Goal: Task Accomplishment & Management: Contribute content

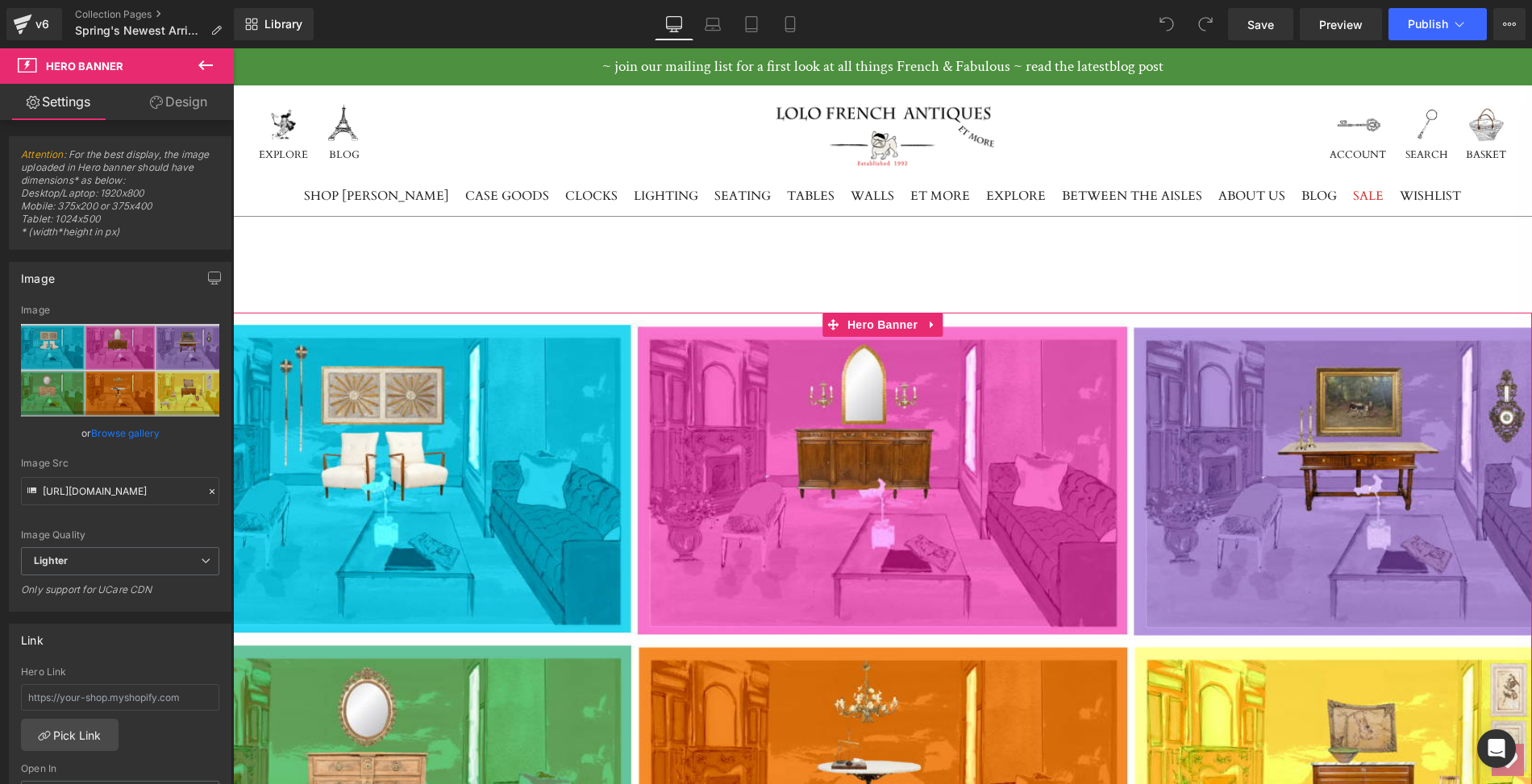
click at [178, 100] on link "Design" at bounding box center [178, 102] width 117 height 36
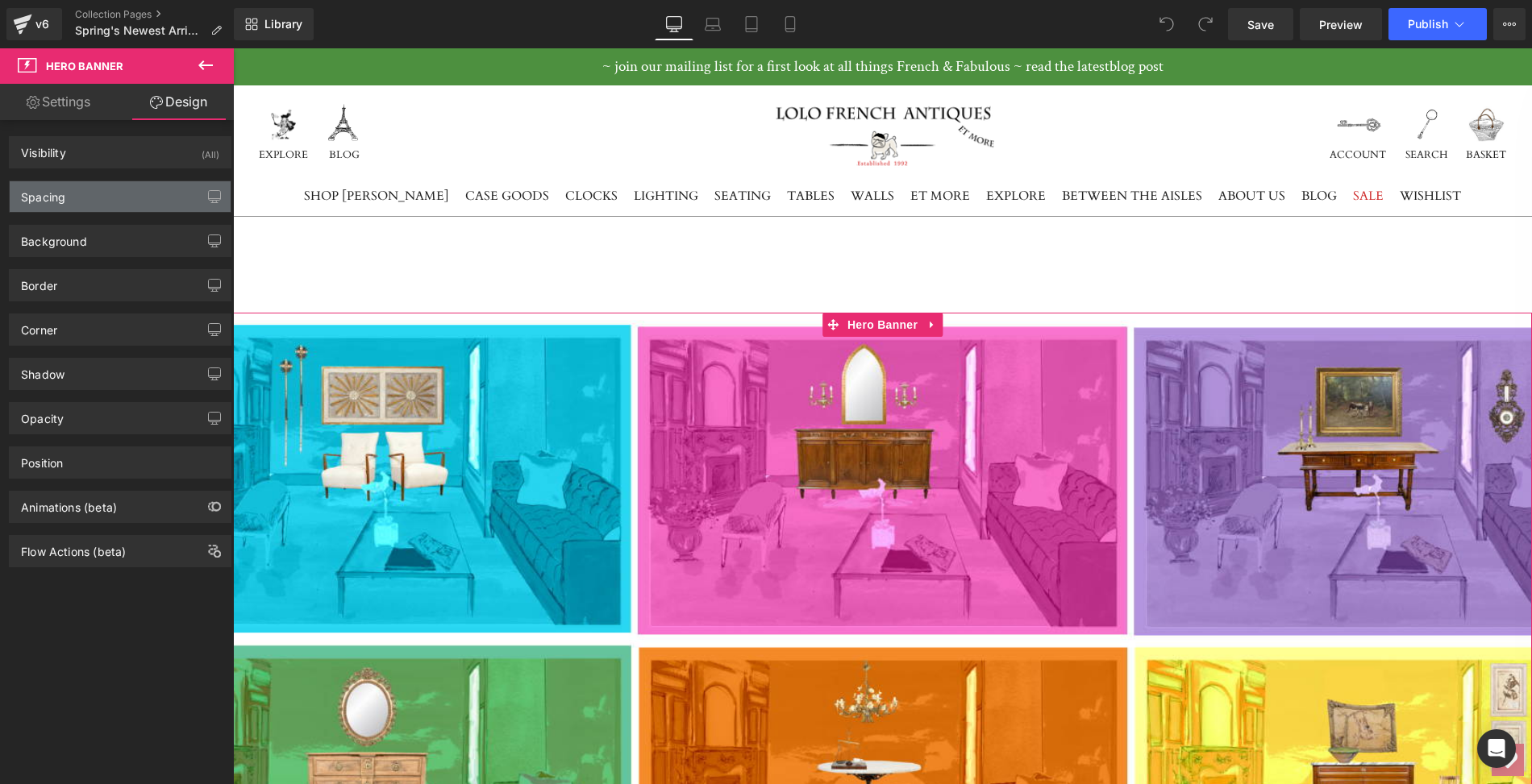
click at [110, 197] on div "Spacing" at bounding box center [120, 196] width 221 height 30
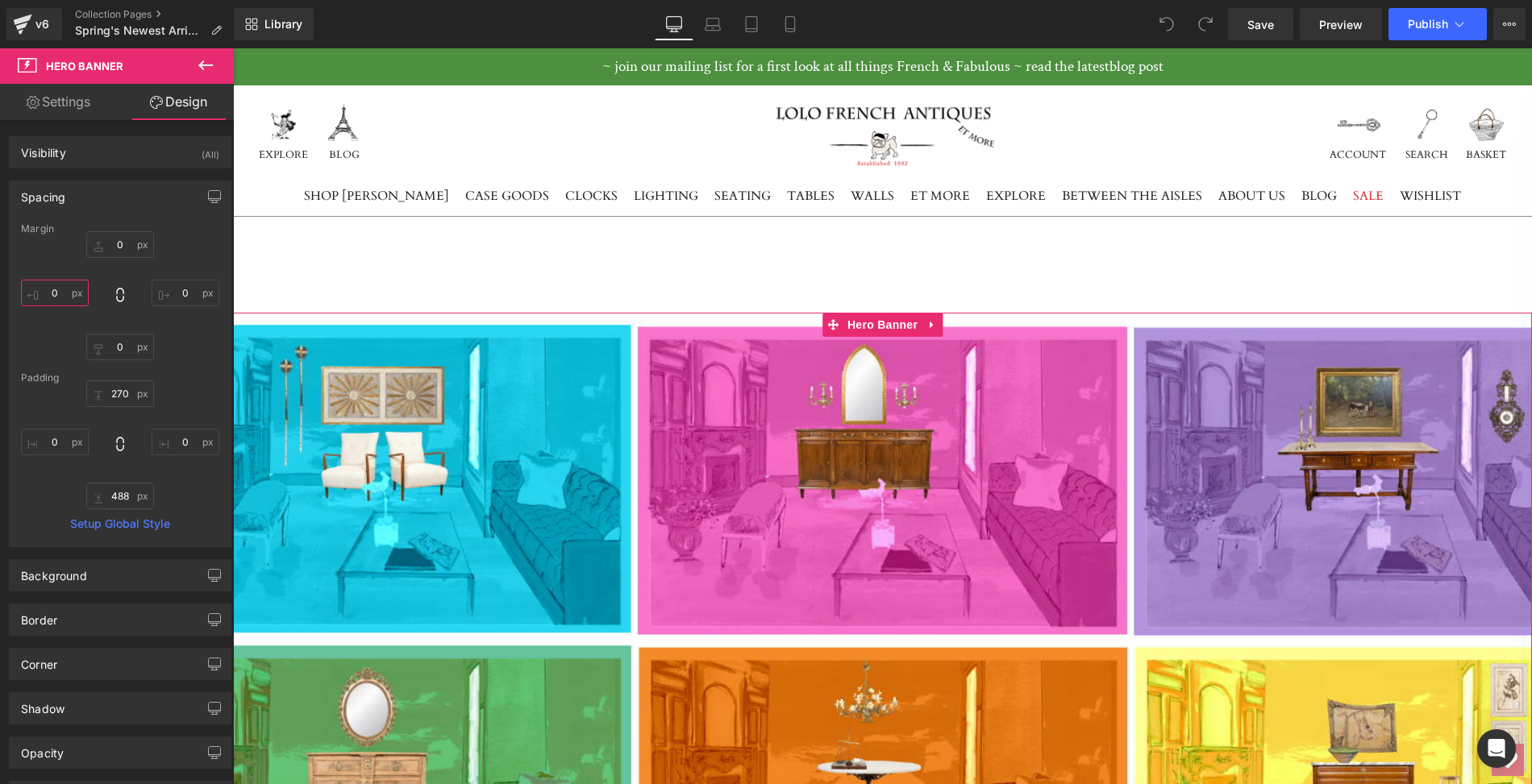
click at [60, 291] on input "0" at bounding box center [55, 293] width 67 height 26
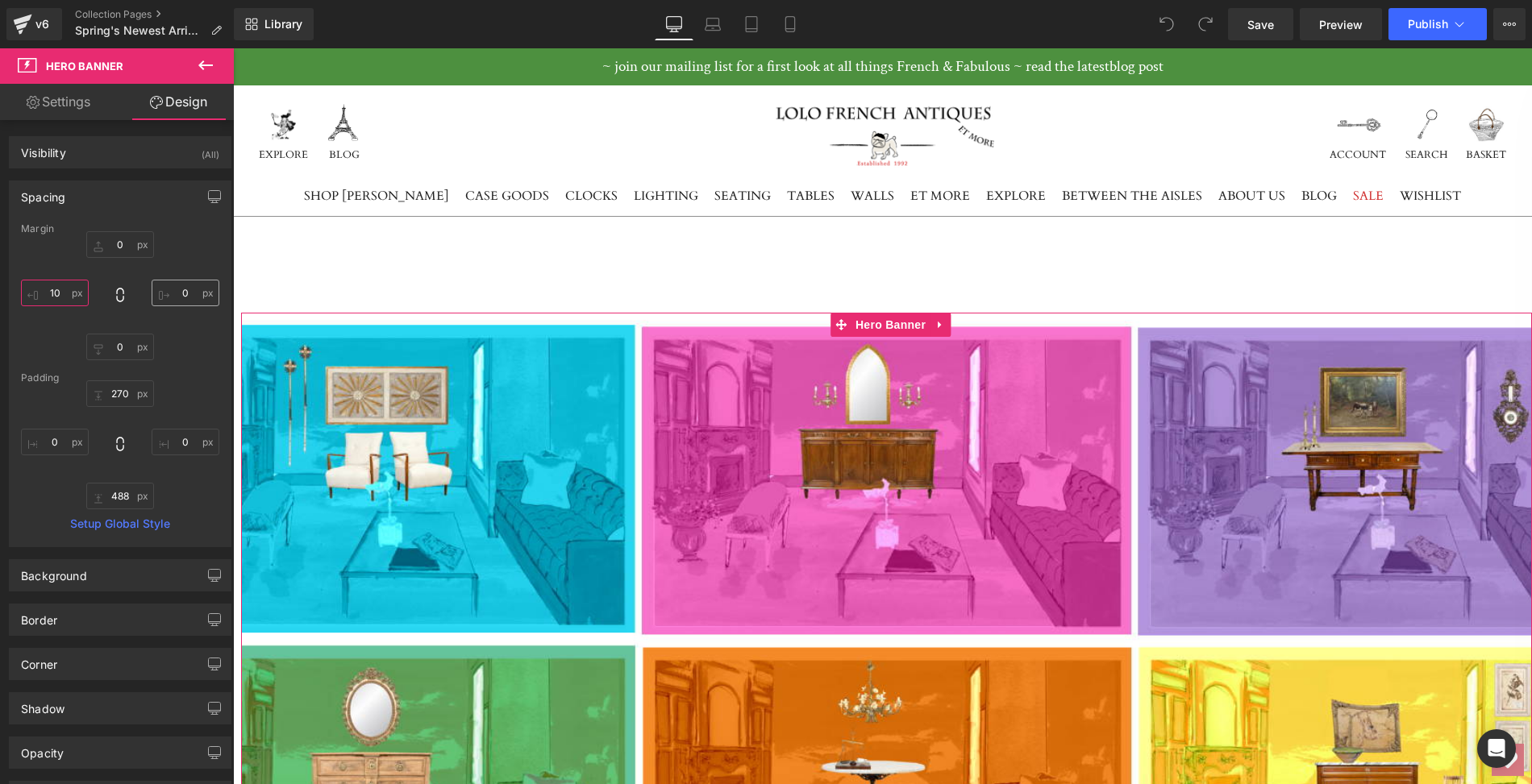
type input "10"
click at [187, 291] on input "0" at bounding box center [186, 293] width 67 height 26
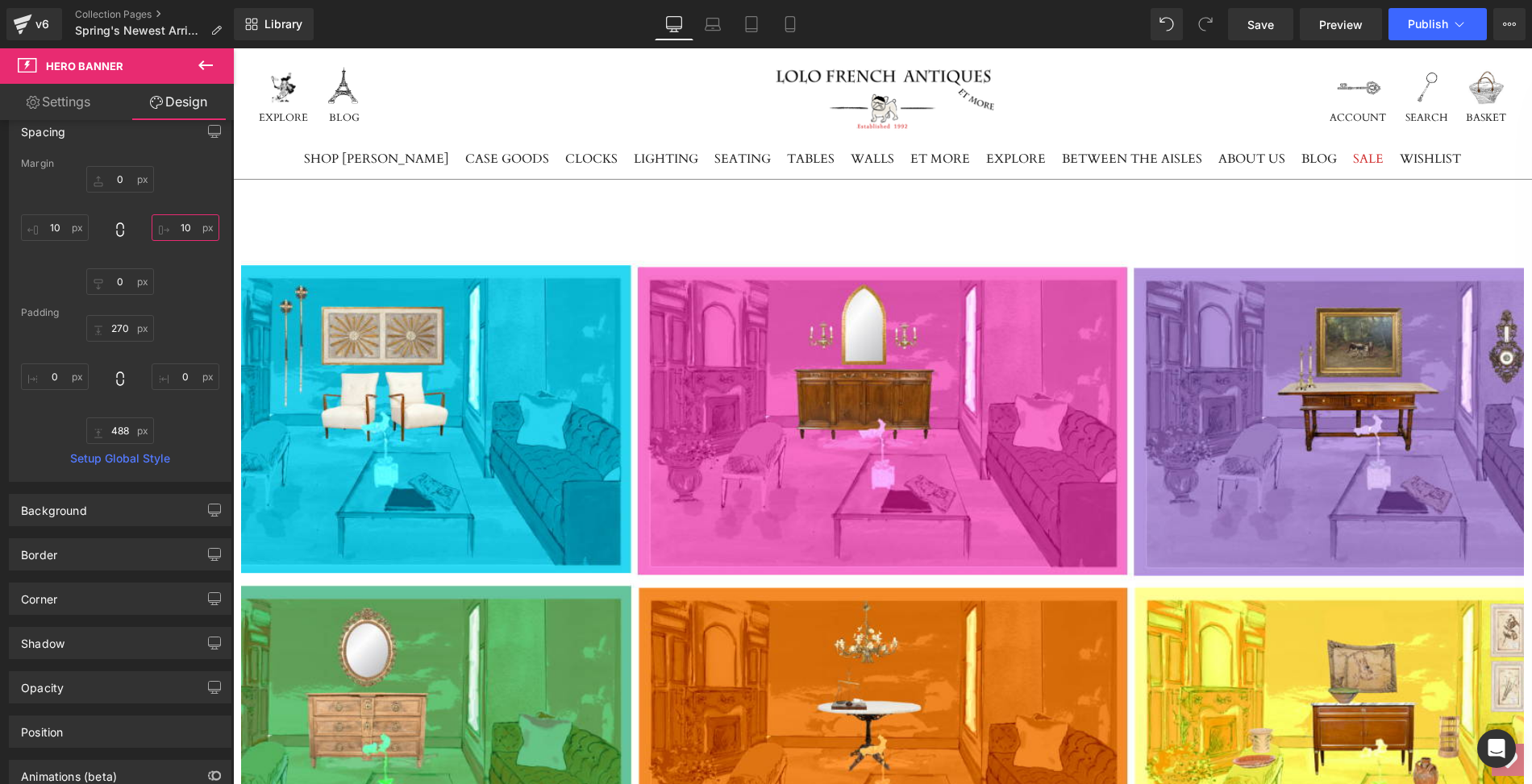
scroll to position [239, 0]
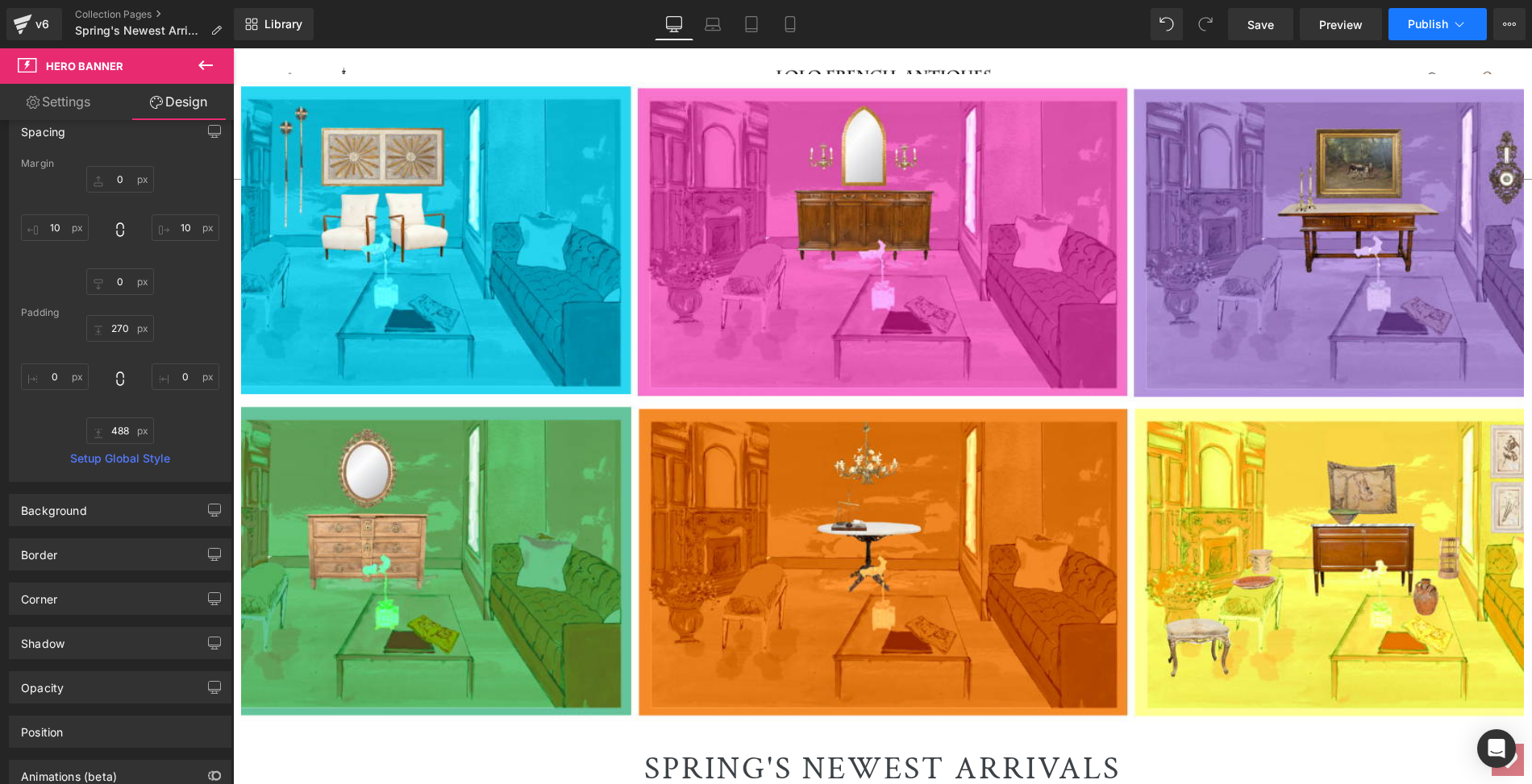
click at [1425, 22] on span "Publish" at bounding box center [1428, 25] width 40 height 13
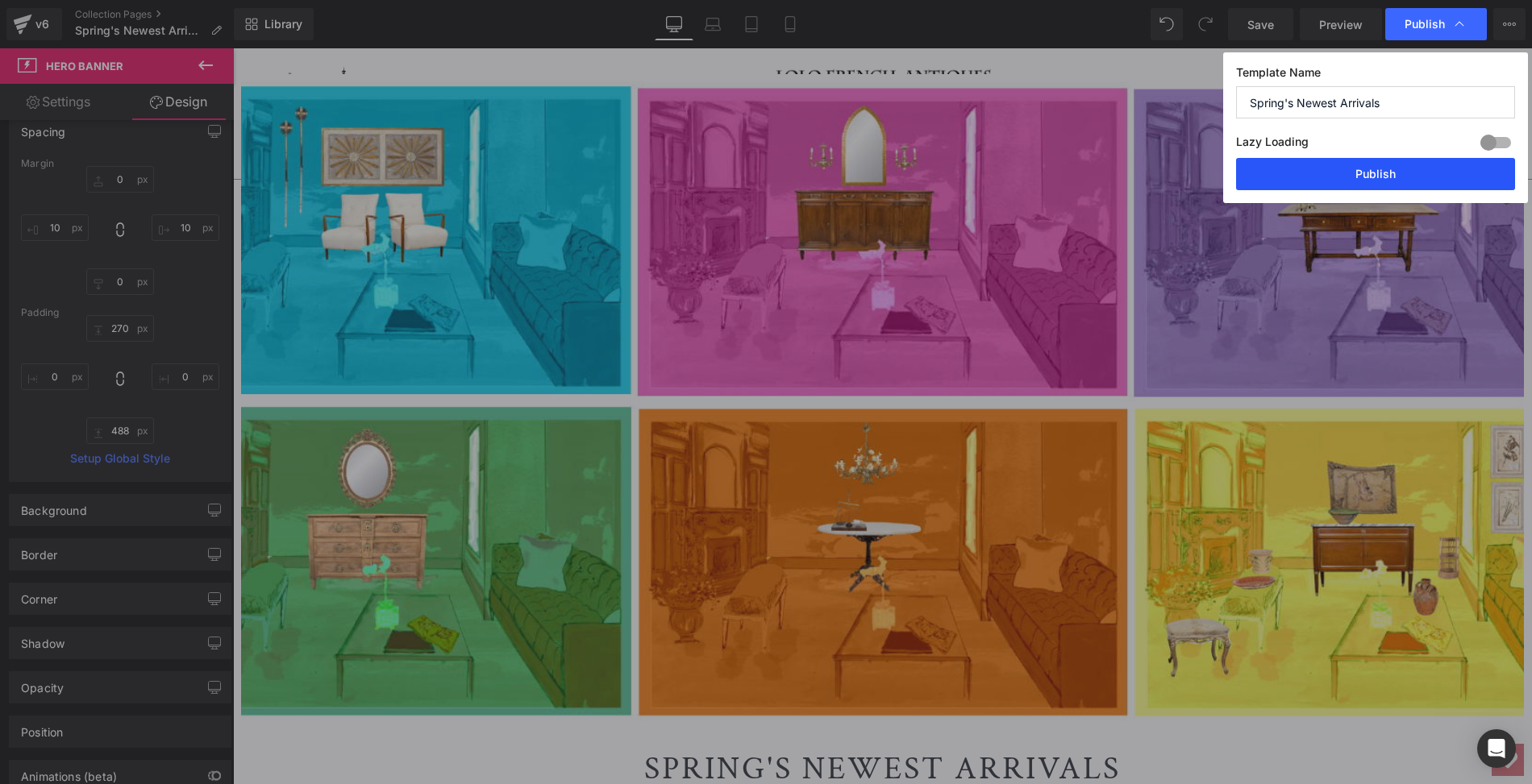
click at [1375, 171] on button "Publish" at bounding box center [1376, 173] width 279 height 32
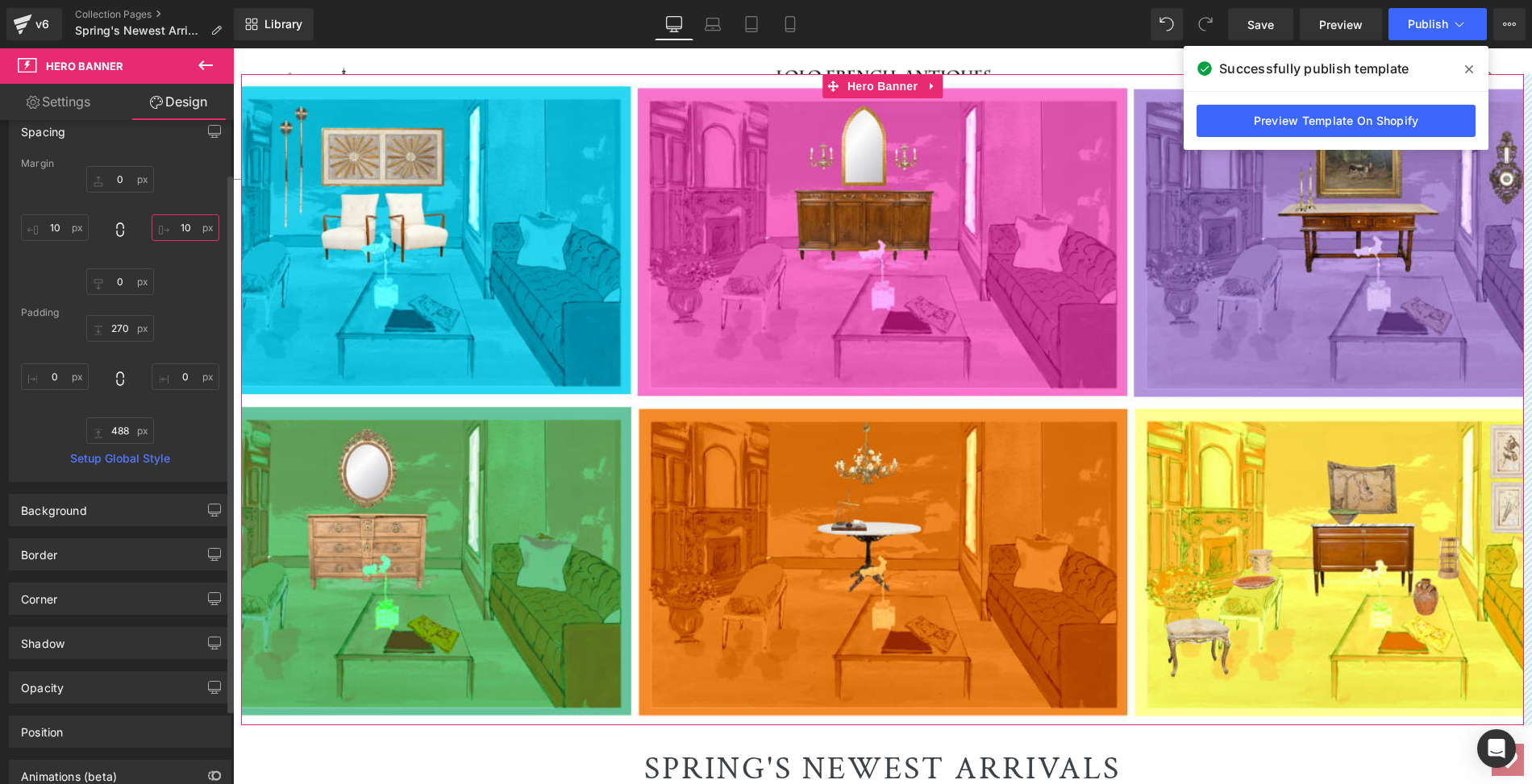
click at [183, 220] on input "10" at bounding box center [186, 227] width 67 height 26
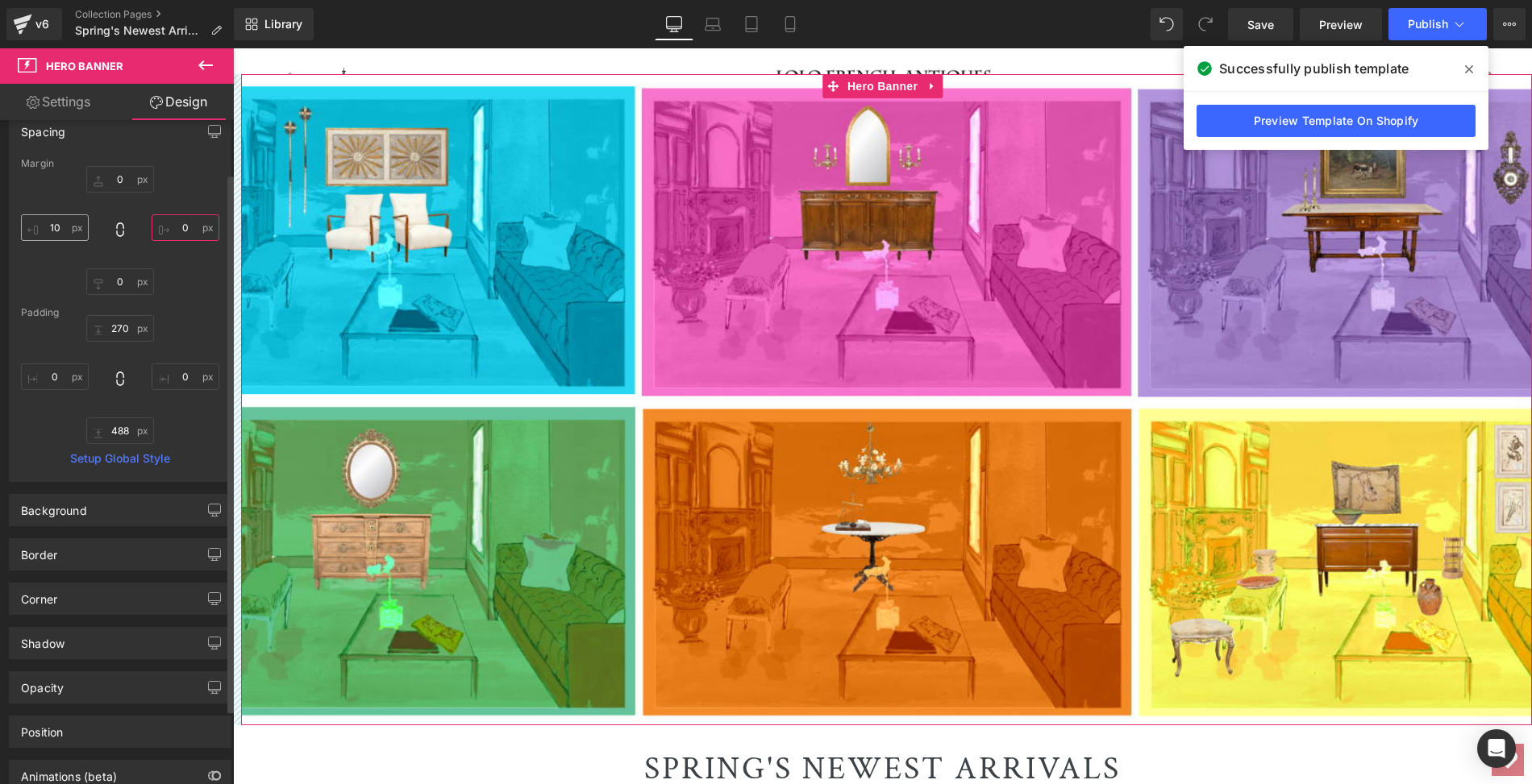
type input "0"
click at [55, 226] on input "10" at bounding box center [55, 227] width 67 height 26
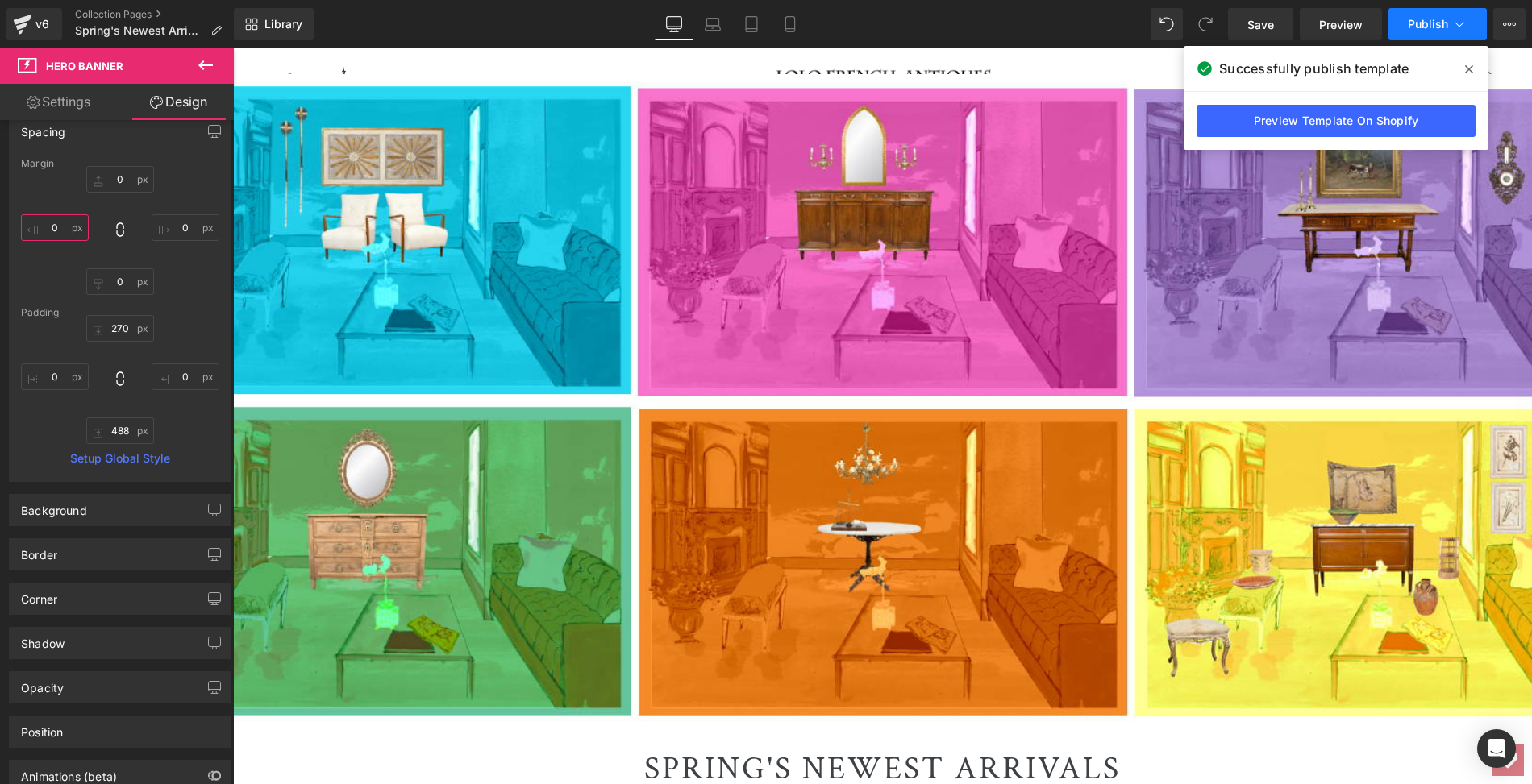
type input "0"
click at [1442, 18] on span "Publish" at bounding box center [1428, 25] width 40 height 13
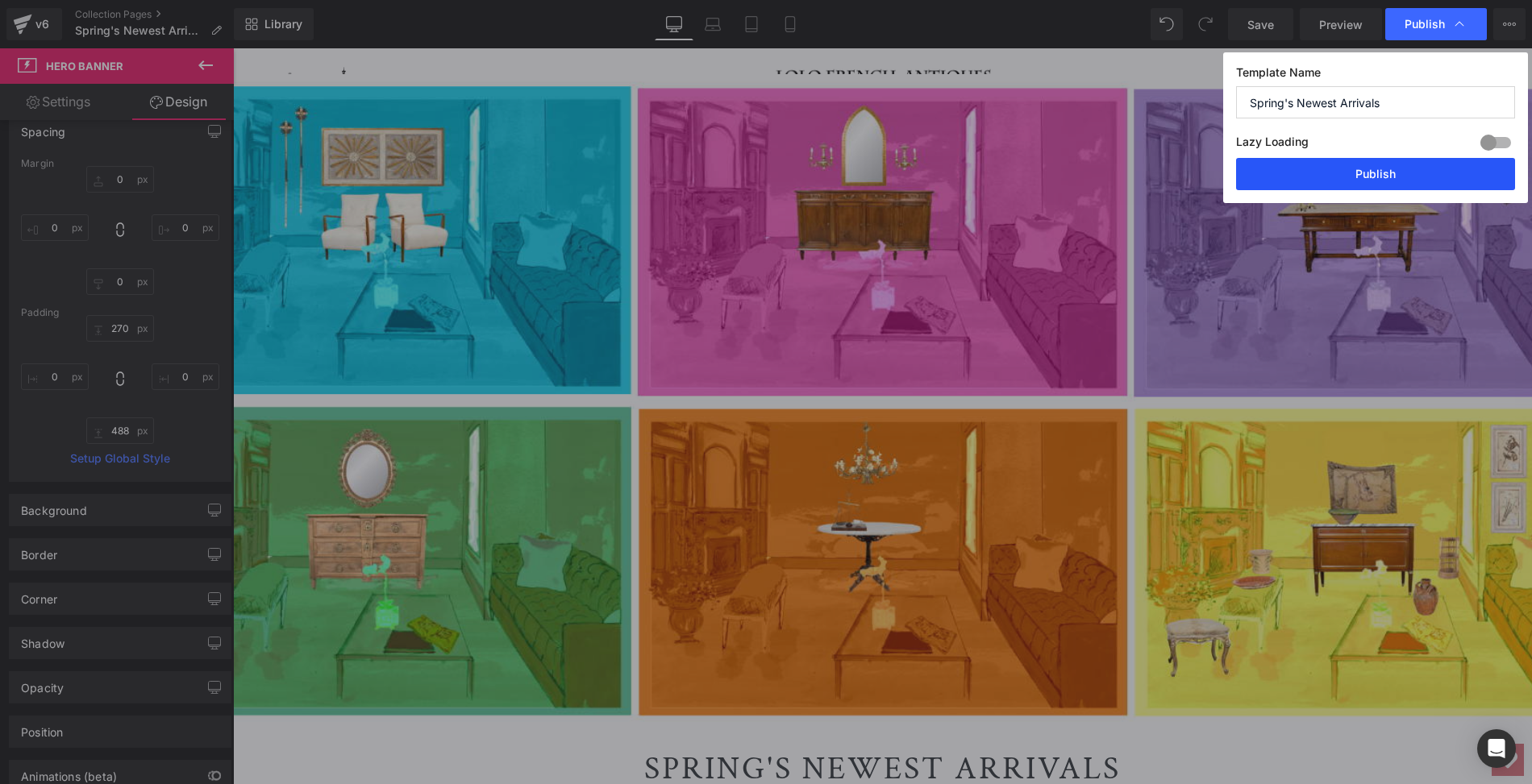
click at [1390, 174] on button "Publish" at bounding box center [1376, 173] width 279 height 32
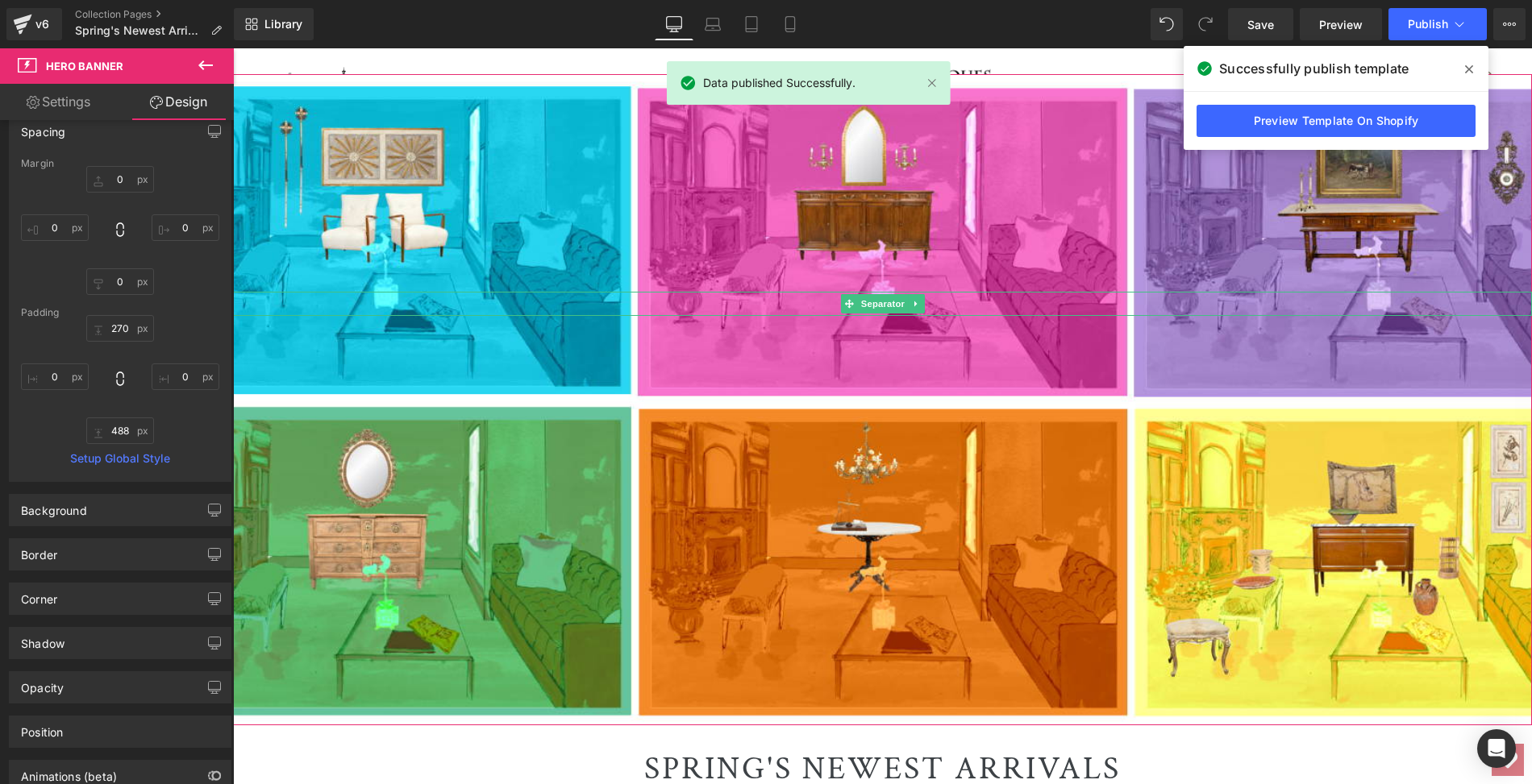
click at [403, 295] on div at bounding box center [882, 303] width 1299 height 24
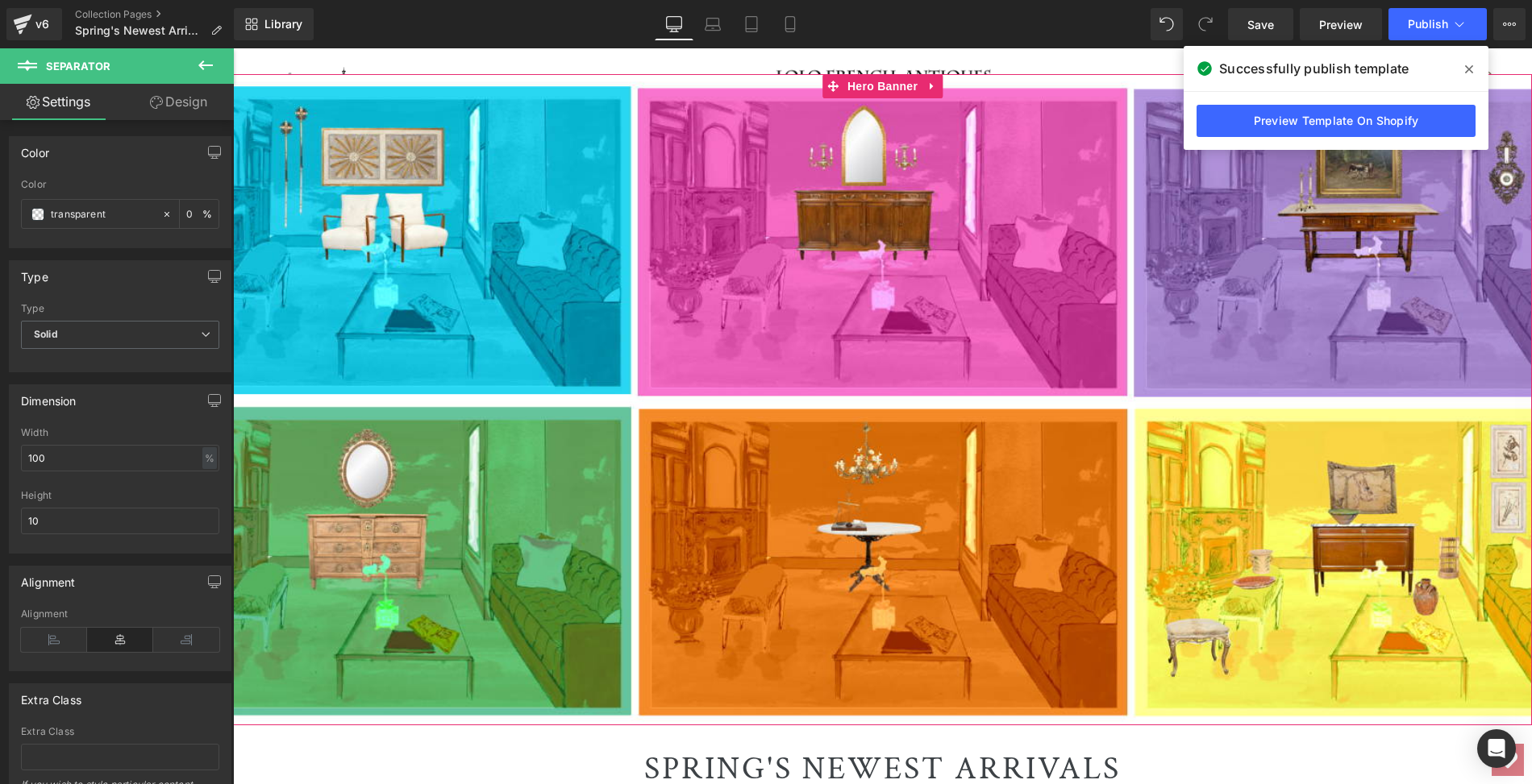
click at [397, 248] on div at bounding box center [882, 399] width 1299 height 651
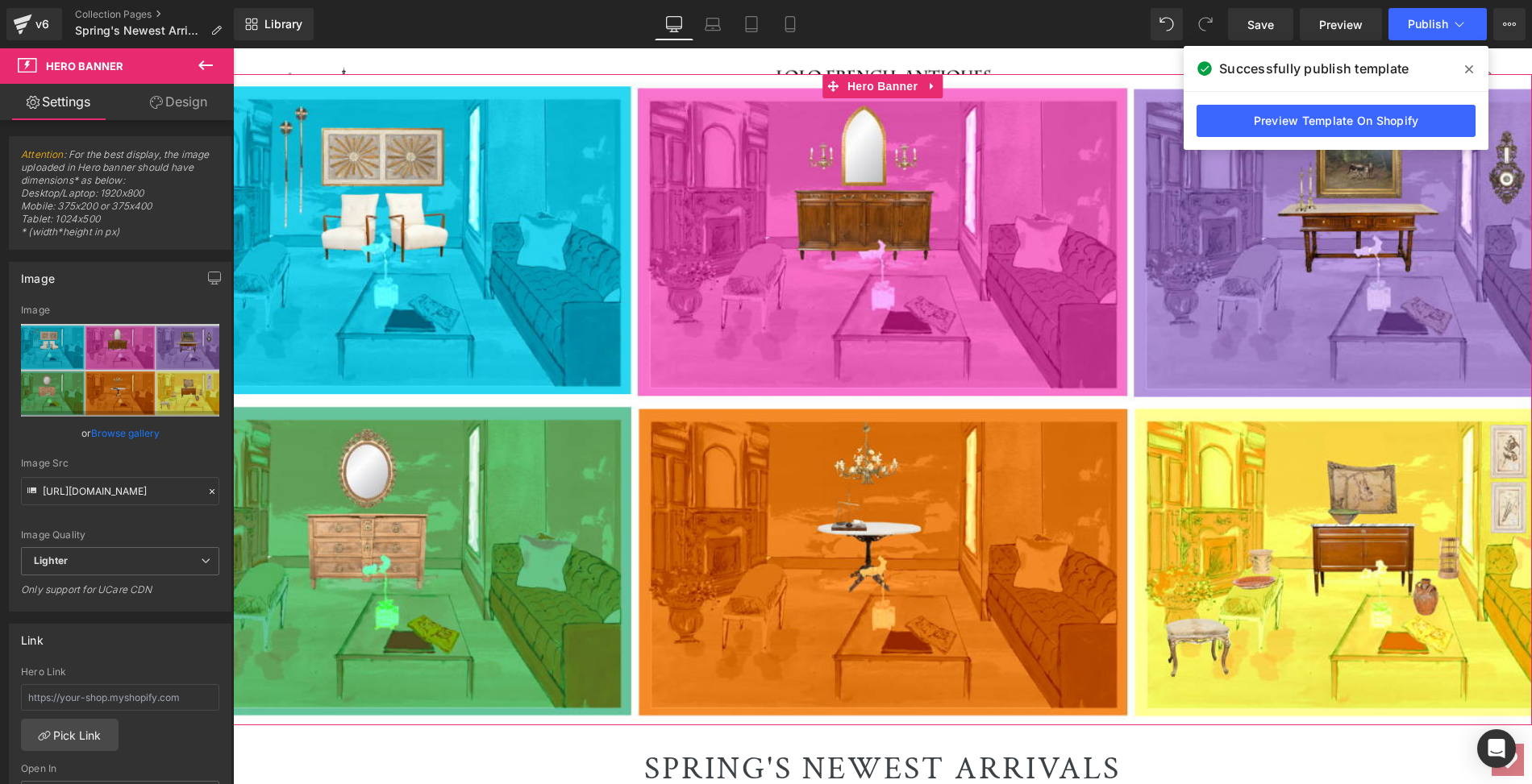
click at [499, 335] on div at bounding box center [882, 399] width 1299 height 651
click at [137, 435] on link "Browse gallery" at bounding box center [125, 433] width 68 height 28
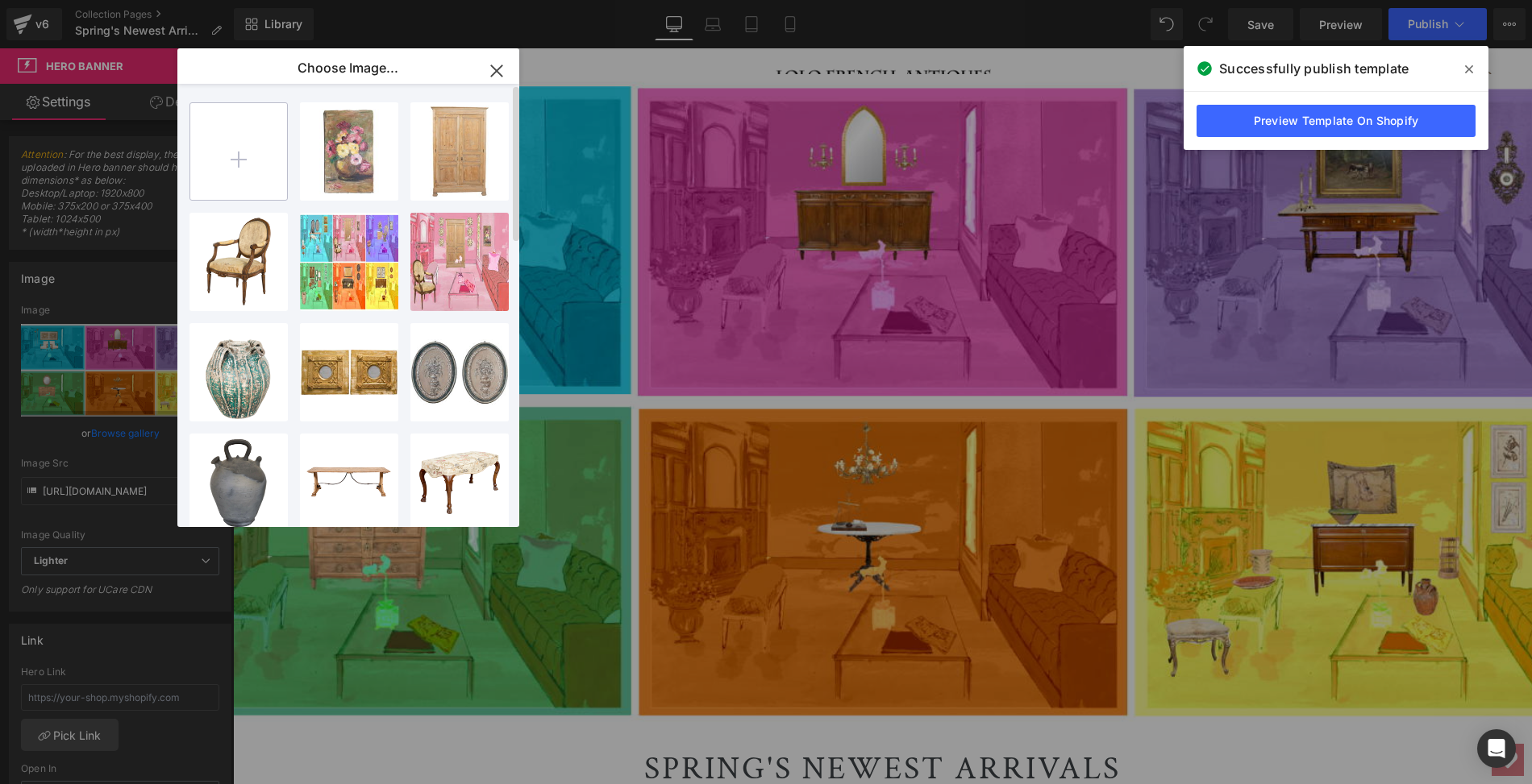
click at [239, 154] on input "file" at bounding box center [239, 152] width 97 height 97
type input "C:\fakepath\2025.LOLO.FALLFINDS.HOME.Final.v.2.1920x800.png"
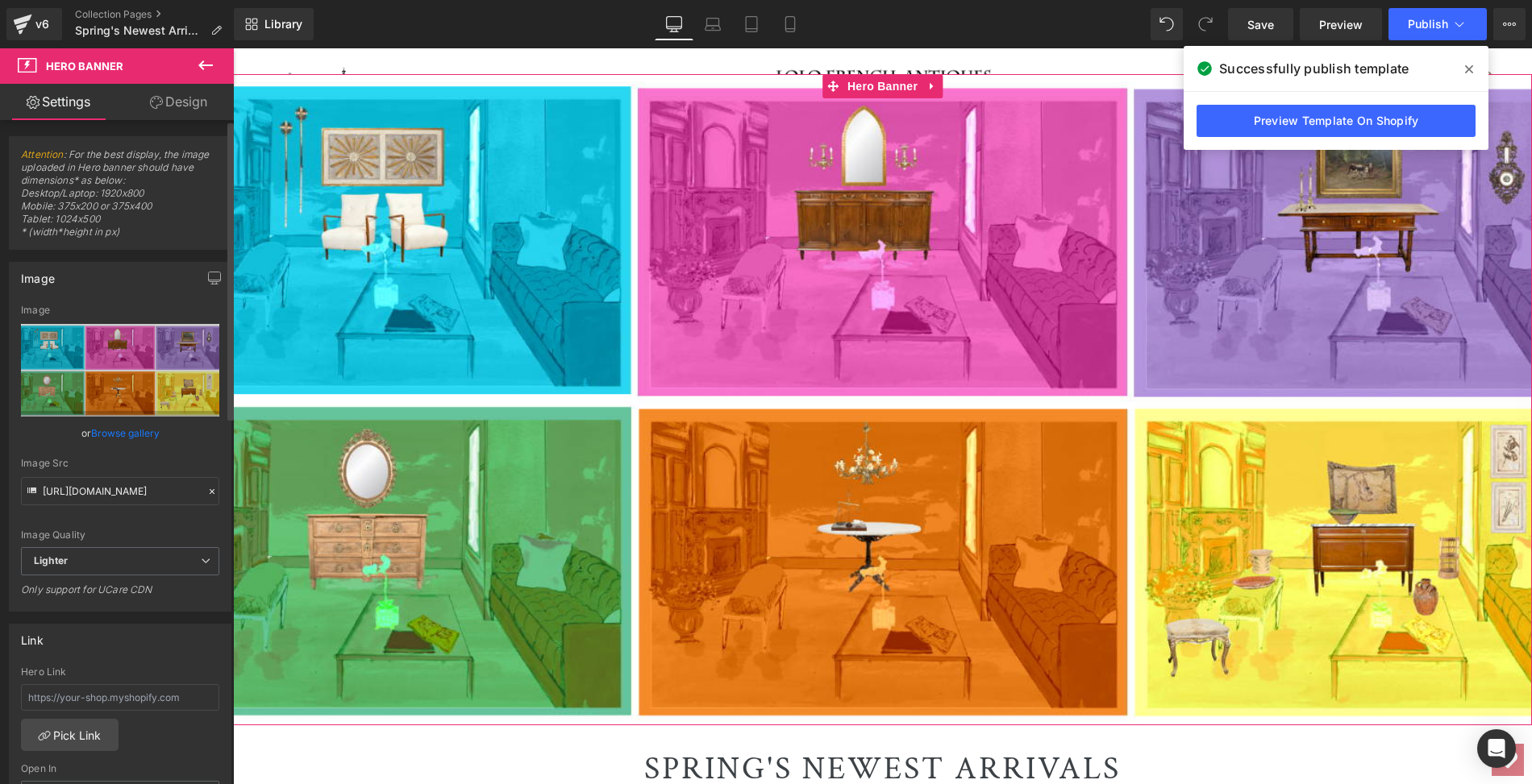
click at [150, 433] on link "Browse gallery" at bounding box center [125, 433] width 68 height 28
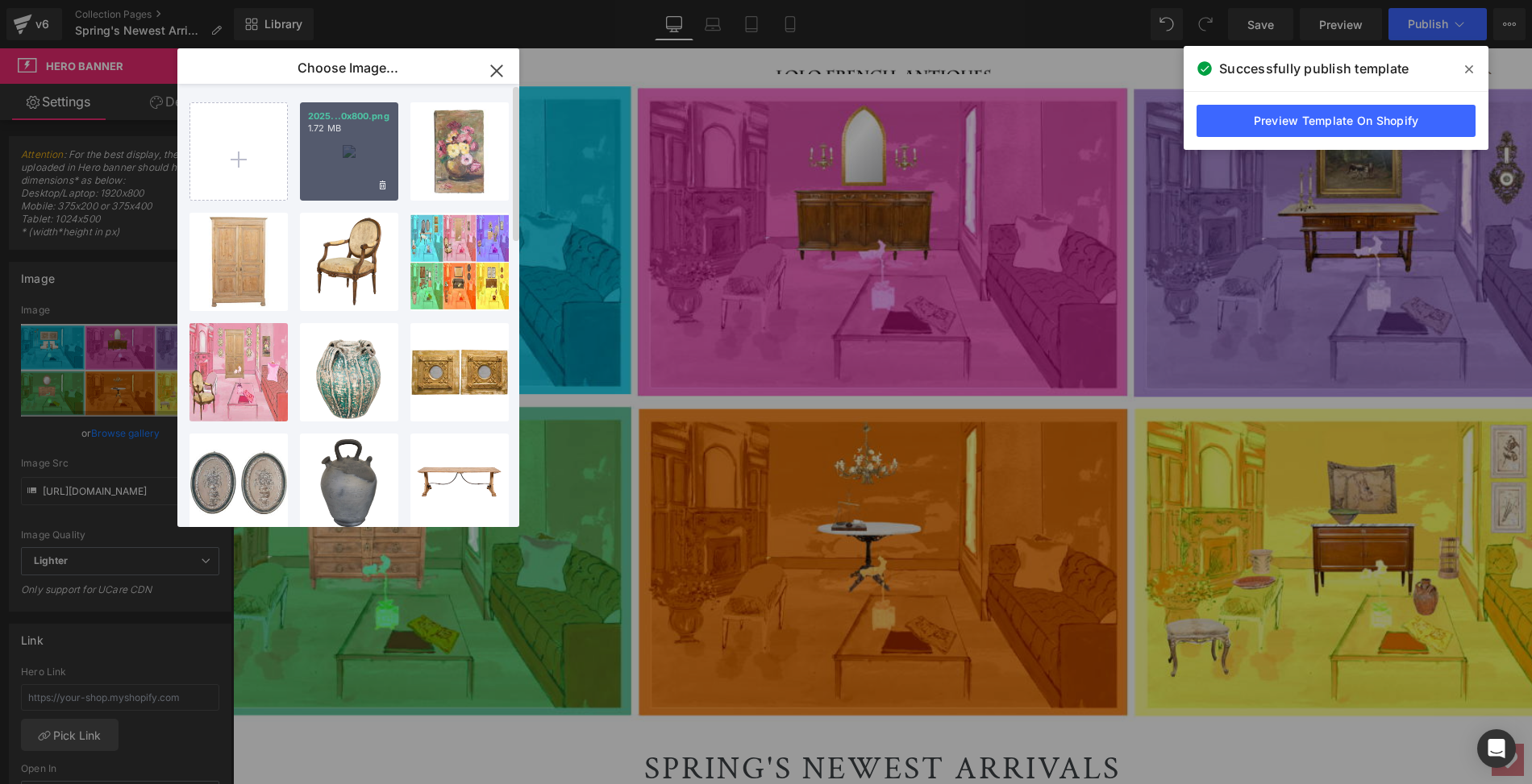
click at [349, 148] on div "2025...0x800.png 1.72 MB" at bounding box center [349, 152] width 99 height 99
type input "[URL][DOMAIN_NAME]"
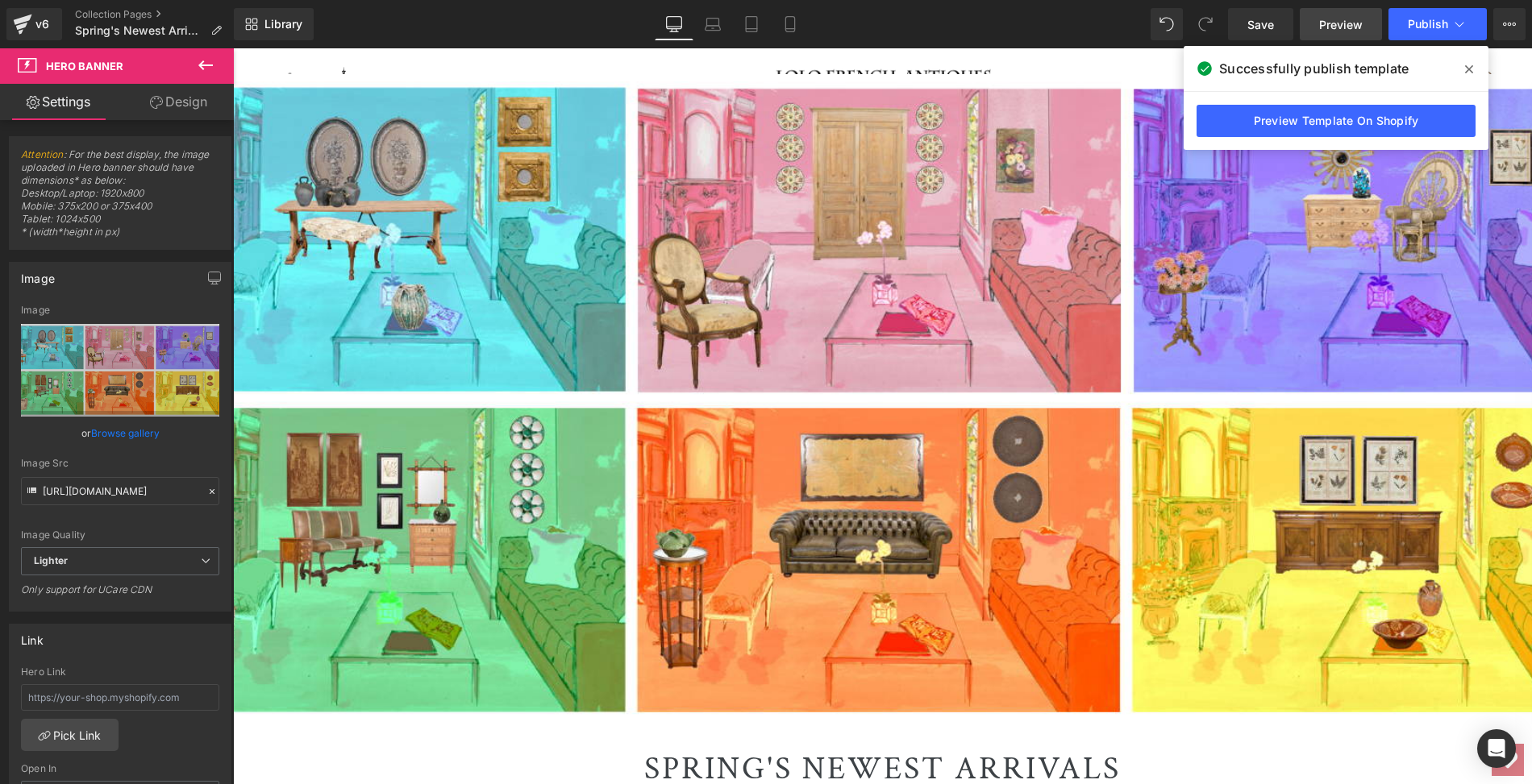
click at [1349, 25] on span "Preview" at bounding box center [1341, 25] width 44 height 17
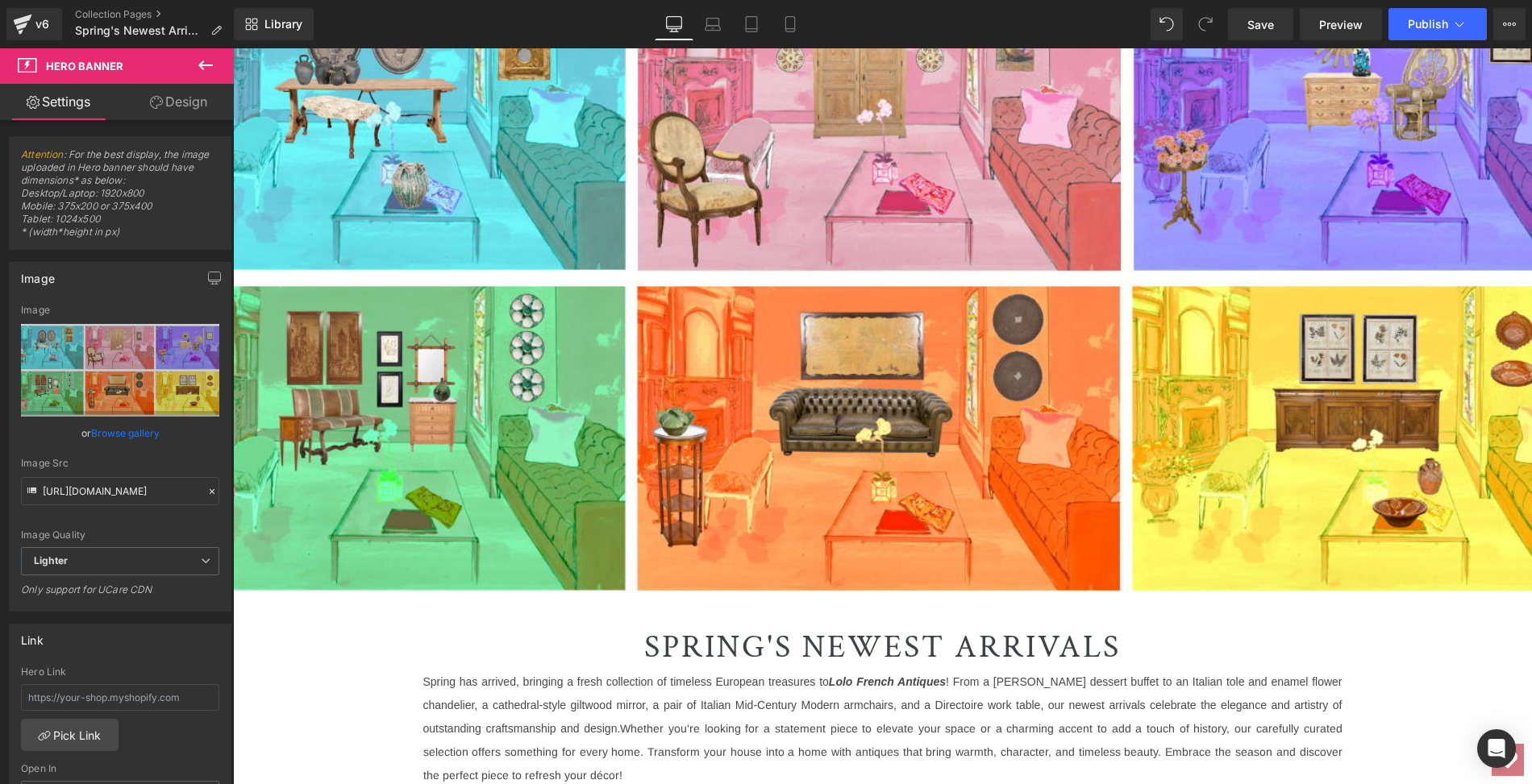
scroll to position [358, 0]
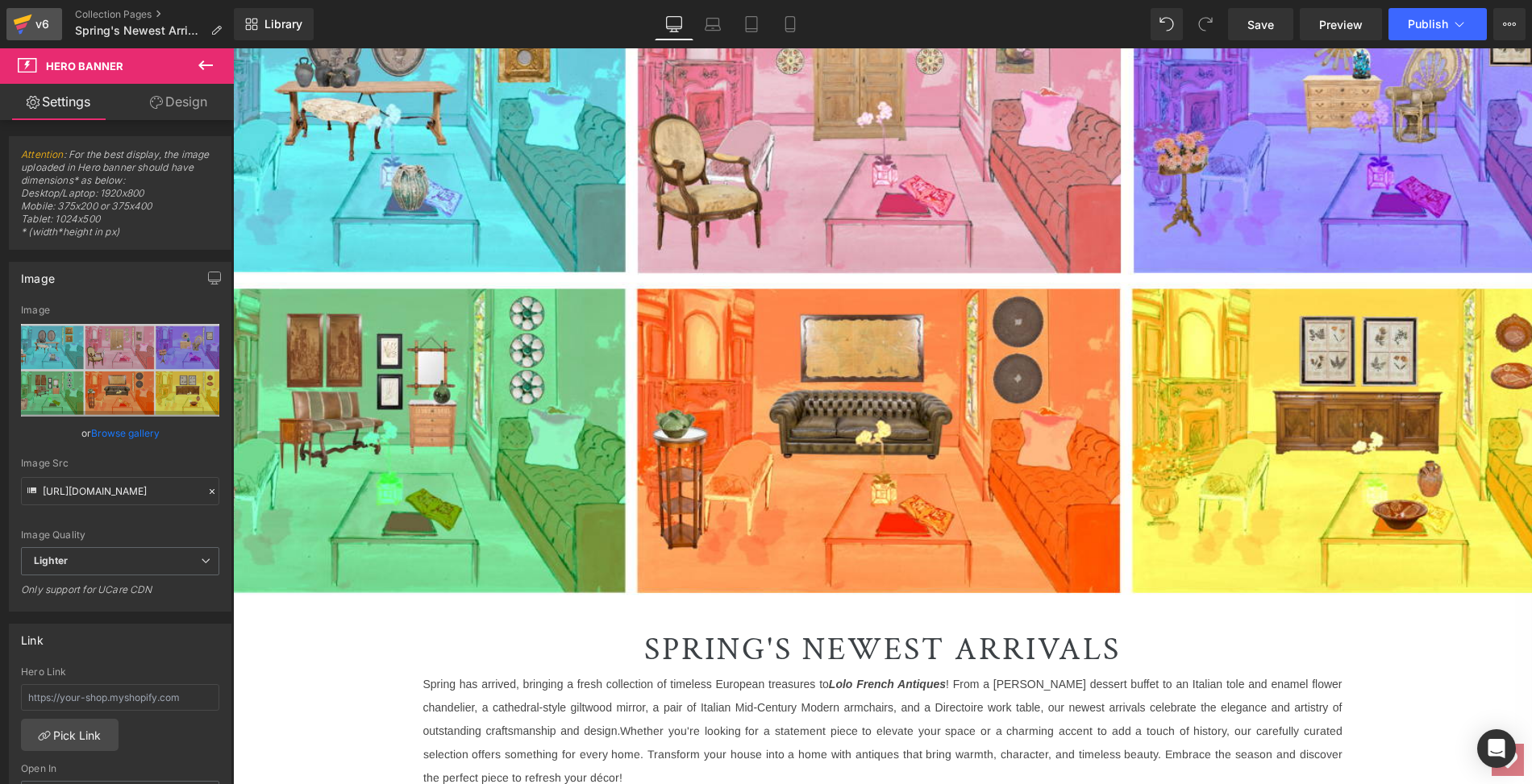
click at [21, 21] on icon at bounding box center [23, 20] width 19 height 11
click at [25, 17] on icon at bounding box center [23, 20] width 19 height 11
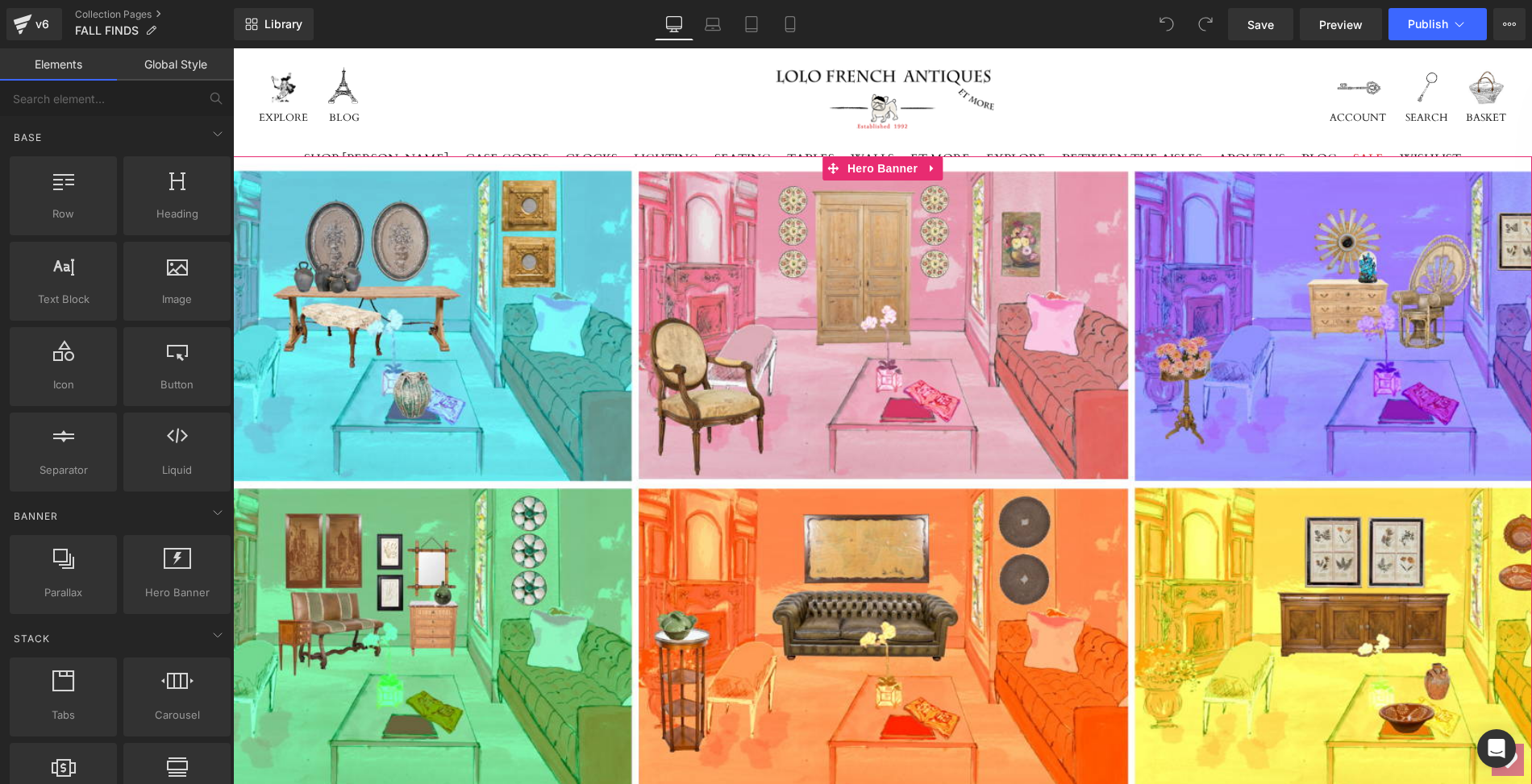
scroll to position [274, 0]
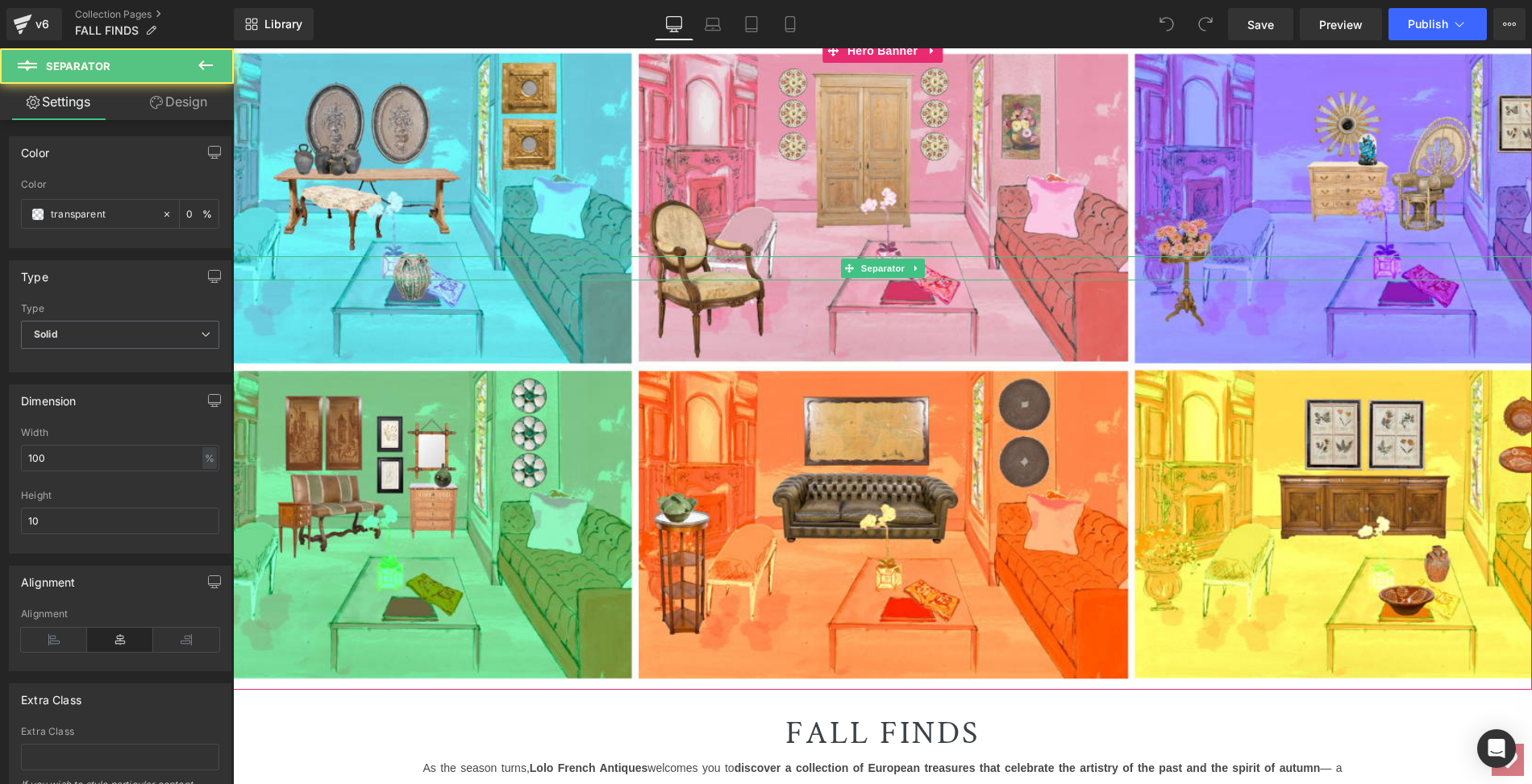
click at [813, 269] on hr at bounding box center [882, 273] width 1299 height 16
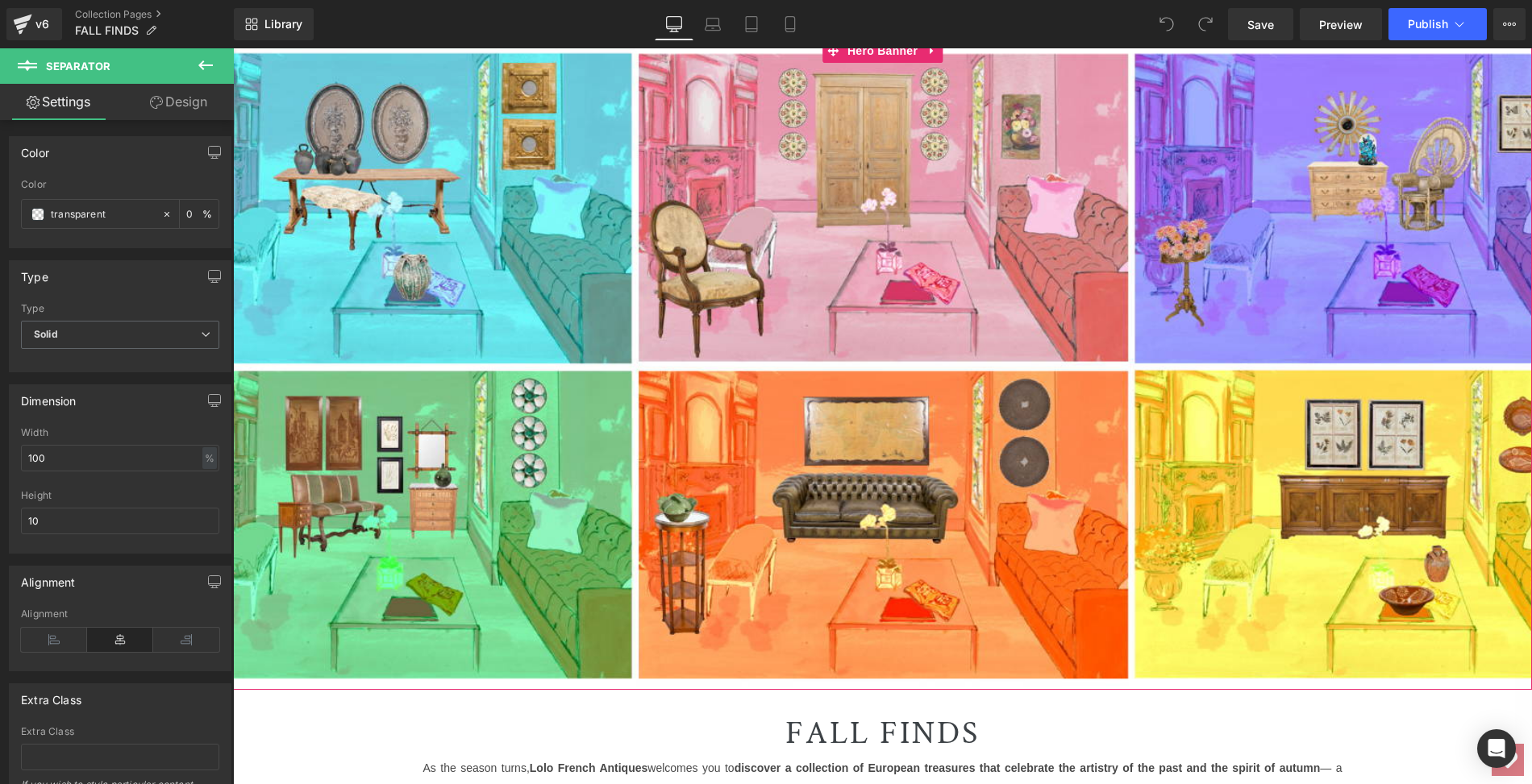
click at [366, 285] on span "Separator" at bounding box center [882, 276] width 1299 height 40
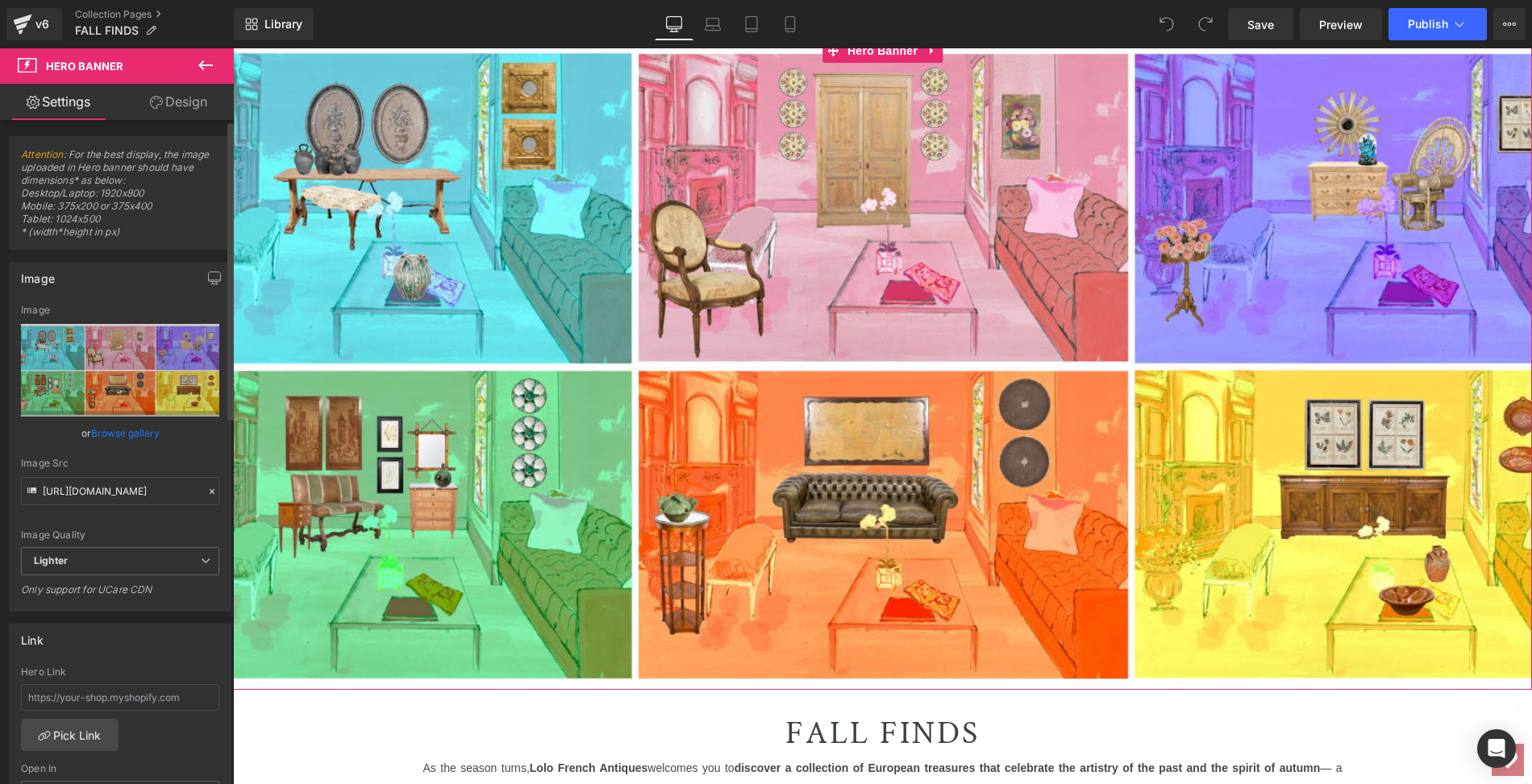
click at [117, 429] on link "Browse gallery" at bounding box center [125, 433] width 68 height 28
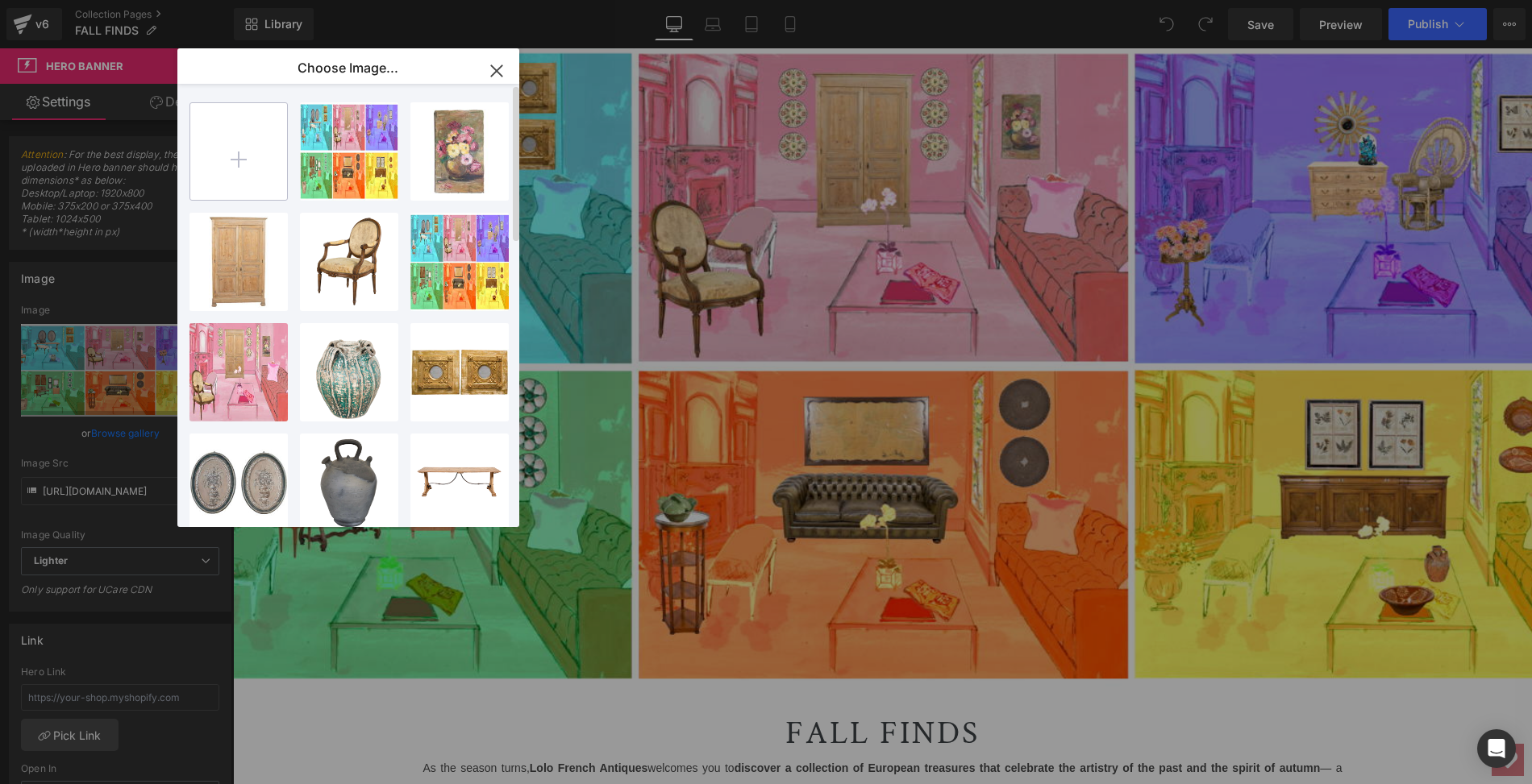
click at [239, 157] on input "file" at bounding box center [239, 152] width 97 height 97
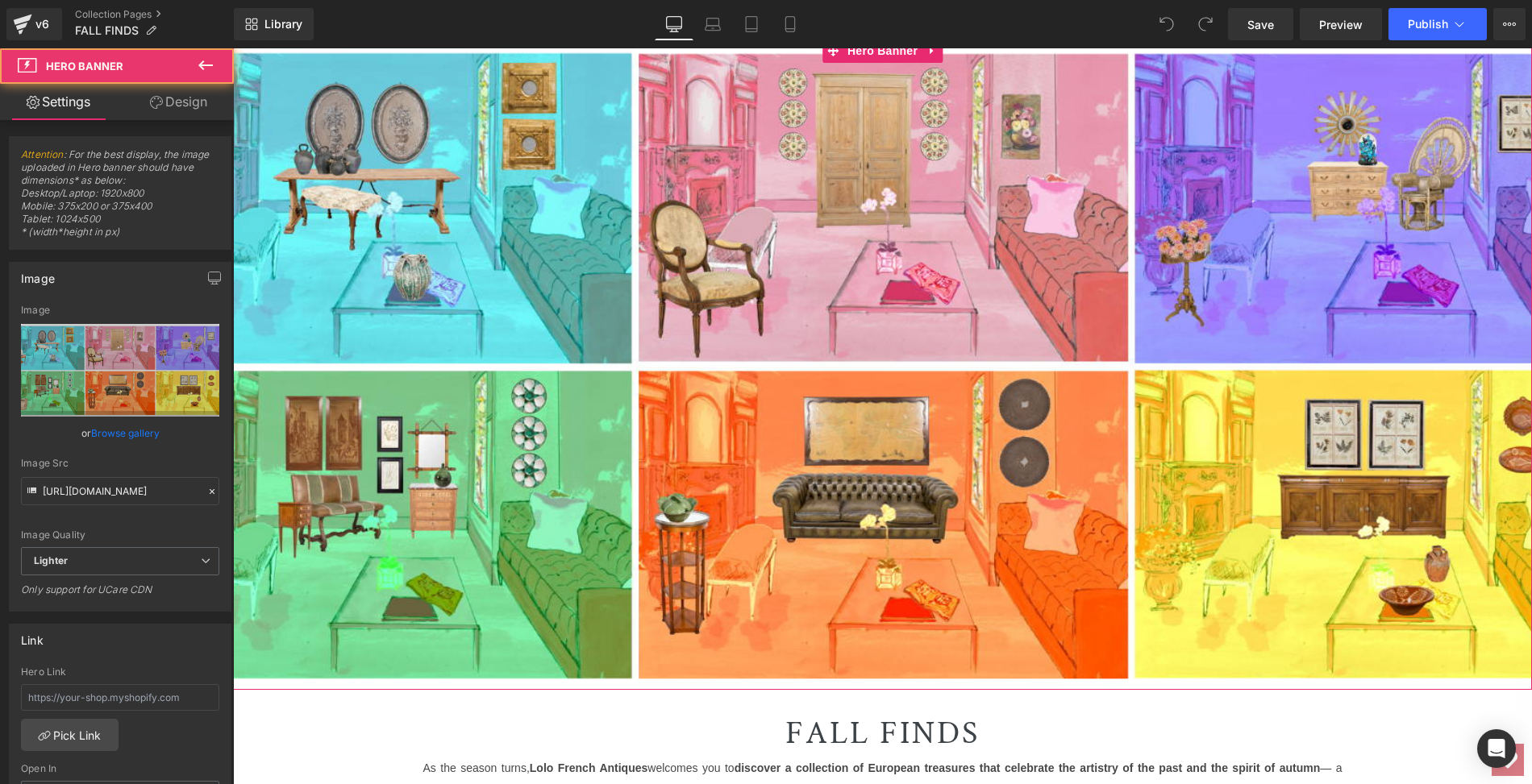
click at [581, 531] on div at bounding box center [882, 364] width 1299 height 651
click at [110, 430] on link "Browse gallery" at bounding box center [125, 433] width 68 height 28
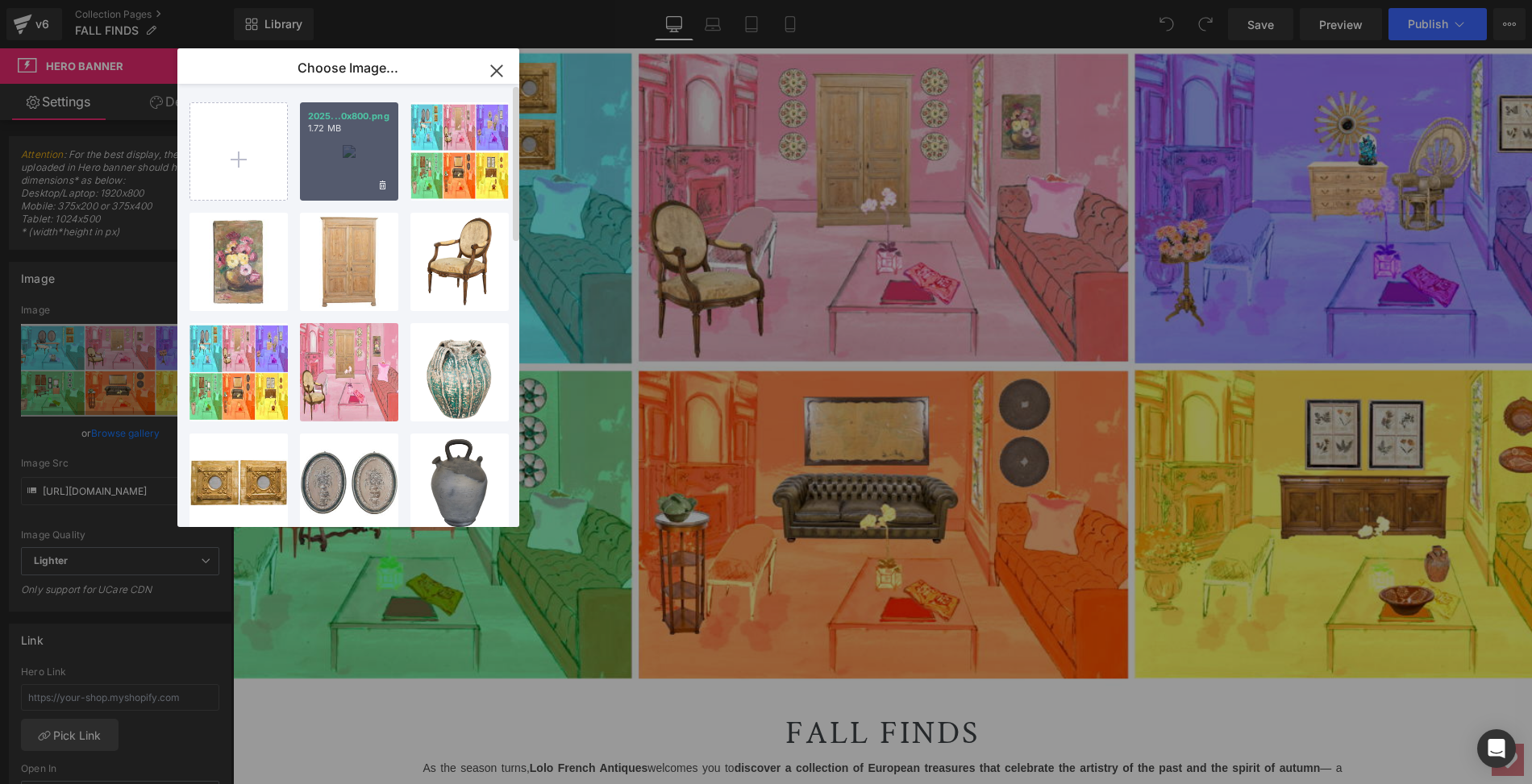
click at [333, 160] on div "2025...0x800.png 1.72 MB" at bounding box center [349, 152] width 99 height 99
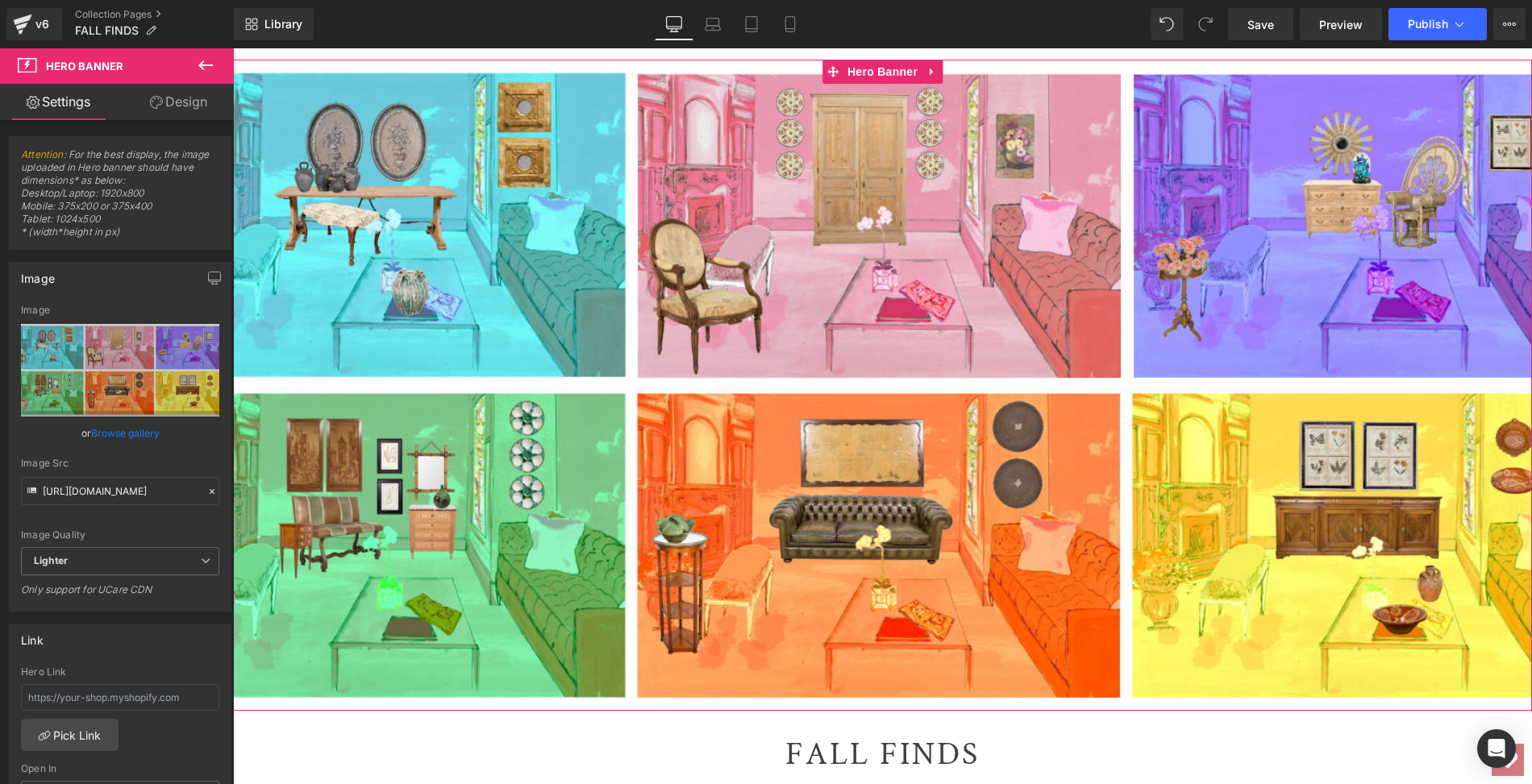
scroll to position [254, 0]
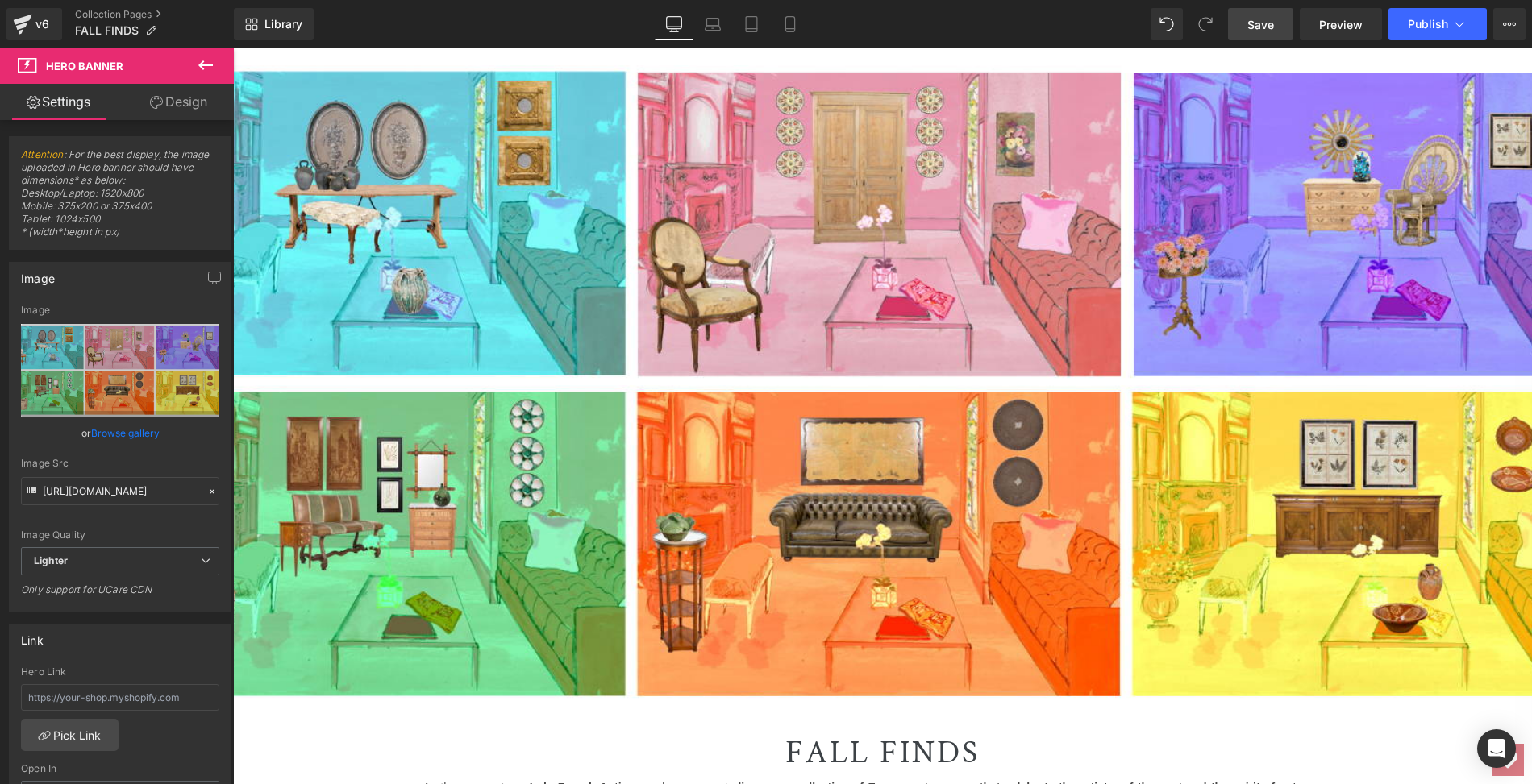
click at [1274, 24] on span "Save" at bounding box center [1261, 25] width 26 height 17
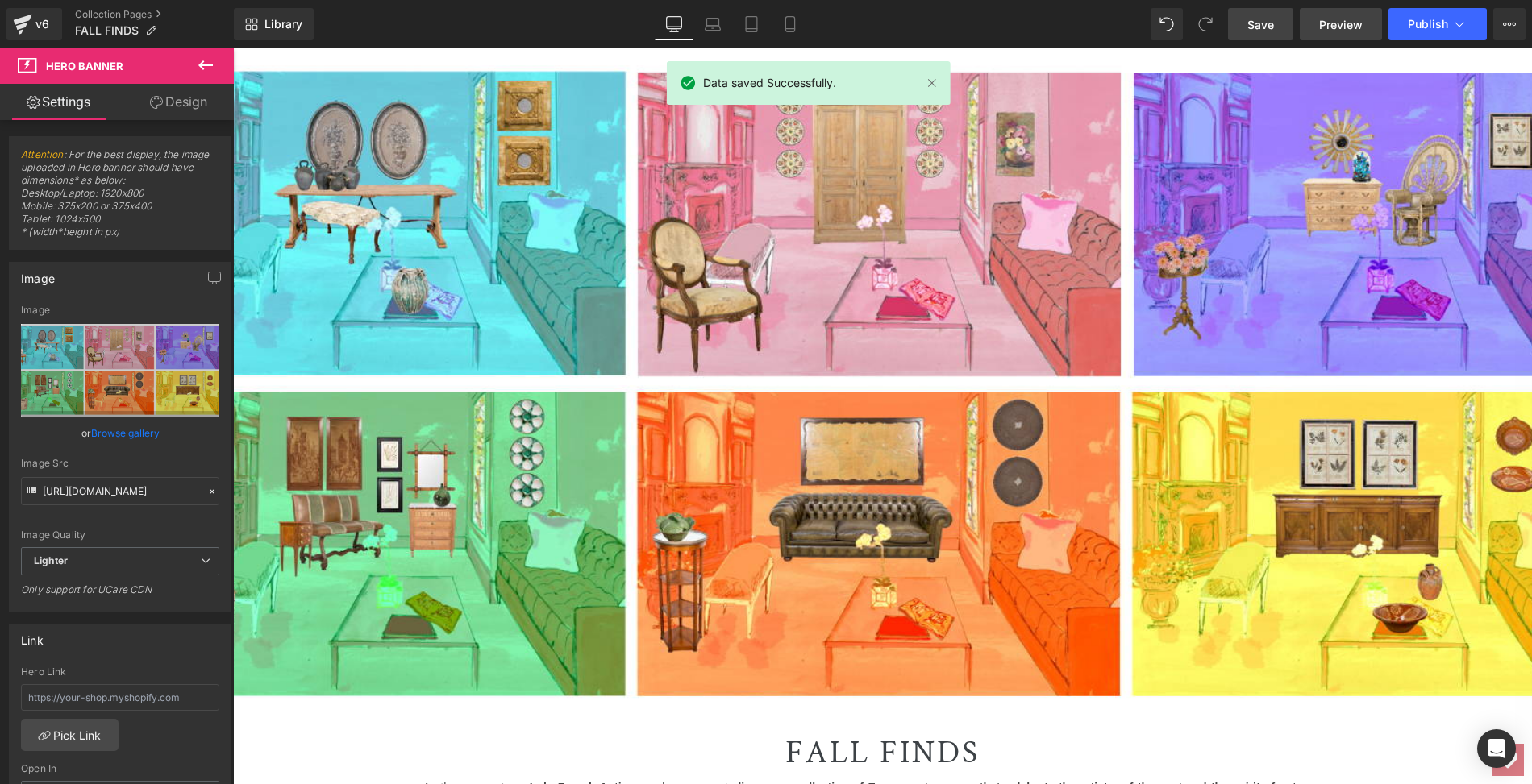
click at [1341, 26] on span "Preview" at bounding box center [1341, 25] width 44 height 17
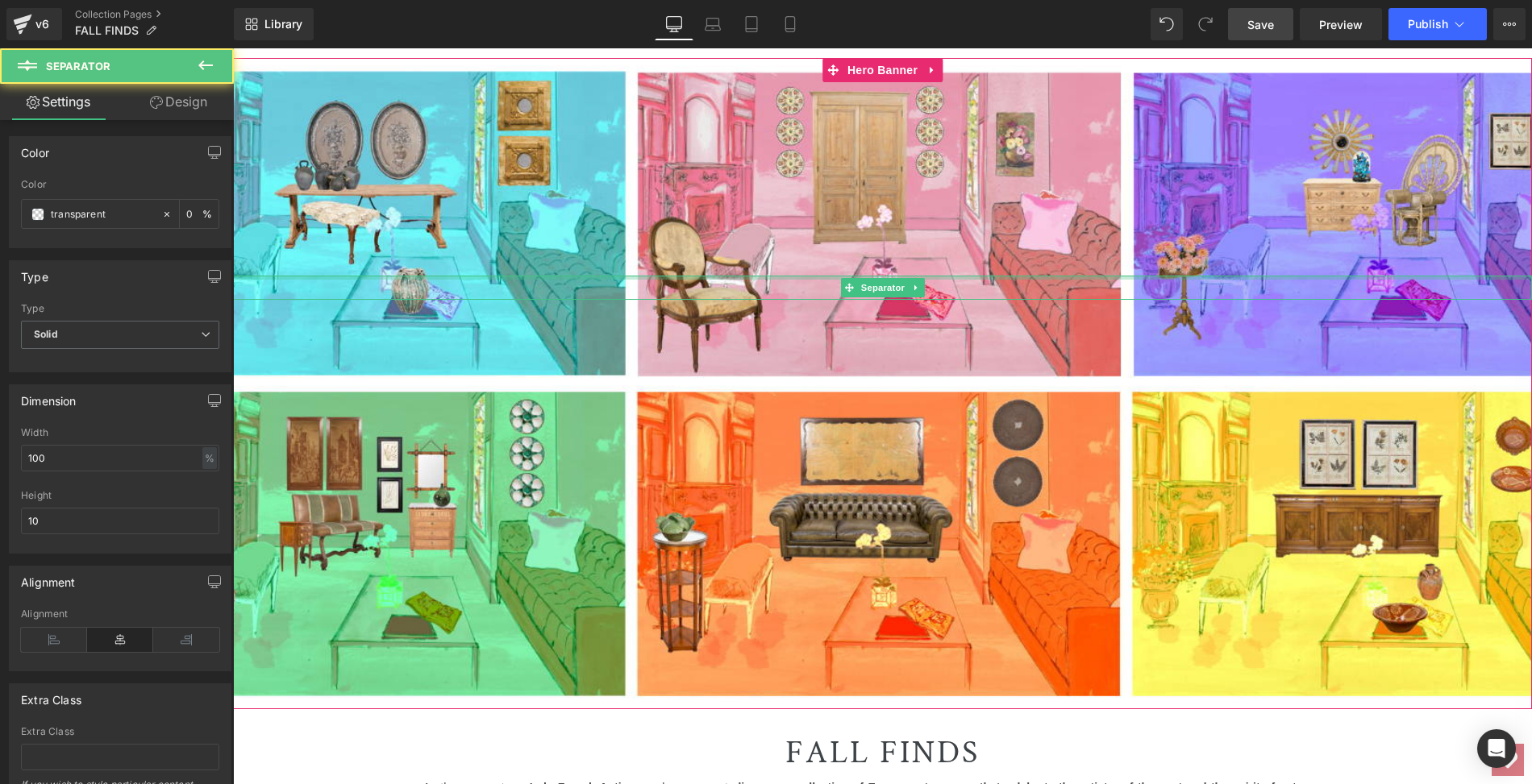
click at [582, 277] on div at bounding box center [882, 277] width 1299 height 4
click at [582, 277] on div at bounding box center [882, 277] width 1299 height 4
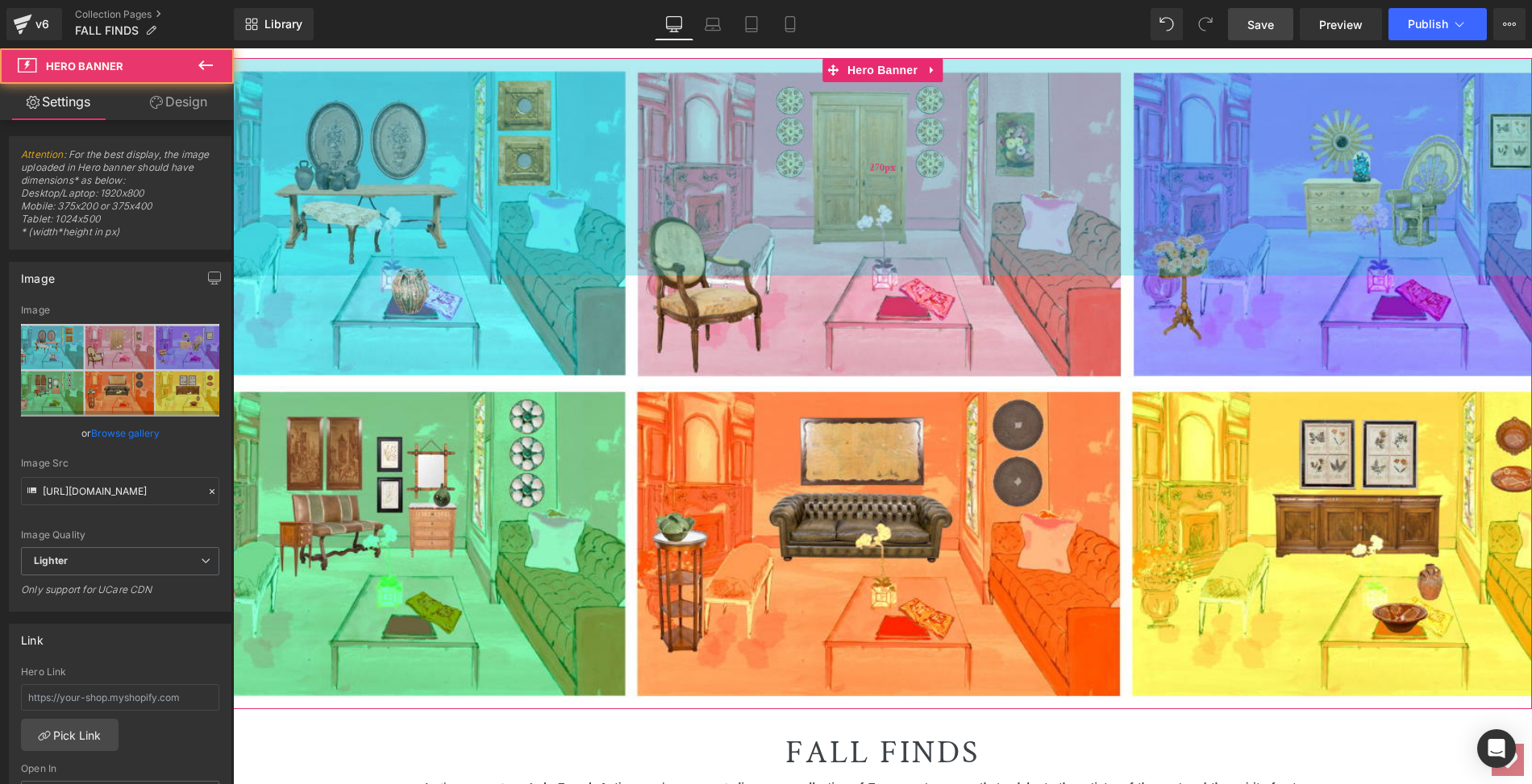
click at [478, 250] on div "270px" at bounding box center [882, 167] width 1299 height 218
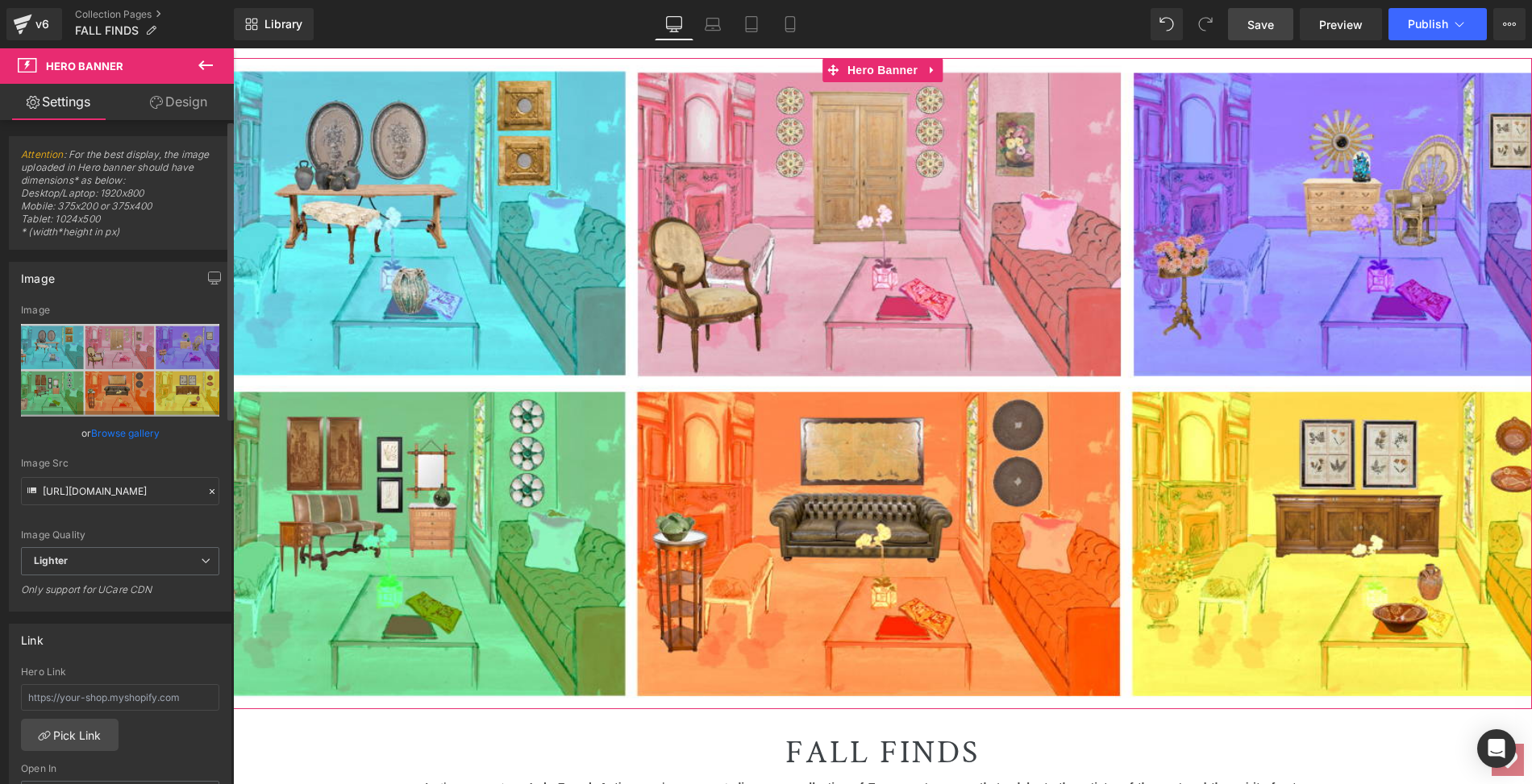
click at [132, 432] on link "Browse gallery" at bounding box center [125, 433] width 68 height 28
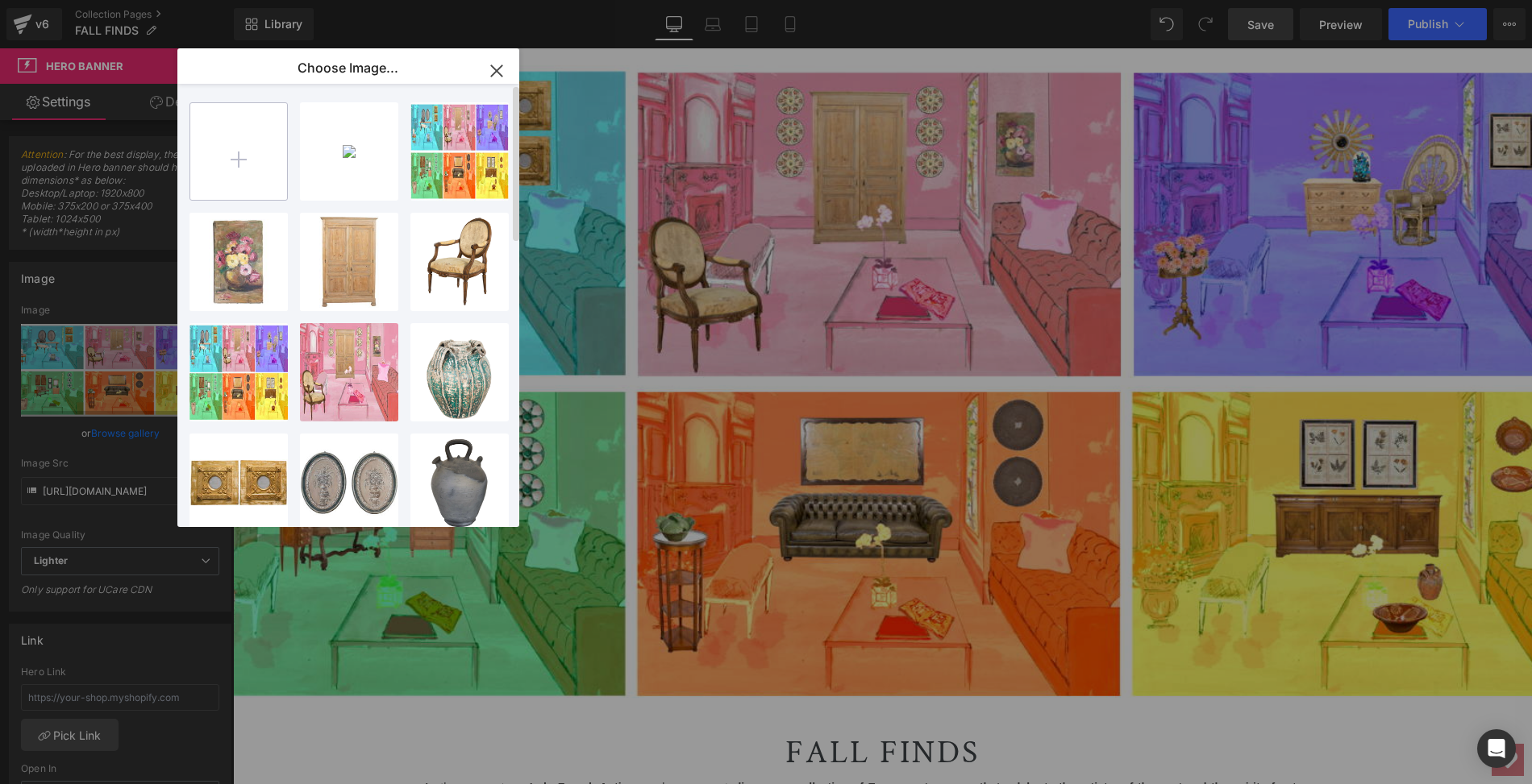
click at [239, 154] on input "file" at bounding box center [239, 152] width 97 height 97
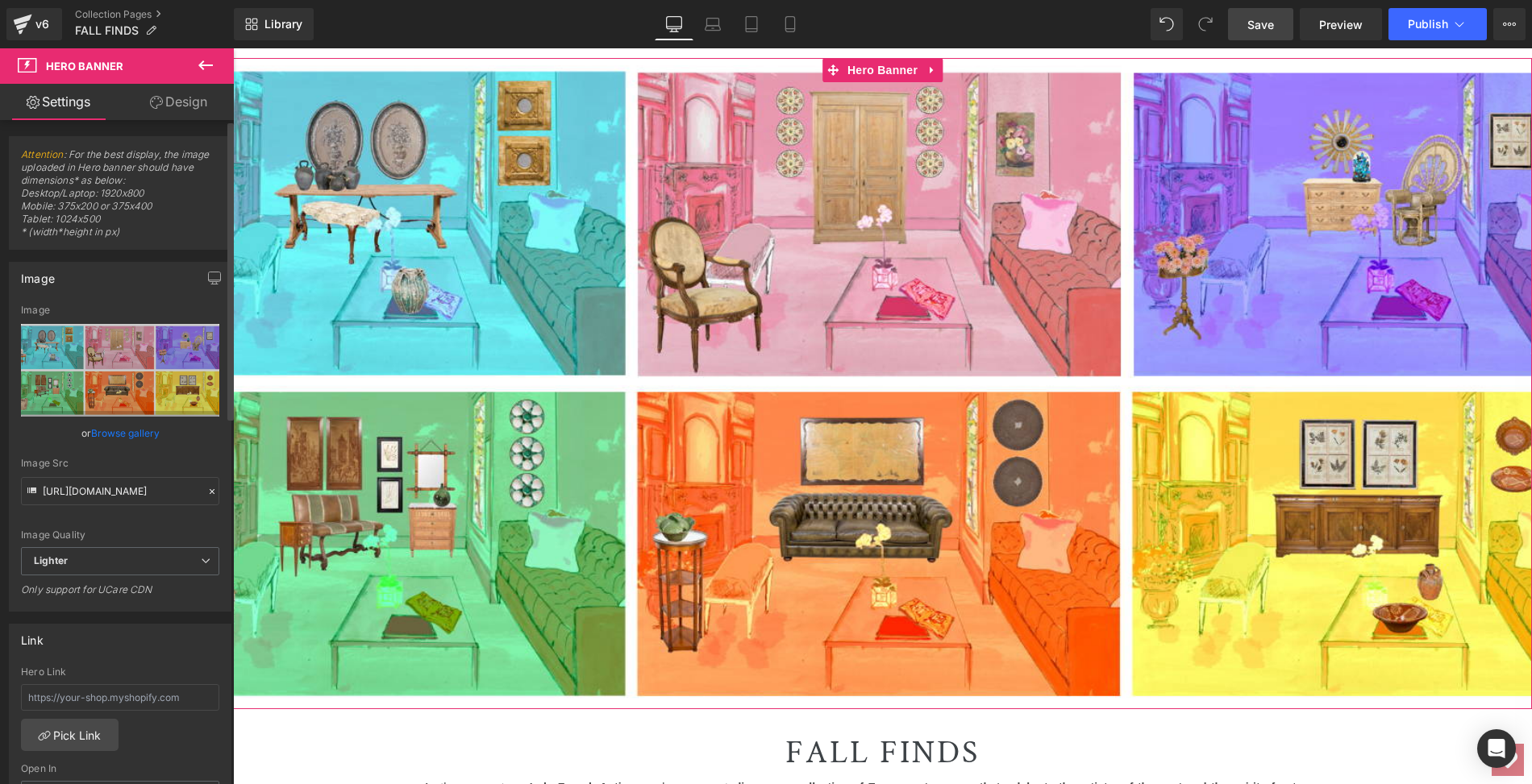
click at [146, 432] on link "Browse gallery" at bounding box center [125, 433] width 68 height 28
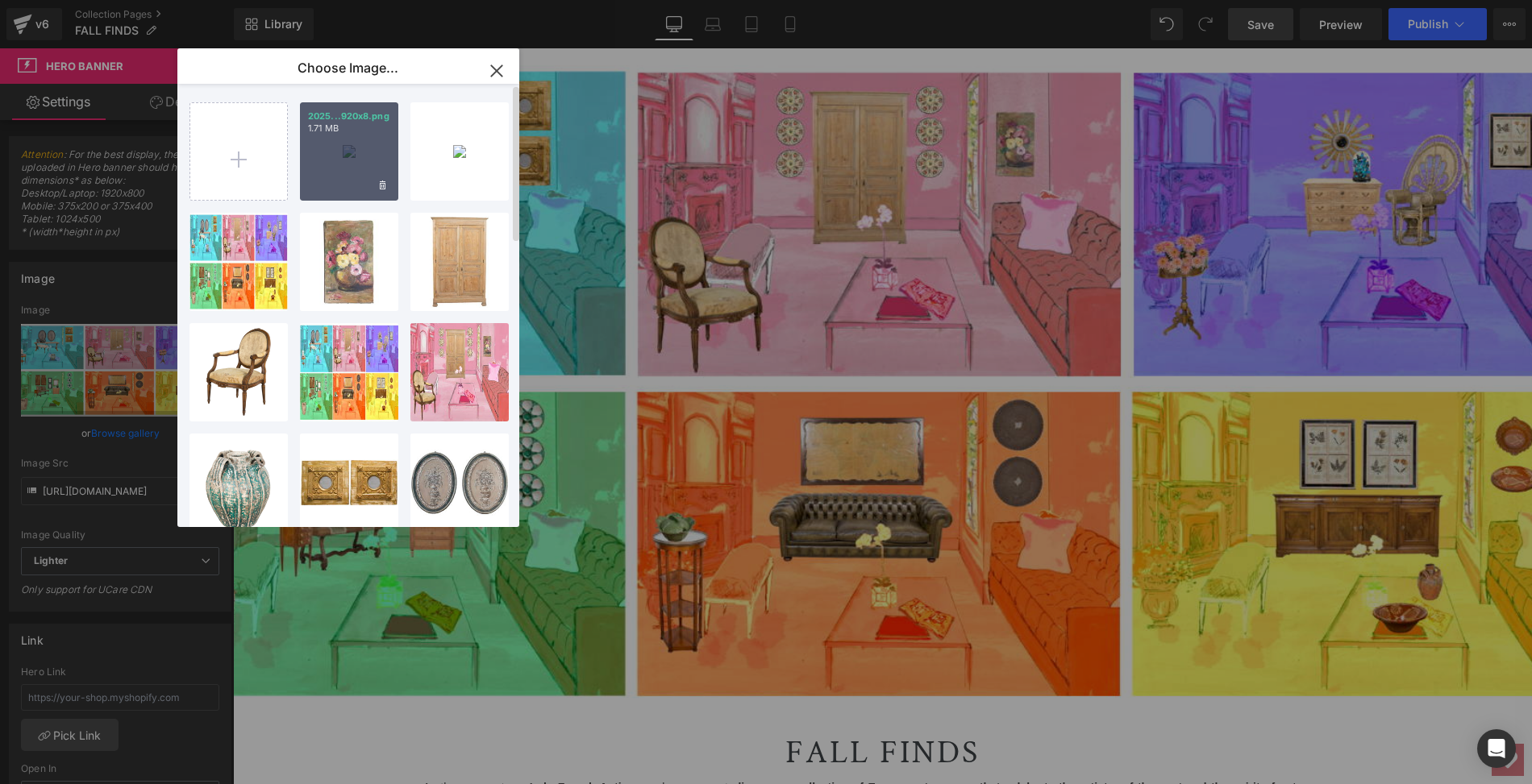
click at [334, 158] on div "2025...920x8.png 1.71 MB" at bounding box center [349, 152] width 99 height 99
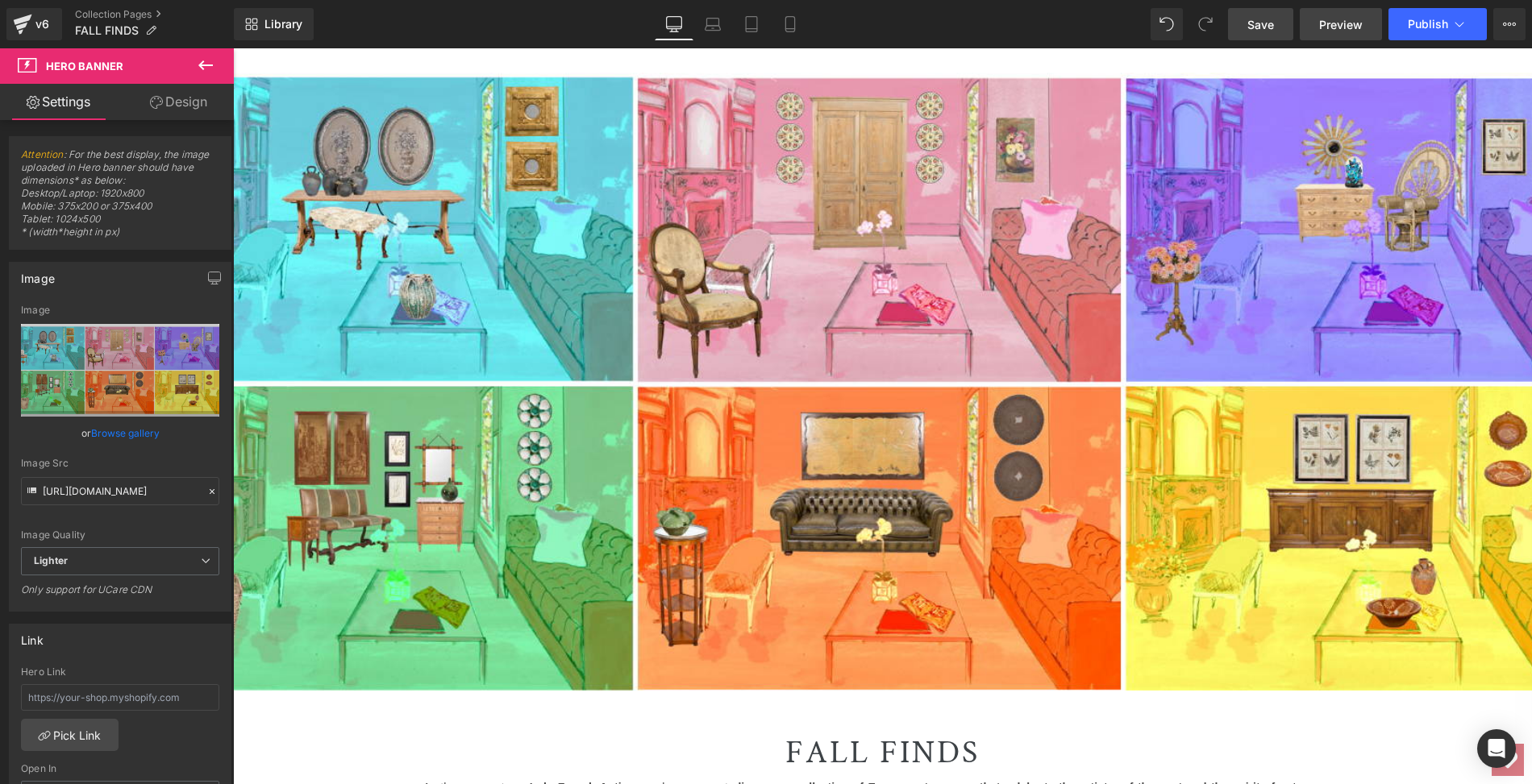
click at [1345, 21] on span "Preview" at bounding box center [1341, 25] width 44 height 17
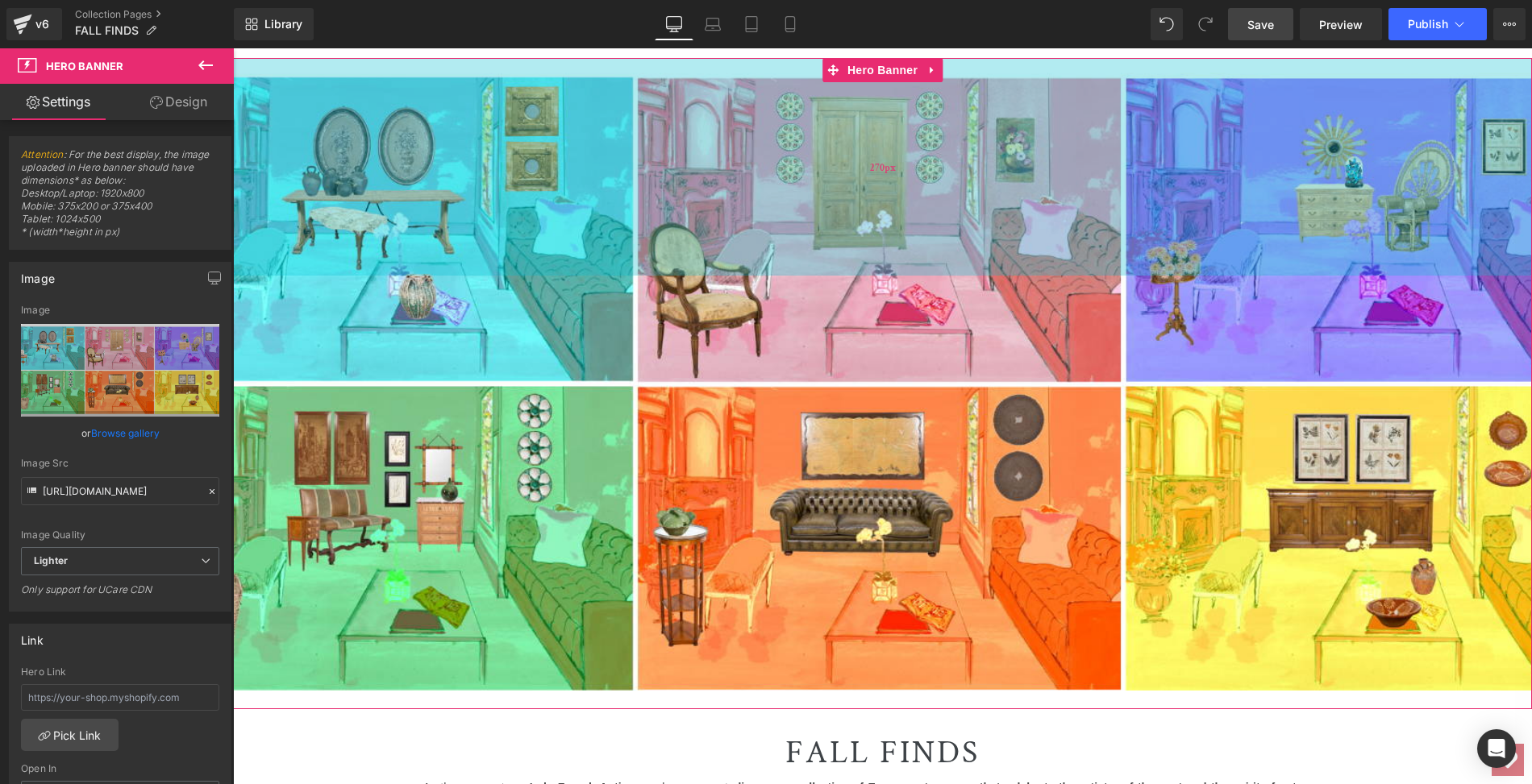
click at [421, 234] on div "270px" at bounding box center [882, 167] width 1299 height 218
click at [415, 237] on div "270px" at bounding box center [882, 167] width 1299 height 218
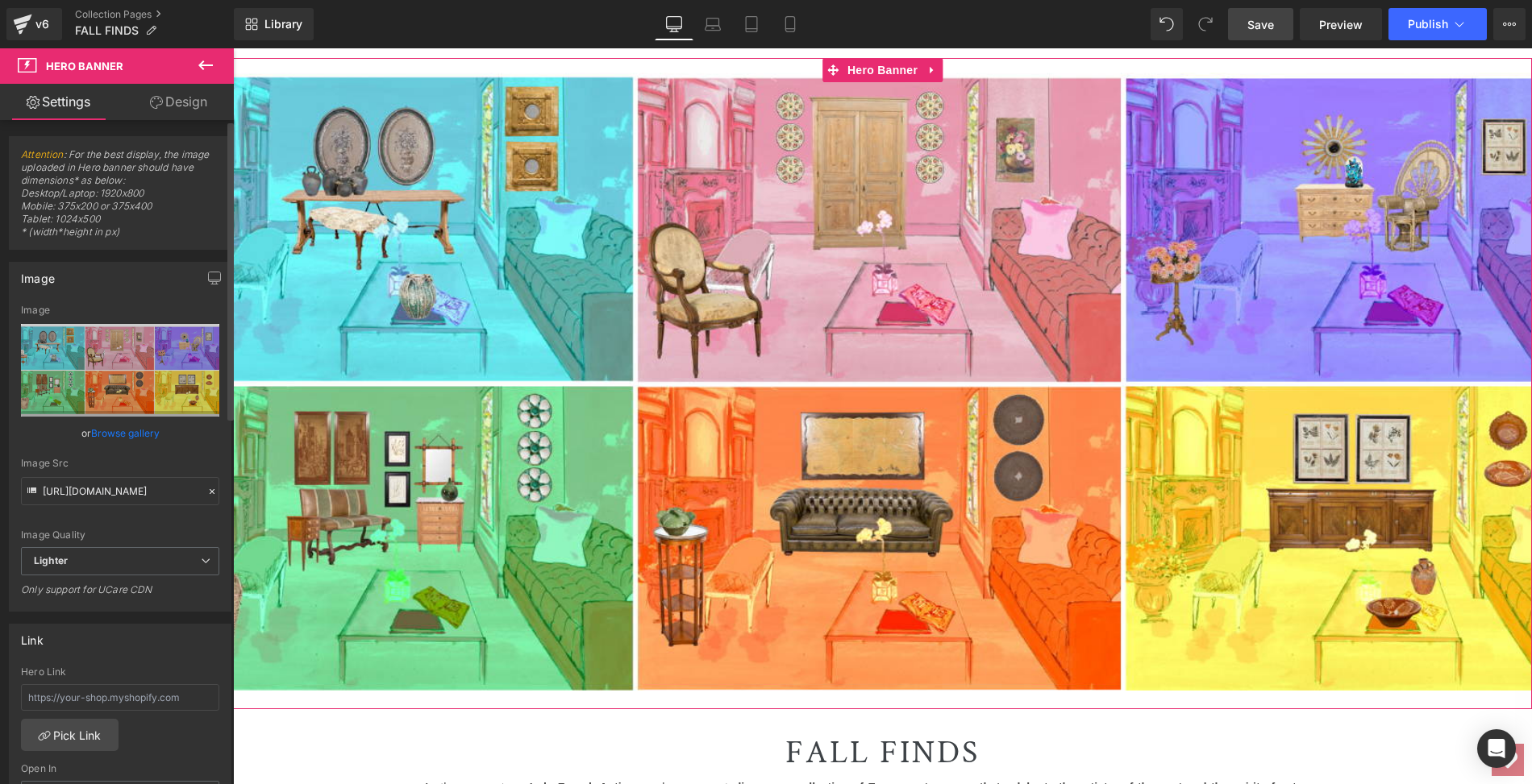
click at [138, 432] on link "Browse gallery" at bounding box center [125, 433] width 68 height 28
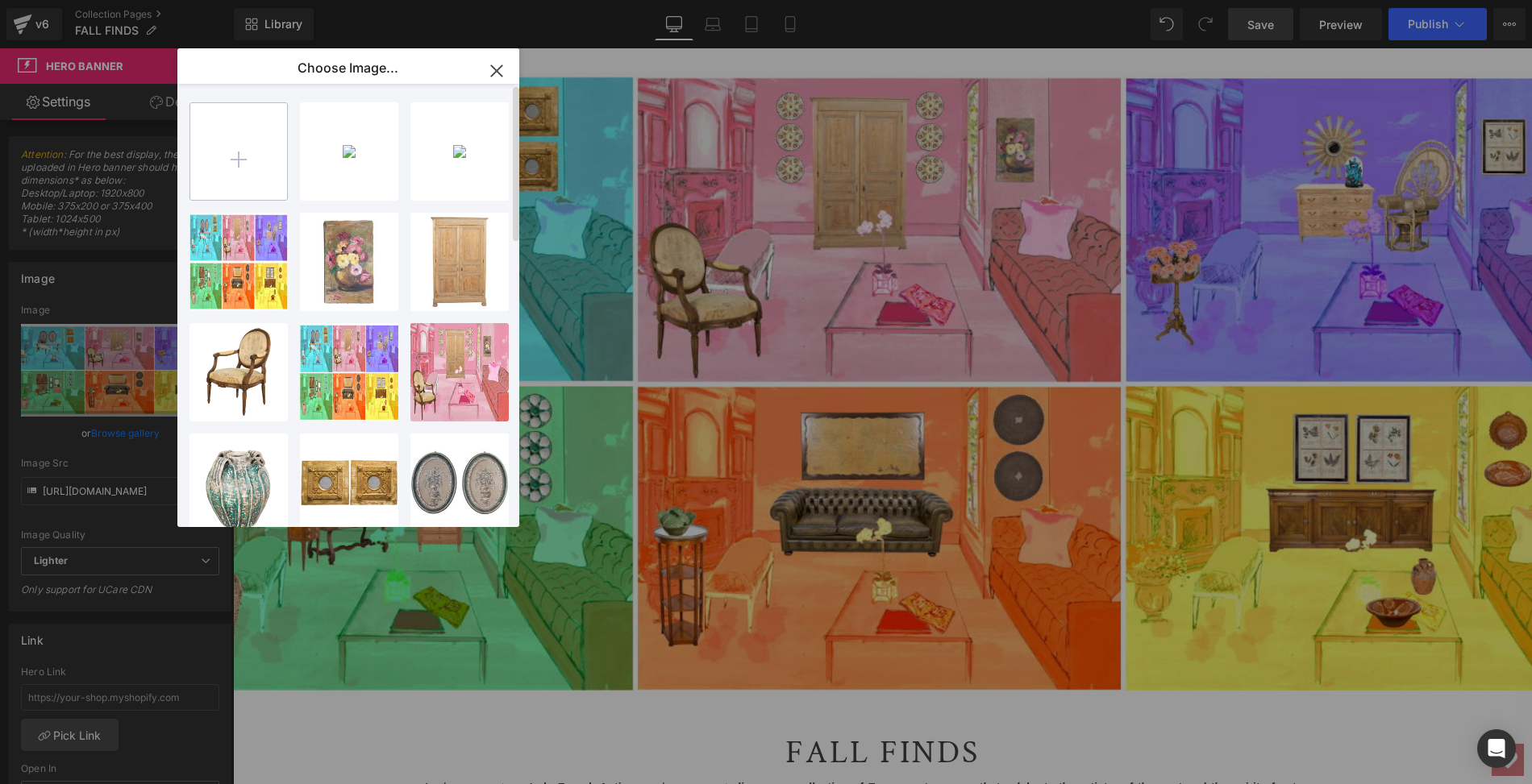
click at [236, 156] on input "file" at bounding box center [239, 152] width 97 height 97
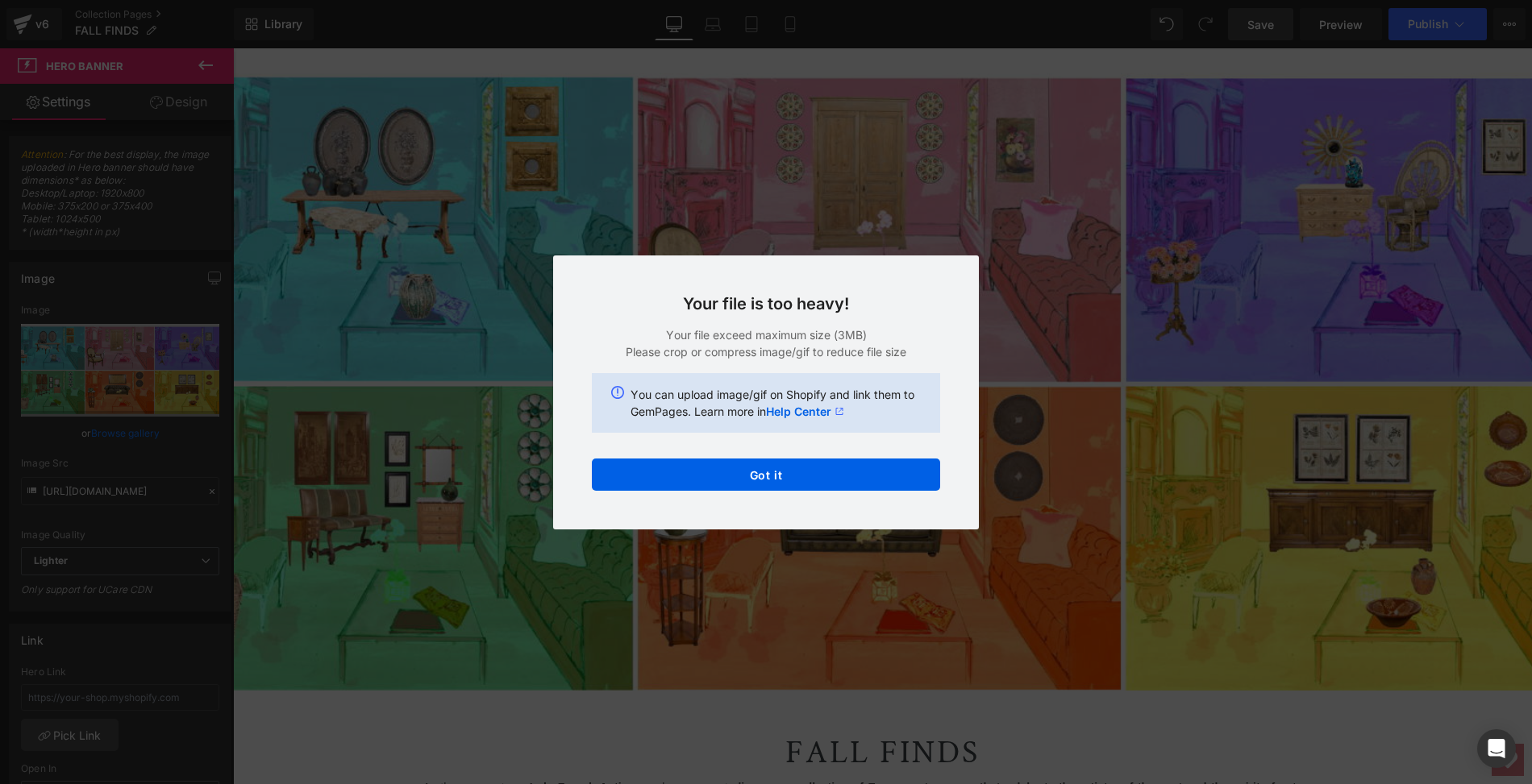
click at [772, 0] on div "Text Color Highlight Color #333333 Choose Image... Back to Library Insert 2025.…" at bounding box center [766, 0] width 1532 height 0
click at [767, 478] on button "Got it" at bounding box center [766, 475] width 348 height 32
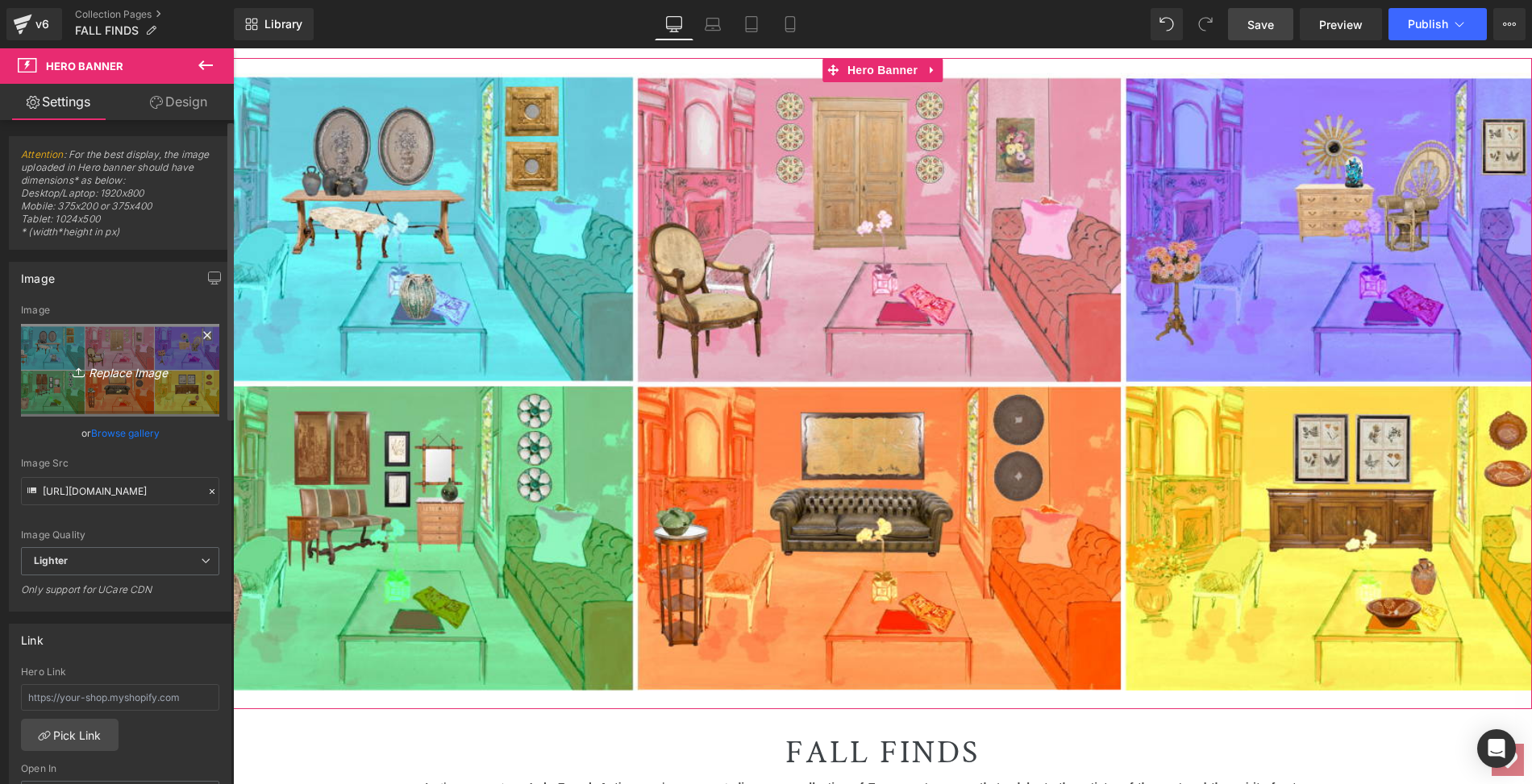
click at [117, 383] on link "Replace Image" at bounding box center [120, 370] width 198 height 93
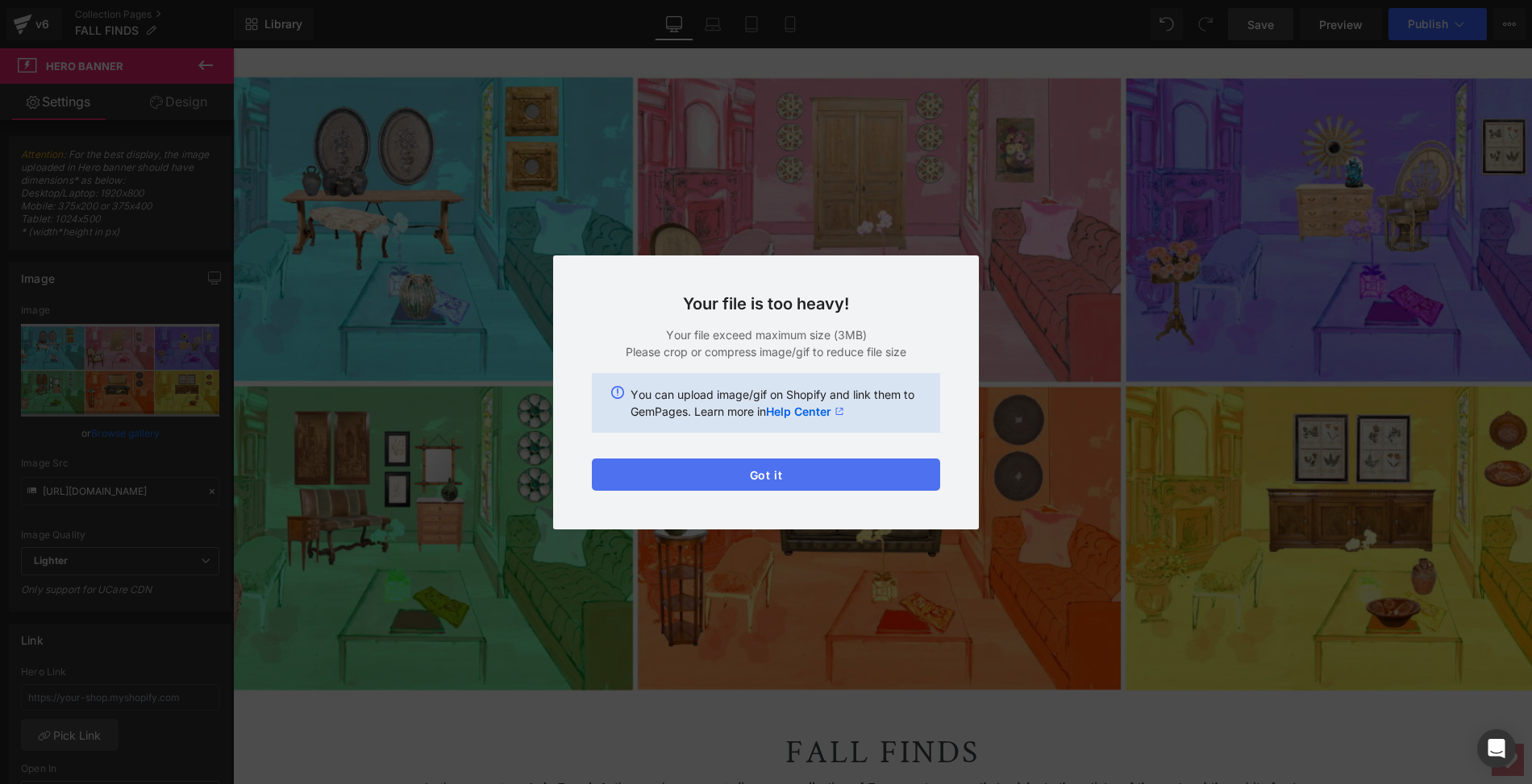
click at [775, 481] on button "Got it" at bounding box center [766, 475] width 348 height 32
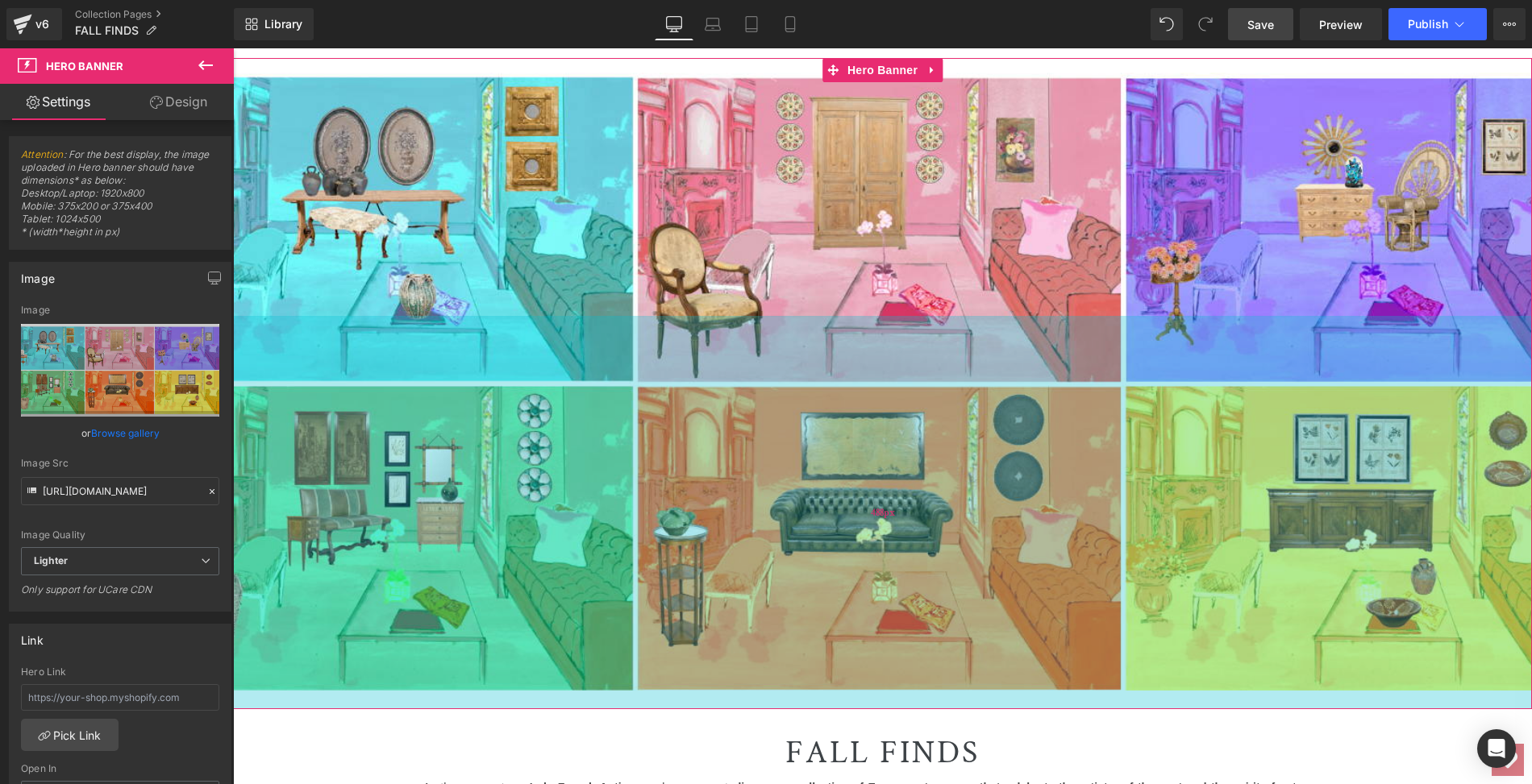
click at [628, 336] on div "488px" at bounding box center [882, 512] width 1299 height 393
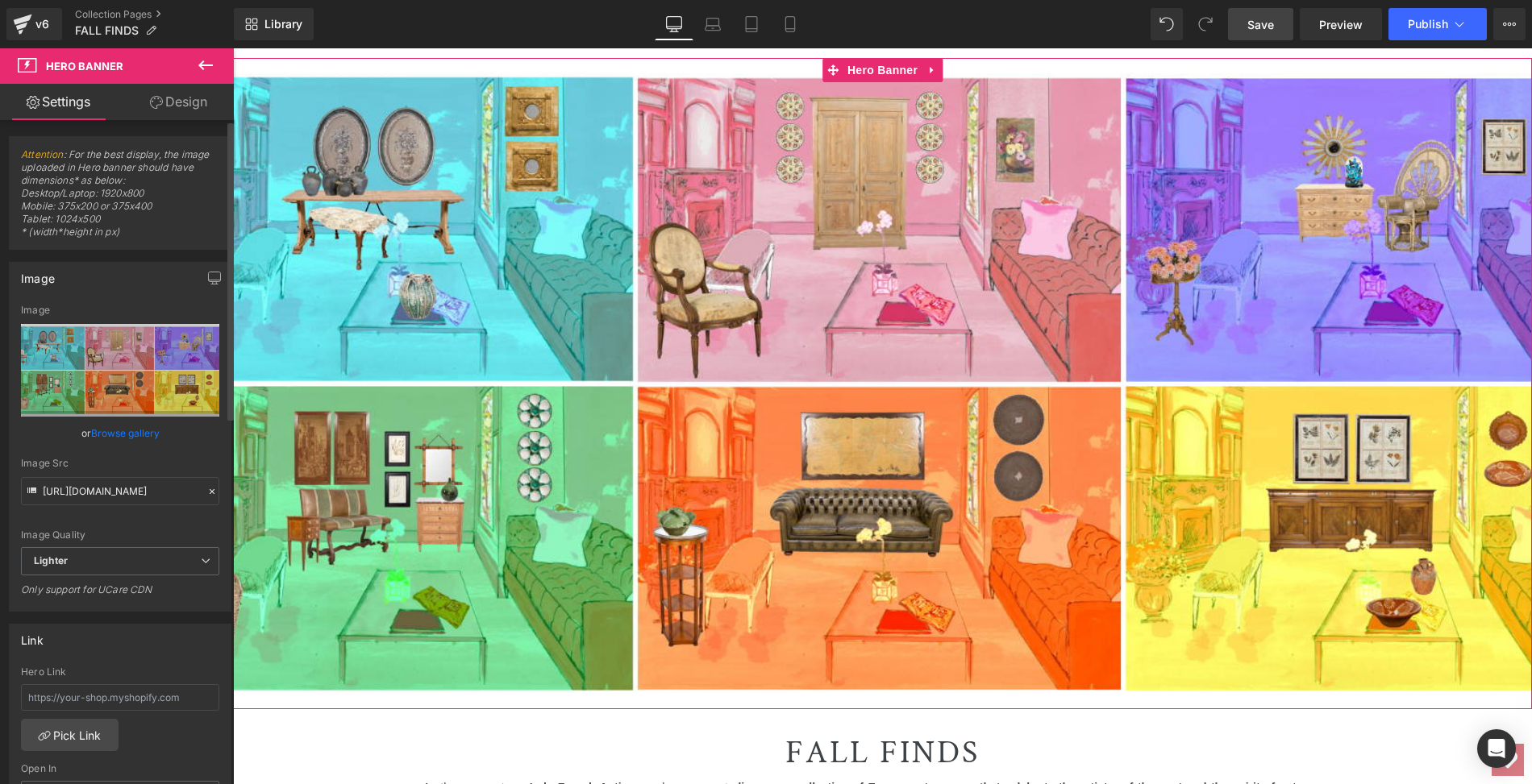
click at [112, 433] on link "Browse gallery" at bounding box center [125, 433] width 68 height 28
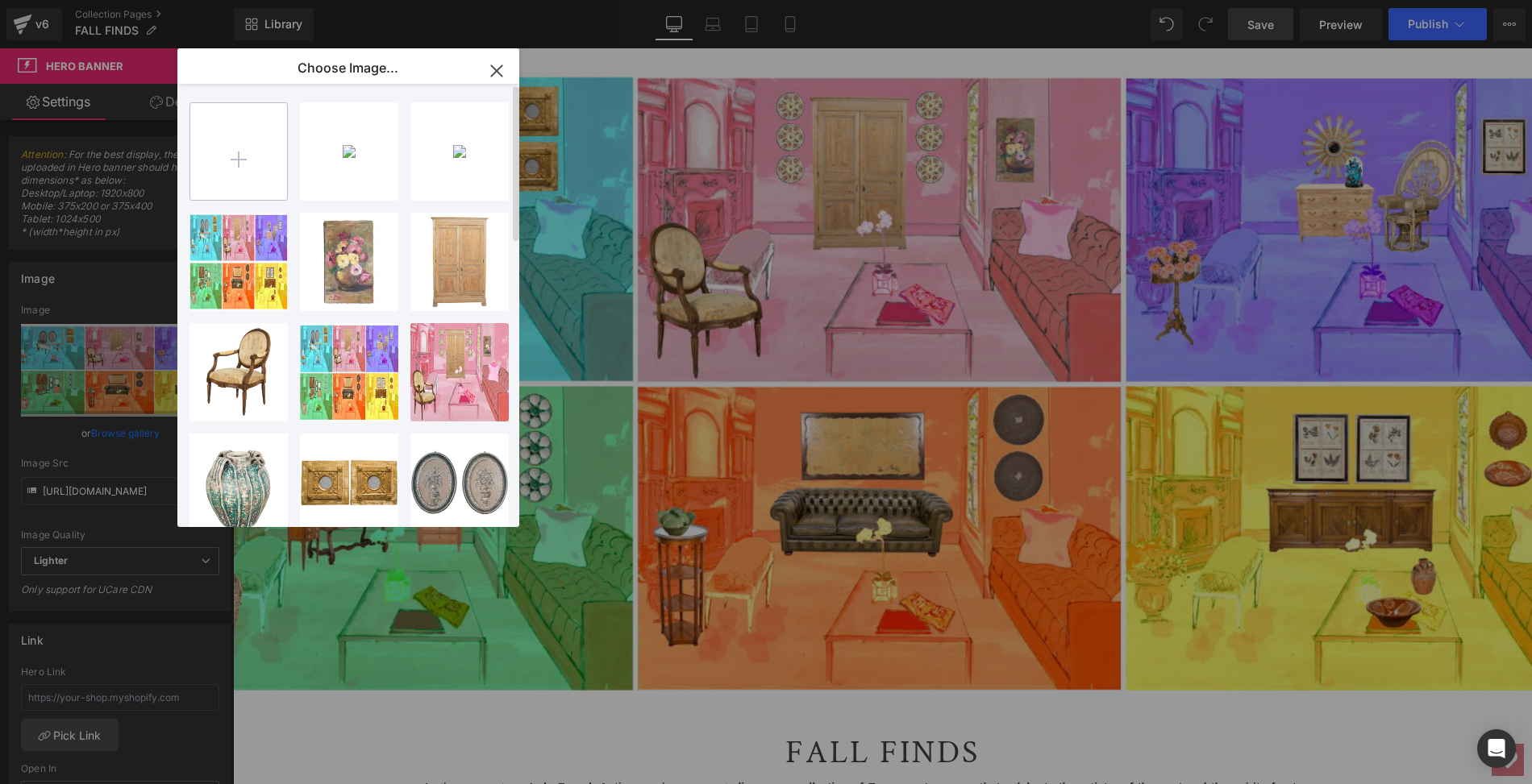
click at [240, 155] on input "file" at bounding box center [239, 152] width 97 height 97
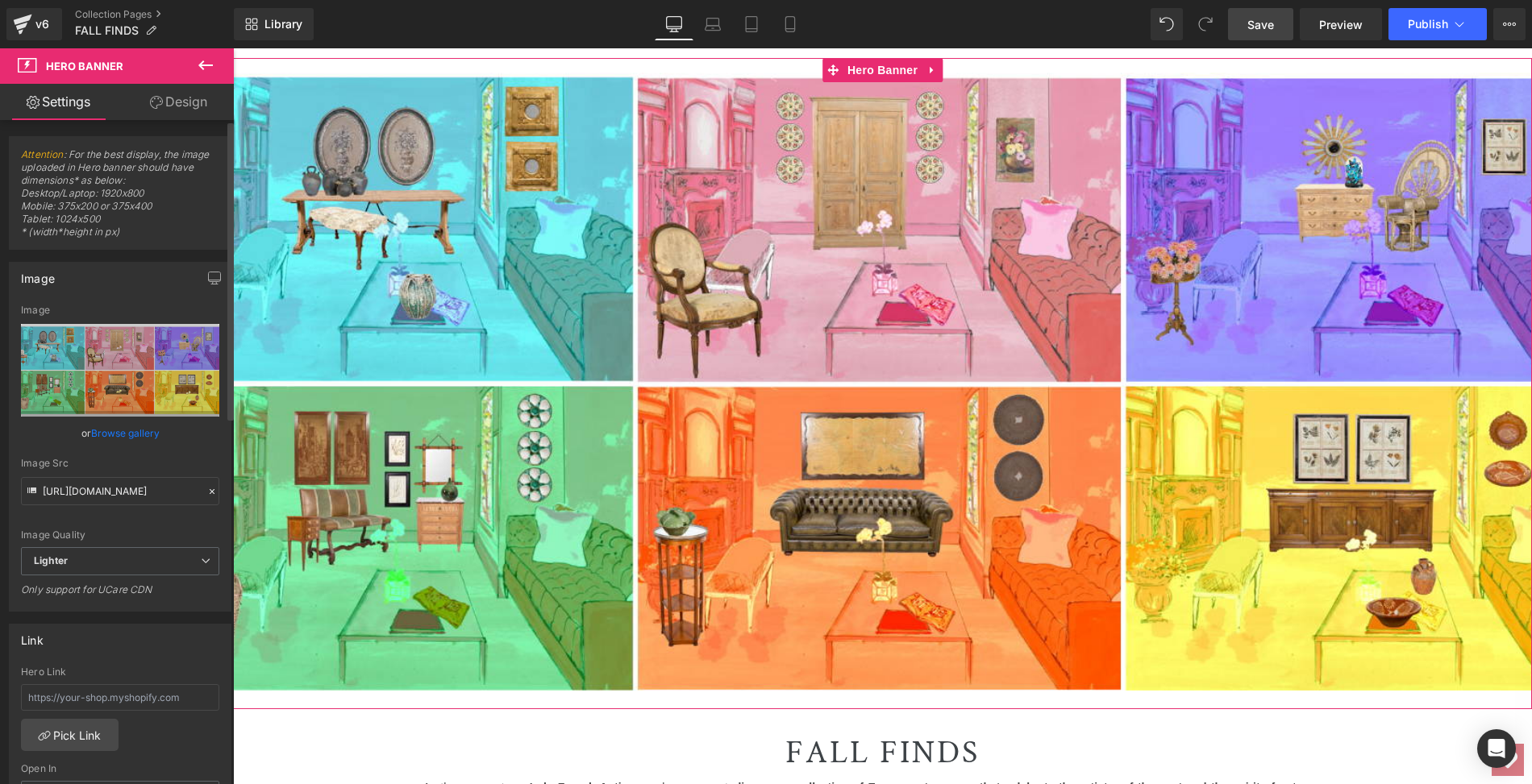
click at [131, 433] on link "Browse gallery" at bounding box center [125, 433] width 68 height 28
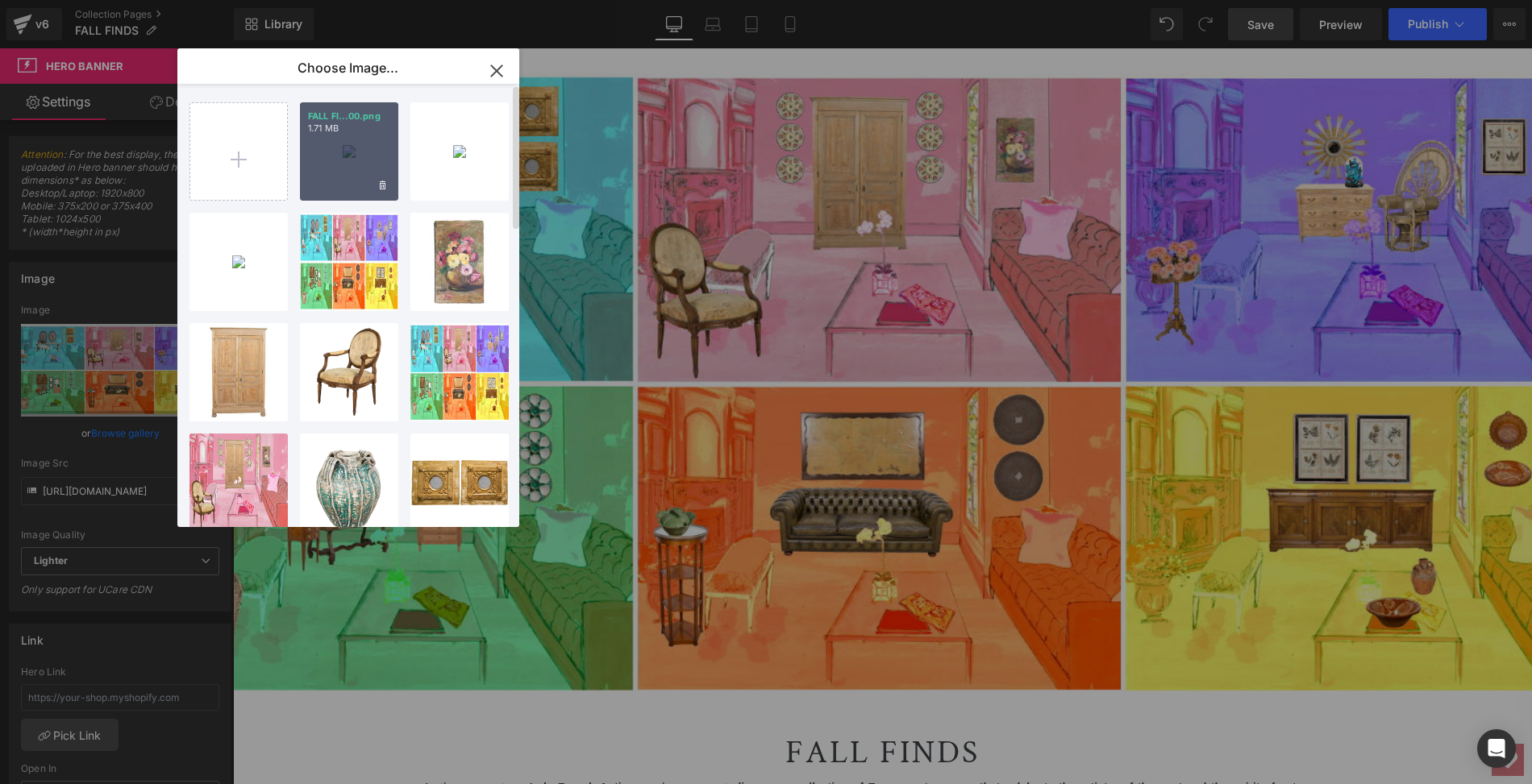
click at [351, 158] on div "FALL FI...00.png 1.71 MB" at bounding box center [349, 152] width 99 height 99
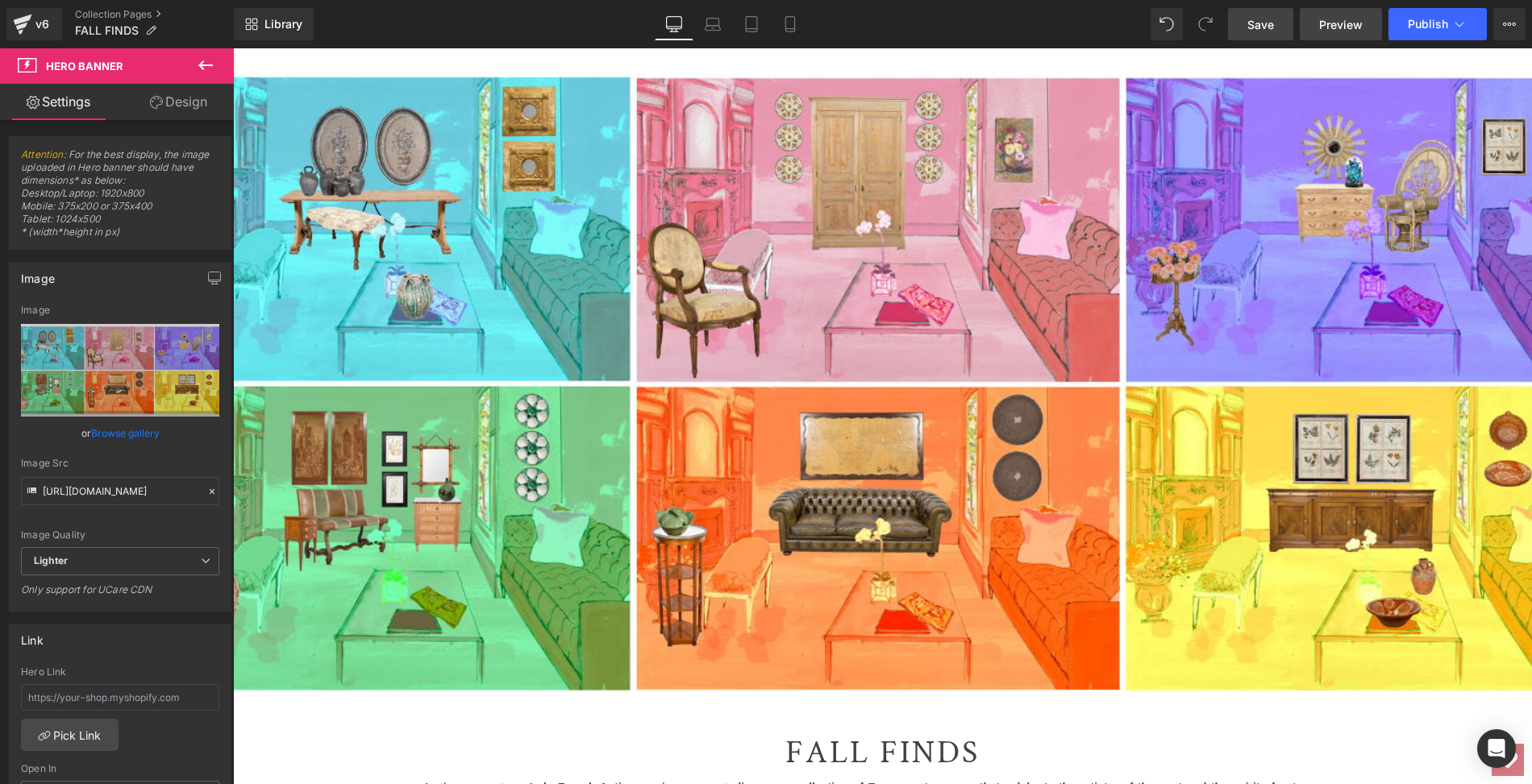
click at [1336, 27] on span "Preview" at bounding box center [1341, 25] width 44 height 17
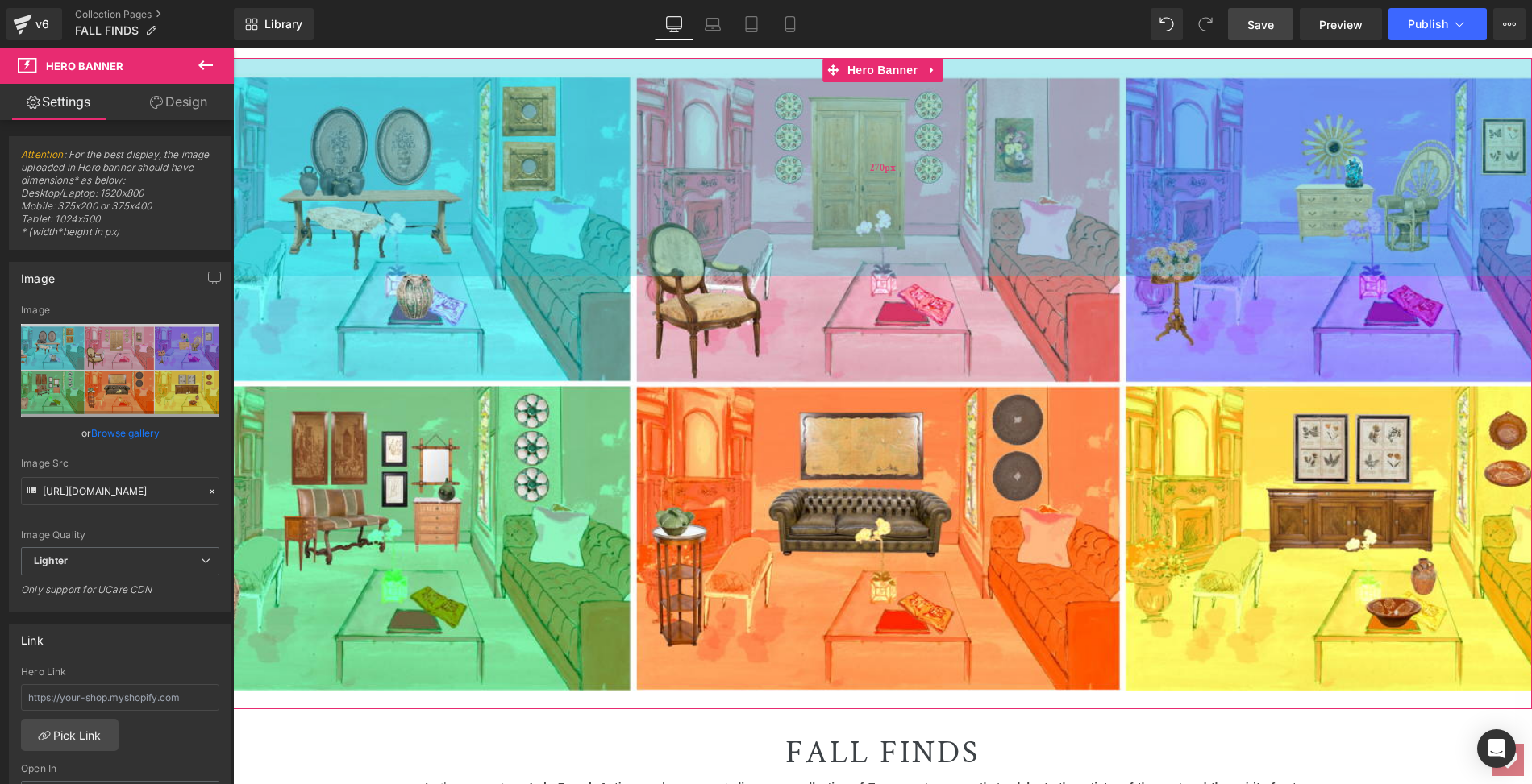
click at [405, 155] on div "270px" at bounding box center [882, 167] width 1299 height 218
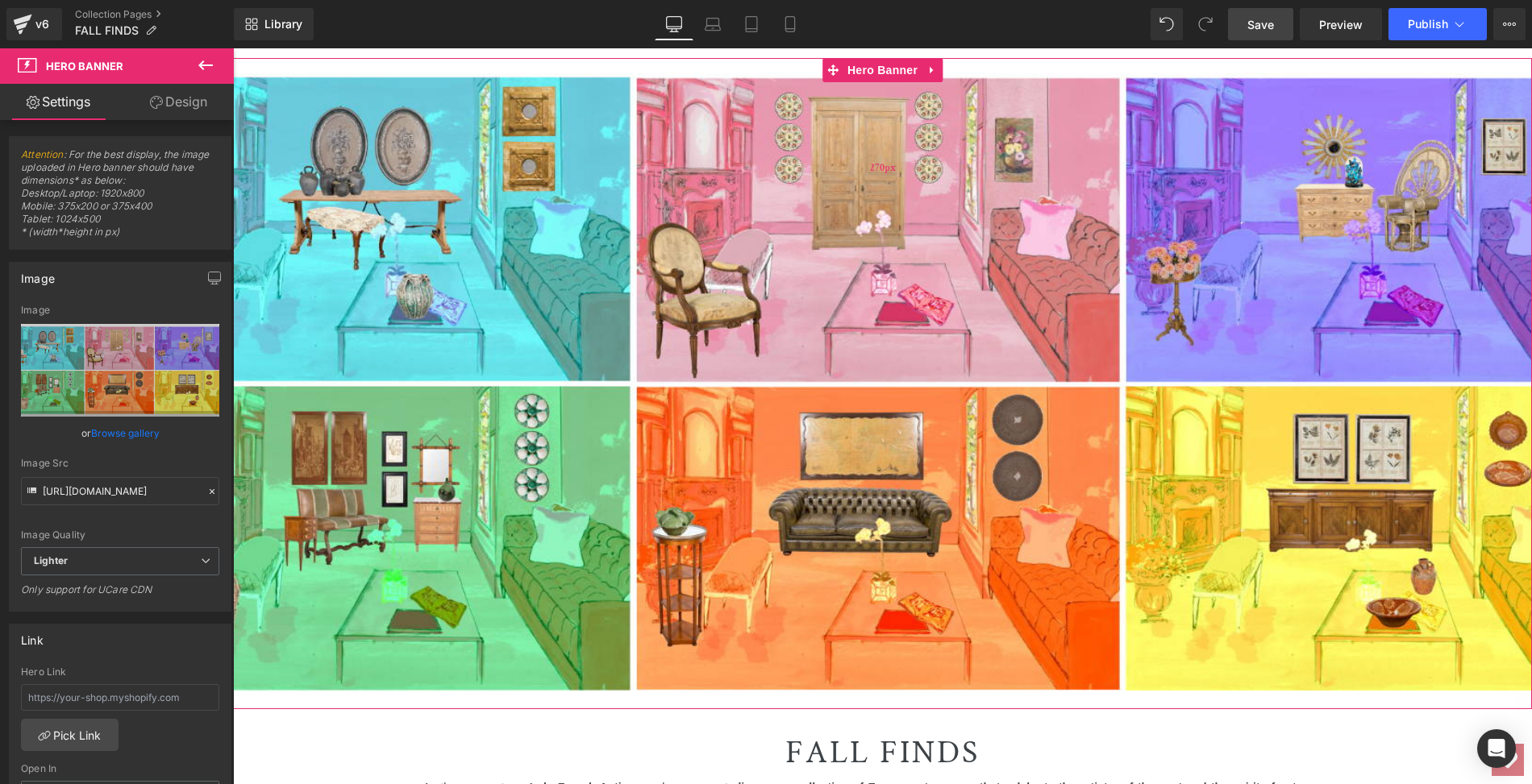
click at [403, 158] on div "270px" at bounding box center [882, 167] width 1299 height 218
click at [118, 429] on link "Browse gallery" at bounding box center [125, 433] width 68 height 28
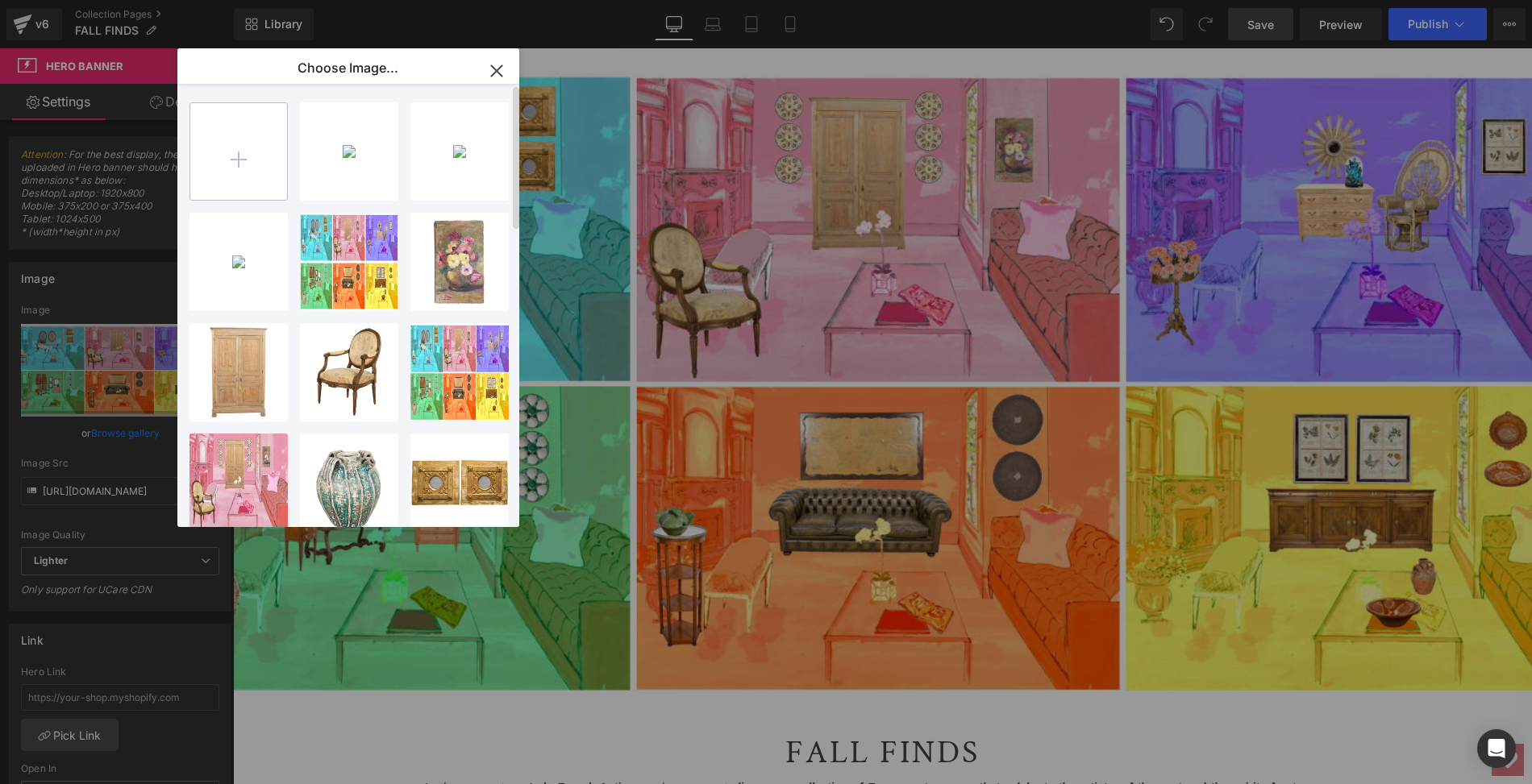
click at [241, 154] on input "file" at bounding box center [239, 152] width 97 height 97
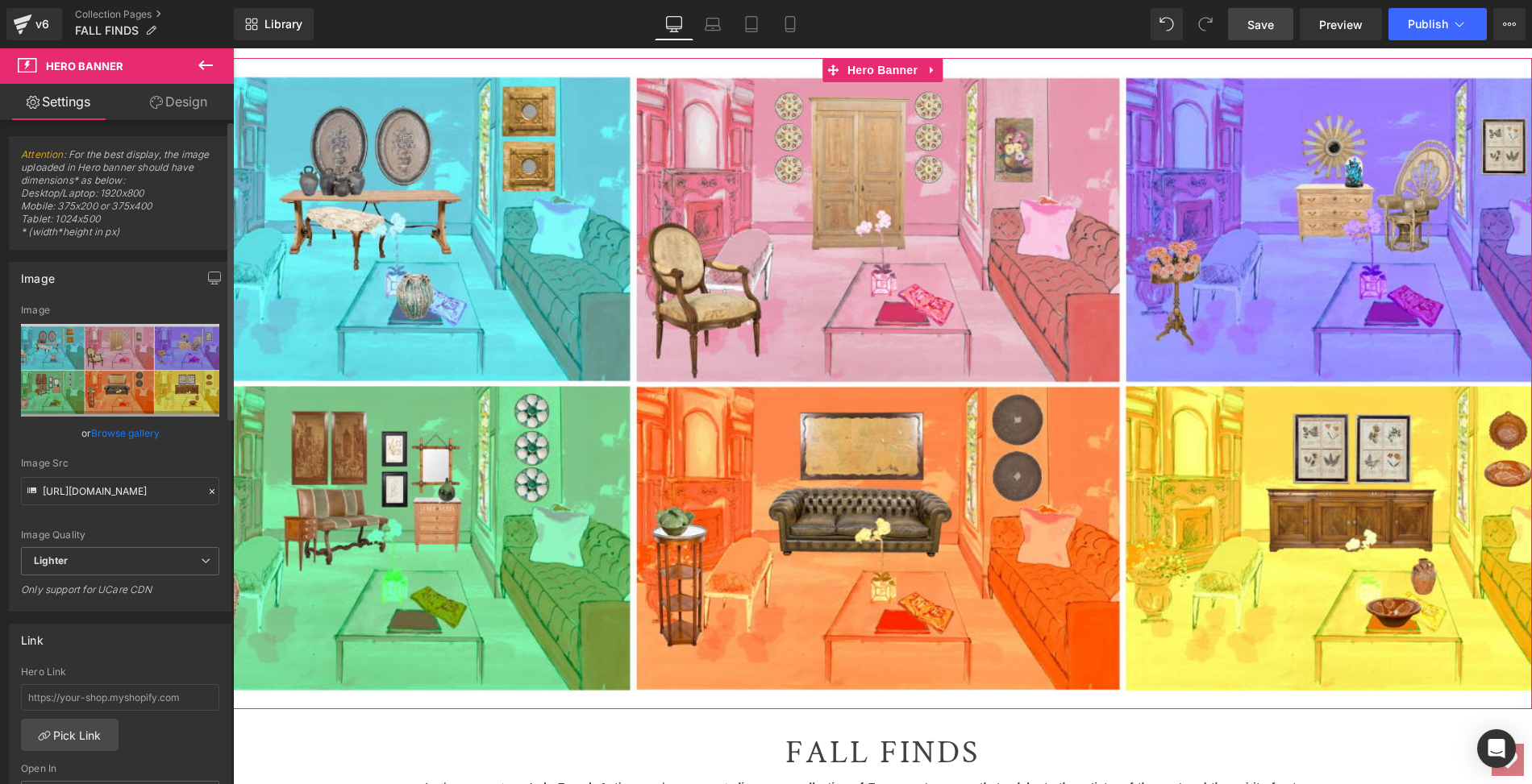
click at [146, 433] on link "Browse gallery" at bounding box center [125, 433] width 68 height 28
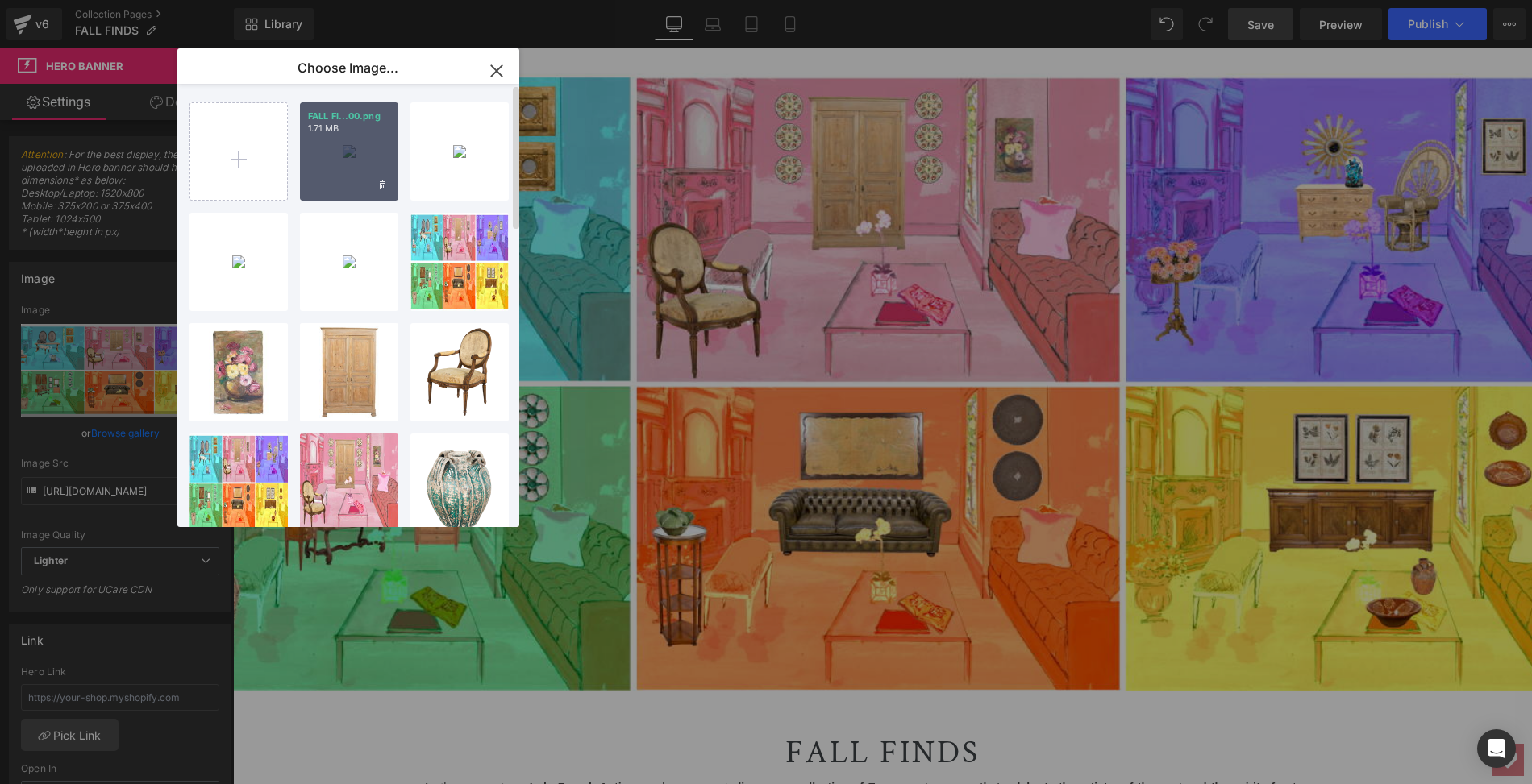
click at [338, 145] on div "FALL FI...00.png 1.71 MB" at bounding box center [349, 152] width 99 height 99
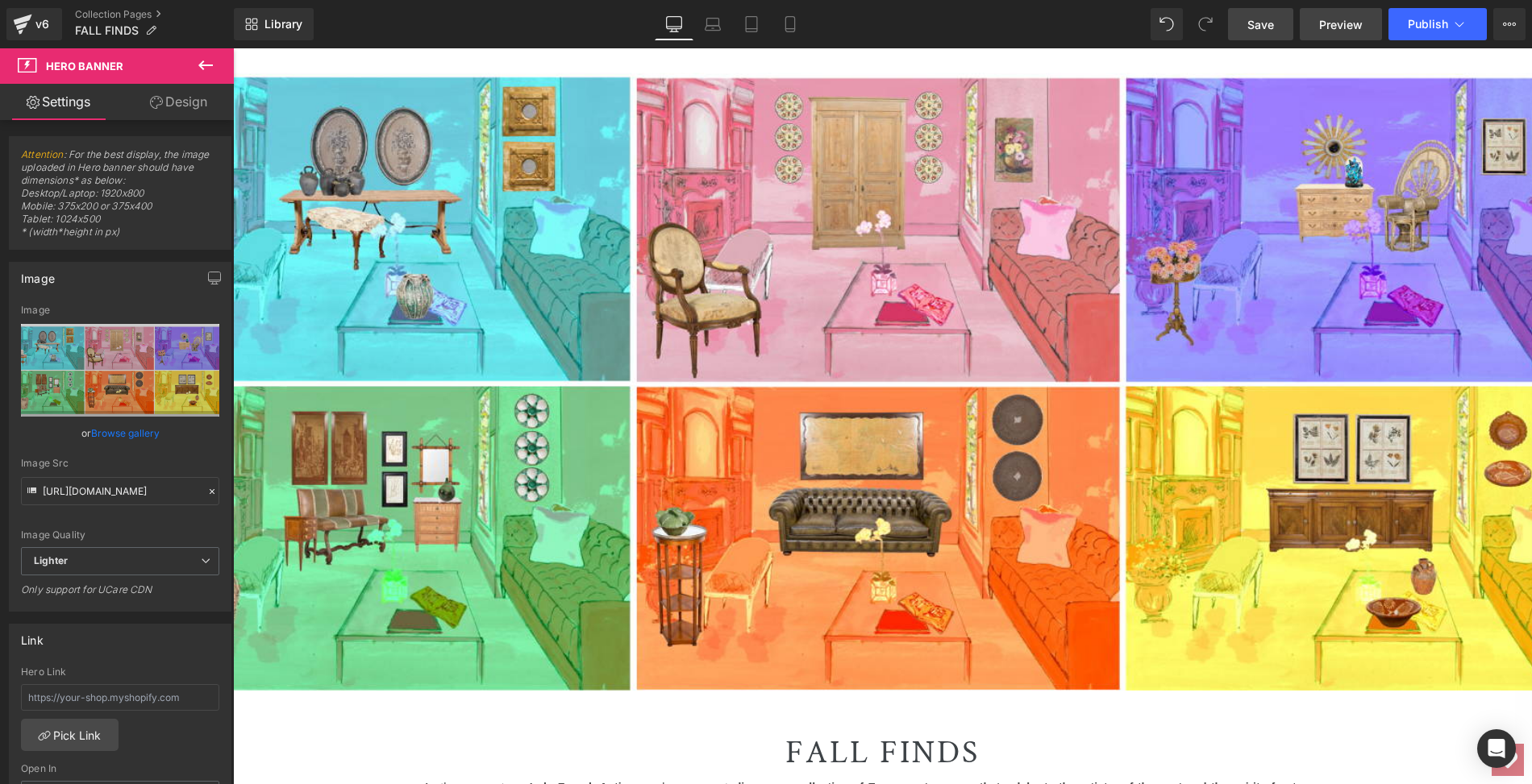
click at [1338, 21] on span "Preview" at bounding box center [1341, 25] width 44 height 17
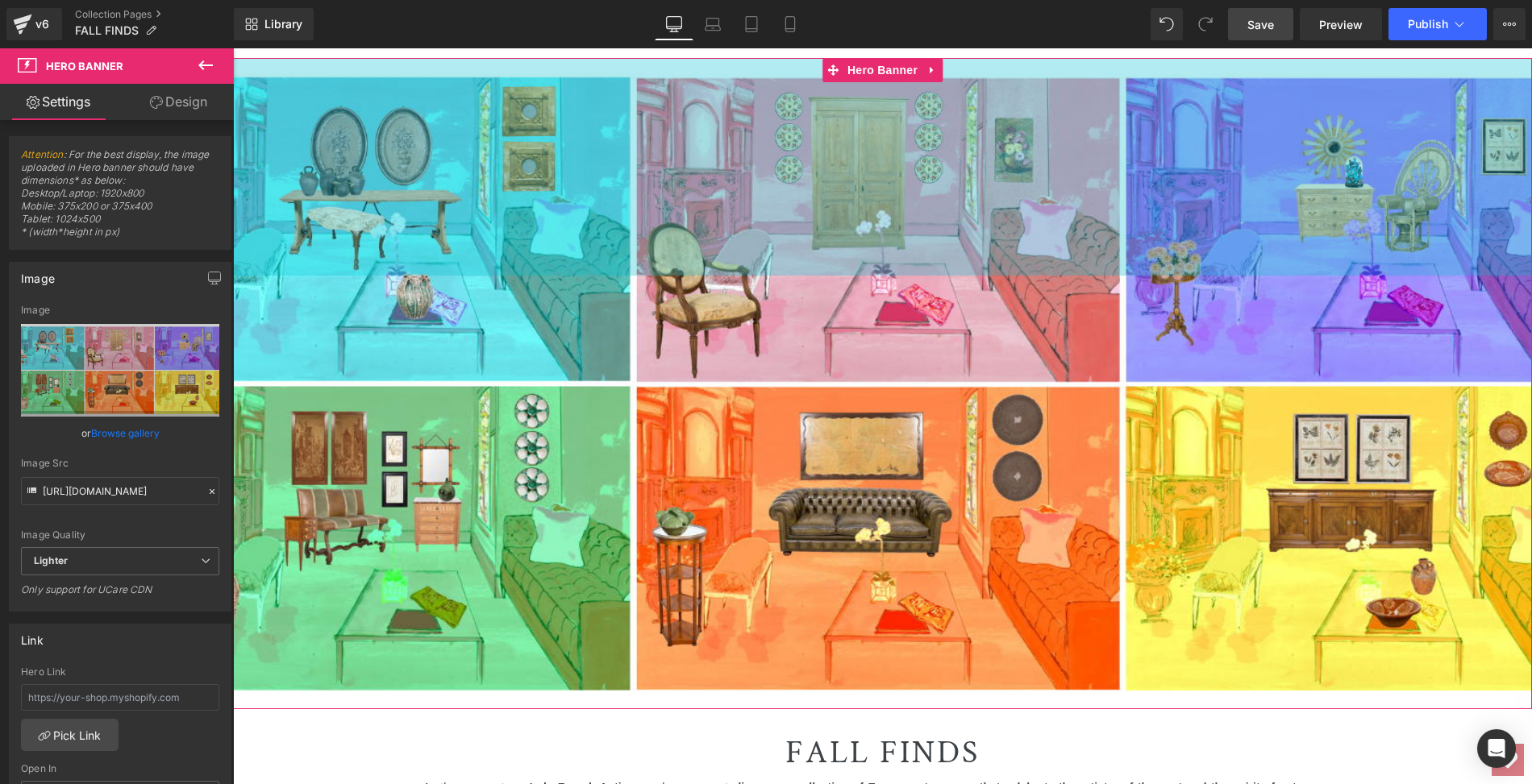
click at [418, 160] on div "270px" at bounding box center [882, 167] width 1299 height 218
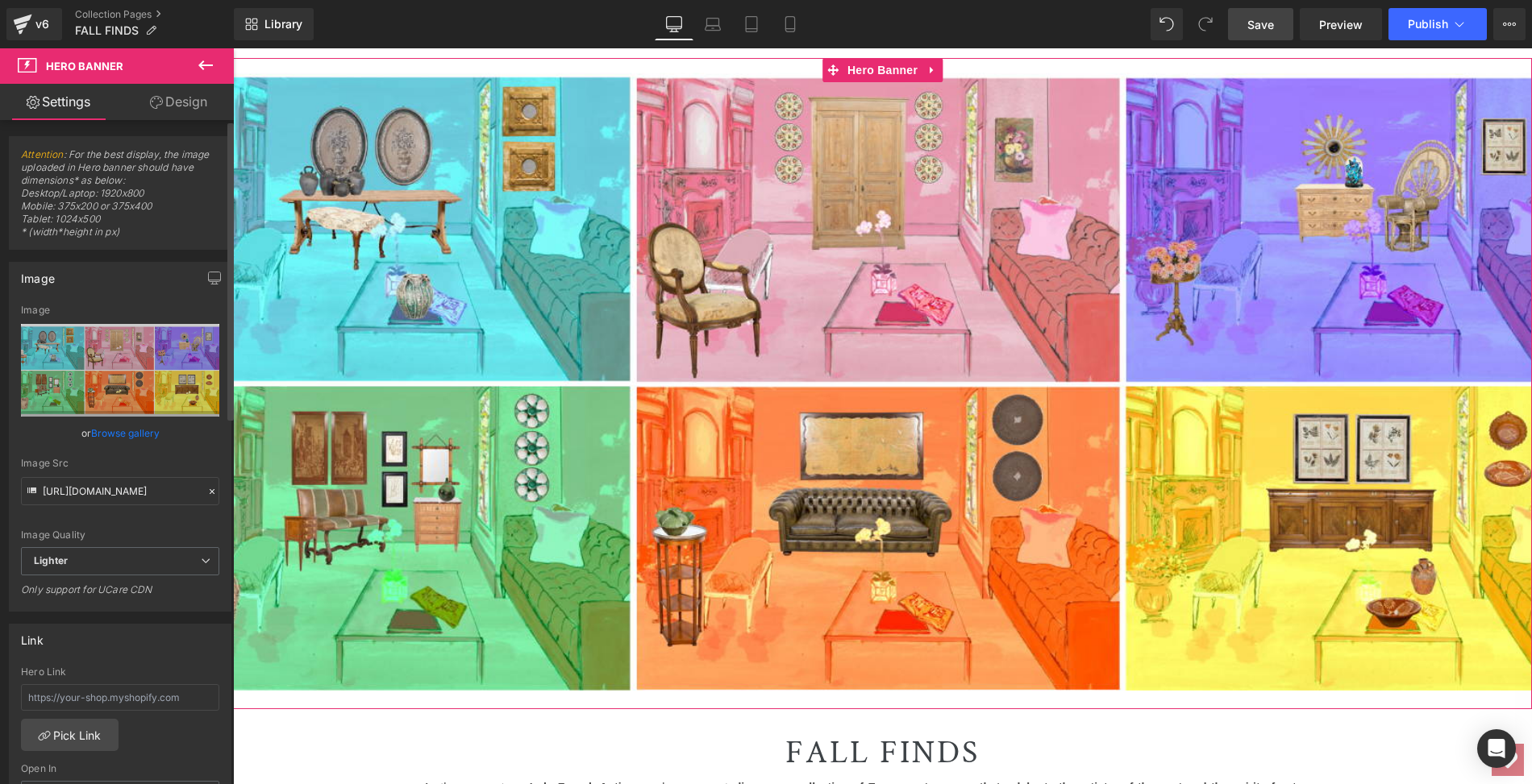
click at [99, 426] on link "Browse gallery" at bounding box center [125, 433] width 68 height 28
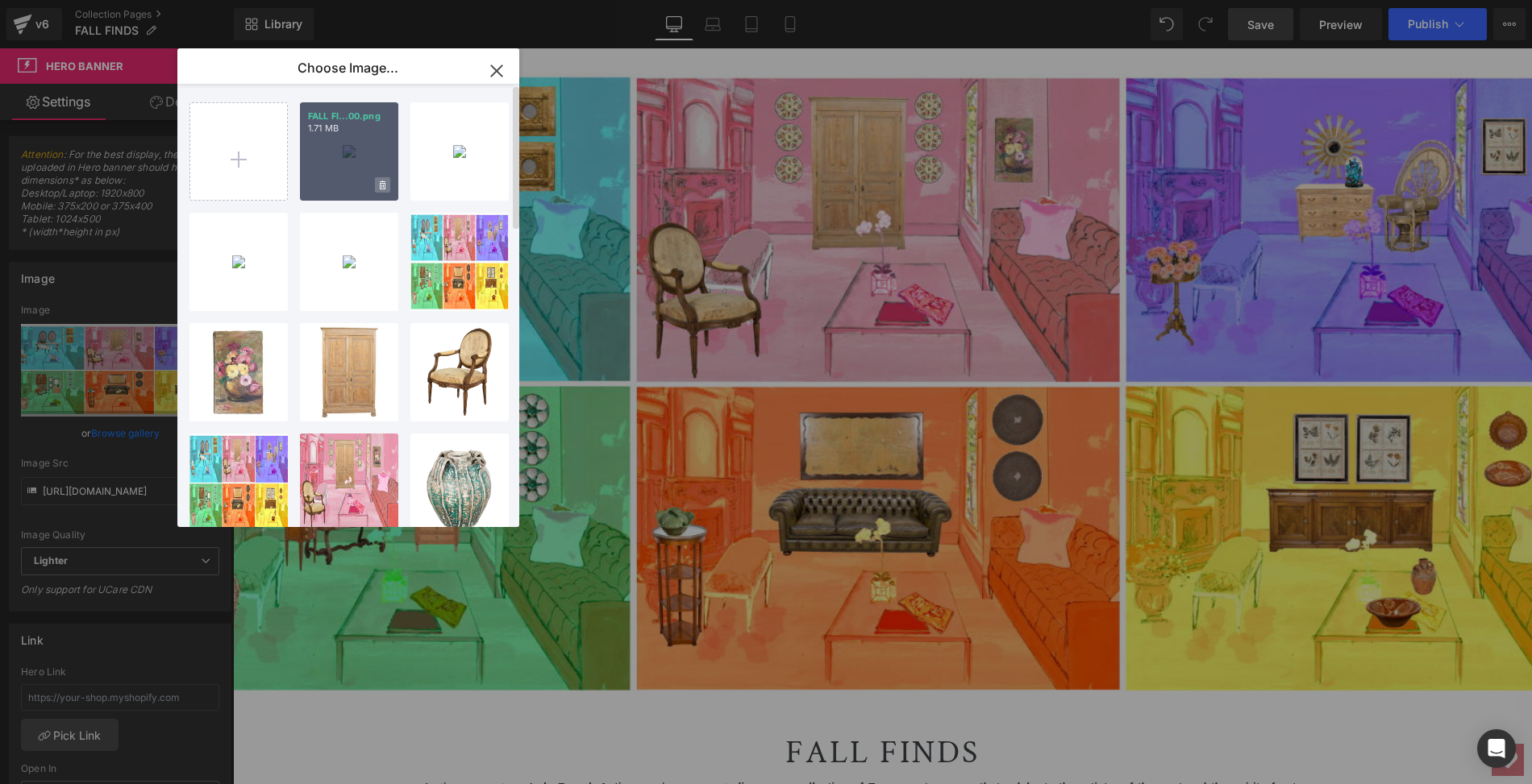
click at [380, 183] on icon at bounding box center [382, 185] width 6 height 9
click at [321, 186] on span "Yes" at bounding box center [328, 185] width 40 height 17
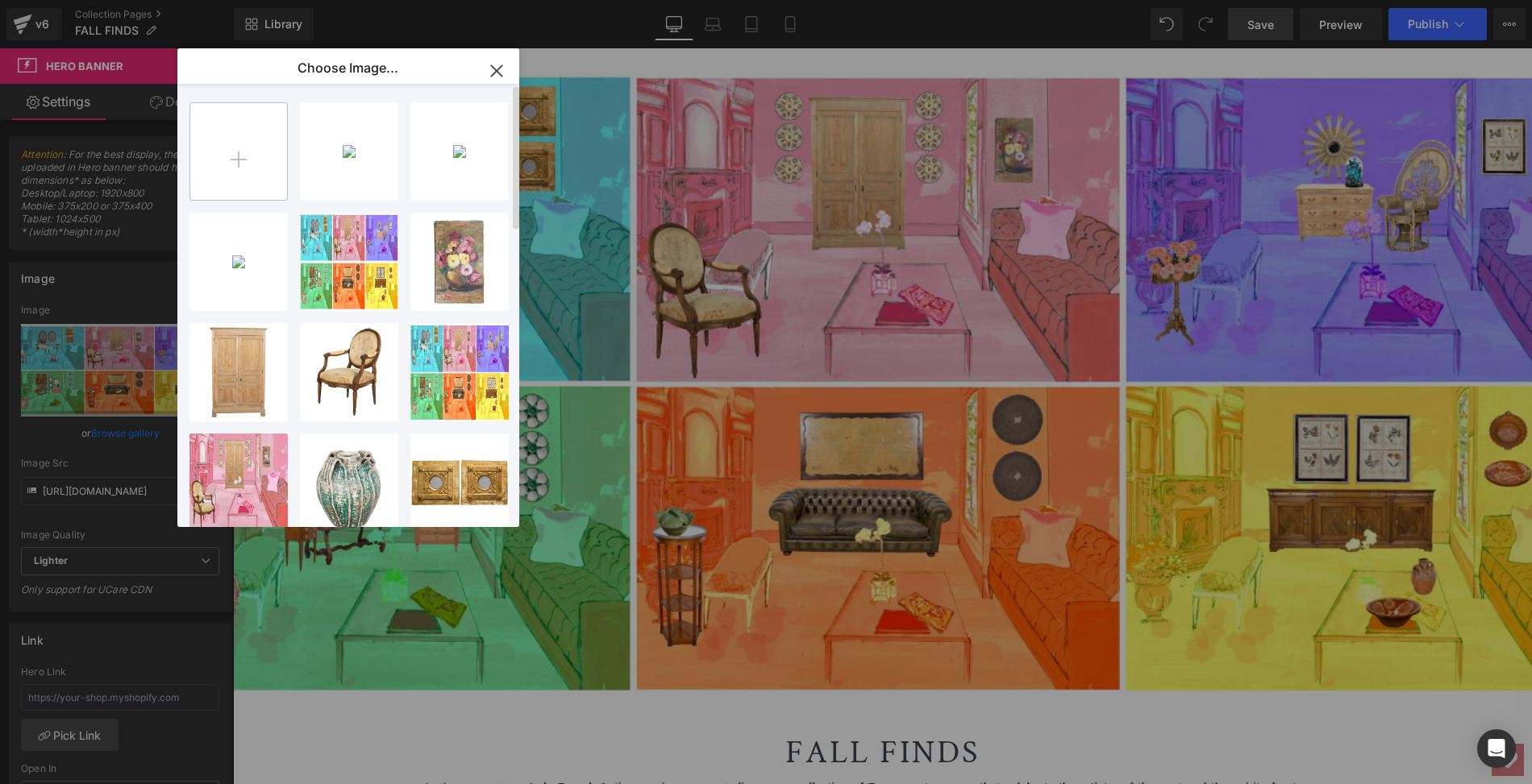
click at [235, 153] on input "file" at bounding box center [239, 152] width 97 height 97
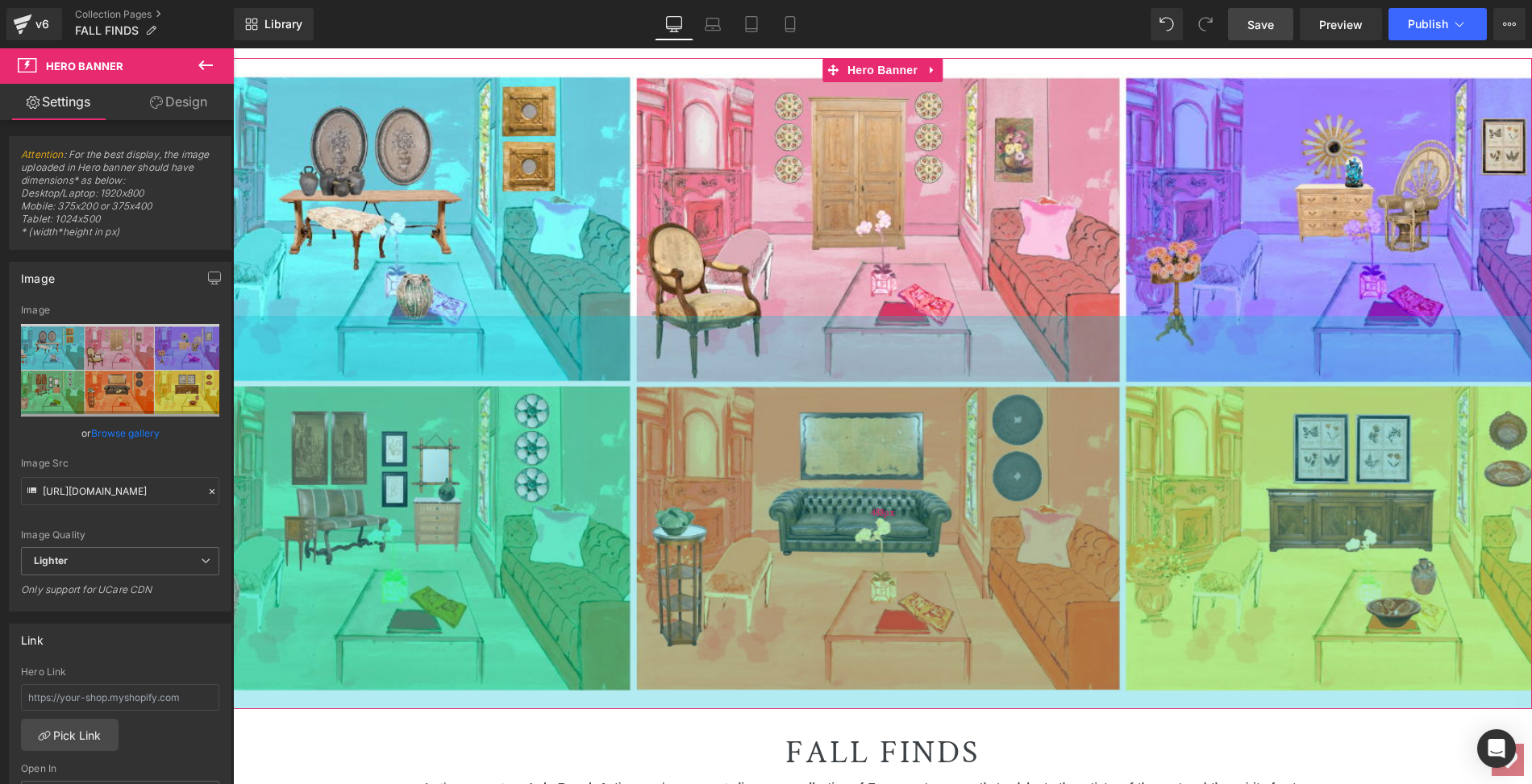
click at [375, 414] on div "488px" at bounding box center [882, 512] width 1299 height 393
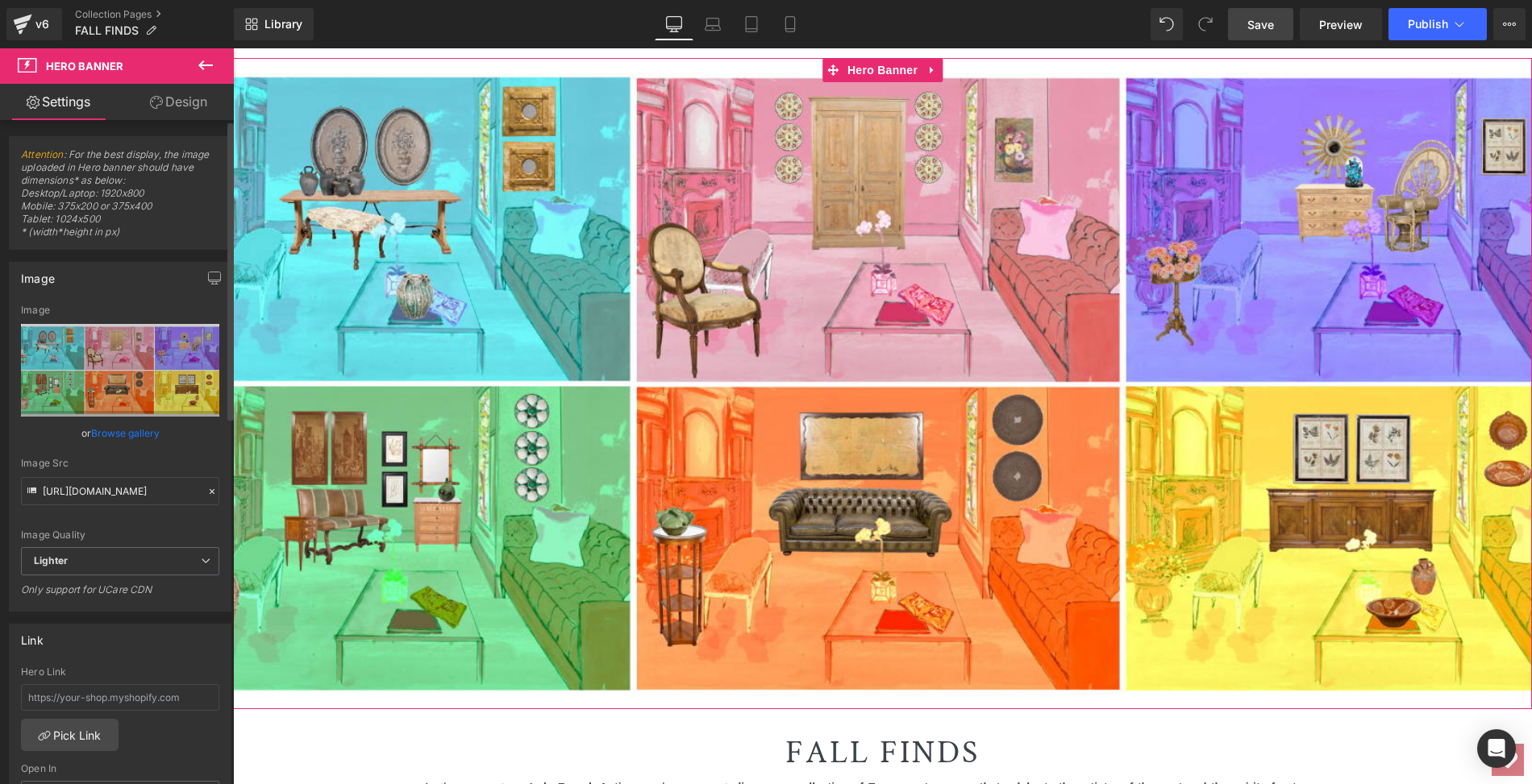
click at [117, 427] on link "Browse gallery" at bounding box center [125, 433] width 68 height 28
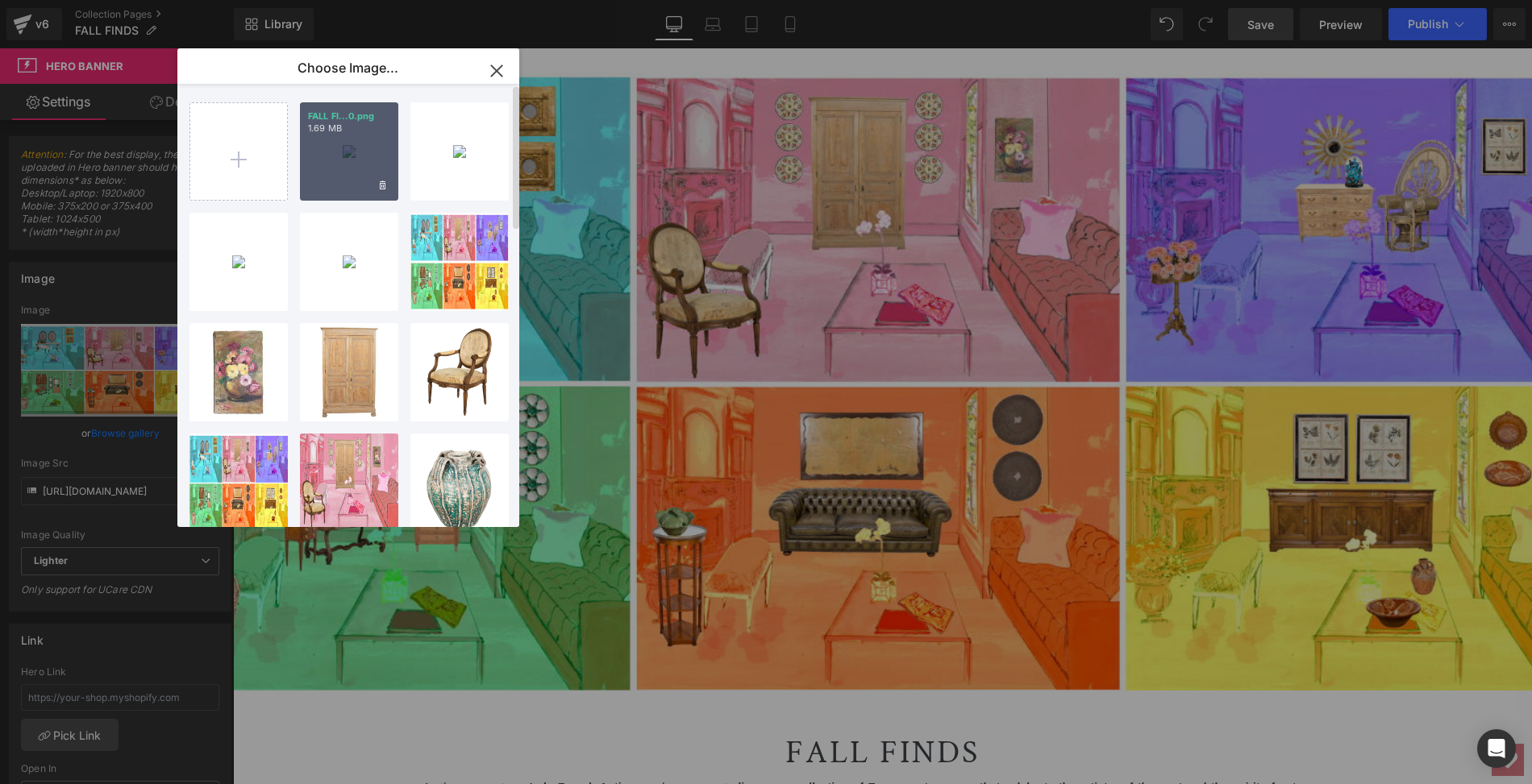
click at [357, 165] on div "FALL FI...0.png 1.69 MB" at bounding box center [349, 152] width 99 height 99
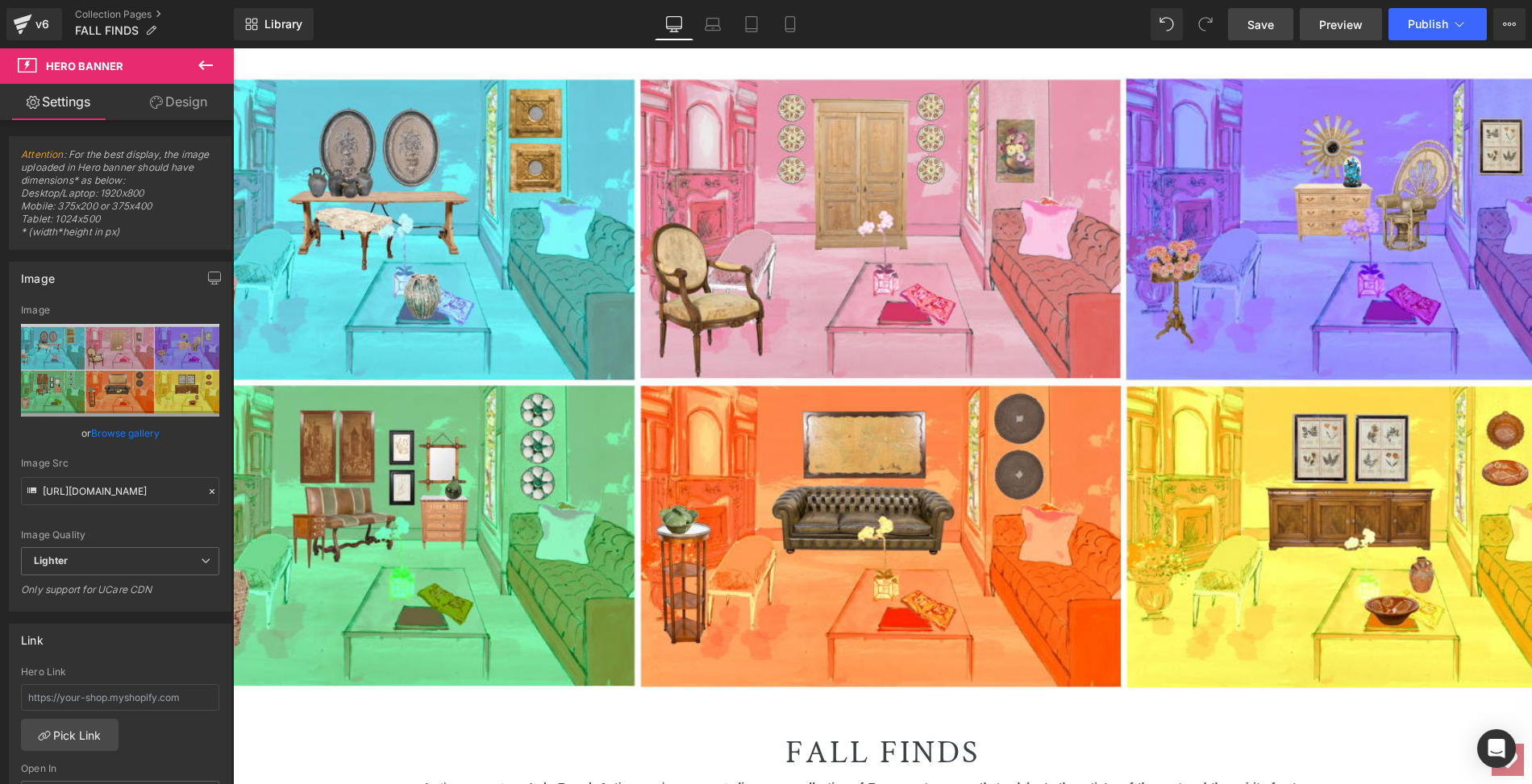
click at [1335, 23] on span "Preview" at bounding box center [1341, 25] width 44 height 17
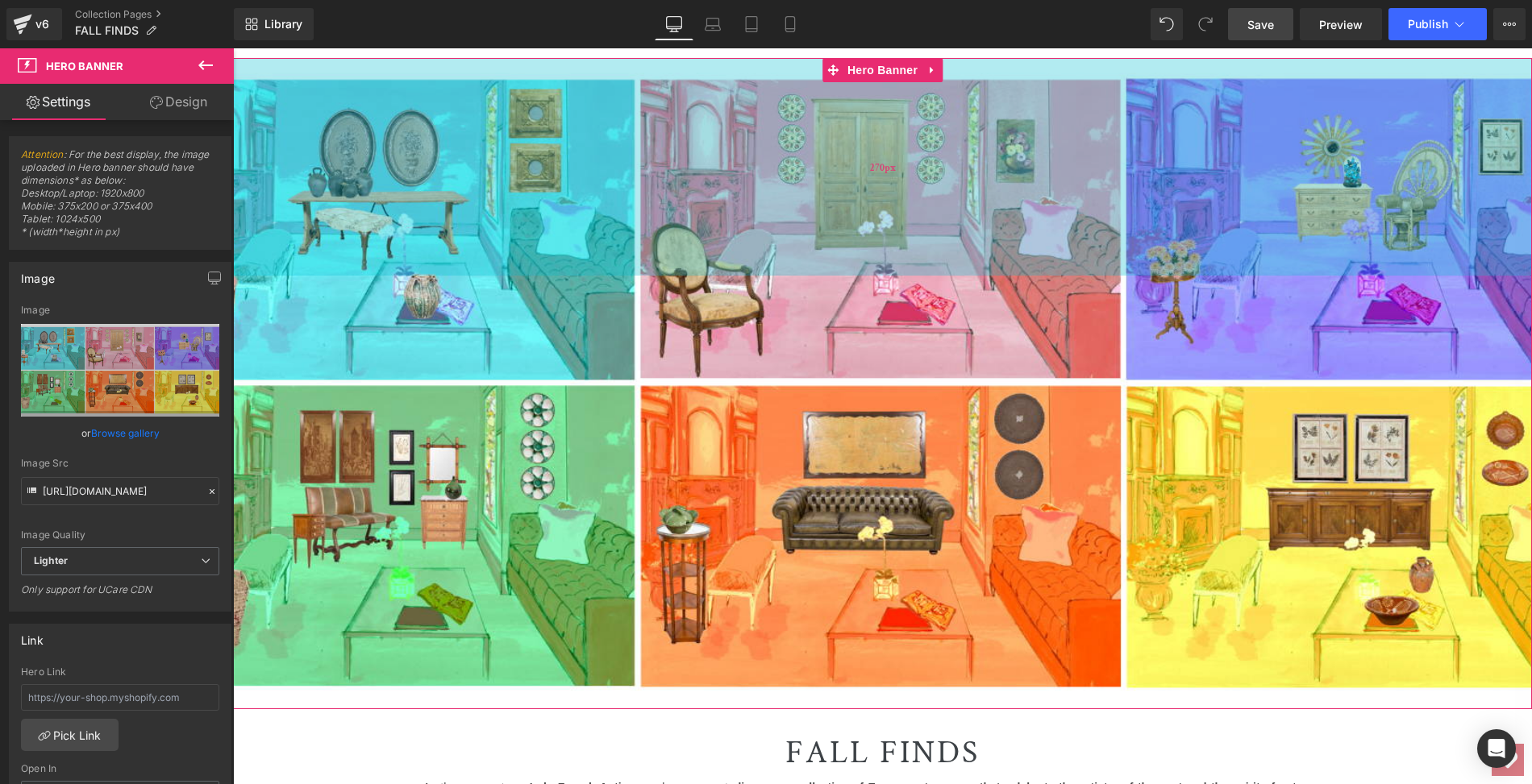
click at [387, 223] on div "270px" at bounding box center [882, 167] width 1299 height 218
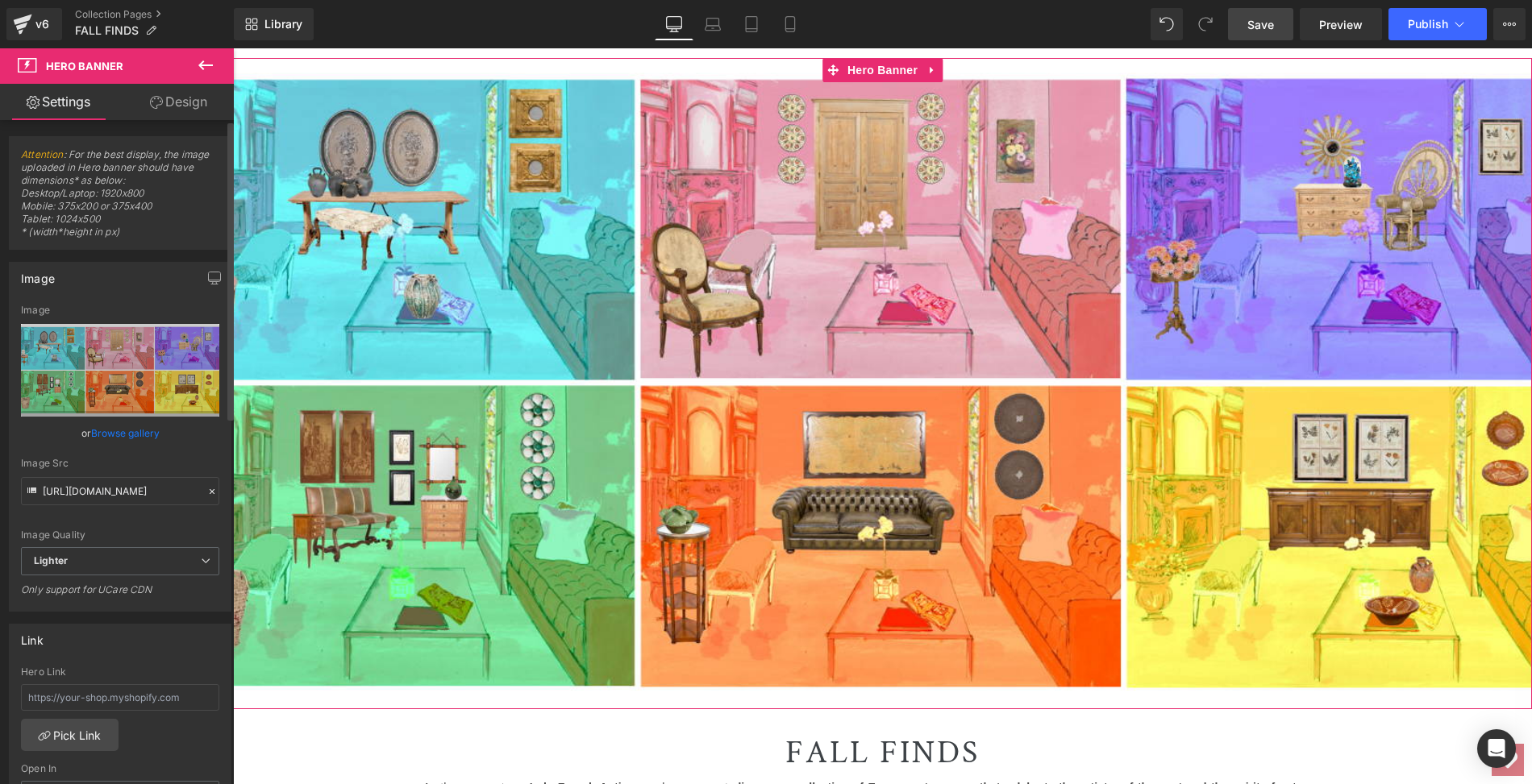
click at [96, 427] on link "Browse gallery" at bounding box center [125, 433] width 68 height 28
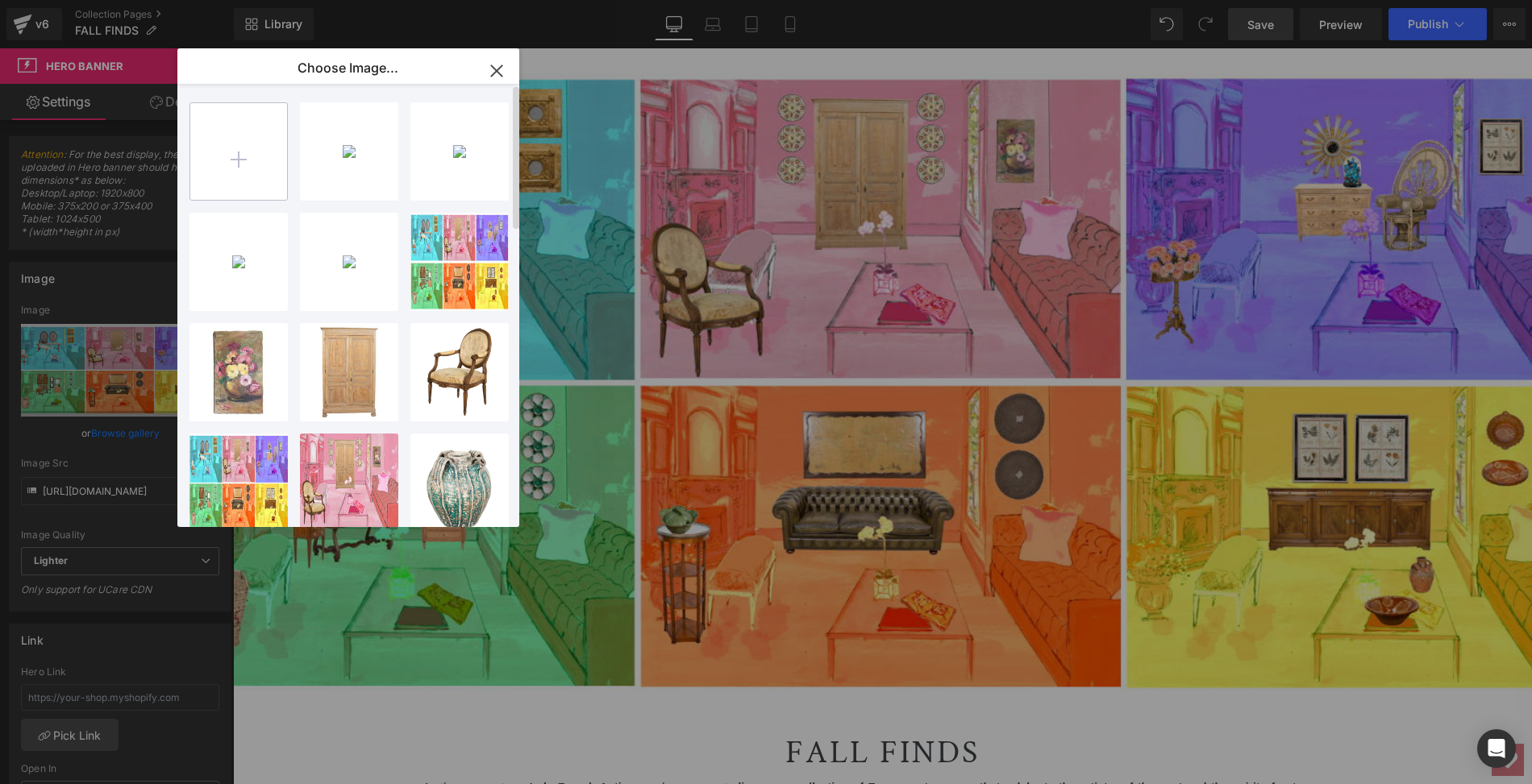
click at [239, 153] on input "file" at bounding box center [239, 152] width 97 height 97
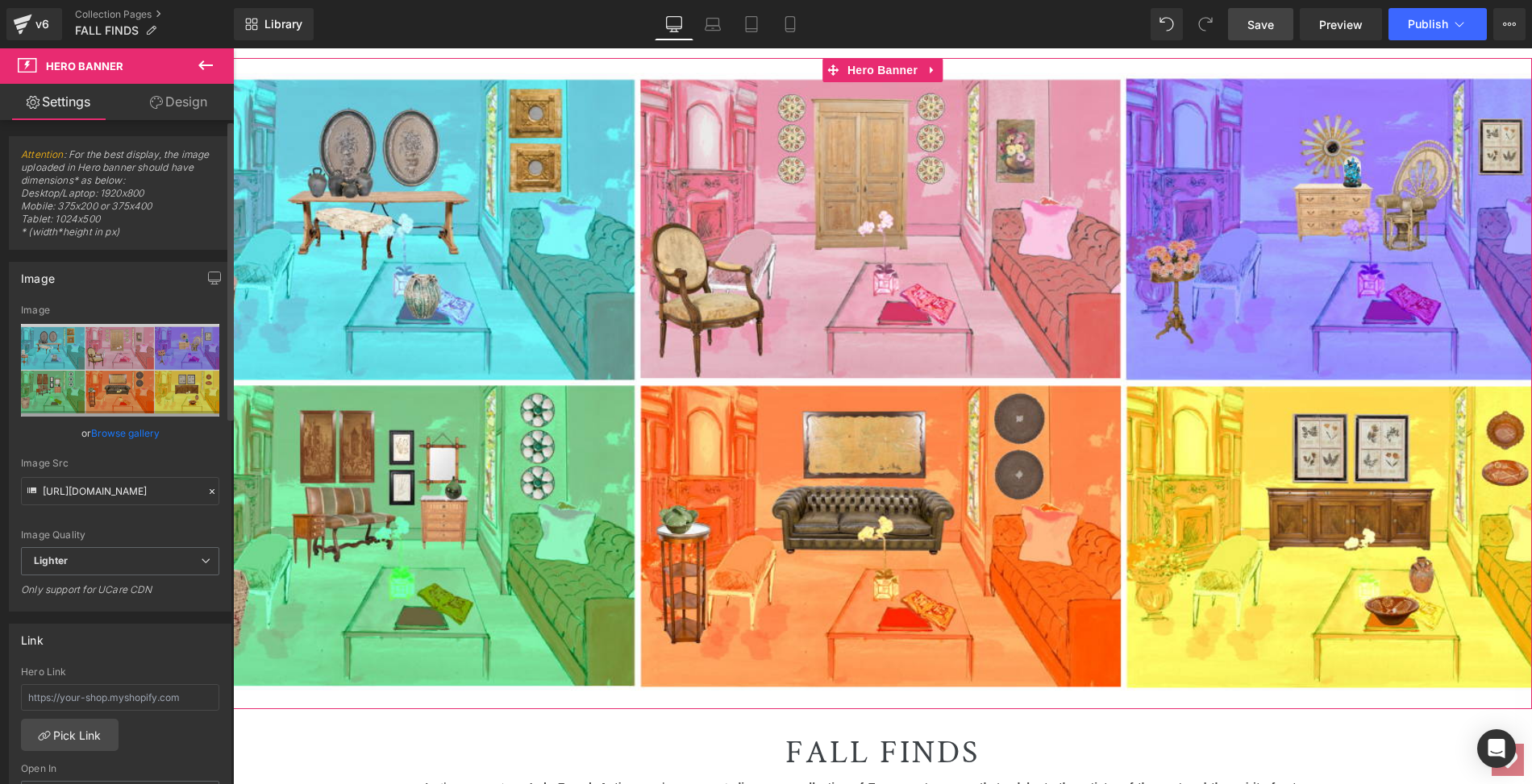
click at [99, 430] on link "Browse gallery" at bounding box center [125, 433] width 68 height 28
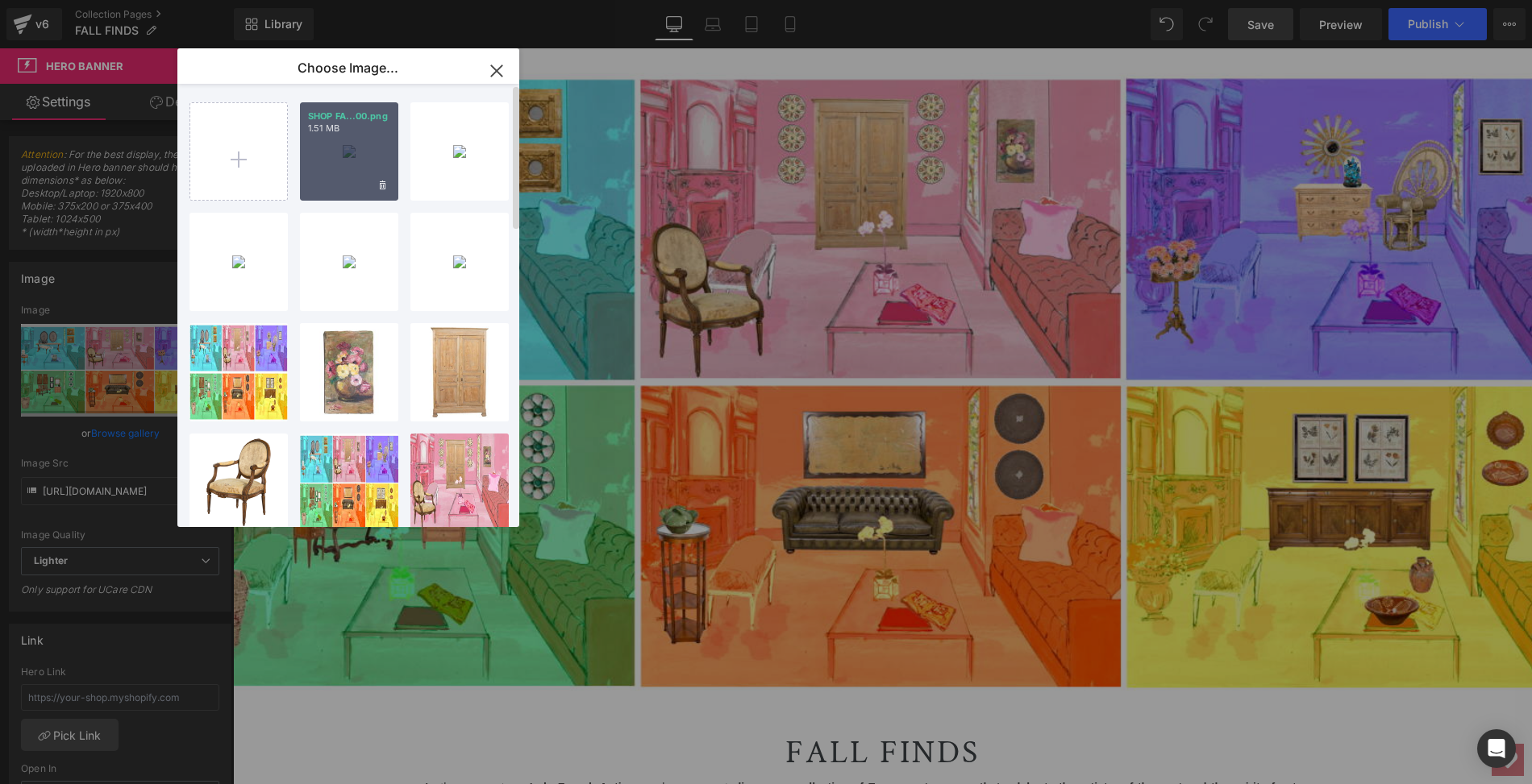
click at [339, 159] on div "SHOP FA...00.png 1.51 MB" at bounding box center [349, 152] width 99 height 99
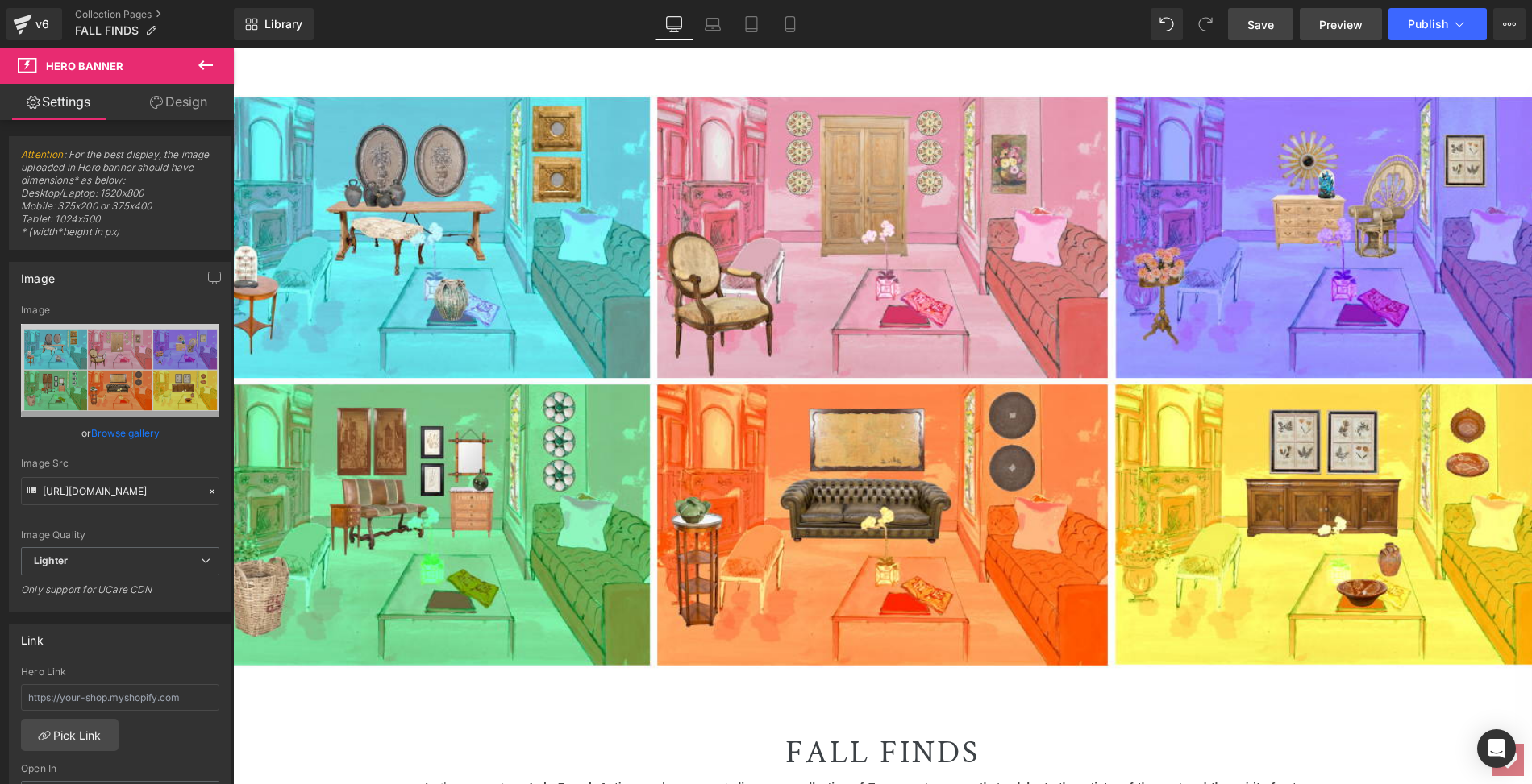
click at [1334, 22] on span "Preview" at bounding box center [1341, 25] width 44 height 17
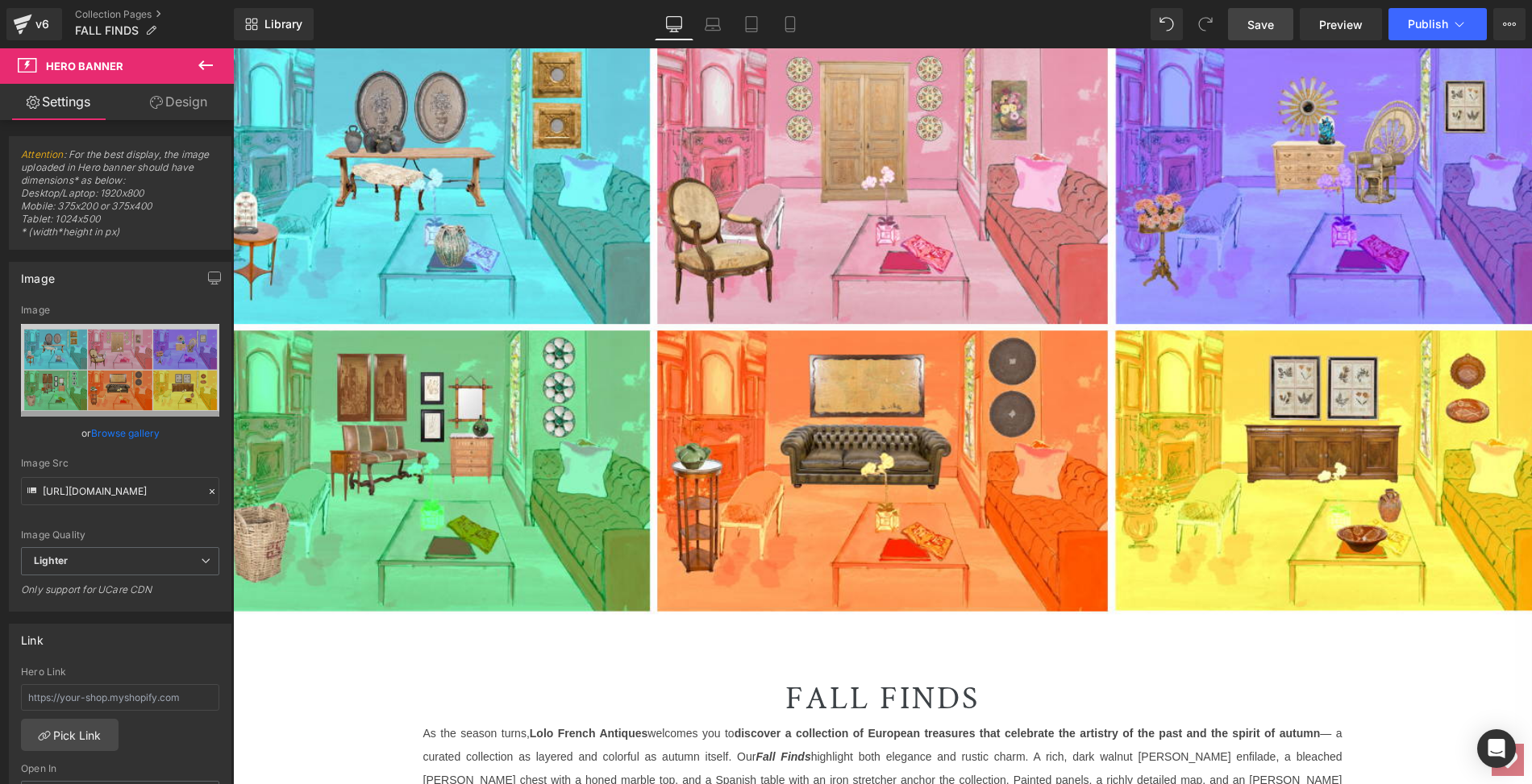
scroll to position [309, 0]
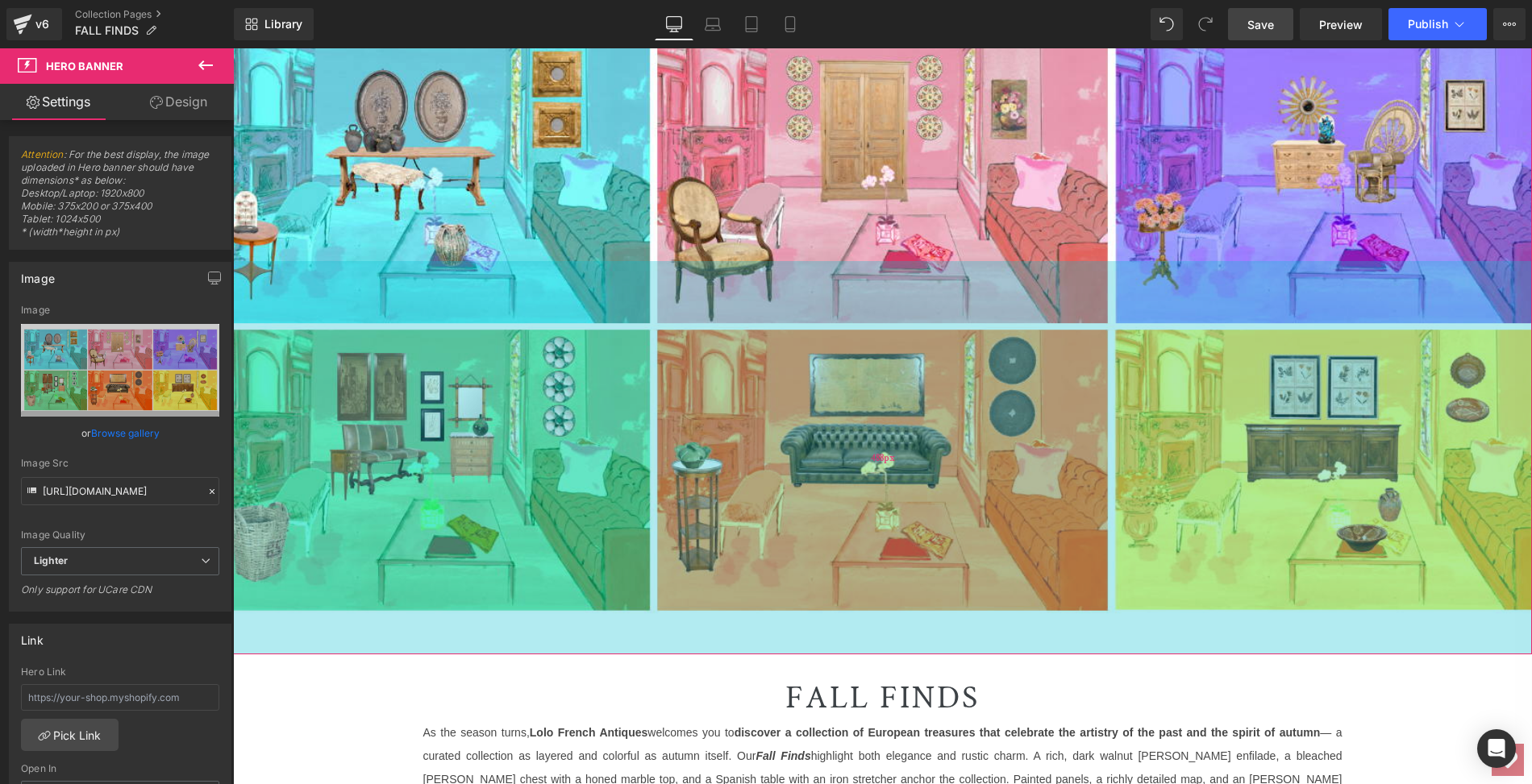
click at [432, 470] on div "488px" at bounding box center [882, 457] width 1299 height 393
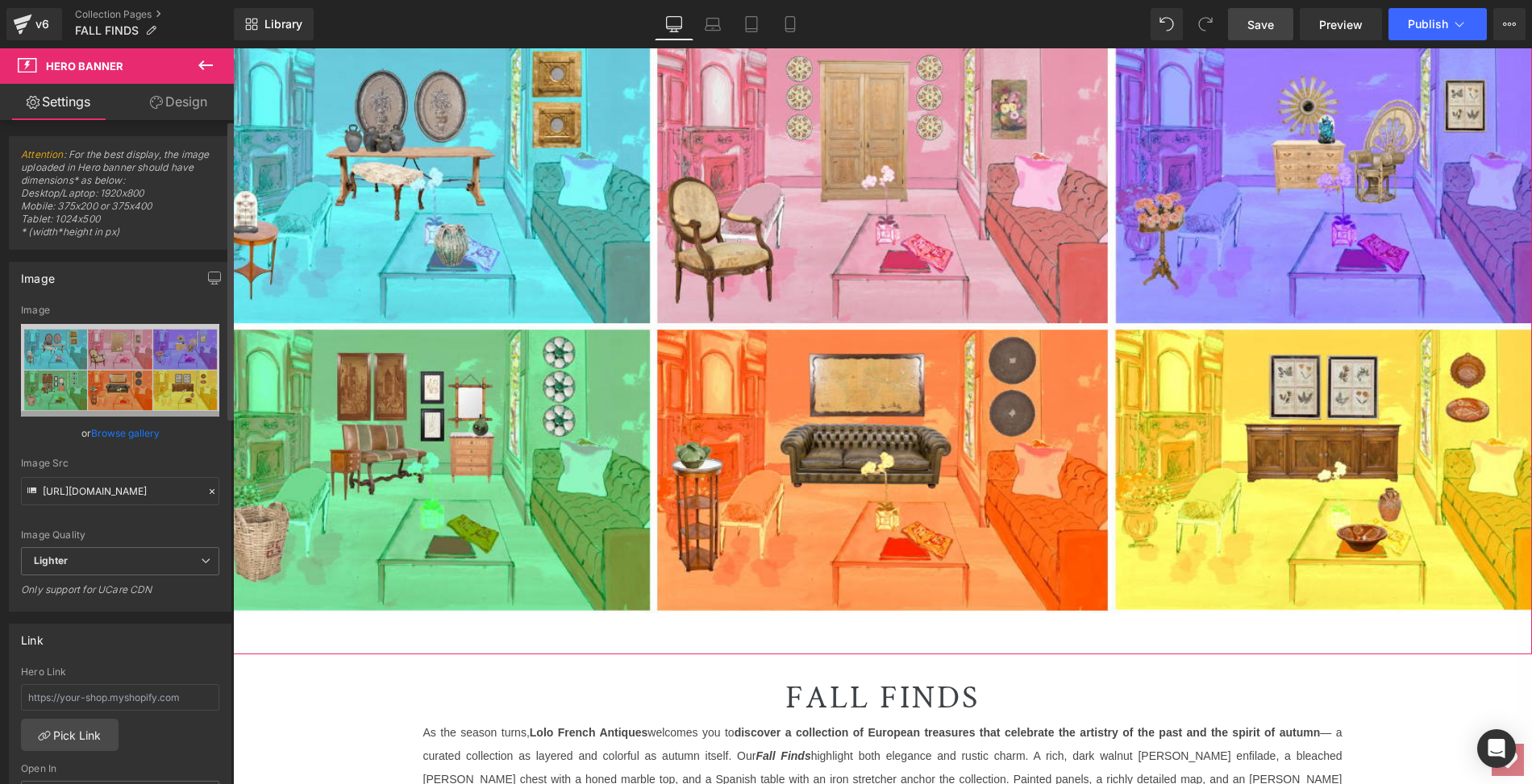
click at [113, 434] on link "Browse gallery" at bounding box center [125, 433] width 68 height 28
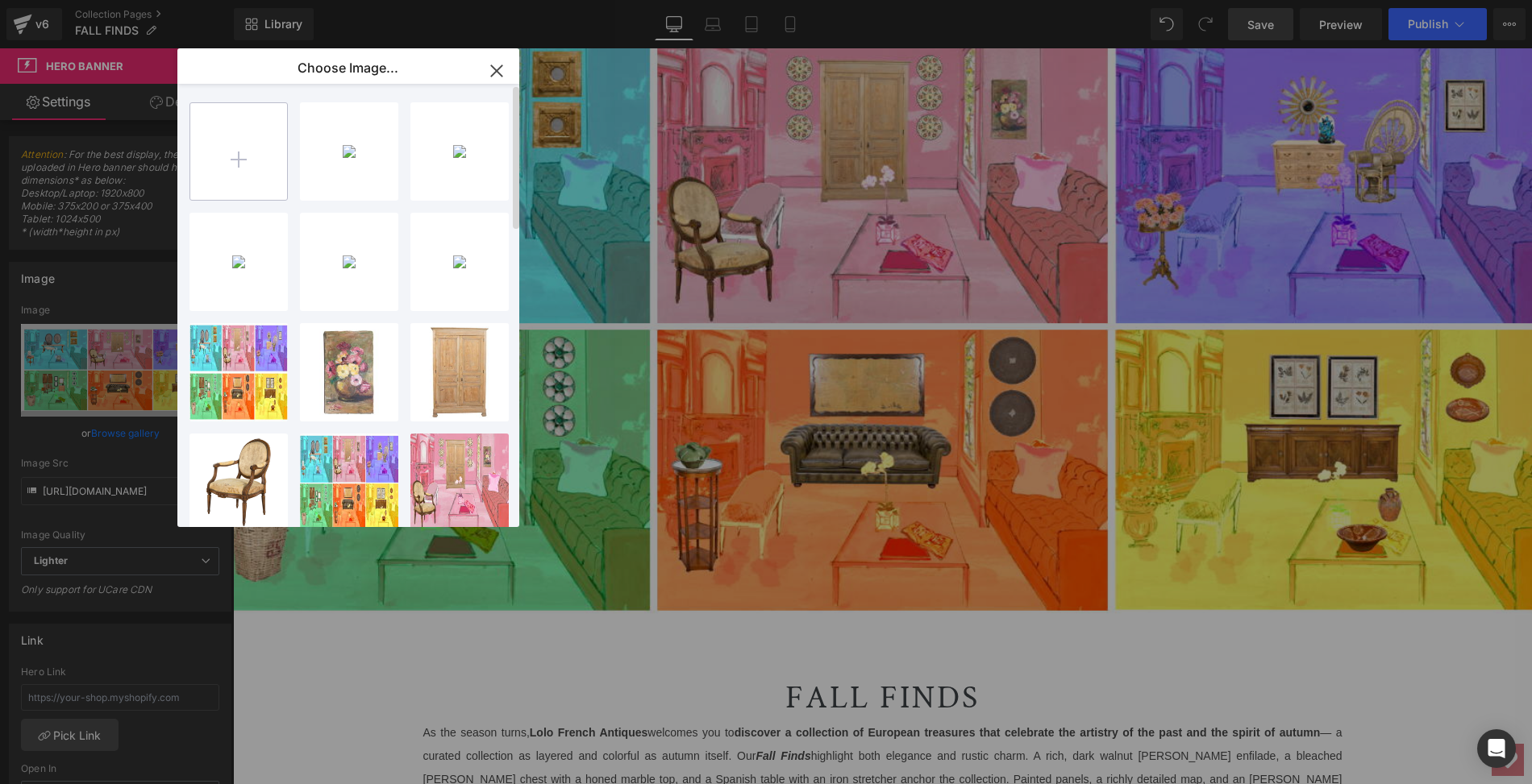
click at [243, 158] on input "file" at bounding box center [239, 152] width 97 height 97
type input "C:\fakepath\SHOP FALL FINDS.HOME.v2.1920x800.png"
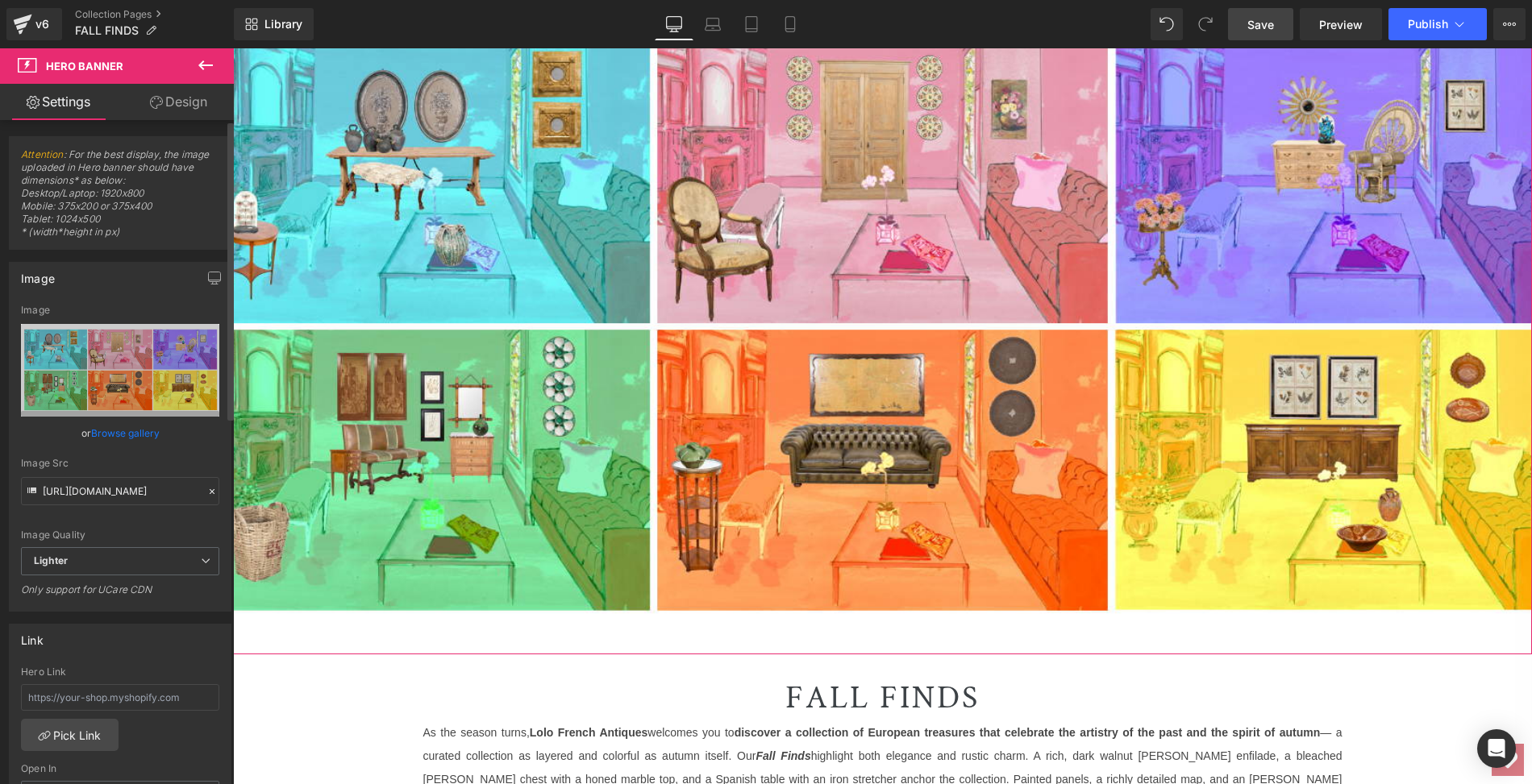
click at [141, 428] on link "Browse gallery" at bounding box center [125, 433] width 68 height 28
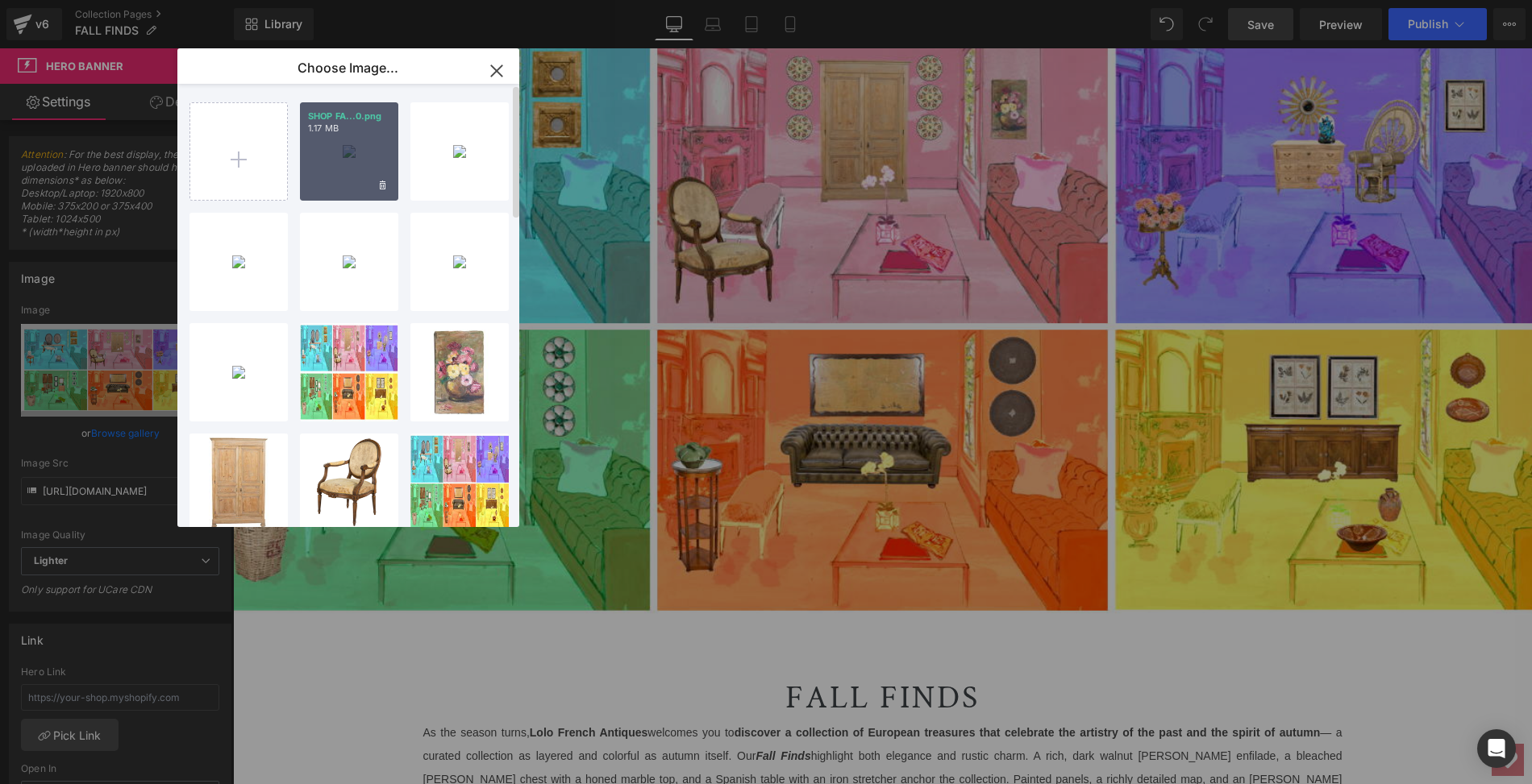
click at [348, 142] on div "SHOP FA...0.png 1.17 MB" at bounding box center [349, 152] width 99 height 99
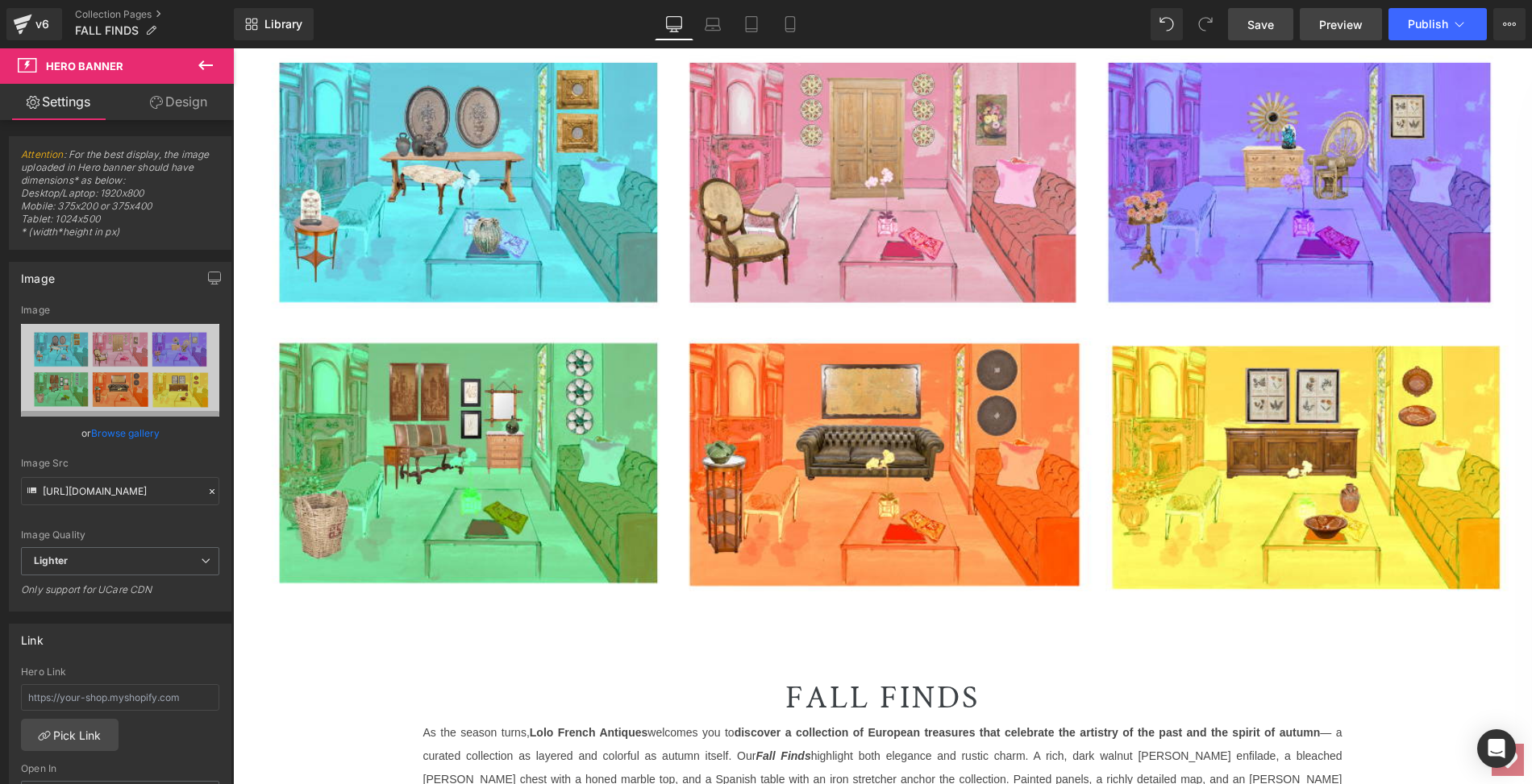
click at [1336, 22] on span "Preview" at bounding box center [1341, 25] width 44 height 17
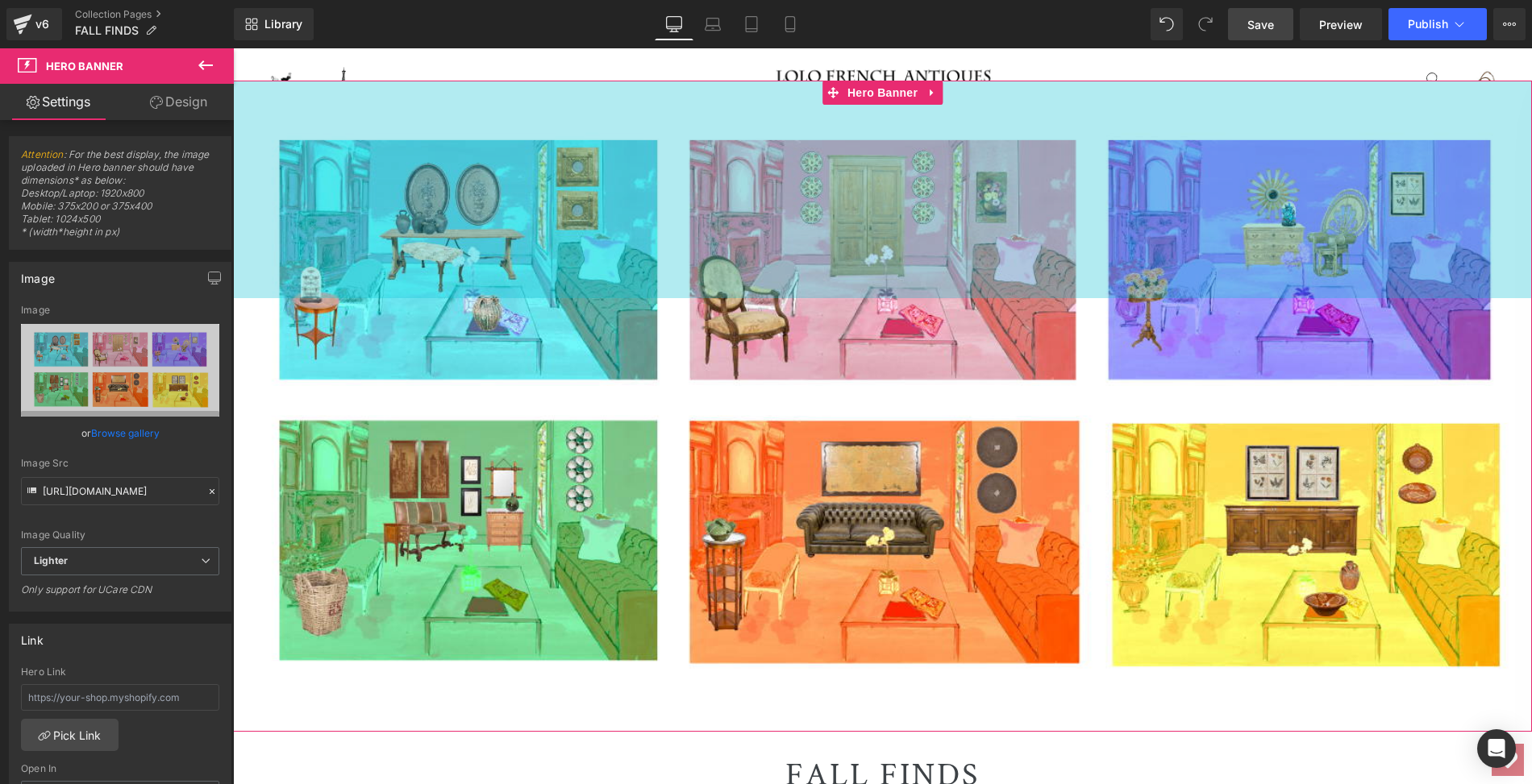
scroll to position [270, 0]
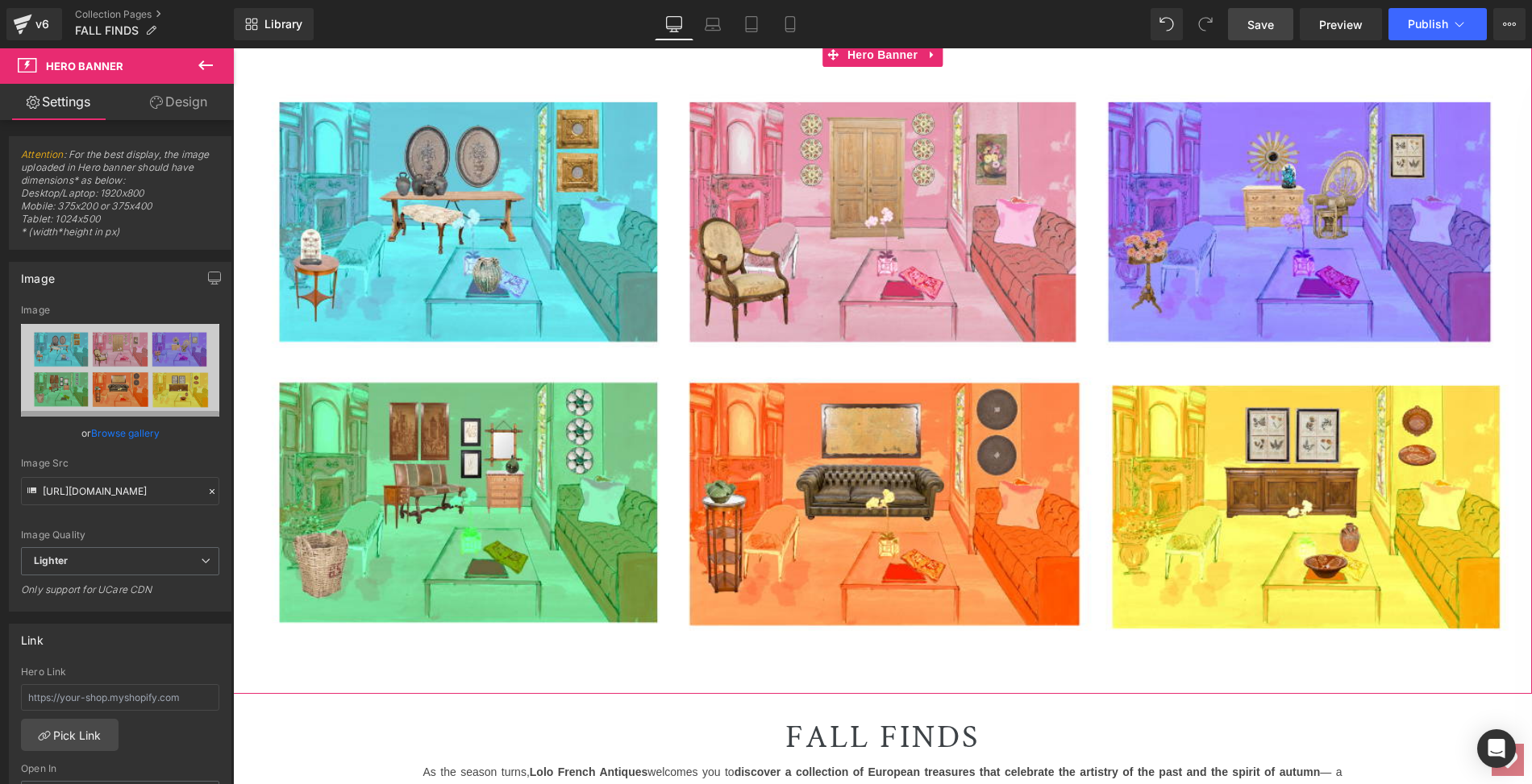
click at [188, 104] on link "Design" at bounding box center [178, 102] width 117 height 36
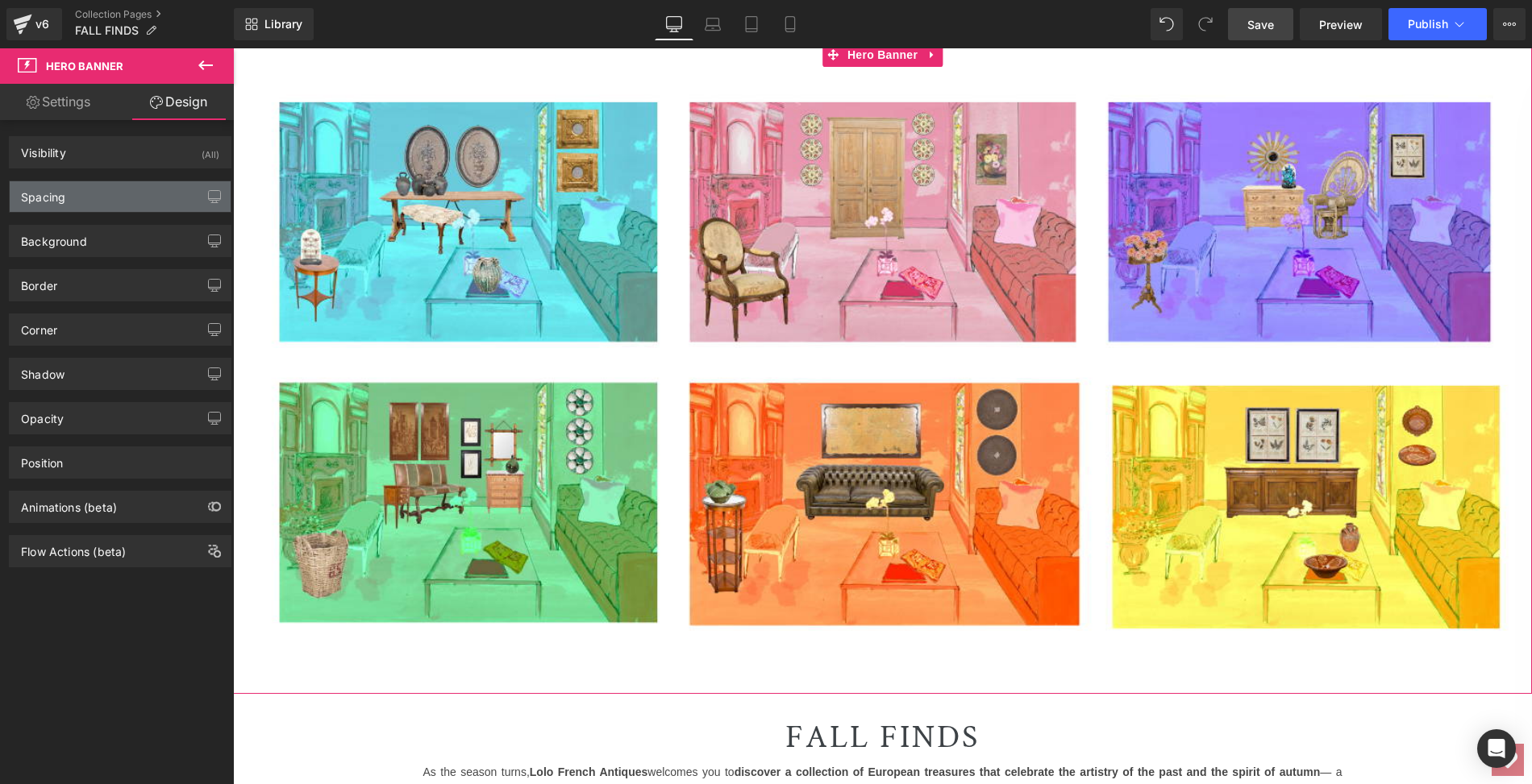
click at [110, 198] on div "Spacing" at bounding box center [120, 196] width 221 height 30
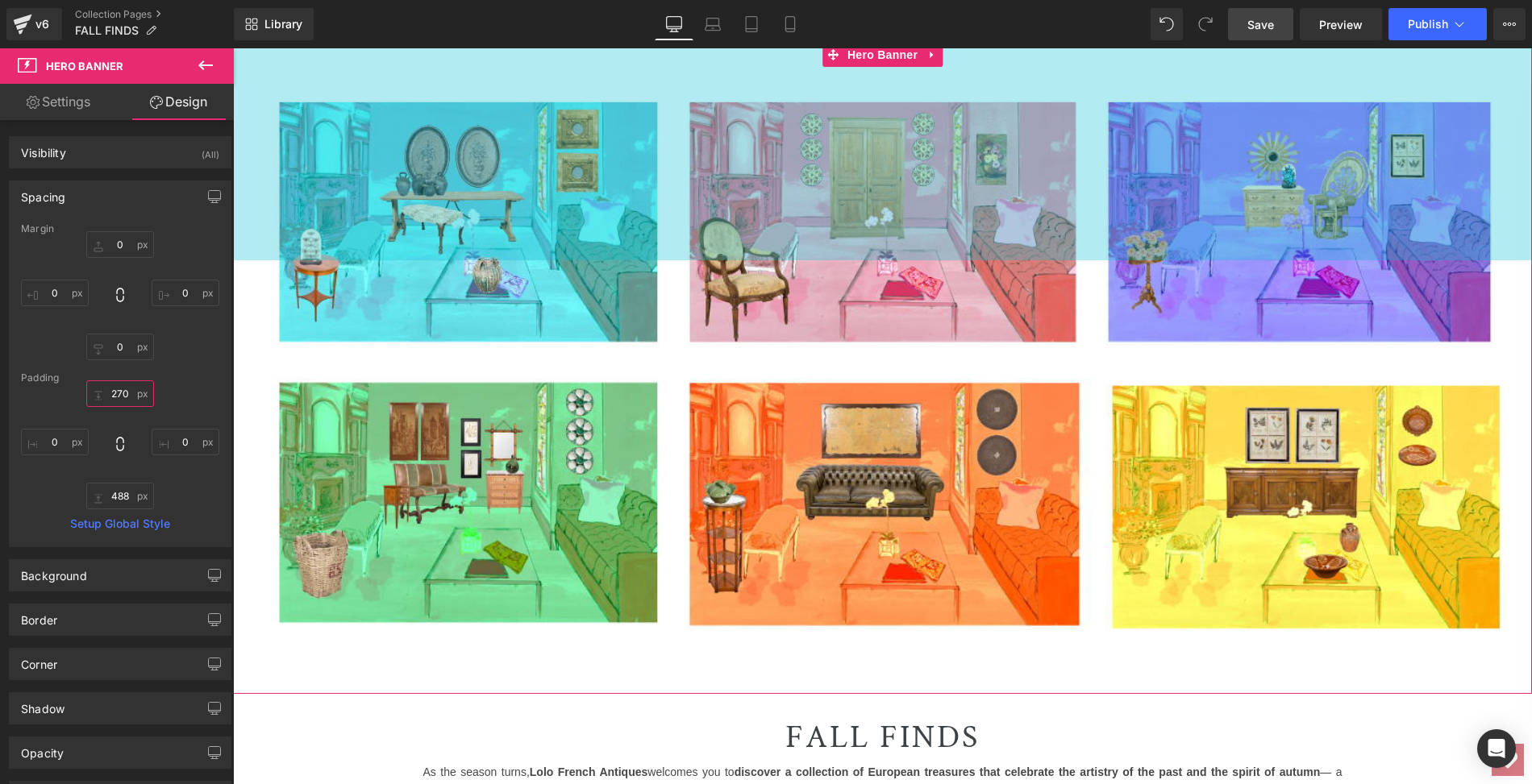
click at [125, 386] on input "270" at bounding box center [120, 393] width 67 height 26
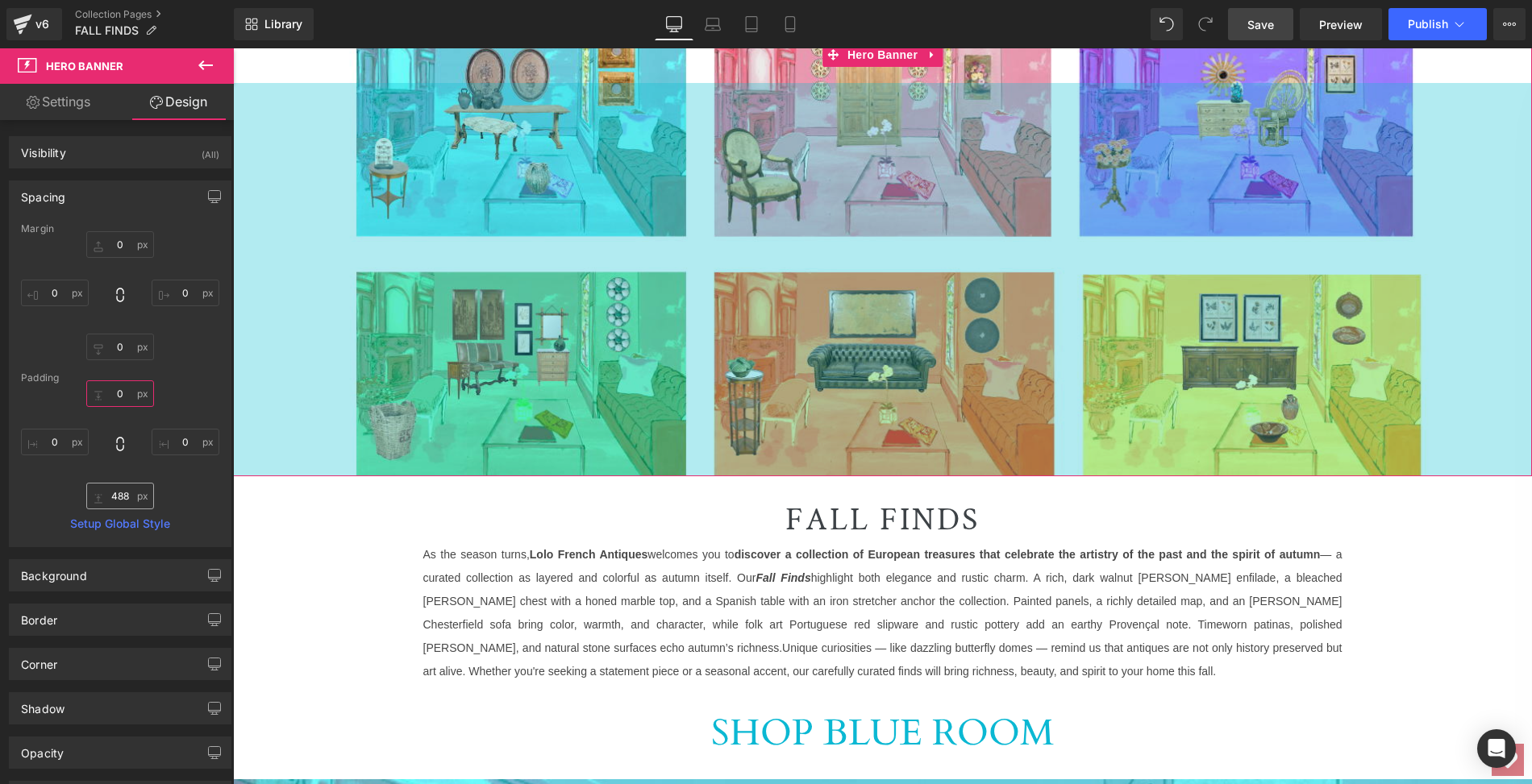
type input "0"
click at [111, 491] on input "488" at bounding box center [120, 496] width 67 height 26
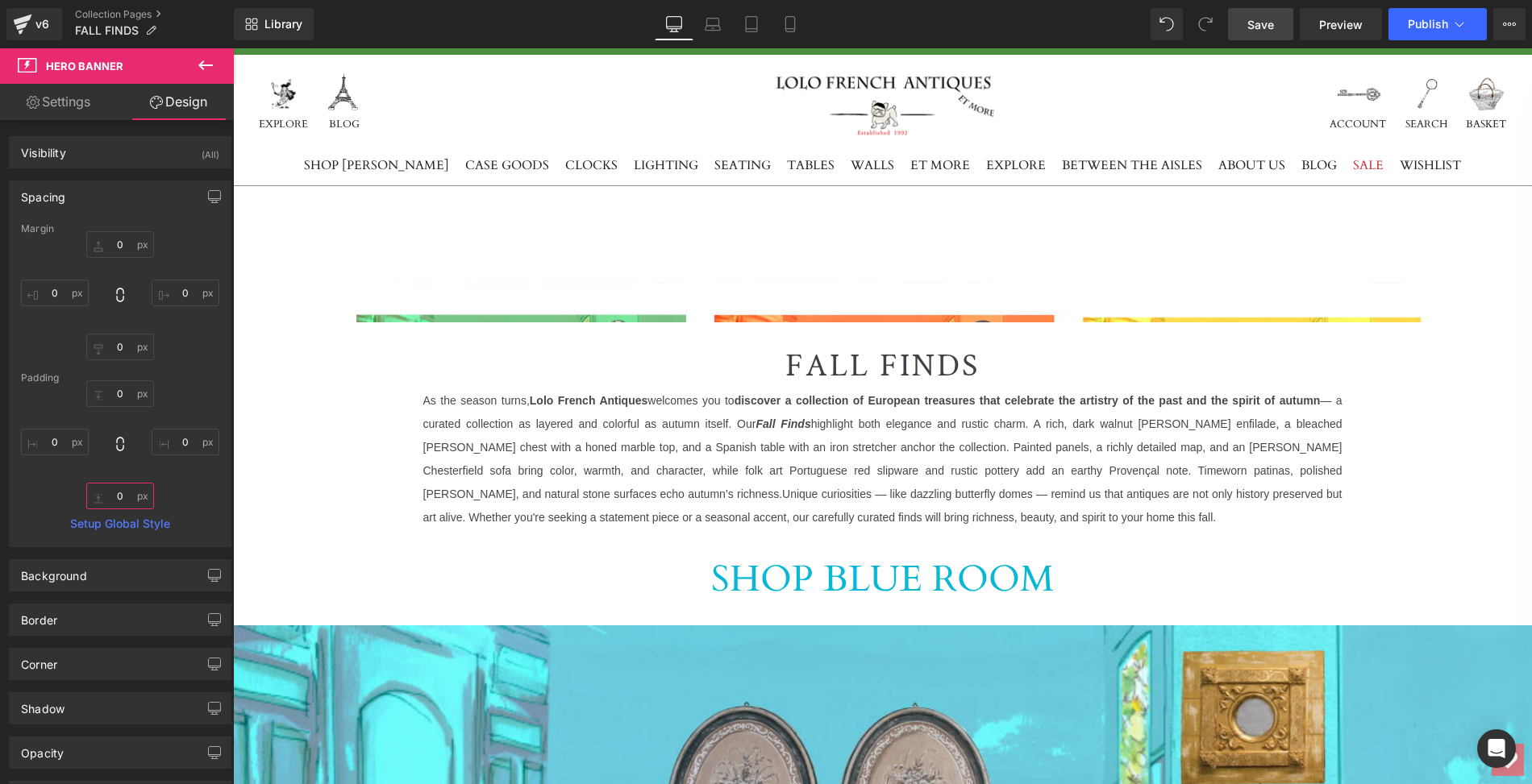
scroll to position [34, 0]
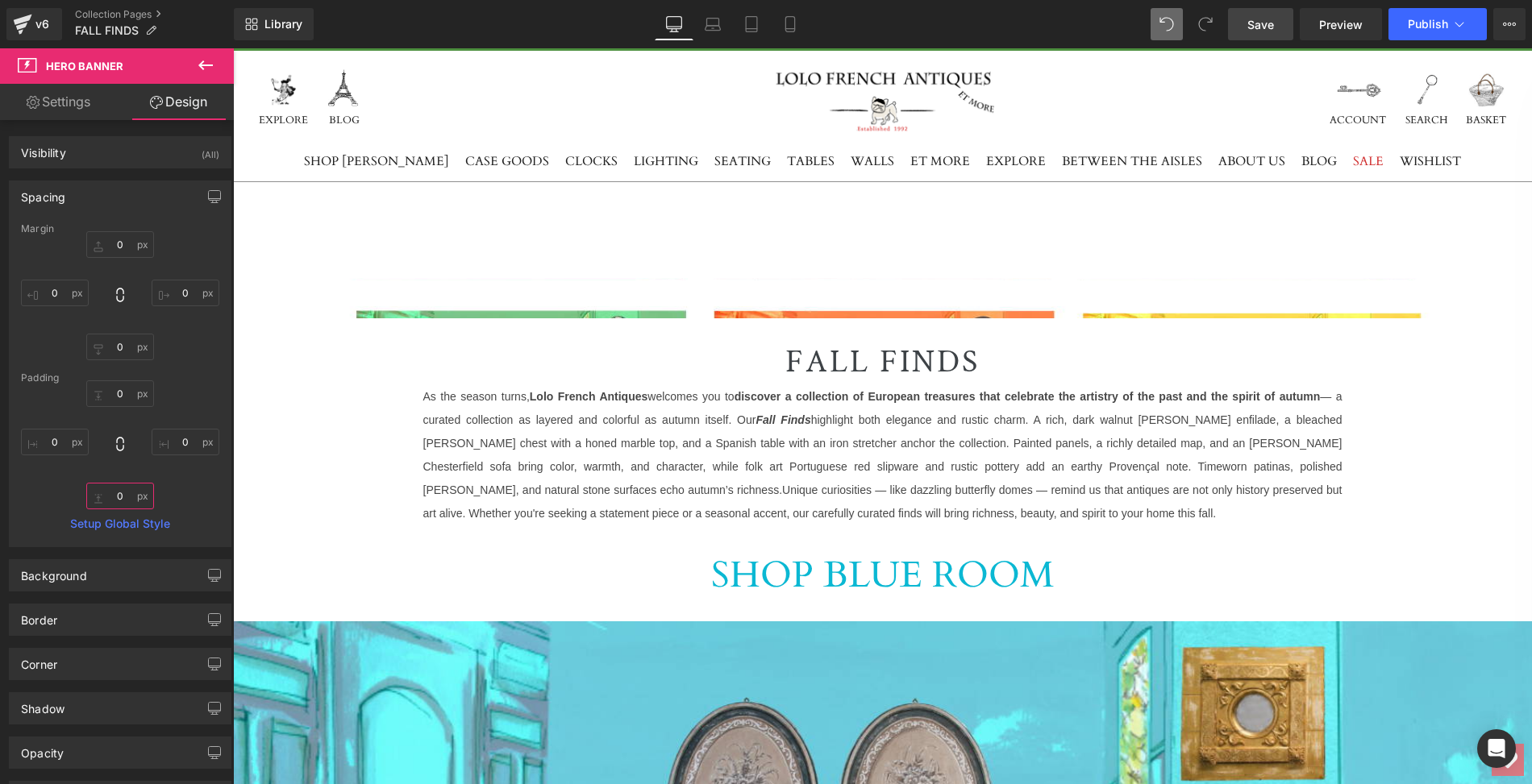
type input "0"
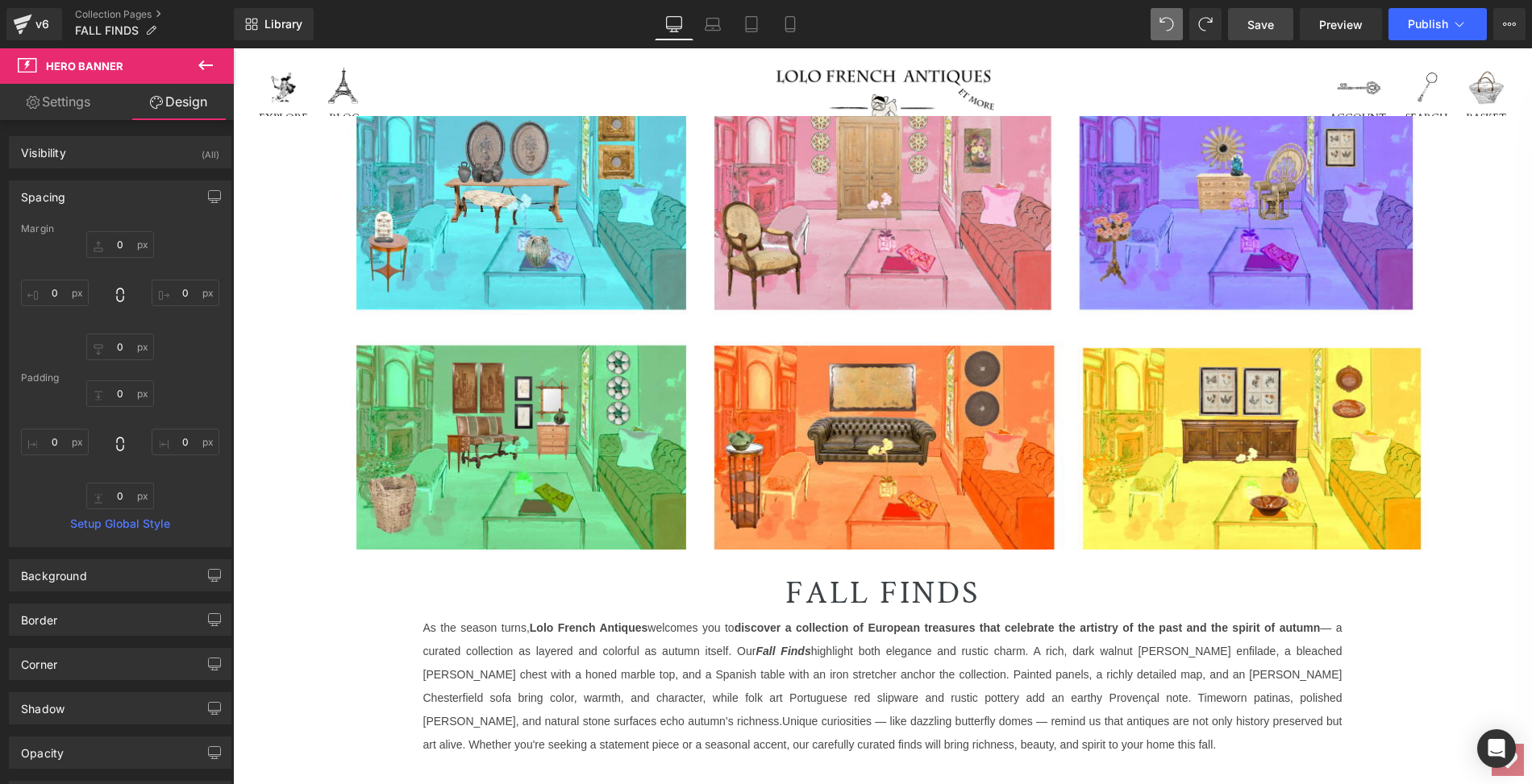
scroll to position [45, 0]
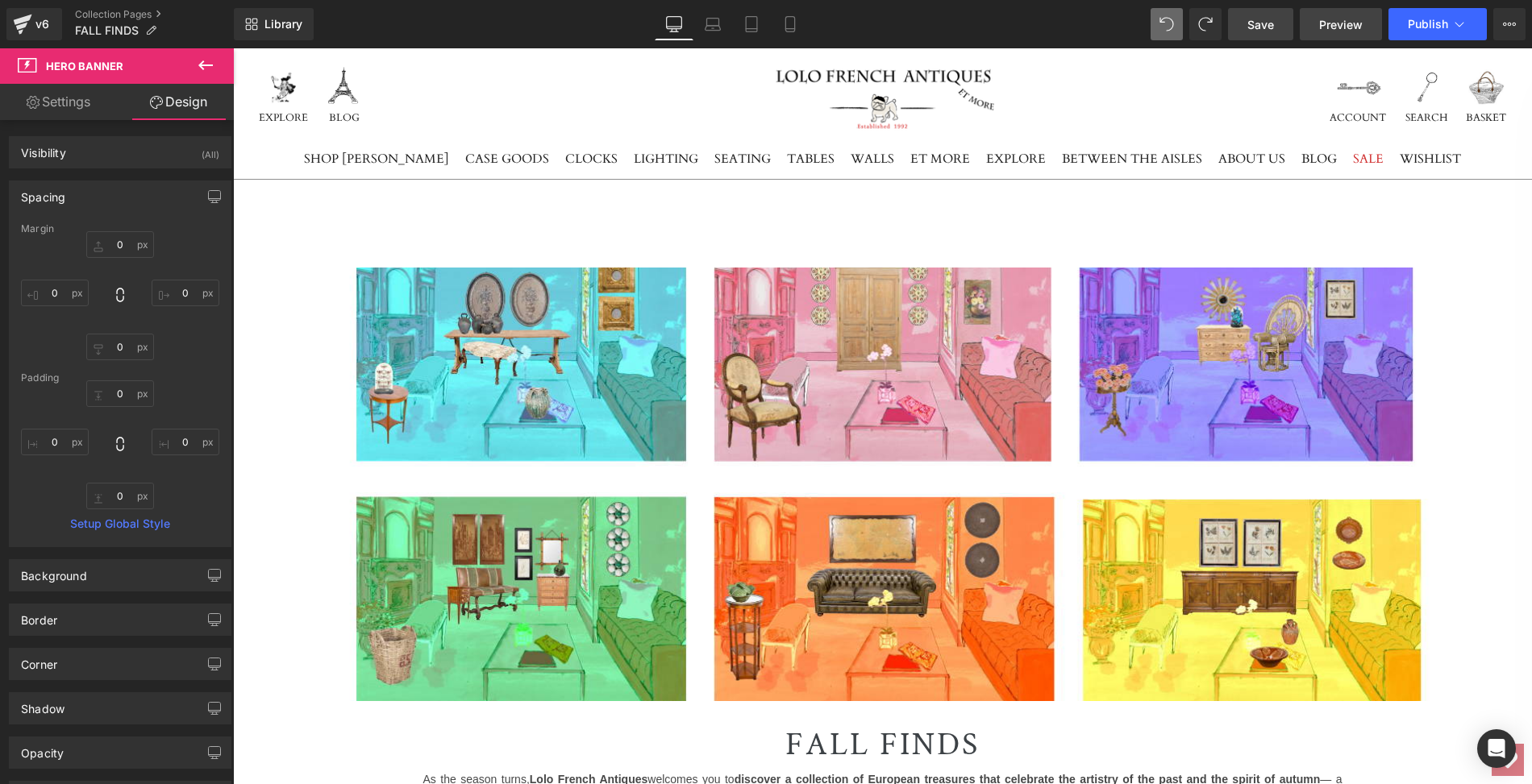
click at [1350, 25] on span "Preview" at bounding box center [1341, 25] width 44 height 17
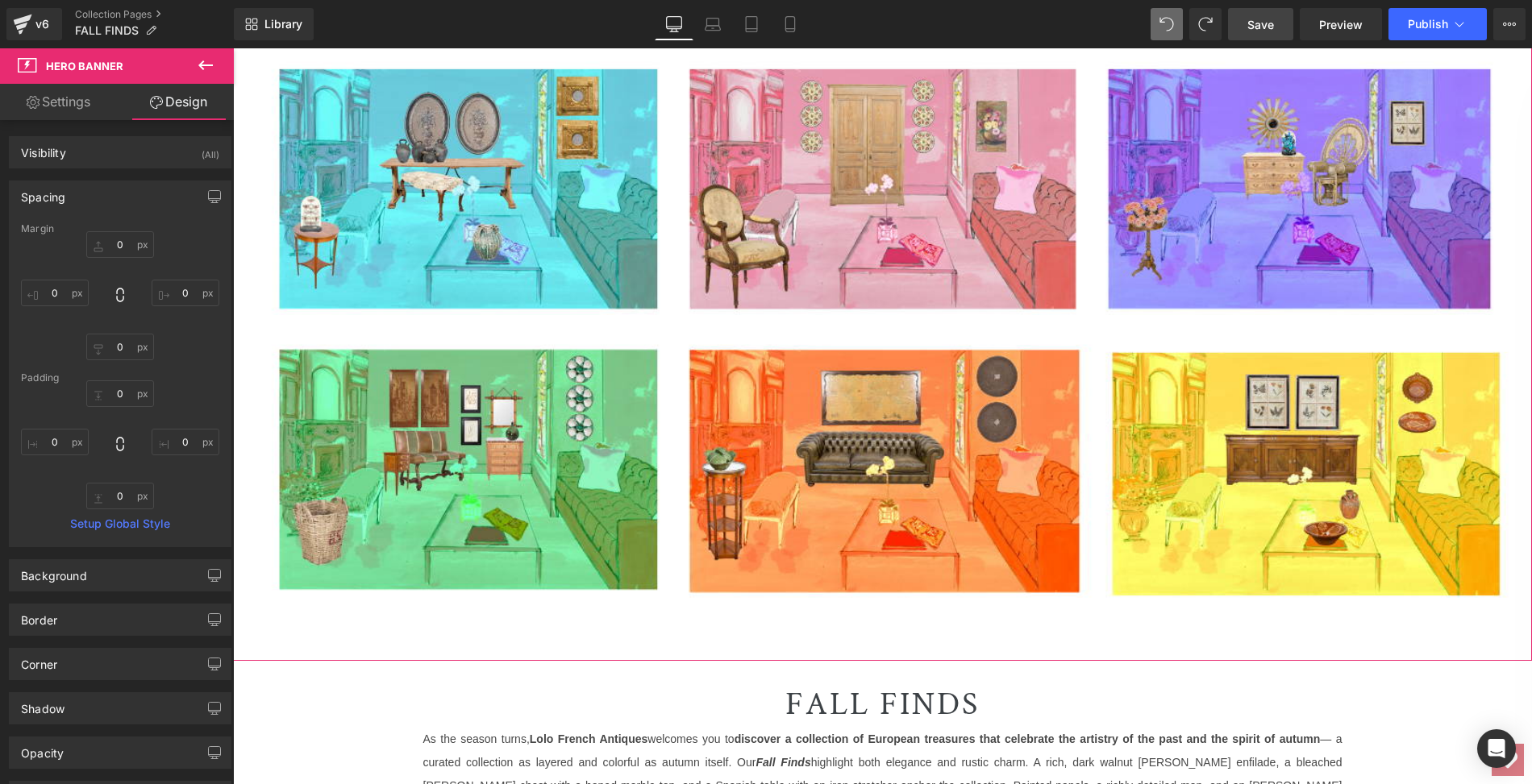
scroll to position [310, 0]
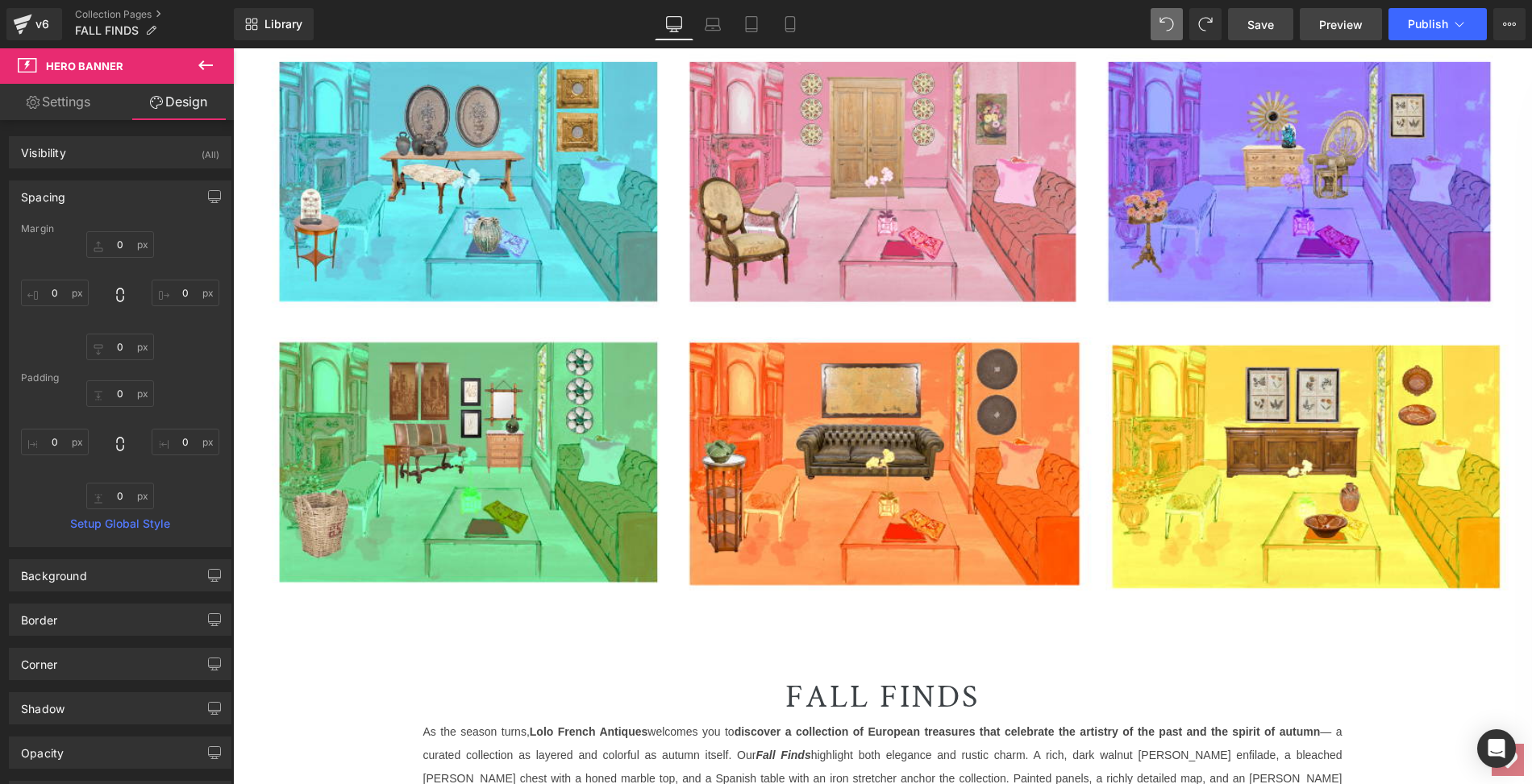
click at [1332, 21] on span "Preview" at bounding box center [1341, 25] width 44 height 17
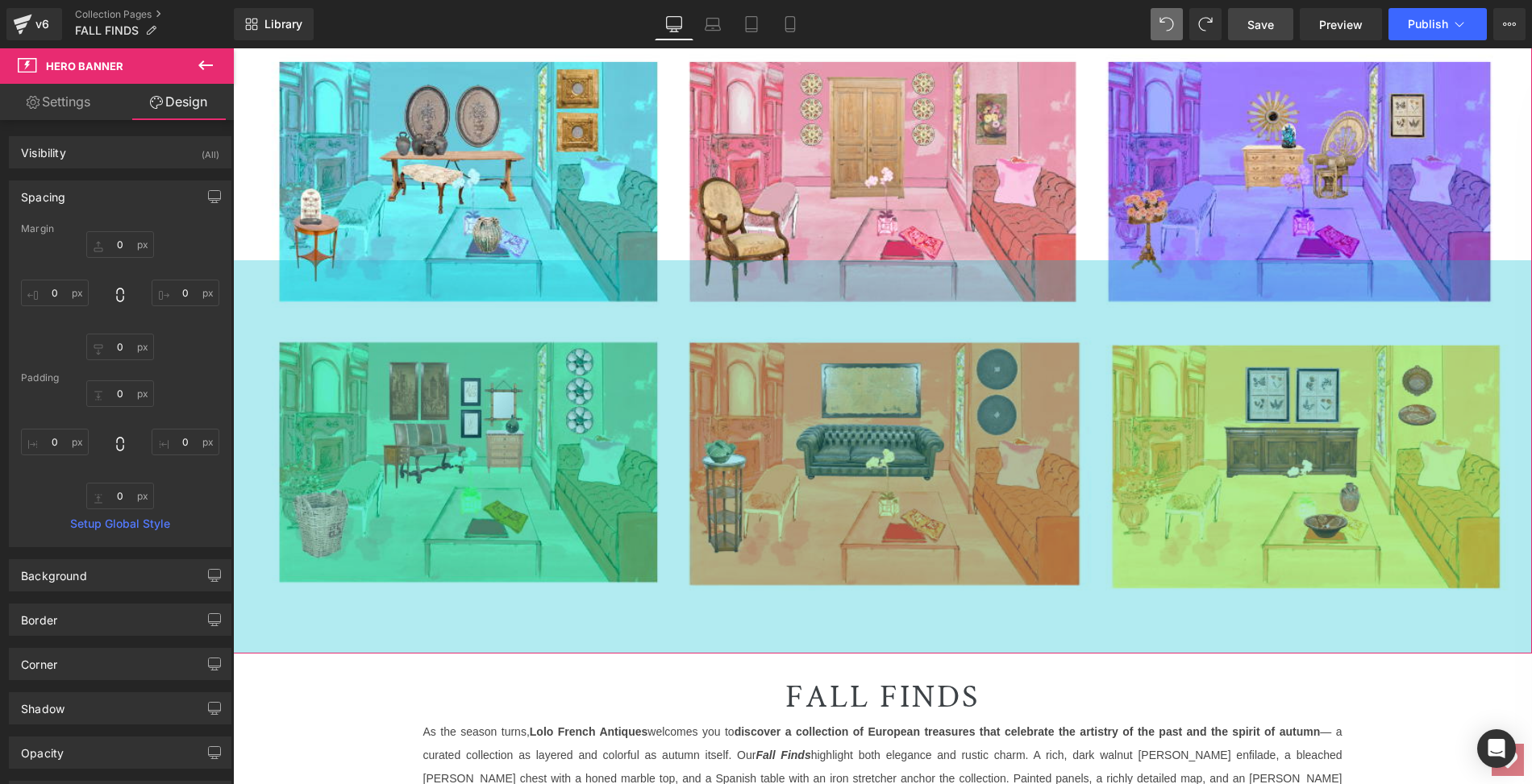
click at [584, 370] on div "488px" at bounding box center [882, 456] width 1299 height 393
click at [573, 368] on div "488px" at bounding box center [882, 456] width 1299 height 393
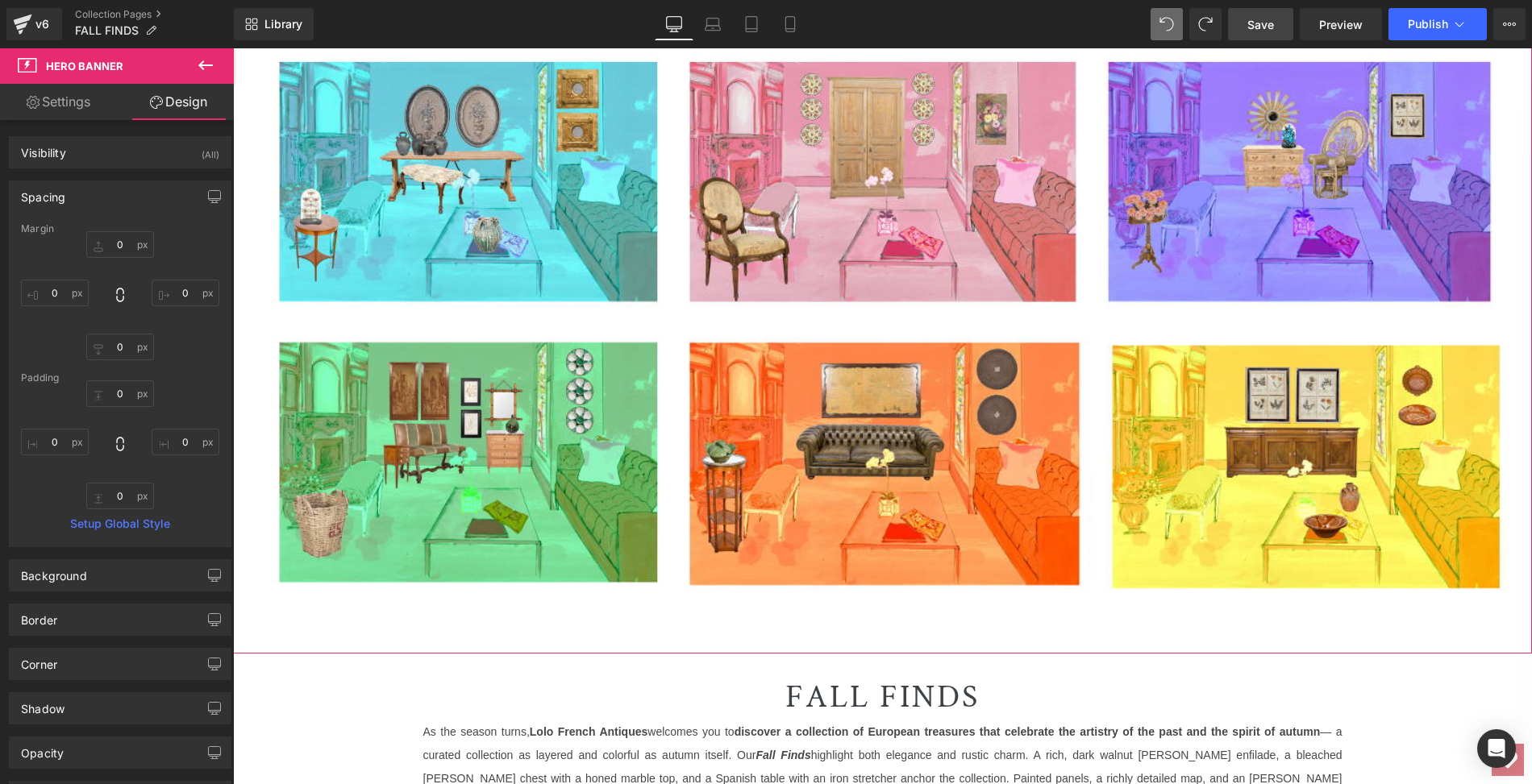
click at [73, 100] on link "Settings" at bounding box center [58, 102] width 117 height 36
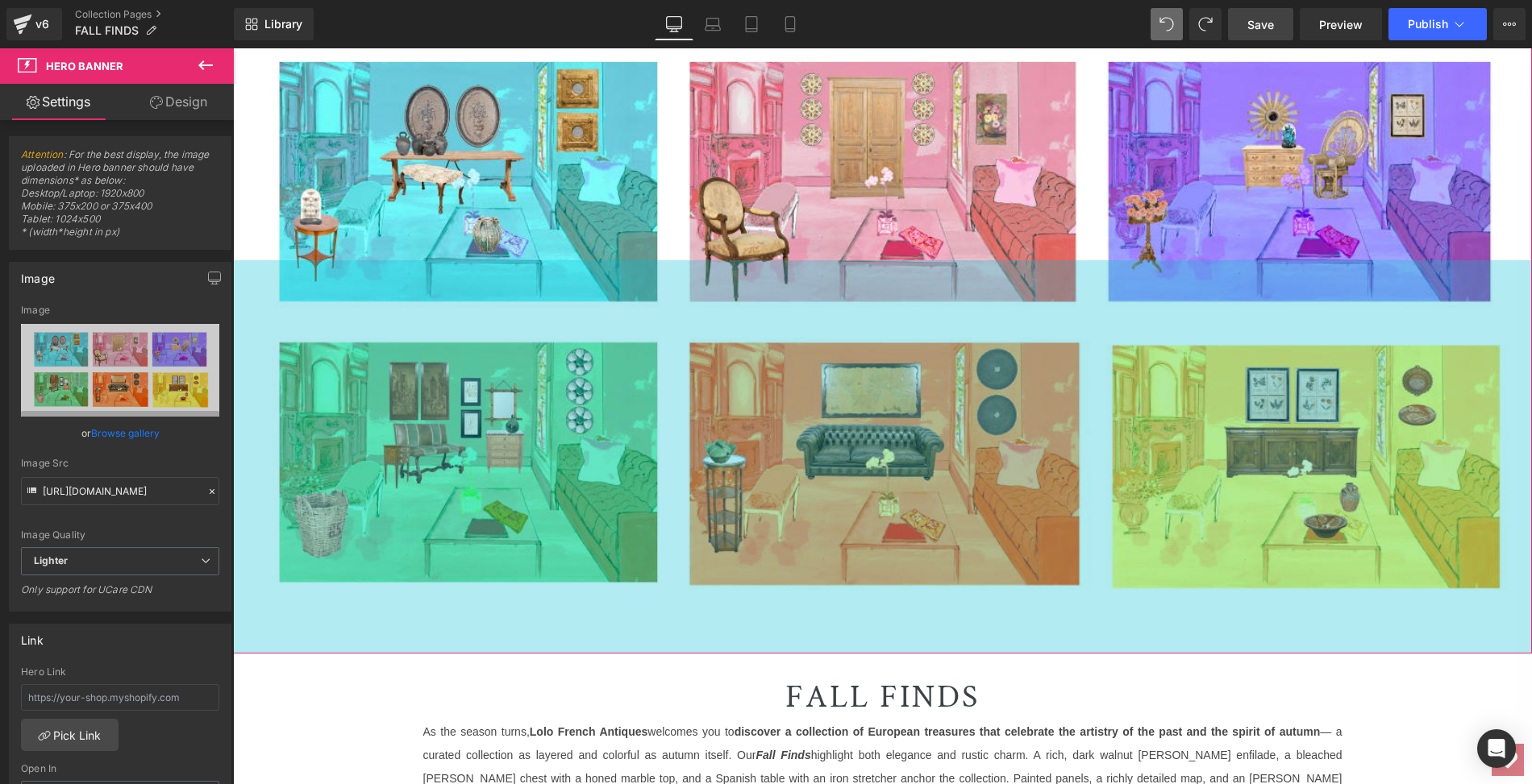
click at [396, 392] on div "488px" at bounding box center [882, 456] width 1299 height 393
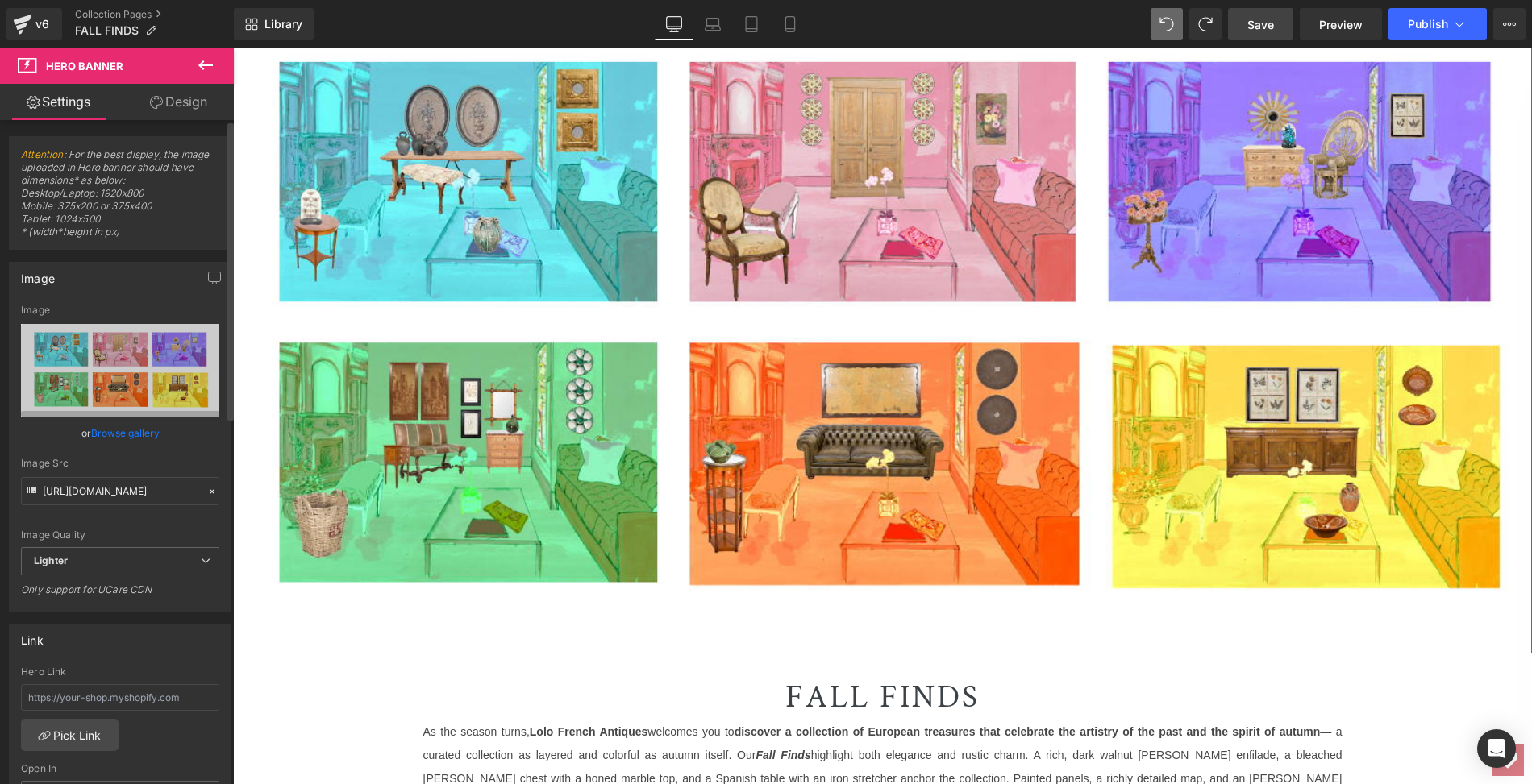
click at [139, 433] on link "Browse gallery" at bounding box center [125, 433] width 68 height 28
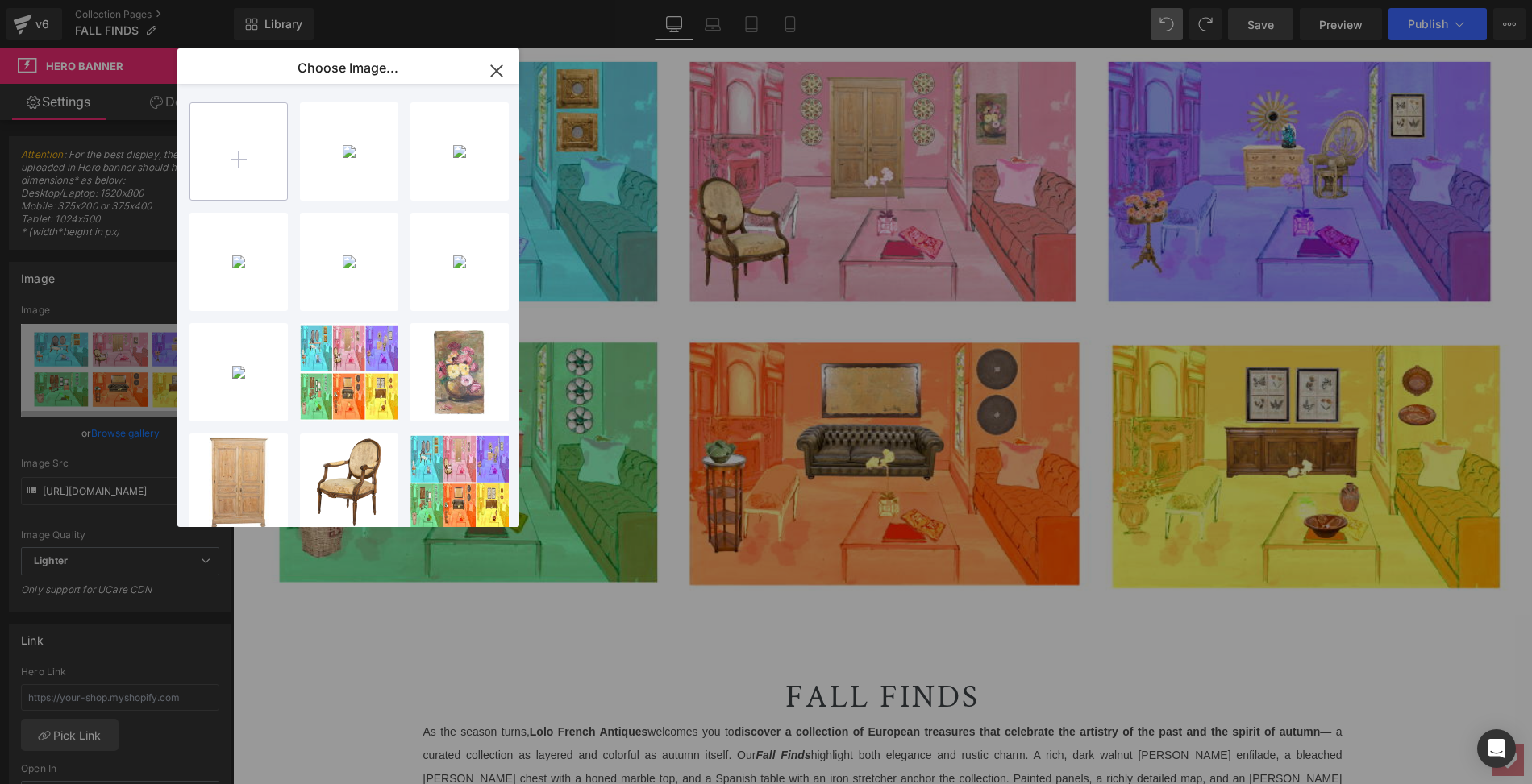
click at [242, 154] on input "file" at bounding box center [239, 152] width 97 height 97
type input "C:\fakepath\Welcome French Antiques 1920x800.png"
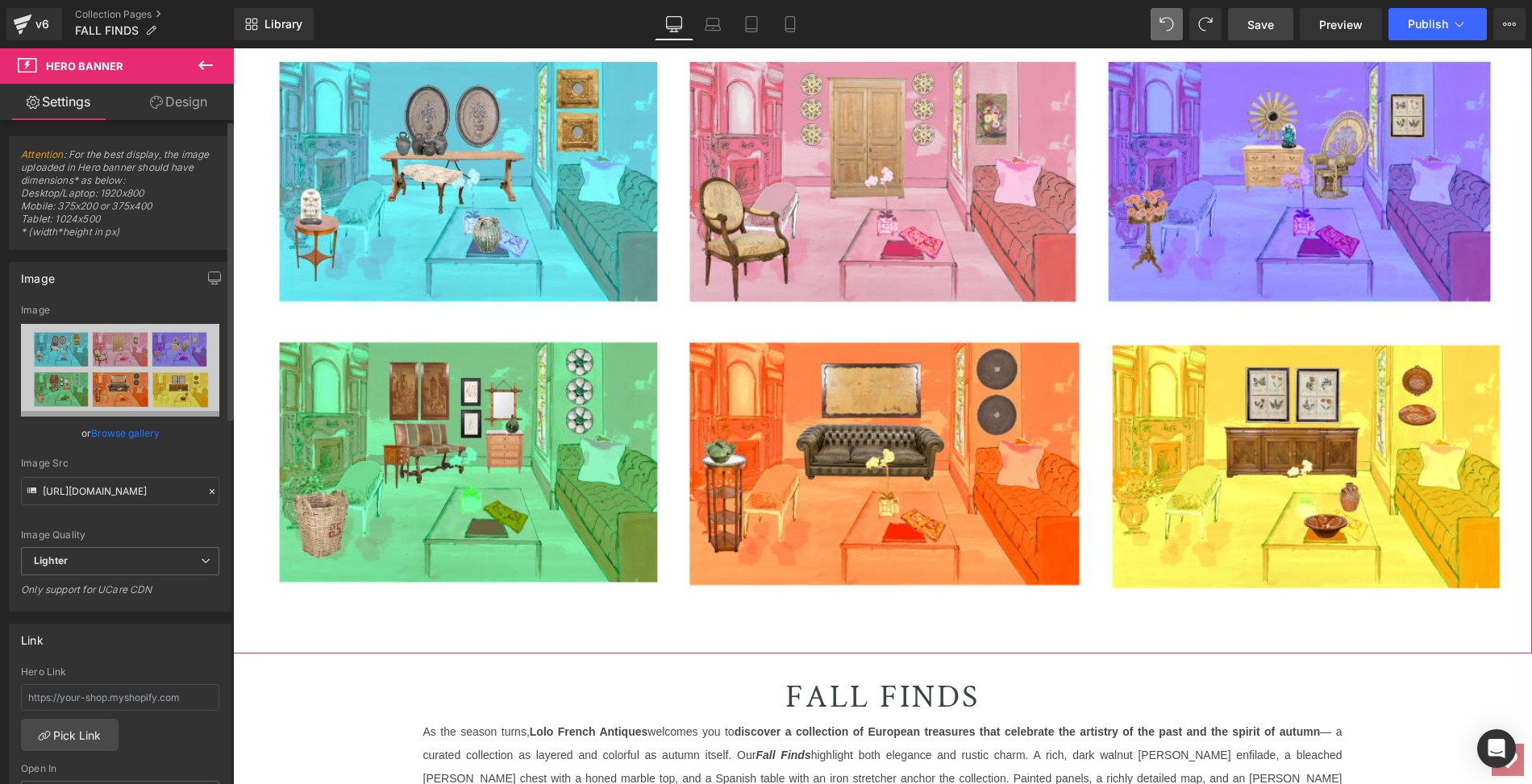
click at [130, 433] on link "Browse gallery" at bounding box center [125, 433] width 68 height 28
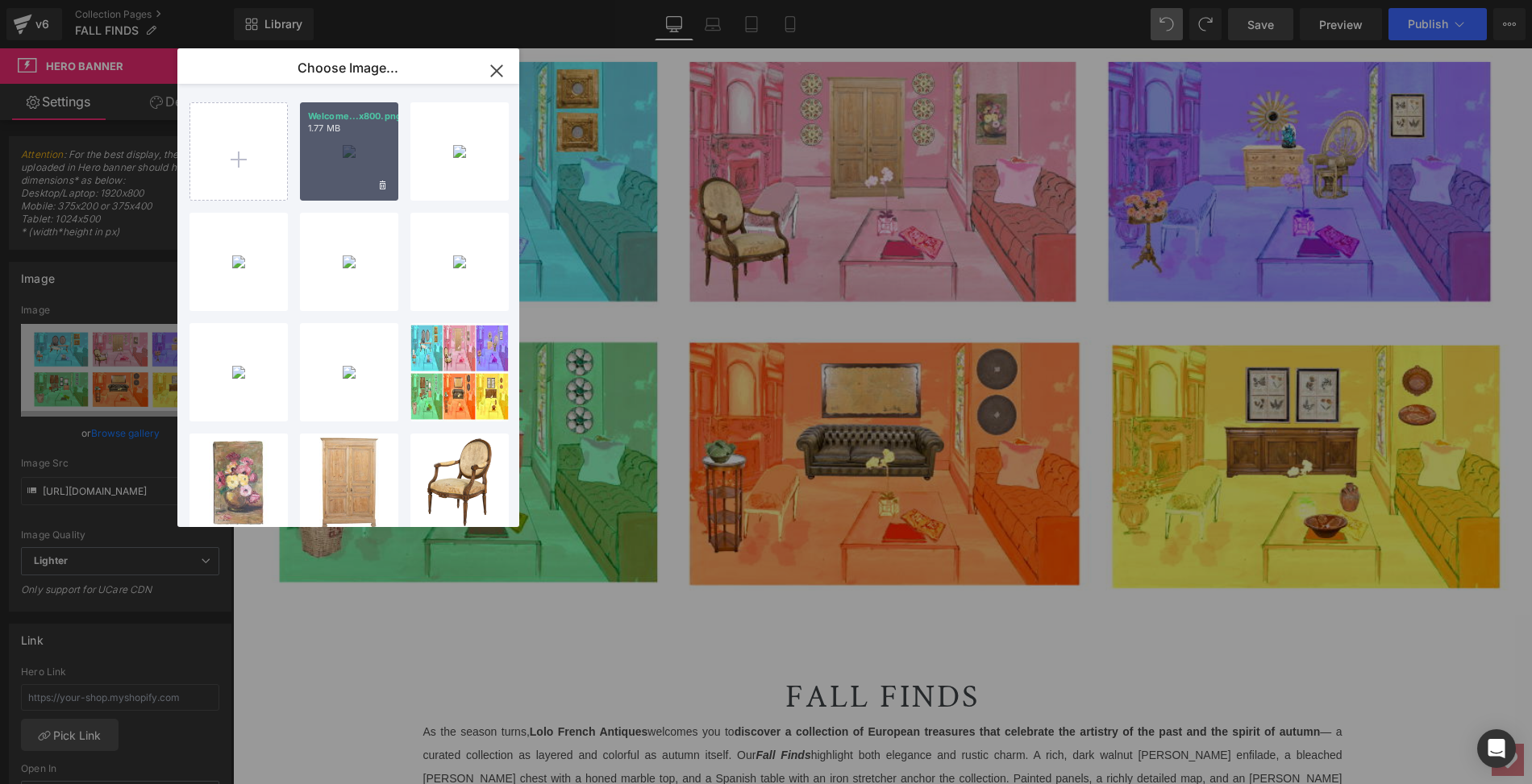
click at [364, 151] on div "Welcome...x800.png 1.77 MB" at bounding box center [349, 152] width 99 height 99
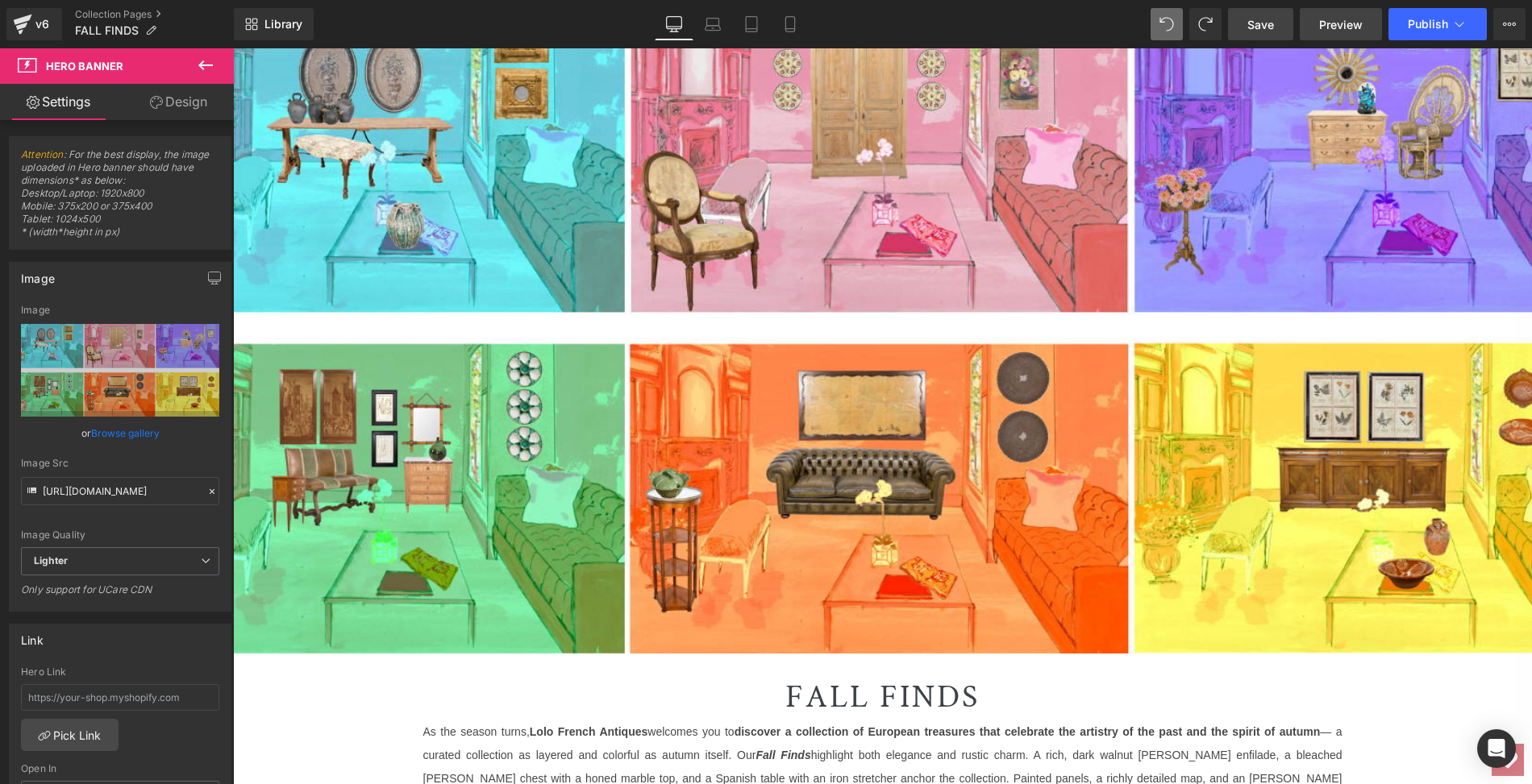
click at [1339, 20] on span "Preview" at bounding box center [1341, 25] width 44 height 17
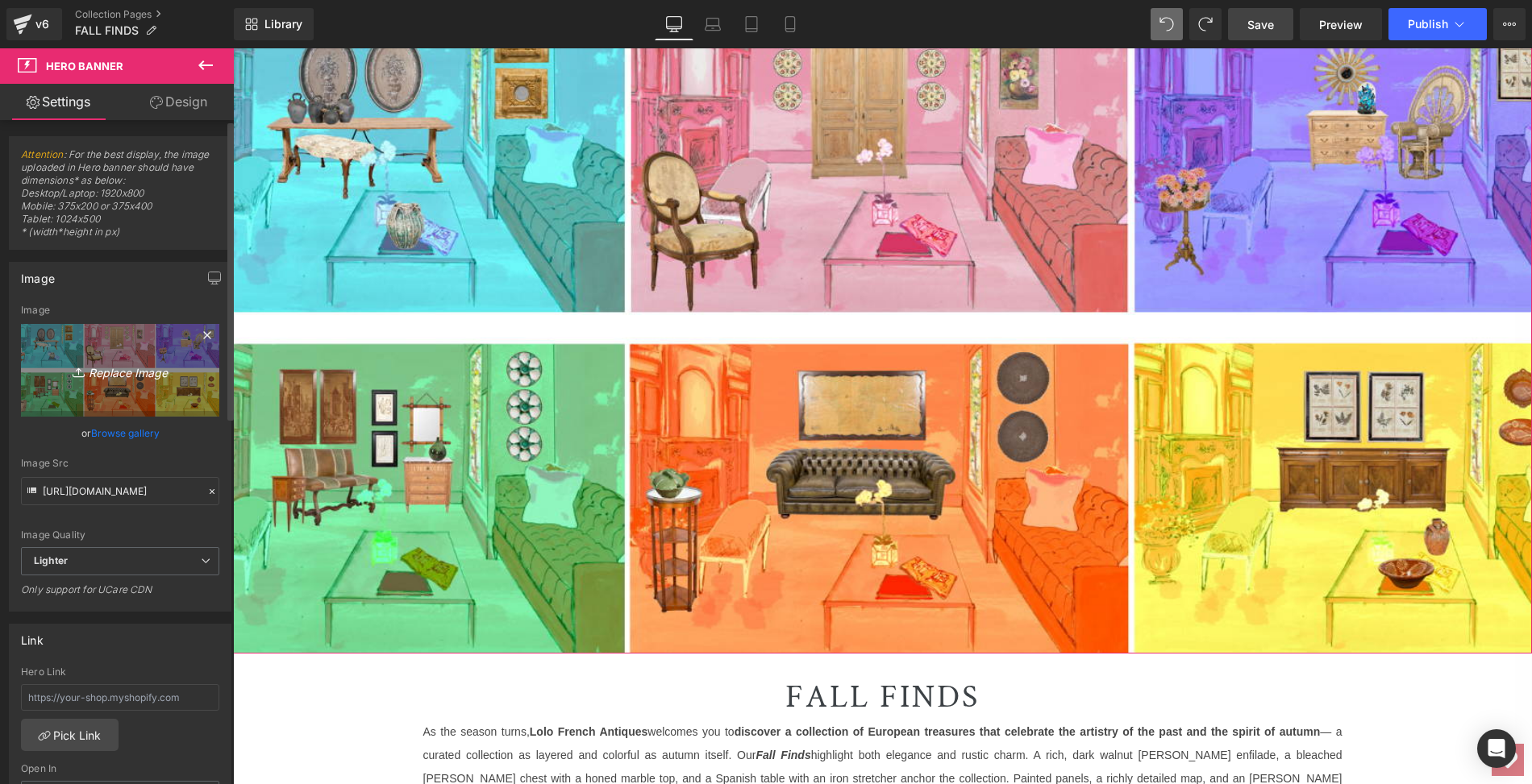
click at [91, 344] on link "Replace Image" at bounding box center [120, 370] width 198 height 93
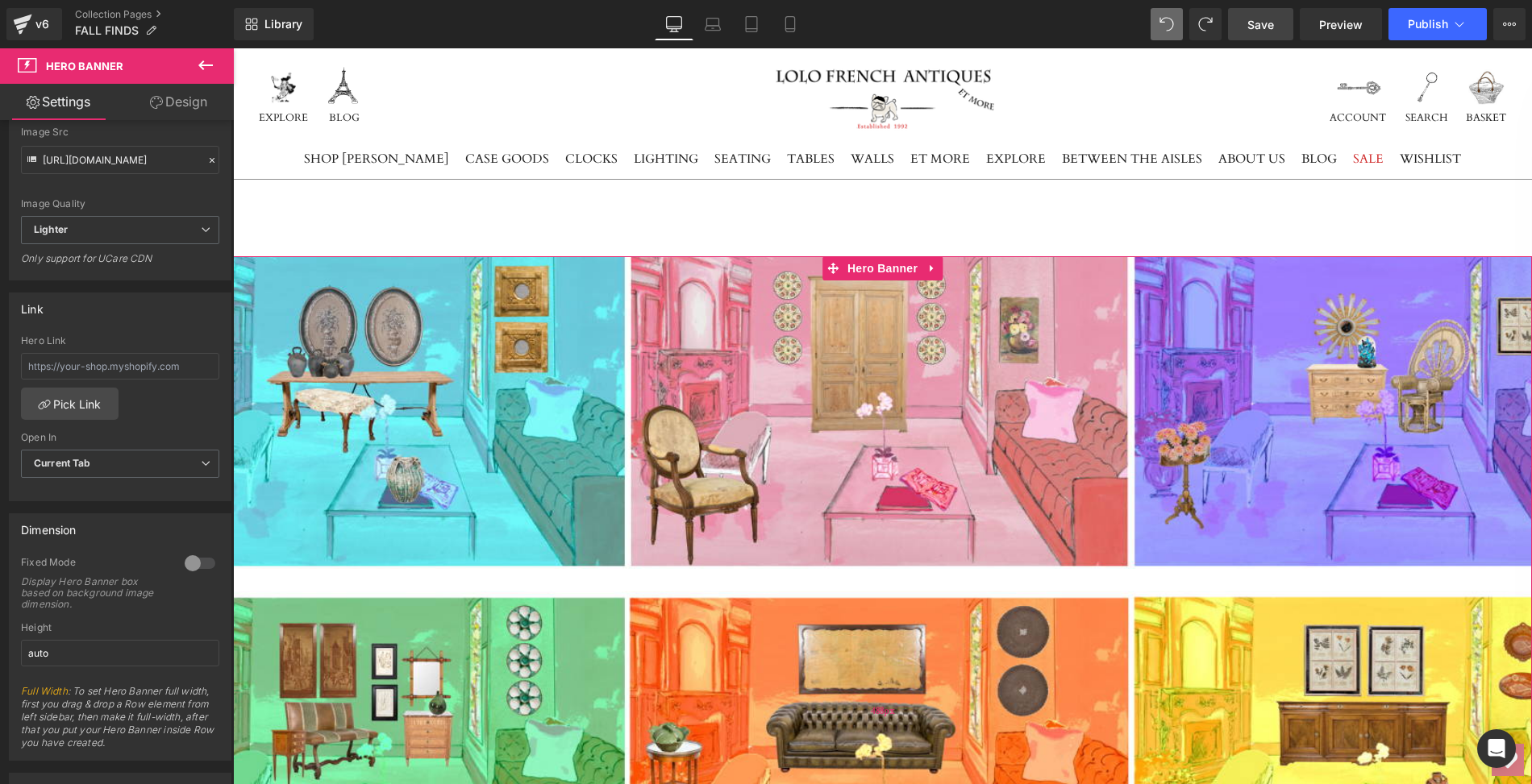
scroll to position [58, 0]
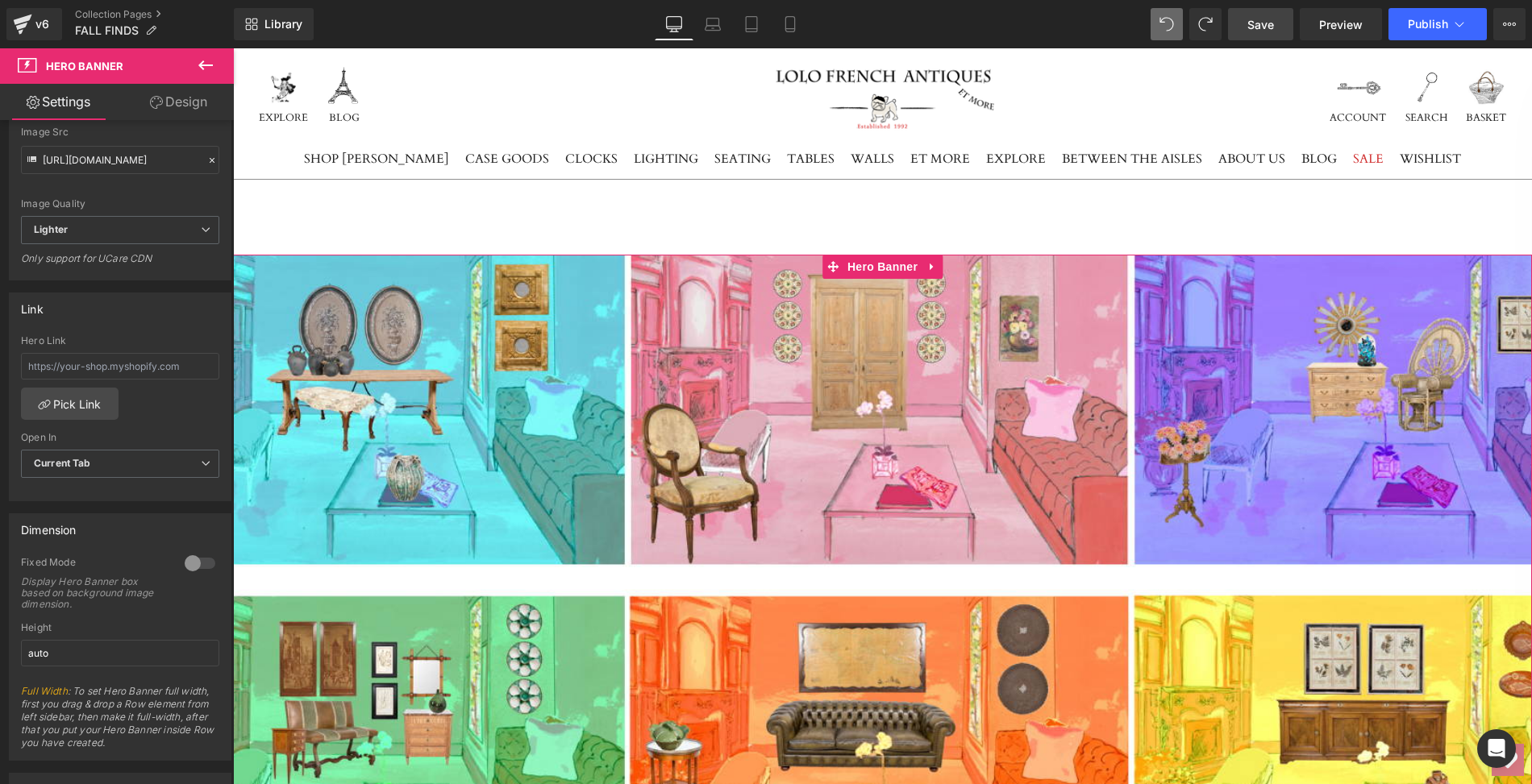
click at [65, 105] on link "Settings" at bounding box center [58, 102] width 117 height 36
click at [200, 57] on icon at bounding box center [206, 66] width 20 height 20
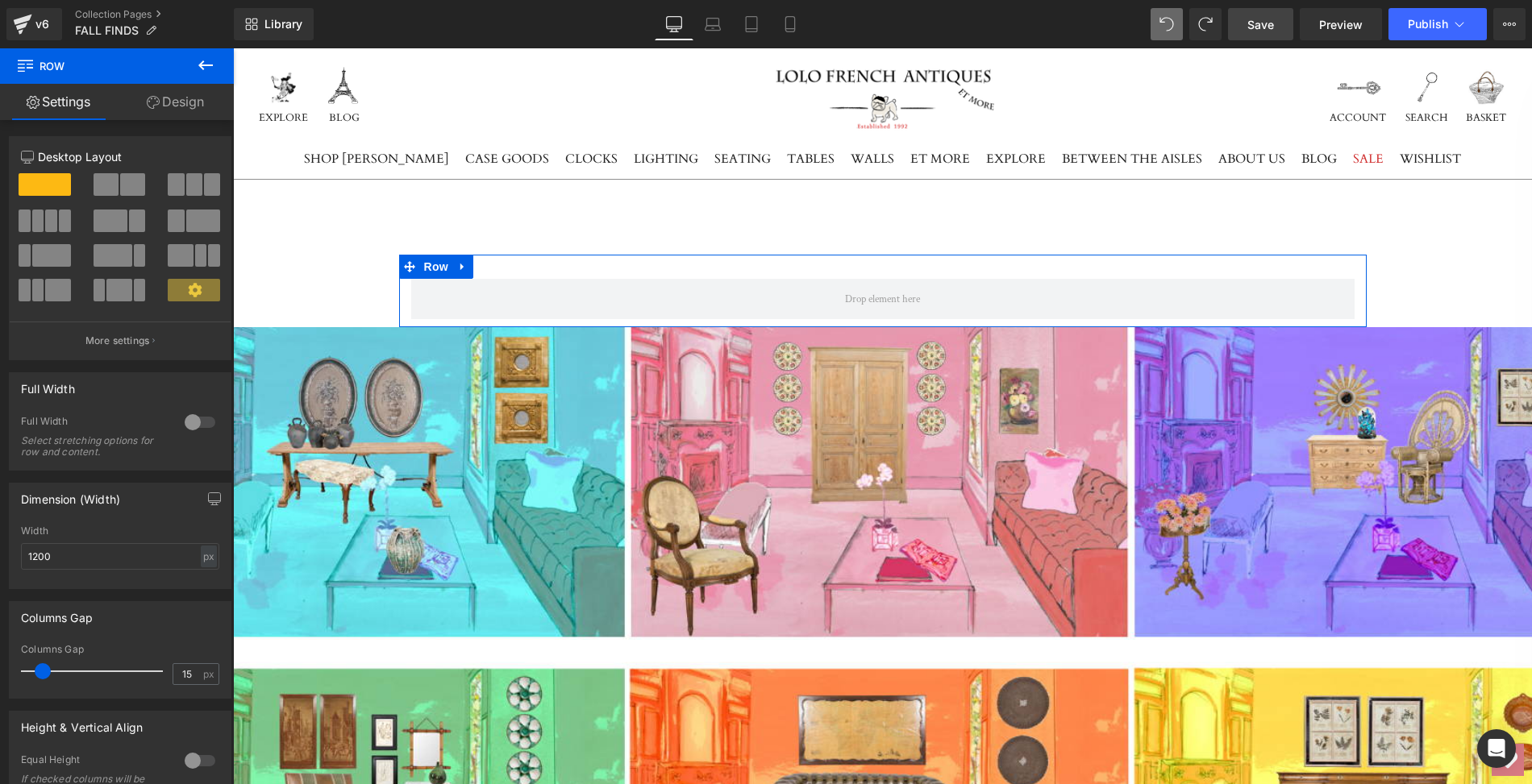
click at [192, 188] on span at bounding box center [195, 184] width 16 height 22
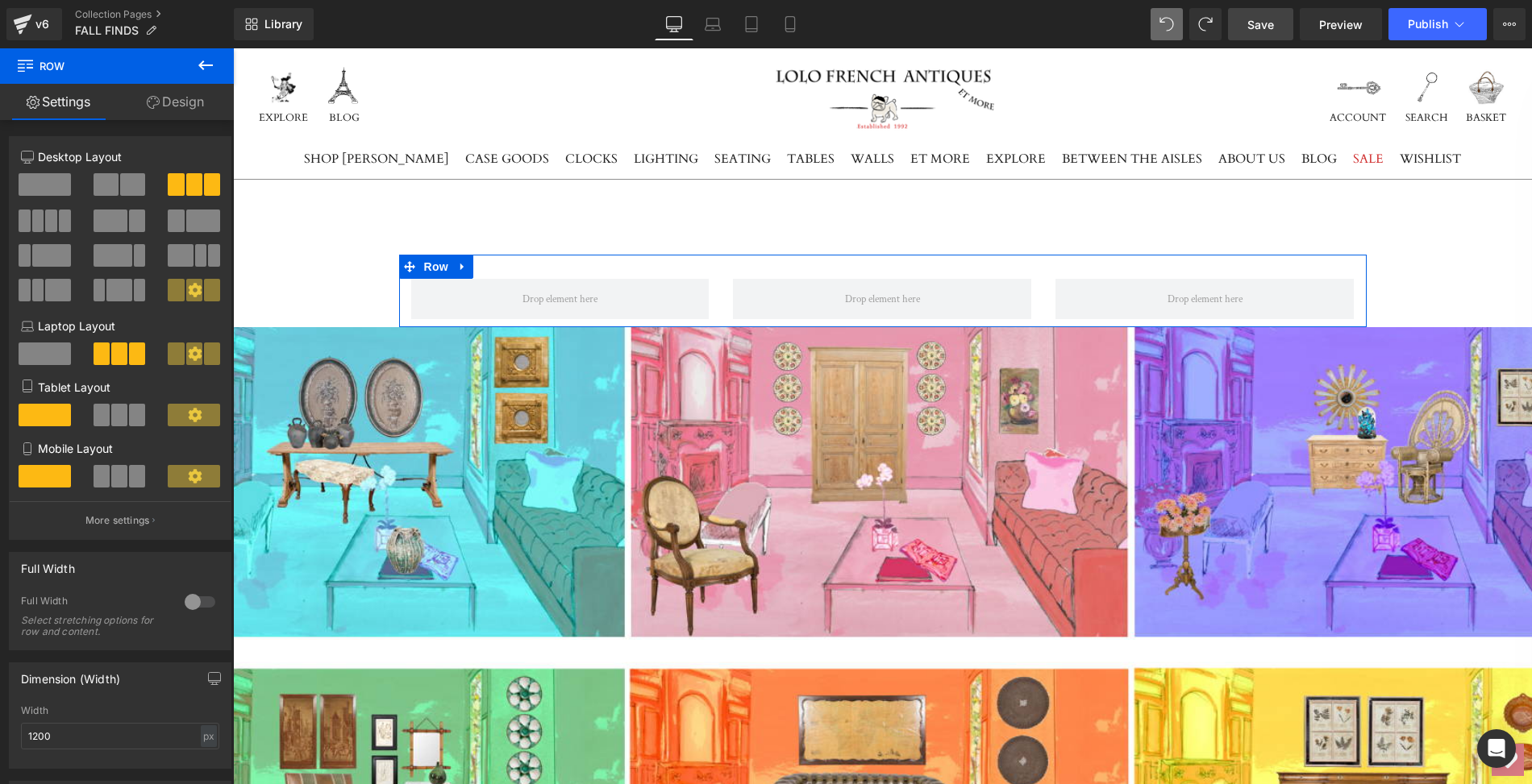
click at [186, 610] on div at bounding box center [200, 602] width 39 height 25
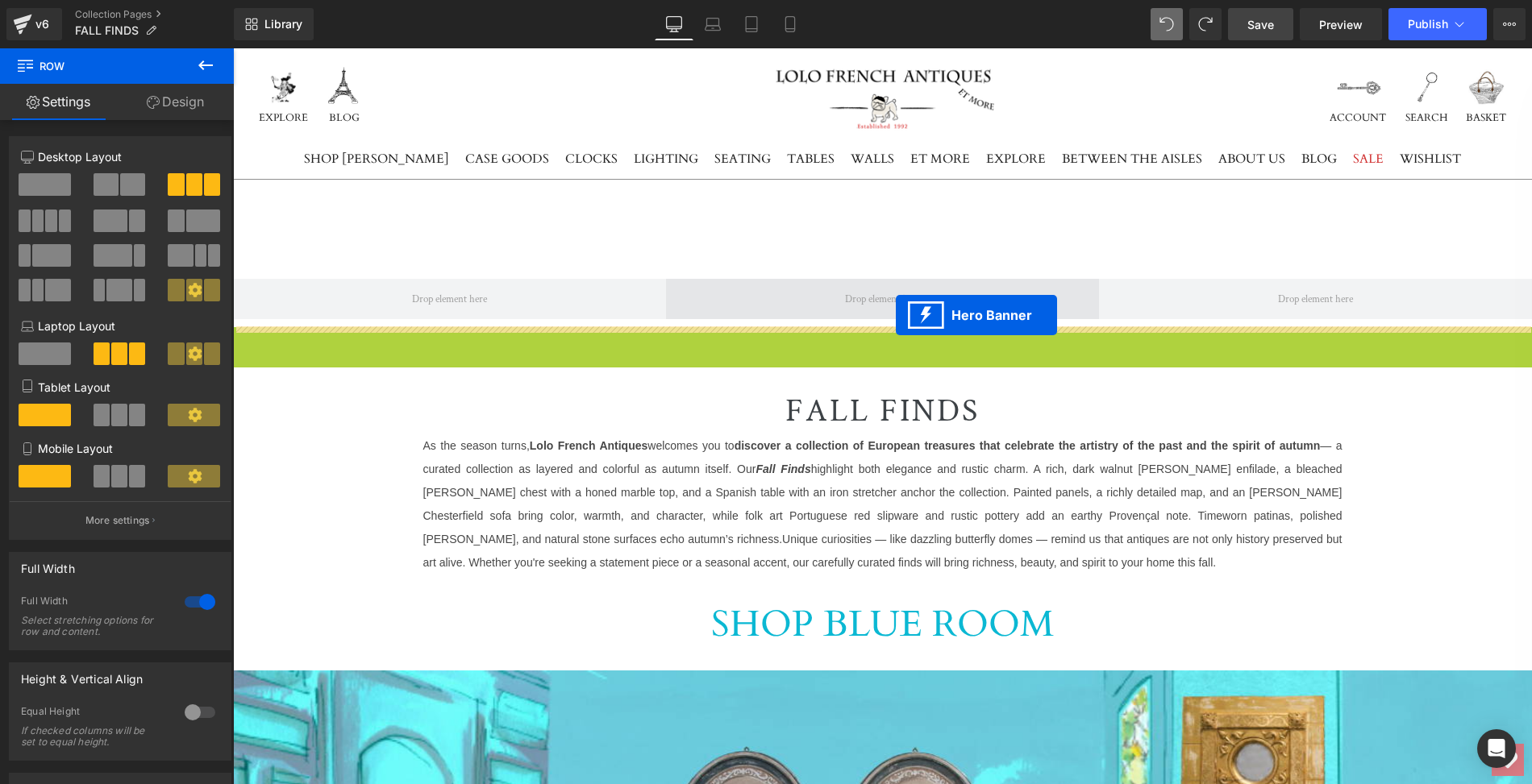
drag, startPoint x: 900, startPoint y: 340, endPoint x: 896, endPoint y: 315, distance: 25.3
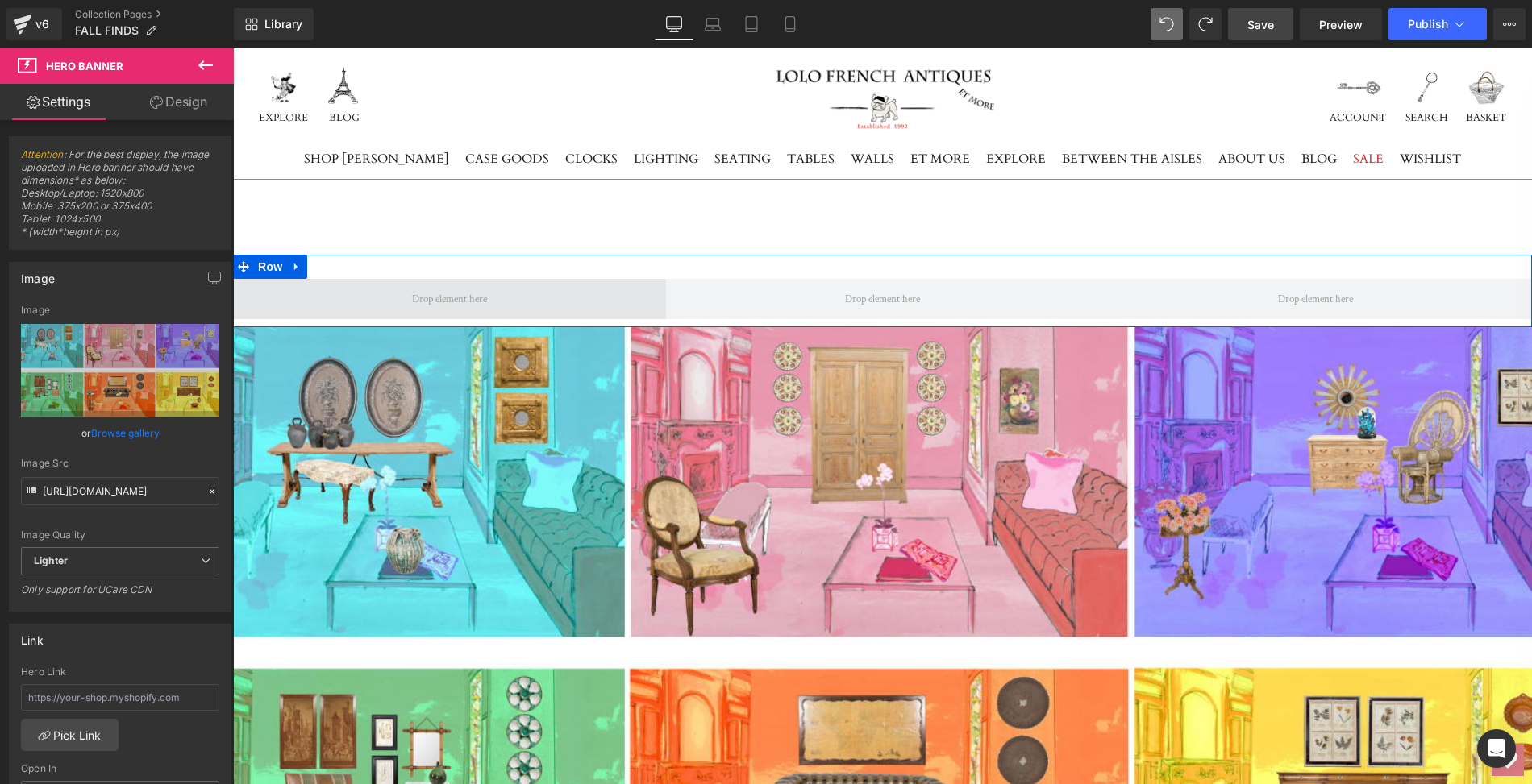
click at [521, 312] on span at bounding box center [449, 299] width 433 height 40
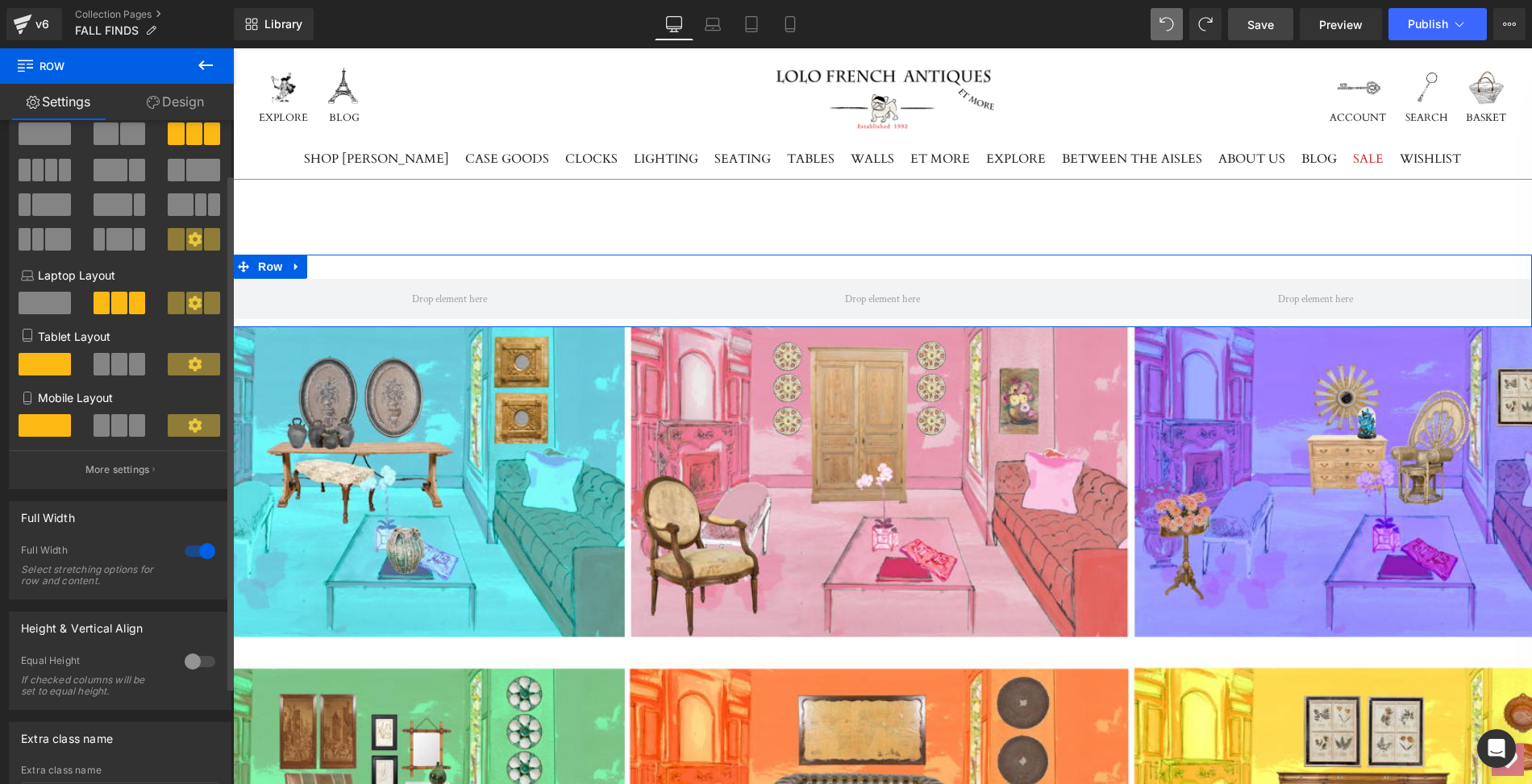
scroll to position [0, 0]
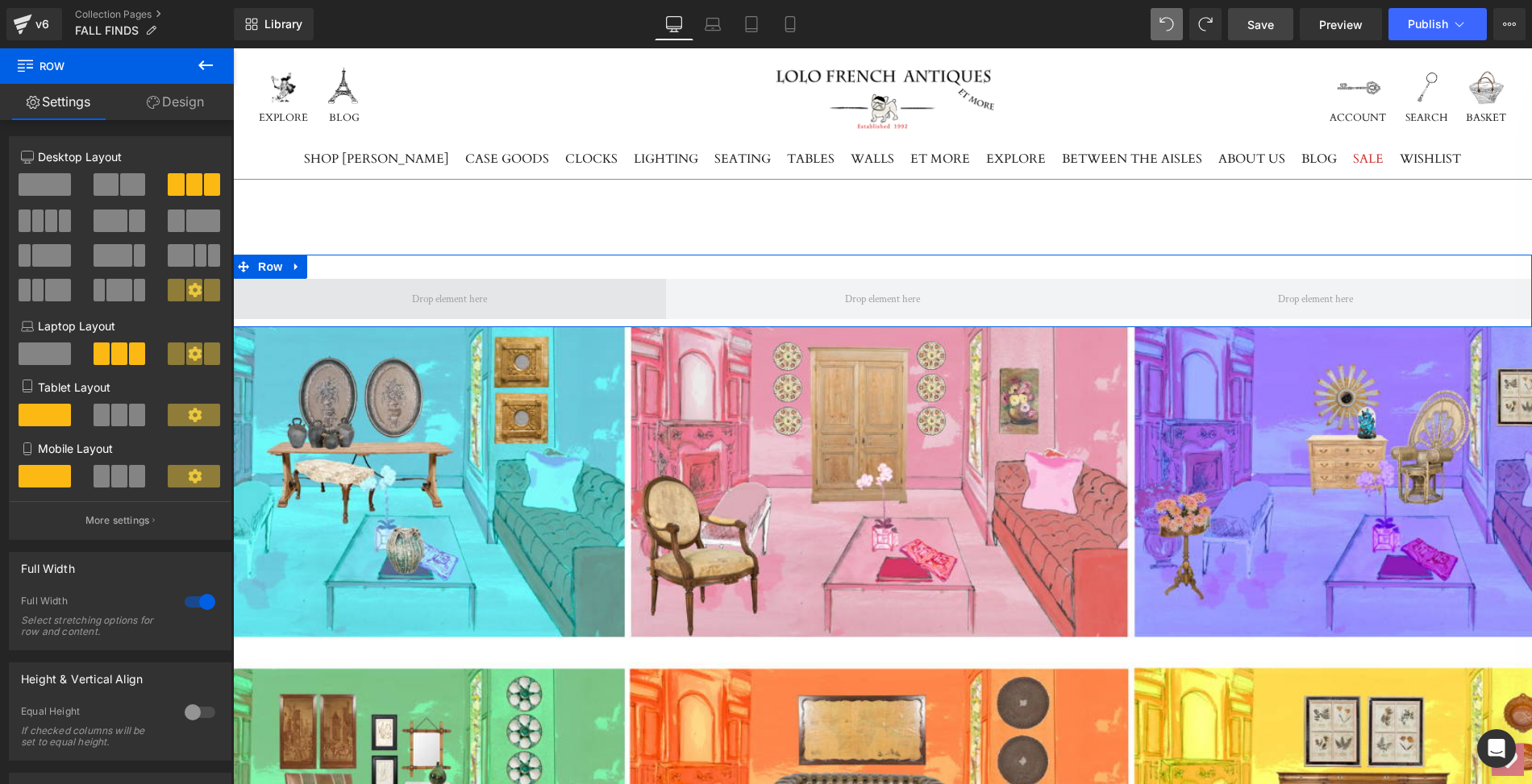
click at [419, 310] on span at bounding box center [449, 299] width 433 height 40
click at [186, 97] on link "Design" at bounding box center [175, 102] width 117 height 36
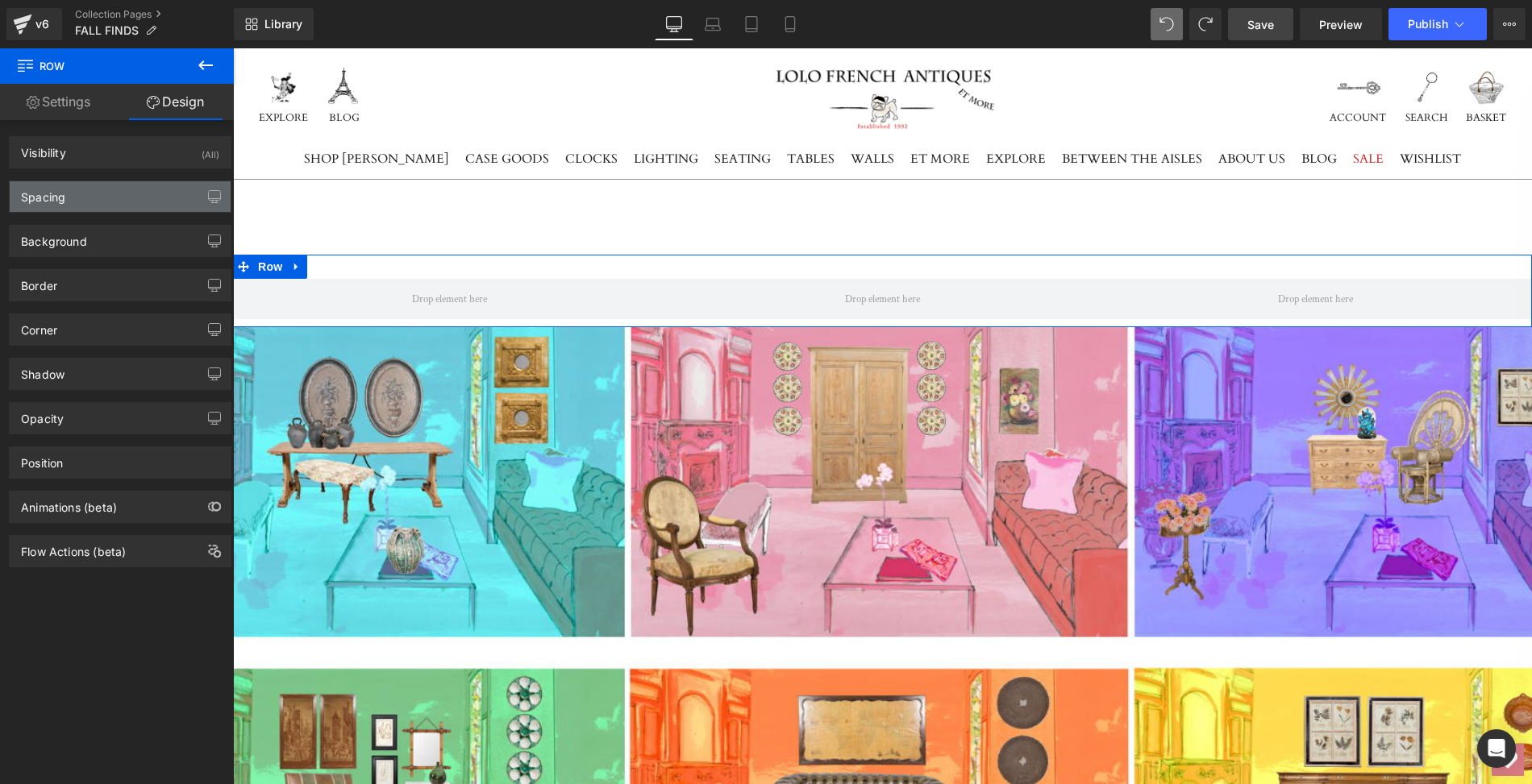
click at [116, 188] on div "Spacing" at bounding box center [120, 196] width 221 height 30
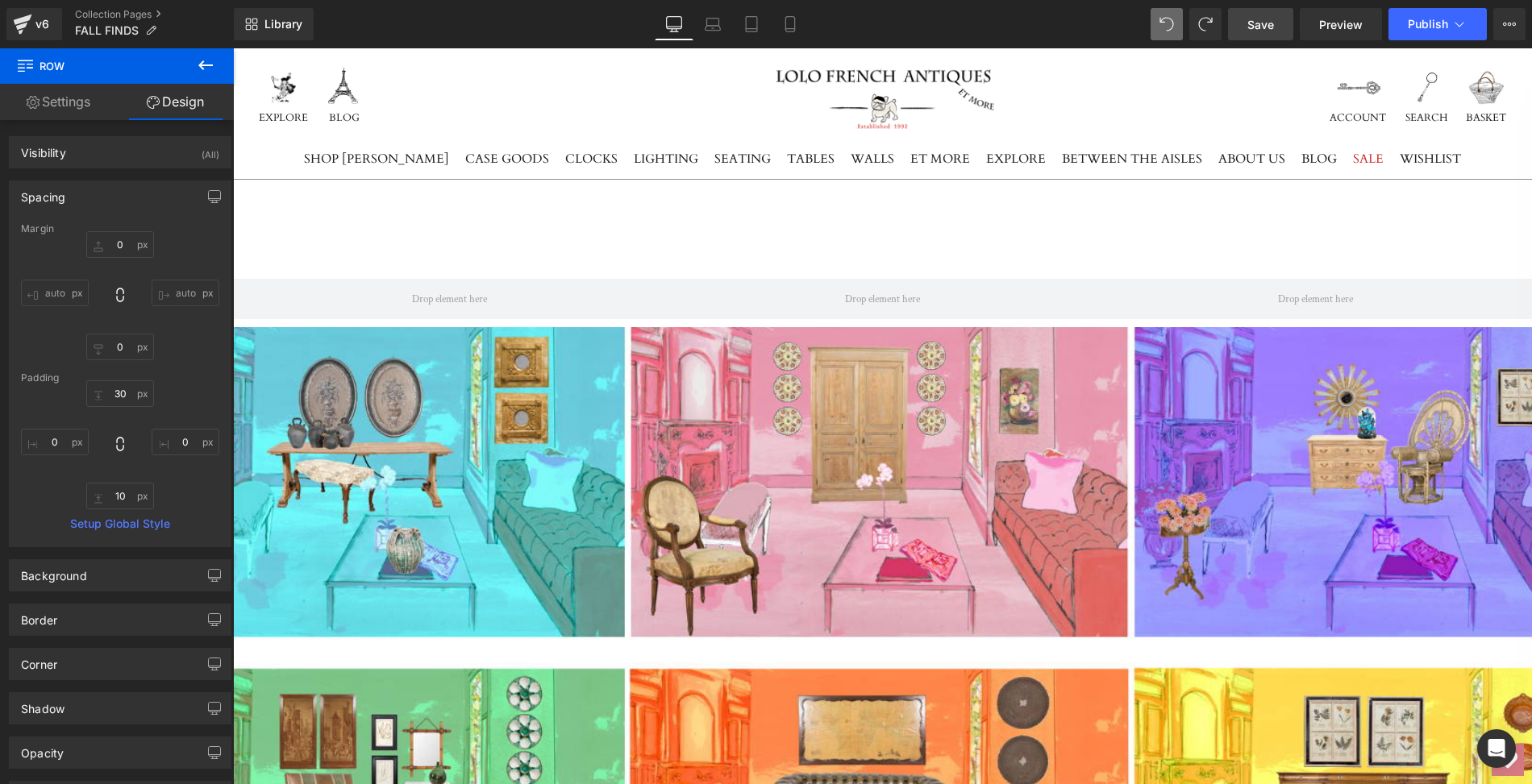
click at [64, 63] on span "Row" at bounding box center [97, 66] width 161 height 35
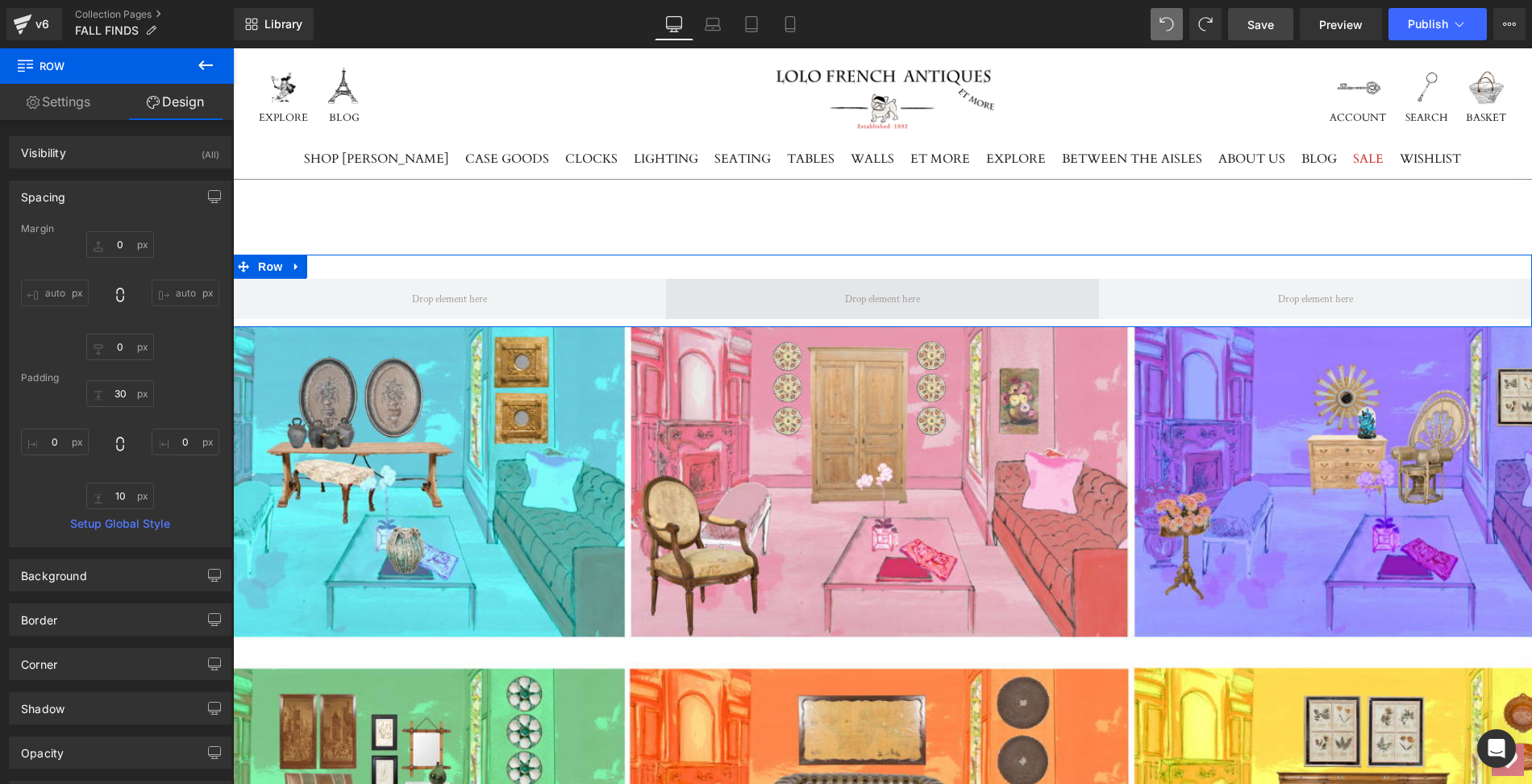
click at [884, 303] on span at bounding box center [882, 299] width 86 height 22
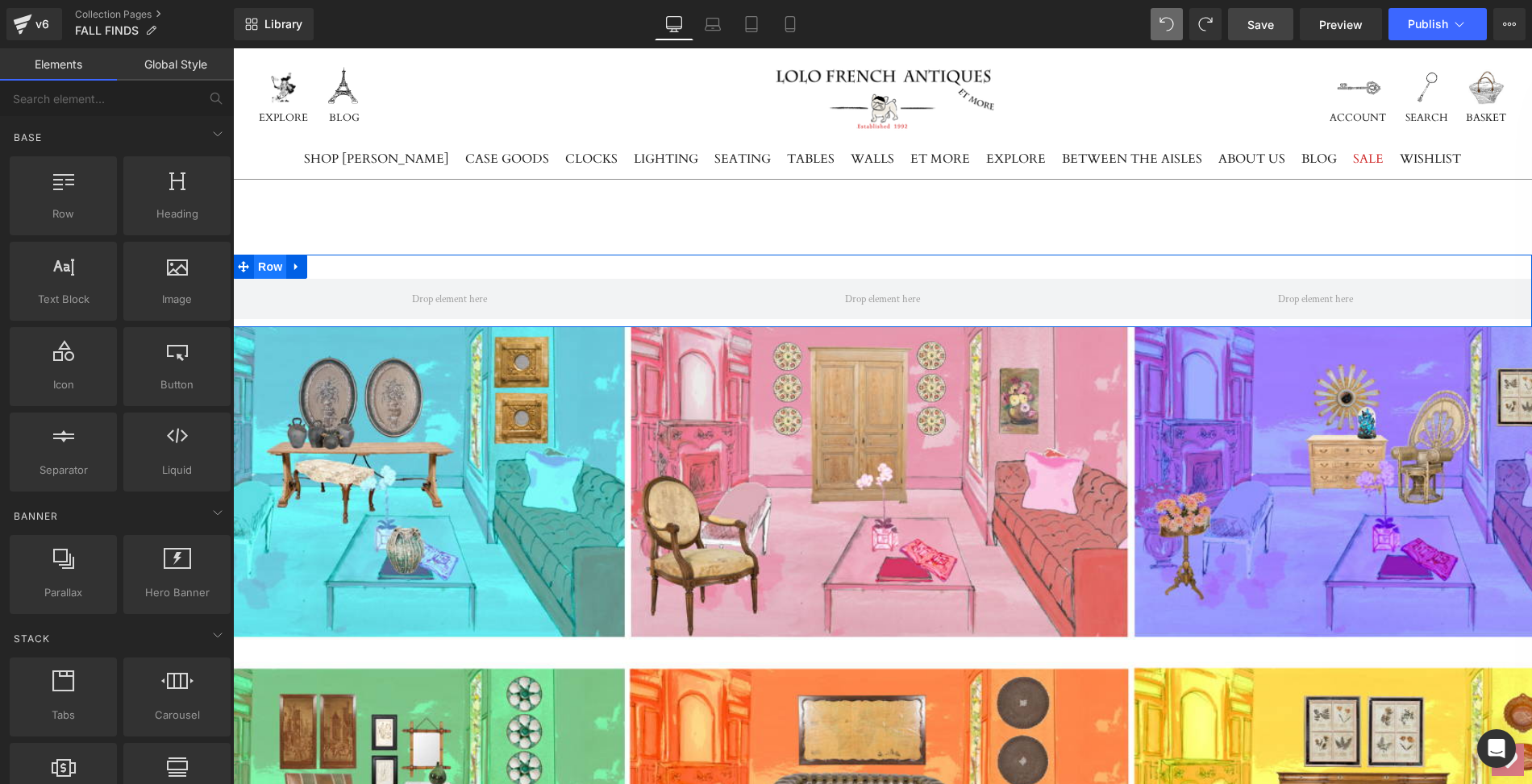
click at [269, 268] on span "Row" at bounding box center [269, 266] width 32 height 24
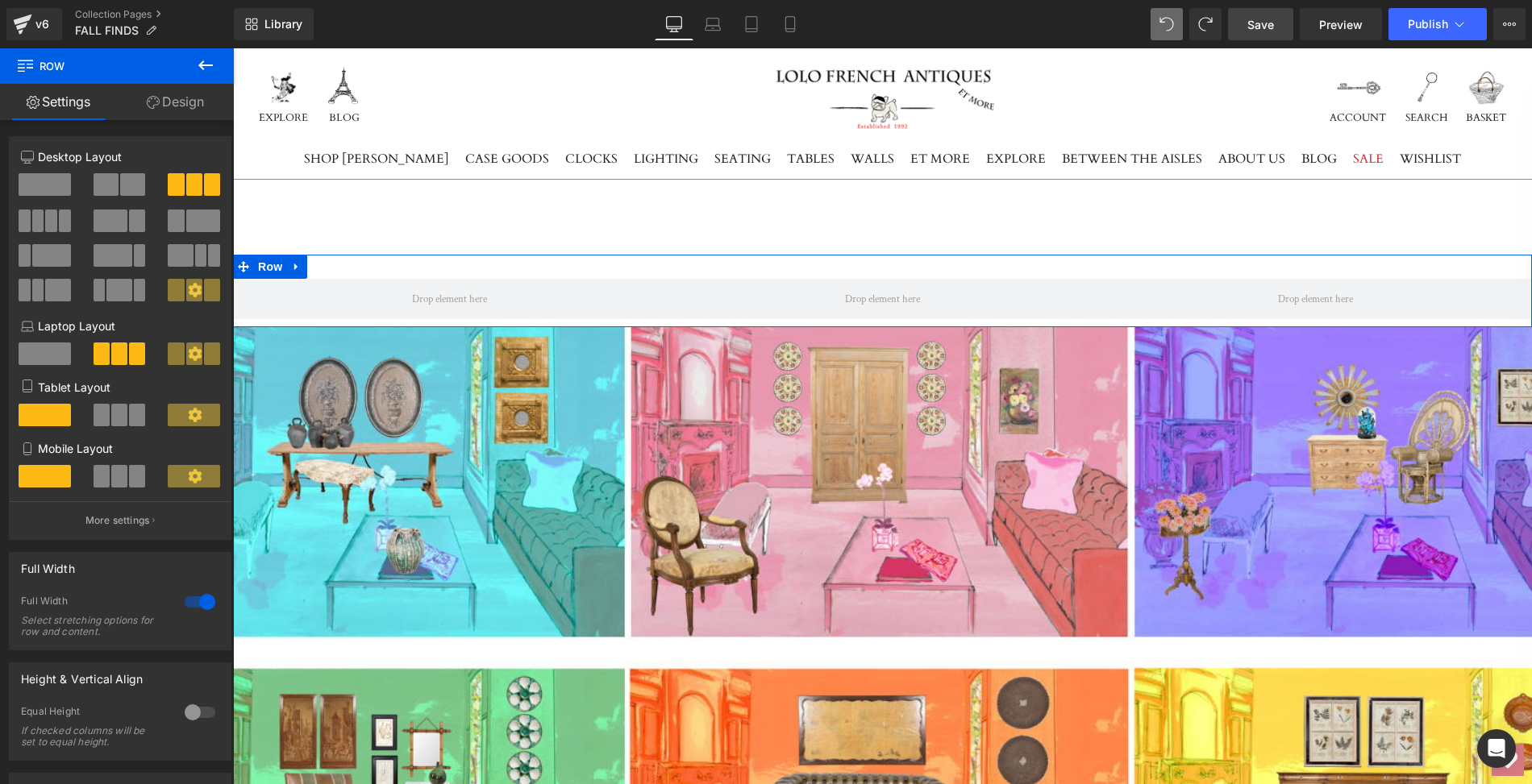
click at [200, 602] on div at bounding box center [200, 602] width 39 height 25
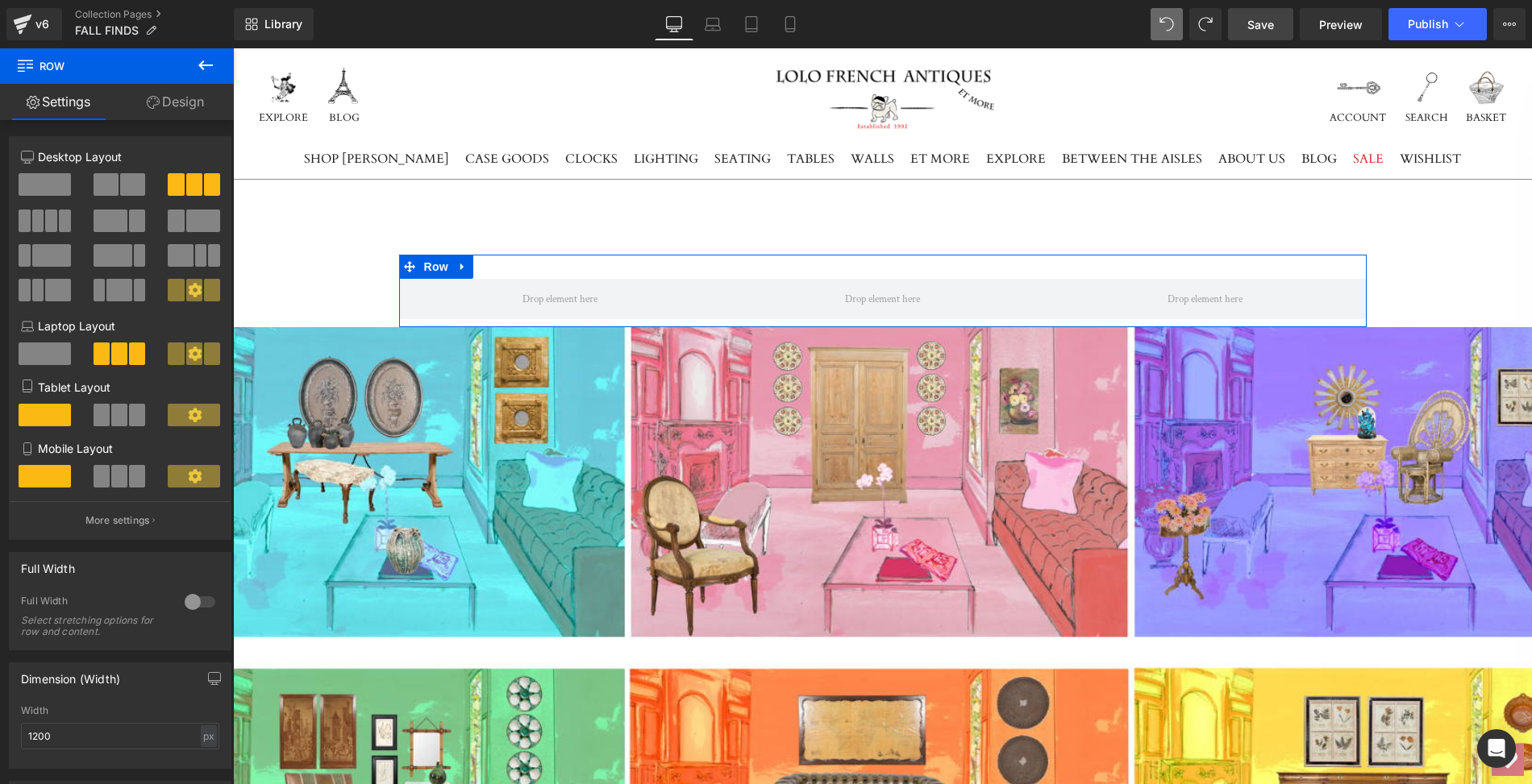
click at [192, 606] on div at bounding box center [200, 602] width 39 height 25
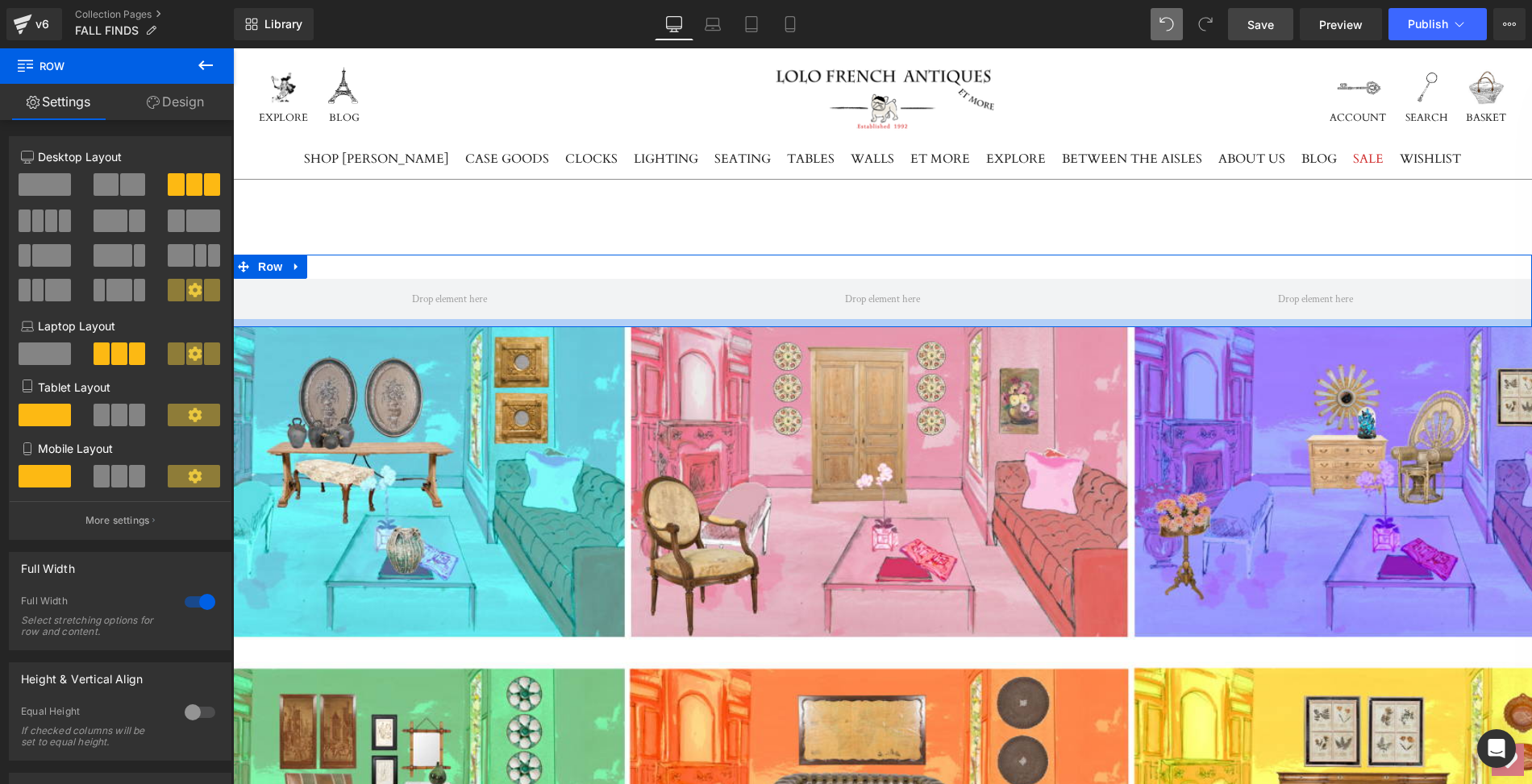
drag, startPoint x: 407, startPoint y: 231, endPoint x: 318, endPoint y: 322, distance: 127.3
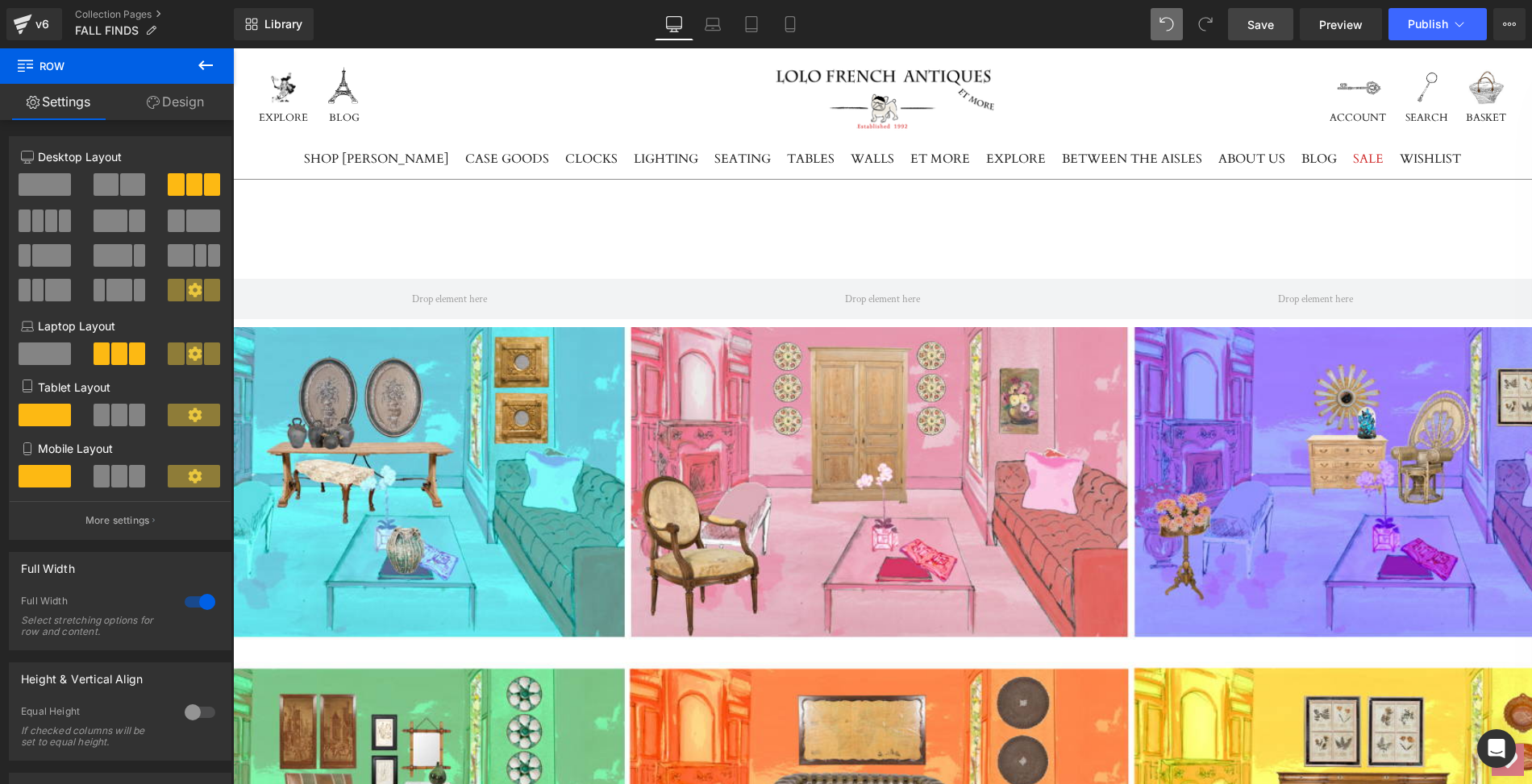
drag, startPoint x: 413, startPoint y: 227, endPoint x: 309, endPoint y: 211, distance: 105.2
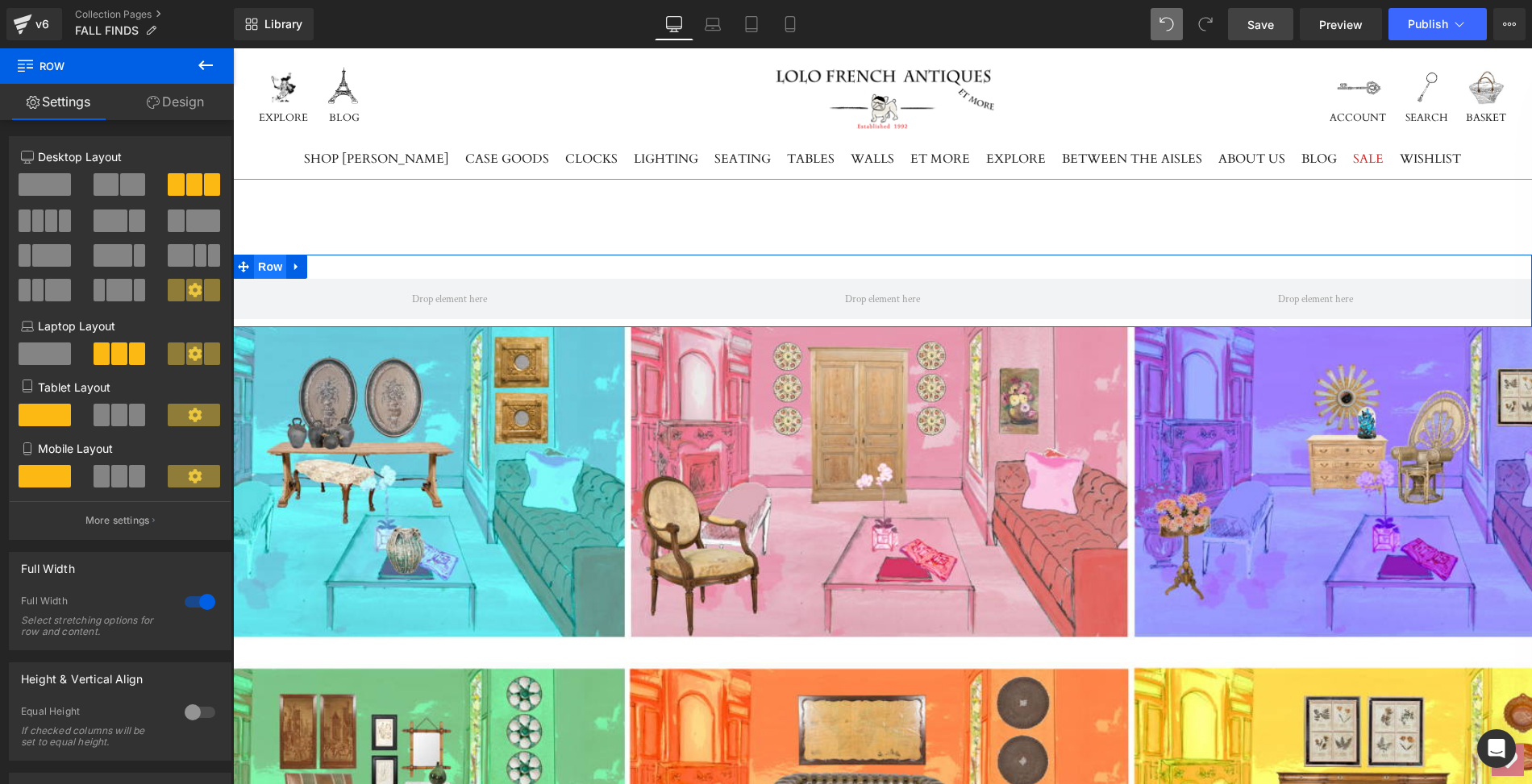
click at [269, 265] on span "Row" at bounding box center [269, 266] width 32 height 24
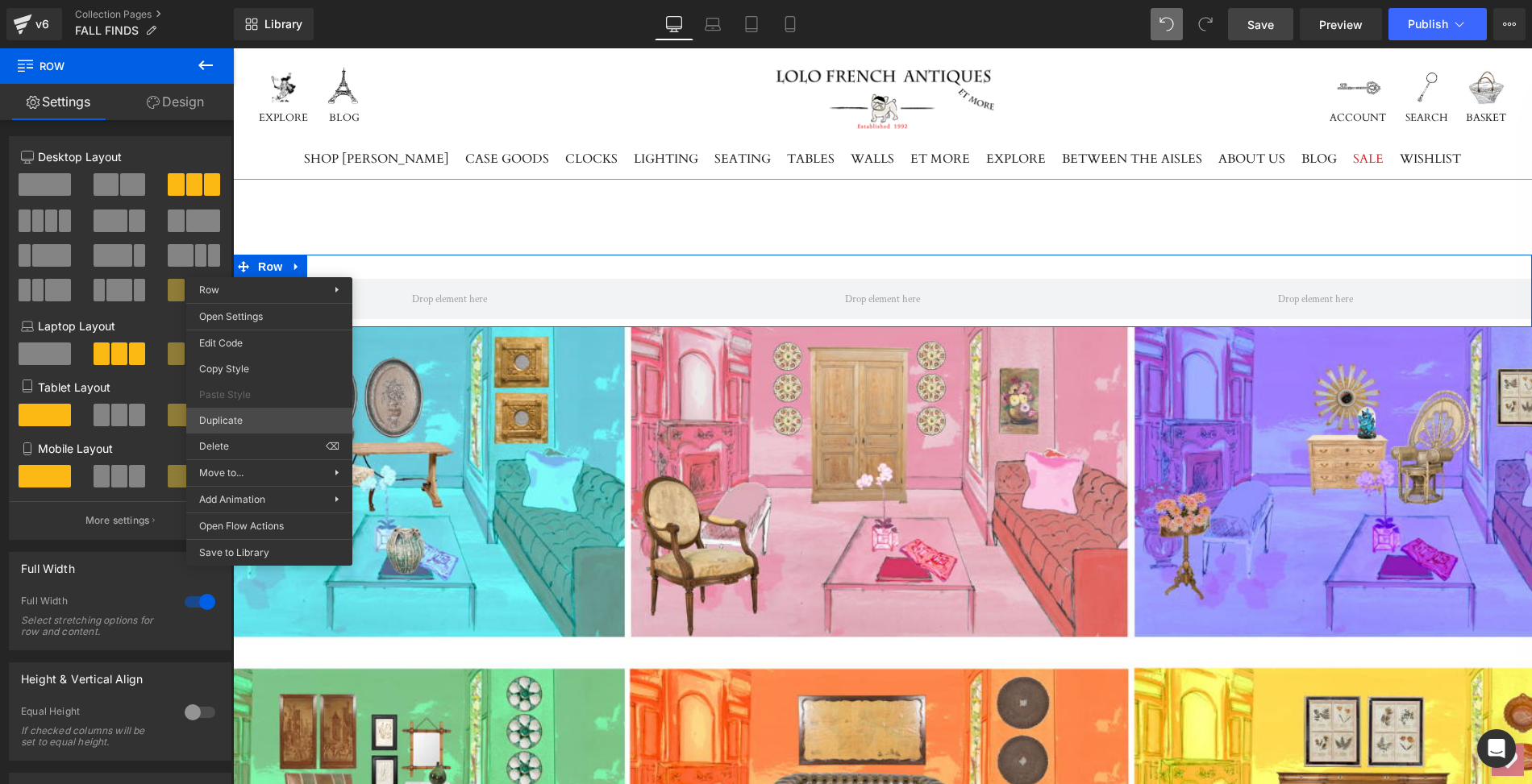
click at [226, 421] on div "Row You are previewing how the will restyle your page. You can not edit Element…" at bounding box center [766, 406] width 1532 height 811
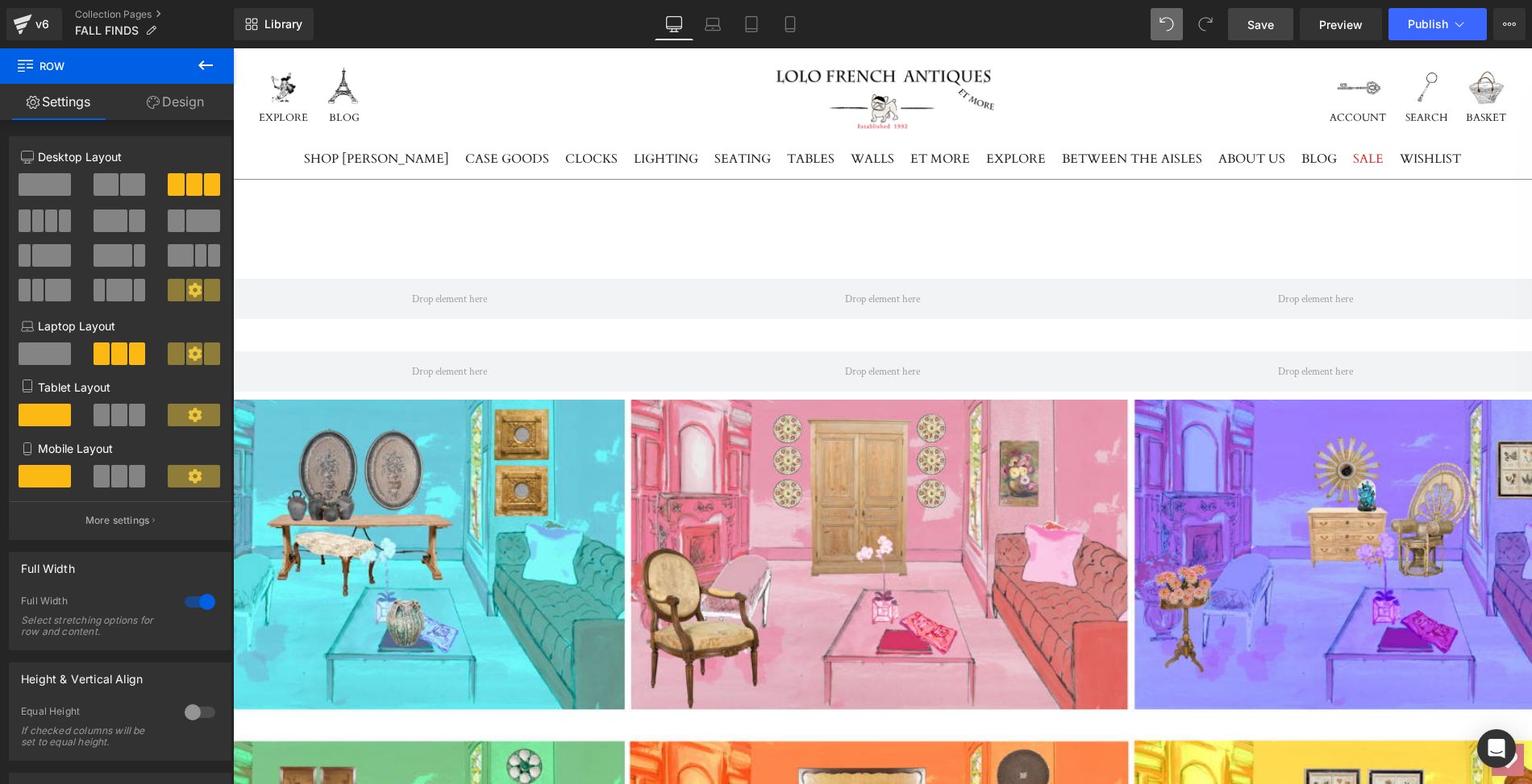
click at [21, 60] on icon at bounding box center [25, 64] width 16 height 16
click at [200, 62] on icon at bounding box center [206, 66] width 20 height 20
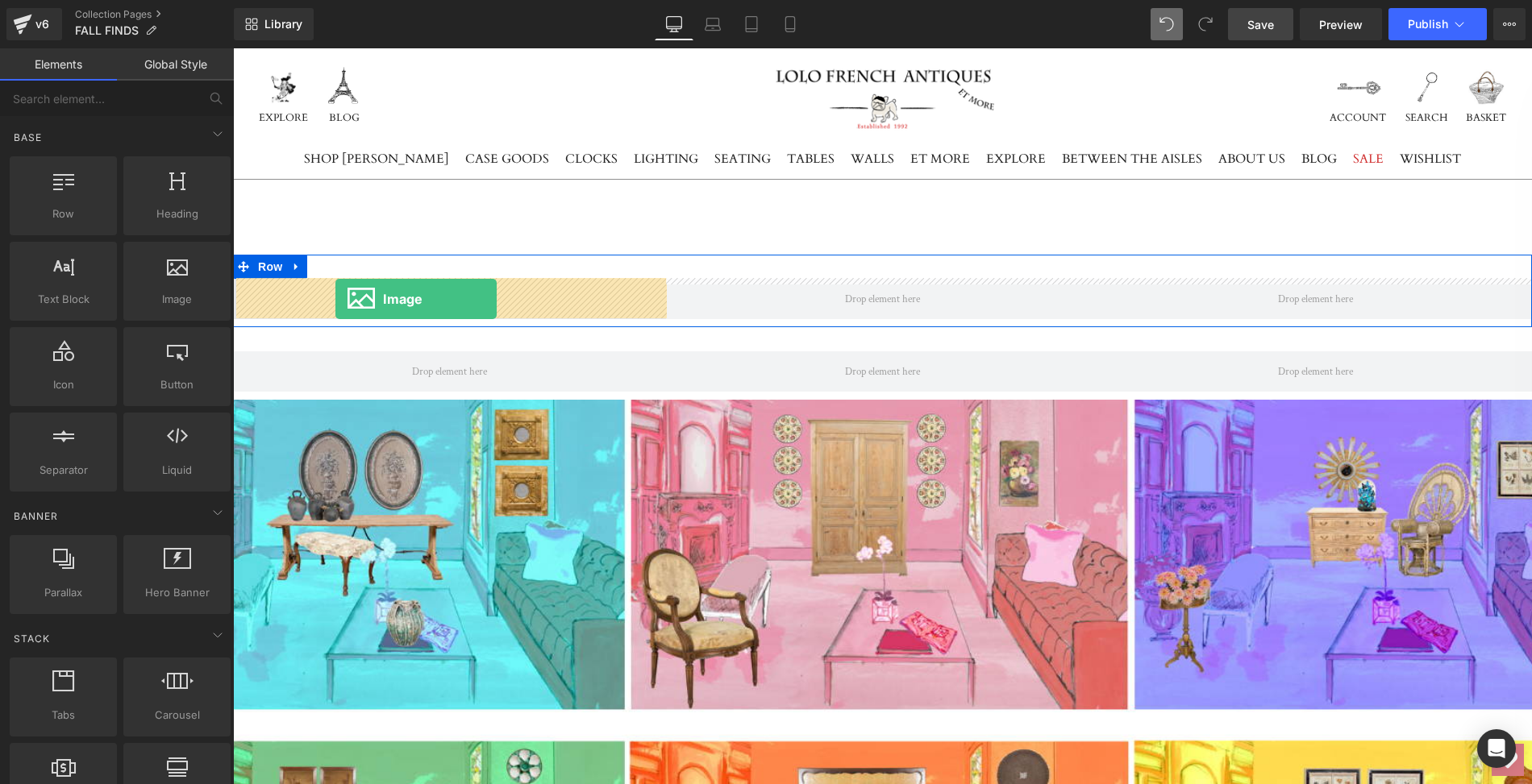
drag, startPoint x: 403, startPoint y: 328, endPoint x: 335, endPoint y: 299, distance: 73.9
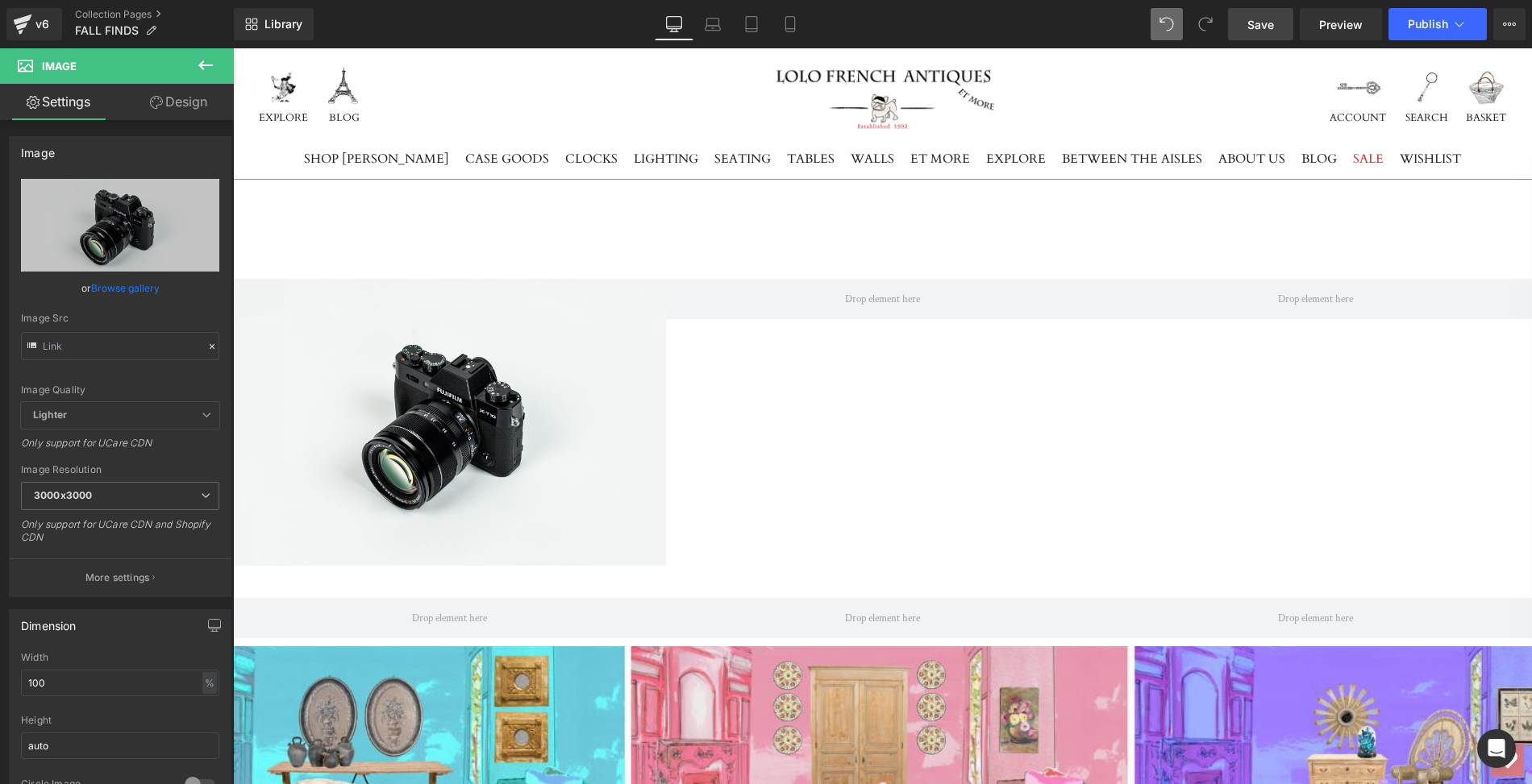
click at [200, 65] on icon at bounding box center [205, 66] width 15 height 10
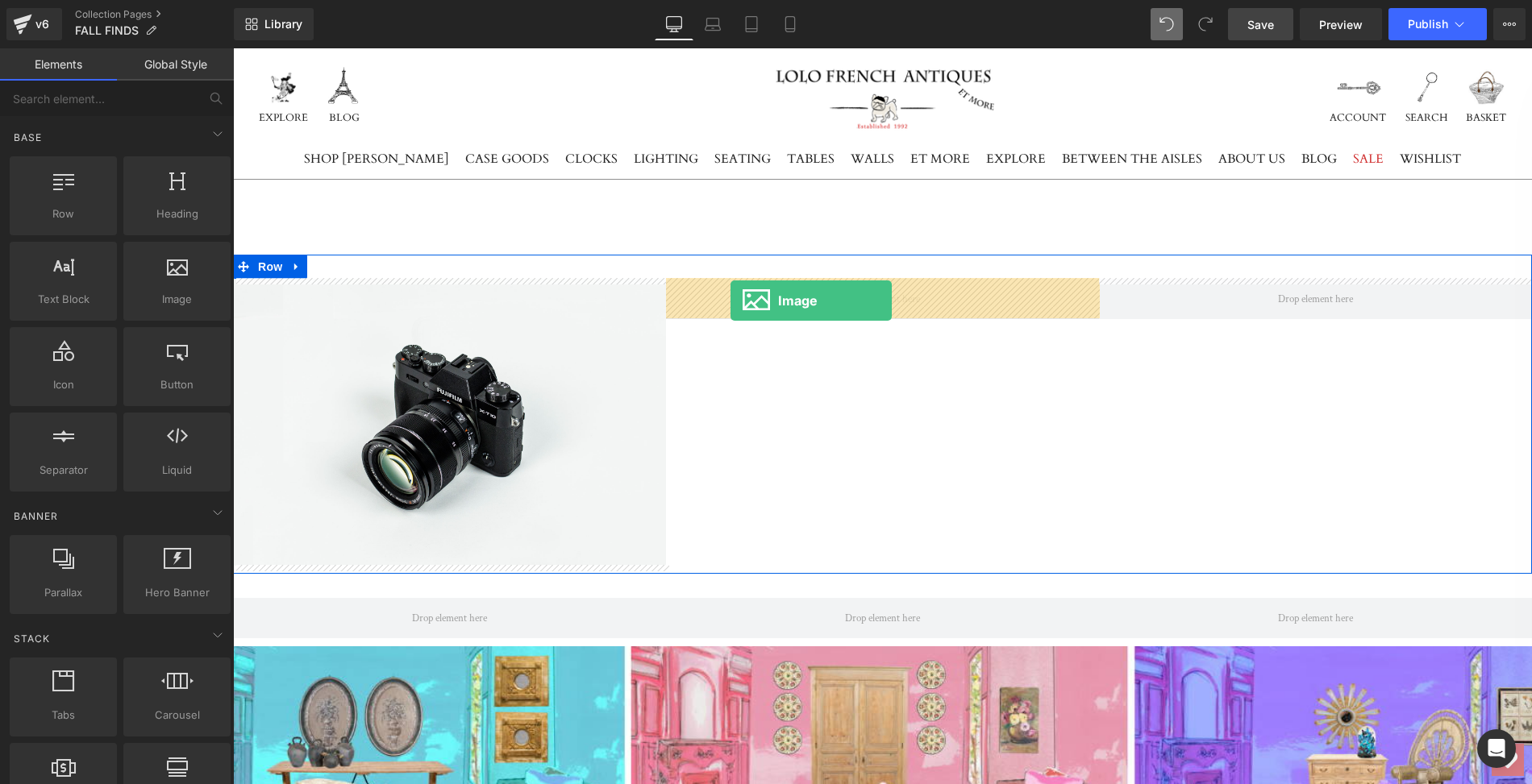
drag, startPoint x: 402, startPoint y: 326, endPoint x: 730, endPoint y: 300, distance: 329.0
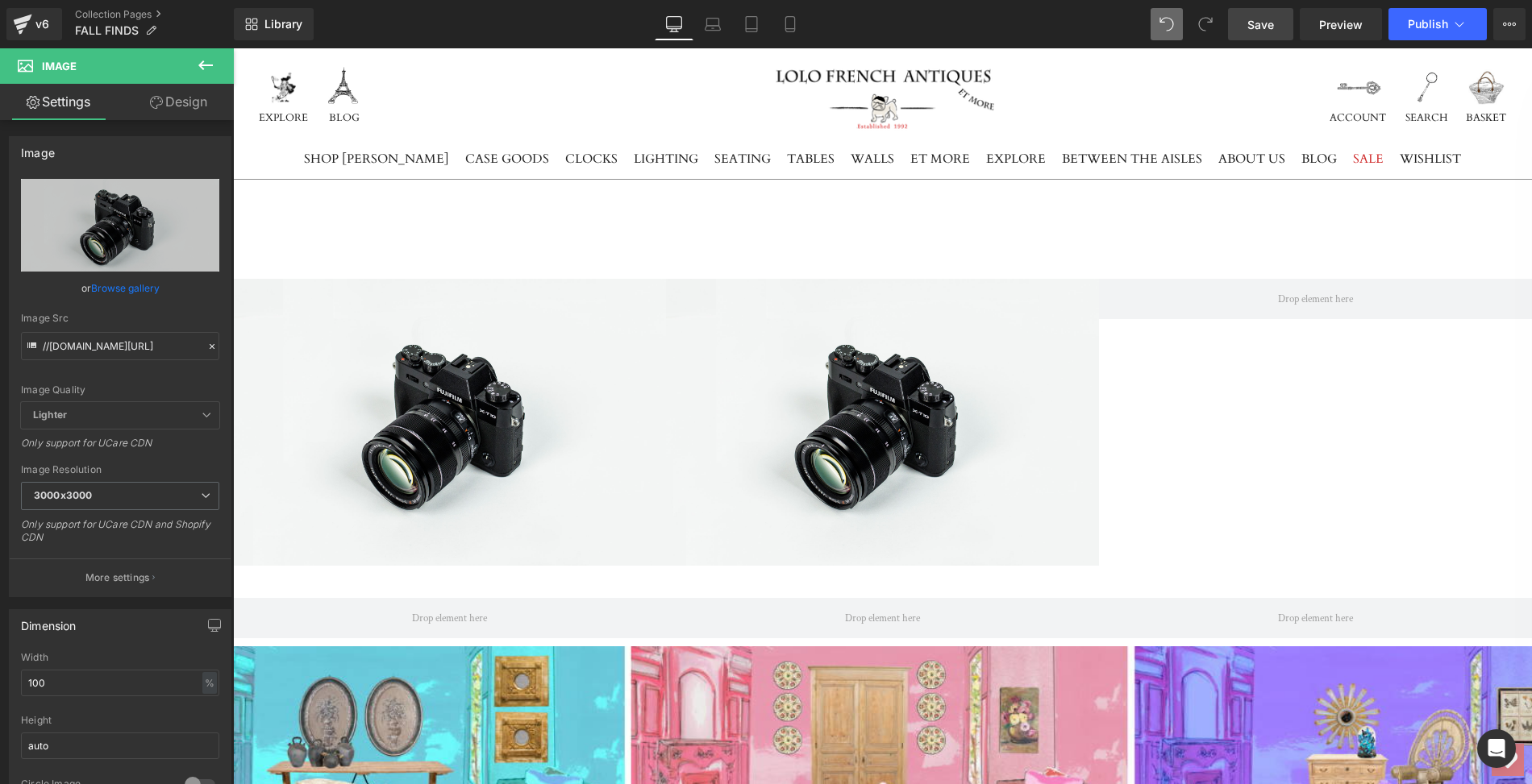
click at [200, 60] on icon at bounding box center [206, 66] width 20 height 20
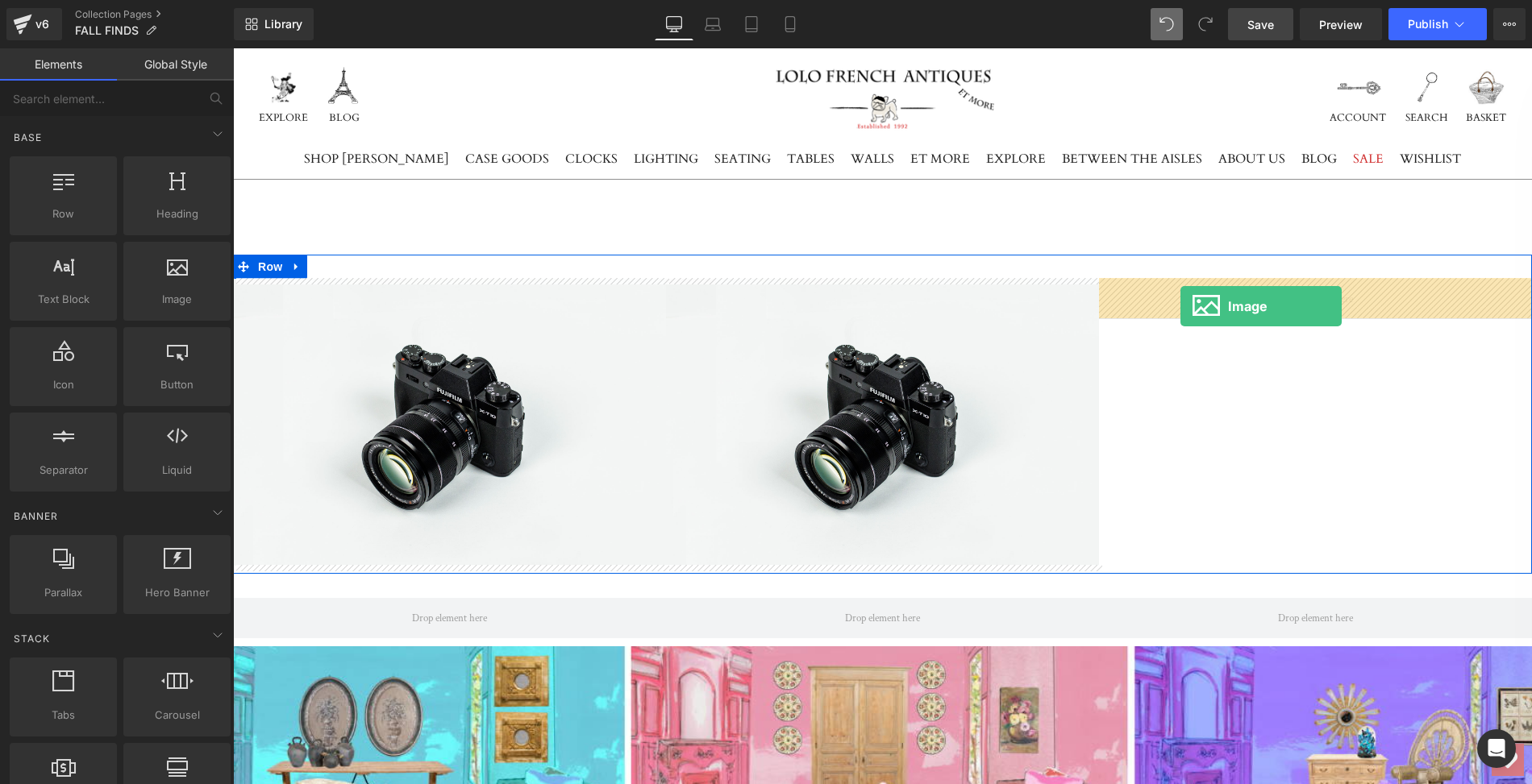
drag, startPoint x: 394, startPoint y: 328, endPoint x: 1180, endPoint y: 306, distance: 786.3
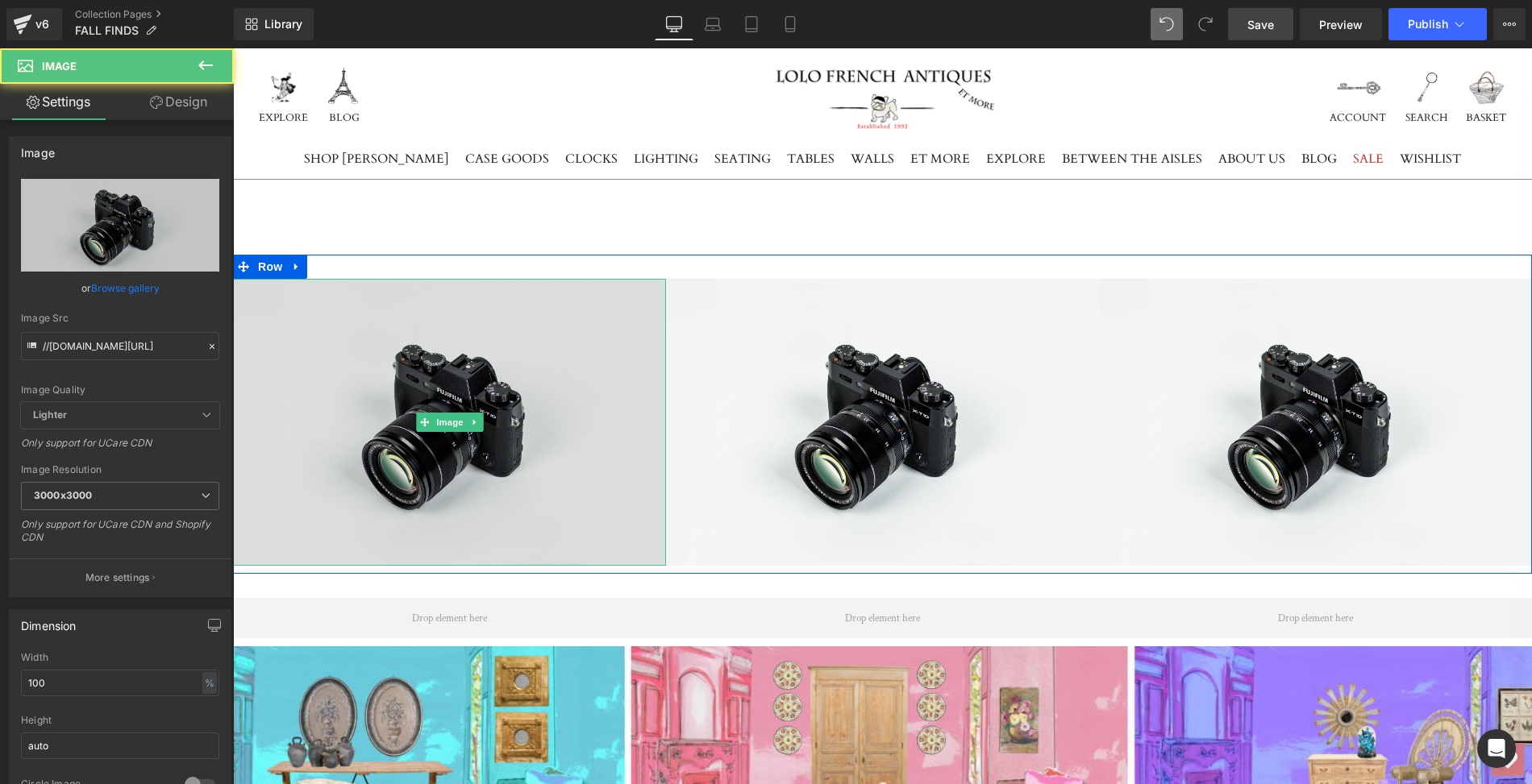
click at [335, 429] on img at bounding box center [449, 422] width 433 height 287
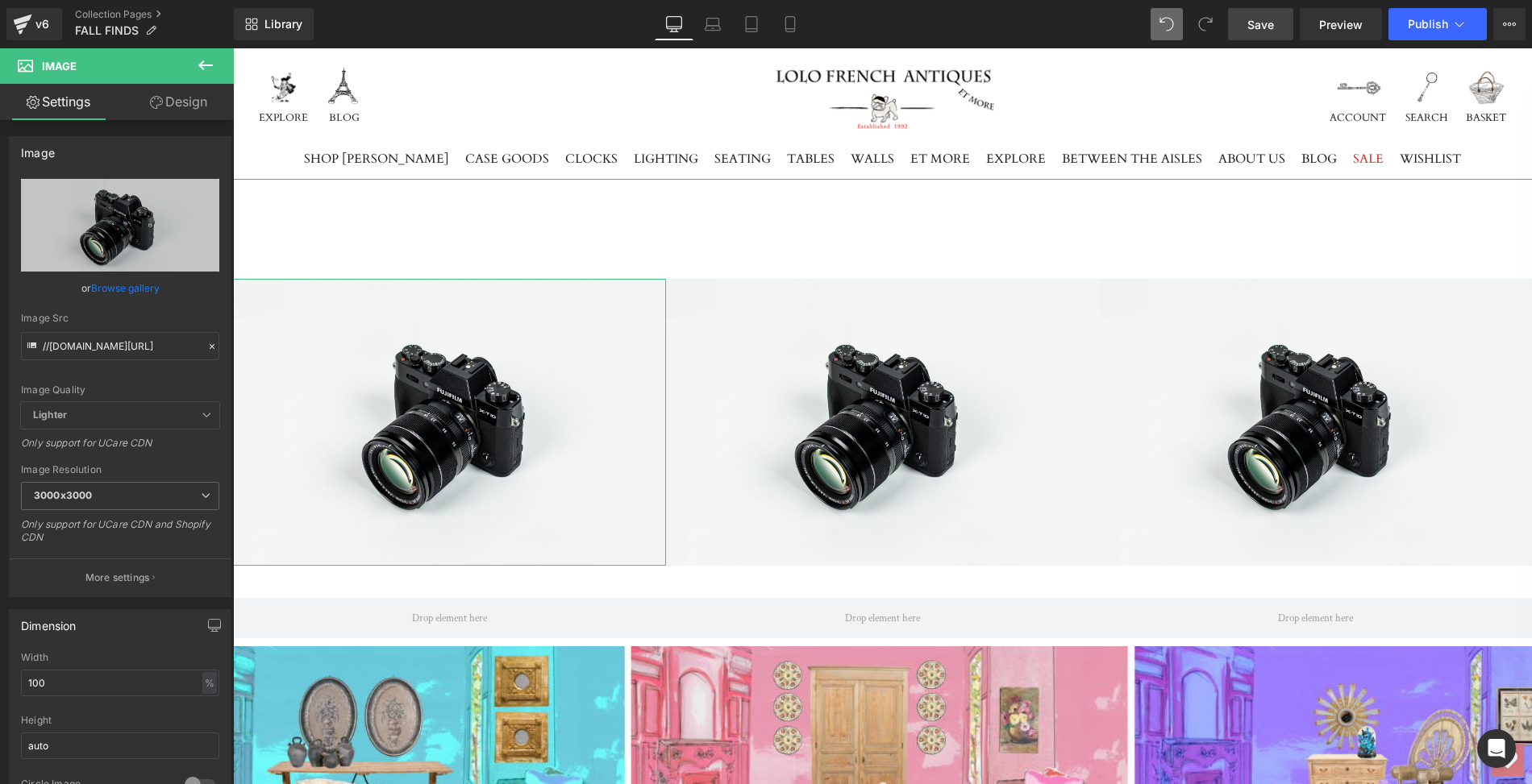
click at [69, 104] on link "Settings" at bounding box center [58, 102] width 117 height 36
click at [173, 103] on link "Design" at bounding box center [178, 102] width 117 height 36
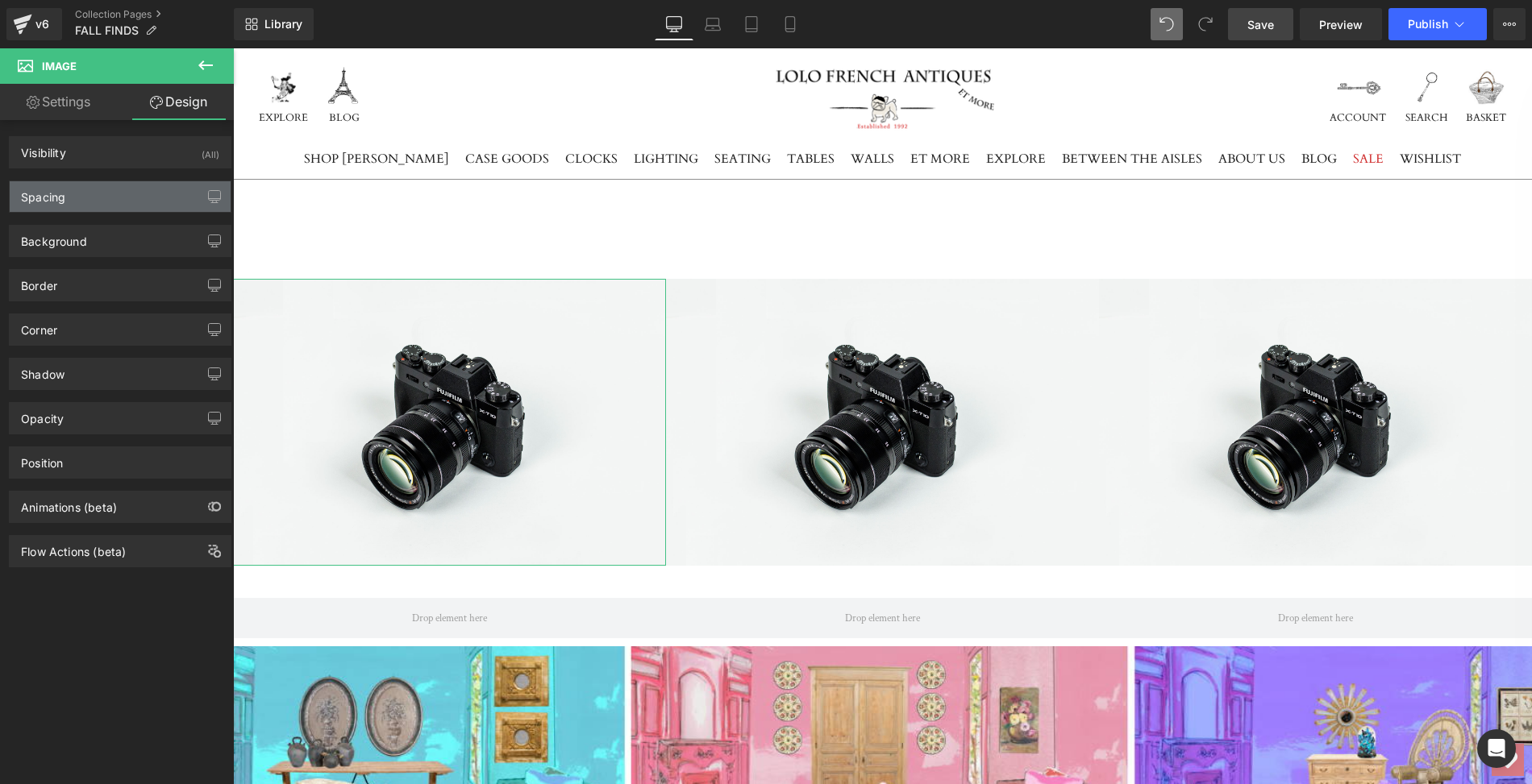
click at [132, 188] on div "Spacing" at bounding box center [120, 196] width 221 height 30
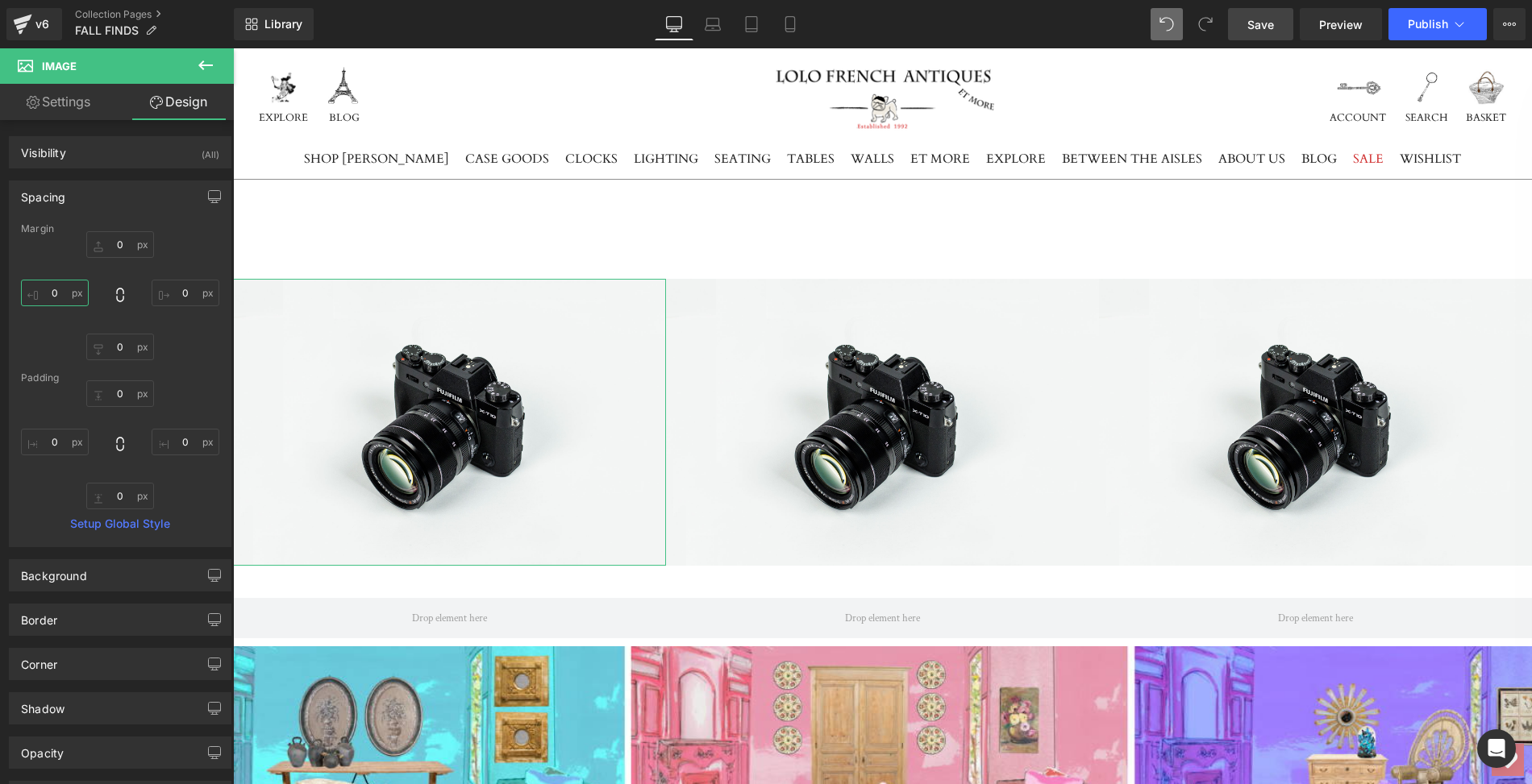
click at [66, 289] on input "0" at bounding box center [55, 293] width 67 height 26
type input "10"
click at [177, 290] on input "0" at bounding box center [186, 293] width 67 height 26
type input "10"
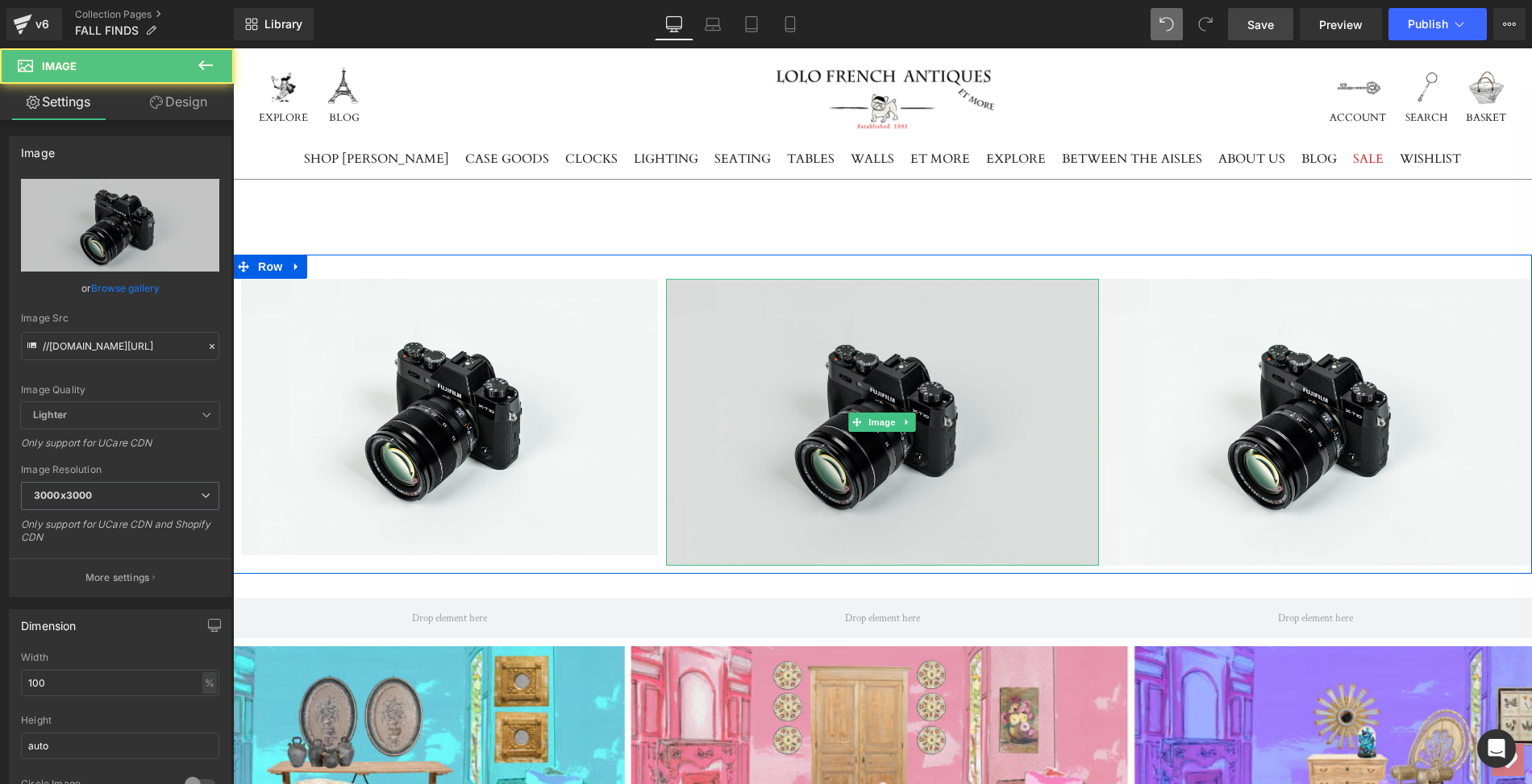
click at [865, 374] on img at bounding box center [882, 422] width 433 height 287
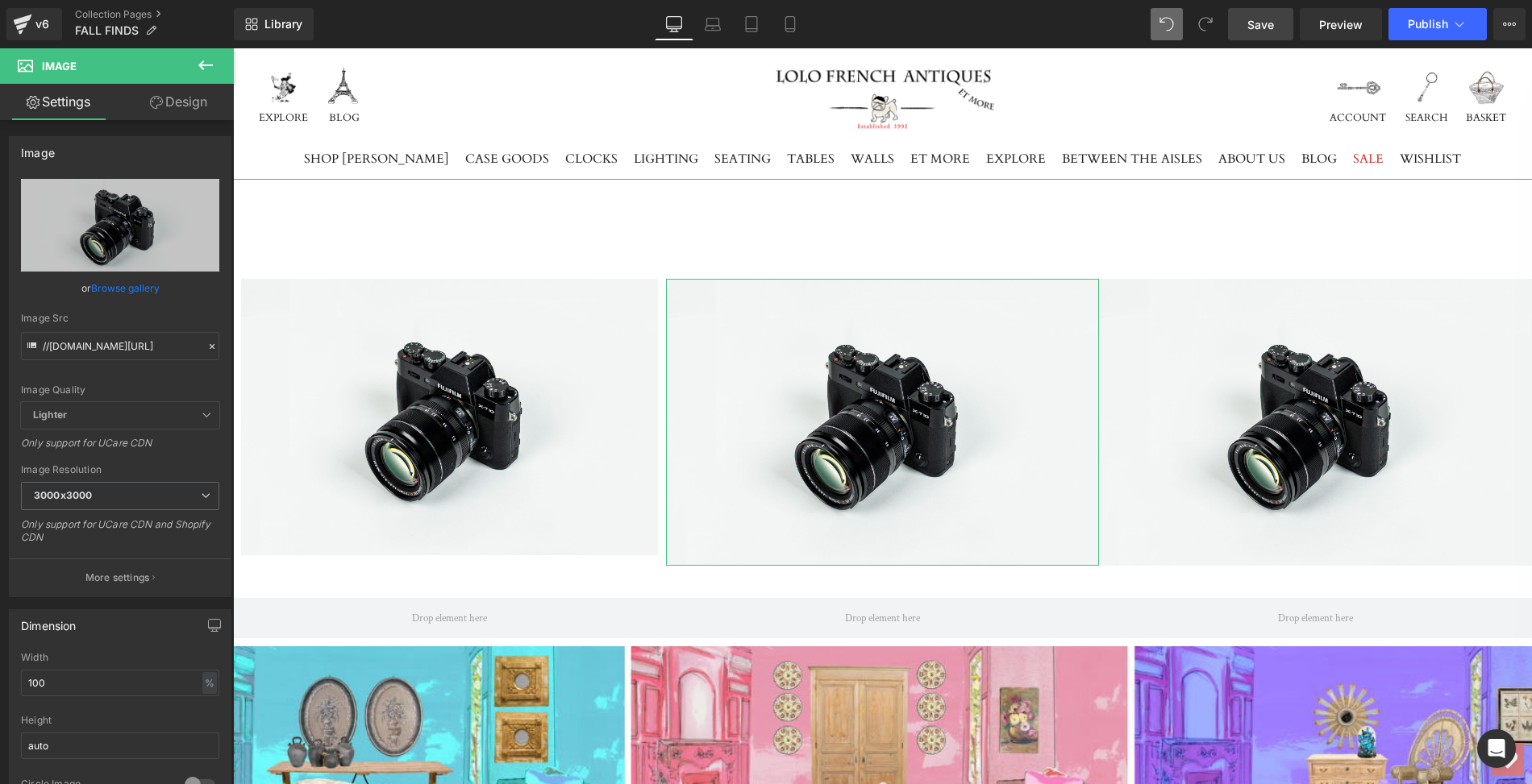
click at [190, 101] on link "Design" at bounding box center [178, 102] width 117 height 36
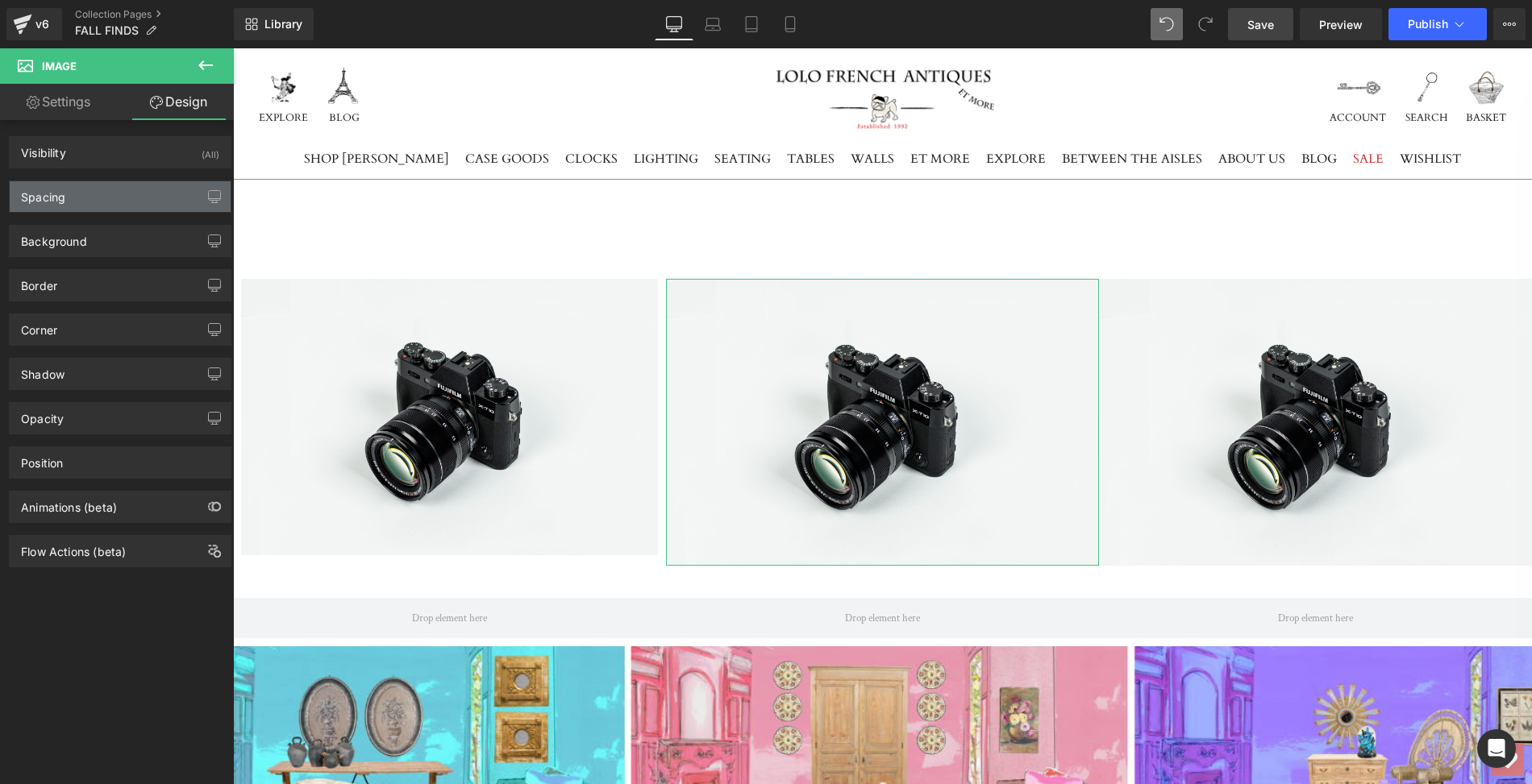
click at [112, 184] on div "Spacing" at bounding box center [120, 196] width 221 height 30
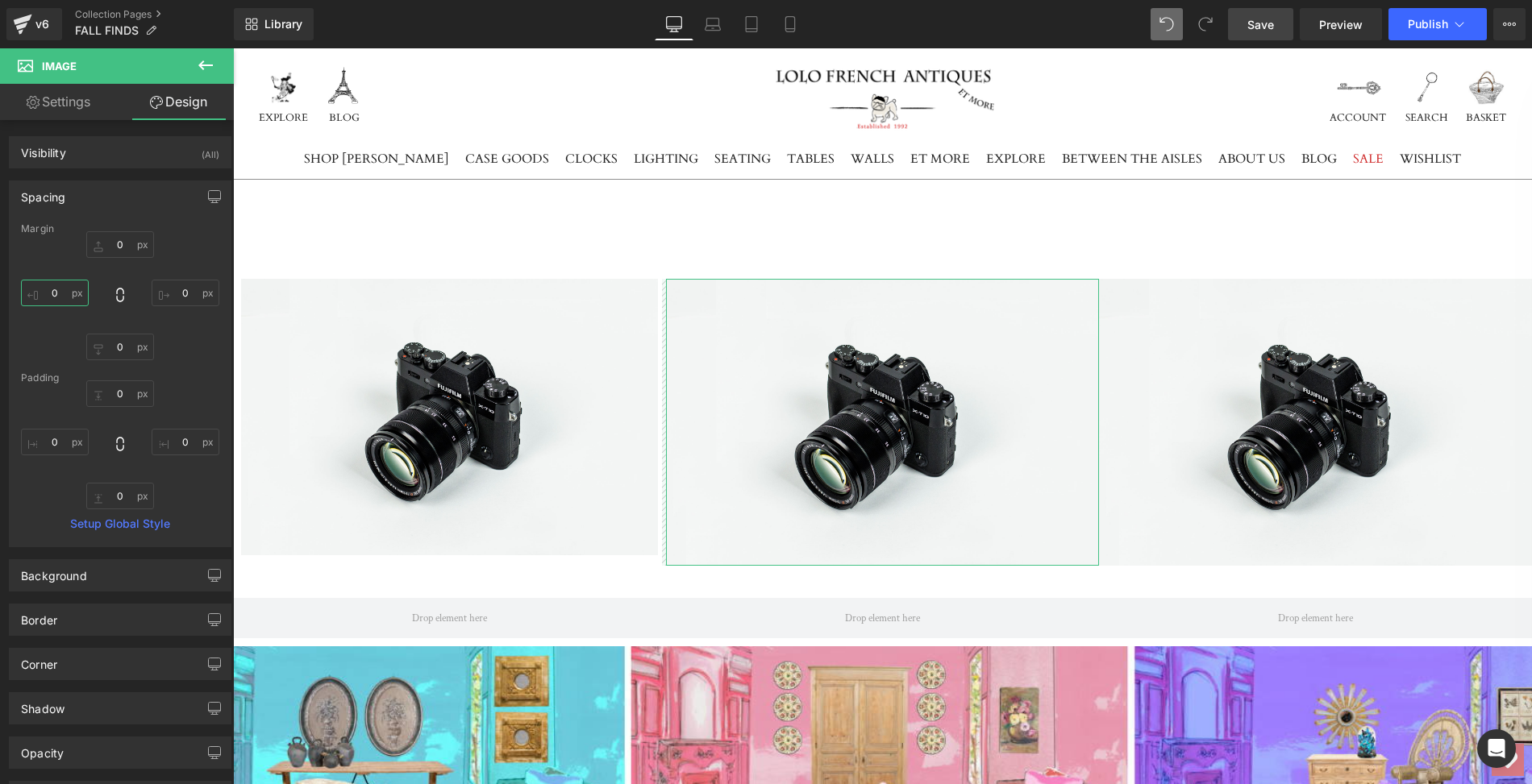
click at [61, 285] on input "0" at bounding box center [55, 293] width 67 height 26
type input "10"
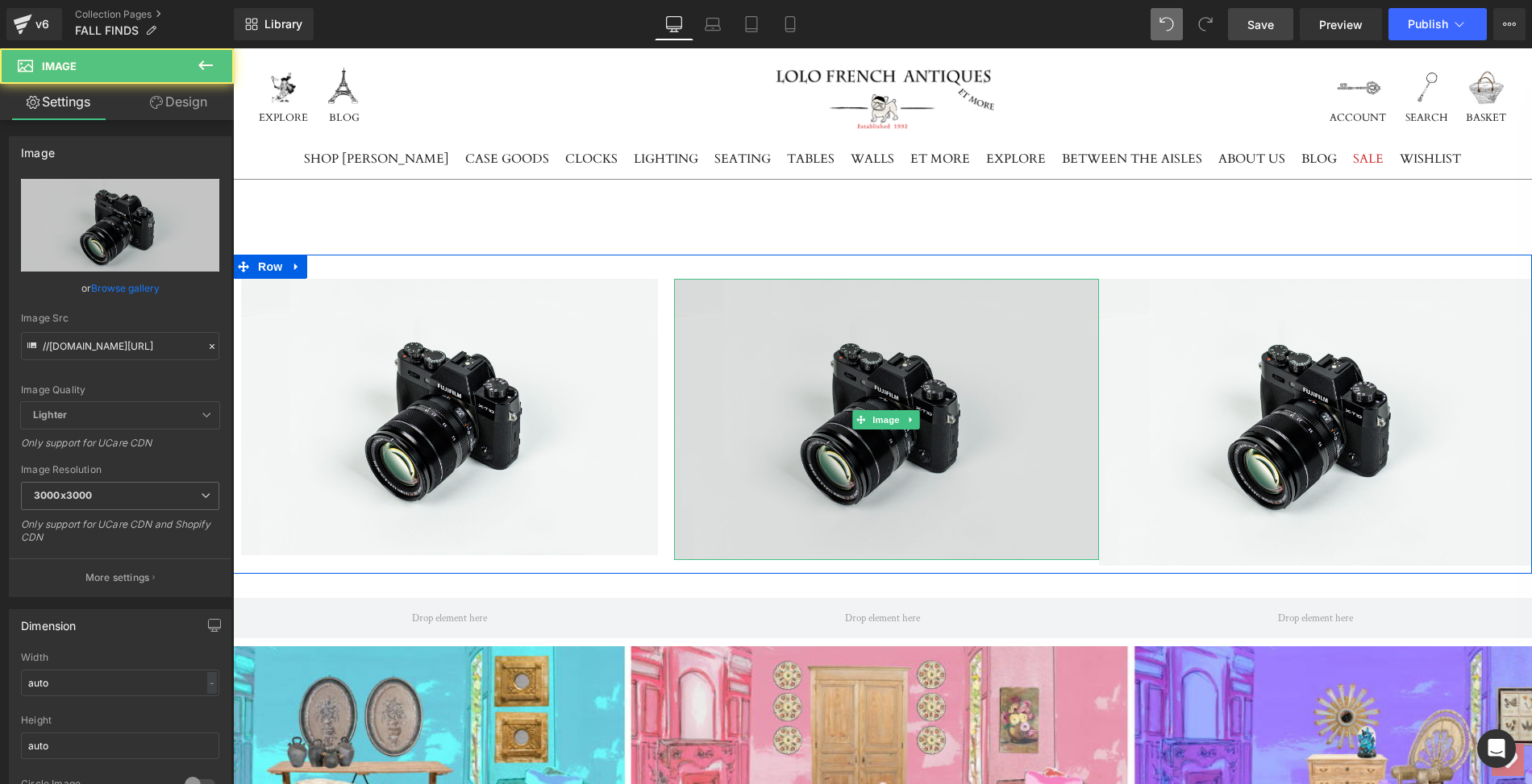
click at [955, 373] on img at bounding box center [886, 420] width 425 height 282
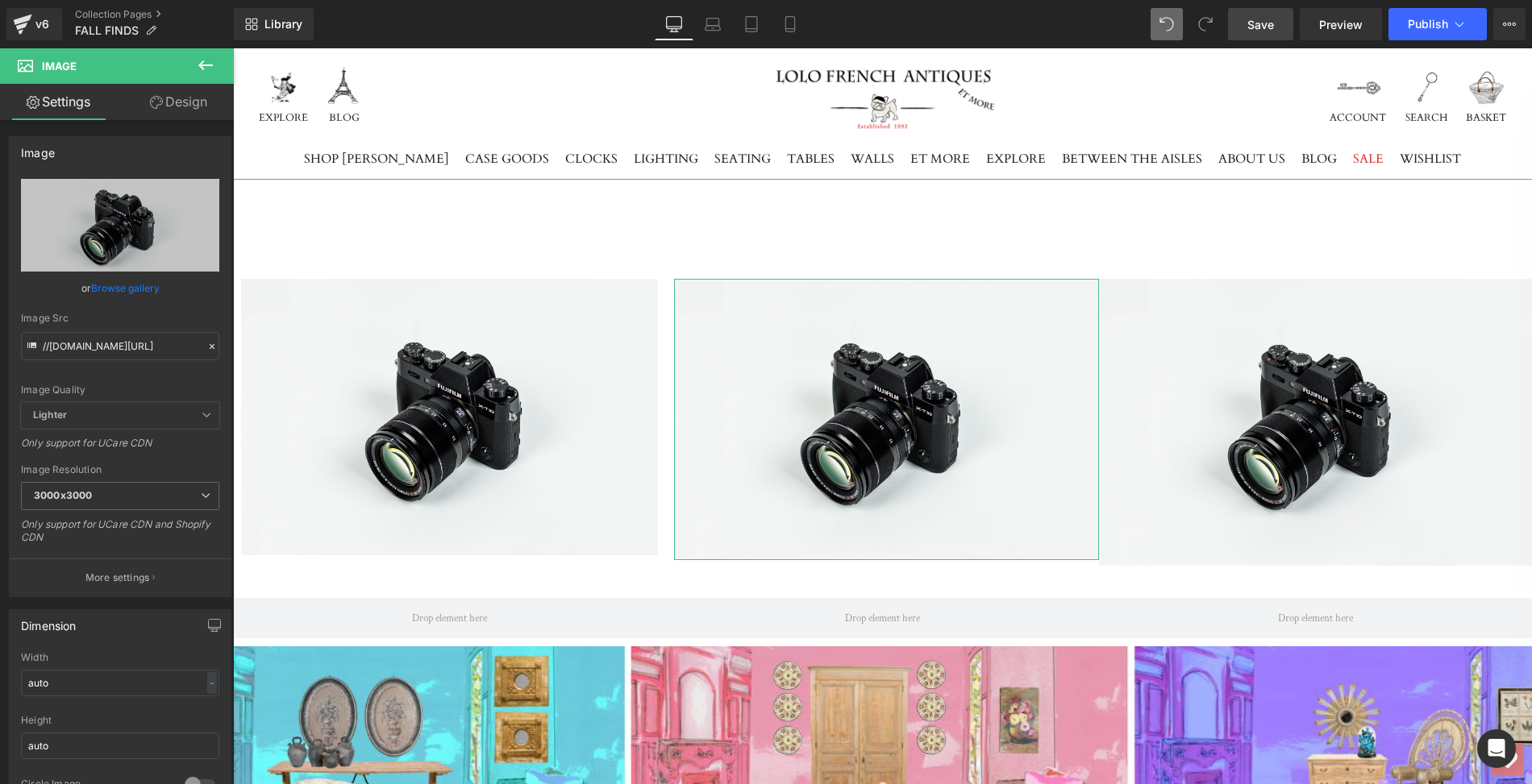
click at [197, 99] on link "Design" at bounding box center [178, 102] width 117 height 36
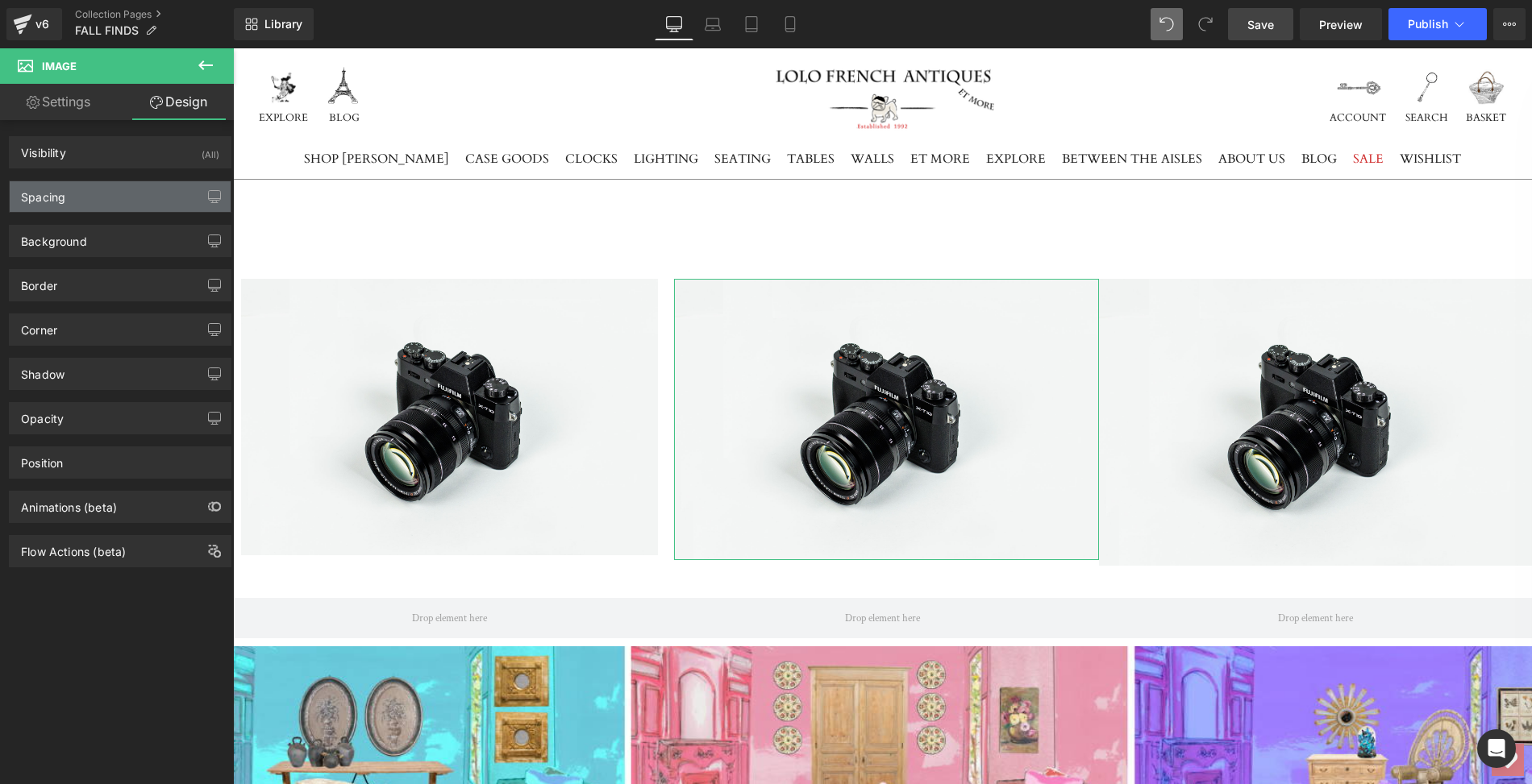
click at [164, 198] on div "Spacing" at bounding box center [120, 196] width 221 height 30
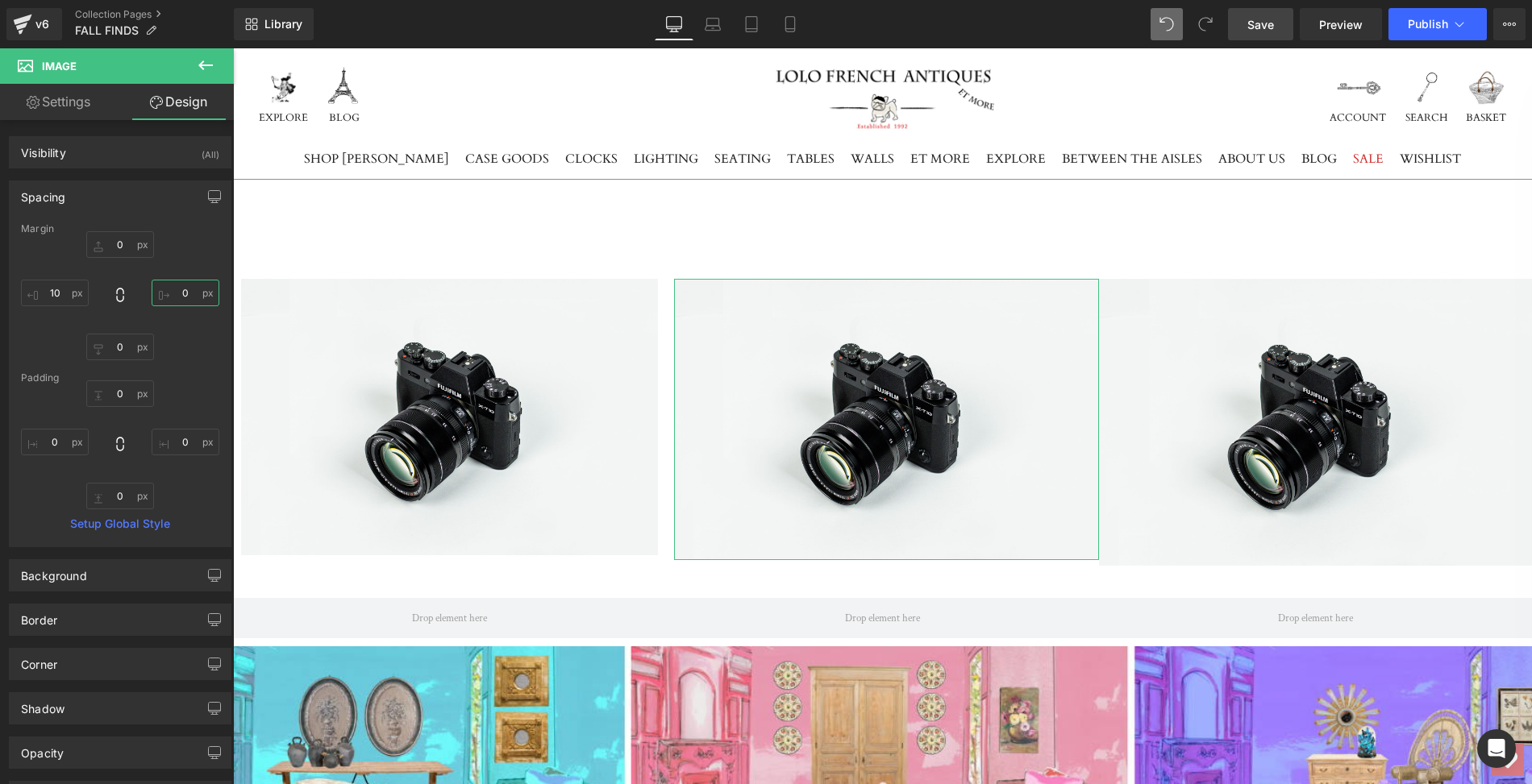
click at [188, 287] on input "0" at bounding box center [186, 293] width 67 height 26
type input "10"
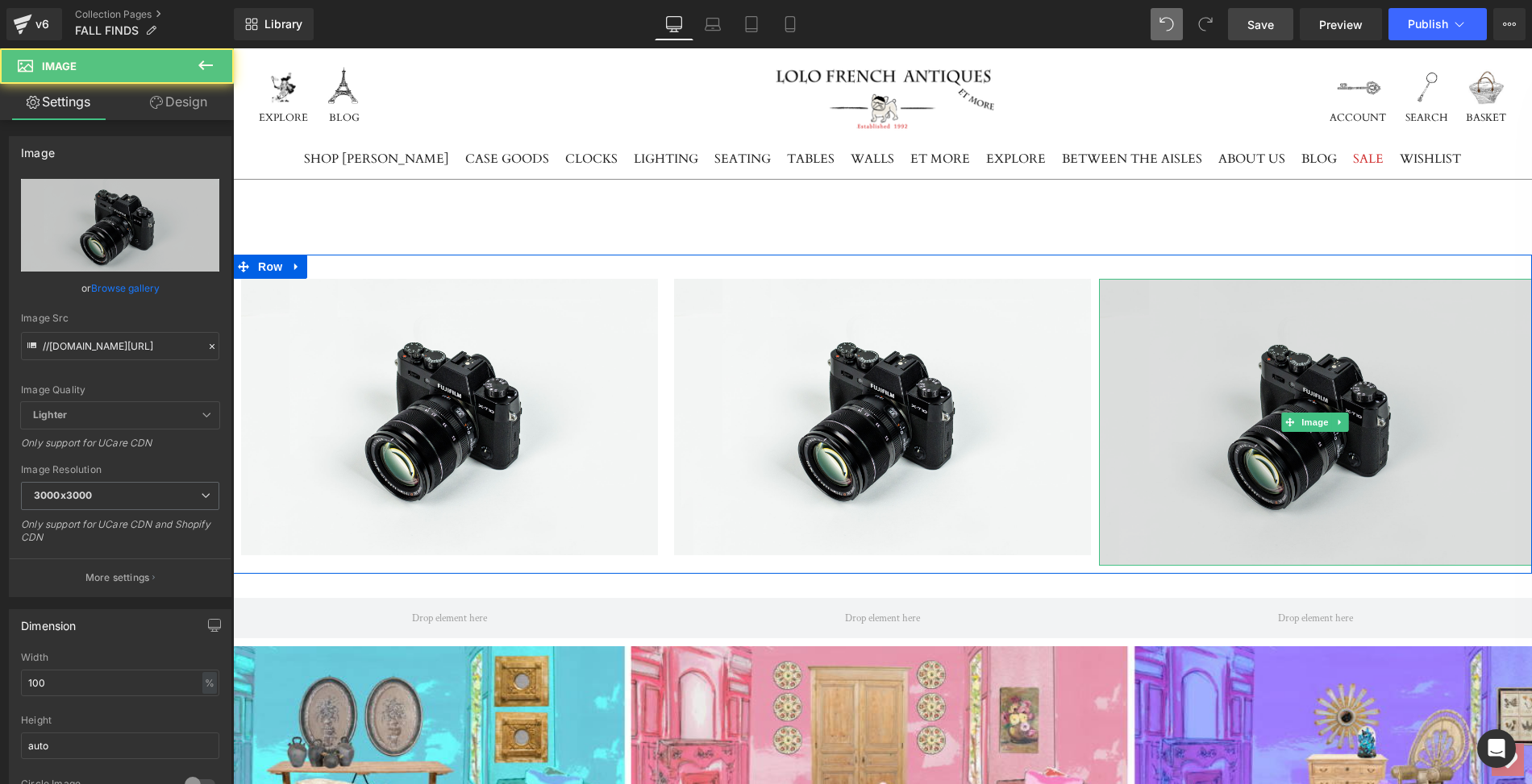
click at [1149, 357] on img at bounding box center [1315, 422] width 433 height 287
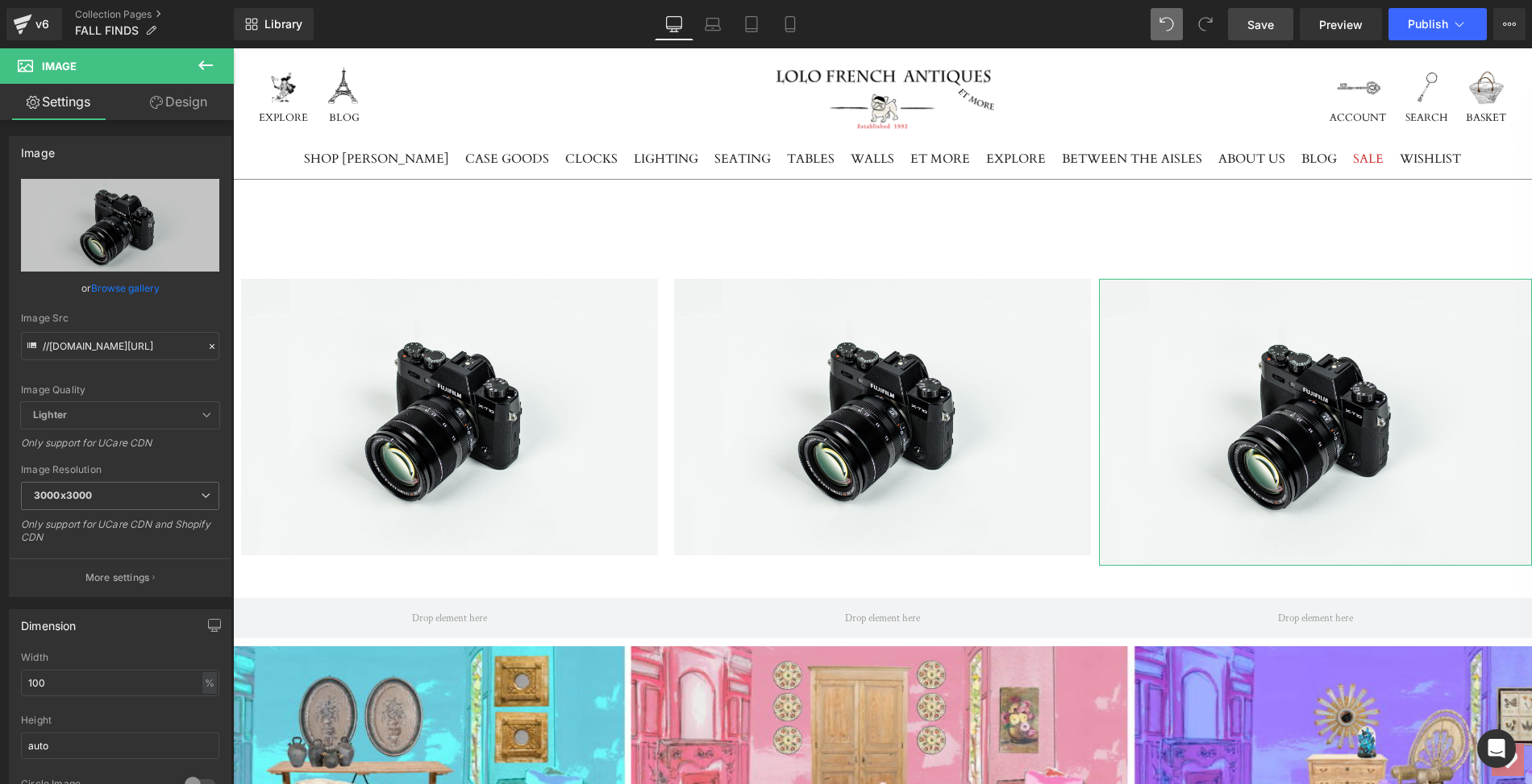
click at [188, 99] on link "Design" at bounding box center [178, 102] width 117 height 36
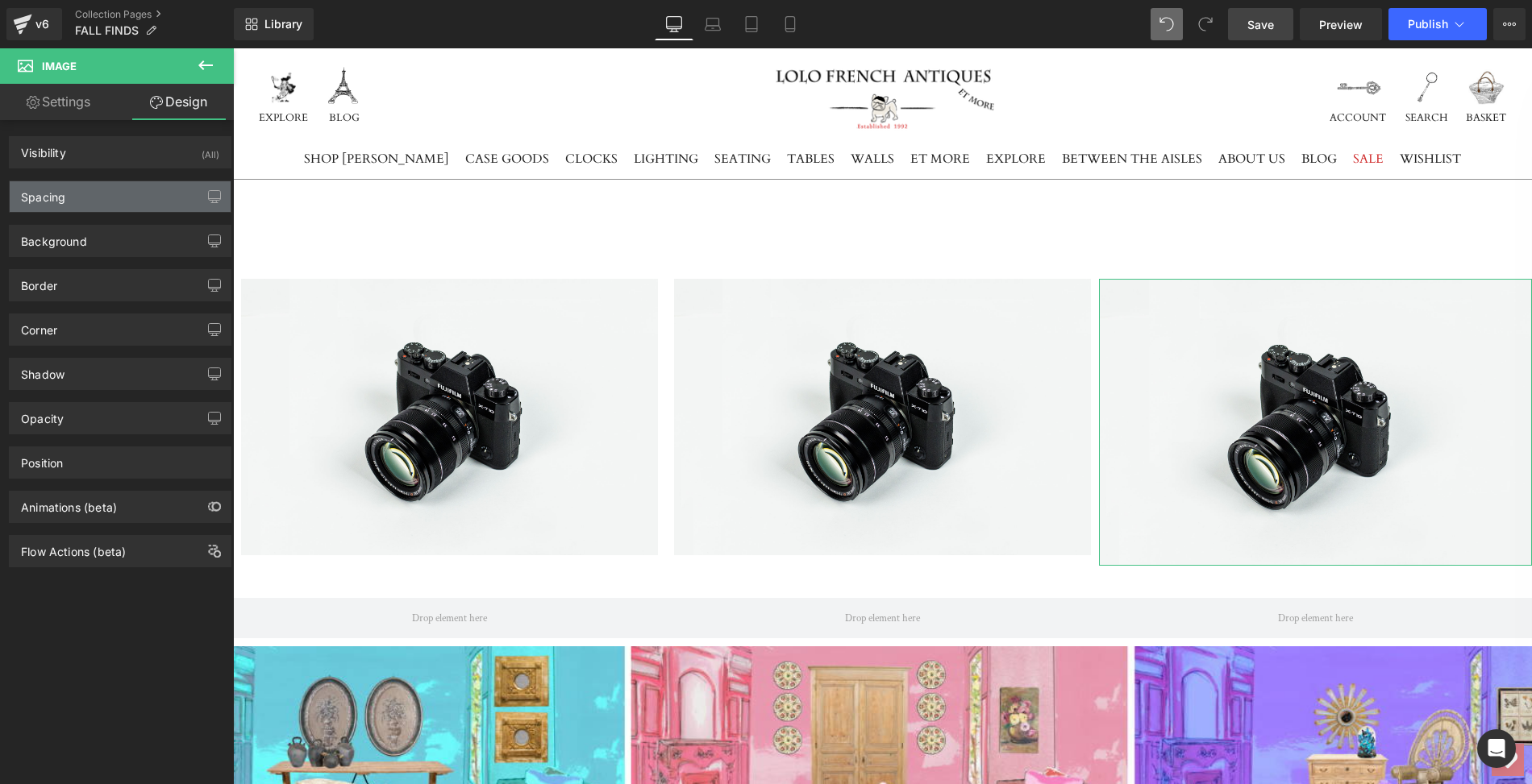
click at [117, 191] on div "Spacing" at bounding box center [120, 196] width 221 height 30
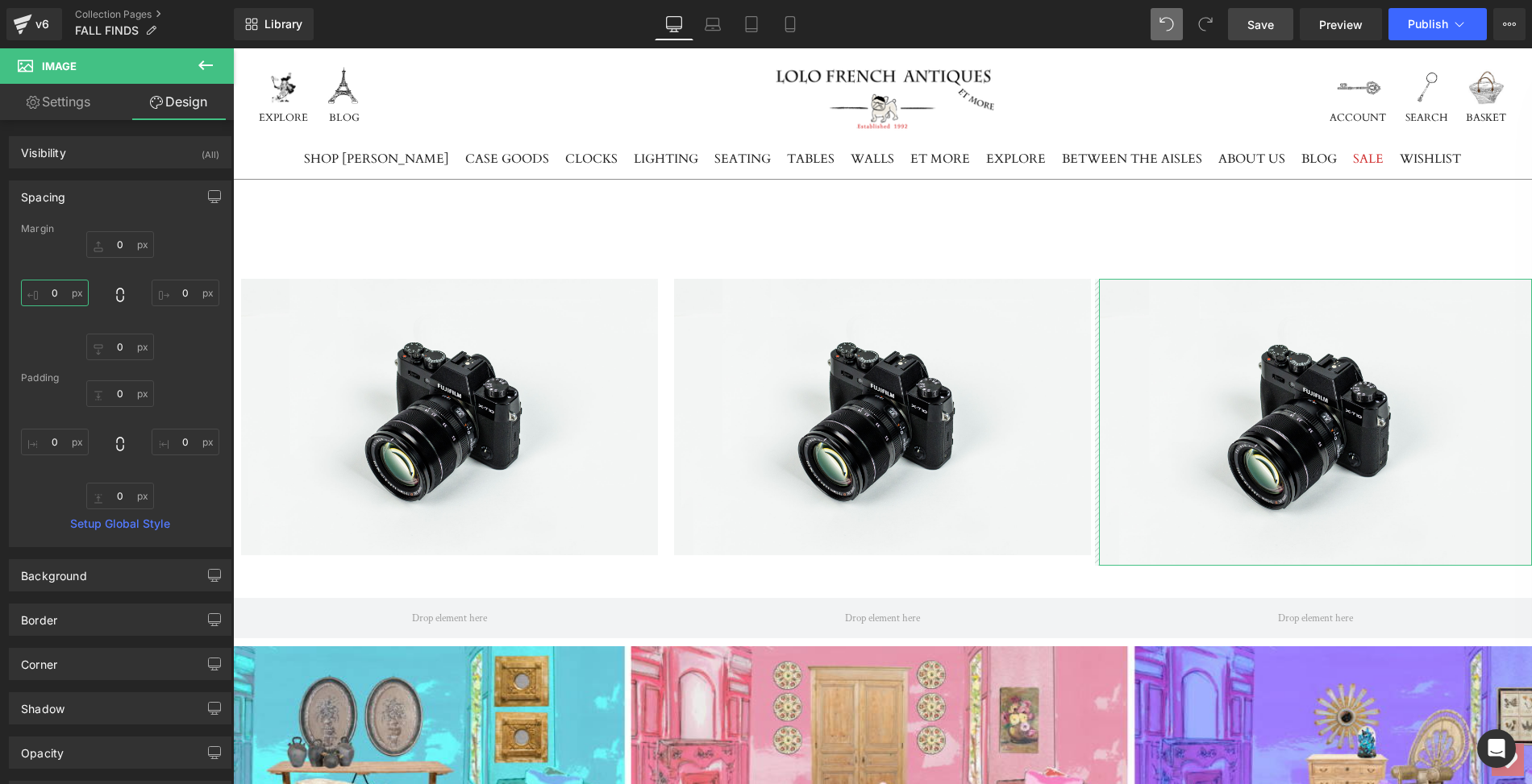
click at [60, 290] on input "0" at bounding box center [55, 293] width 67 height 26
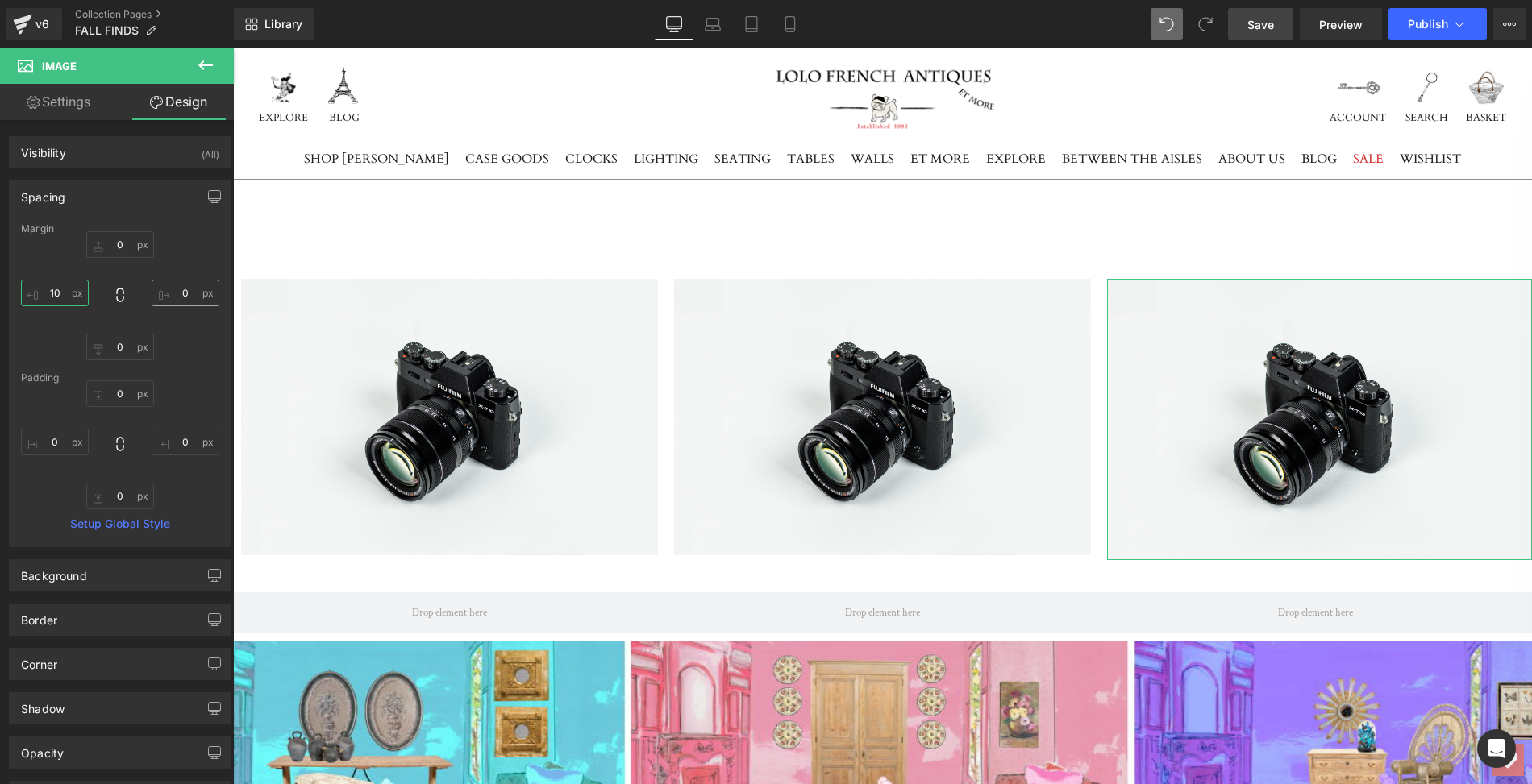
type input "10"
click at [185, 293] on input "0" at bounding box center [186, 293] width 67 height 26
type input "10"
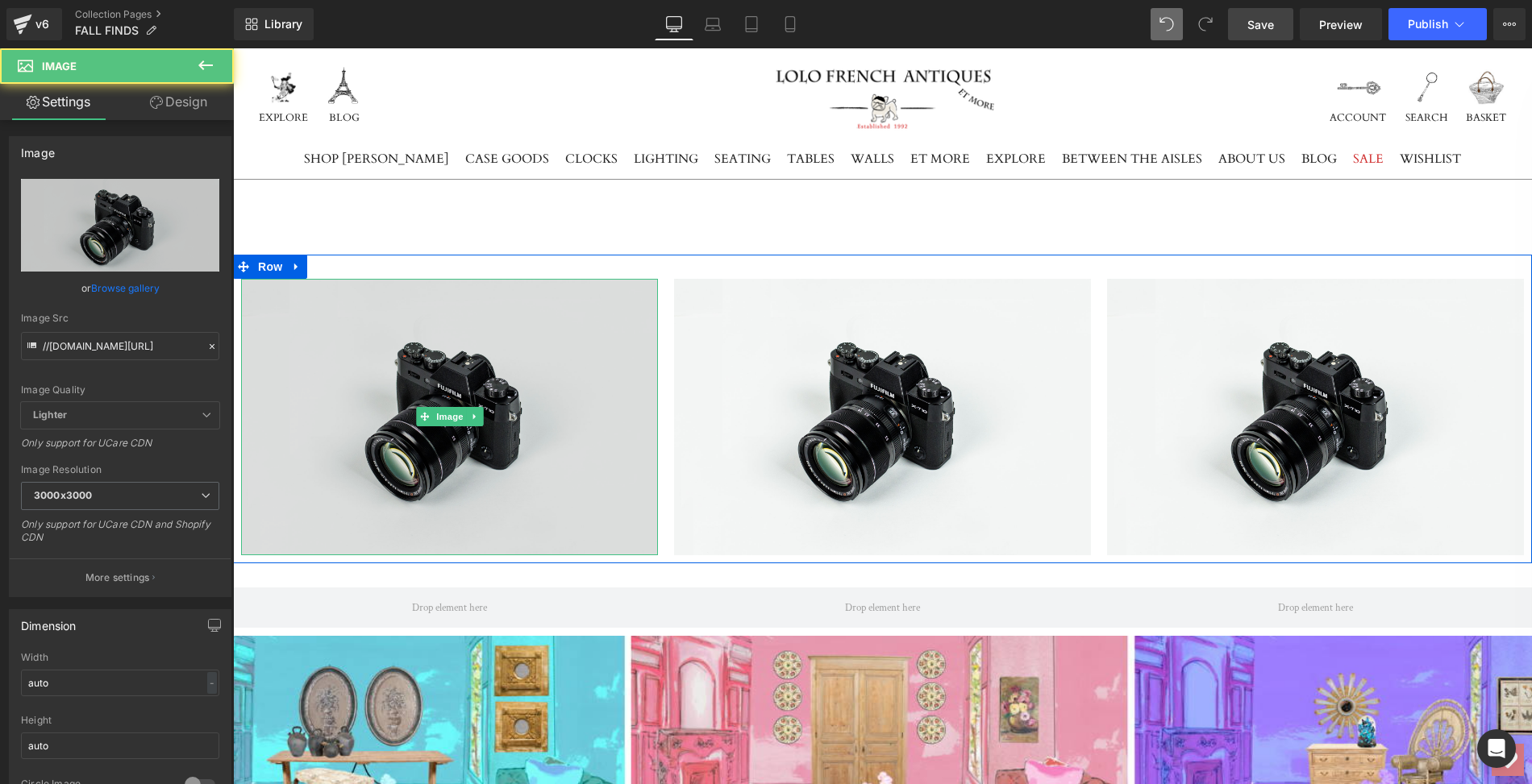
click at [325, 413] on img at bounding box center [450, 417] width 417 height 277
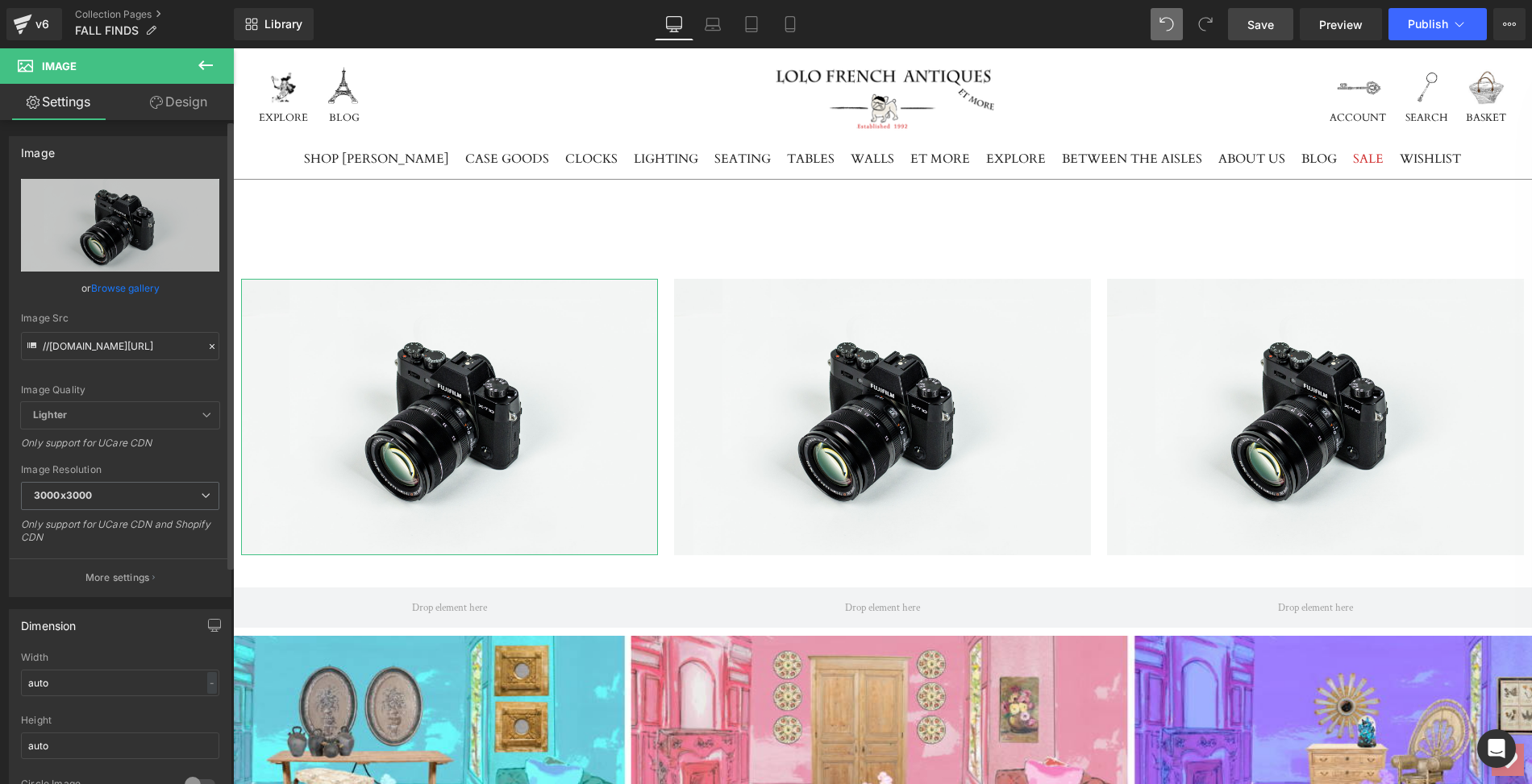
click at [128, 285] on link "Browse gallery" at bounding box center [125, 288] width 68 height 28
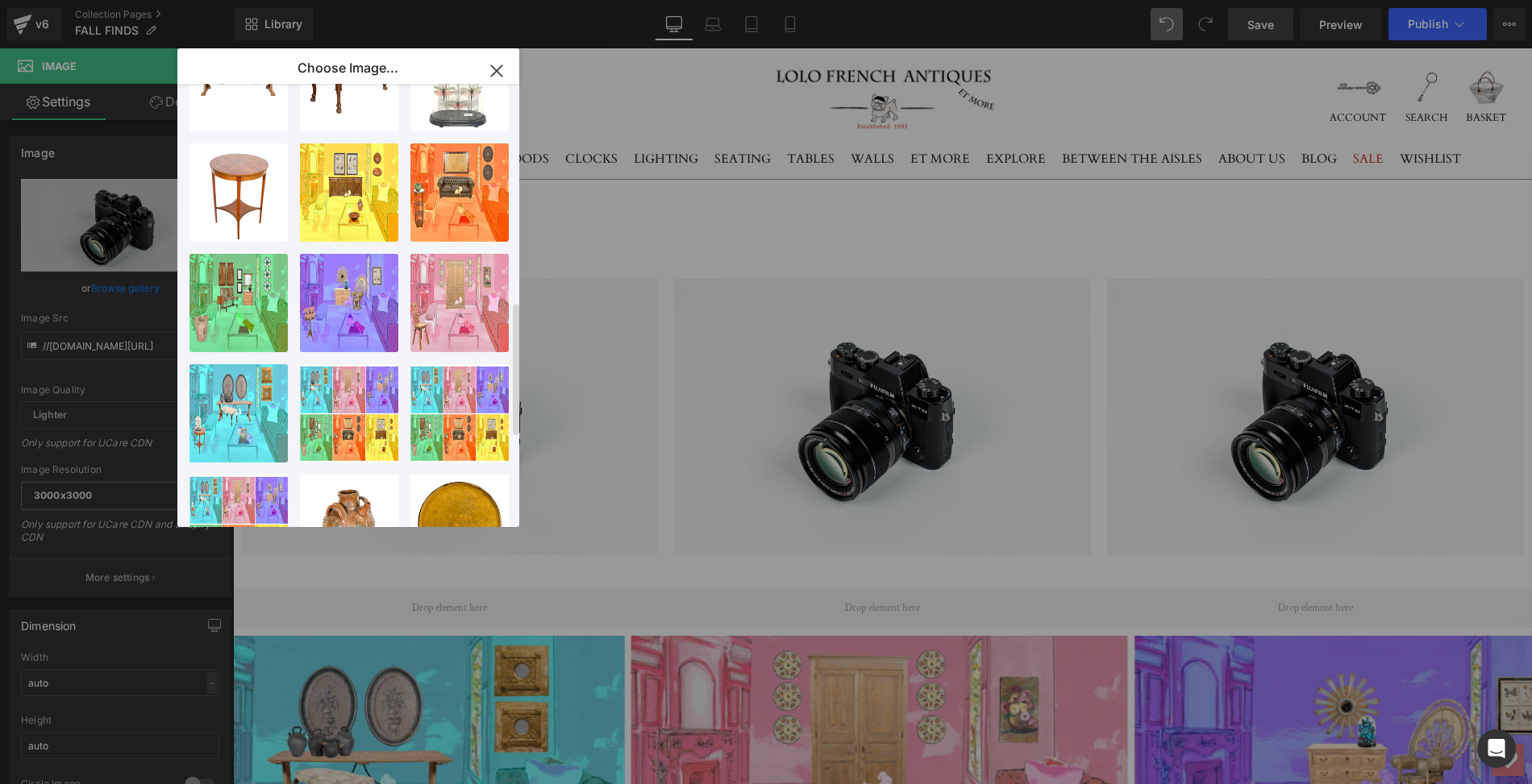
scroll to position [736, 0]
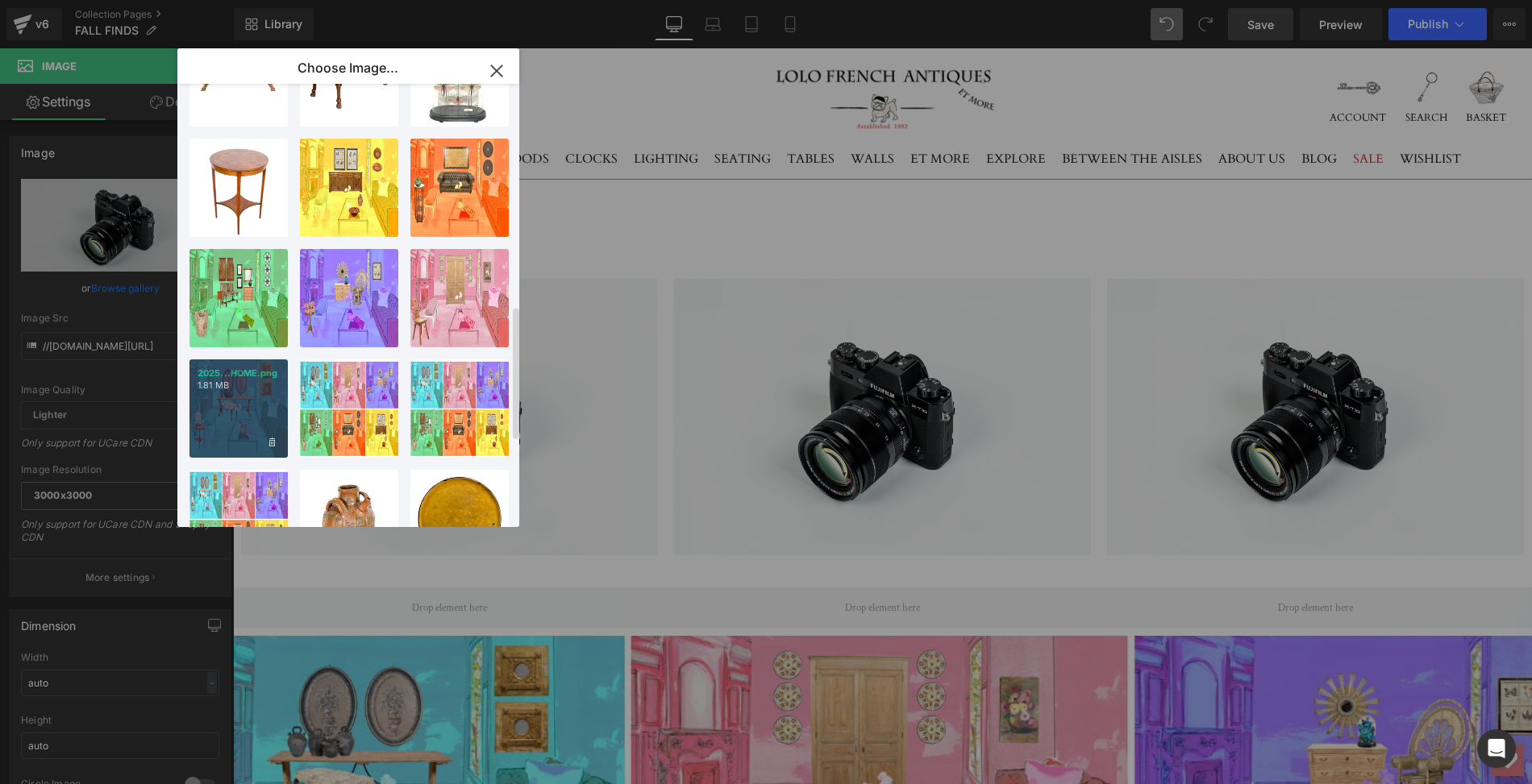
click at [236, 415] on div "2025...HOME.png 1.81 MB" at bounding box center [239, 409] width 99 height 99
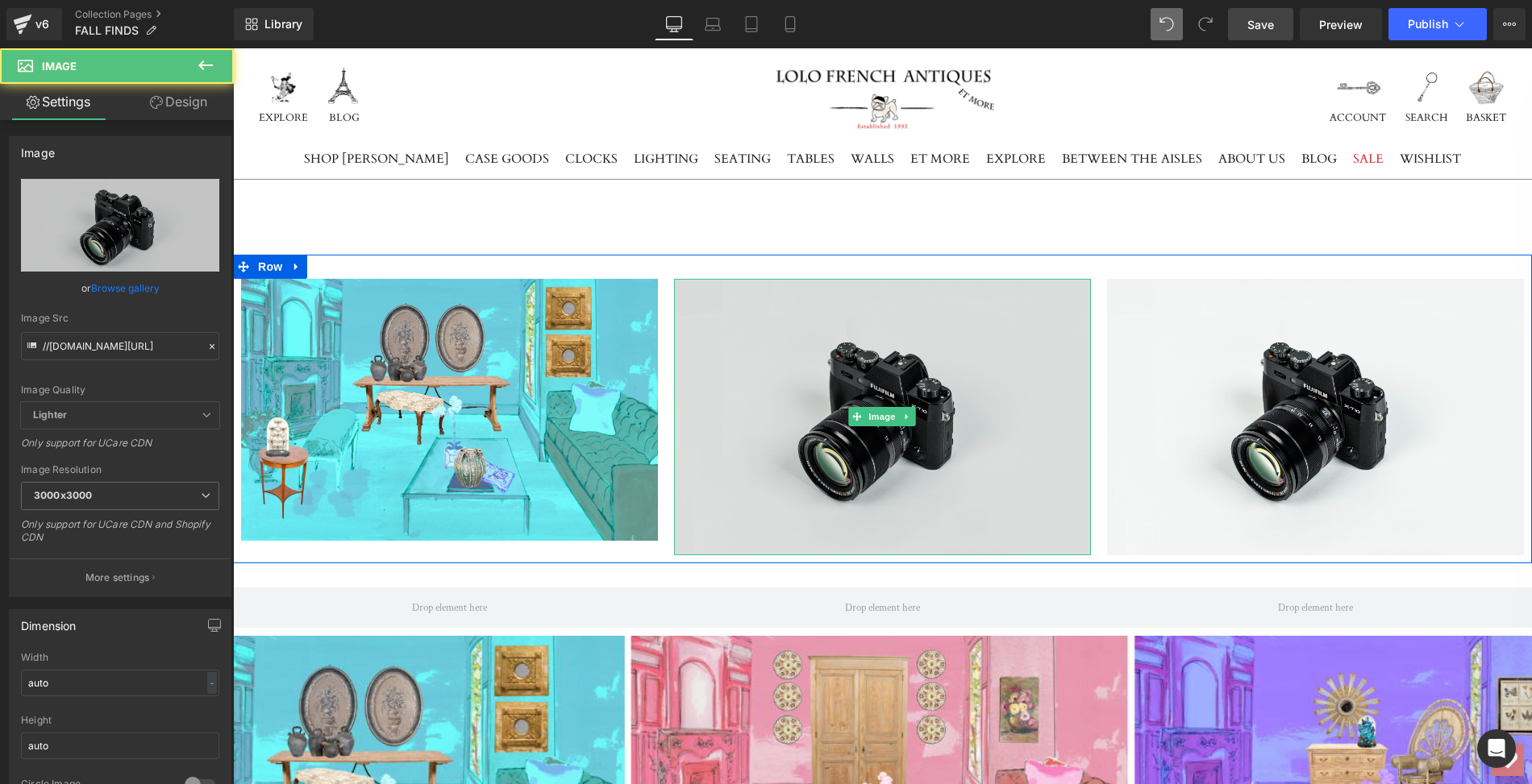
click at [804, 447] on img at bounding box center [883, 417] width 417 height 277
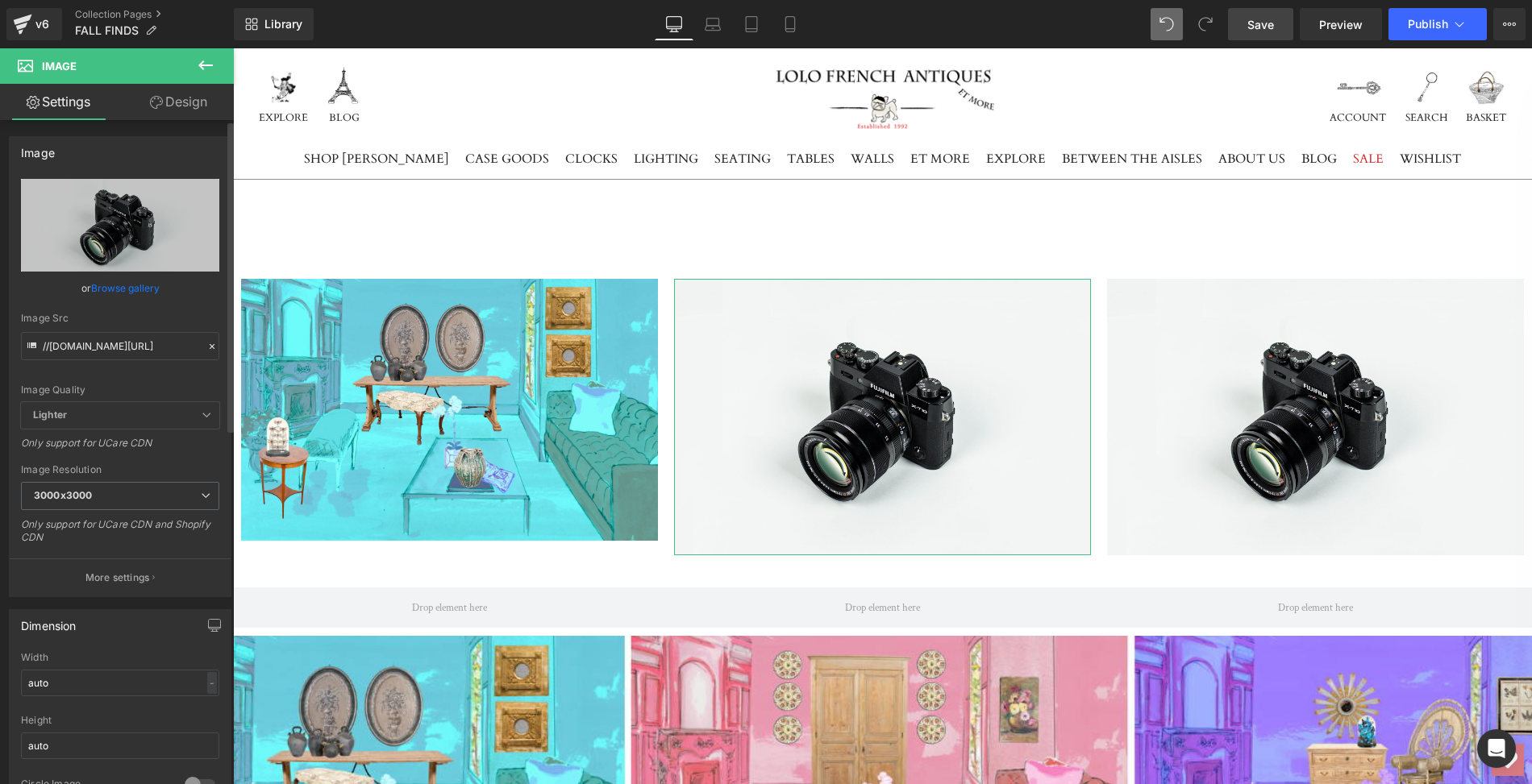
click at [131, 287] on link "Browse gallery" at bounding box center [125, 288] width 68 height 28
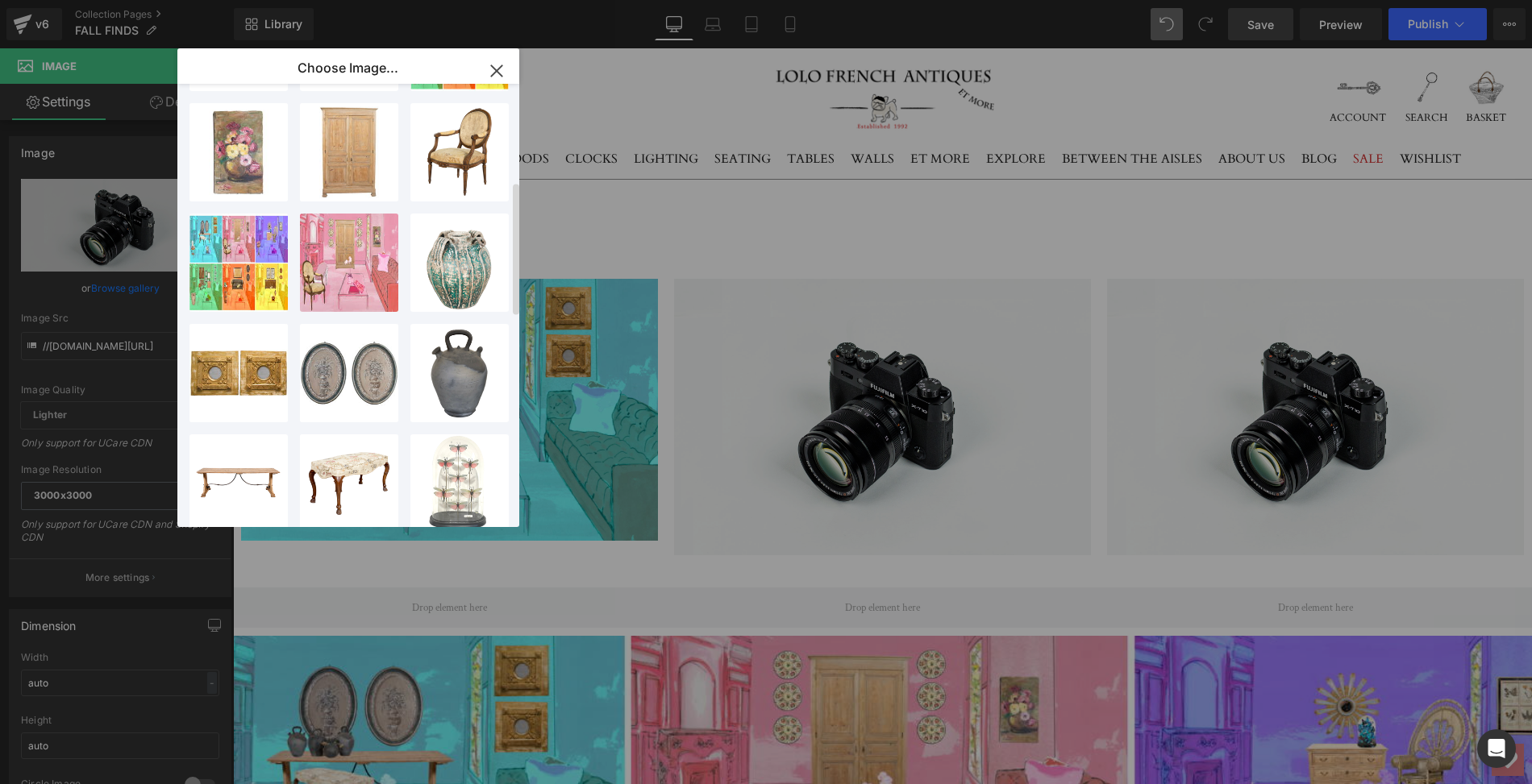
scroll to position [315, 0]
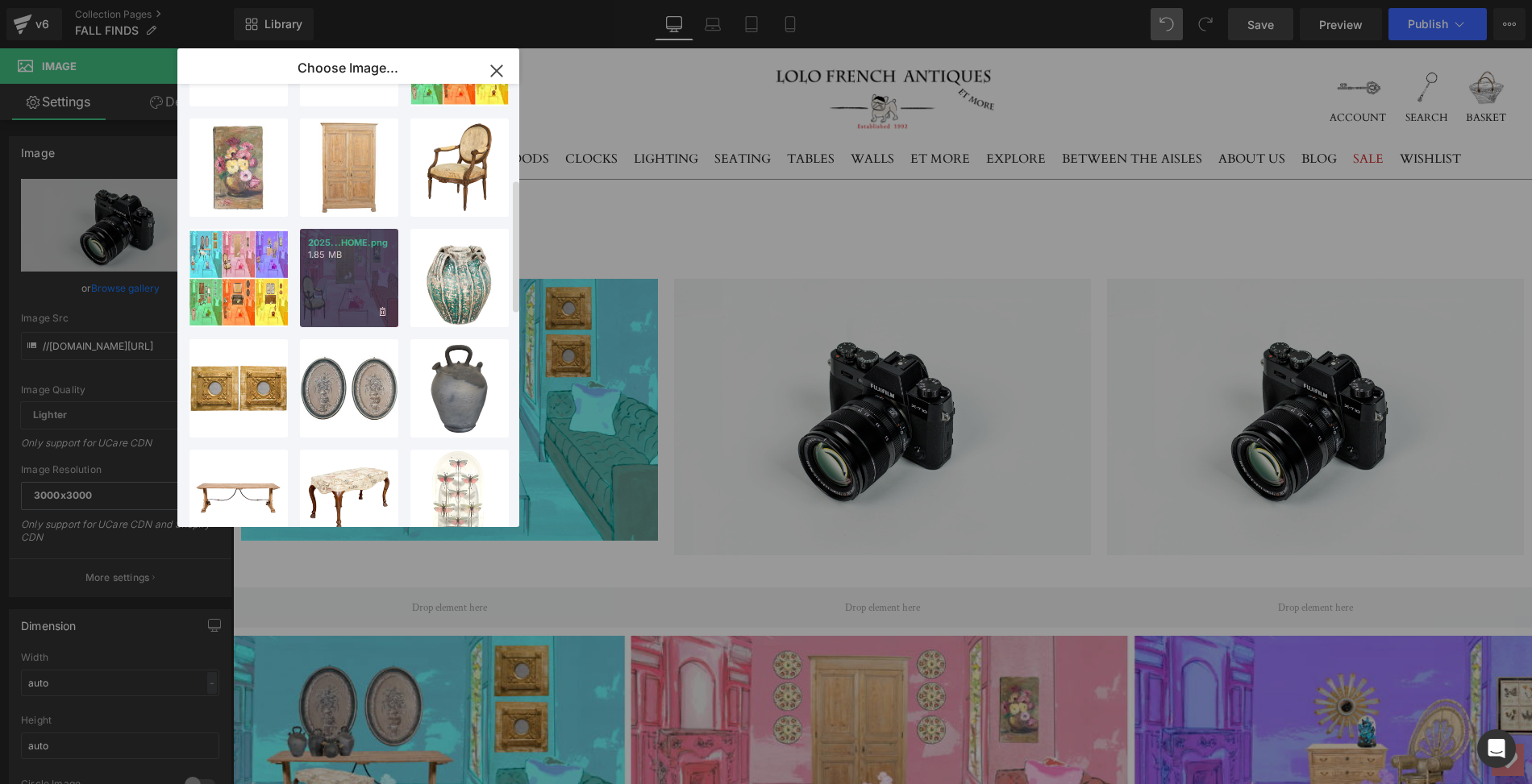
click at [325, 276] on div "2025...HOME.png 1.85 MB" at bounding box center [349, 278] width 99 height 99
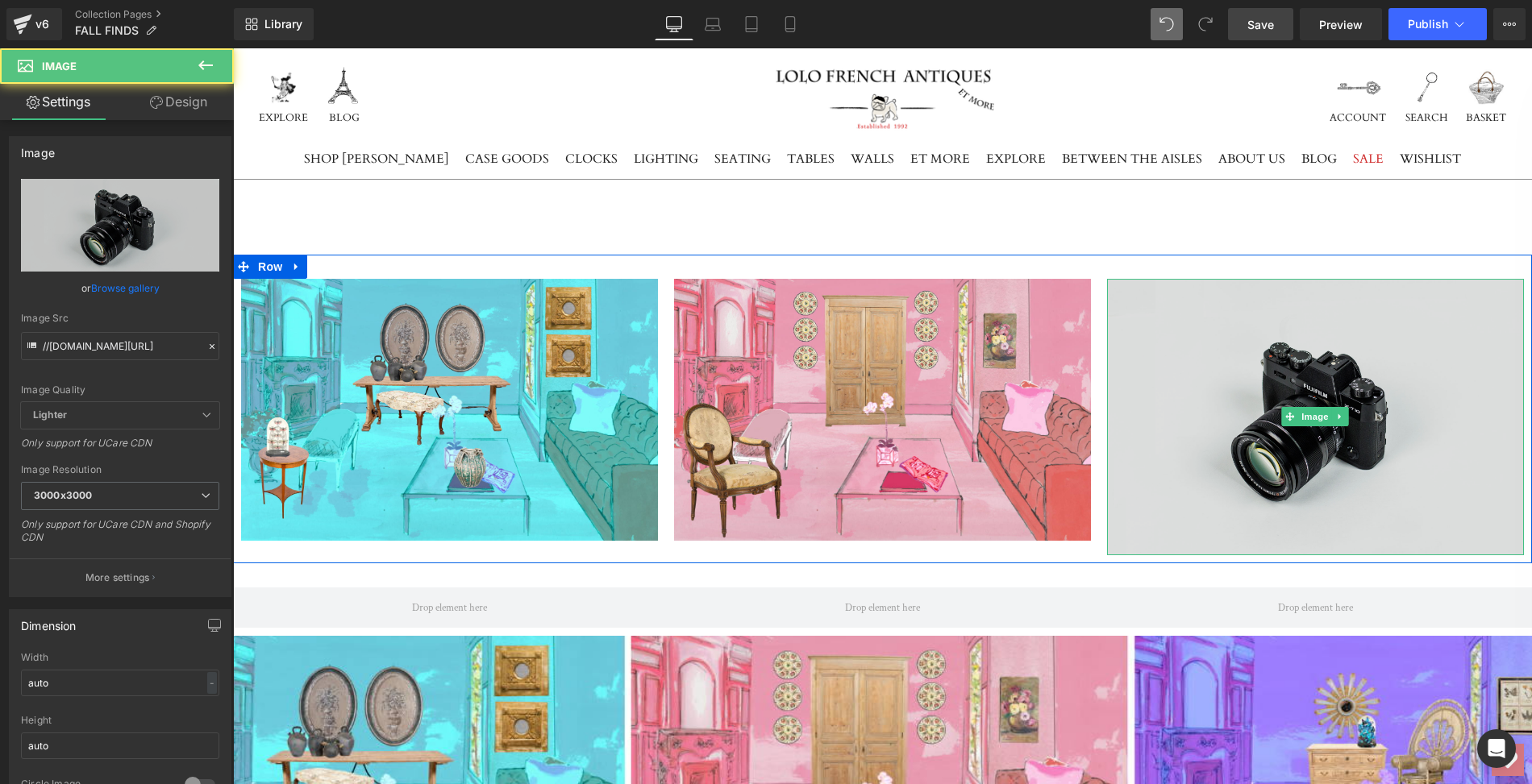
click at [1248, 395] on img at bounding box center [1316, 417] width 417 height 277
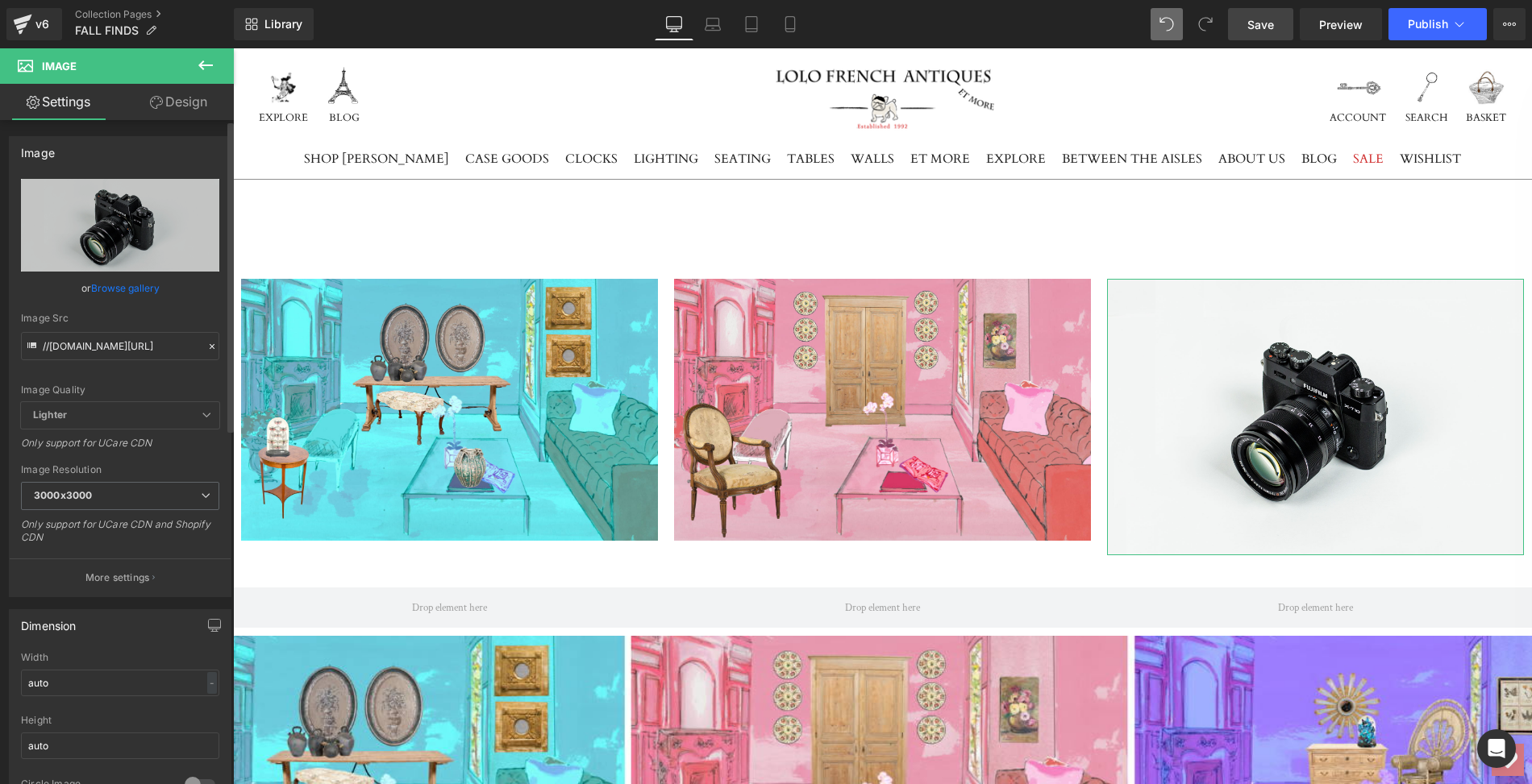
click at [131, 286] on link "Browse gallery" at bounding box center [125, 288] width 68 height 28
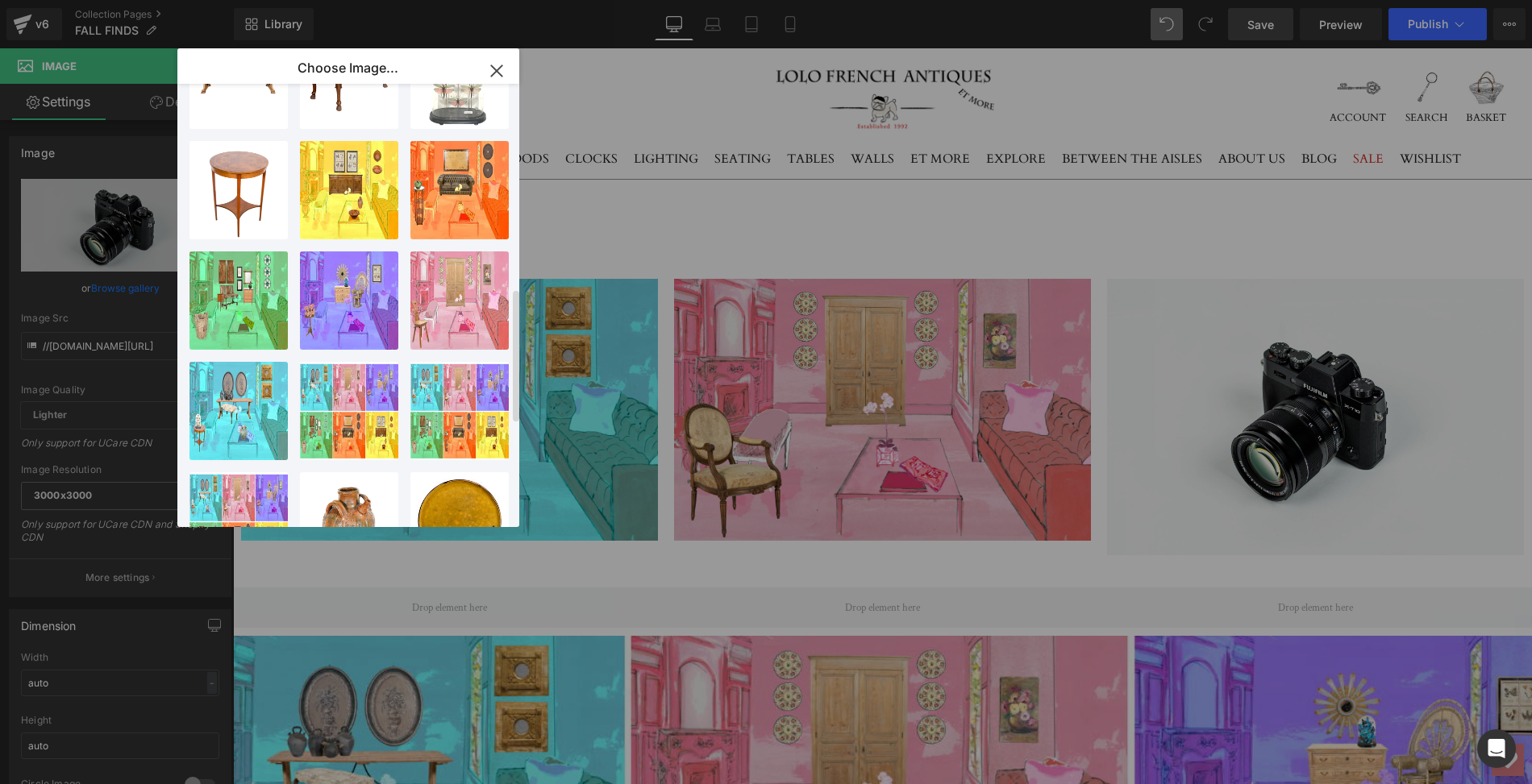
scroll to position [856, 0]
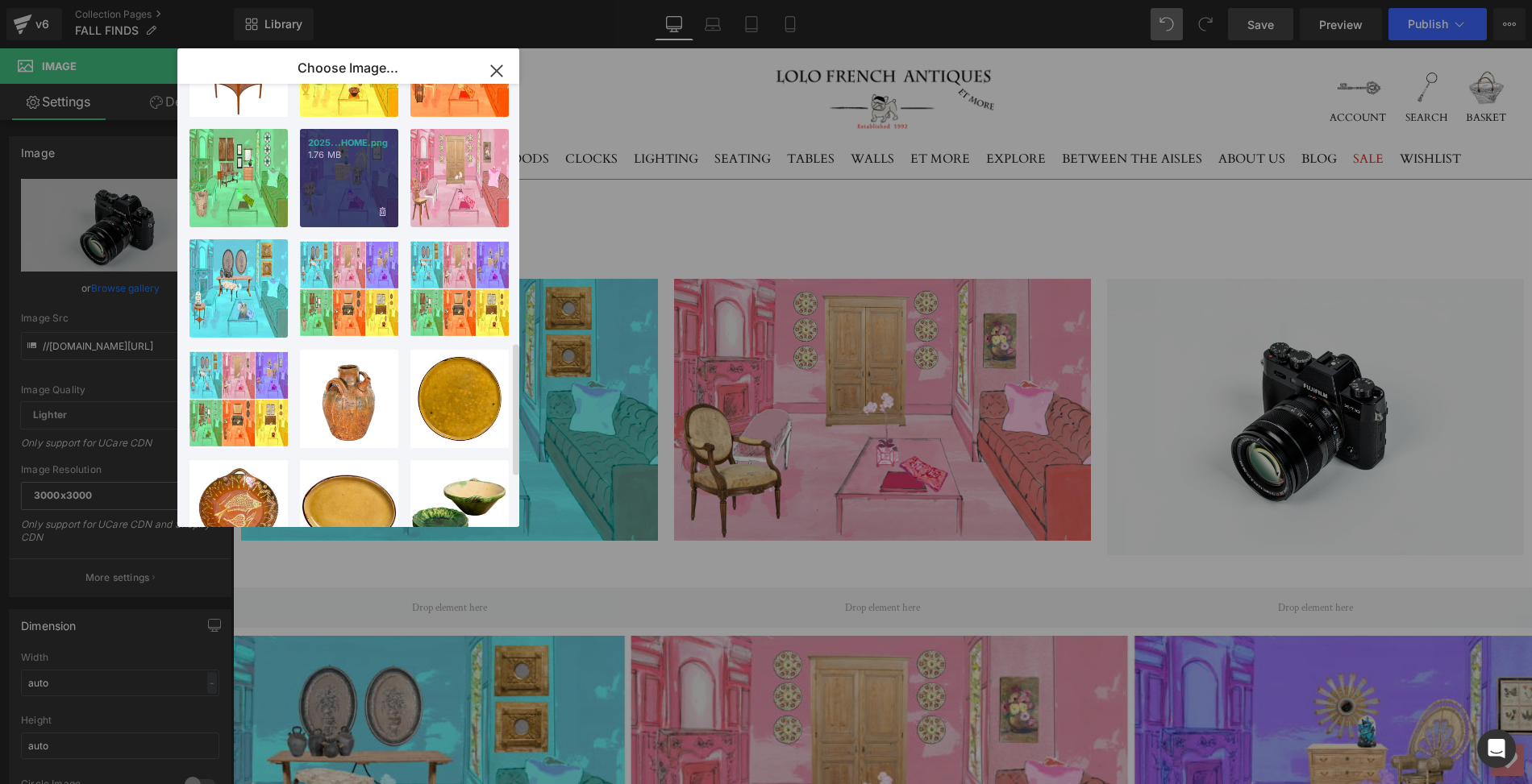
click at [340, 190] on div "2025...HOME.png 1.76 MB" at bounding box center [349, 178] width 99 height 99
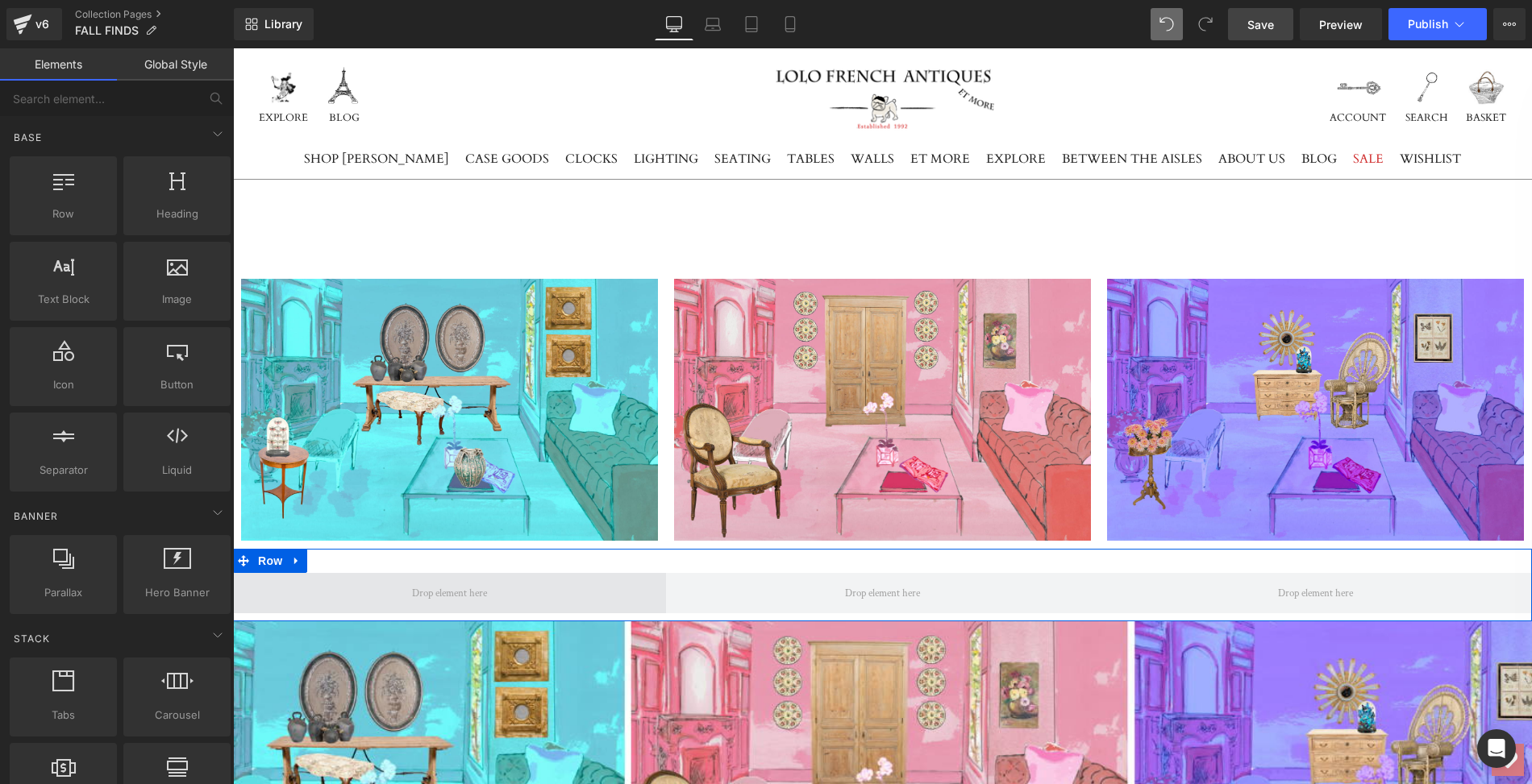
click at [443, 589] on span at bounding box center [449, 594] width 86 height 22
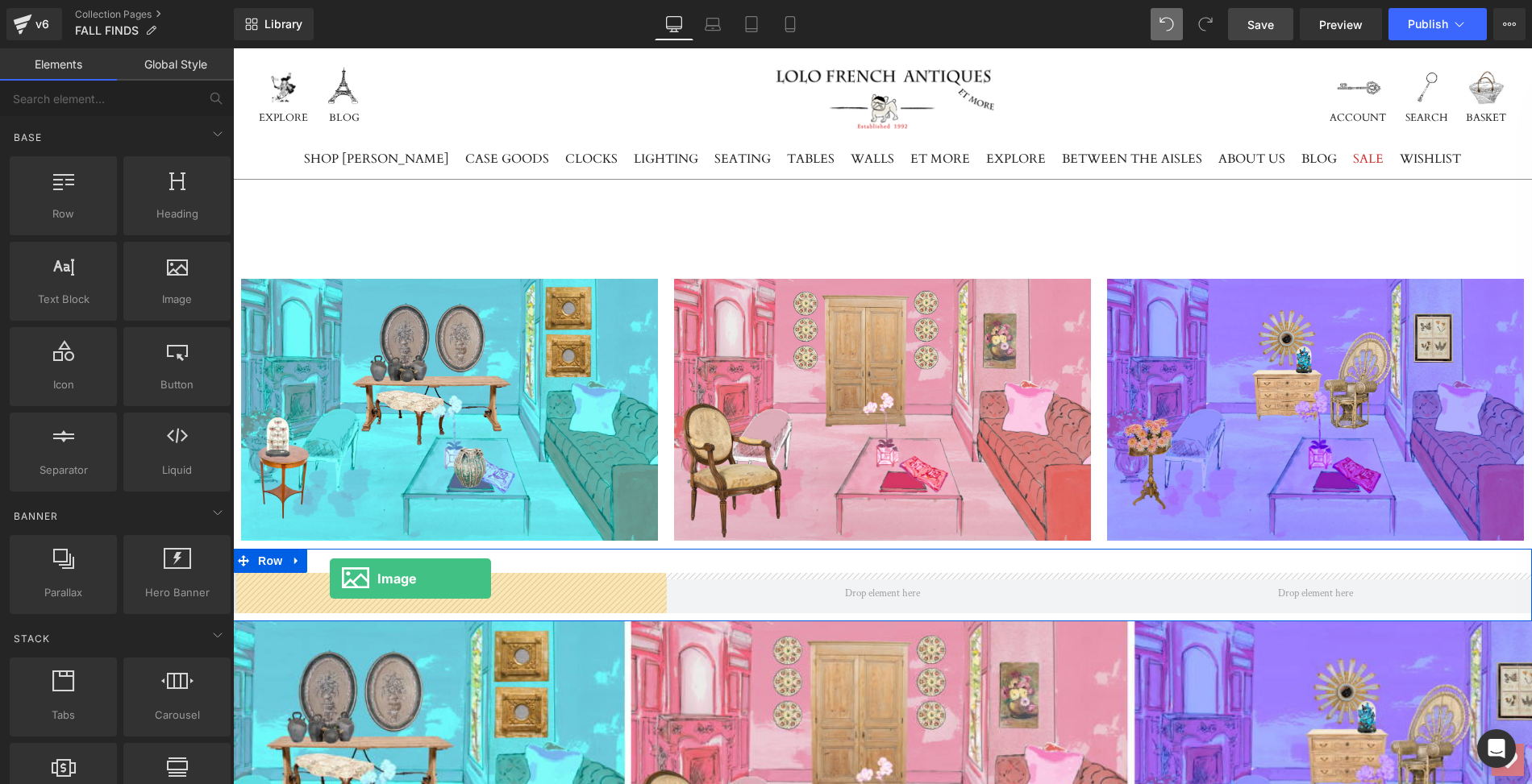
drag, startPoint x: 394, startPoint y: 332, endPoint x: 329, endPoint y: 579, distance: 255.4
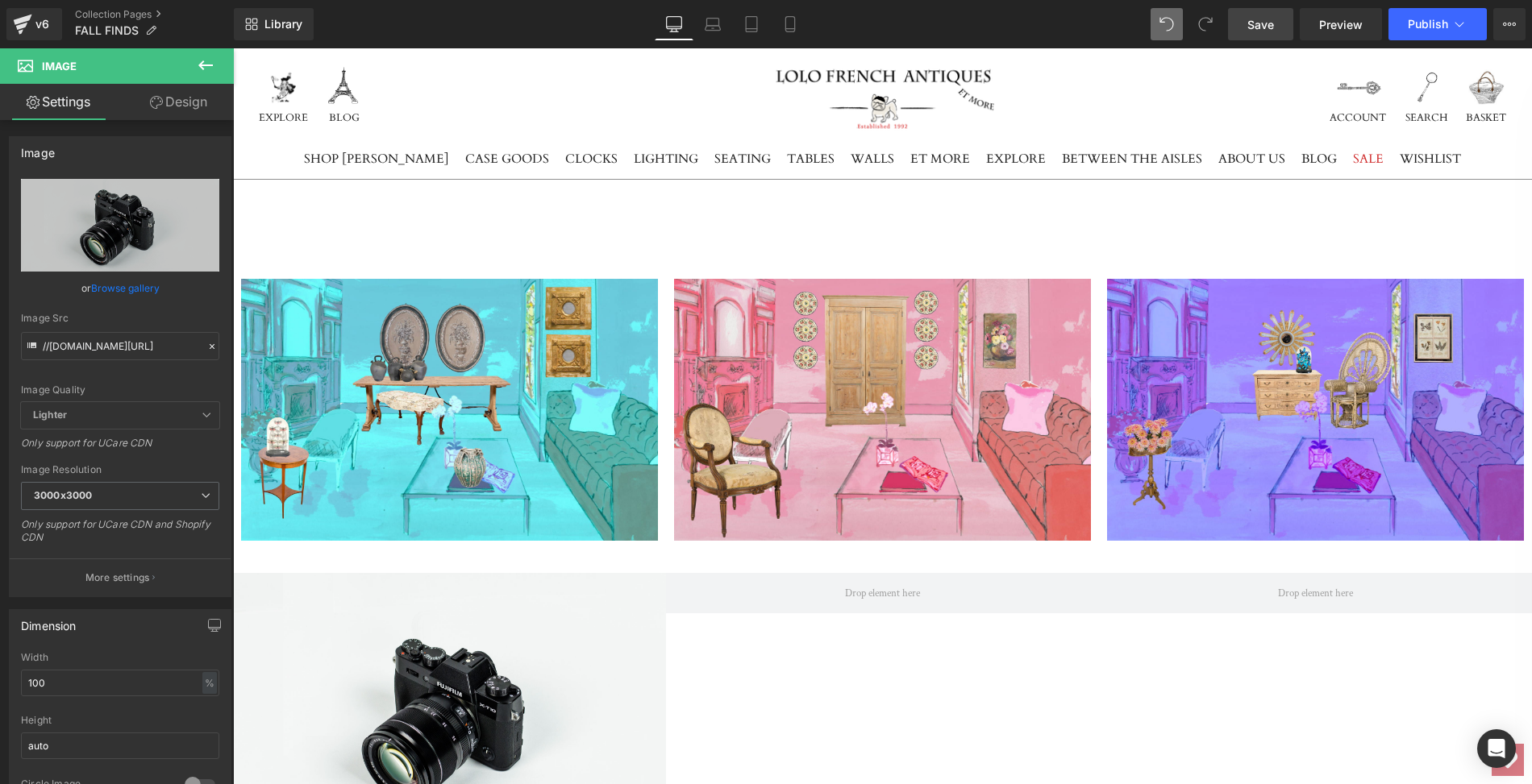
click at [202, 61] on icon at bounding box center [206, 66] width 20 height 20
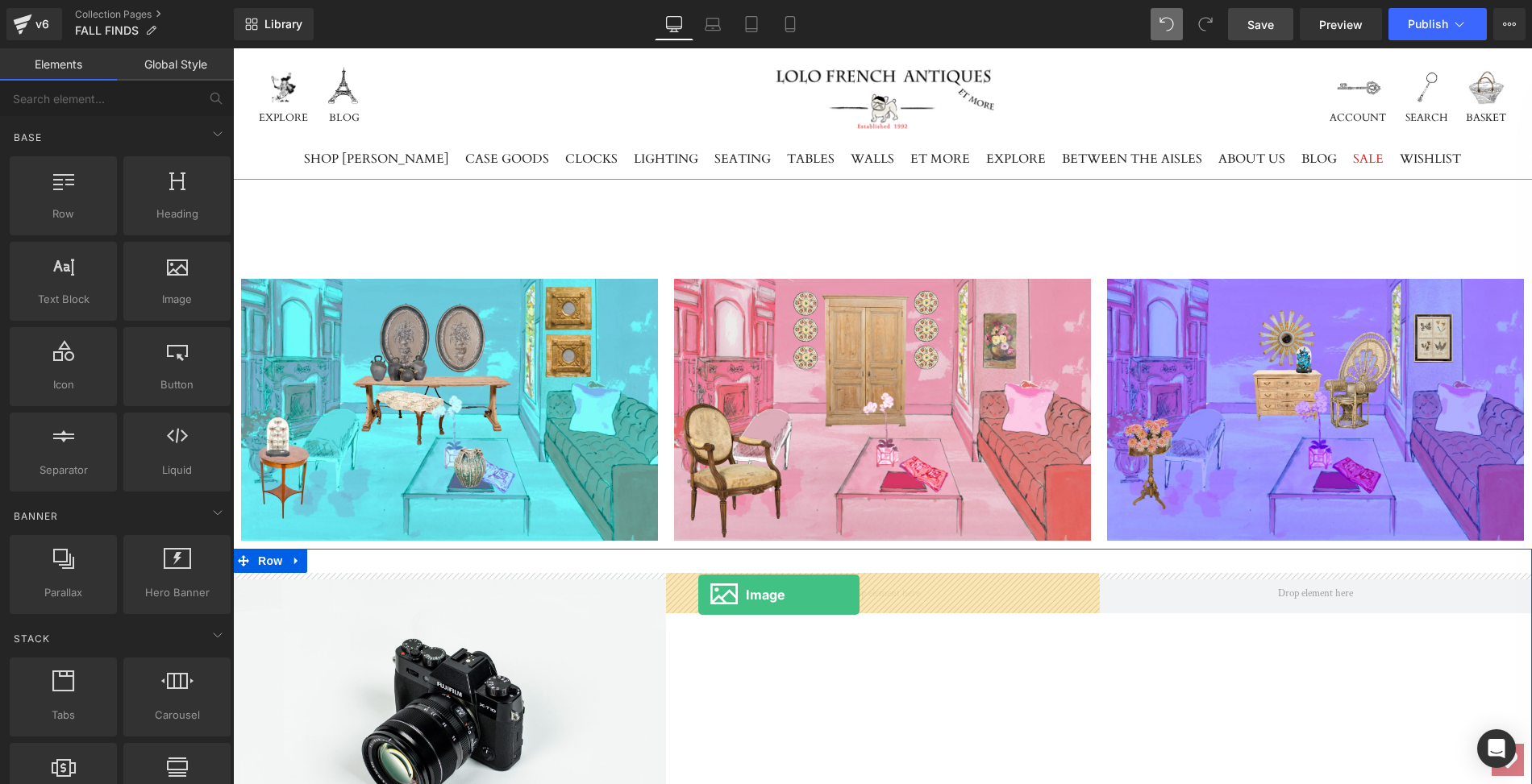
drag, startPoint x: 382, startPoint y: 328, endPoint x: 698, endPoint y: 594, distance: 413.1
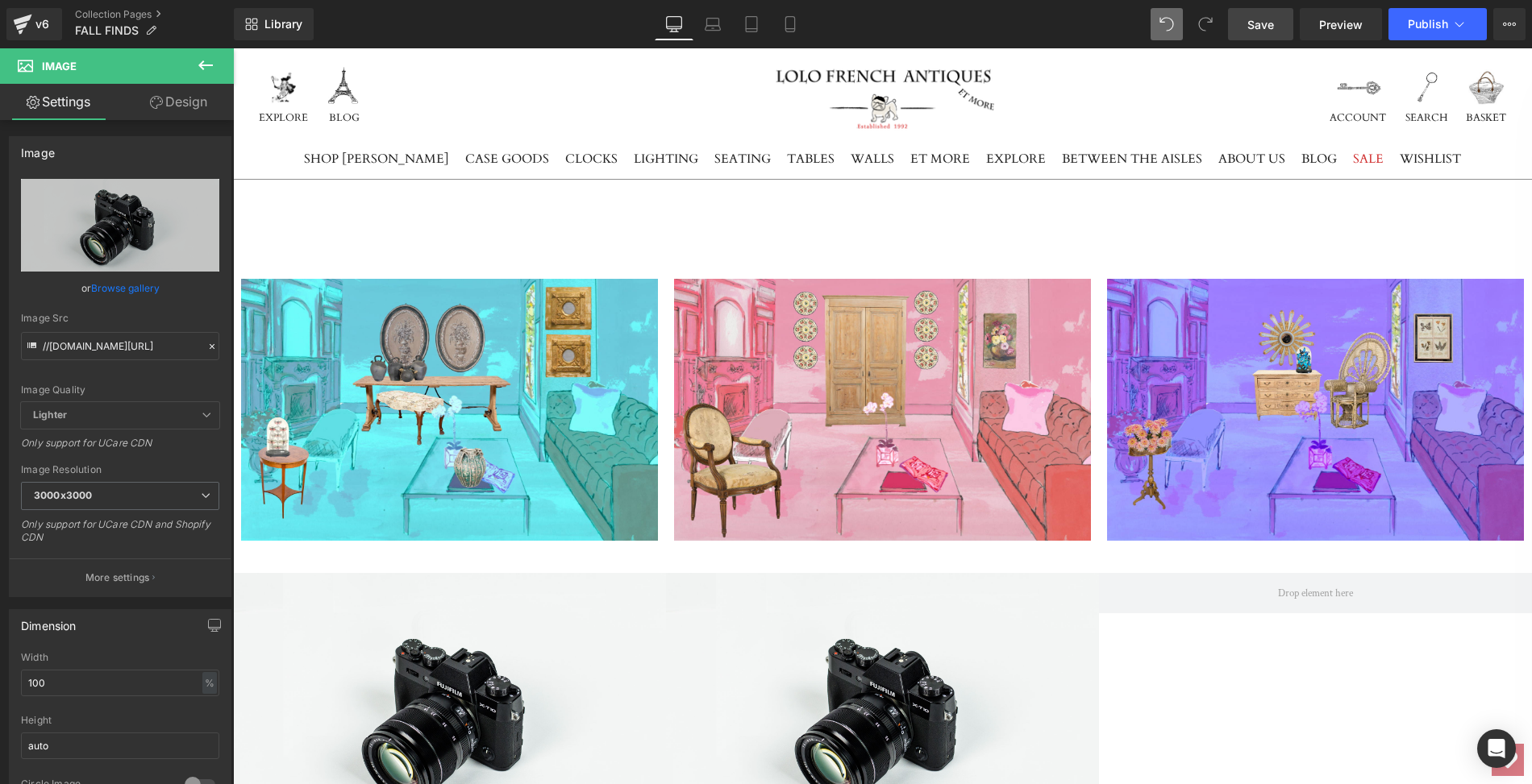
click at [201, 58] on icon at bounding box center [206, 66] width 20 height 20
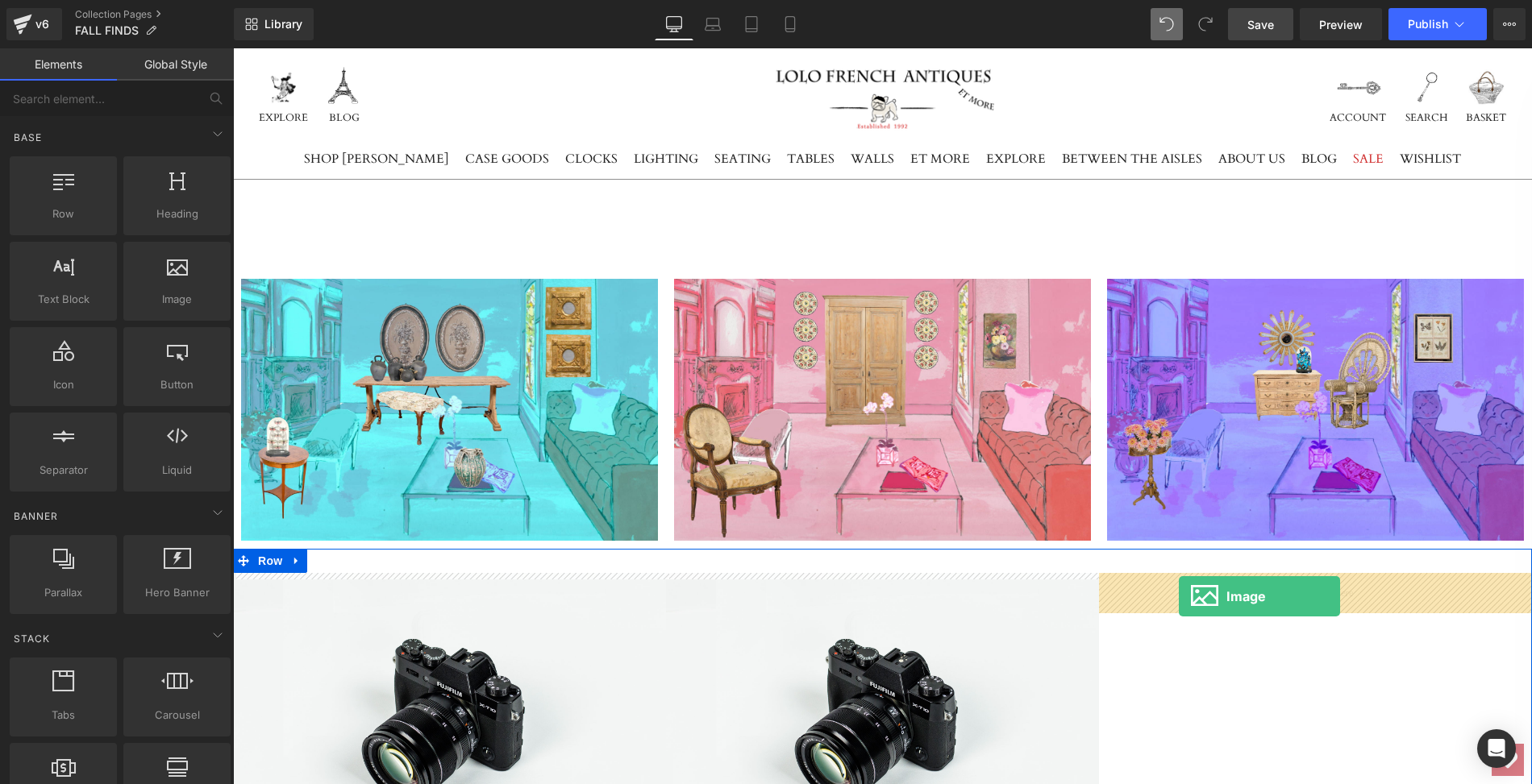
drag, startPoint x: 396, startPoint y: 331, endPoint x: 1178, endPoint y: 595, distance: 825.4
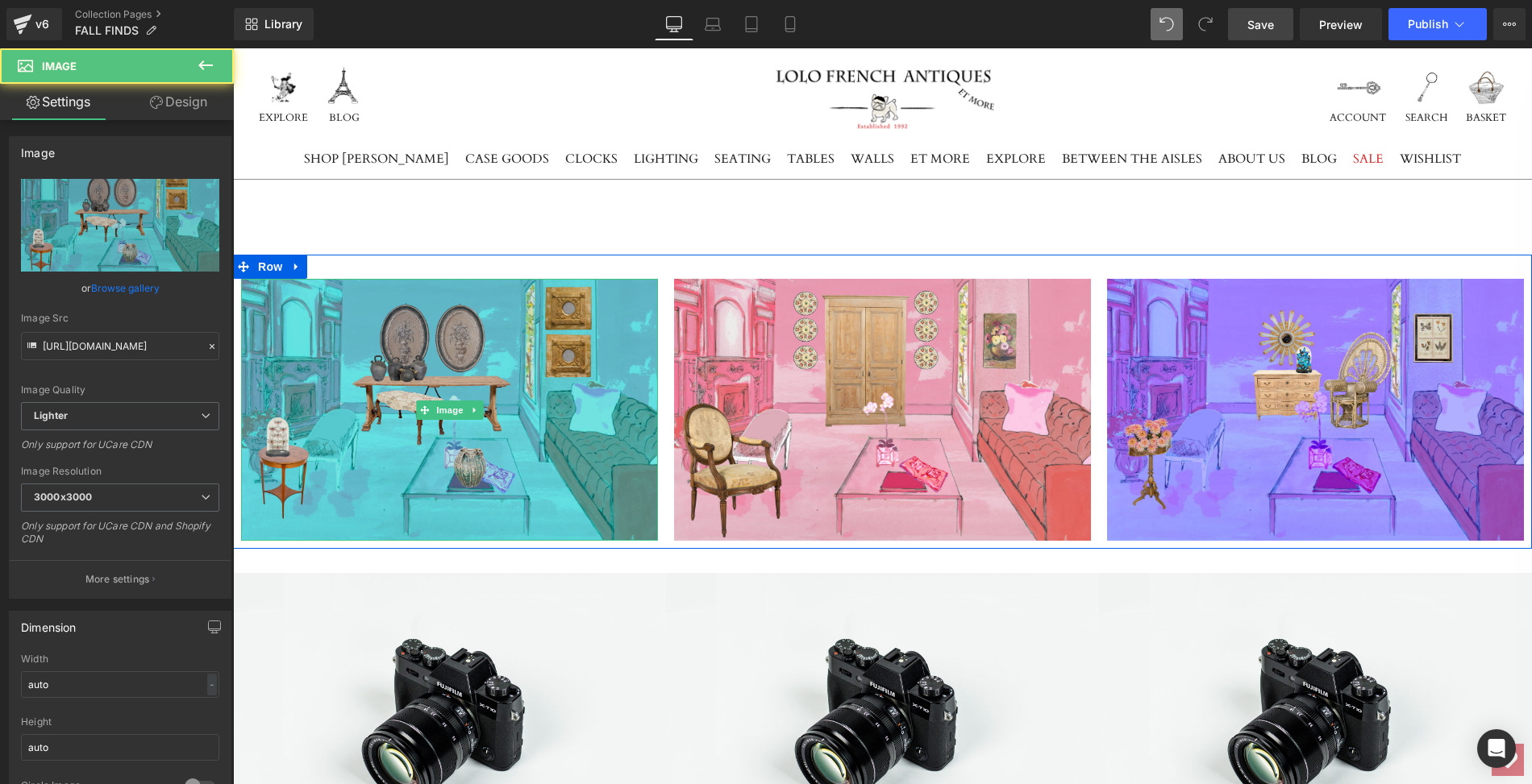
click at [559, 431] on img at bounding box center [450, 410] width 417 height 262
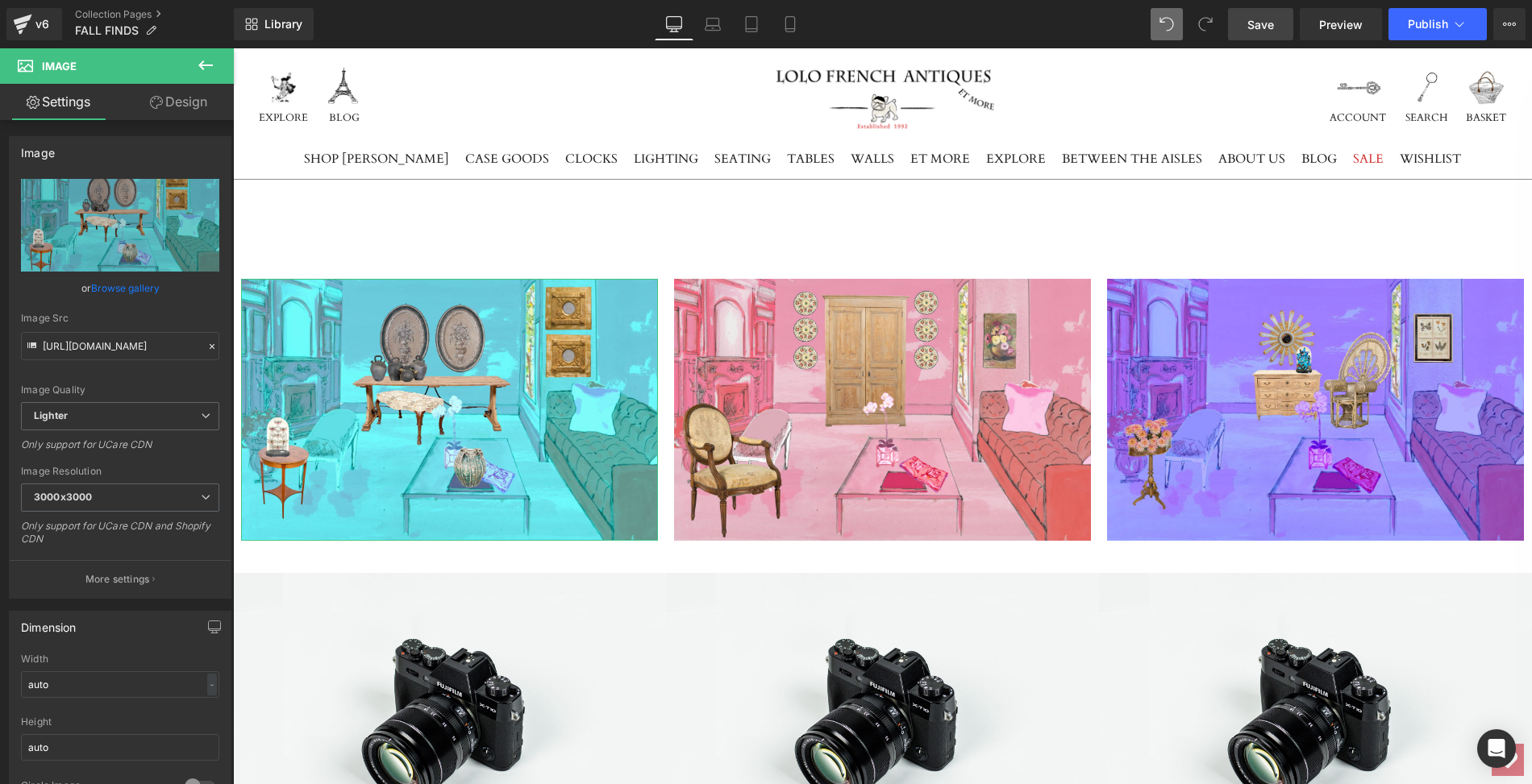
click at [202, 102] on link "Design" at bounding box center [178, 102] width 117 height 36
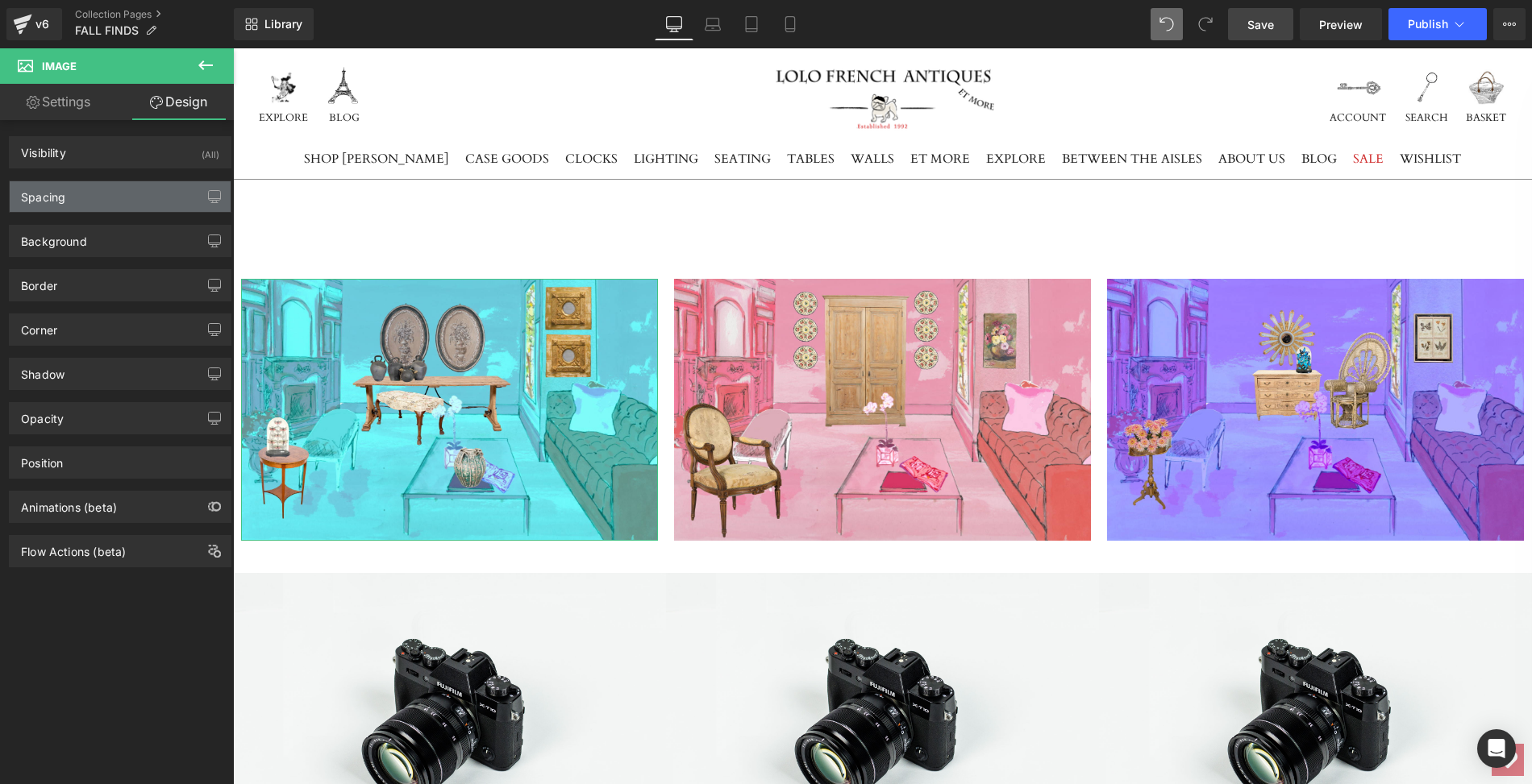
click at [157, 189] on div "Spacing" at bounding box center [120, 196] width 221 height 30
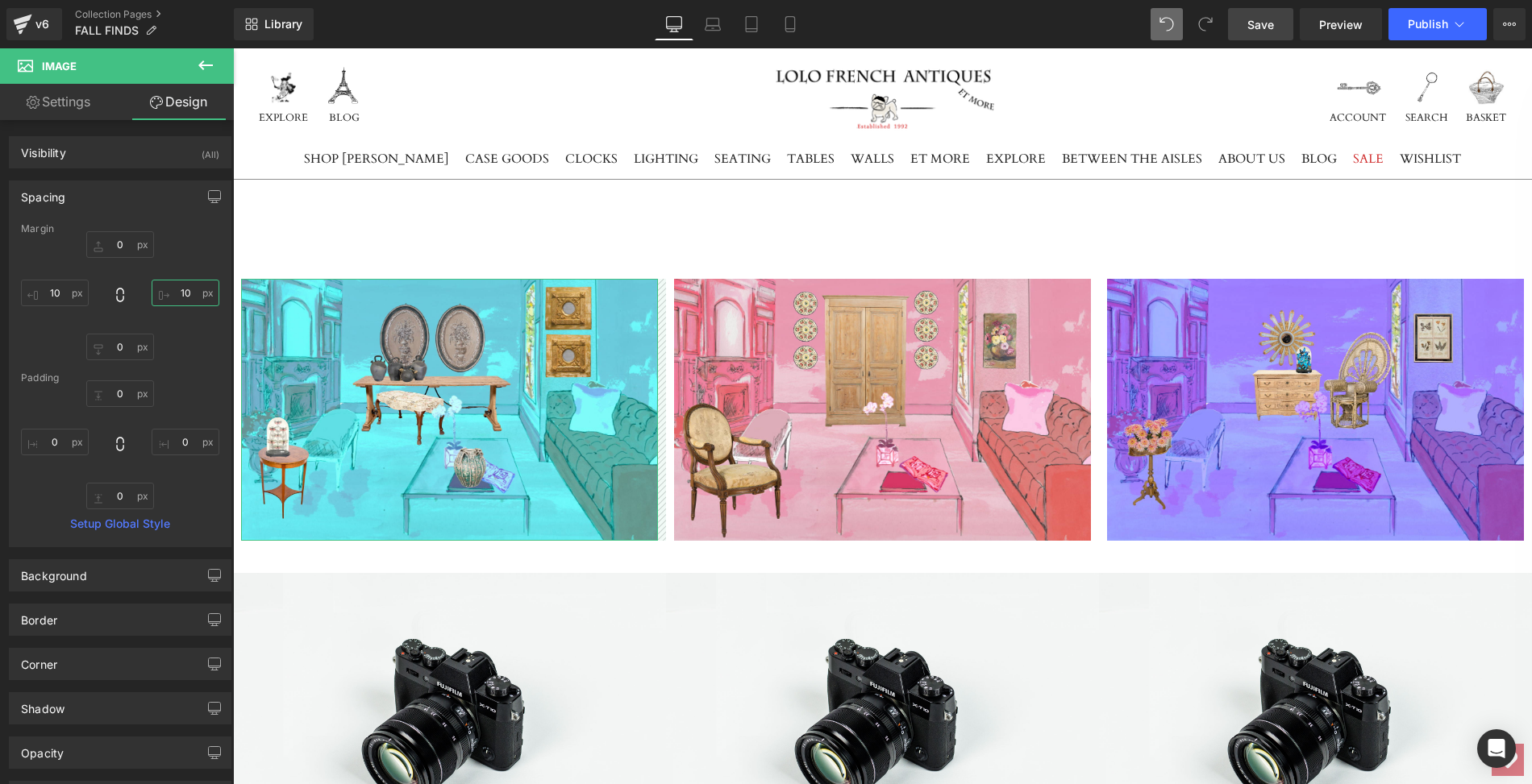
click at [176, 290] on input "10" at bounding box center [186, 293] width 67 height 26
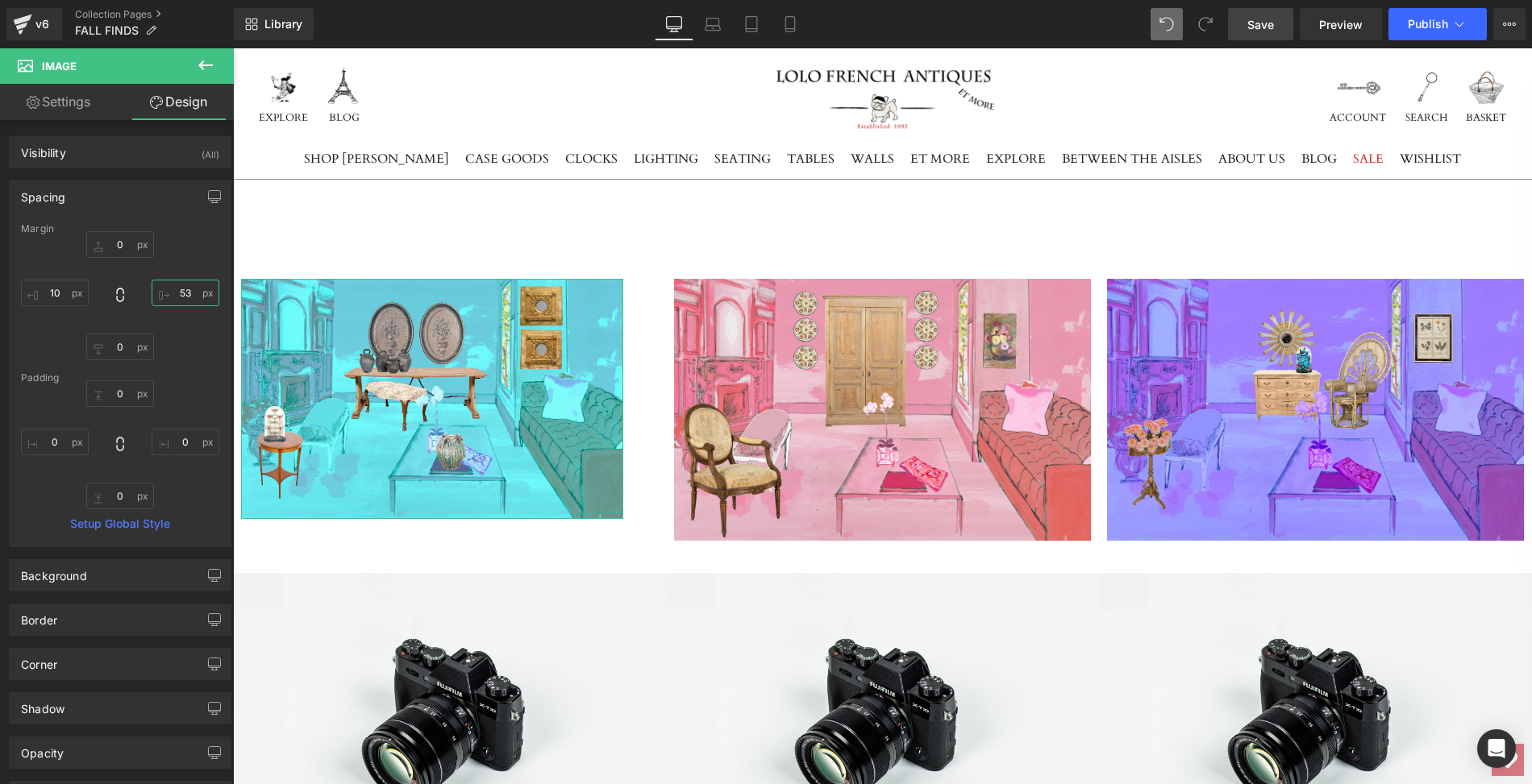
click at [180, 290] on input "53" at bounding box center [186, 293] width 67 height 26
type input "3"
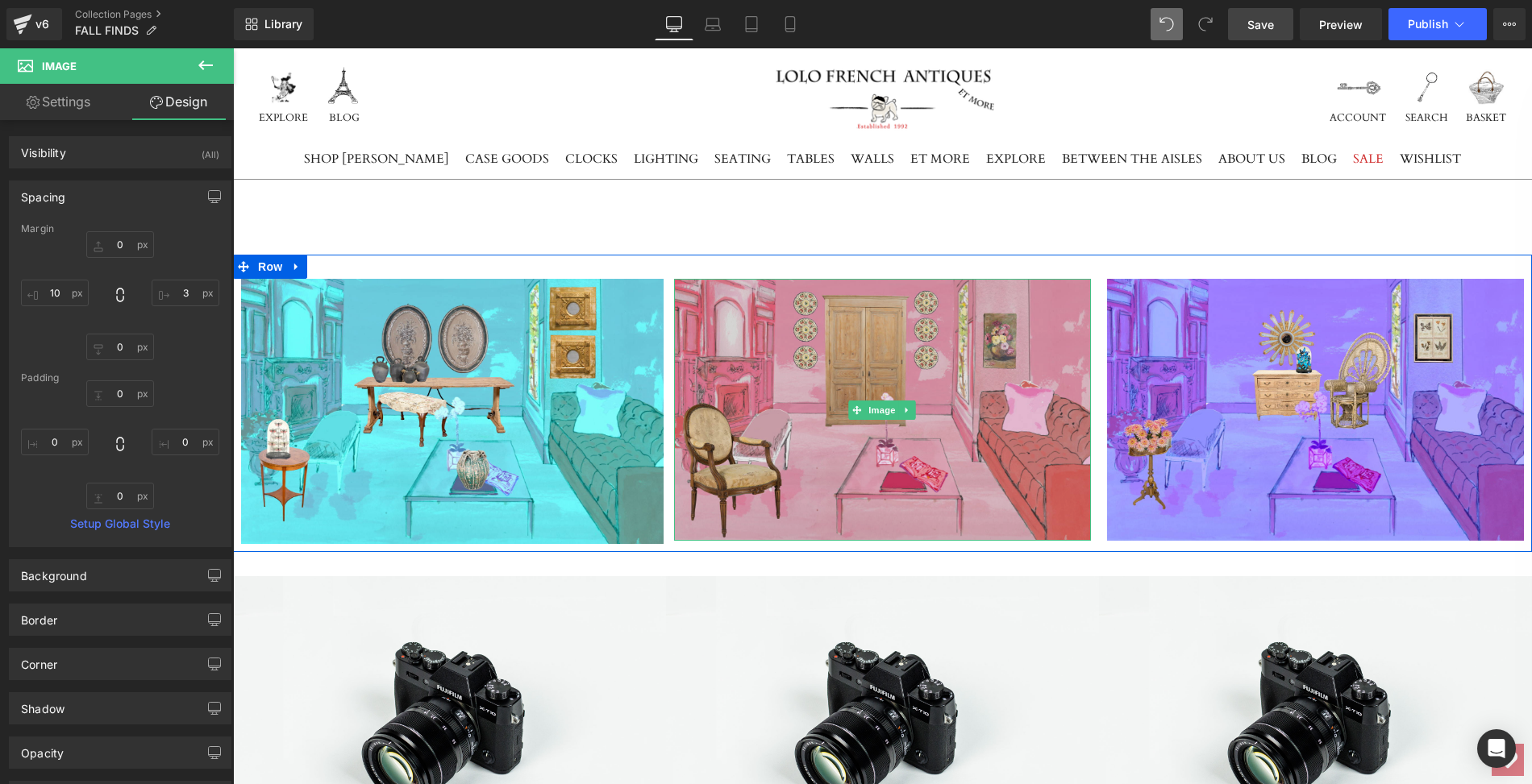
click at [747, 386] on img at bounding box center [883, 410] width 417 height 262
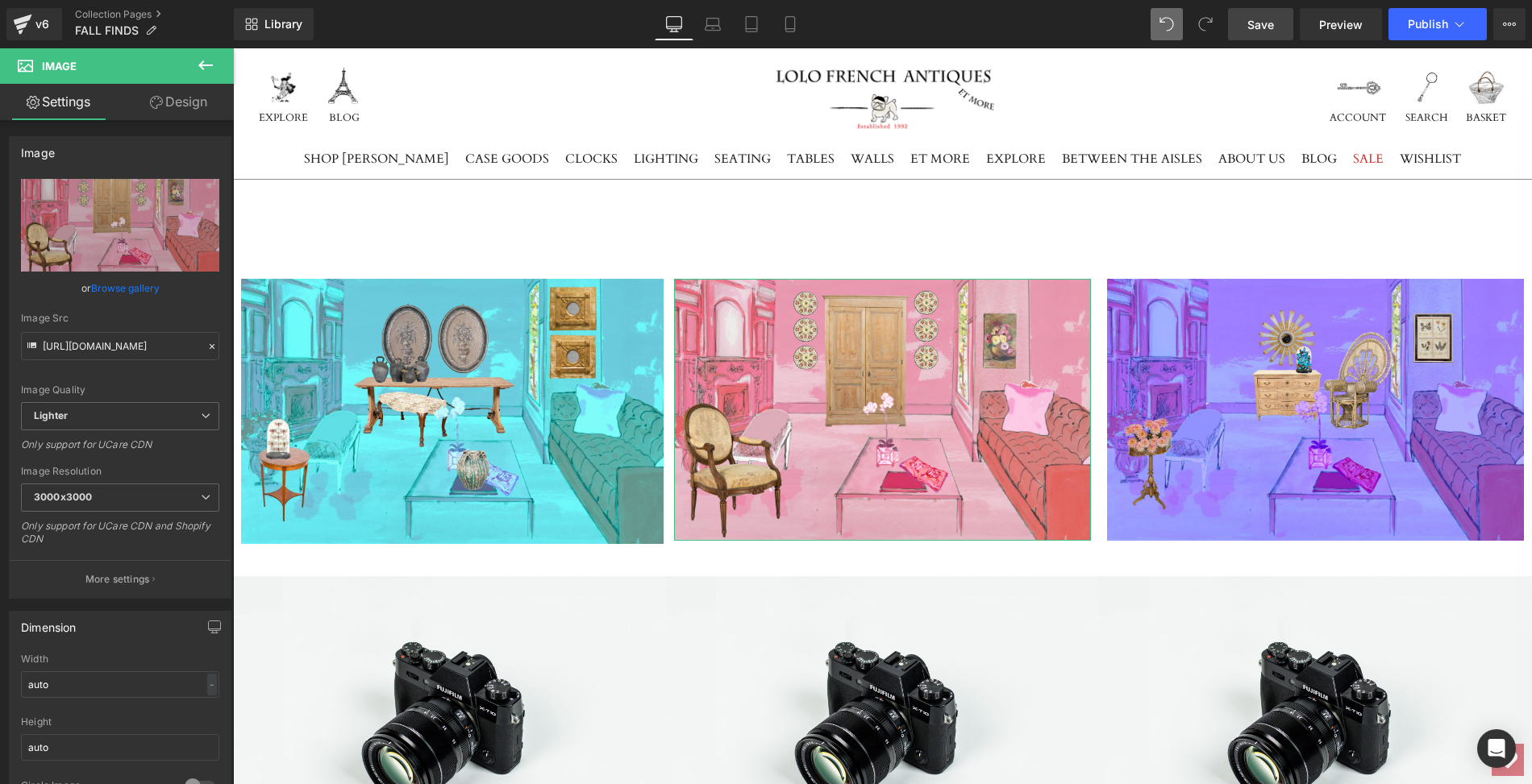
click at [184, 101] on link "Design" at bounding box center [178, 102] width 117 height 36
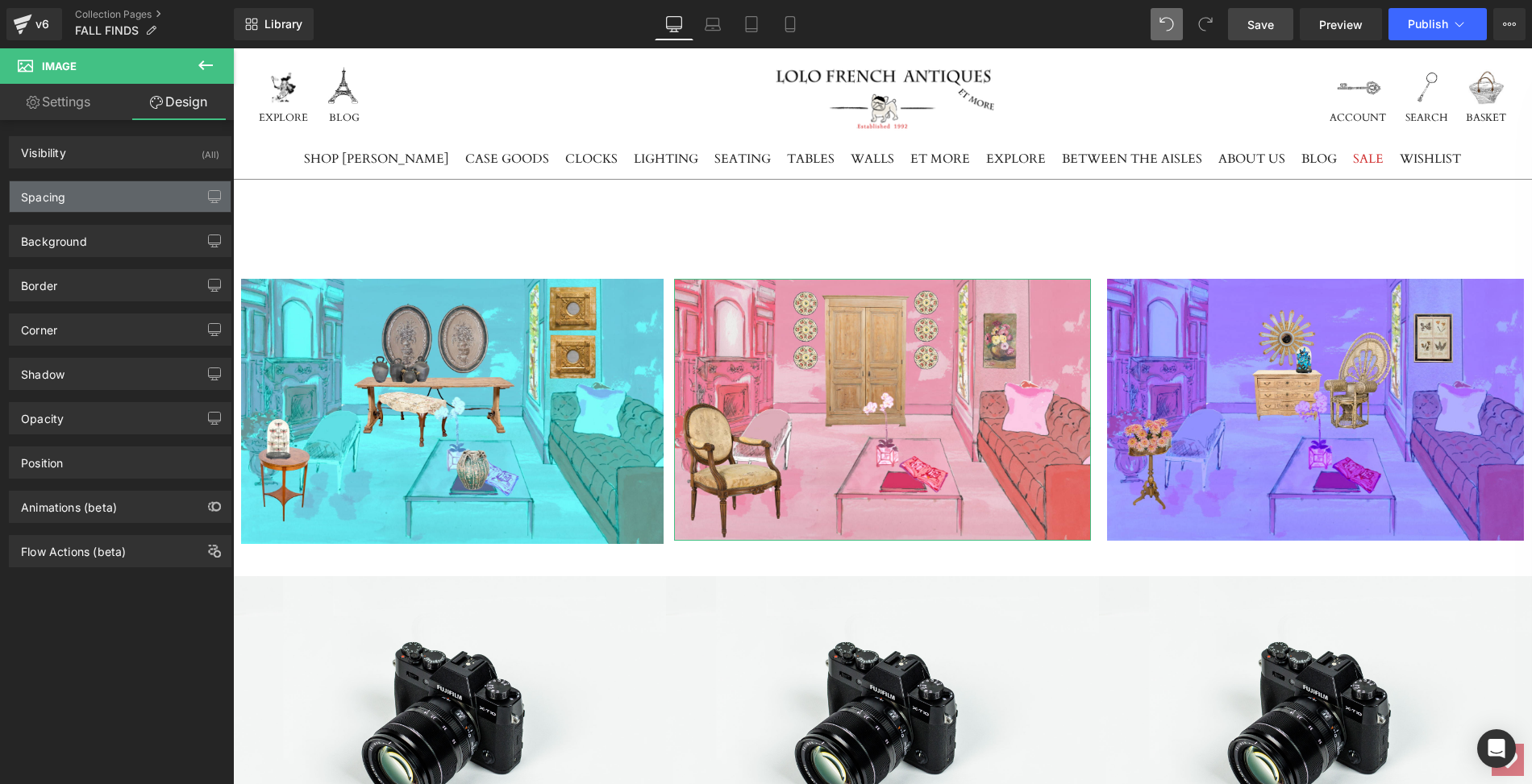
click at [92, 193] on div "Spacing" at bounding box center [120, 196] width 221 height 30
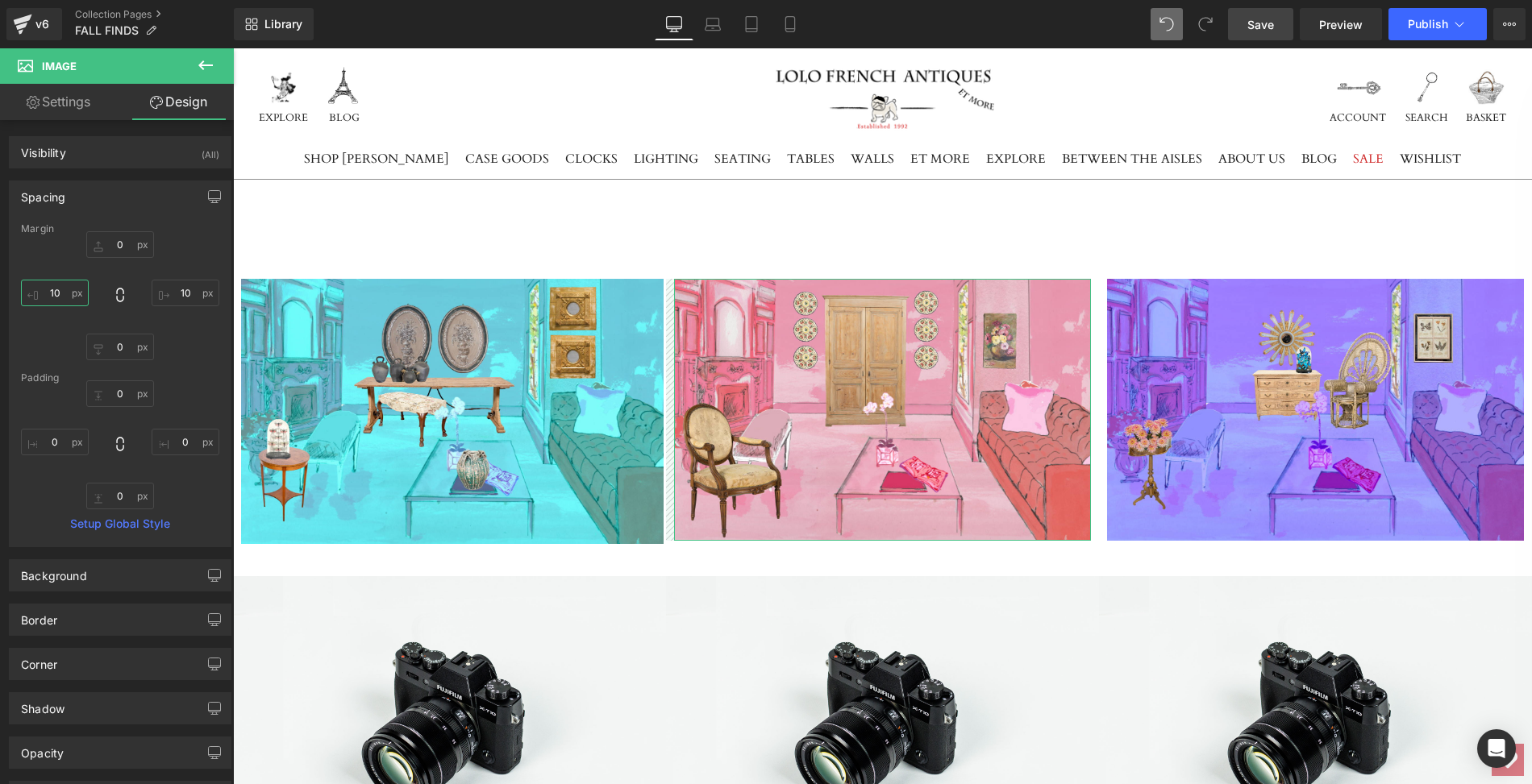
click at [59, 291] on input "10" at bounding box center [55, 293] width 67 height 26
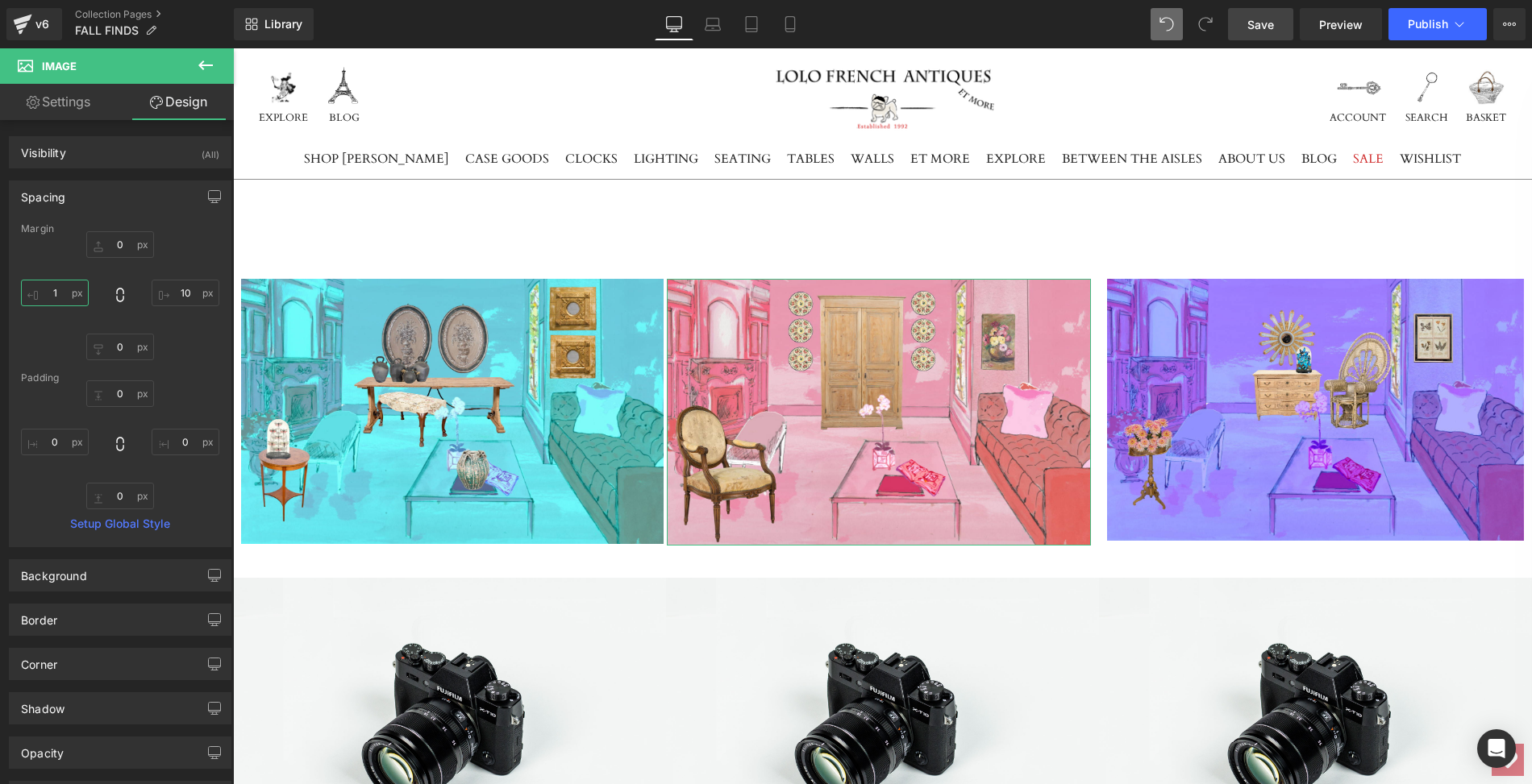
type input "10"
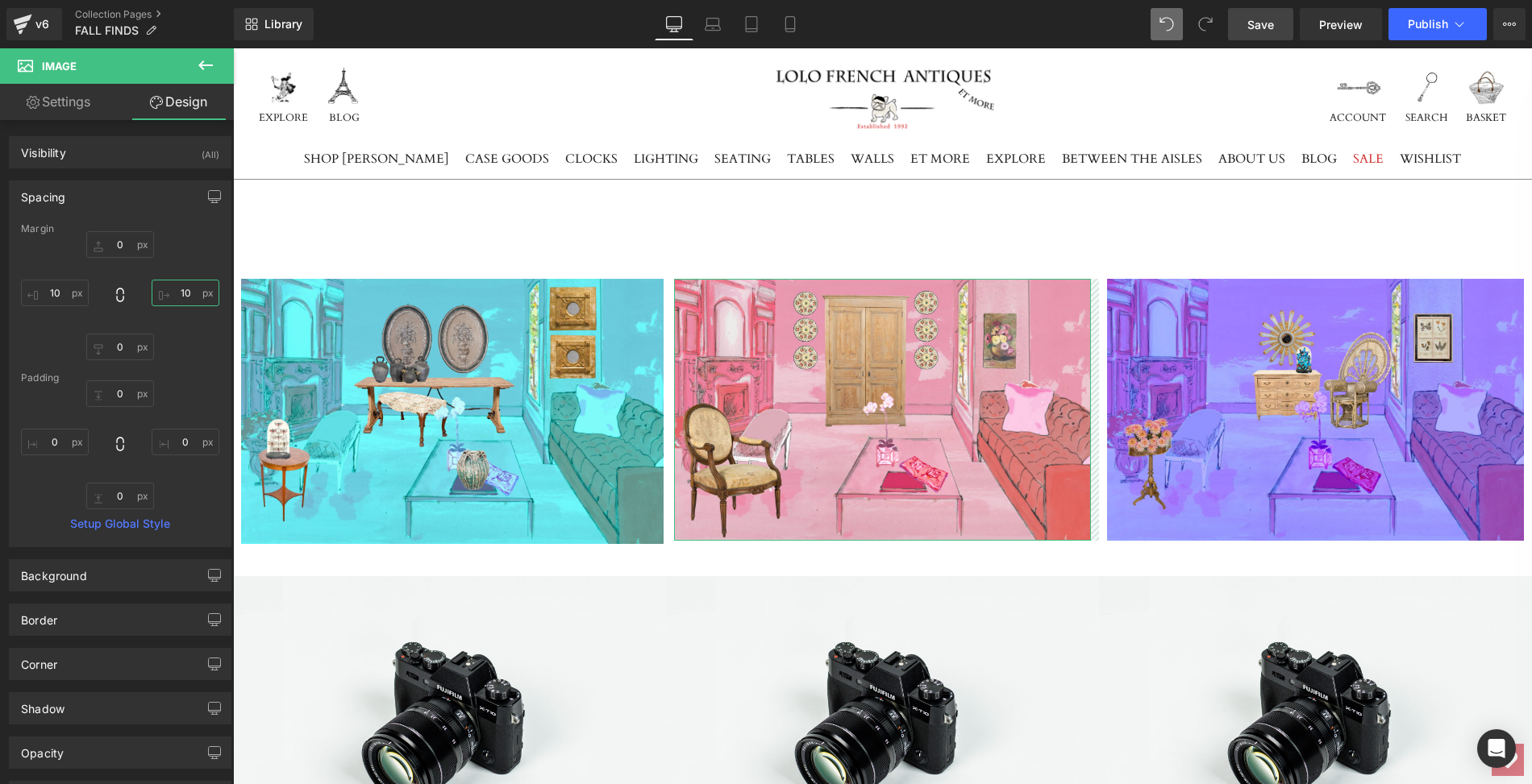
click at [179, 290] on input "10" at bounding box center [186, 293] width 67 height 26
type input "3"
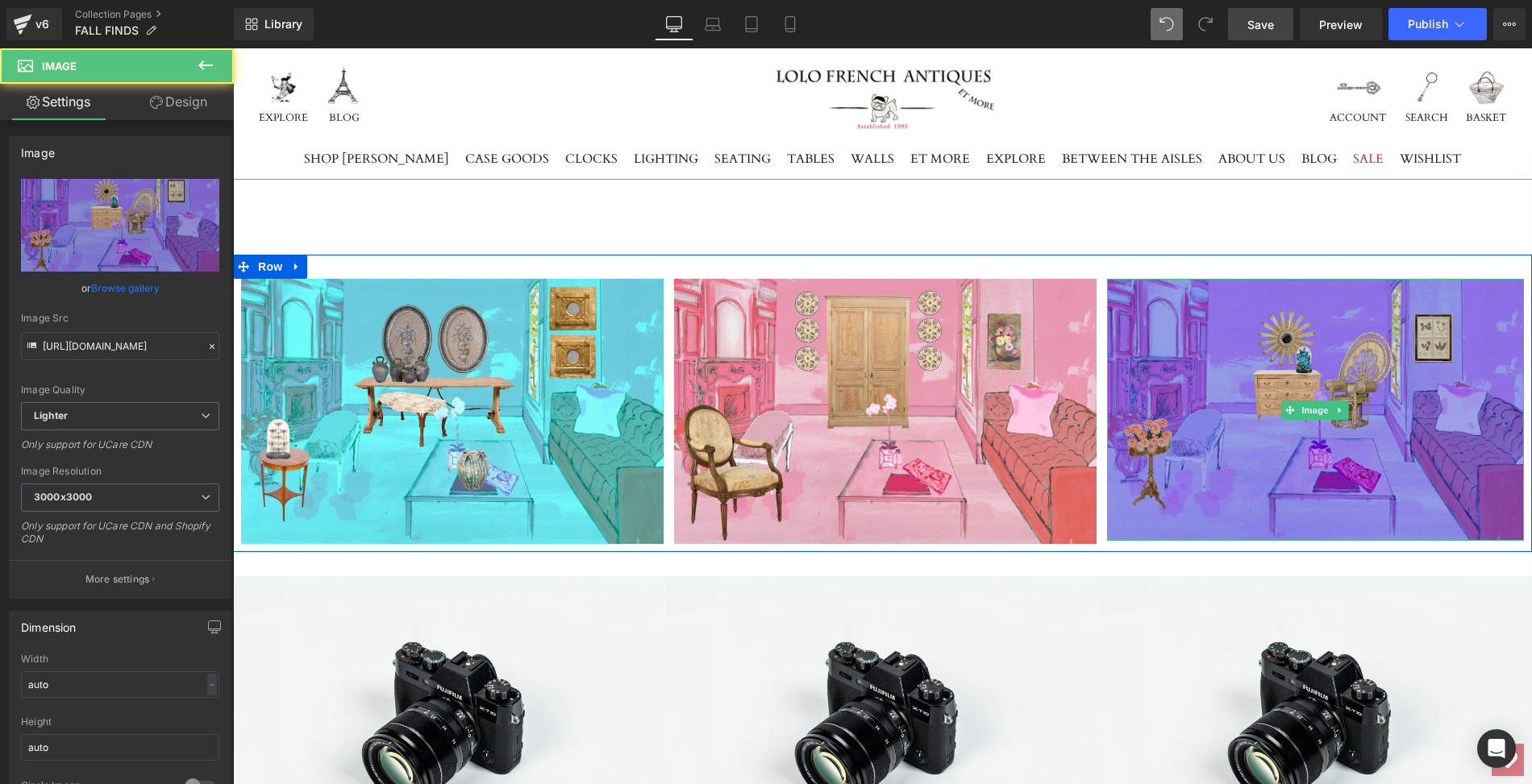
click at [1203, 366] on img at bounding box center [1316, 410] width 417 height 262
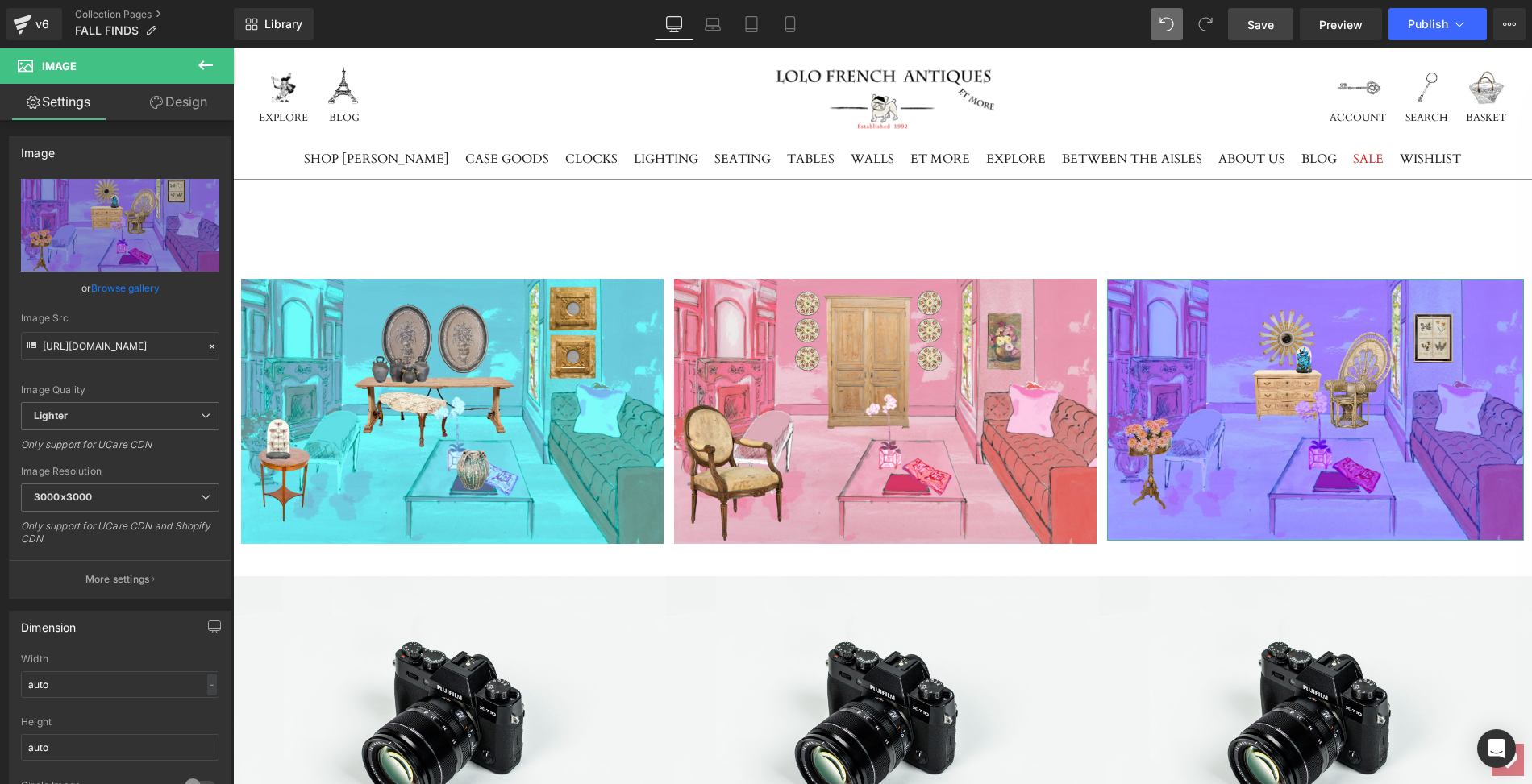
click at [195, 95] on link "Design" at bounding box center [178, 102] width 117 height 36
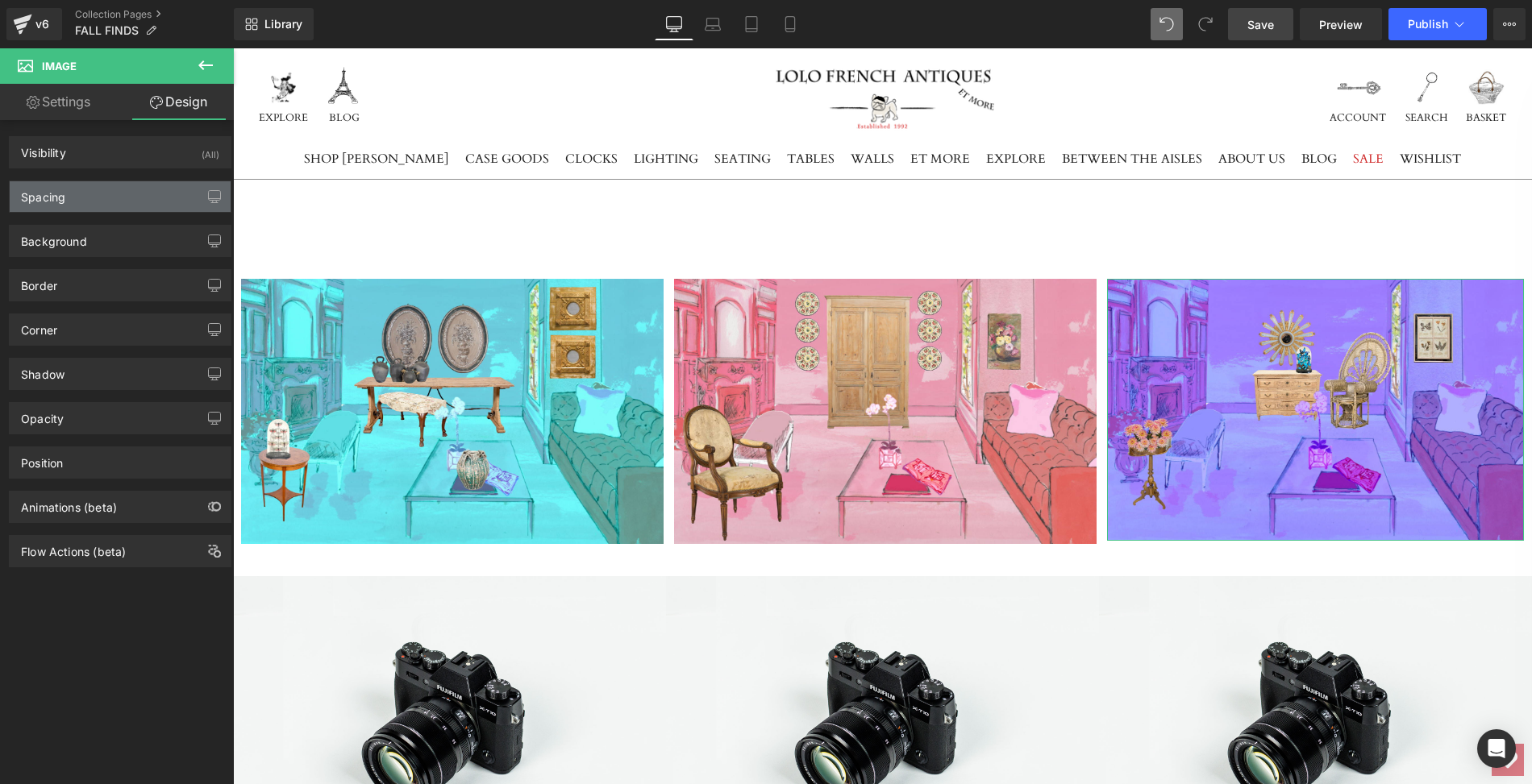
click at [144, 186] on div "Spacing" at bounding box center [120, 196] width 221 height 30
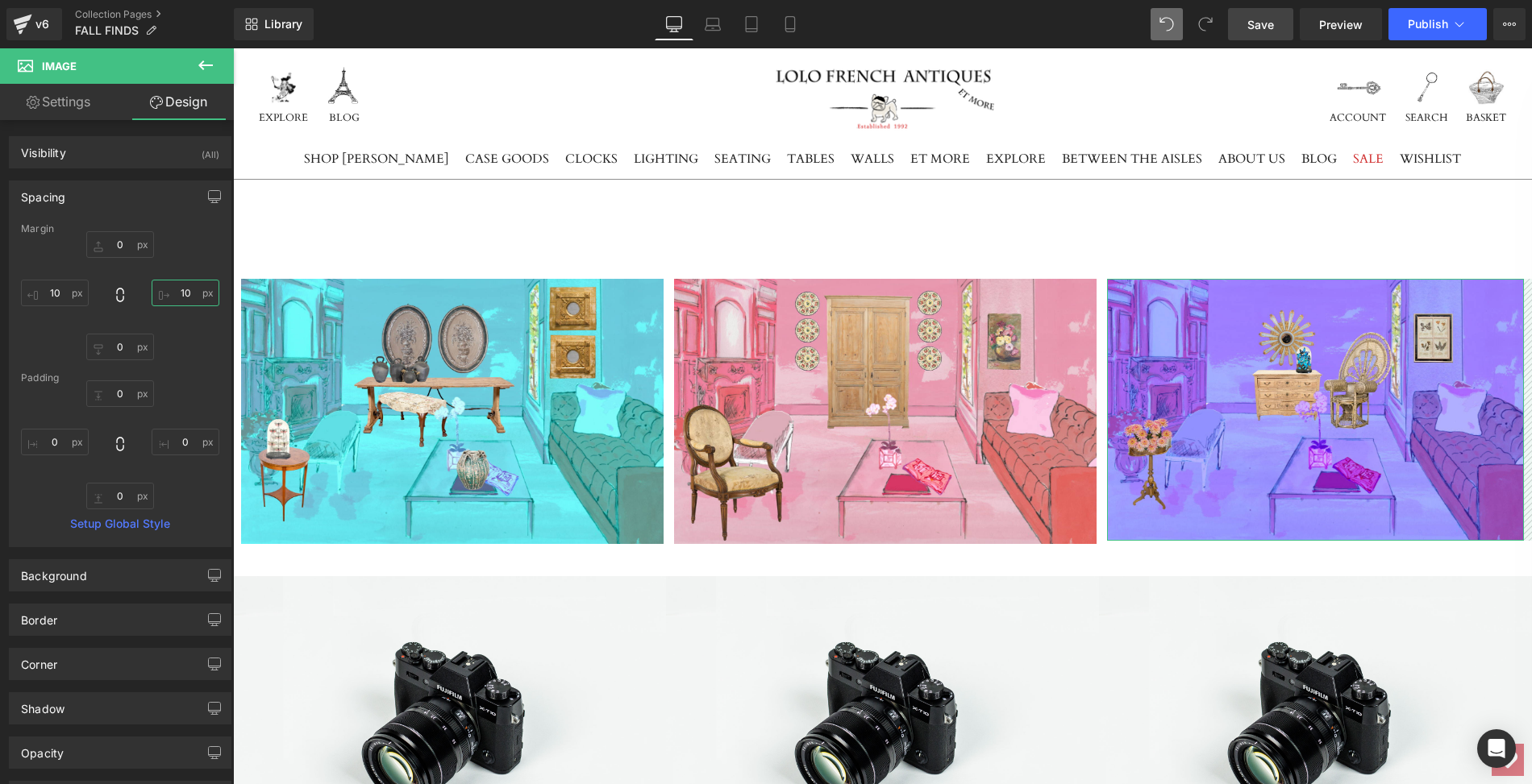
click at [177, 288] on input "10" at bounding box center [186, 293] width 67 height 26
type input "3"
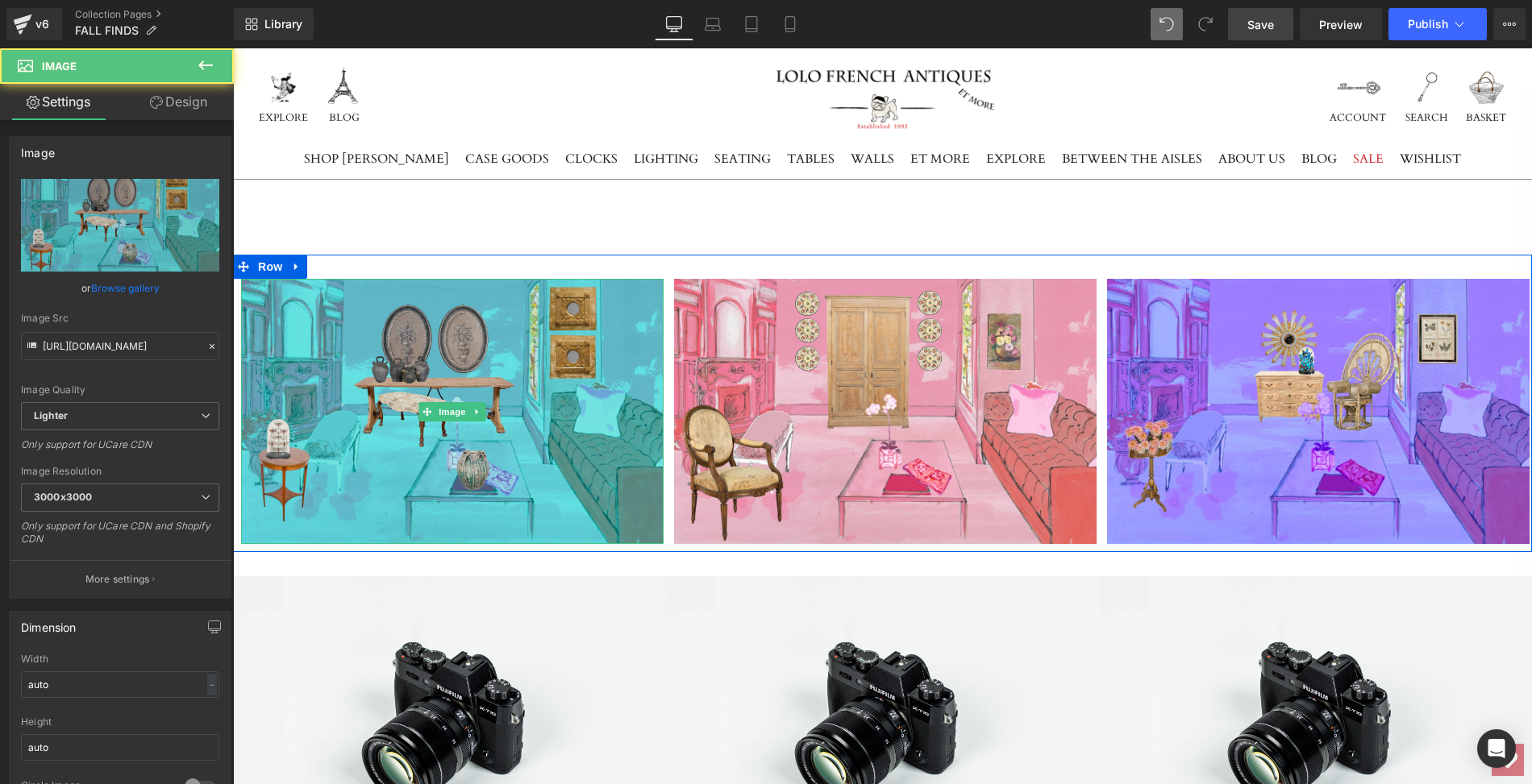
click at [330, 351] on img at bounding box center [453, 411] width 422 height 265
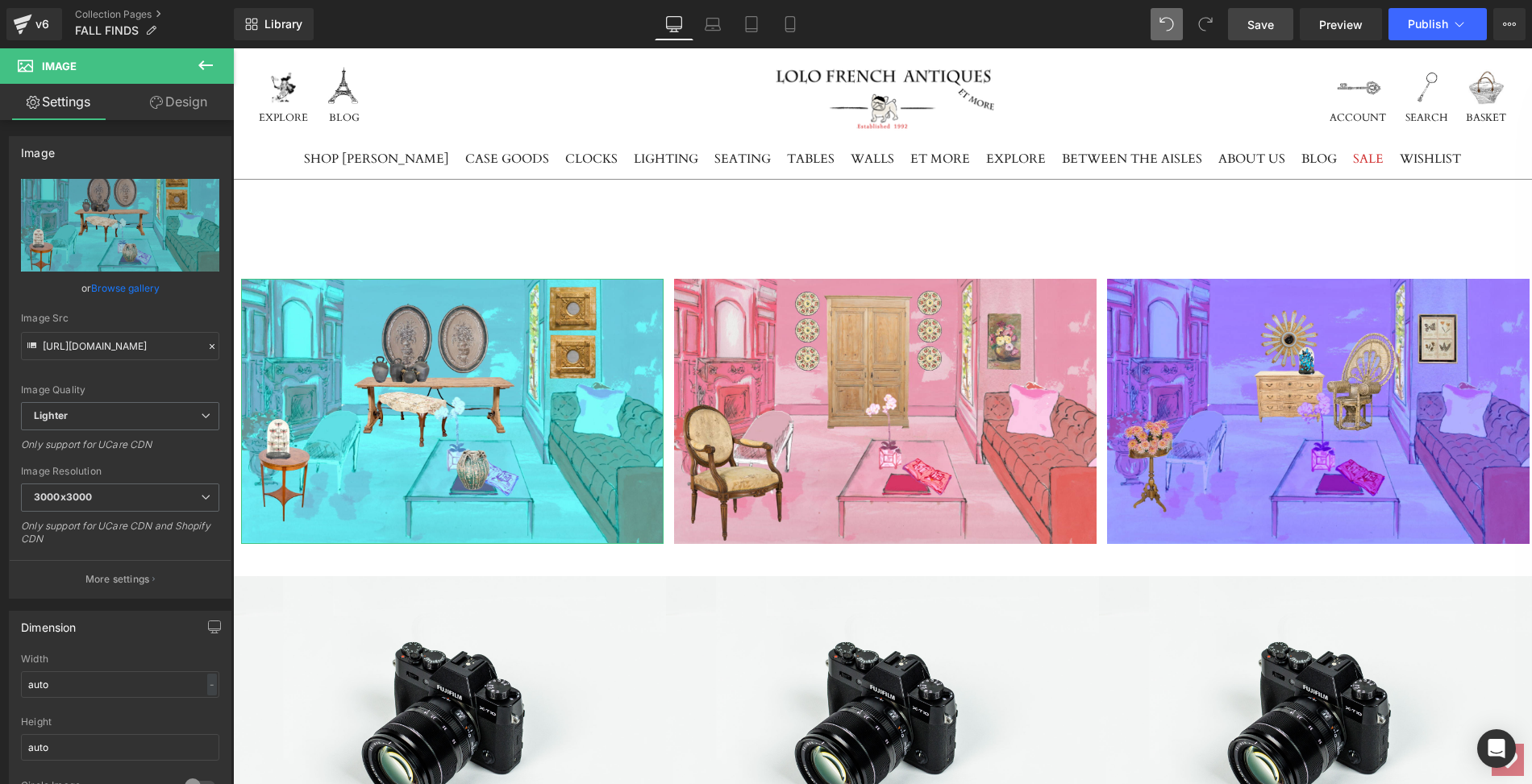
click at [186, 100] on link "Design" at bounding box center [178, 102] width 117 height 36
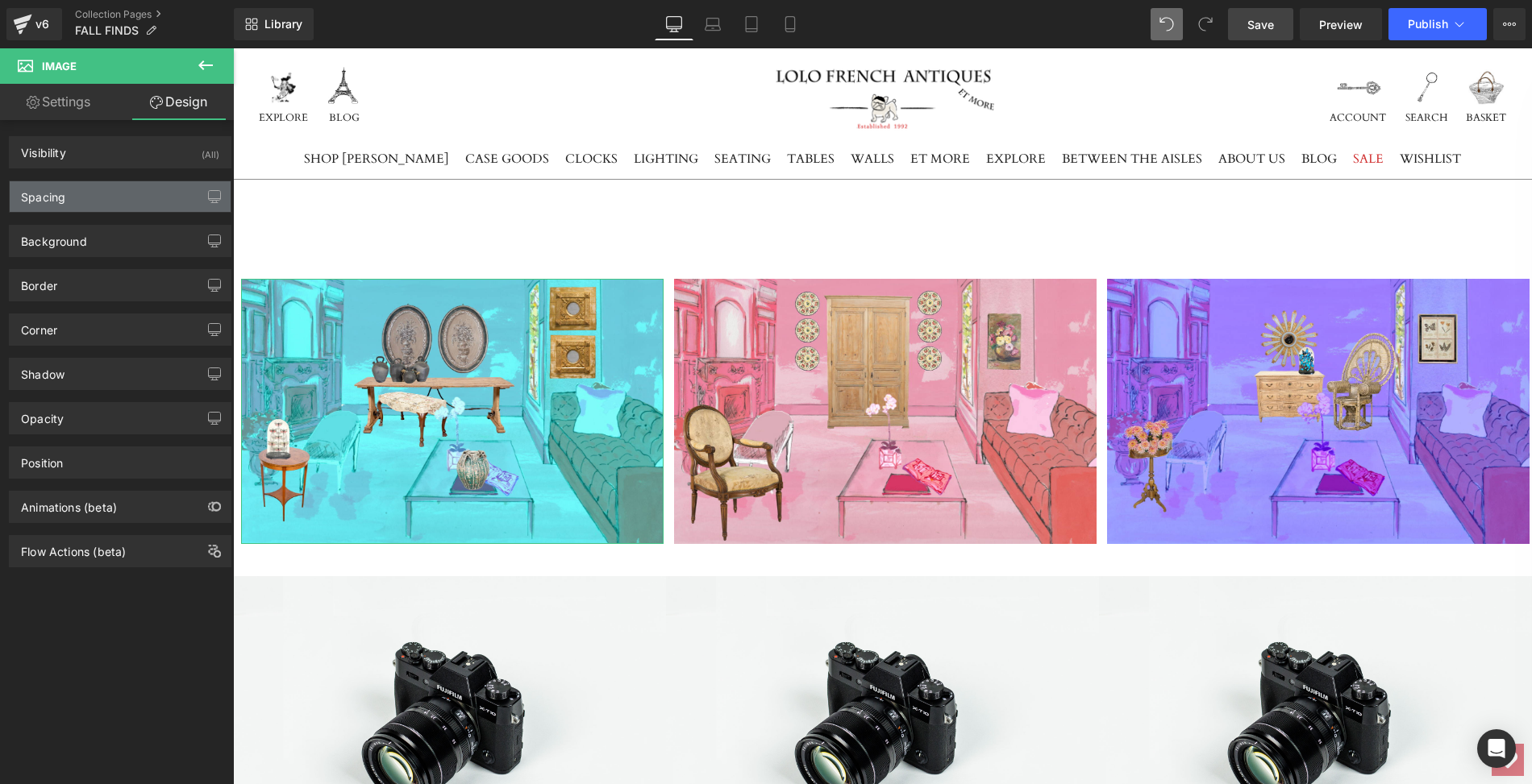
click at [104, 195] on div "Spacing" at bounding box center [120, 196] width 221 height 30
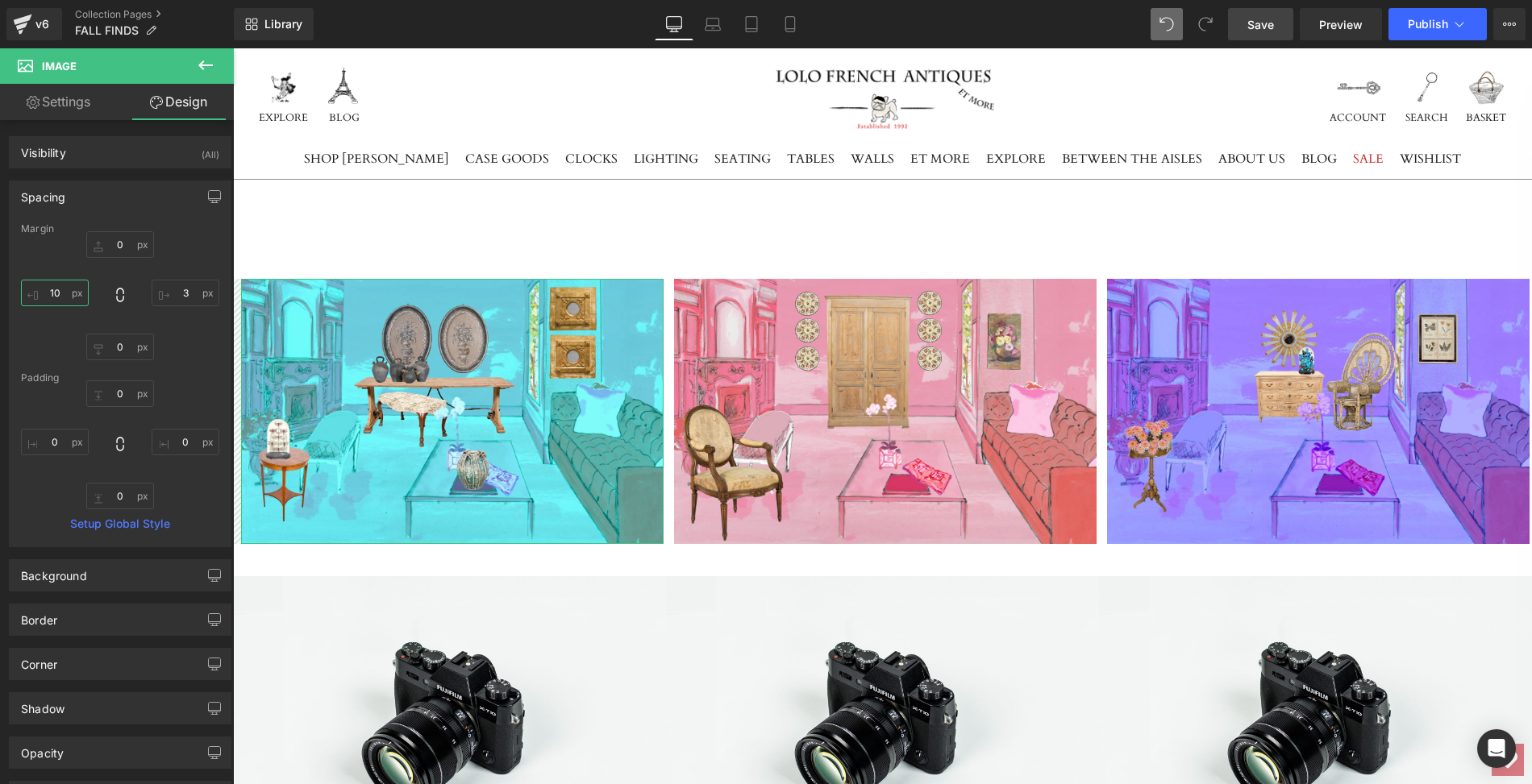
click at [62, 287] on input "text" at bounding box center [55, 293] width 67 height 26
type input "3"
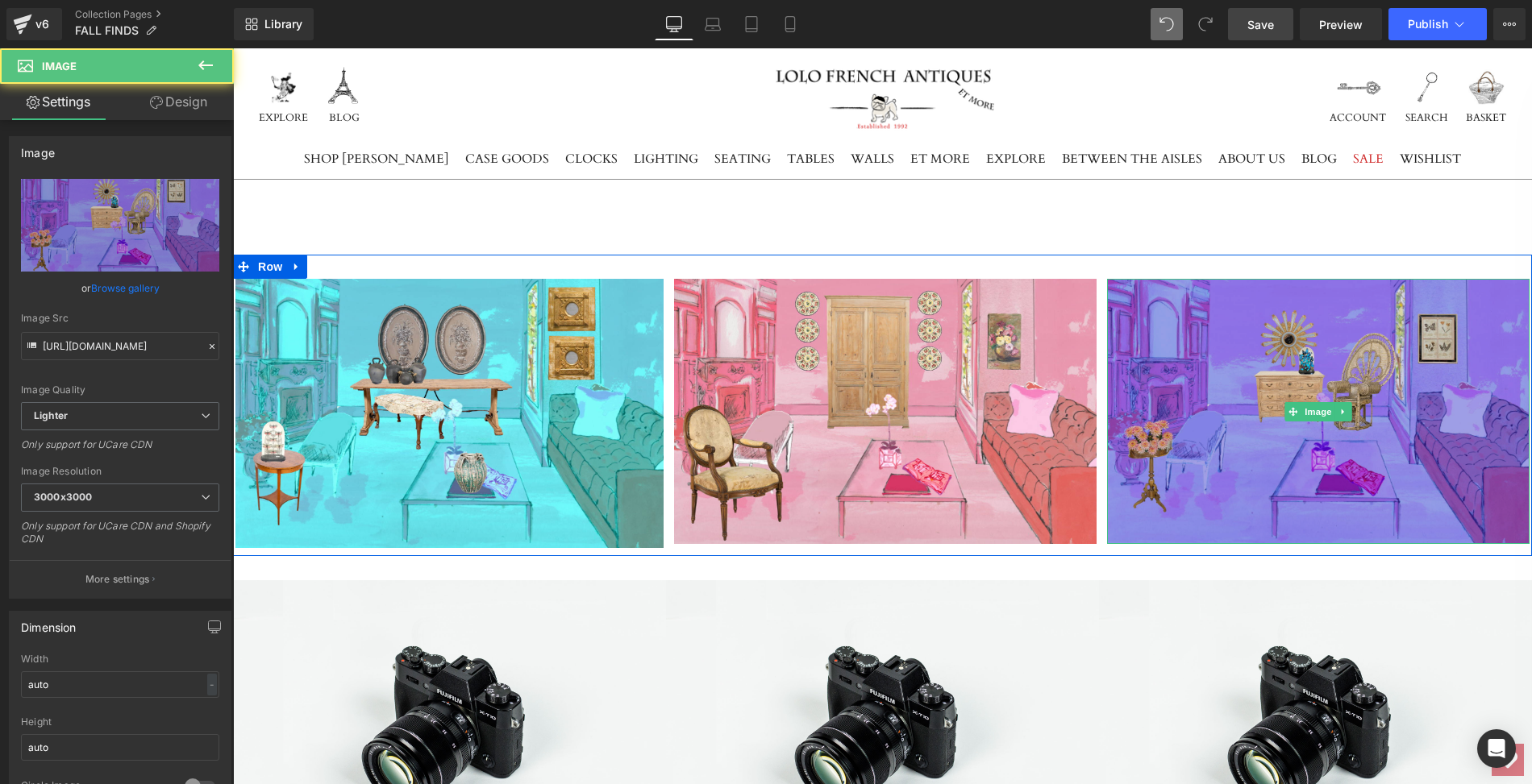
click at [1208, 324] on img at bounding box center [1318, 411] width 422 height 265
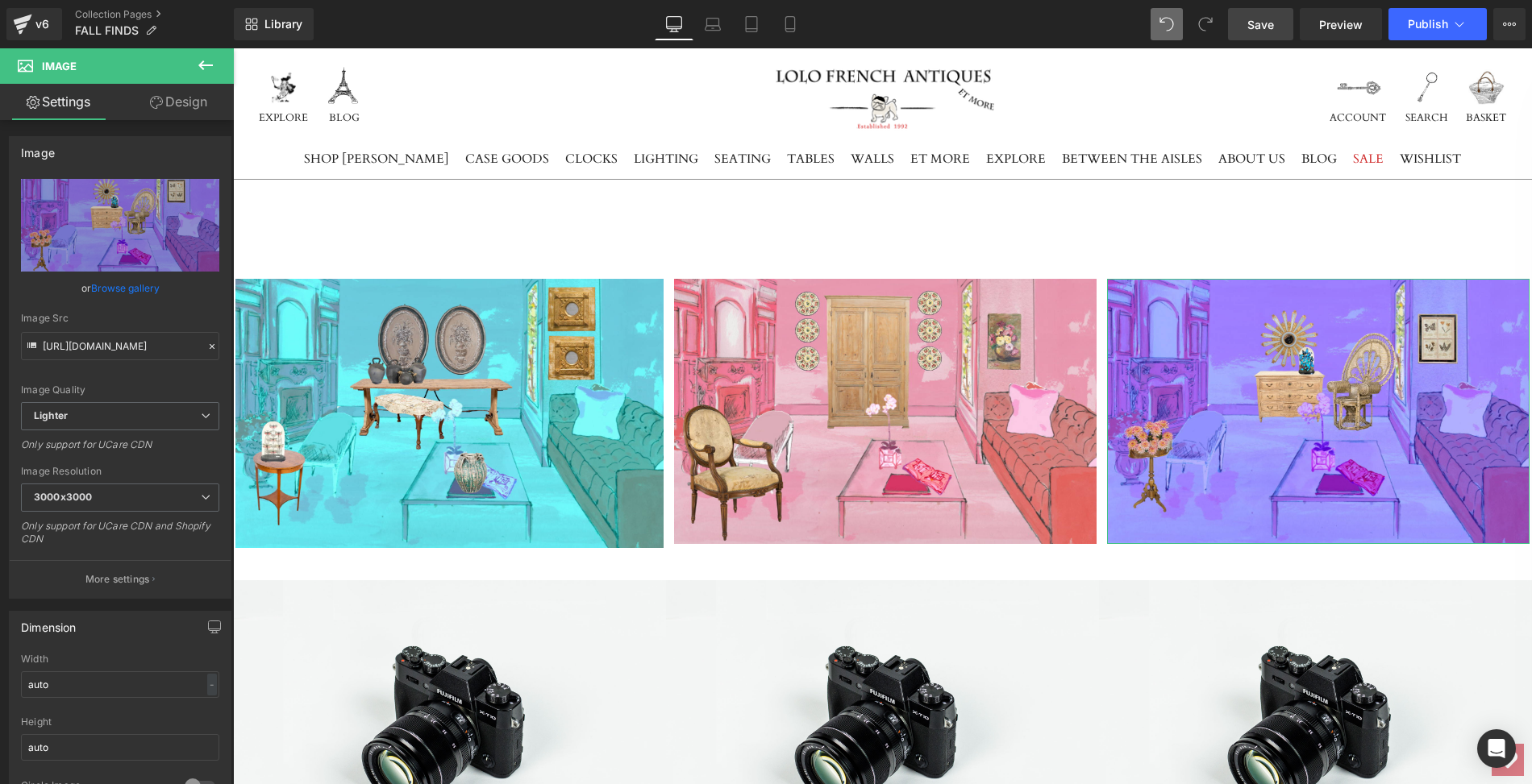
click at [191, 95] on link "Design" at bounding box center [178, 102] width 117 height 36
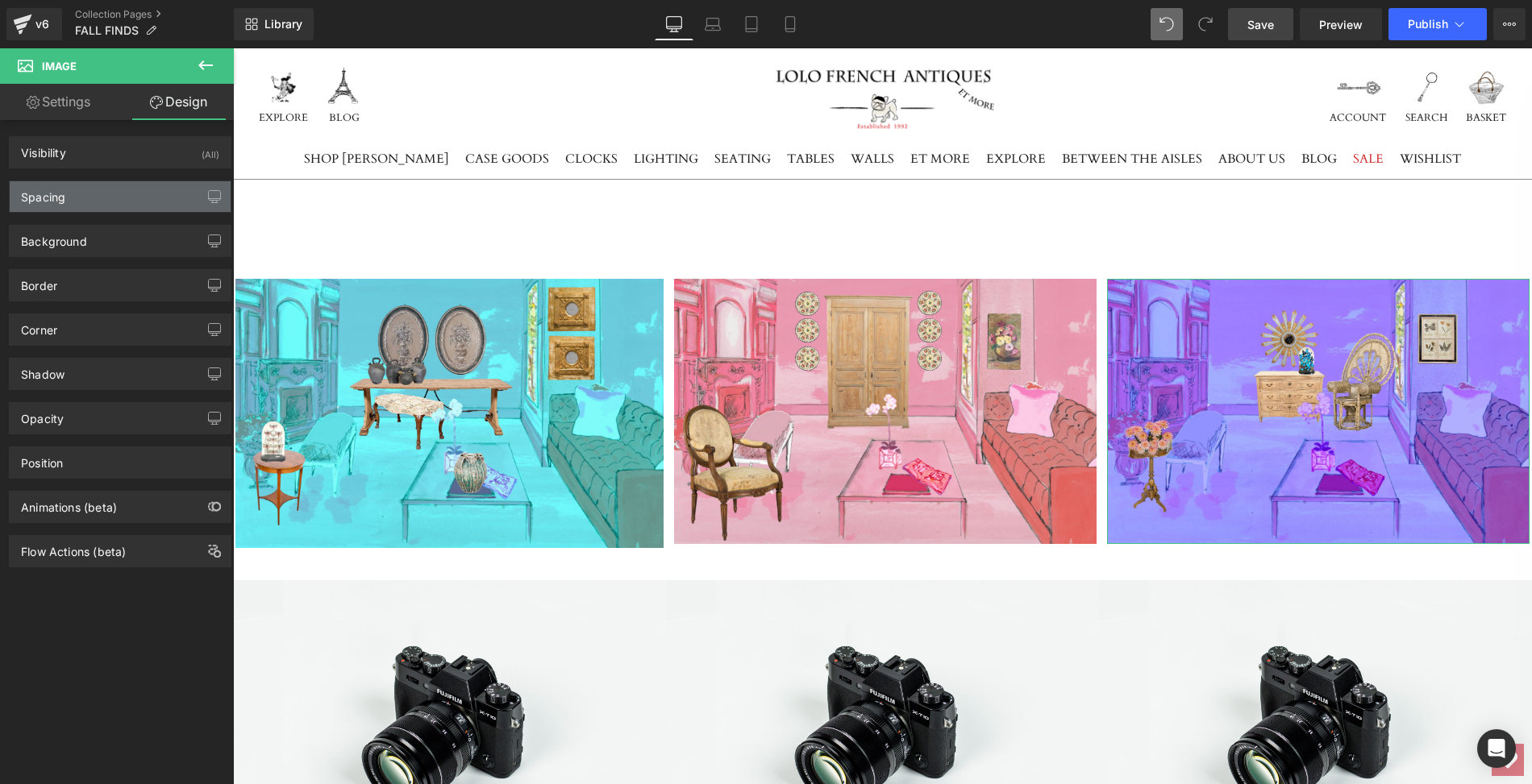
click at [115, 184] on div "Spacing" at bounding box center [120, 196] width 221 height 30
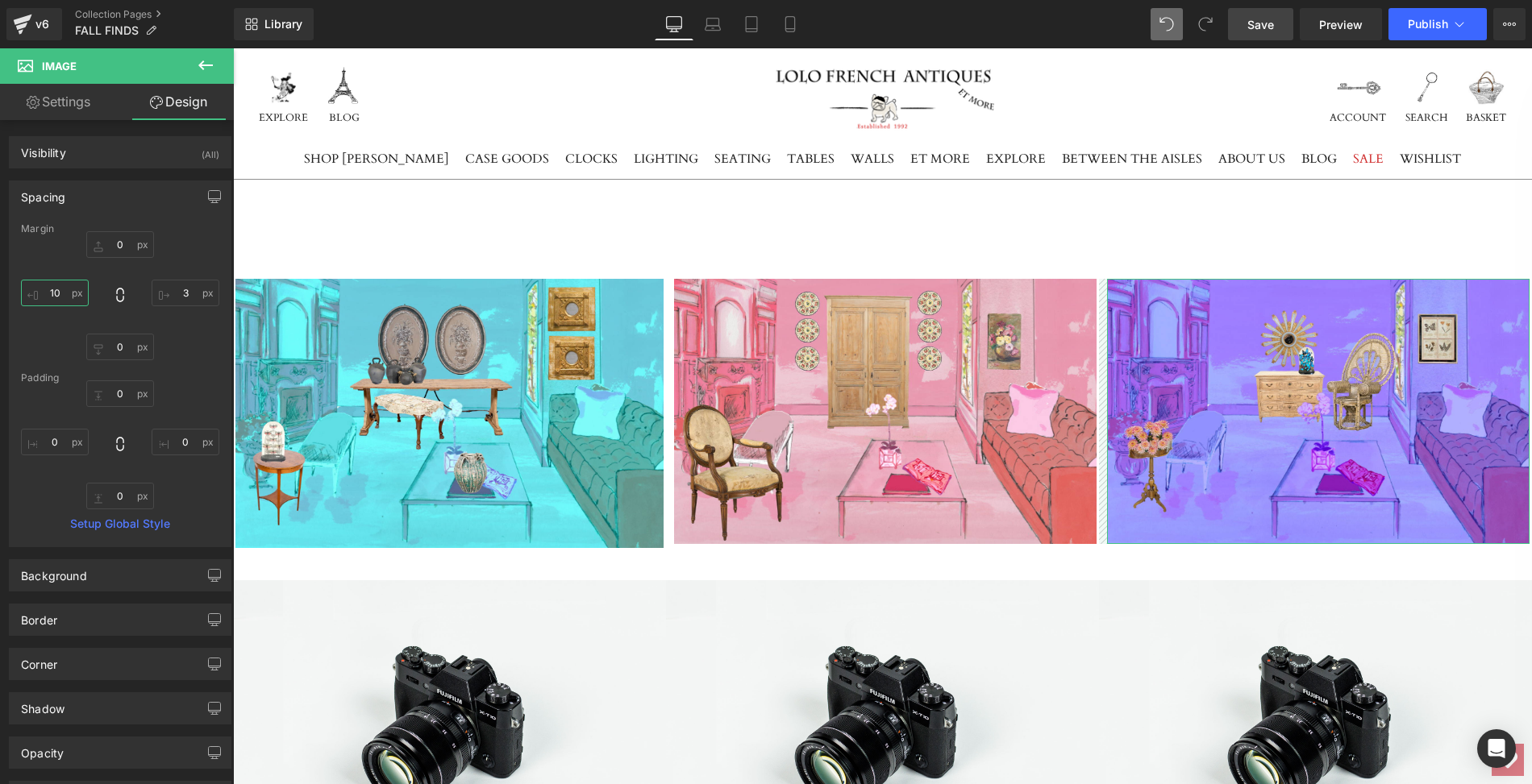
click at [58, 285] on input "10" at bounding box center [55, 293] width 67 height 26
type input "3"
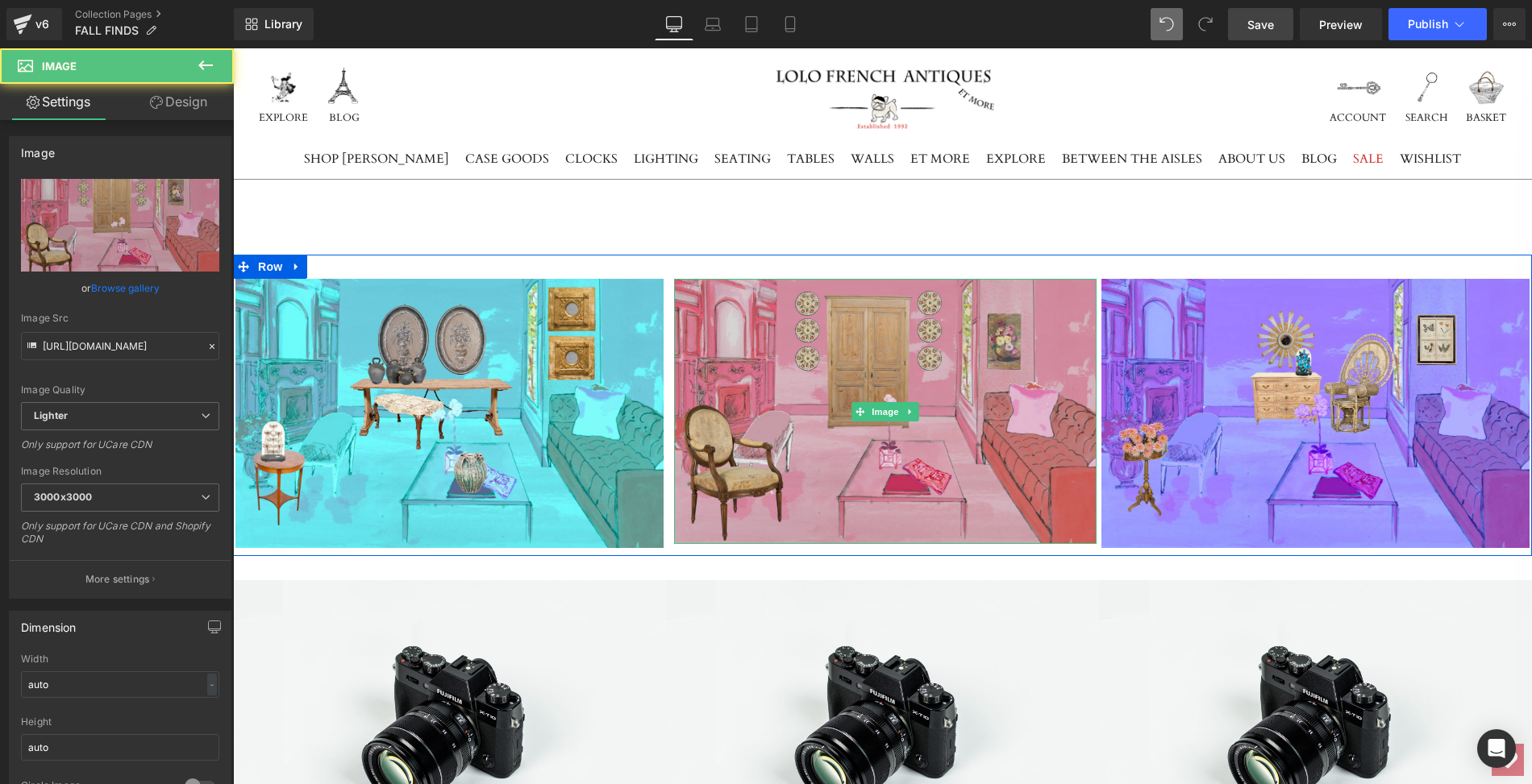
click at [830, 388] on img at bounding box center [886, 411] width 422 height 265
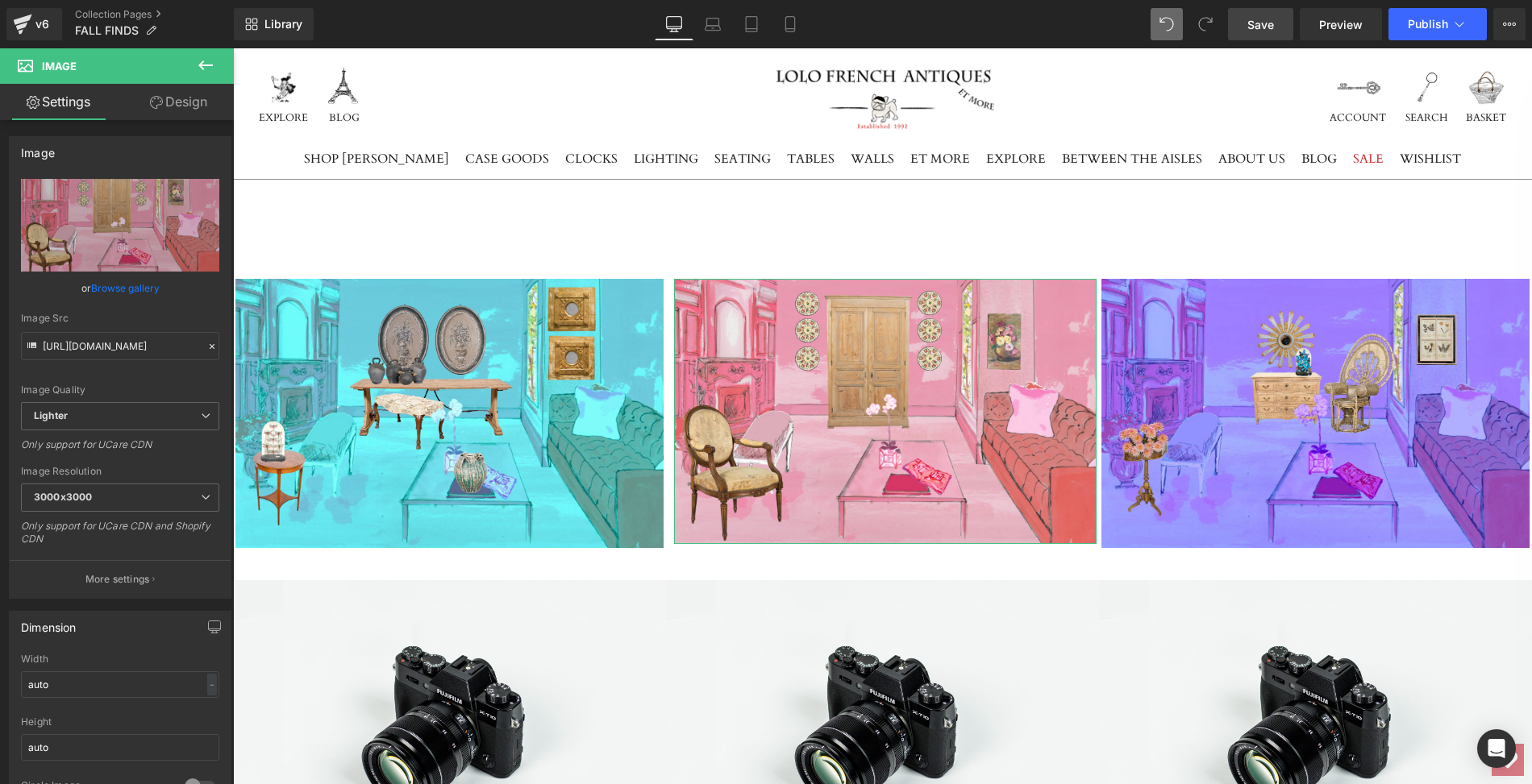
click at [194, 99] on link "Design" at bounding box center [178, 102] width 117 height 36
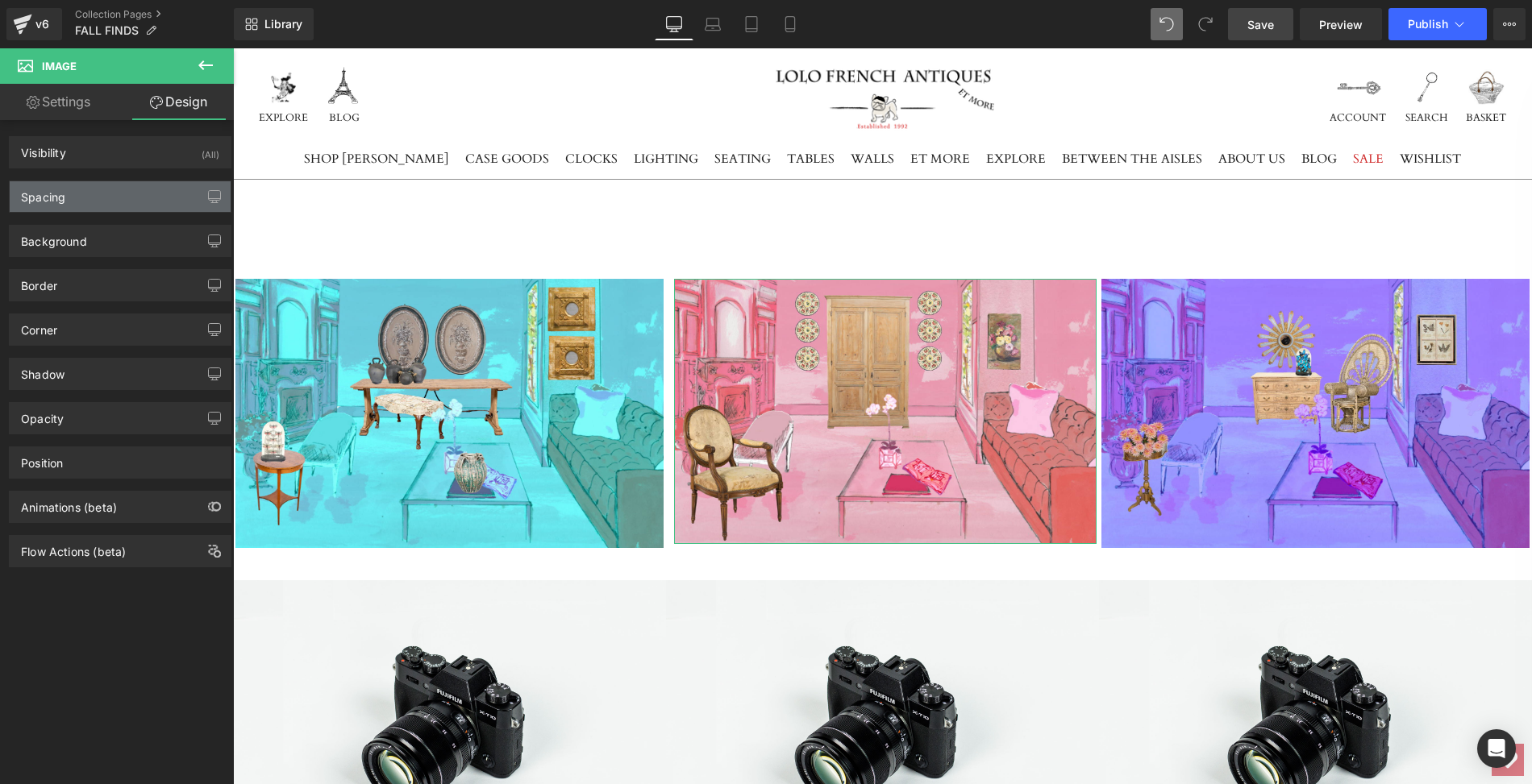
click at [109, 187] on div "Spacing" at bounding box center [120, 196] width 221 height 30
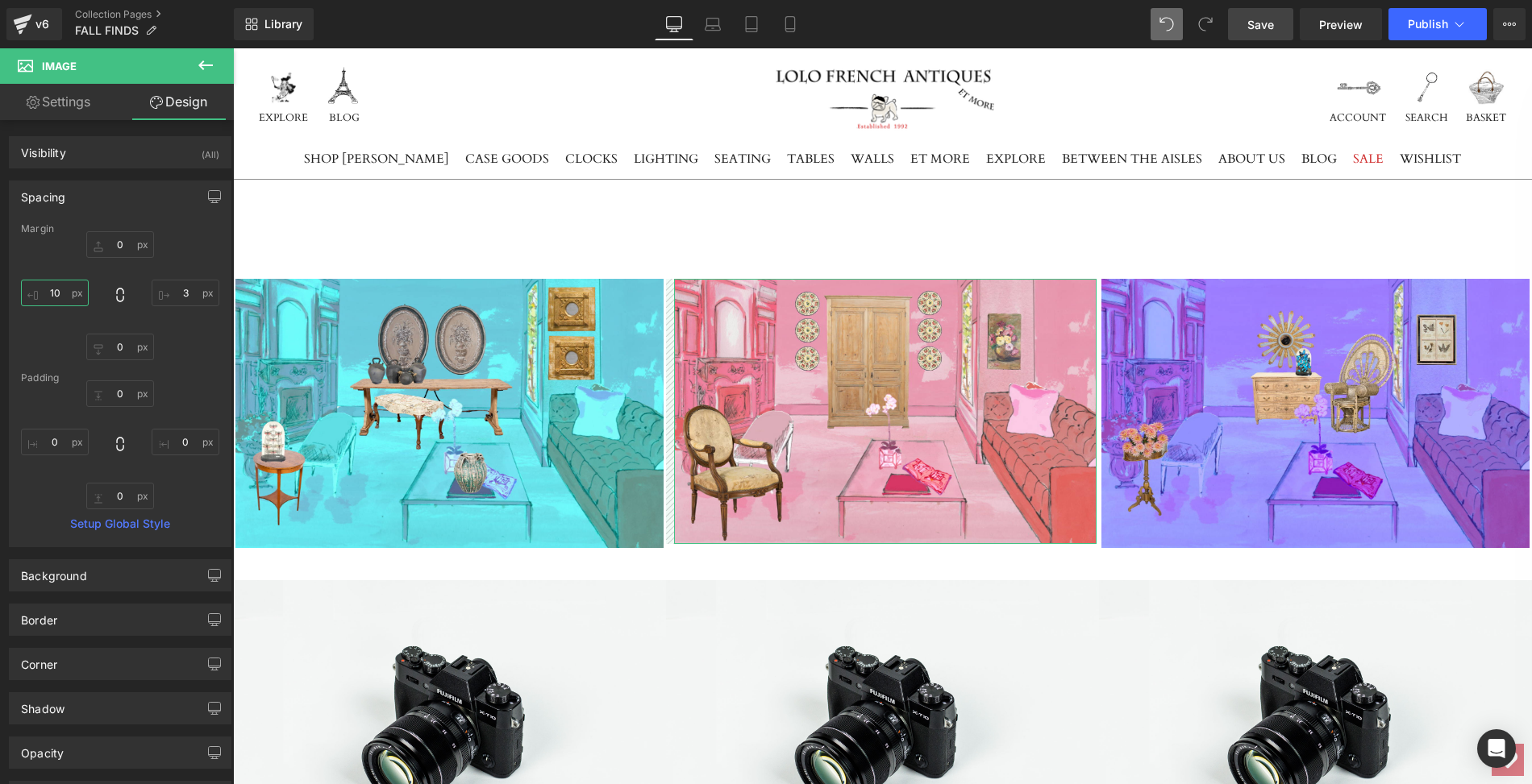
click at [62, 289] on input "text" at bounding box center [55, 293] width 67 height 26
type input "3"
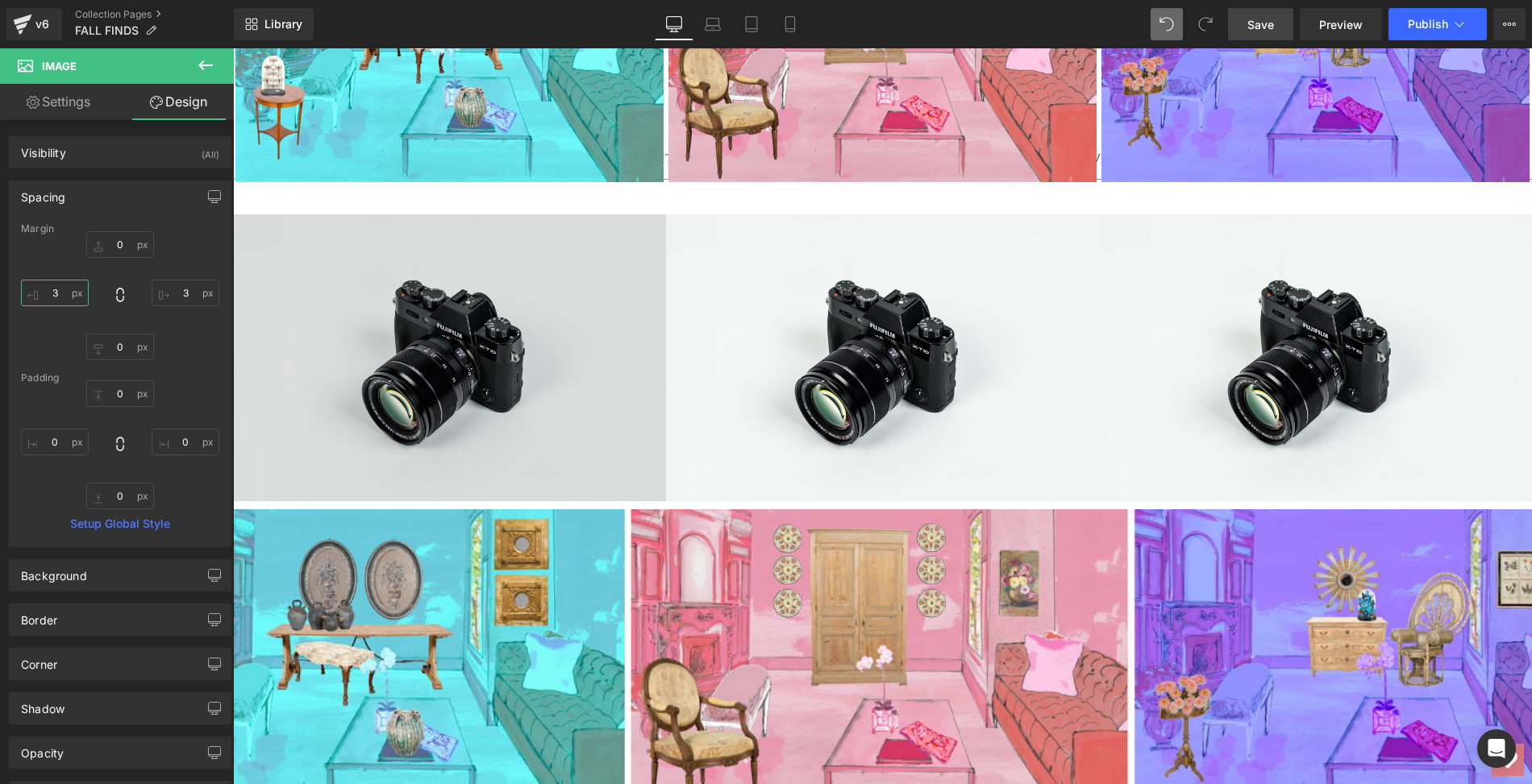
scroll to position [366, 0]
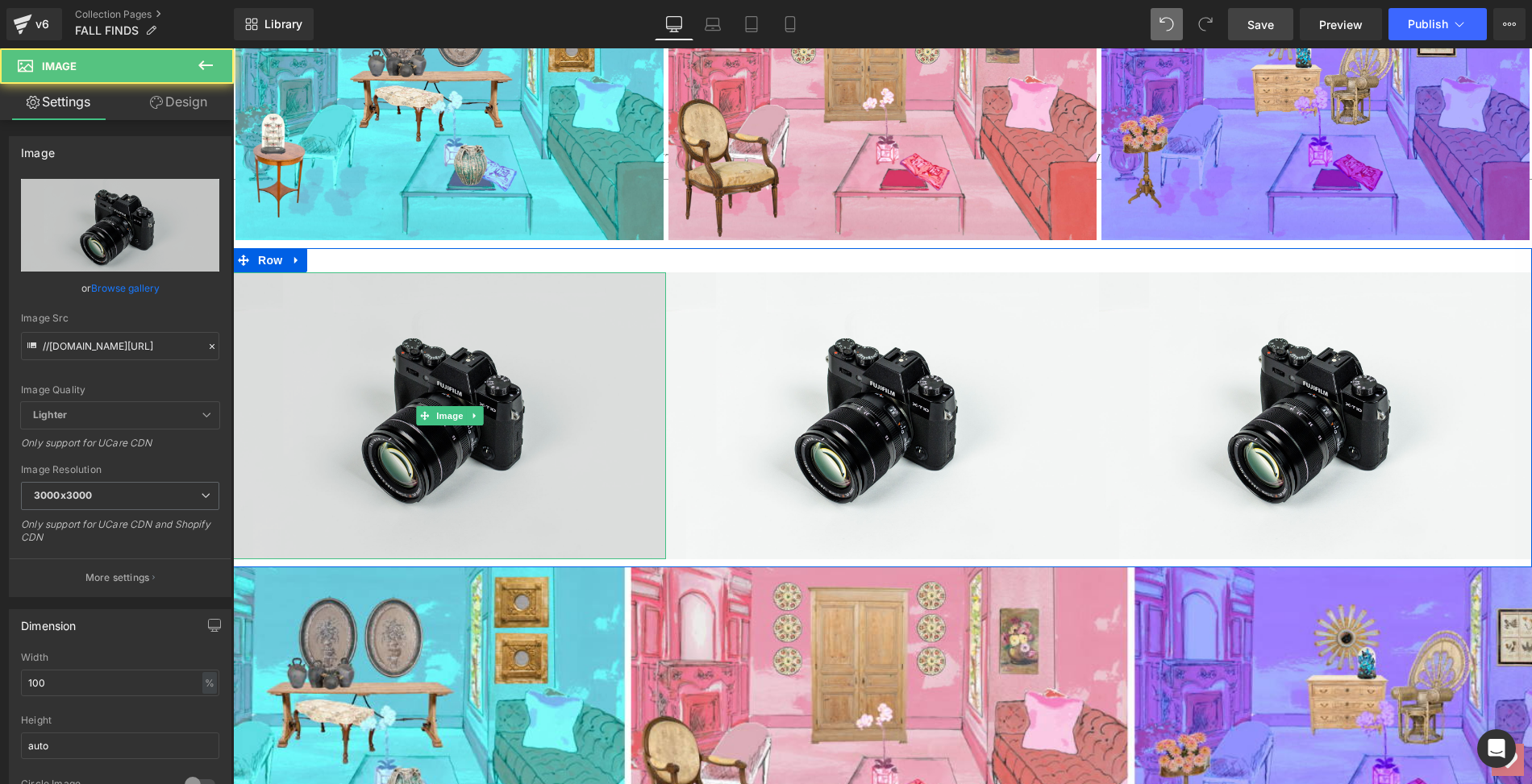
click at [428, 418] on div "Image" at bounding box center [449, 415] width 433 height 287
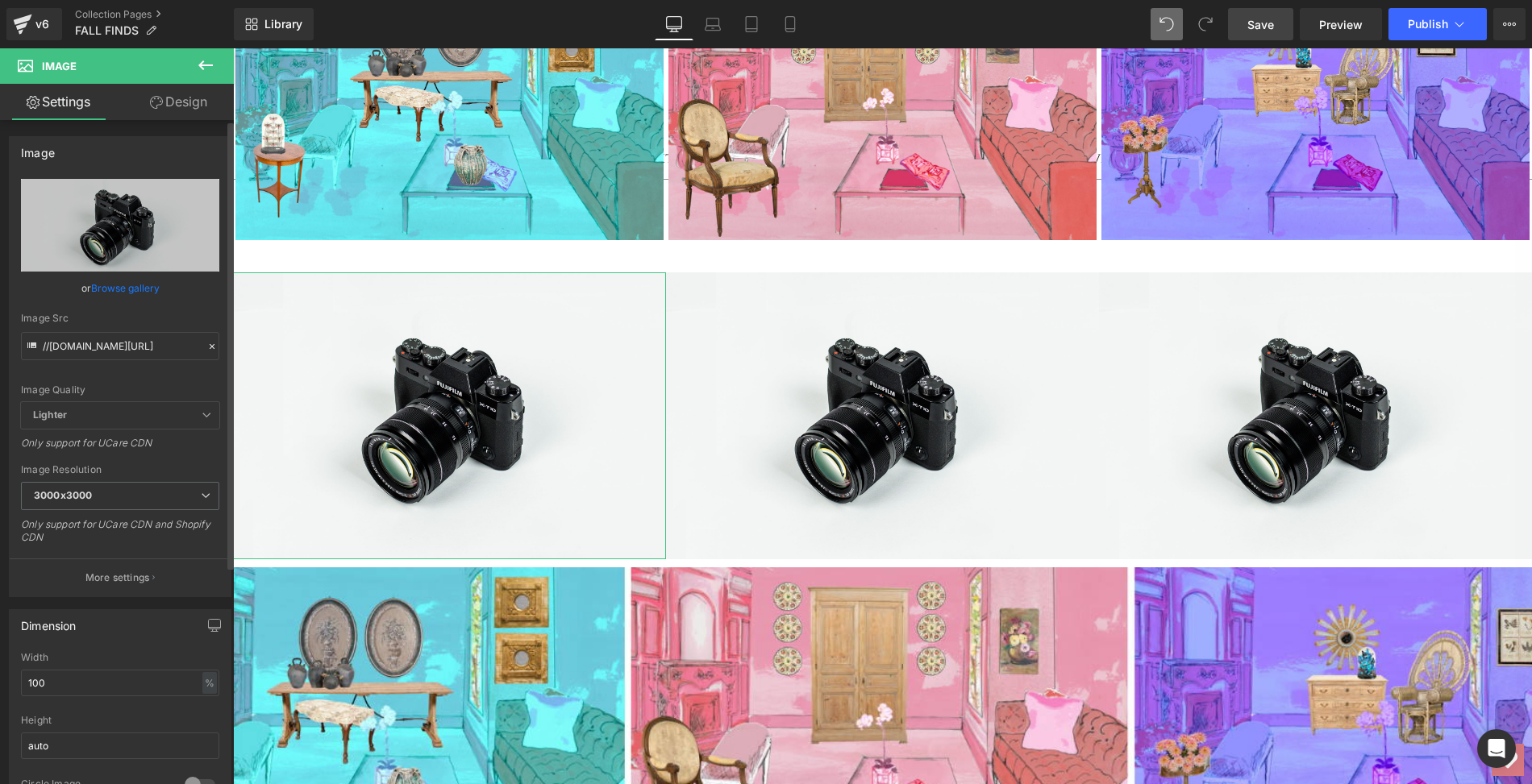
click at [134, 286] on link "Browse gallery" at bounding box center [125, 288] width 68 height 28
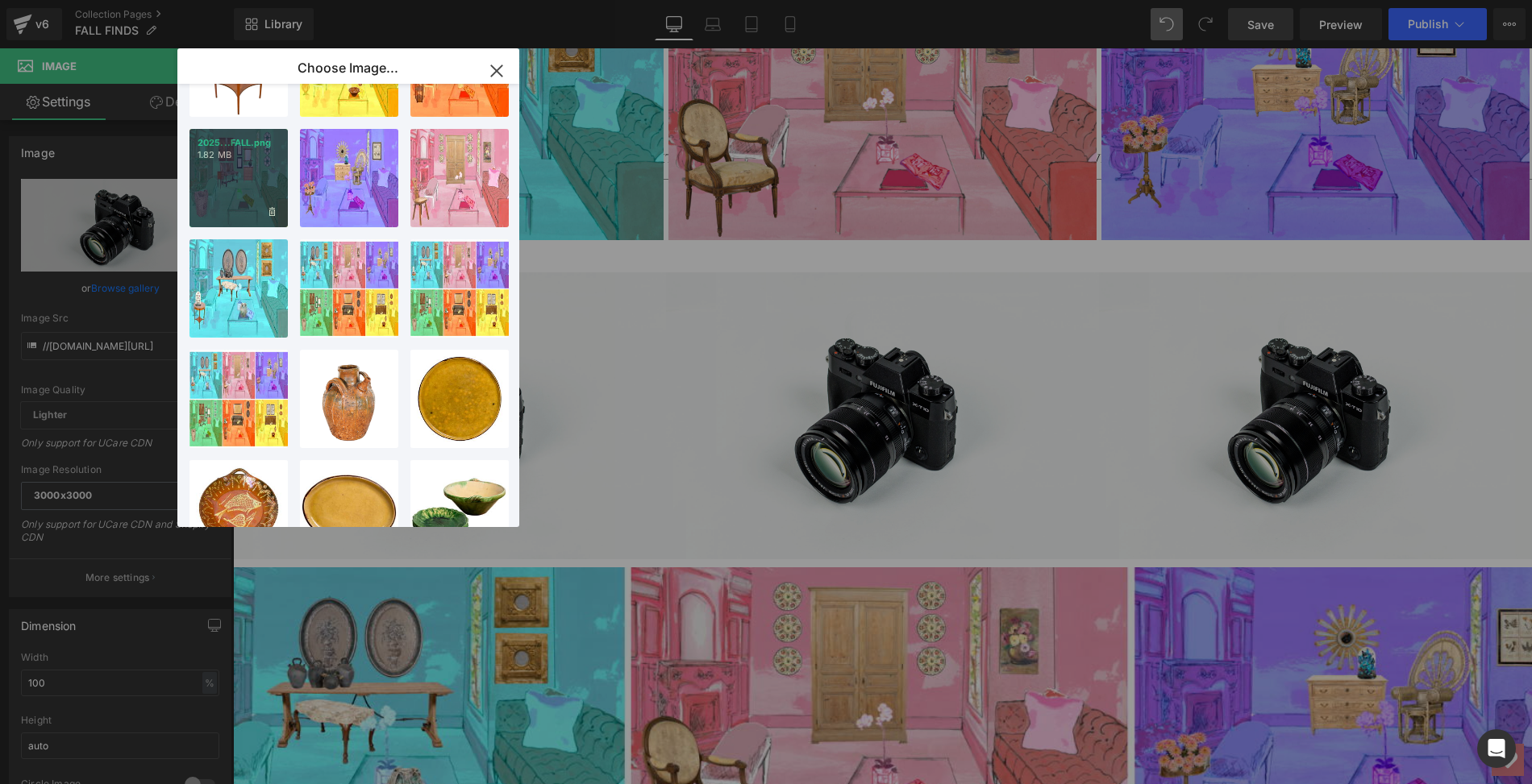
click at [230, 202] on div "2025...FALL.png 1.82 MB" at bounding box center [239, 178] width 99 height 99
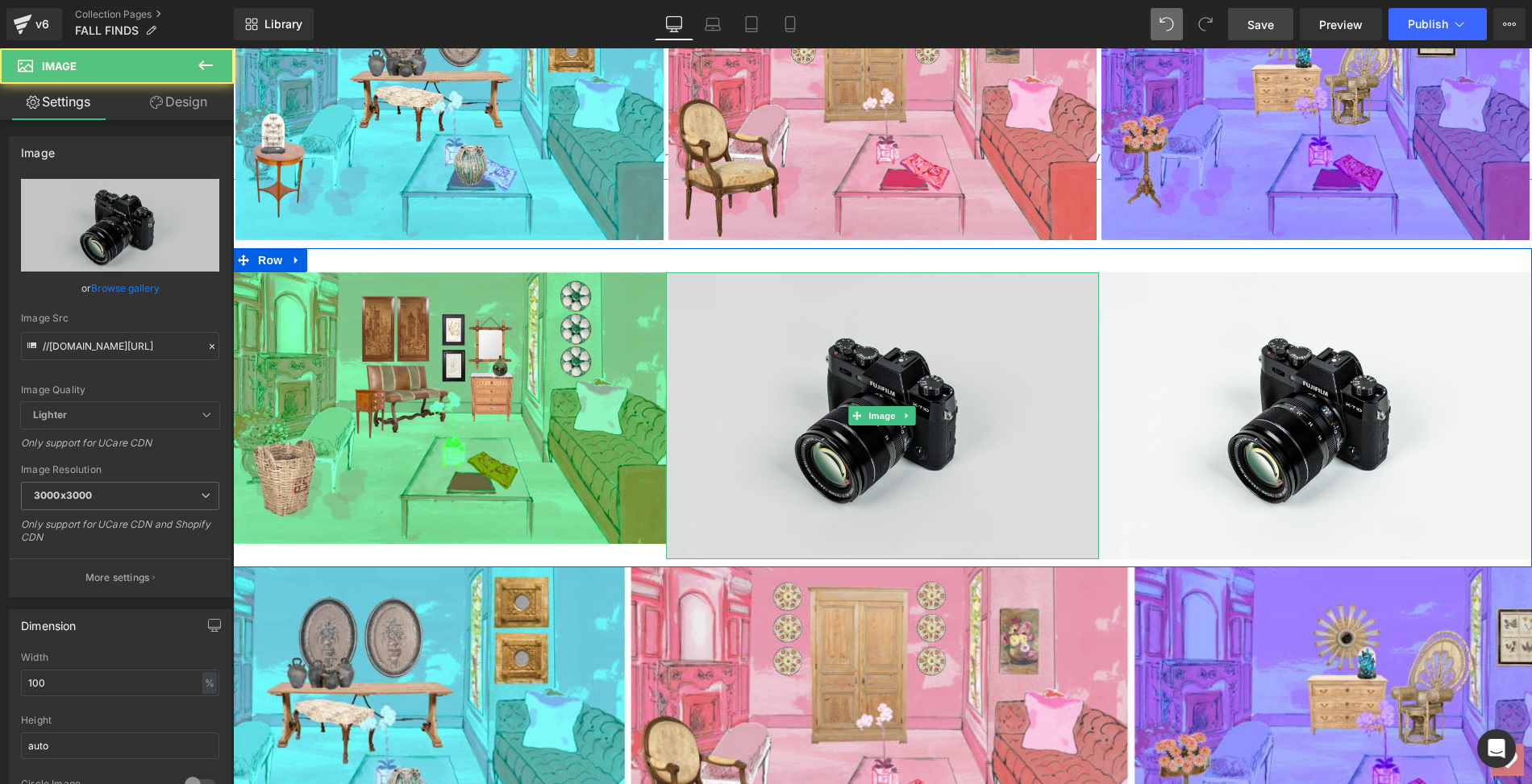
click at [789, 424] on img at bounding box center [882, 415] width 433 height 287
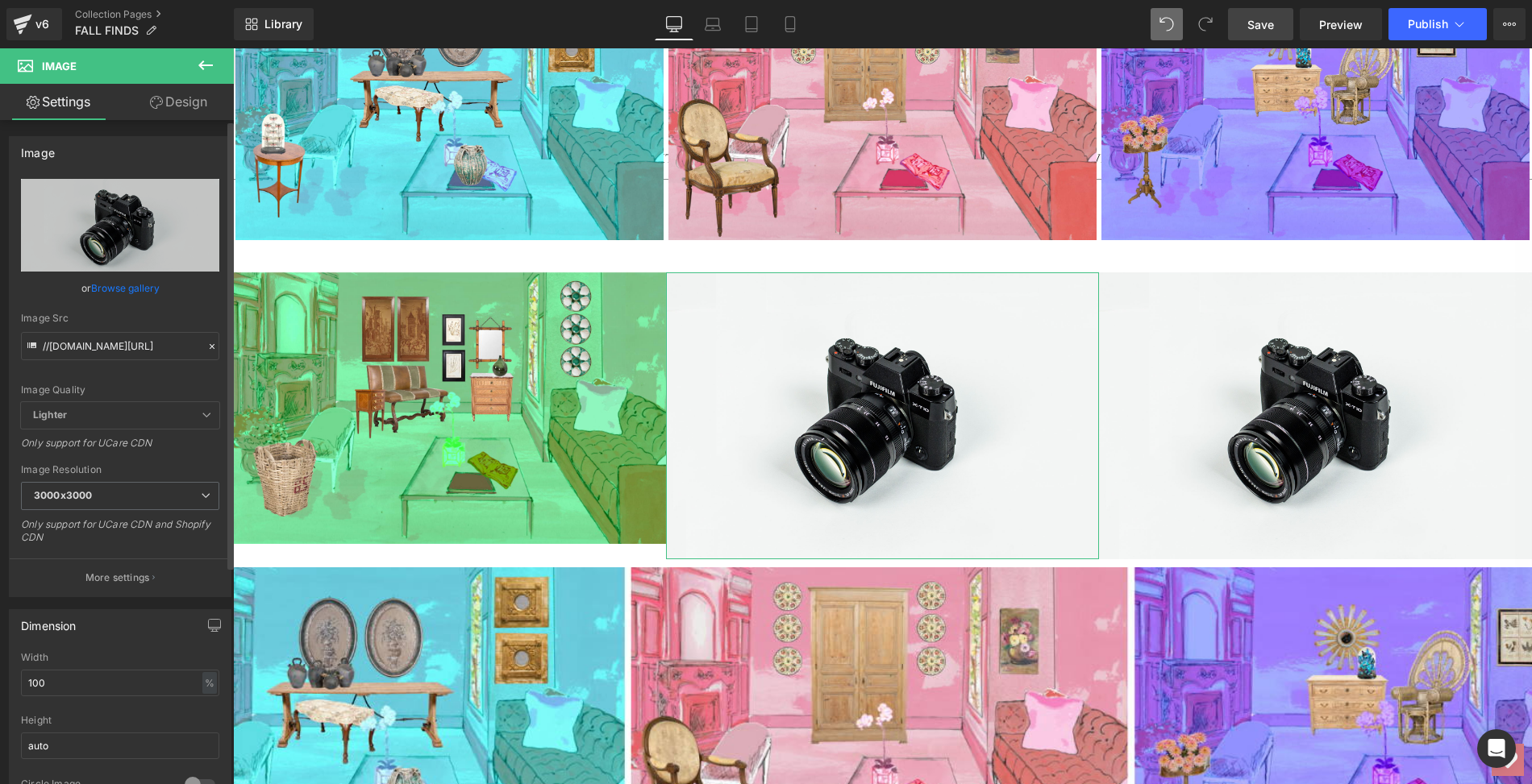
click at [121, 282] on link "Browse gallery" at bounding box center [125, 288] width 68 height 28
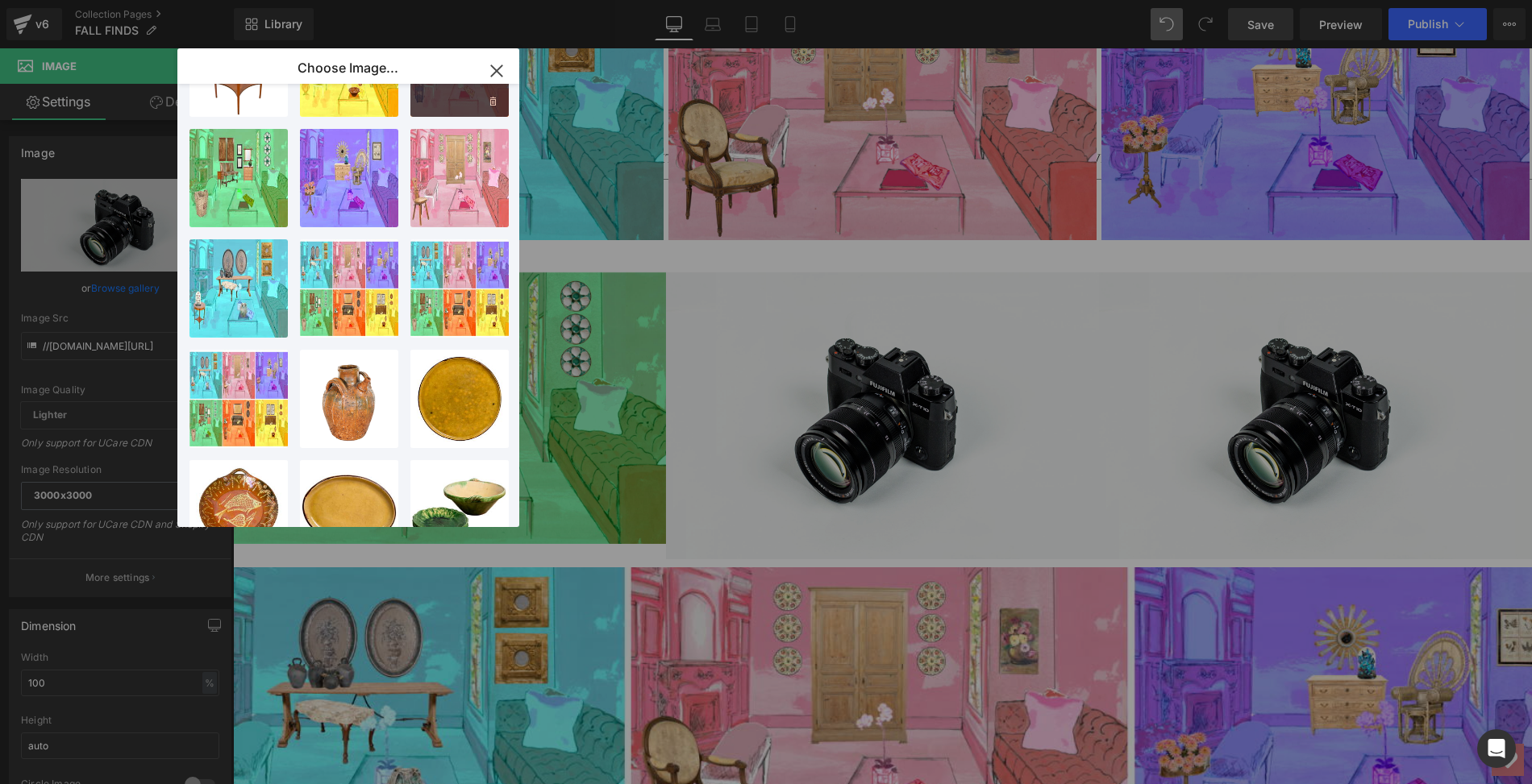
click at [456, 103] on div "2025...HOME.png 1.74 MB" at bounding box center [460, 68] width 99 height 99
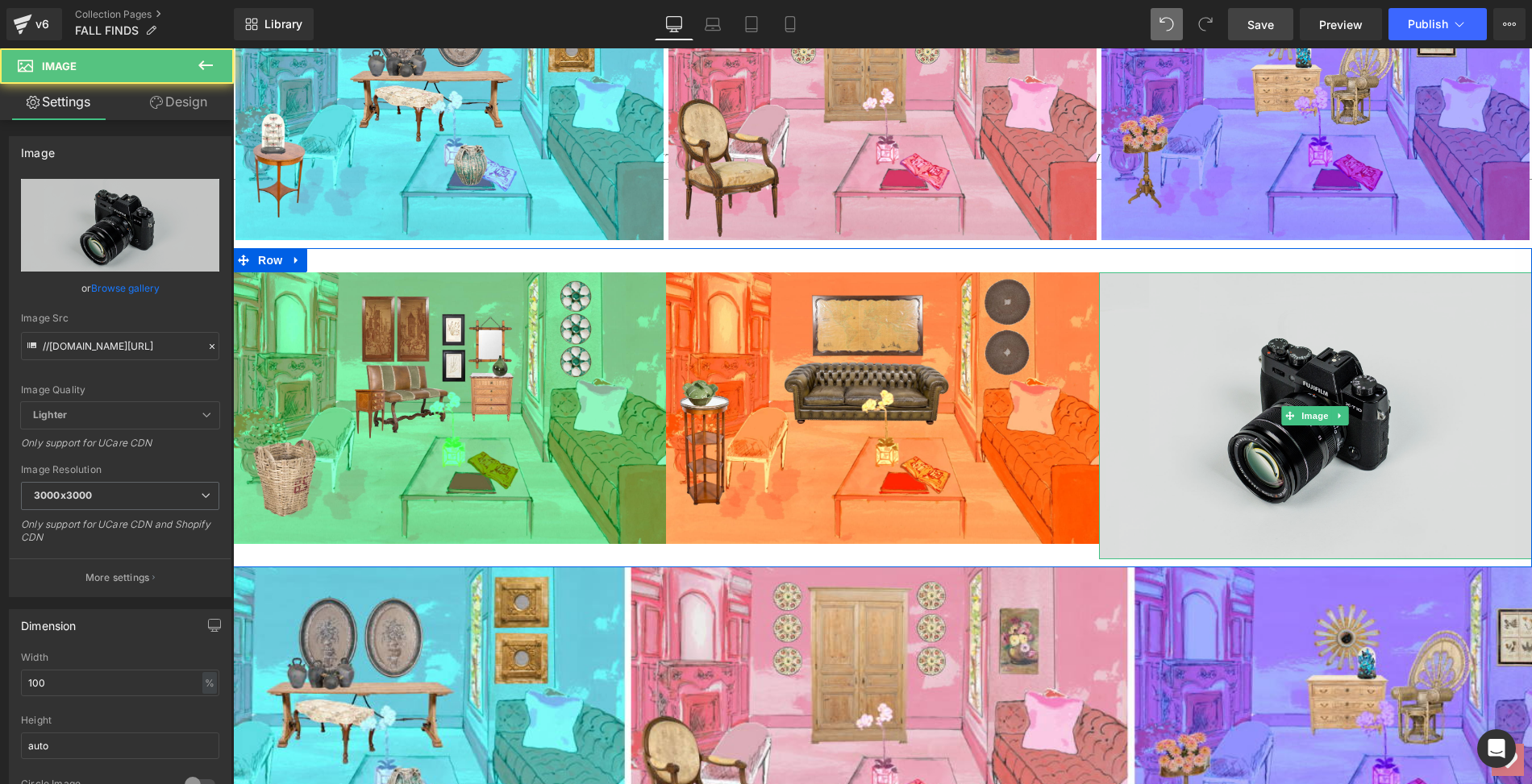
click at [1219, 437] on img at bounding box center [1315, 415] width 433 height 287
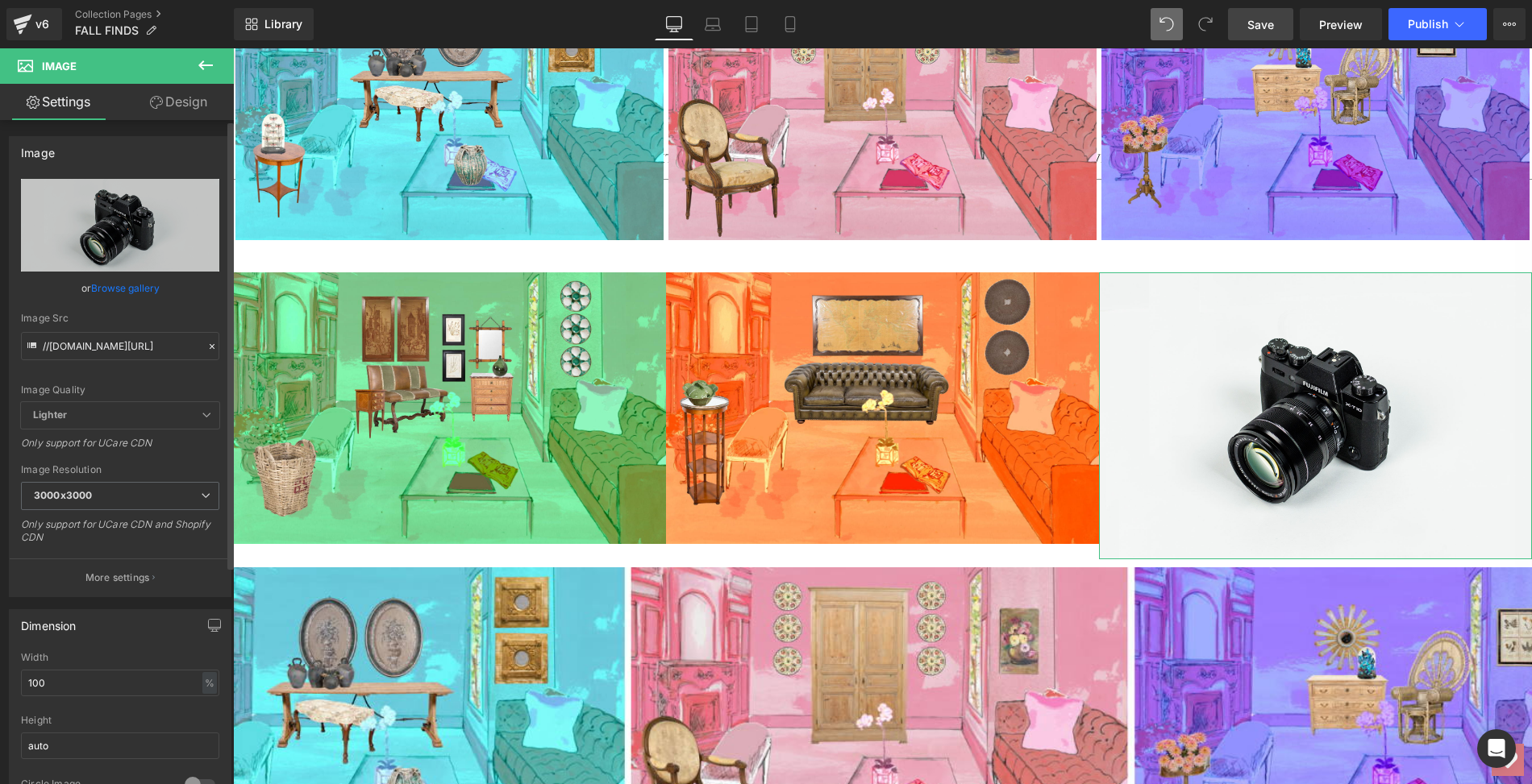
click at [143, 288] on link "Browse gallery" at bounding box center [125, 288] width 68 height 28
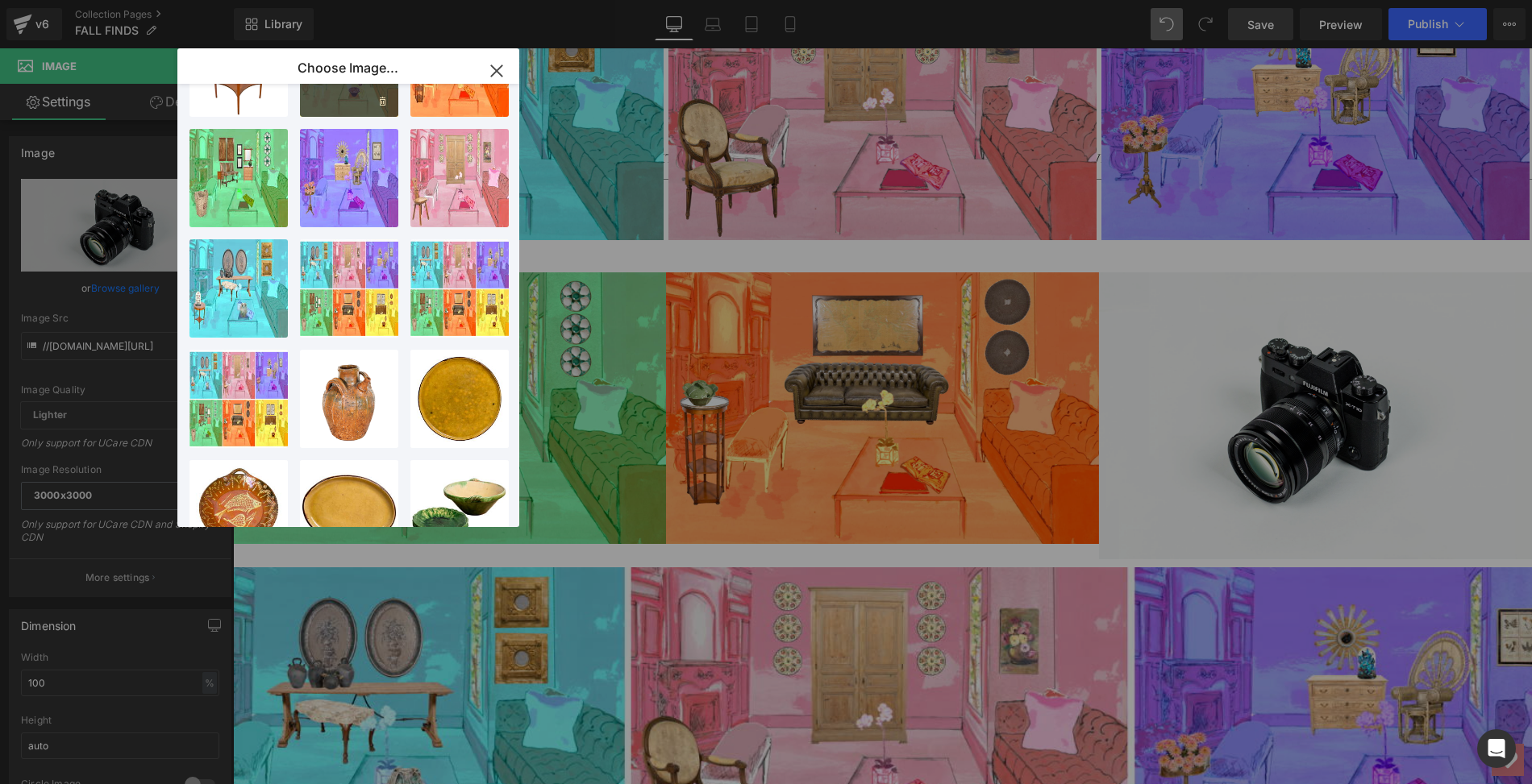
click at [352, 100] on div "2025...HOME.png 1.70 MB" at bounding box center [349, 68] width 99 height 99
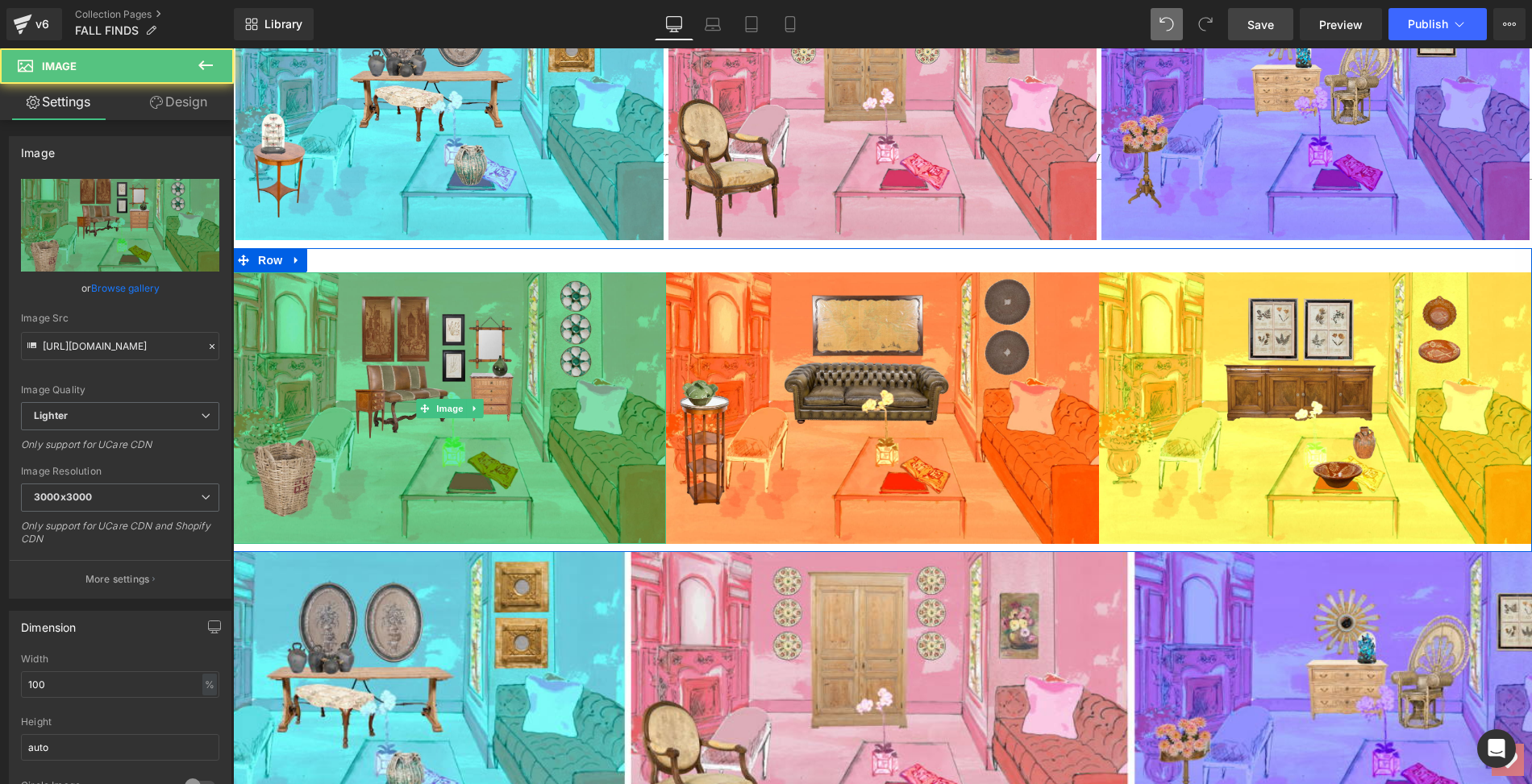
click at [533, 443] on img at bounding box center [449, 409] width 433 height 273
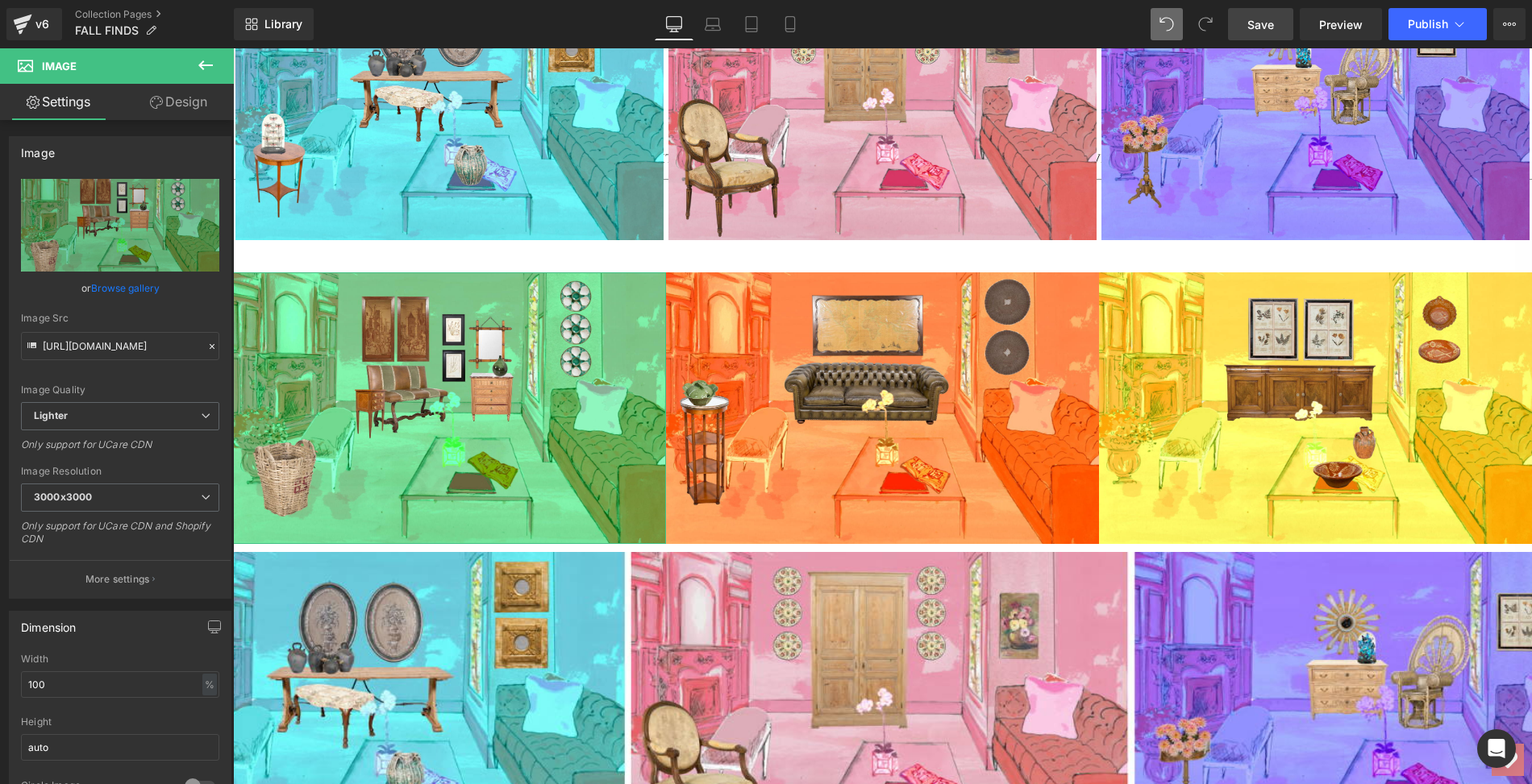
click at [189, 102] on link "Design" at bounding box center [178, 102] width 117 height 36
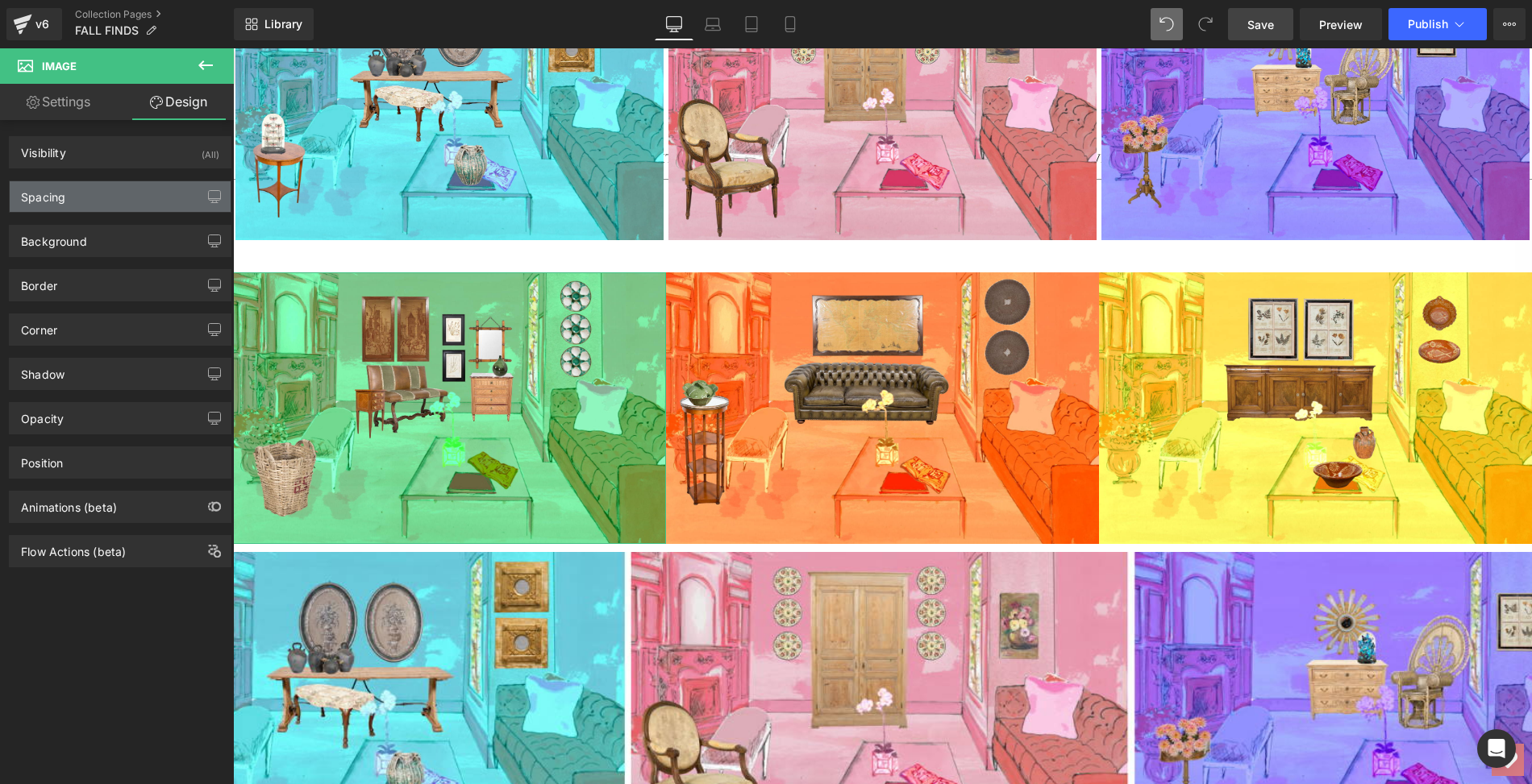
click at [139, 189] on div "Spacing" at bounding box center [120, 196] width 221 height 30
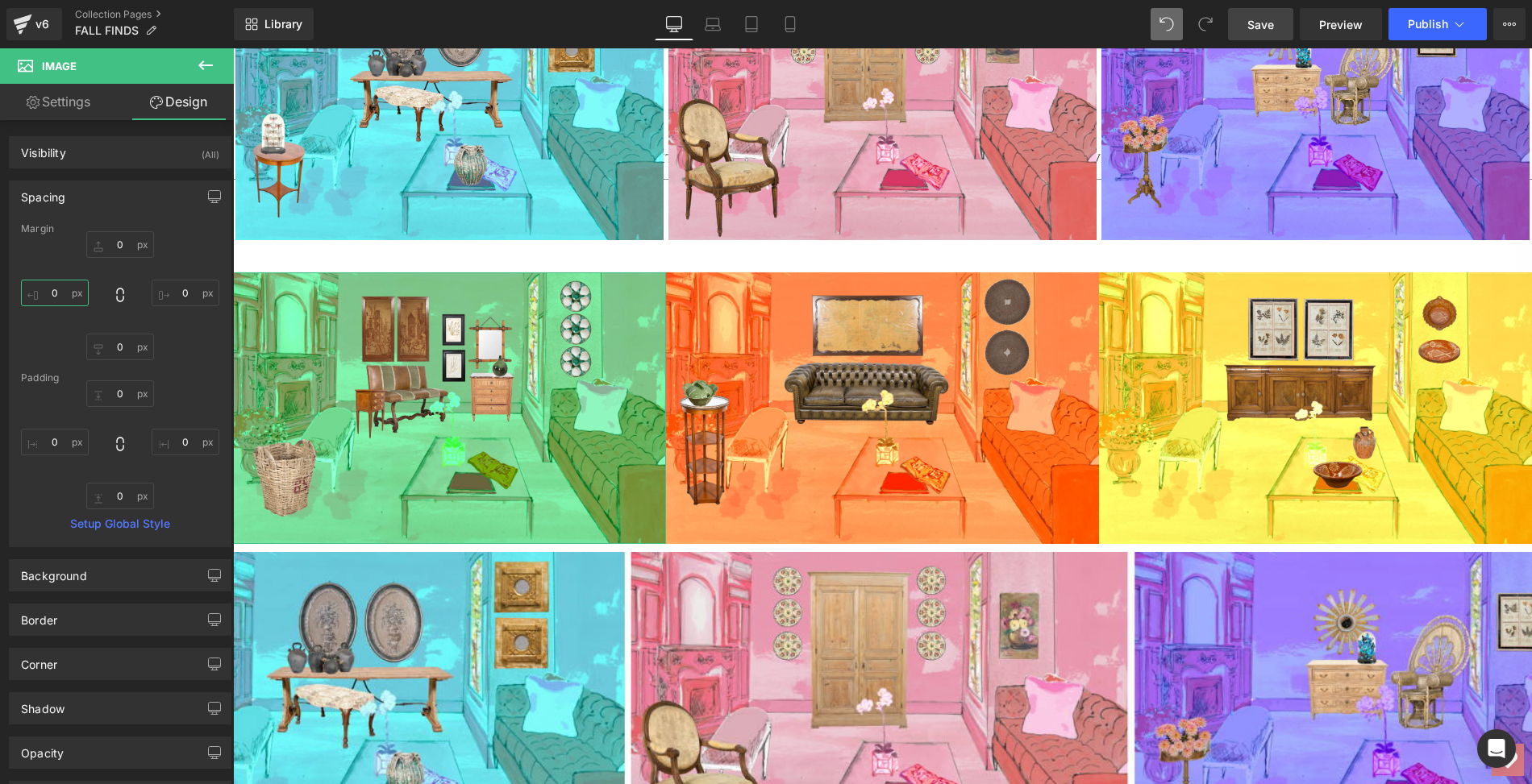
click at [57, 285] on input "0" at bounding box center [55, 293] width 67 height 26
type input "3"
click at [181, 291] on input "0" at bounding box center [186, 293] width 67 height 26
type input "3"
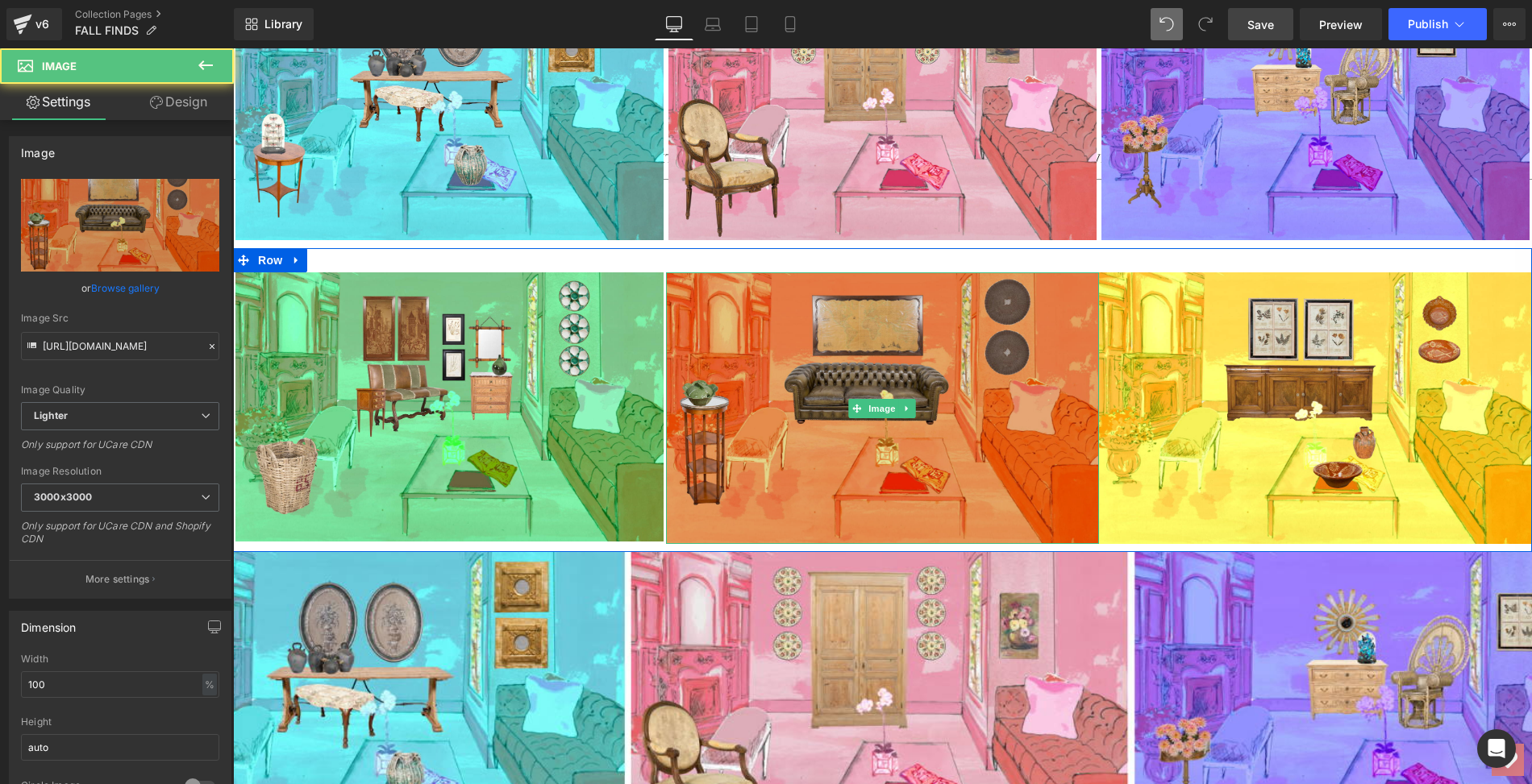
click at [804, 398] on img at bounding box center [882, 409] width 433 height 273
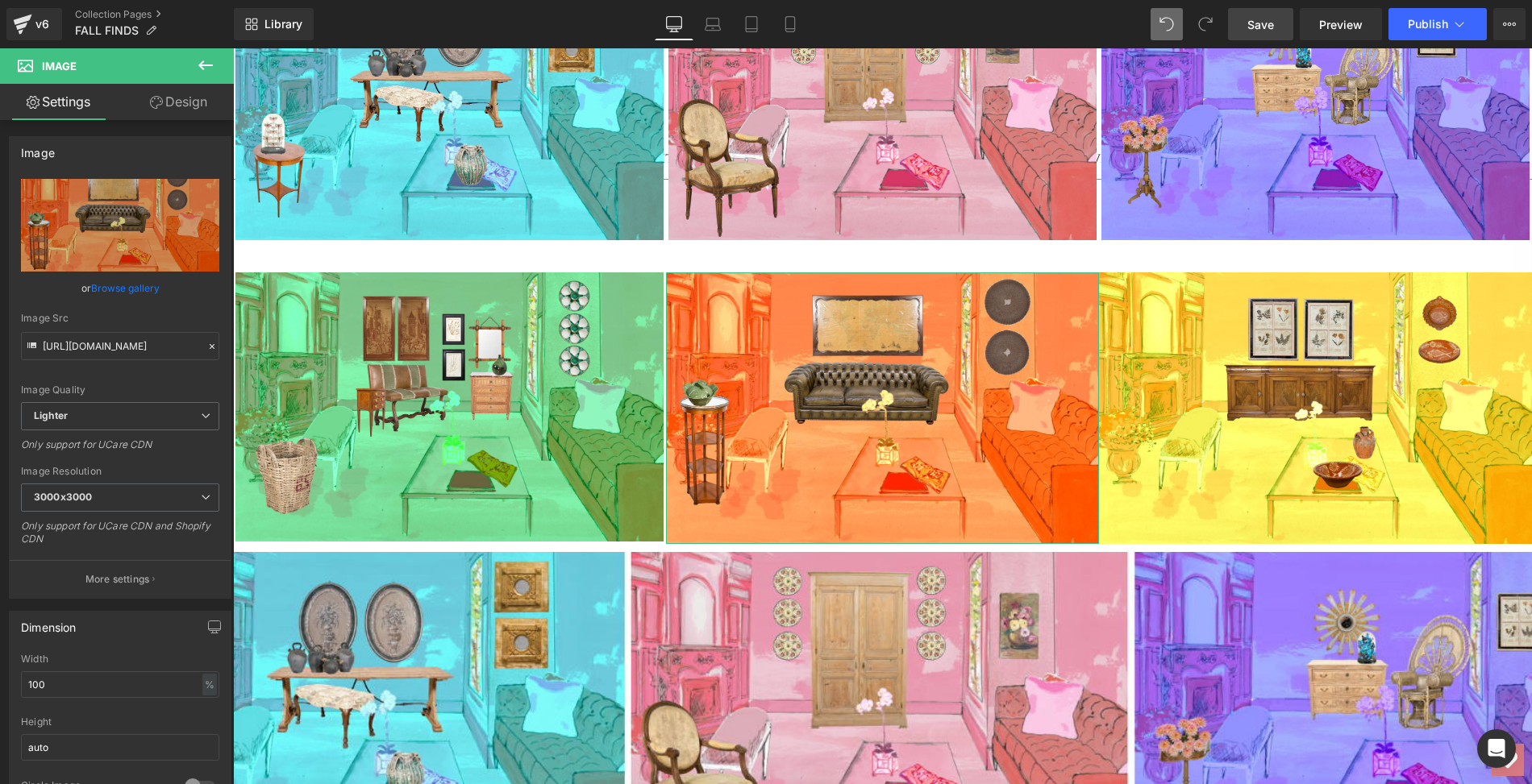
click at [184, 103] on link "Design" at bounding box center [178, 102] width 117 height 36
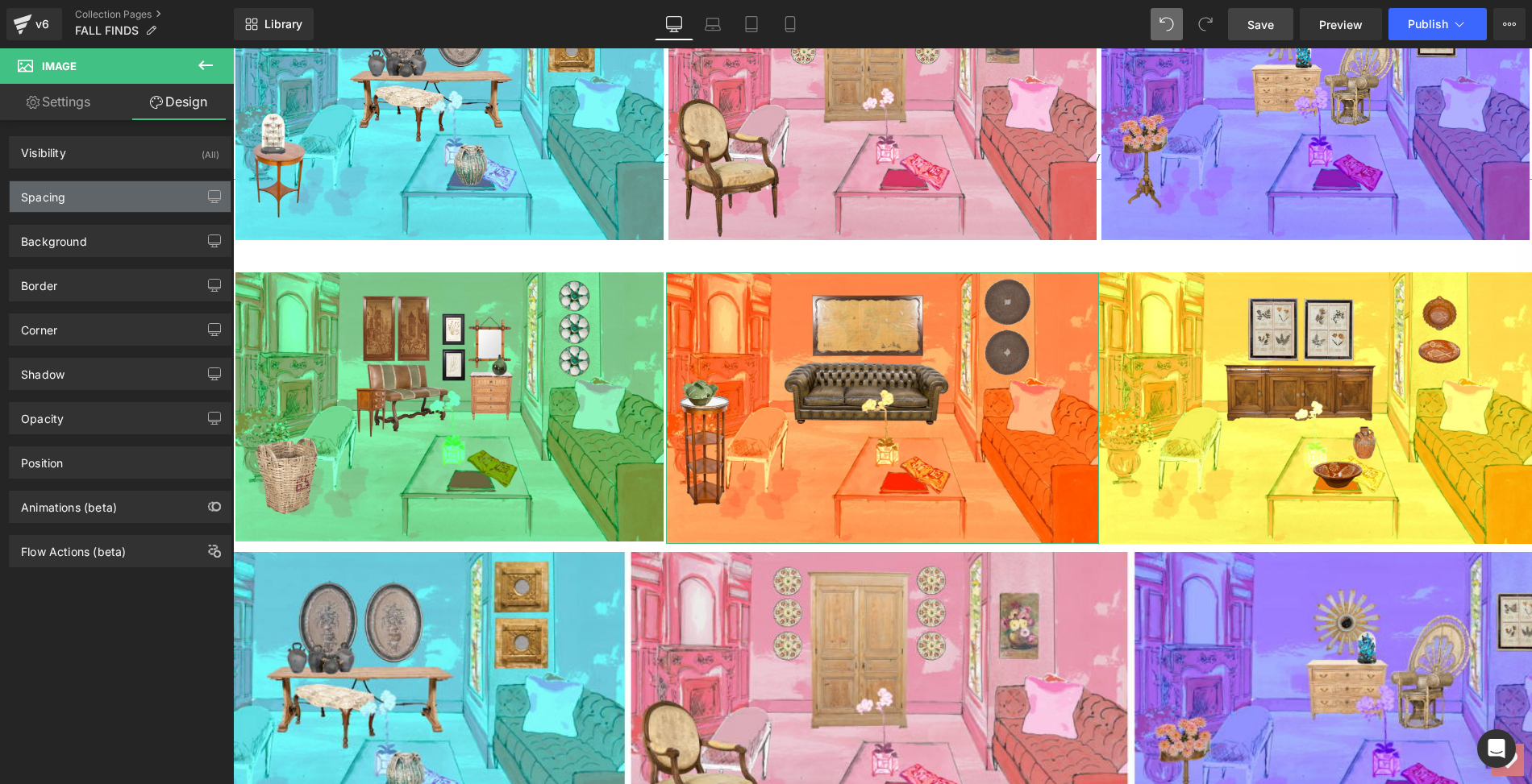
click at [129, 199] on div "Spacing" at bounding box center [120, 196] width 221 height 30
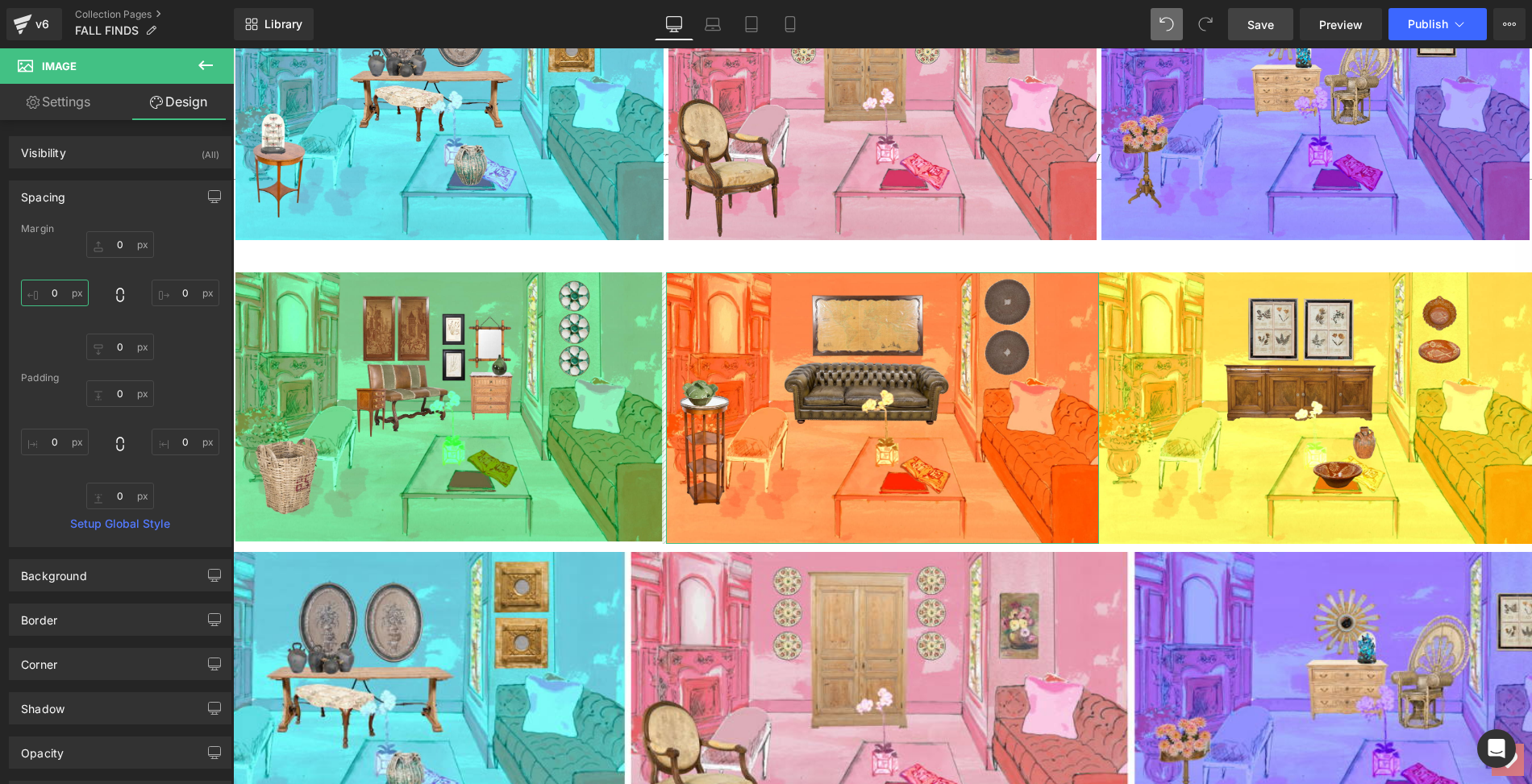
click at [58, 289] on input "0" at bounding box center [55, 293] width 67 height 26
type input "3"
click at [181, 291] on input "0" at bounding box center [186, 293] width 67 height 26
type input "3"
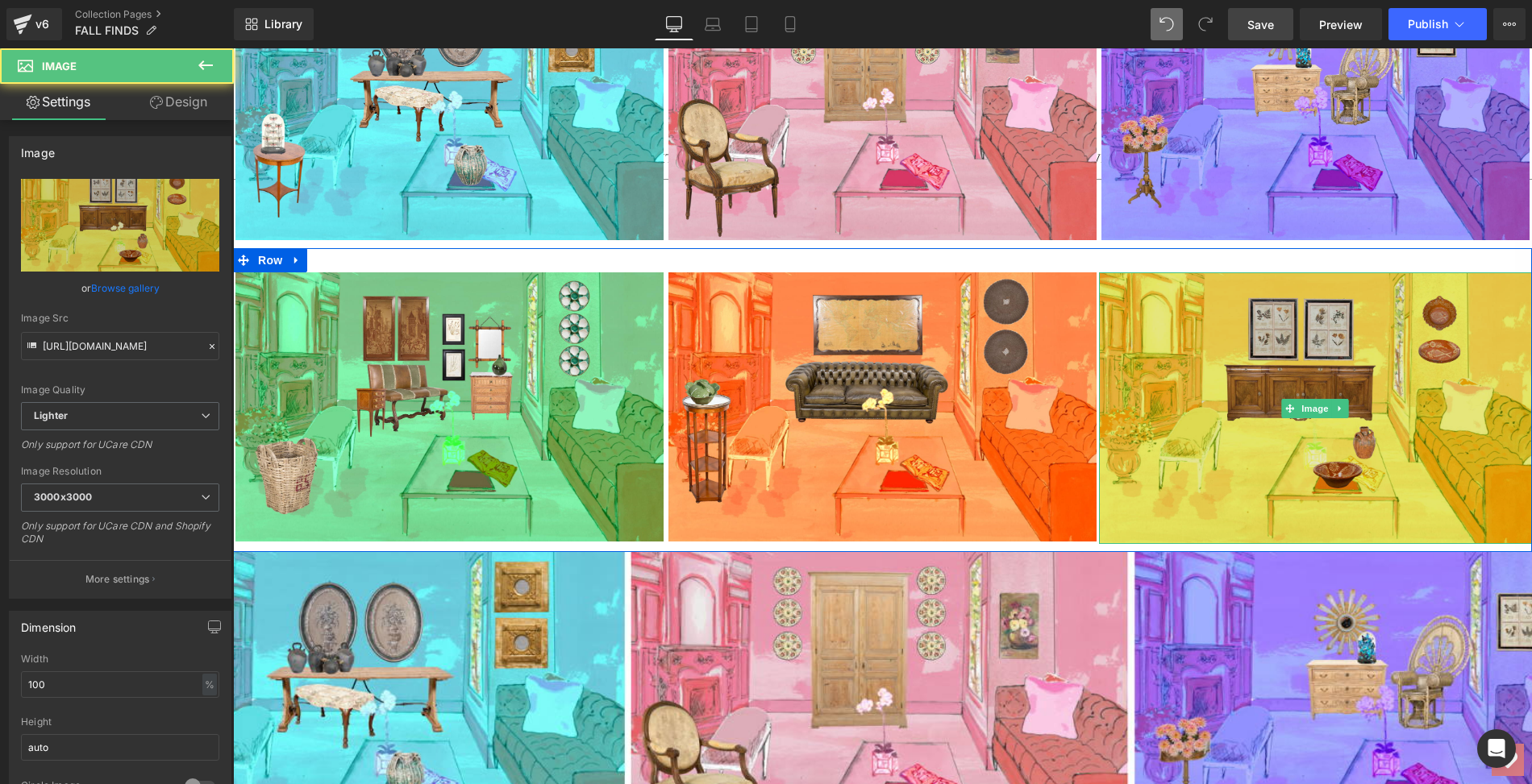
click at [1272, 392] on img at bounding box center [1315, 409] width 433 height 273
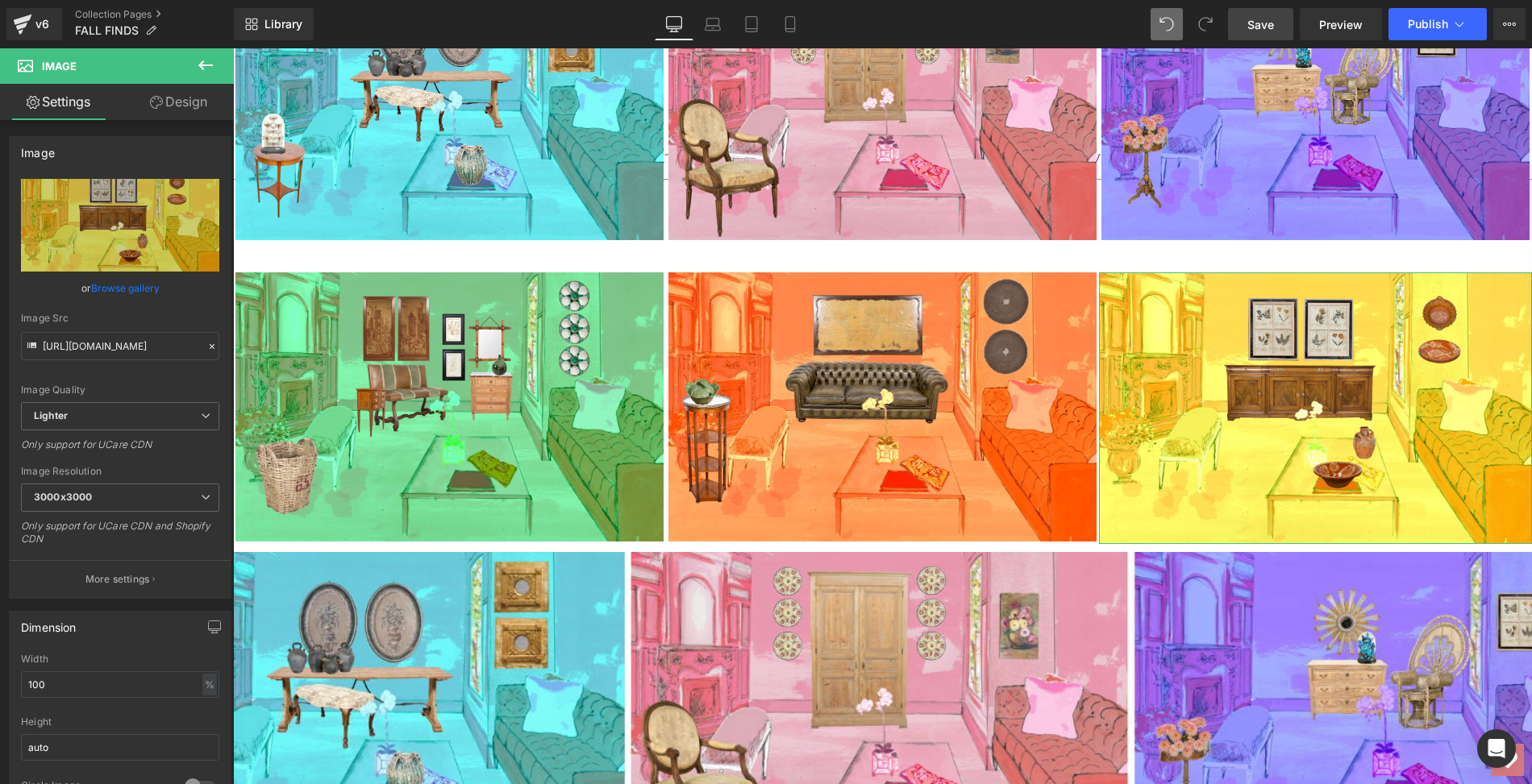
click at [191, 97] on link "Design" at bounding box center [178, 102] width 117 height 36
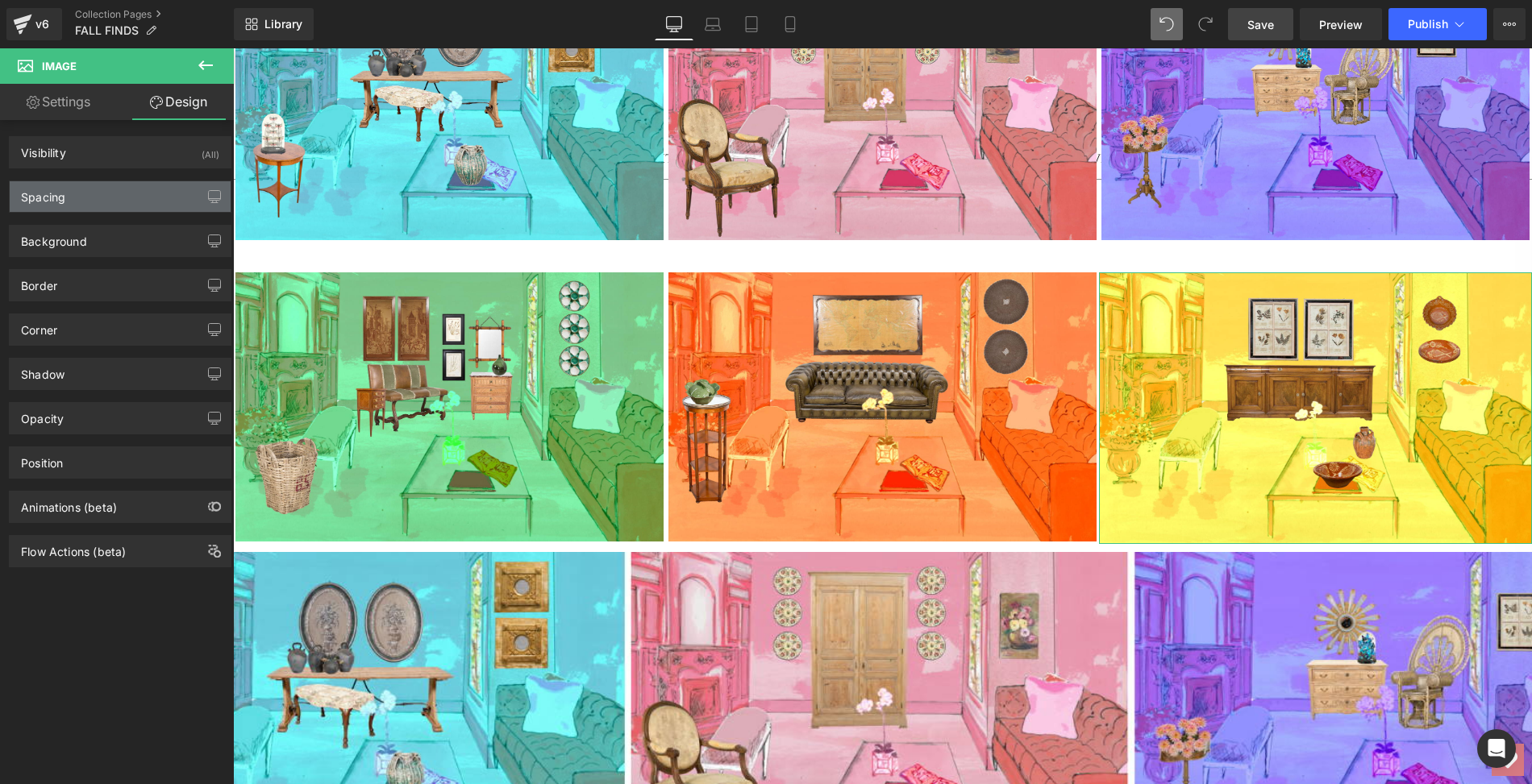
click at [109, 186] on div "Spacing" at bounding box center [120, 196] width 221 height 30
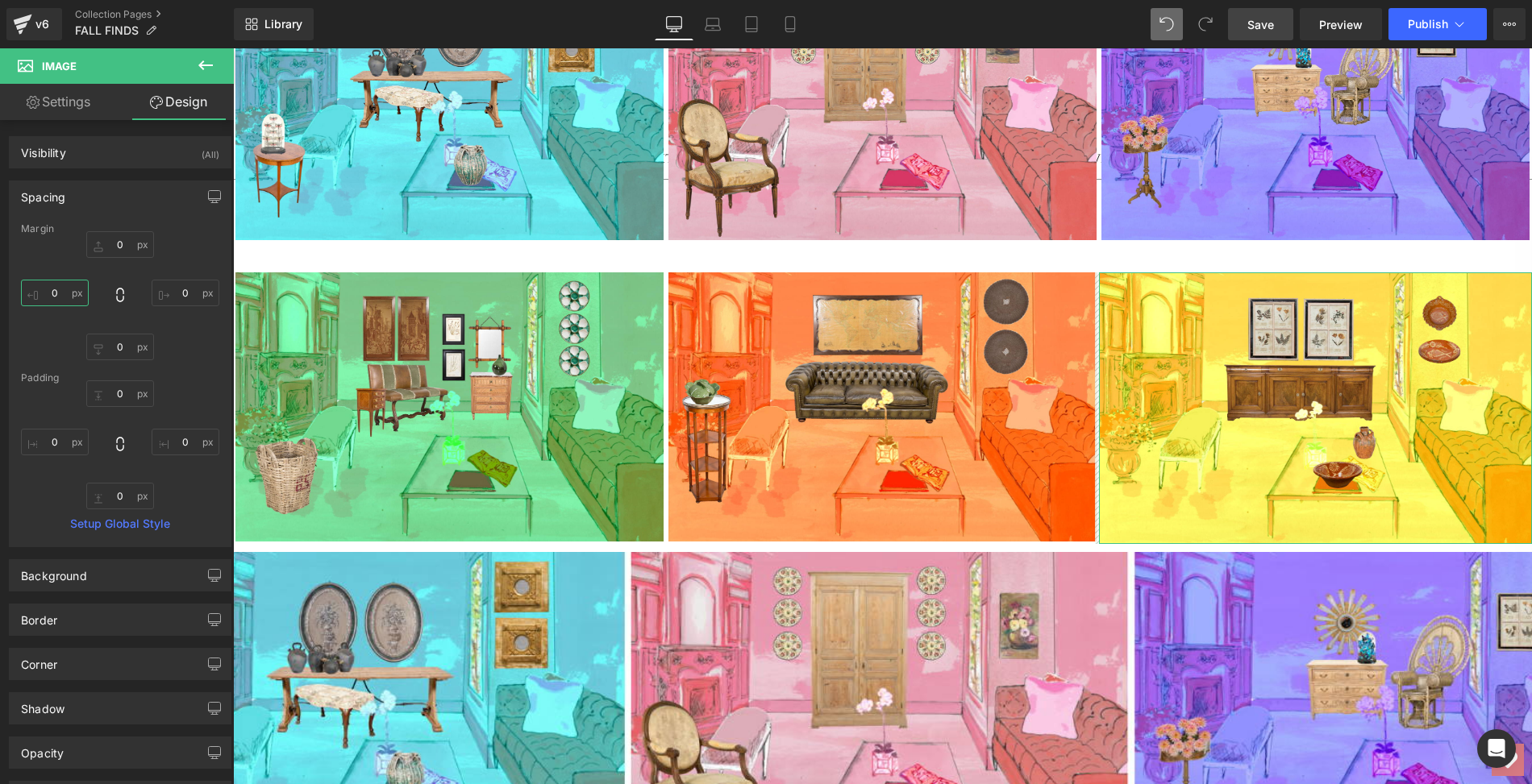
click at [58, 286] on input "0" at bounding box center [55, 293] width 67 height 26
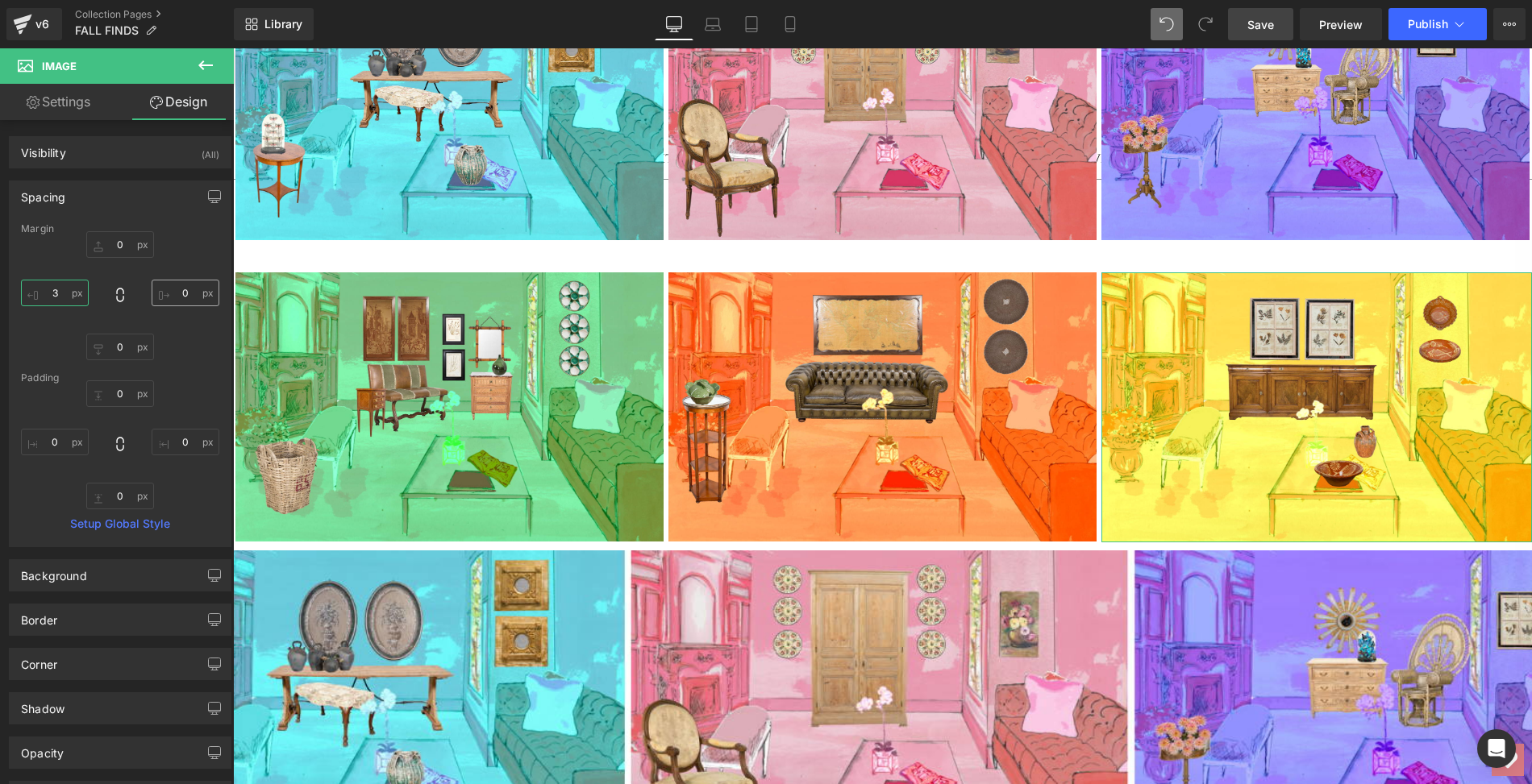
type input "3"
click at [178, 289] on input "0" at bounding box center [186, 293] width 67 height 26
type input "3"
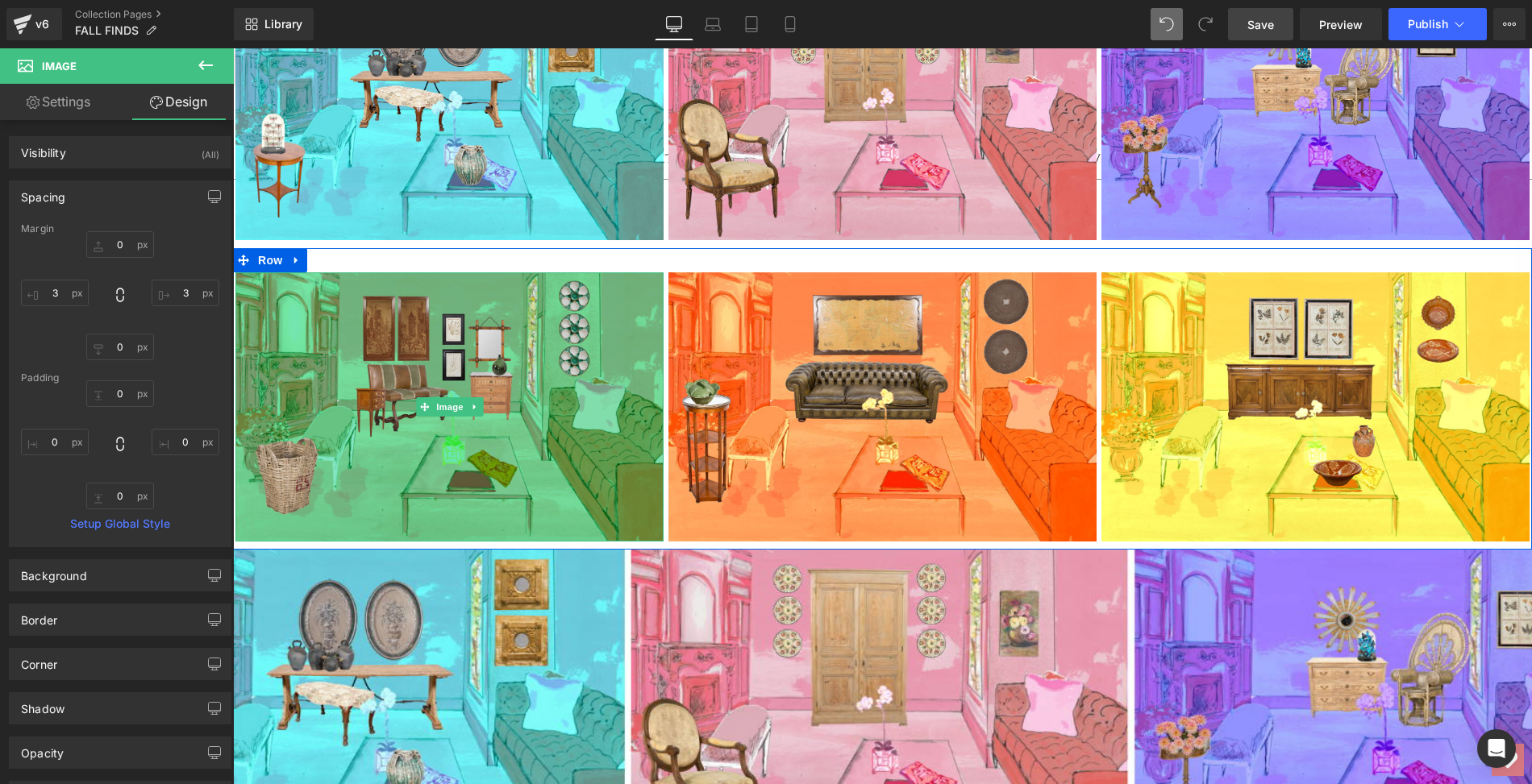
click at [381, 285] on img at bounding box center [449, 407] width 428 height 269
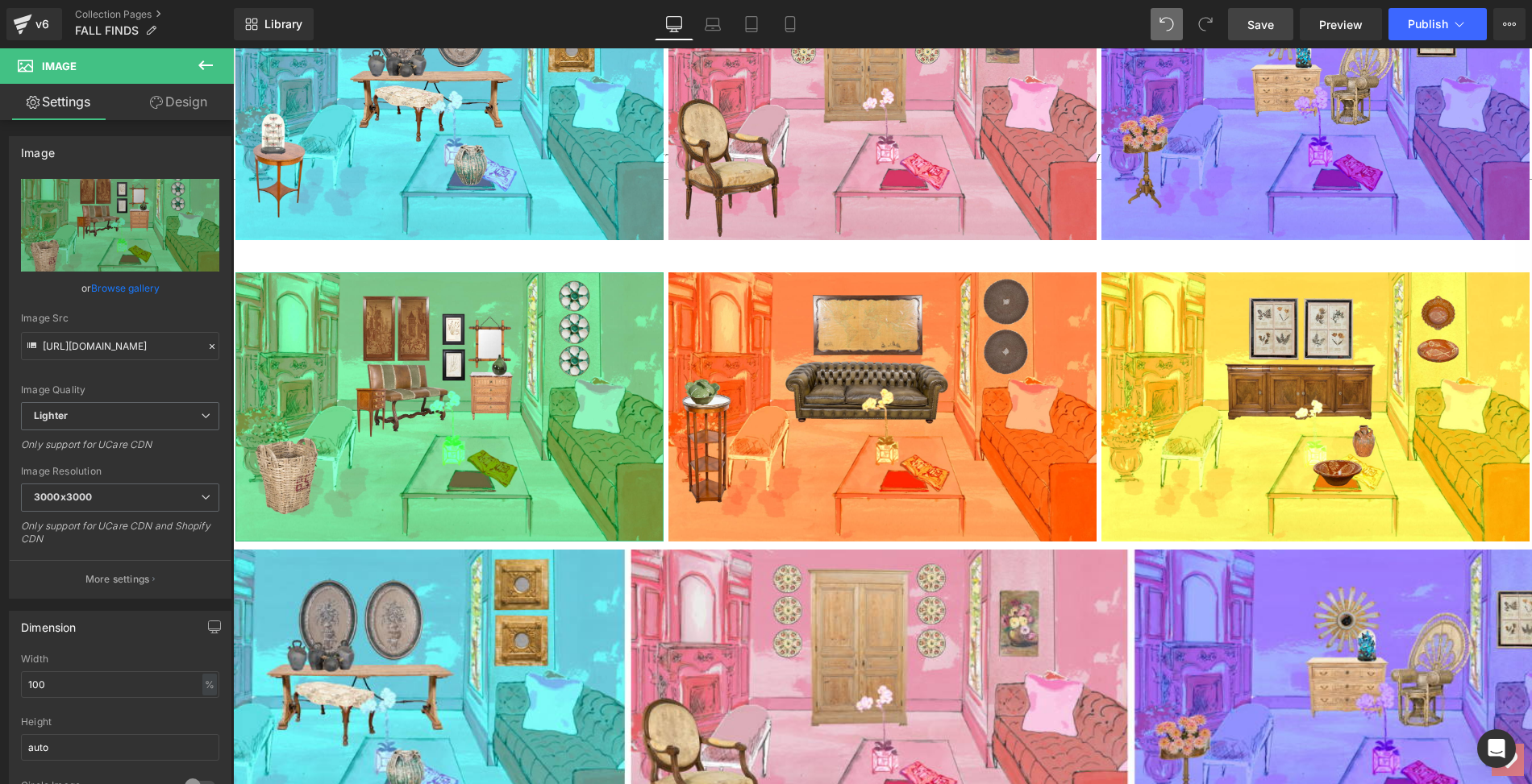
click at [175, 103] on link "Design" at bounding box center [178, 102] width 117 height 36
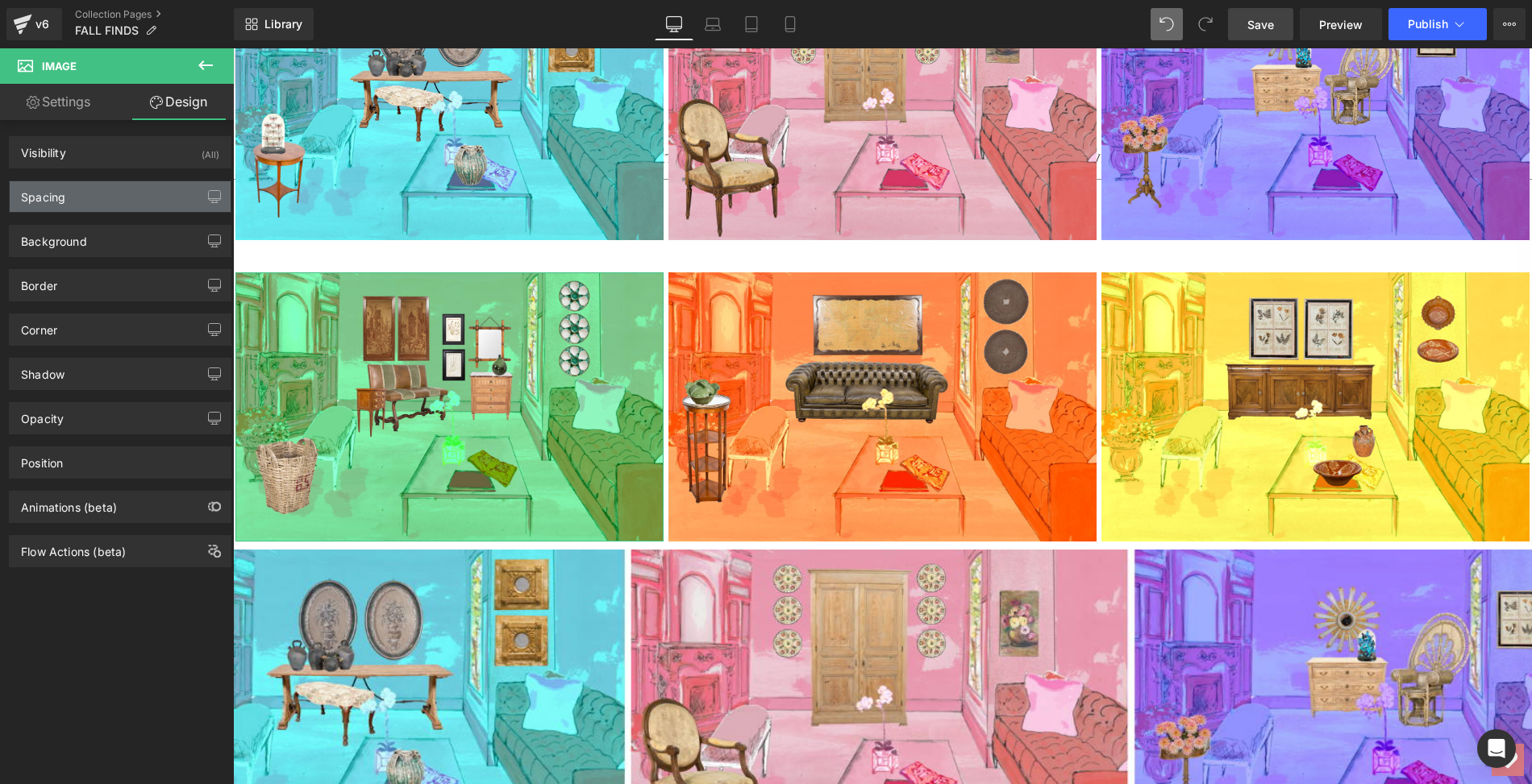
click at [82, 193] on div "Spacing" at bounding box center [120, 196] width 221 height 30
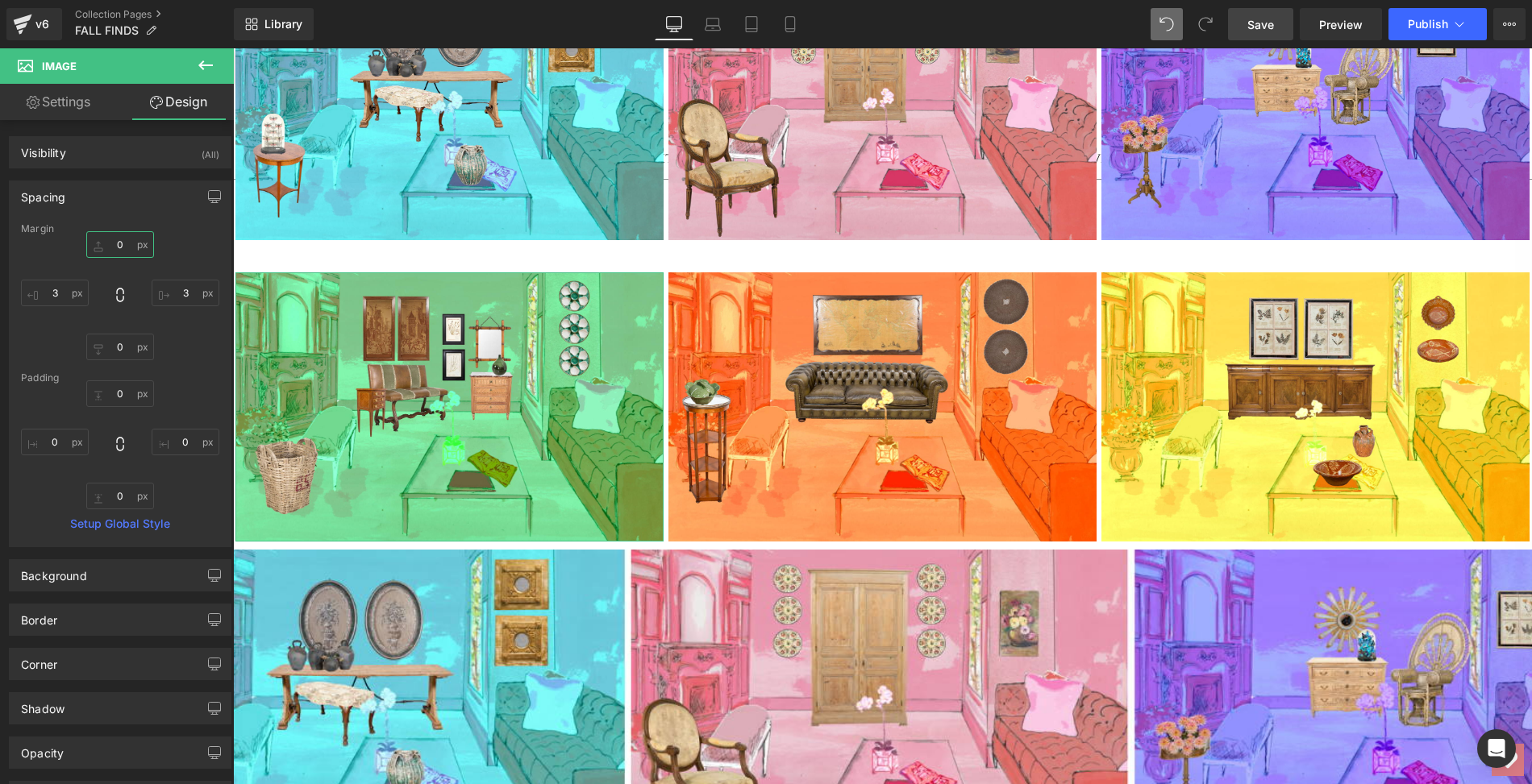
click at [115, 243] on input "0" at bounding box center [120, 245] width 67 height 26
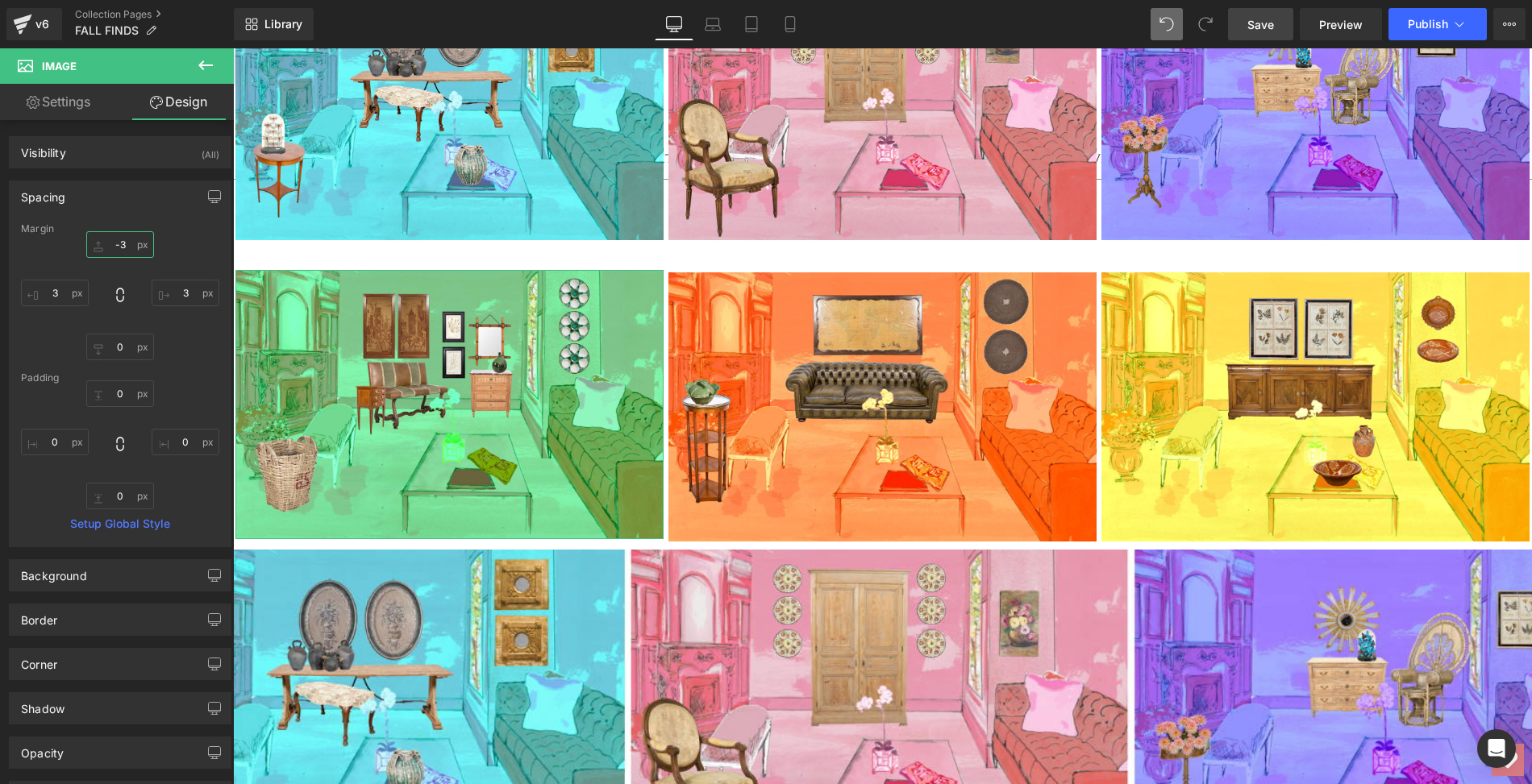
type input "-33"
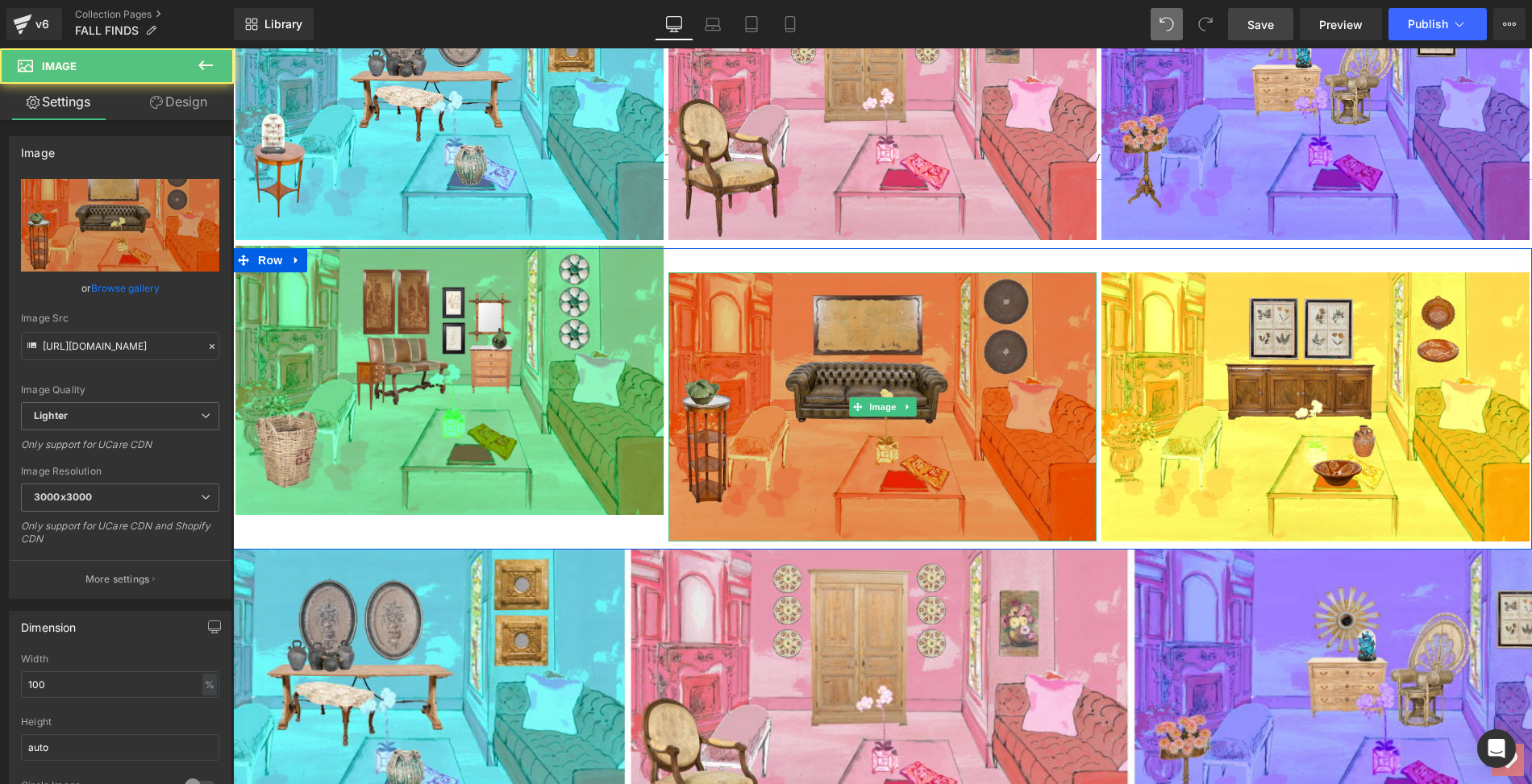
click at [763, 322] on img at bounding box center [882, 407] width 428 height 269
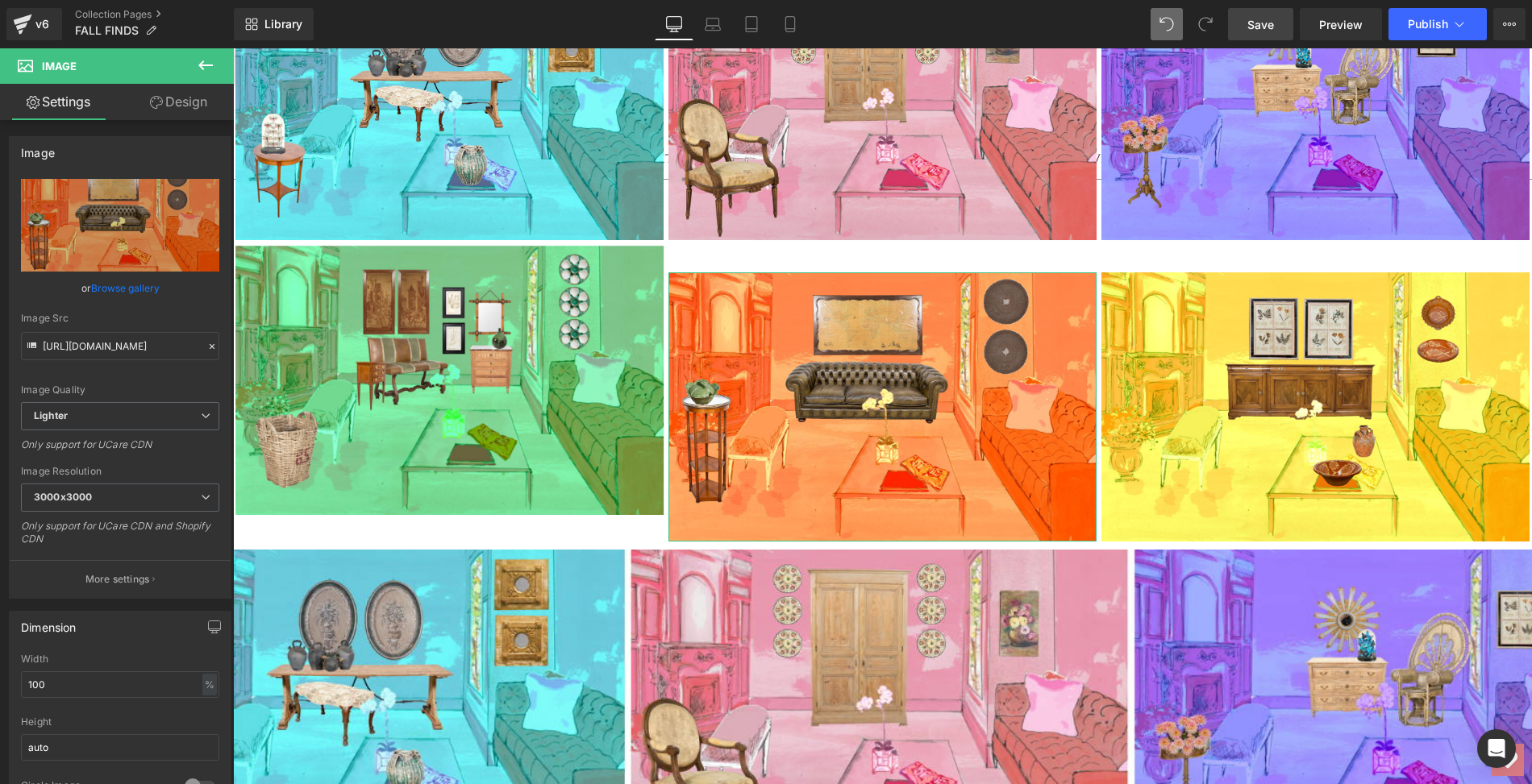
click at [191, 103] on link "Design" at bounding box center [178, 102] width 117 height 36
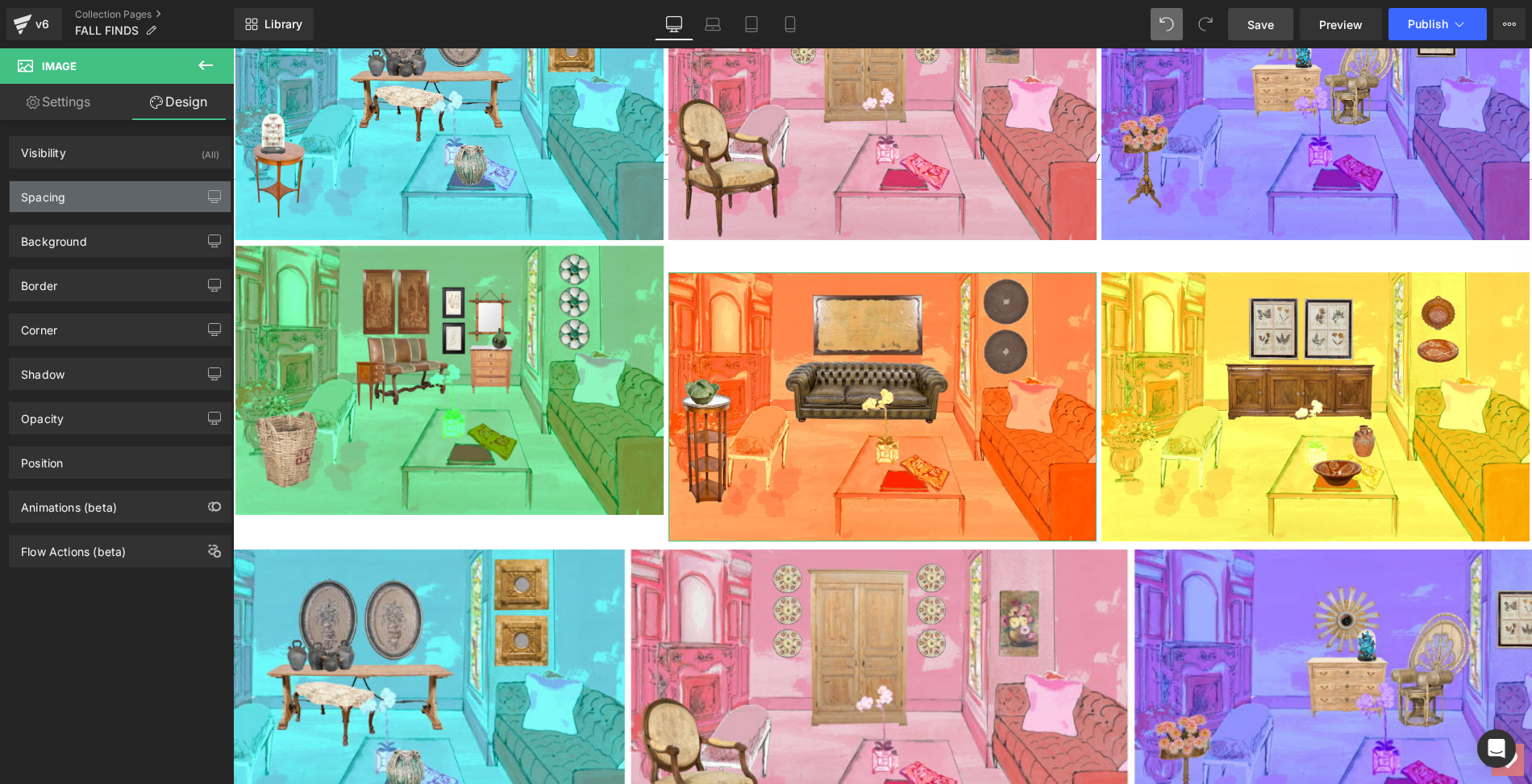
click at [110, 191] on div "Spacing" at bounding box center [120, 196] width 221 height 30
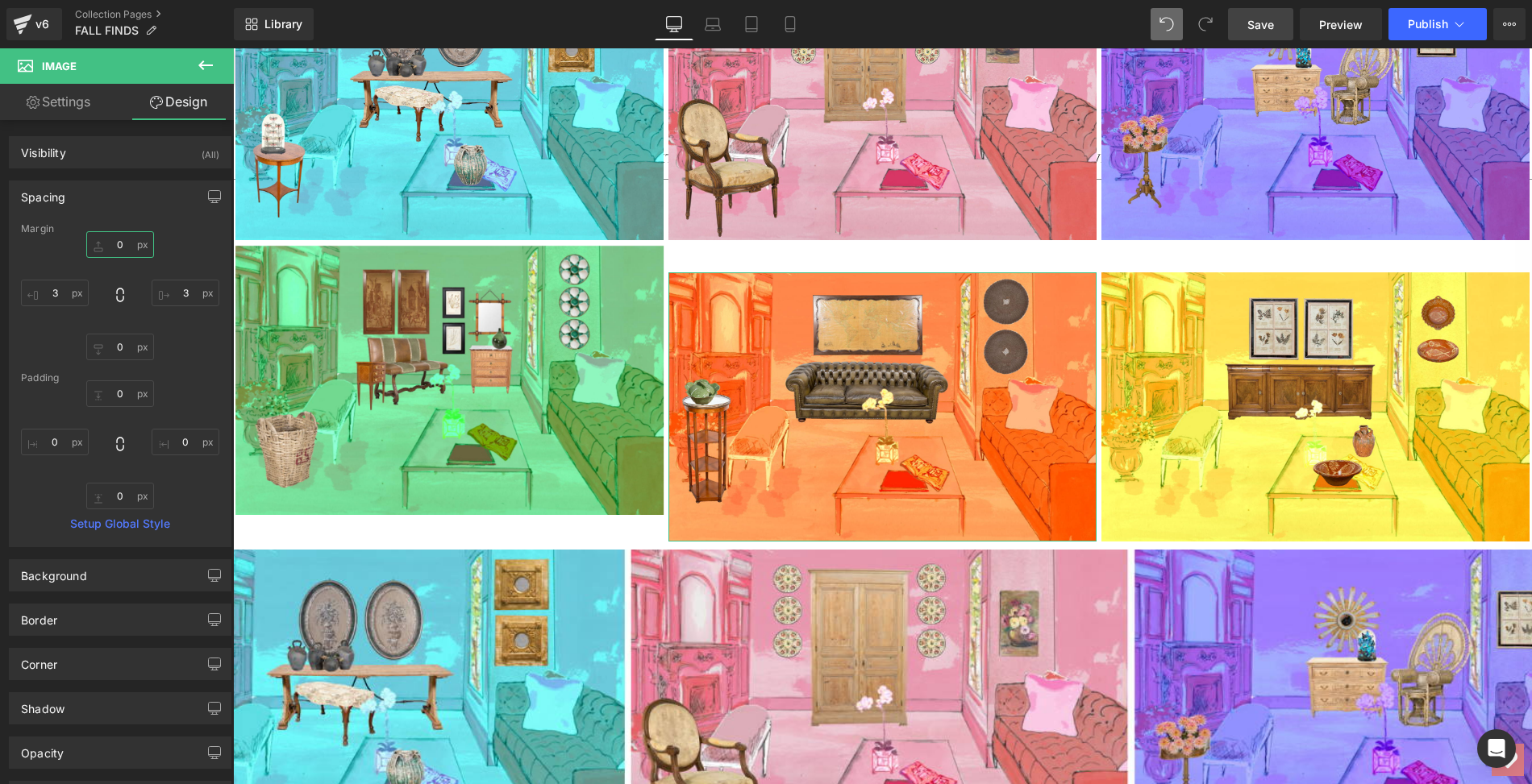
click at [117, 240] on input "0" at bounding box center [120, 245] width 67 height 26
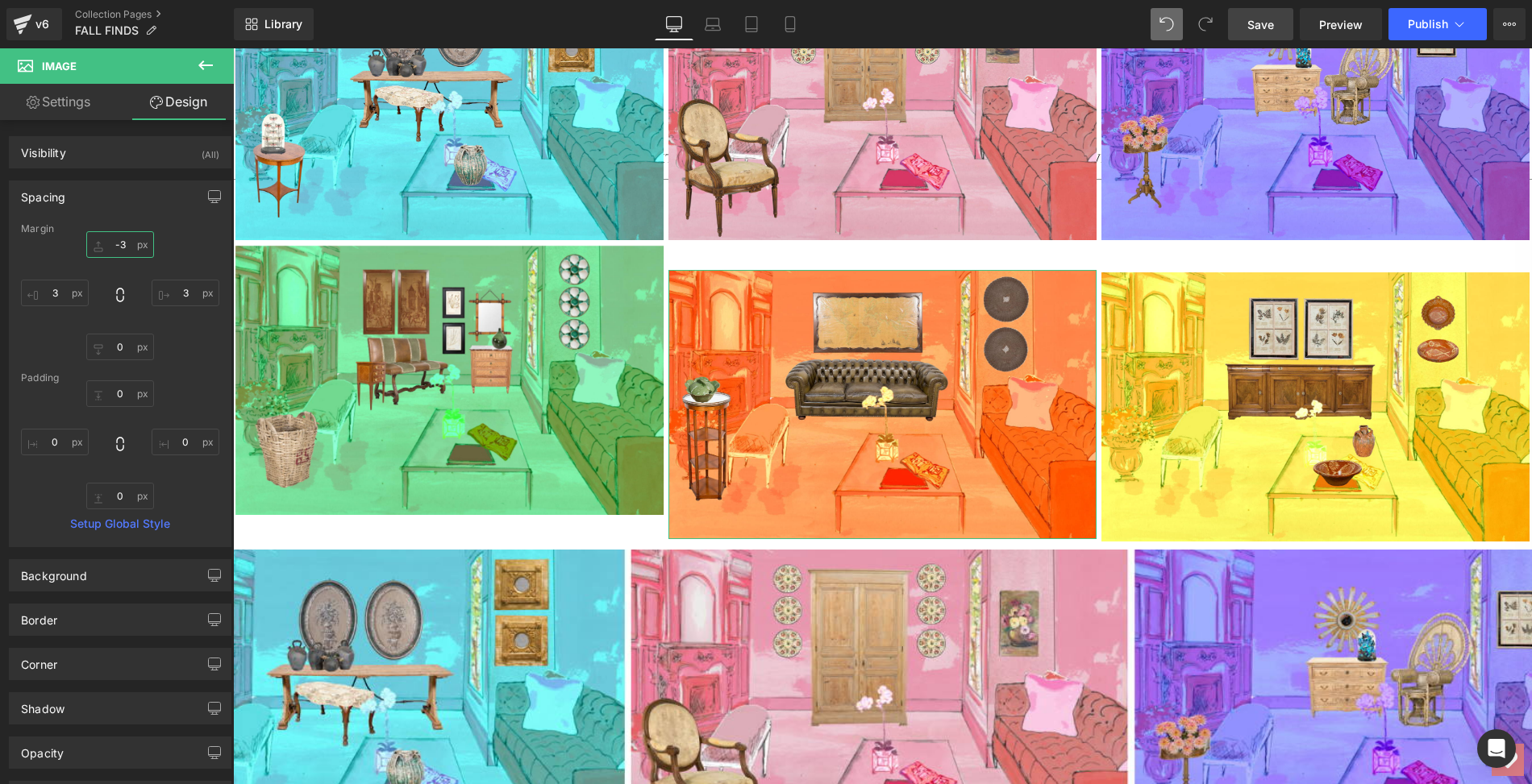
type input "-33"
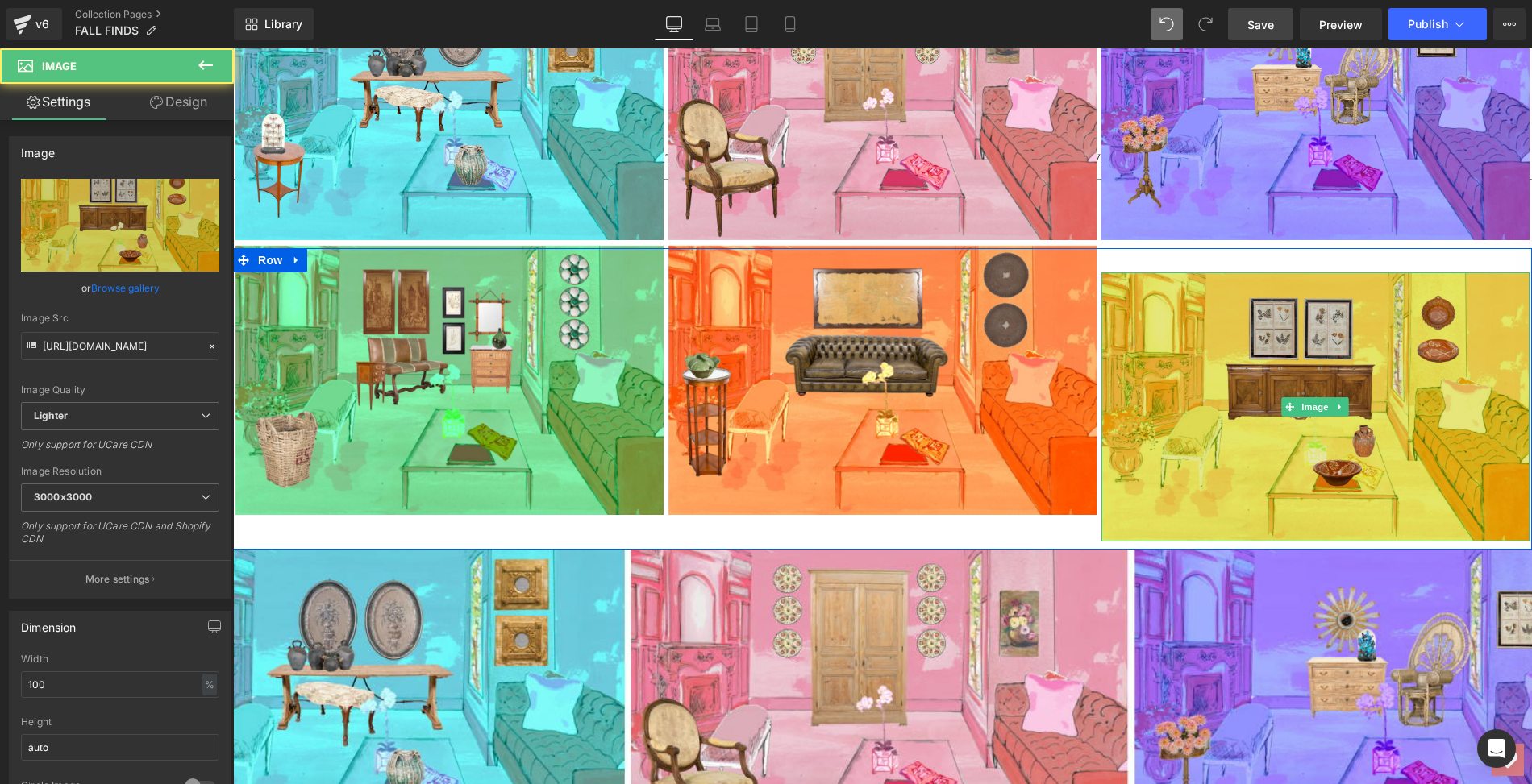
click at [1185, 341] on img at bounding box center [1315, 407] width 428 height 269
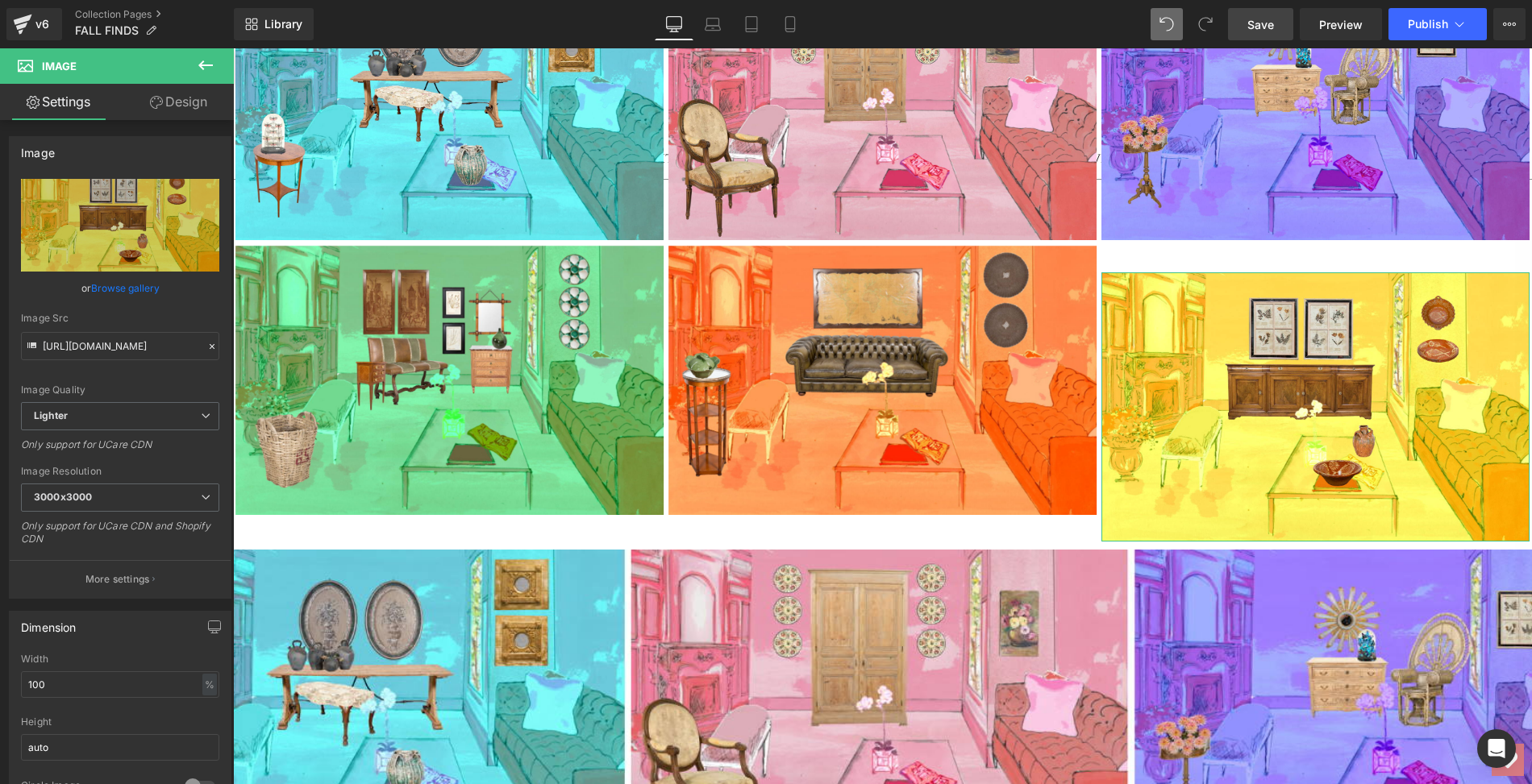
click at [191, 96] on link "Design" at bounding box center [178, 102] width 117 height 36
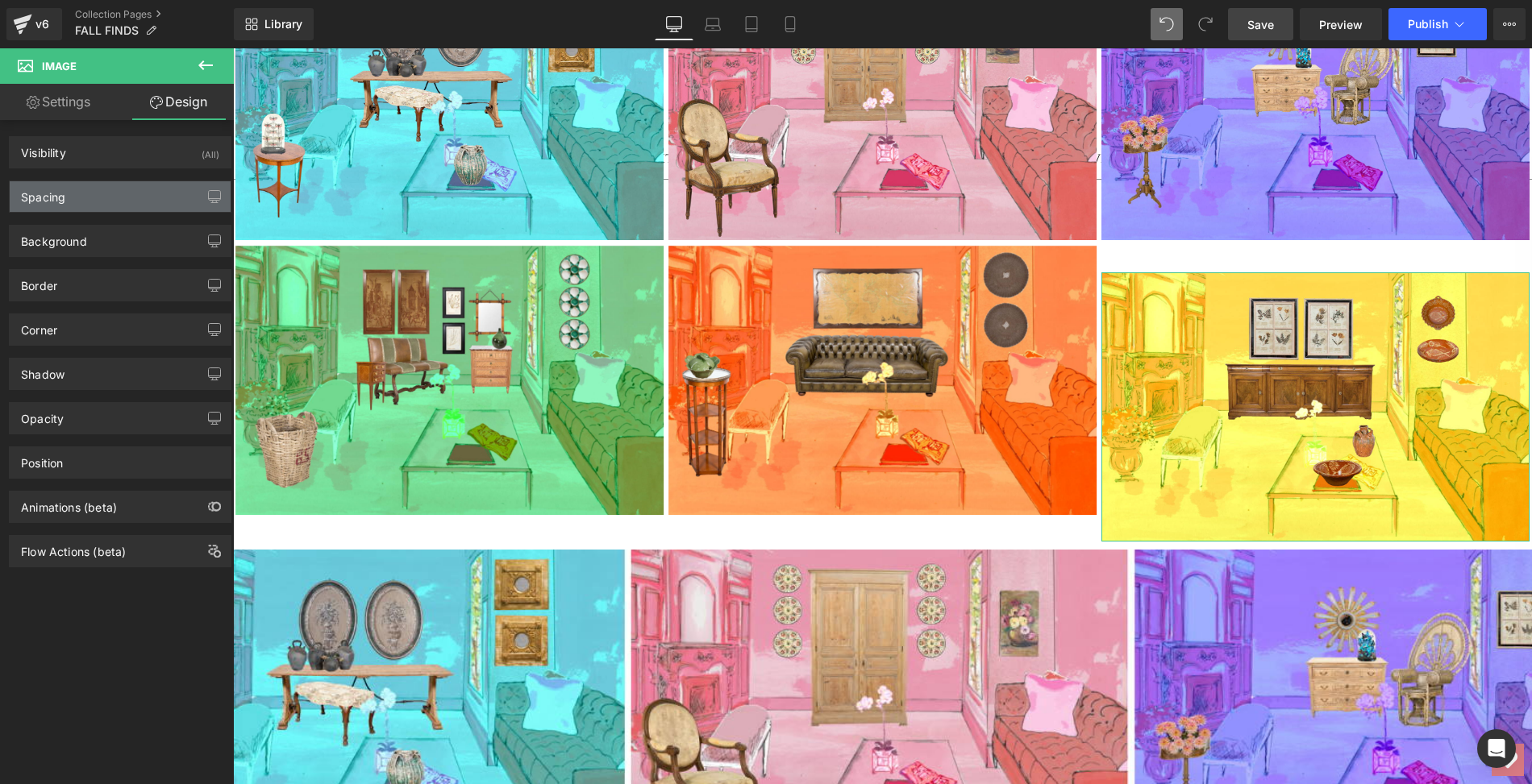
click at [159, 195] on div "Spacing" at bounding box center [120, 196] width 221 height 30
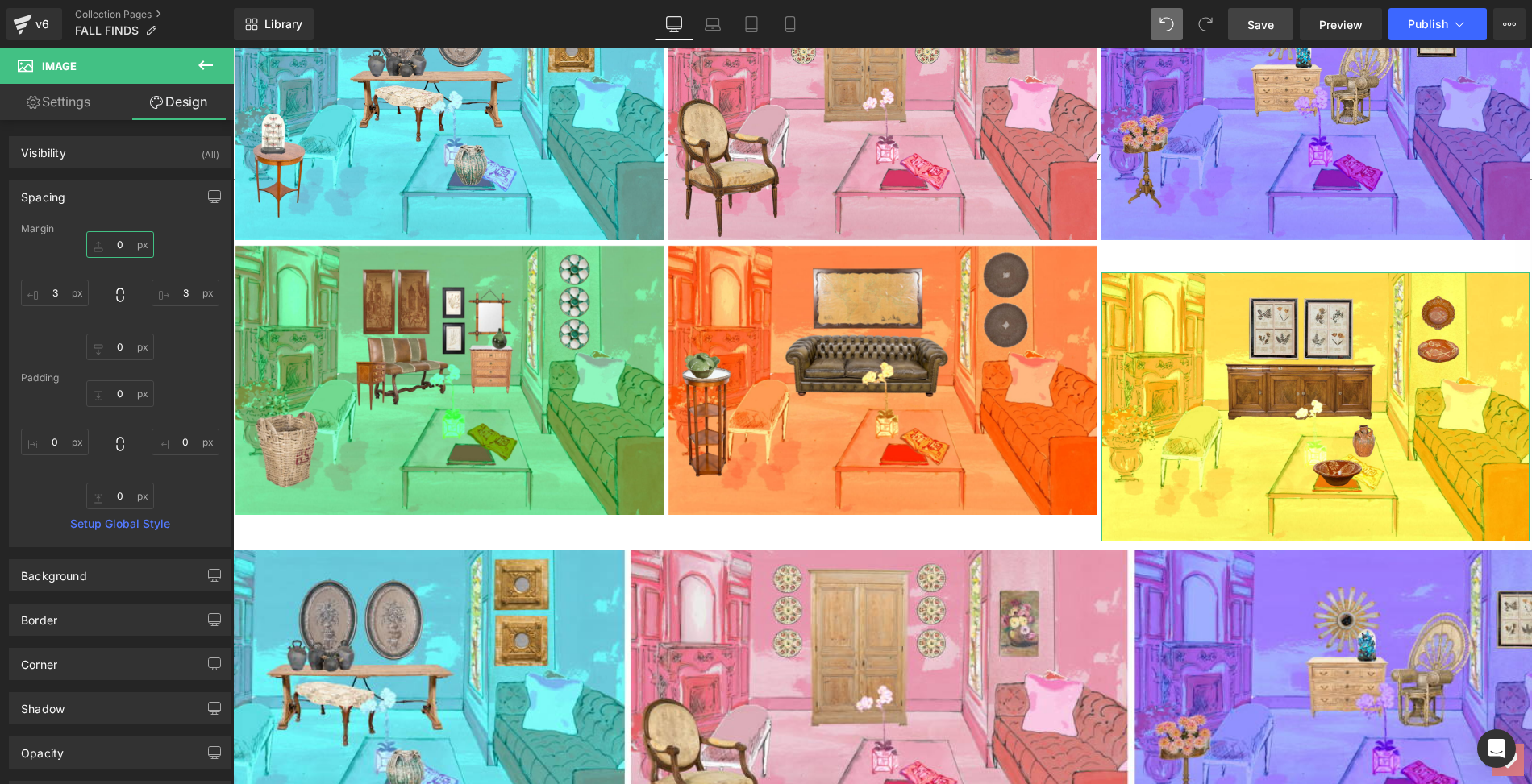
click at [123, 242] on input "0" at bounding box center [120, 245] width 67 height 26
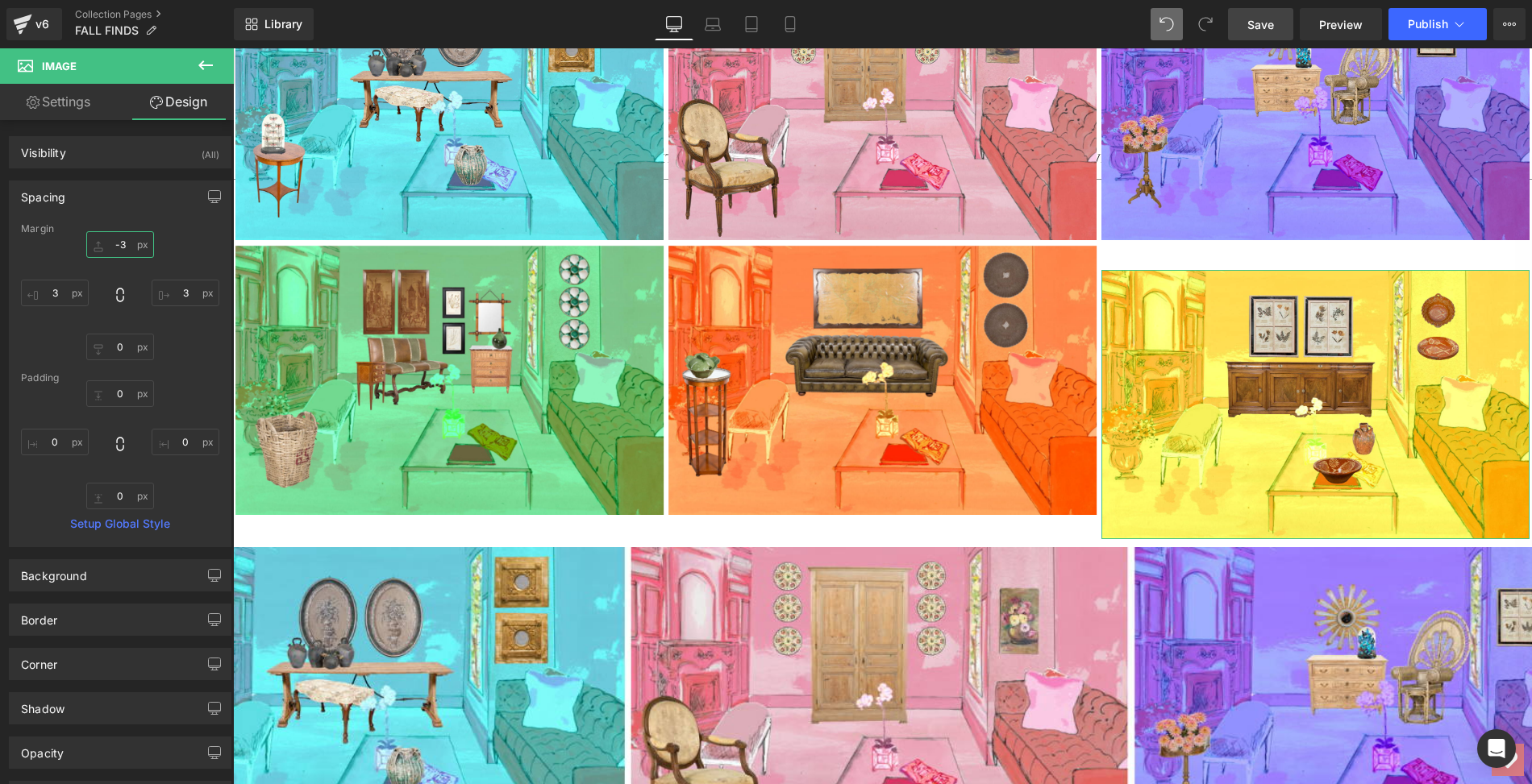
type input "-33"
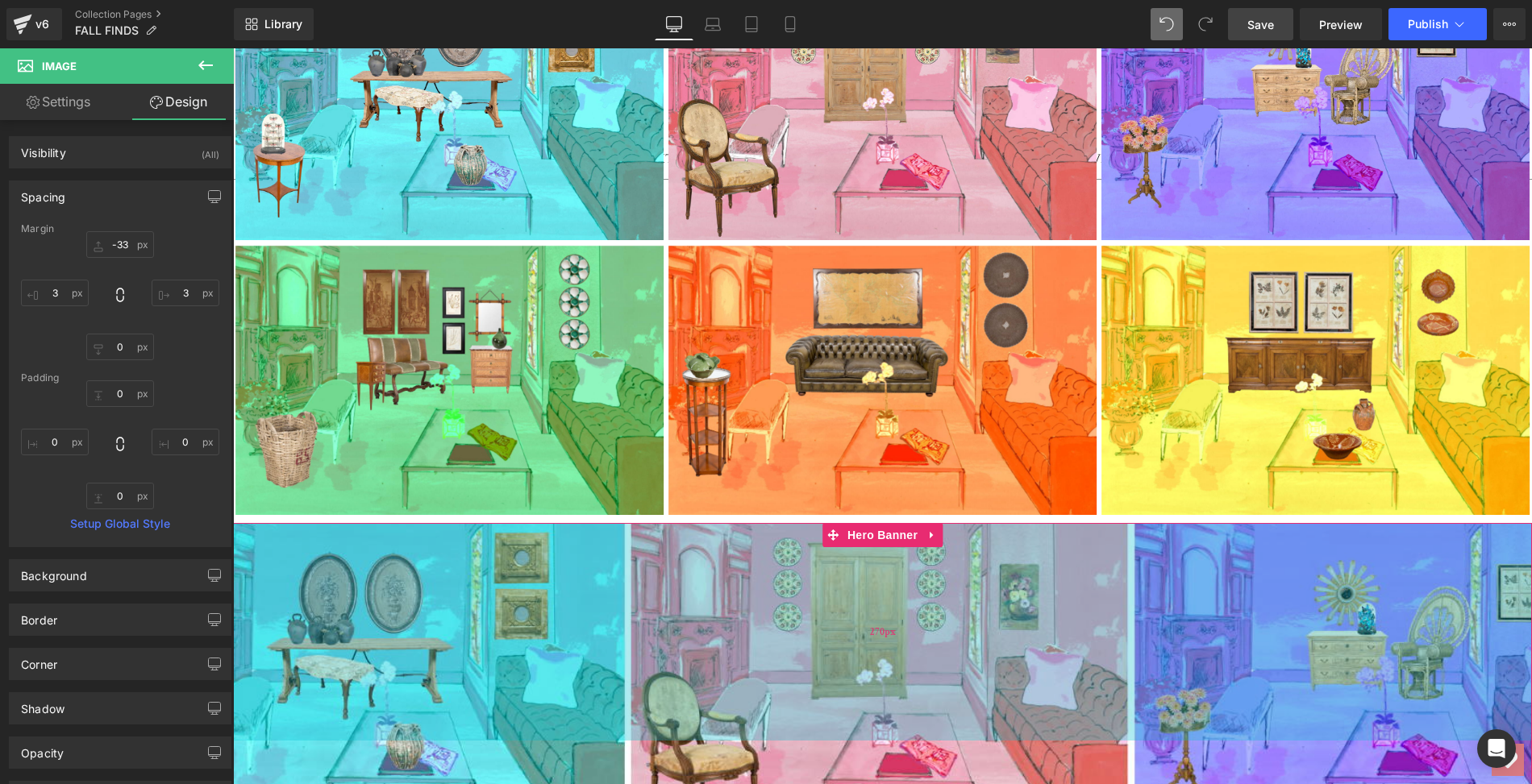
click at [314, 589] on div "270px" at bounding box center [882, 631] width 1299 height 218
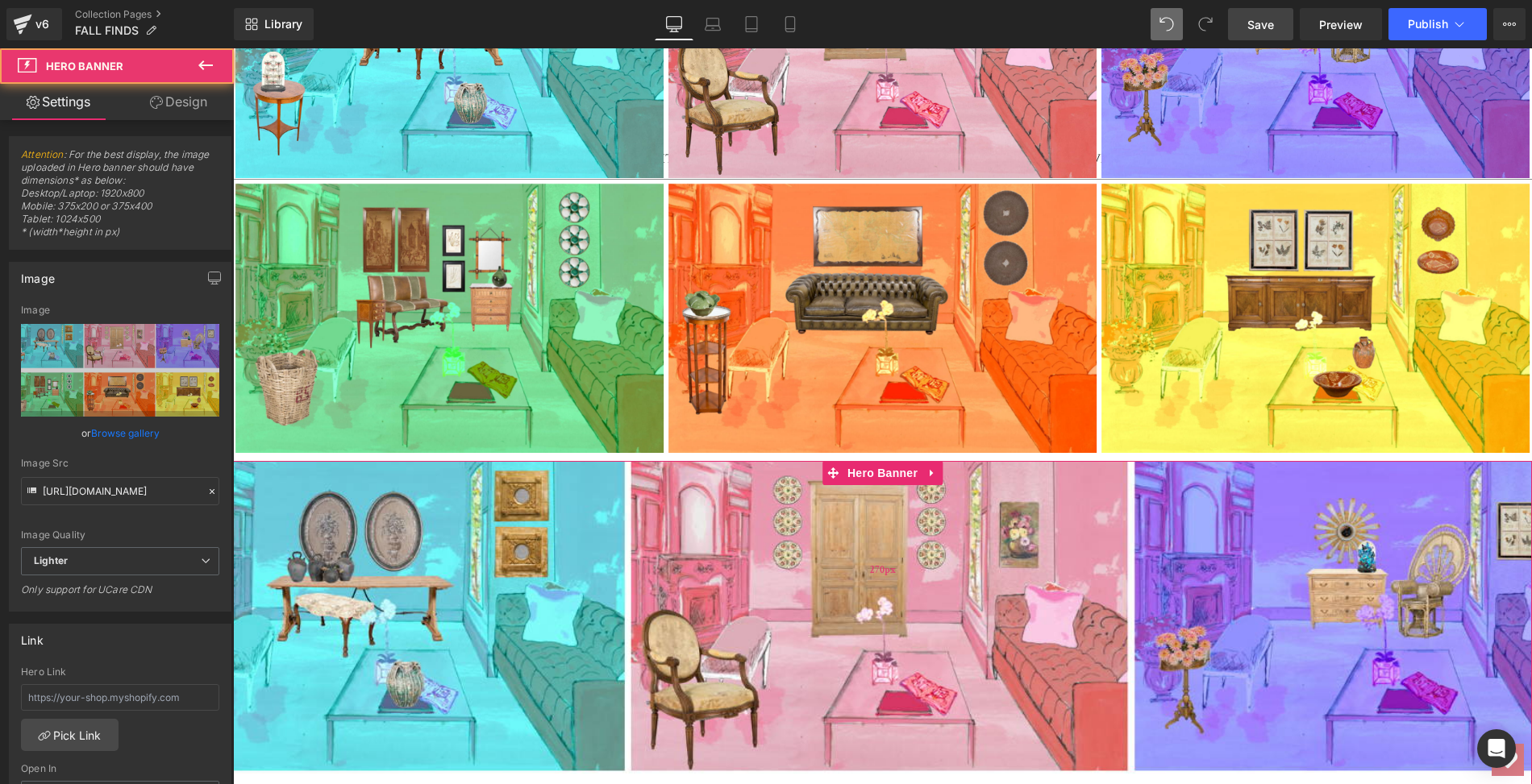
scroll to position [430, 0]
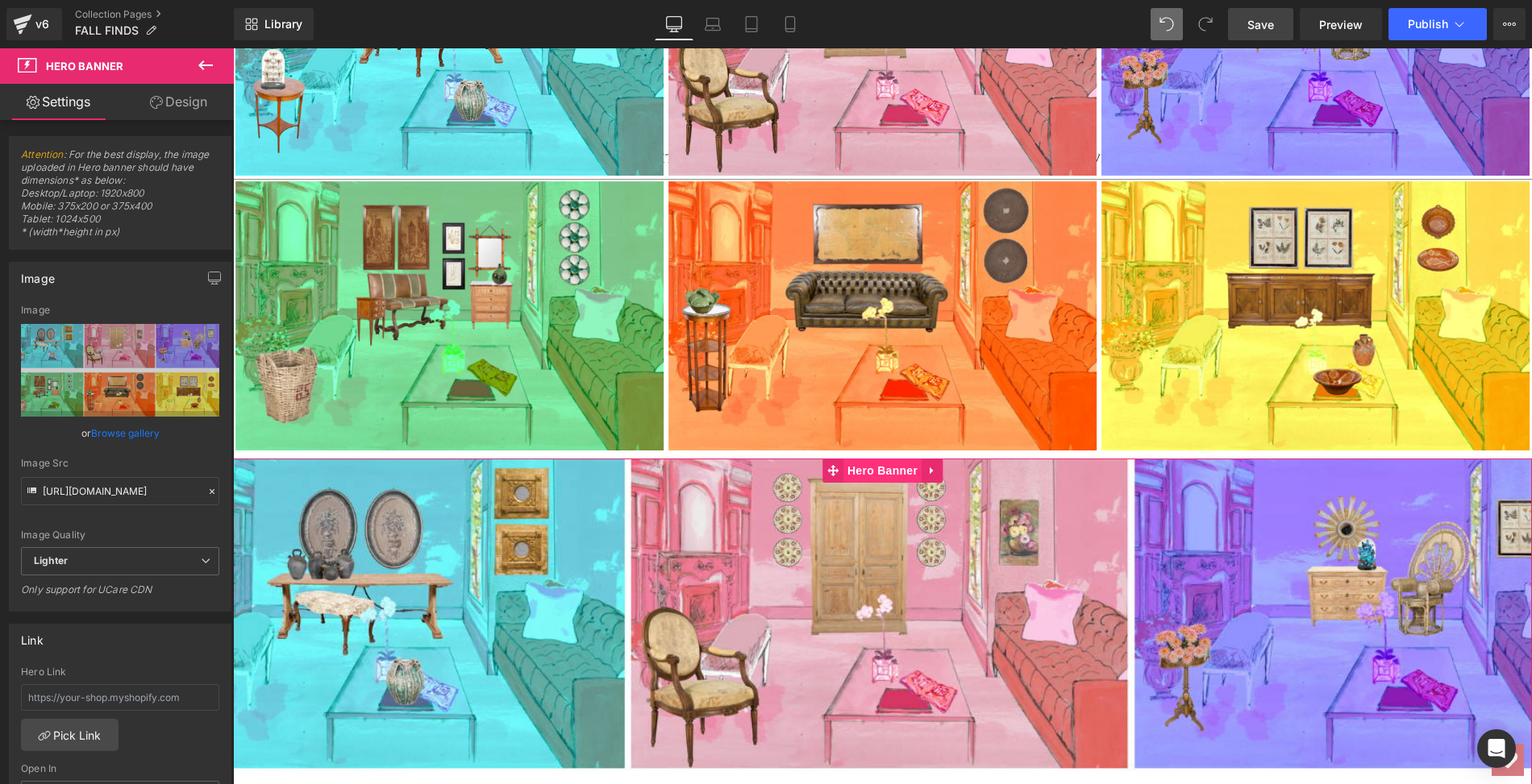
click at [858, 463] on span "Hero Banner" at bounding box center [882, 470] width 78 height 24
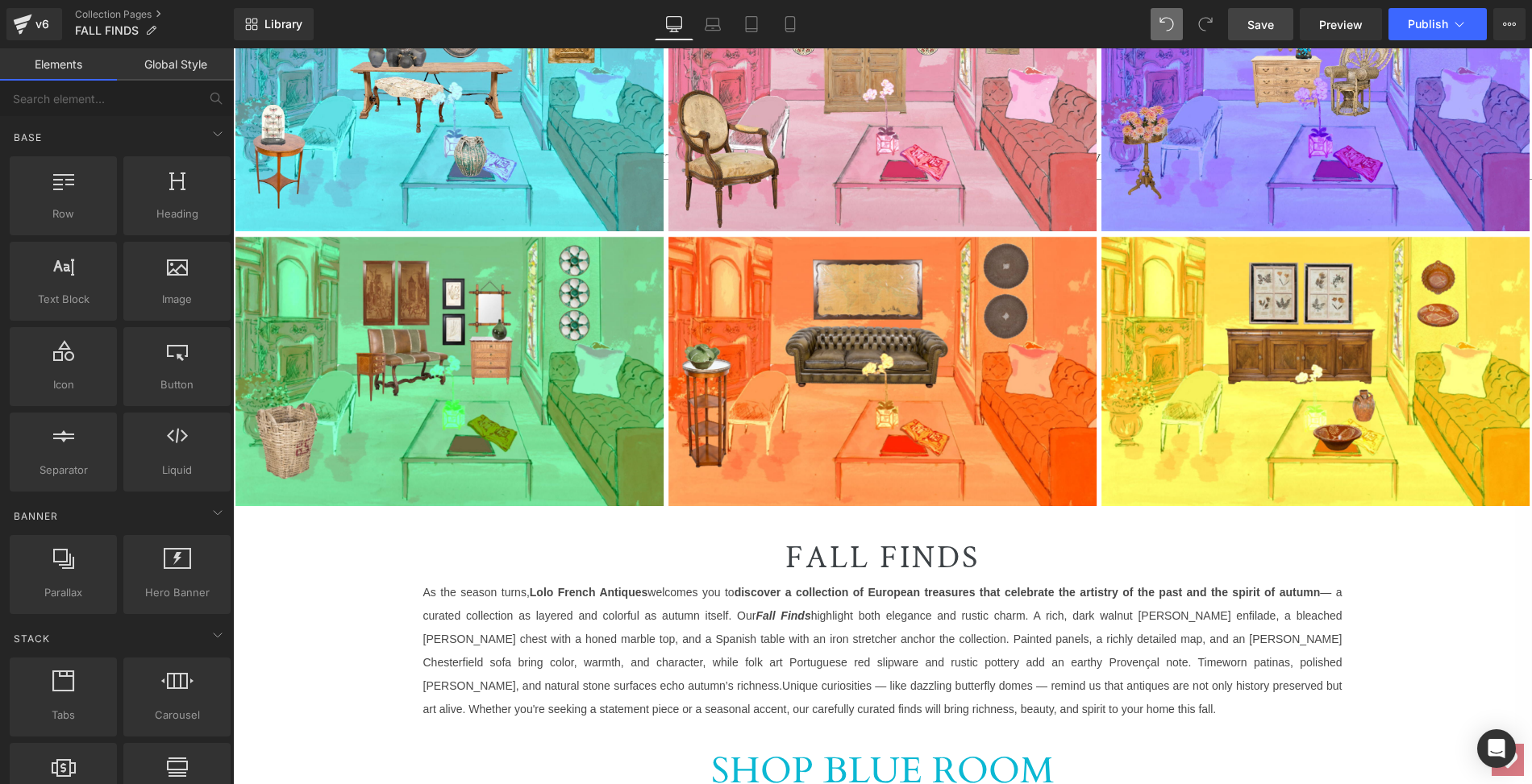
scroll to position [277, 0]
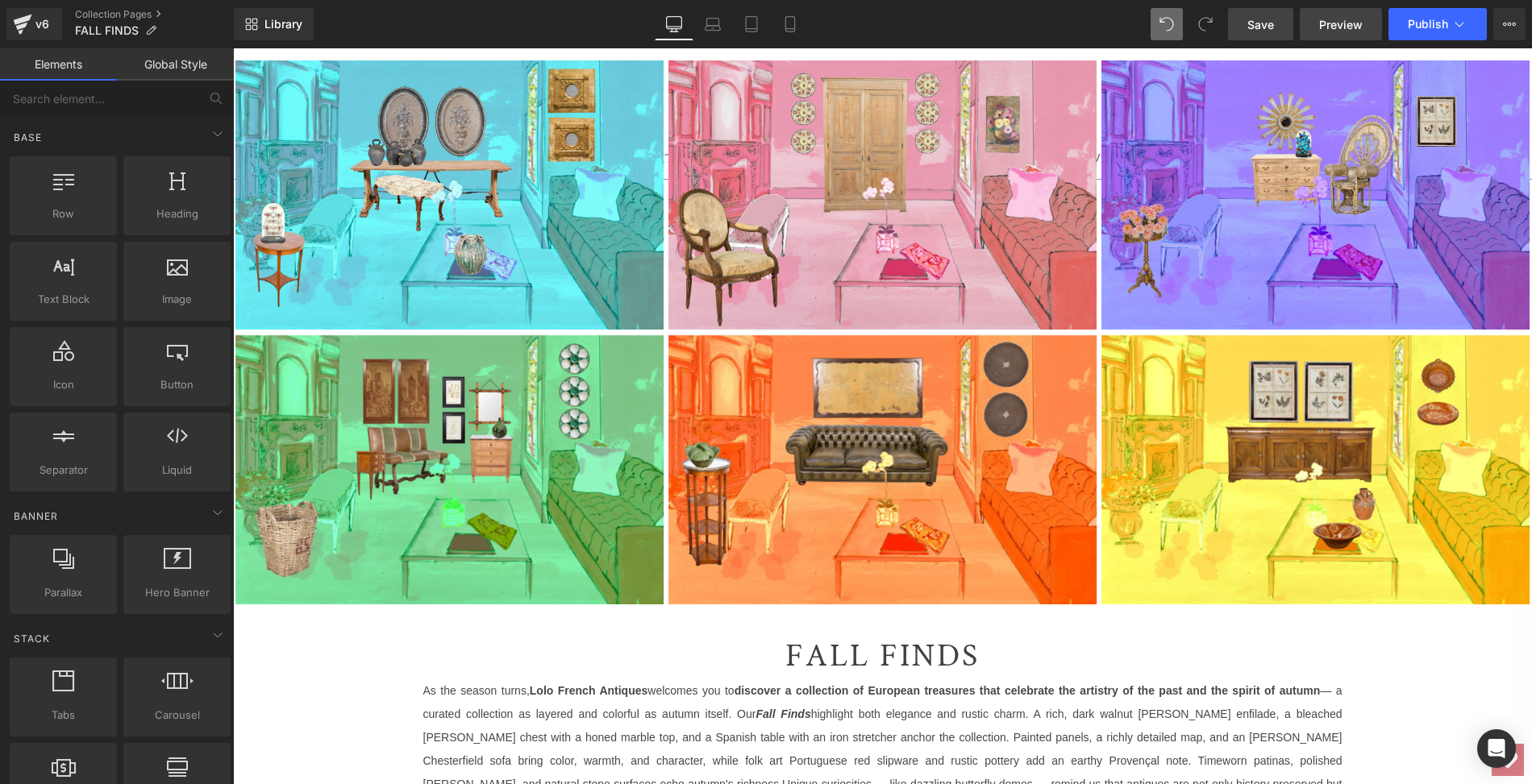
click at [1330, 25] on span "Preview" at bounding box center [1341, 25] width 44 height 17
click at [1259, 24] on span "Save" at bounding box center [1261, 25] width 26 height 17
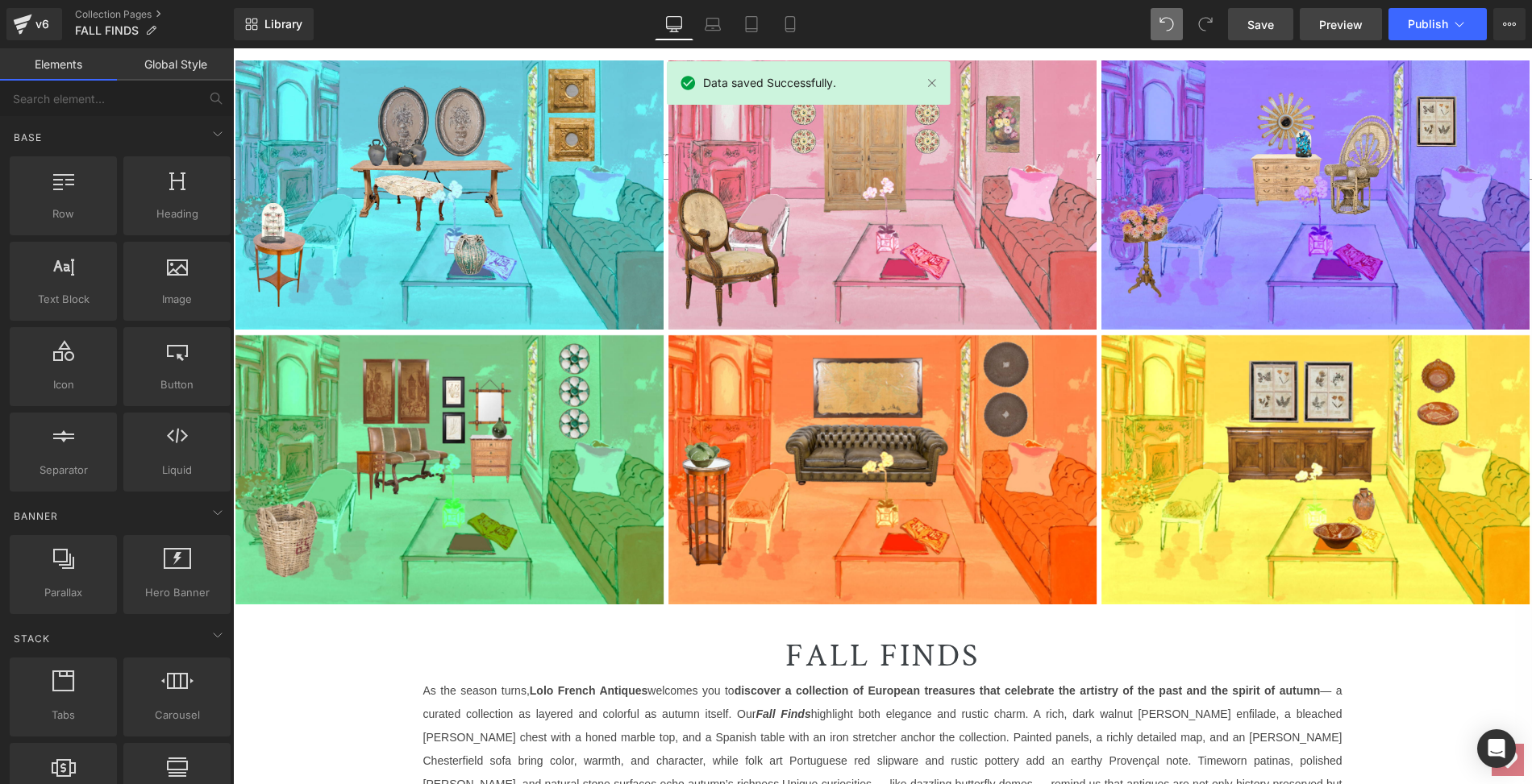
click at [1341, 24] on span "Preview" at bounding box center [1341, 25] width 44 height 17
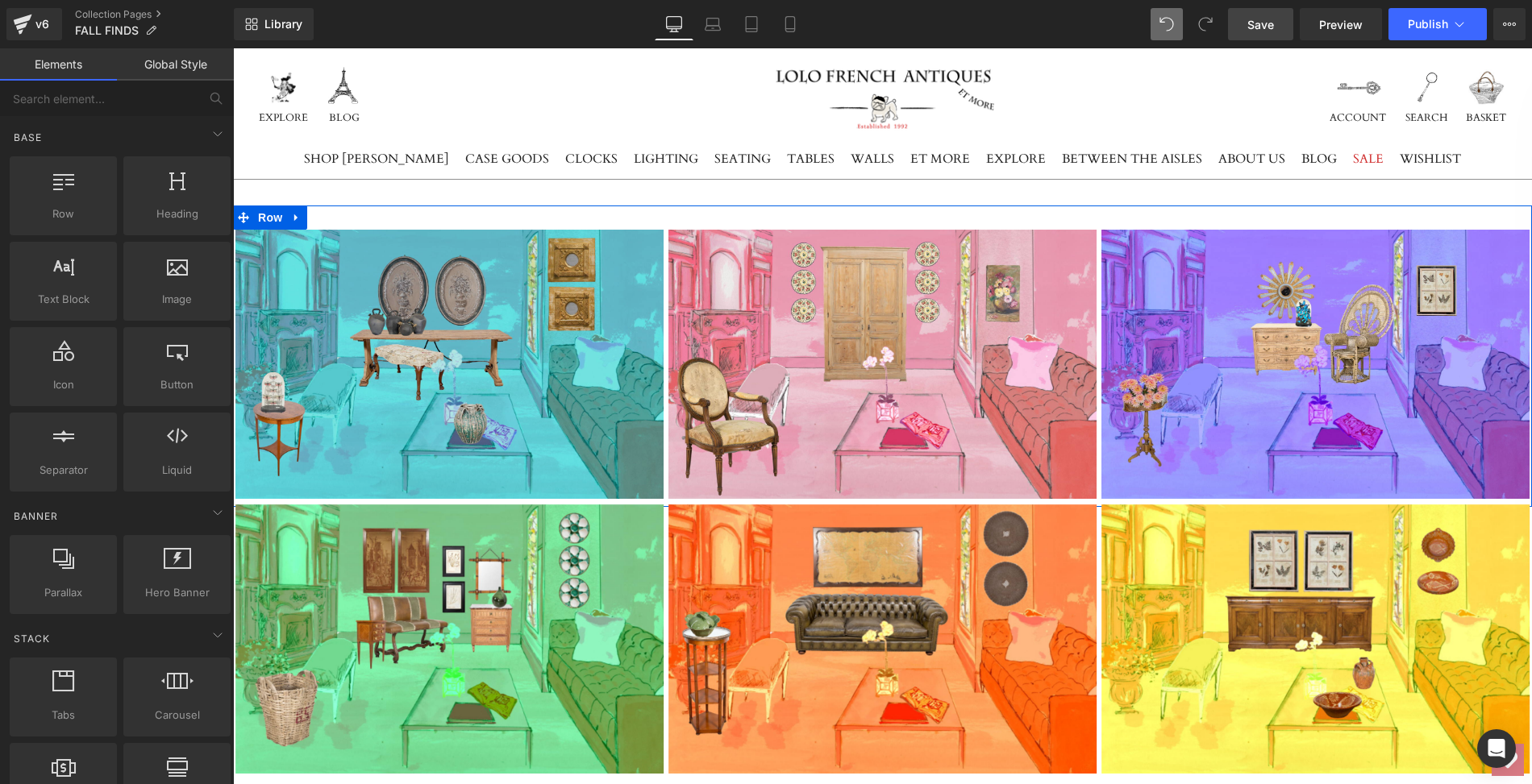
scroll to position [0, 0]
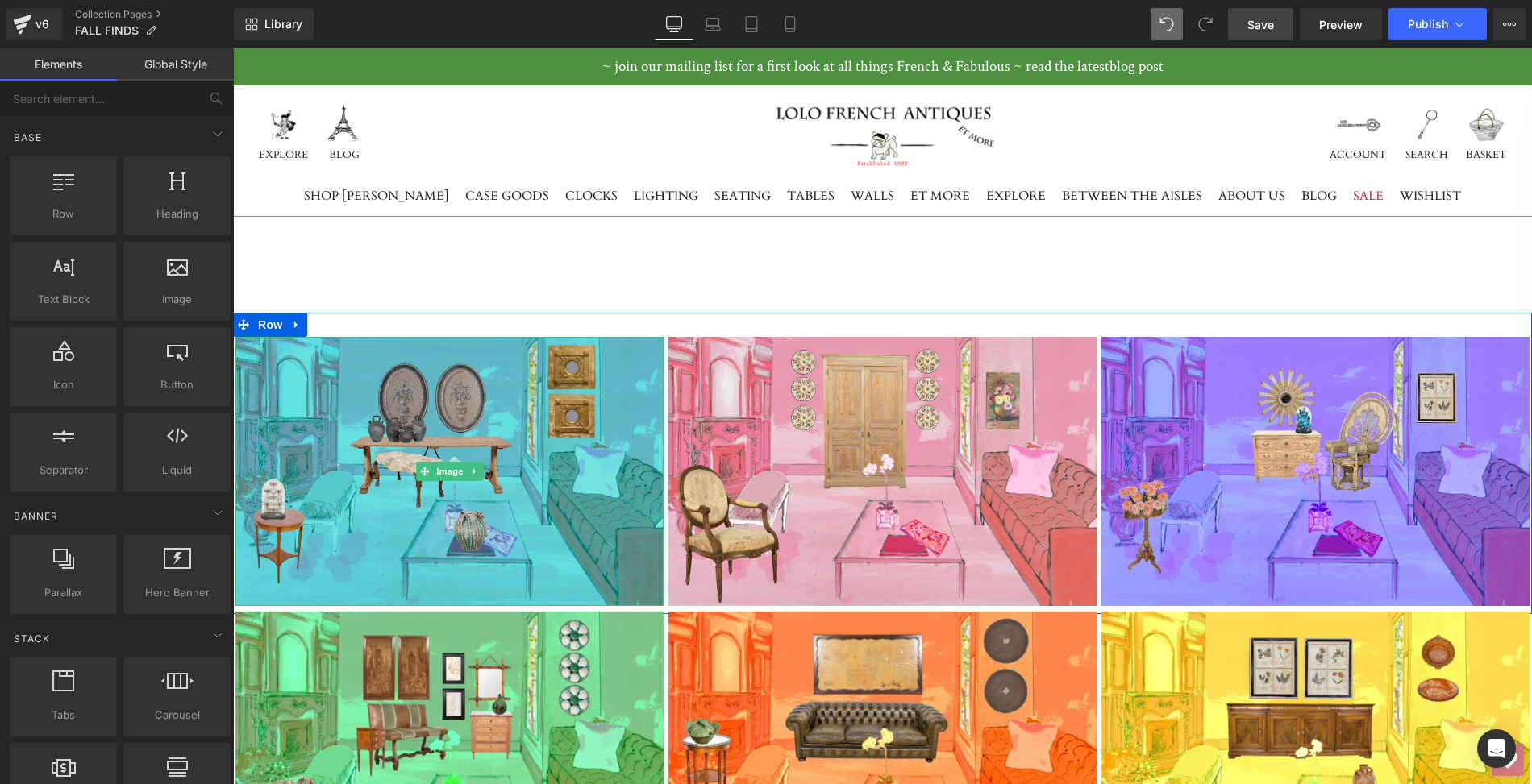
click at [311, 364] on img at bounding box center [449, 471] width 428 height 269
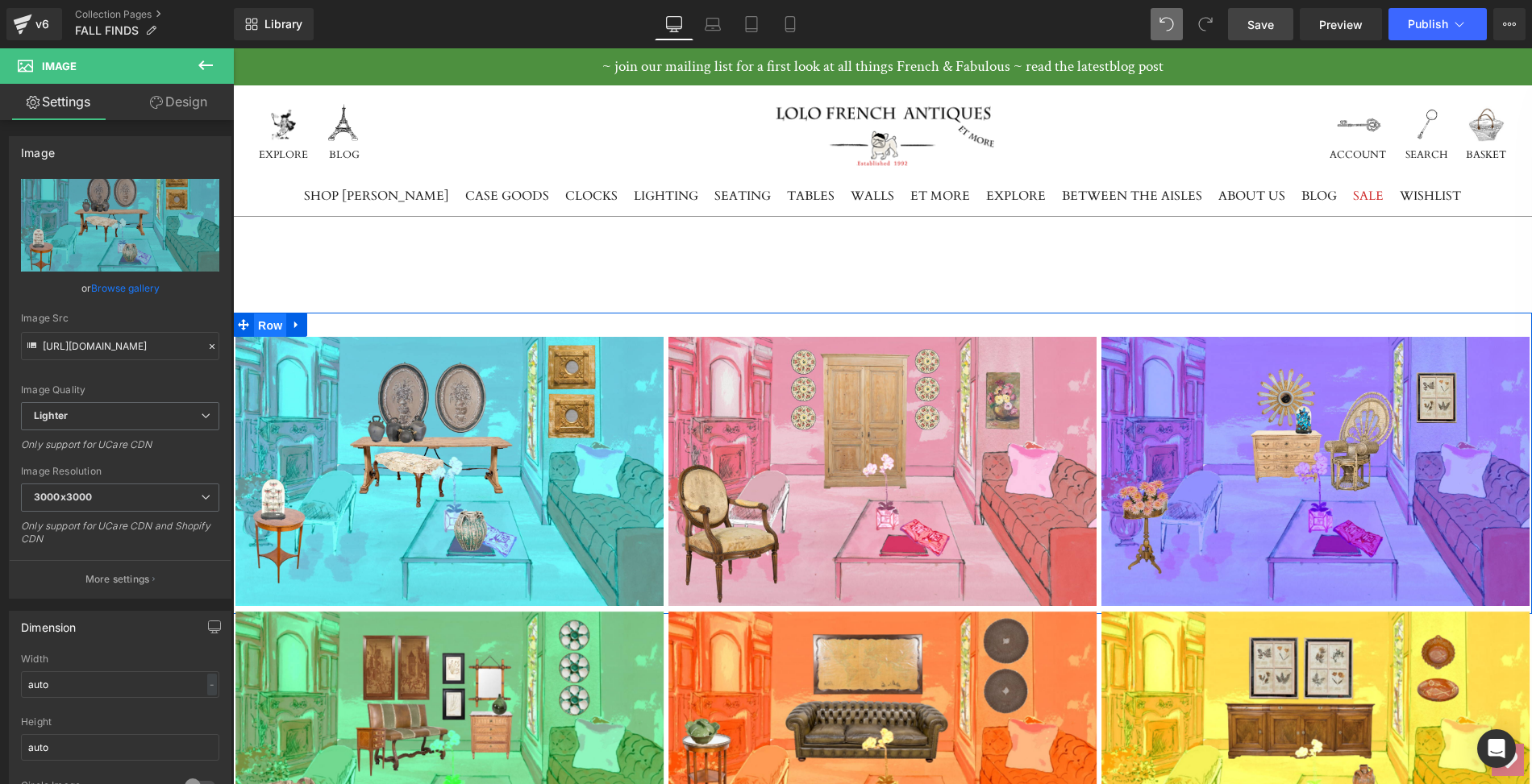
click at [271, 330] on span "Row" at bounding box center [269, 325] width 32 height 24
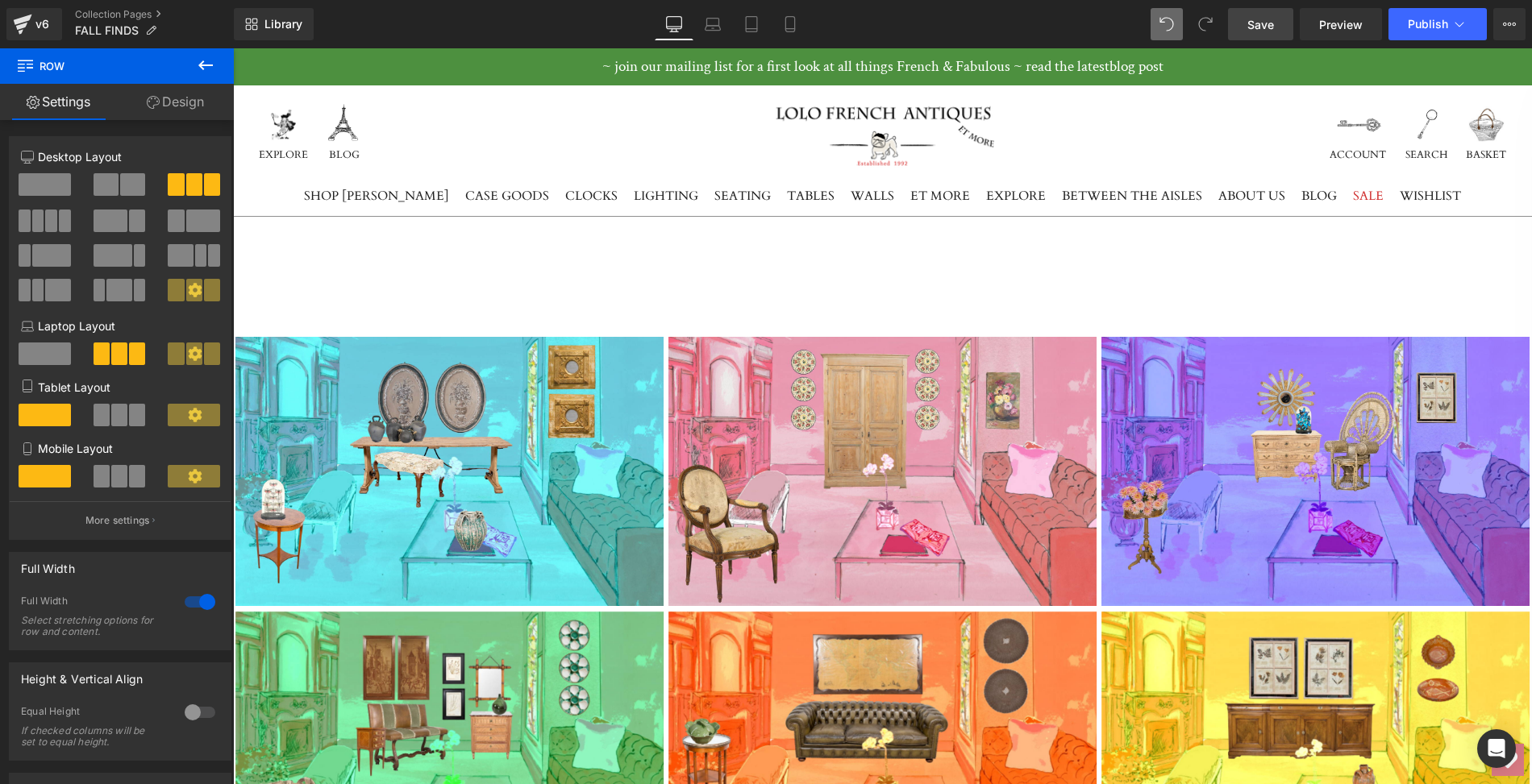
drag, startPoint x: 420, startPoint y: 229, endPoint x: 292, endPoint y: 218, distance: 128.5
click at [198, 61] on icon at bounding box center [206, 66] width 20 height 20
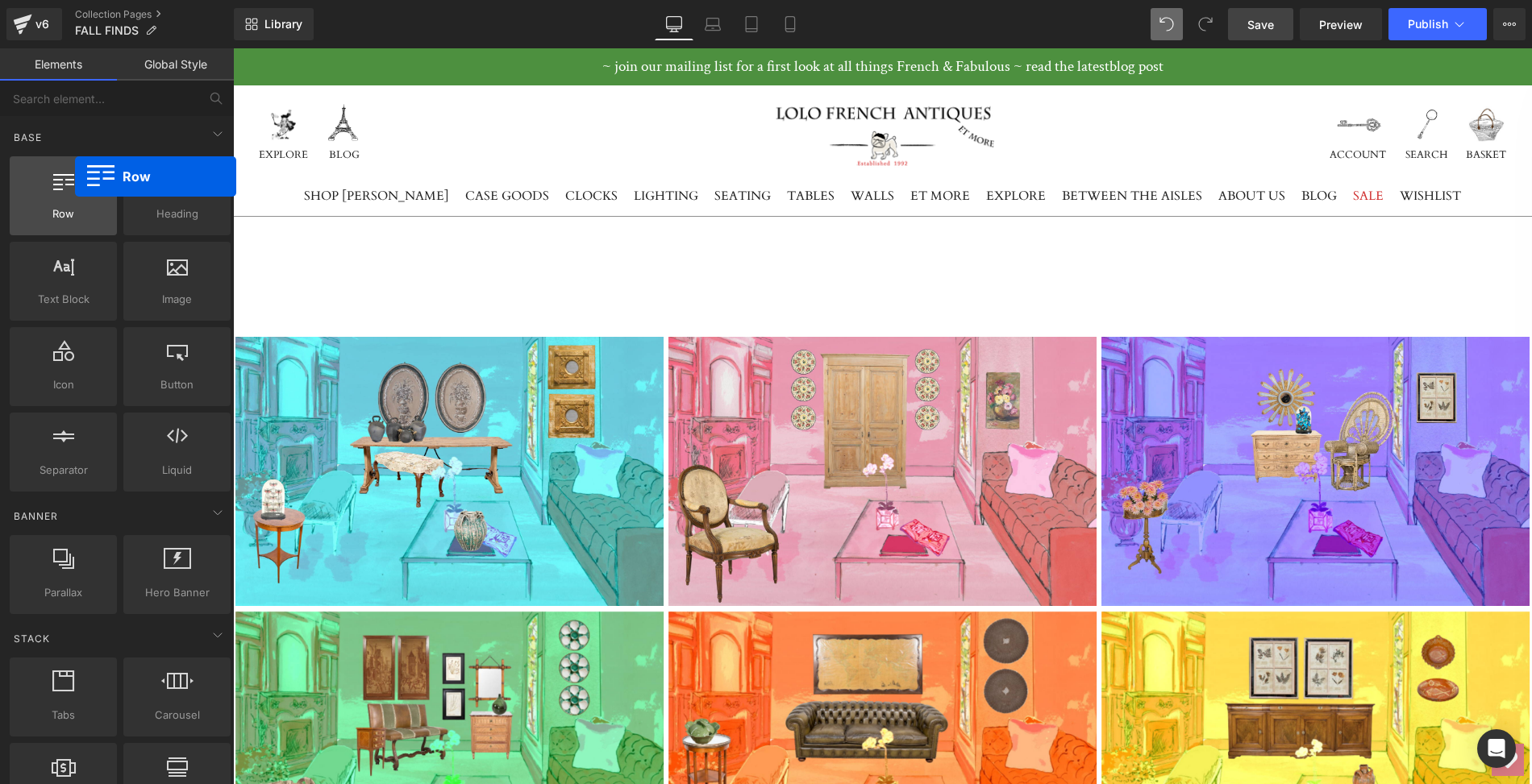
click at [75, 177] on div at bounding box center [63, 187] width 98 height 36
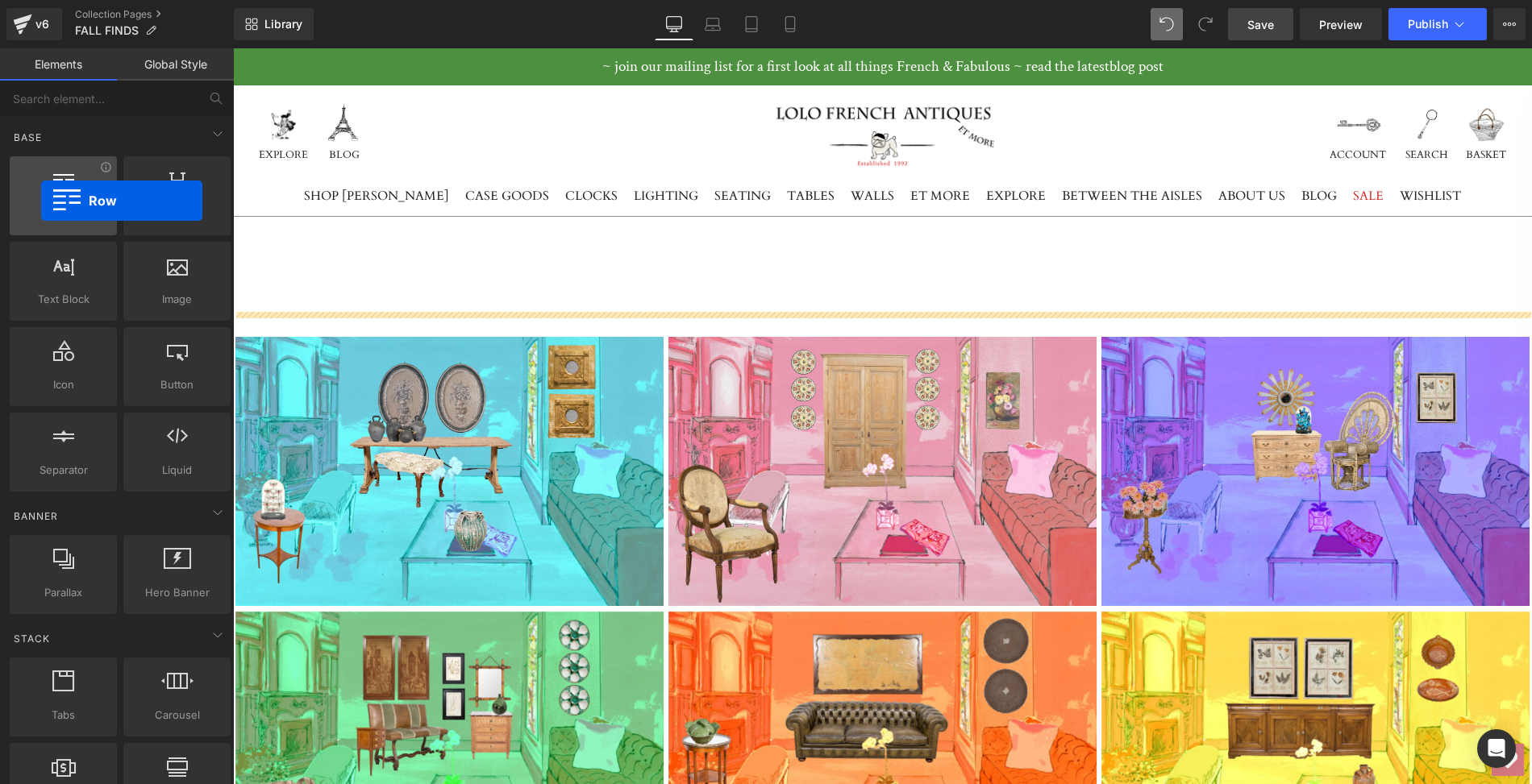
drag, startPoint x: 71, startPoint y: 185, endPoint x: 41, endPoint y: 200, distance: 33.5
click at [41, 200] on div at bounding box center [63, 187] width 98 height 36
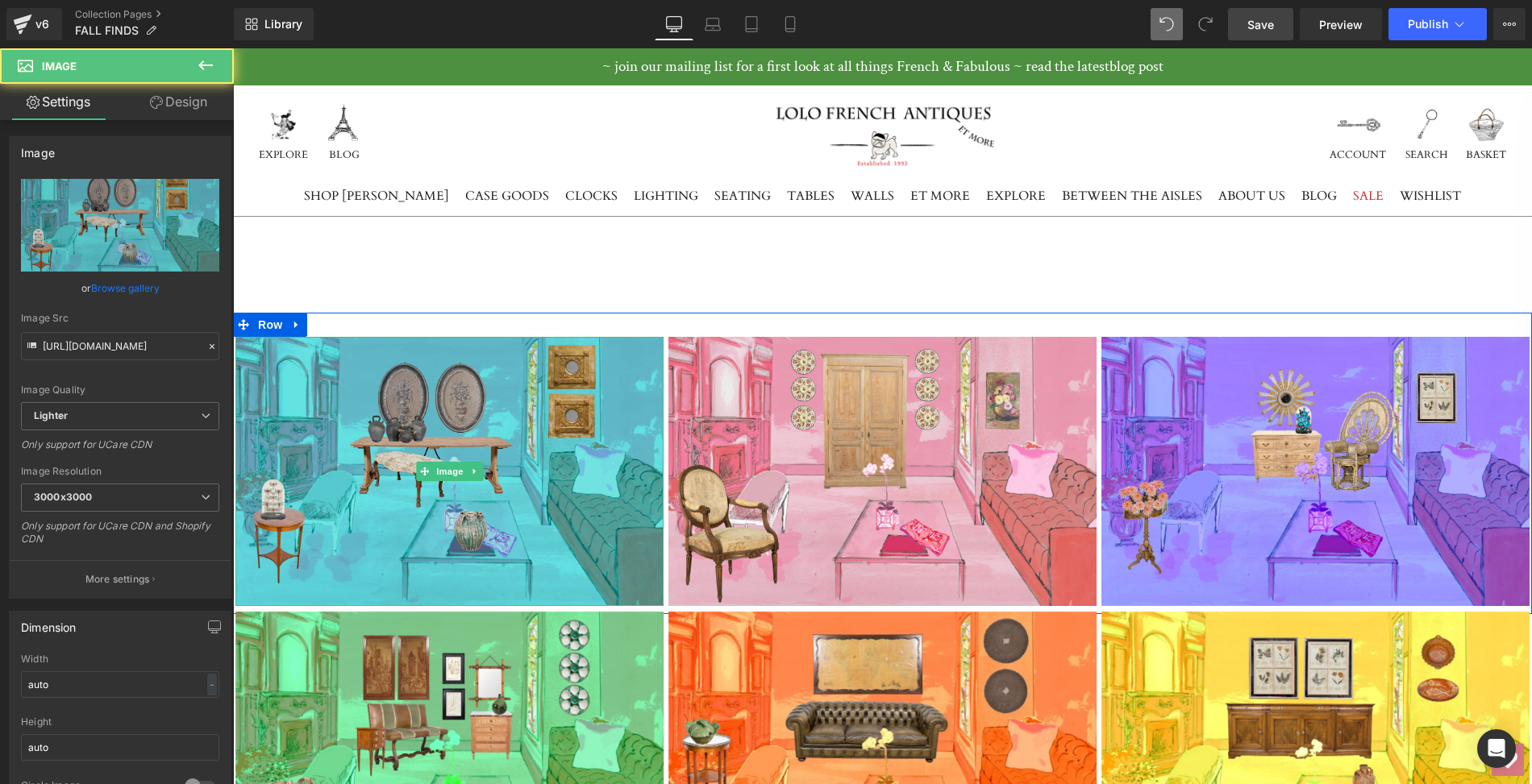
click at [293, 364] on img at bounding box center [449, 471] width 428 height 269
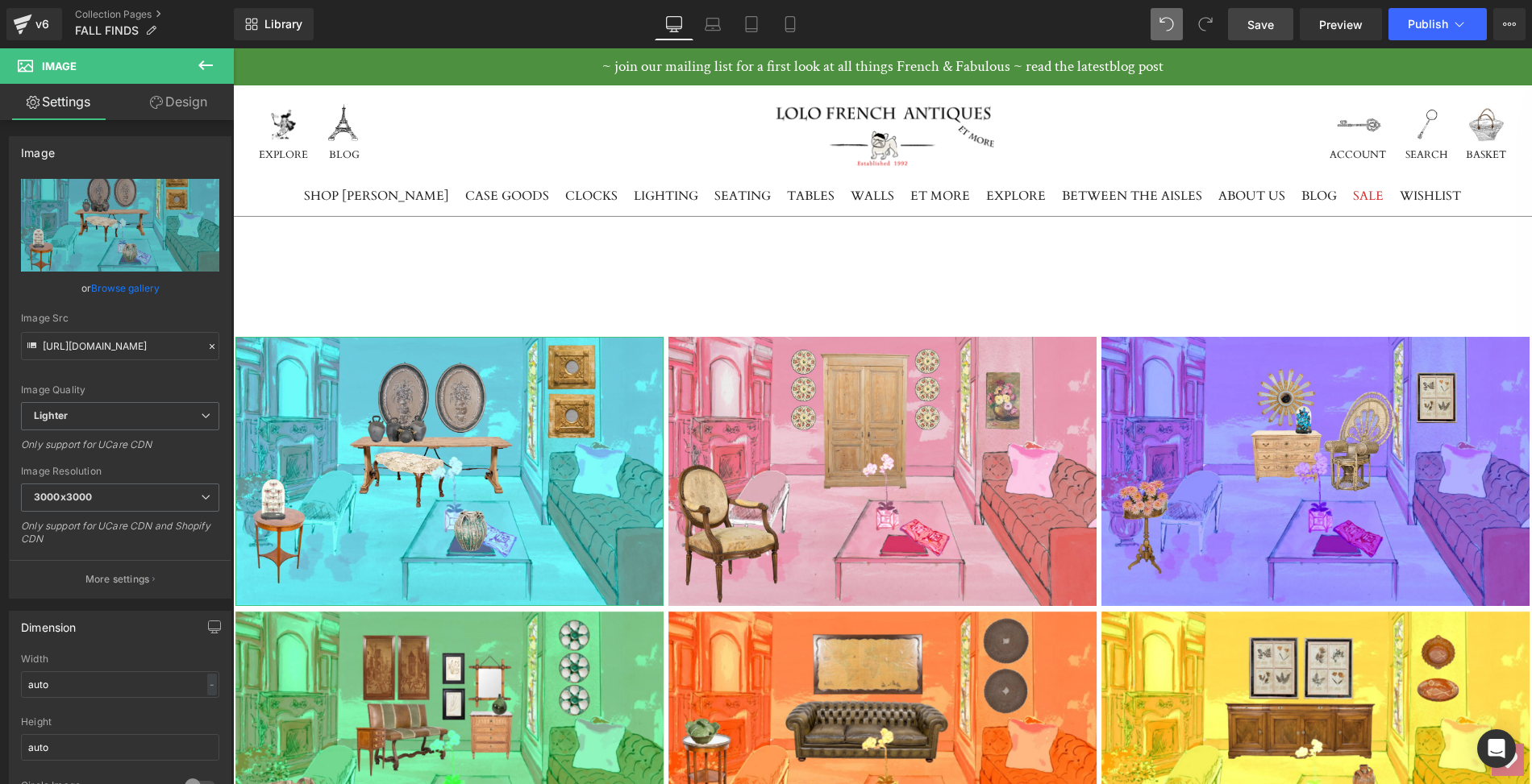
click at [182, 100] on link "Design" at bounding box center [178, 102] width 117 height 36
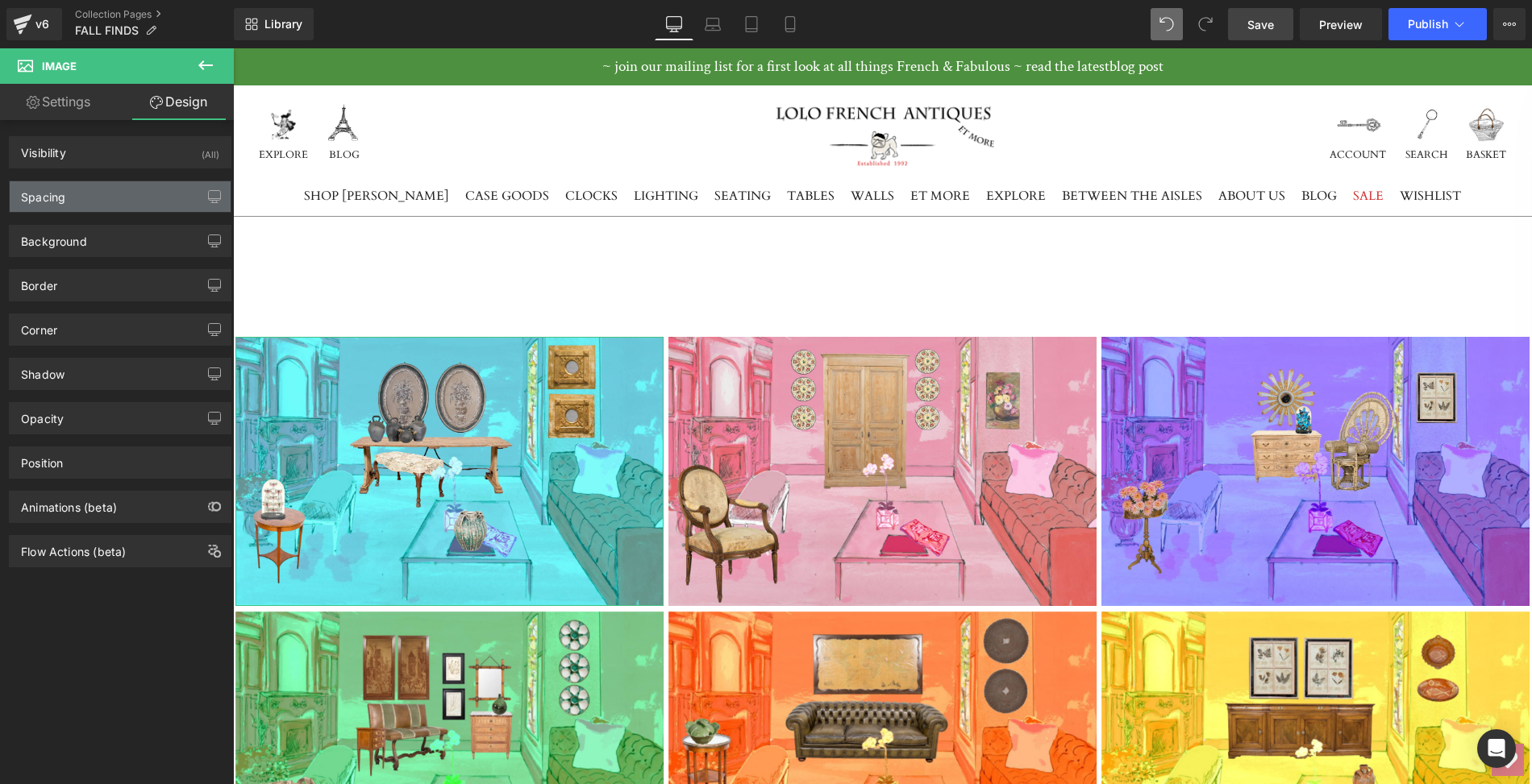
click at [110, 188] on div "Spacing" at bounding box center [120, 196] width 221 height 30
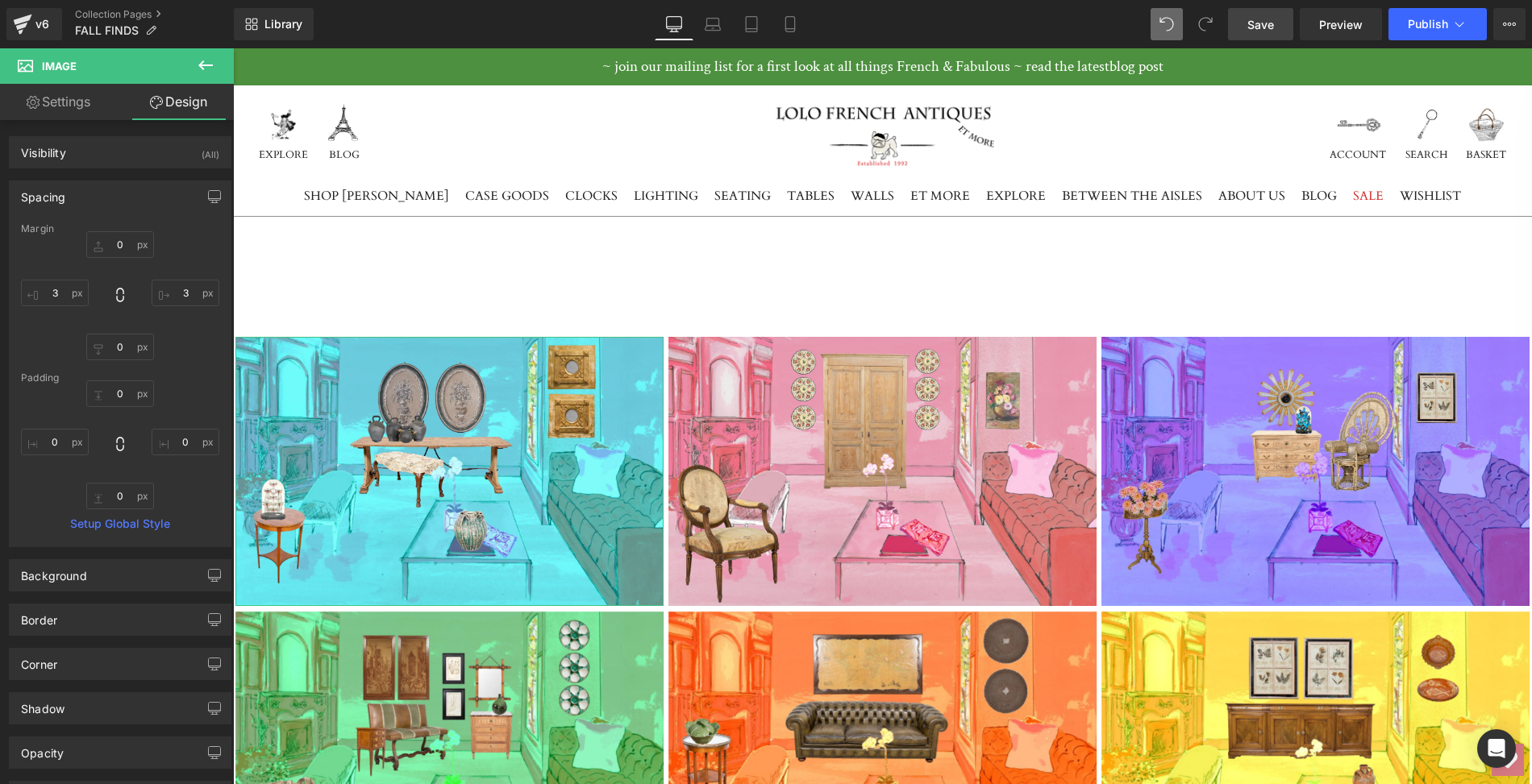
click at [62, 97] on link "Settings" at bounding box center [58, 102] width 117 height 36
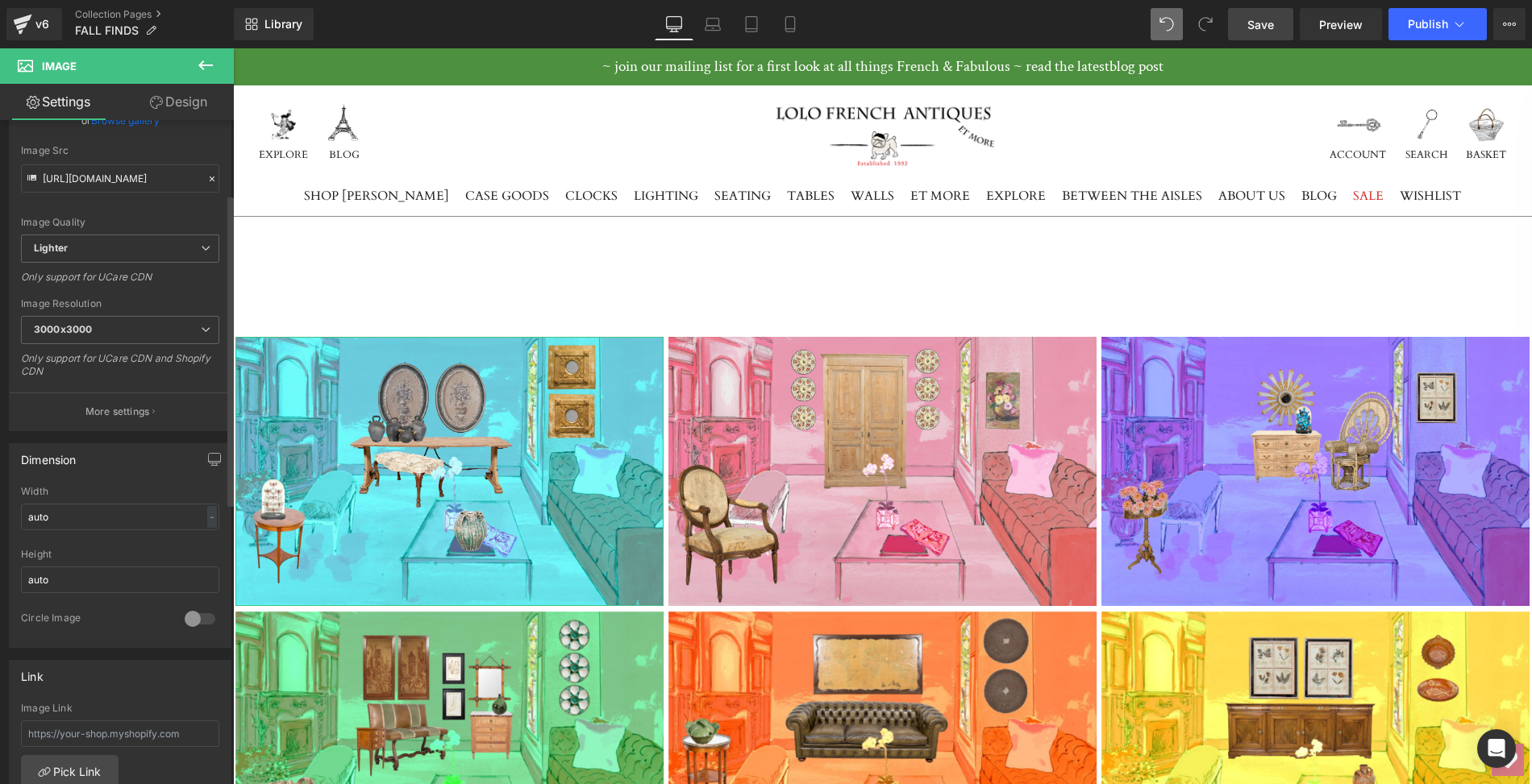
scroll to position [113, 0]
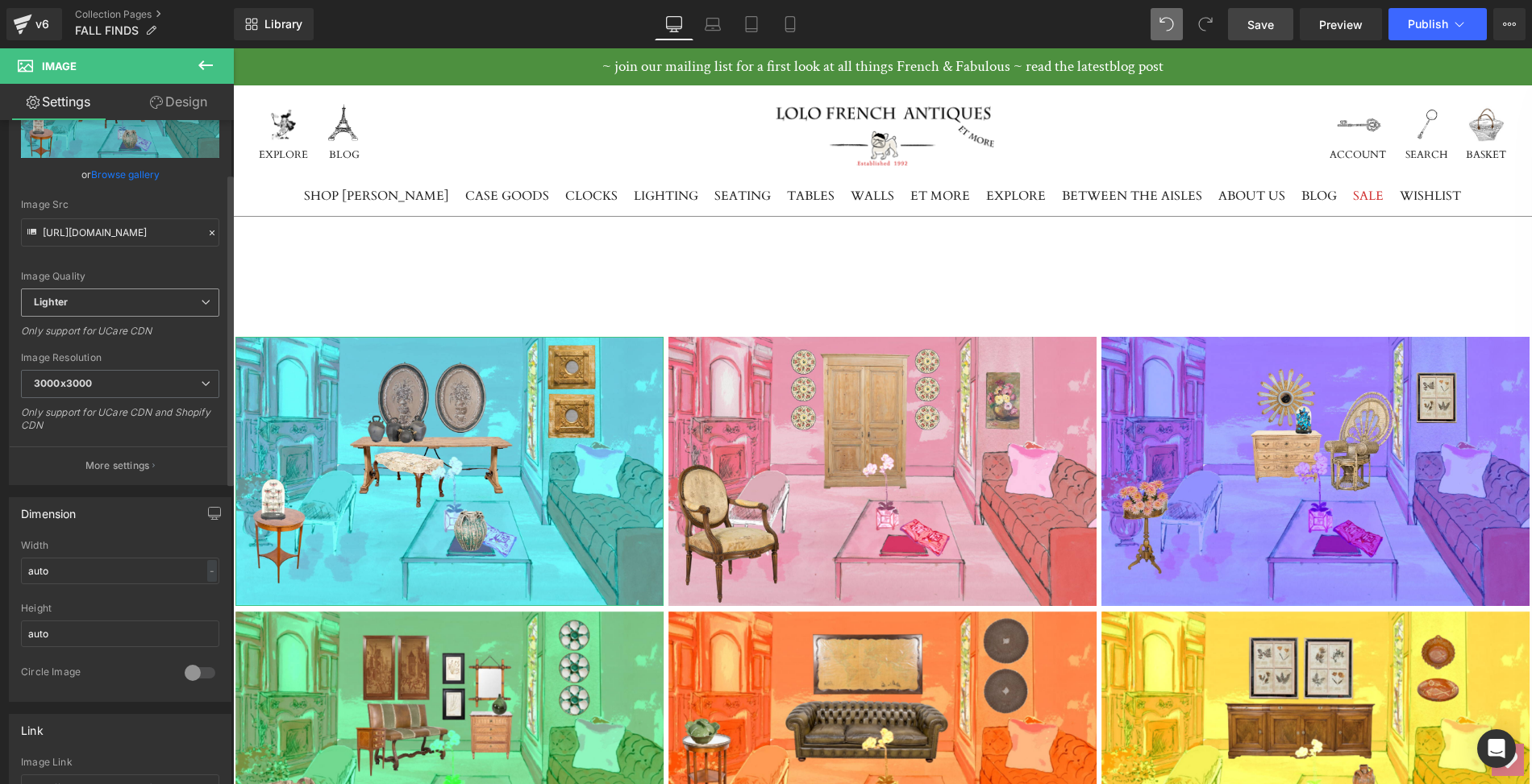
click at [200, 302] on icon at bounding box center [205, 302] width 10 height 10
click at [84, 324] on li "Lighter" at bounding box center [117, 331] width 192 height 24
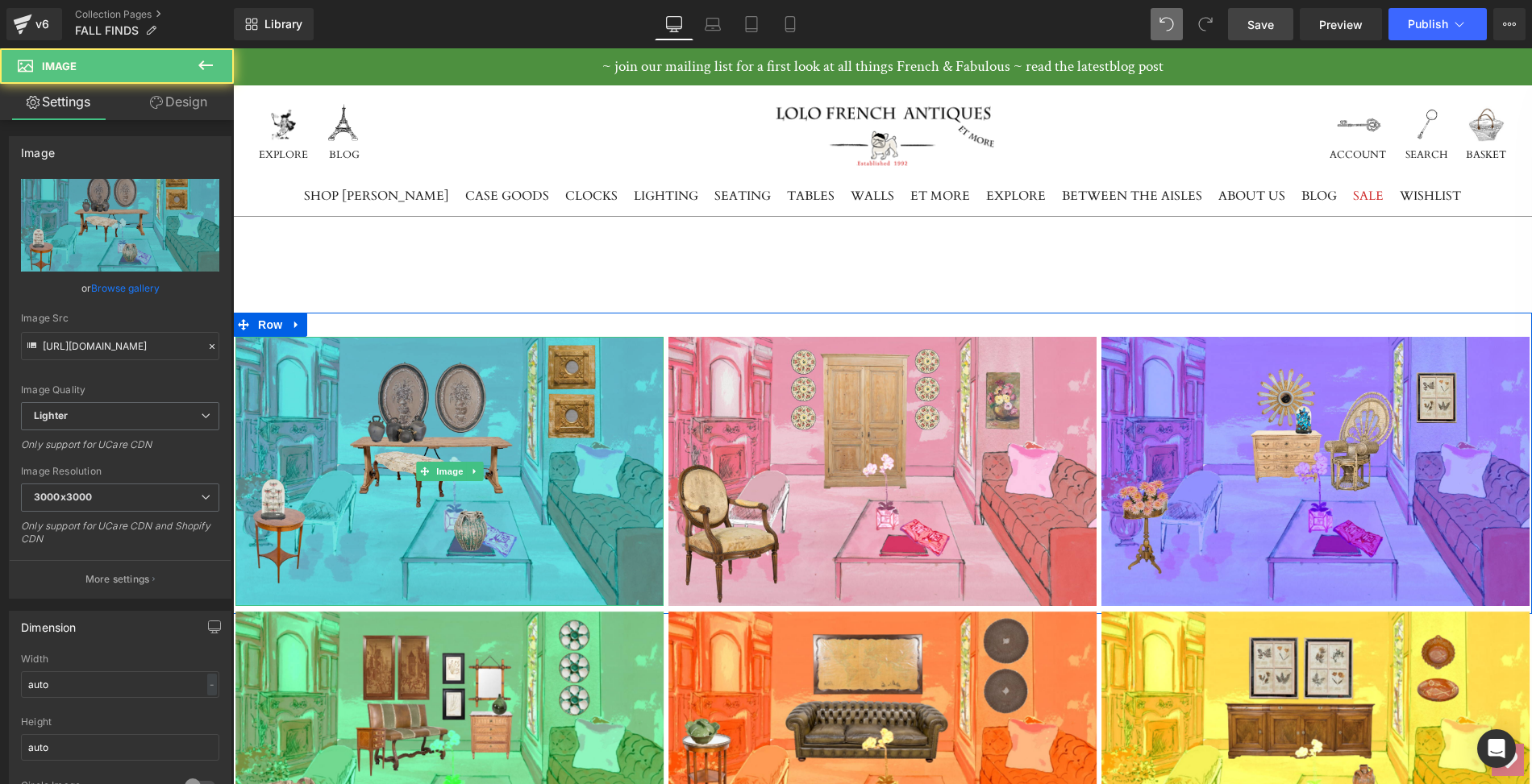
click at [319, 411] on img at bounding box center [449, 471] width 428 height 269
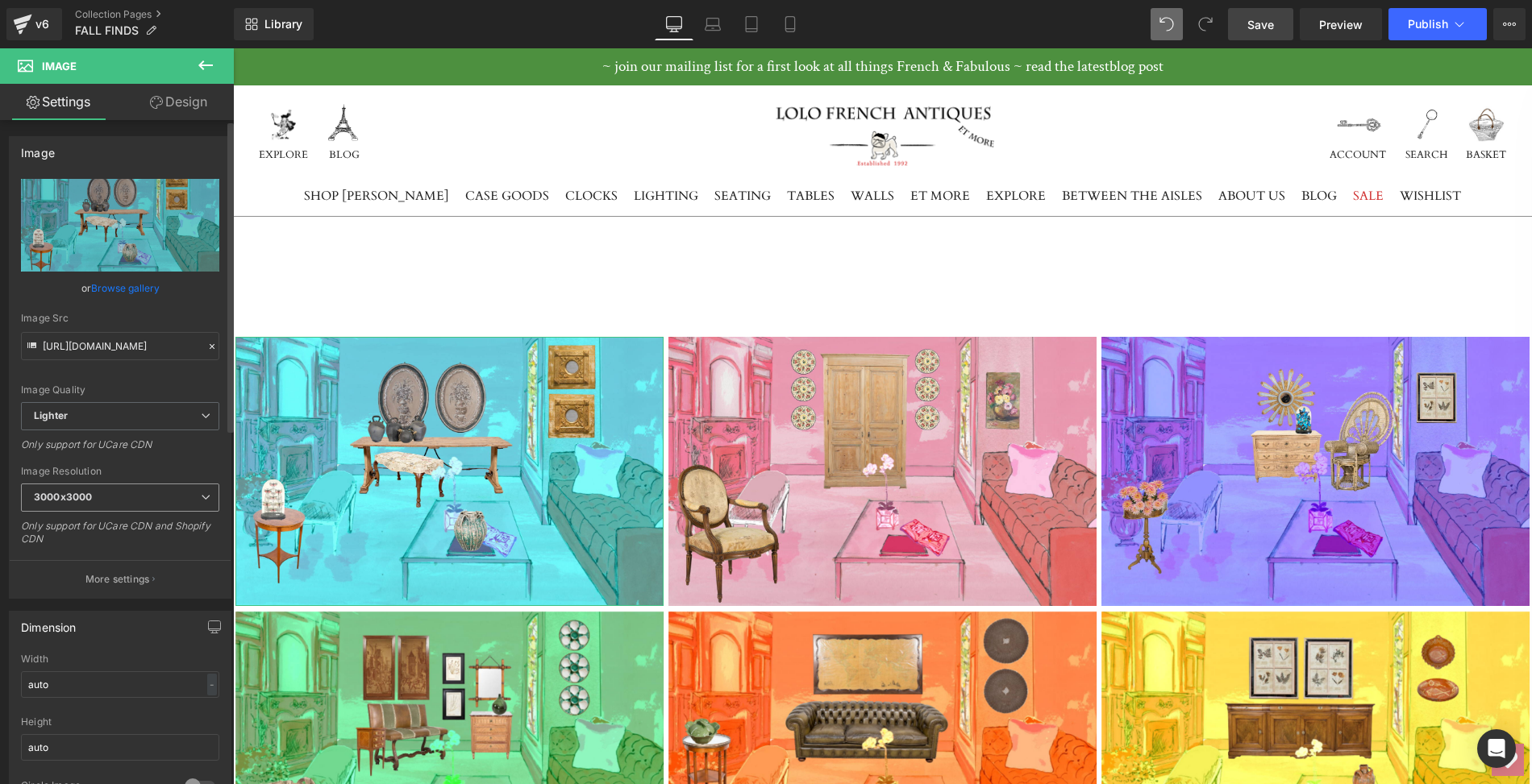
click at [202, 497] on icon at bounding box center [205, 497] width 10 height 10
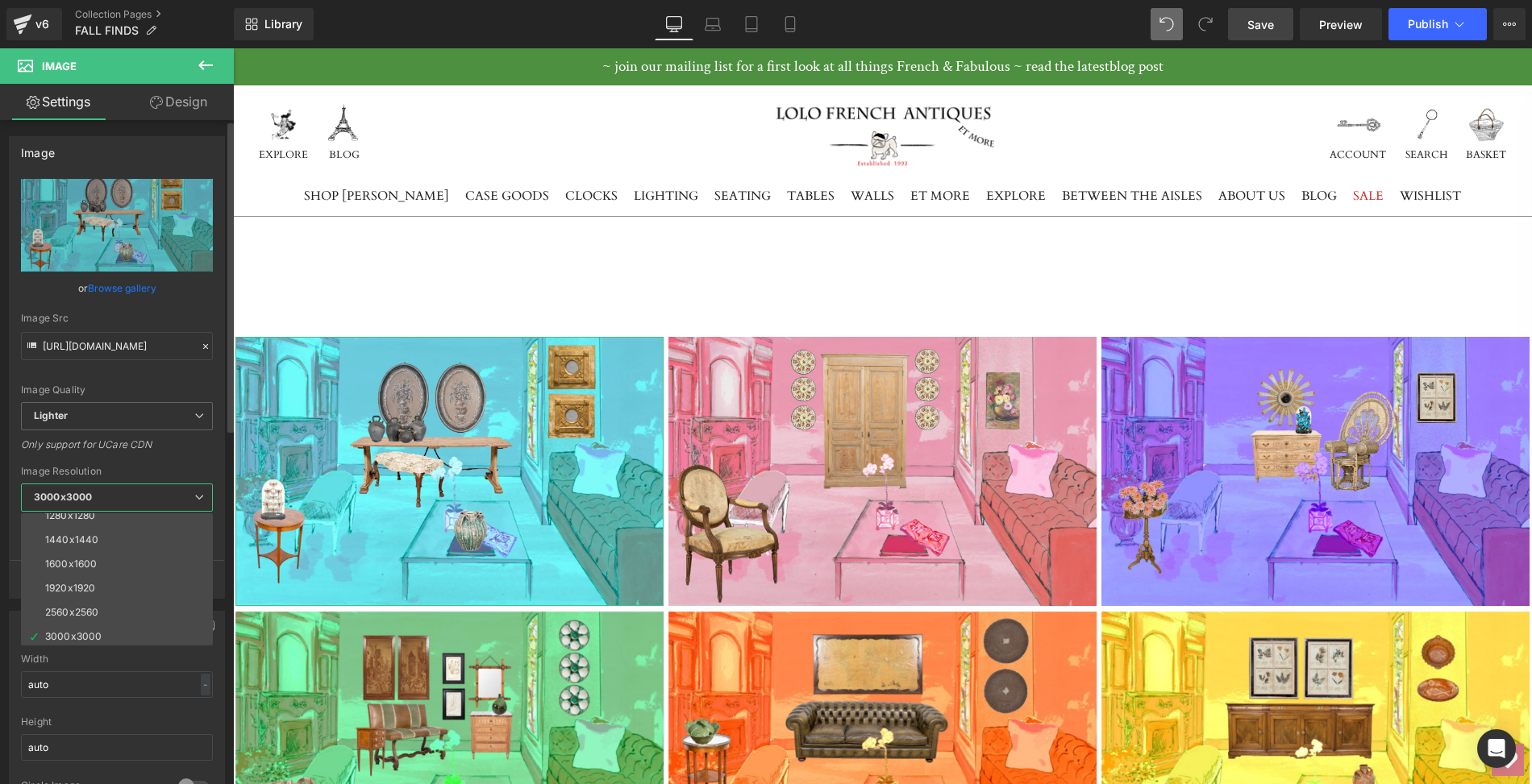
scroll to position [231, 0]
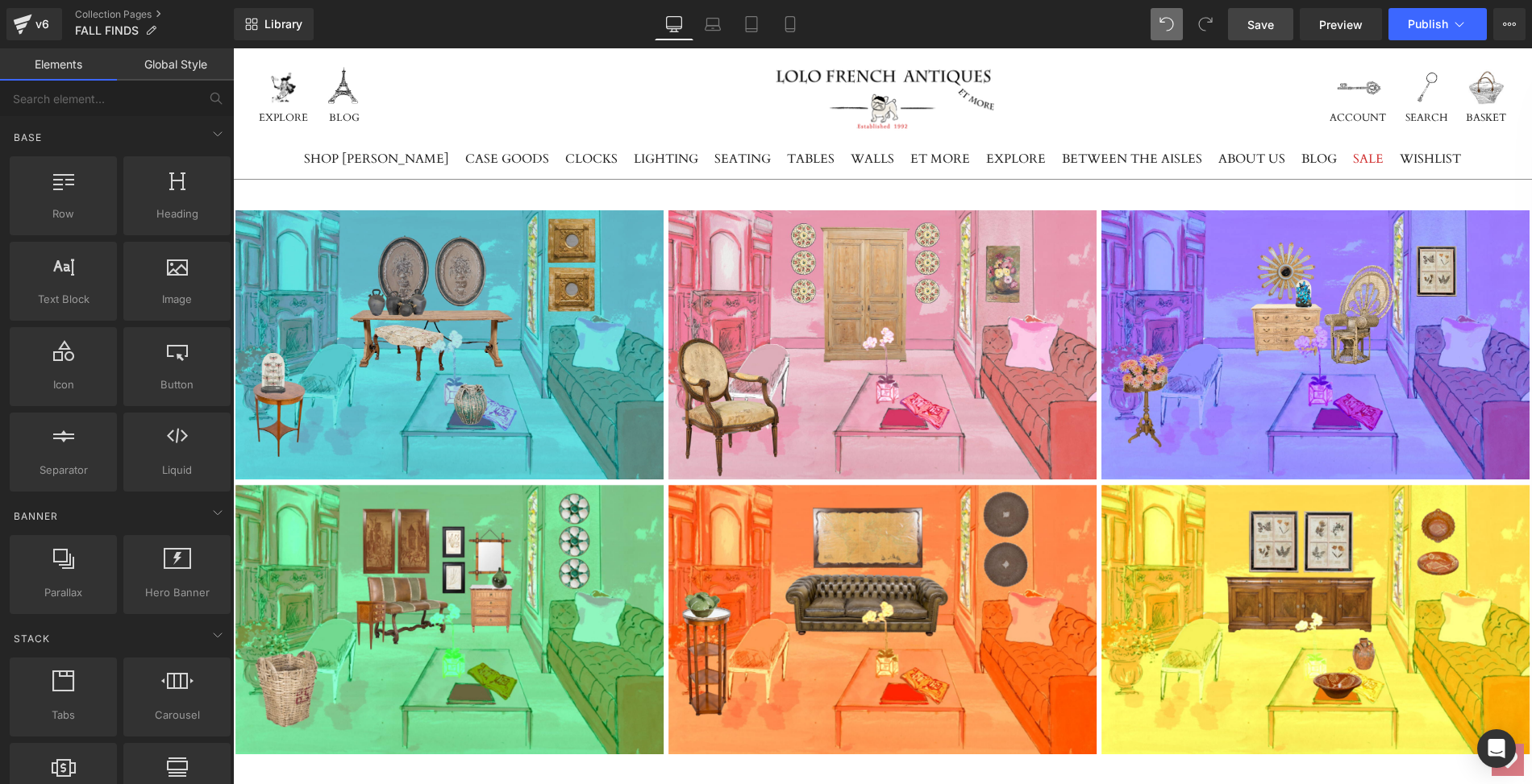
scroll to position [0, 0]
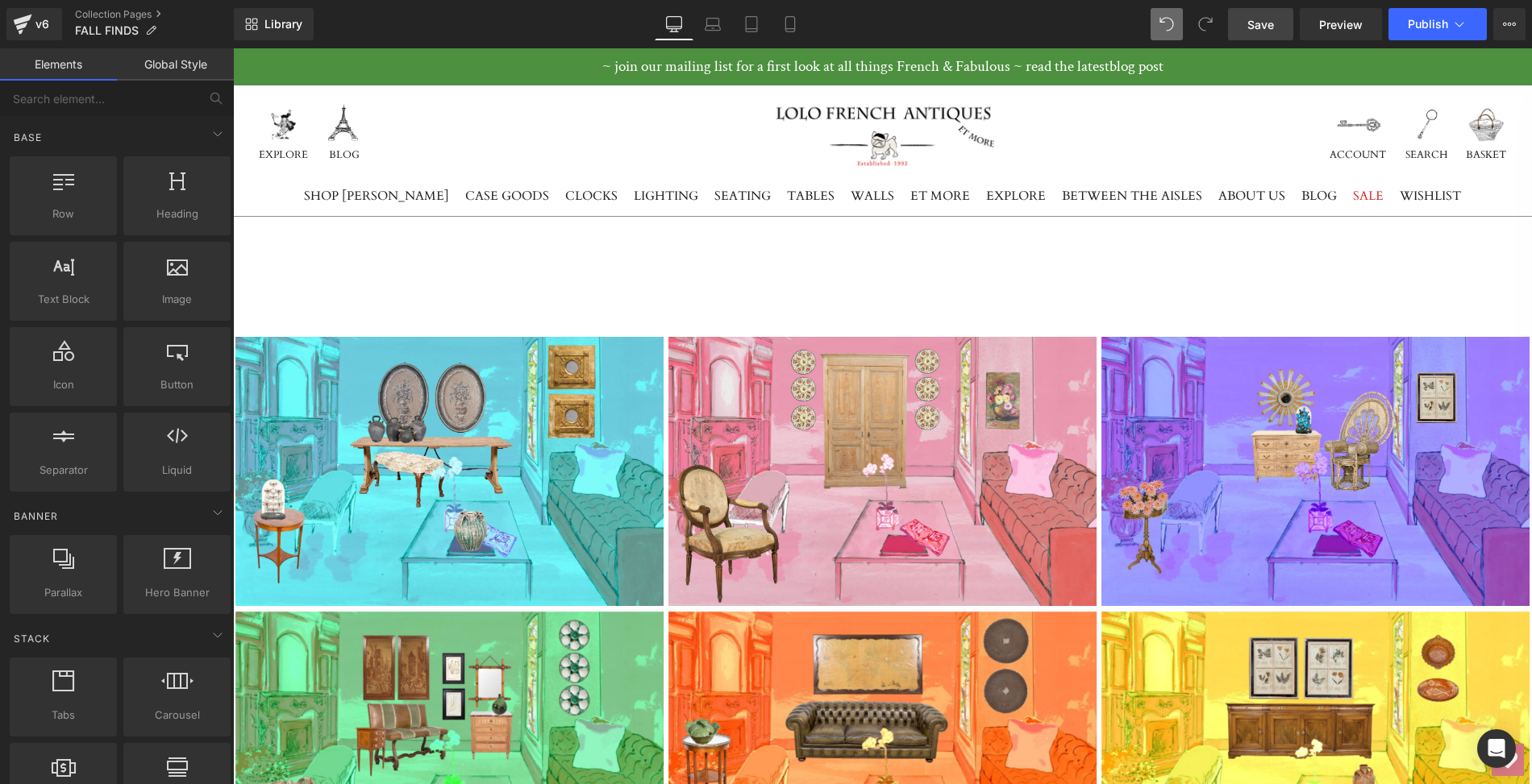
click at [33, 69] on link "Elements" at bounding box center [58, 64] width 117 height 32
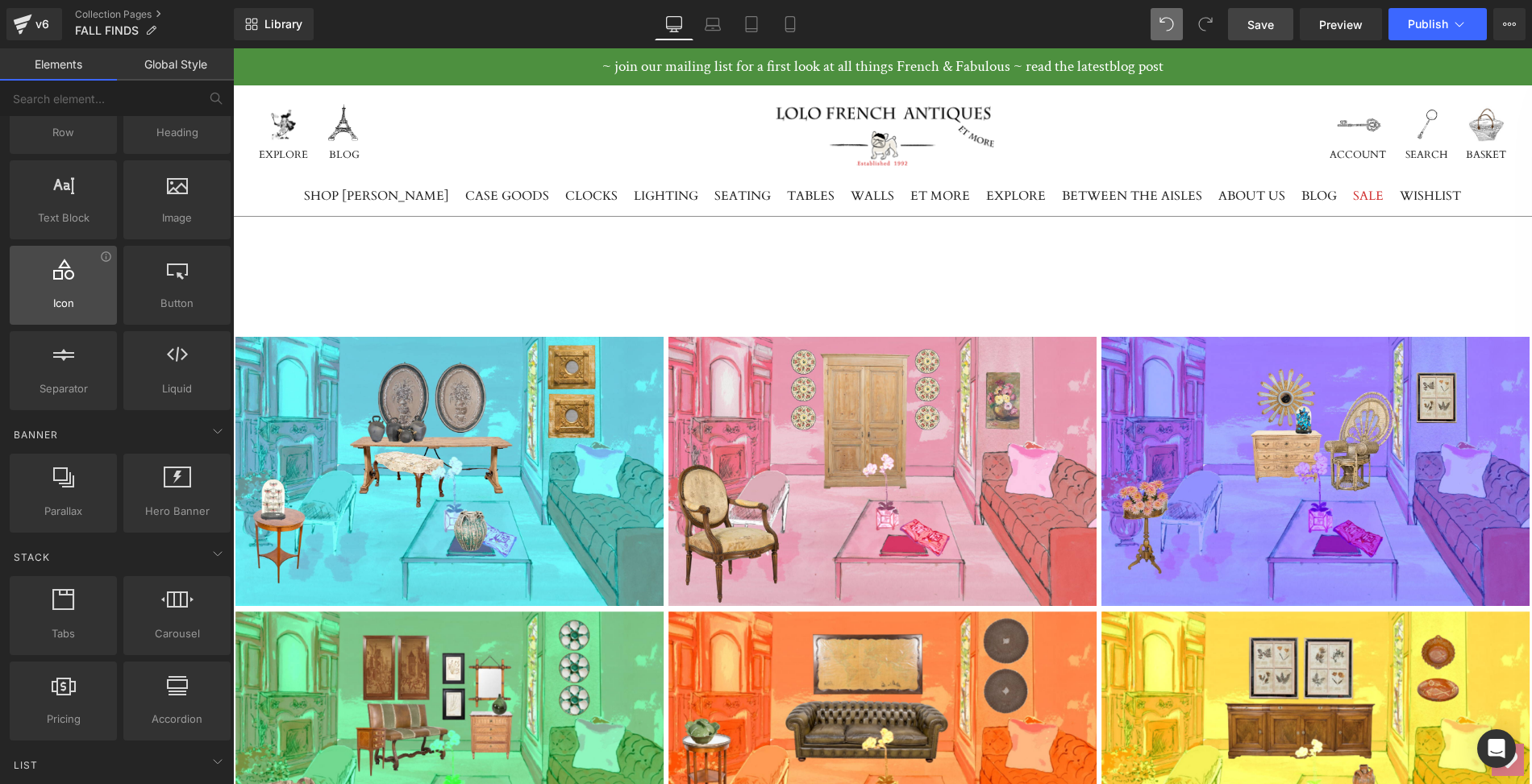
scroll to position [143, 0]
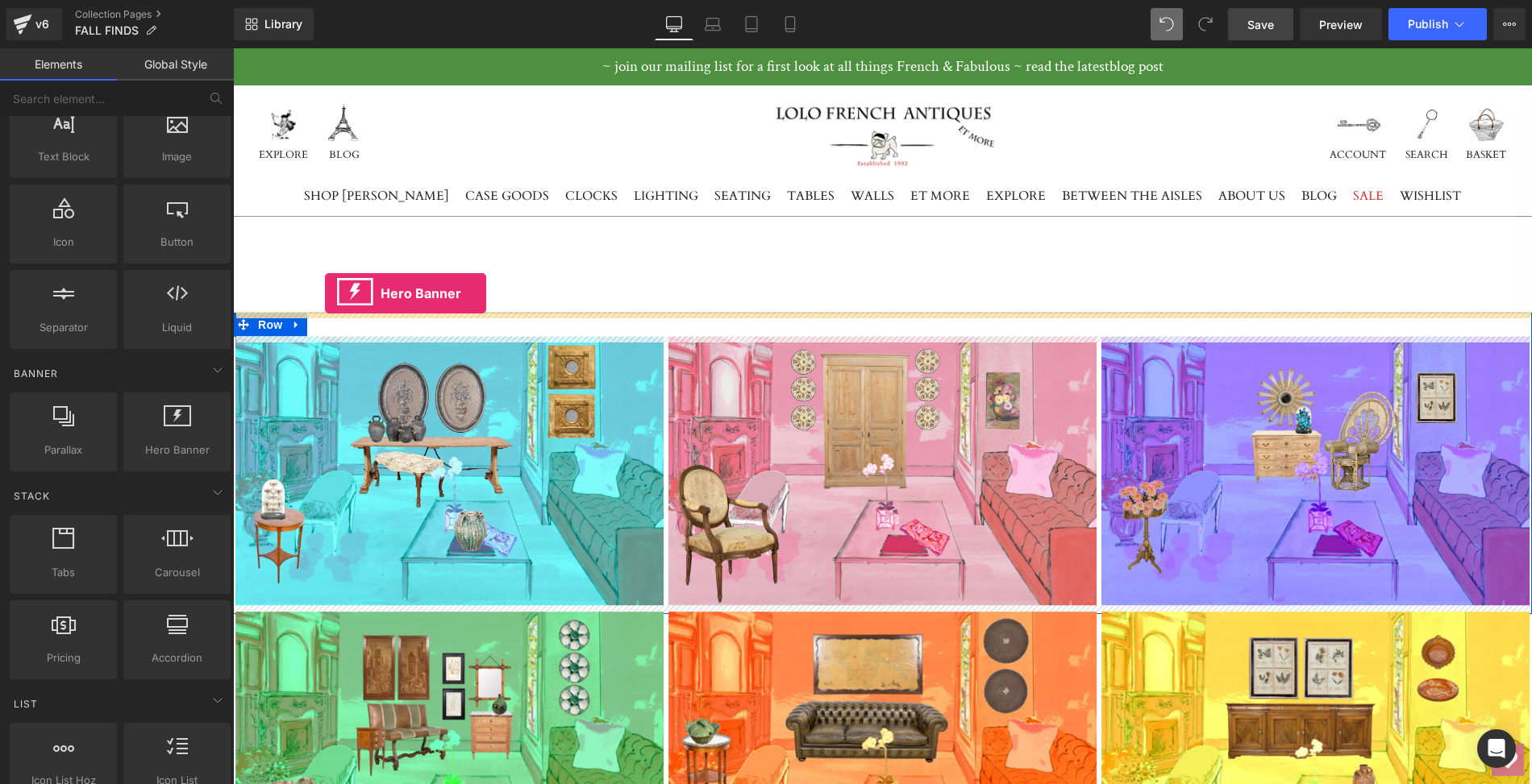
drag, startPoint x: 407, startPoint y: 479, endPoint x: 326, endPoint y: 298, distance: 198.3
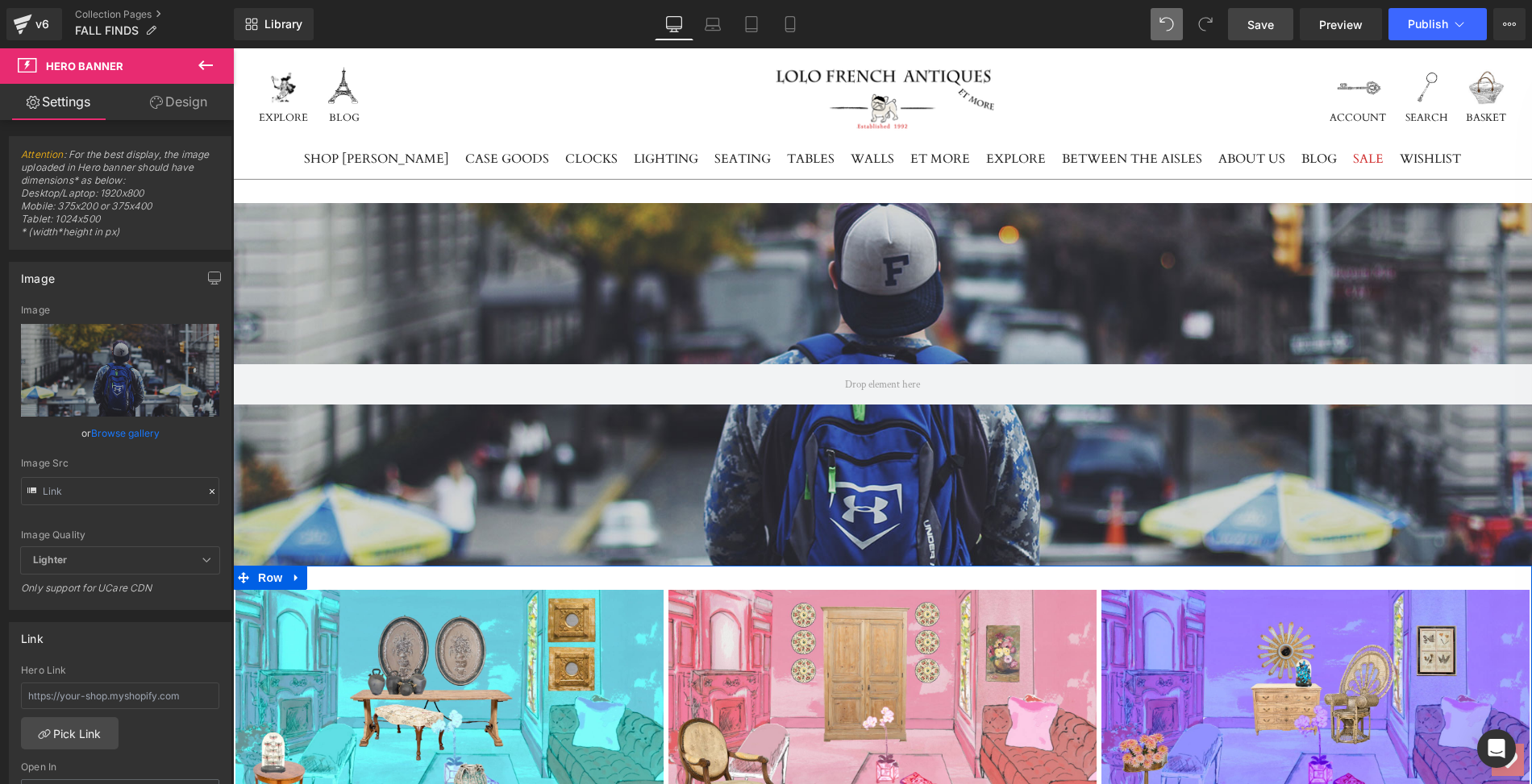
scroll to position [94, 0]
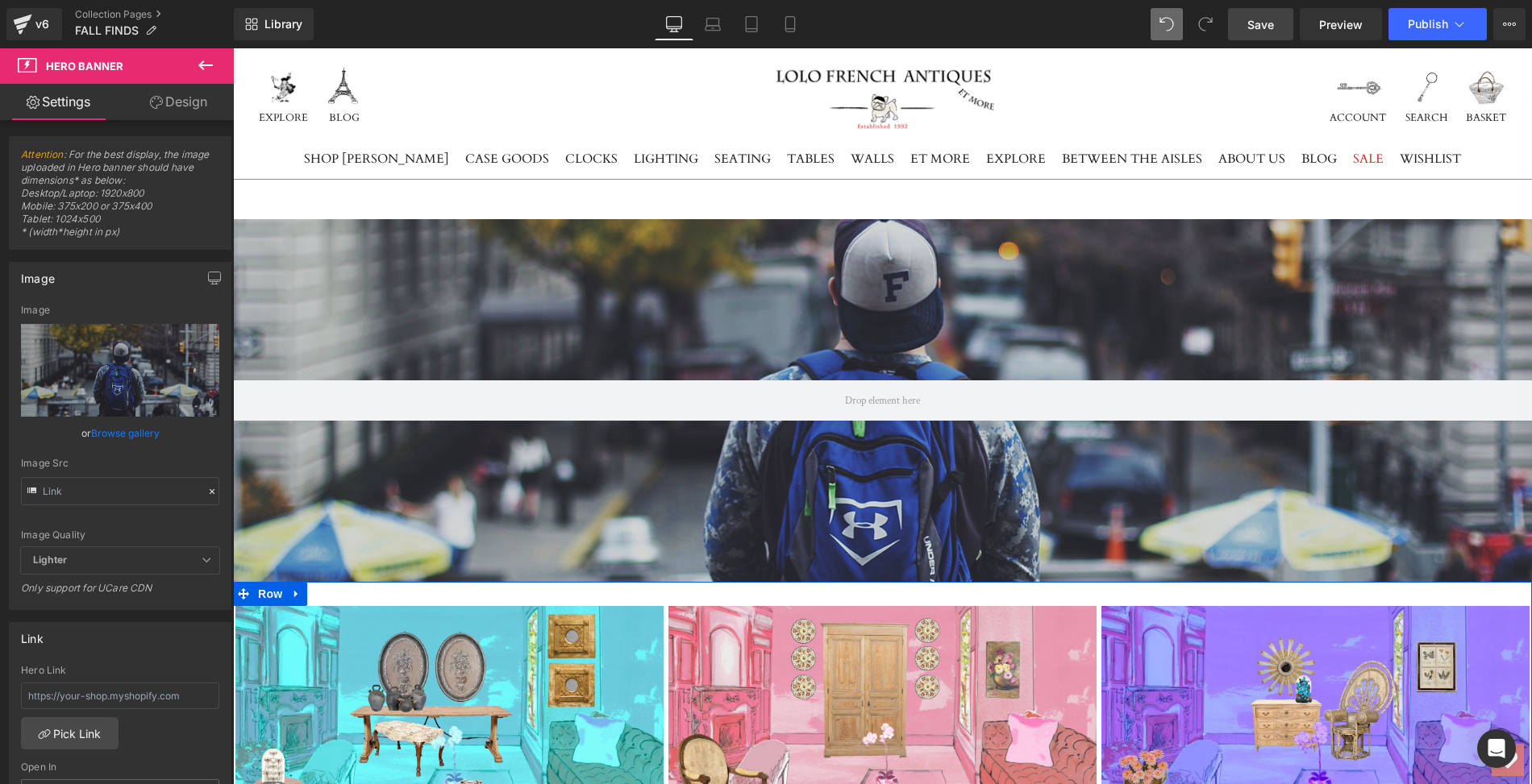
click at [326, 287] on div at bounding box center [882, 401] width 1299 height 363
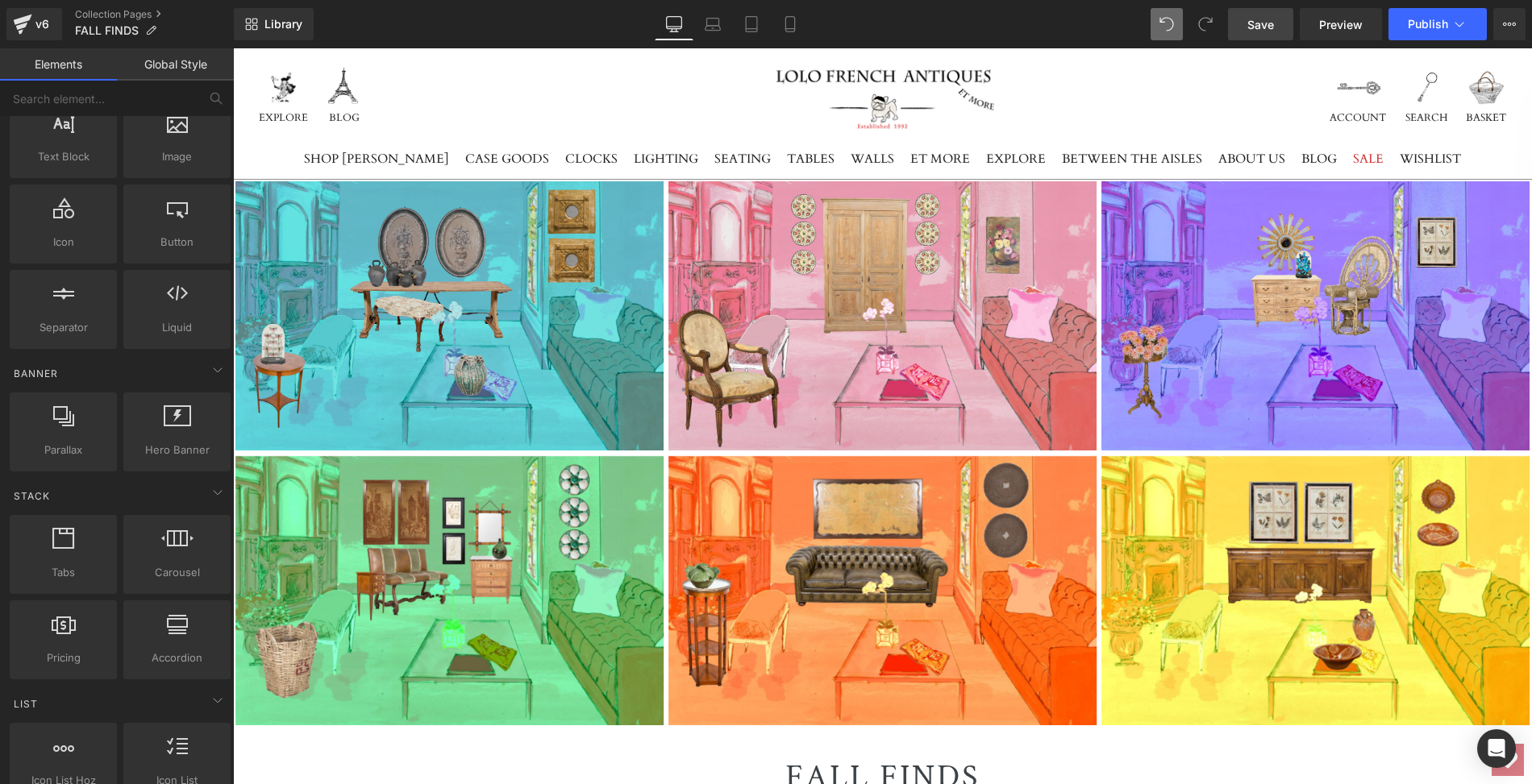
scroll to position [158, 0]
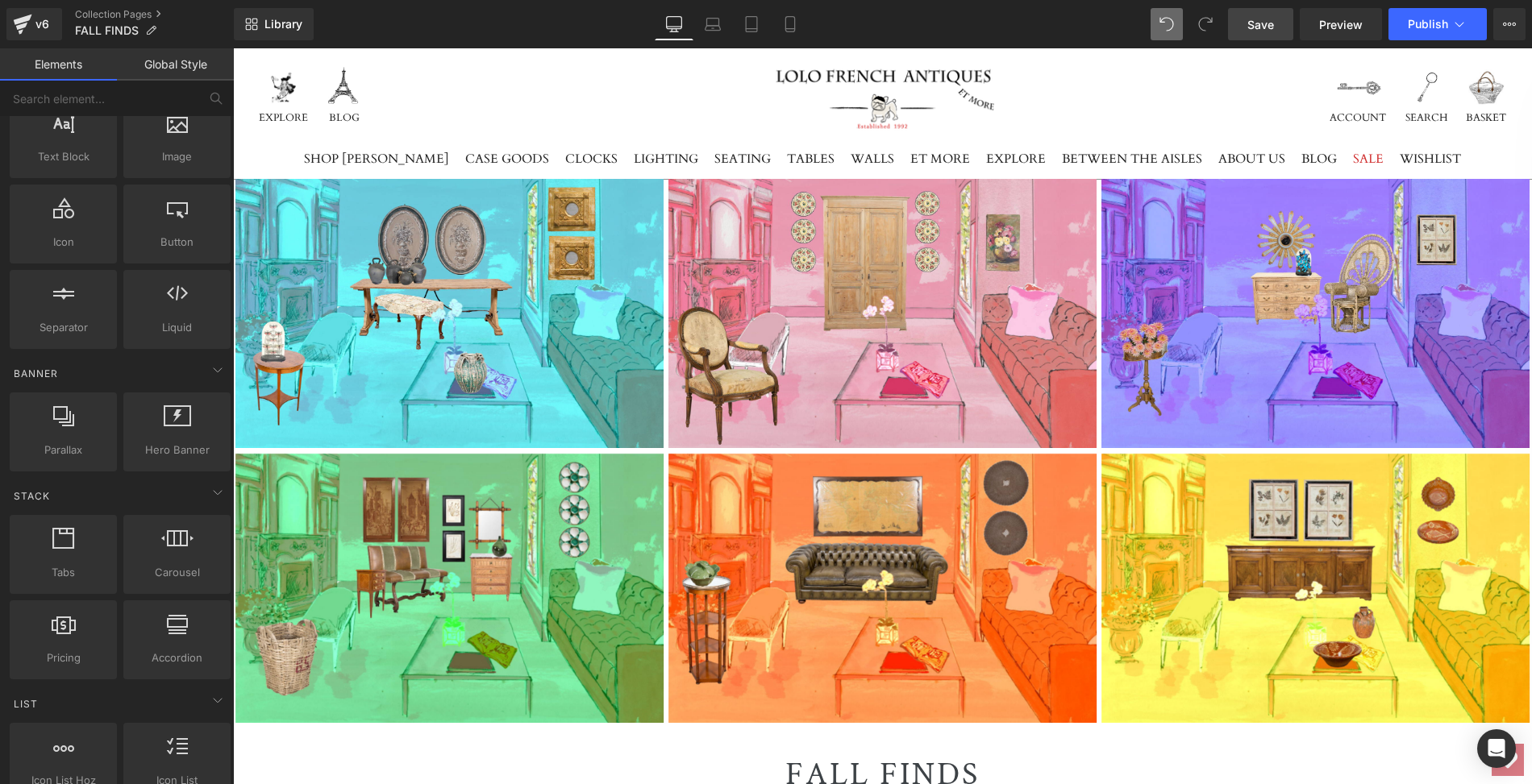
click at [1267, 29] on span "Save" at bounding box center [1261, 25] width 26 height 17
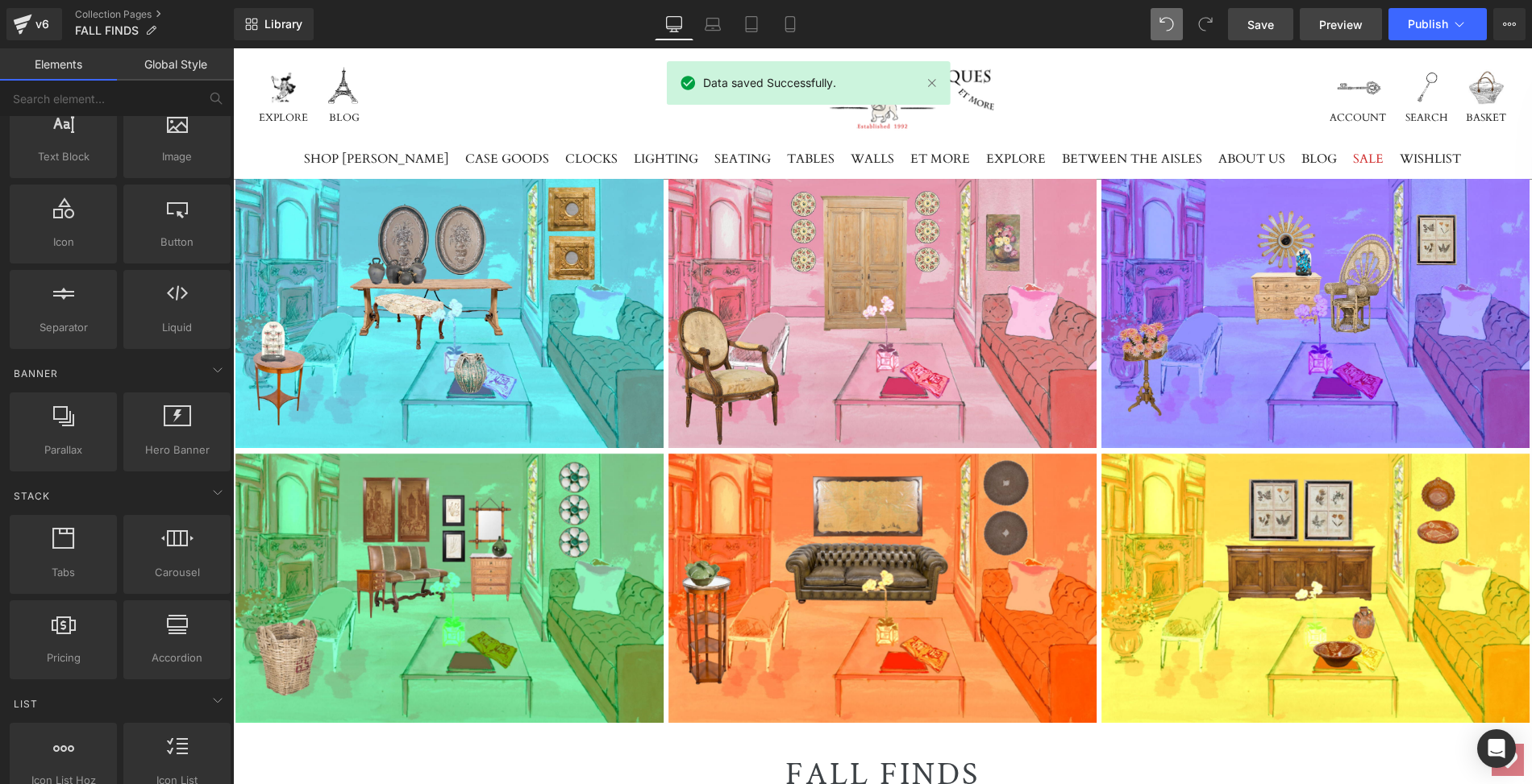
click at [1336, 23] on span "Preview" at bounding box center [1341, 25] width 44 height 17
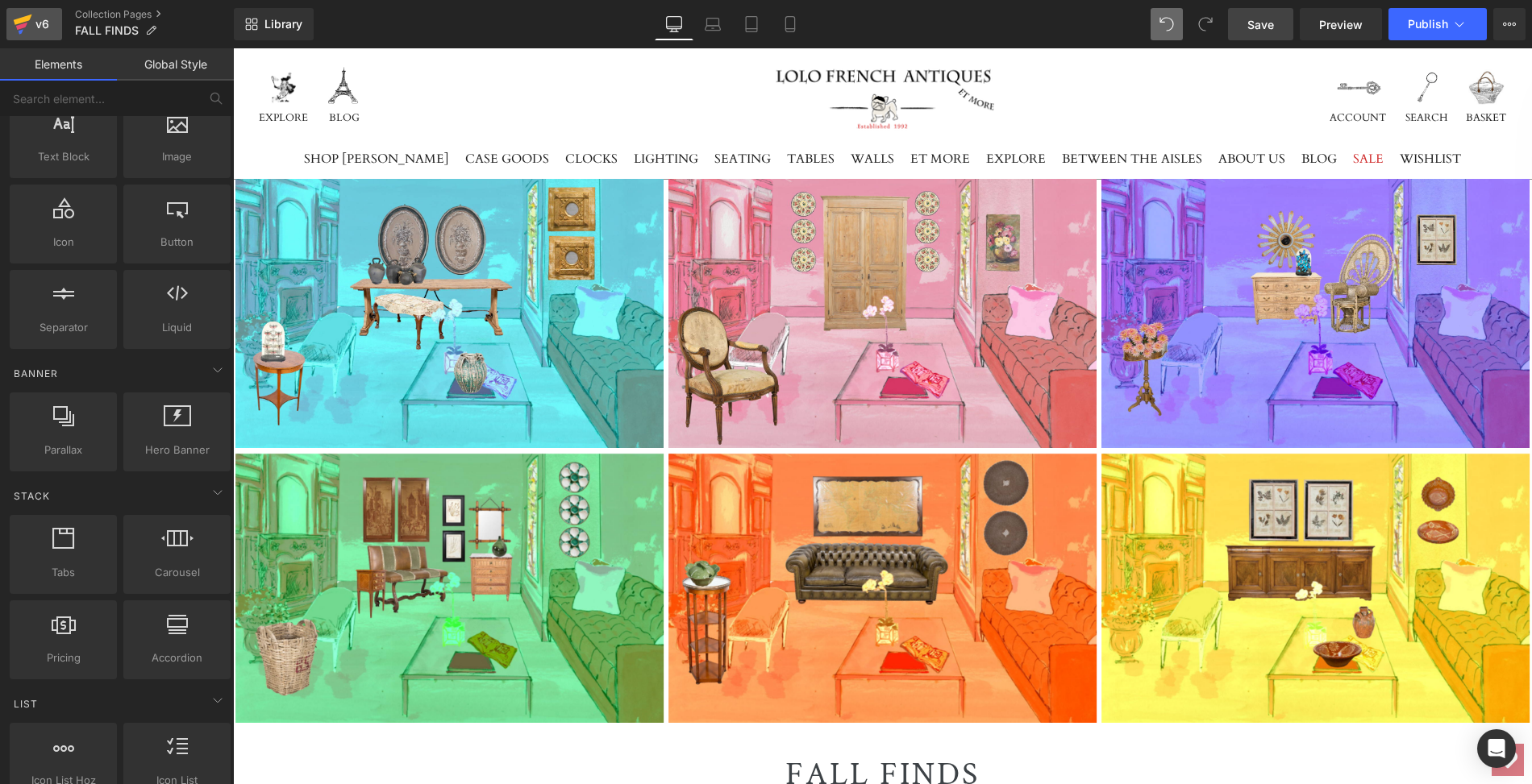
click at [23, 16] on icon at bounding box center [23, 20] width 19 height 11
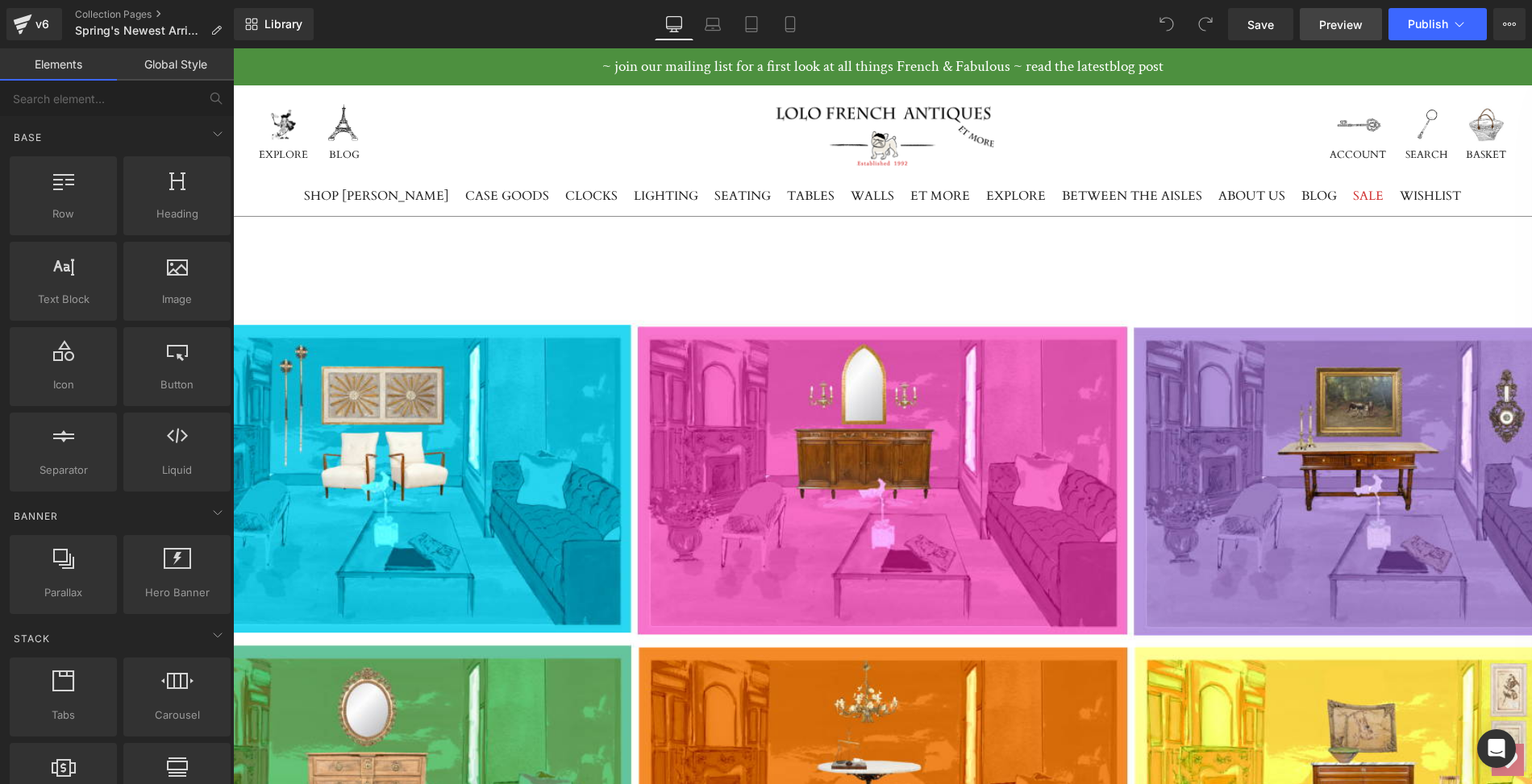
click at [1337, 21] on span "Preview" at bounding box center [1341, 25] width 44 height 17
click at [18, 25] on icon at bounding box center [23, 24] width 20 height 40
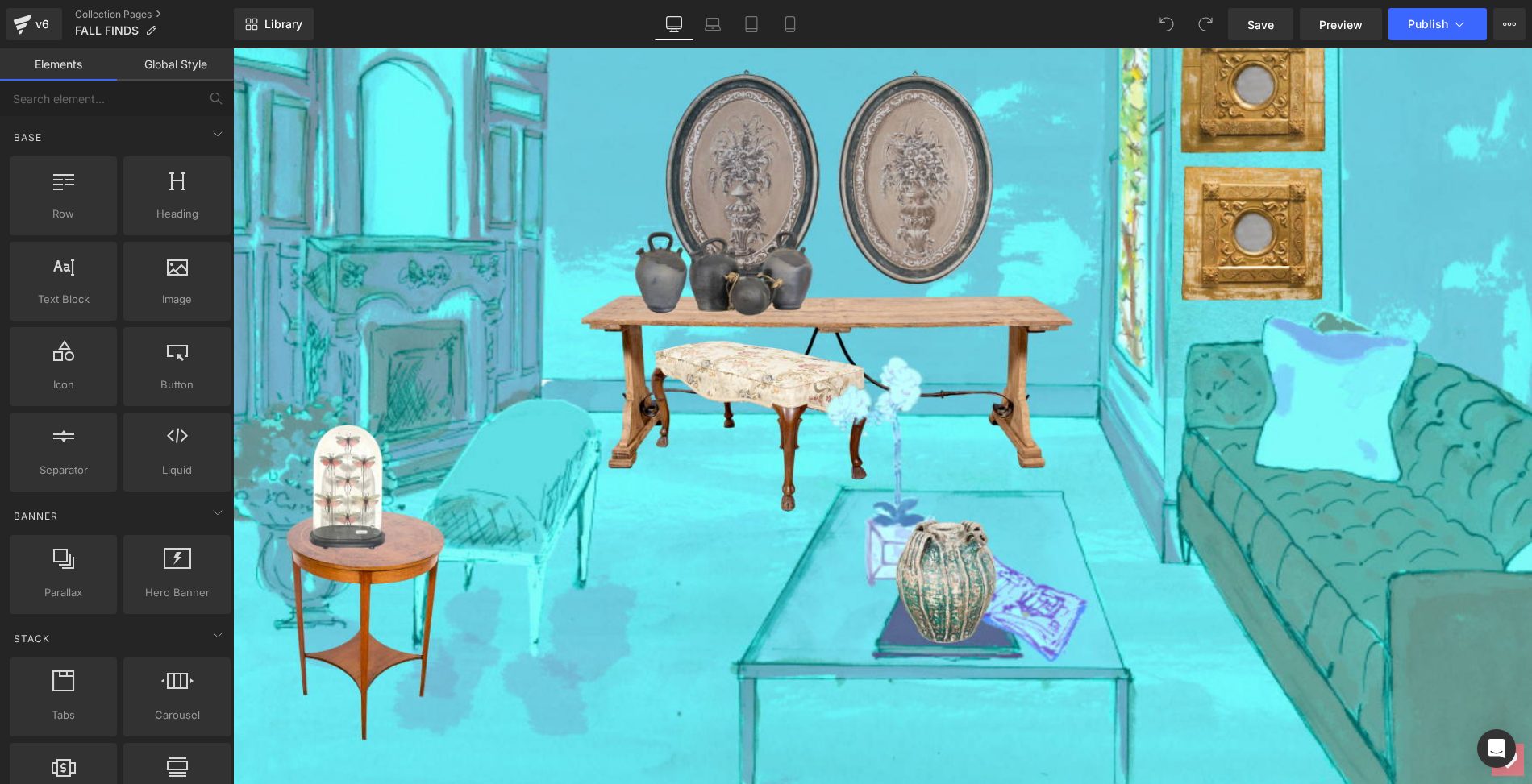
scroll to position [1008, 0]
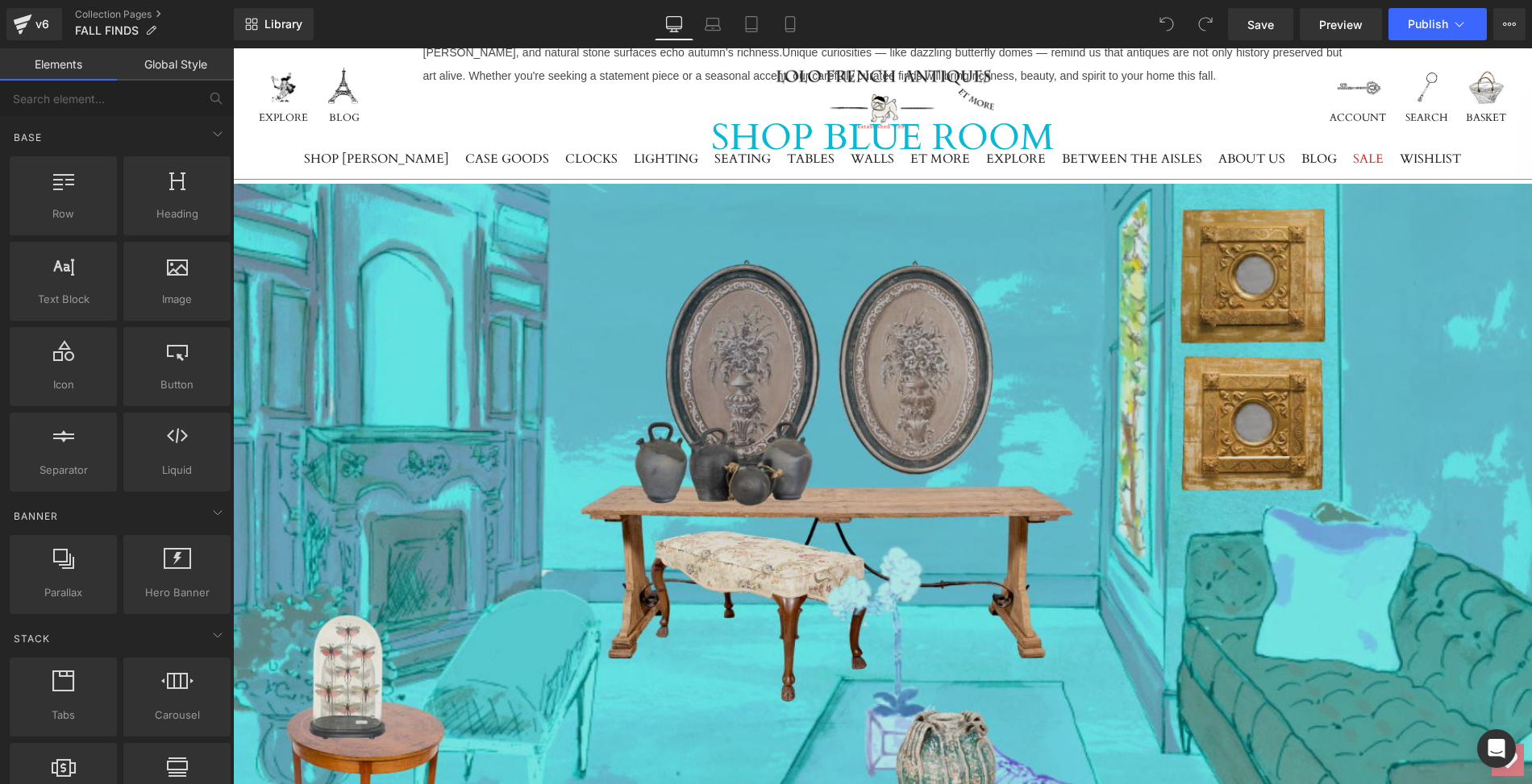
click at [618, 372] on img at bounding box center [882, 592] width 1299 height 816
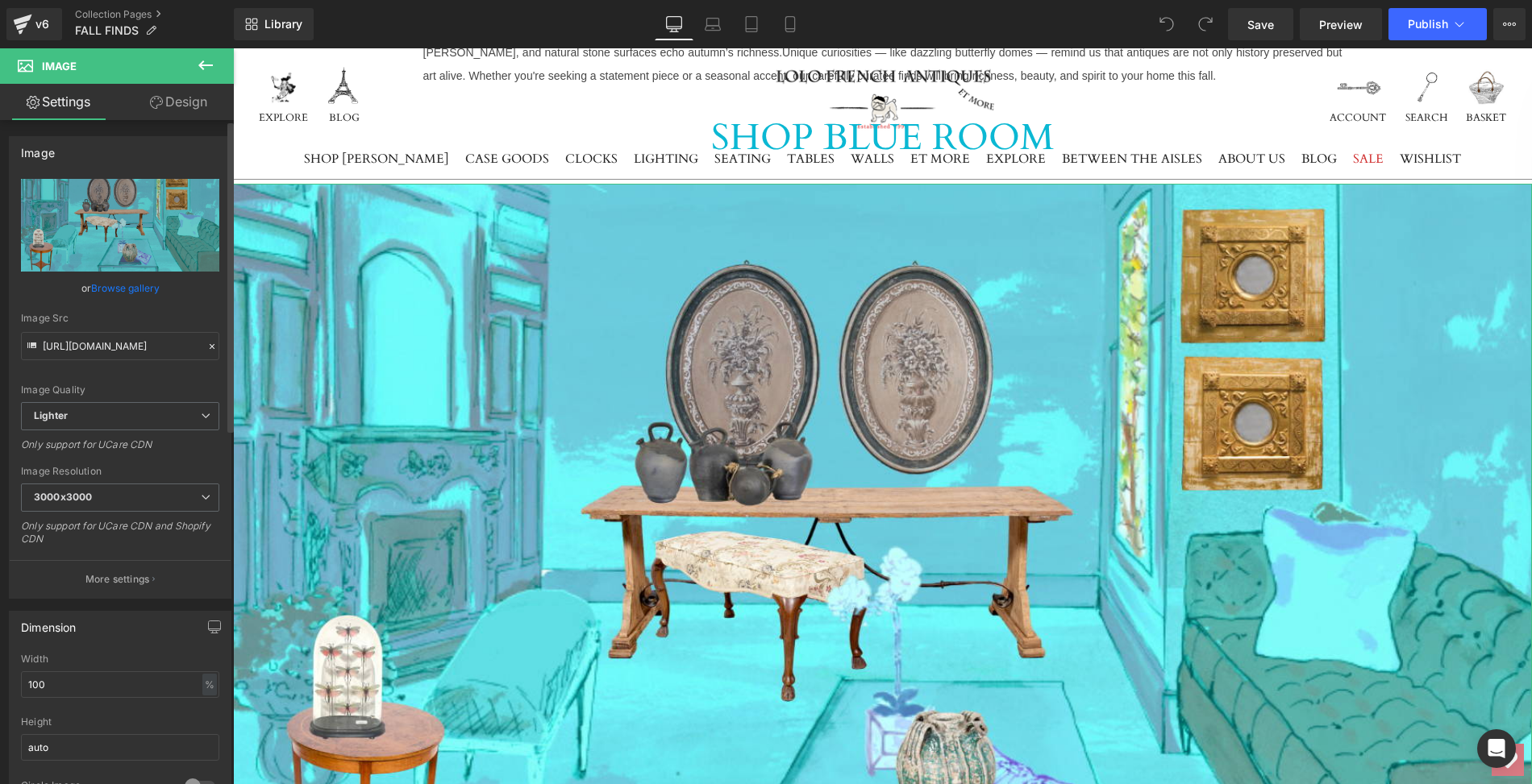
click at [141, 287] on link "Browse gallery" at bounding box center [125, 288] width 68 height 28
click at [197, 100] on link "Design" at bounding box center [178, 102] width 117 height 36
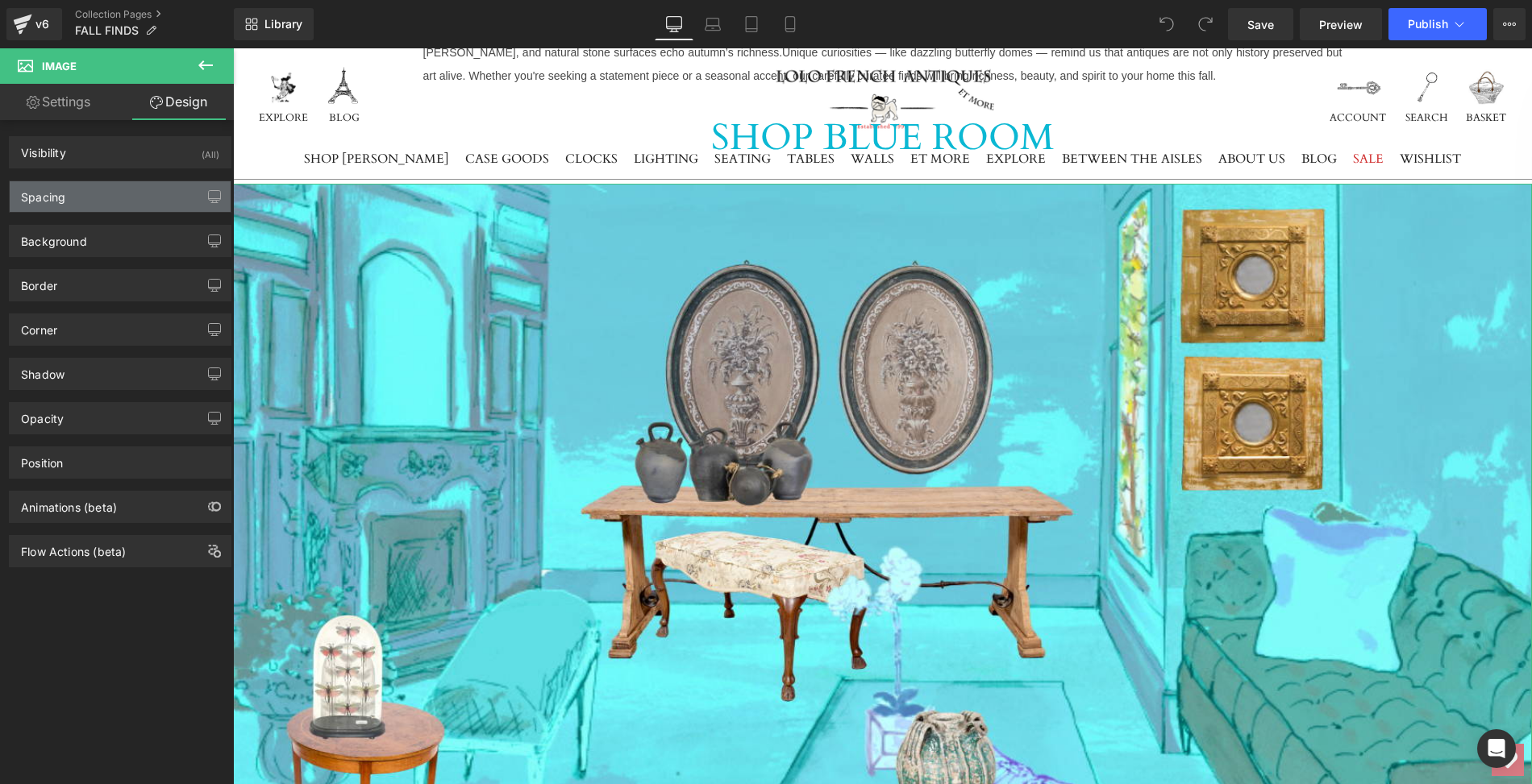
click at [129, 192] on div "Spacing" at bounding box center [120, 196] width 221 height 30
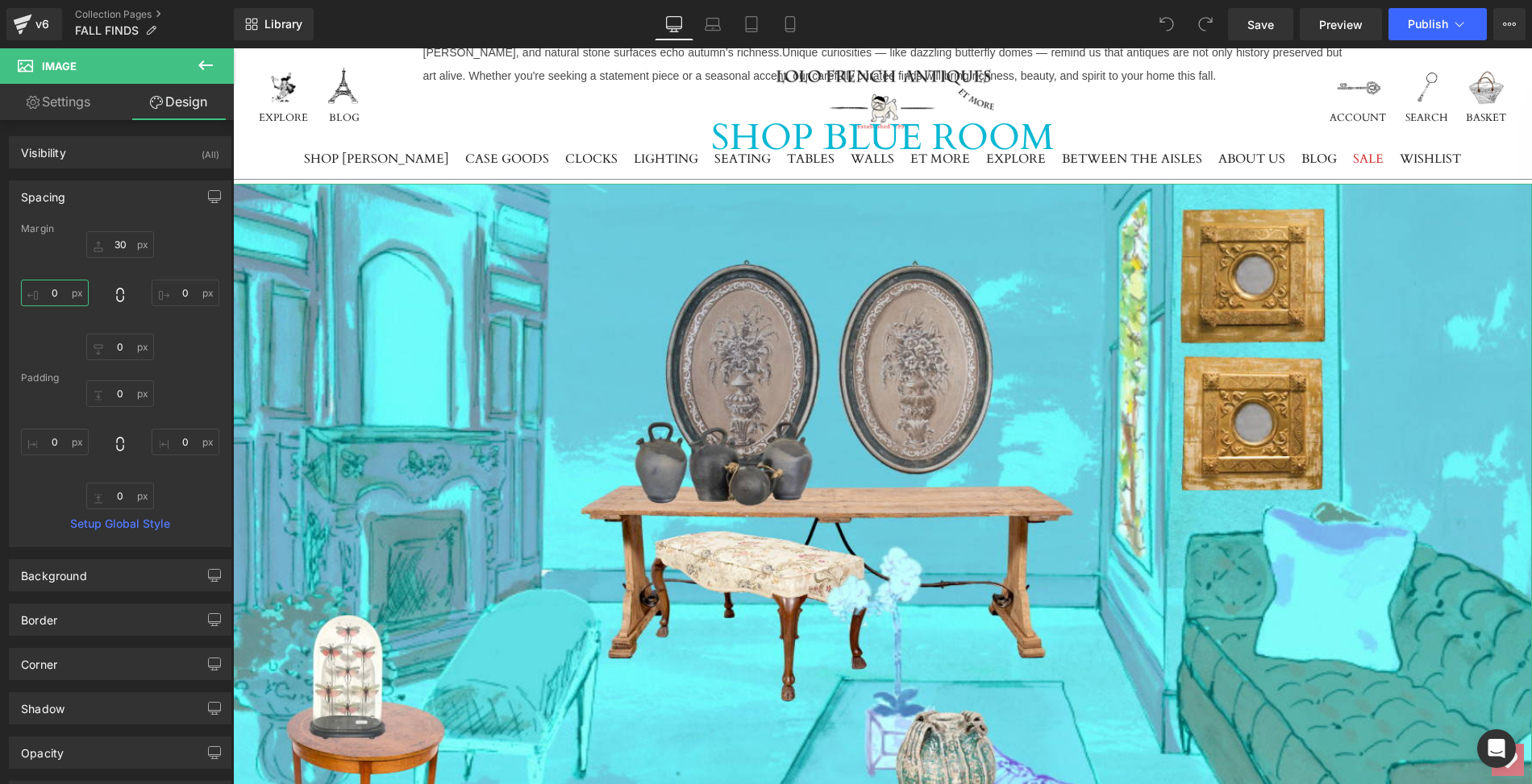
click at [61, 289] on input "0" at bounding box center [55, 293] width 67 height 26
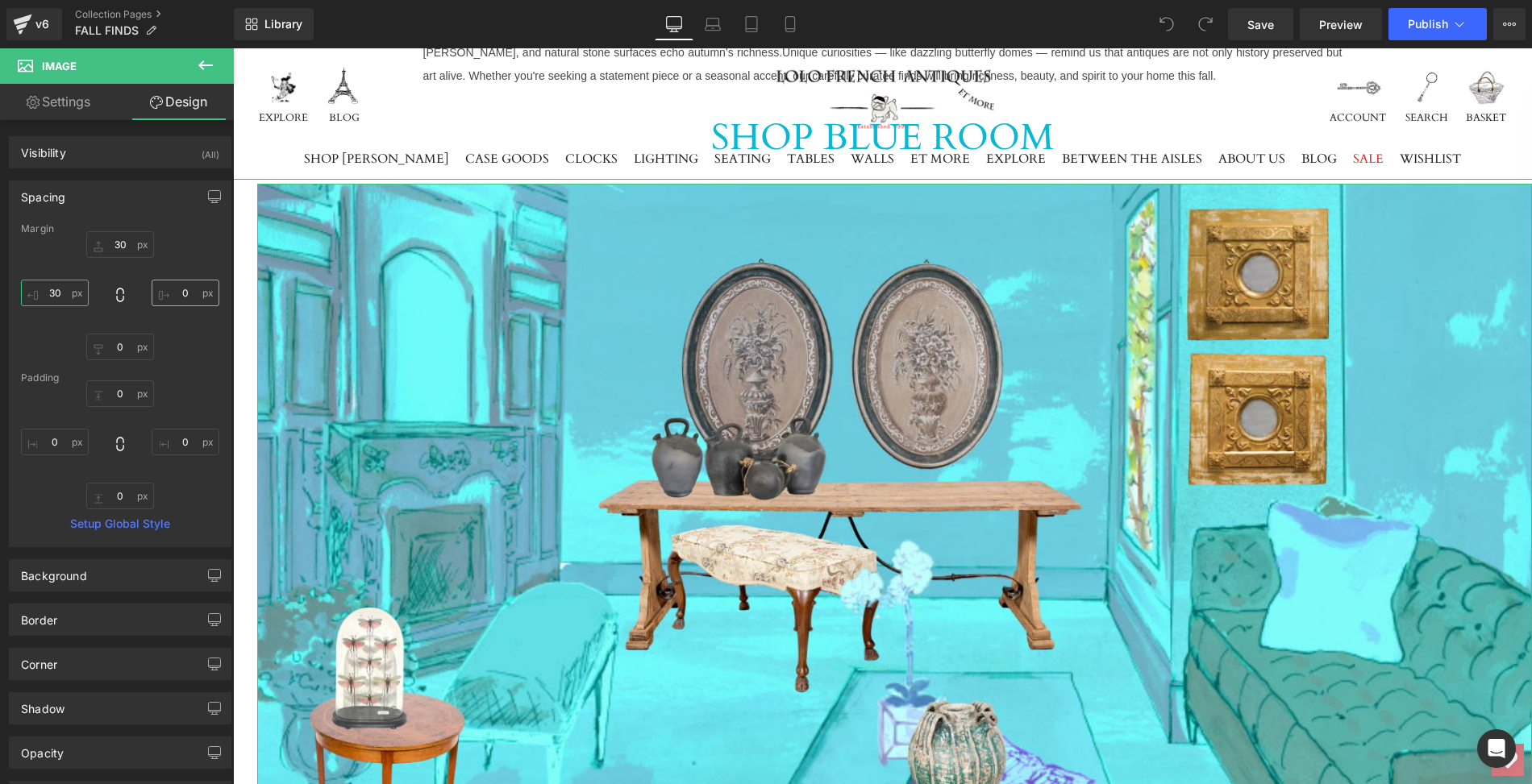
type input "30"
click at [179, 289] on input "0" at bounding box center [186, 293] width 67 height 26
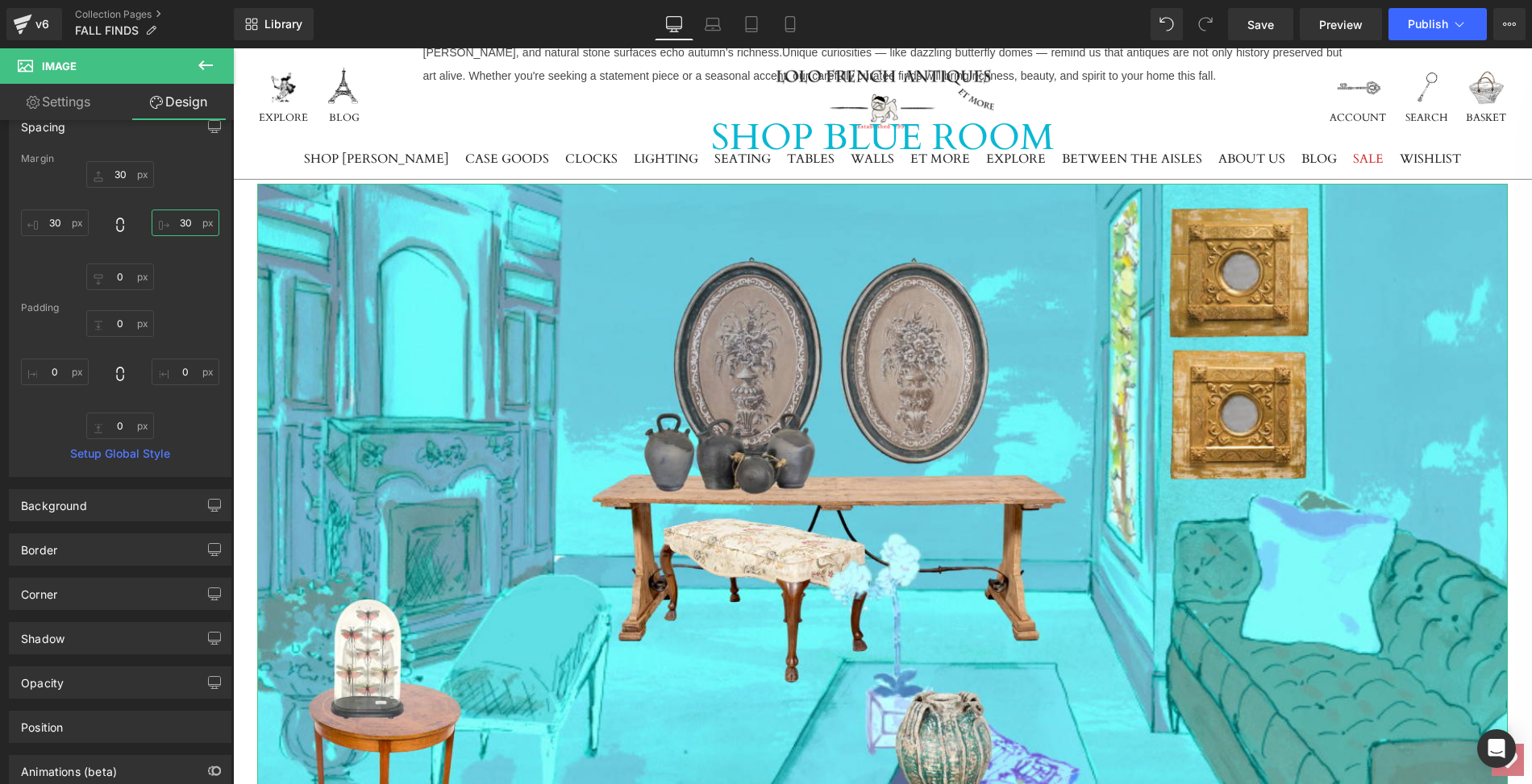
scroll to position [48, 0]
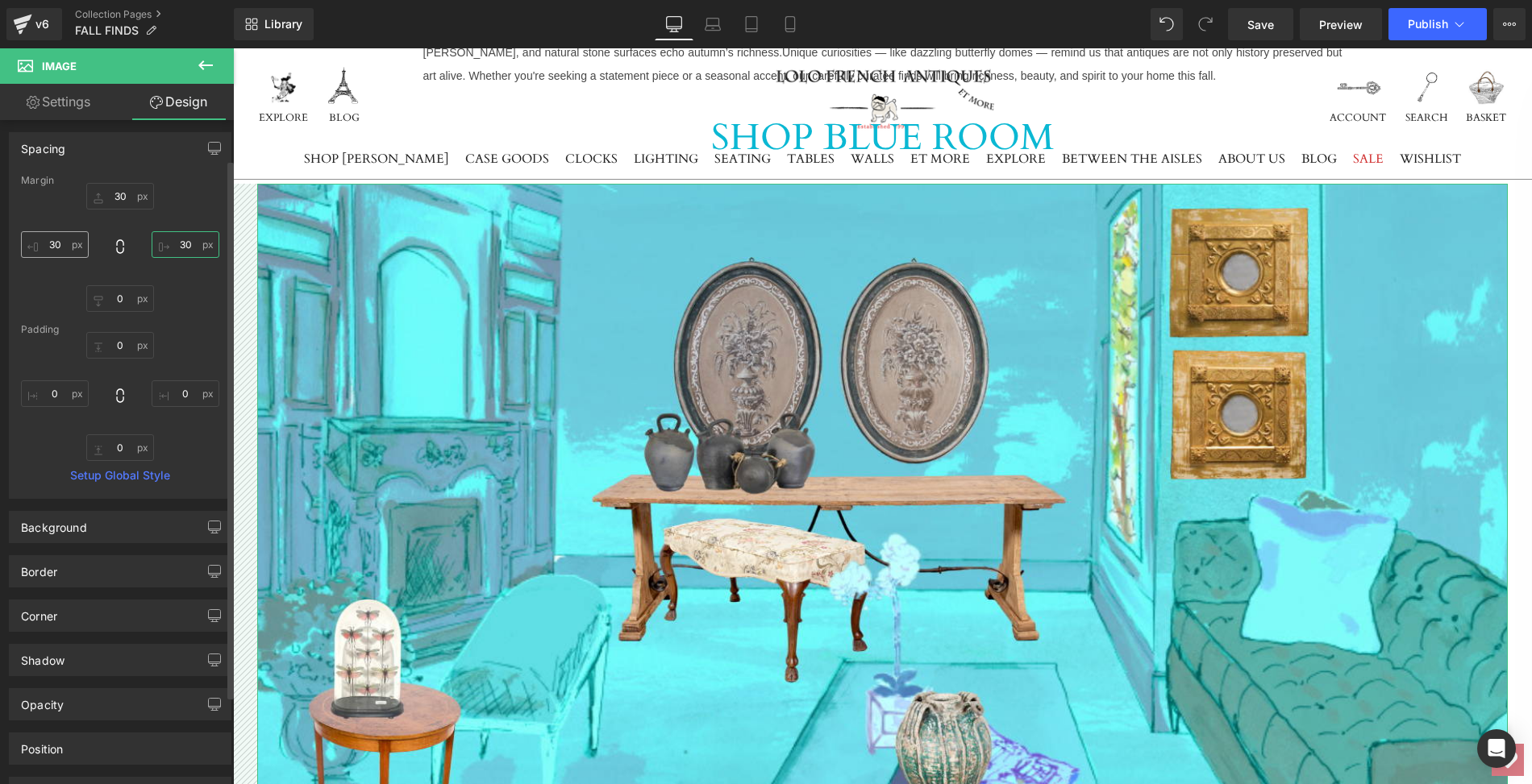
type input "30"
click at [58, 242] on input "30" at bounding box center [55, 245] width 67 height 26
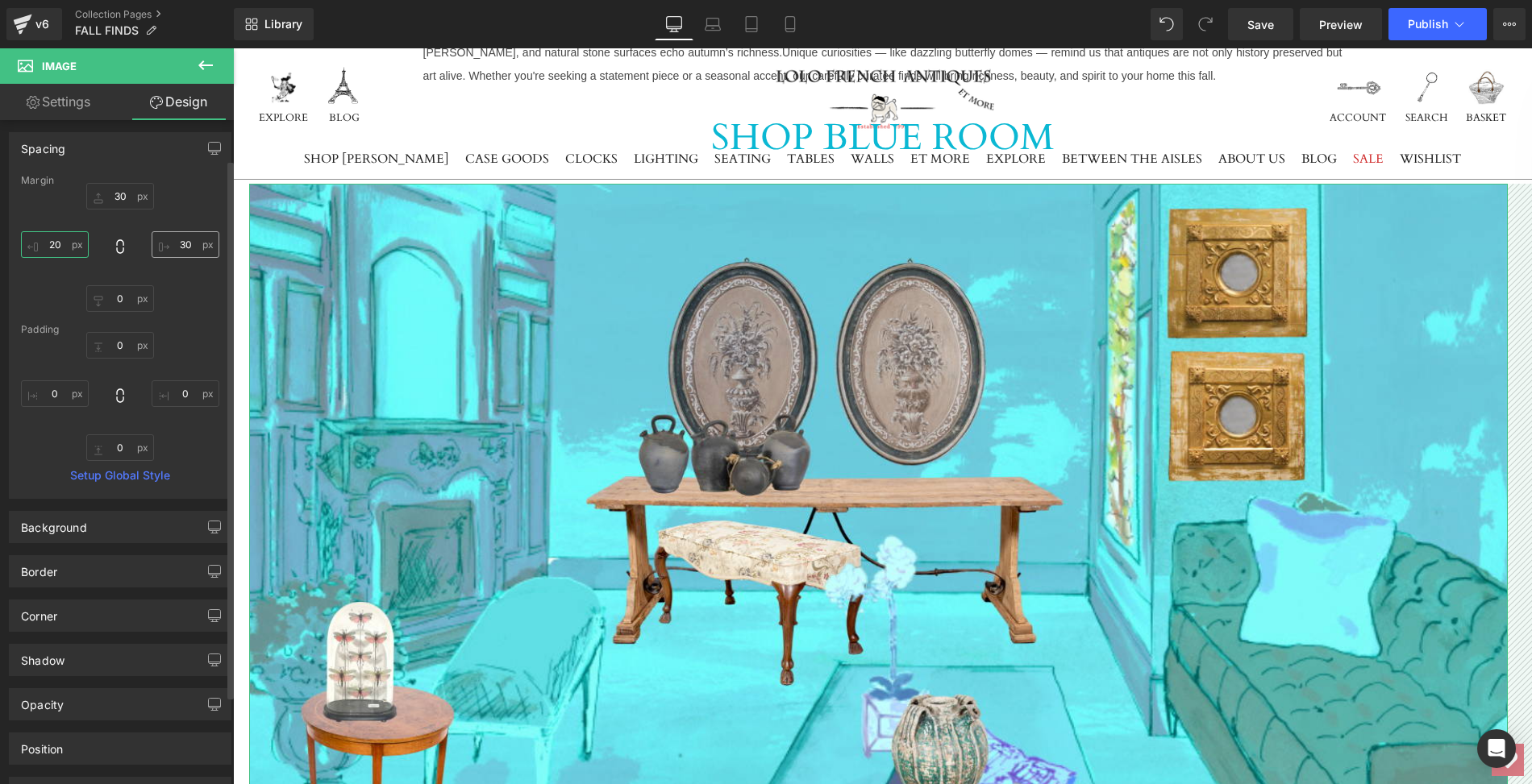
type input "20"
click at [173, 241] on input "30" at bounding box center [186, 245] width 67 height 26
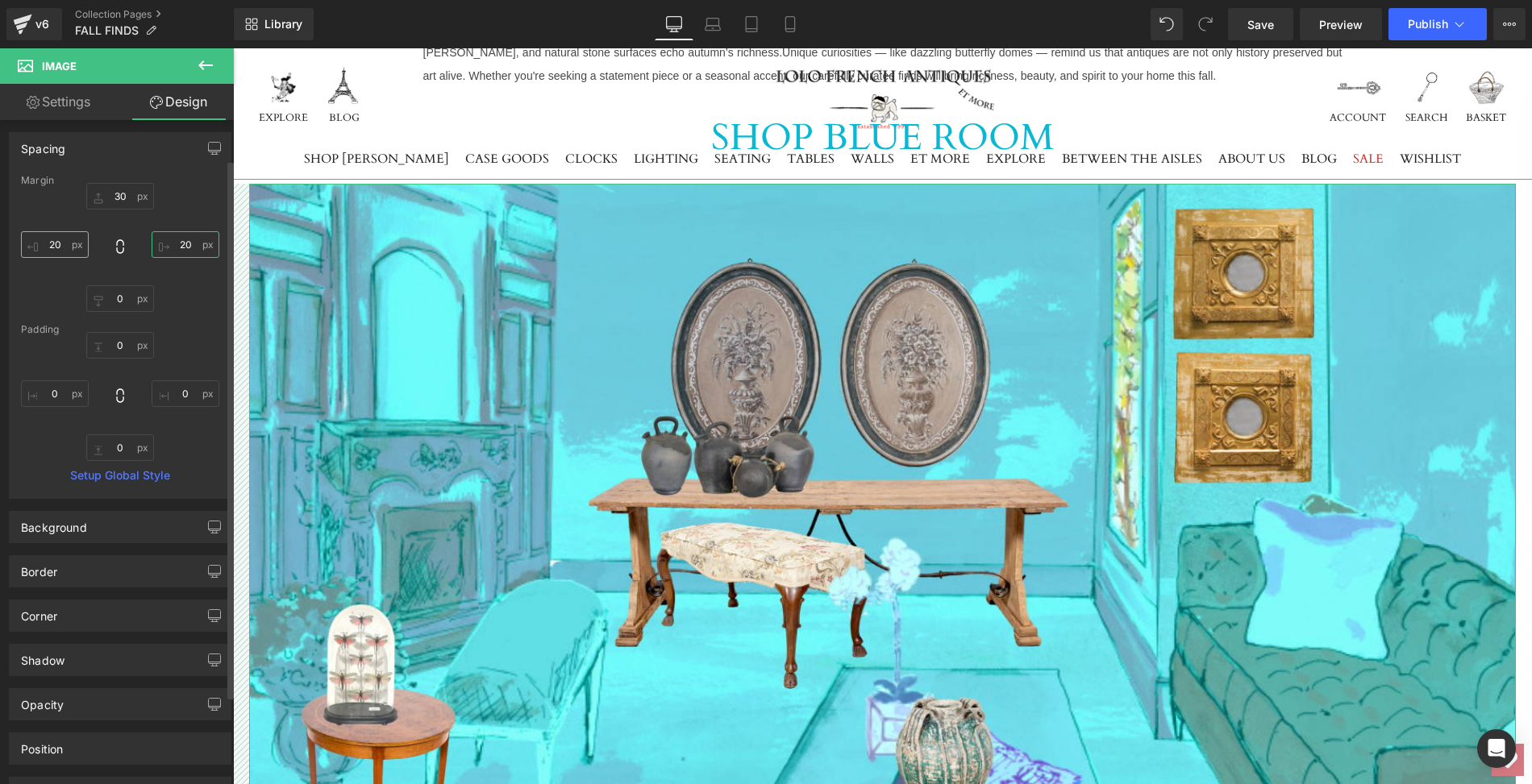
type input "20"
click at [64, 241] on input "20" at bounding box center [55, 245] width 67 height 26
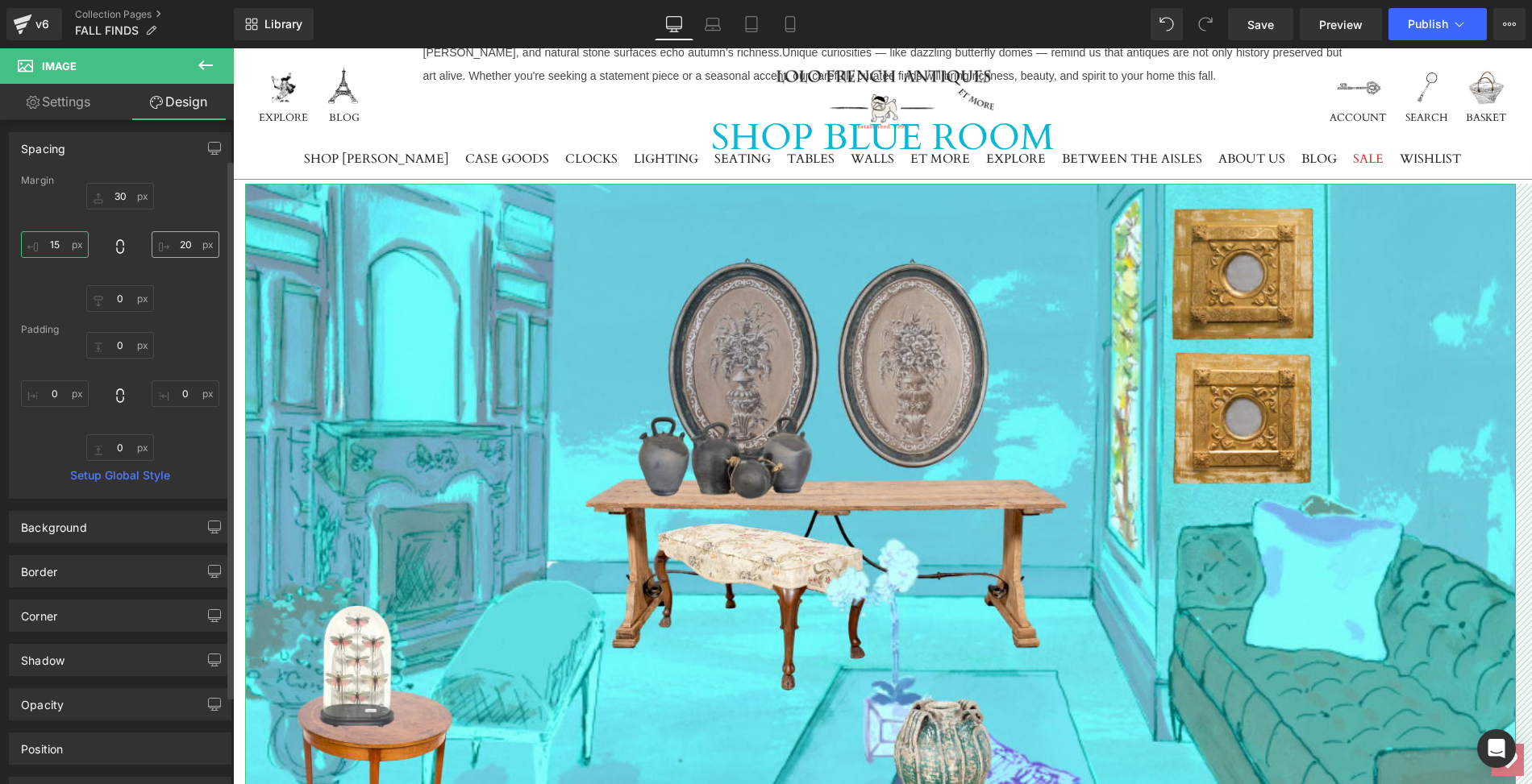
type input "15"
click at [173, 242] on input "20" at bounding box center [186, 245] width 67 height 26
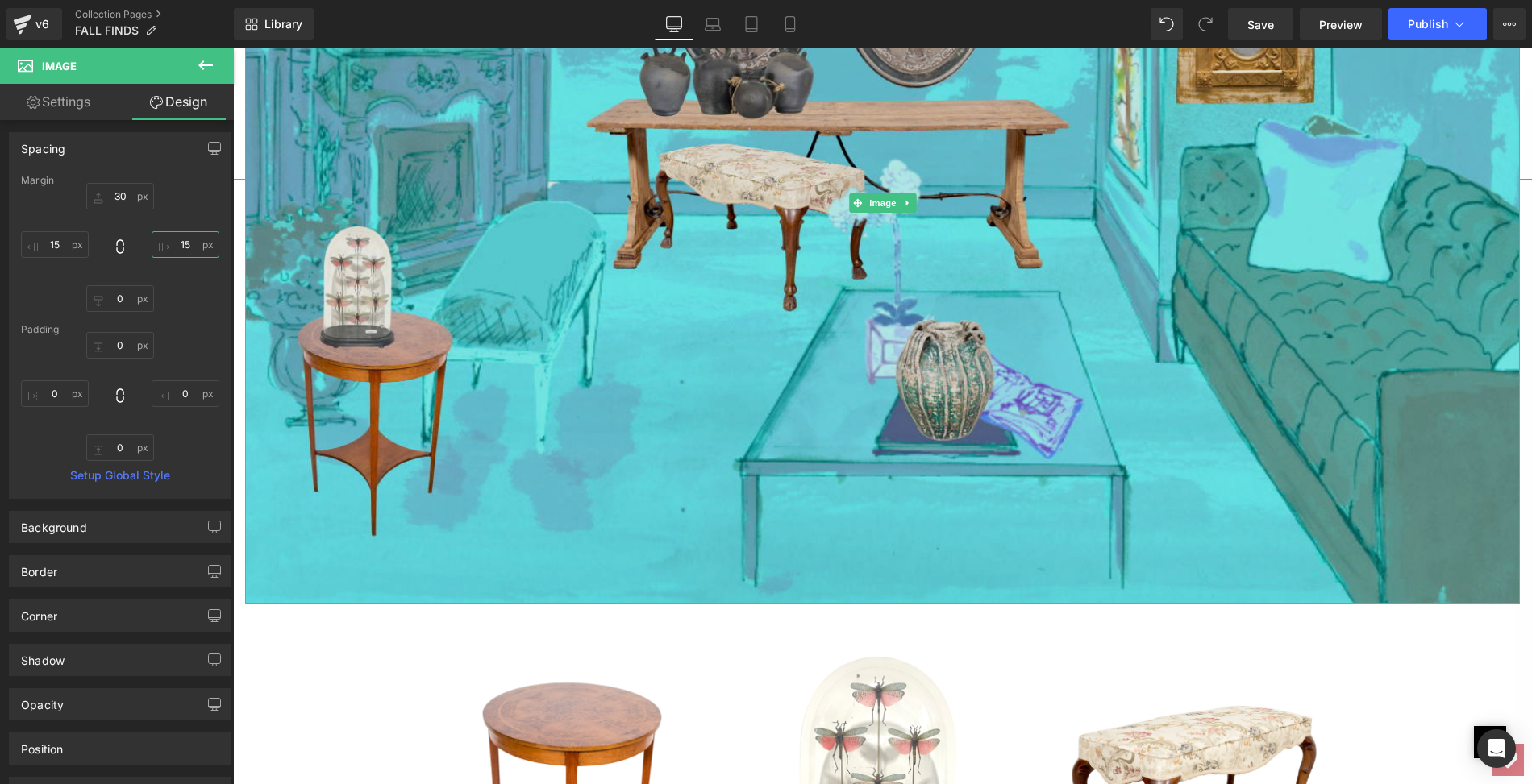
scroll to position [1362, 0]
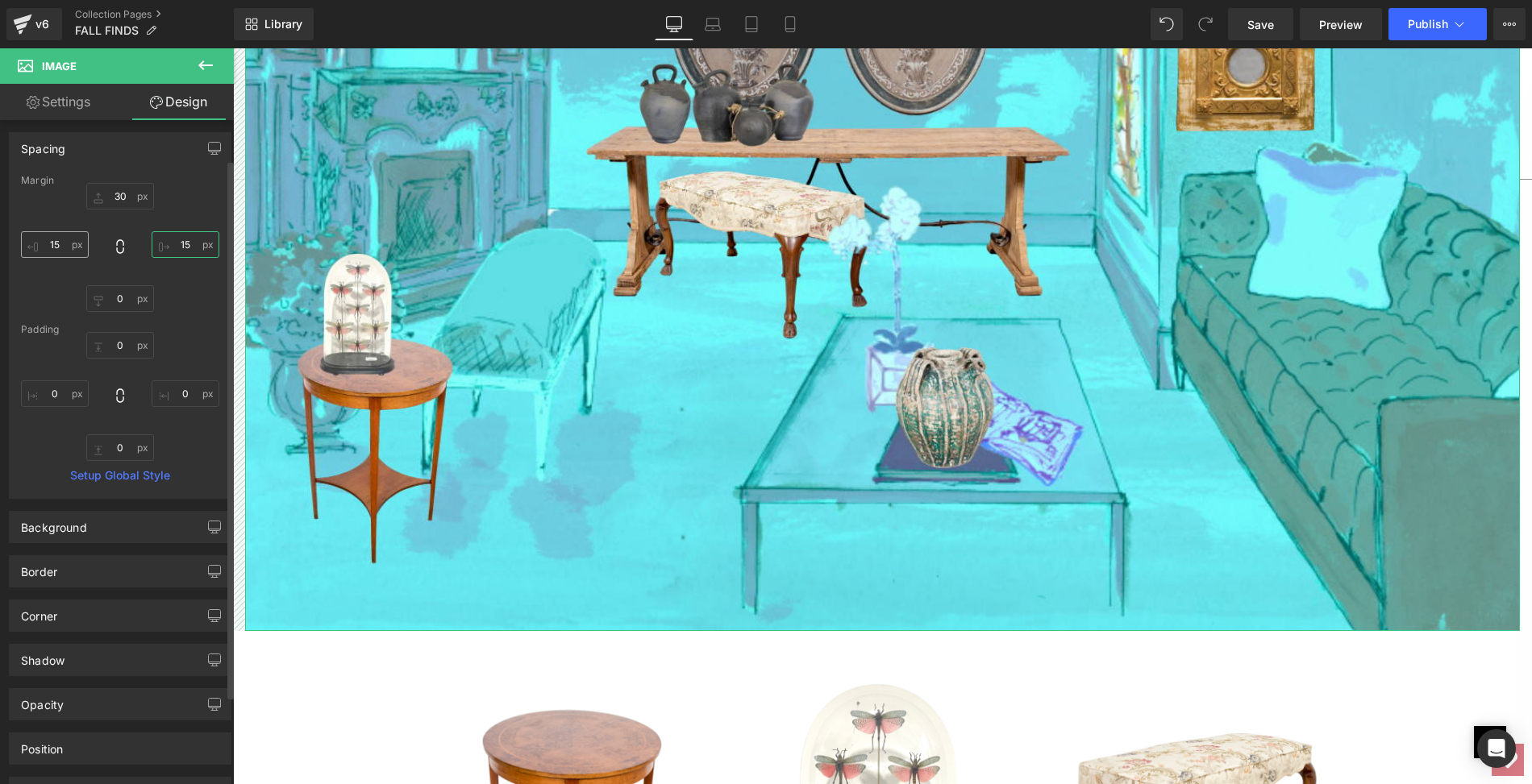
type input "15"
click at [59, 247] on input "15" at bounding box center [55, 245] width 67 height 26
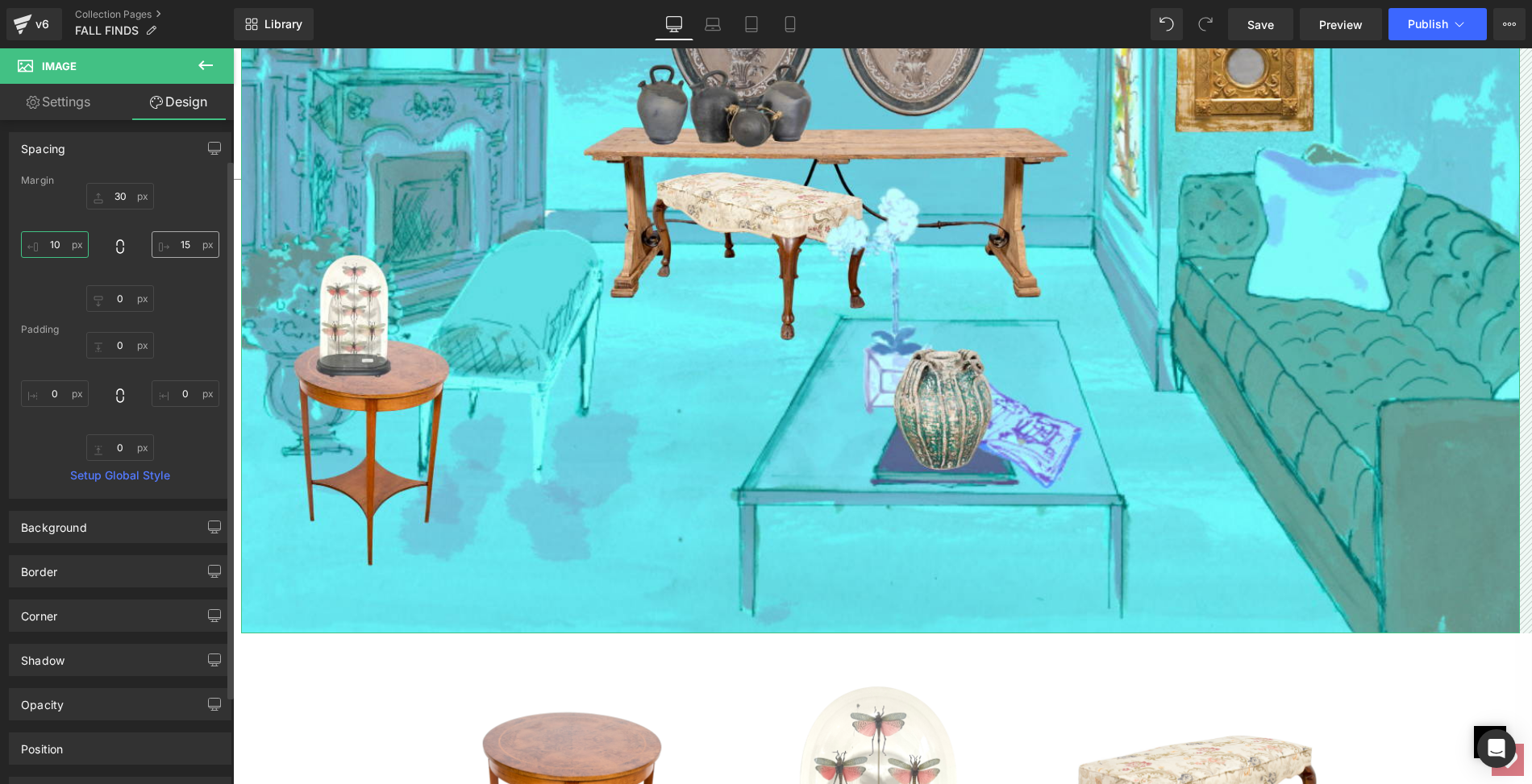
type input "10"
click at [173, 241] on input "15" at bounding box center [186, 245] width 67 height 26
type input "10"
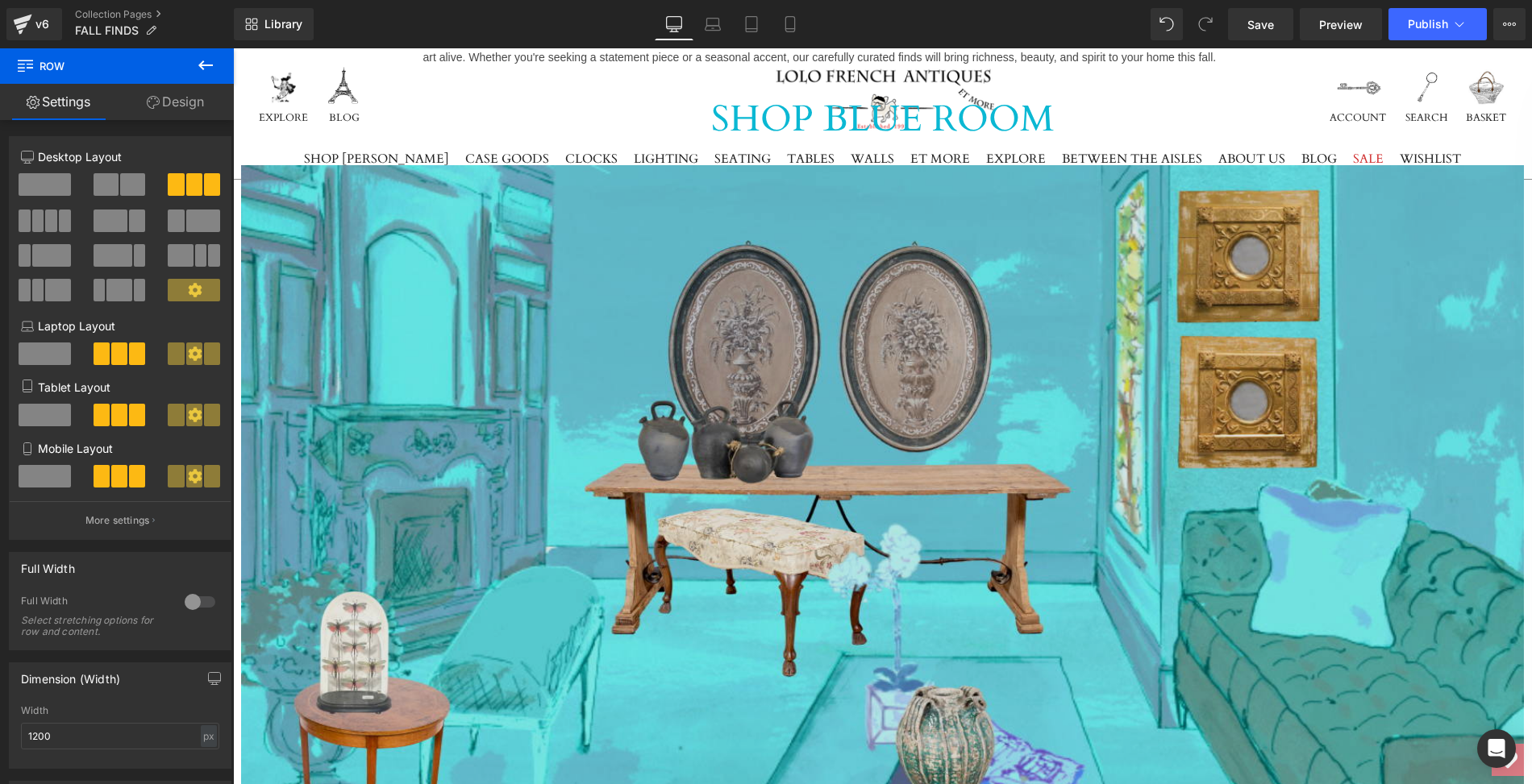
scroll to position [980, 0]
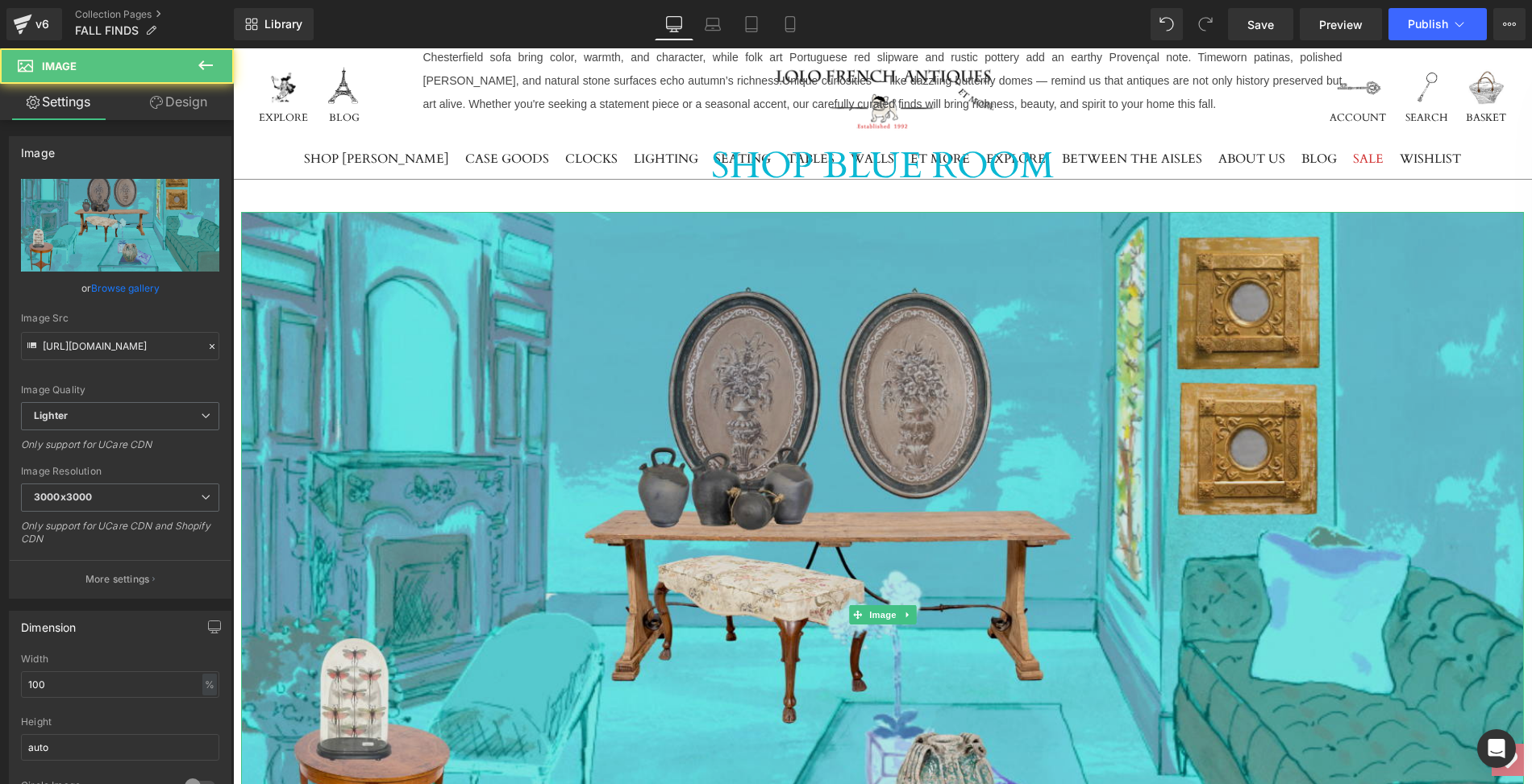
click at [357, 539] on img at bounding box center [883, 615] width 1283 height 806
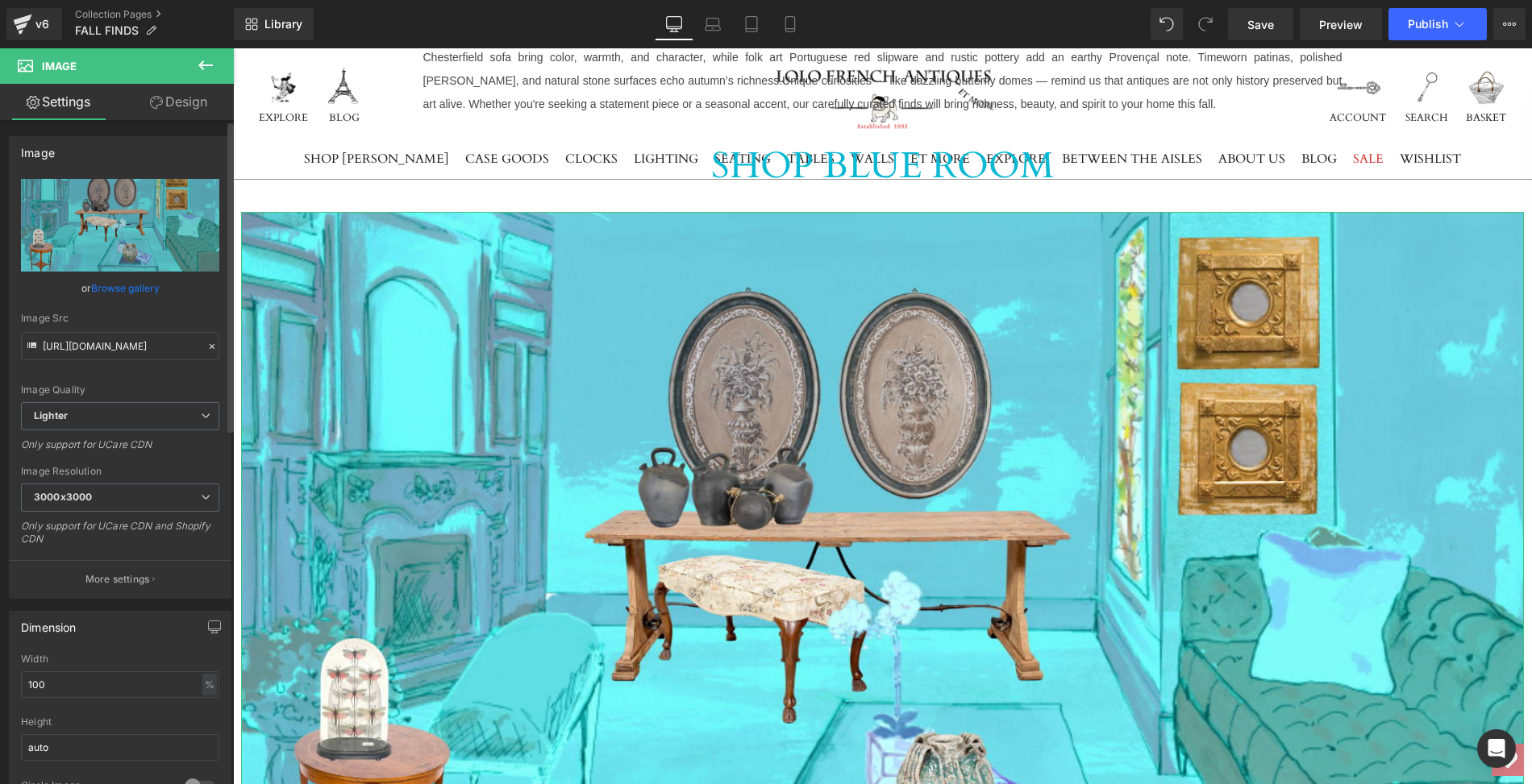
click at [129, 287] on link "Browse gallery" at bounding box center [125, 288] width 68 height 28
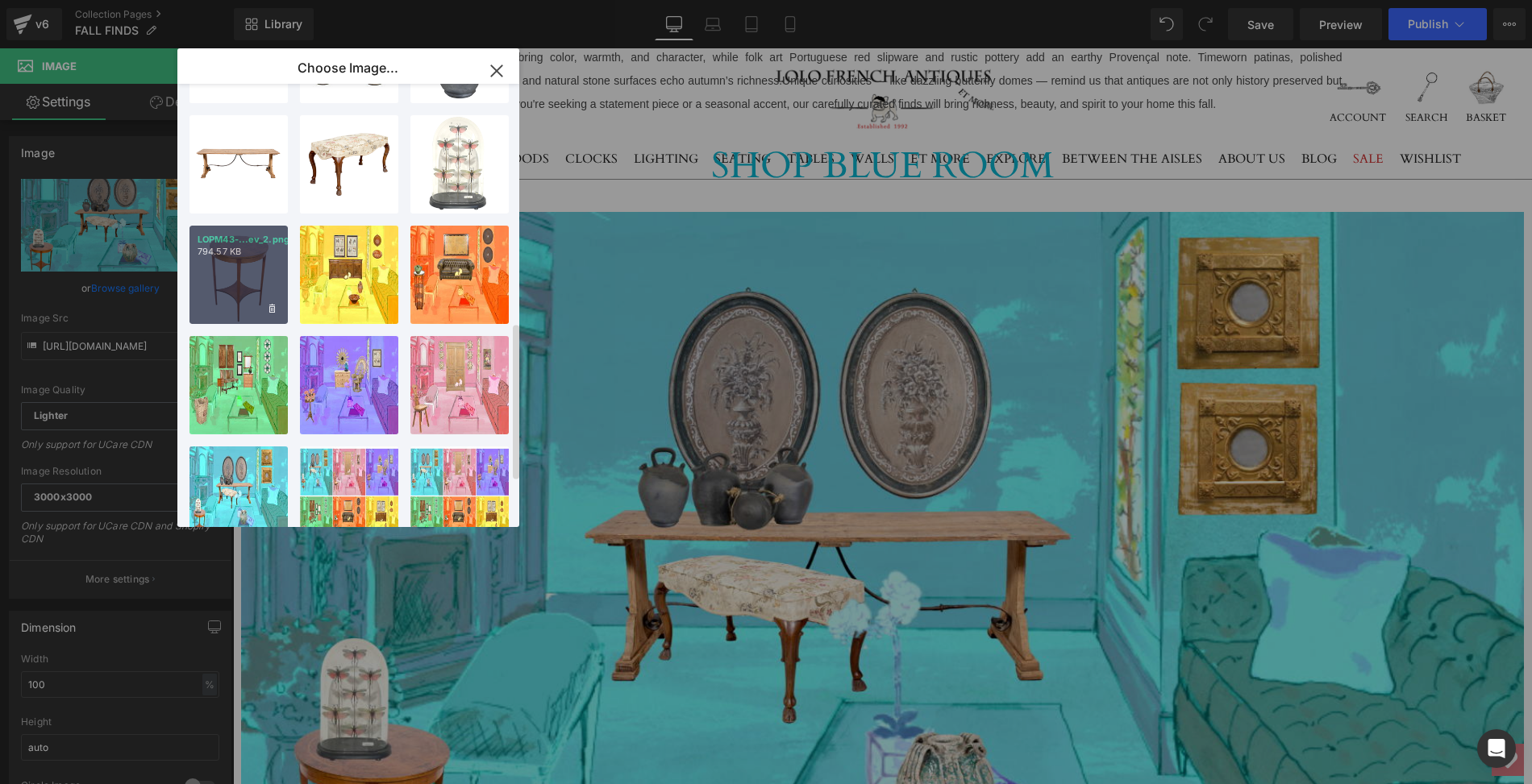
scroll to position [672, 0]
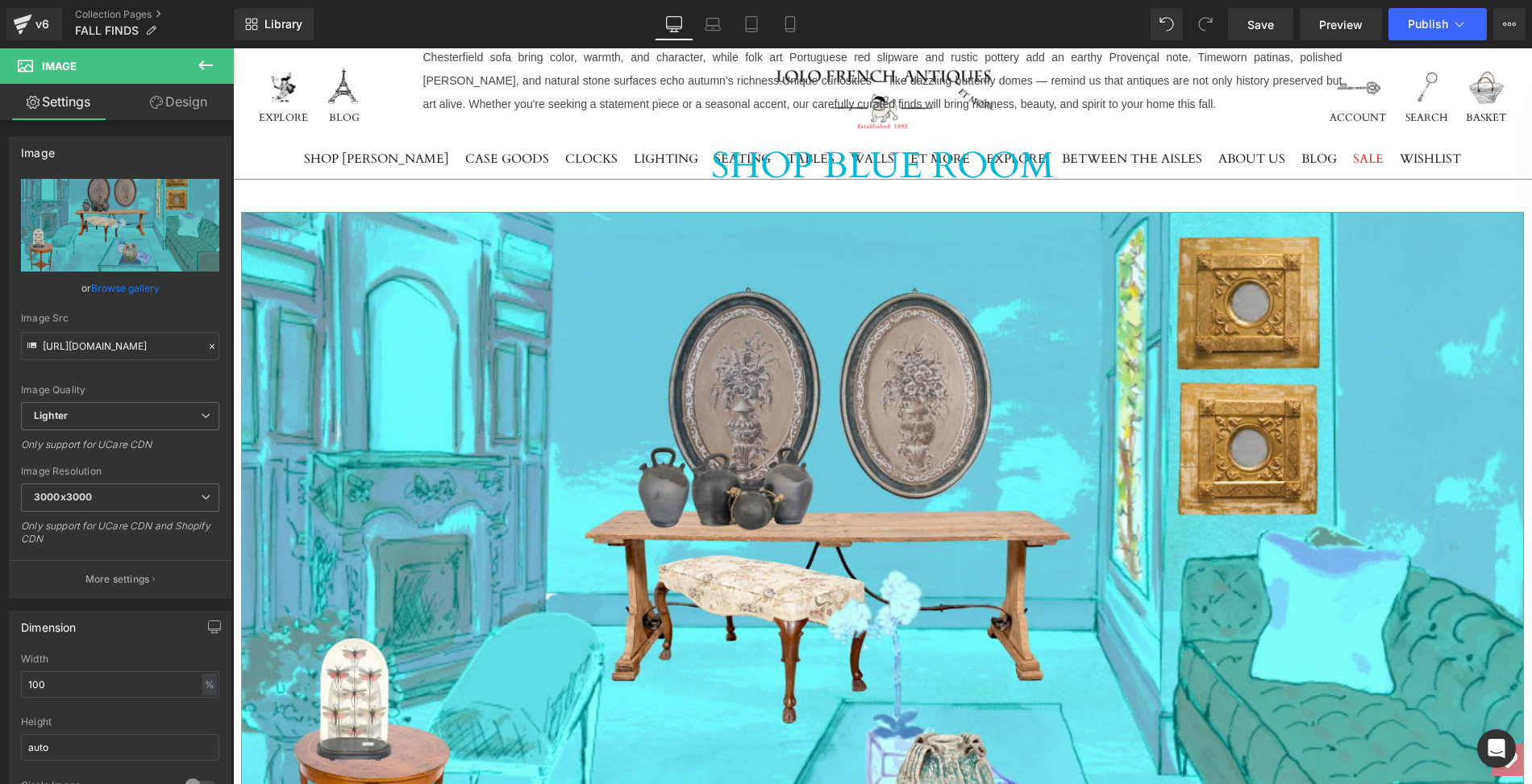
click at [183, 105] on link "Design" at bounding box center [178, 102] width 117 height 36
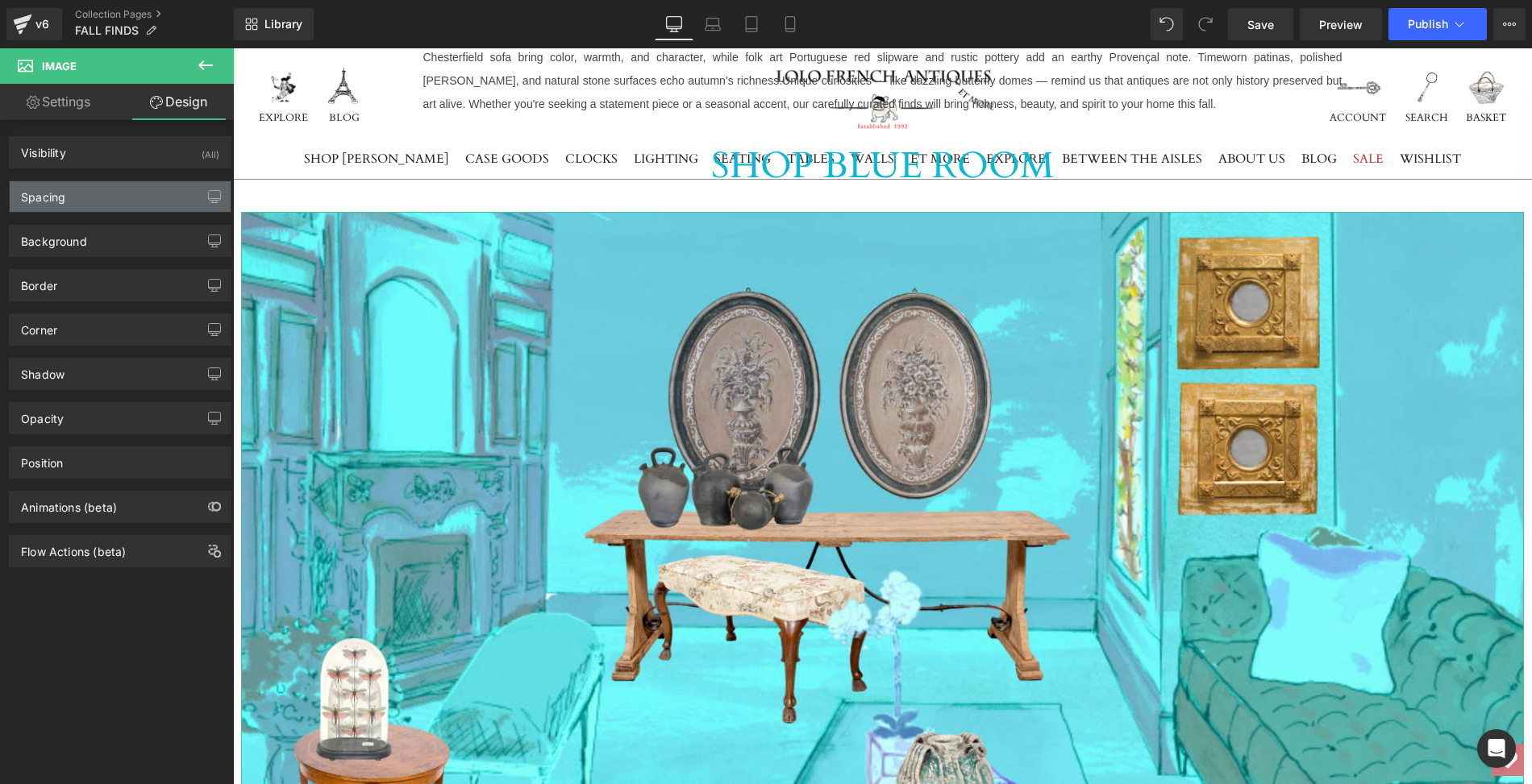
click at [117, 186] on div "Spacing" at bounding box center [120, 196] width 221 height 30
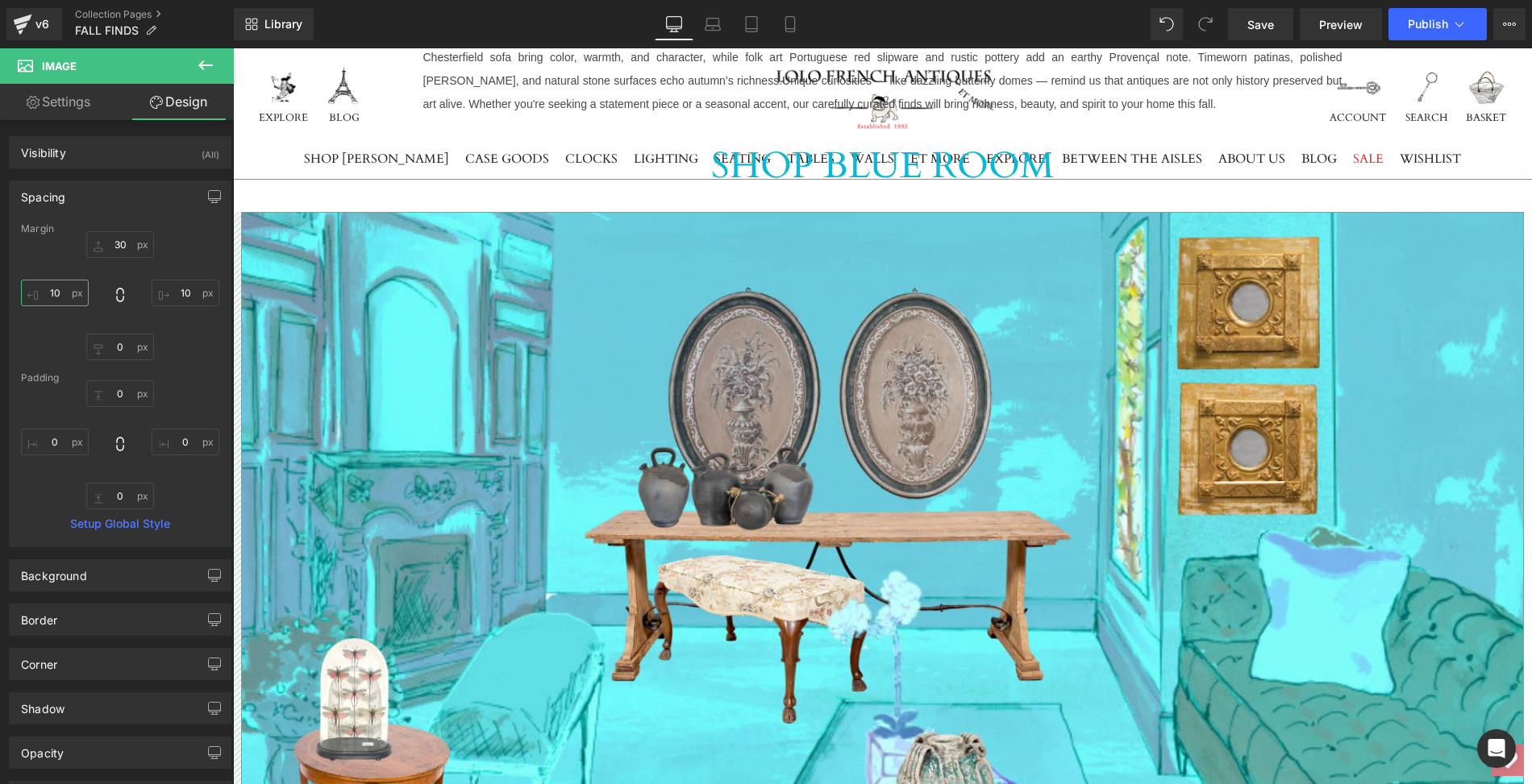
click at [62, 286] on input "10" at bounding box center [55, 293] width 67 height 26
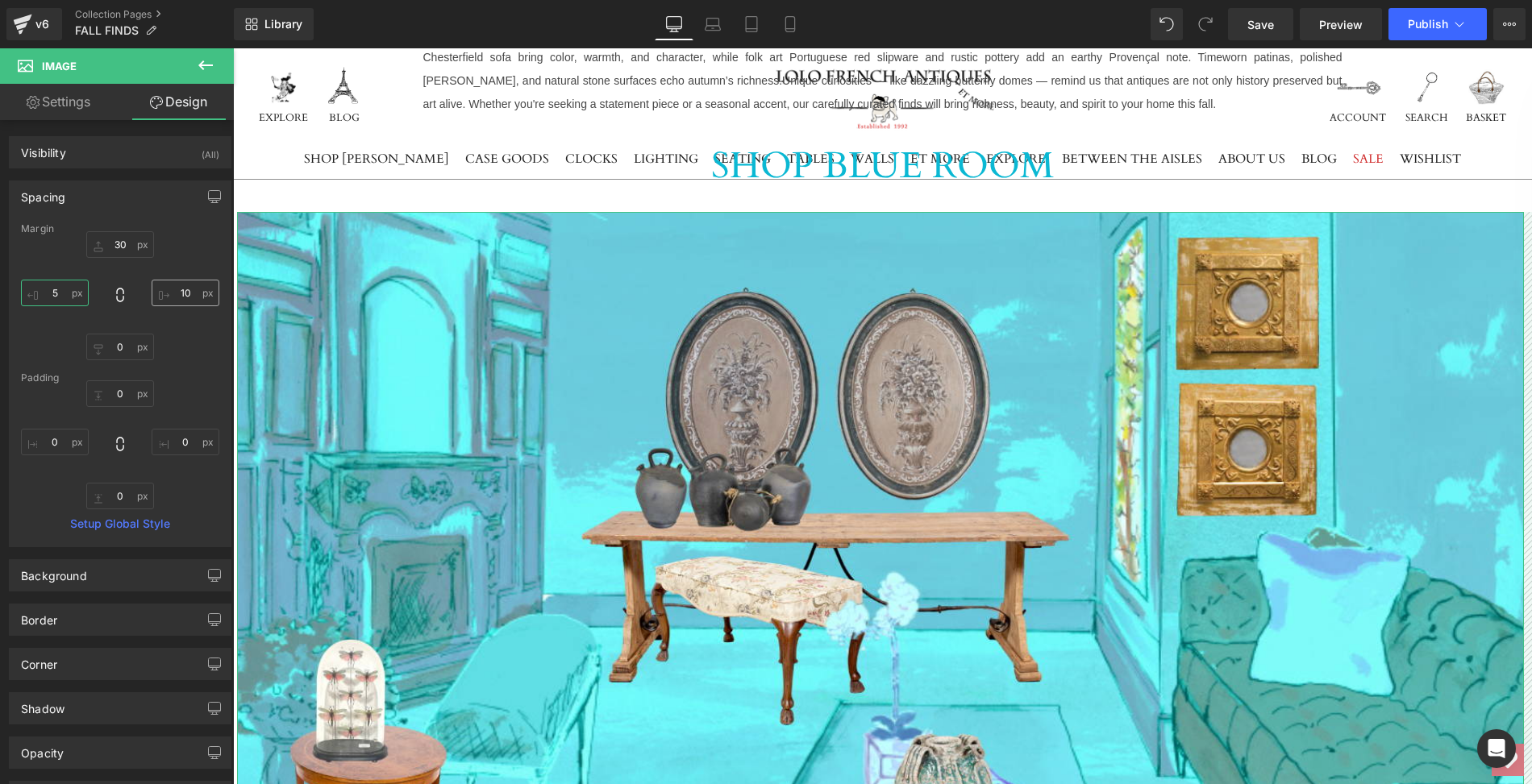
type input "5"
click at [173, 291] on input "10" at bounding box center [186, 293] width 67 height 26
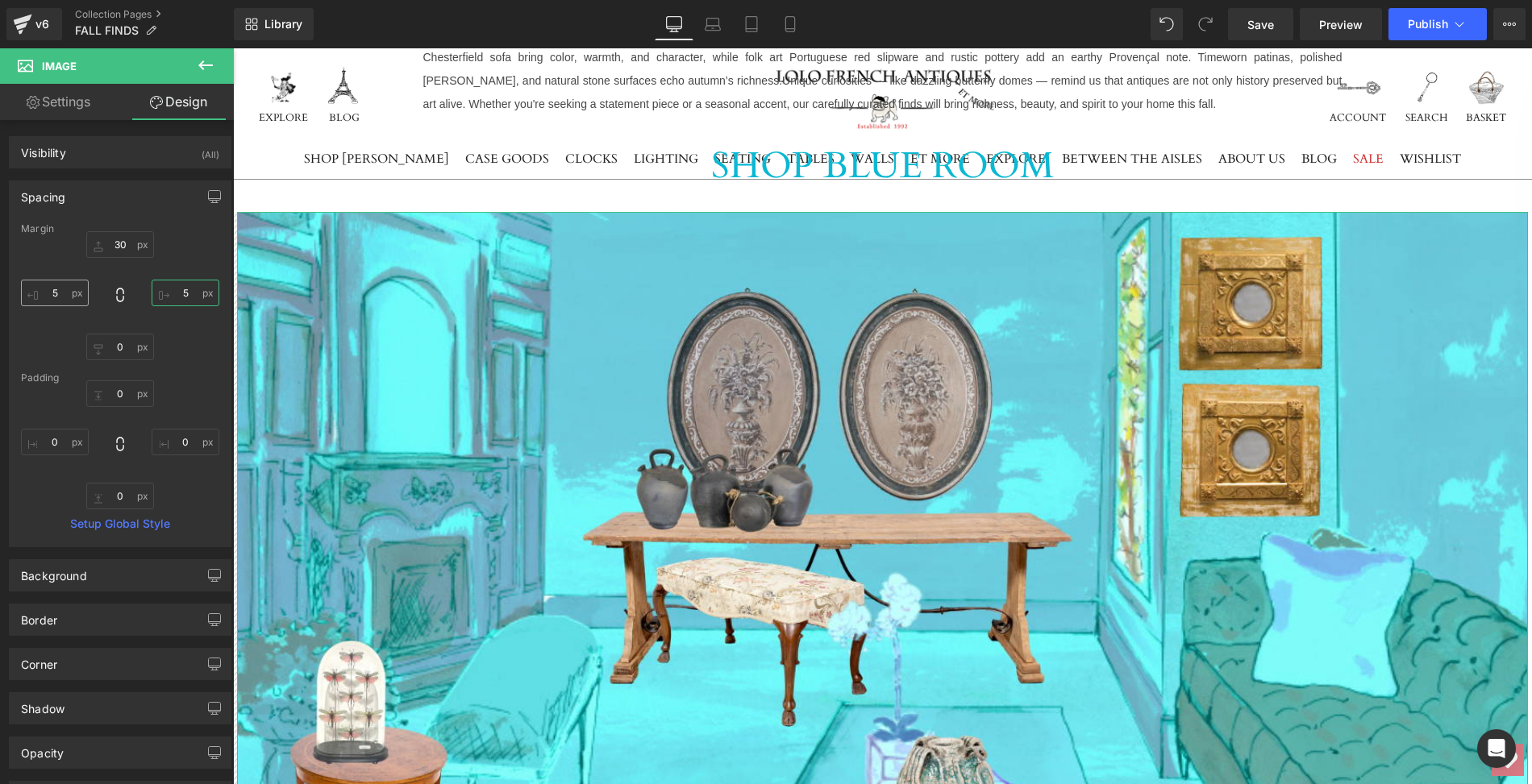
type input "5"
click at [60, 287] on input "5" at bounding box center [55, 293] width 67 height 26
type input "3"
click at [177, 292] on input "5" at bounding box center [186, 293] width 67 height 26
type input "3"
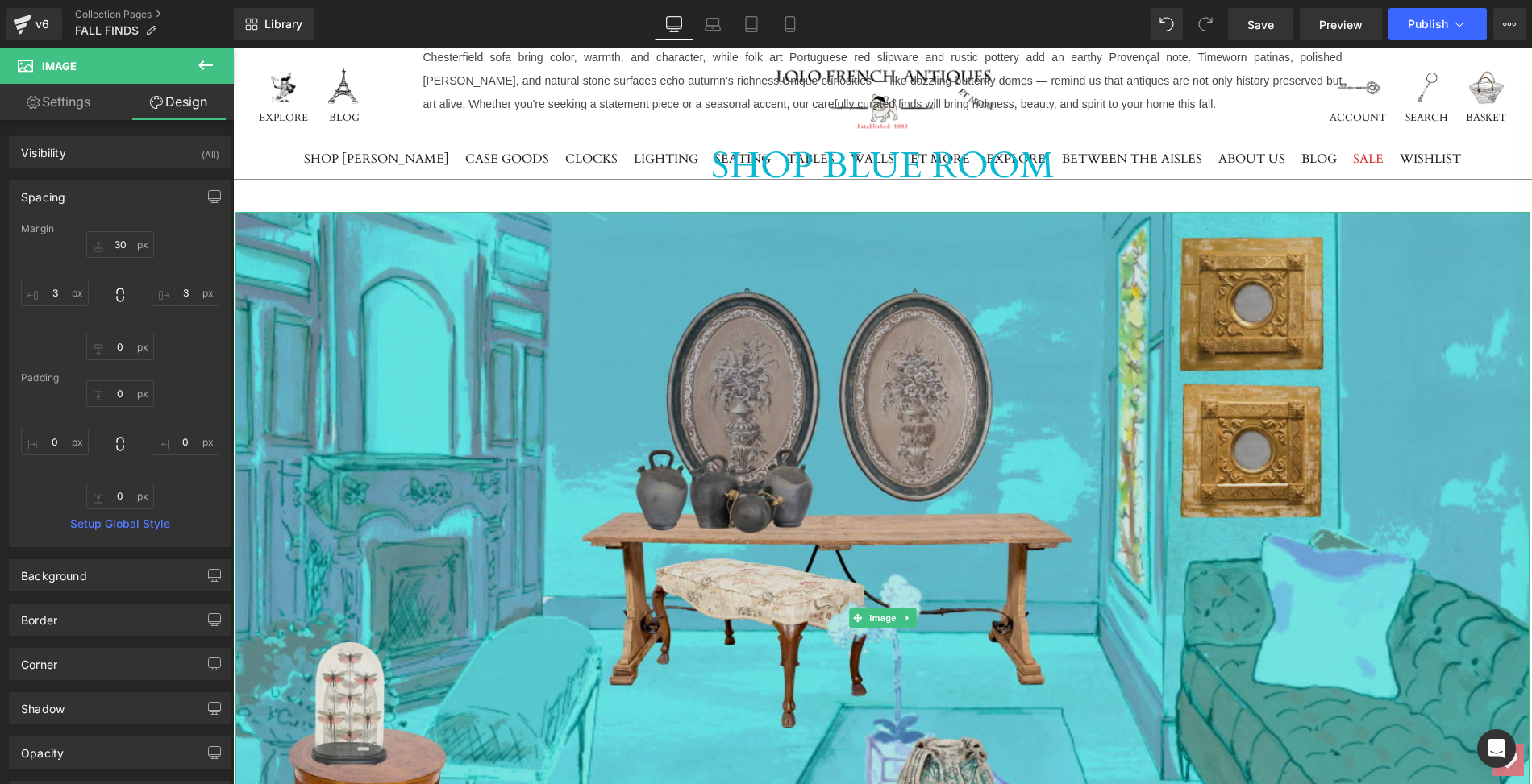
click at [346, 364] on img at bounding box center [883, 618] width 1295 height 813
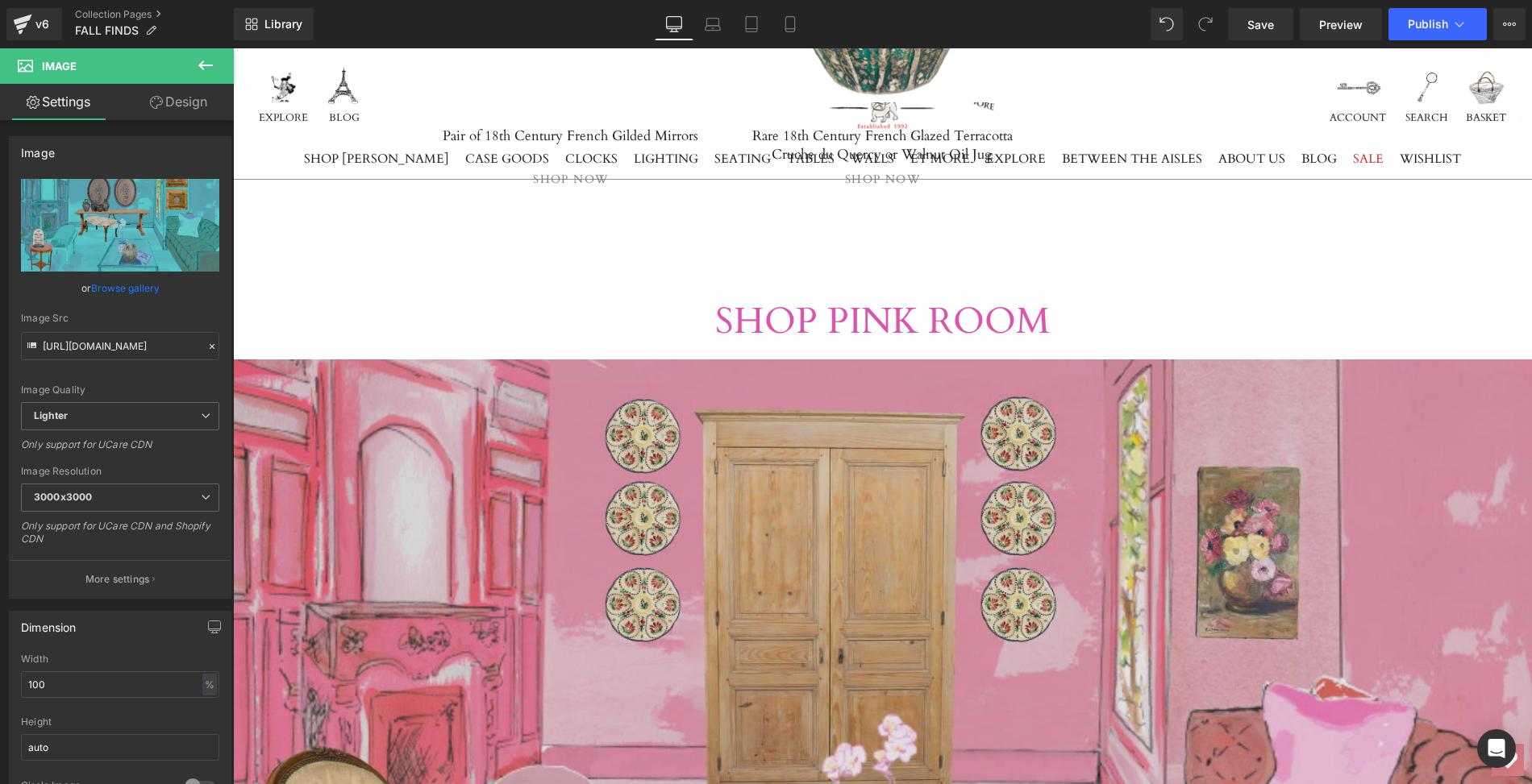
scroll to position [3423, 0]
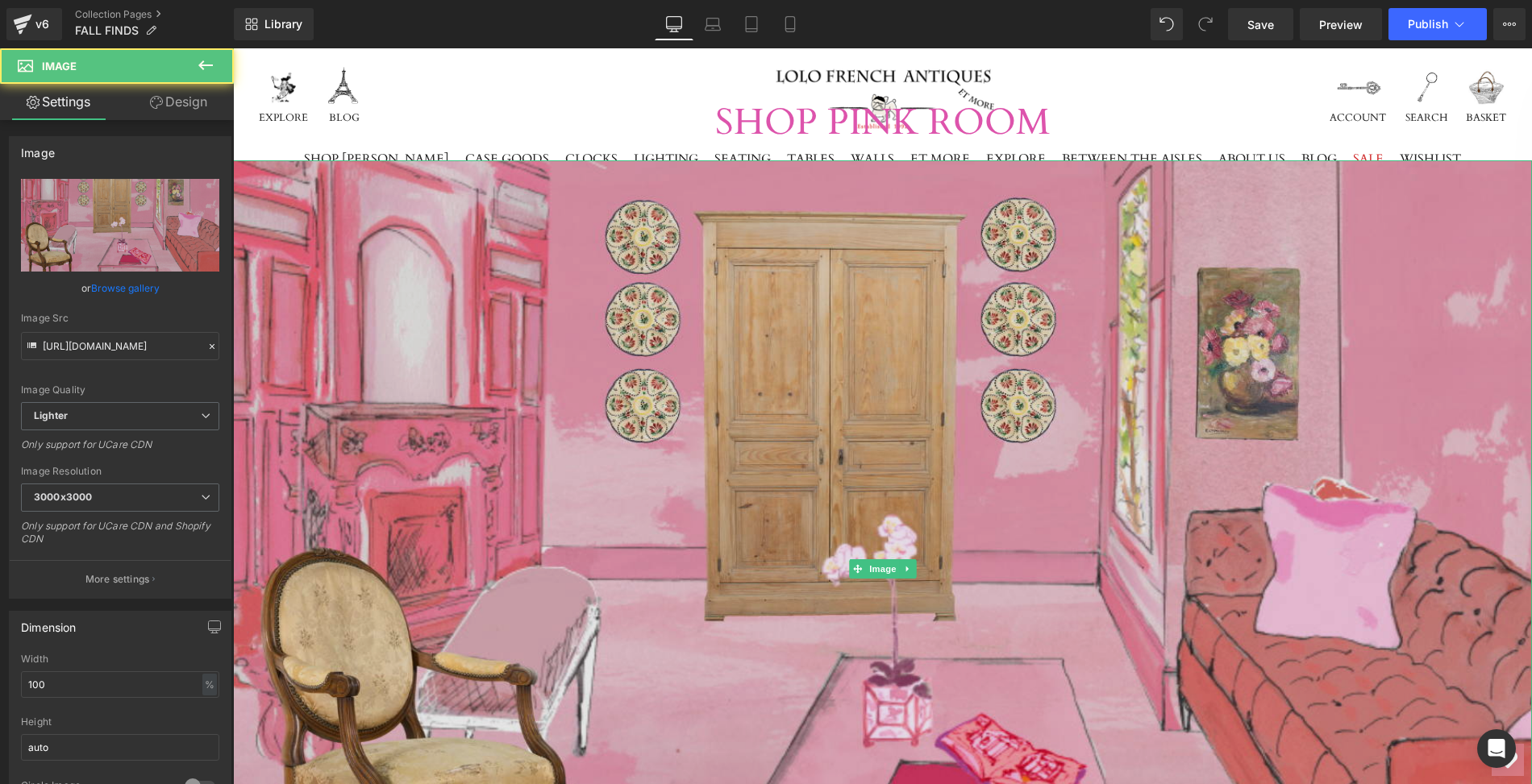
click at [342, 406] on img at bounding box center [882, 568] width 1299 height 816
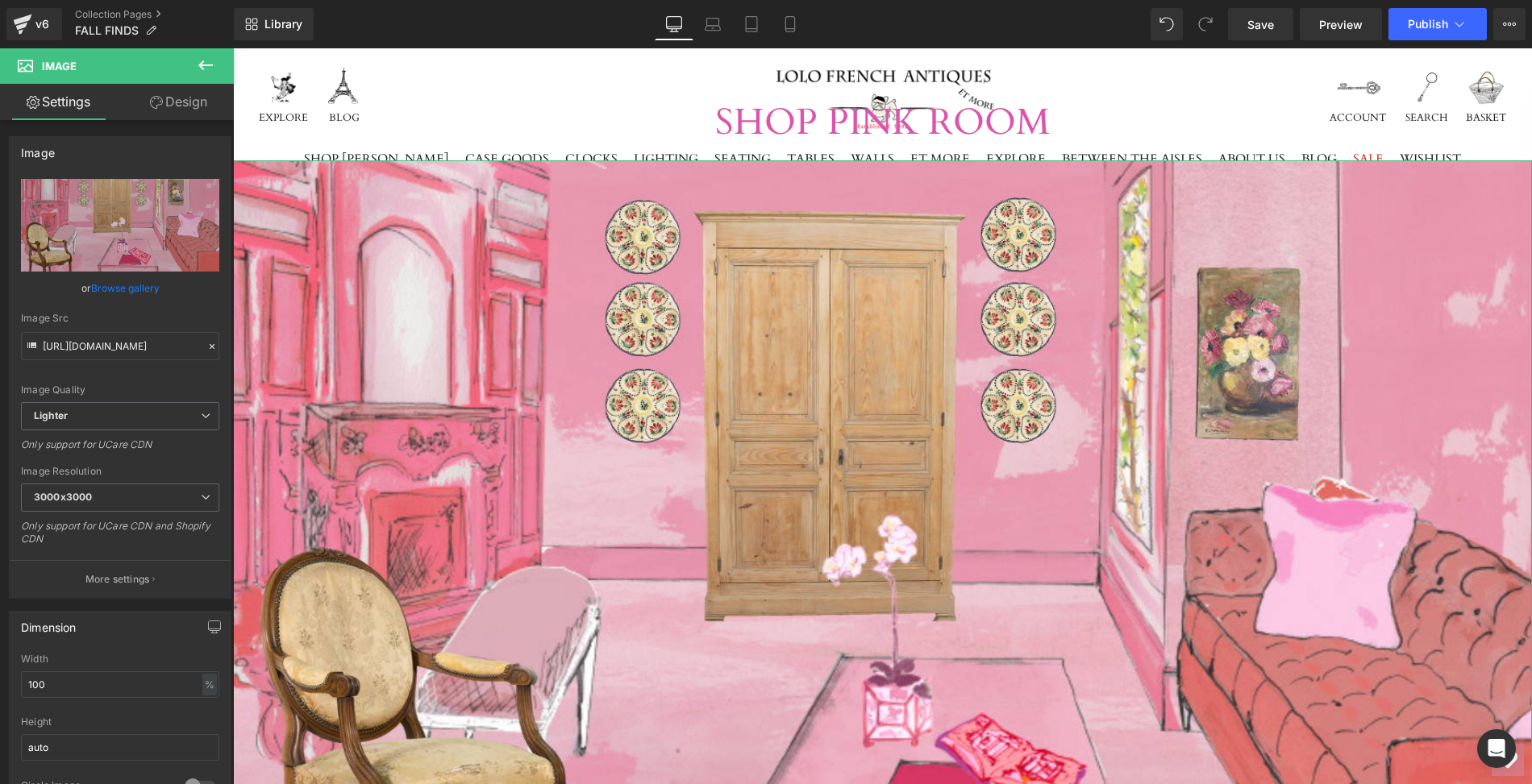
click at [180, 103] on link "Design" at bounding box center [178, 102] width 117 height 36
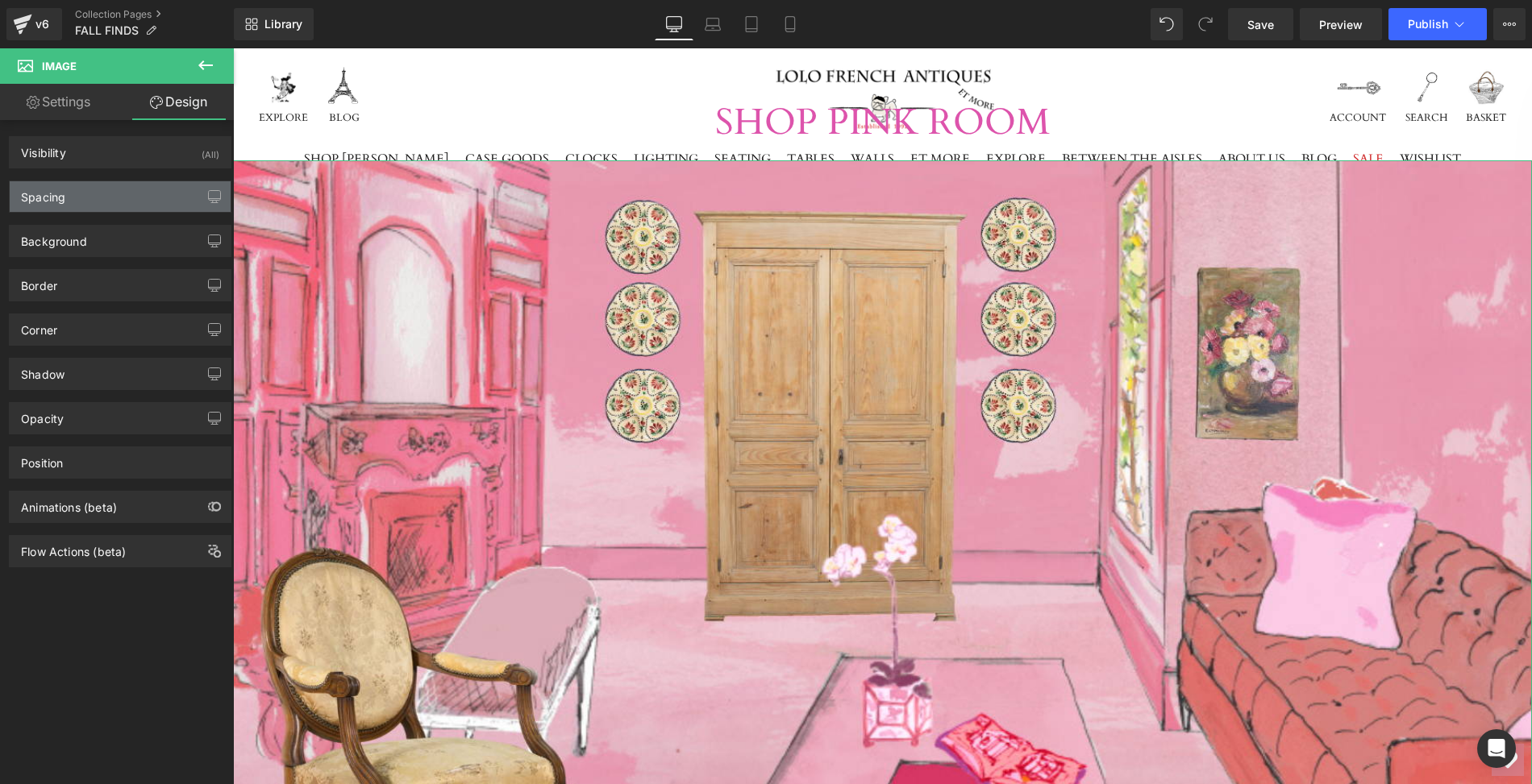
click at [109, 190] on div "Spacing" at bounding box center [120, 196] width 221 height 30
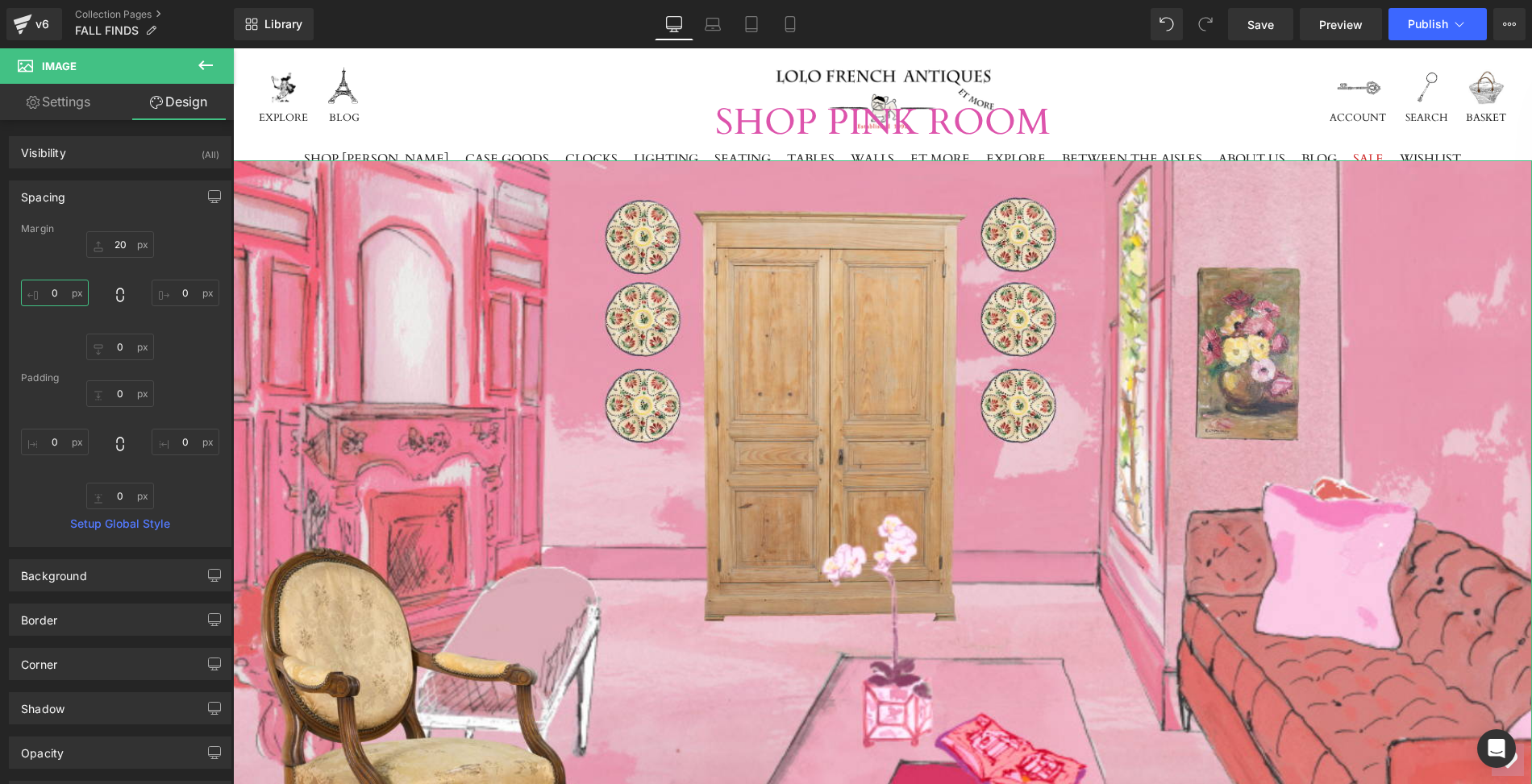
click at [61, 287] on input "text" at bounding box center [55, 293] width 67 height 26
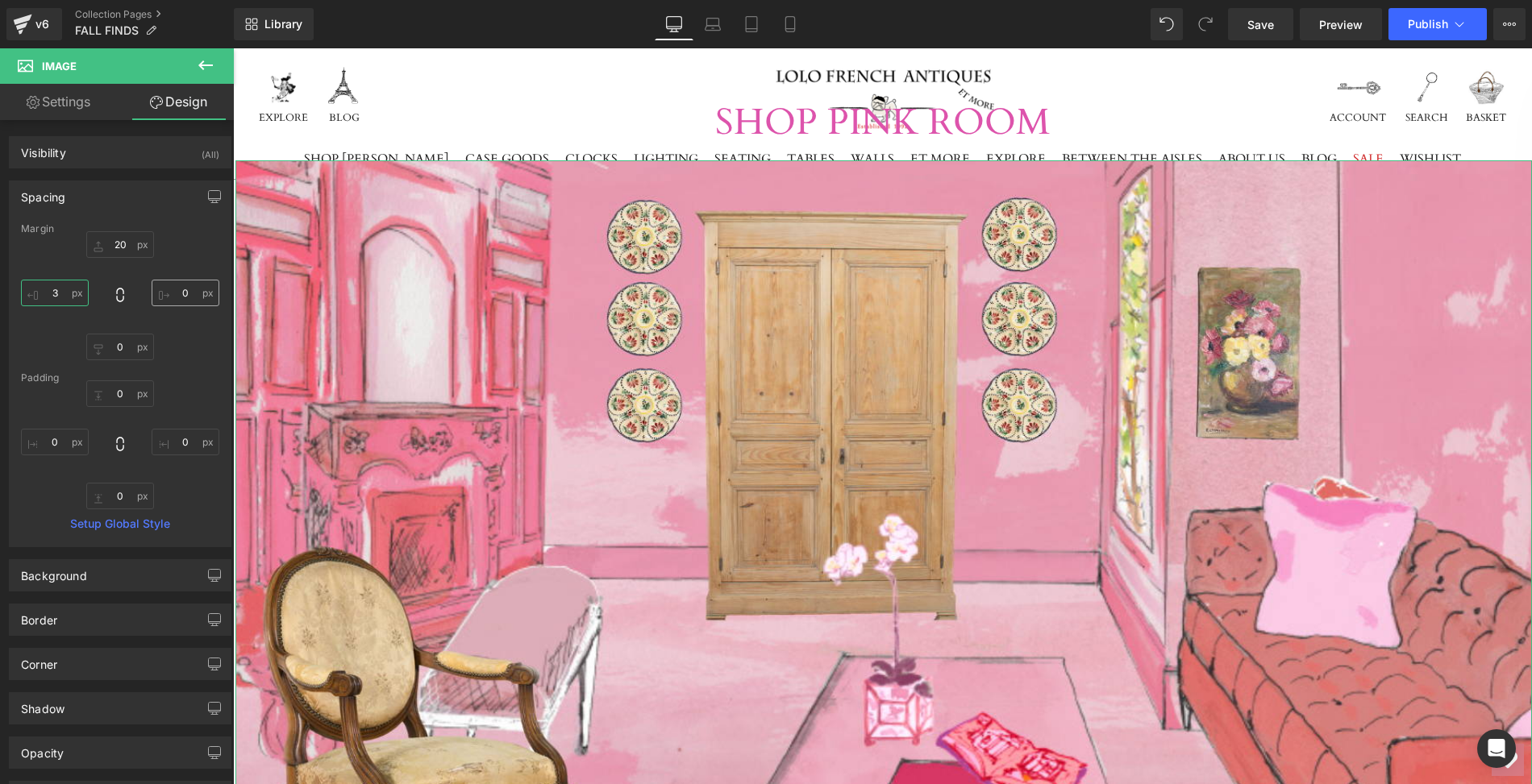
type input "3"
click at [179, 291] on input "text" at bounding box center [186, 293] width 67 height 26
type input "3"
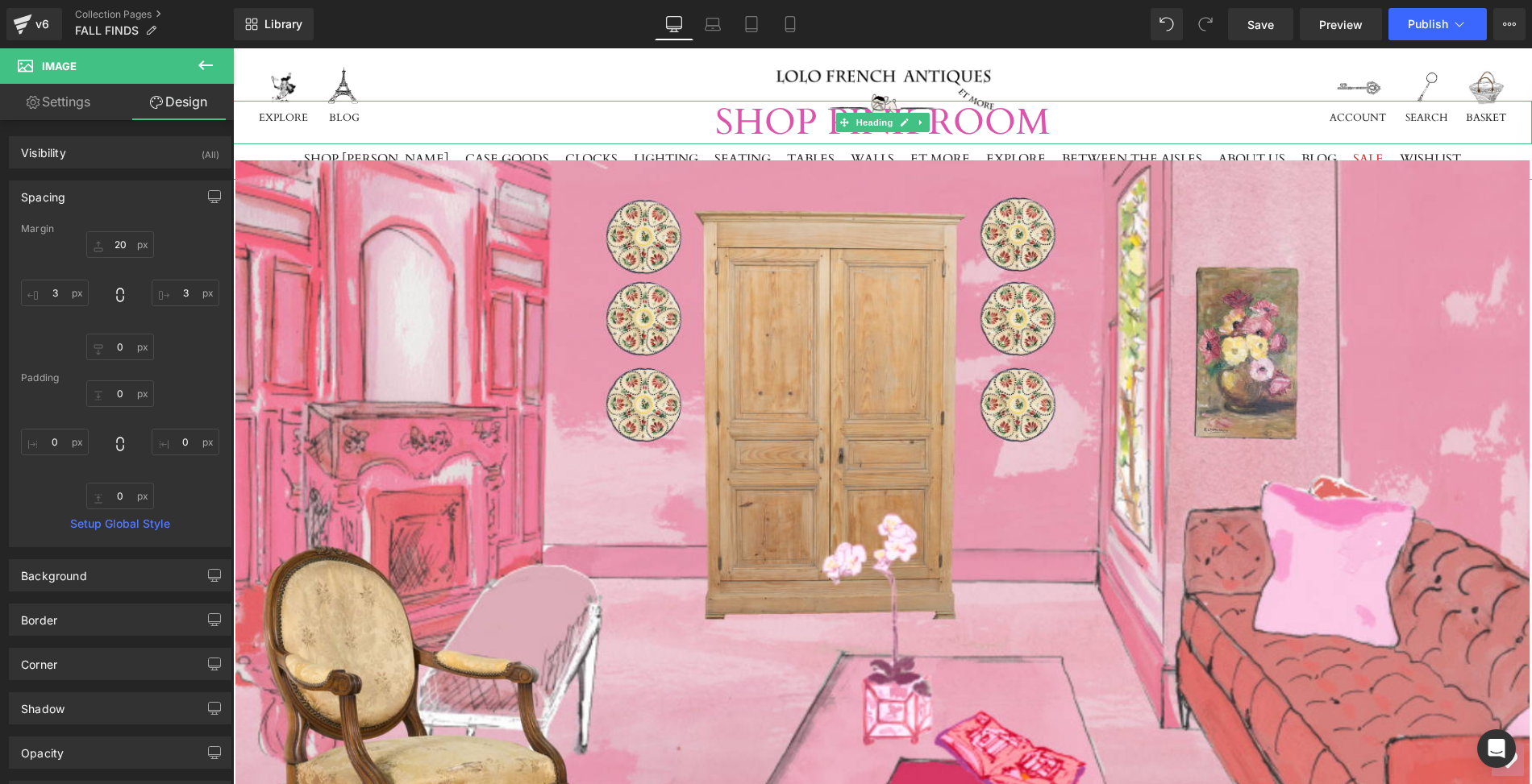
click at [550, 114] on h1 "SHOP PINK ROOM" at bounding box center [882, 122] width 1299 height 44
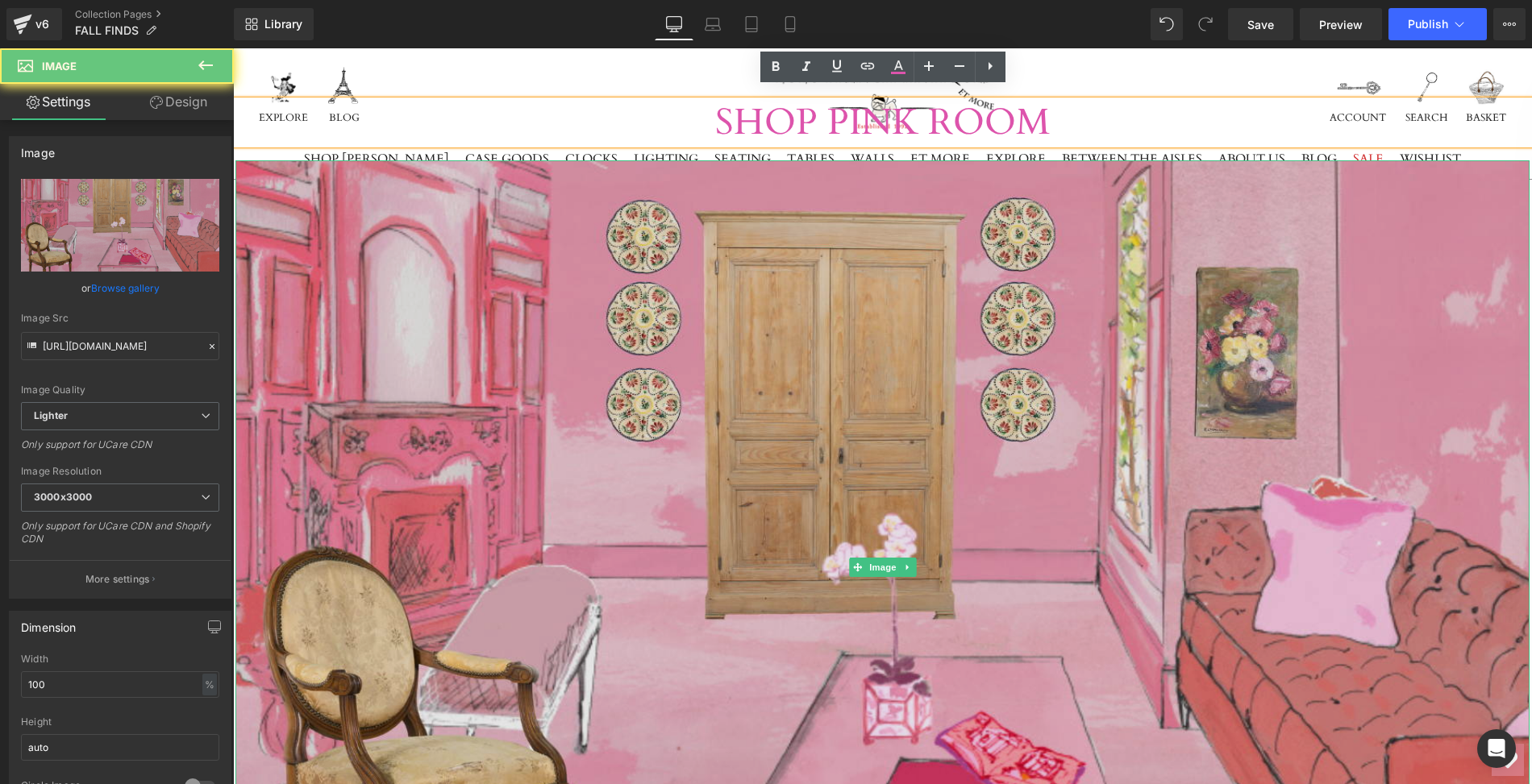
click at [569, 304] on img at bounding box center [883, 566] width 1295 height 813
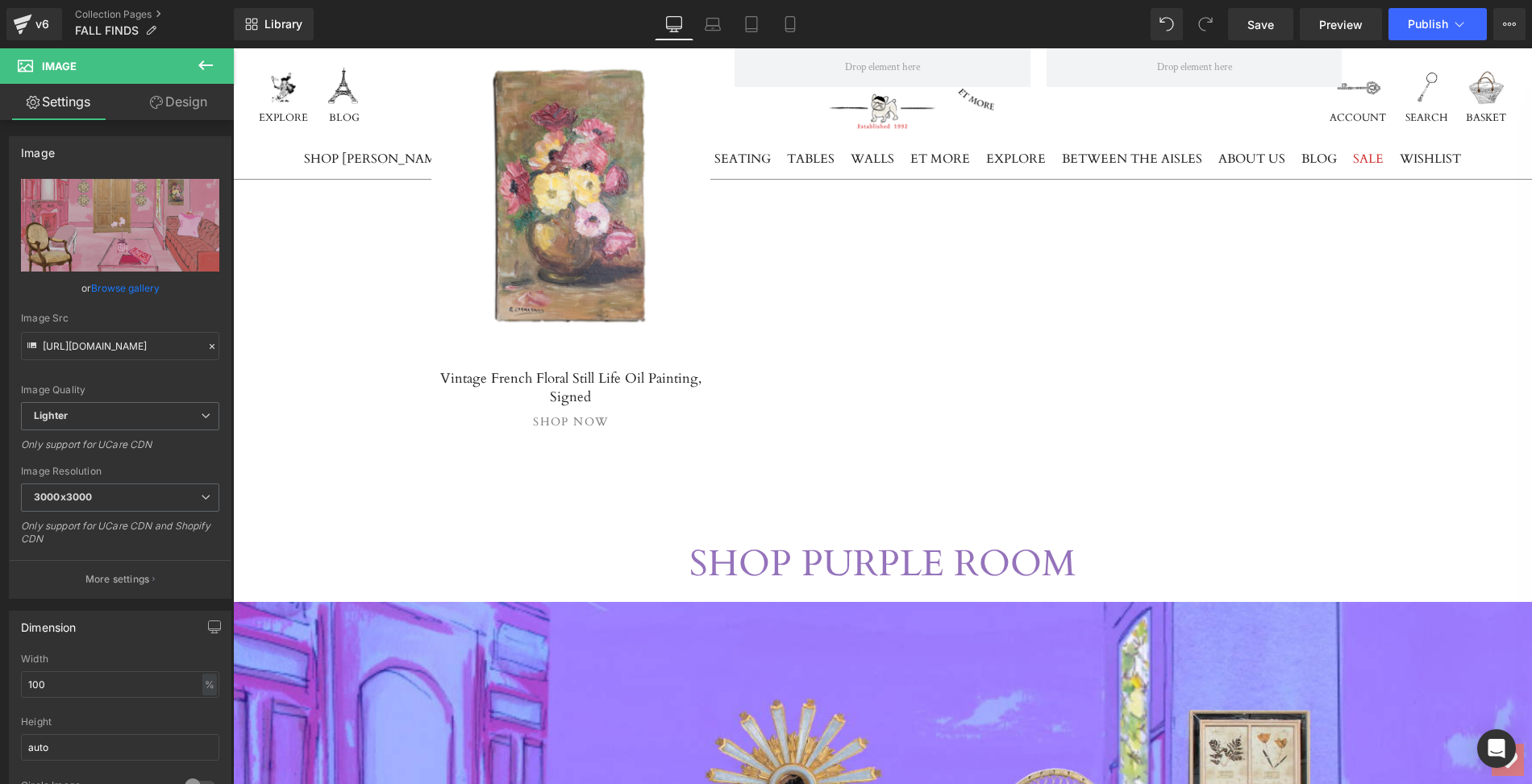
scroll to position [5016, 0]
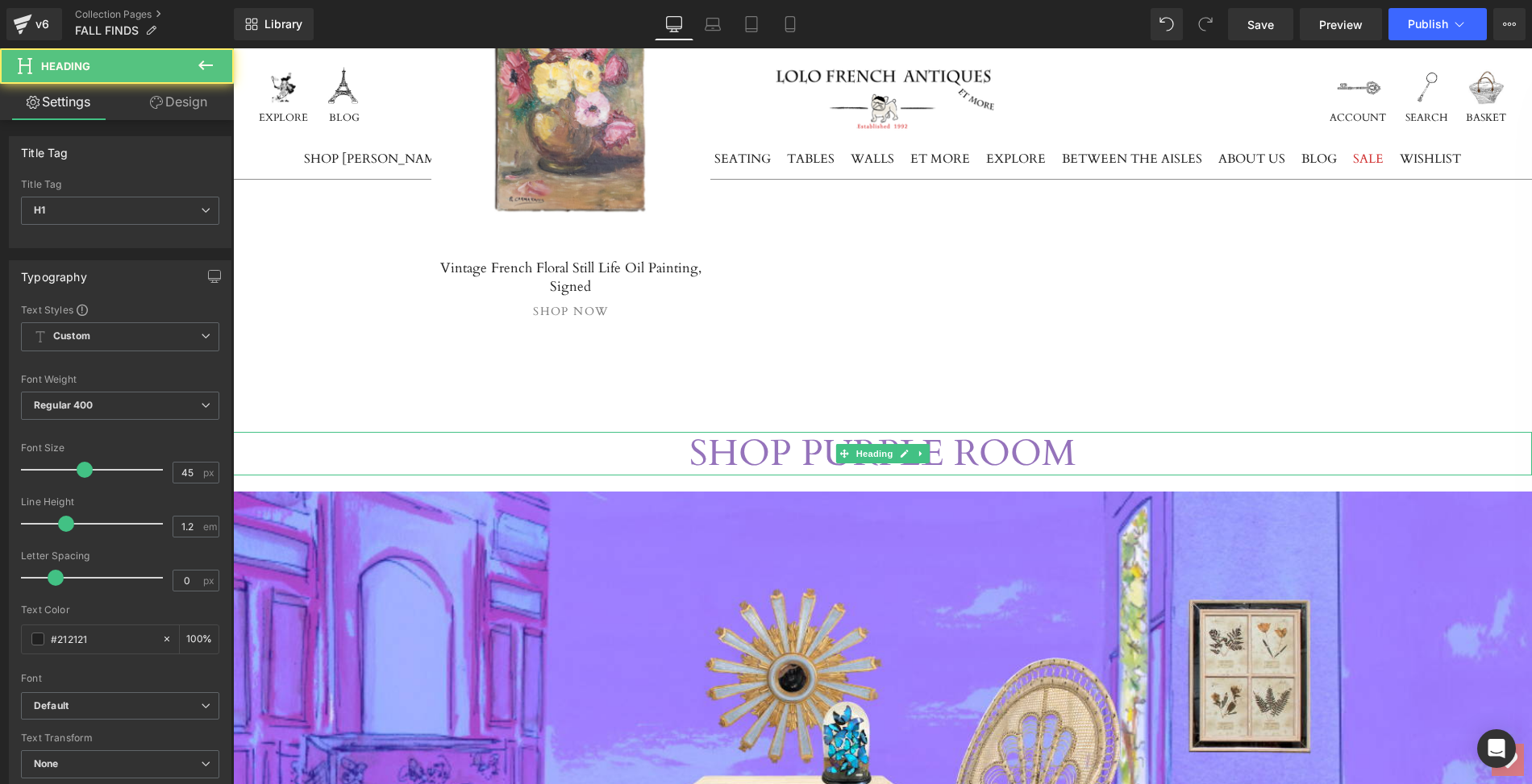
click at [769, 429] on span "SHOP PURPLE ROOM" at bounding box center [882, 453] width 386 height 49
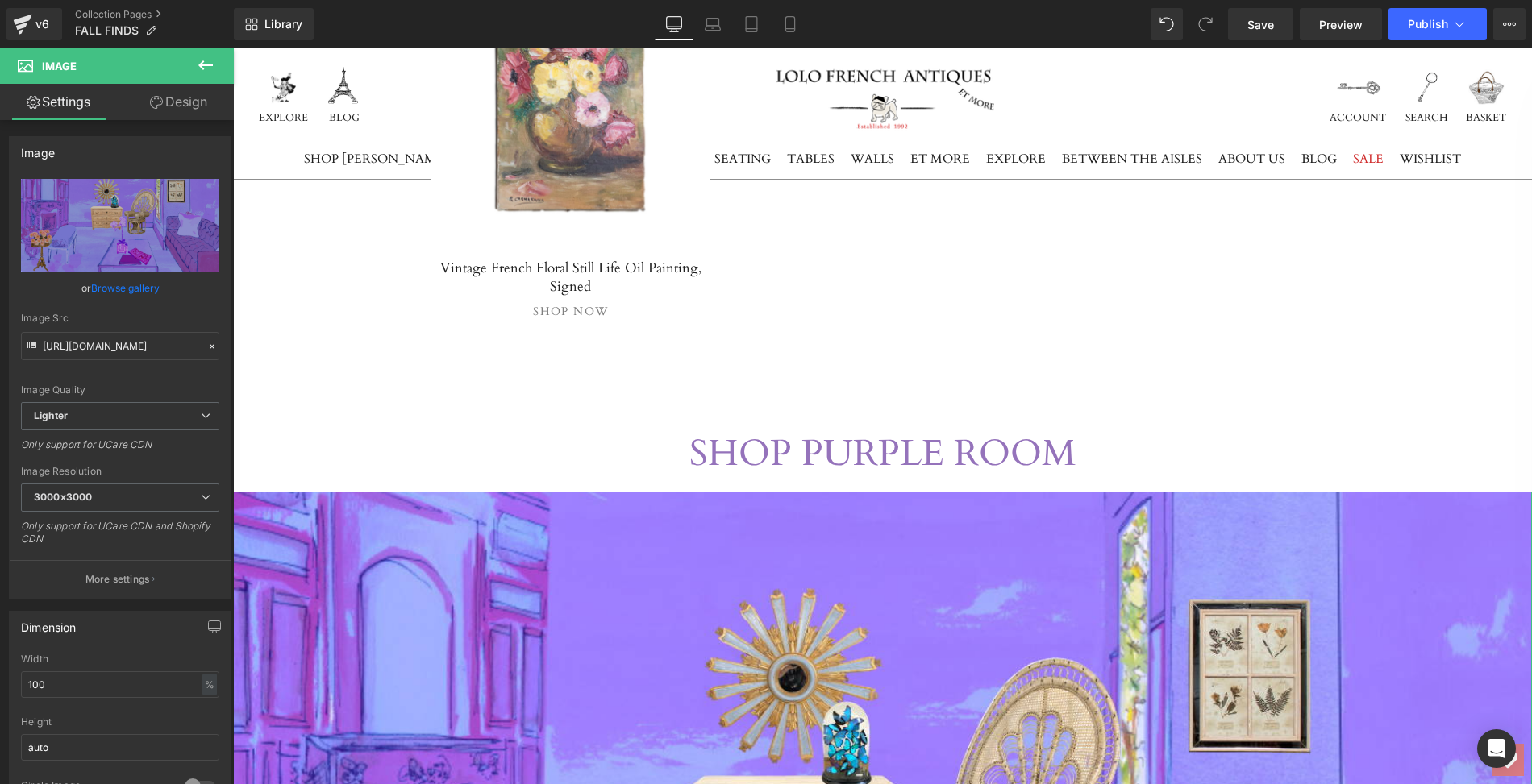
click at [199, 98] on link "Design" at bounding box center [178, 102] width 117 height 36
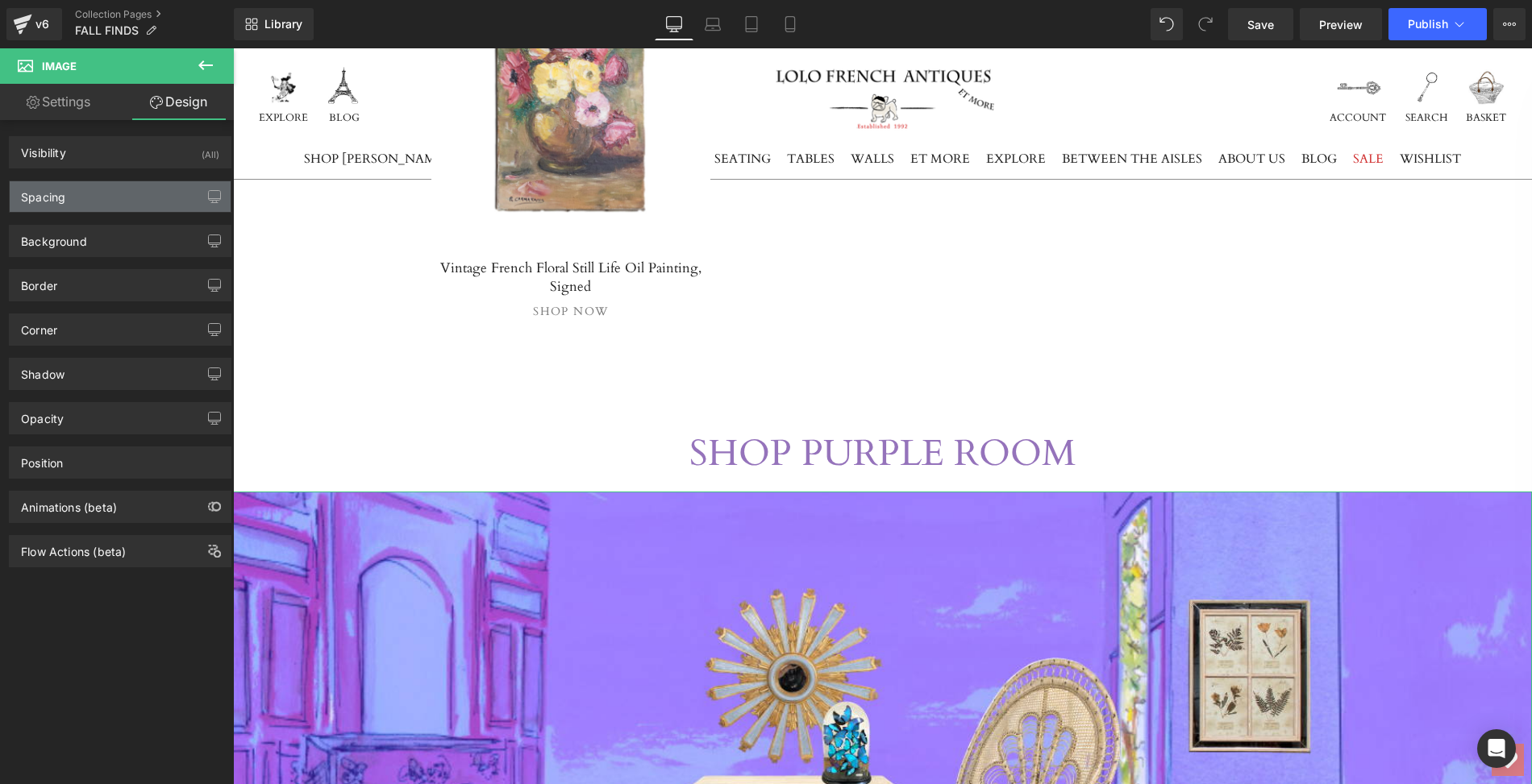
click at [138, 186] on div "Spacing" at bounding box center [120, 196] width 221 height 30
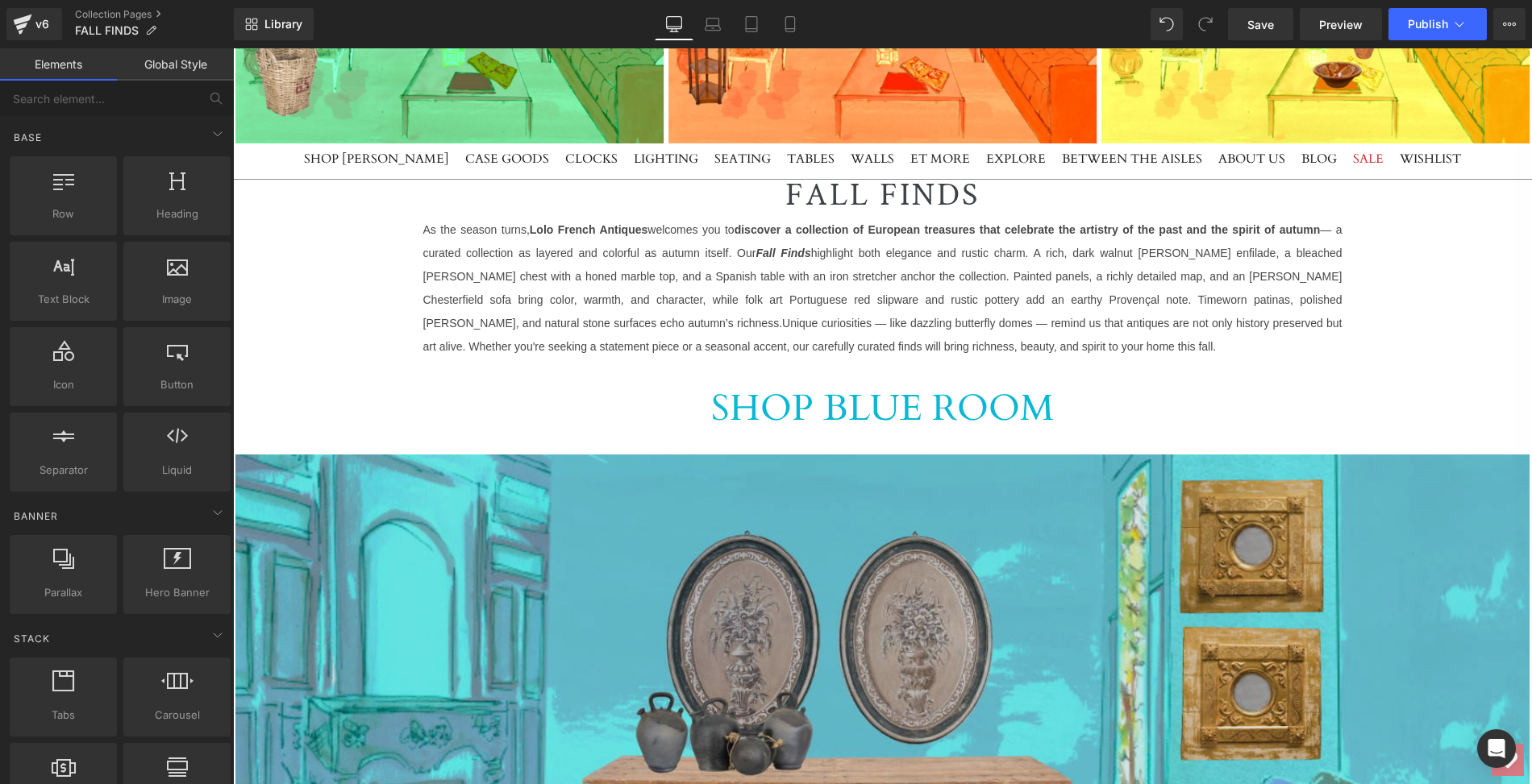
scroll to position [674, 0]
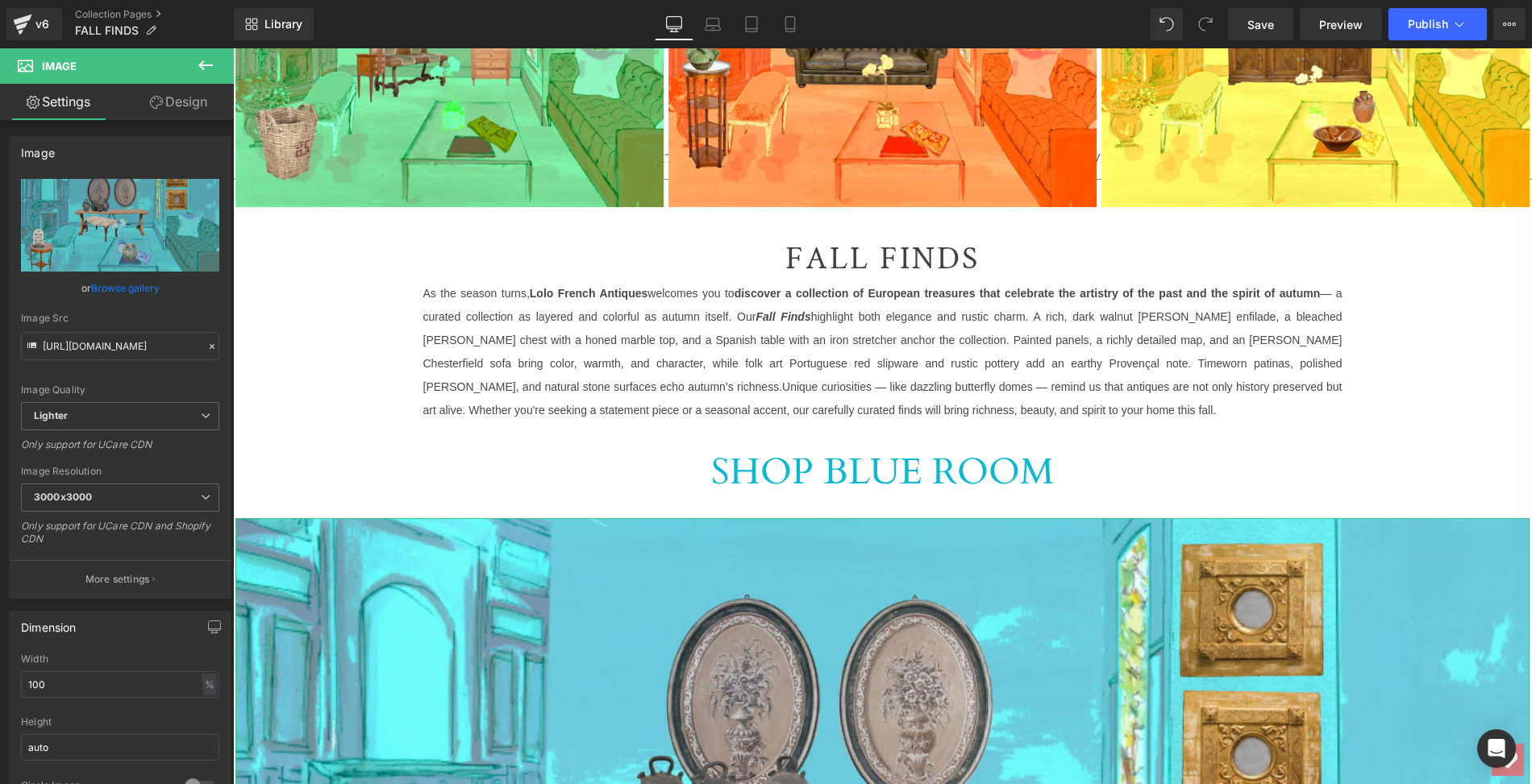
click at [200, 105] on link "Design" at bounding box center [178, 102] width 117 height 36
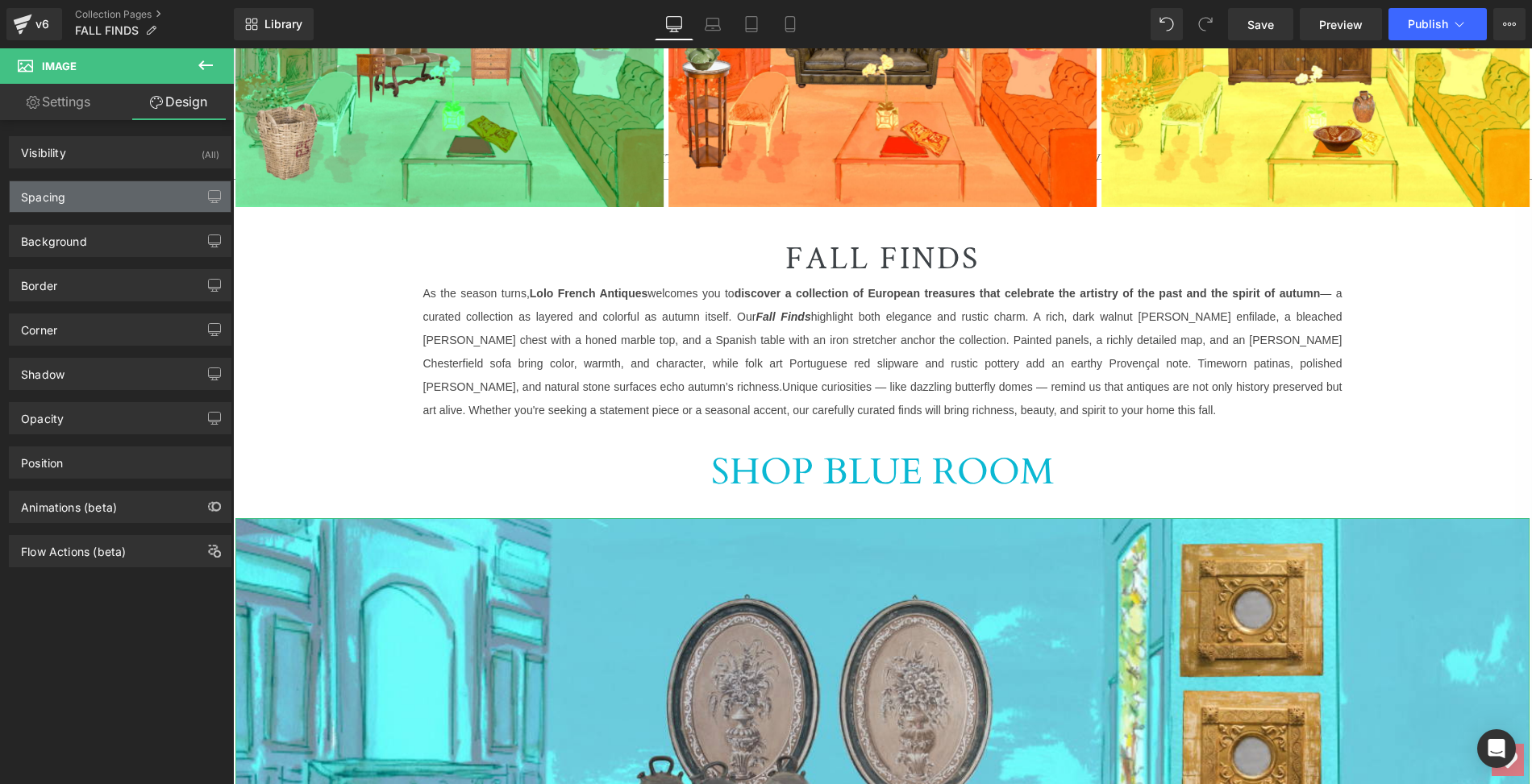
click at [119, 190] on div "Spacing" at bounding box center [120, 196] width 221 height 30
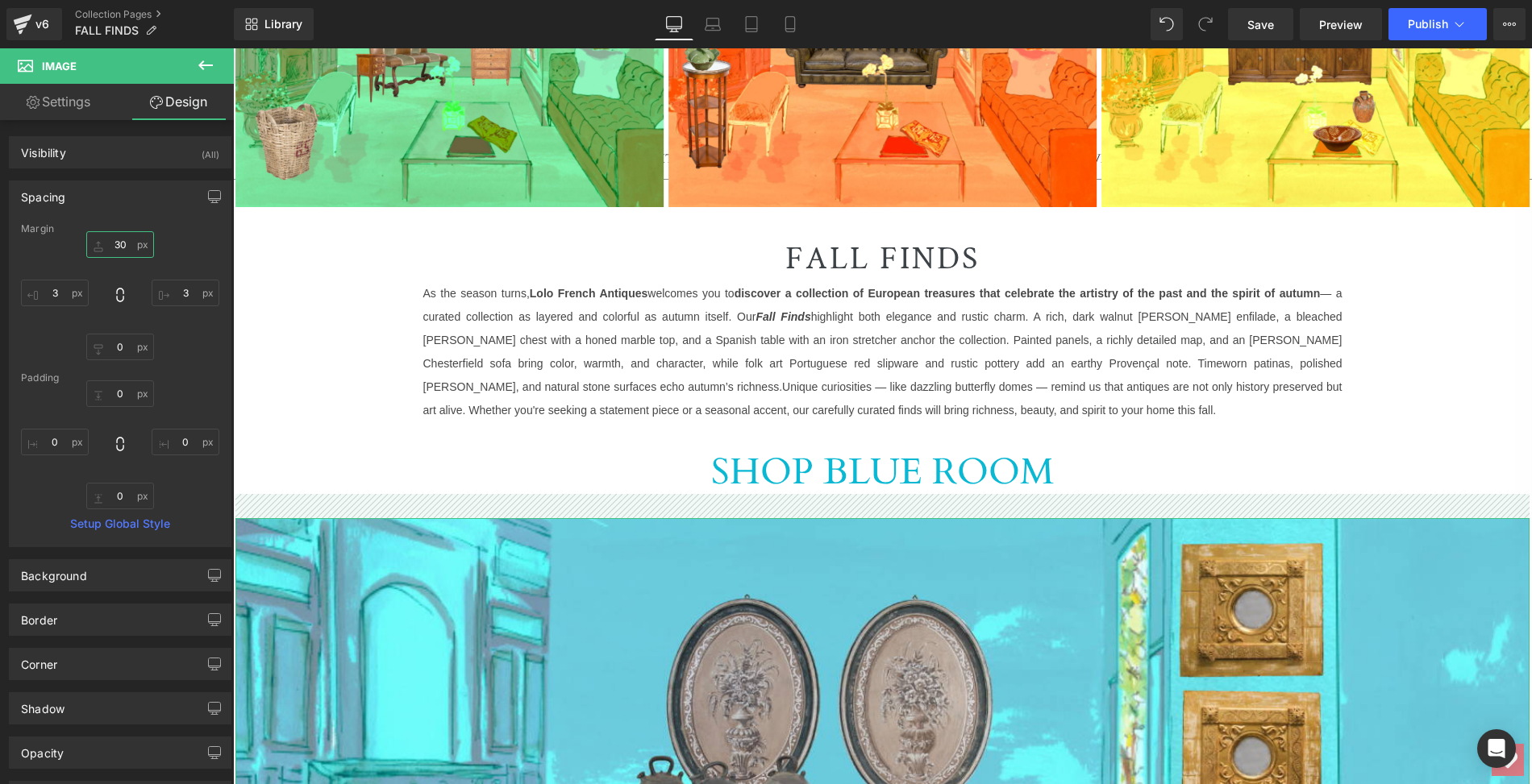
click at [117, 241] on input "text" at bounding box center [120, 245] width 67 height 26
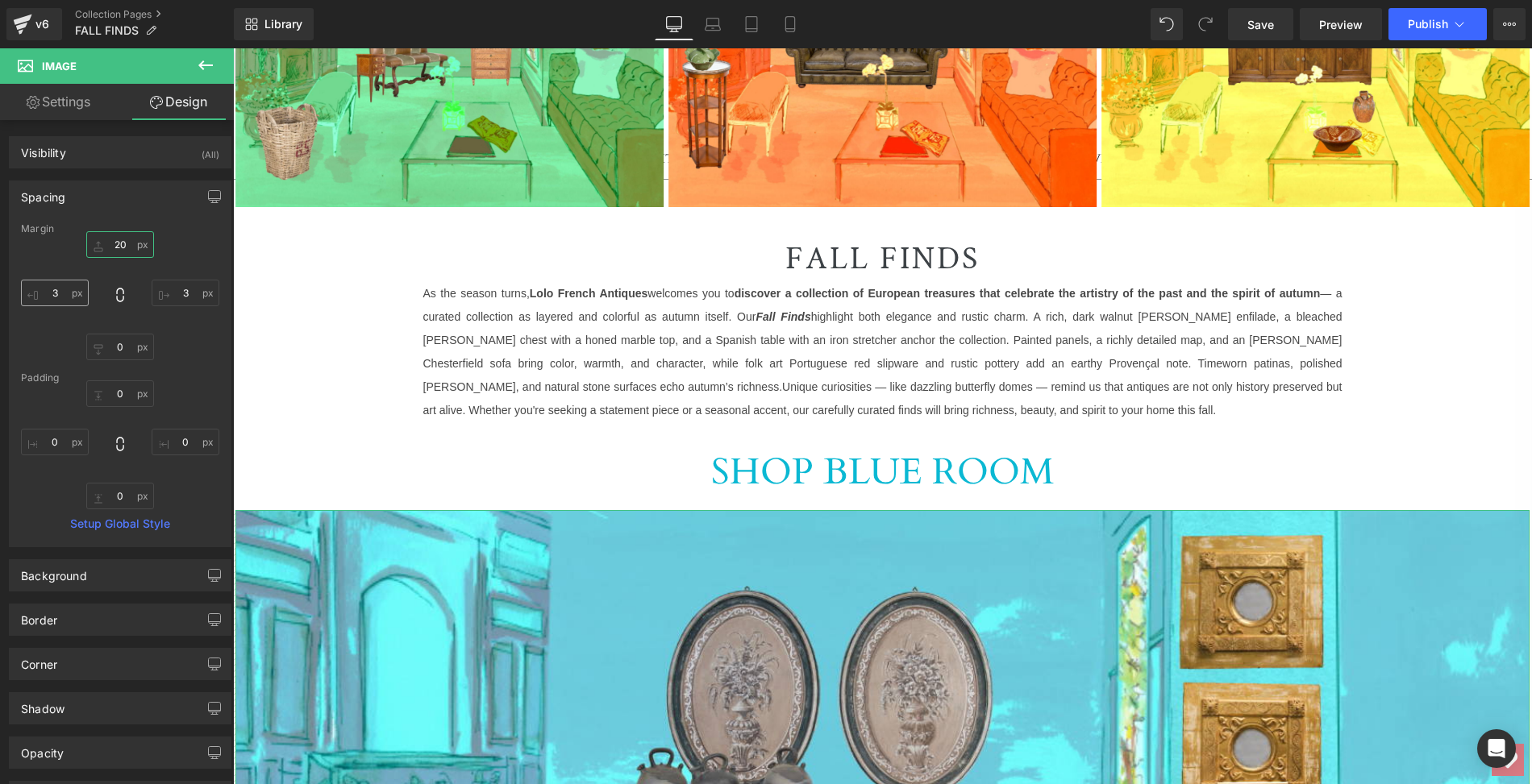
type input "20"
click at [54, 287] on input "text" at bounding box center [55, 293] width 67 height 26
type input "0"
click at [181, 291] on input "text" at bounding box center [186, 293] width 67 height 26
type input "0"
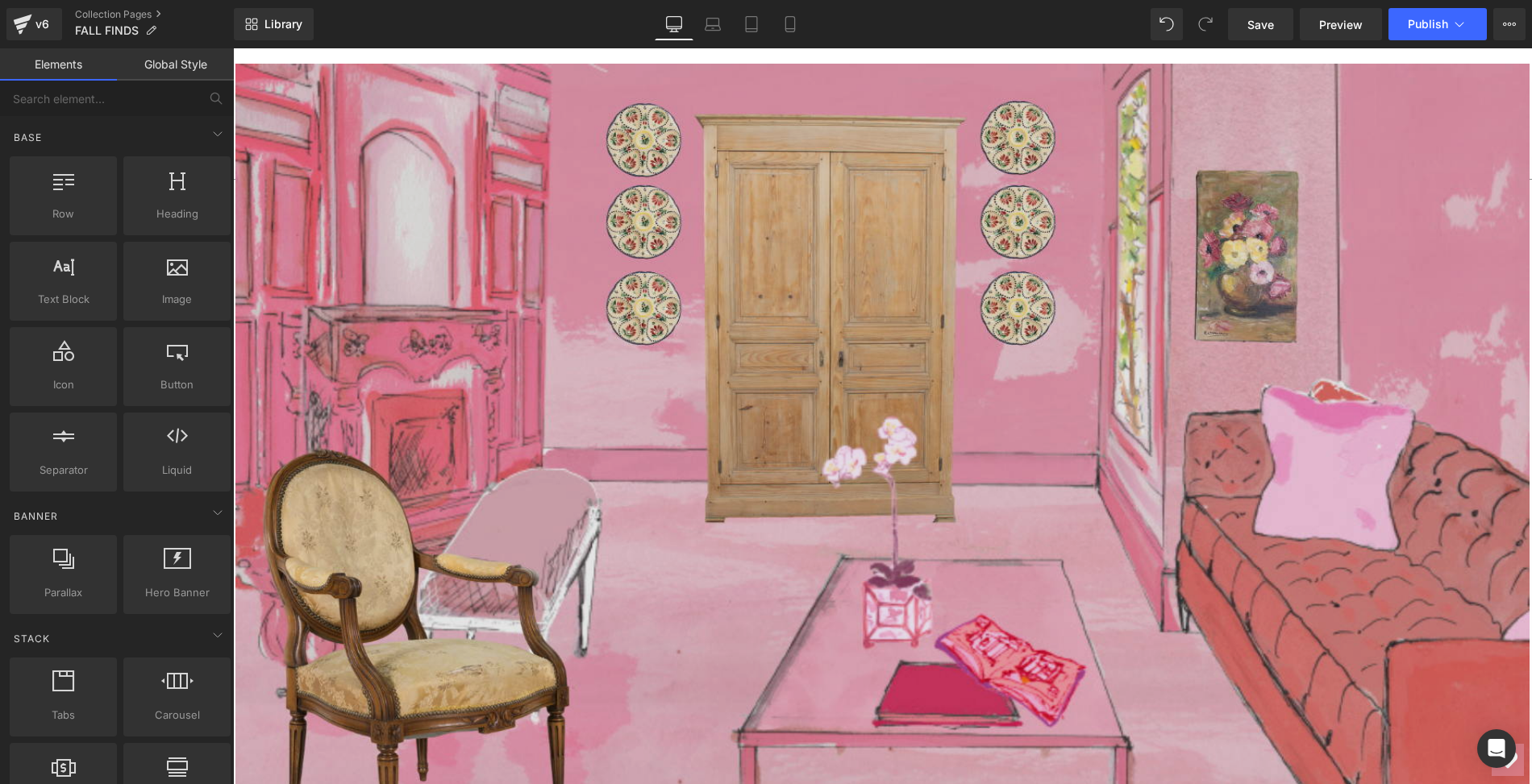
scroll to position [3534, 0]
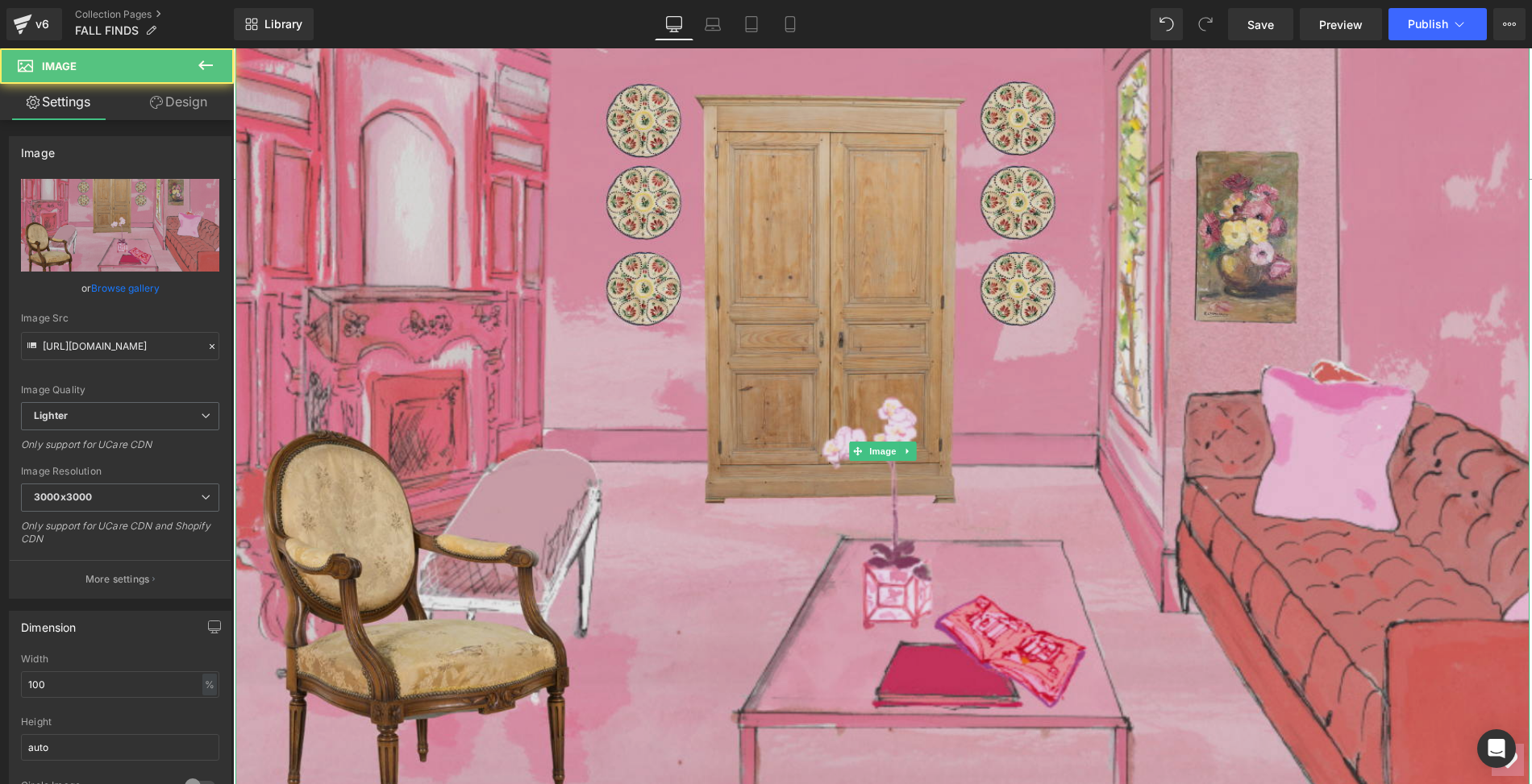
click at [506, 341] on img at bounding box center [883, 451] width 1295 height 813
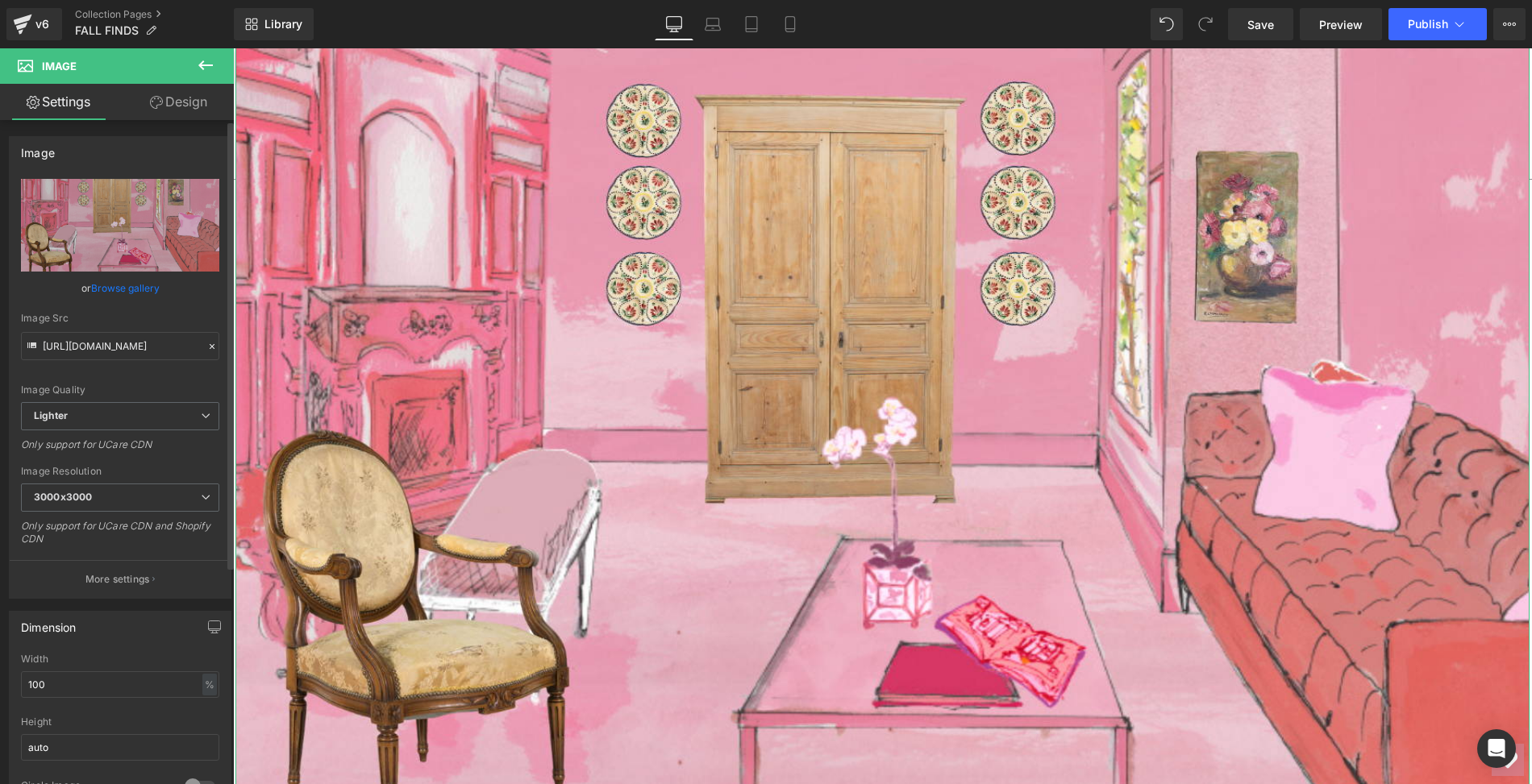
click at [140, 289] on link "Browse gallery" at bounding box center [125, 288] width 68 height 28
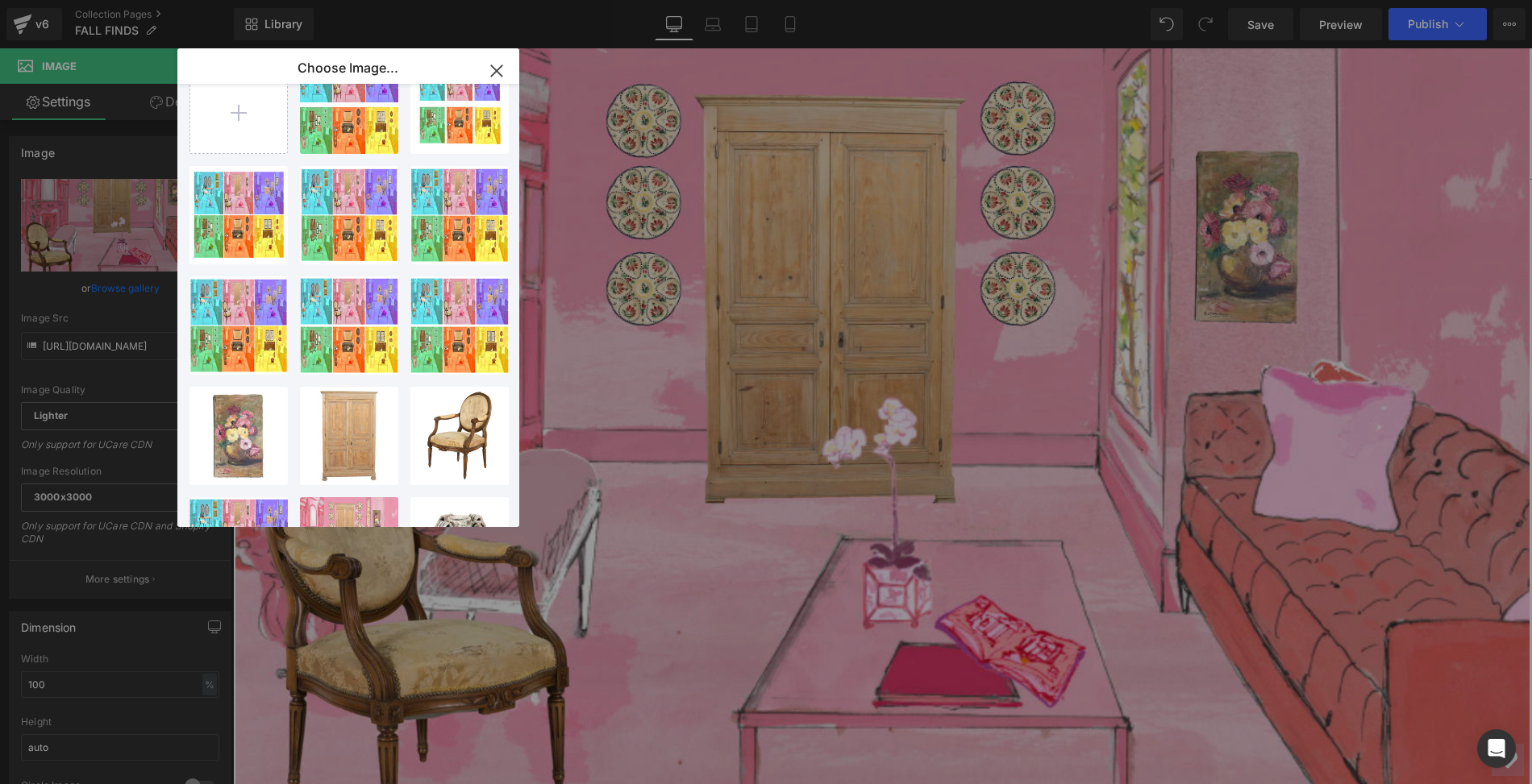
scroll to position [0, 0]
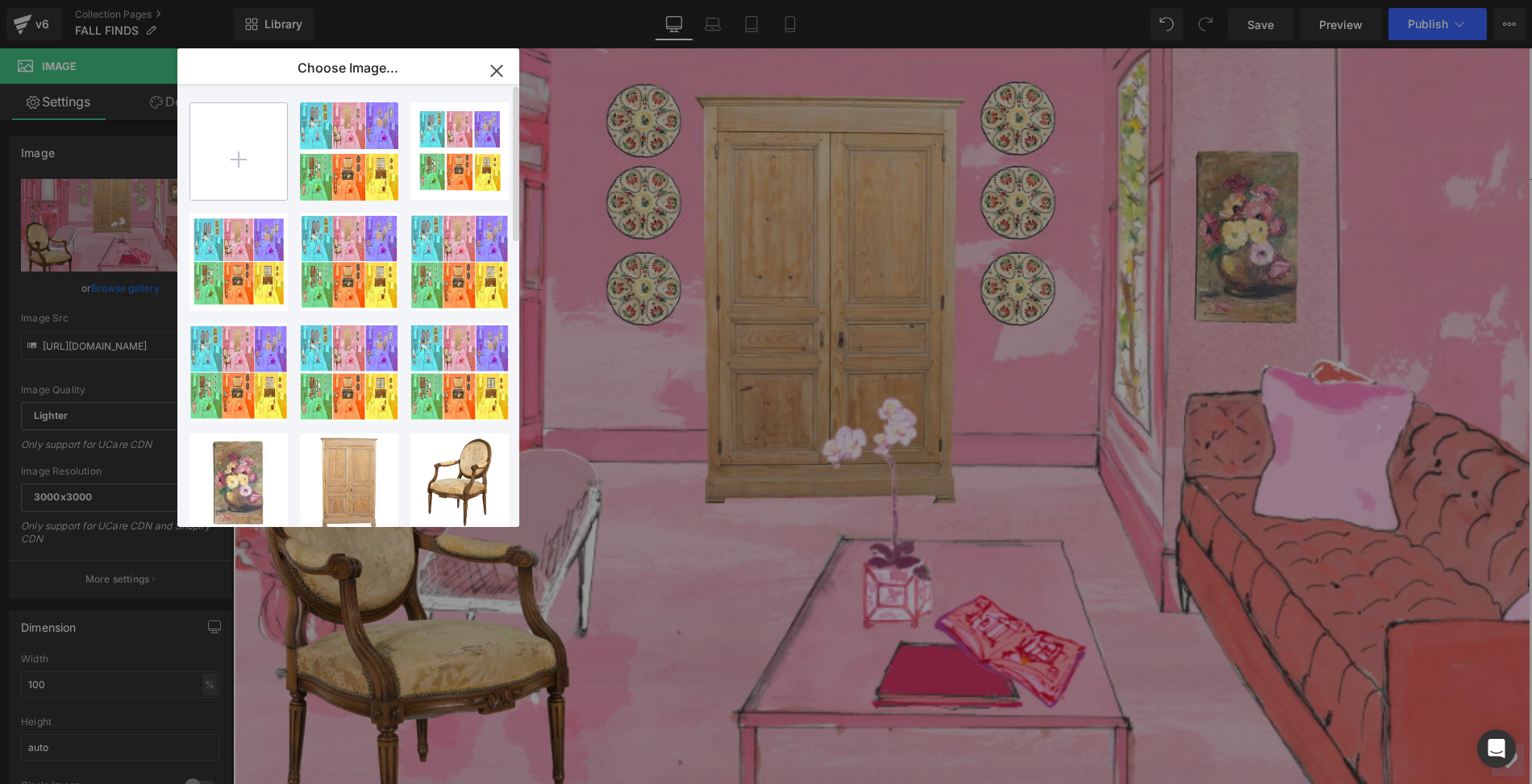
click at [242, 154] on input "file" at bounding box center [239, 152] width 97 height 97
type input "C:\fakepath\2025.LOLO.Pink Room.Fall Finds.HOME.Final.png"
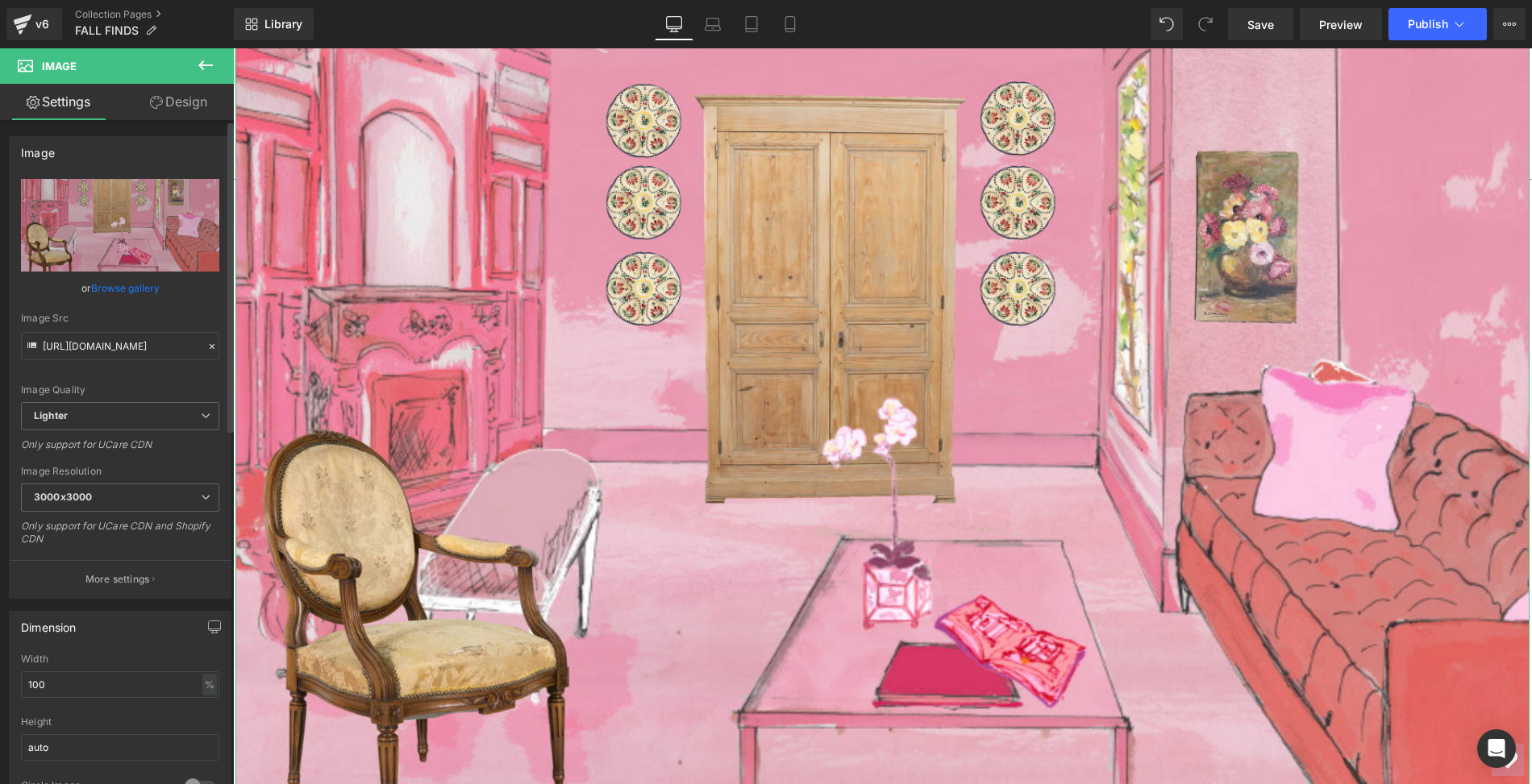
click at [114, 291] on link "Browse gallery" at bounding box center [125, 288] width 68 height 28
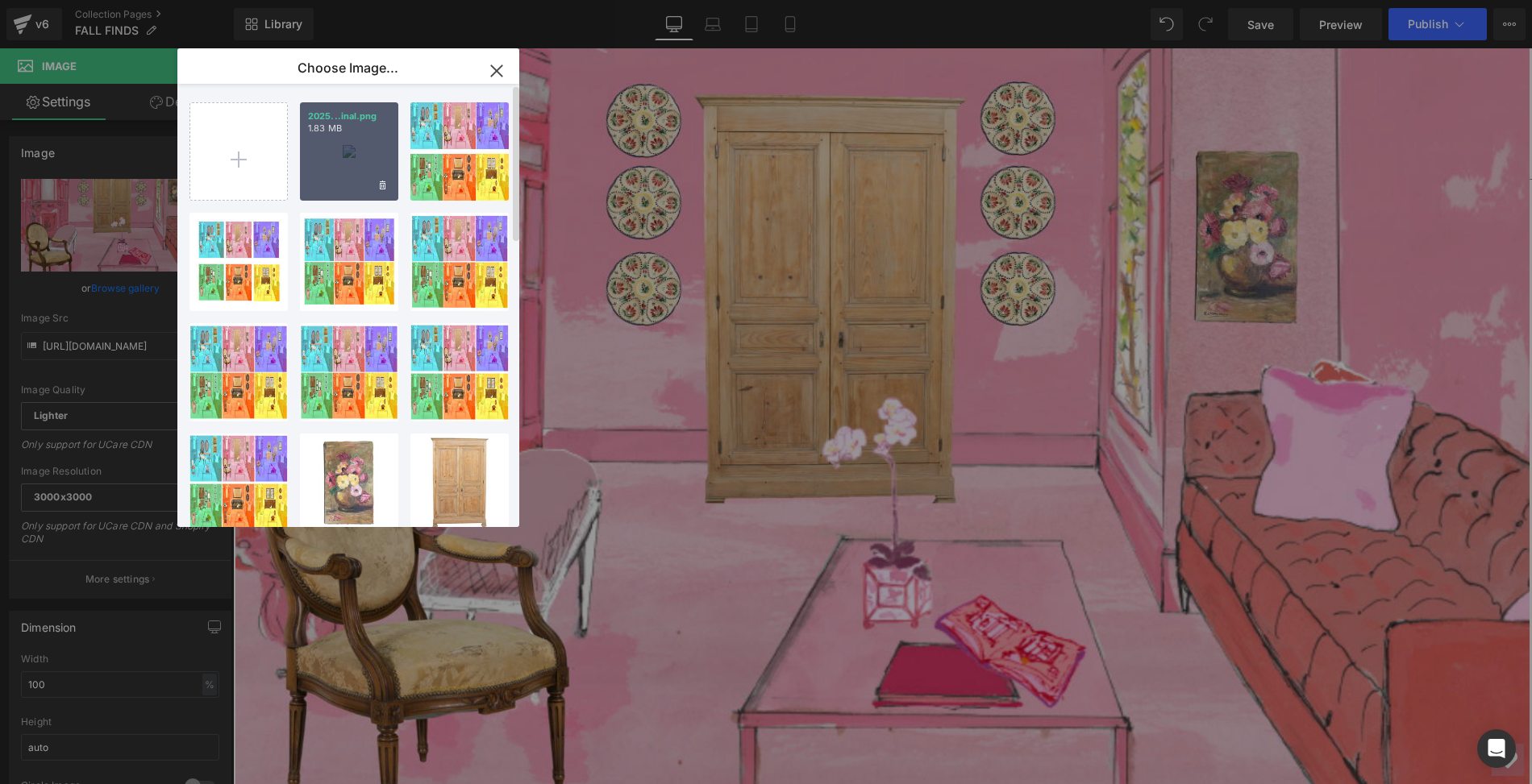
click at [336, 156] on div "2025...inal.png 1.83 MB" at bounding box center [349, 152] width 99 height 99
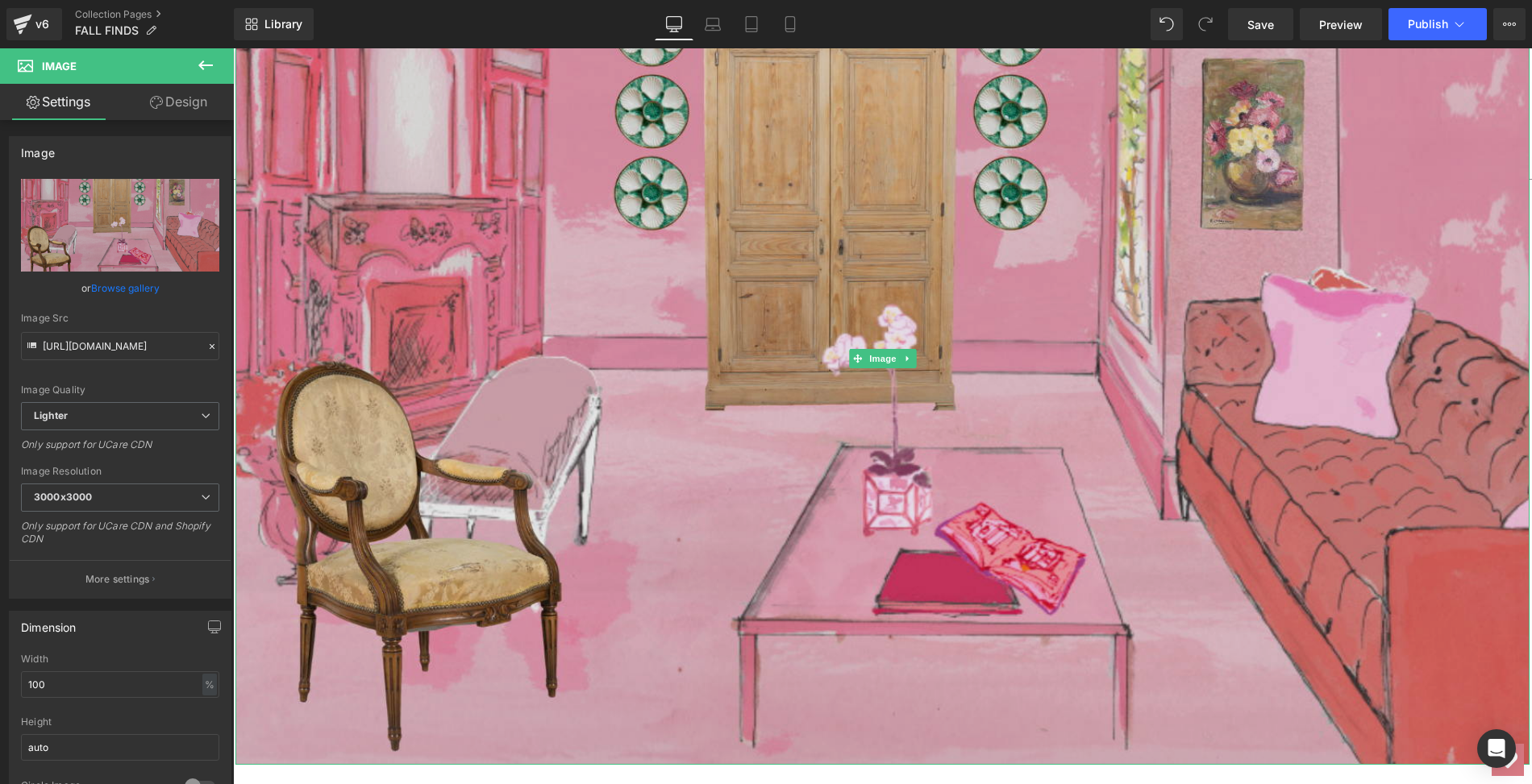
scroll to position [3664, 0]
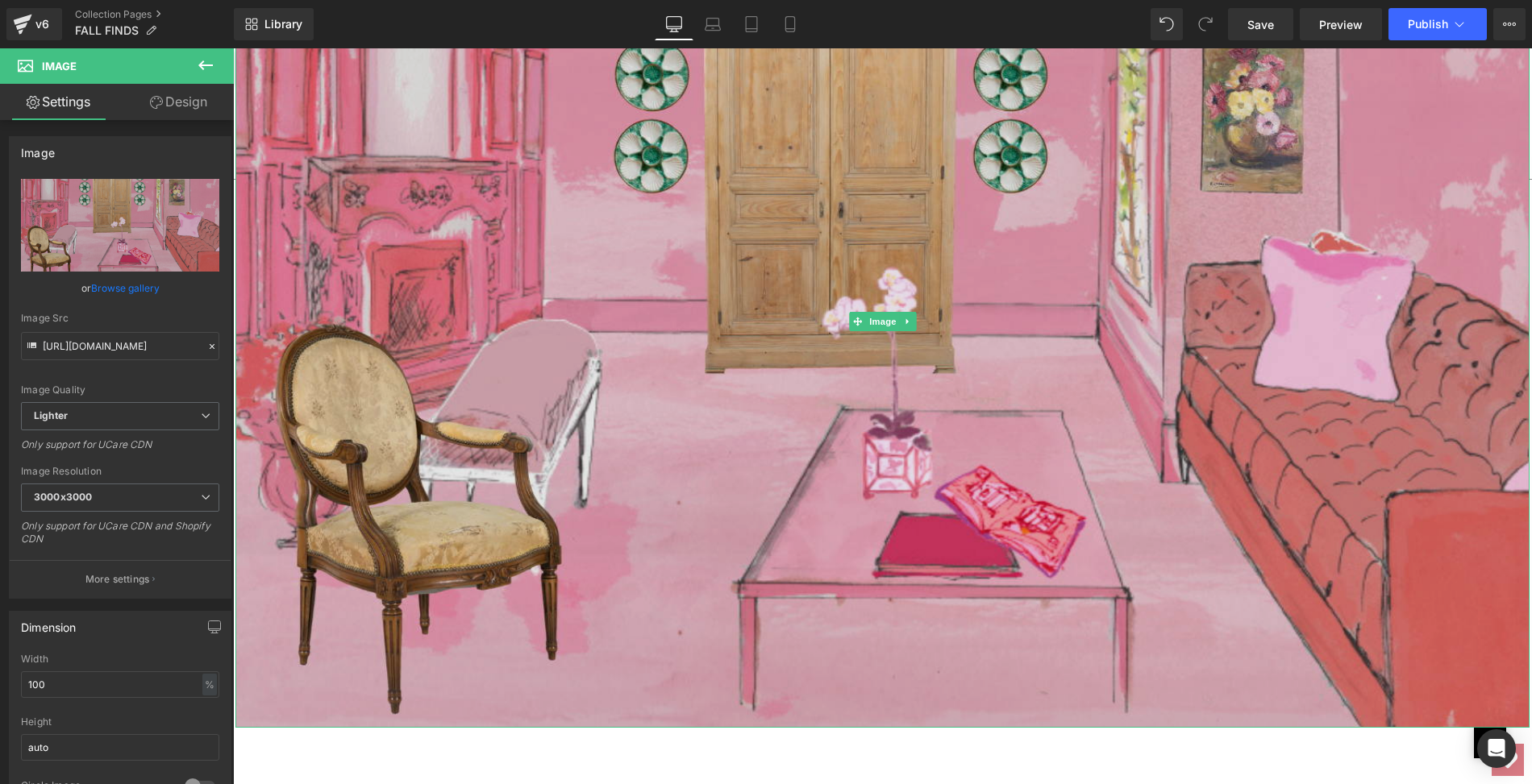
click at [671, 566] on img at bounding box center [883, 321] width 1295 height 813
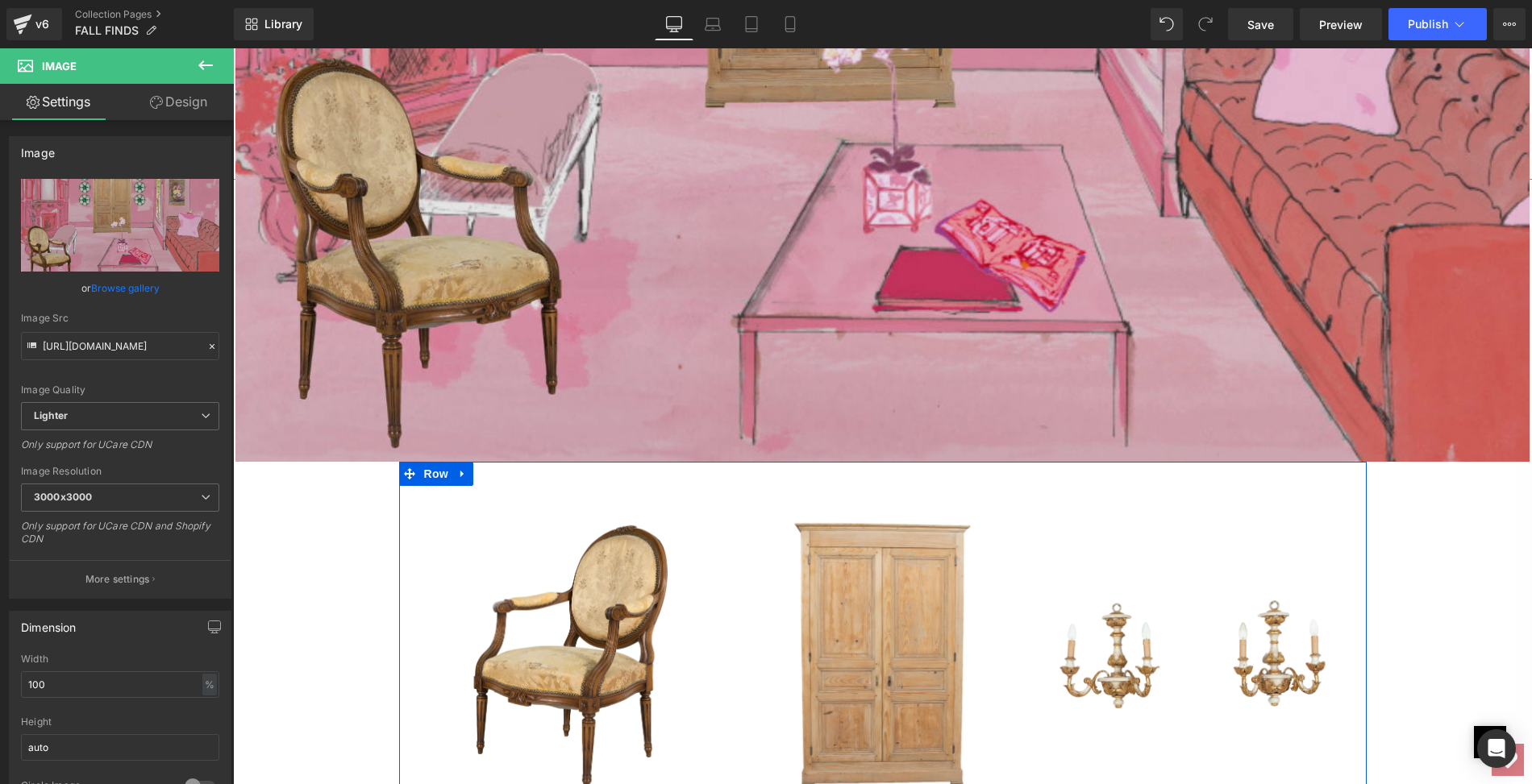
scroll to position [3950, 0]
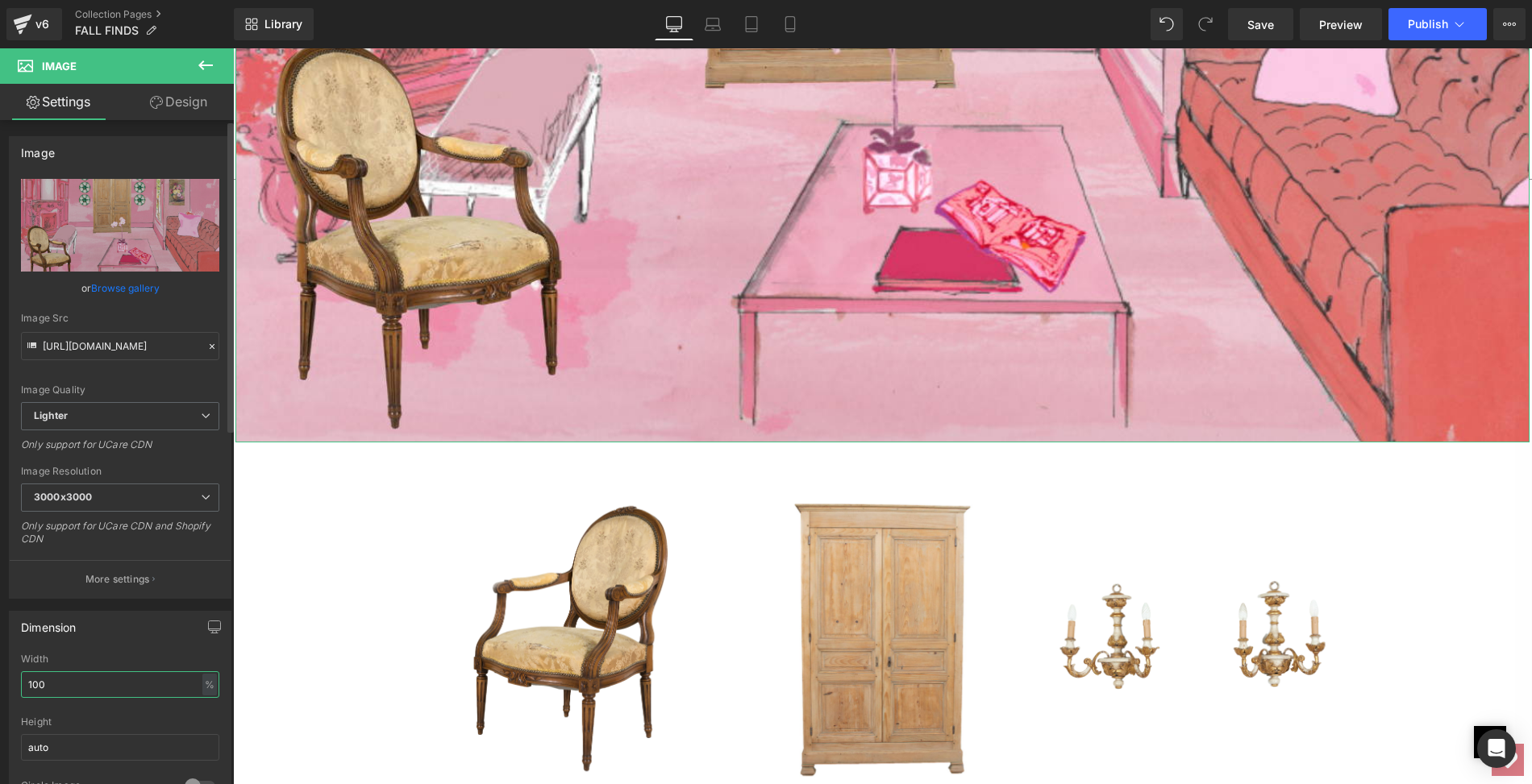
click at [159, 681] on input "100" at bounding box center [120, 685] width 198 height 26
drag, startPoint x: 49, startPoint y: 681, endPoint x: 24, endPoint y: 680, distance: 25.0
click at [24, 680] on input "100" at bounding box center [120, 685] width 198 height 26
type input "80"
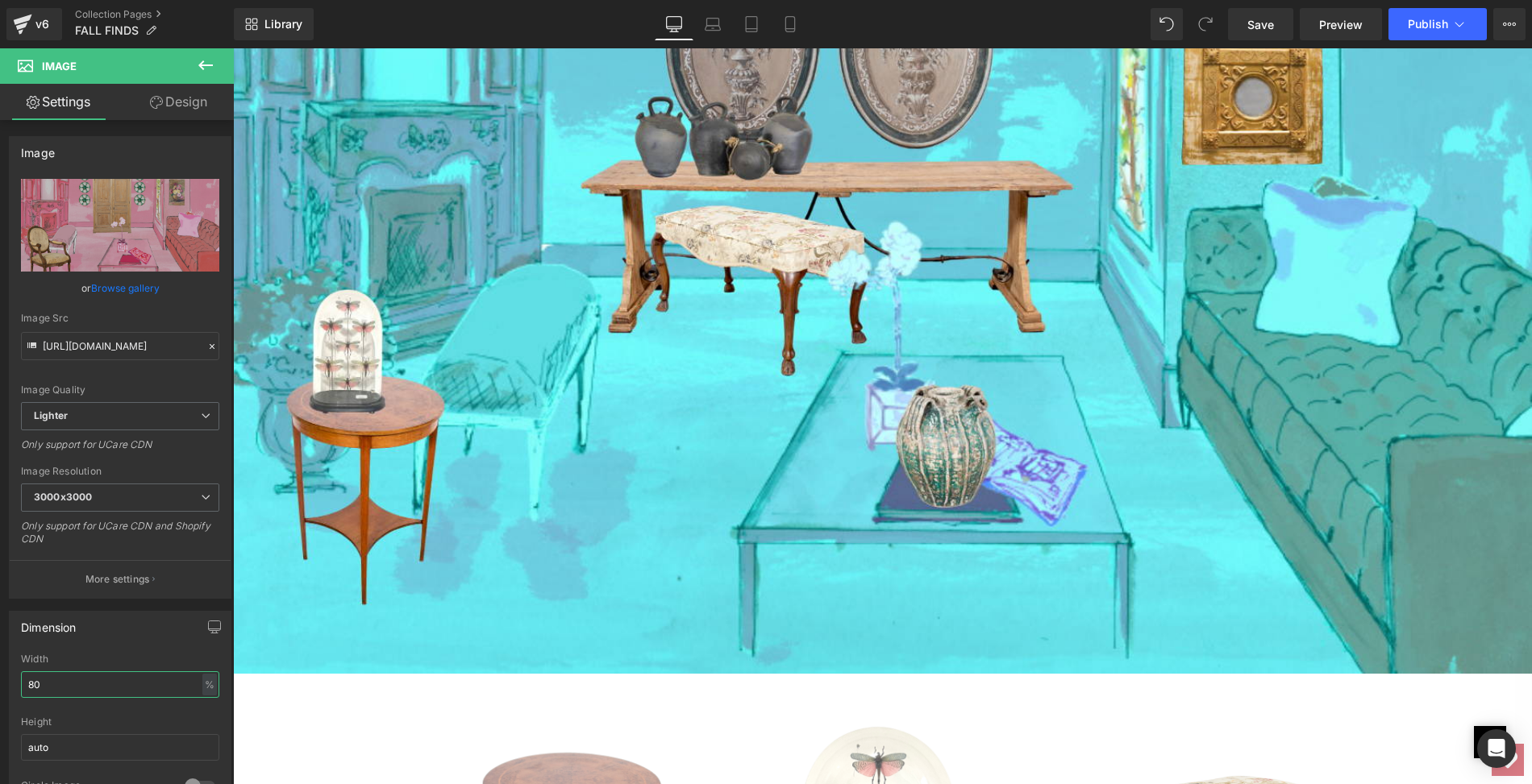
scroll to position [1206, 0]
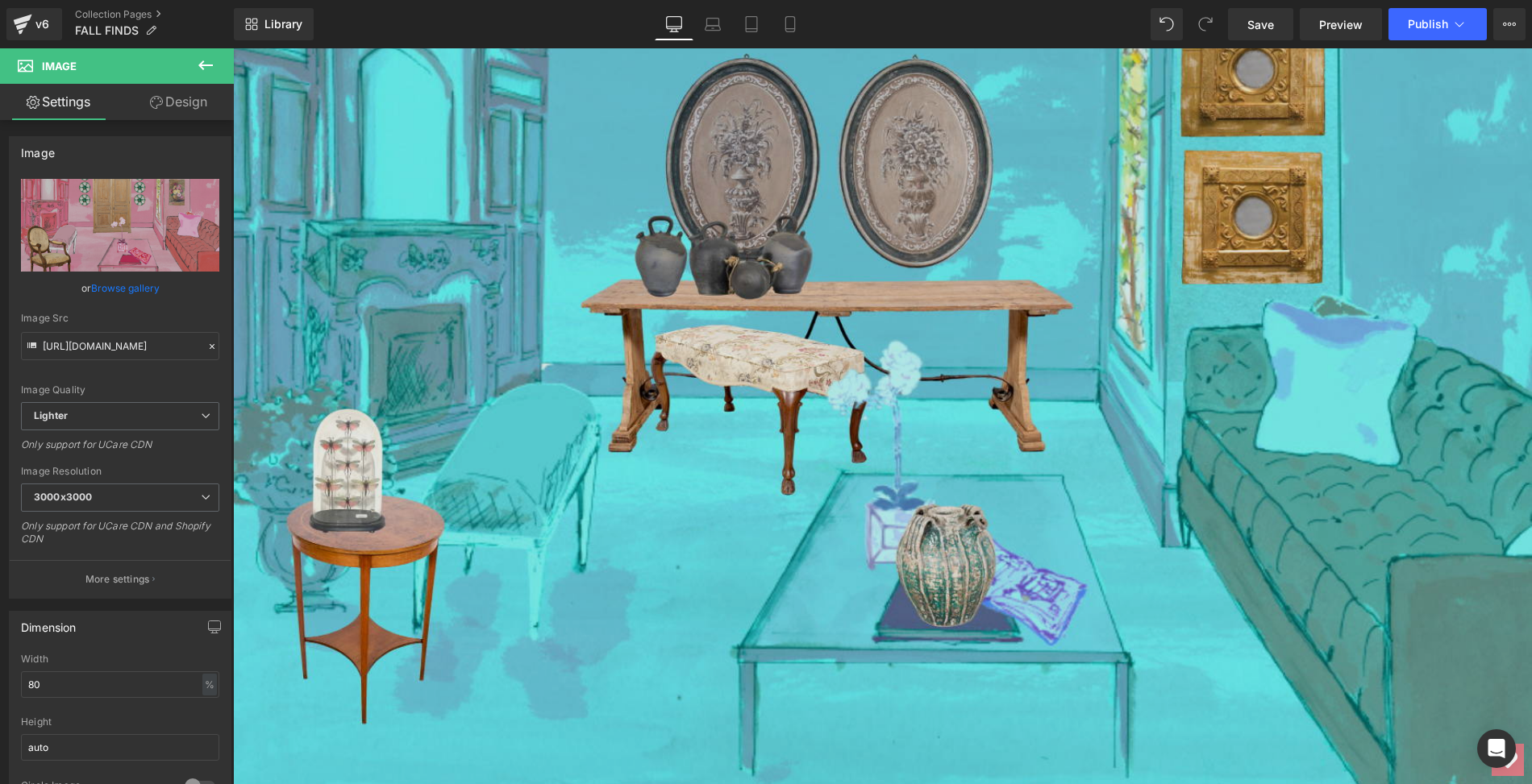
click at [436, 447] on img at bounding box center [882, 386] width 1299 height 816
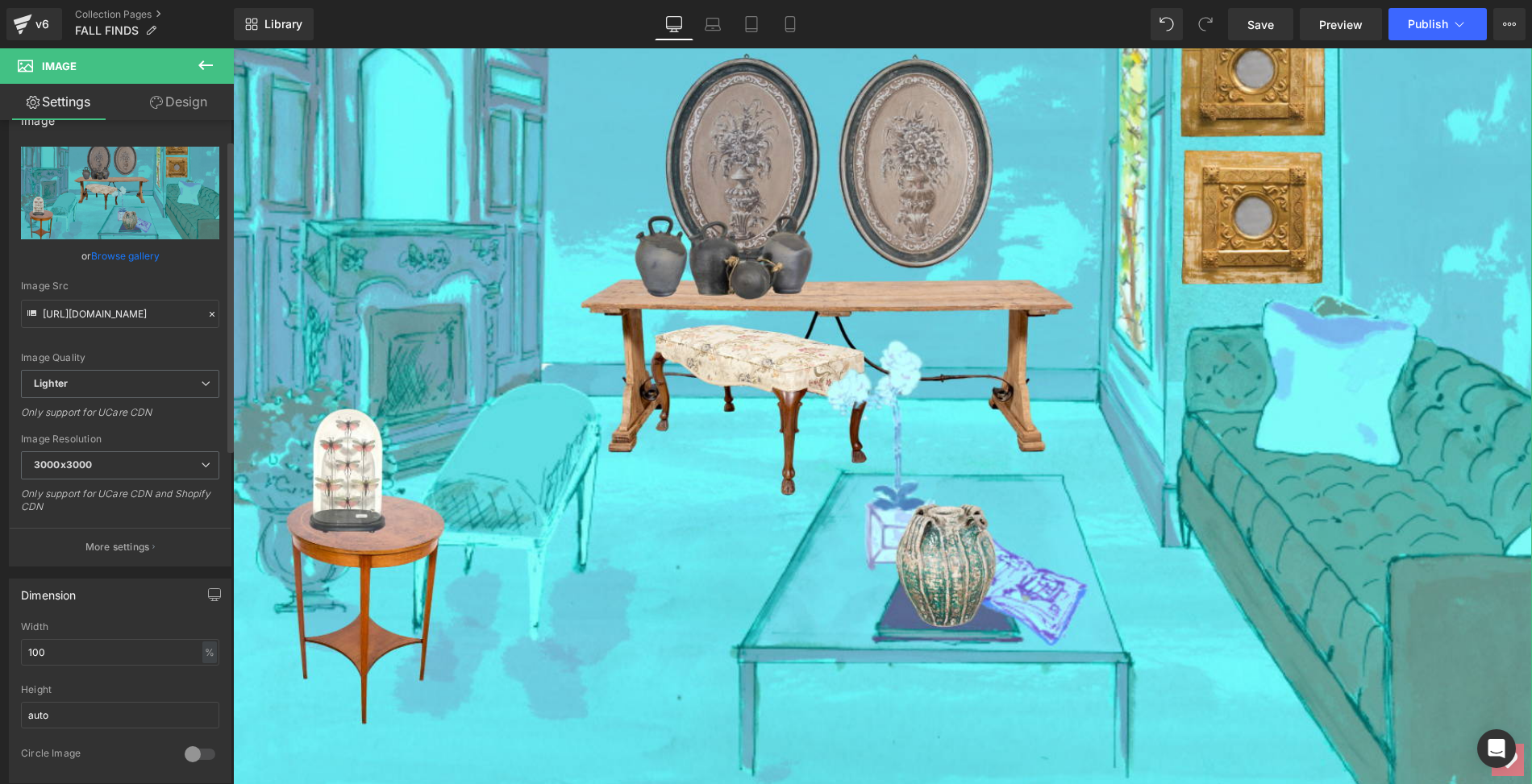
scroll to position [43, 0]
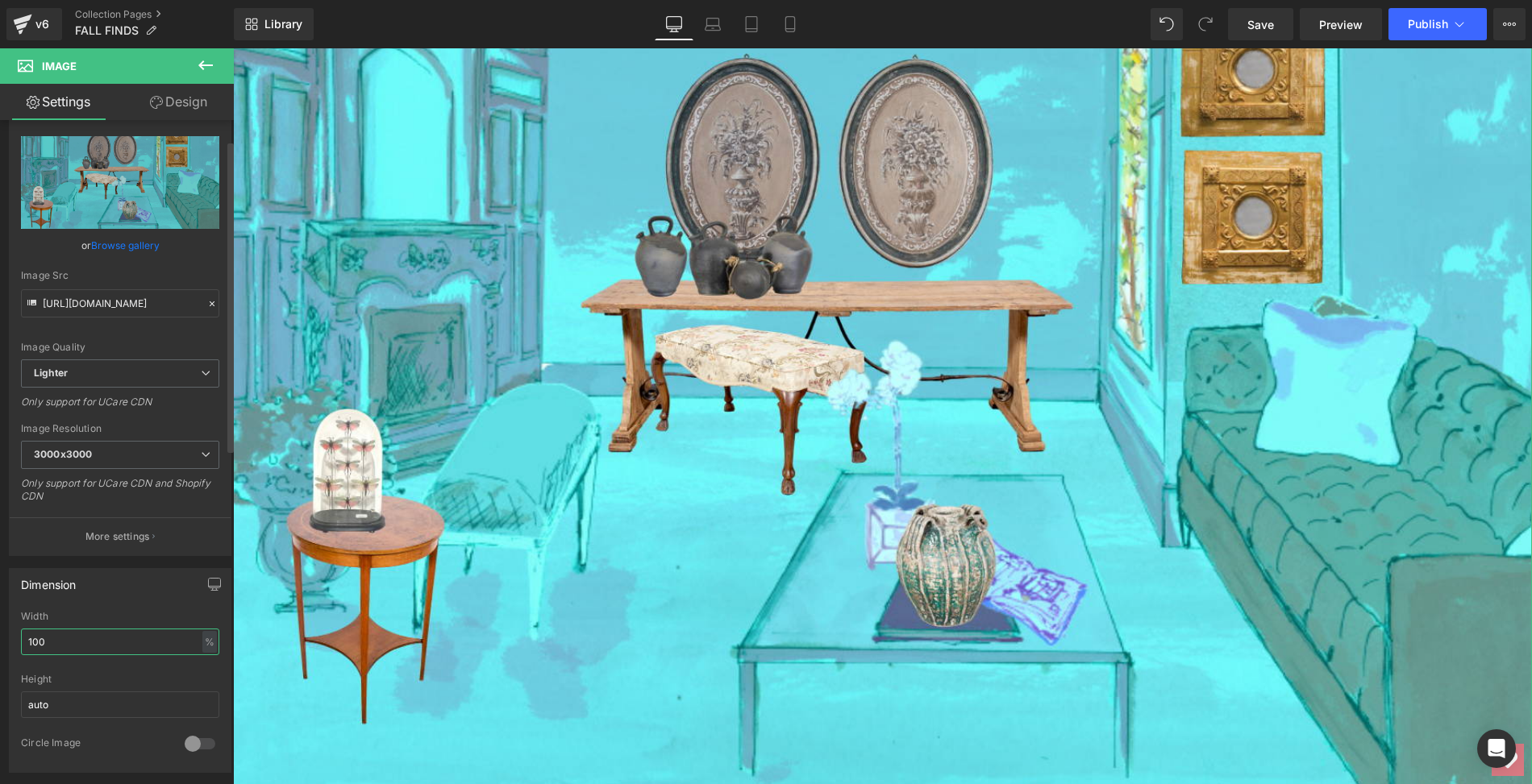
click at [67, 630] on input "100" at bounding box center [120, 642] width 198 height 26
drag, startPoint x: 67, startPoint y: 630, endPoint x: 44, endPoint y: 636, distance: 23.8
click at [44, 636] on input "100" at bounding box center [120, 642] width 198 height 26
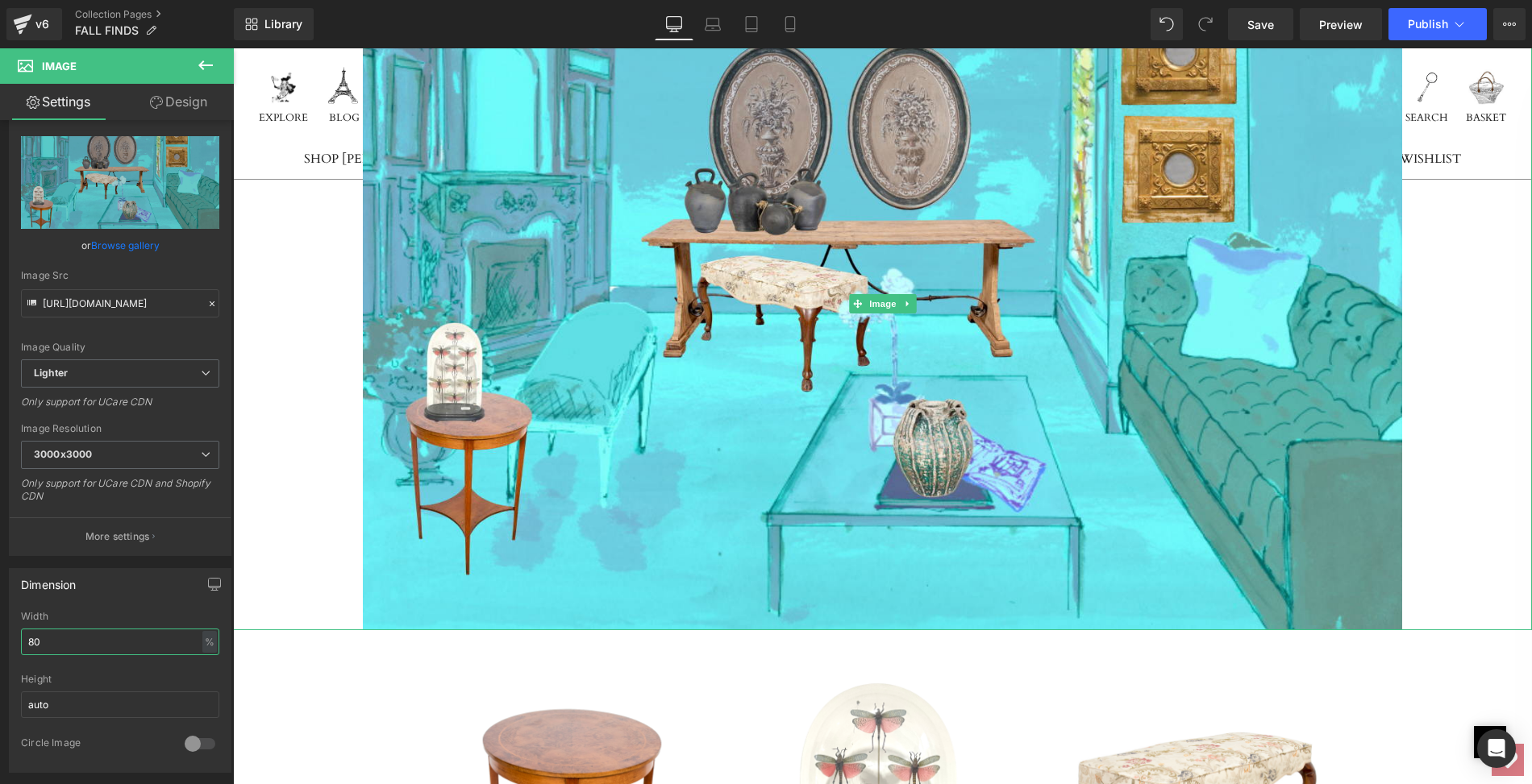
type input "80"
click at [337, 541] on div at bounding box center [882, 304] width 1299 height 653
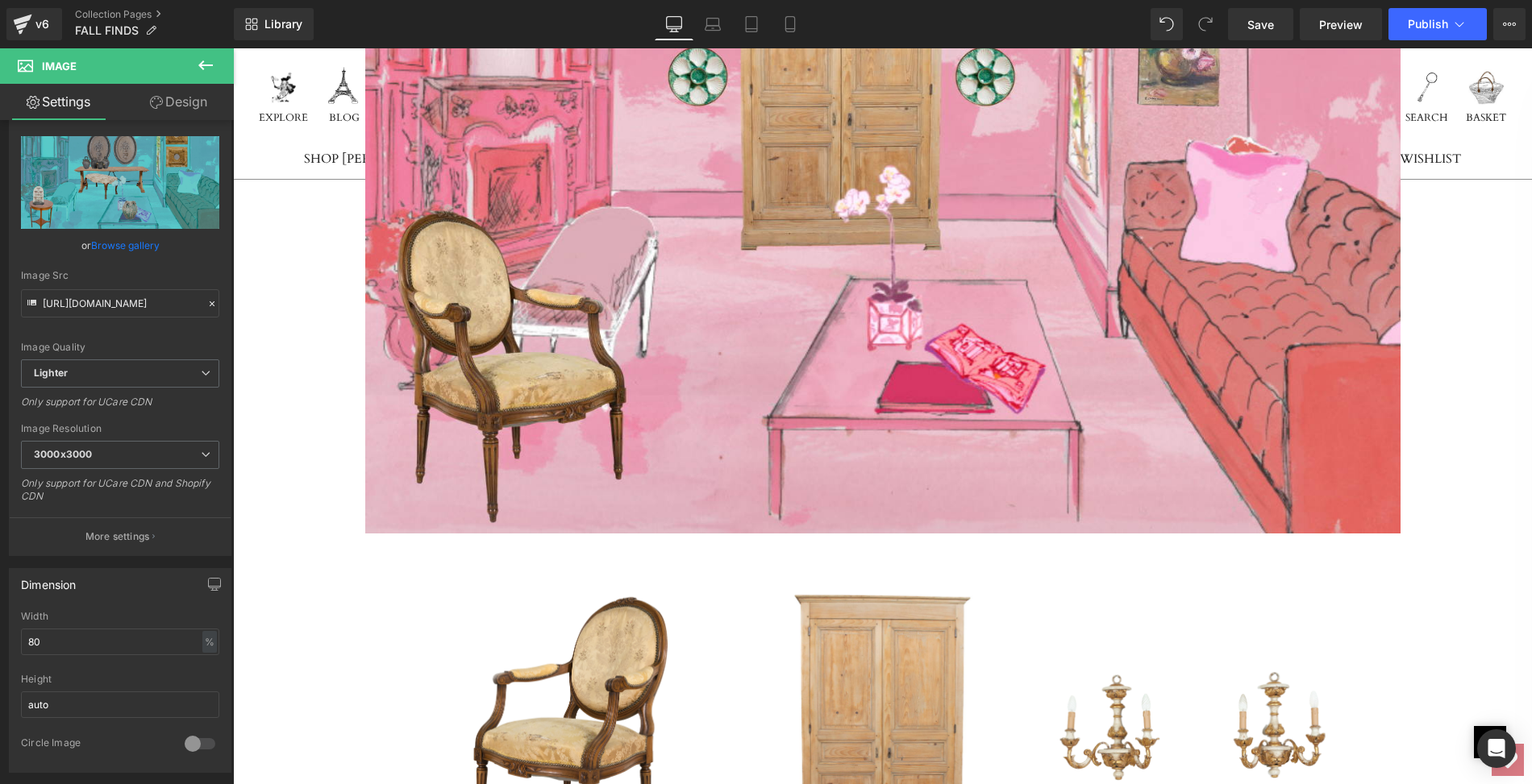
scroll to position [3780, 0]
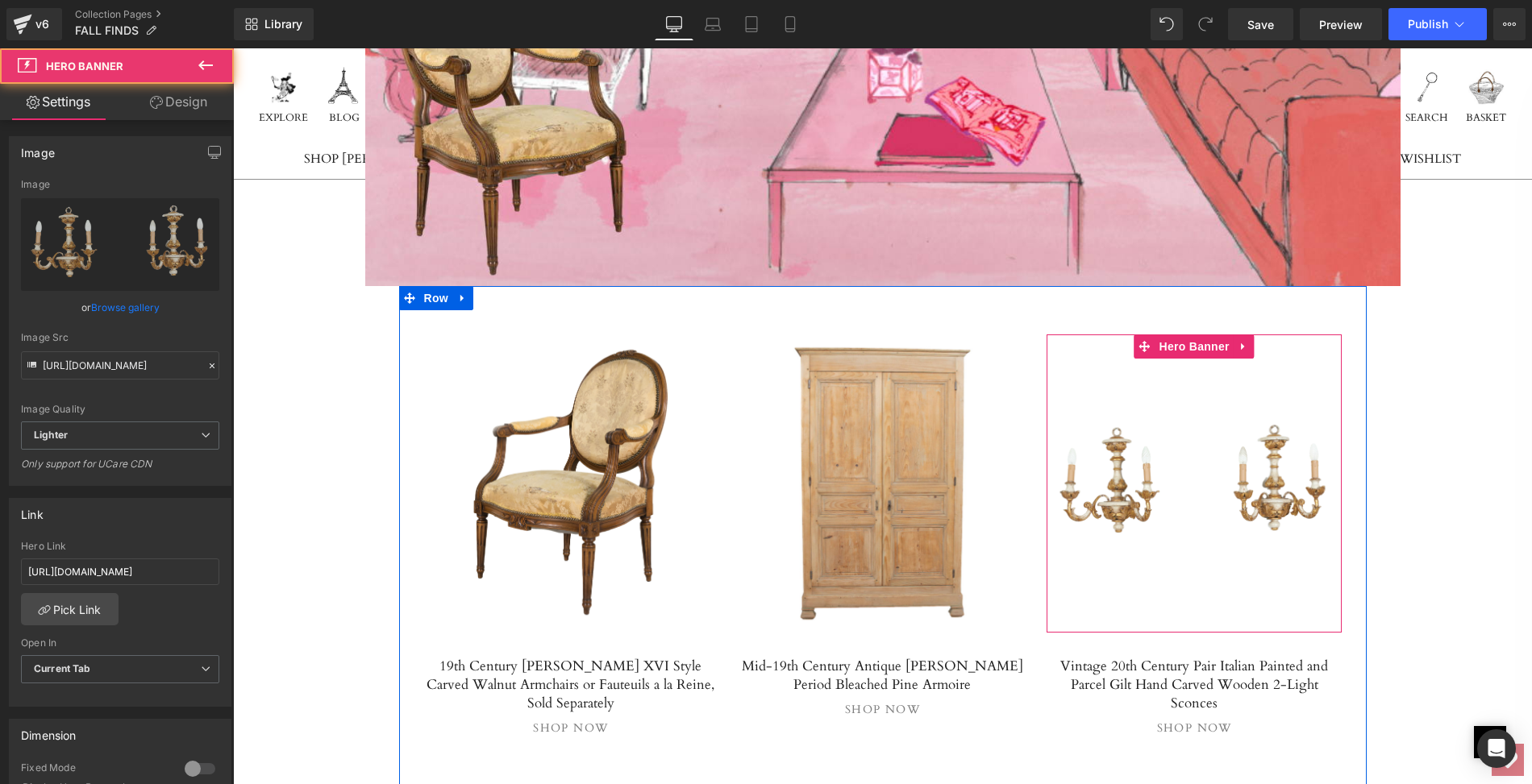
click at [1093, 469] on link at bounding box center [1194, 483] width 296 height 298
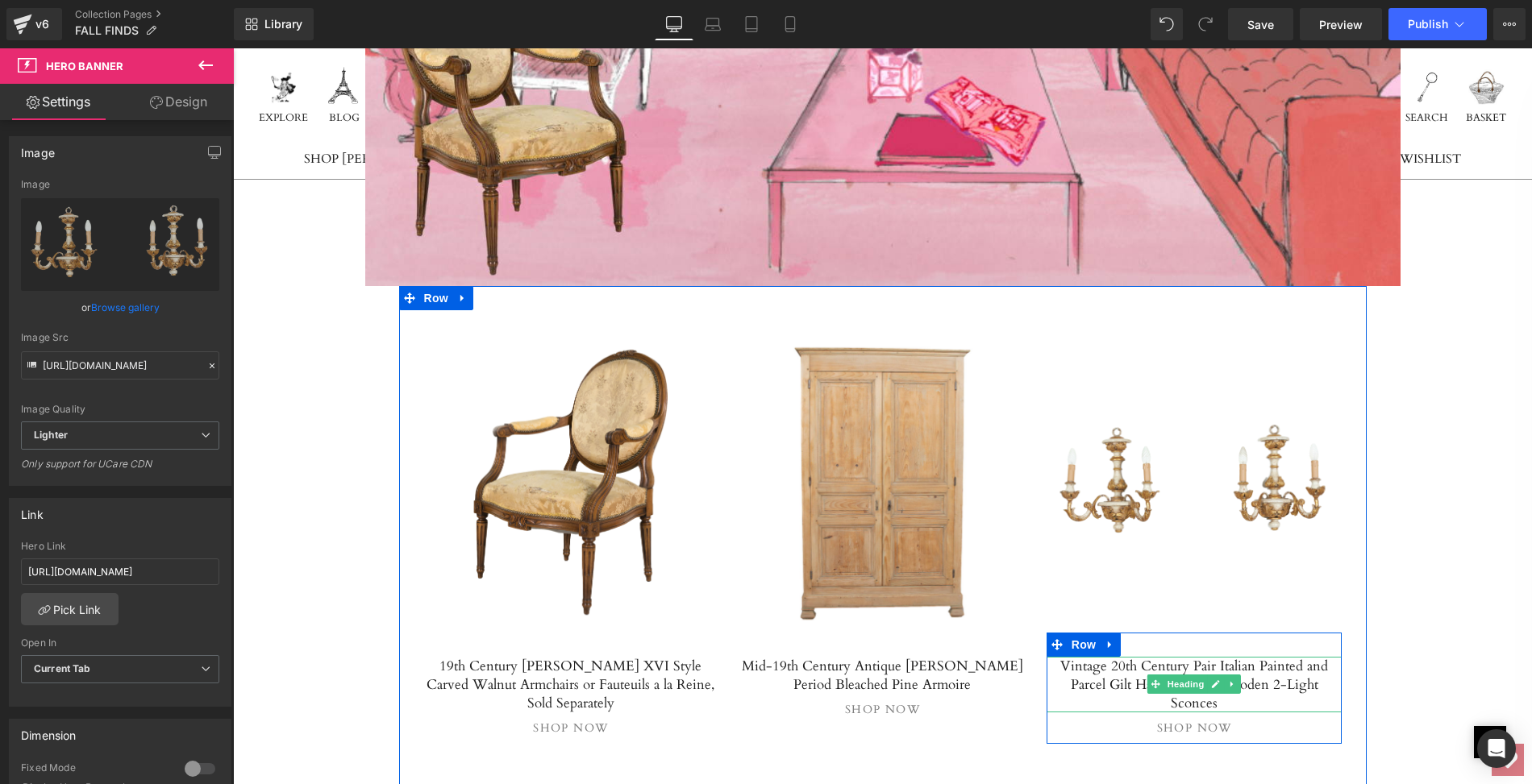
click at [1098, 657] on h5 "Vintage 20th Century Pair Italian Painted and Parcel Gilt Hand Carved Wooden 2-…" at bounding box center [1194, 685] width 296 height 56
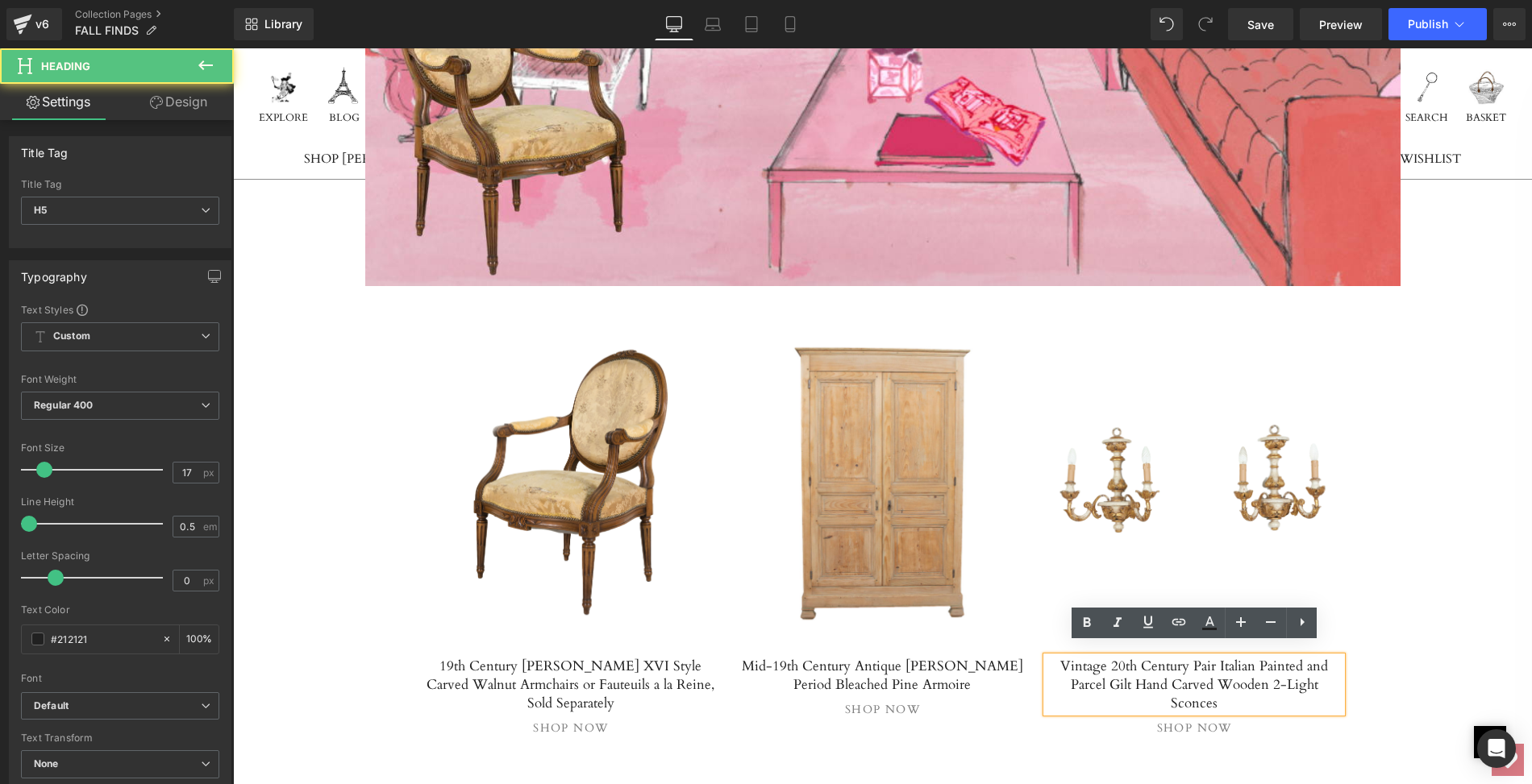
click at [1051, 657] on h5 "Vintage 20th Century Pair Italian Painted and Parcel Gilt Hand Carved Wooden 2-…" at bounding box center [1194, 685] width 296 height 56
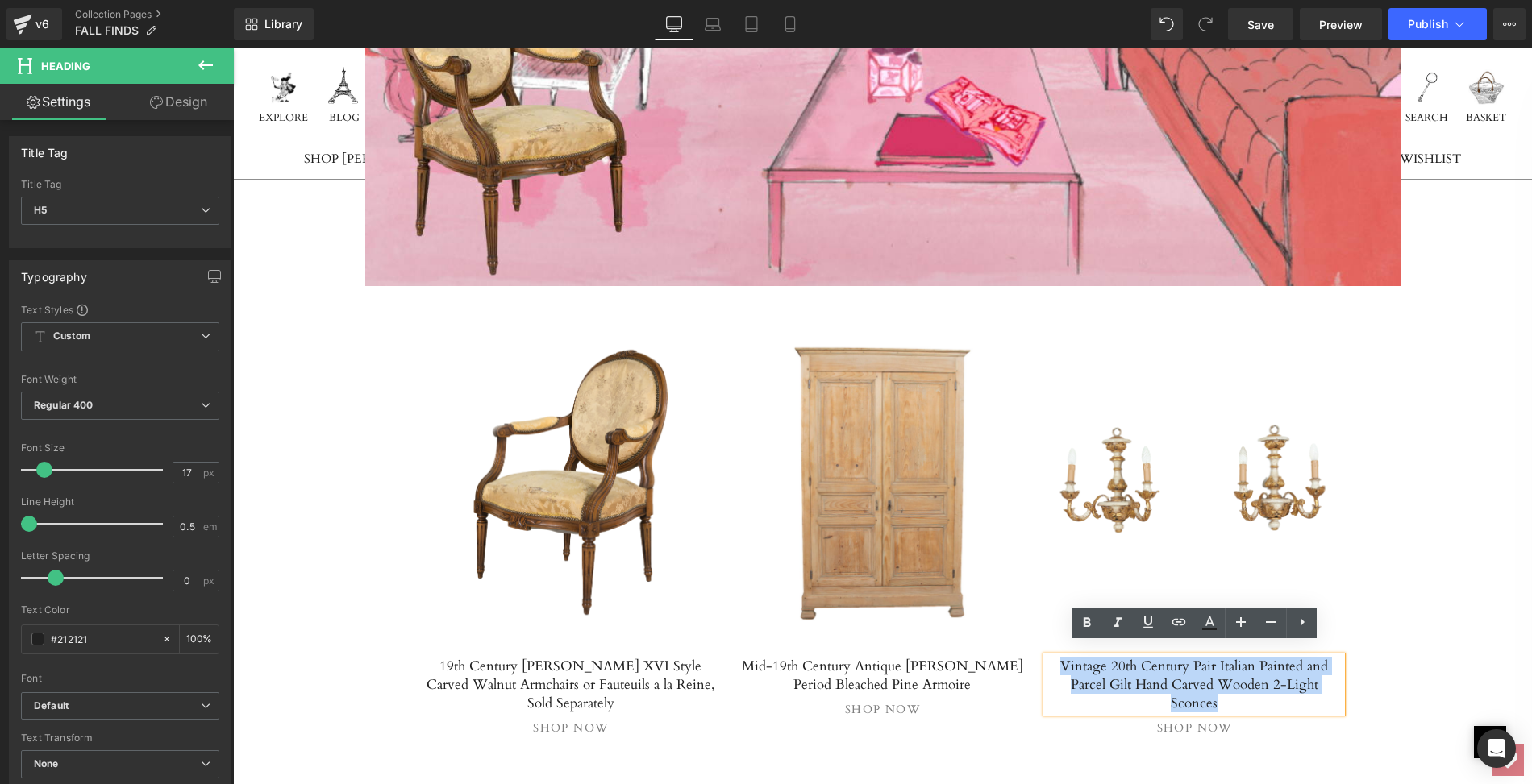
drag, startPoint x: 1051, startPoint y: 652, endPoint x: 1322, endPoint y: 670, distance: 271.6
click at [1322, 670] on h5 "Vintage 20th Century Pair Italian Painted and Parcel Gilt Hand Carved Wooden 2-…" at bounding box center [1194, 685] width 296 height 56
paste div
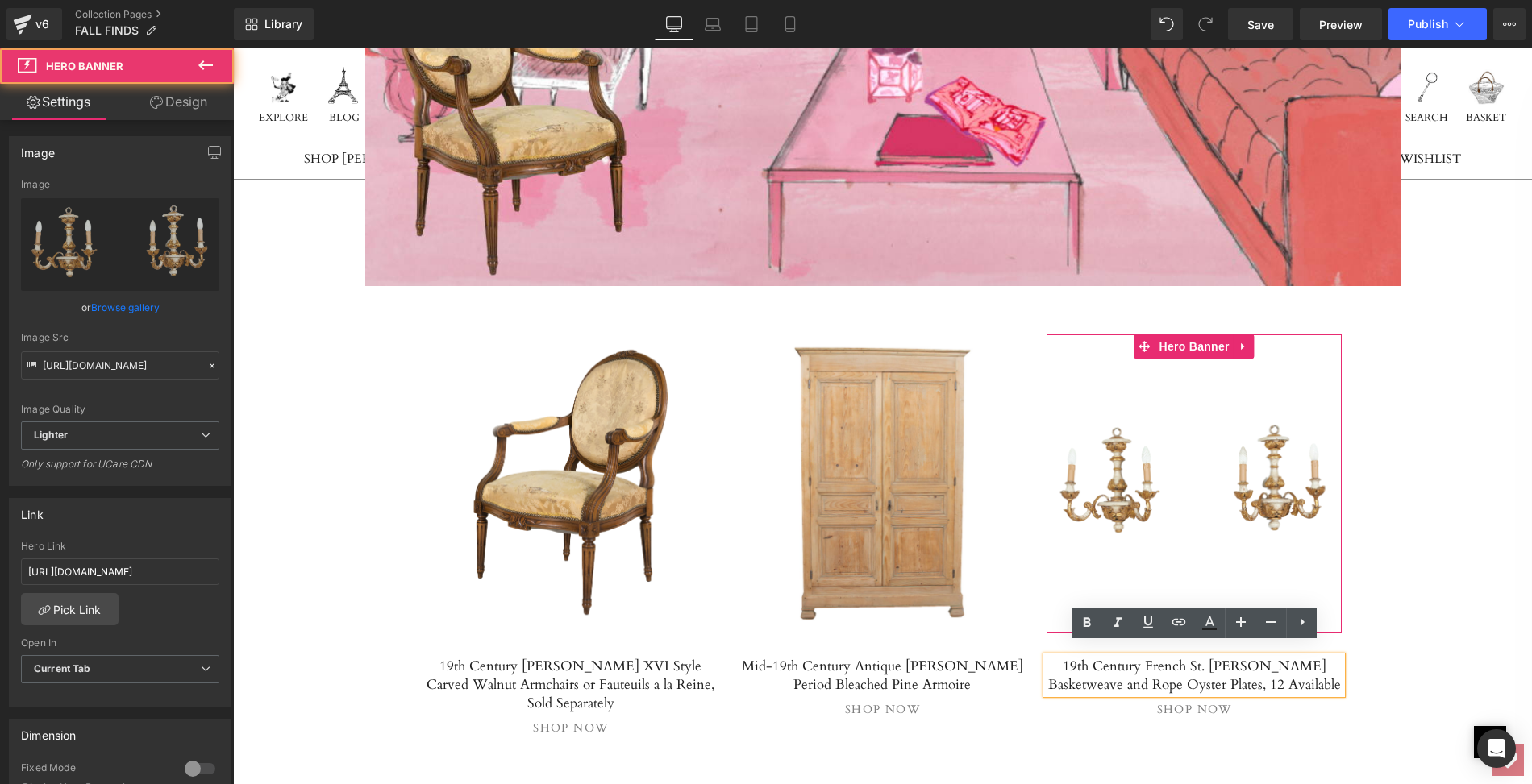
click at [1113, 452] on link at bounding box center [1194, 483] width 296 height 298
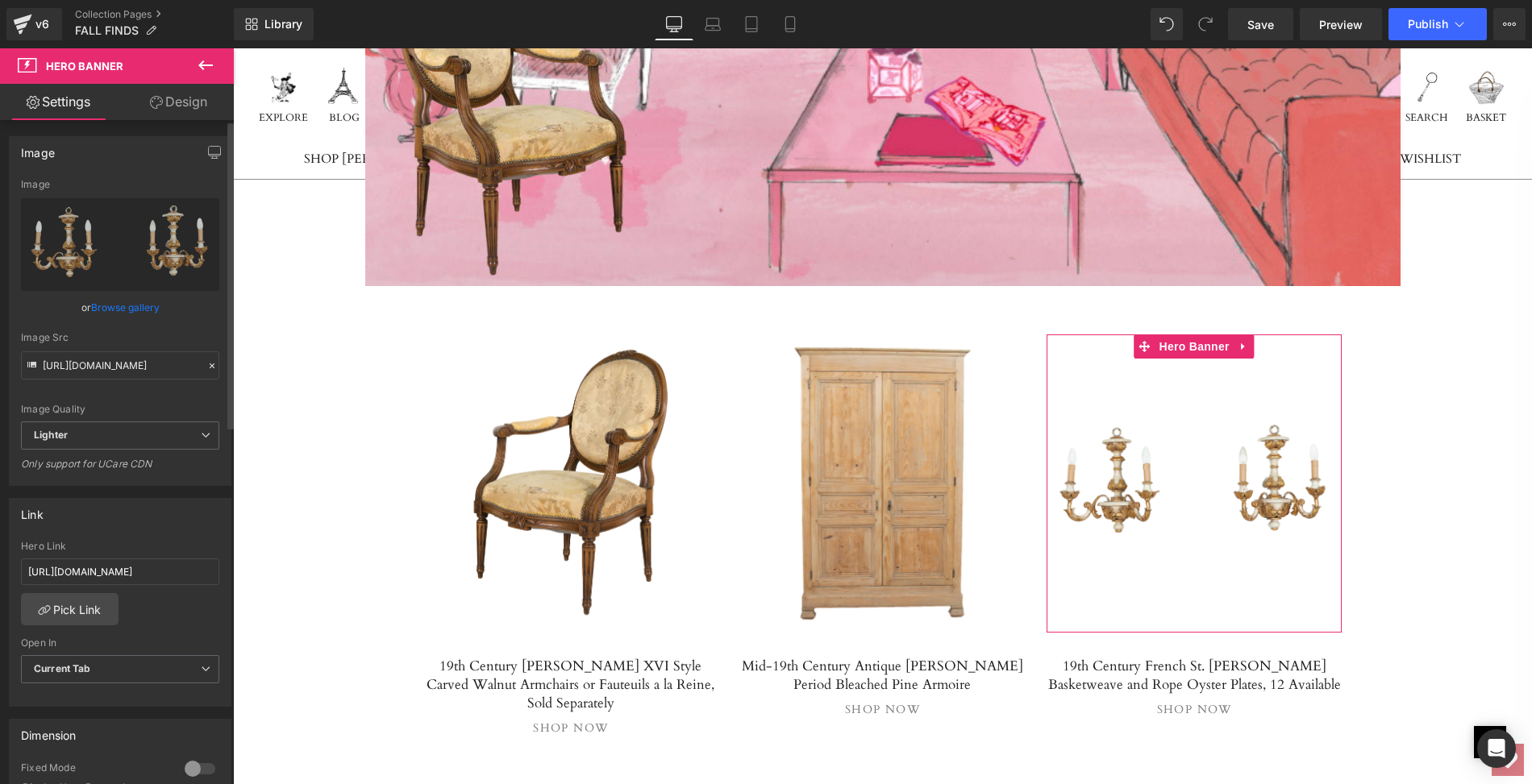
click at [115, 308] on link "Browse gallery" at bounding box center [125, 307] width 68 height 28
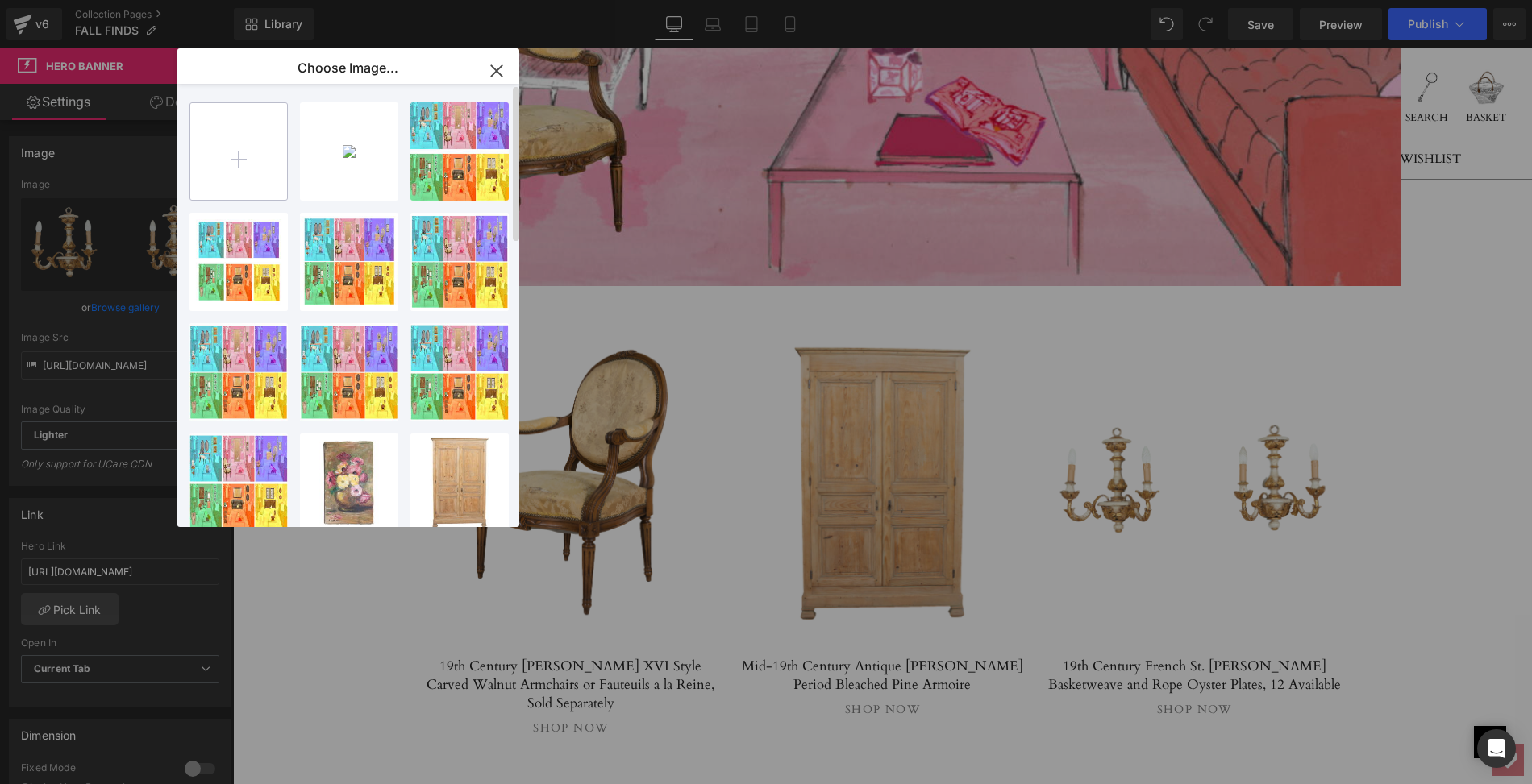
click at [235, 158] on input "file" at bounding box center [239, 152] width 97 height 97
type input "C:\fakepath\LOPM77-23ps.jpg"
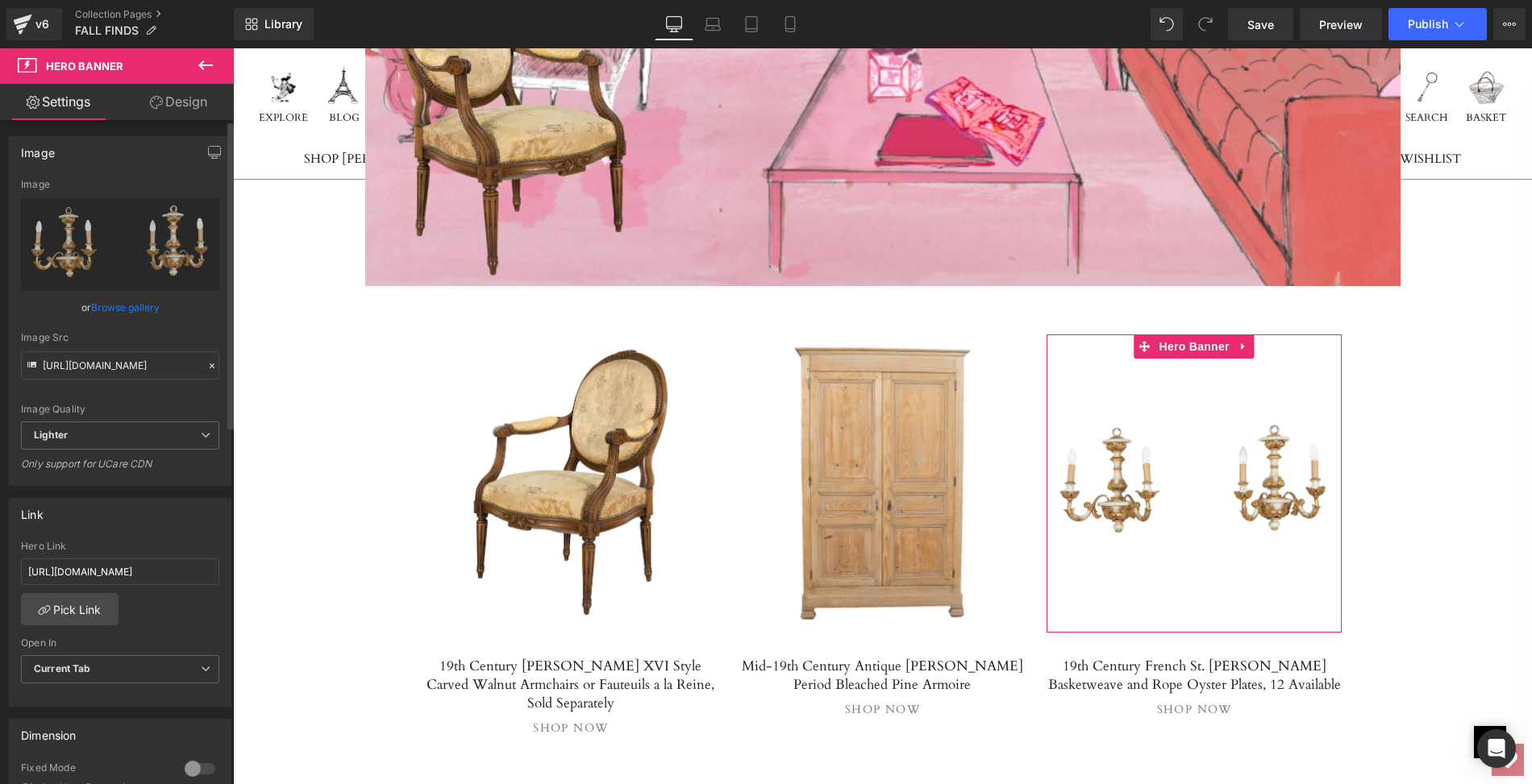
click at [145, 308] on link "Browse gallery" at bounding box center [125, 307] width 68 height 28
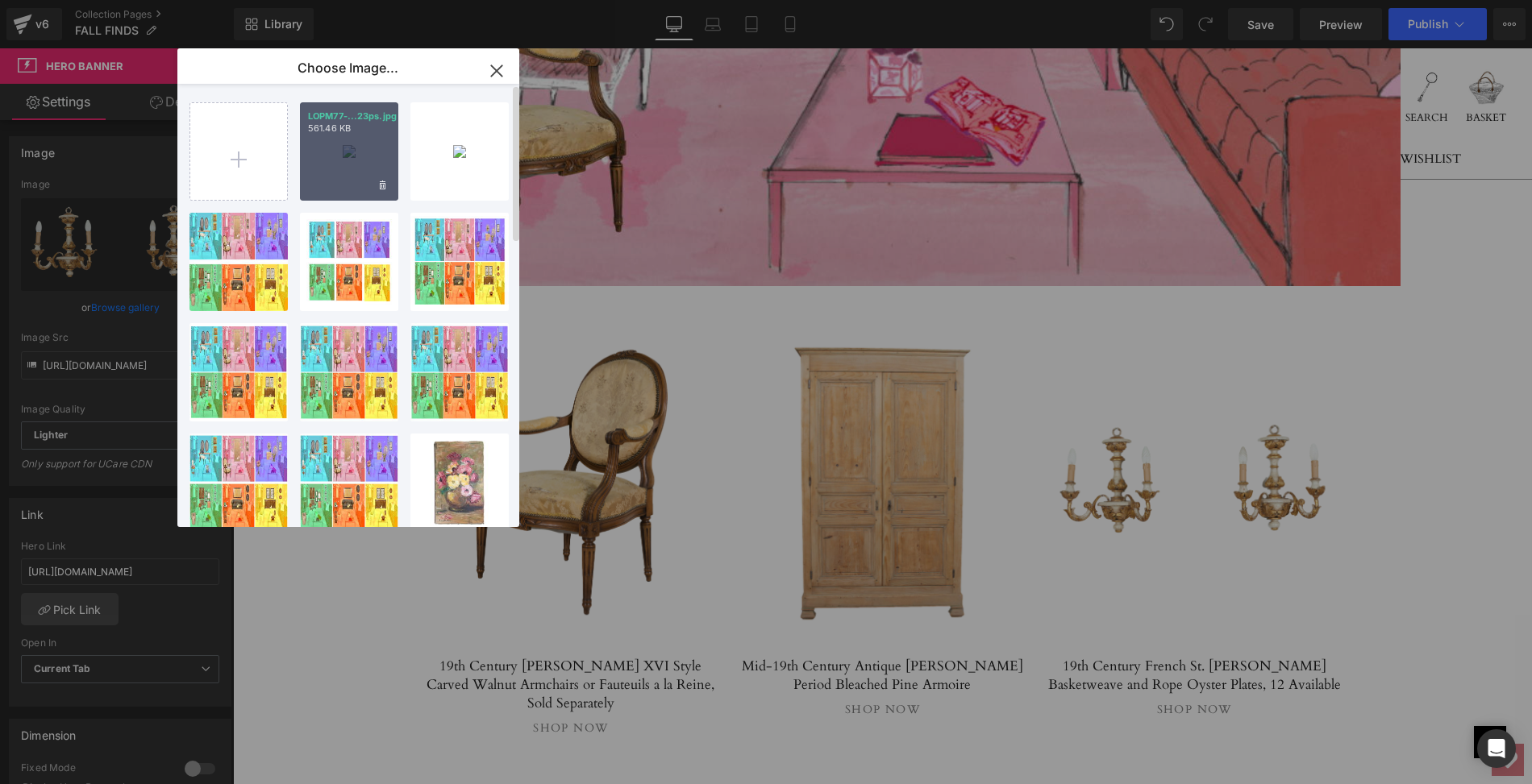
click at [334, 152] on div "LOPM77-...23ps.jpg 561.46 KB" at bounding box center [349, 152] width 99 height 99
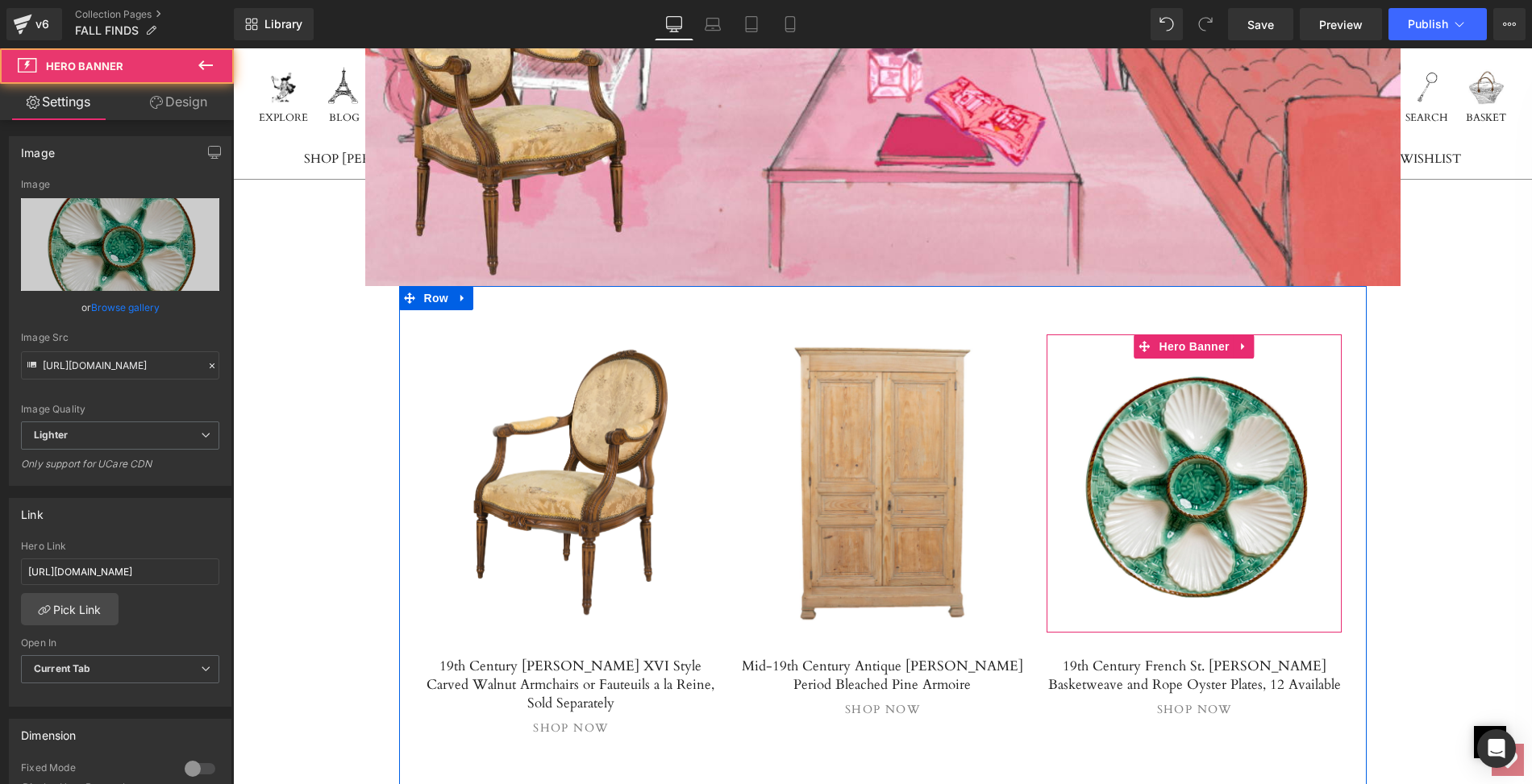
click at [1142, 392] on link at bounding box center [1194, 483] width 296 height 298
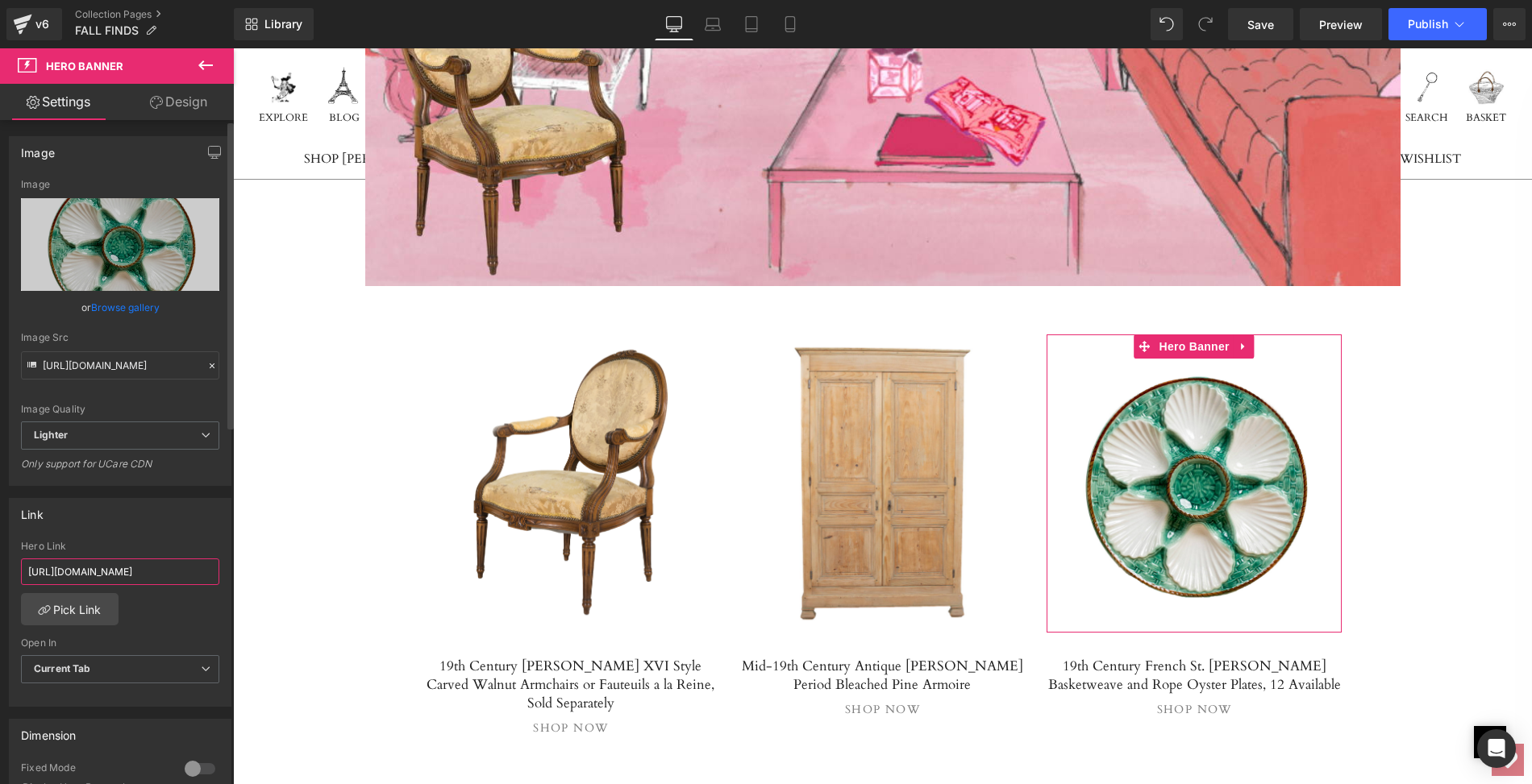
click at [25, 562] on input "https://lolofrenchantiques.com/products/vintage-20th-century-pair-italian-paint…" at bounding box center [120, 571] width 198 height 26
drag, startPoint x: 25, startPoint y: 562, endPoint x: 221, endPoint y: 567, distance: 196.1
click at [221, 567] on div "https://lolofrenchantiques.com/products/vintage-20th-century-pair-italian-paint…" at bounding box center [120, 623] width 221 height 165
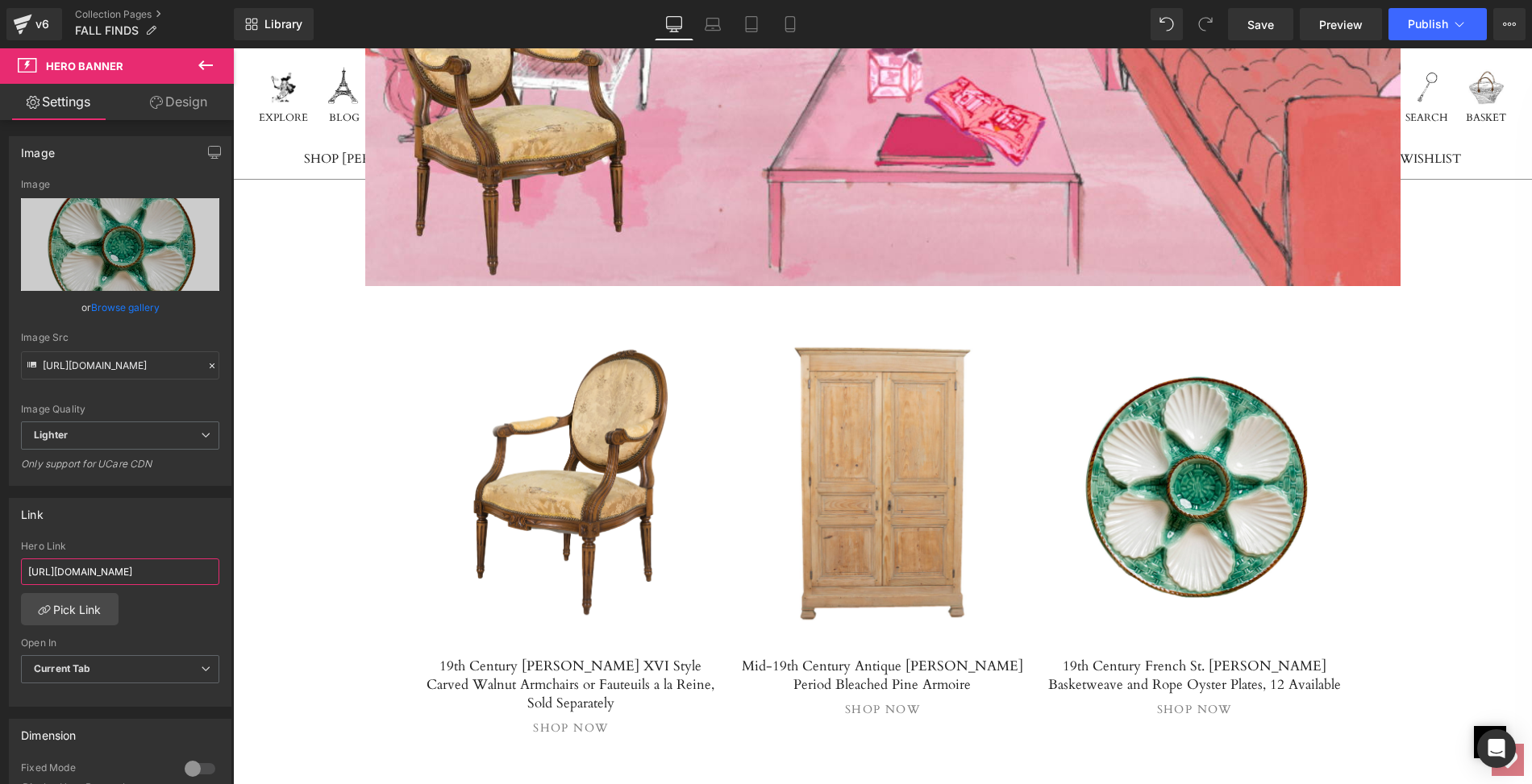
paste input "19th-century-french-st-clement-basketweave-and-rope-oyster-plates-12-available"
type input "https://lolofrenchantiques.com/products/19th-century-french-st-clement-basketwe…"
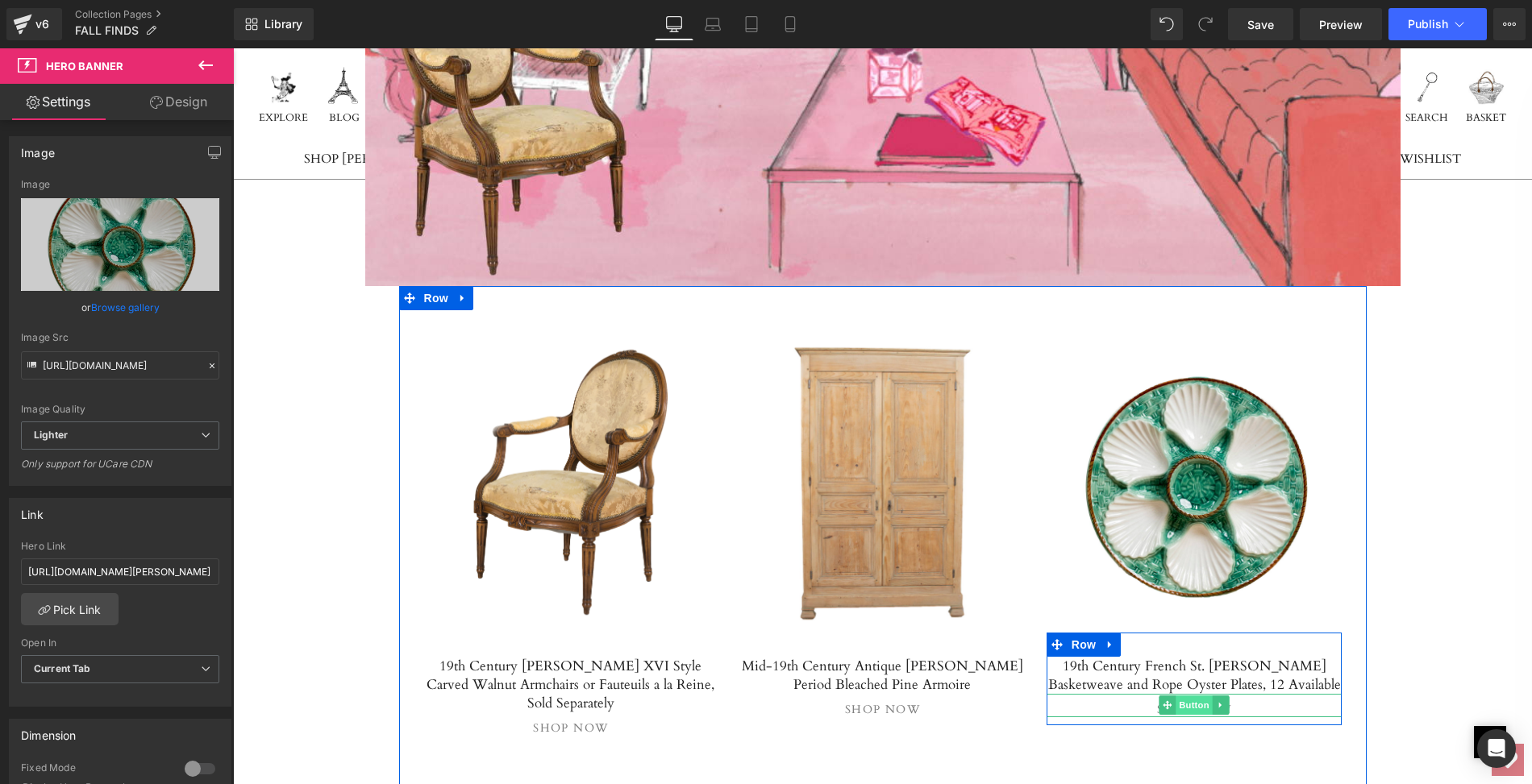
click at [1188, 695] on span "Button" at bounding box center [1194, 705] width 37 height 20
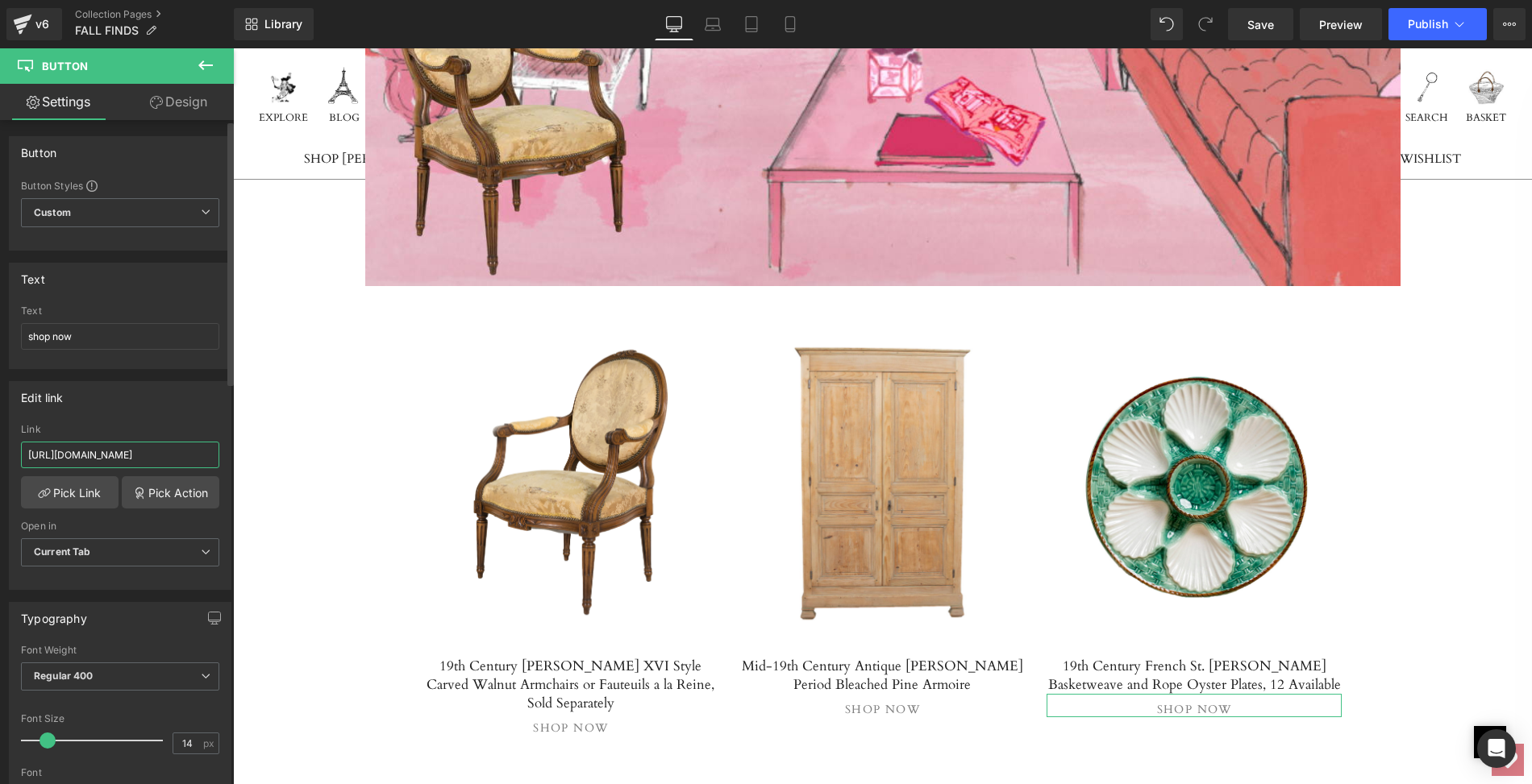
click at [23, 452] on input "https://lolofrenchantiques.com/products/vintage-20th-century-pair-italian-paint…" at bounding box center [120, 455] width 198 height 26
drag, startPoint x: 23, startPoint y: 452, endPoint x: 230, endPoint y: 450, distance: 207.0
click at [230, 450] on div "Button Button Styles Custom Custom Setup Global Style Custom Setup Global Style…" at bounding box center [117, 456] width 234 height 672
paste input "19th-century-french-st-clement-basketweave-and-rope-oyster-plates-12-available"
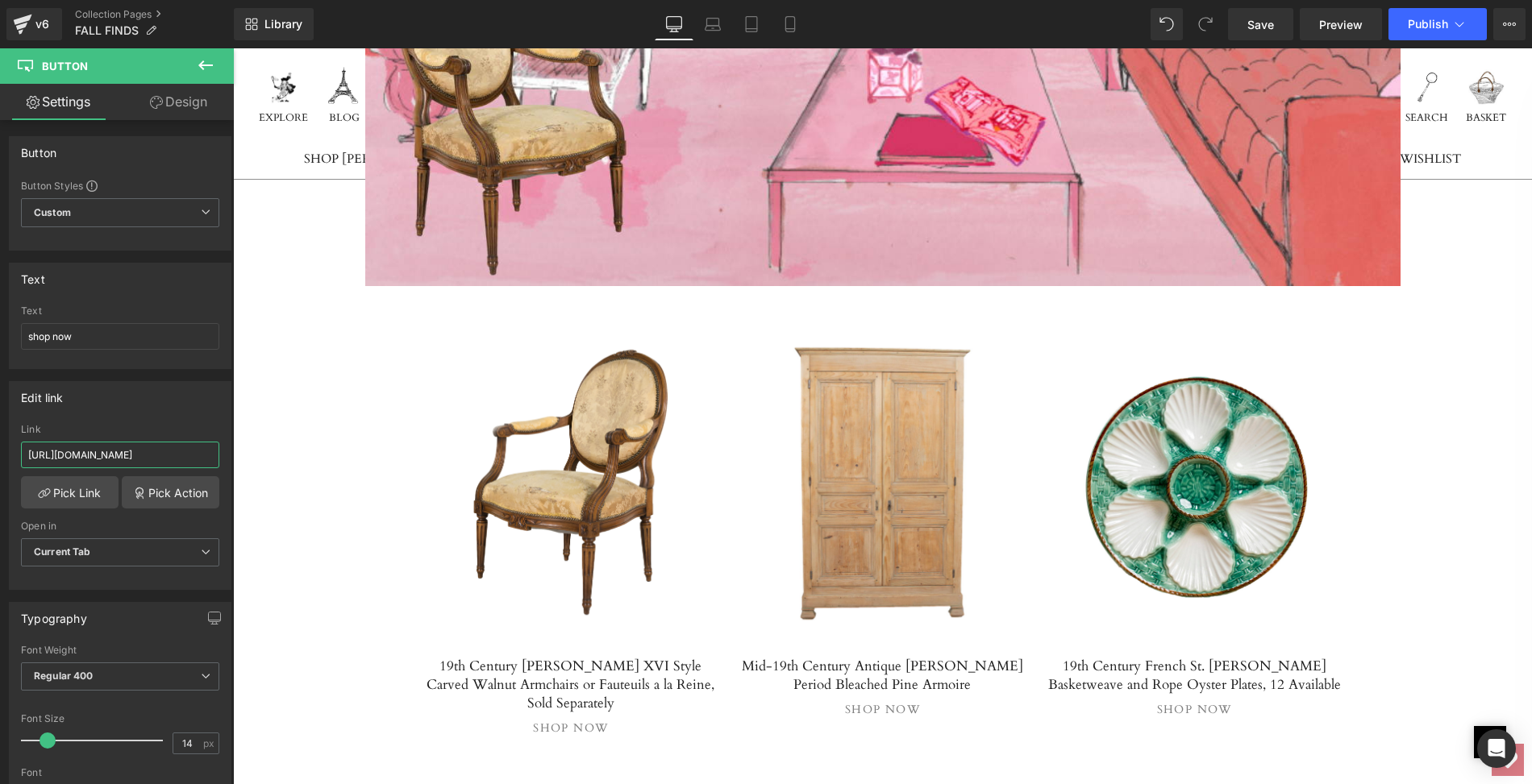
type input "https://lolofrenchantiques.com/products/19th-century-french-st-clement-basketwe…"
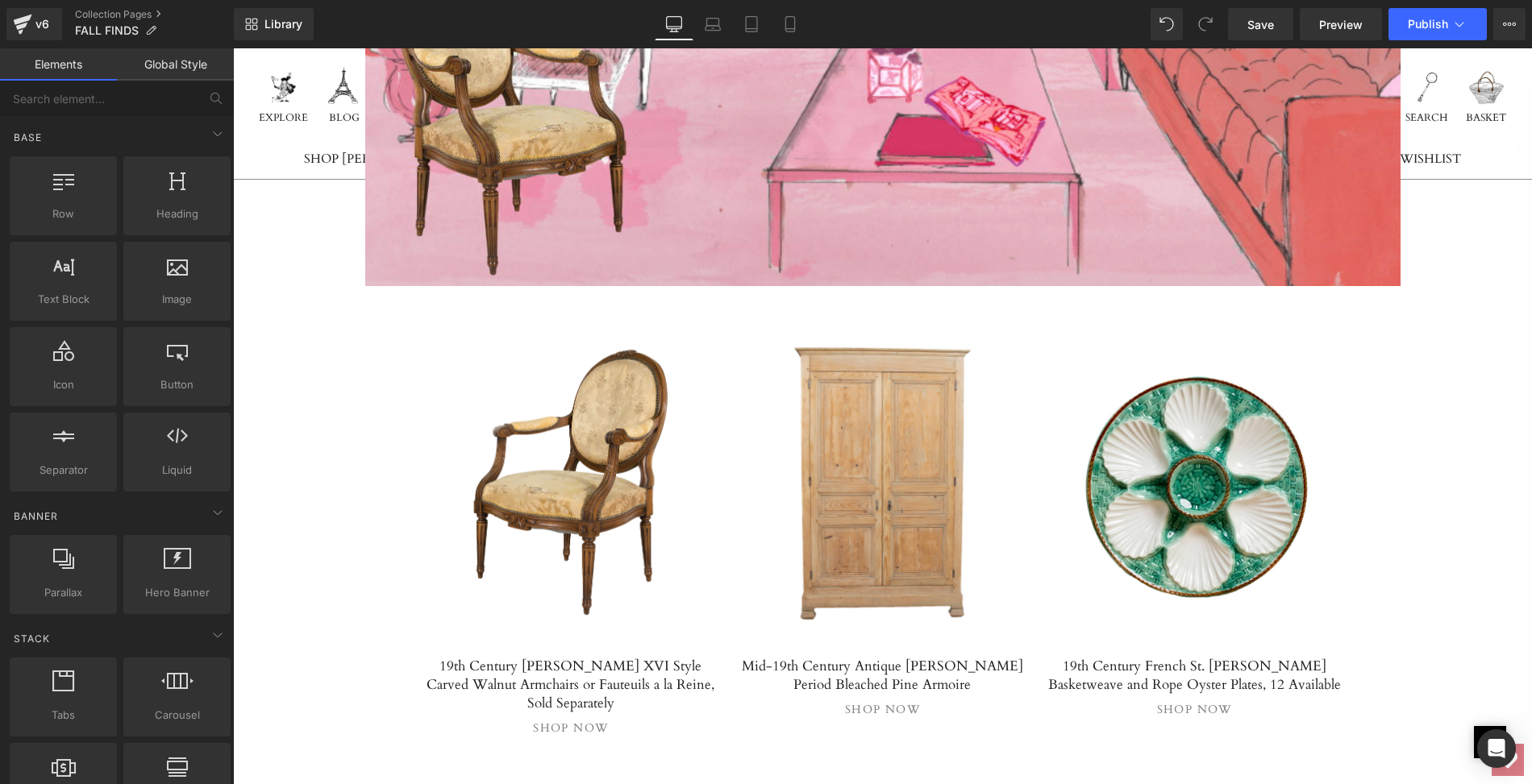
scroll to position [0, 0]
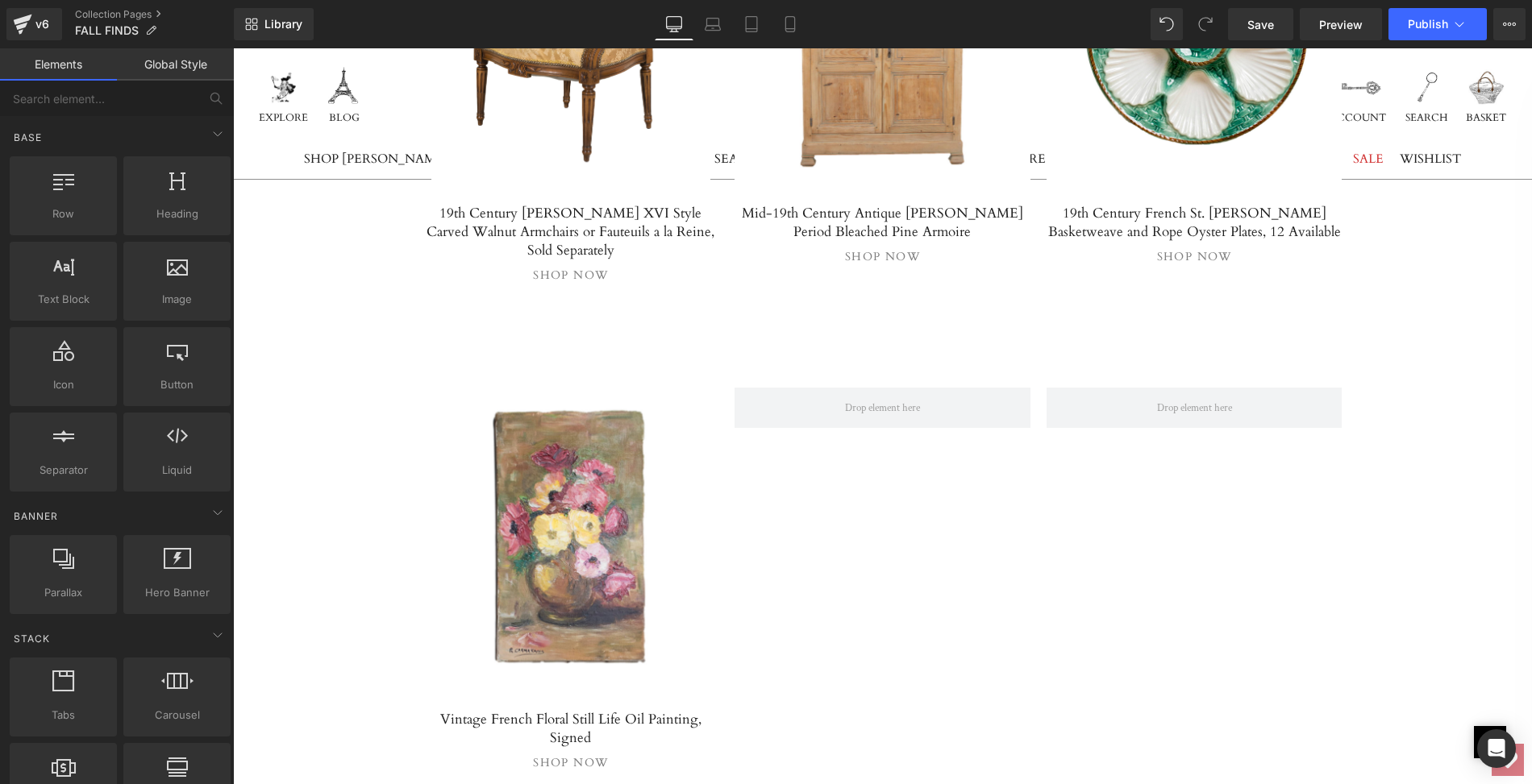
scroll to position [4271, 0]
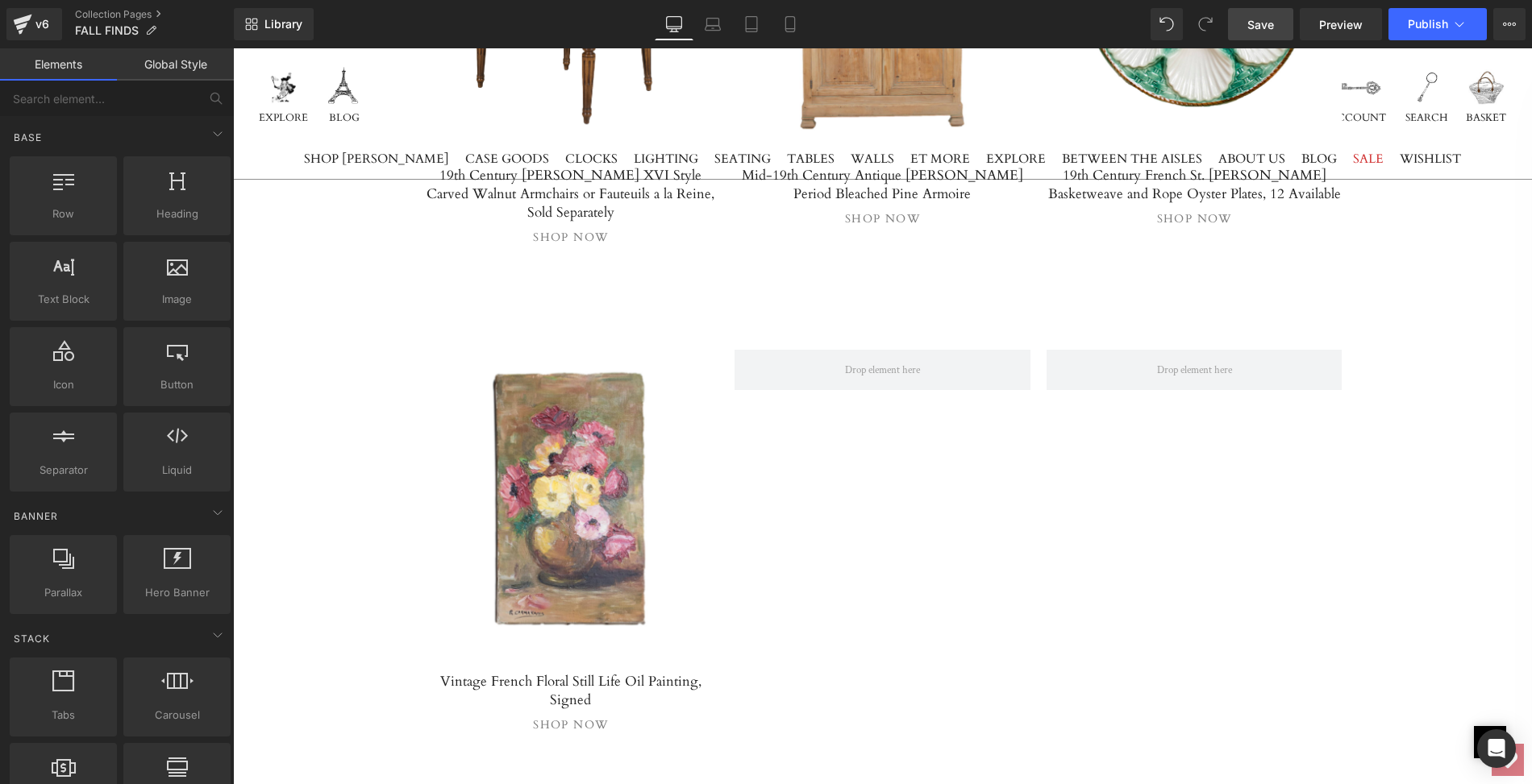
click at [1257, 21] on span "Save" at bounding box center [1261, 25] width 26 height 17
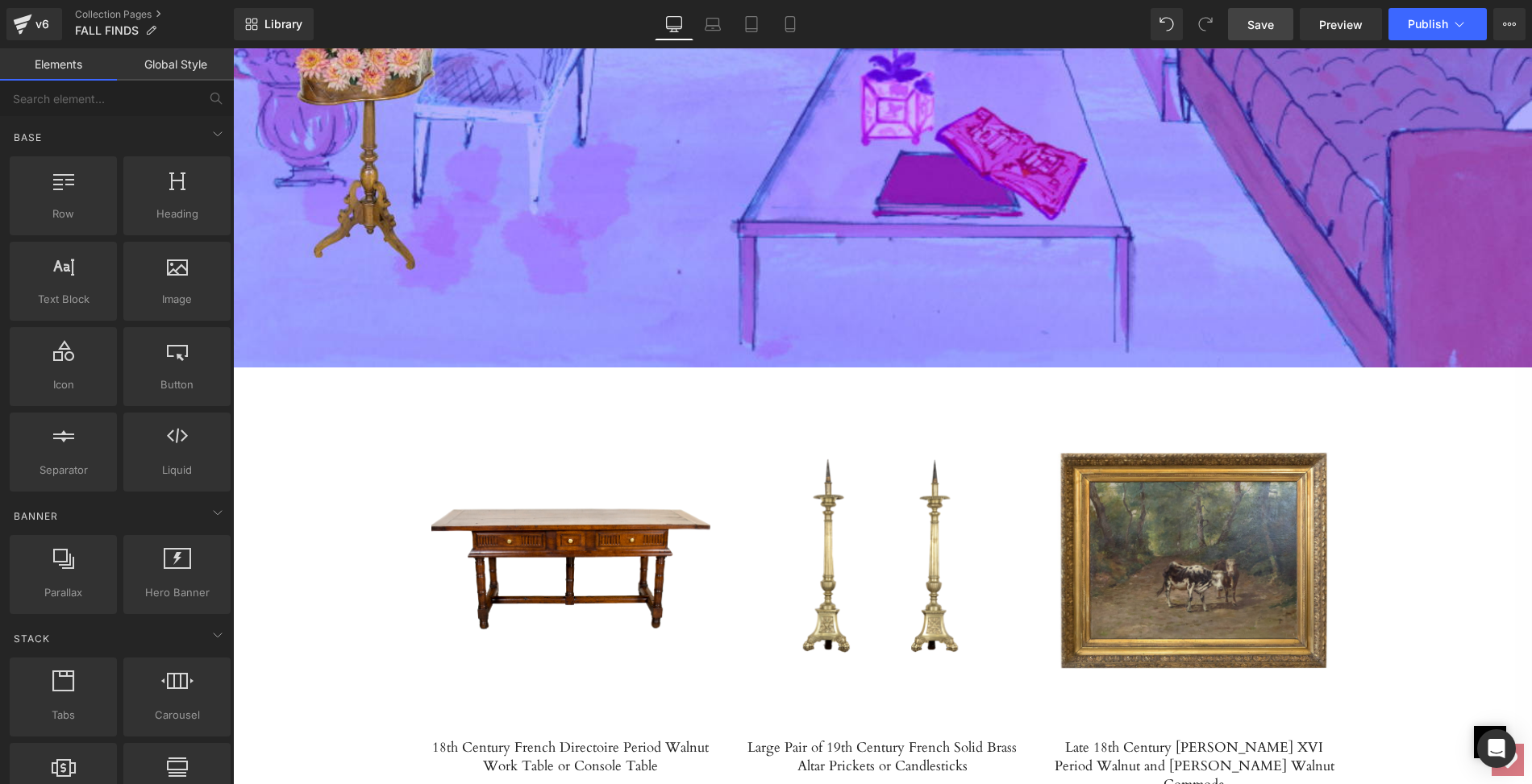
scroll to position [5642, 0]
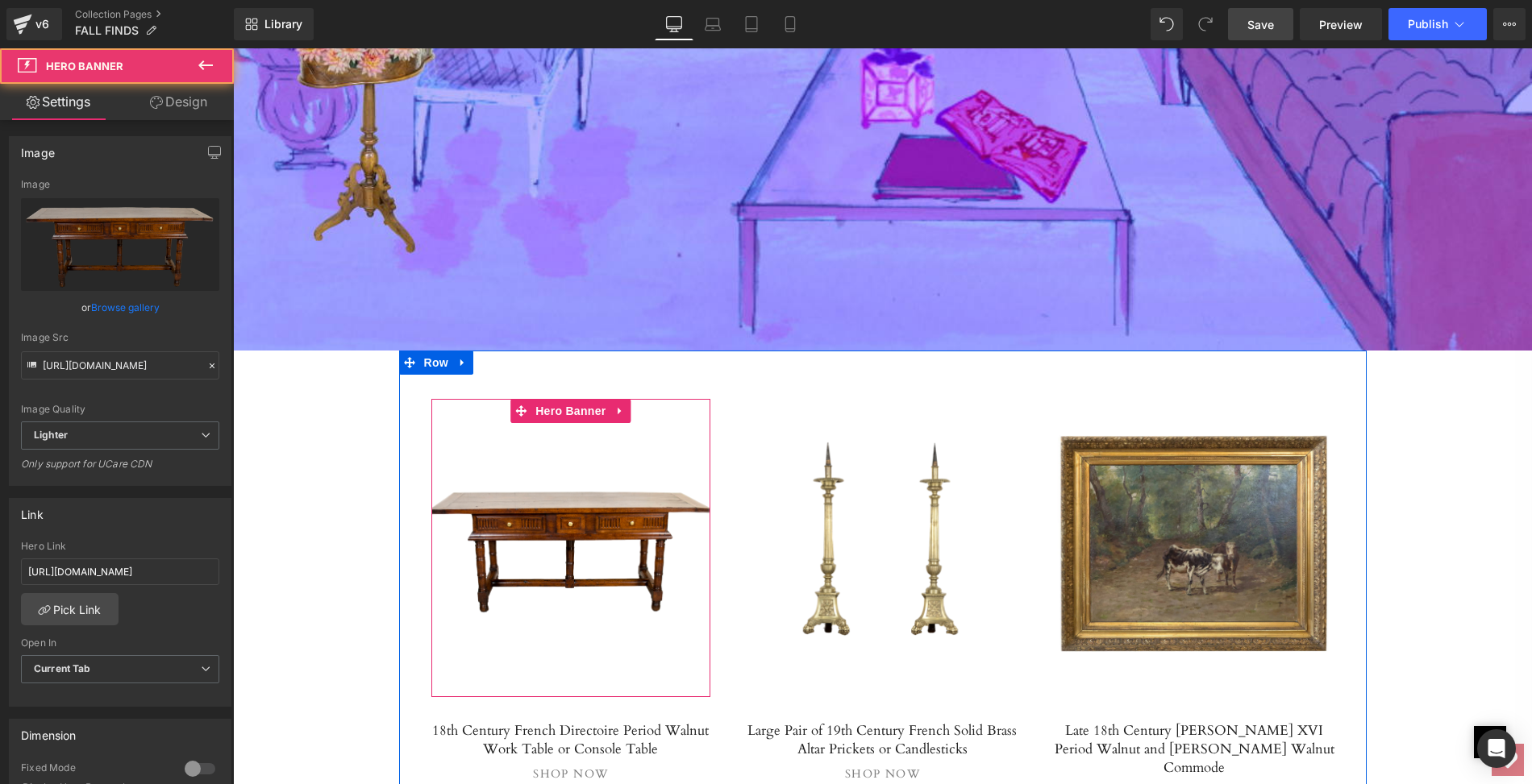
click at [614, 479] on link at bounding box center [571, 548] width 280 height 298
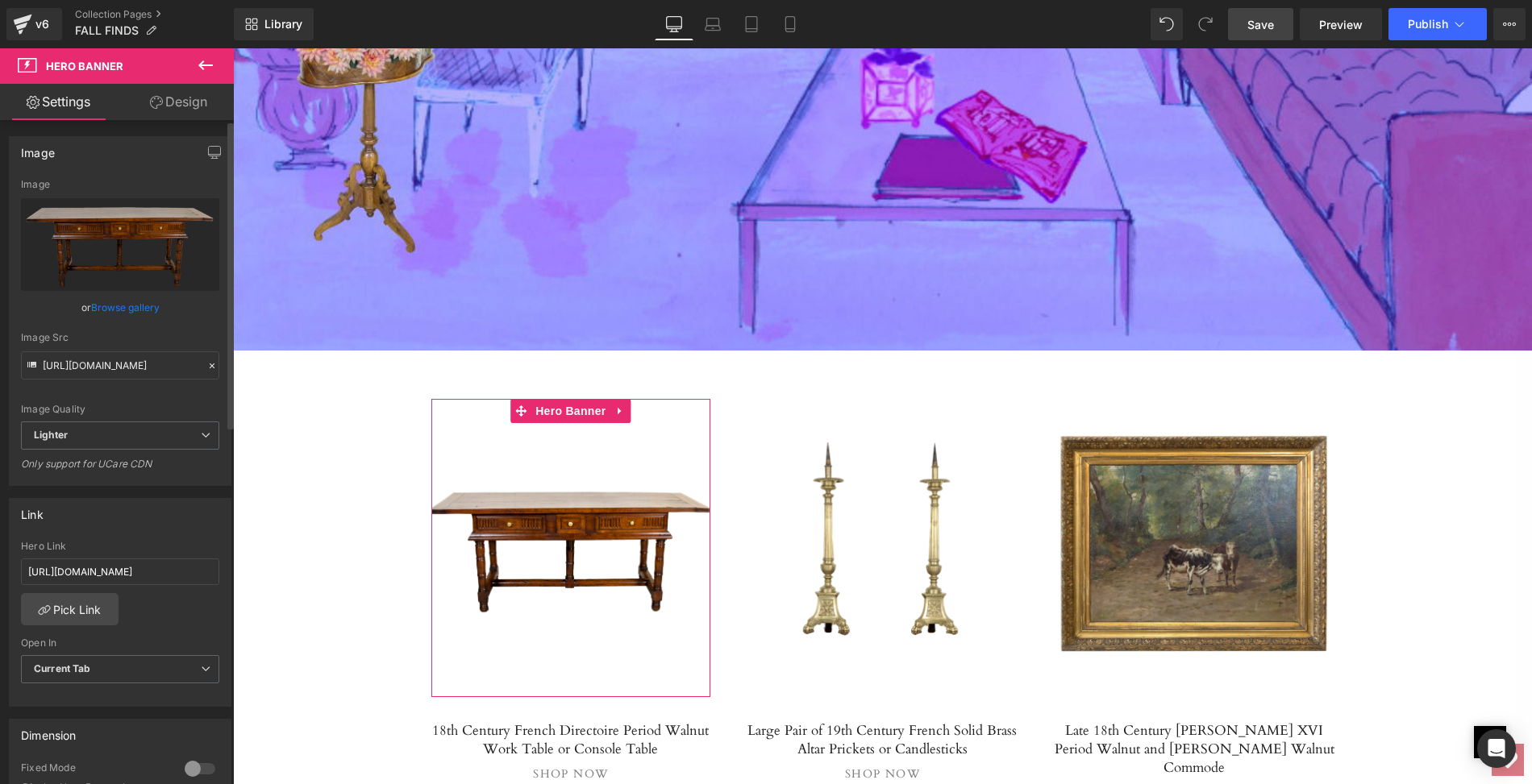
click at [147, 307] on link "Browse gallery" at bounding box center [125, 307] width 68 height 28
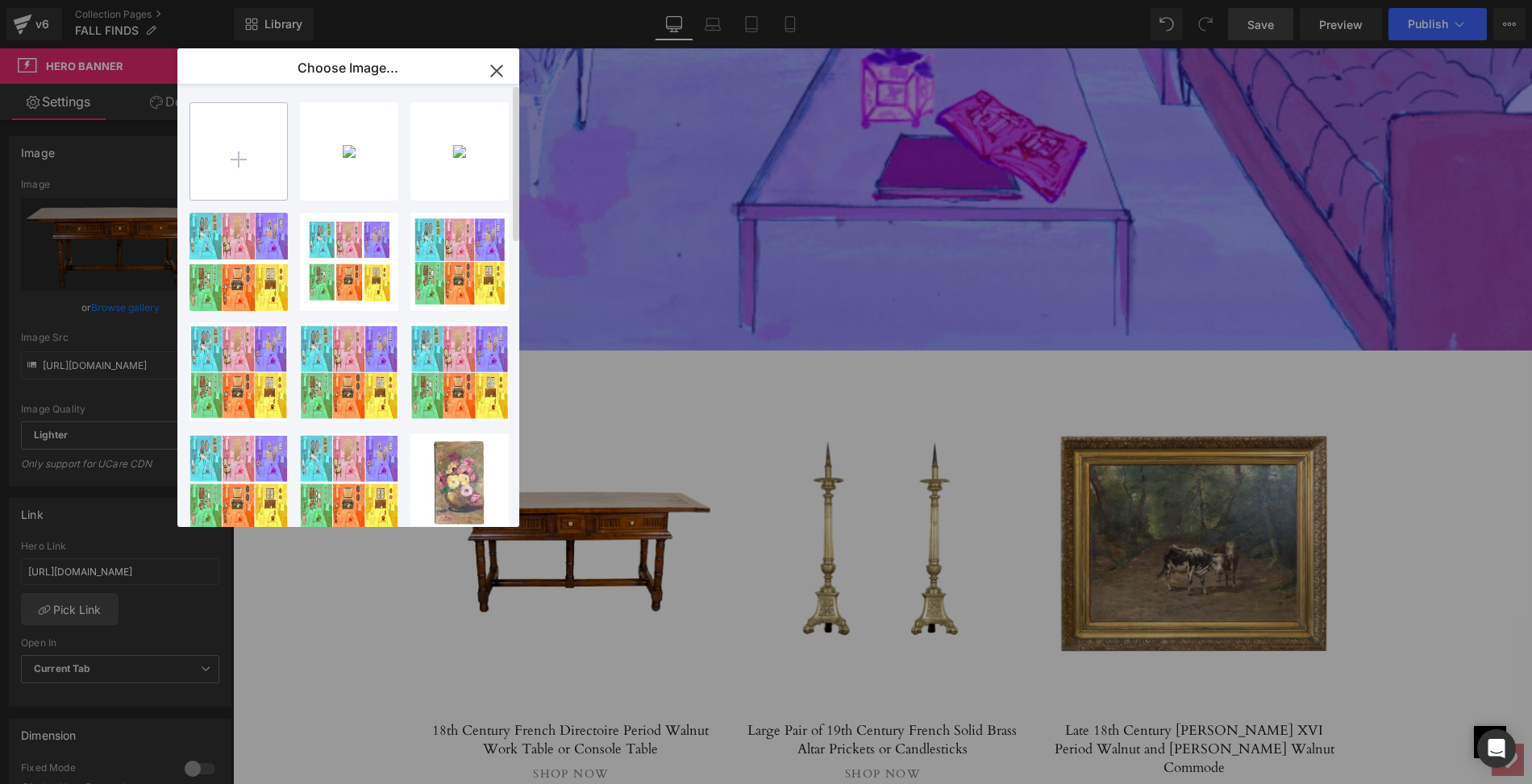
click at [238, 159] on input "file" at bounding box center [239, 152] width 97 height 97
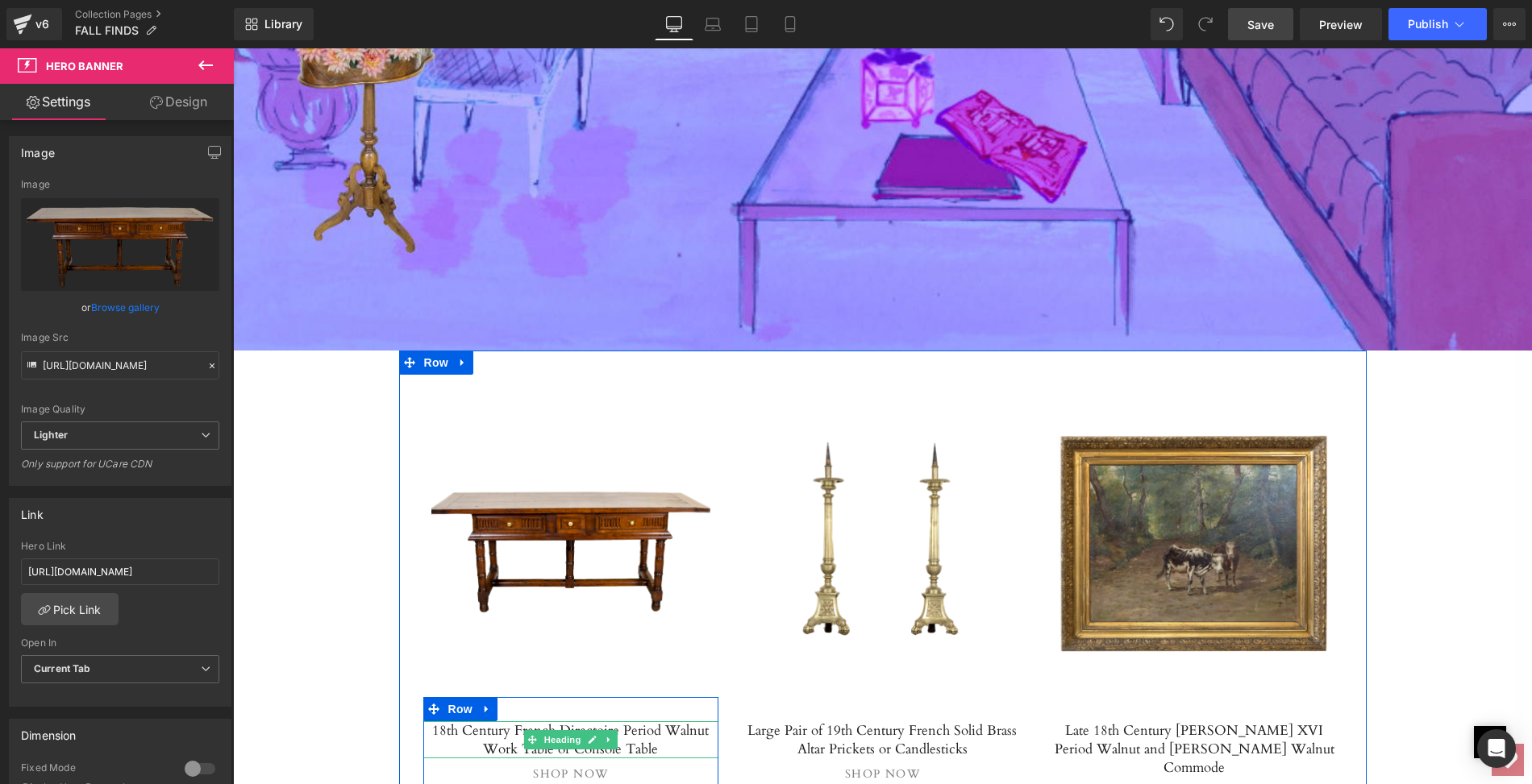
click at [429, 722] on h5 "18th Century French Directoire Period Walnut Work Table or Console Table" at bounding box center [571, 740] width 296 height 37
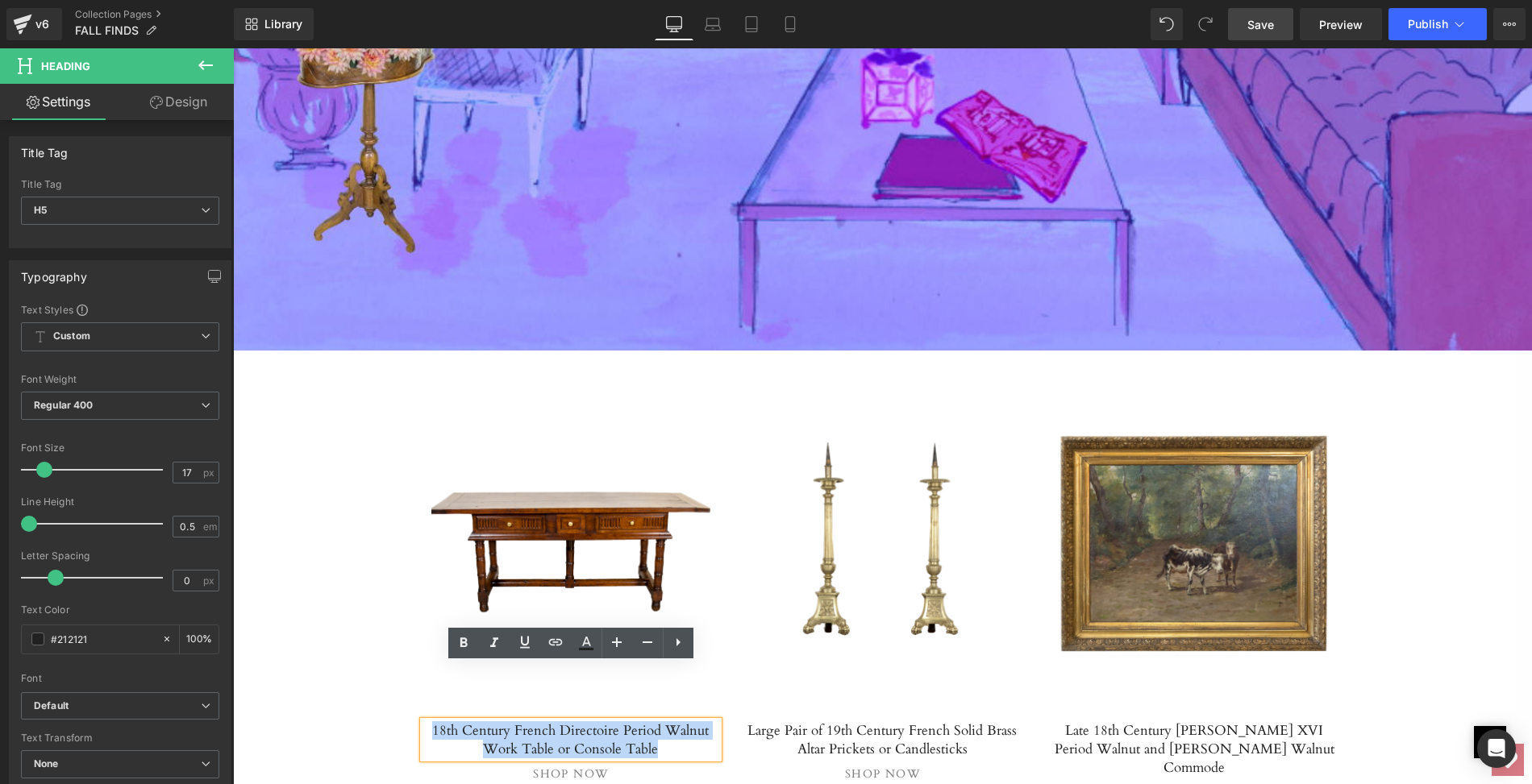
drag, startPoint x: 429, startPoint y: 672, endPoint x: 642, endPoint y: 684, distance: 213.3
click at [642, 722] on h5 "18th Century French Directoire Period Walnut Work Table or Console Table" at bounding box center [571, 740] width 296 height 37
paste div
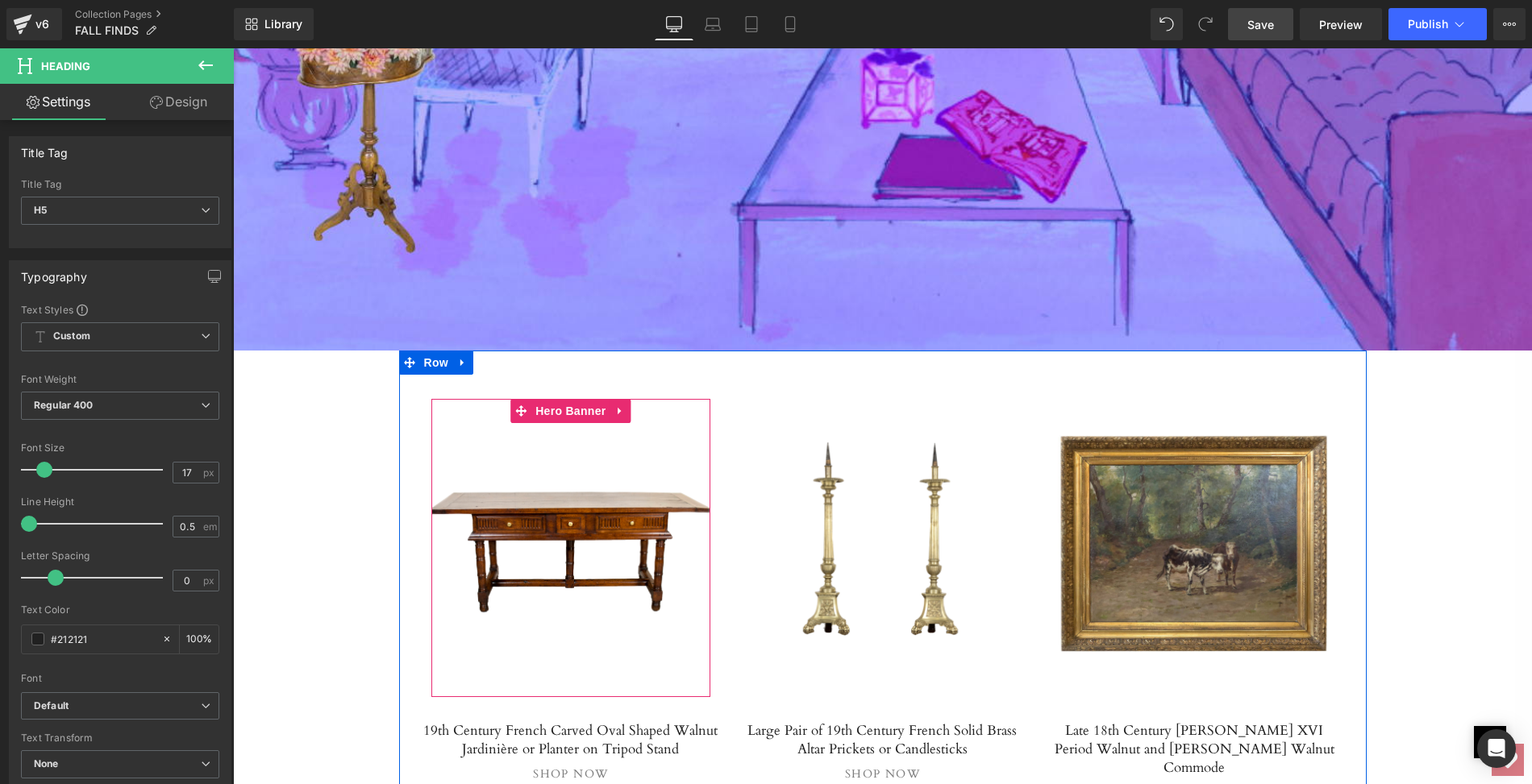
click at [512, 477] on link at bounding box center [571, 548] width 280 height 298
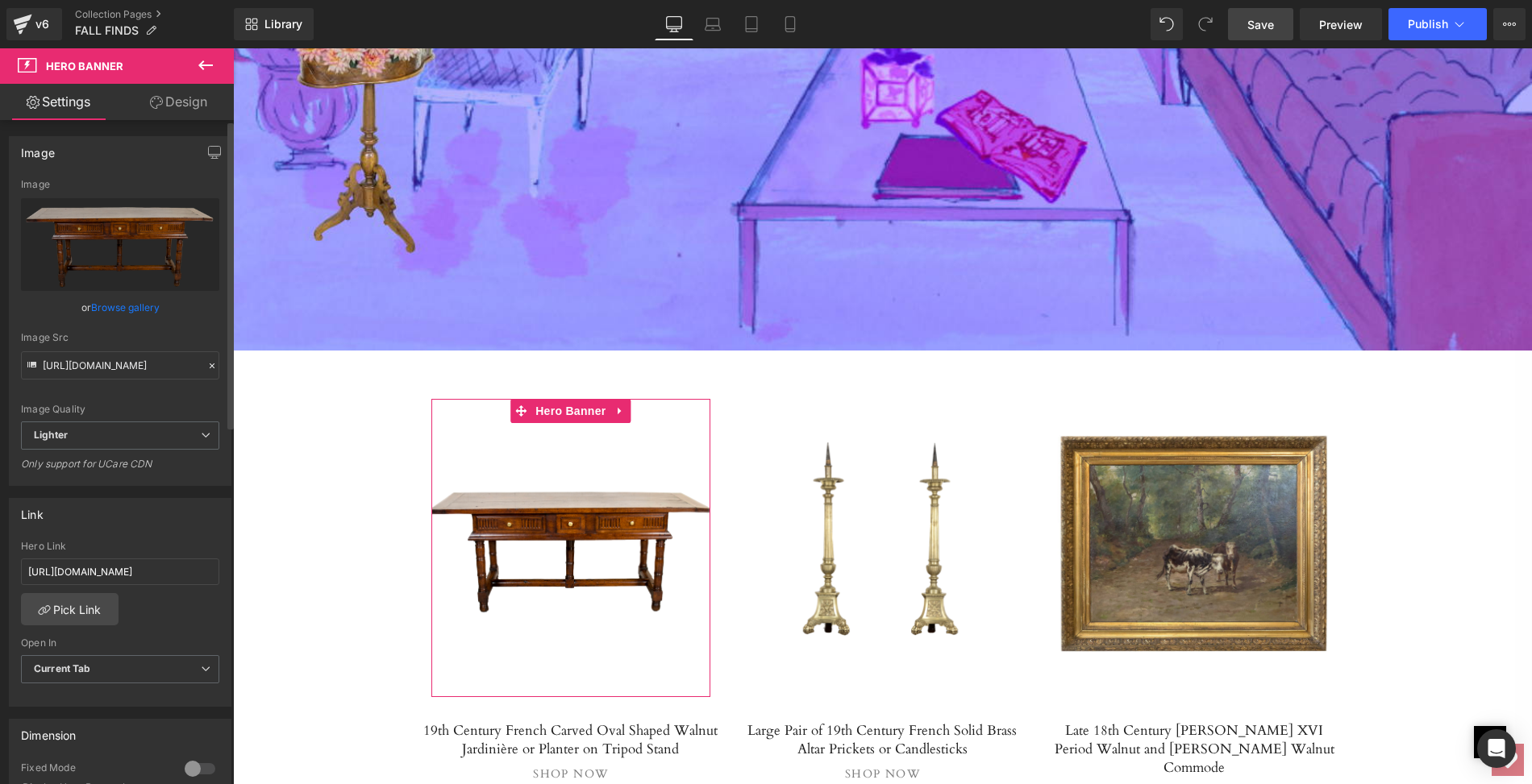
click at [135, 305] on link "Browse gallery" at bounding box center [125, 307] width 68 height 28
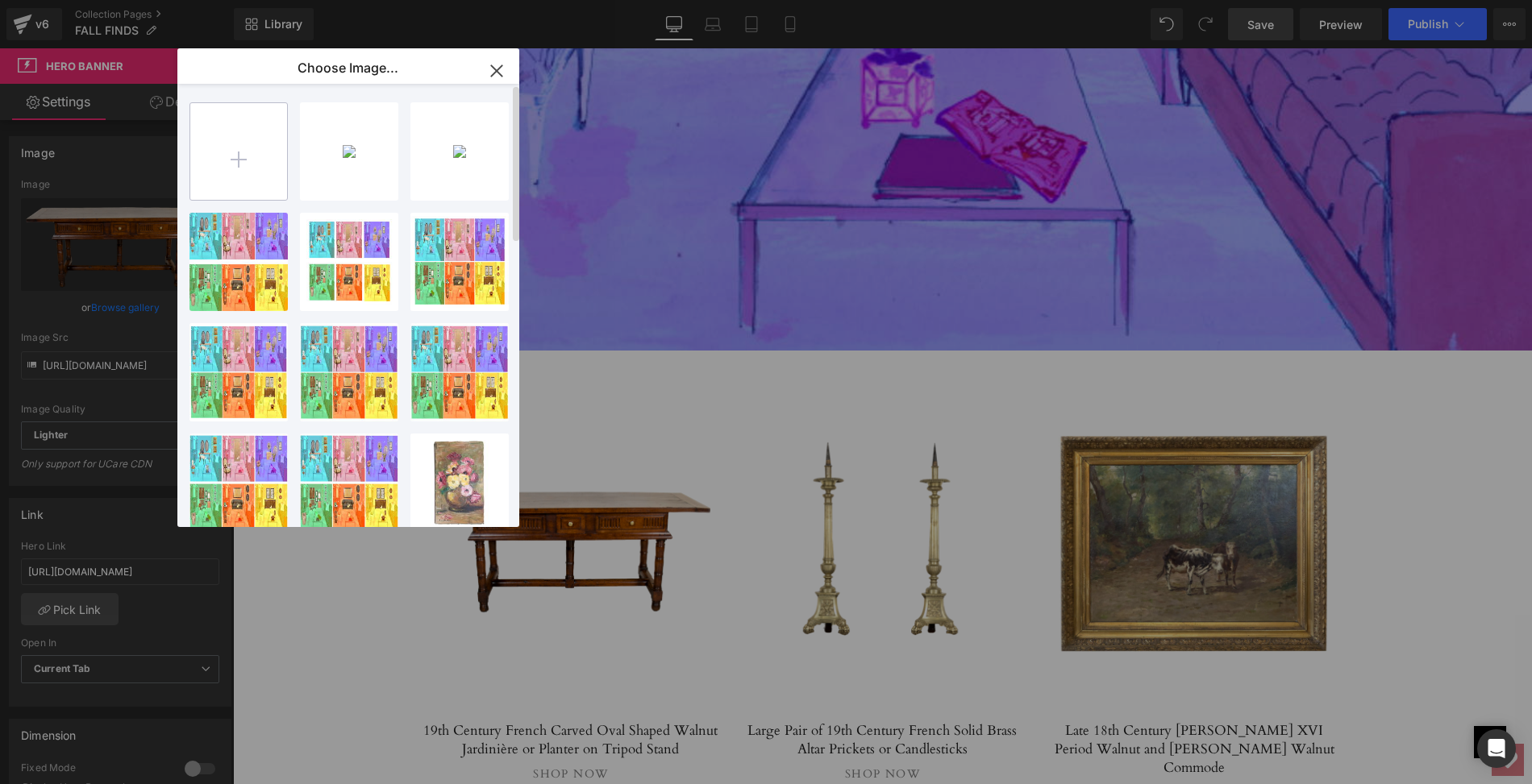
click at [241, 158] on input "file" at bounding box center [239, 152] width 97 height 97
type input "C:\fakepath\LOPI147mainps.jpeg"
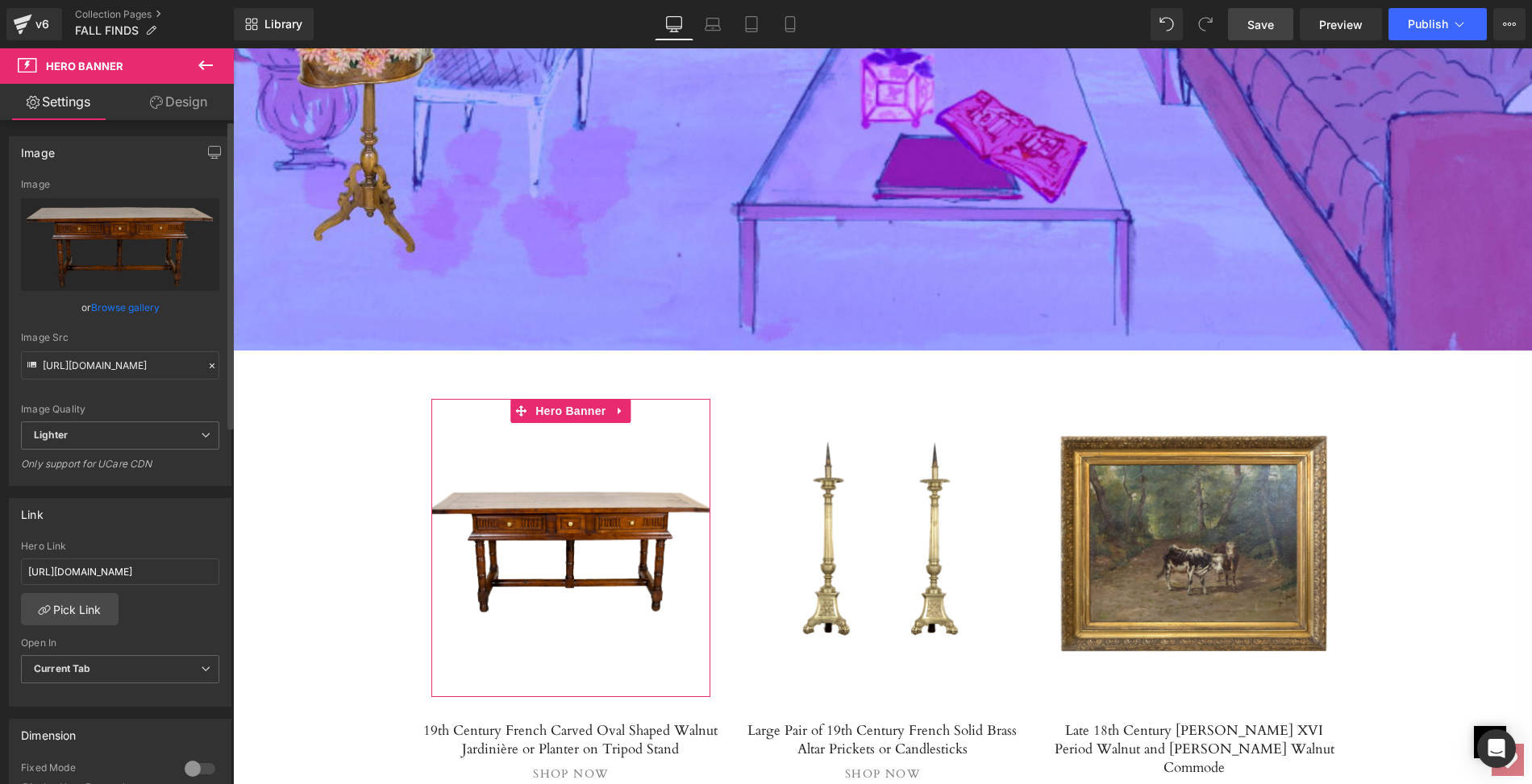
click at [141, 307] on link "Browse gallery" at bounding box center [125, 307] width 68 height 28
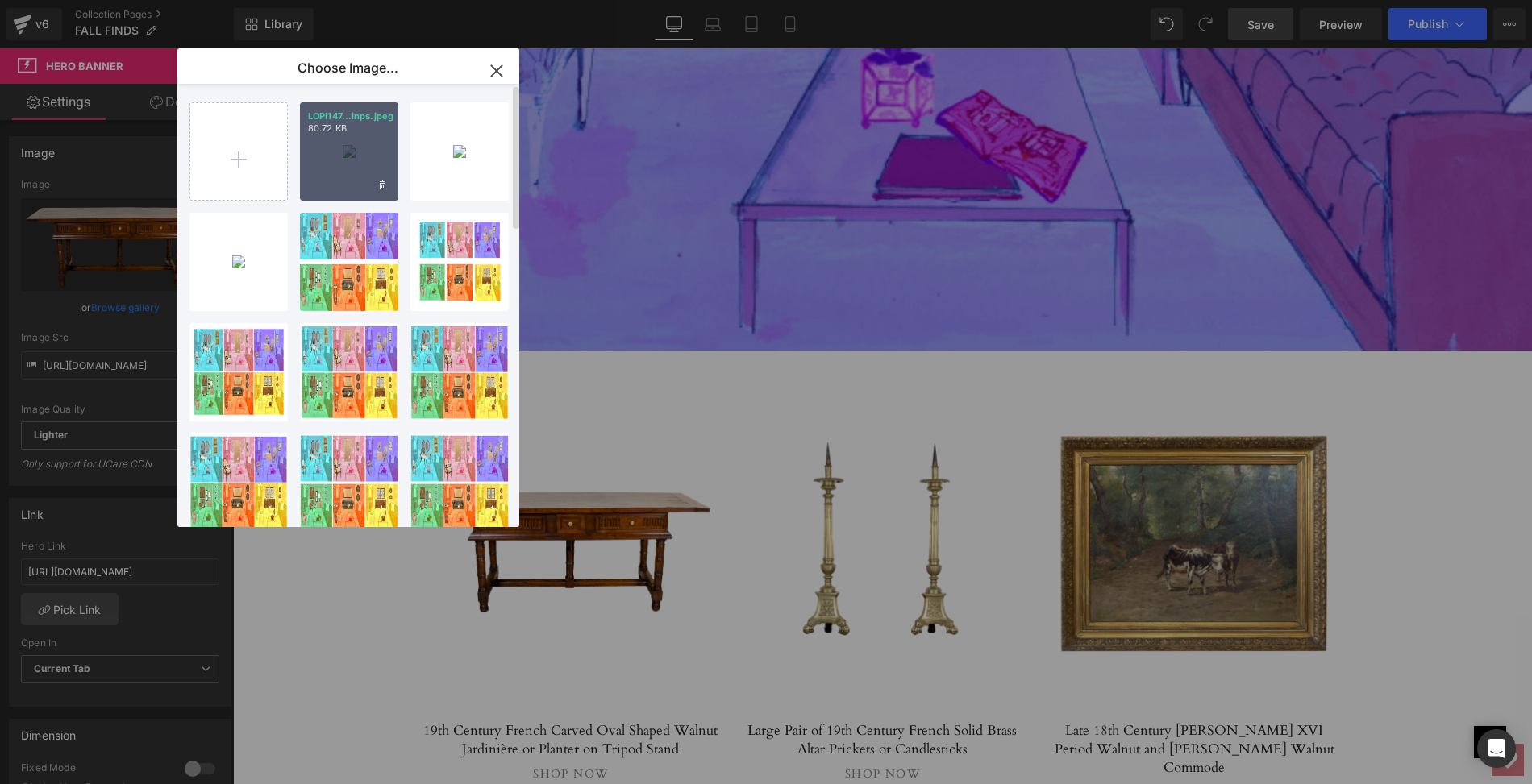
click at [345, 163] on div "LOPI147...inps.jpeg 80.72 KB" at bounding box center [349, 152] width 99 height 99
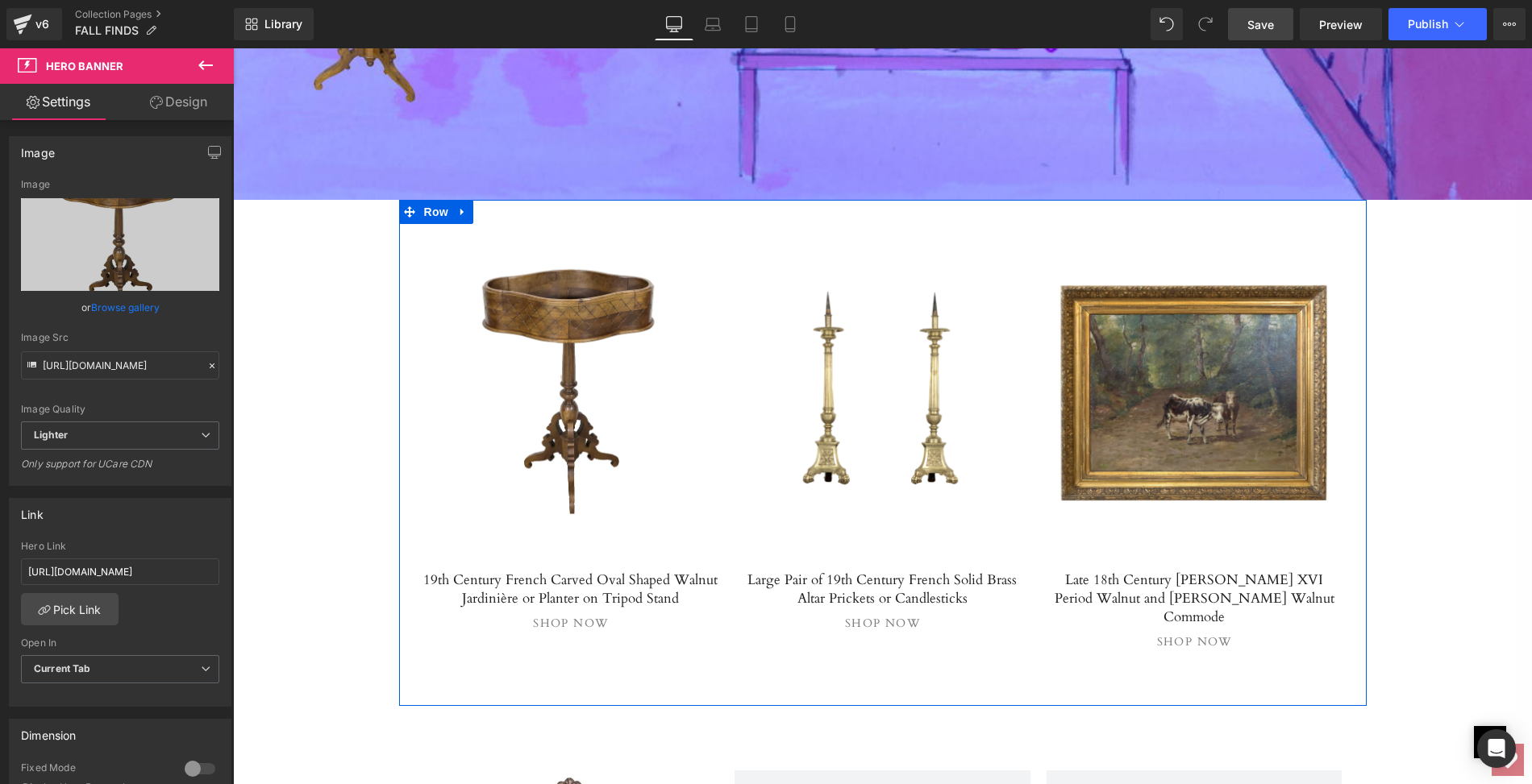
scroll to position [5843, 0]
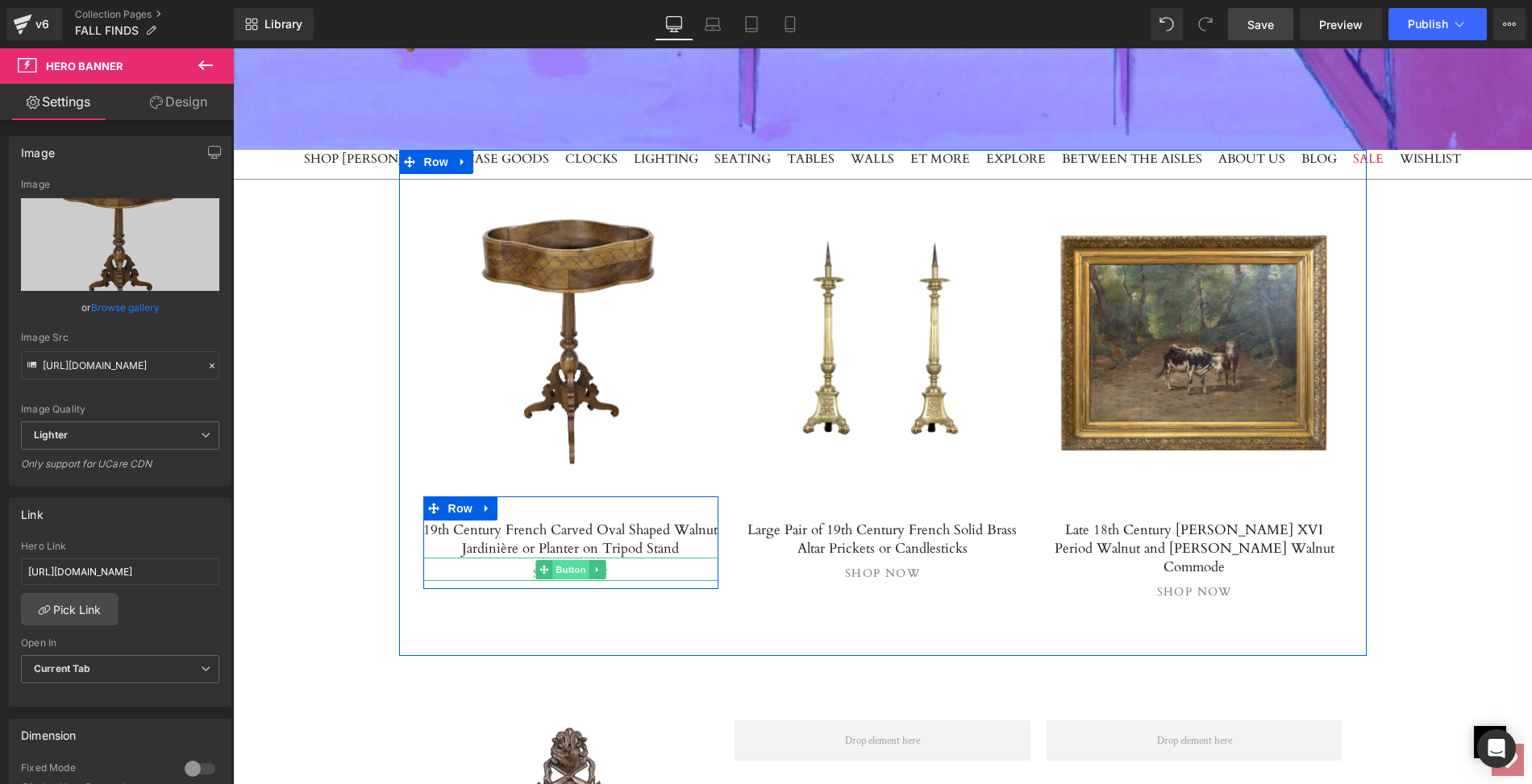
click at [562, 560] on span "Button" at bounding box center [570, 570] width 37 height 20
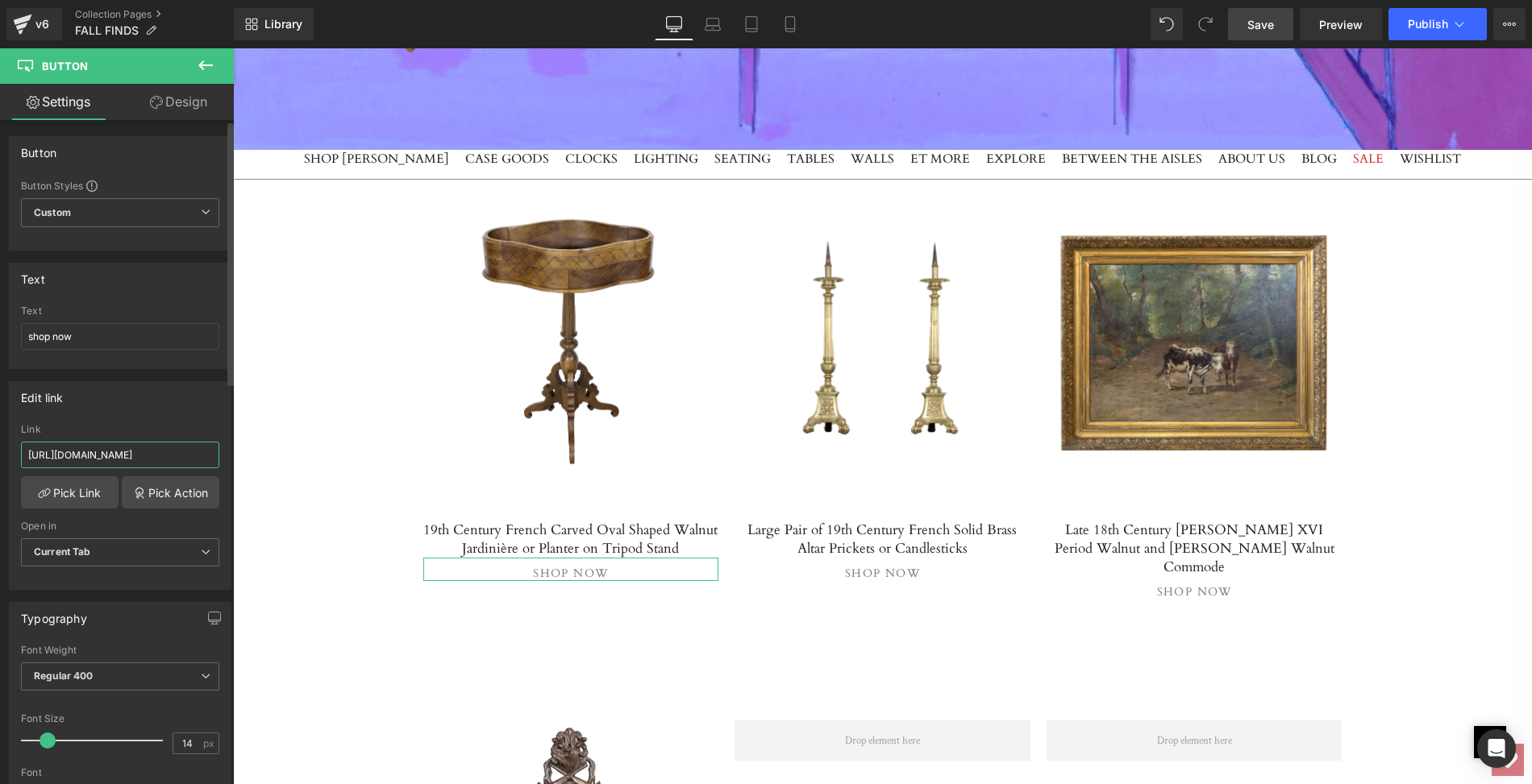
click at [25, 449] on input "https://lolofrenchantiques.com/products/18th-century-french-directoire-period-w…" at bounding box center [120, 455] width 198 height 26
drag, startPoint x: 25, startPoint y: 449, endPoint x: 219, endPoint y: 457, distance: 194.2
click at [219, 457] on div "https://lolofrenchantiques.com/products/18th-century-french-directoire-period-w…" at bounding box center [120, 506] width 221 height 165
paste input "9th-century-french-carved-oval-shaped-walnut-jardiniere-or-planter-on-tripod-st…"
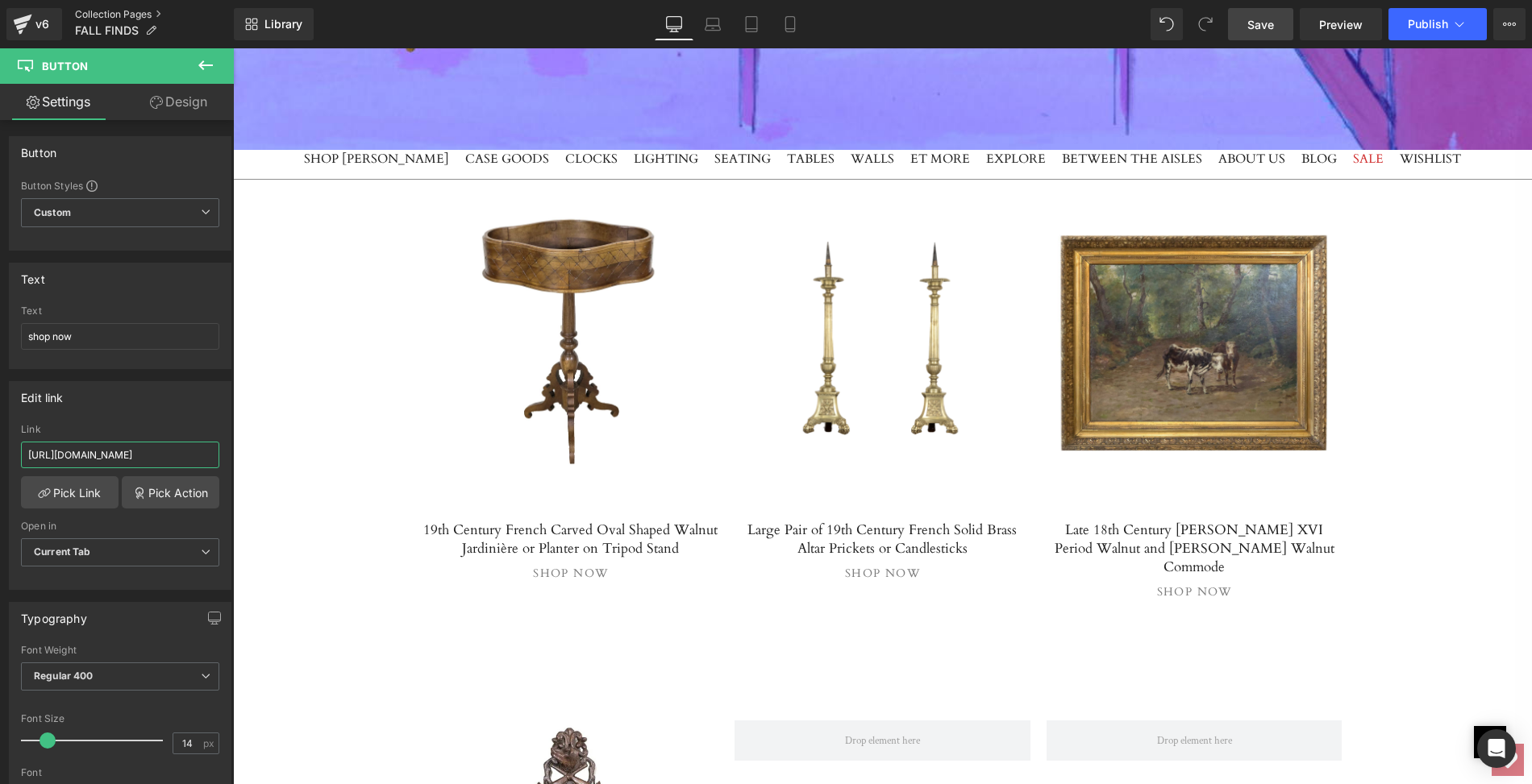
type input "https://lolofrenchantiques.com/products/19th-century-french-carved-oval-shaped-…"
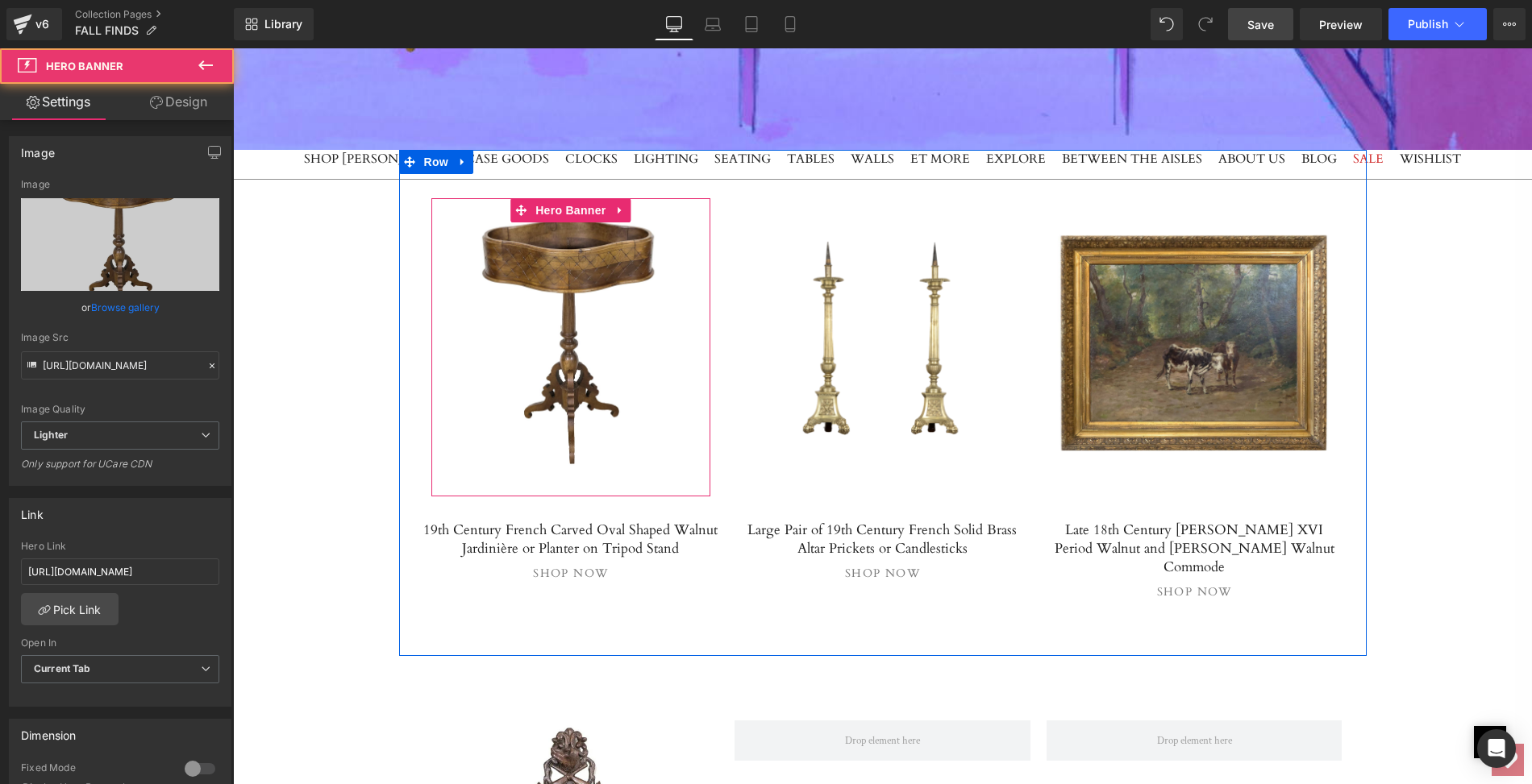
click at [515, 228] on link at bounding box center [571, 346] width 280 height 298
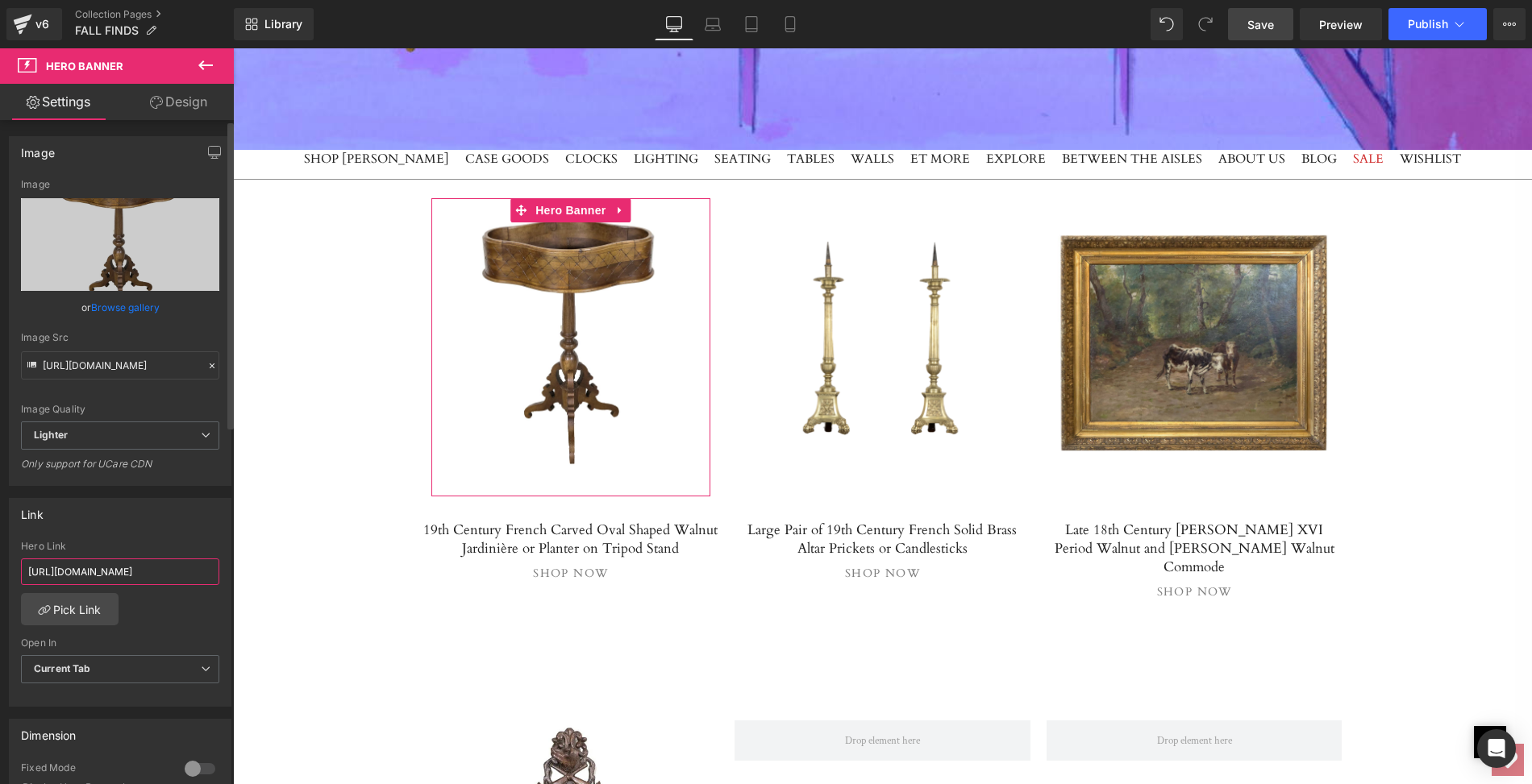
click at [23, 562] on input "https://lolofrenchantiques.com/products/18th-century-french-directoire-period-w…" at bounding box center [120, 571] width 198 height 26
drag, startPoint x: 23, startPoint y: 562, endPoint x: 209, endPoint y: 570, distance: 186.2
click at [209, 570] on input "https://lolofrenchantiques.com/products/18th-century-french-directoire-period-w…" at bounding box center [120, 571] width 198 height 26
paste input "9th-century-french-carved-oval-shaped-walnut-jardiniere-or-planter-on-tripod-st…"
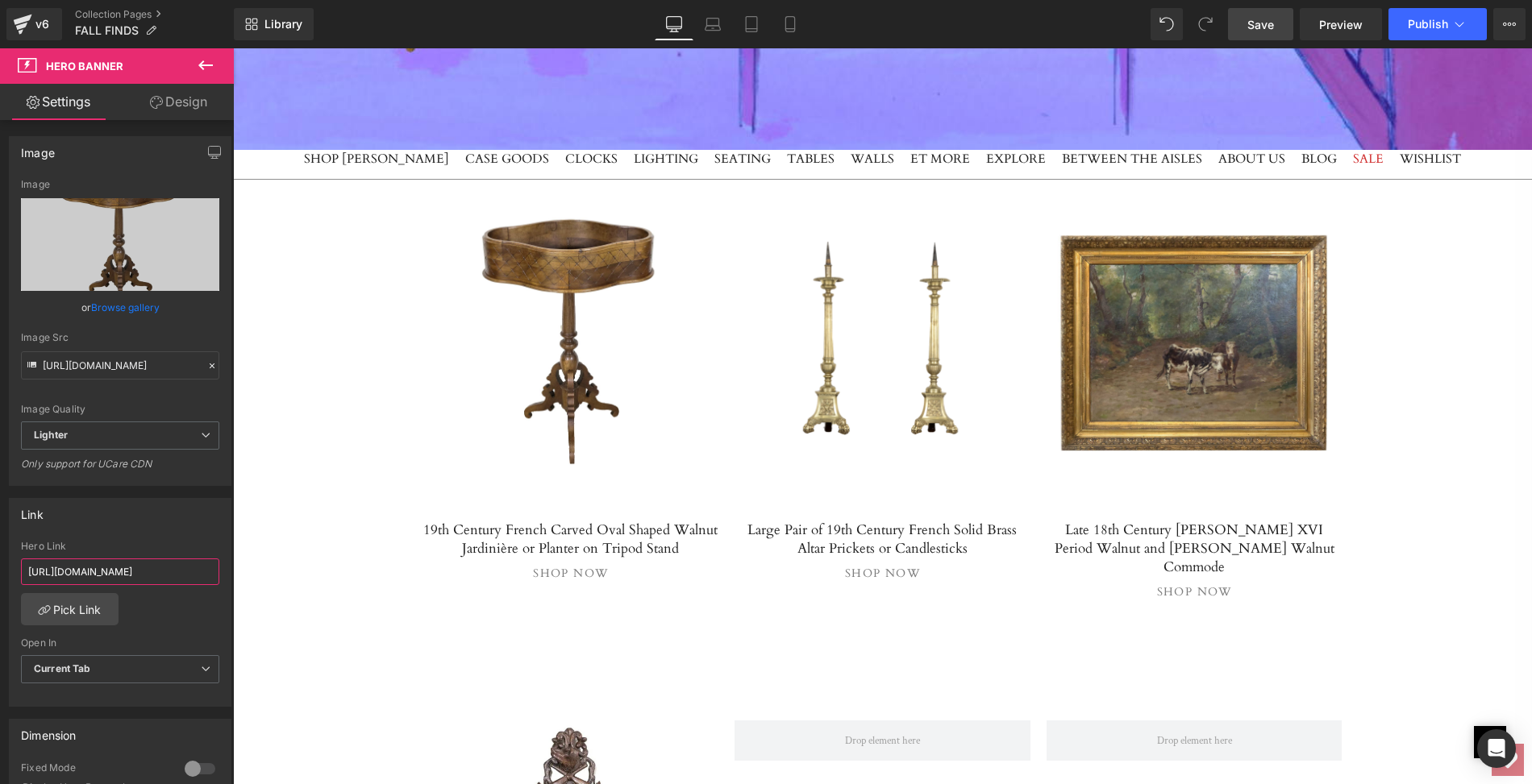
type input "https://lolofrenchantiques.com/products/19th-century-french-carved-oval-shaped-…"
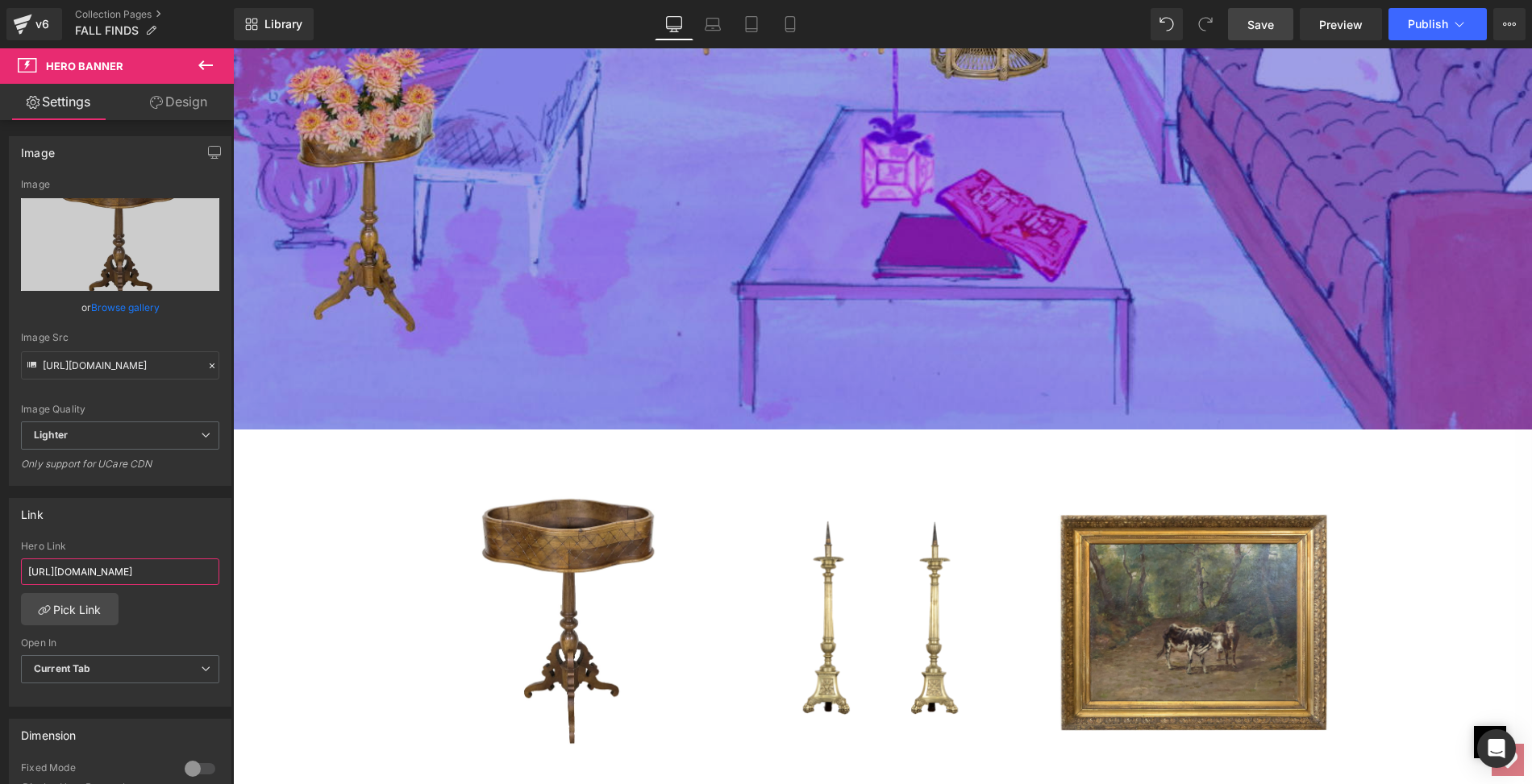
scroll to position [5609, 0]
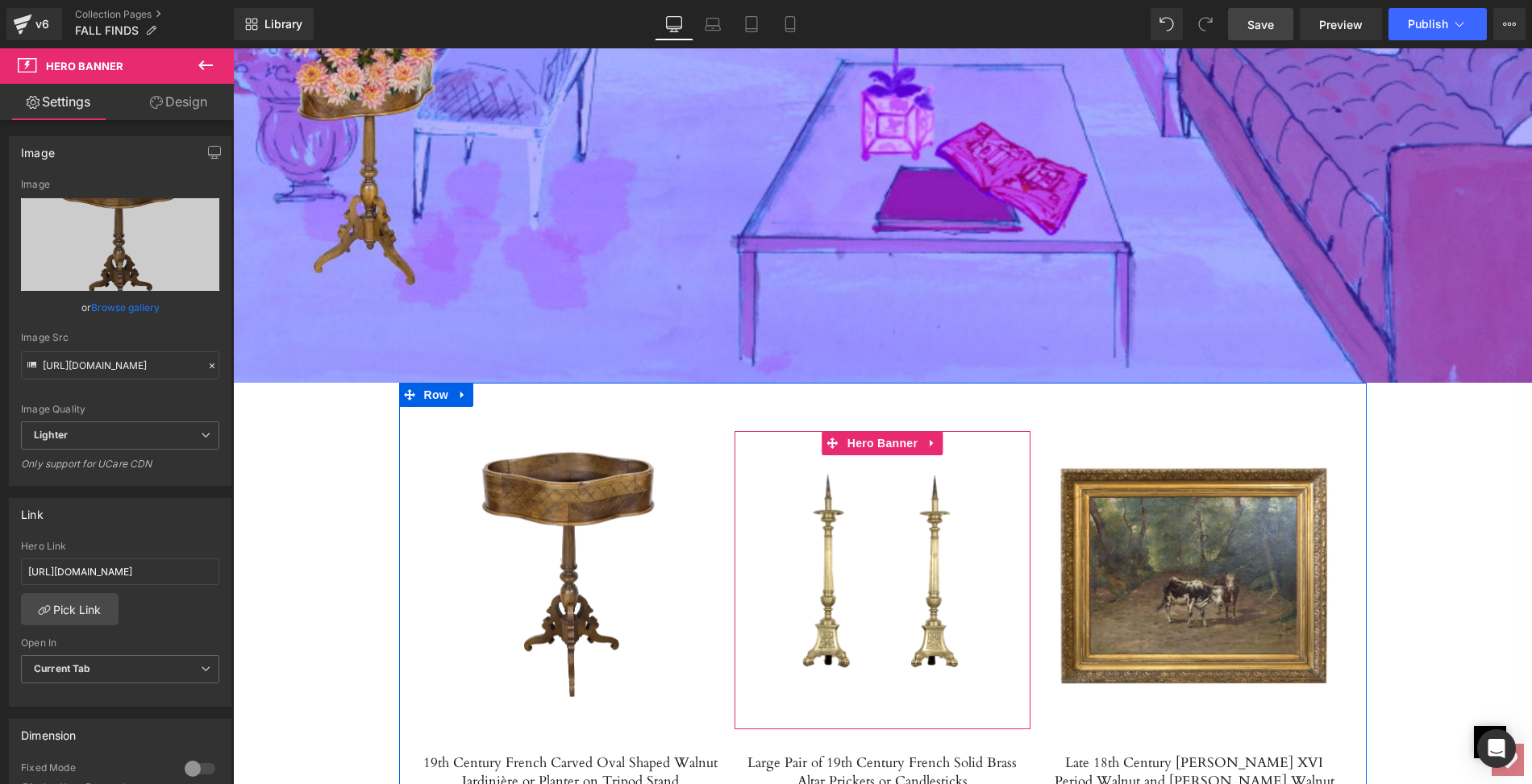
click at [856, 565] on link at bounding box center [882, 580] width 296 height 298
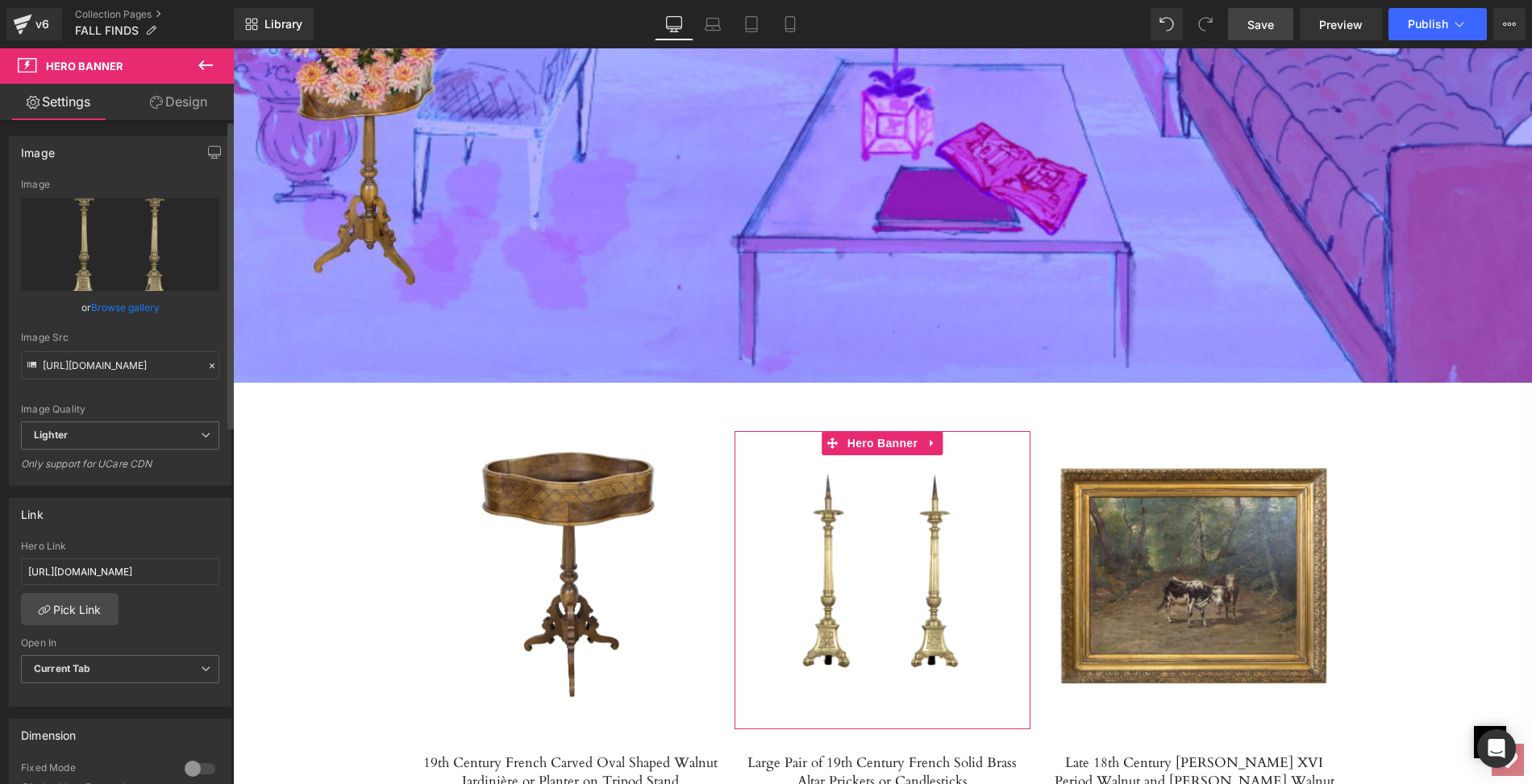
click at [105, 311] on link "Browse gallery" at bounding box center [125, 307] width 68 height 28
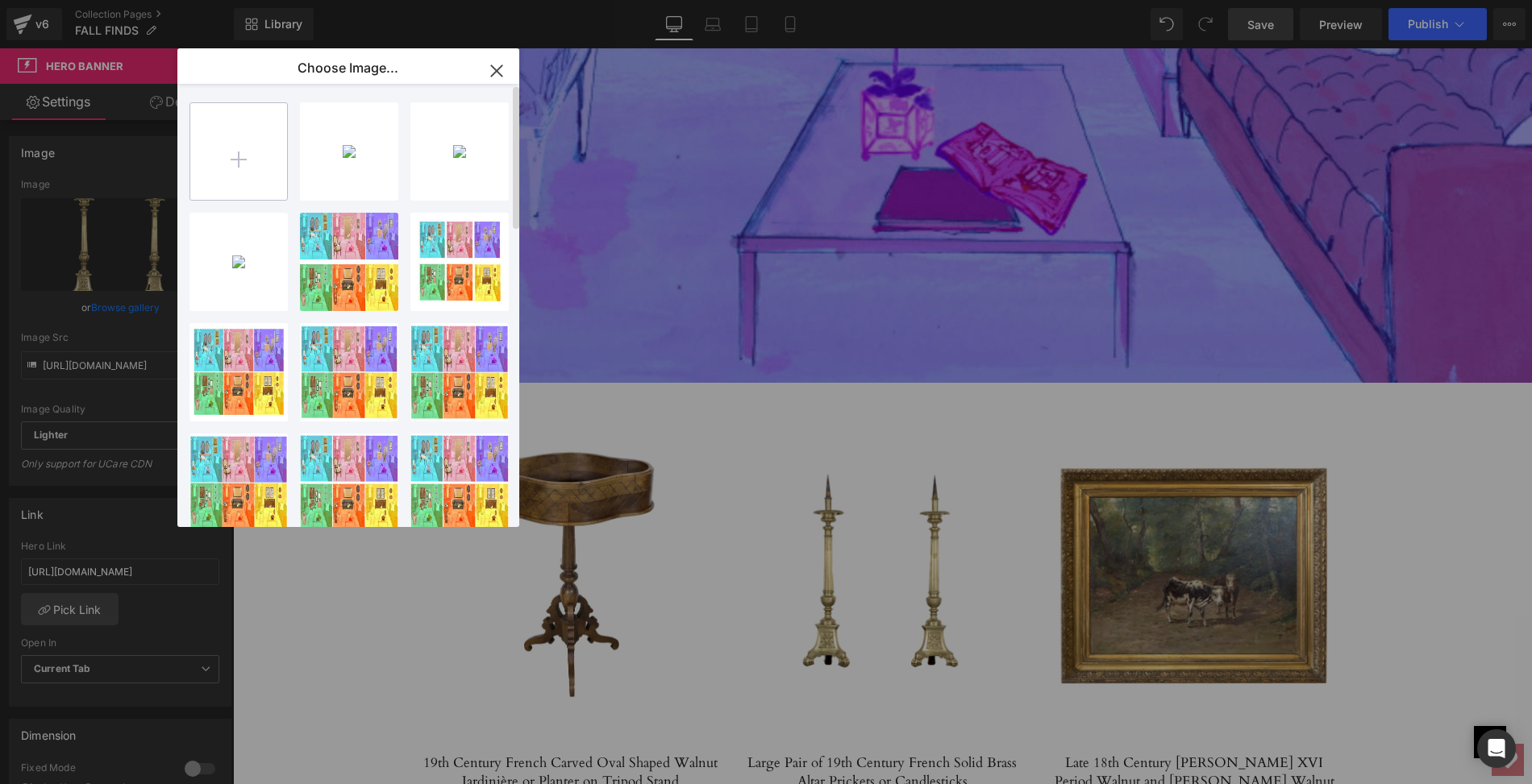
click at [242, 163] on input "file" at bounding box center [239, 152] width 97 height 97
type input "C:\fakepath\LOPm02-1ps.jpg"
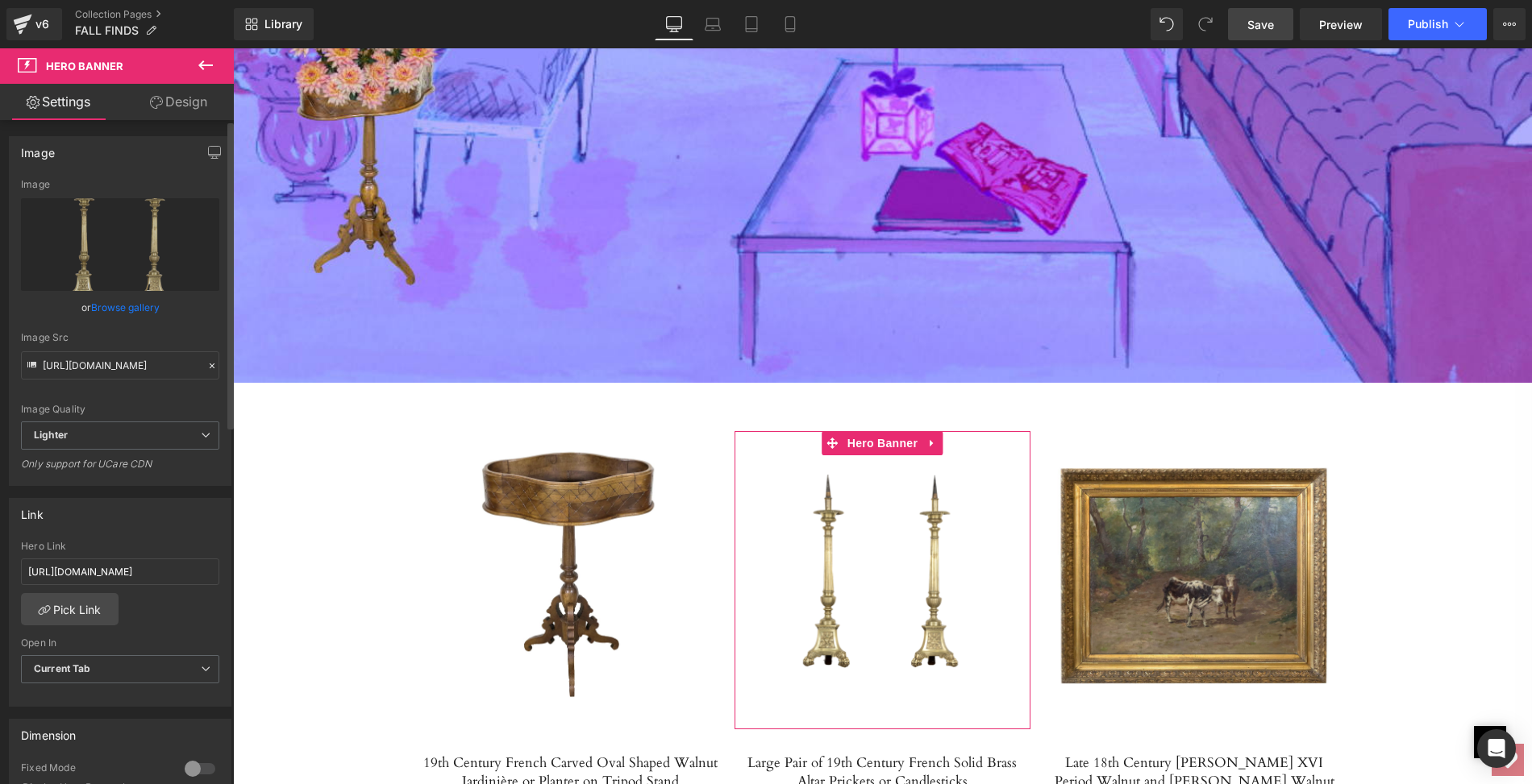
click at [152, 309] on link "Browse gallery" at bounding box center [125, 307] width 68 height 28
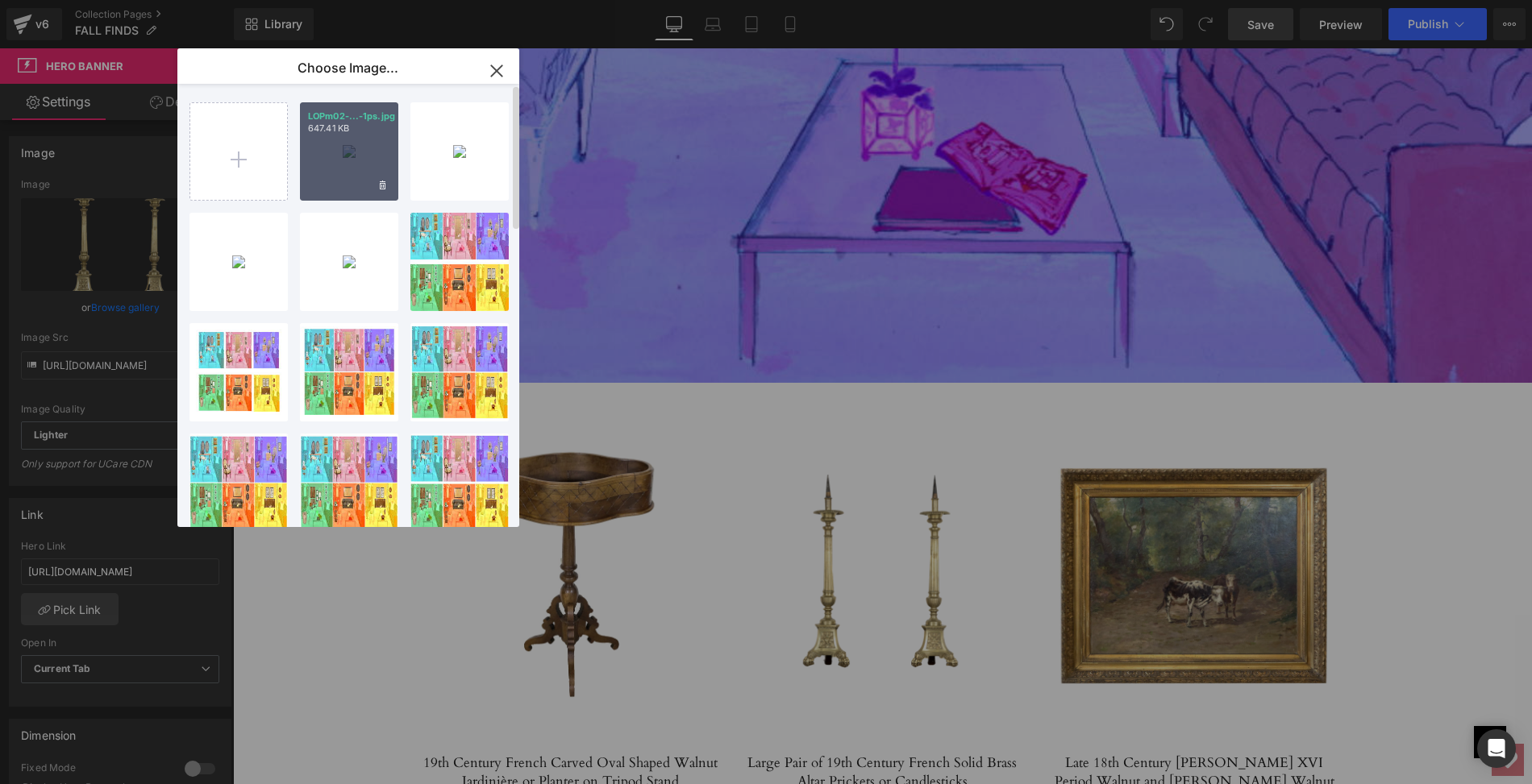
click at [364, 169] on div "LOPm02-...-1ps.jpg 647.41 KB" at bounding box center [349, 152] width 99 height 99
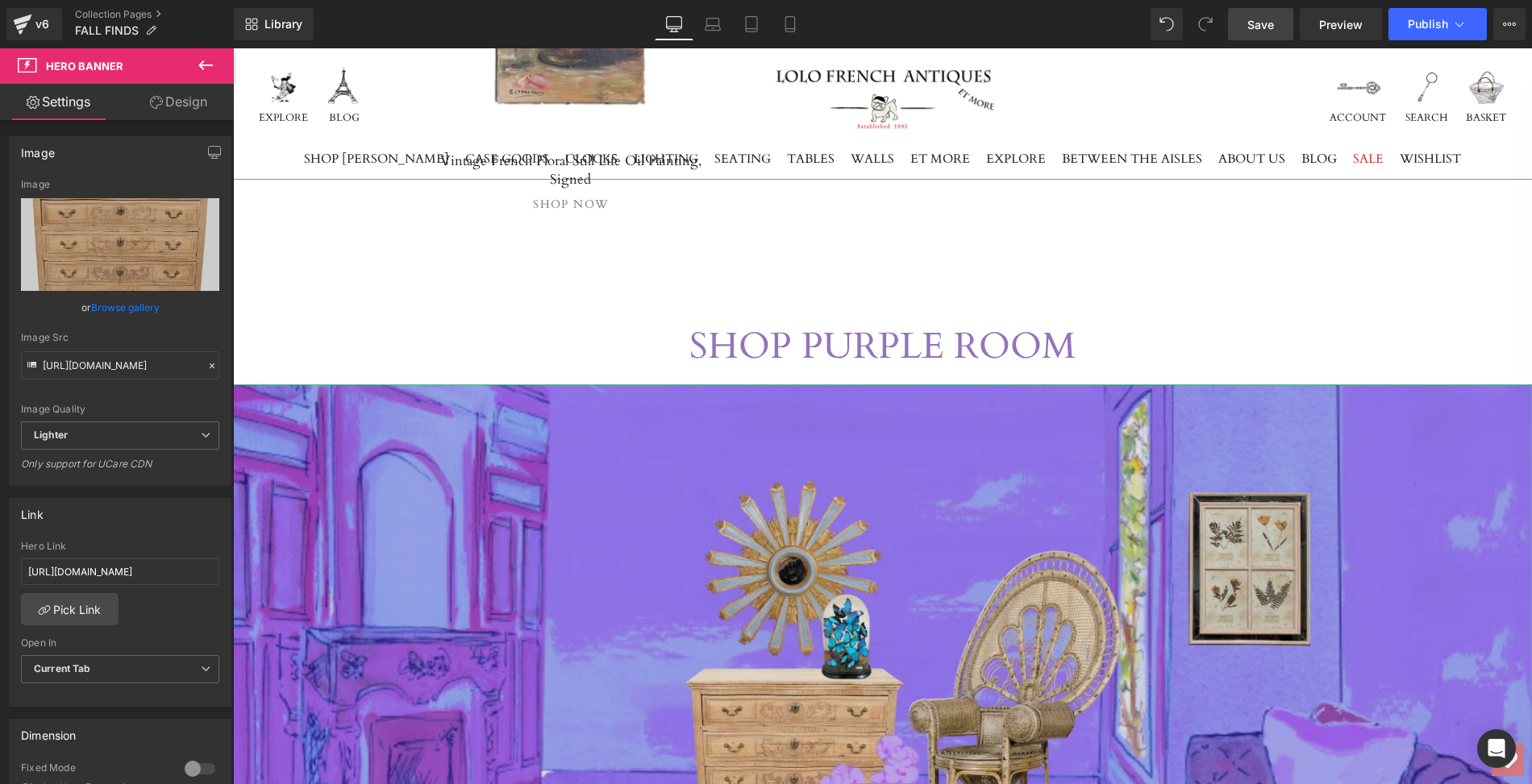
scroll to position [4757, 0]
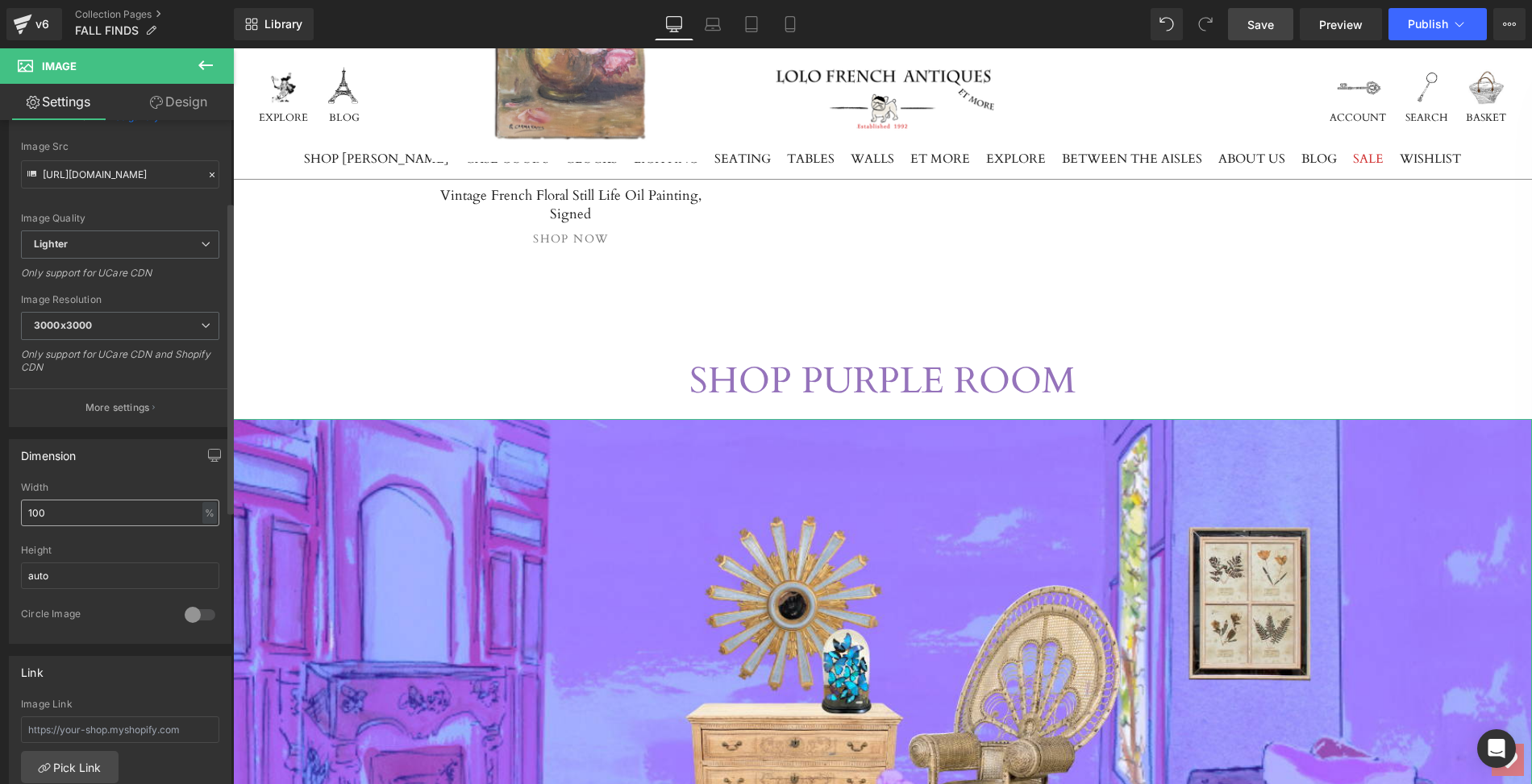
scroll to position [173, 0]
click at [54, 502] on input "100" at bounding box center [120, 511] width 198 height 26
drag, startPoint x: 54, startPoint y: 502, endPoint x: 23, endPoint y: 502, distance: 31.0
click at [23, 502] on input "100" at bounding box center [120, 511] width 198 height 26
type input "80"
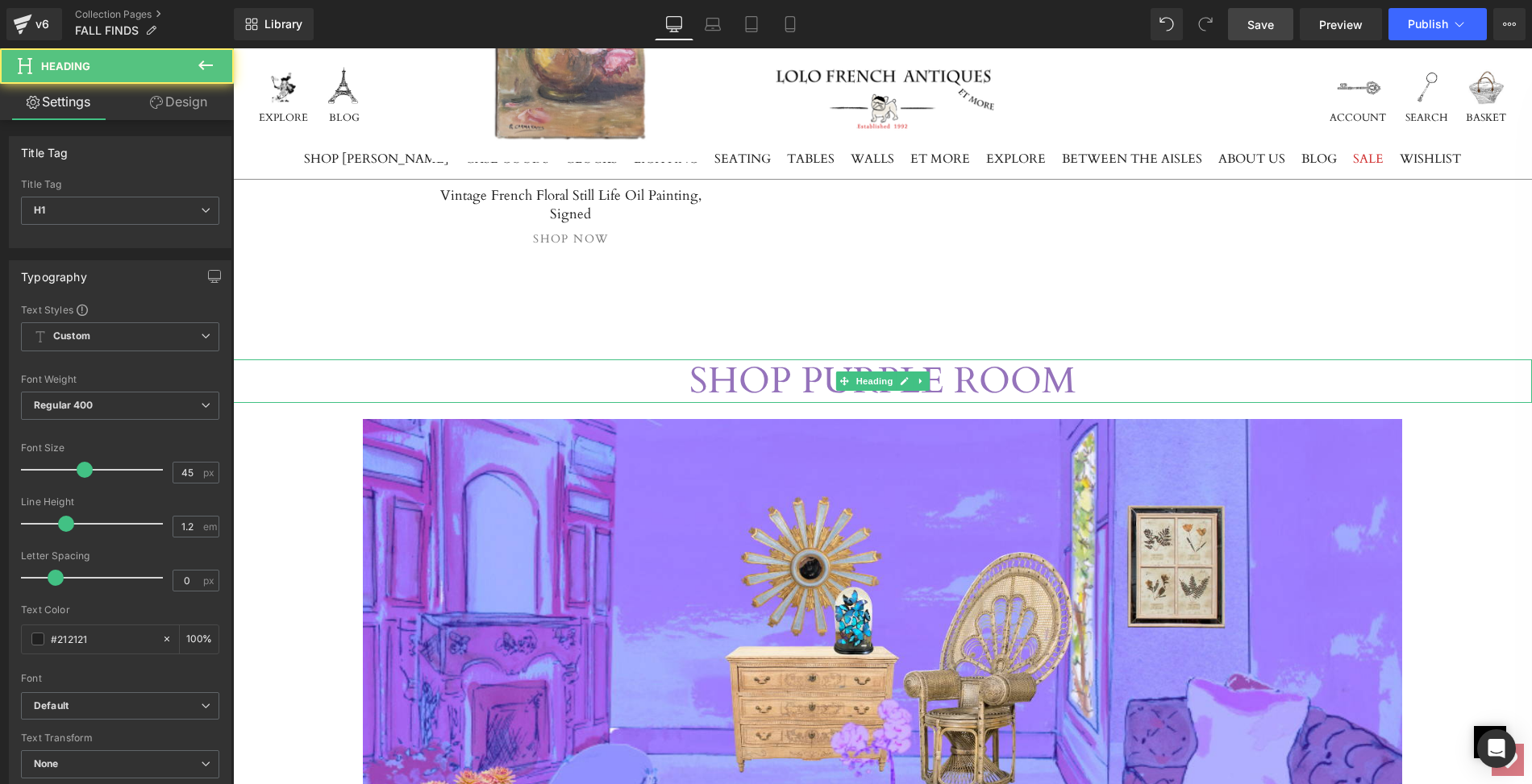
click at [442, 360] on h1 "SHOP PURPLE ROOM" at bounding box center [882, 381] width 1299 height 44
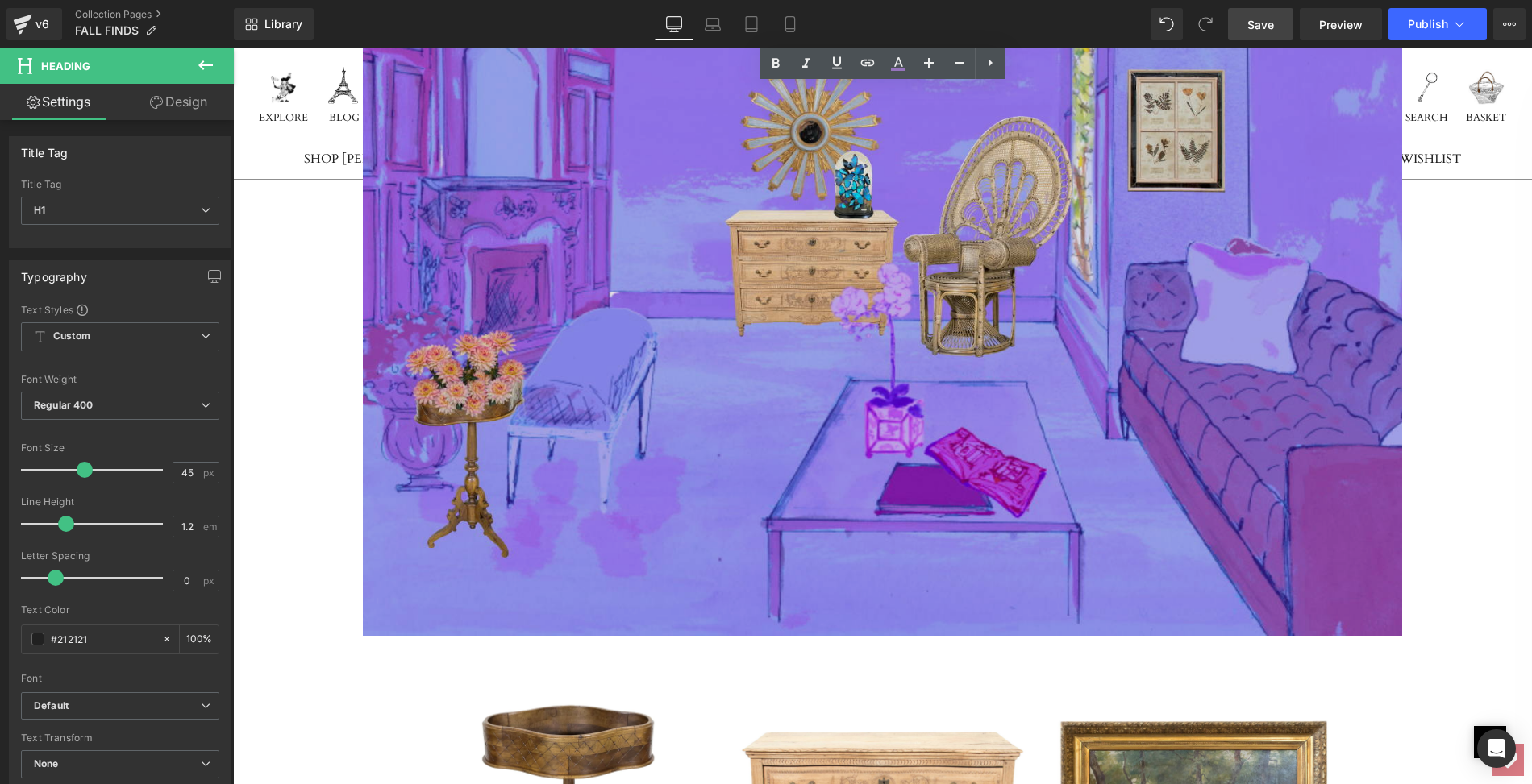
scroll to position [5178, 0]
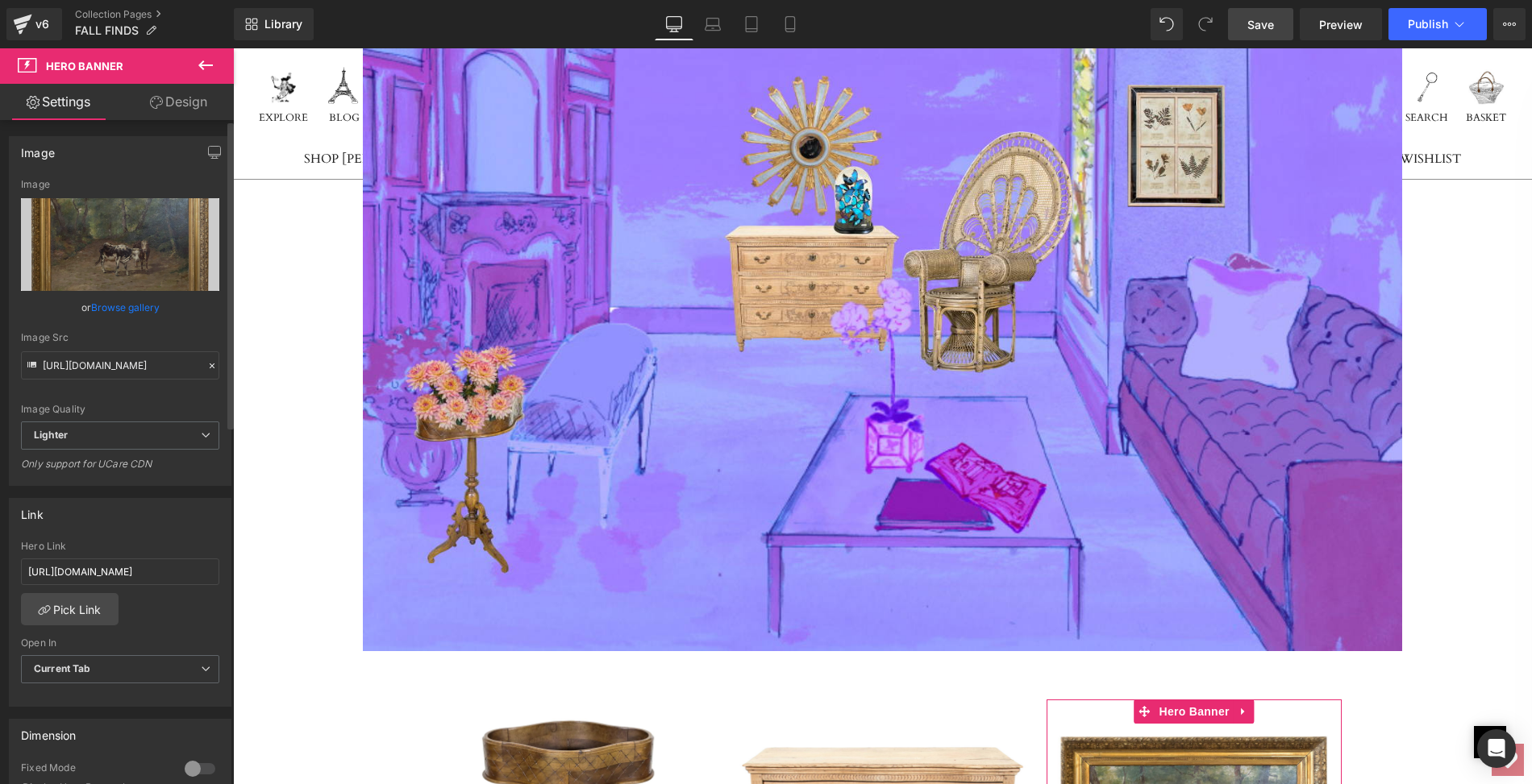
click at [150, 311] on link "Browse gallery" at bounding box center [125, 307] width 68 height 28
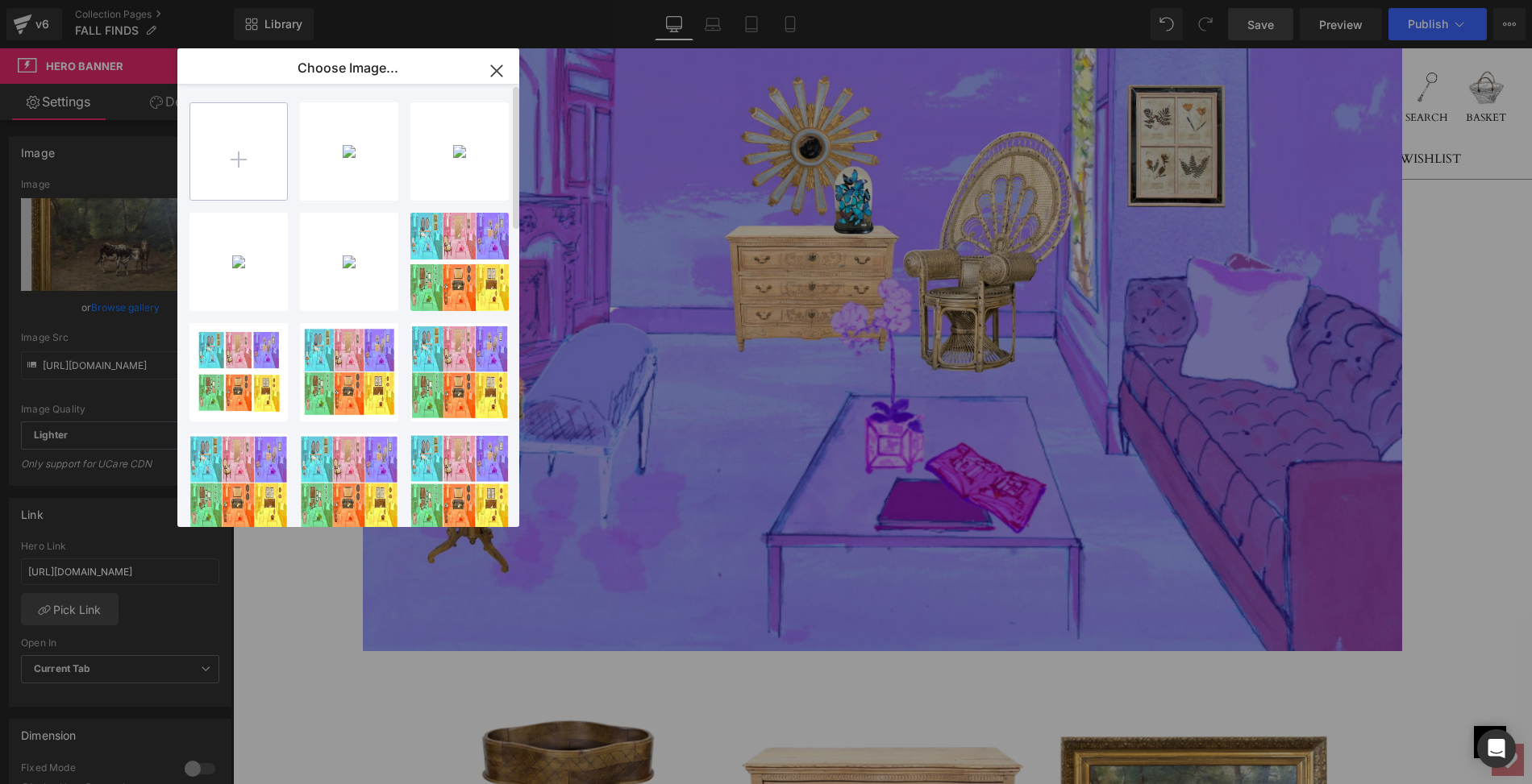
click at [242, 154] on input "file" at bounding box center [239, 152] width 97 height 97
type input "C:\fakepath\LOPC101Bmainps copy.png"
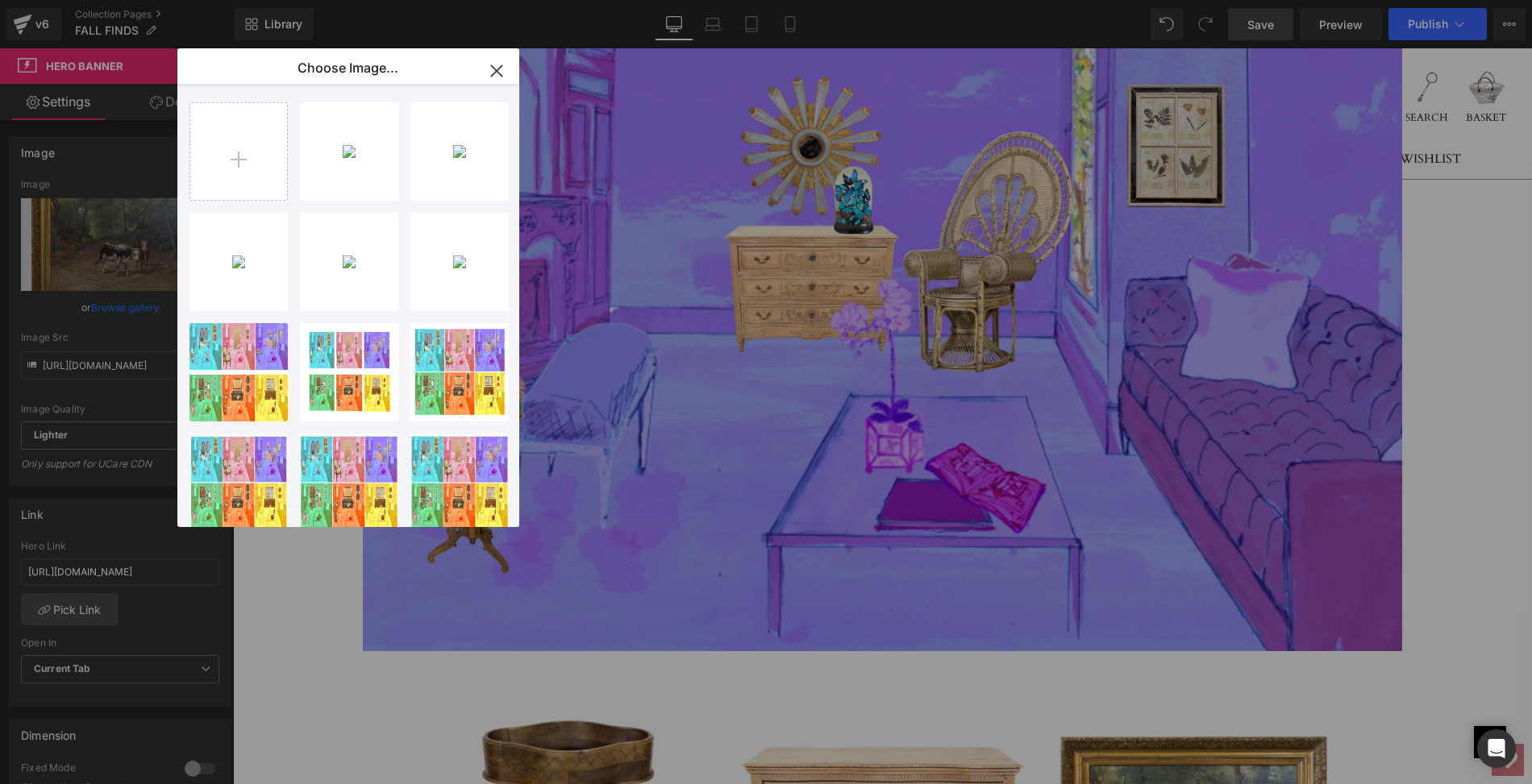
click at [502, 66] on icon "button" at bounding box center [496, 71] width 25 height 25
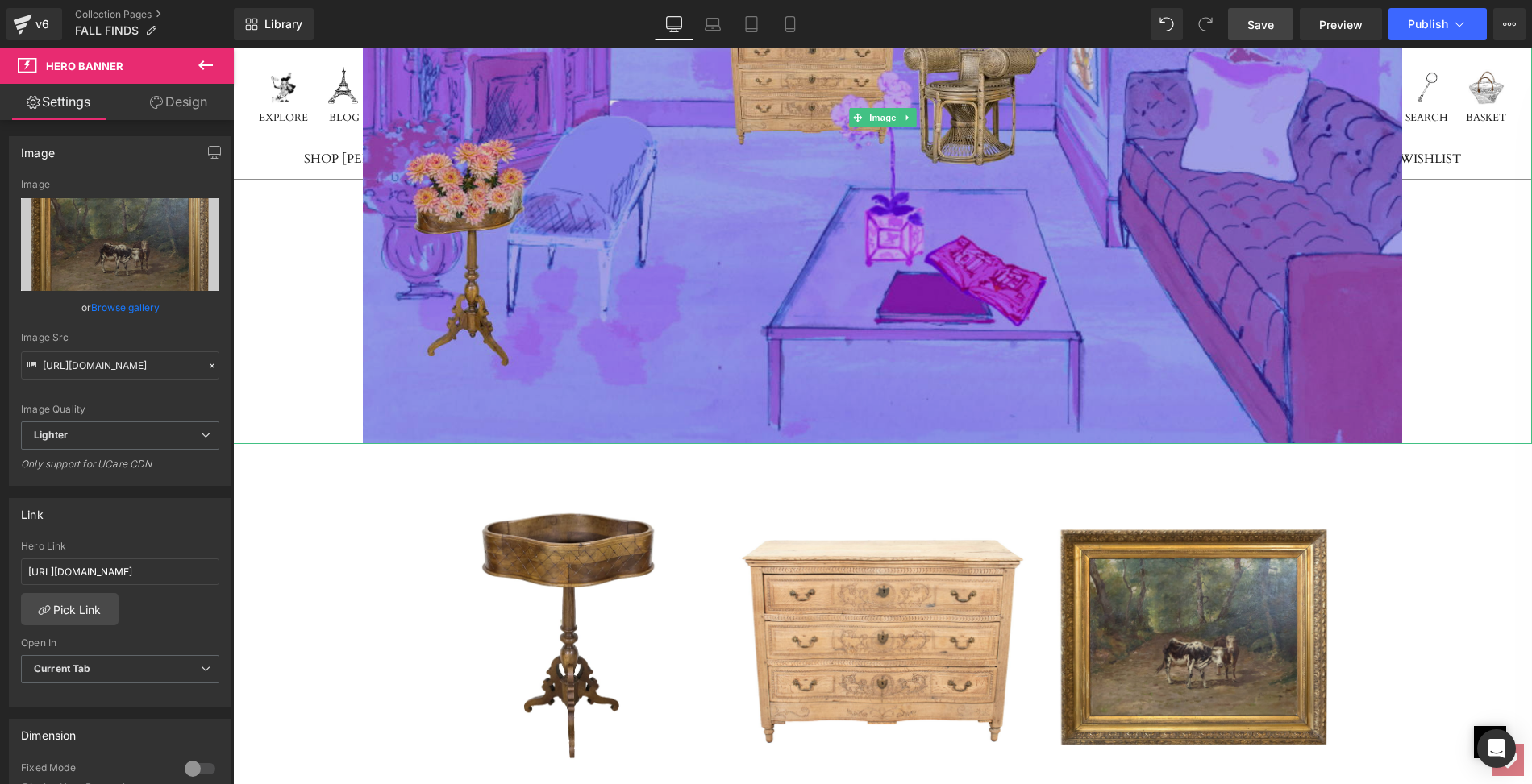
scroll to position [5422, 0]
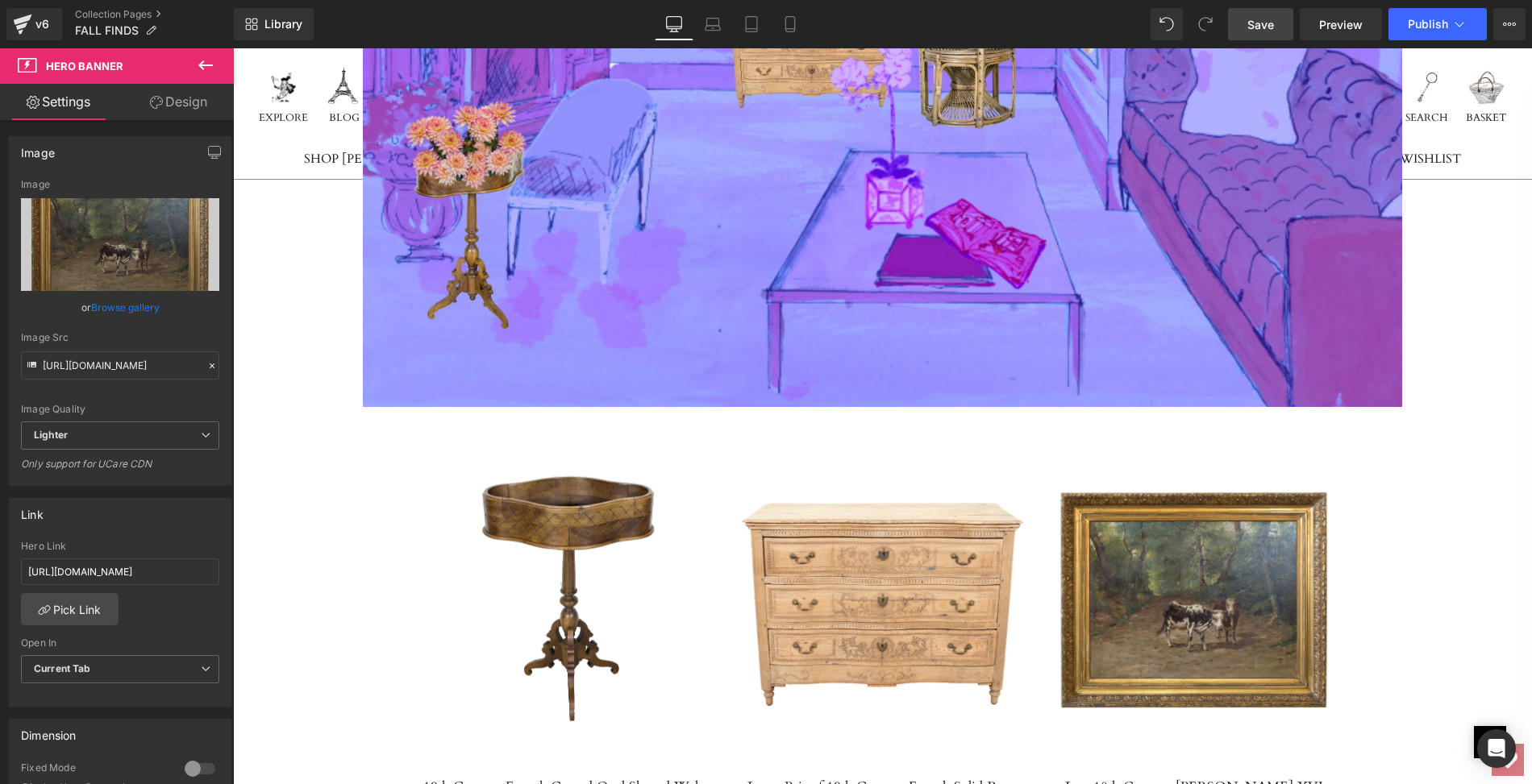
click at [1155, 504] on link at bounding box center [1194, 604] width 296 height 298
click at [127, 309] on link "Browse gallery" at bounding box center [125, 307] width 68 height 28
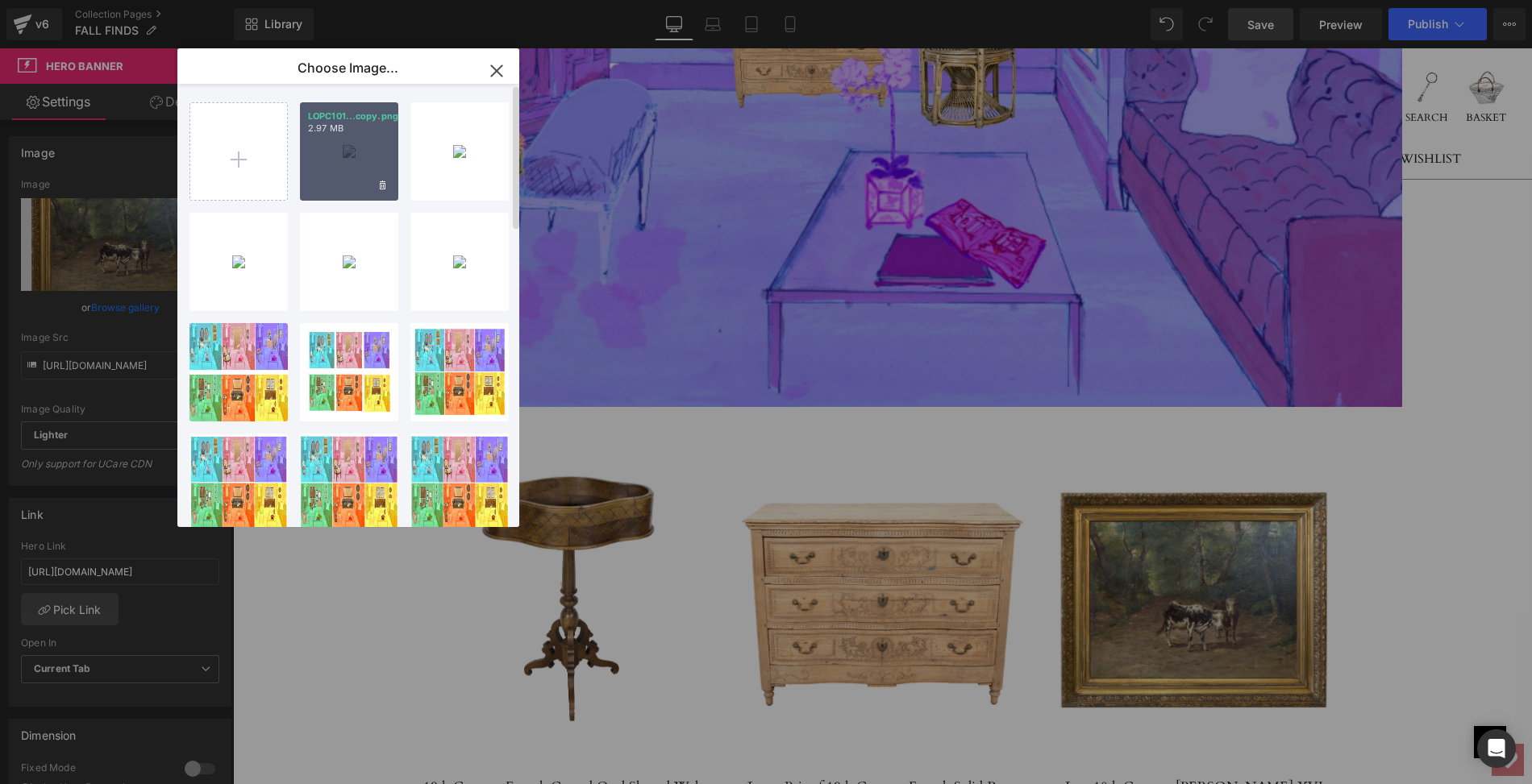
click at [338, 146] on div "LOPC101...copy.png 2.97 MB" at bounding box center [349, 152] width 99 height 99
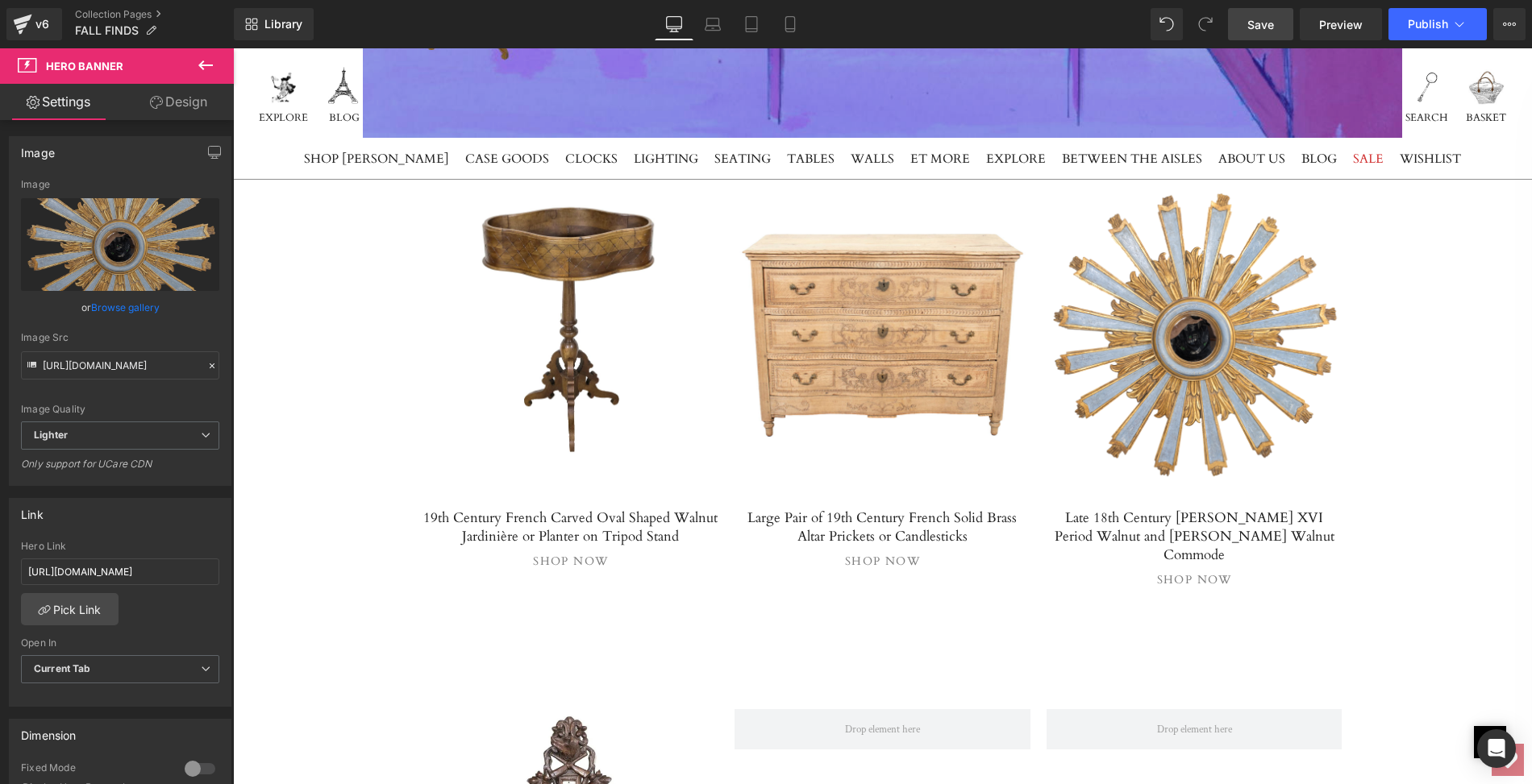
scroll to position [5819, 0]
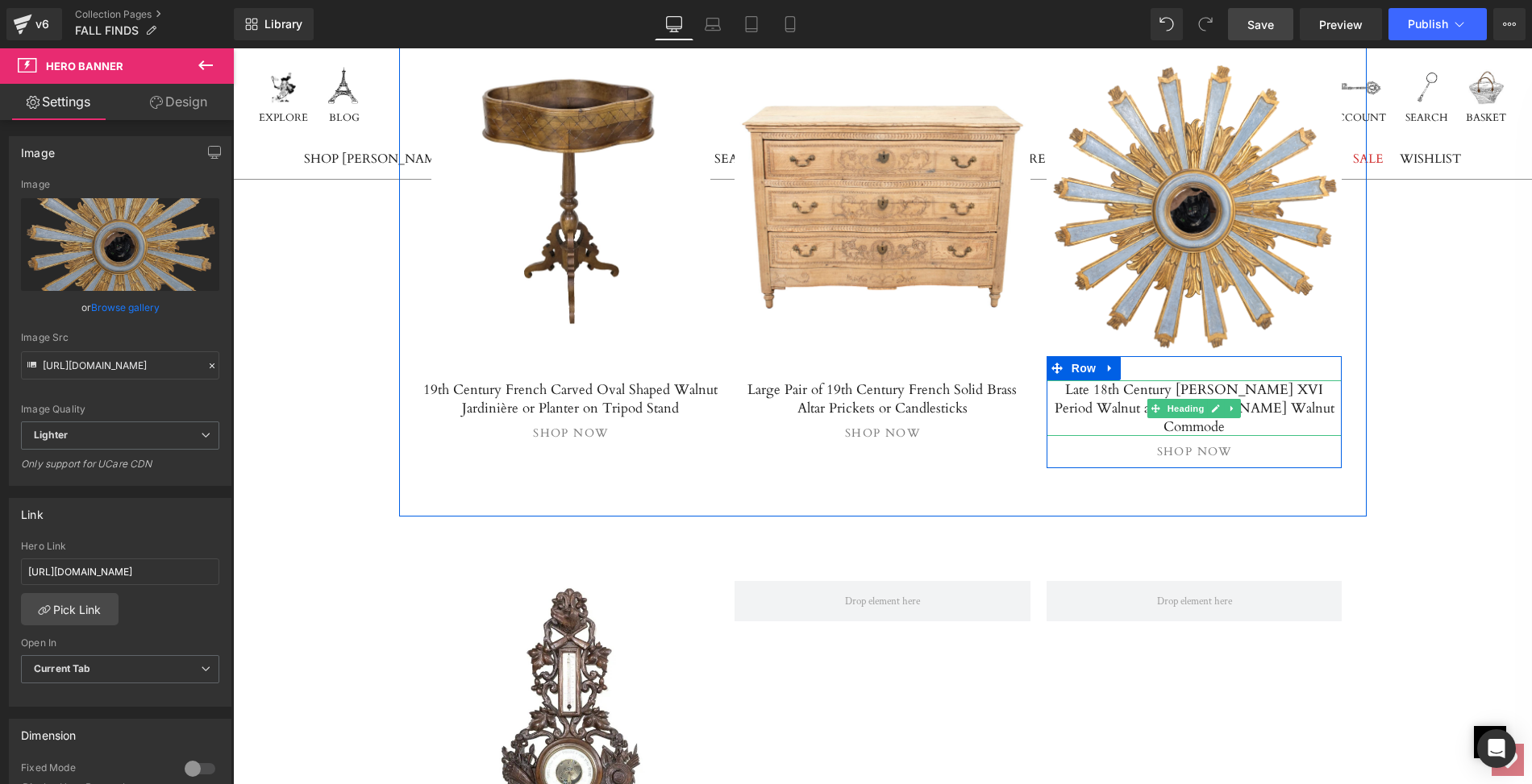
click at [1108, 380] on h5 "Late 18th Century [PERSON_NAME] XVI Period Walnut and [PERSON_NAME] Walnut Comm…" at bounding box center [1194, 408] width 296 height 56
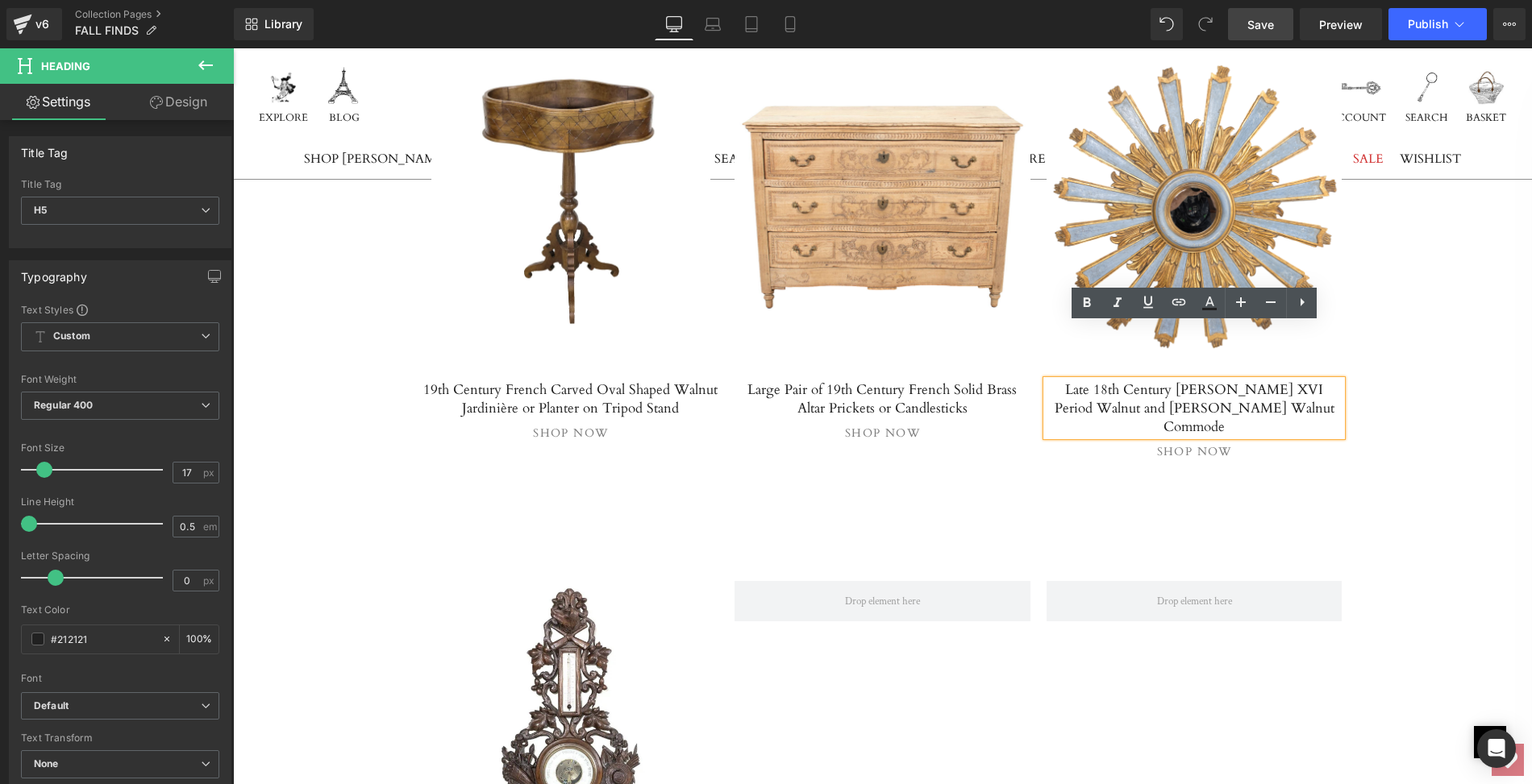
click at [1051, 380] on h5 "Late 18th Century [PERSON_NAME] XVI Period Walnut and [PERSON_NAME] Walnut Comm…" at bounding box center [1194, 408] width 296 height 56
drag, startPoint x: 1051, startPoint y: 332, endPoint x: 1272, endPoint y: 351, distance: 221.8
click at [1272, 380] on h5 "Late 18th Century [PERSON_NAME] XVI Period Walnut and [PERSON_NAME] Walnut Comm…" at bounding box center [1194, 408] width 296 height 56
paste div
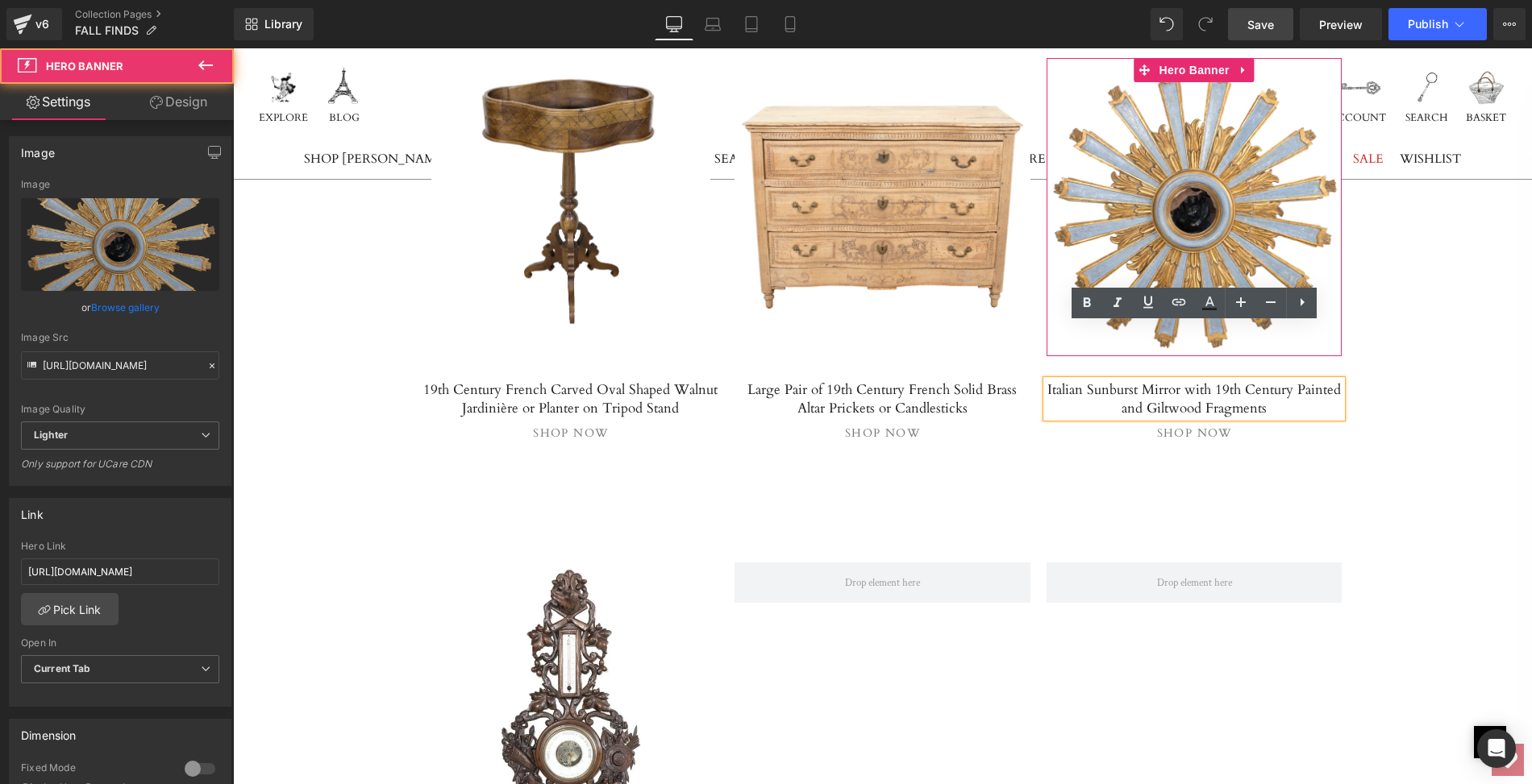
click at [1174, 171] on link at bounding box center [1194, 207] width 296 height 298
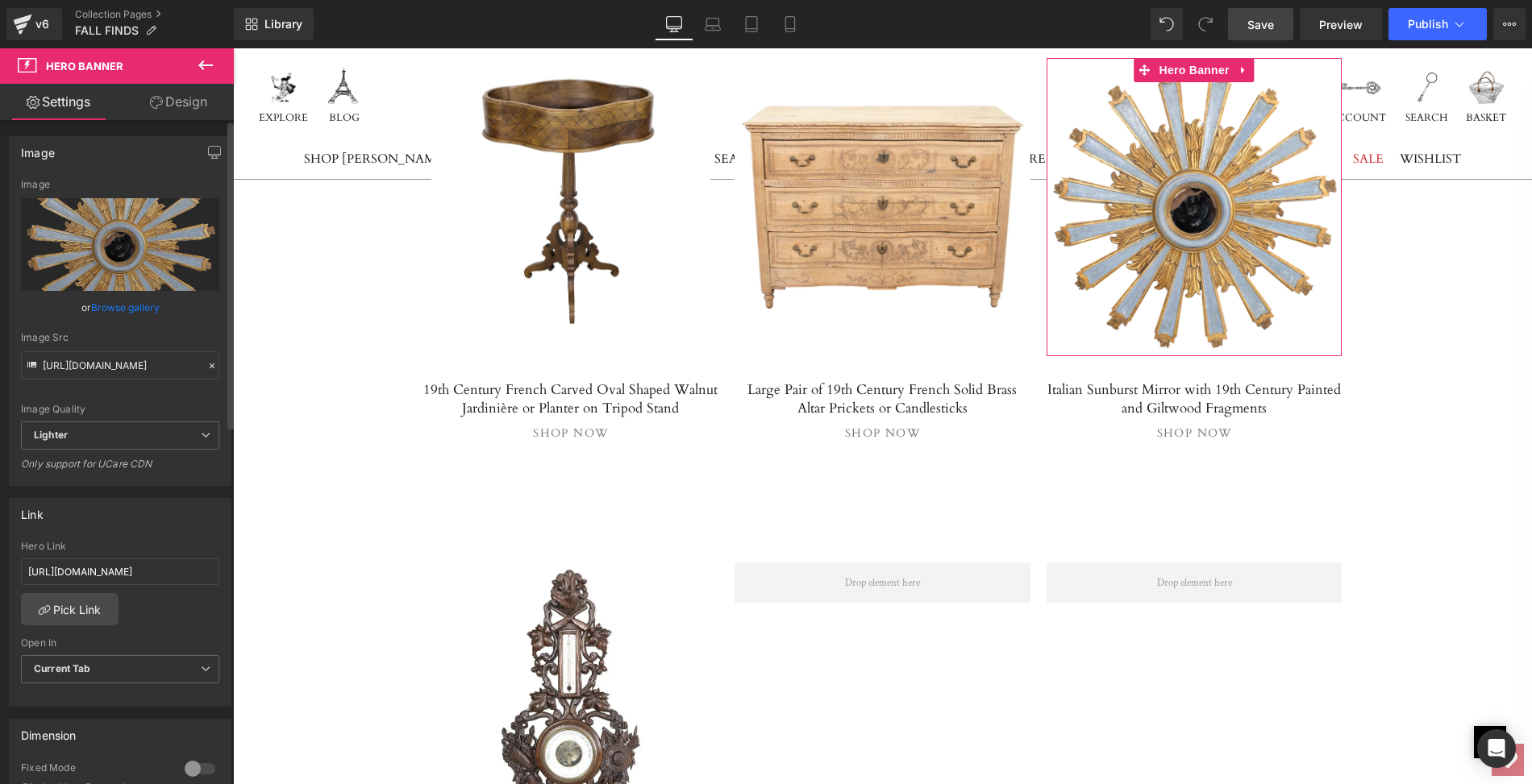
click at [122, 309] on link "Browse gallery" at bounding box center [125, 307] width 68 height 28
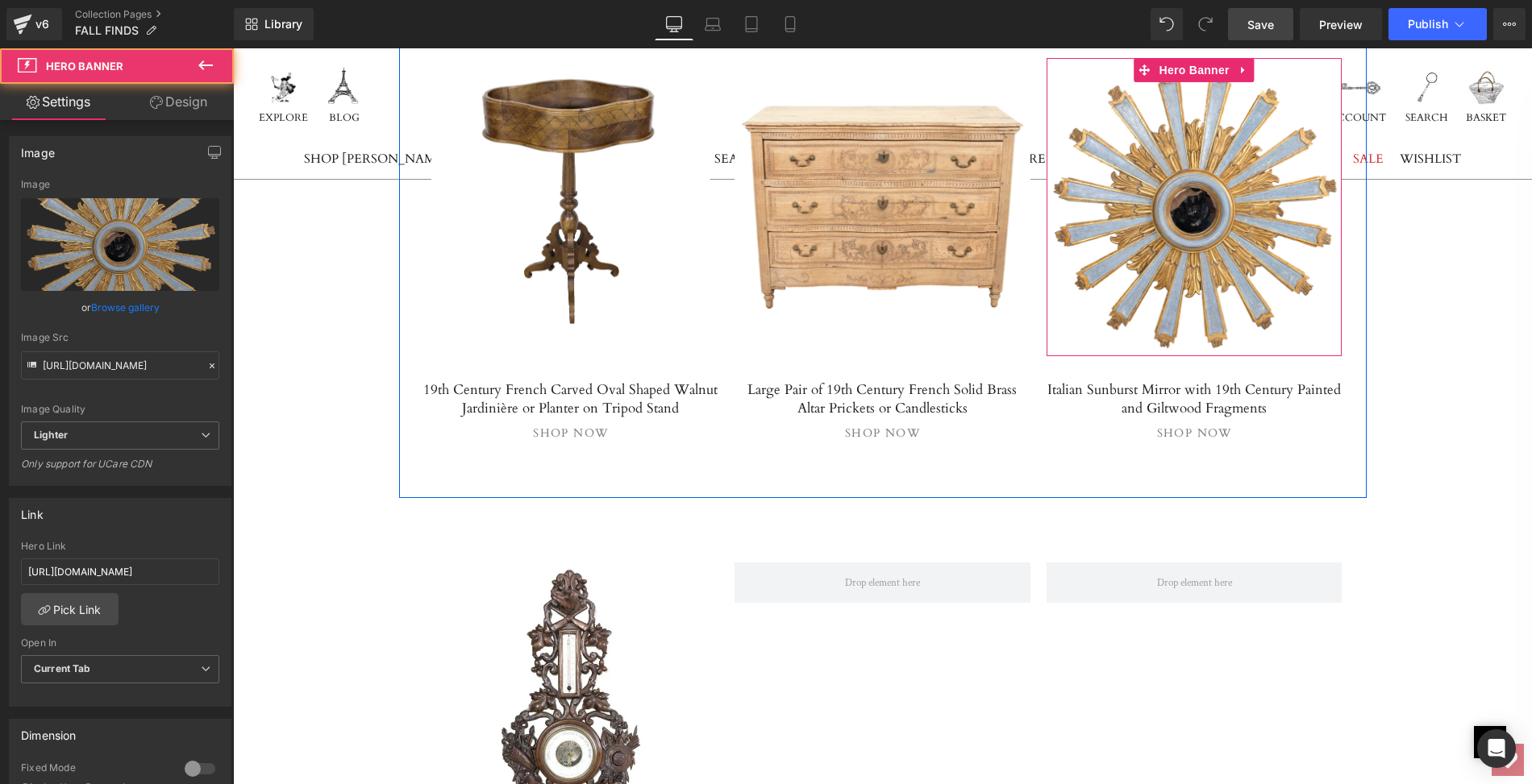
click at [1169, 198] on link at bounding box center [1194, 207] width 296 height 298
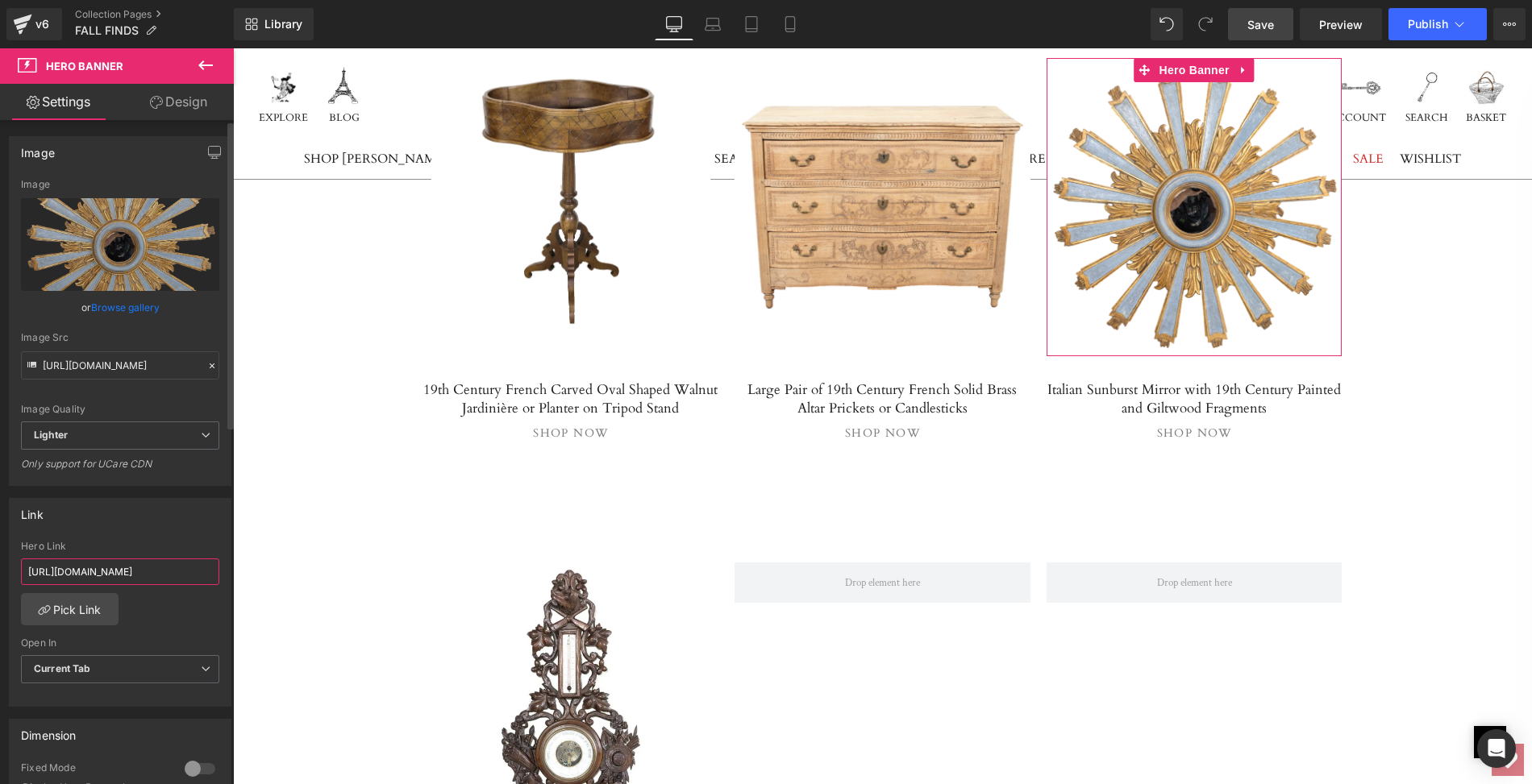
click at [22, 566] on input "https://lolofrenchantiques.com/products/late-19th-century-french-painting-of-co…" at bounding box center [120, 571] width 198 height 26
drag, startPoint x: 22, startPoint y: 566, endPoint x: 215, endPoint y: 574, distance: 193.2
click at [215, 574] on div "https://lolofrenchantiques.com/products/late-19th-century-french-painting-of-co…" at bounding box center [120, 623] width 221 height 165
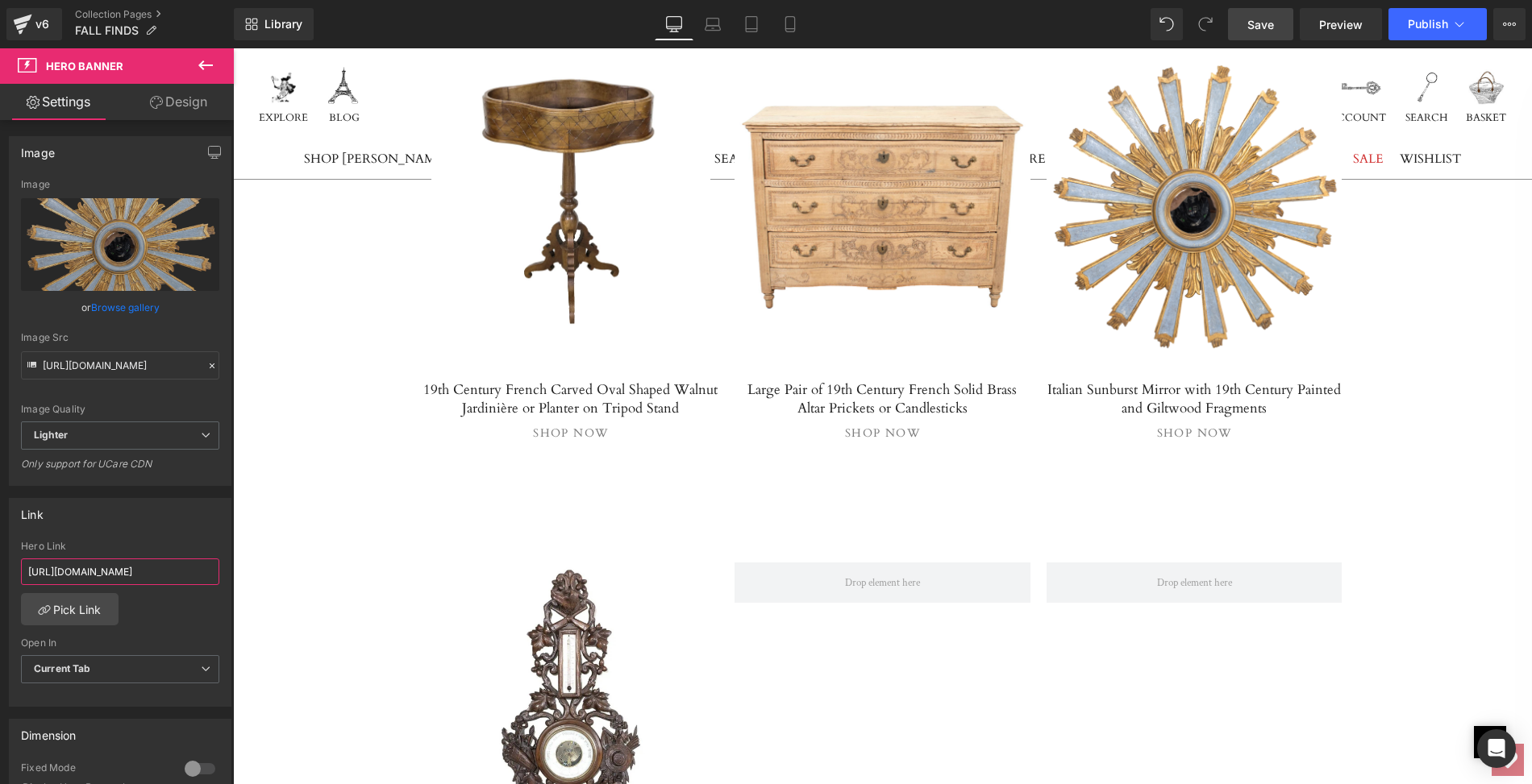
paste input "italian-sunburst-mirror-with-19th-century-painted-and-giltwood-fragments"
type input "https://lolofrenchantiques.com/products/italian-sunburst-mirror-with-19th-centu…"
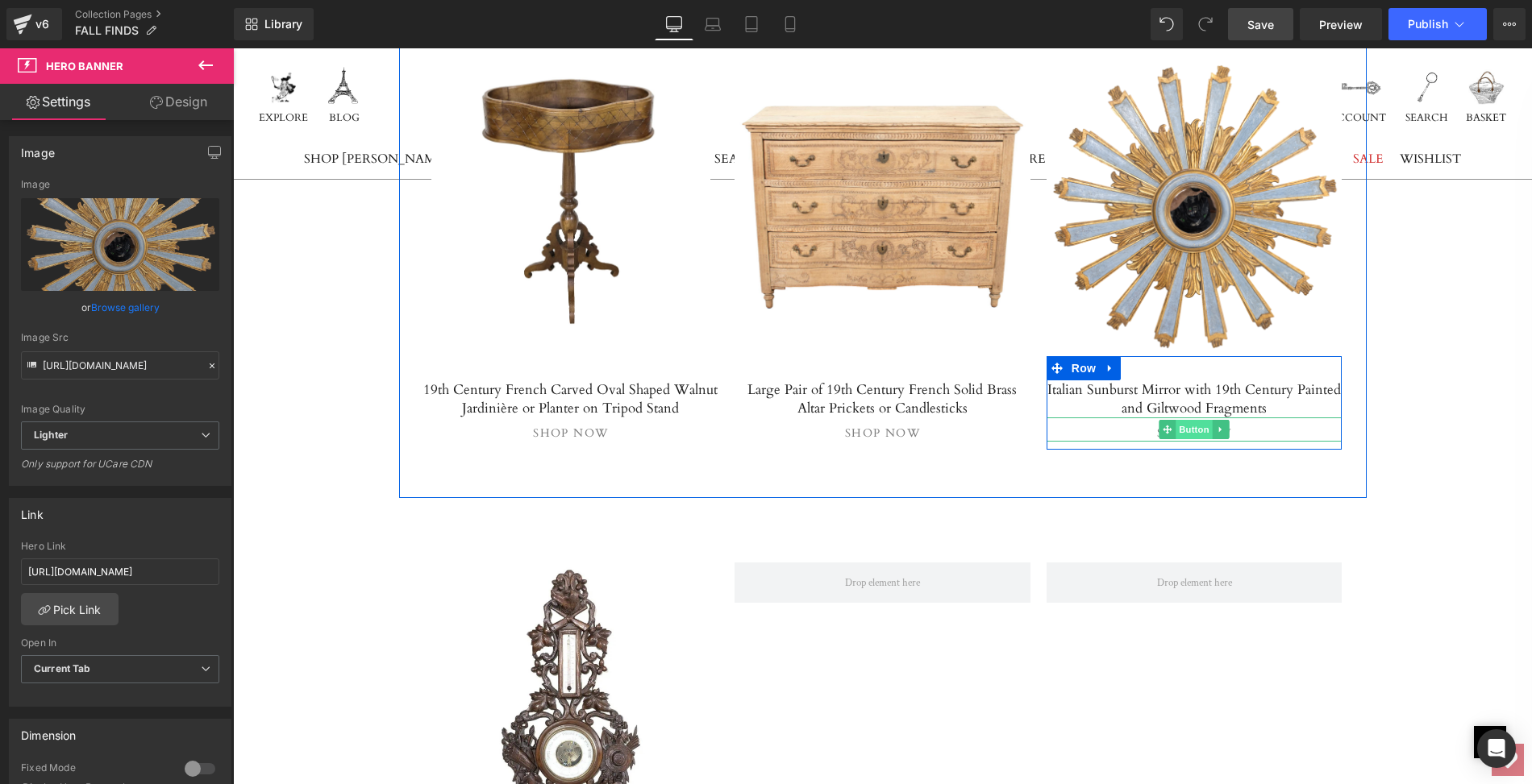
click at [1193, 420] on span "Button" at bounding box center [1194, 429] width 37 height 20
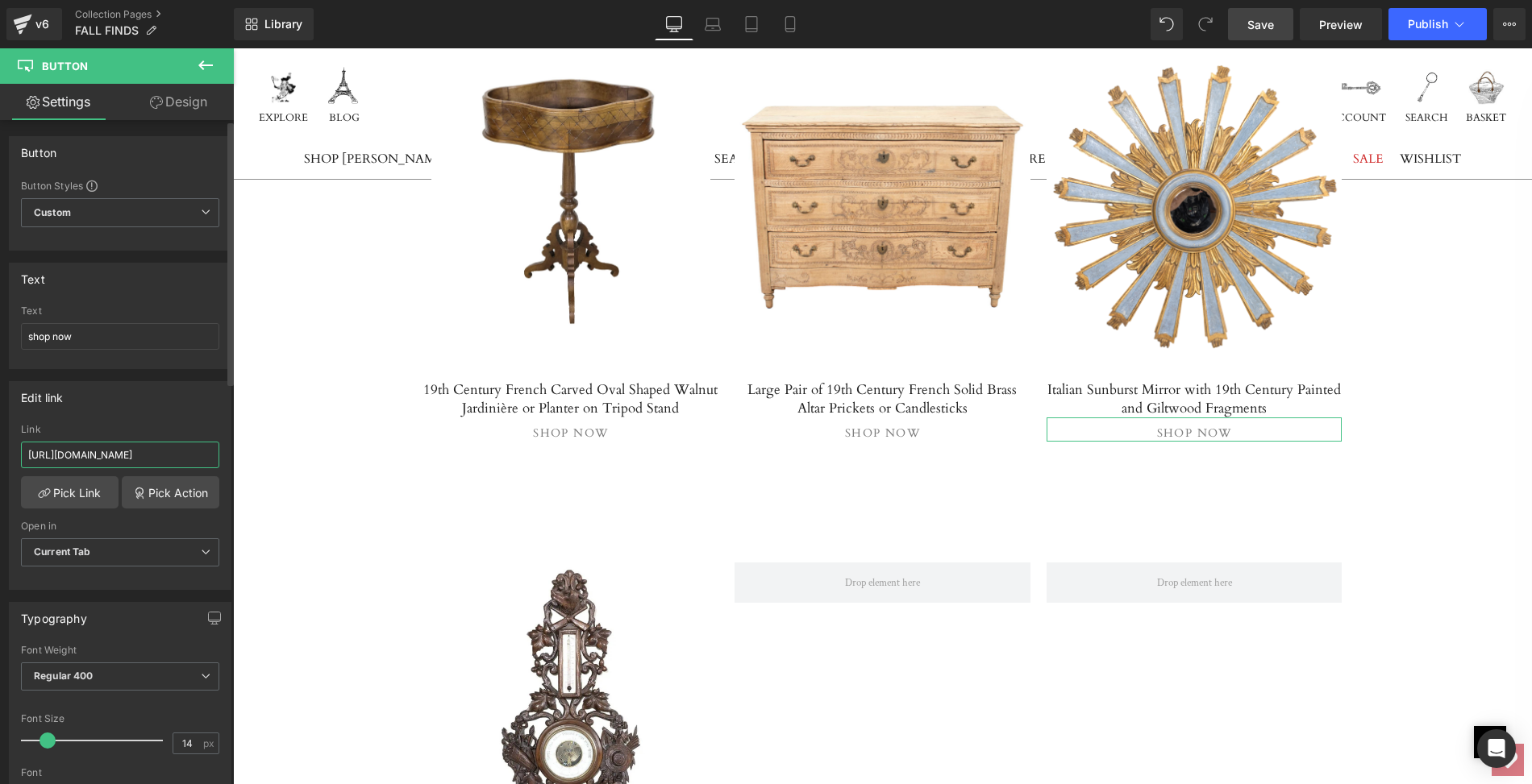
click at [24, 449] on input "https://lolofrenchantiques.com/products/late-19th-century-french-painting-of-co…" at bounding box center [120, 455] width 198 height 26
drag, startPoint x: 24, startPoint y: 449, endPoint x: 215, endPoint y: 449, distance: 191.0
click at [215, 449] on div "https://lolofrenchantiques.com/products/late-19th-century-french-painting-of-co…" at bounding box center [120, 506] width 221 height 165
paste input "italian-sunburst-mirror-with-19th-century-painted-and-giltwood-fragments"
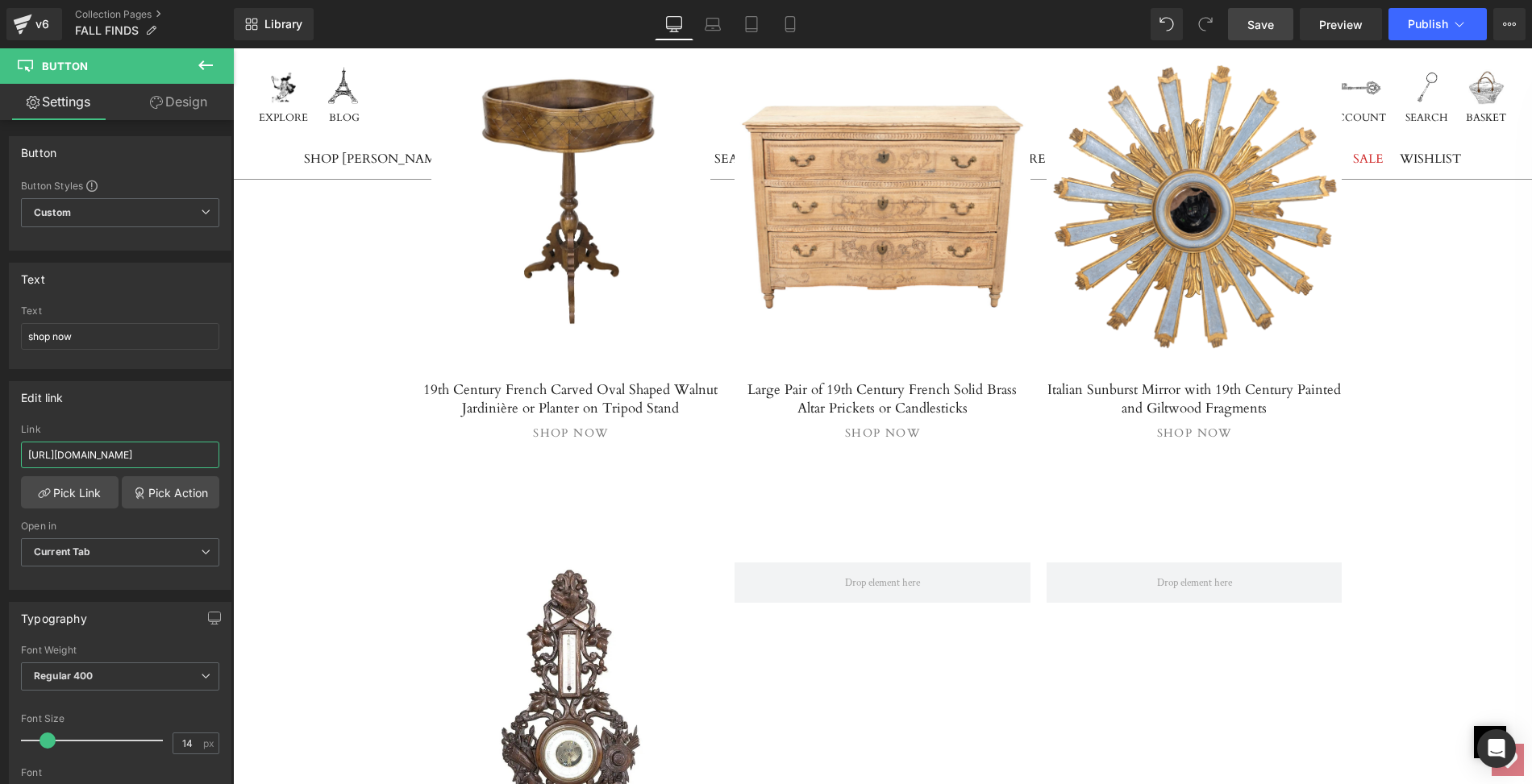
type input "https://lolofrenchantiques.com/products/italian-sunburst-mirror-with-19th-centu…"
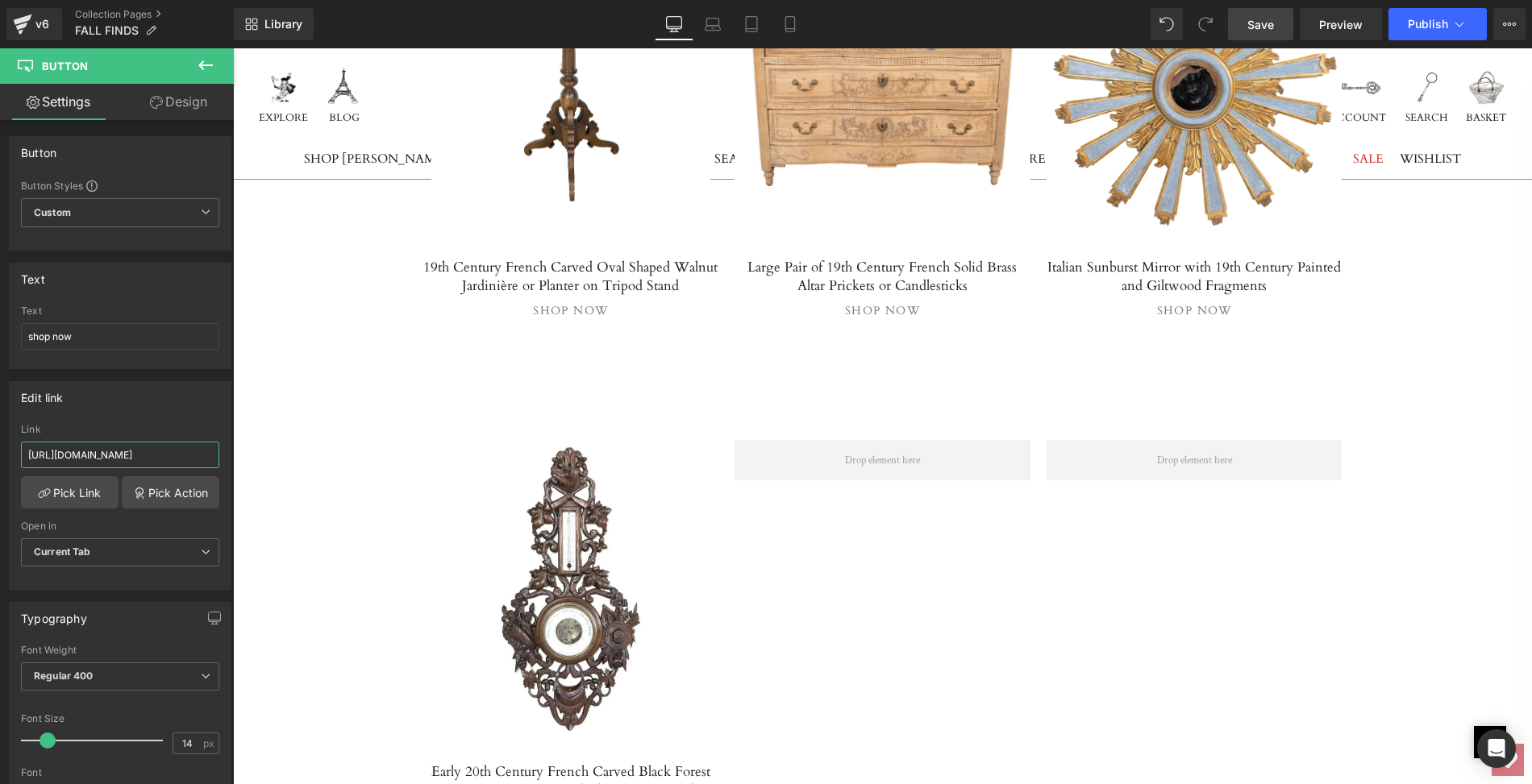
scroll to position [5961, 0]
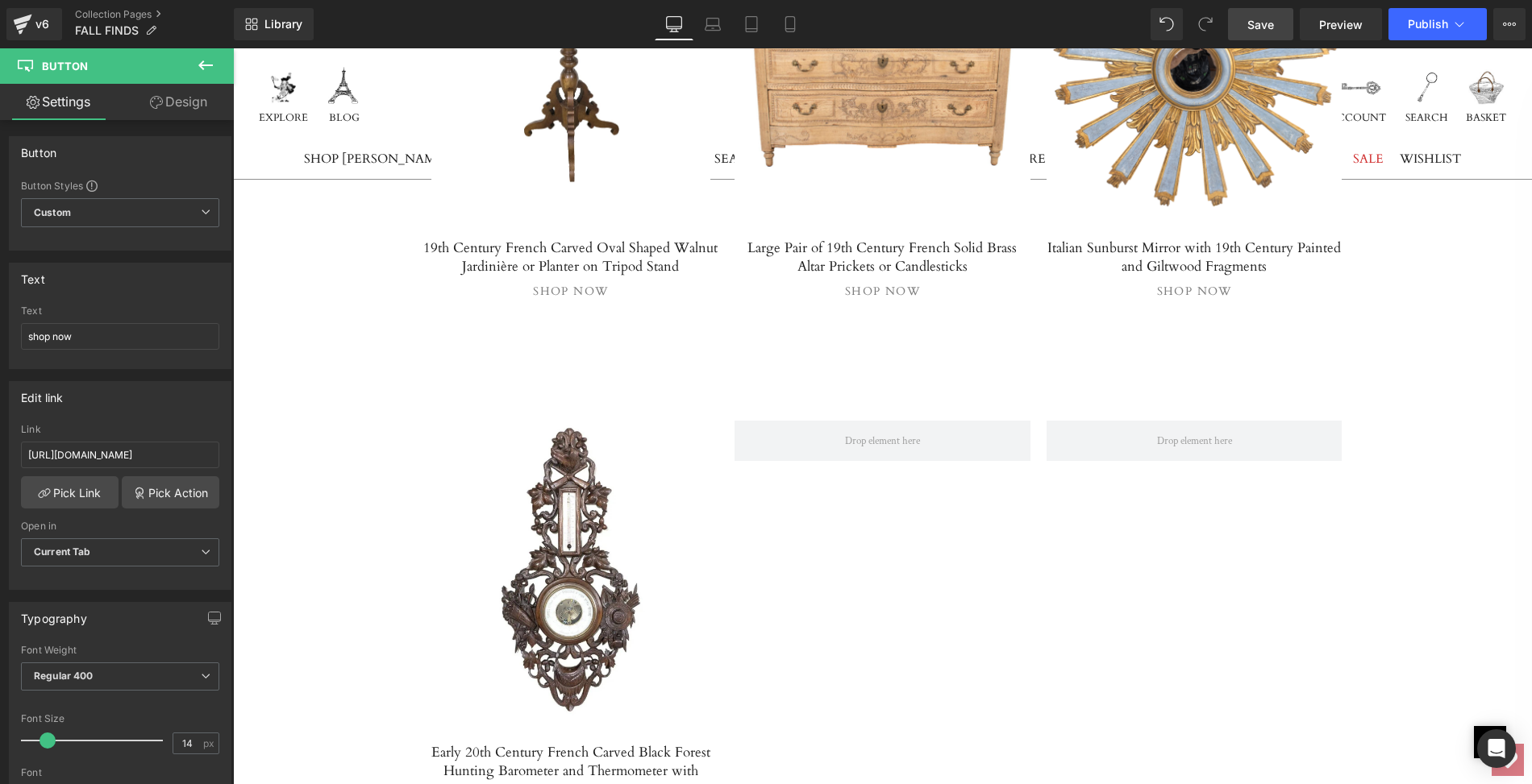
click at [539, 509] on link at bounding box center [571, 569] width 280 height 298
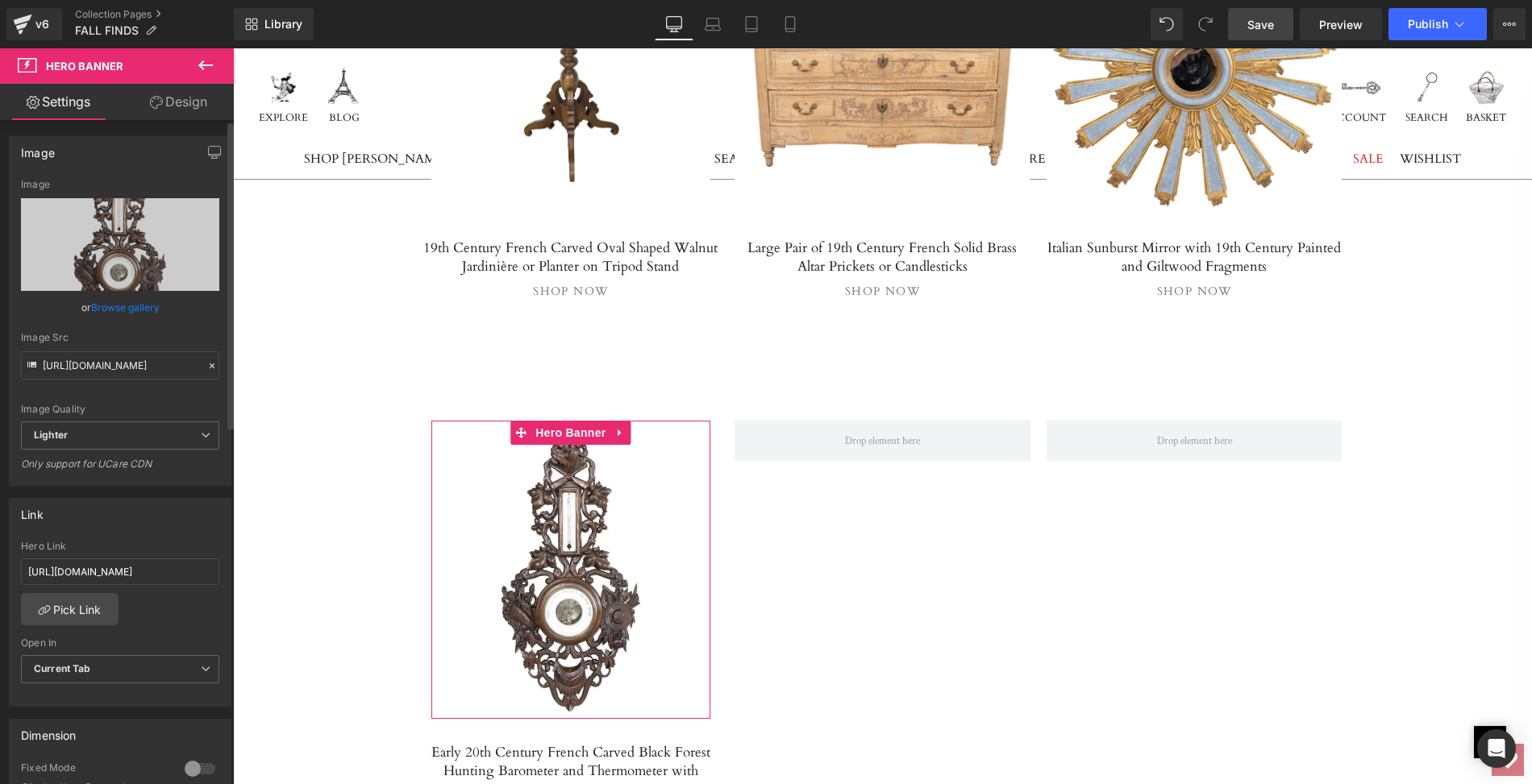
click at [138, 312] on link "Browse gallery" at bounding box center [125, 307] width 68 height 28
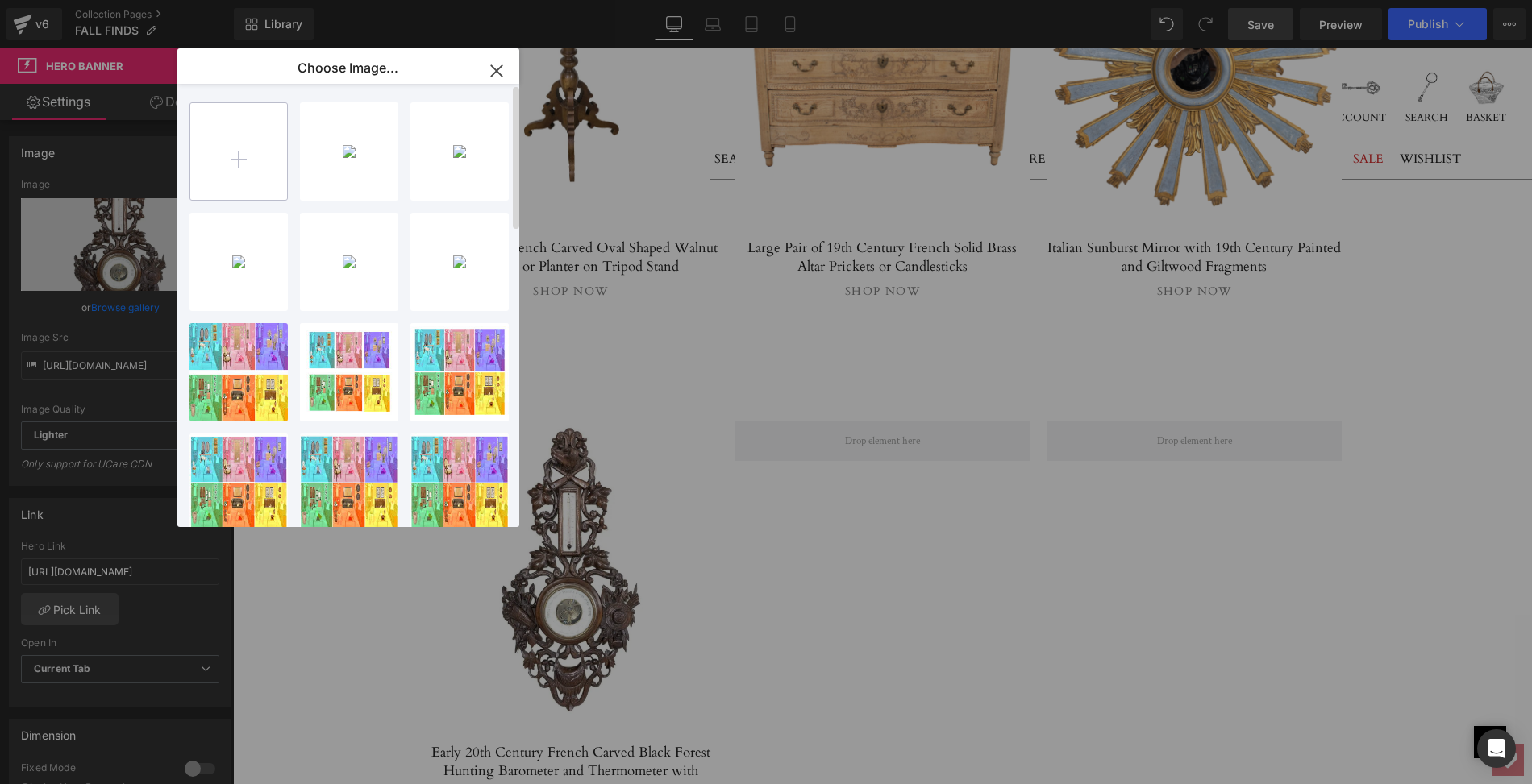
click at [235, 158] on input "file" at bounding box center [239, 152] width 97 height 97
click at [235, 152] on input "file" at bounding box center [239, 152] width 97 height 97
click at [503, 68] on icon "button" at bounding box center [496, 71] width 25 height 25
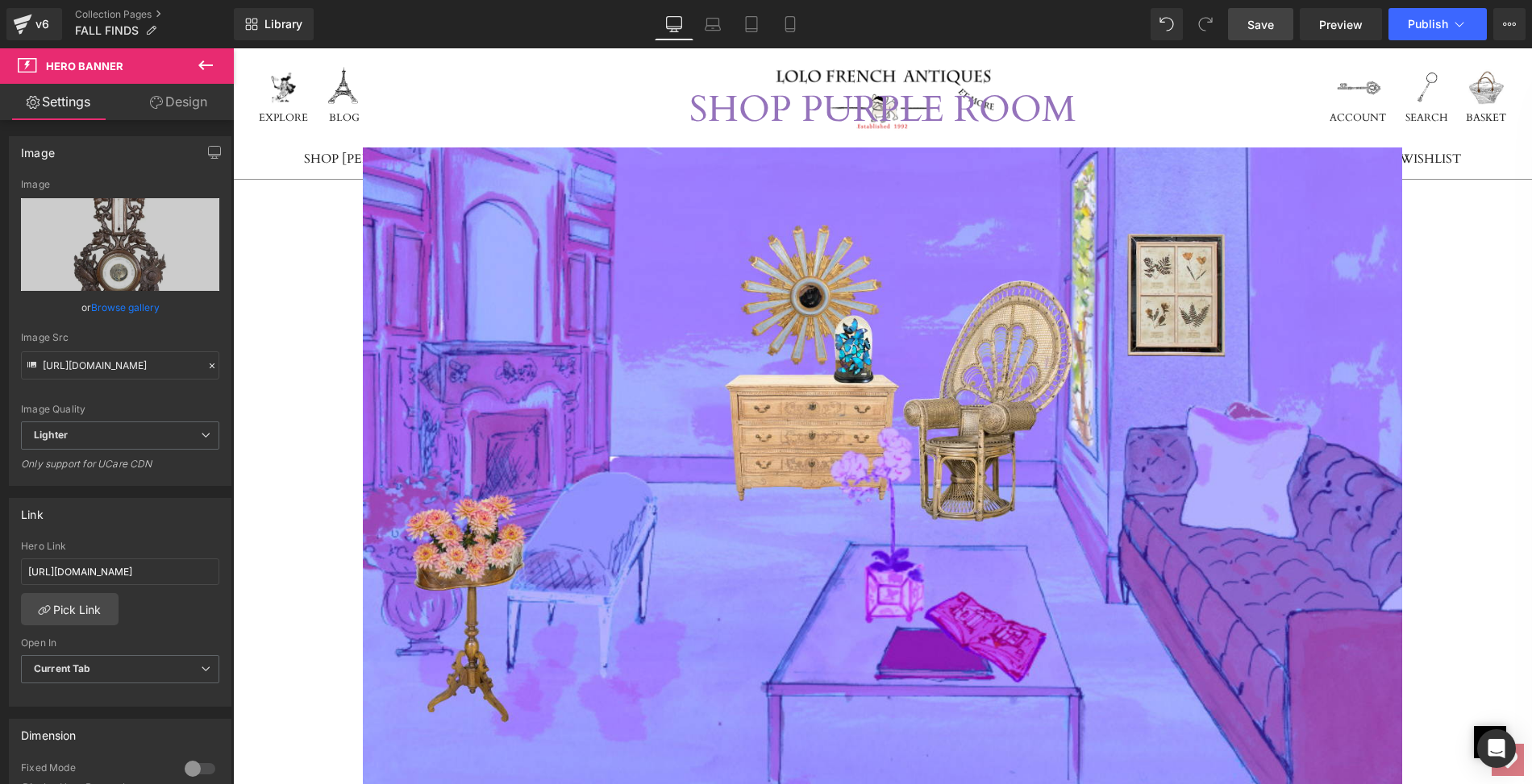
scroll to position [5029, 0]
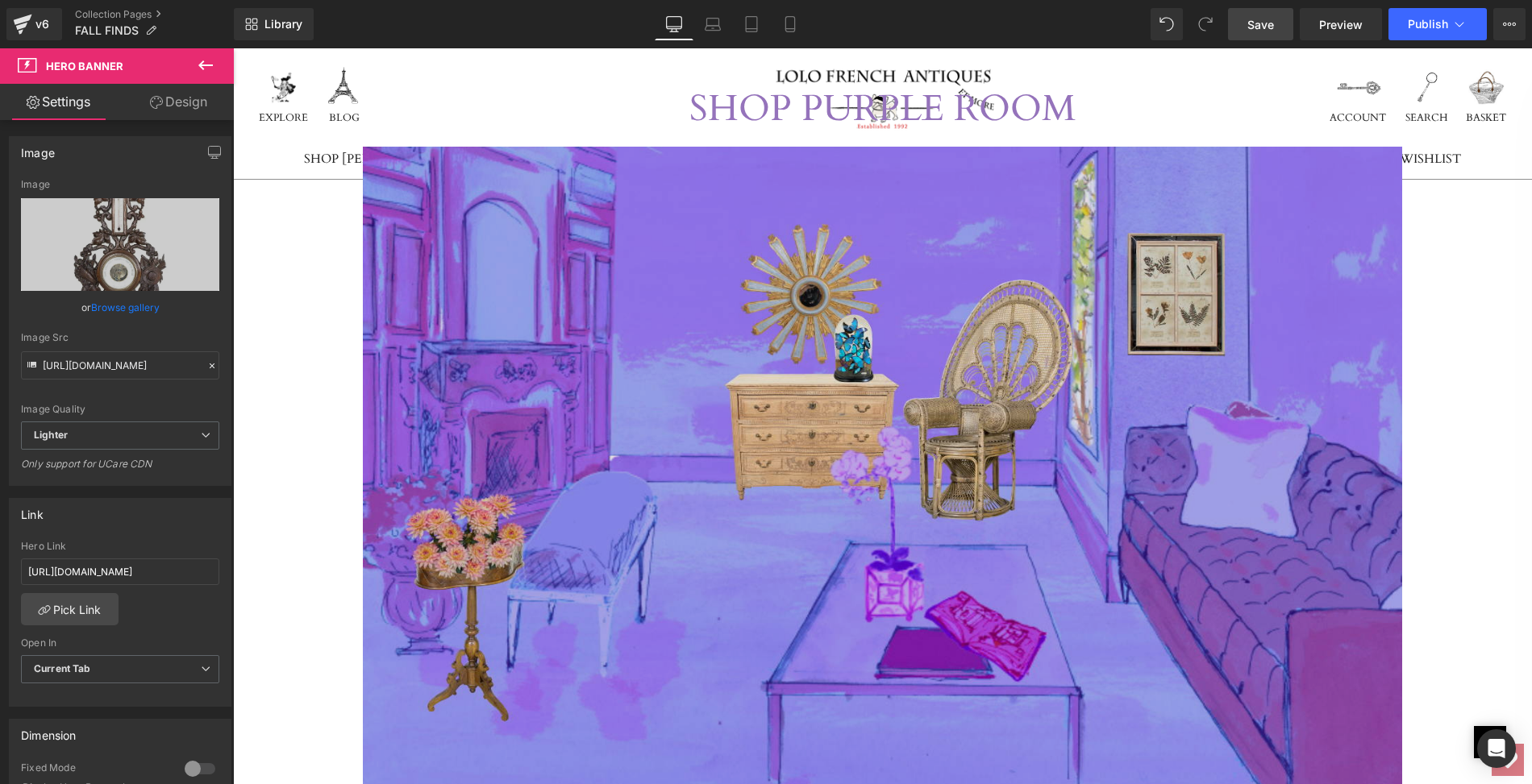
click at [849, 275] on img at bounding box center [882, 473] width 1039 height 653
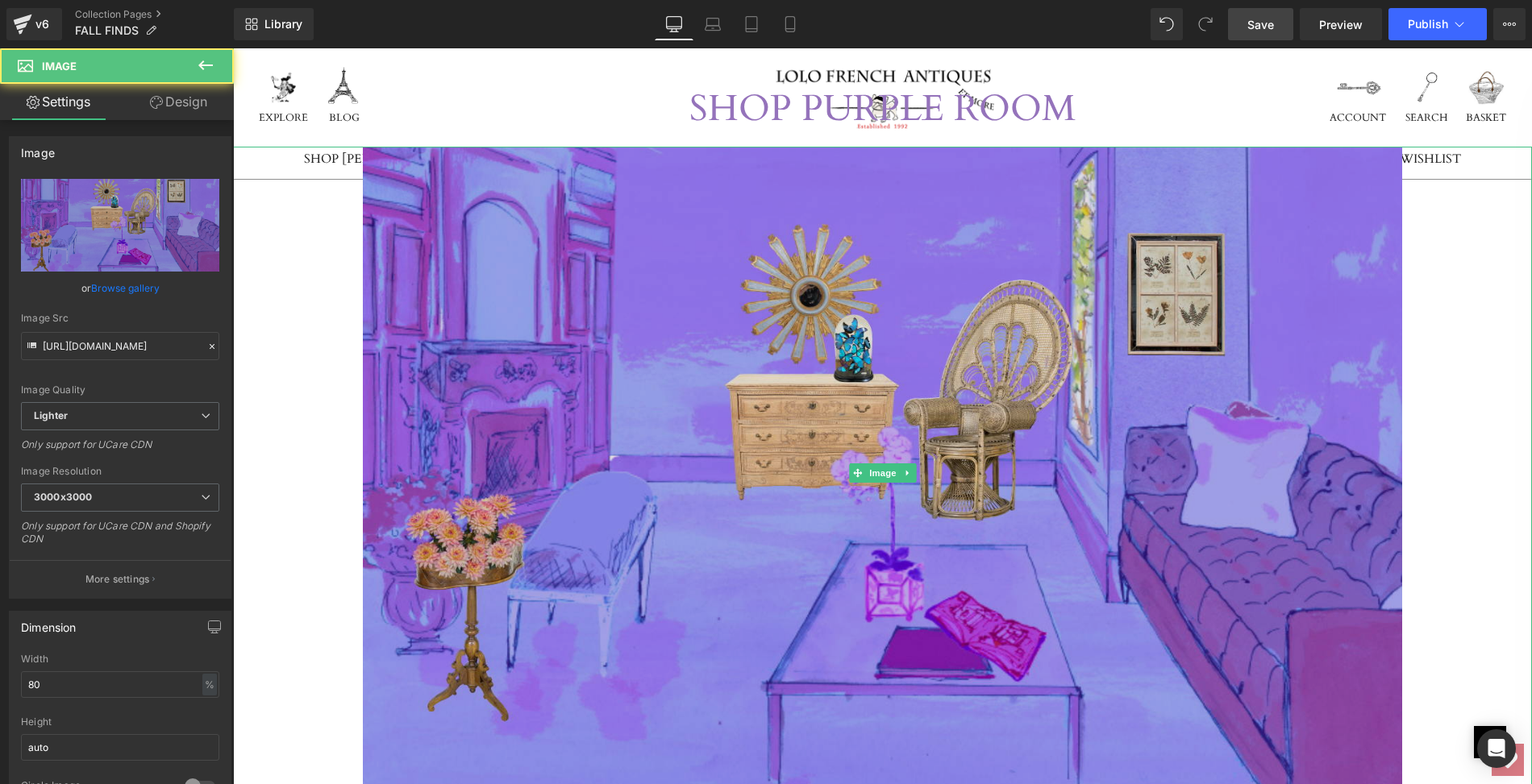
click at [856, 292] on img at bounding box center [882, 473] width 1039 height 653
click at [713, 480] on img at bounding box center [882, 473] width 1039 height 653
click at [607, 250] on img at bounding box center [882, 473] width 1039 height 653
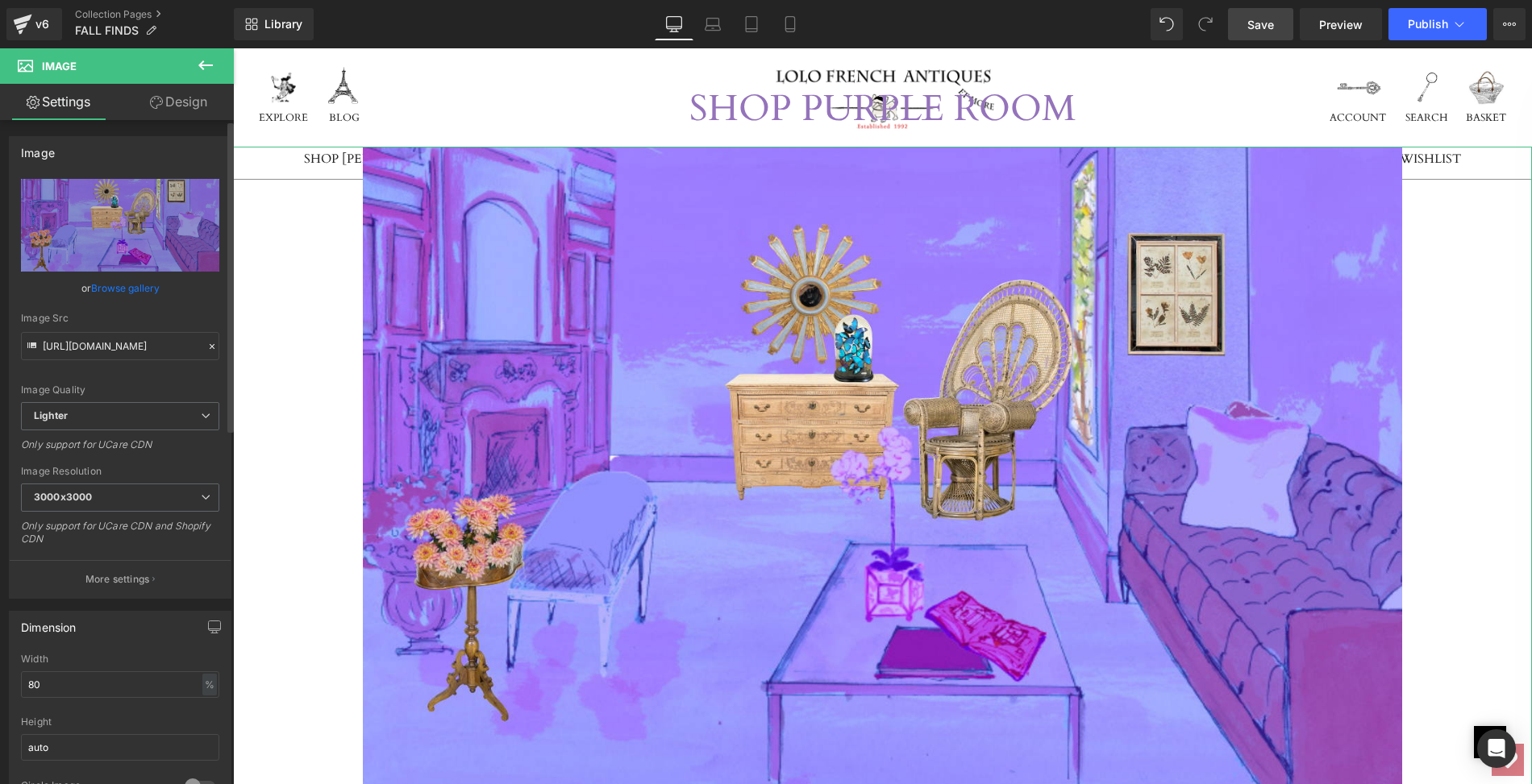
click at [133, 290] on link "Browse gallery" at bounding box center [125, 288] width 68 height 28
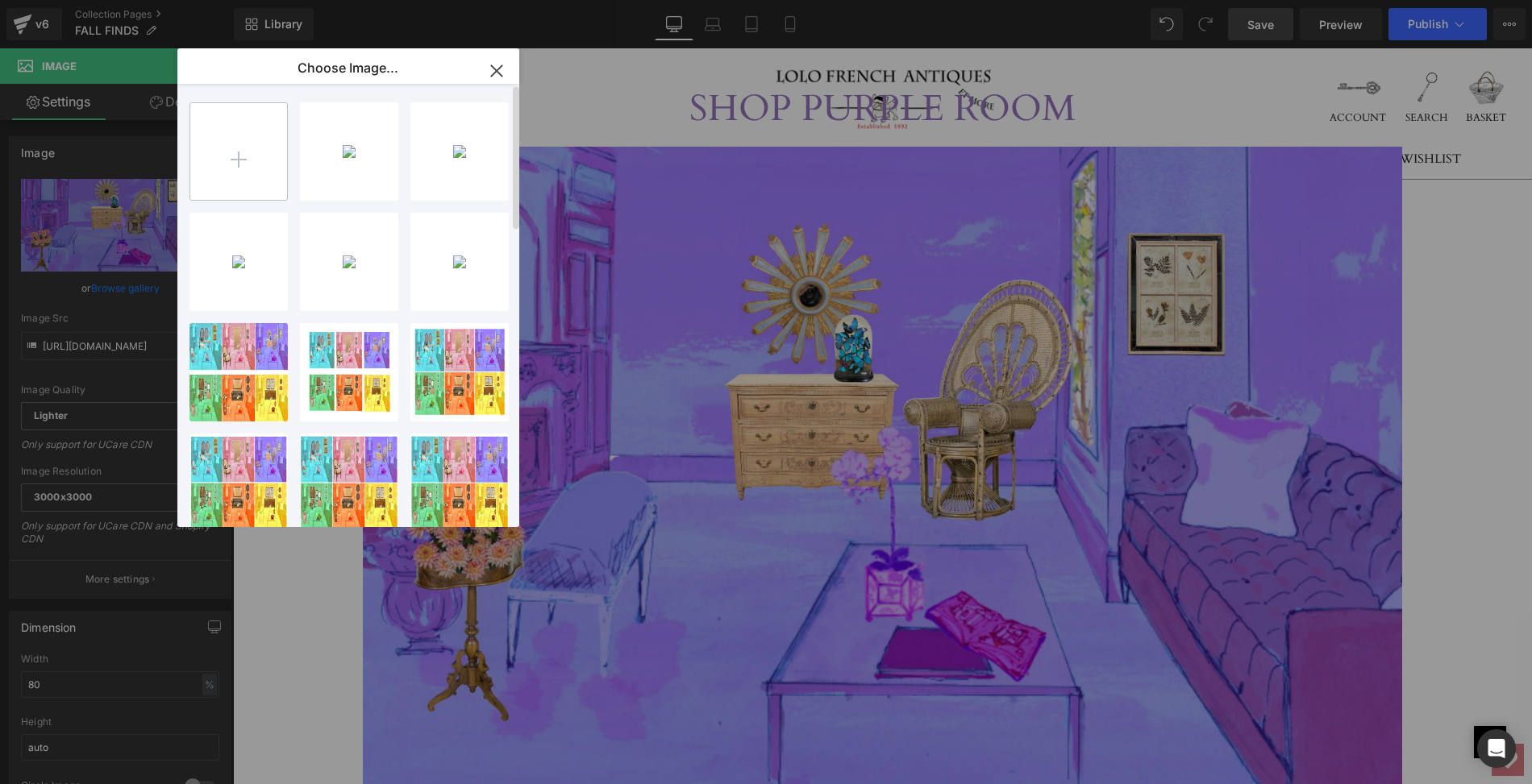
click at [242, 160] on input "file" at bounding box center [239, 152] width 97 height 97
type input "C:\fakepath\2025.LOLO.Purple Room.FALL.HOME.FINAL.png"
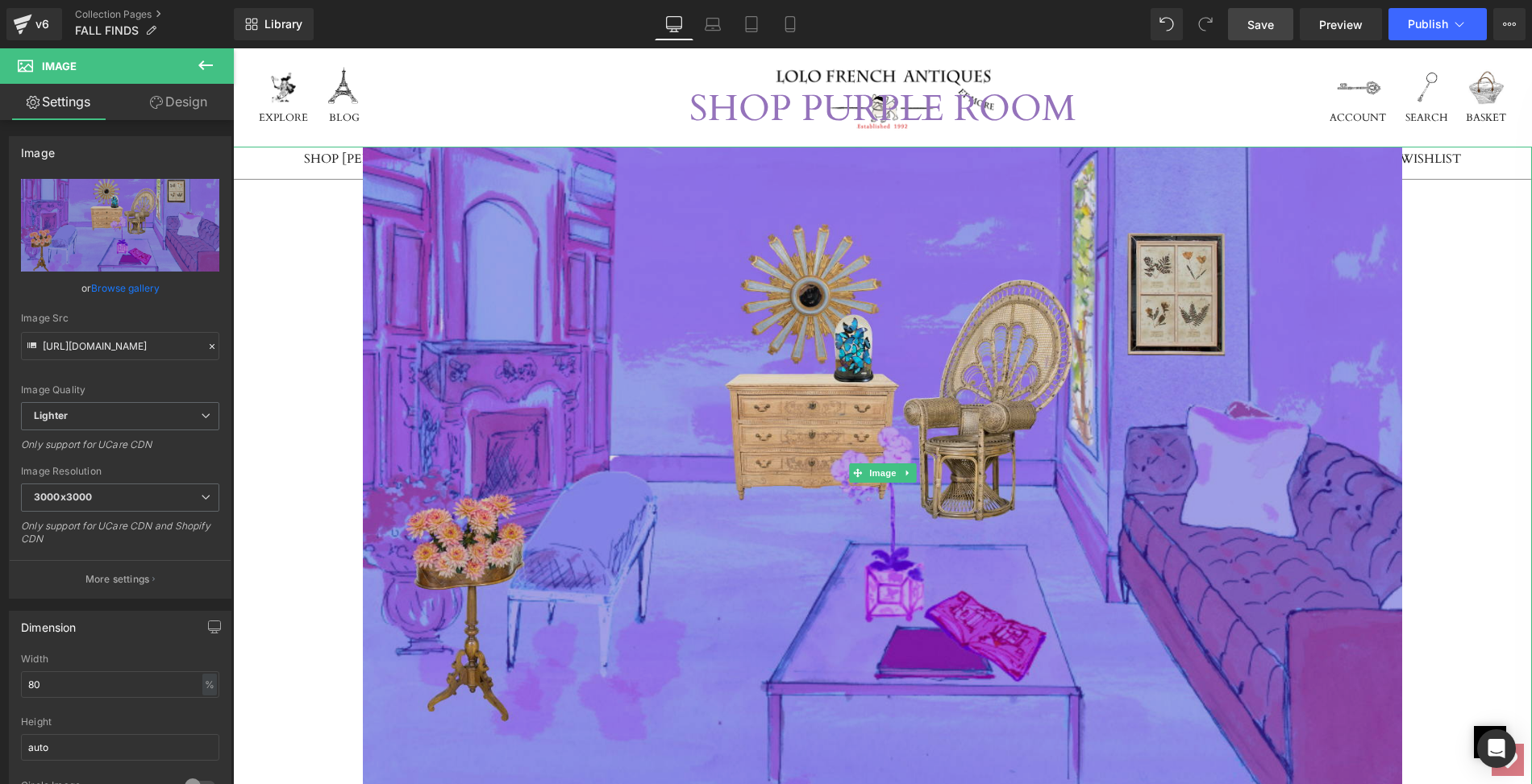
click at [777, 469] on img at bounding box center [882, 473] width 1039 height 653
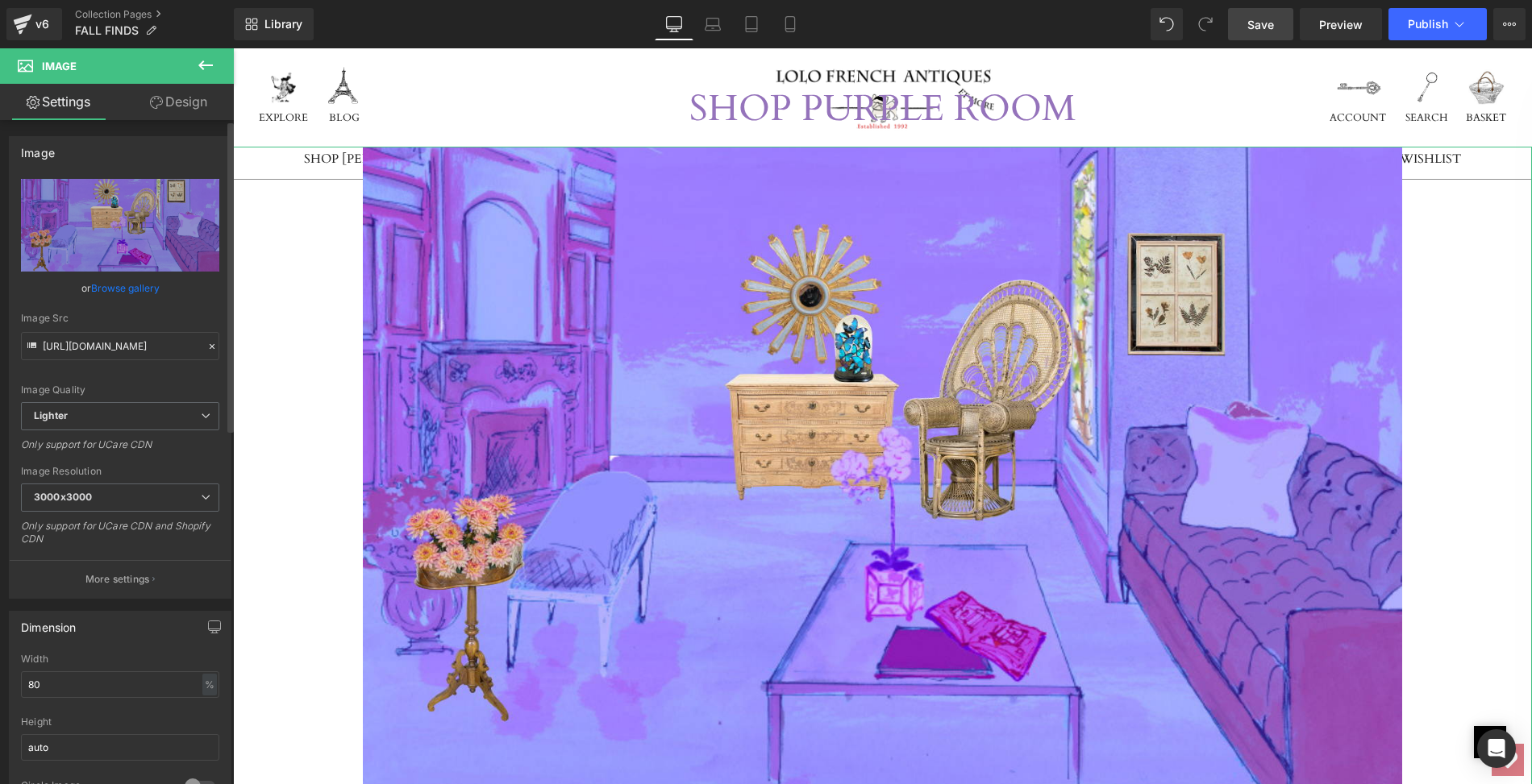
click at [116, 290] on link "Browse gallery" at bounding box center [125, 288] width 68 height 28
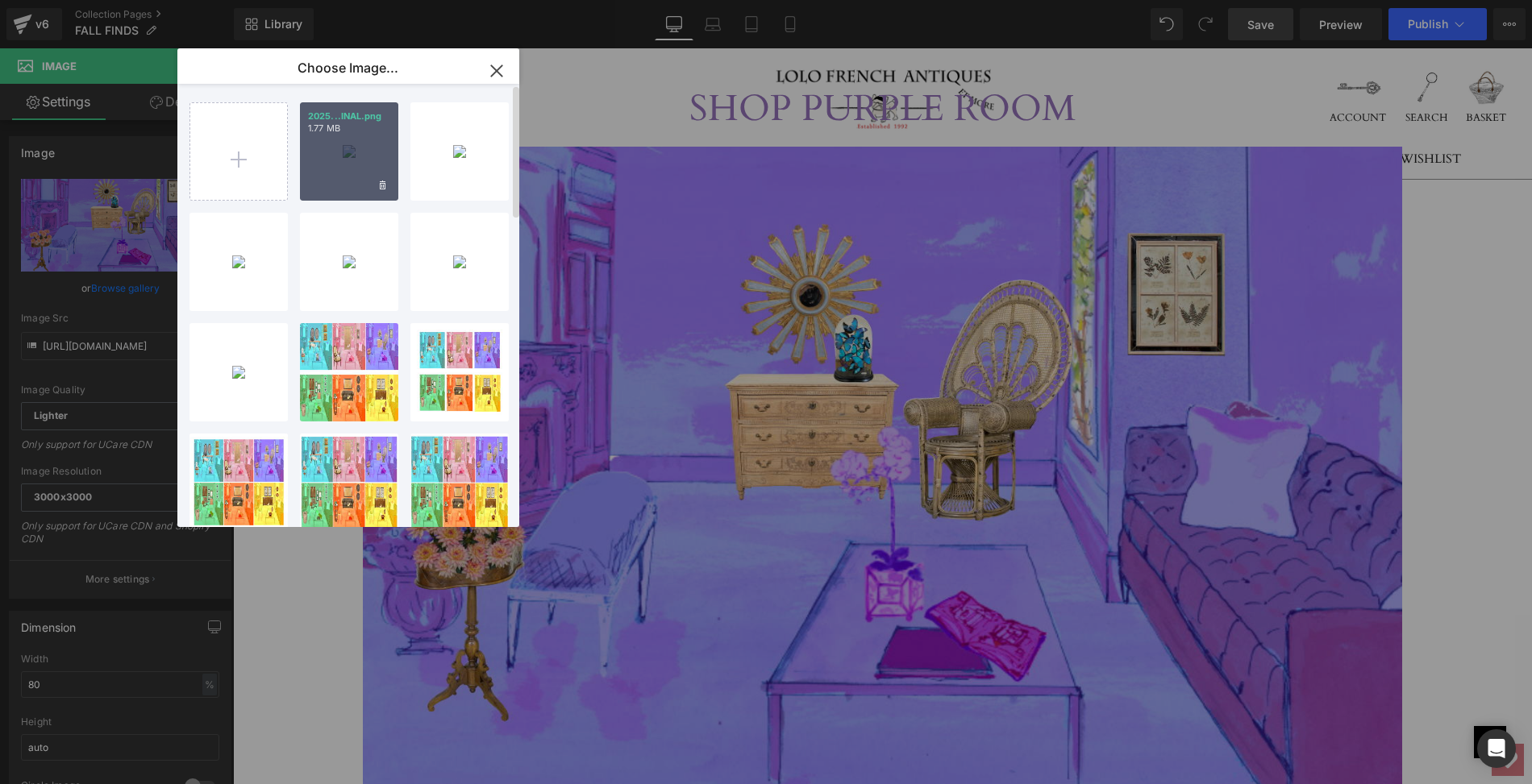
click at [352, 153] on div "2025...INAL.png 1.77 MB" at bounding box center [349, 152] width 99 height 99
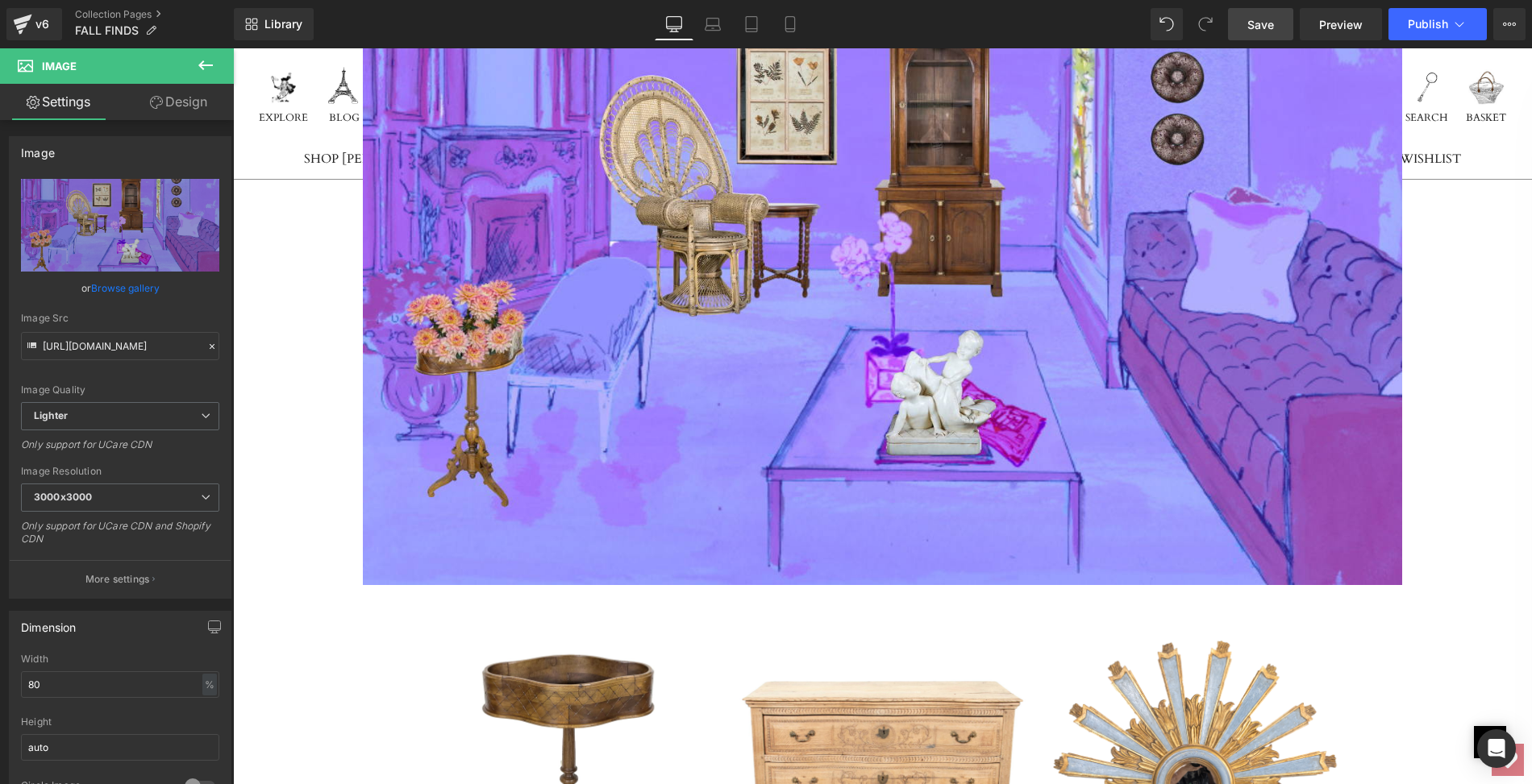
scroll to position [5247, 0]
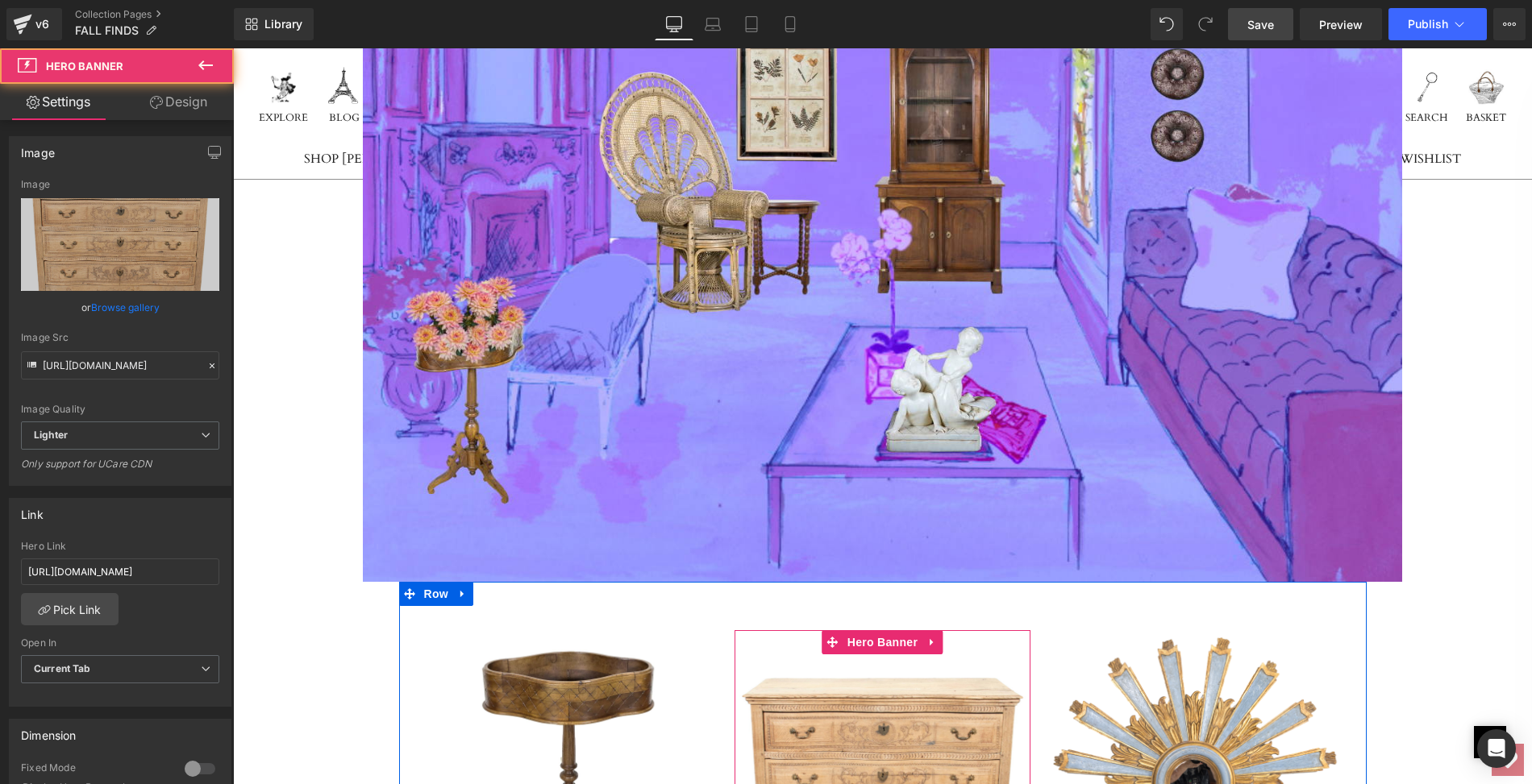
click at [847, 676] on link at bounding box center [882, 779] width 296 height 298
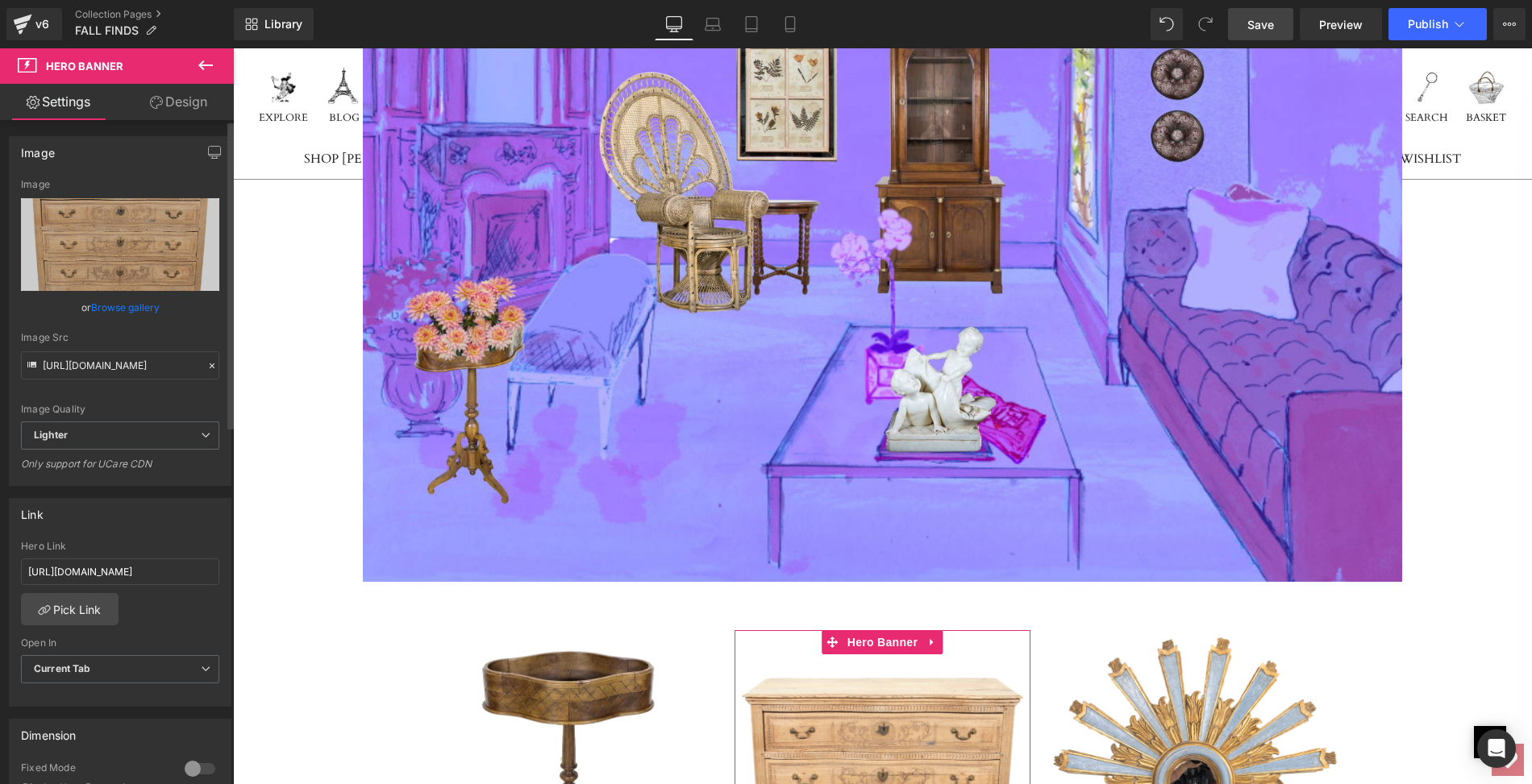
click at [147, 305] on link "Browse gallery" at bounding box center [125, 307] width 68 height 28
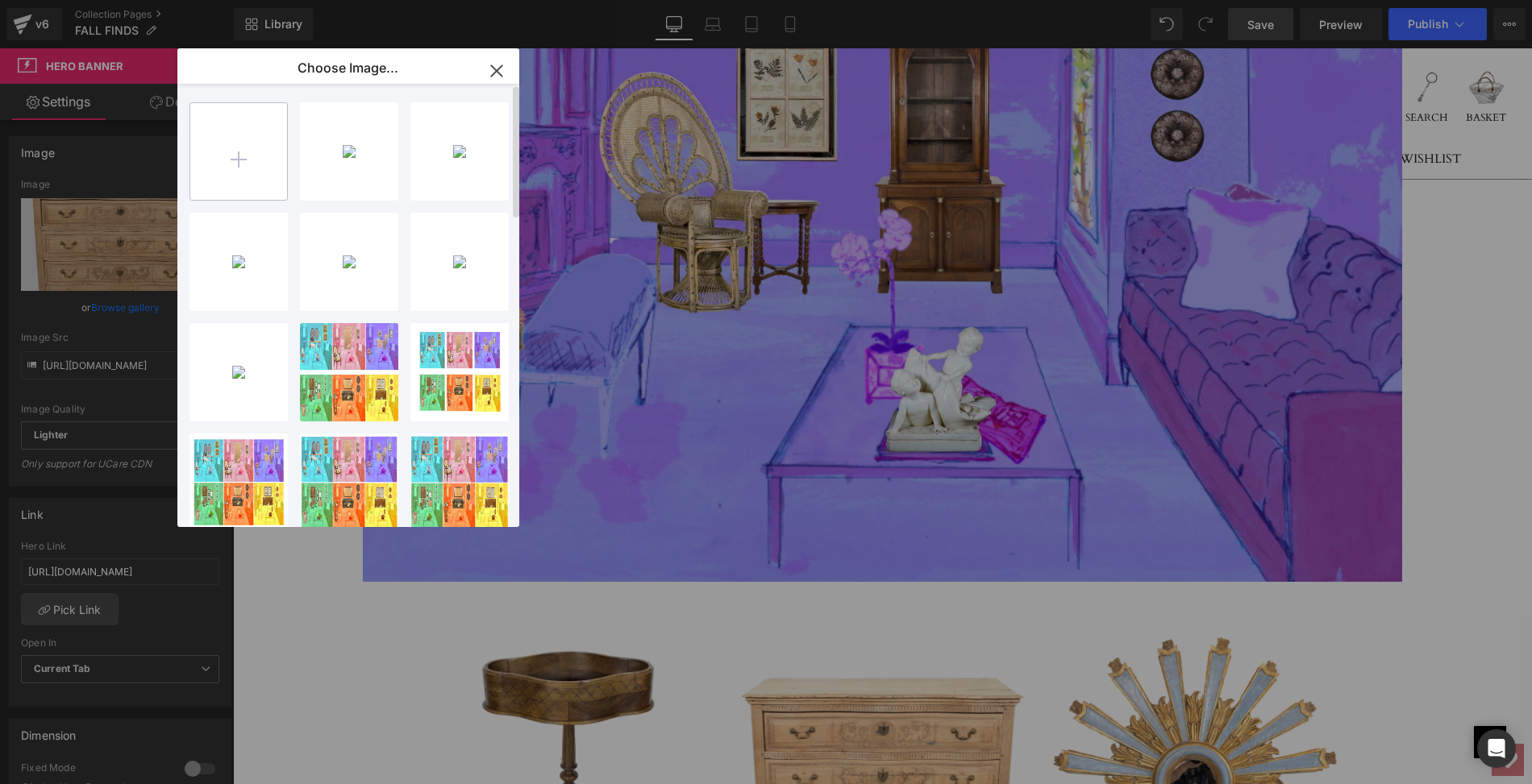
click at [241, 154] on input "file" at bounding box center [239, 152] width 97 height 97
click at [498, 68] on icon "button" at bounding box center [496, 71] width 11 height 11
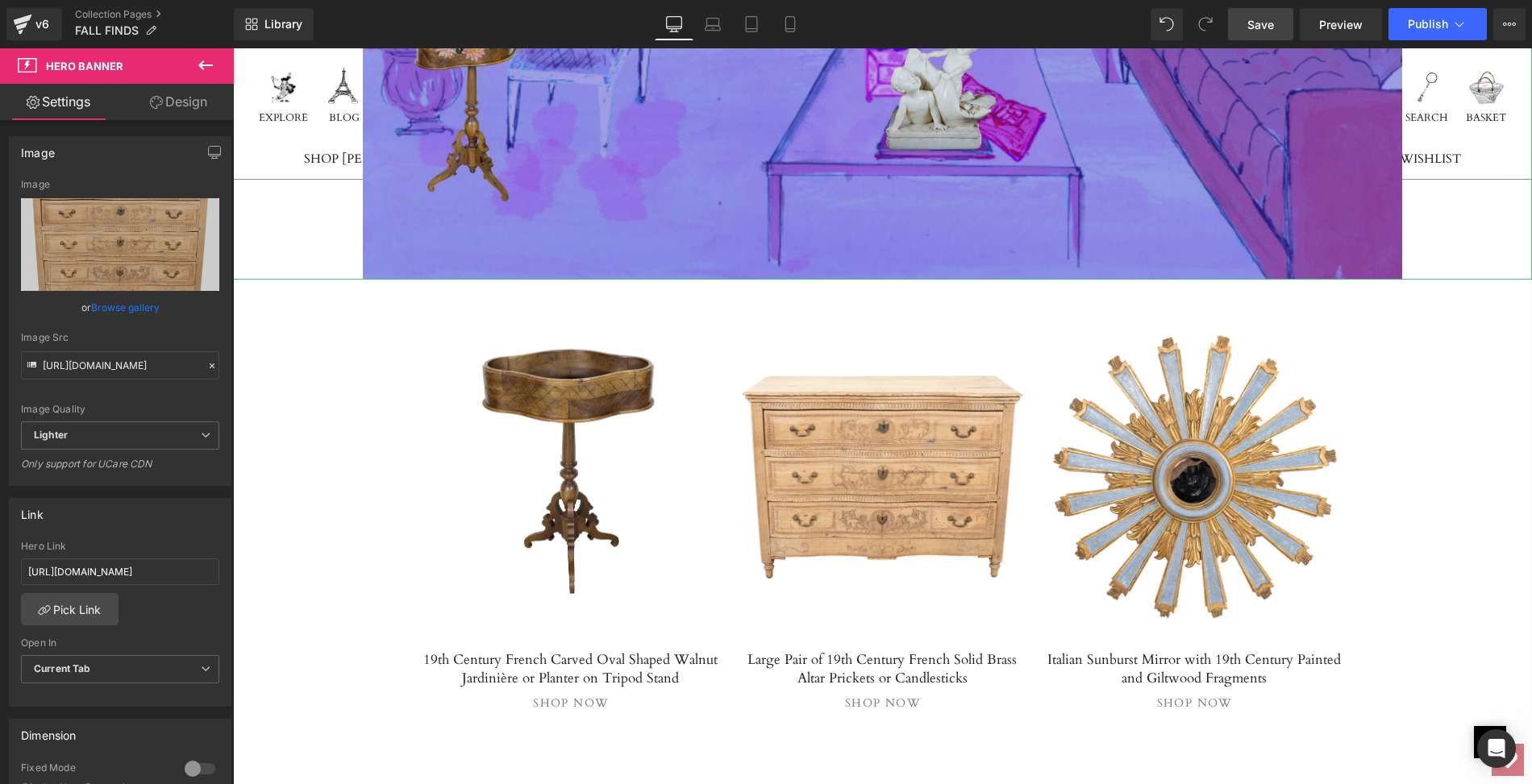
scroll to position [5649, 0]
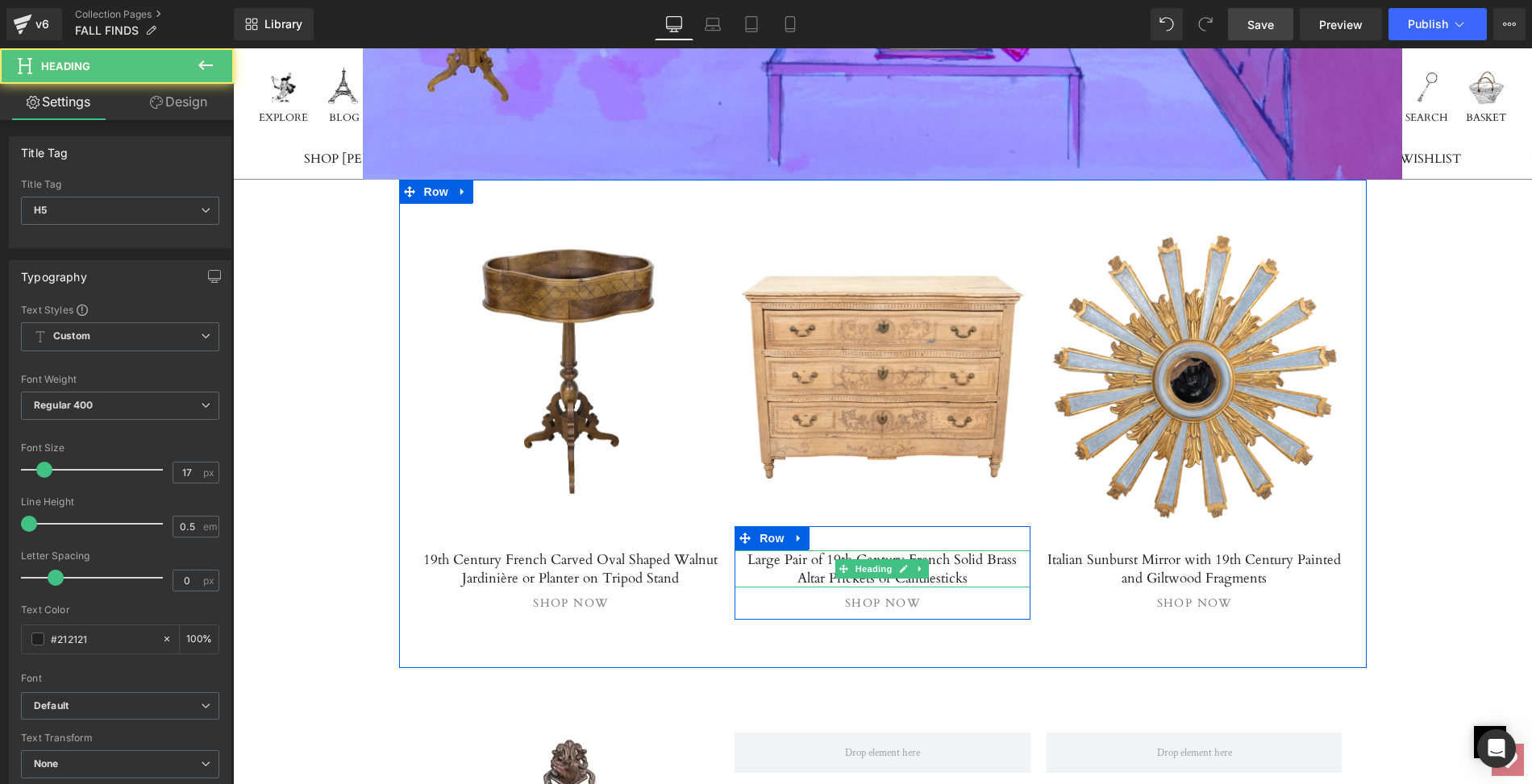
click at [814, 550] on h5 "Large Pair of 19th Century French Solid Brass Altar Prickets or Candlesticks" at bounding box center [882, 568] width 296 height 37
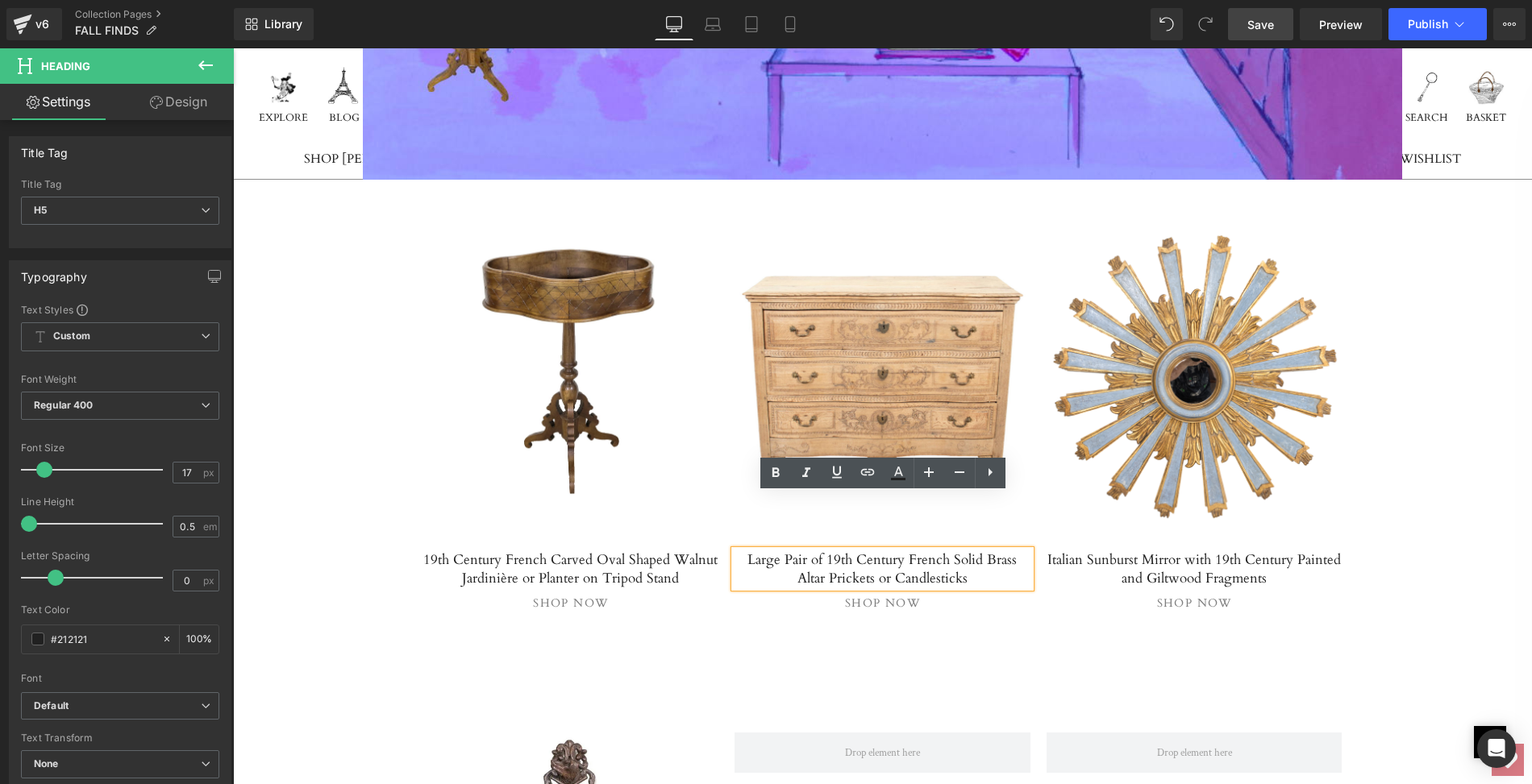
click at [739, 550] on h5 "Large Pair of 19th Century French Solid Brass Altar Prickets or Candlesticks" at bounding box center [882, 568] width 296 height 37
drag, startPoint x: 739, startPoint y: 503, endPoint x: 962, endPoint y: 512, distance: 223.2
click at [962, 550] on h5 "Large Pair of 19th Century French Solid Brass Altar Prickets or Candlesticks" at bounding box center [882, 568] width 296 height 37
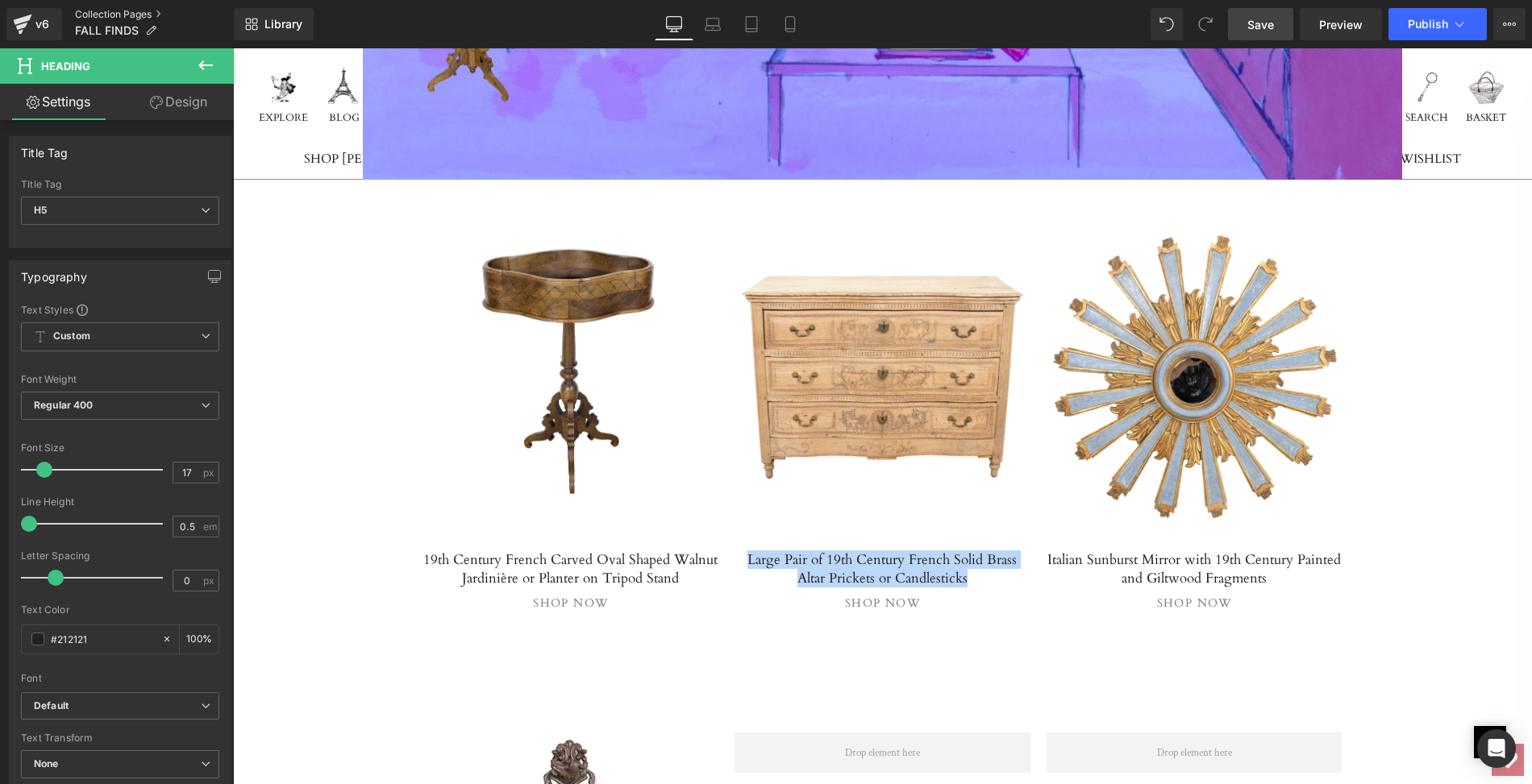
paste div
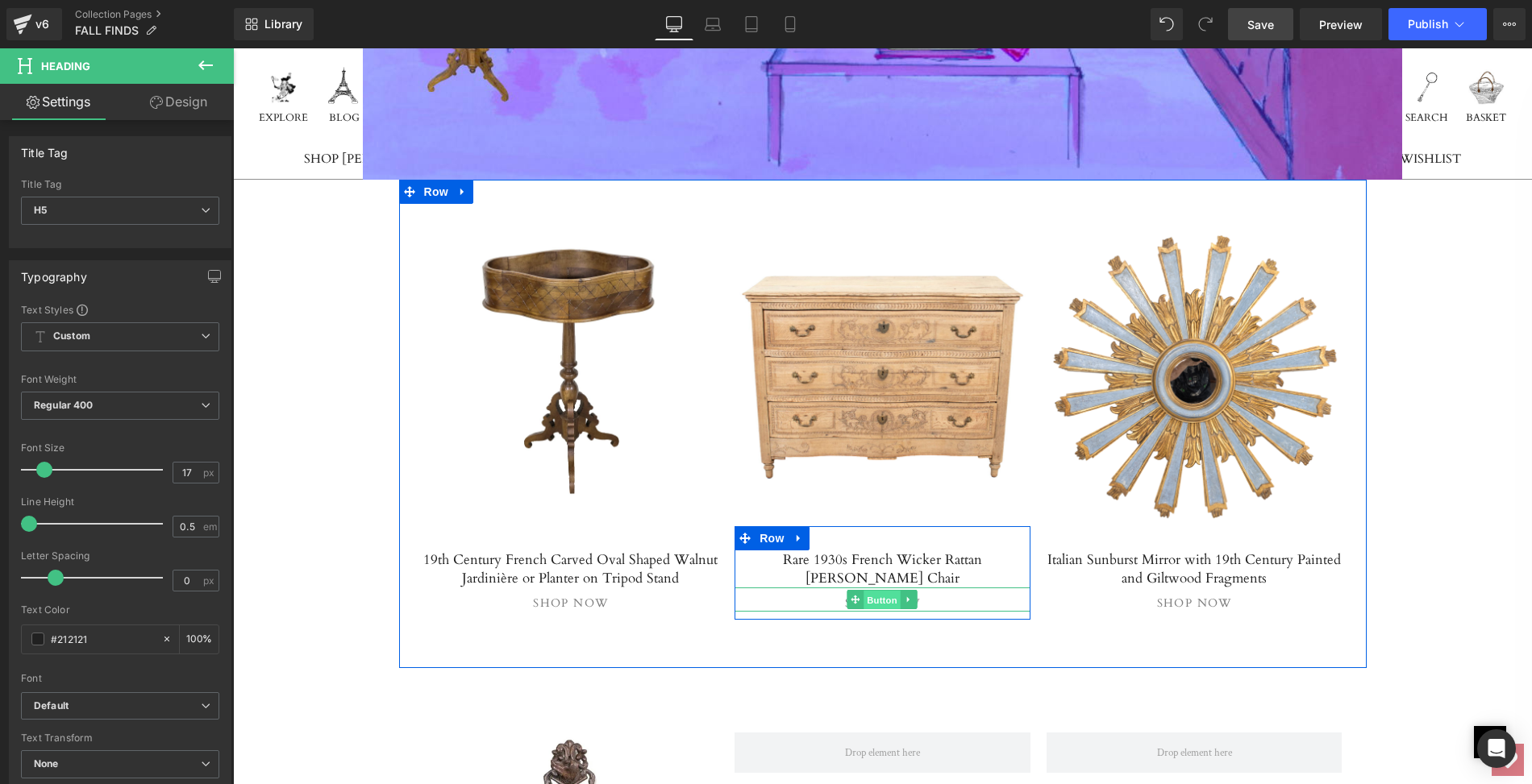
click at [887, 591] on span "Button" at bounding box center [882, 601] width 37 height 20
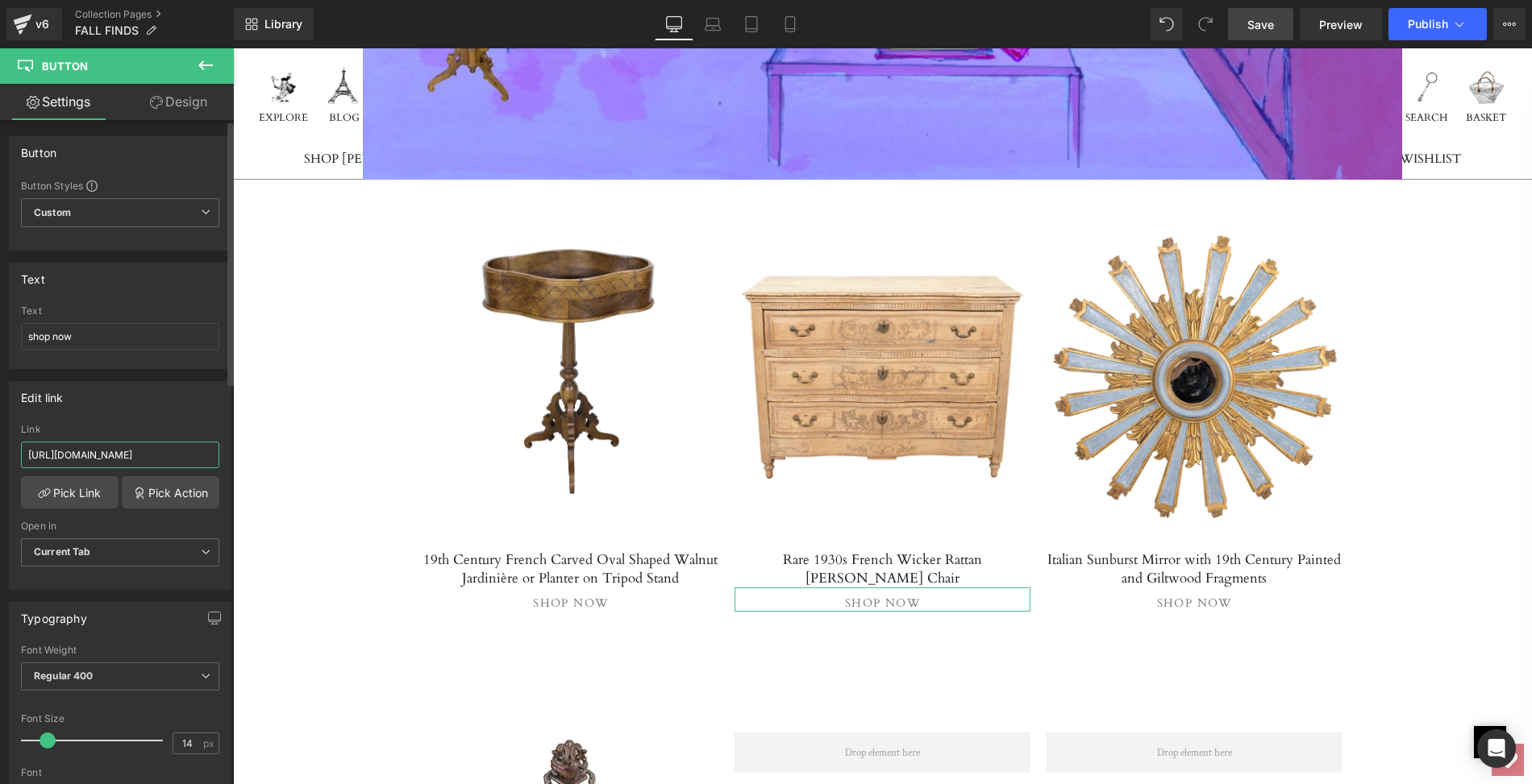
click at [24, 451] on input "https://lolofrenchantiques.com/products/large-pair-of-19th-century-french-solid…" at bounding box center [120, 455] width 198 height 26
drag, startPoint x: 24, startPoint y: 451, endPoint x: 232, endPoint y: 456, distance: 208.1
click at [232, 456] on div "Button Button Styles Custom Custom Setup Global Style Custom Setup Global Style…" at bounding box center [117, 456] width 234 height 672
paste input "rare-1930s-french-wicker-rattan-emmanuelle-peacock-chair"
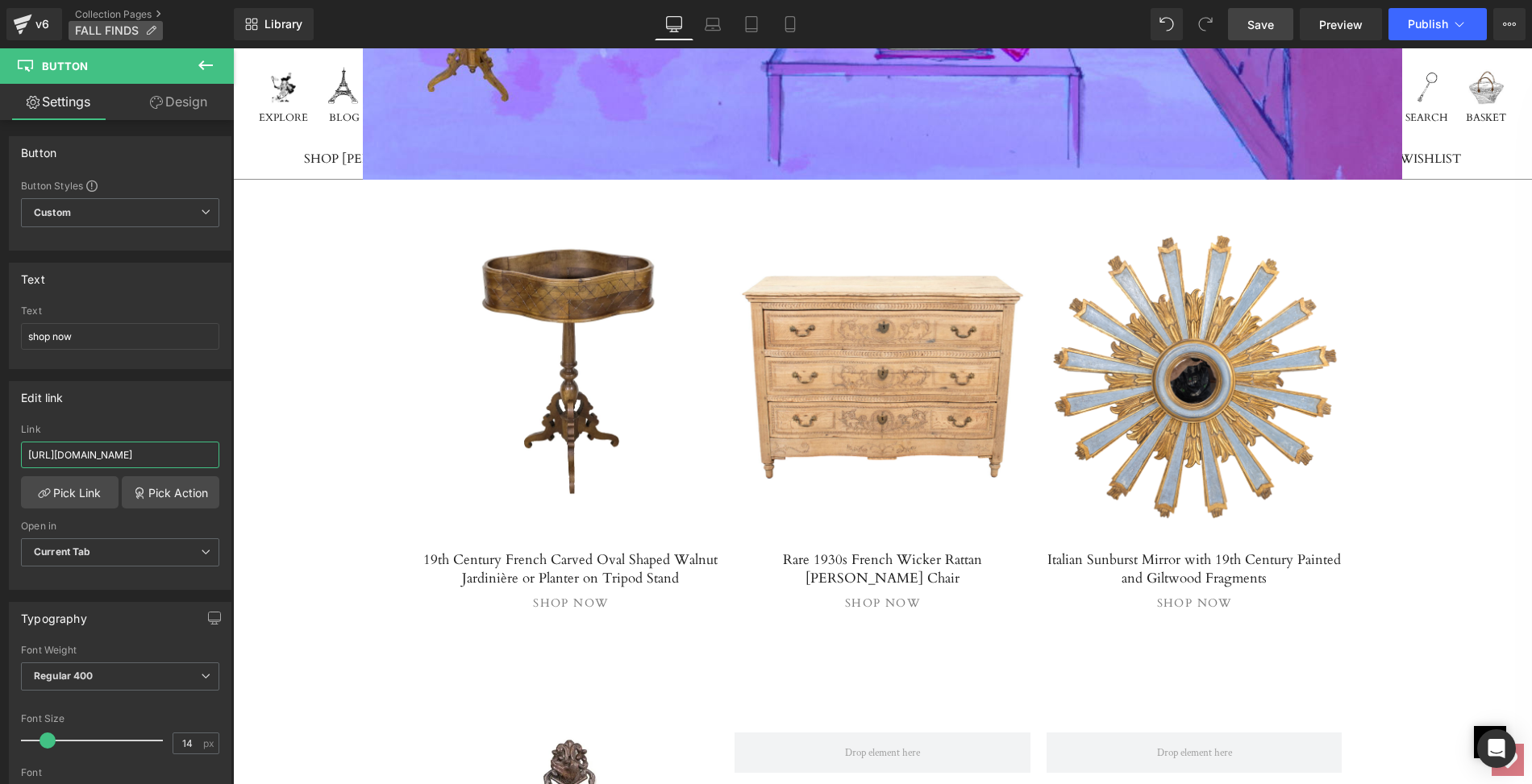
type input "https://lolofrenchantiques.com/products/rare-1930s-french-wicker-rattan-emmanue…"
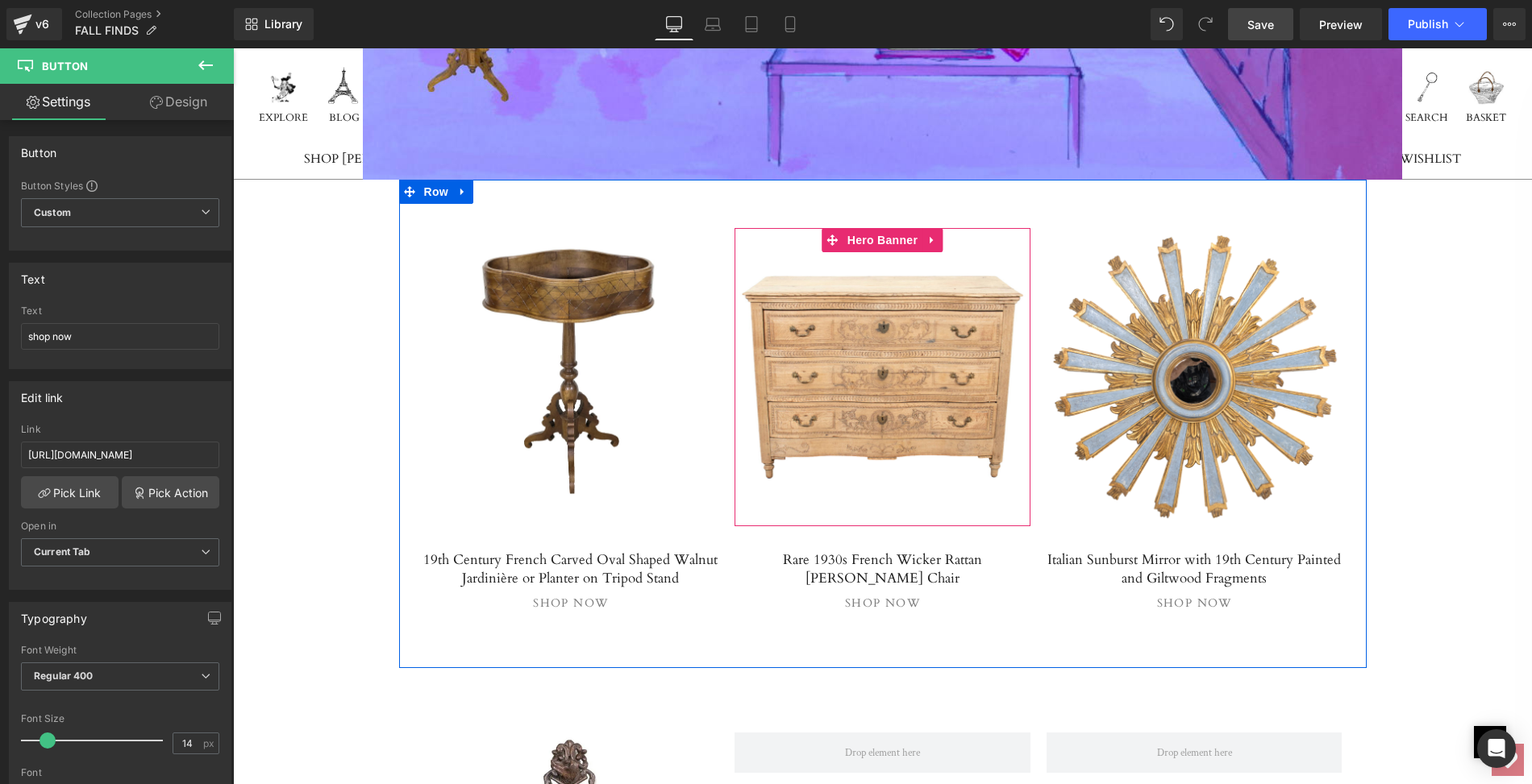
click at [861, 276] on link at bounding box center [882, 377] width 296 height 298
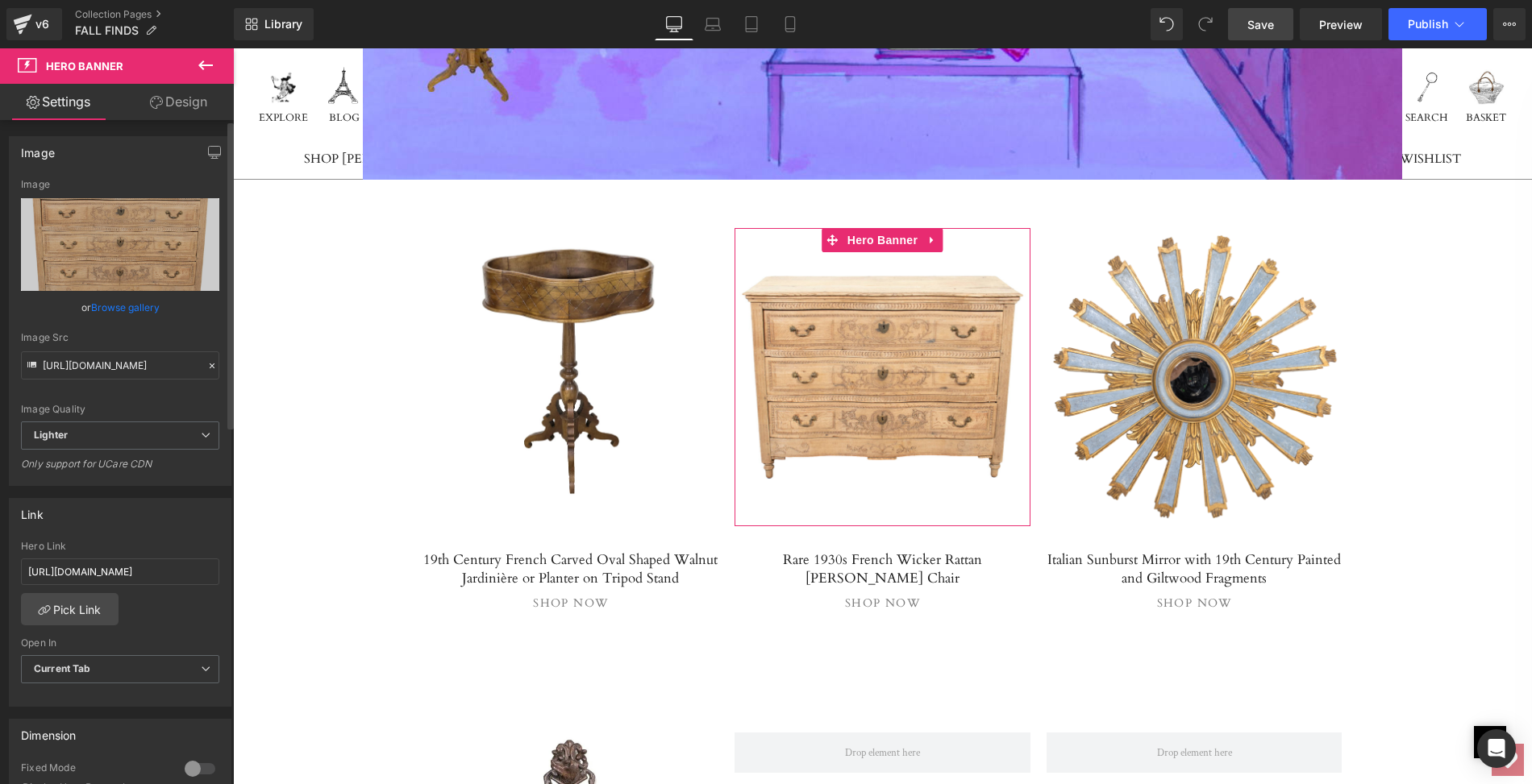
click at [134, 302] on link "Browse gallery" at bounding box center [125, 307] width 68 height 28
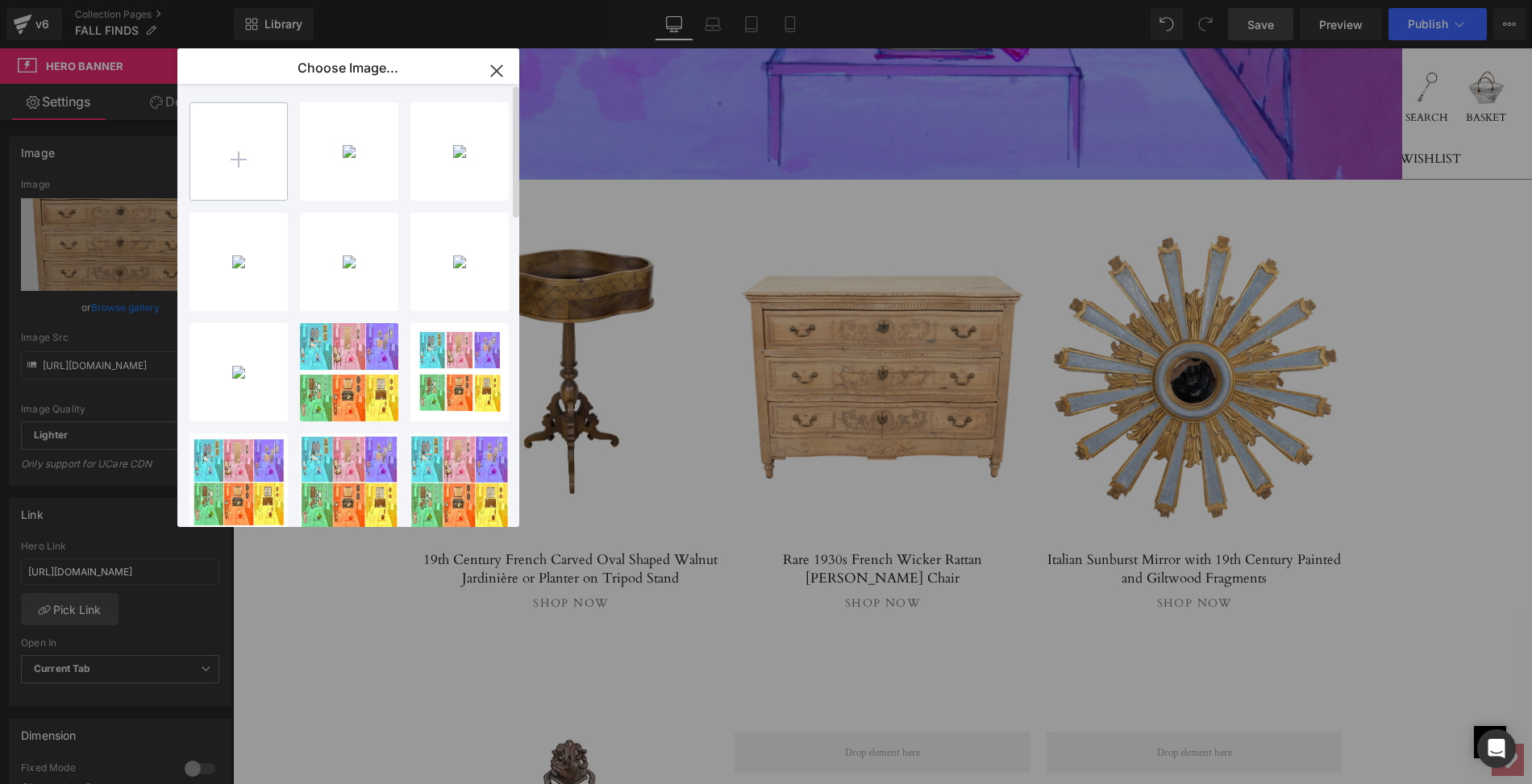
click at [234, 156] on input "file" at bounding box center [239, 152] width 97 height 97
type input "C:\fakepath\LOPI76mainps.png"
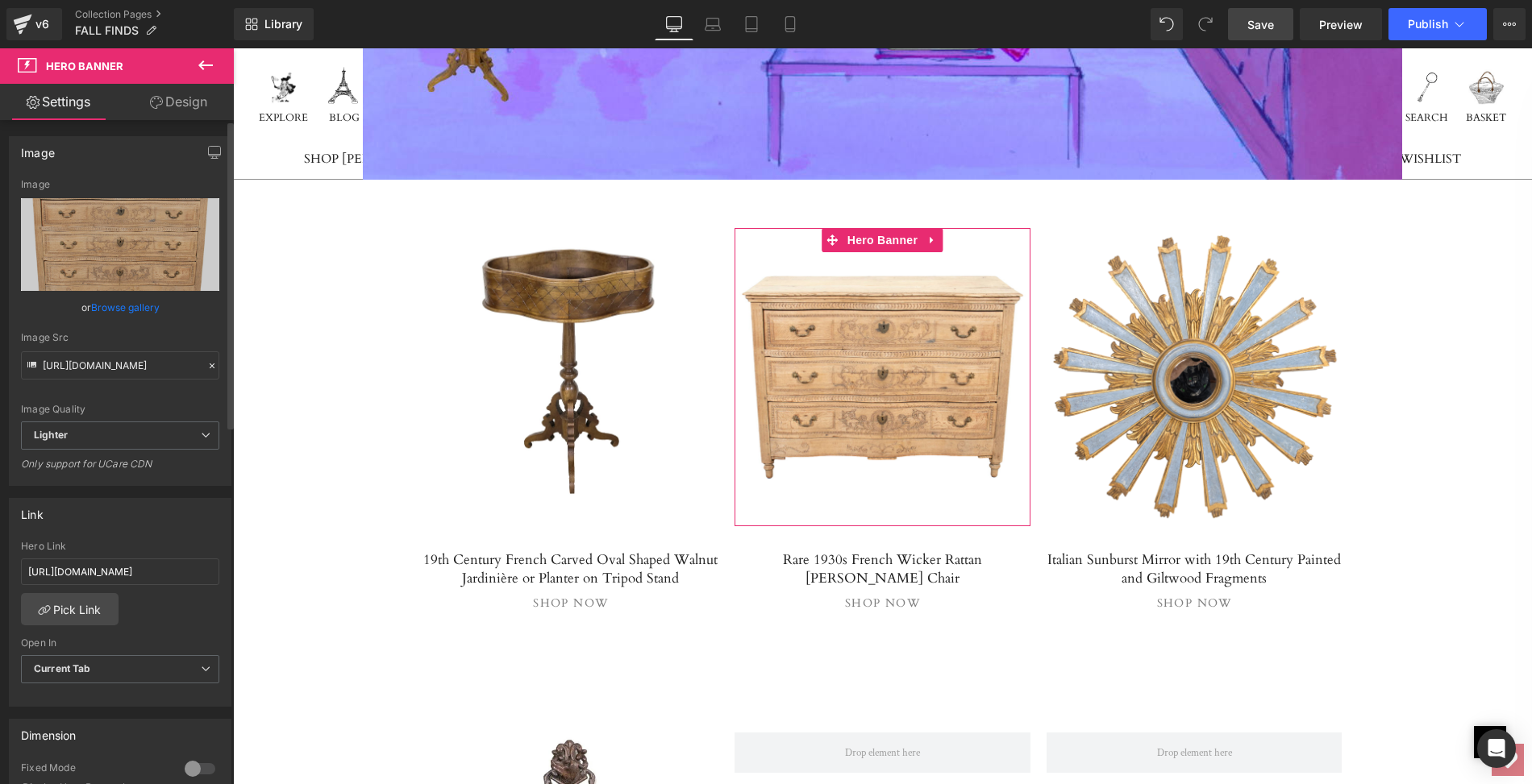
click at [121, 310] on link "Browse gallery" at bounding box center [125, 307] width 68 height 28
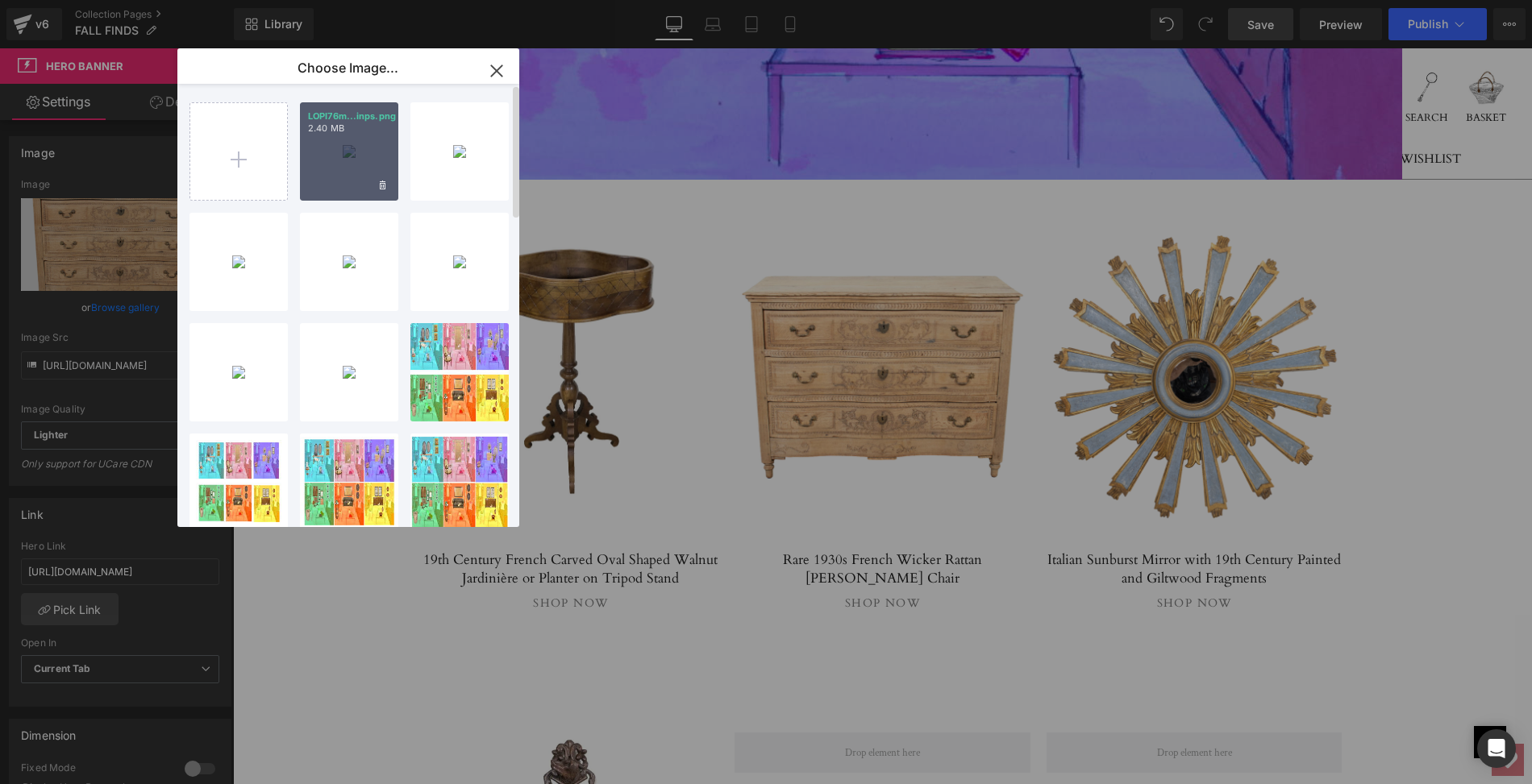
click at [332, 152] on div "LOPI76m...inps.png 2.40 MB" at bounding box center [349, 152] width 99 height 99
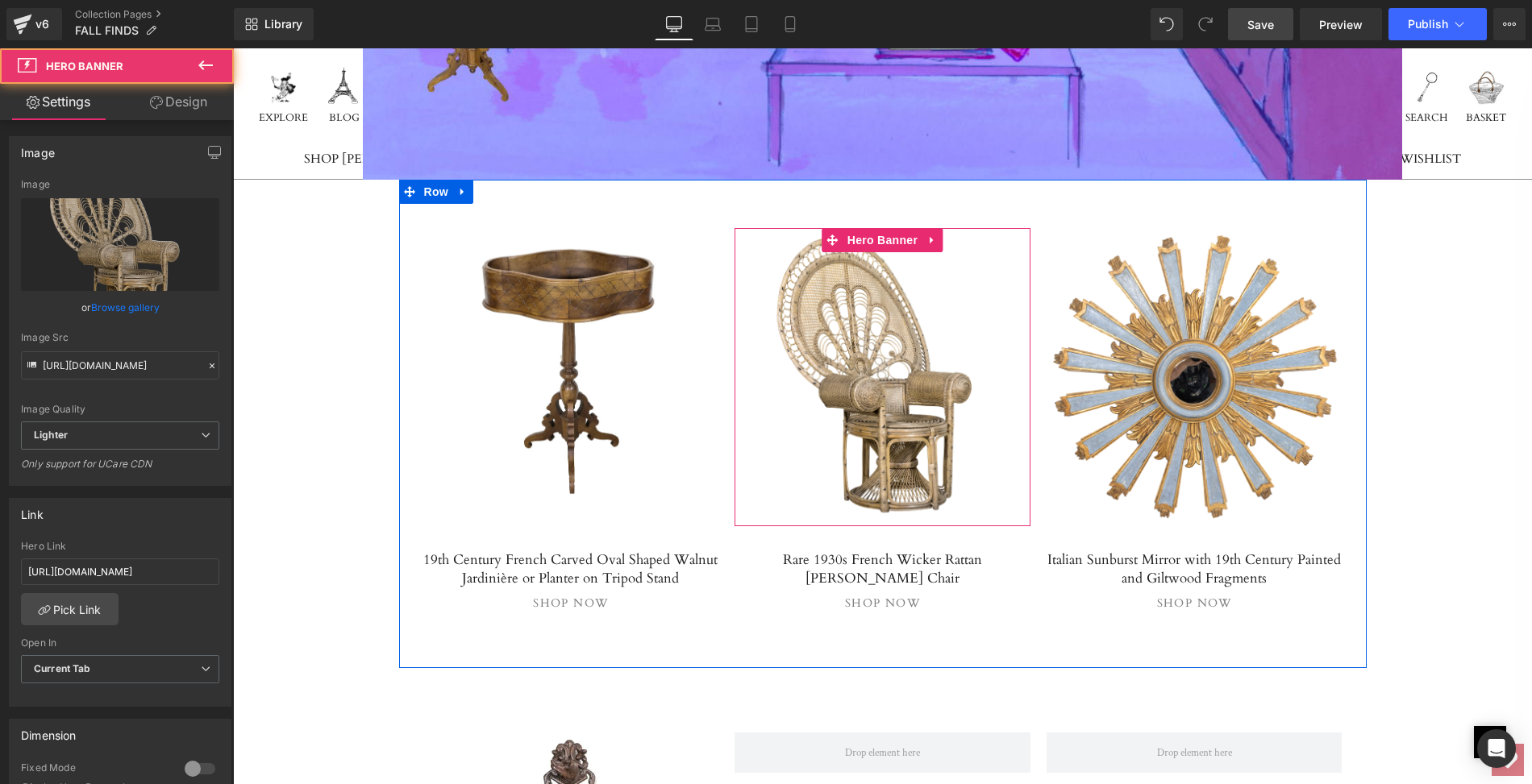
click at [789, 245] on link at bounding box center [882, 377] width 296 height 298
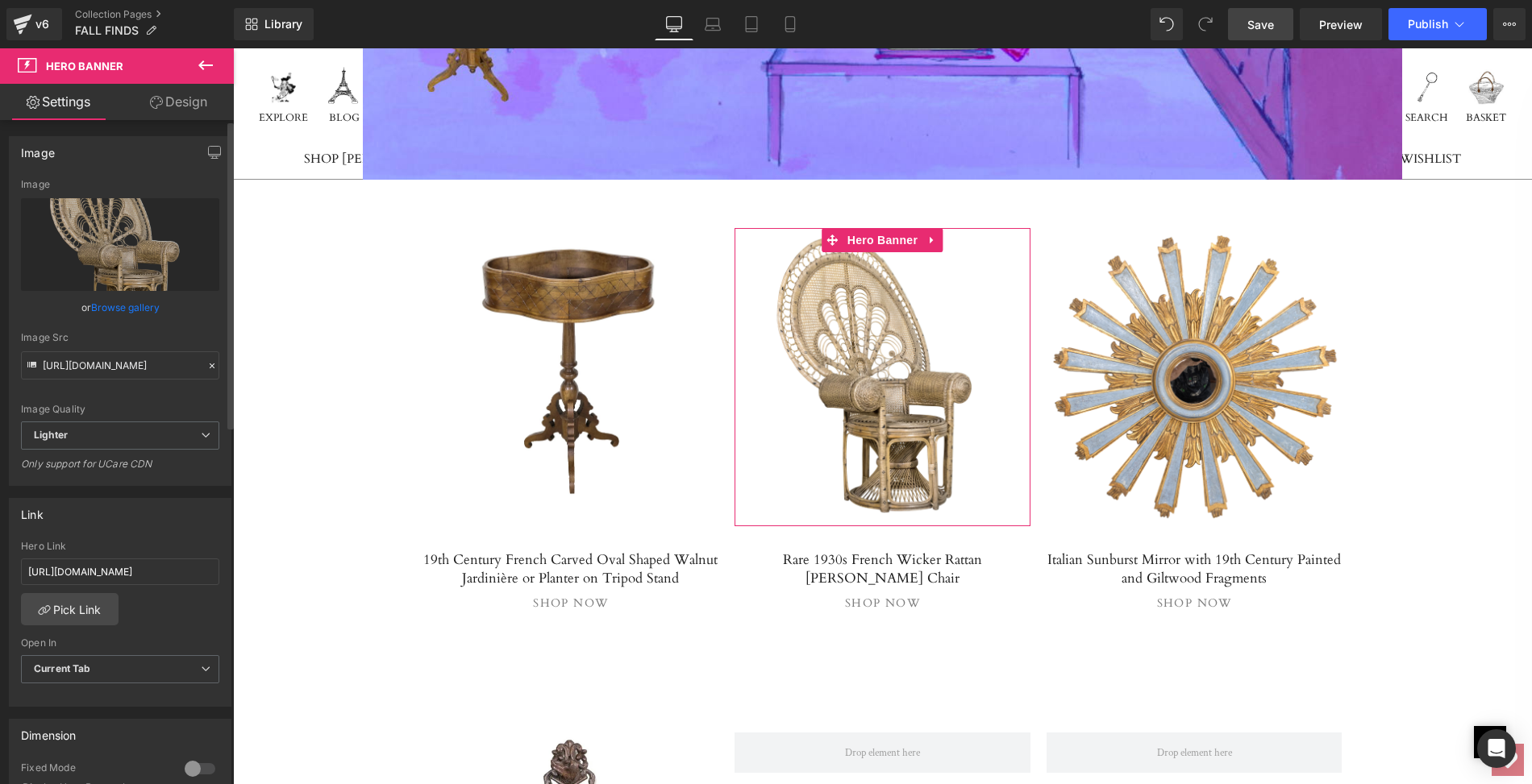
scroll to position [49, 0]
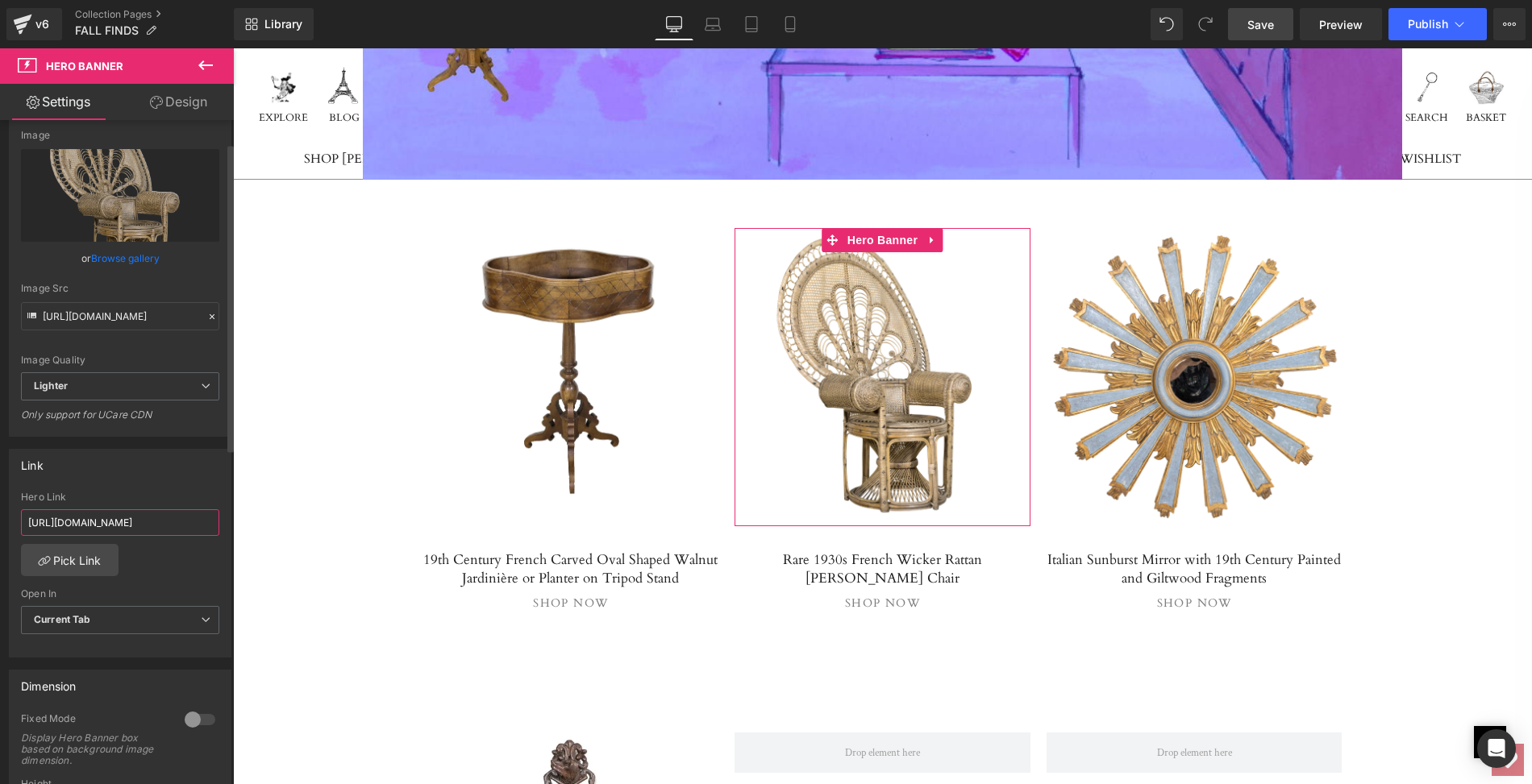
click at [25, 516] on input "https://lolofrenchantiques.com/products/large-pair-of-19th-century-french-solid…" at bounding box center [120, 522] width 198 height 26
drag, startPoint x: 25, startPoint y: 516, endPoint x: 216, endPoint y: 524, distance: 191.2
click at [216, 524] on div "https://lolofrenchantiques.com/products/large-pair-of-19th-century-french-solid…" at bounding box center [120, 574] width 221 height 165
paste input "rare-1930s-french-wicker-rattan-emmanuelle-peacock-chair"
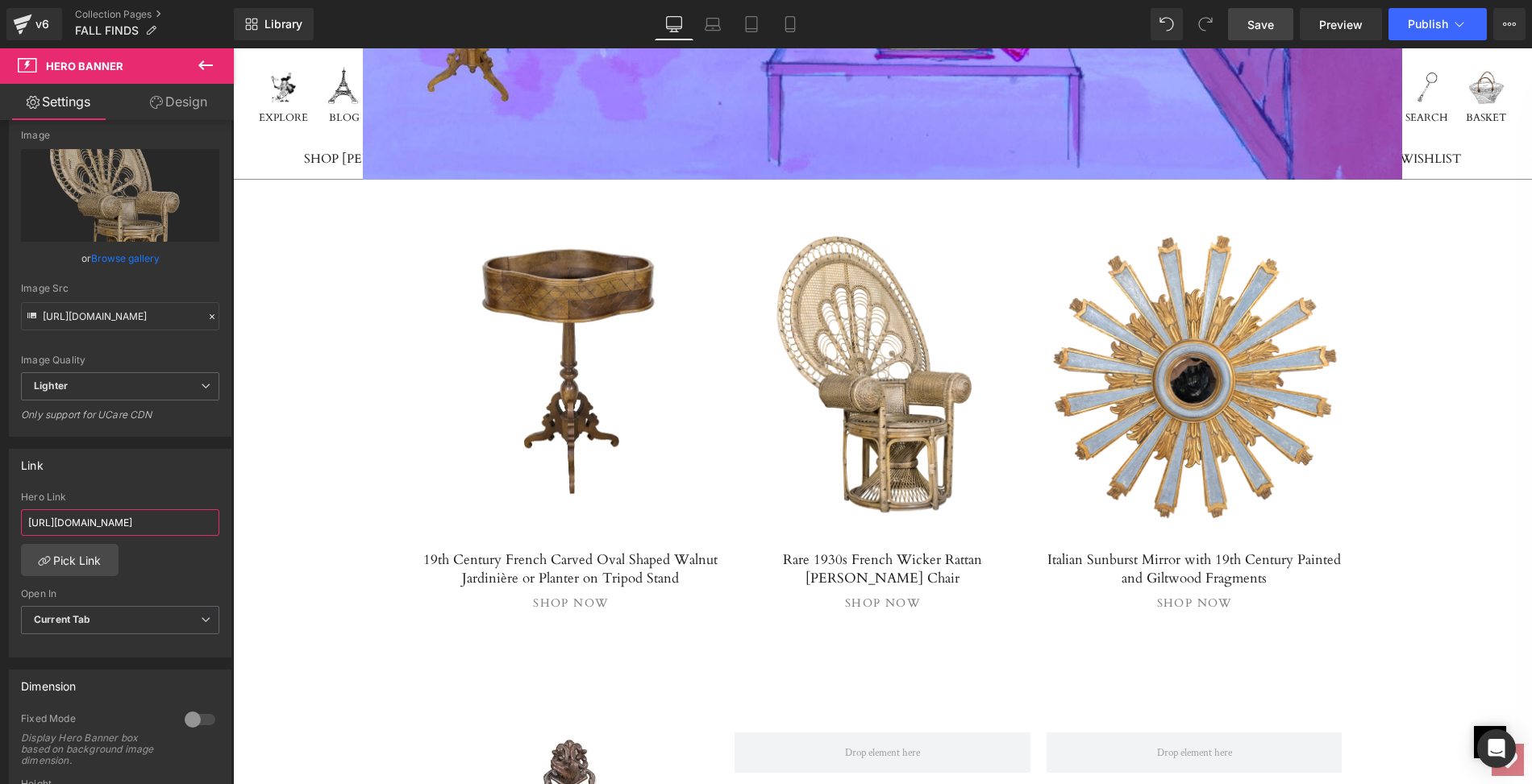
type input "https://lolofrenchantiques.com/products/rare-1930s-french-wicker-rattan-emmanue…"
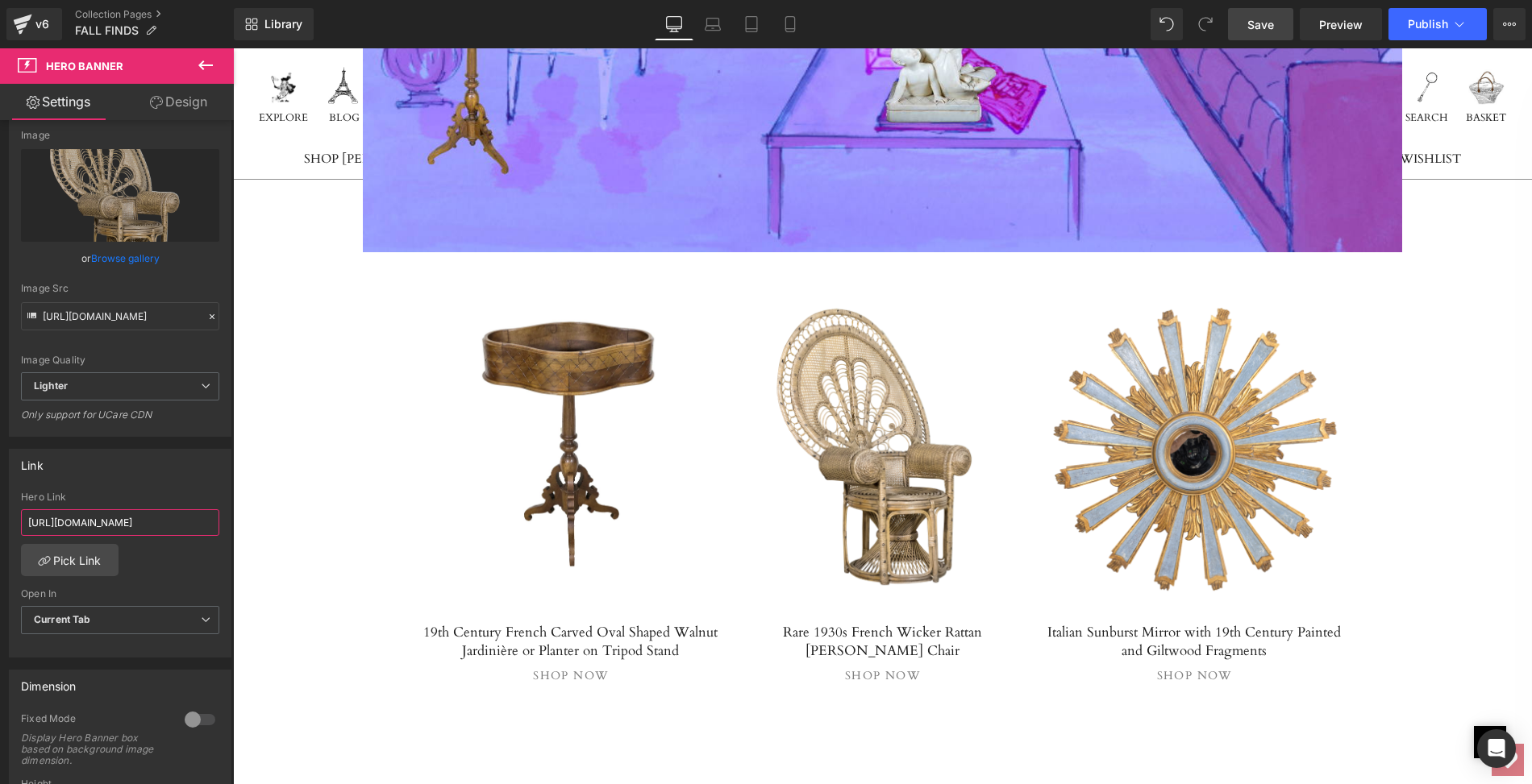
scroll to position [5589, 0]
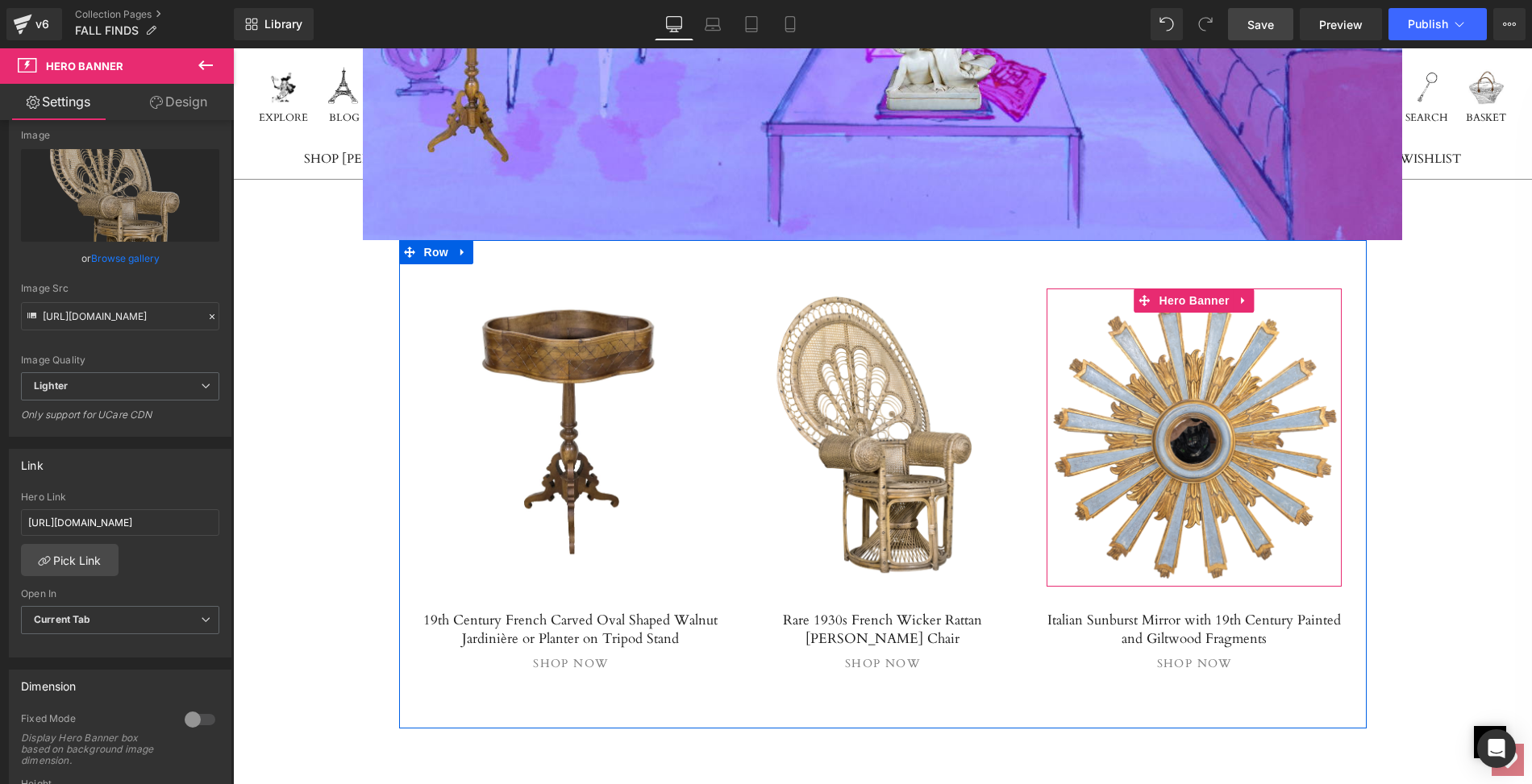
click at [1196, 366] on link at bounding box center [1194, 437] width 296 height 298
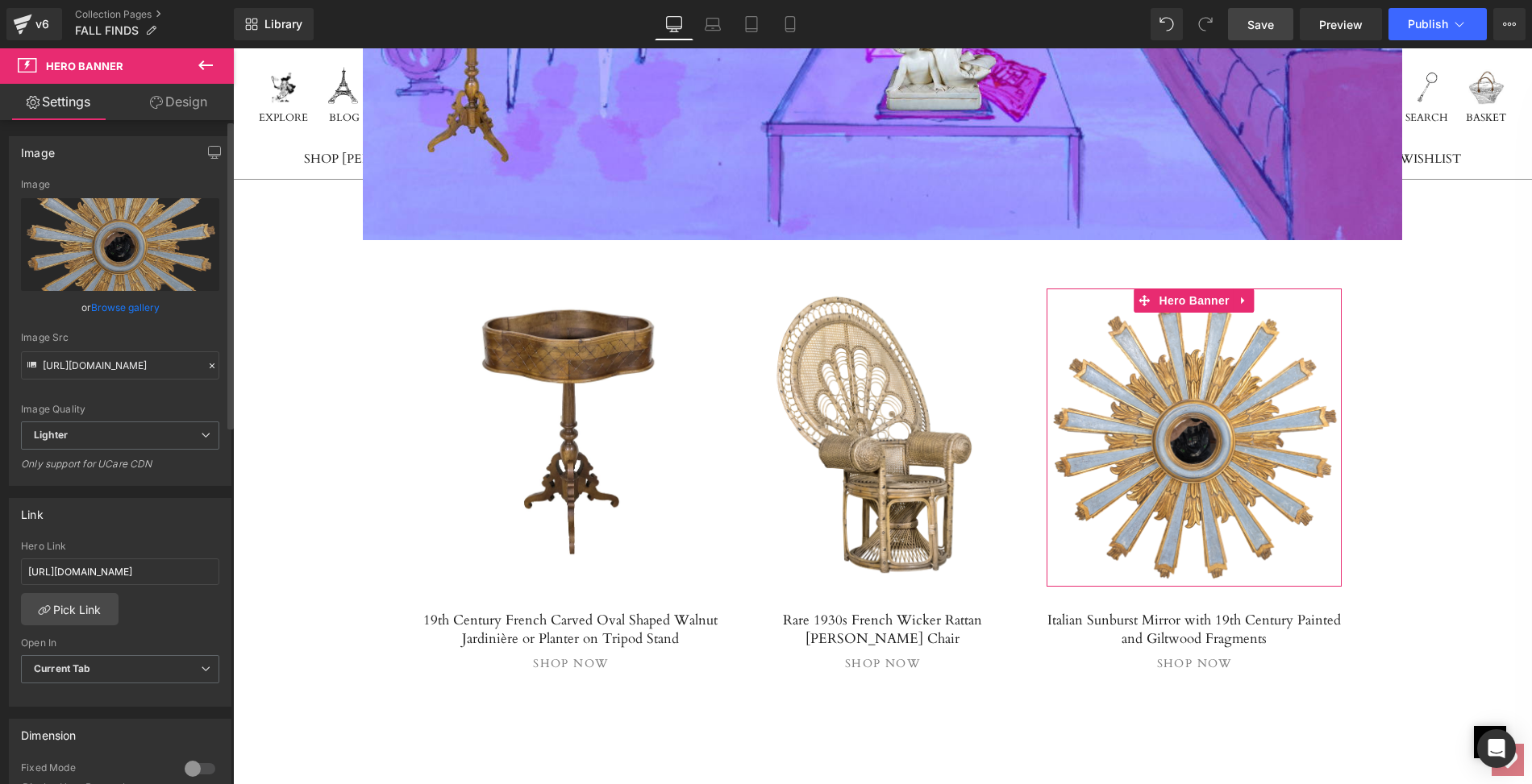
click at [130, 309] on link "Browse gallery" at bounding box center [125, 307] width 68 height 28
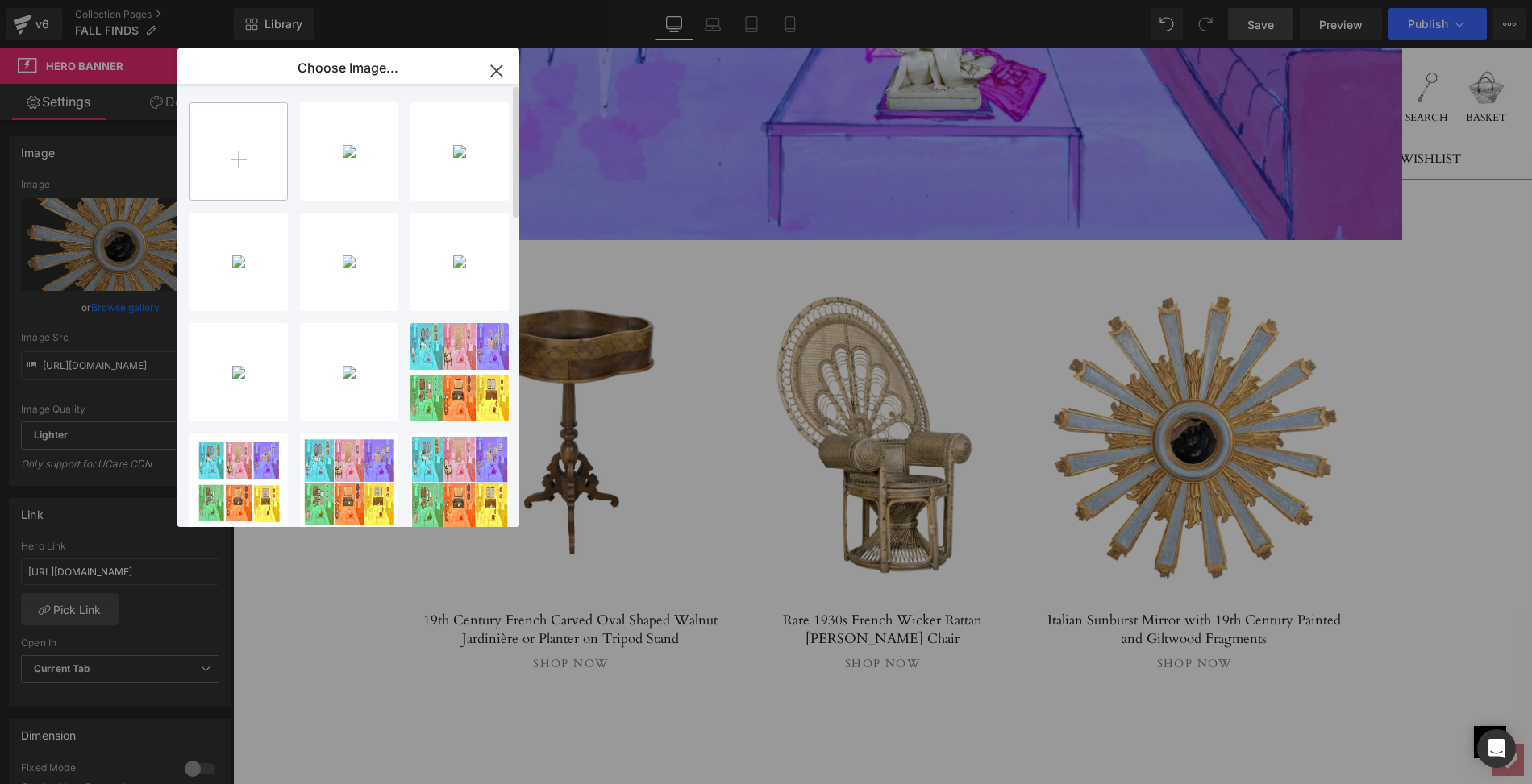
click at [238, 156] on input "file" at bounding box center [239, 152] width 97 height 97
type input "C:\fakepath\LOPM154ABmainps.jpg"
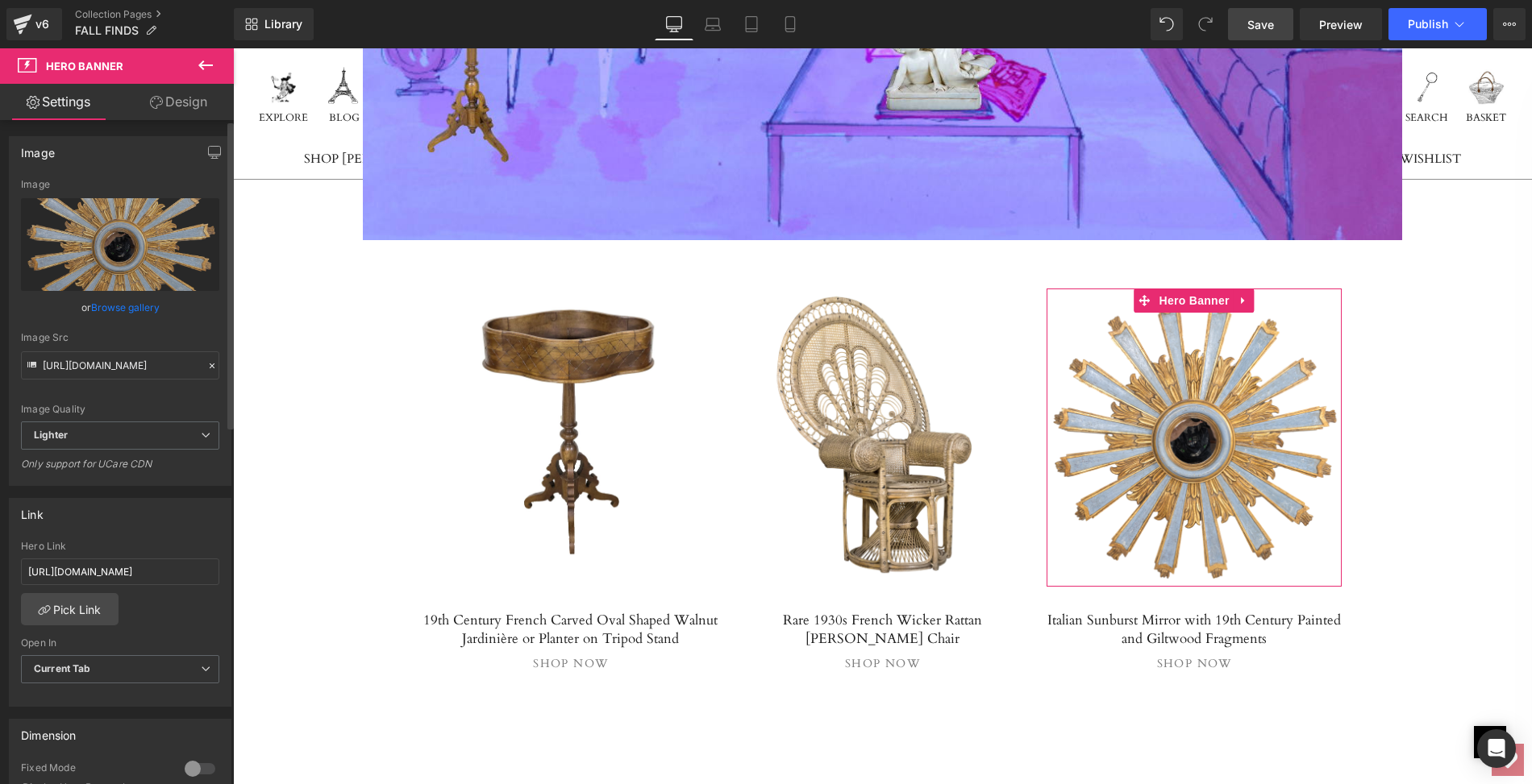
click at [141, 305] on link "Browse gallery" at bounding box center [125, 307] width 68 height 28
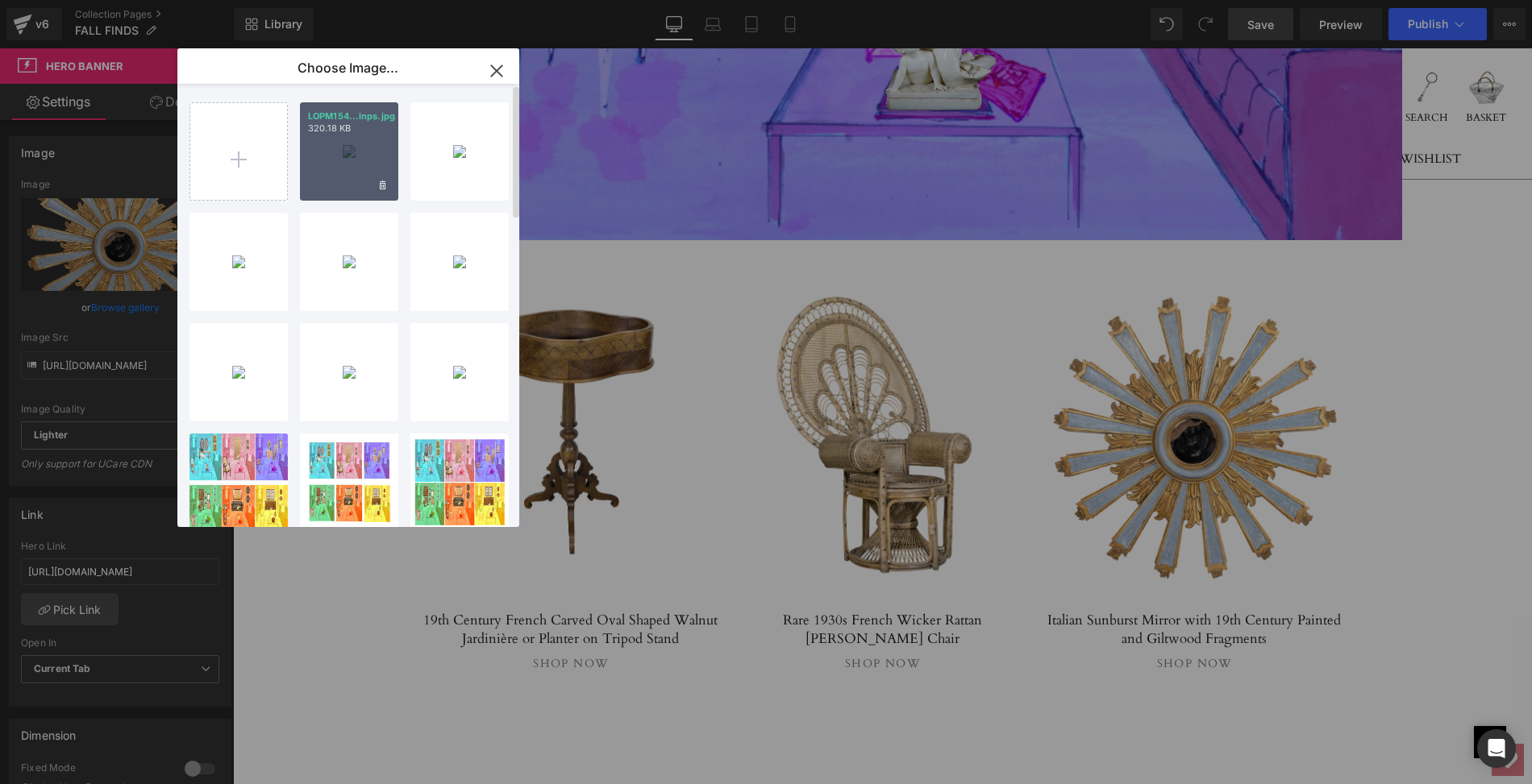
click at [338, 153] on div "LOPM154...inps.jpg 320.18 KB" at bounding box center [349, 152] width 99 height 99
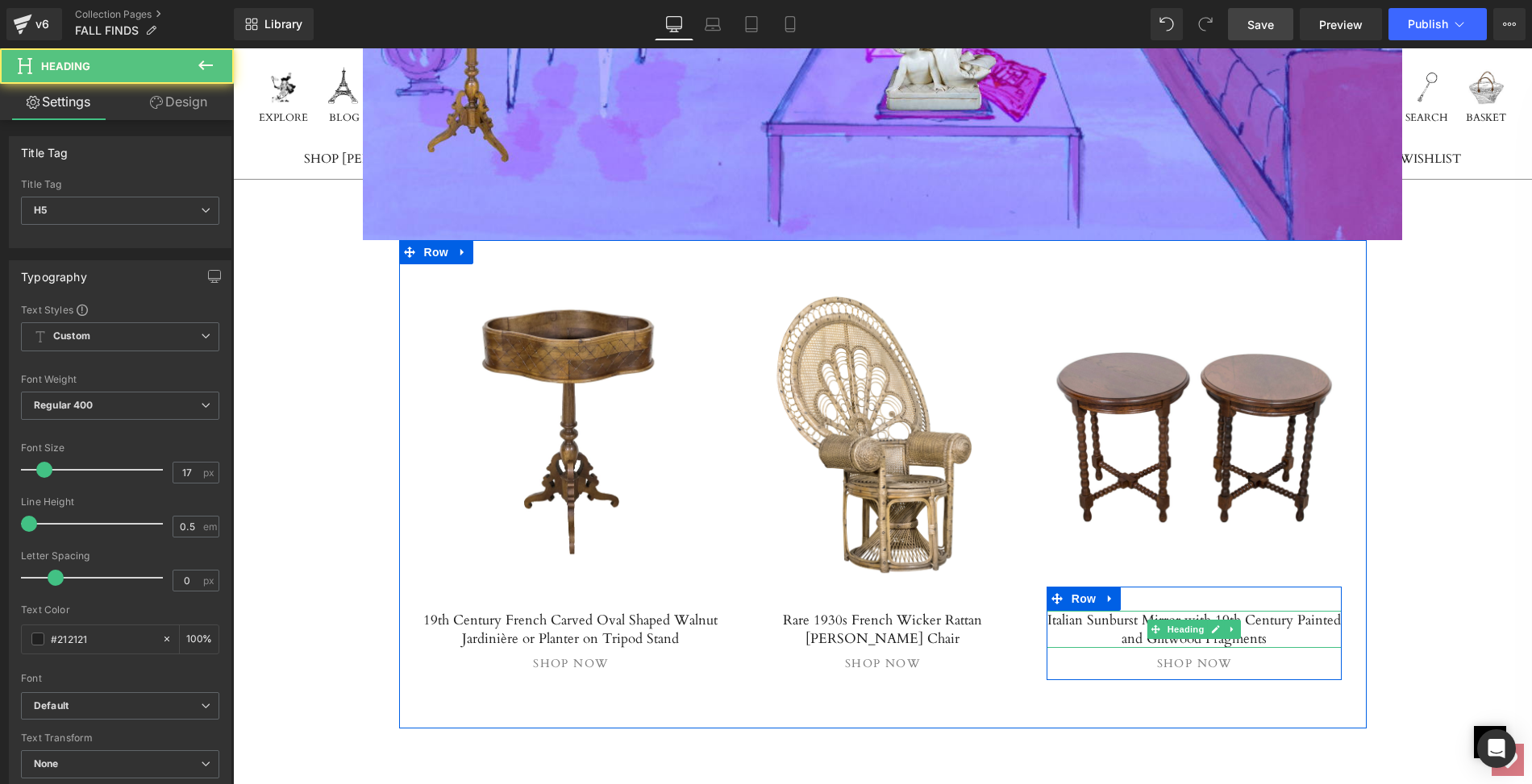
click at [1132, 611] on h5 "Italian Sunburst Mirror with 19th Century Painted and Giltwood Fragments" at bounding box center [1194, 629] width 296 height 37
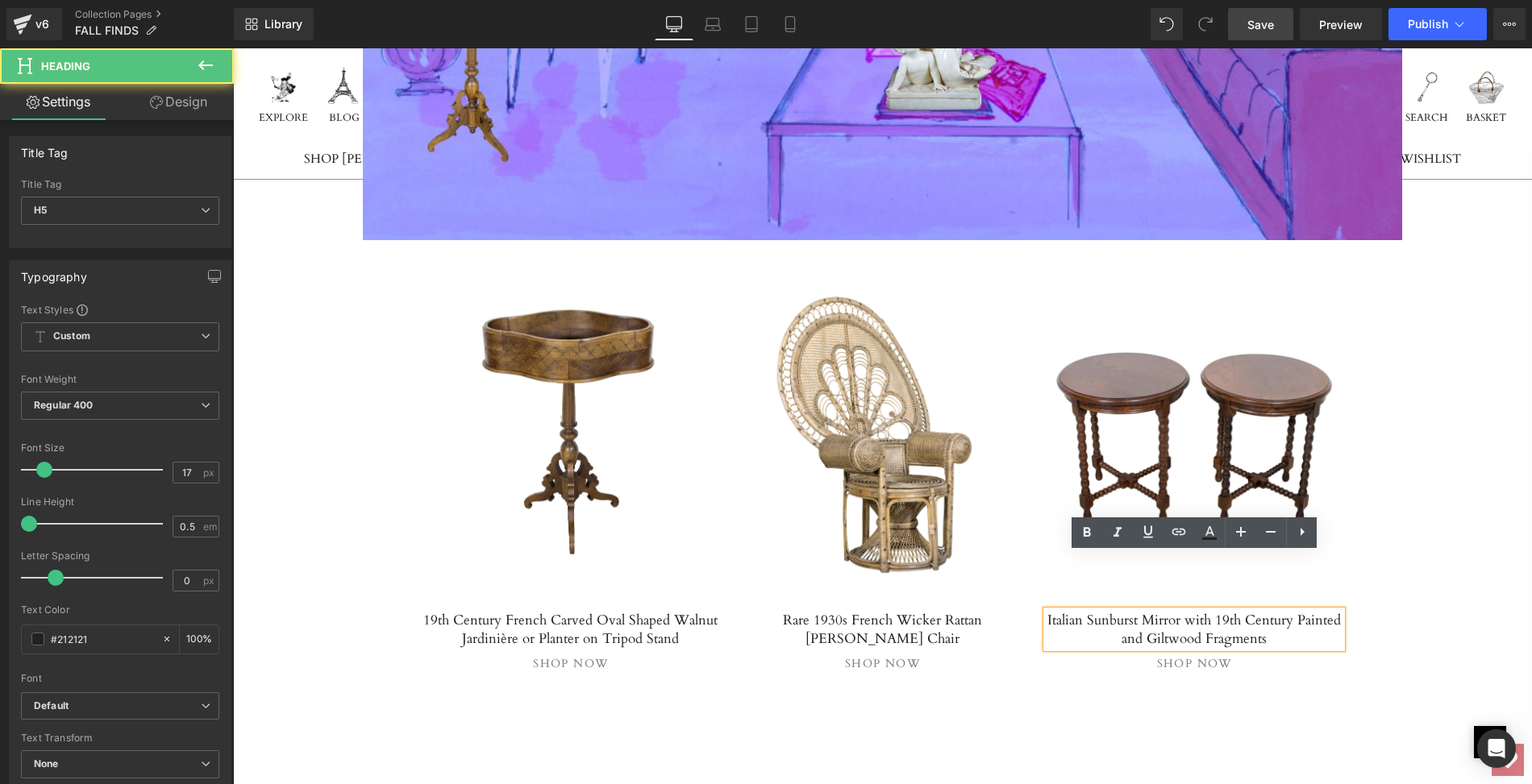
click at [1057, 611] on h5 "Italian Sunburst Mirror with 19th Century Painted and Giltwood Fragments" at bounding box center [1194, 629] width 296 height 37
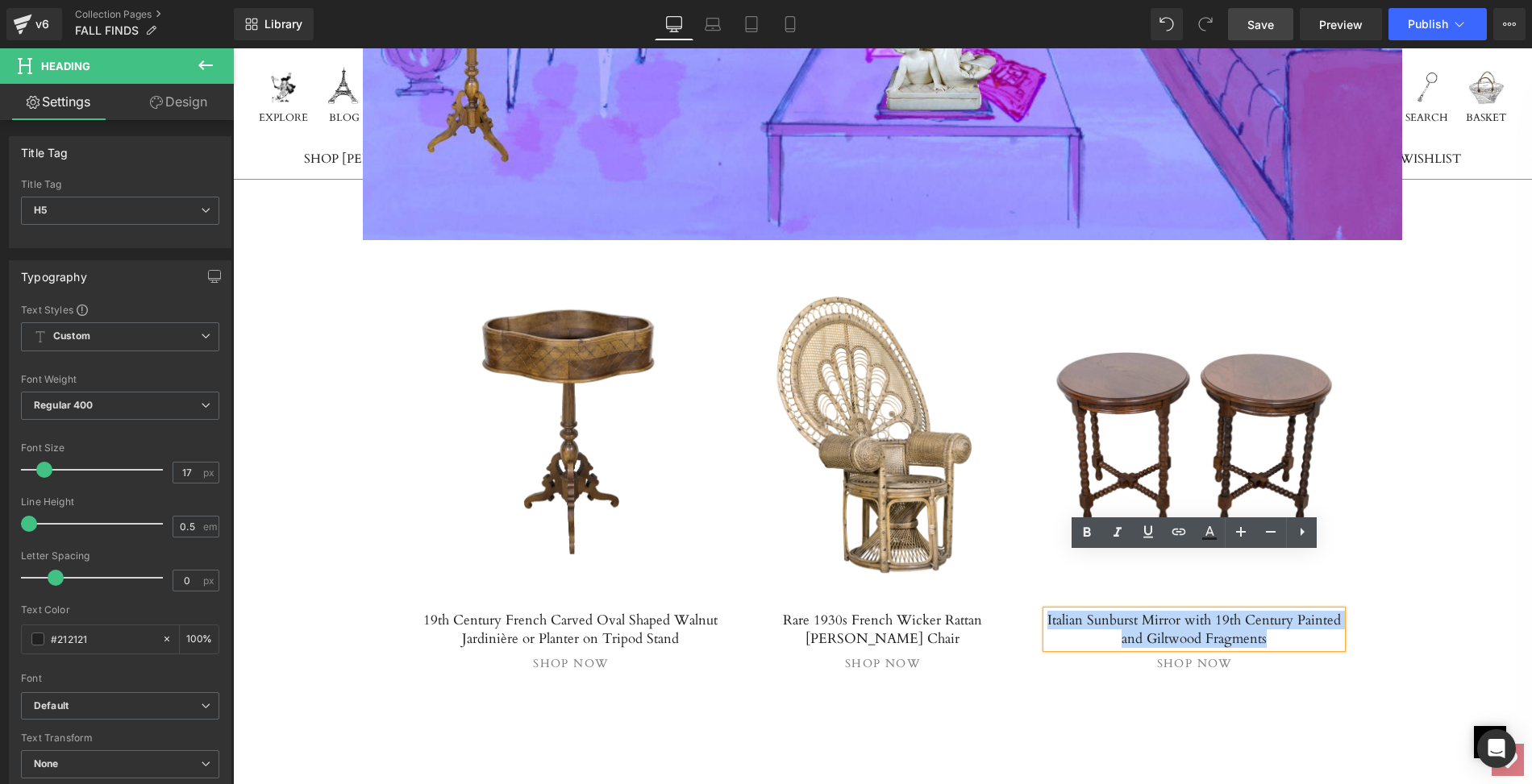
drag, startPoint x: 1057, startPoint y: 564, endPoint x: 1265, endPoint y: 580, distance: 208.6
click at [1265, 611] on h5 "Italian Sunburst Mirror with 19th Century Painted and Giltwood Fragments" at bounding box center [1194, 629] width 296 height 37
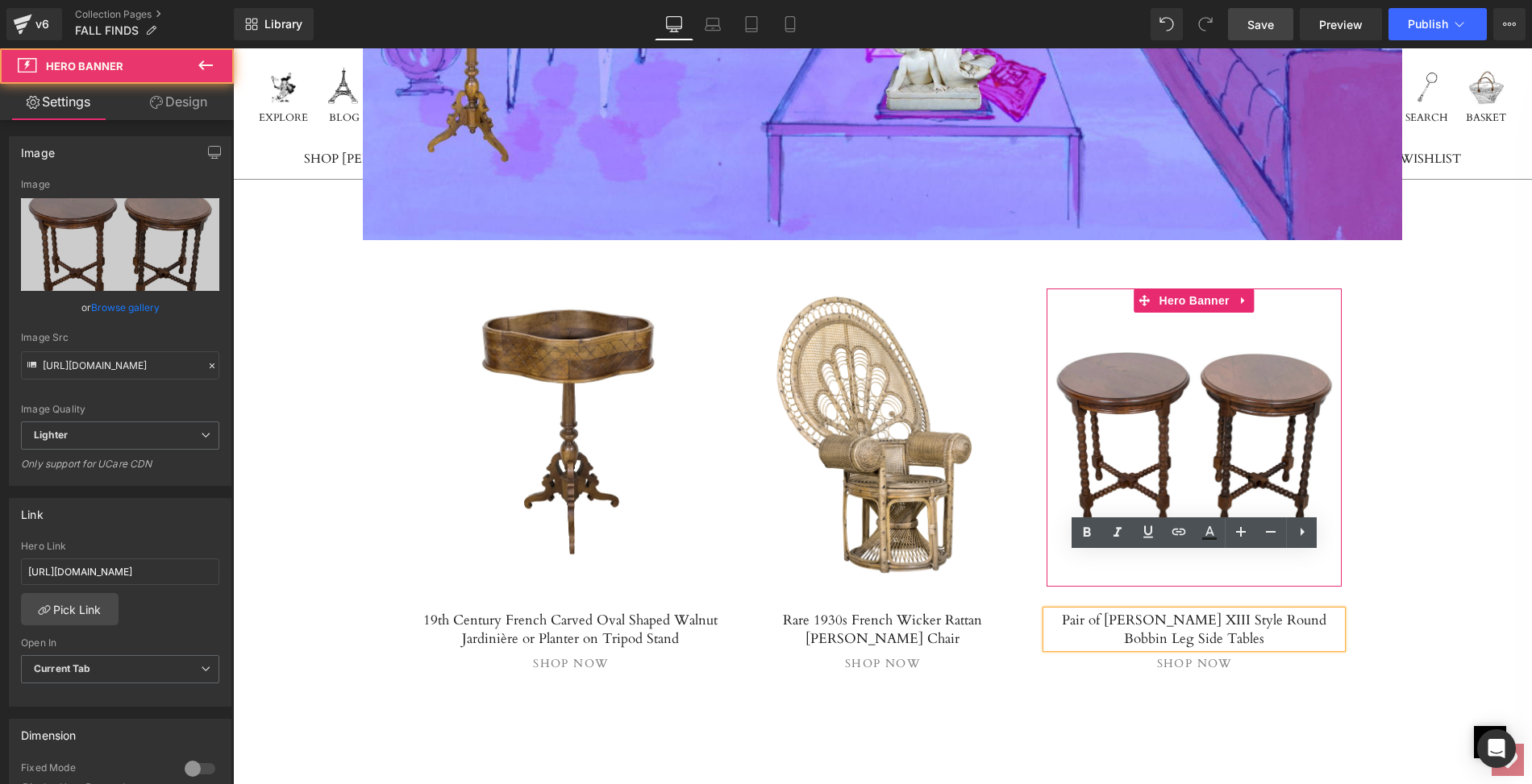
click at [1149, 355] on link at bounding box center [1194, 437] width 296 height 298
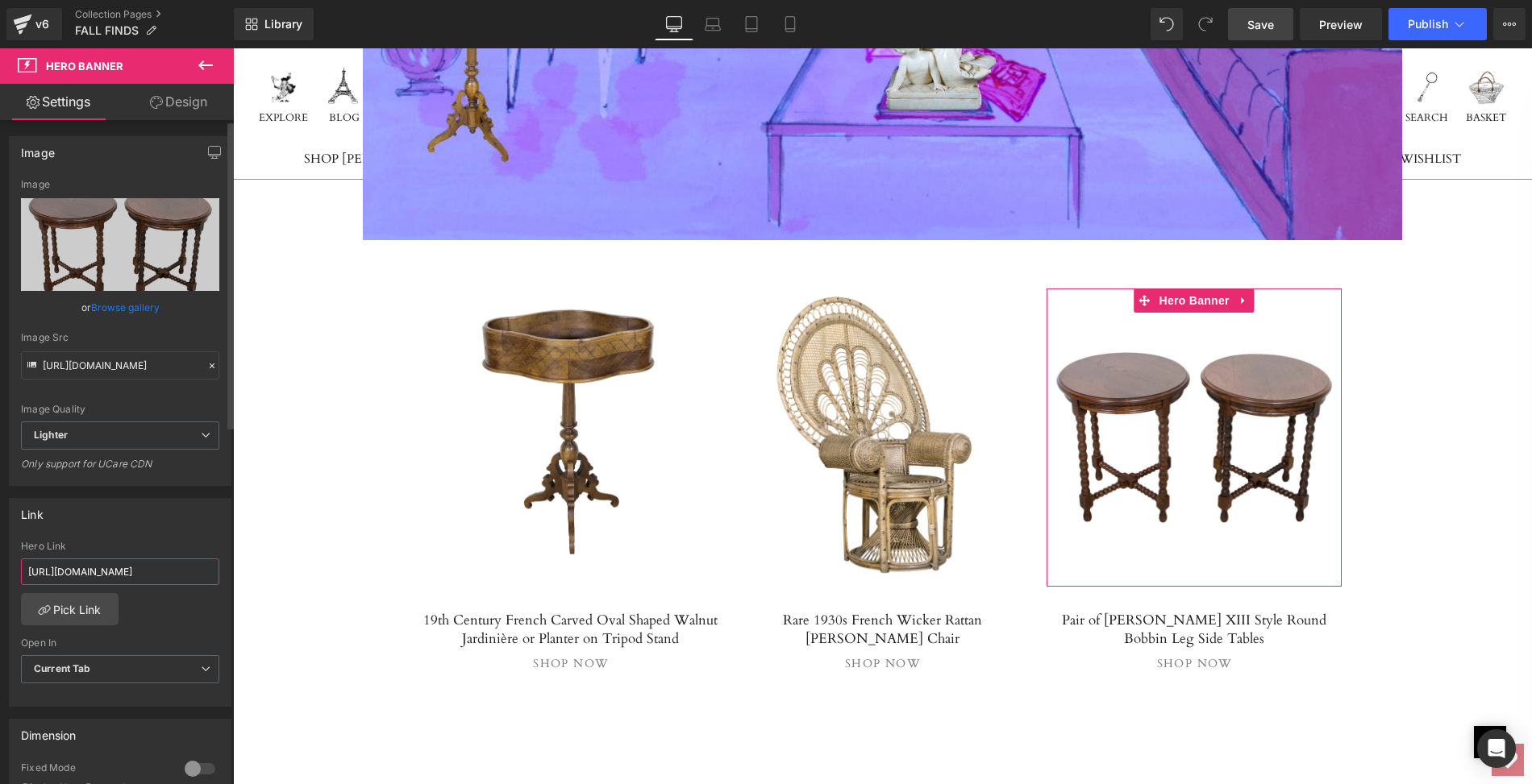
click at [25, 567] on input "https://lolofrenchantiques.com/products/italian-sunburst-mirror-with-19th-centu…" at bounding box center [120, 571] width 198 height 26
drag, startPoint x: 25, startPoint y: 567, endPoint x: 231, endPoint y: 566, distance: 206.0
click at [231, 566] on div "Image https://ucarecdn.com/ab8ceb70-b5df-49c9-b043-823010bb47f8/-/format/auto/-…" at bounding box center [117, 456] width 234 height 672
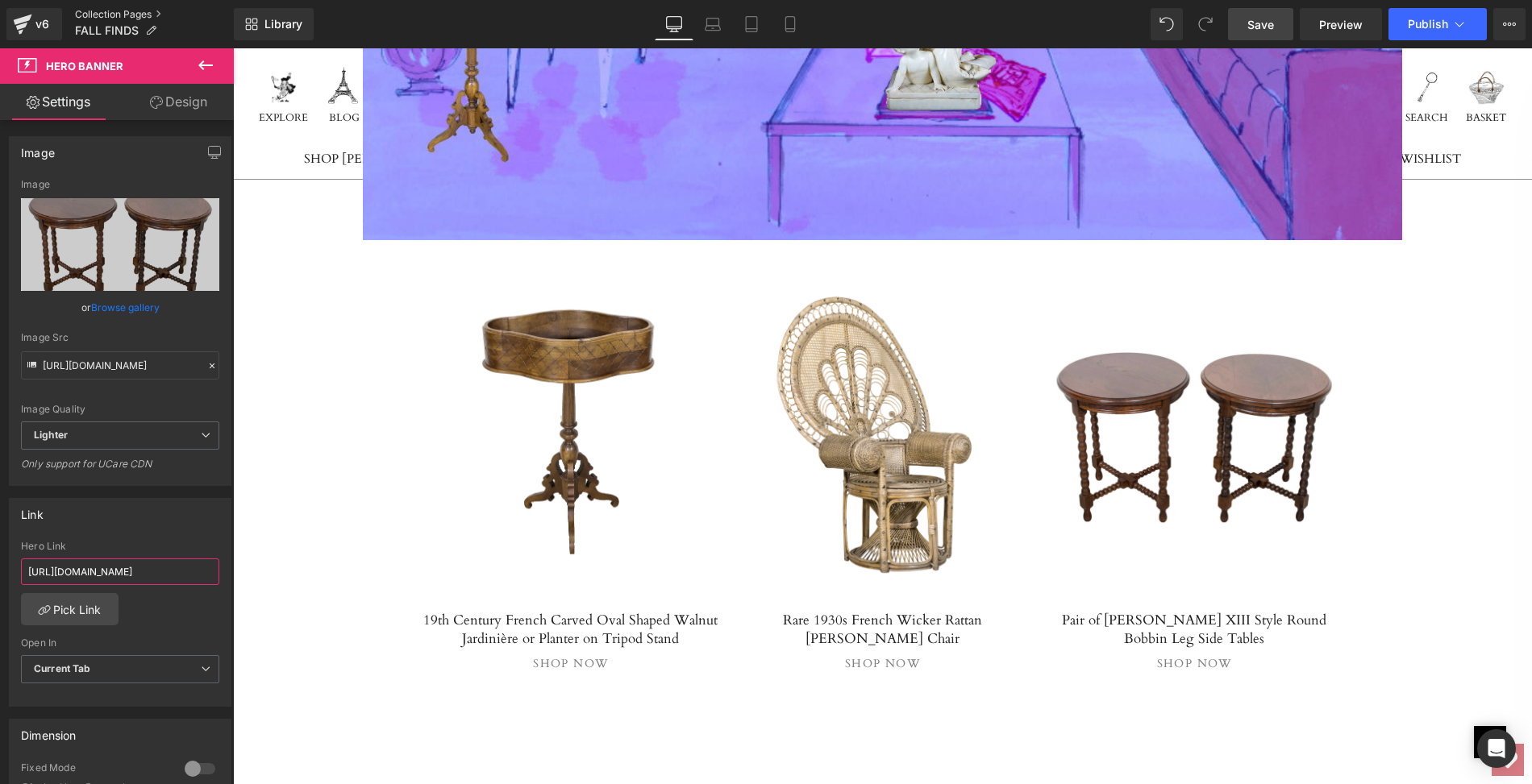
type input "https://lolofrenchantiques.com/products/pair-of-french-louis-xiii-style-round-b…"
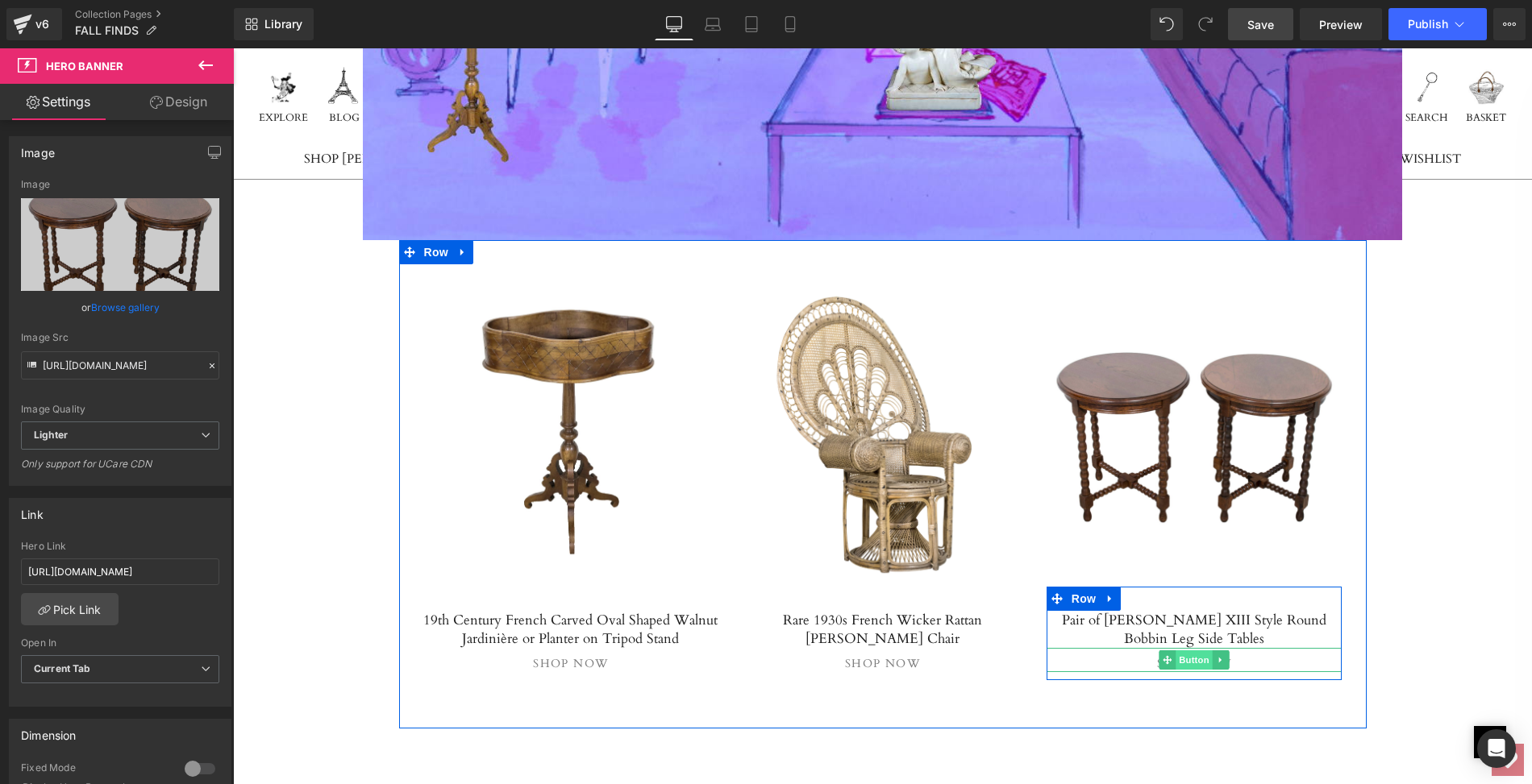
click at [1192, 650] on span "Button" at bounding box center [1194, 660] width 37 height 20
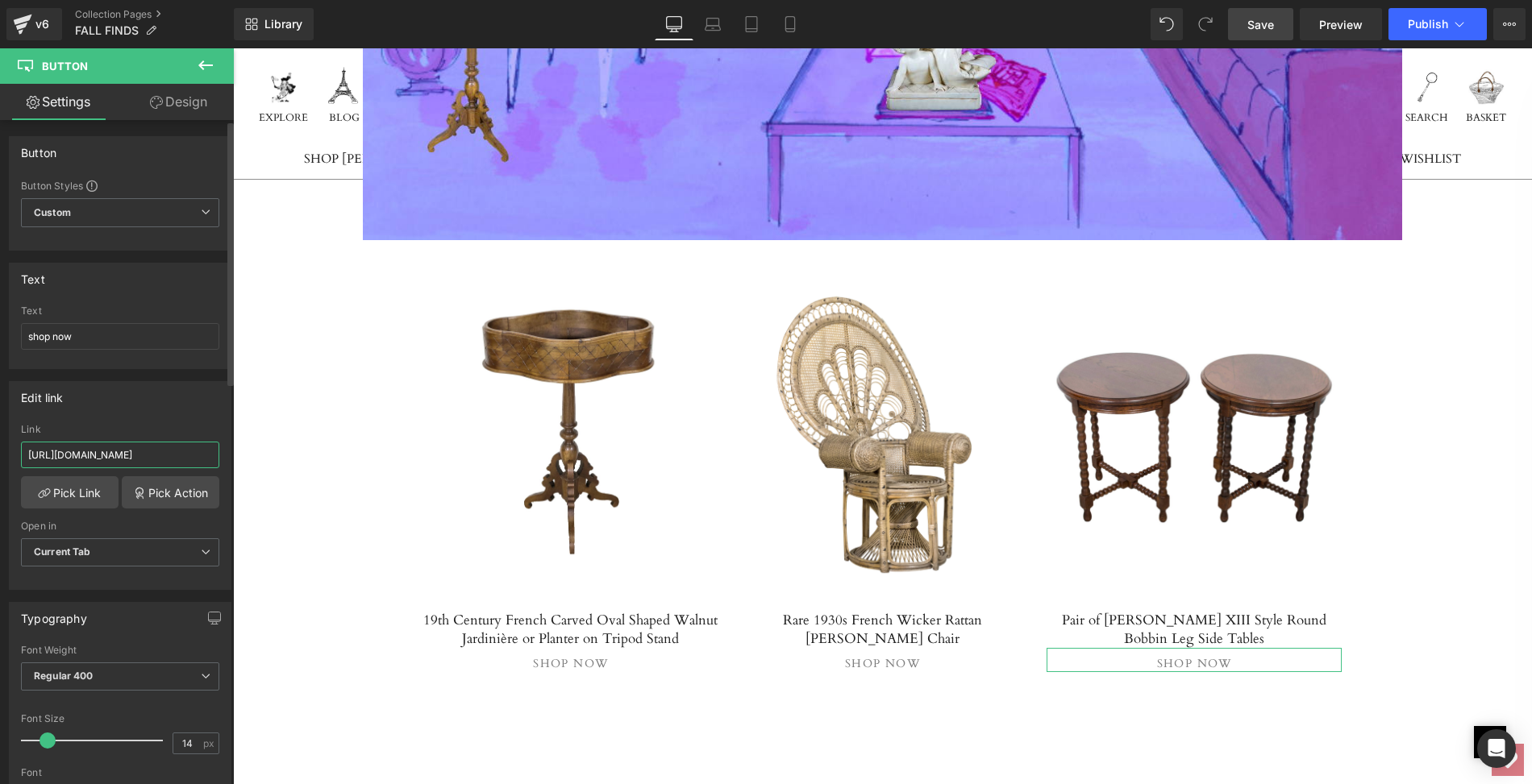
click at [24, 450] on input "https://lolofrenchantiques.com/products/italian-sunburst-mirror-with-19th-centu…" at bounding box center [120, 455] width 198 height 26
drag, startPoint x: 24, startPoint y: 450, endPoint x: 228, endPoint y: 456, distance: 204.1
click at [228, 456] on div "Button Button Styles Custom Custom Setup Global Style Custom Setup Global Style…" at bounding box center [117, 456] width 234 height 672
paste input "pair-of-french-louis-xiii-style-round-bobbin-leg-side-table"
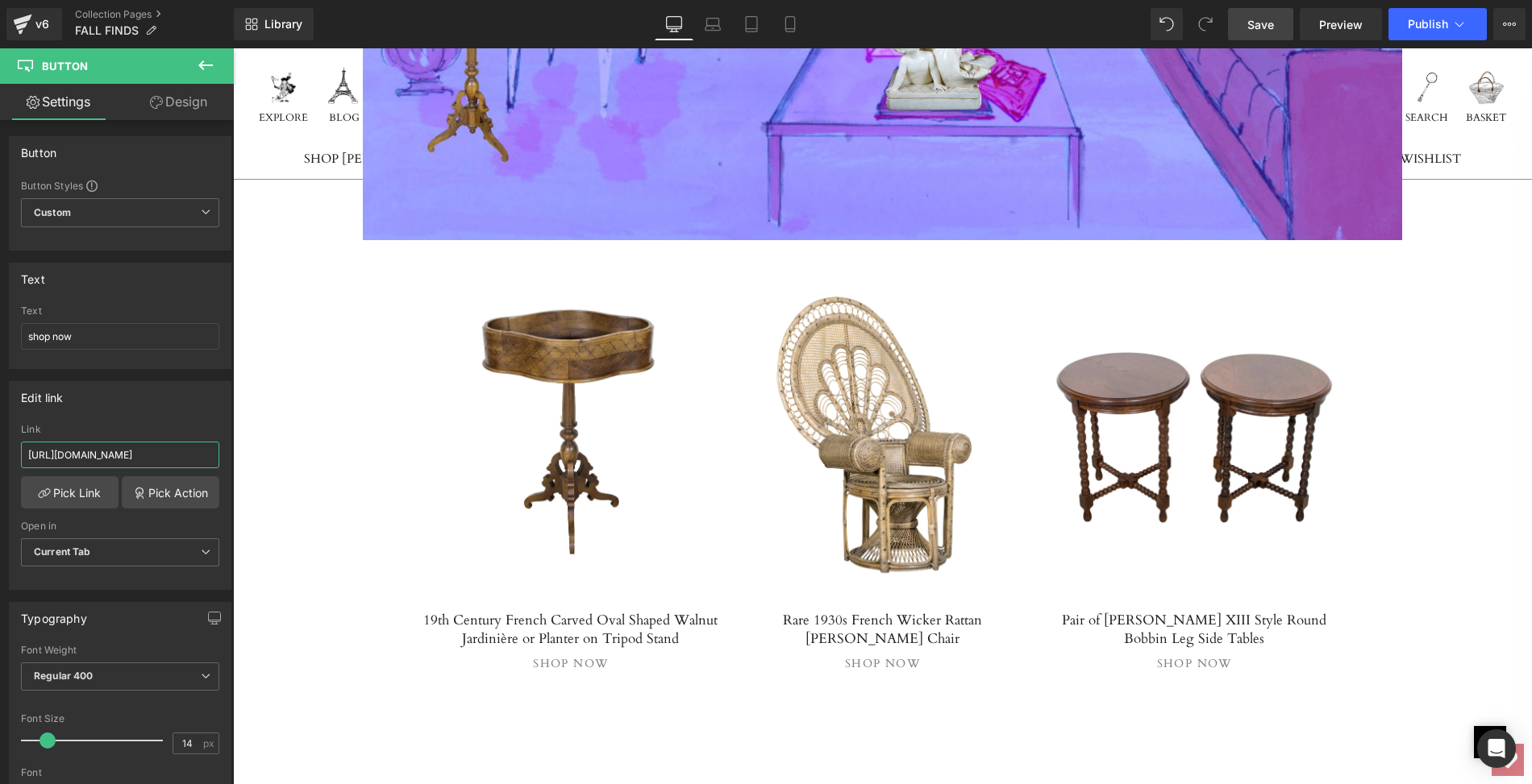
type input "https://lolofrenchantiques.com/products/pair-of-french-louis-xiii-style-round-b…"
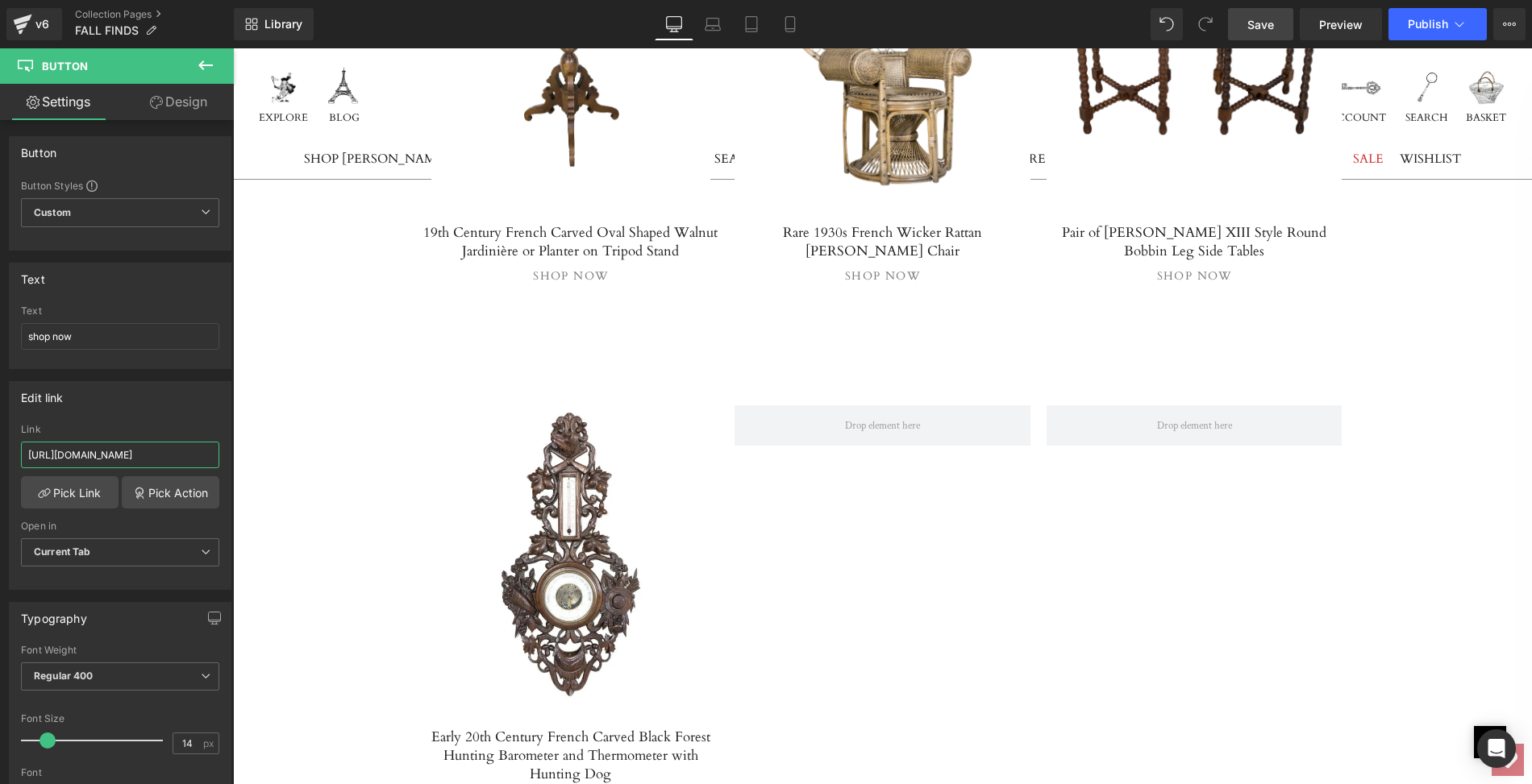
scroll to position [6061, 0]
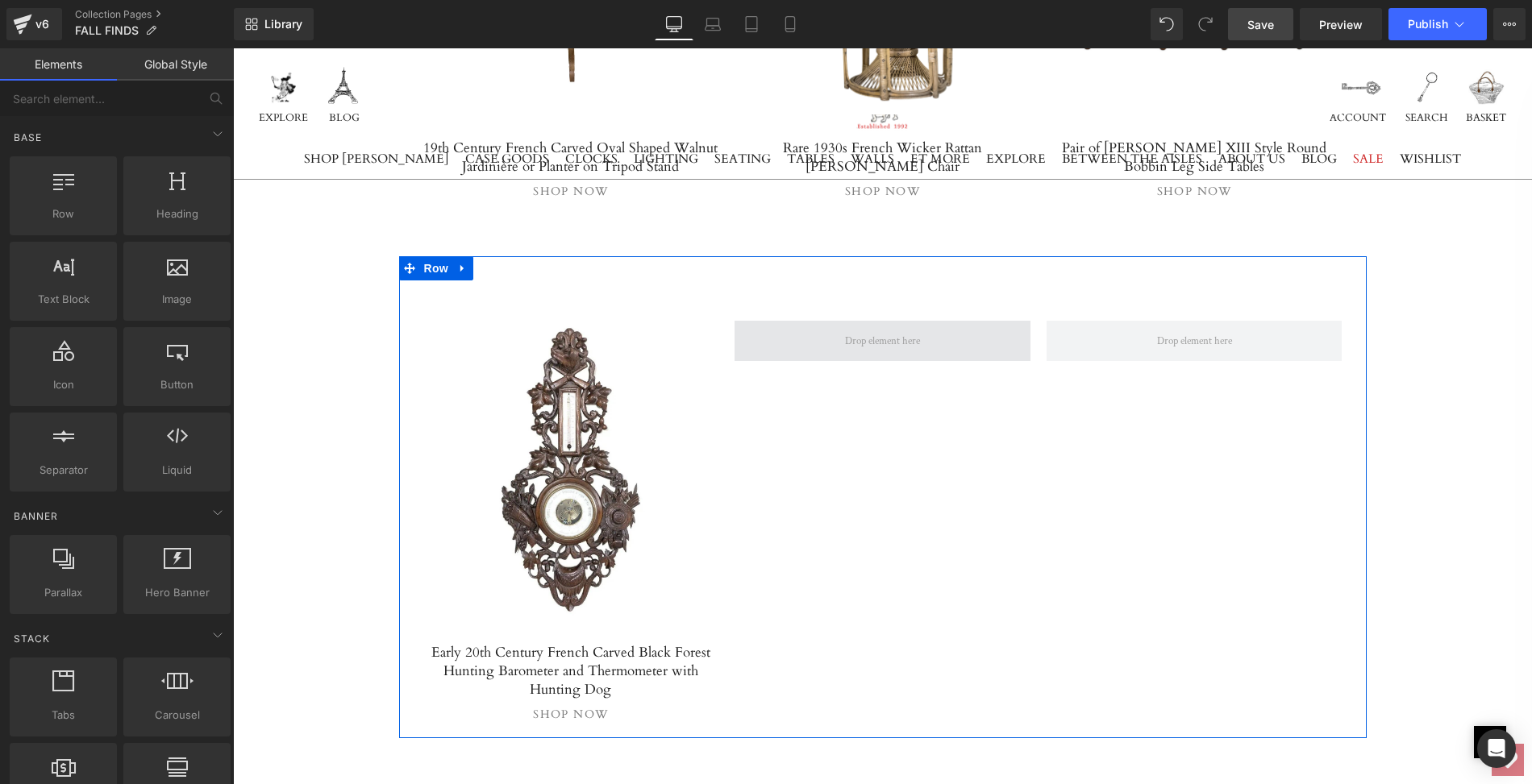
click at [883, 329] on span at bounding box center [882, 340] width 86 height 22
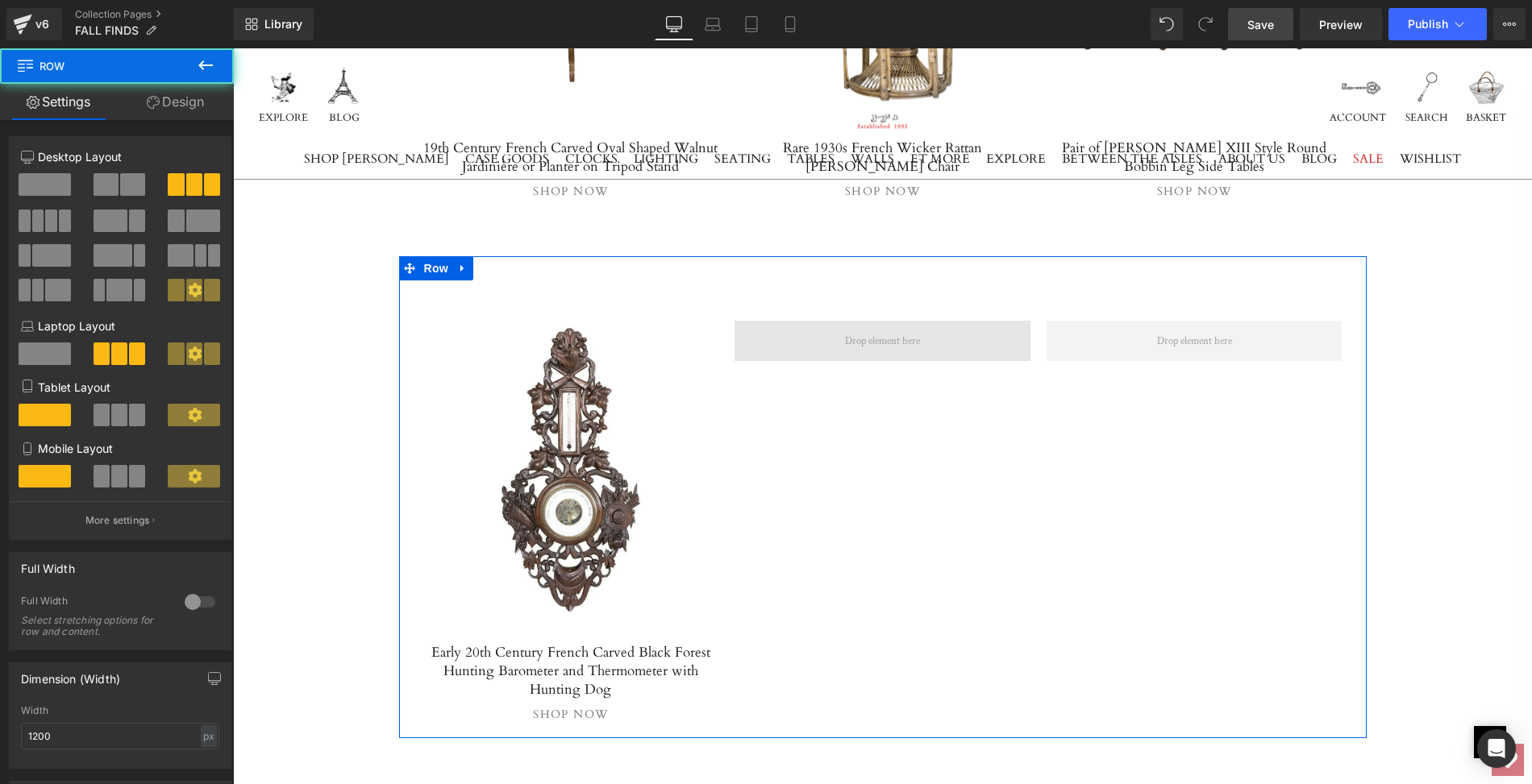
click at [821, 321] on span at bounding box center [882, 341] width 296 height 40
click at [826, 321] on span at bounding box center [882, 341] width 296 height 40
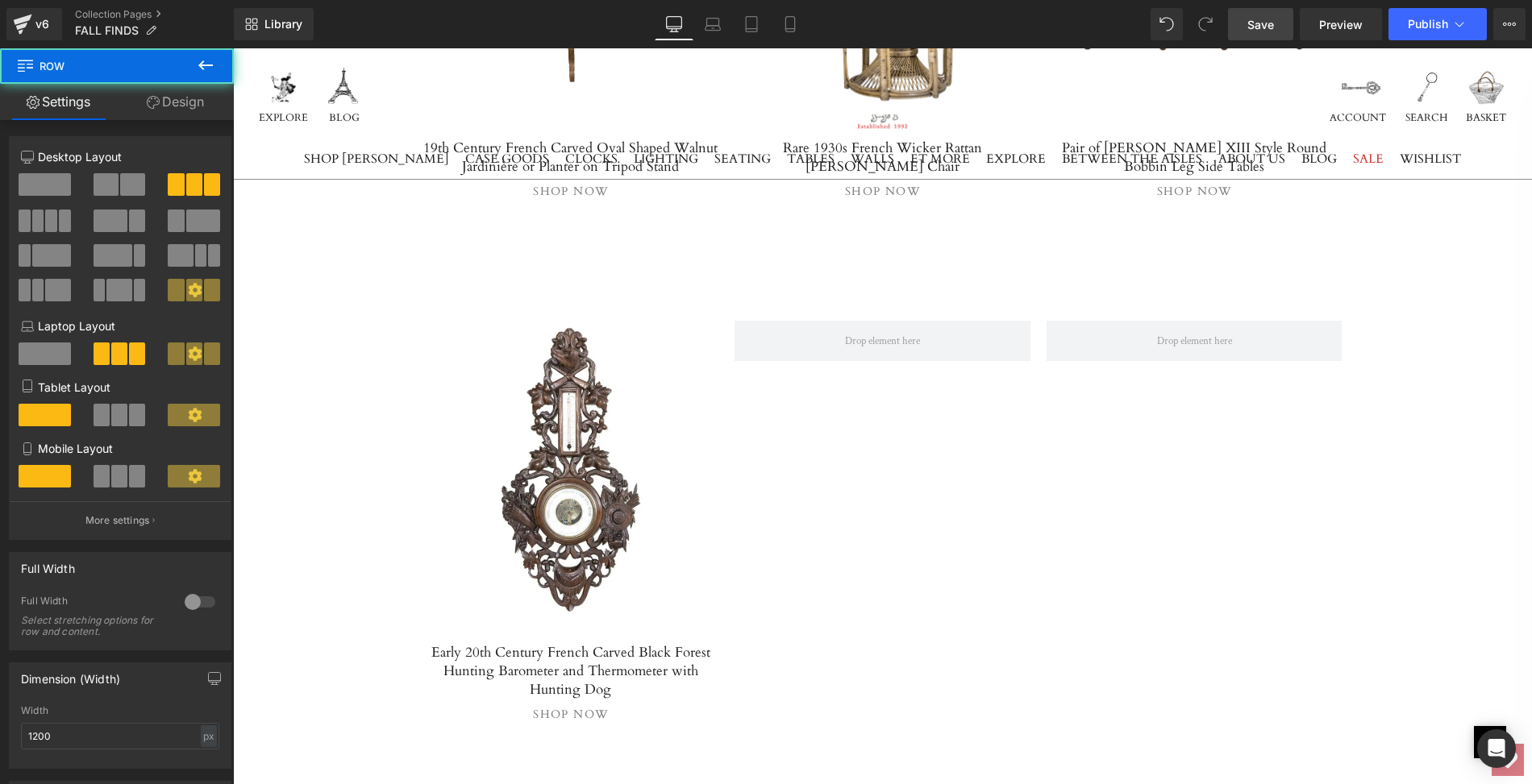
click at [951, 381] on div "Separator Hero Banner Early 20th Century French Carved Black Forest Hunting Bar…" at bounding box center [883, 497] width 968 height 482
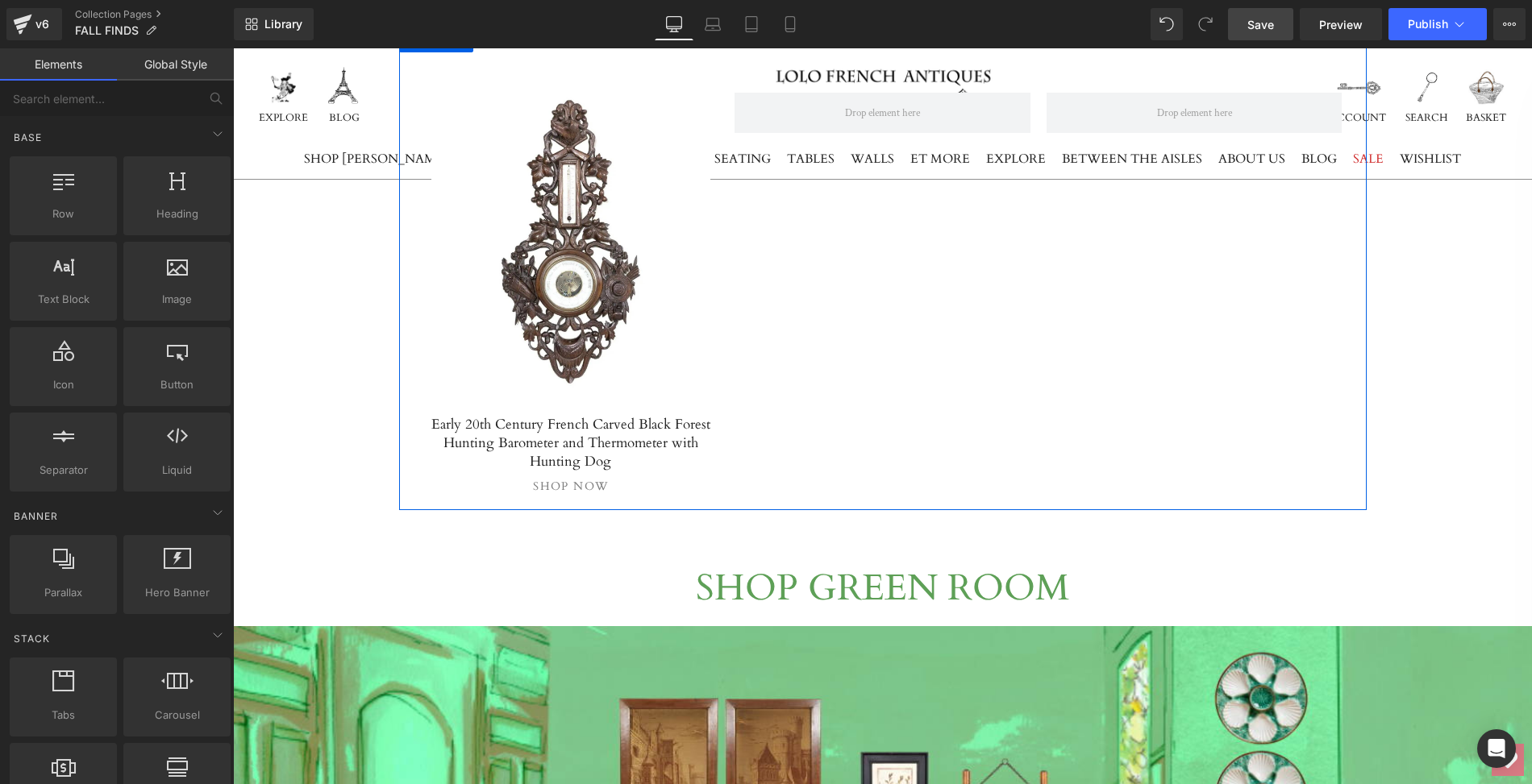
scroll to position [6012, 0]
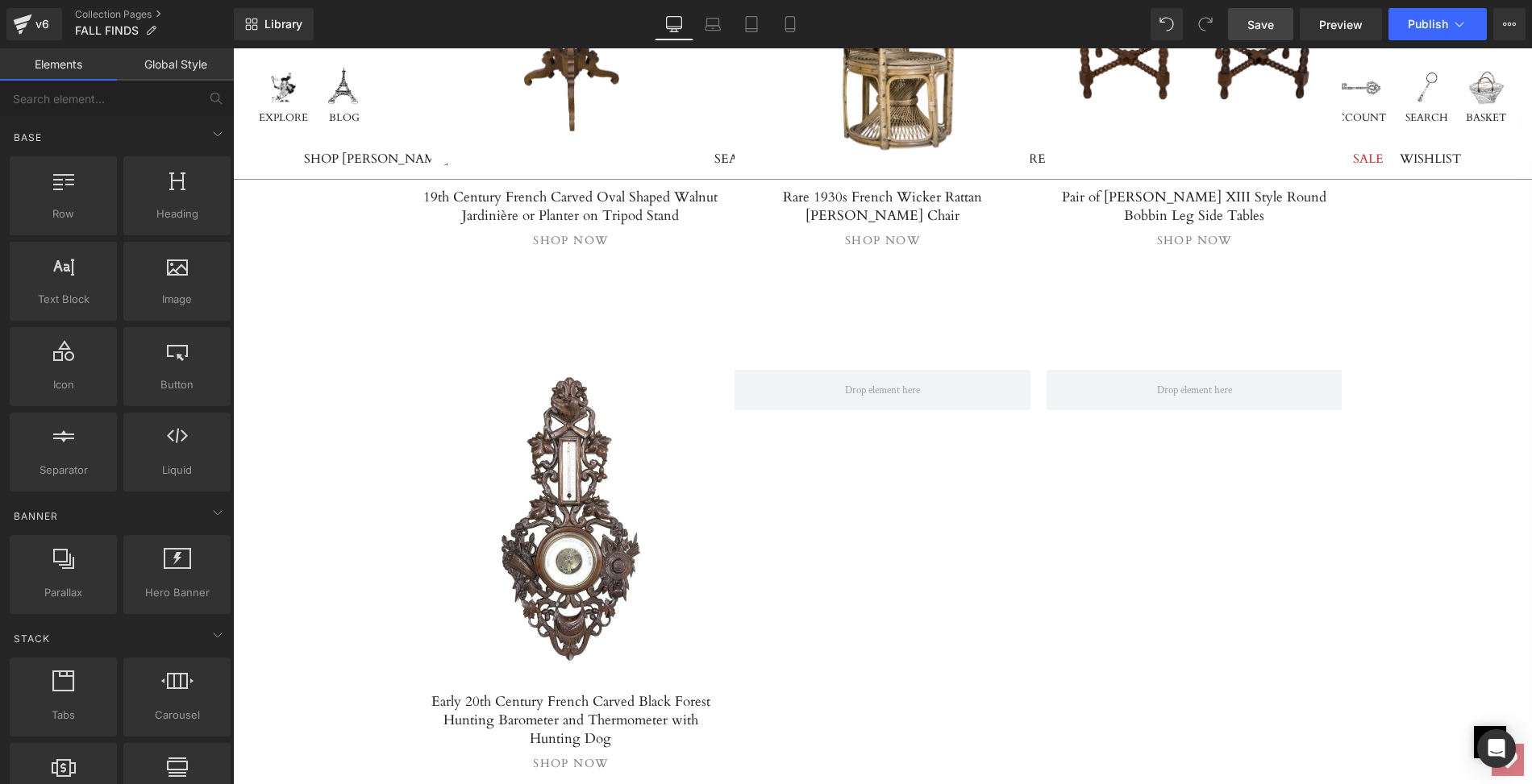
click at [42, 65] on link "Elements" at bounding box center [58, 64] width 117 height 32
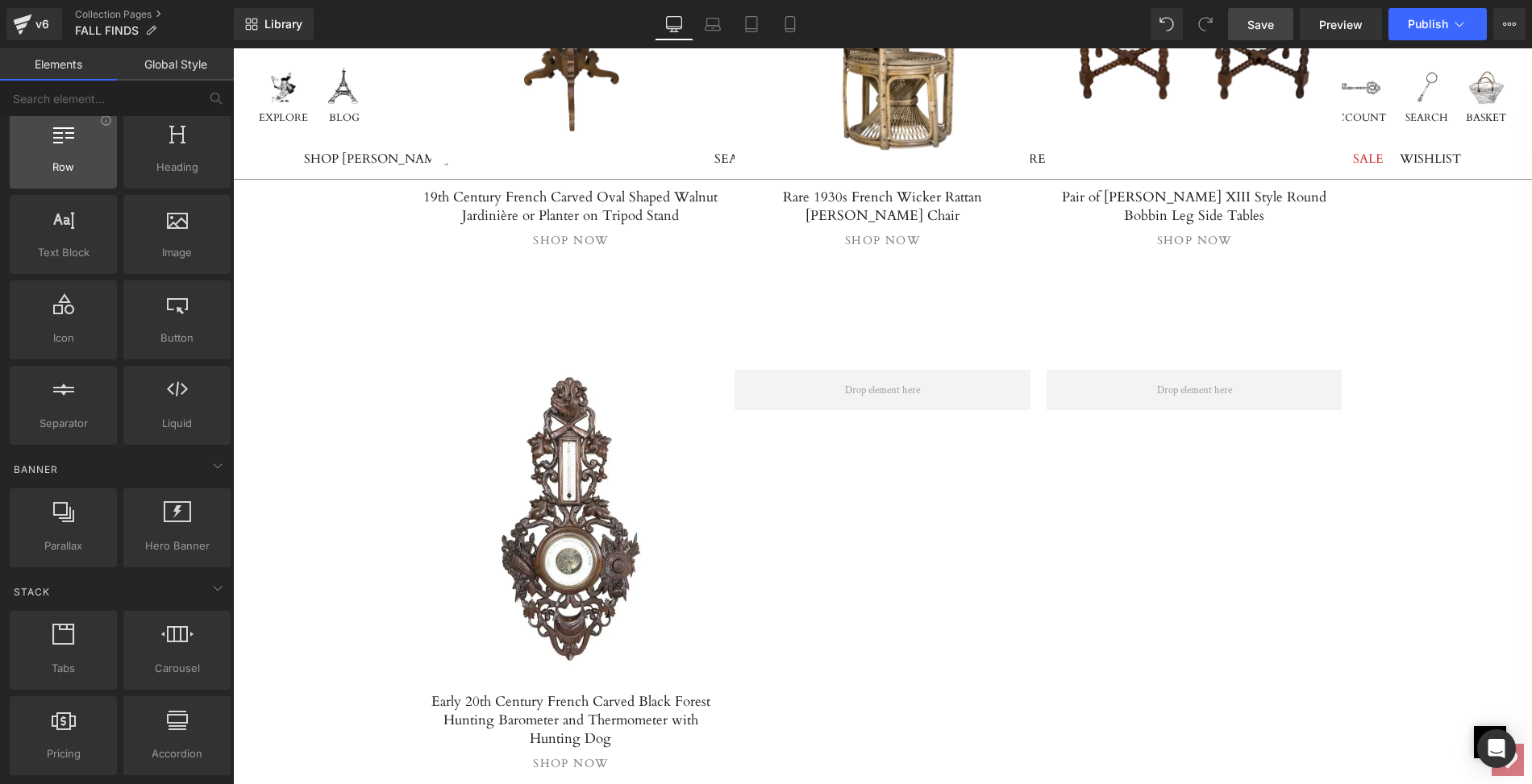
scroll to position [57, 0]
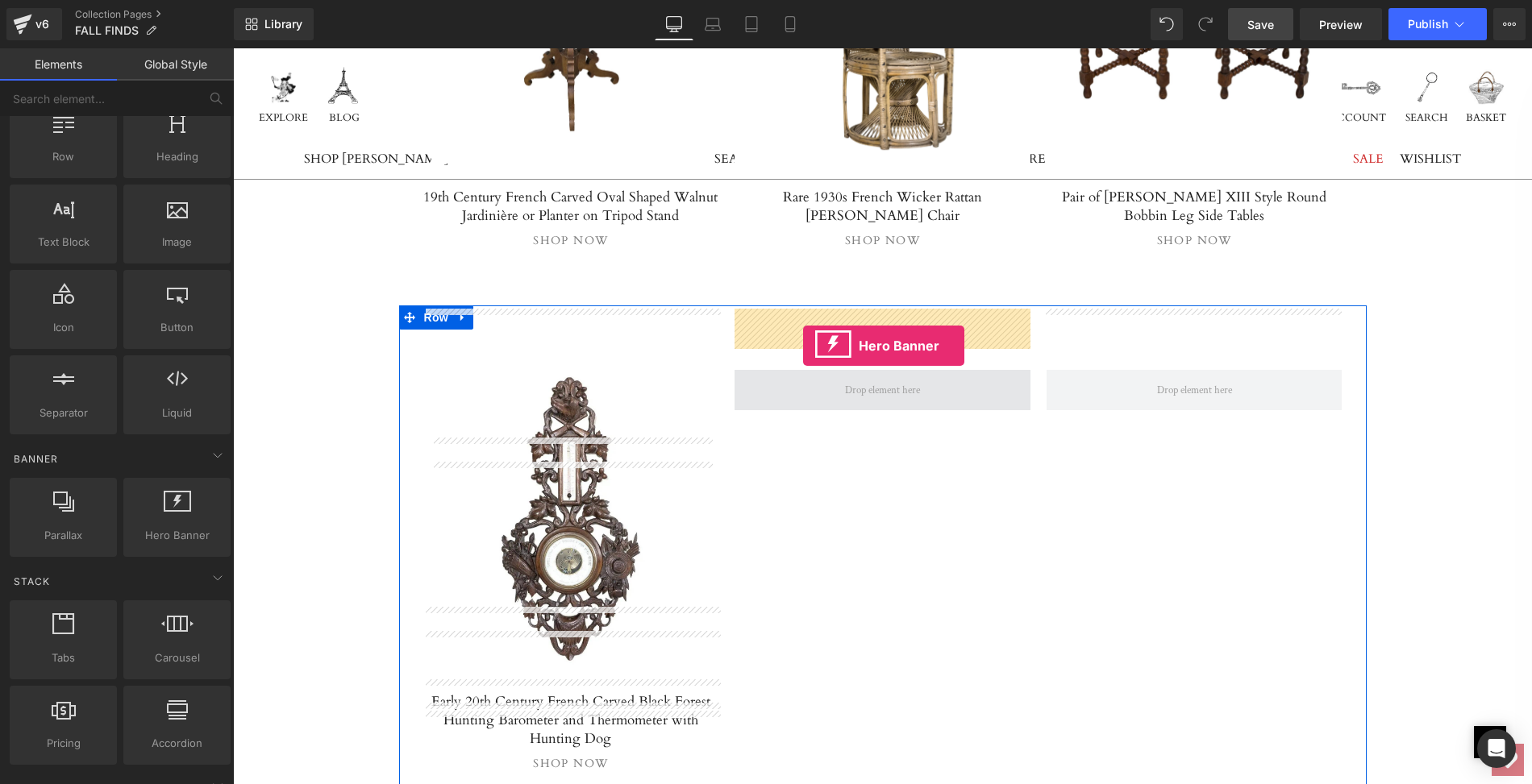
drag, startPoint x: 411, startPoint y: 551, endPoint x: 804, endPoint y: 346, distance: 443.3
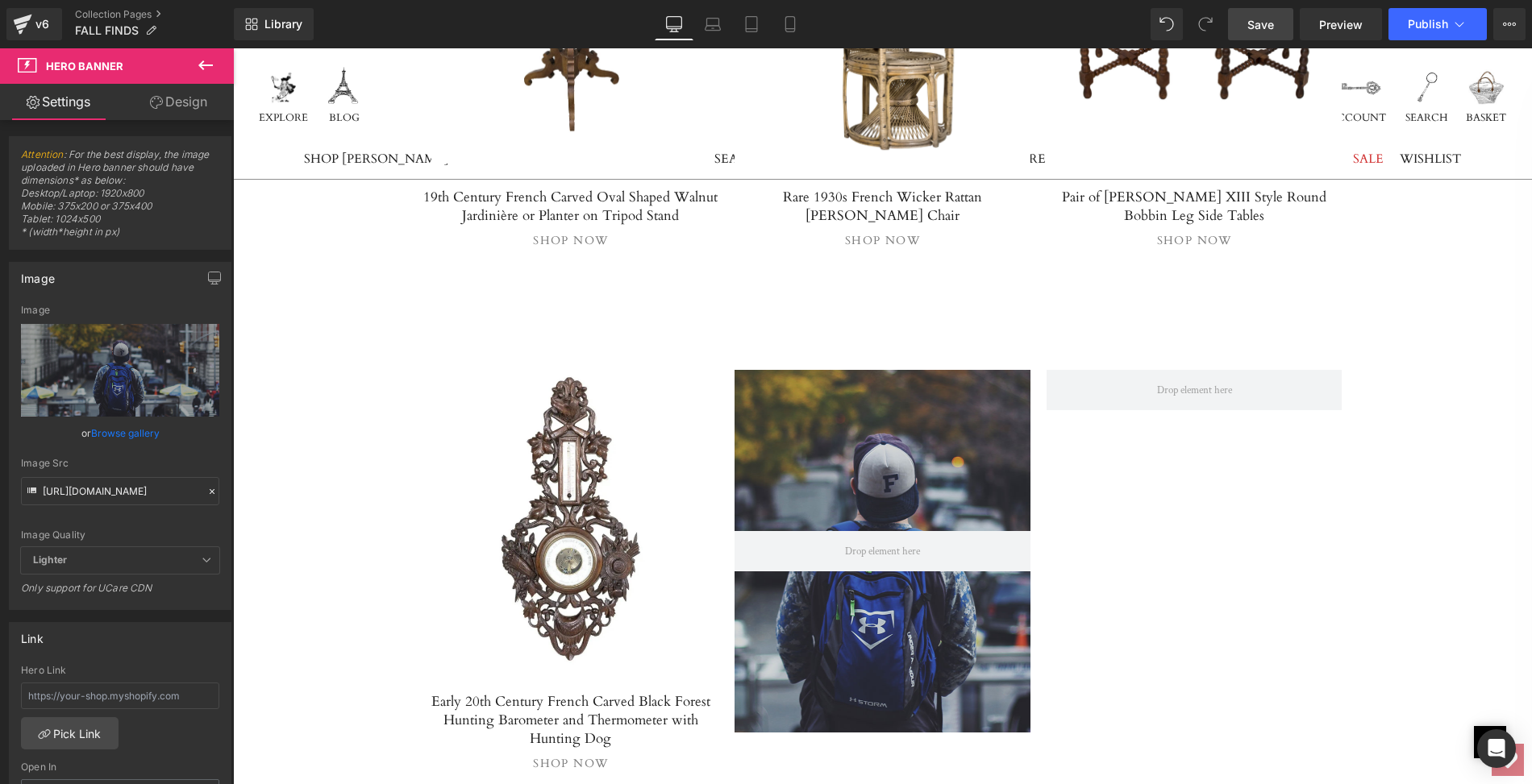
click at [202, 58] on icon at bounding box center [206, 66] width 20 height 20
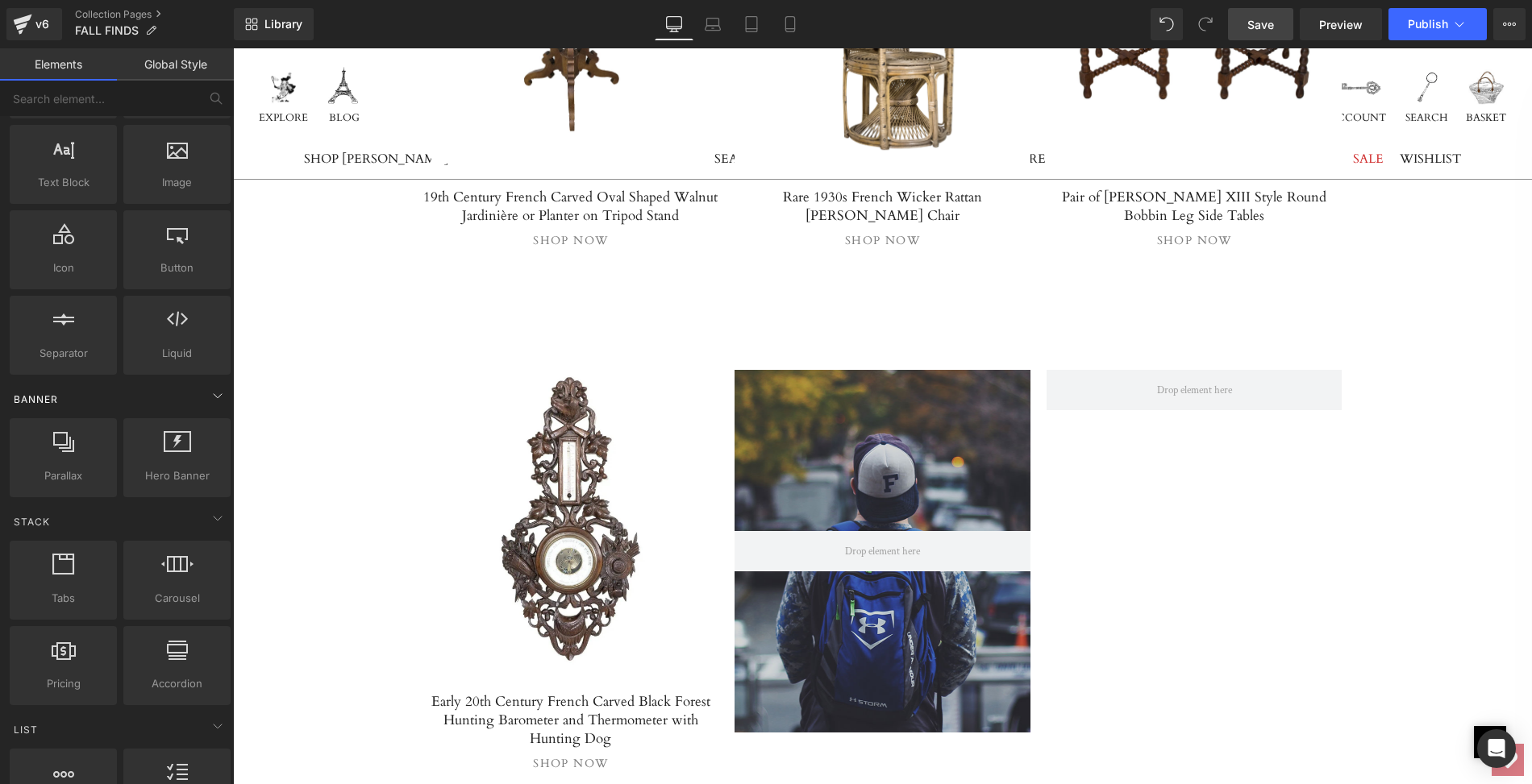
scroll to position [118, 0]
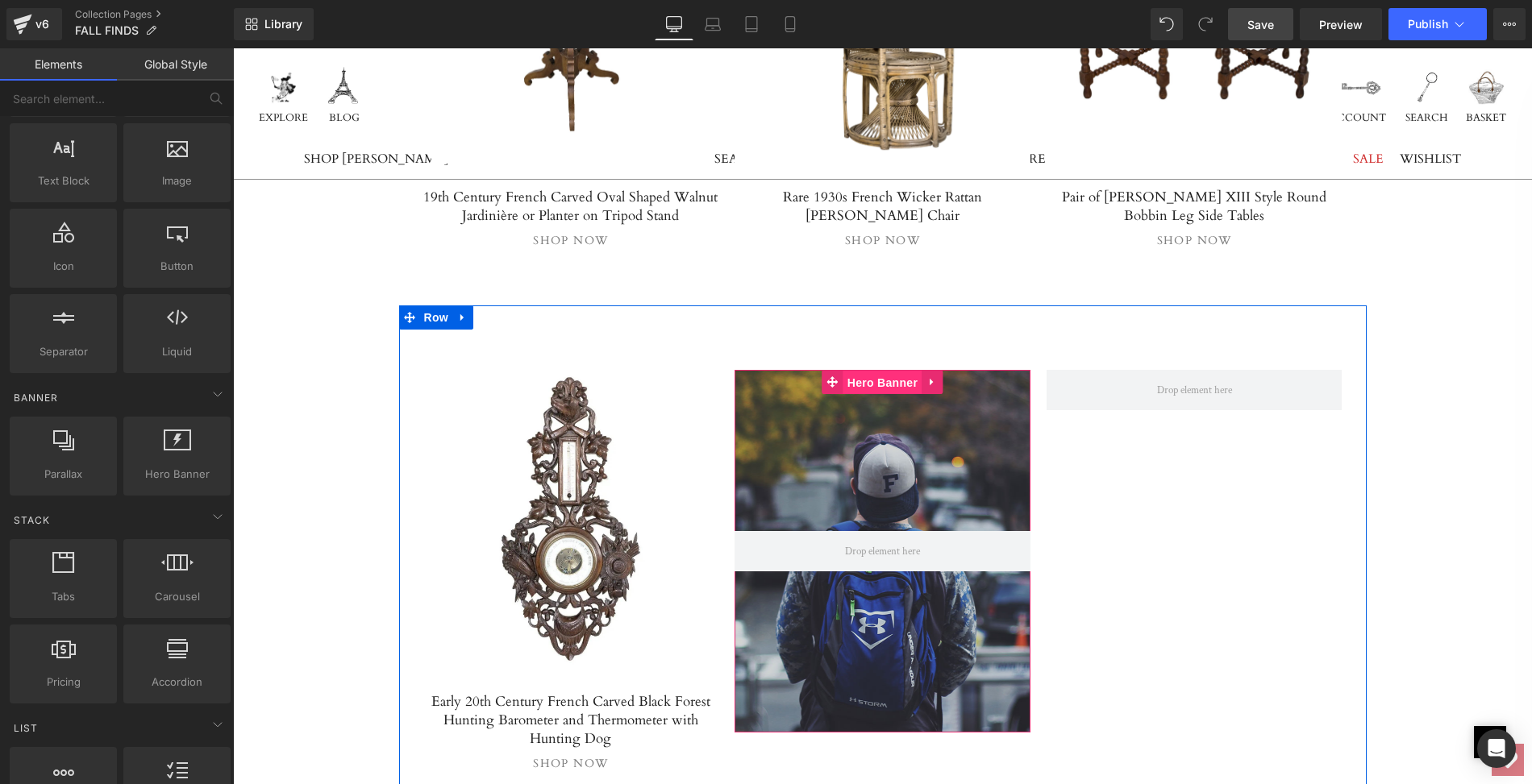
click at [857, 371] on span "Hero Banner" at bounding box center [882, 383] width 78 height 24
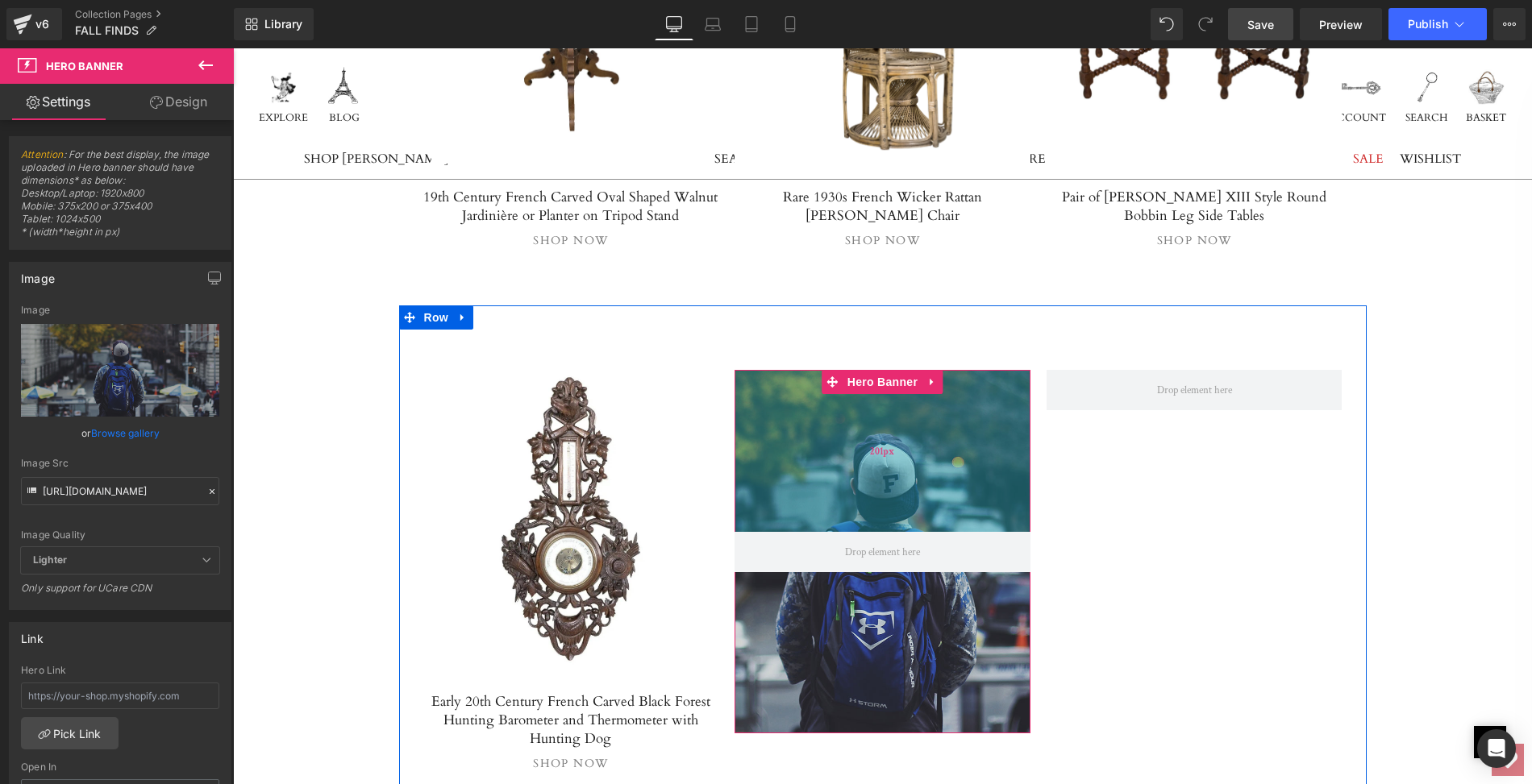
click at [863, 370] on div "201px" at bounding box center [882, 451] width 296 height 162
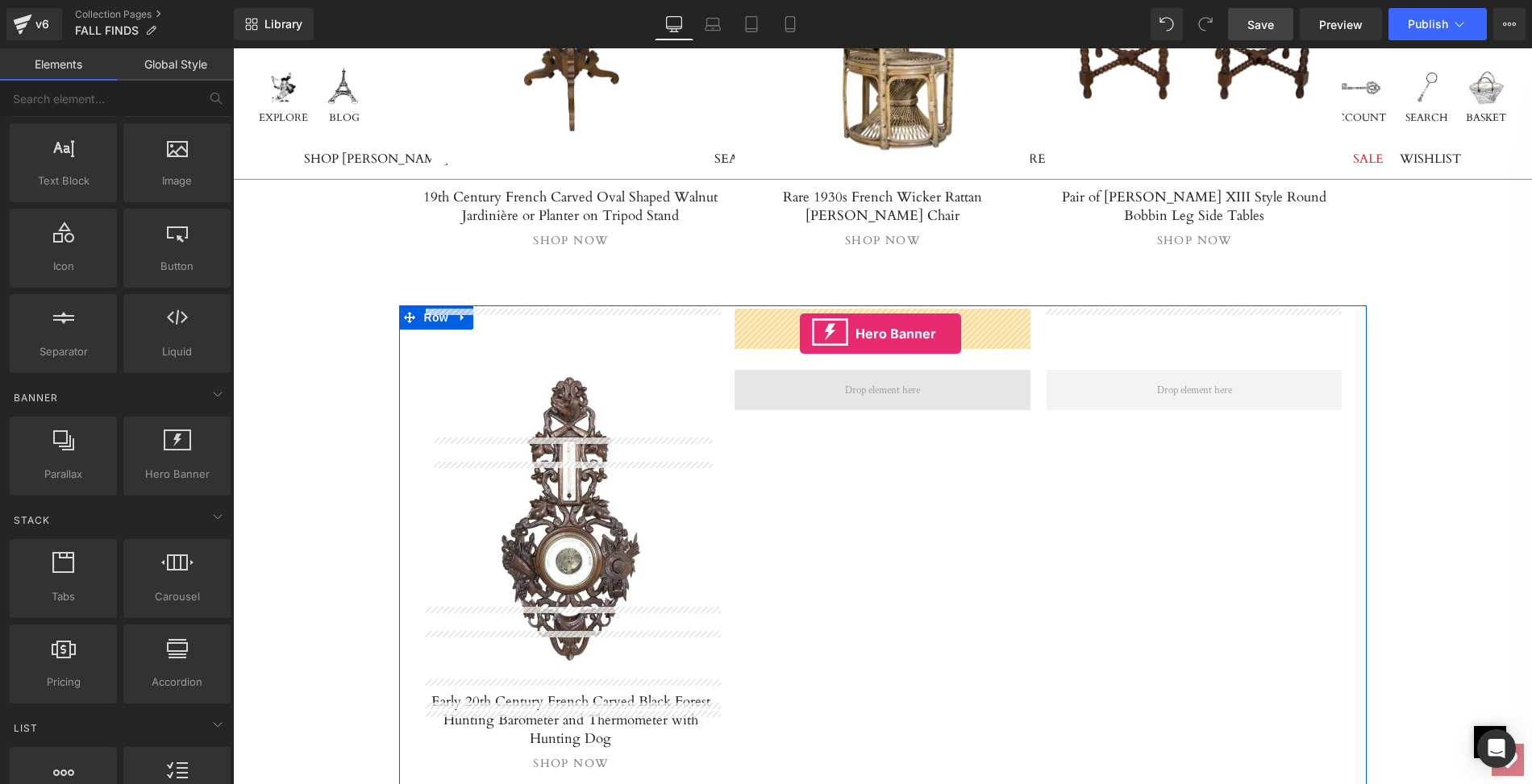
drag, startPoint x: 394, startPoint y: 501, endPoint x: 800, endPoint y: 334, distance: 439.0
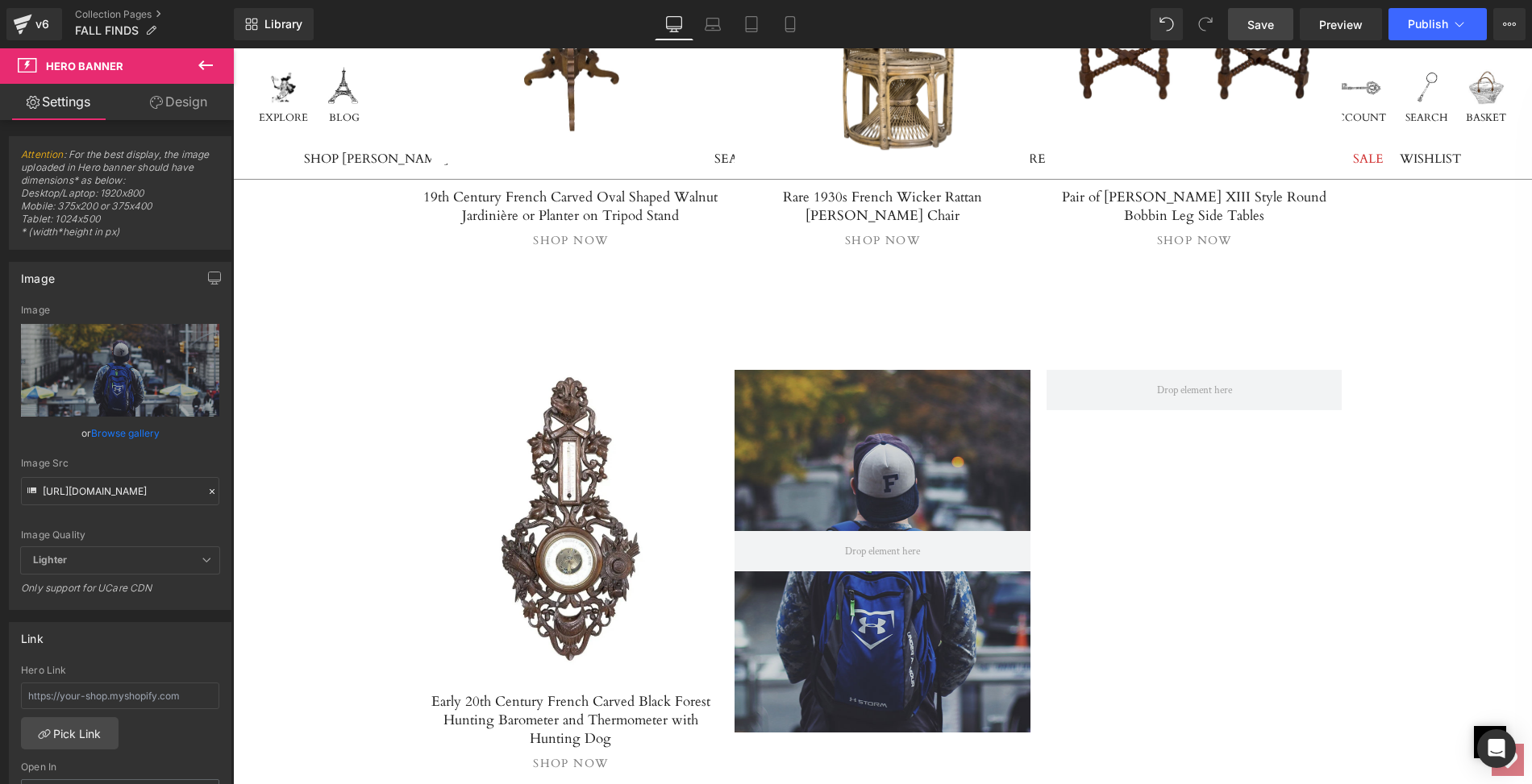
click at [205, 62] on icon at bounding box center [206, 66] width 20 height 20
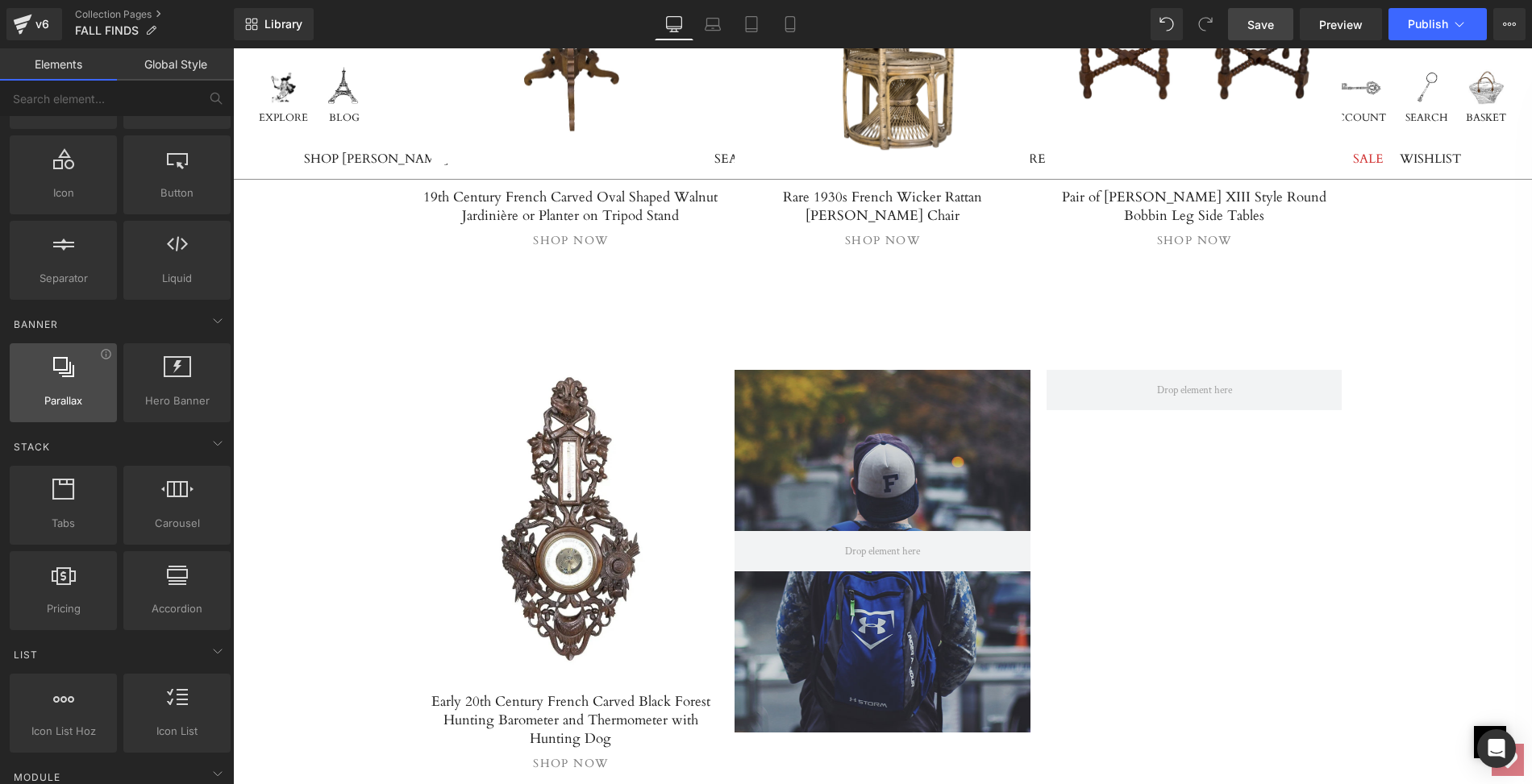
scroll to position [0, 0]
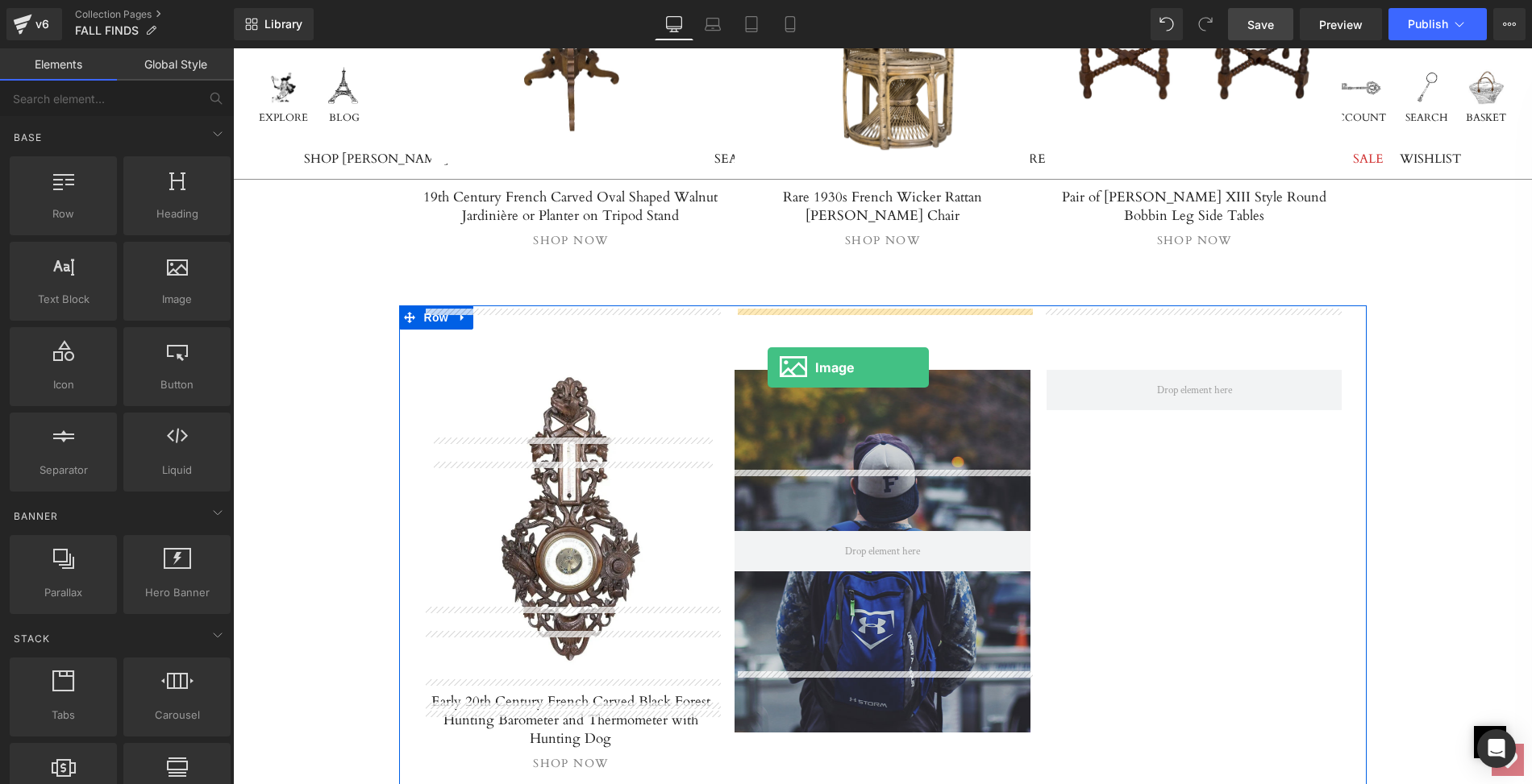
drag, startPoint x: 400, startPoint y: 319, endPoint x: 768, endPoint y: 368, distance: 371.2
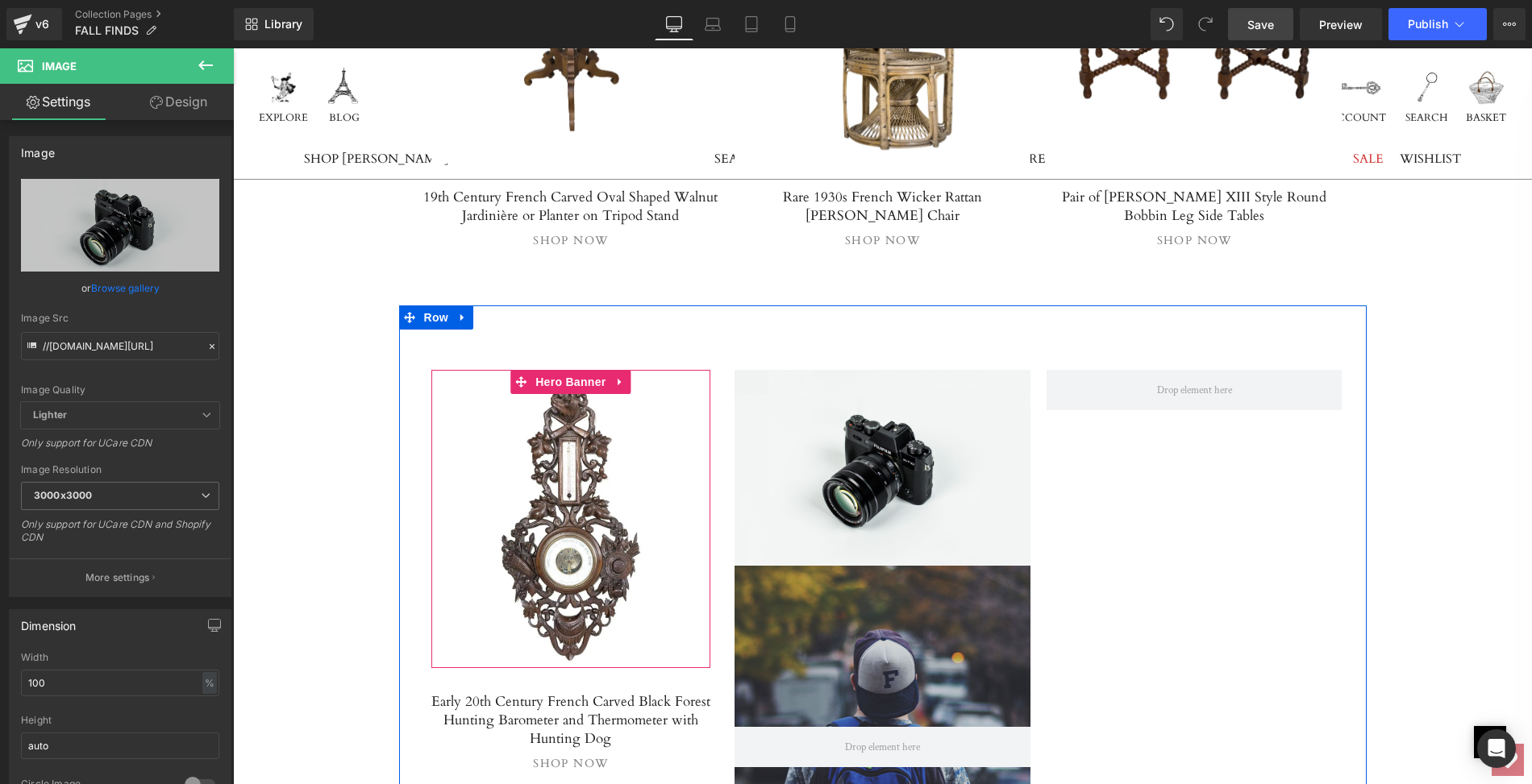
click at [617, 370] on link at bounding box center [571, 519] width 280 height 298
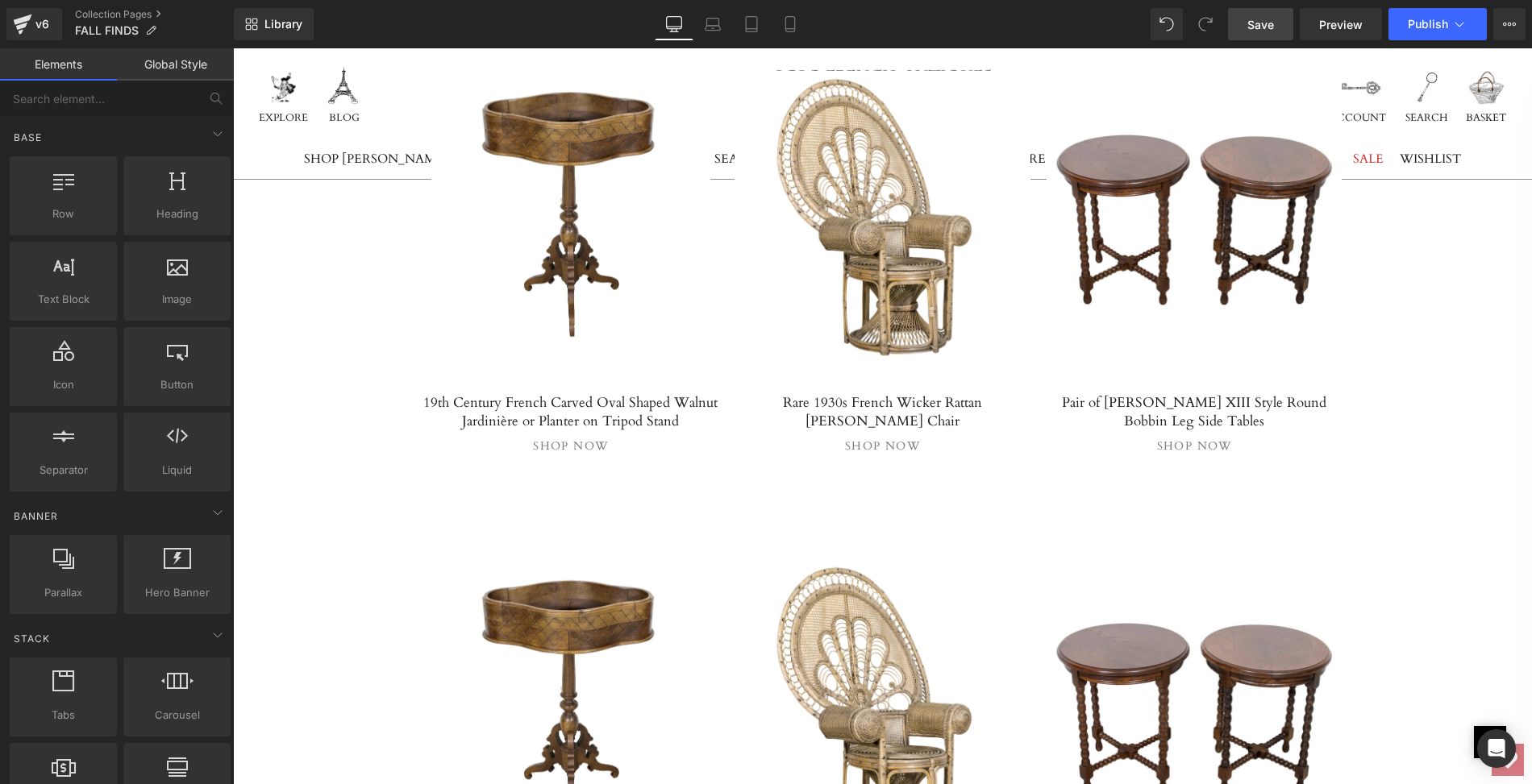
scroll to position [5848, 0]
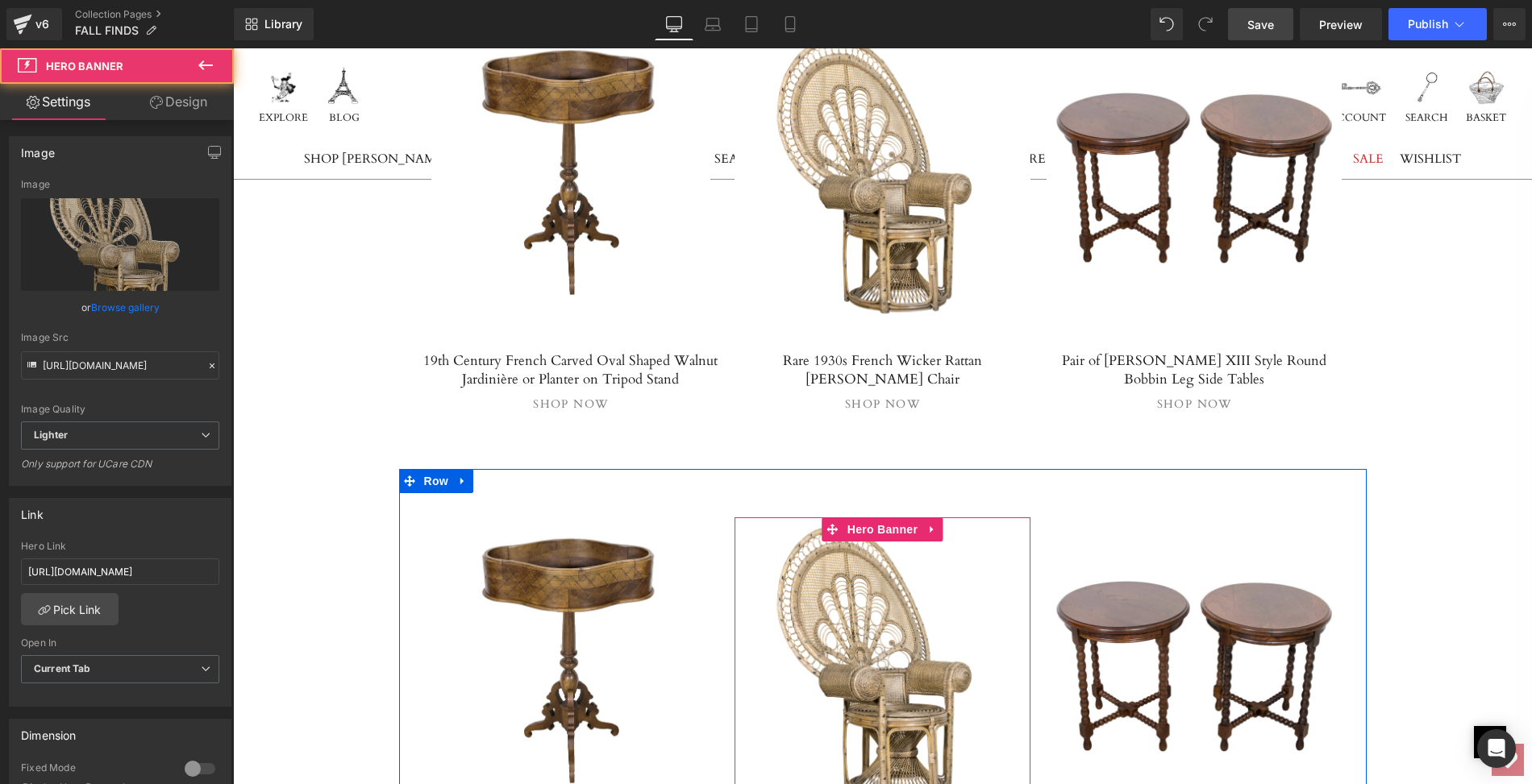
click at [821, 517] on div at bounding box center [882, 666] width 296 height 298
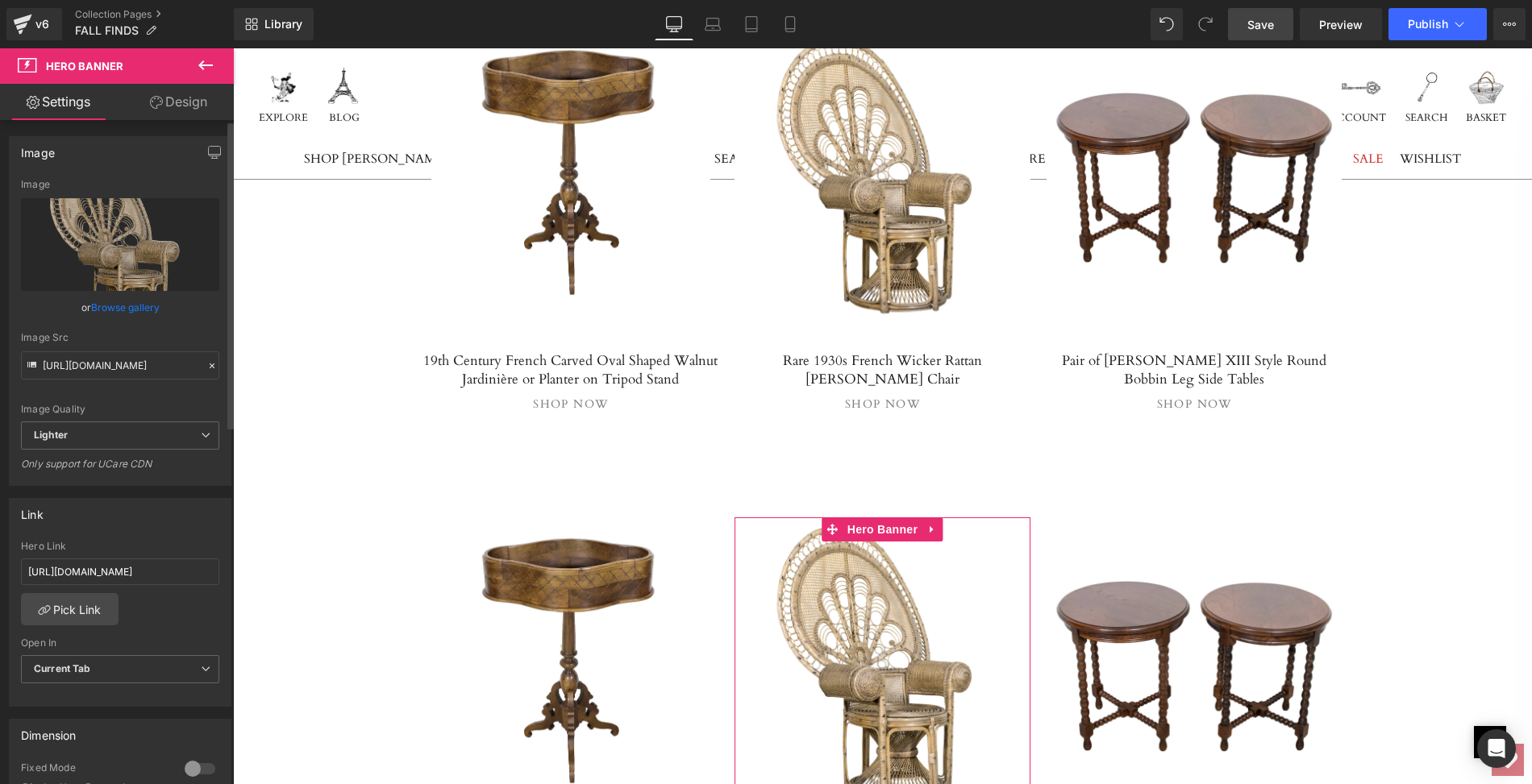
click at [131, 309] on link "Browse gallery" at bounding box center [125, 307] width 68 height 28
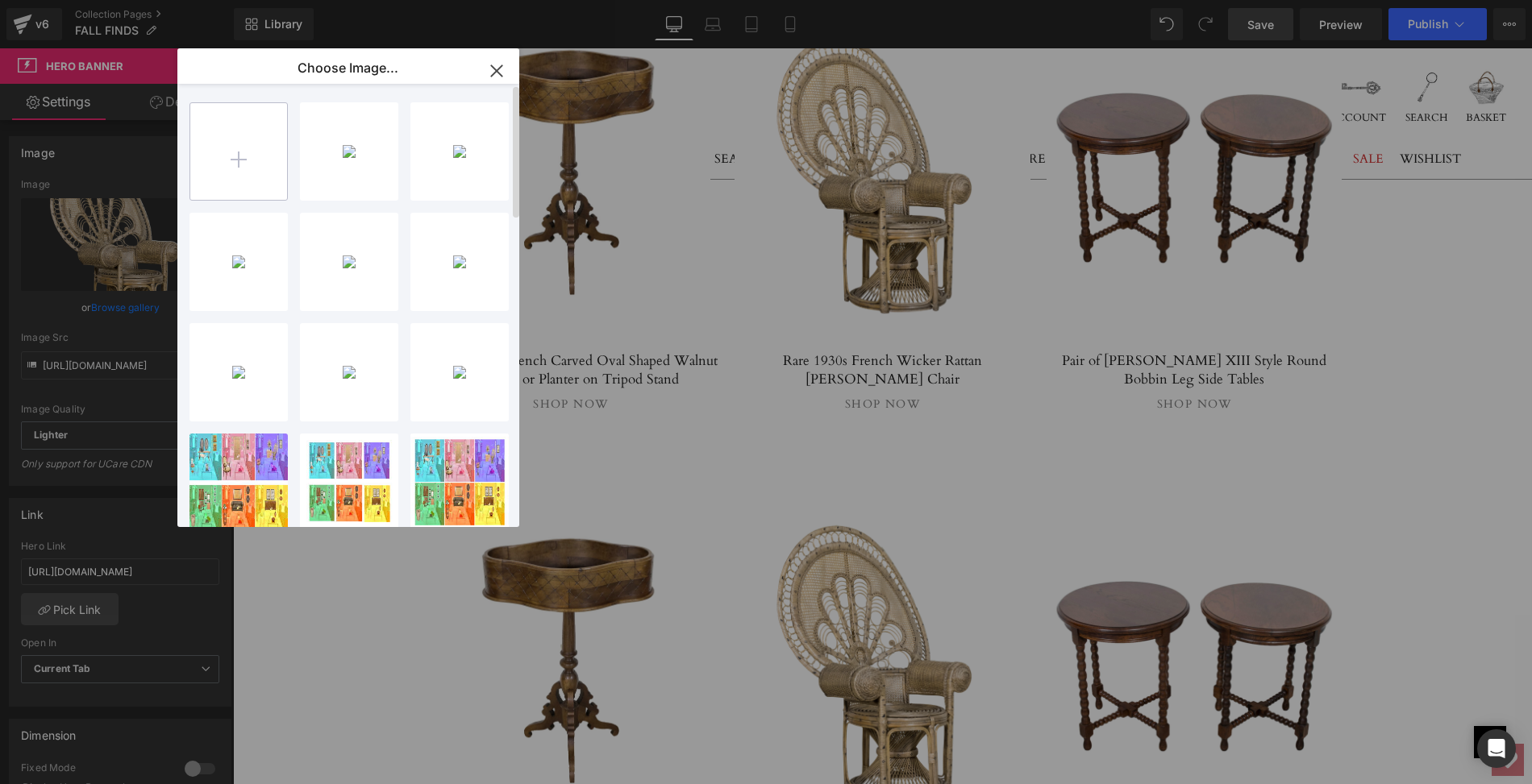
click at [237, 159] on input "file" at bounding box center [239, 152] width 97 height 97
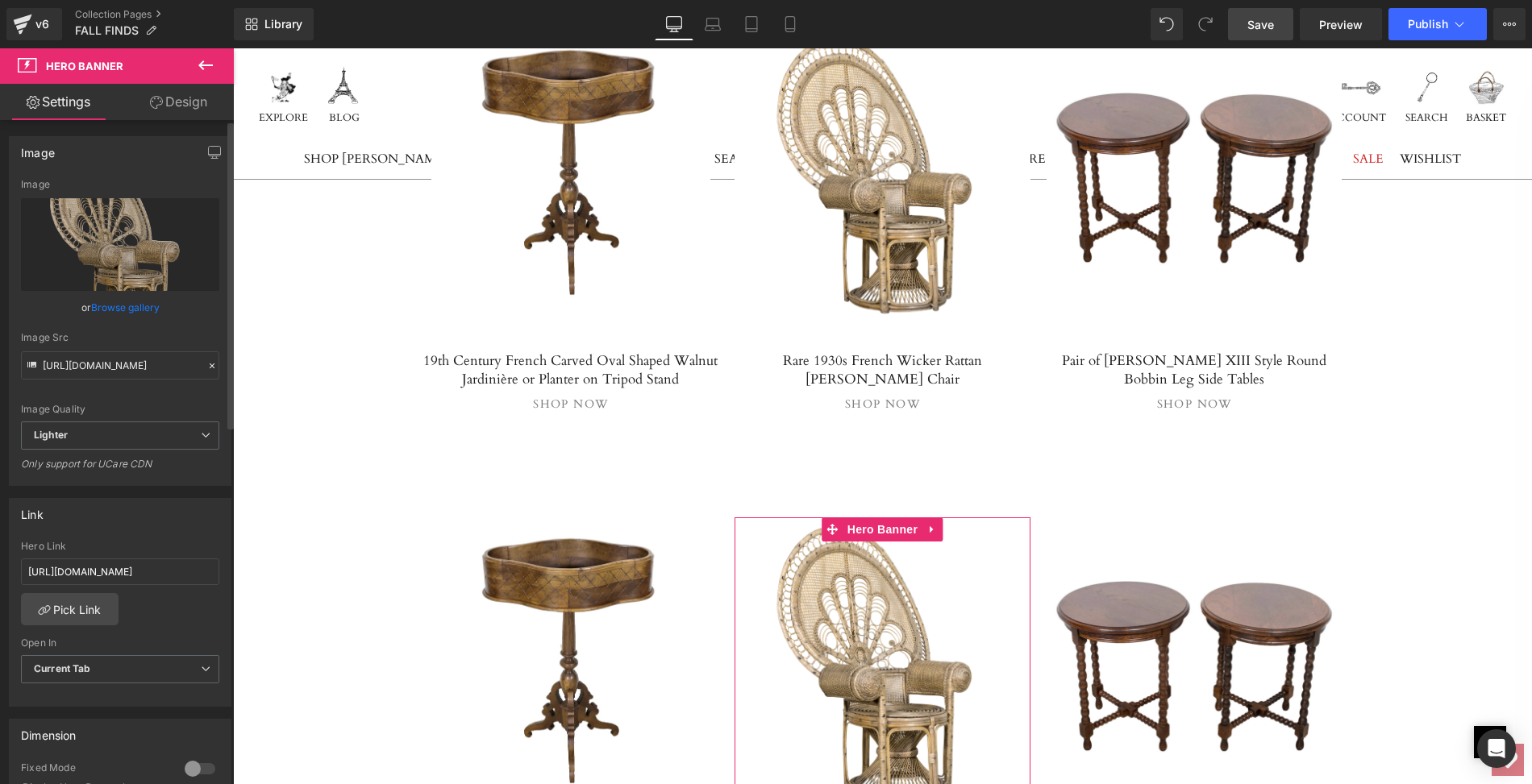
click at [104, 304] on link "Browse gallery" at bounding box center [125, 307] width 68 height 28
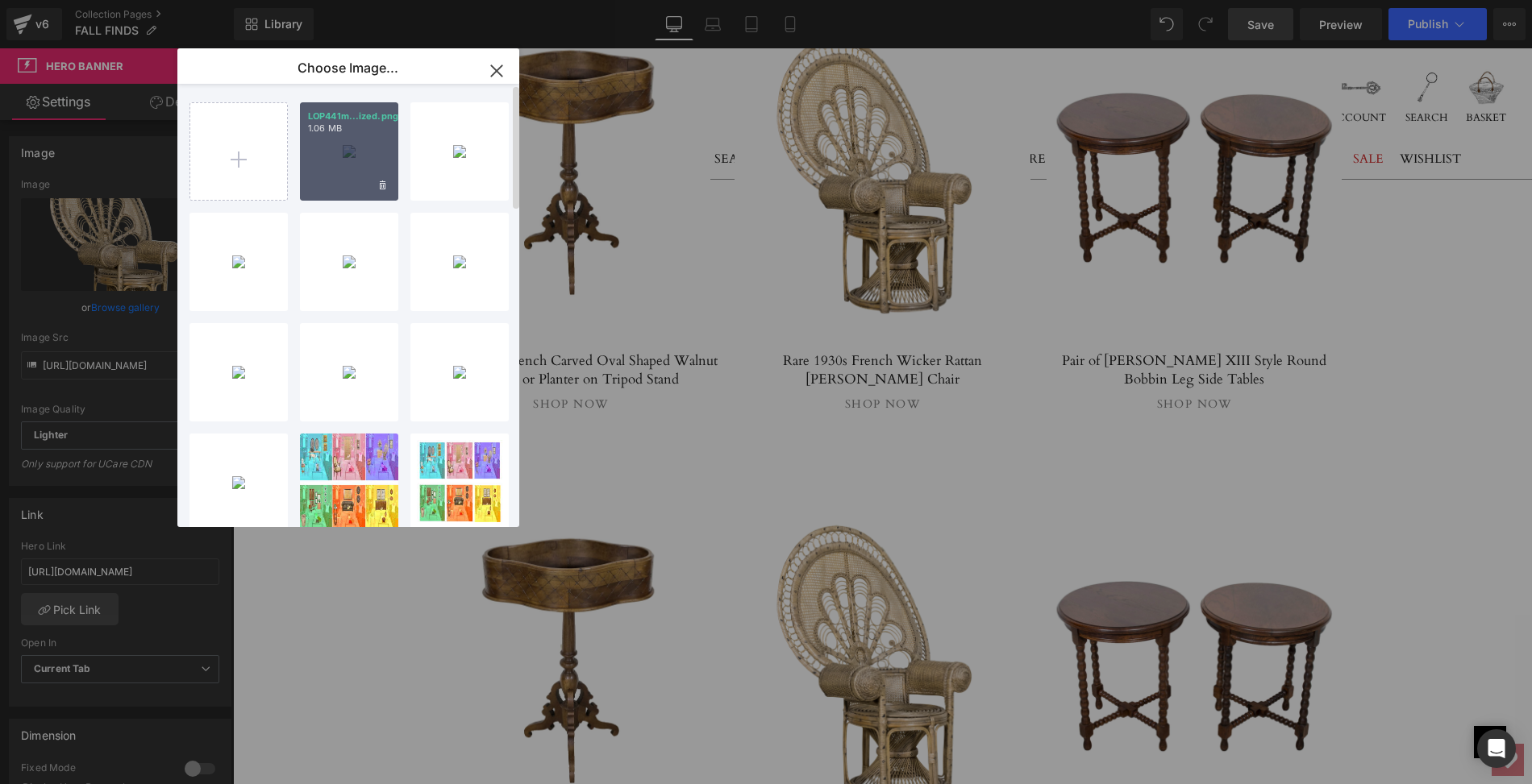
click at [336, 140] on div "LOP441m...ized.png 1.06 MB" at bounding box center [349, 152] width 99 height 99
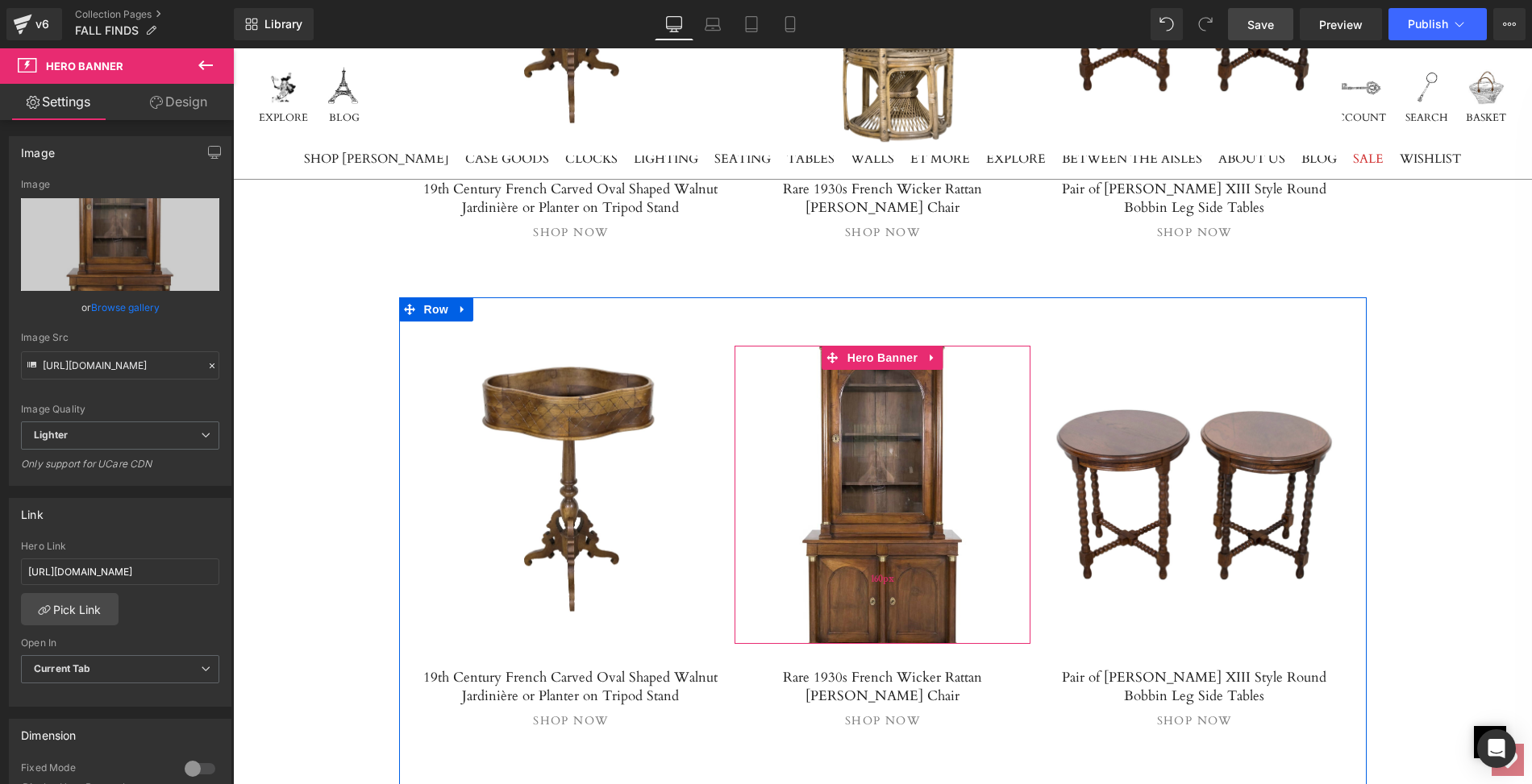
scroll to position [6036, 0]
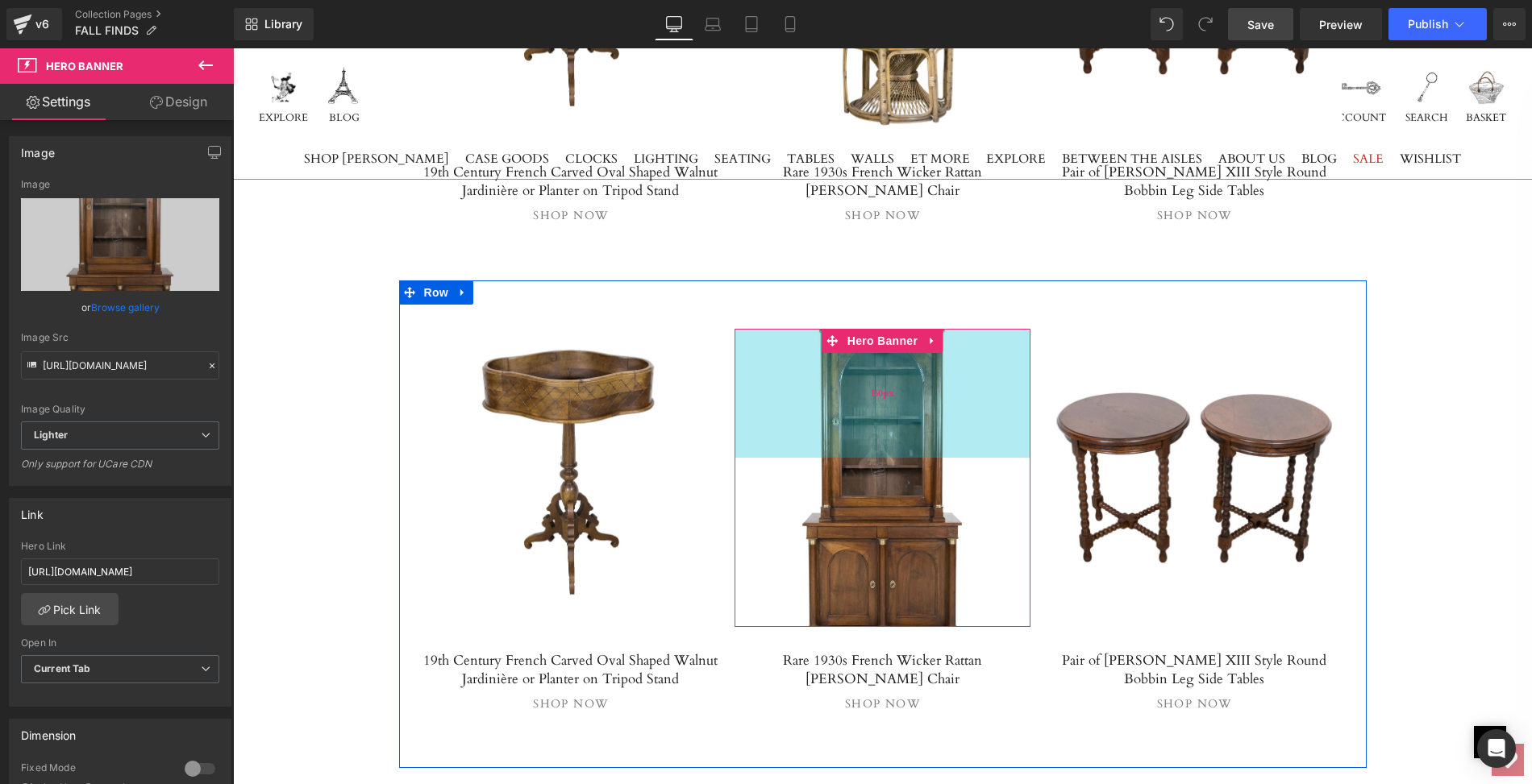
click at [893, 329] on div "160px" at bounding box center [882, 393] width 296 height 129
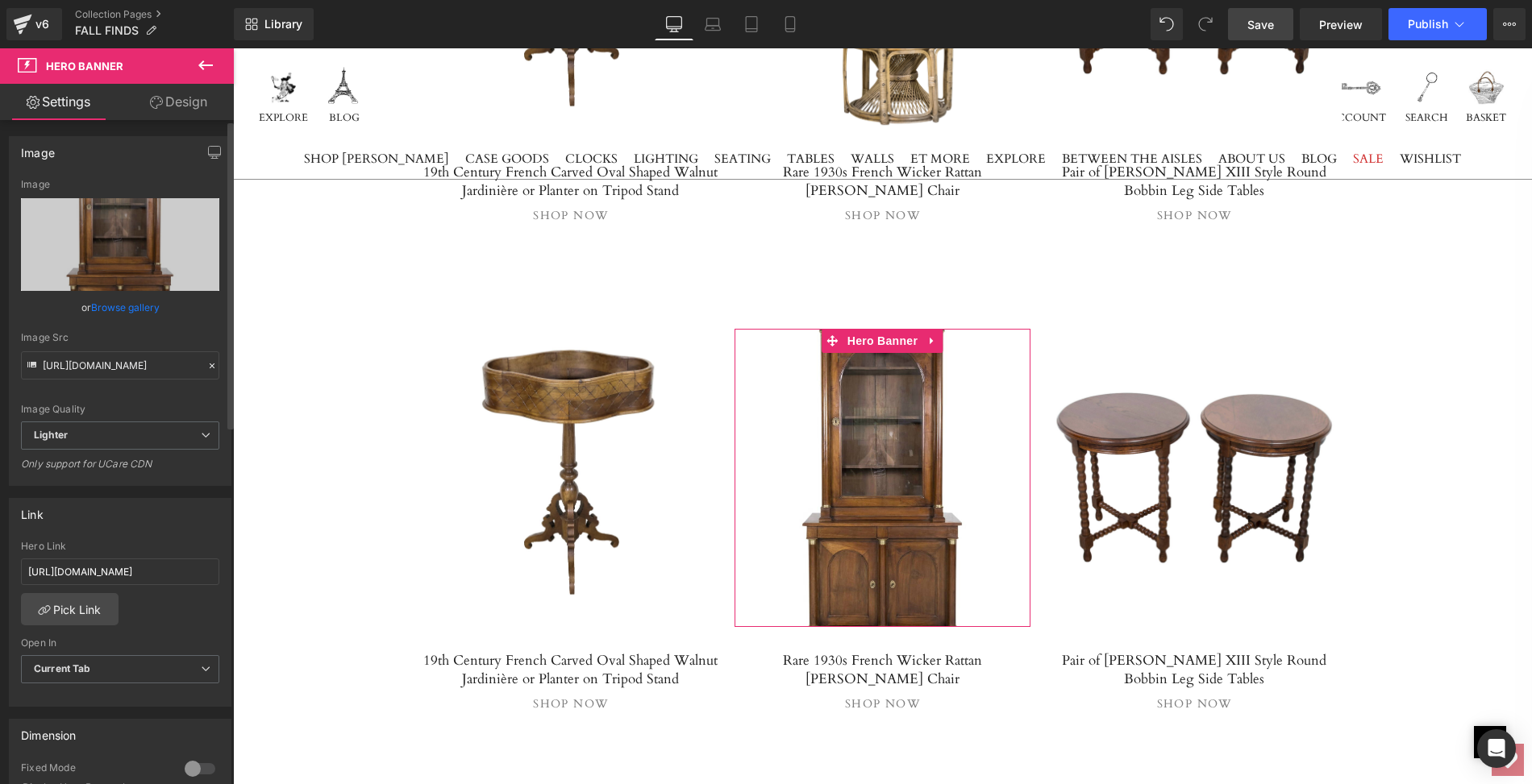
click at [124, 303] on link "Browse gallery" at bounding box center [125, 307] width 68 height 28
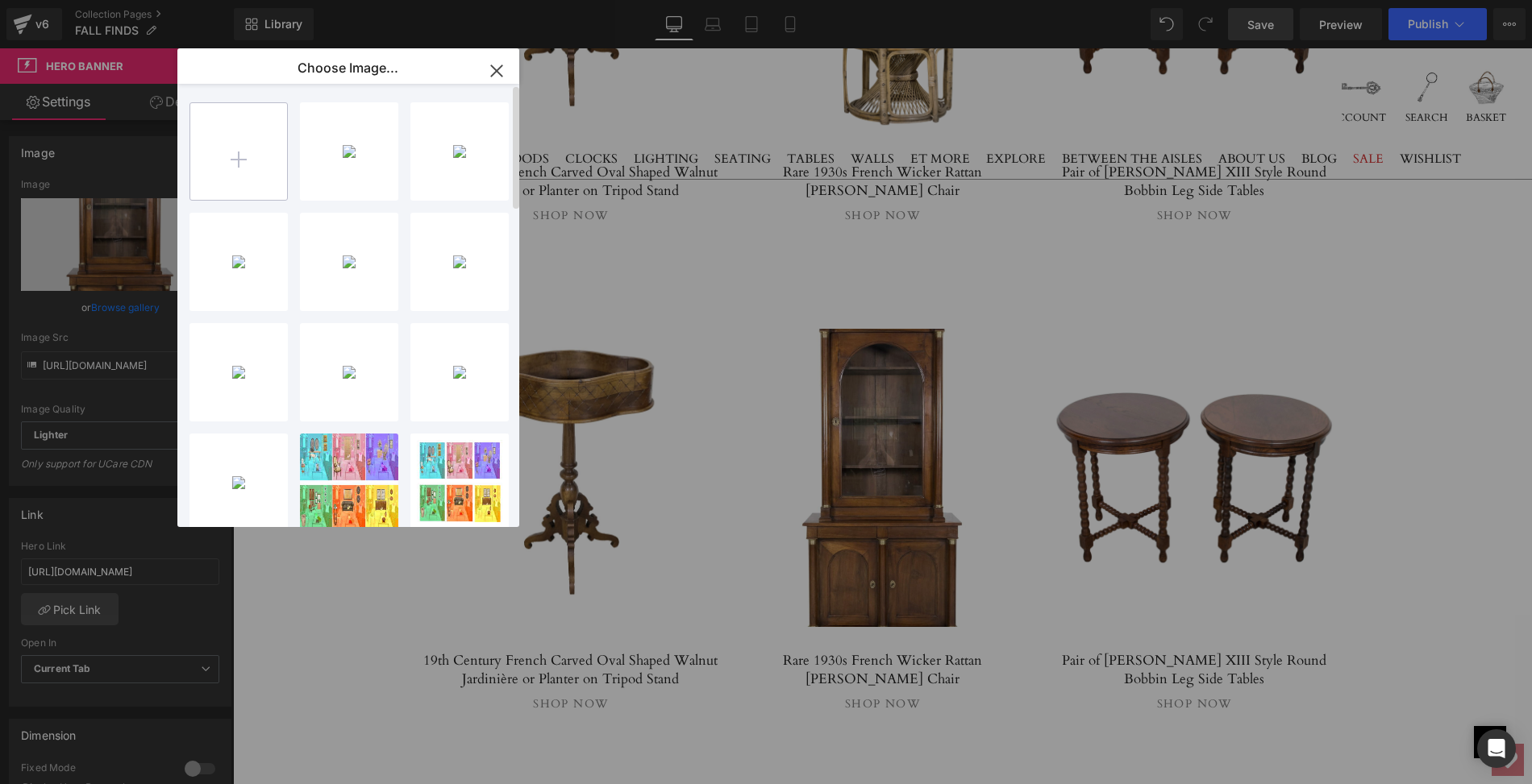
click at [236, 153] on input "file" at bounding box center [239, 152] width 97 height 97
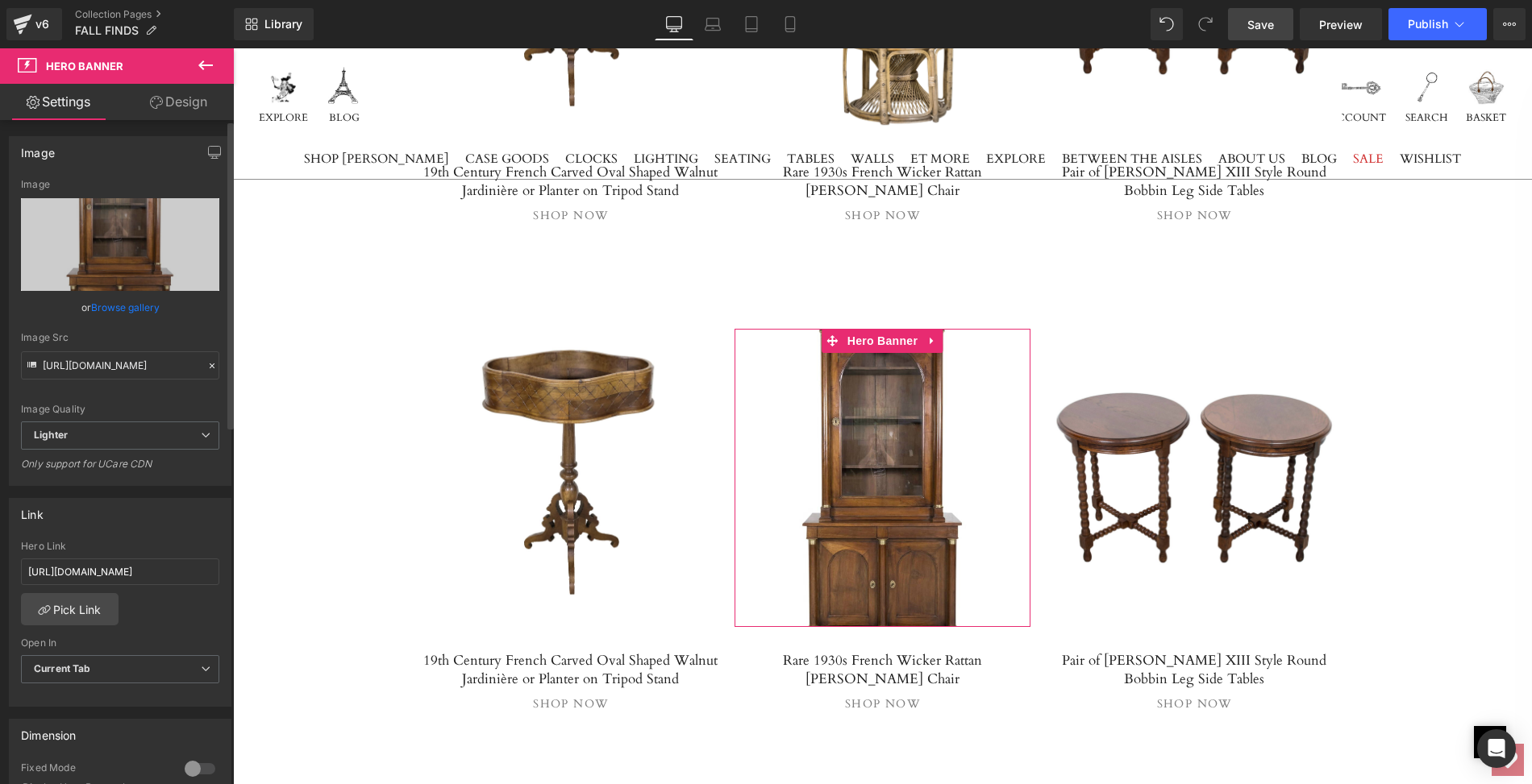
click at [141, 305] on link "Browse gallery" at bounding box center [125, 307] width 68 height 28
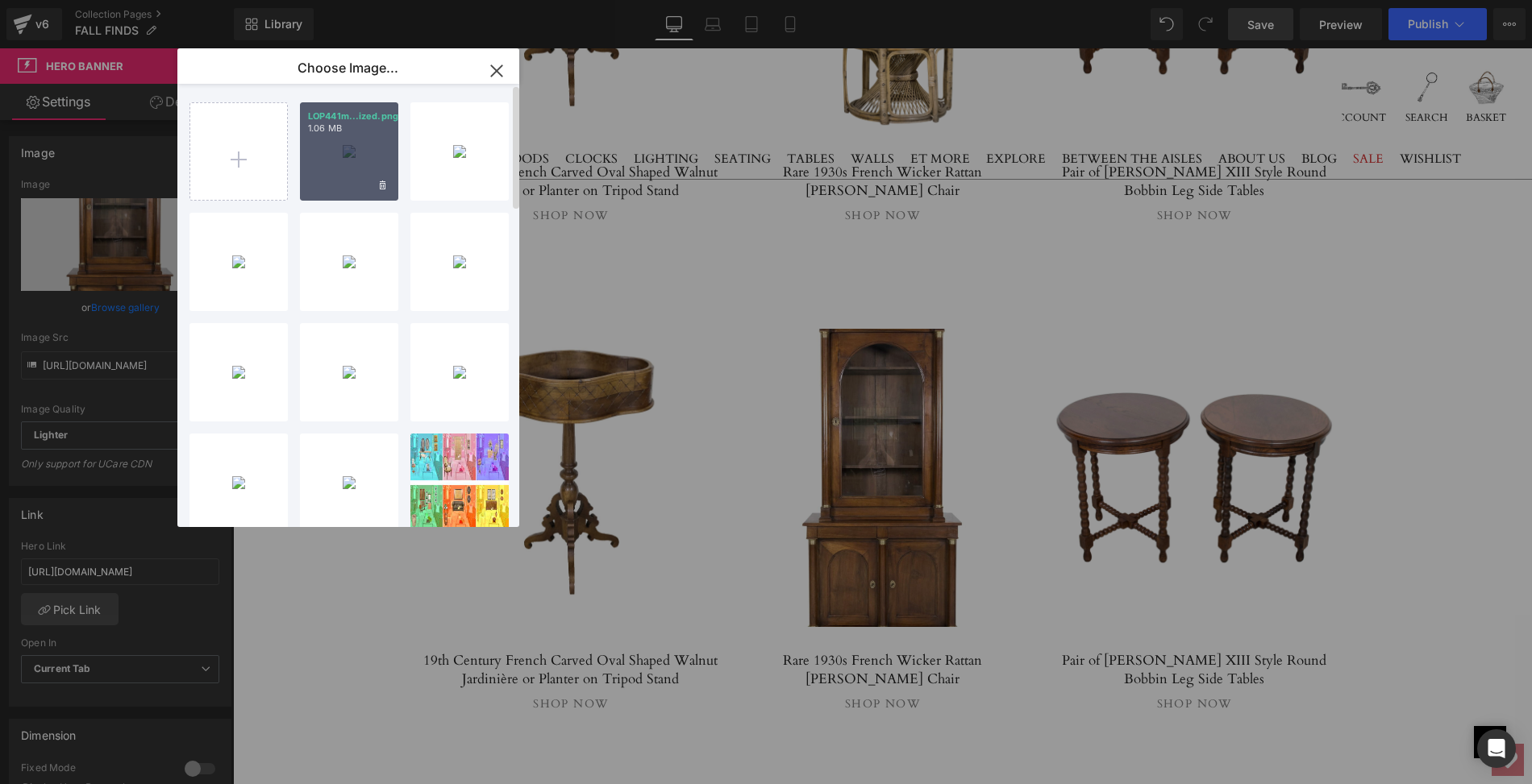
click at [352, 150] on div "LOP441m...ized.png 1.06 MB" at bounding box center [349, 152] width 99 height 99
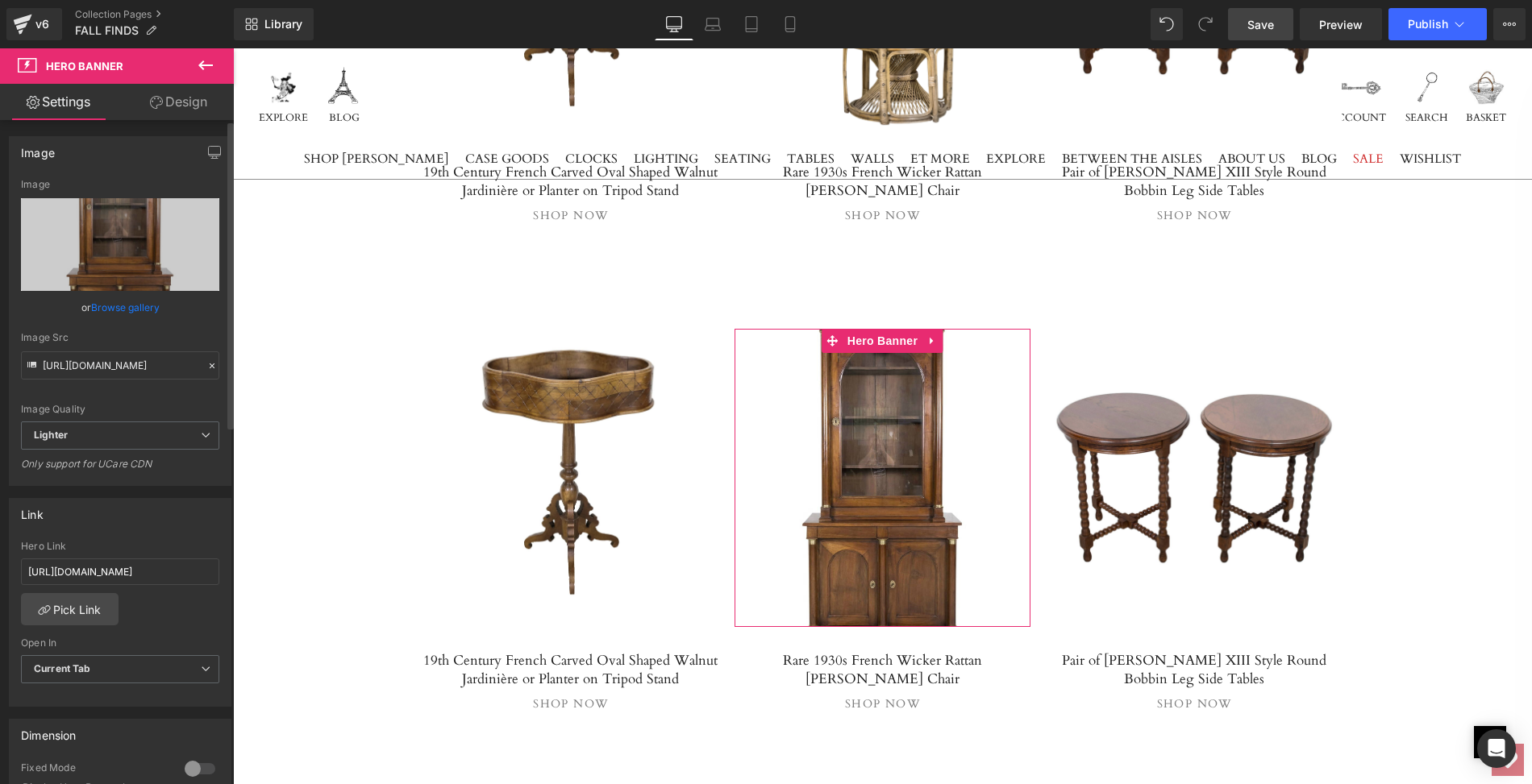
click at [124, 305] on link "Browse gallery" at bounding box center [125, 307] width 68 height 28
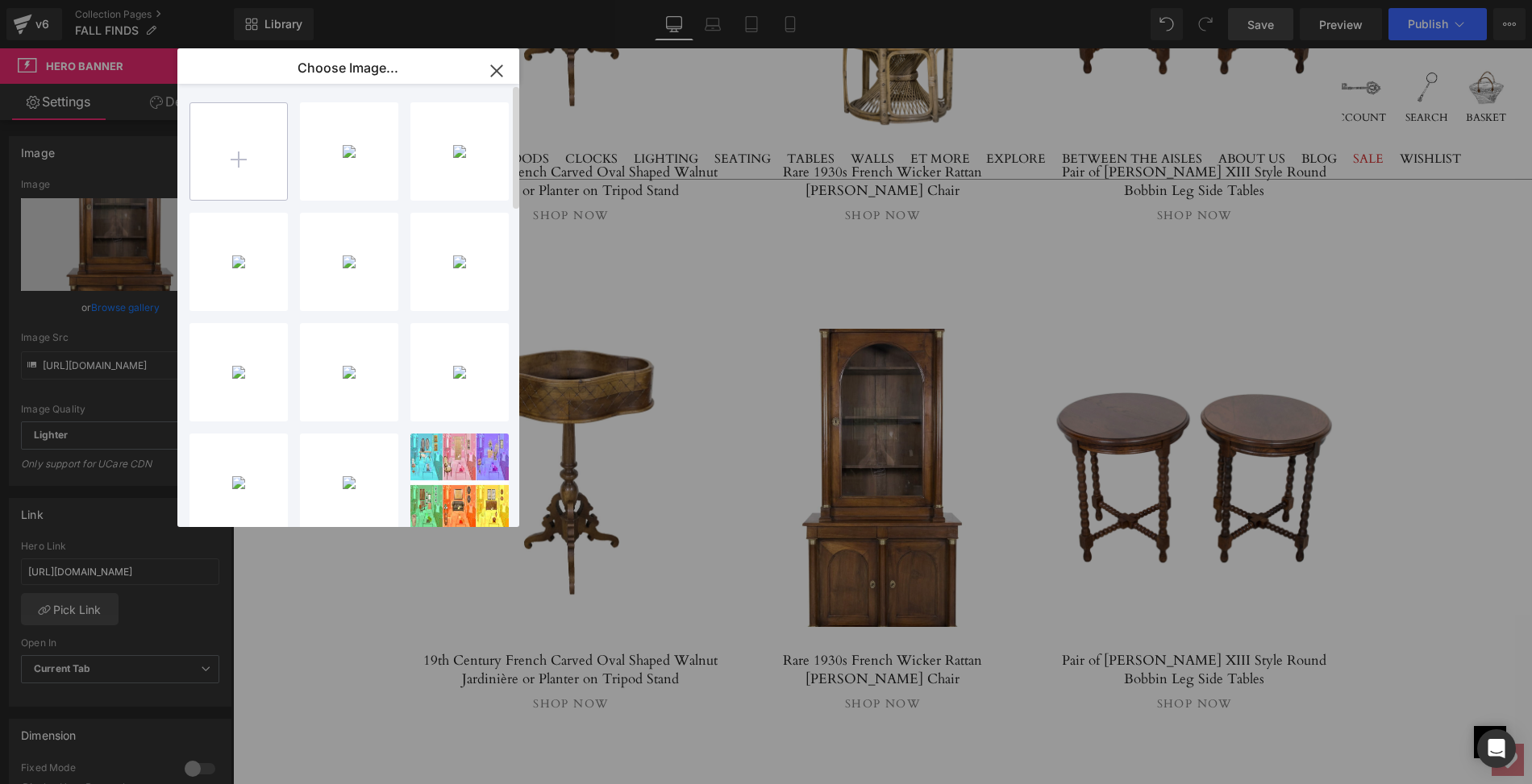
click at [241, 157] on input "file" at bounding box center [239, 152] width 97 height 97
type input "C:\fakepath\LOP441main copy.jpg"
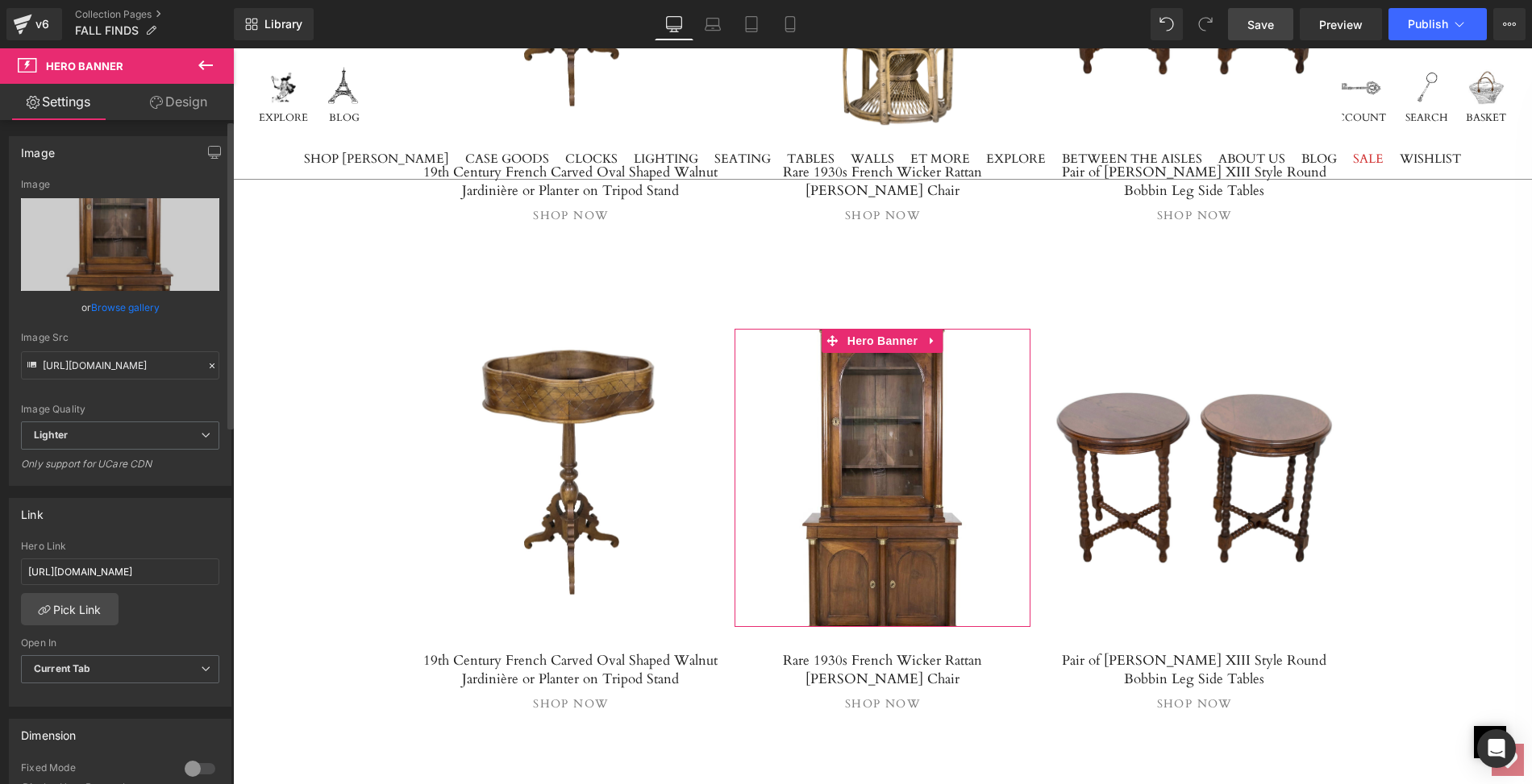
click at [122, 307] on link "Browse gallery" at bounding box center [125, 307] width 68 height 28
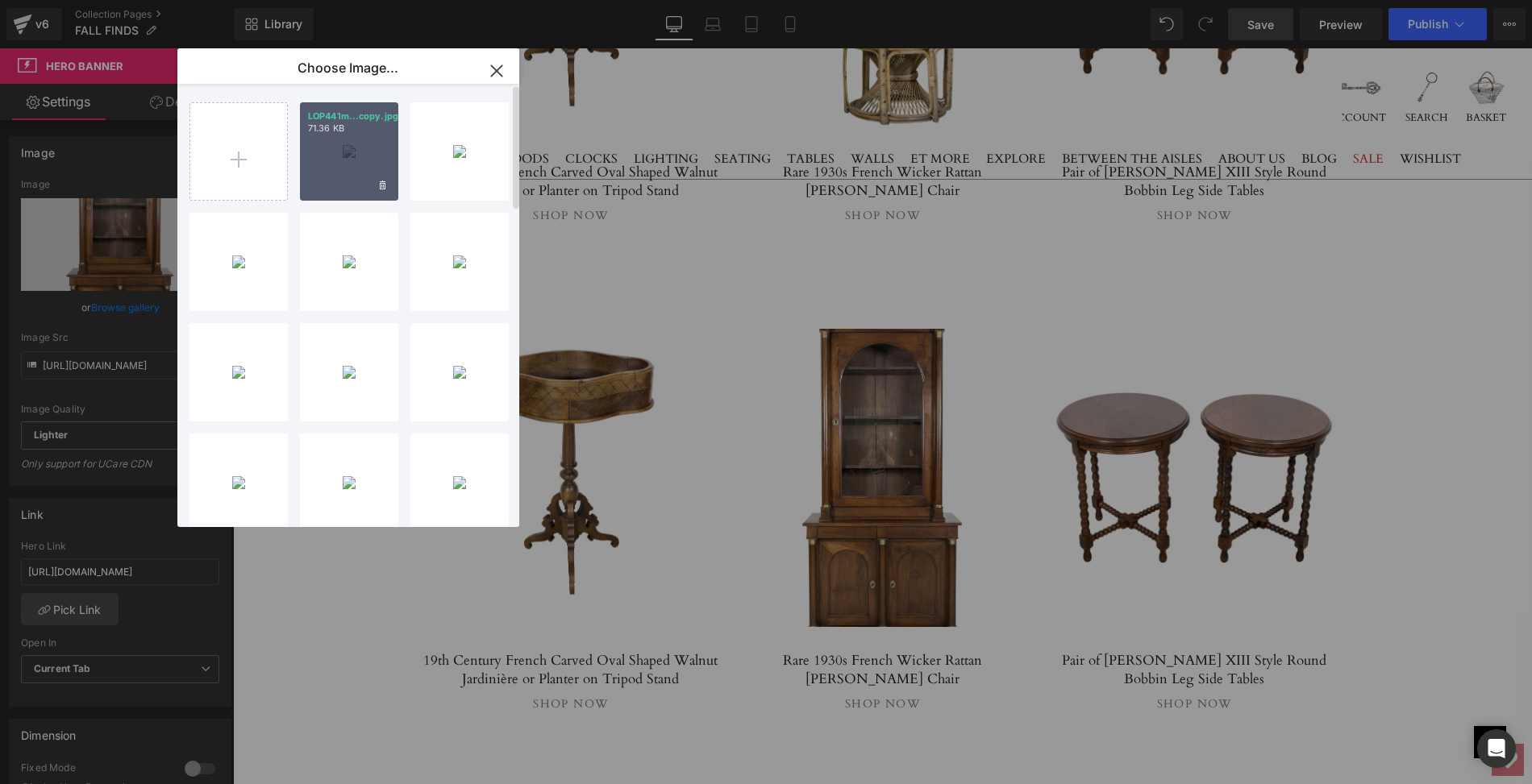
click at [344, 149] on div "LOP441m...copy.jpg 71.36 KB" at bounding box center [349, 152] width 99 height 99
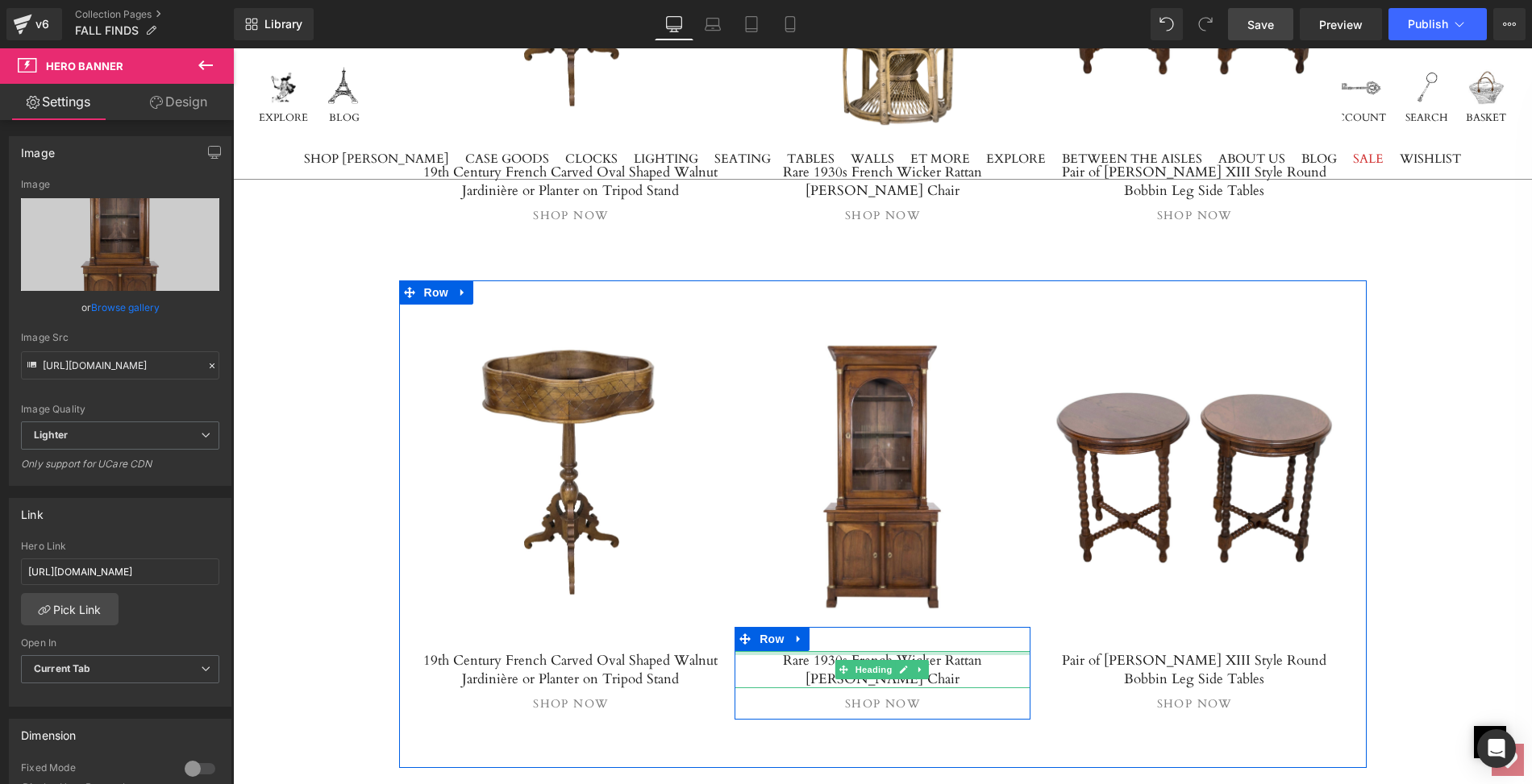
click at [813, 651] on div at bounding box center [882, 653] width 296 height 4
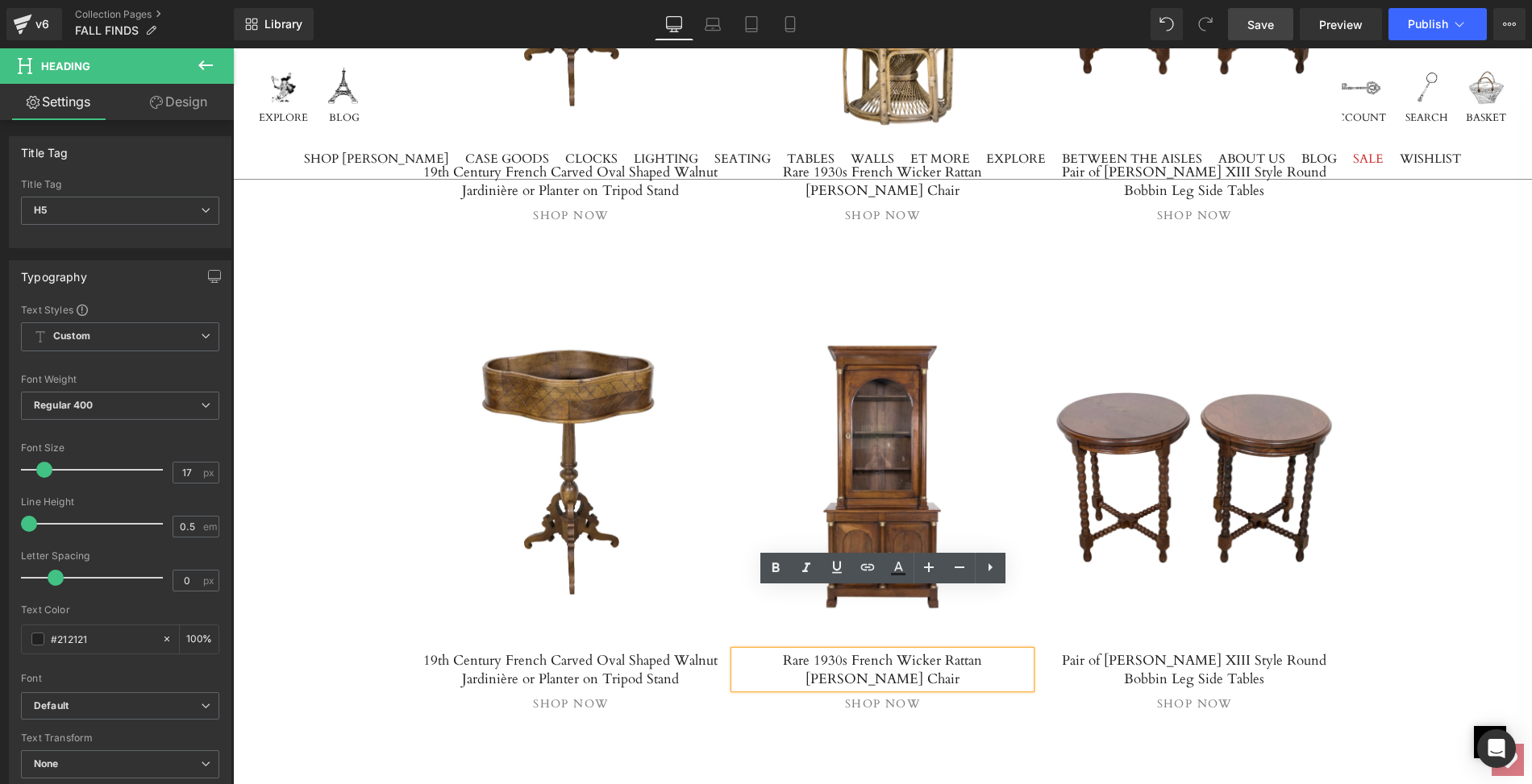
click at [752, 651] on h5 "Rare 1930s French Wicker Rattan Emmanuelle Peacock Chair" at bounding box center [882, 669] width 296 height 37
drag, startPoint x: 752, startPoint y: 599, endPoint x: 940, endPoint y: 621, distance: 189.3
click at [940, 651] on h5 "Rare 1930s French Wicker Rattan Emmanuelle Peacock Chair" at bounding box center [882, 669] width 296 height 37
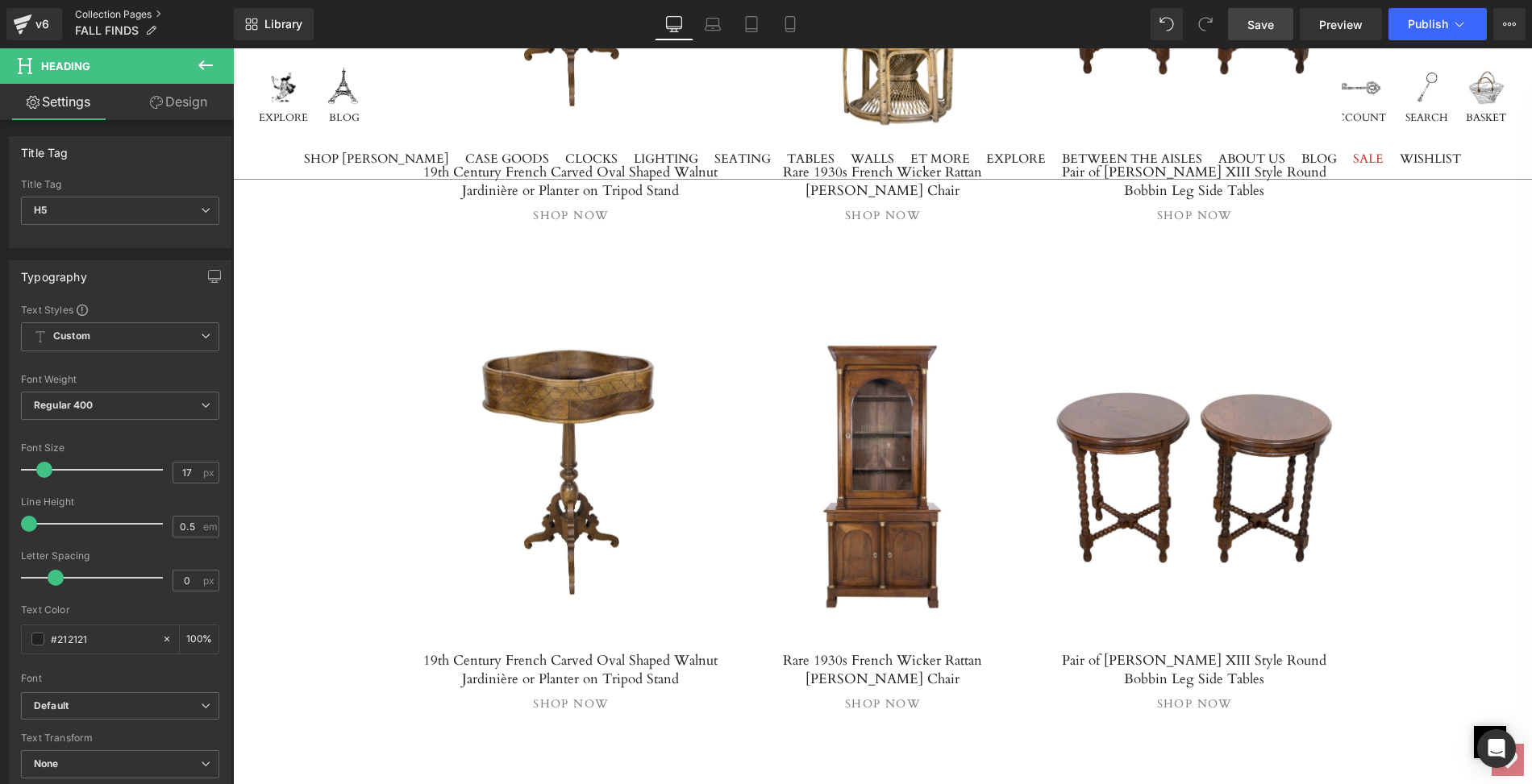
paste div
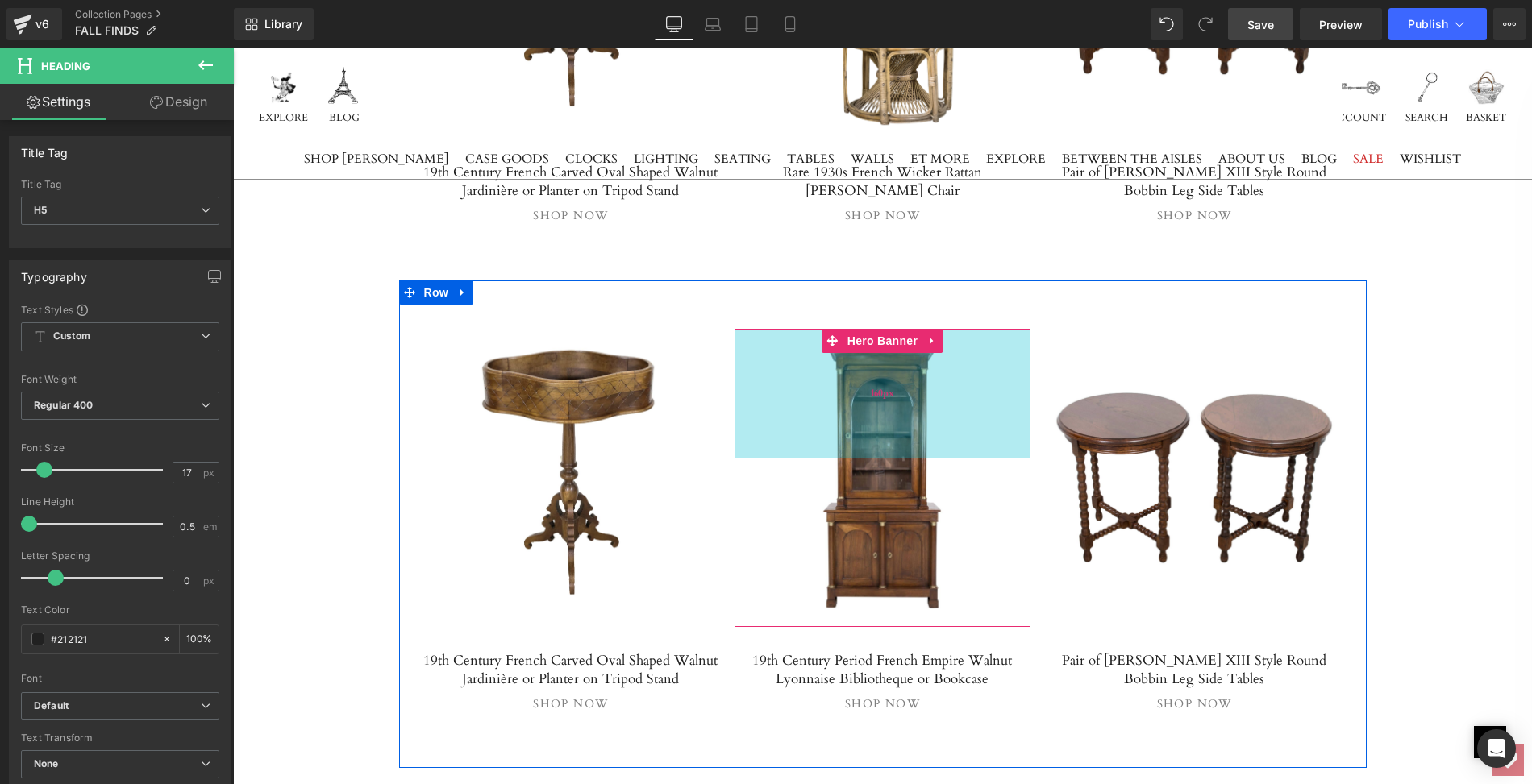
click at [863, 360] on div "160px" at bounding box center [882, 393] width 296 height 129
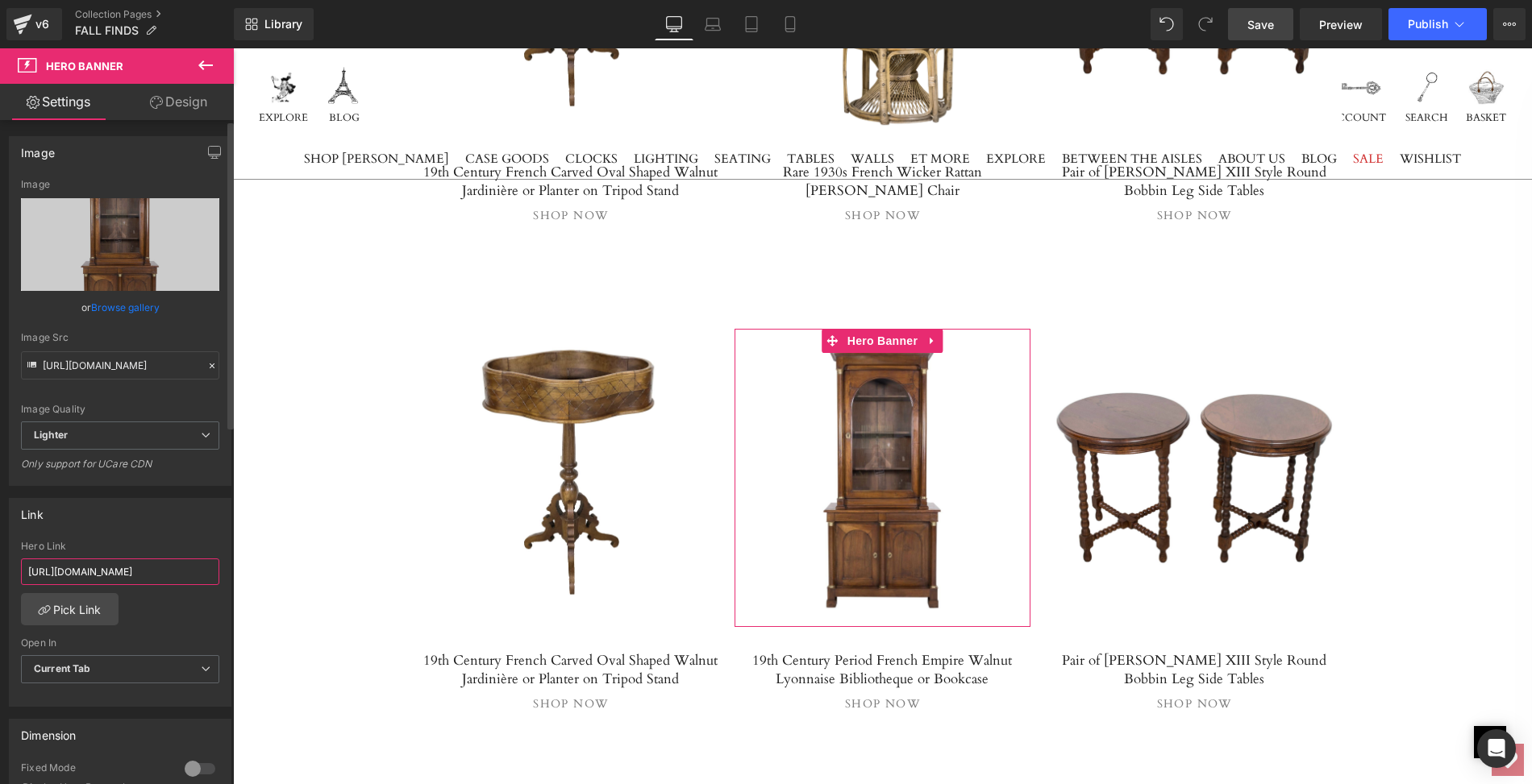
click at [22, 564] on input "https://lolofrenchantiques.com/products/rare-1930s-french-wicker-rattan-emmanue…" at bounding box center [120, 571] width 198 height 26
drag, startPoint x: 22, startPoint y: 564, endPoint x: 218, endPoint y: 569, distance: 196.1
click at [218, 569] on div "https://lolofrenchantiques.com/products/rare-1930s-french-wicker-rattan-emmanue…" at bounding box center [120, 623] width 221 height 165
paste input "19th-century-period-french-empire-walnut-lyonnaise-bibliotheque-or-bookcase"
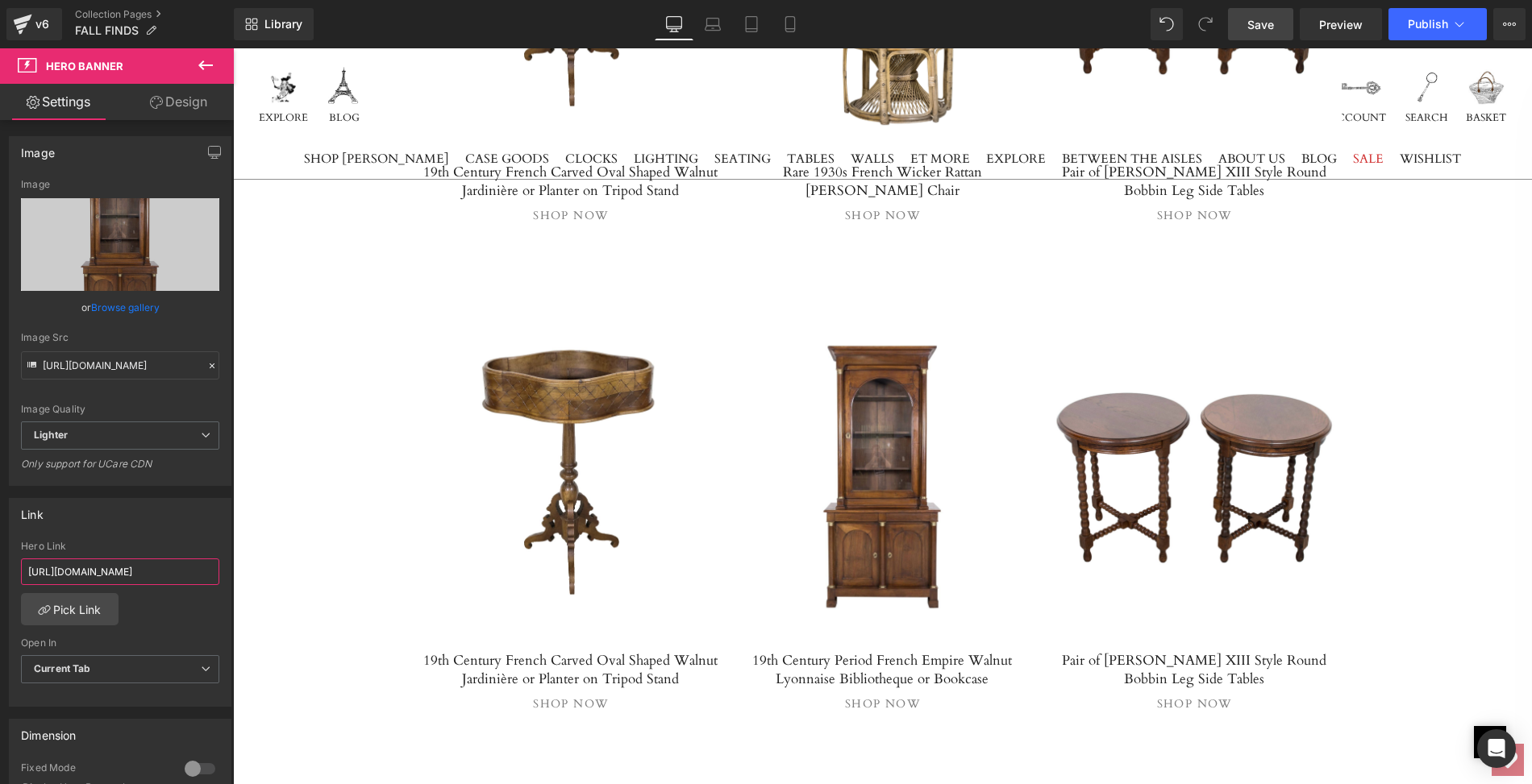
scroll to position [0, 376]
type input "https://lolofrenchantiques.com/products/19th-century-period-french-empire-walnu…"
click at [200, 665] on icon at bounding box center [205, 669] width 10 height 10
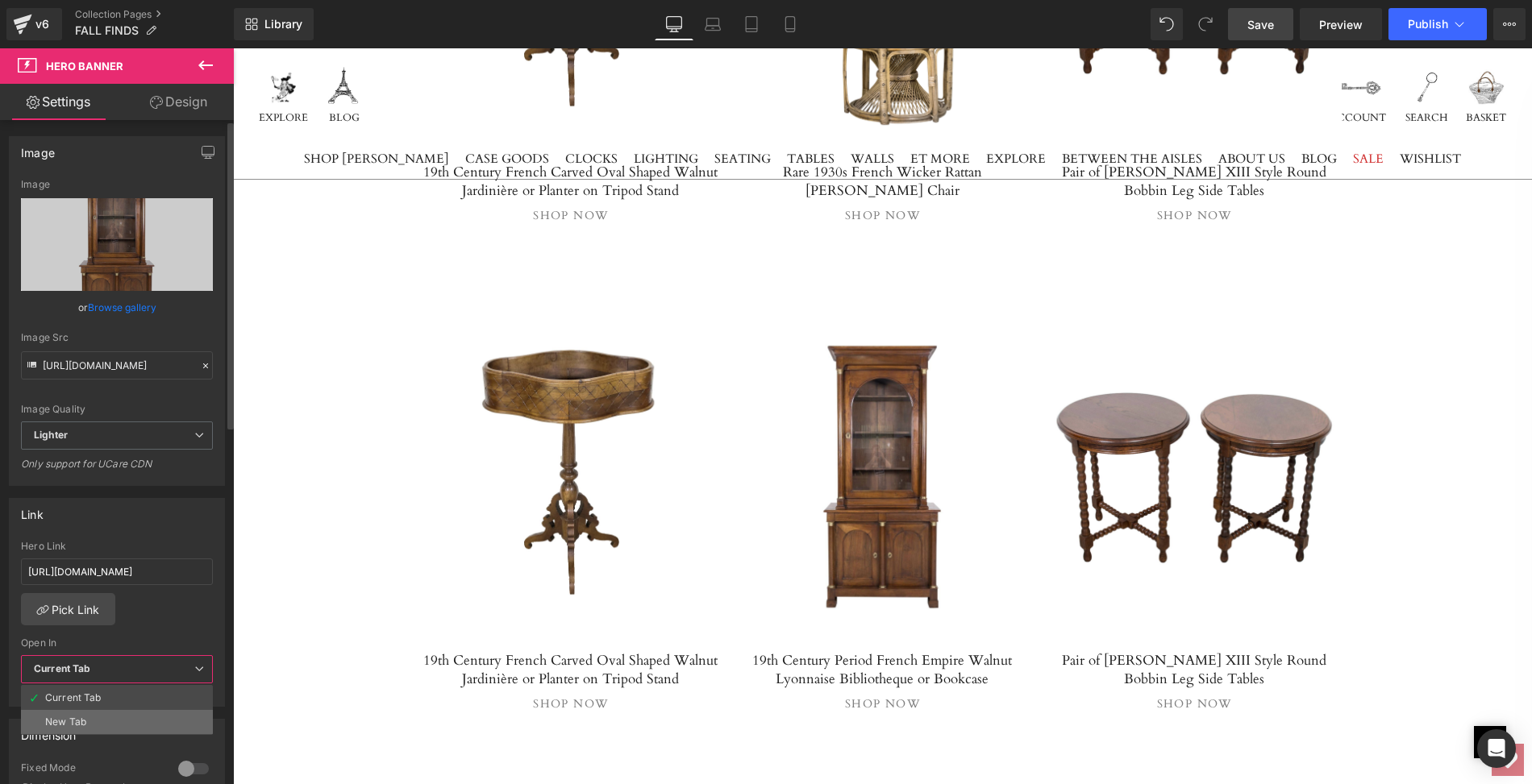
click at [72, 717] on div "New Tab" at bounding box center [66, 722] width 41 height 11
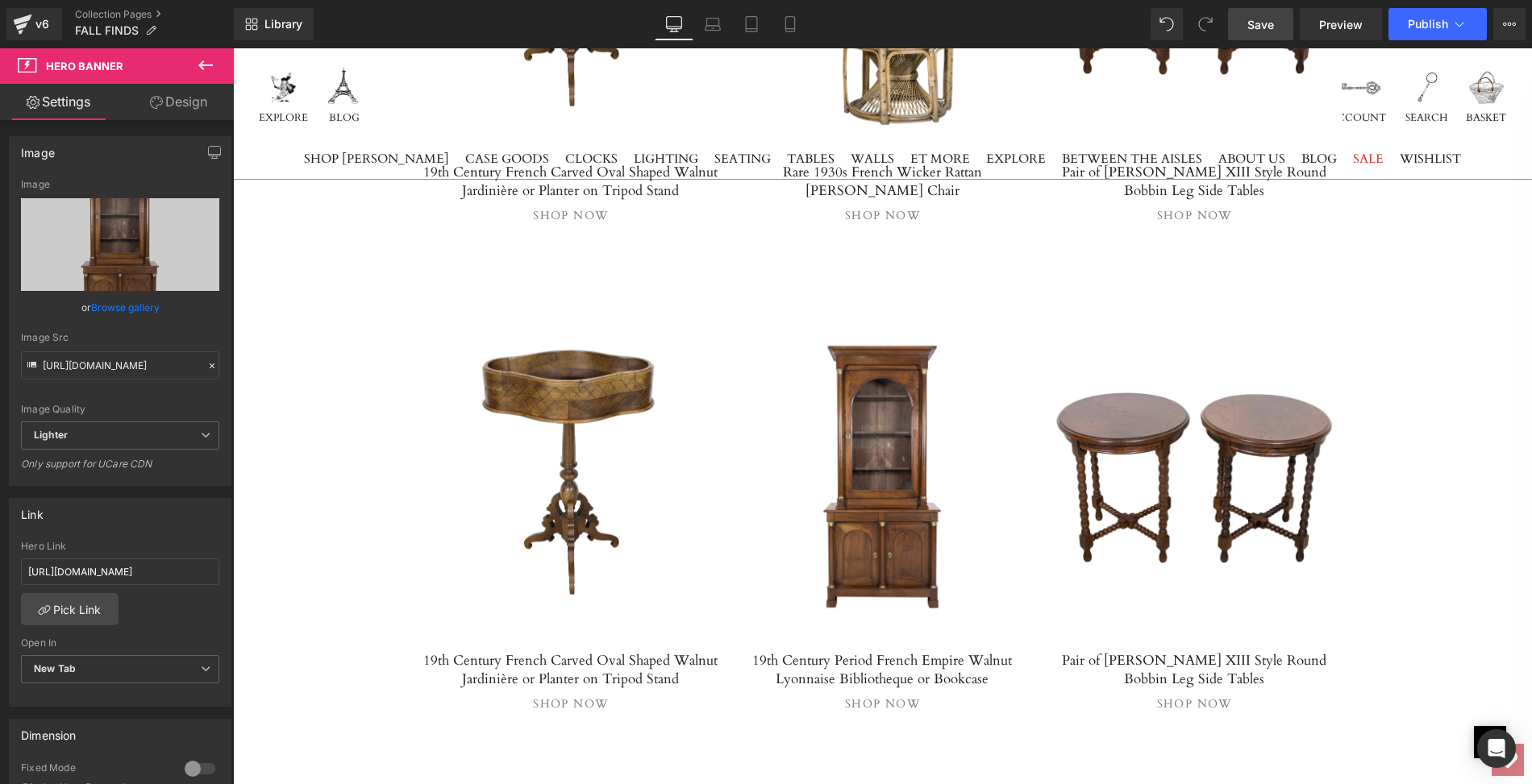
click at [283, 470] on div "Image Image Image Row Image Image Image Row FALL FINDS Heading As the season tu…" at bounding box center [882, 484] width 1299 height 12417
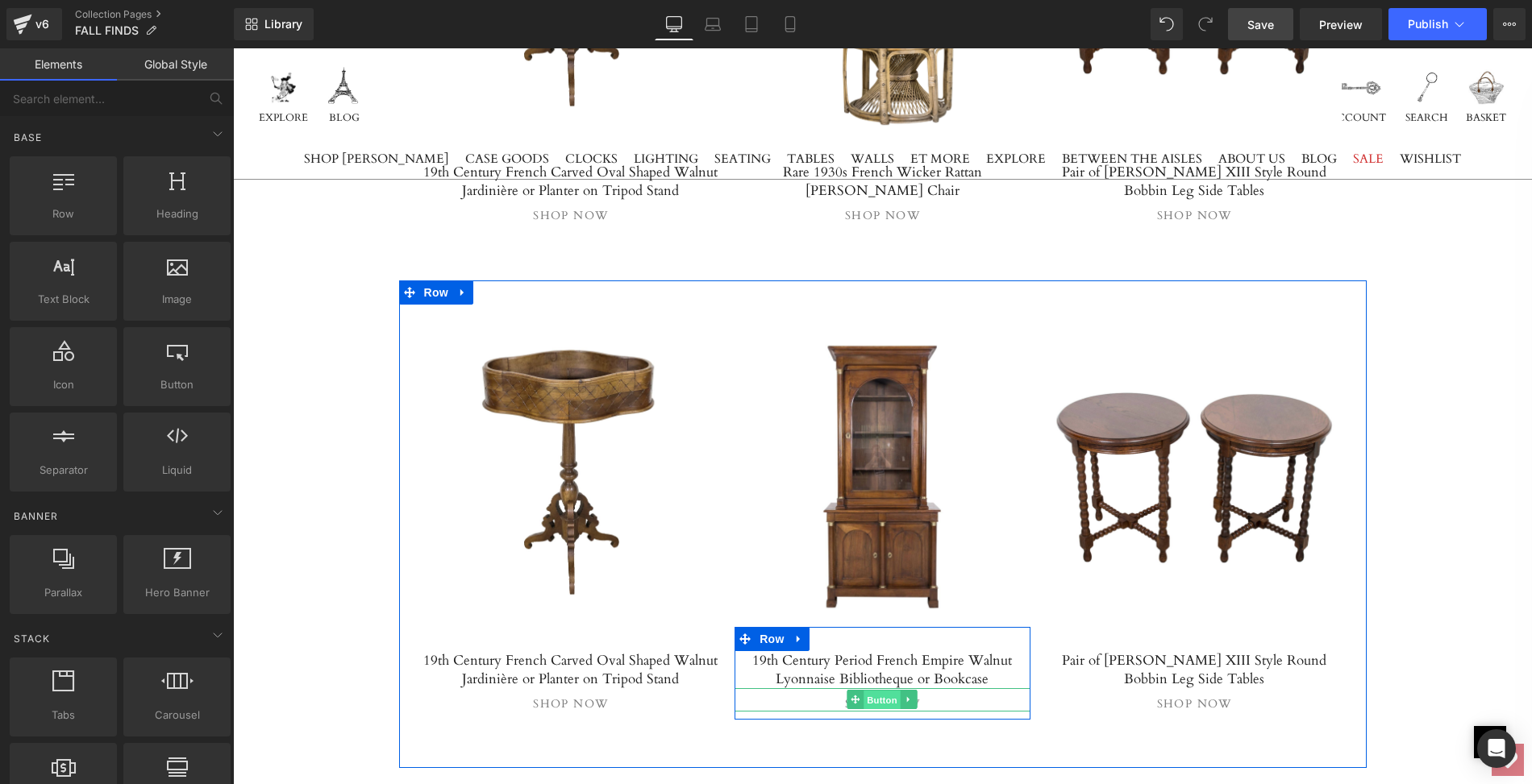
click at [881, 690] on span "Button" at bounding box center [882, 700] width 37 height 20
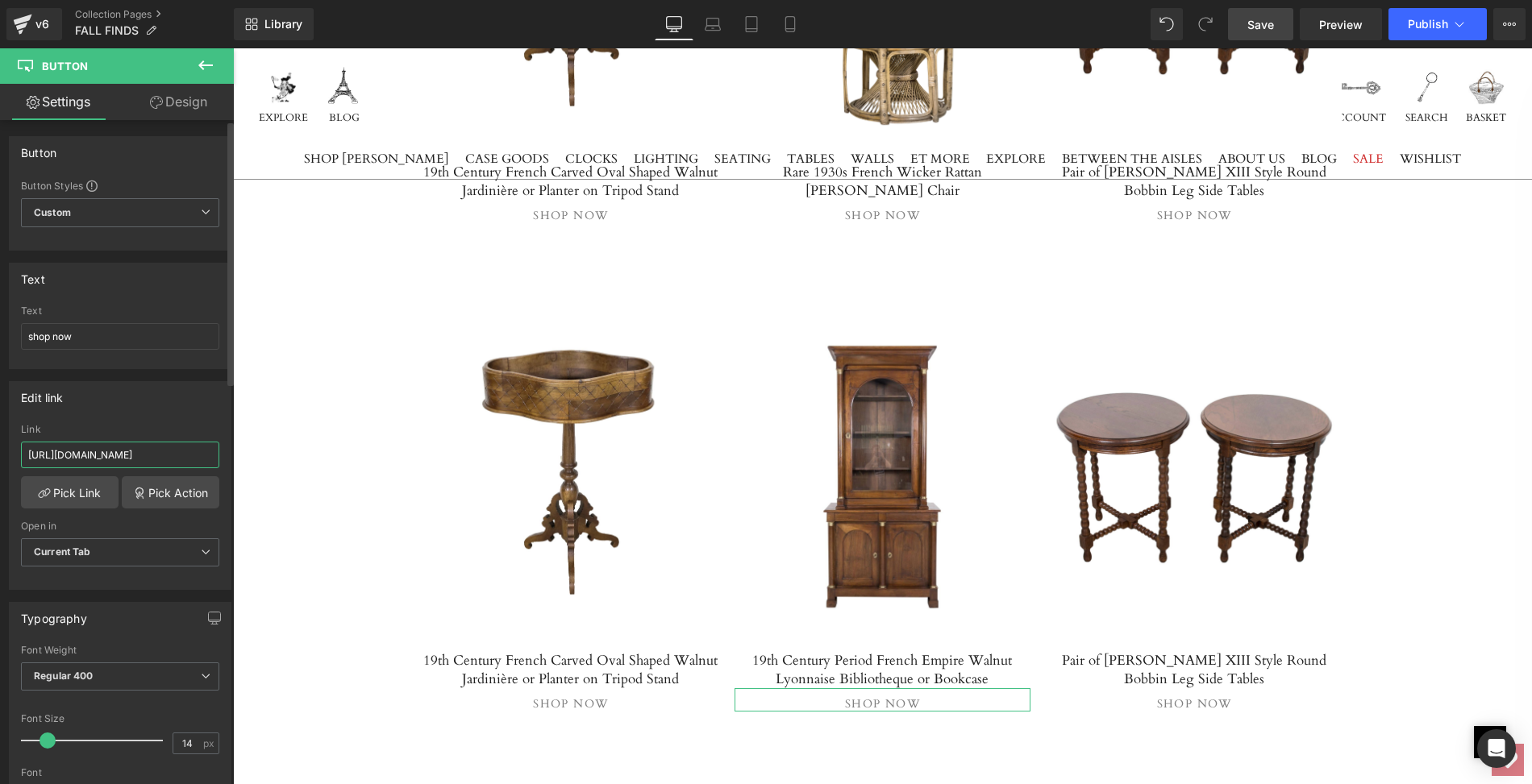
click at [23, 448] on input "https://lolofrenchantiques.com/products/rare-1930s-french-wicker-rattan-emmanue…" at bounding box center [120, 455] width 198 height 26
drag, startPoint x: 23, startPoint y: 448, endPoint x: 228, endPoint y: 447, distance: 205.0
click at [228, 447] on div "Button Button Styles Custom Custom Setup Global Style Custom Setup Global Style…" at bounding box center [117, 456] width 234 height 672
paste input "19th-century-period-french-empire-walnut-lyonnaise-bibliotheque-or-bookcase"
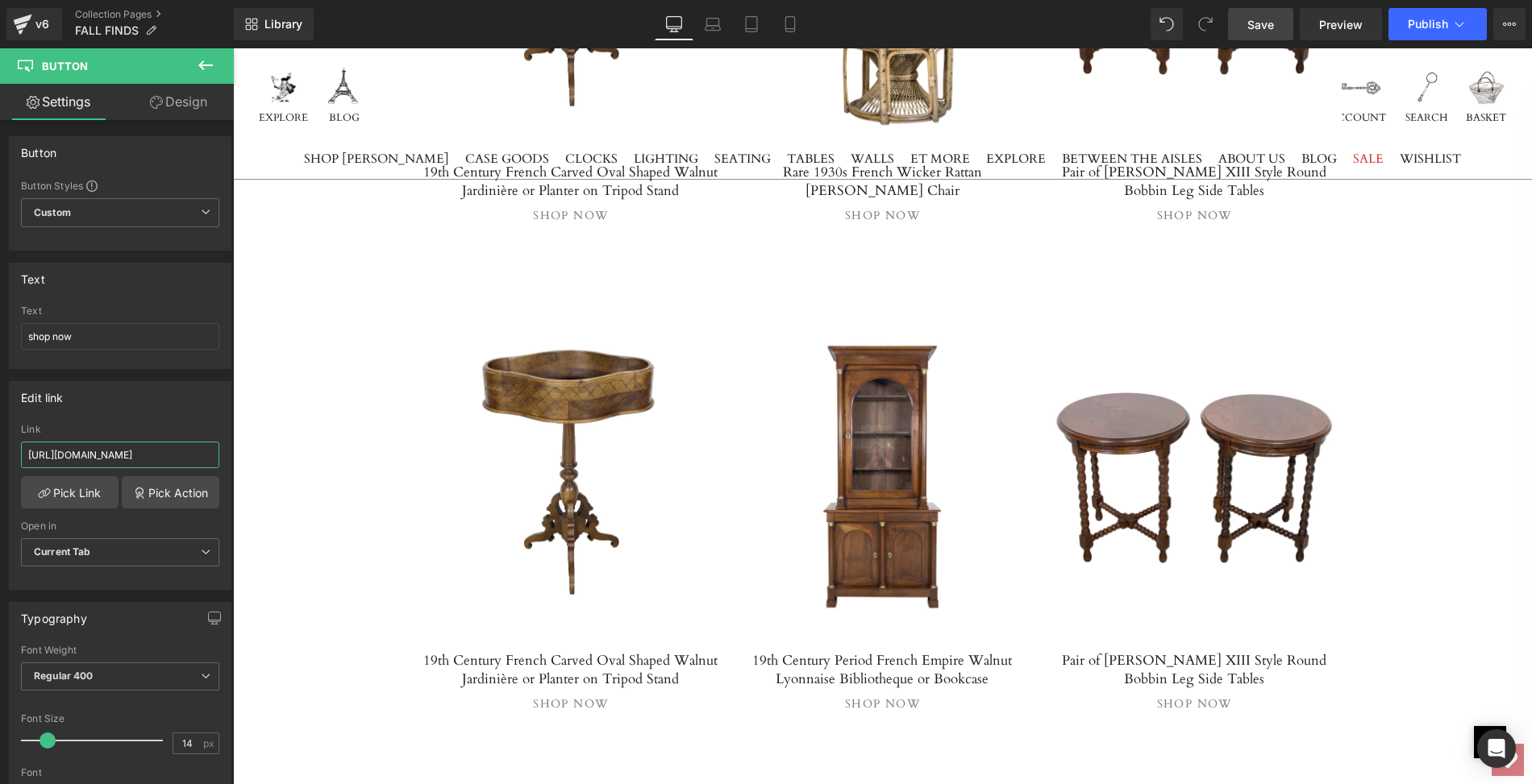
scroll to position [0, 376]
type input "https://lolofrenchantiques.com/products/19th-century-period-french-empire-walnu…"
click at [81, 551] on b "Current Tab" at bounding box center [62, 552] width 58 height 12
click at [71, 599] on div "New Tab" at bounding box center [66, 605] width 41 height 11
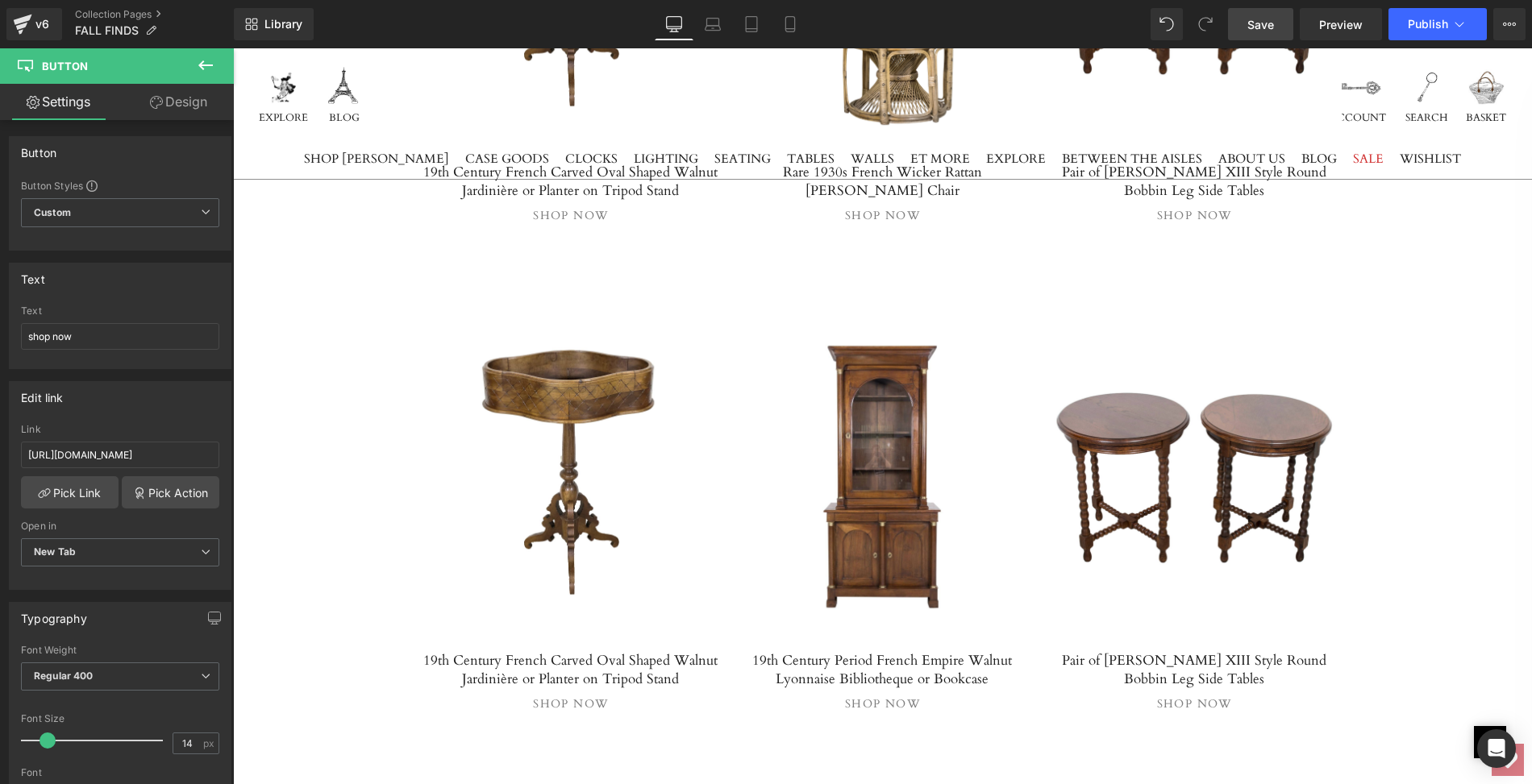
click at [309, 440] on div "Image Image Image Row Image Image Image Row FALL FINDS Heading As the season tu…" at bounding box center [882, 484] width 1299 height 12417
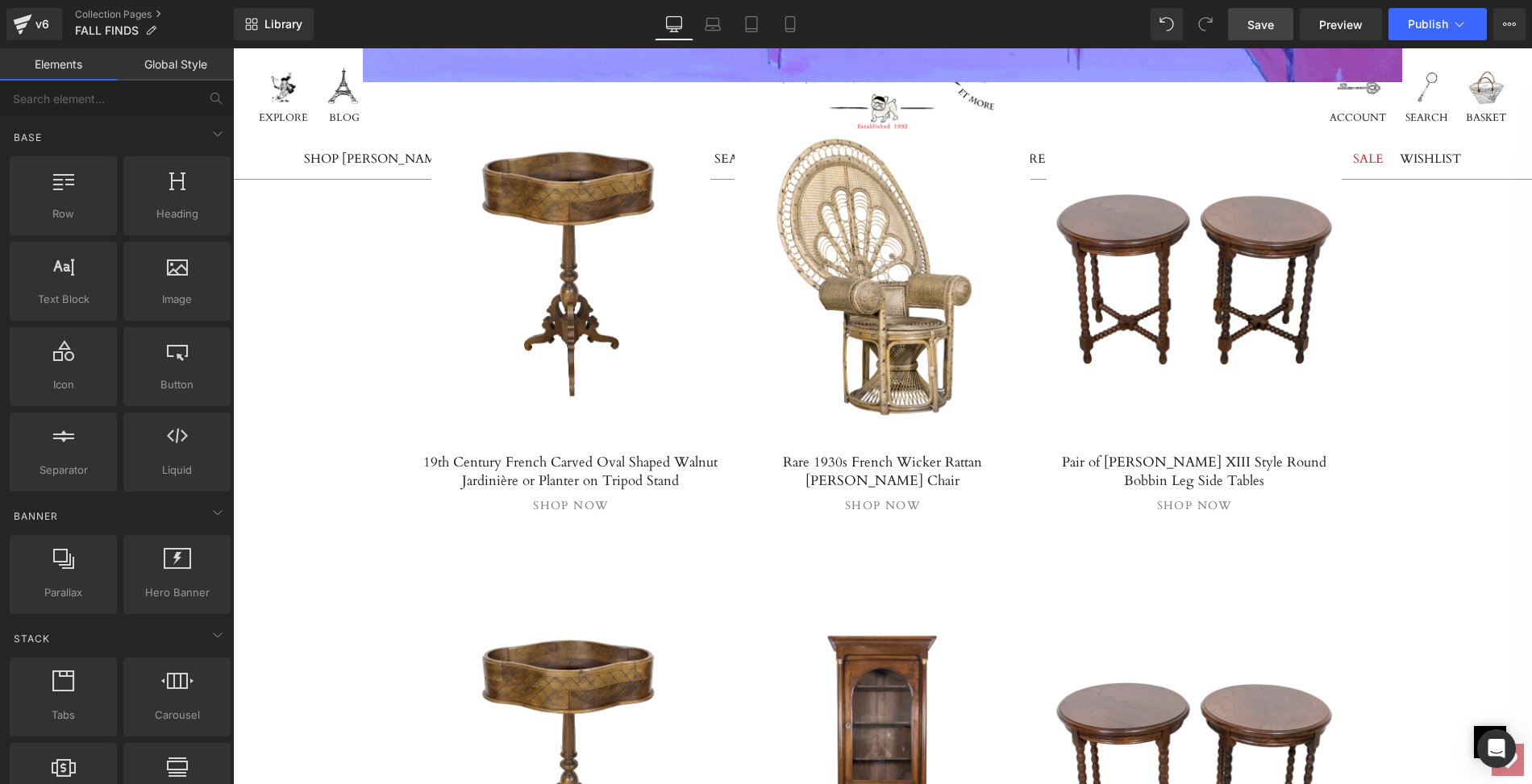
scroll to position [5619, 0]
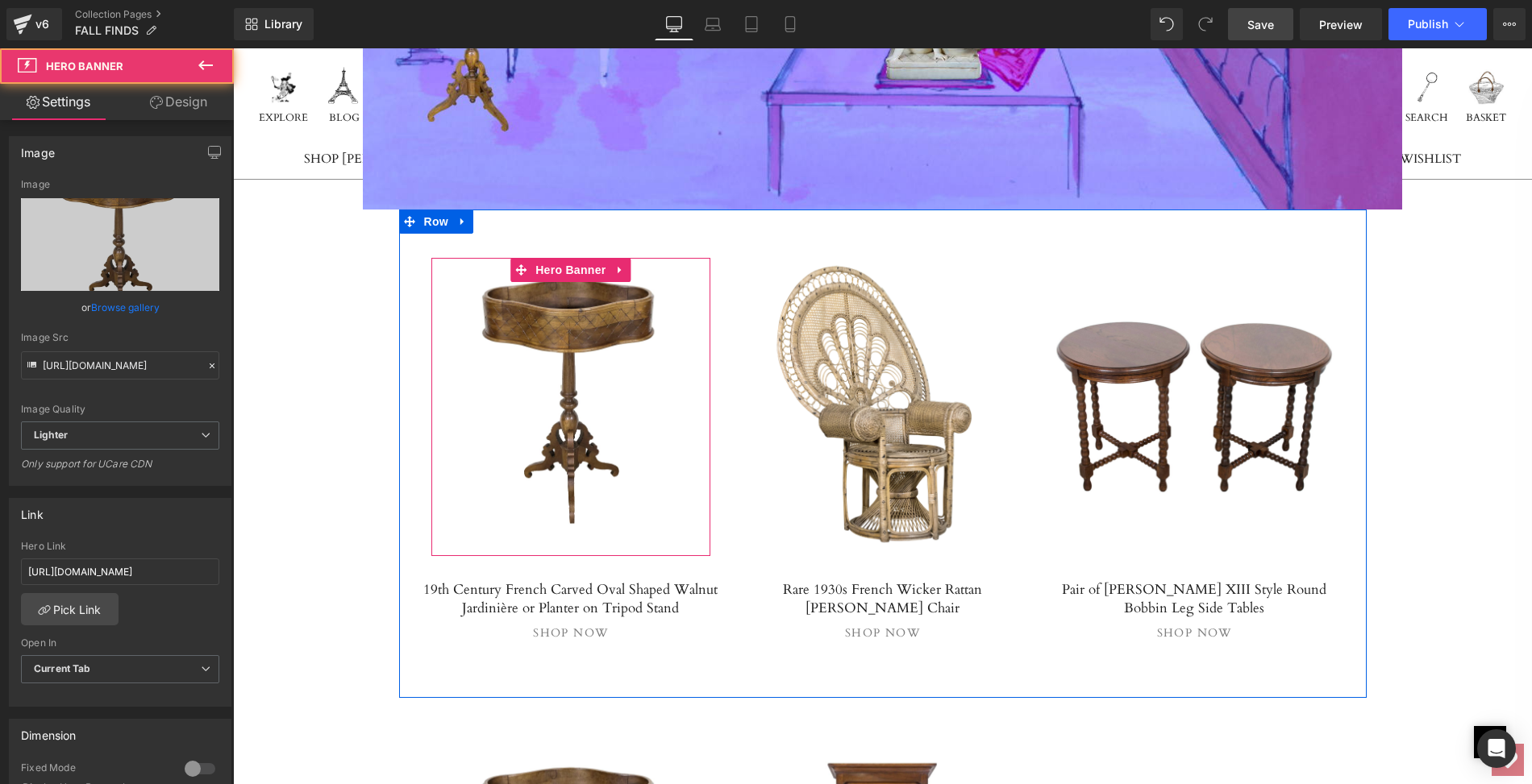
click at [544, 464] on link at bounding box center [571, 406] width 280 height 298
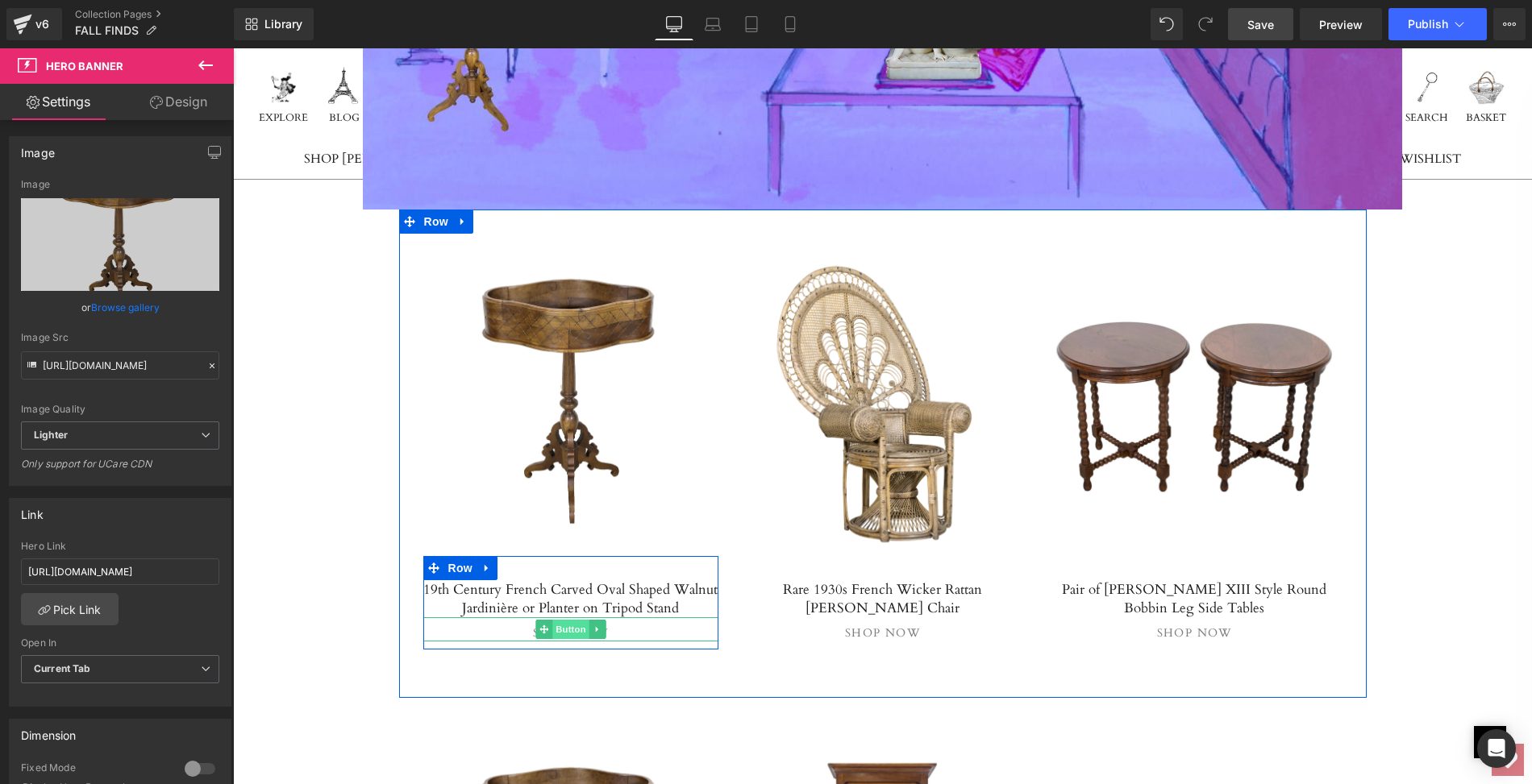
click at [565, 620] on span "Button" at bounding box center [570, 630] width 37 height 20
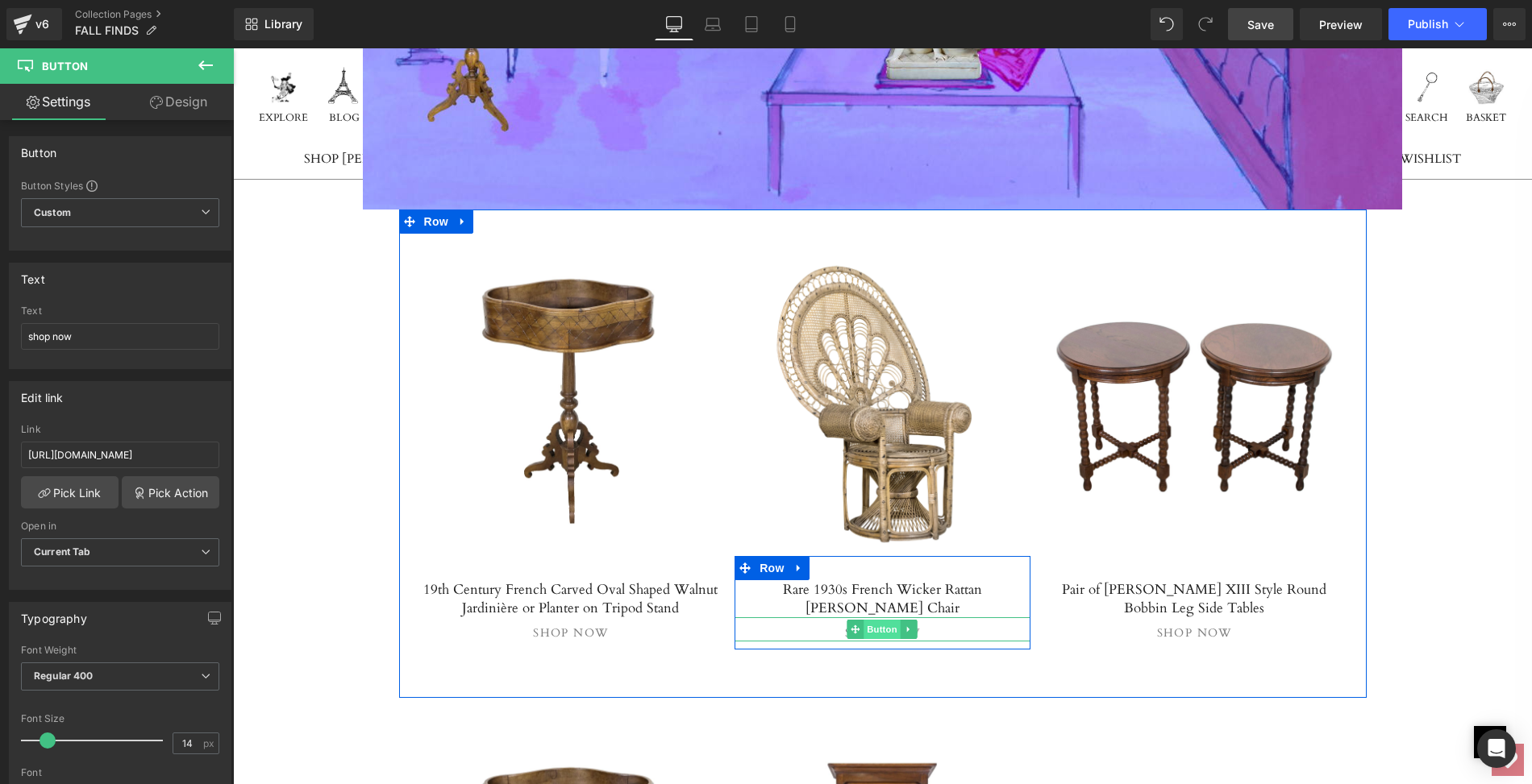
click at [867, 620] on span "Button" at bounding box center [882, 630] width 37 height 20
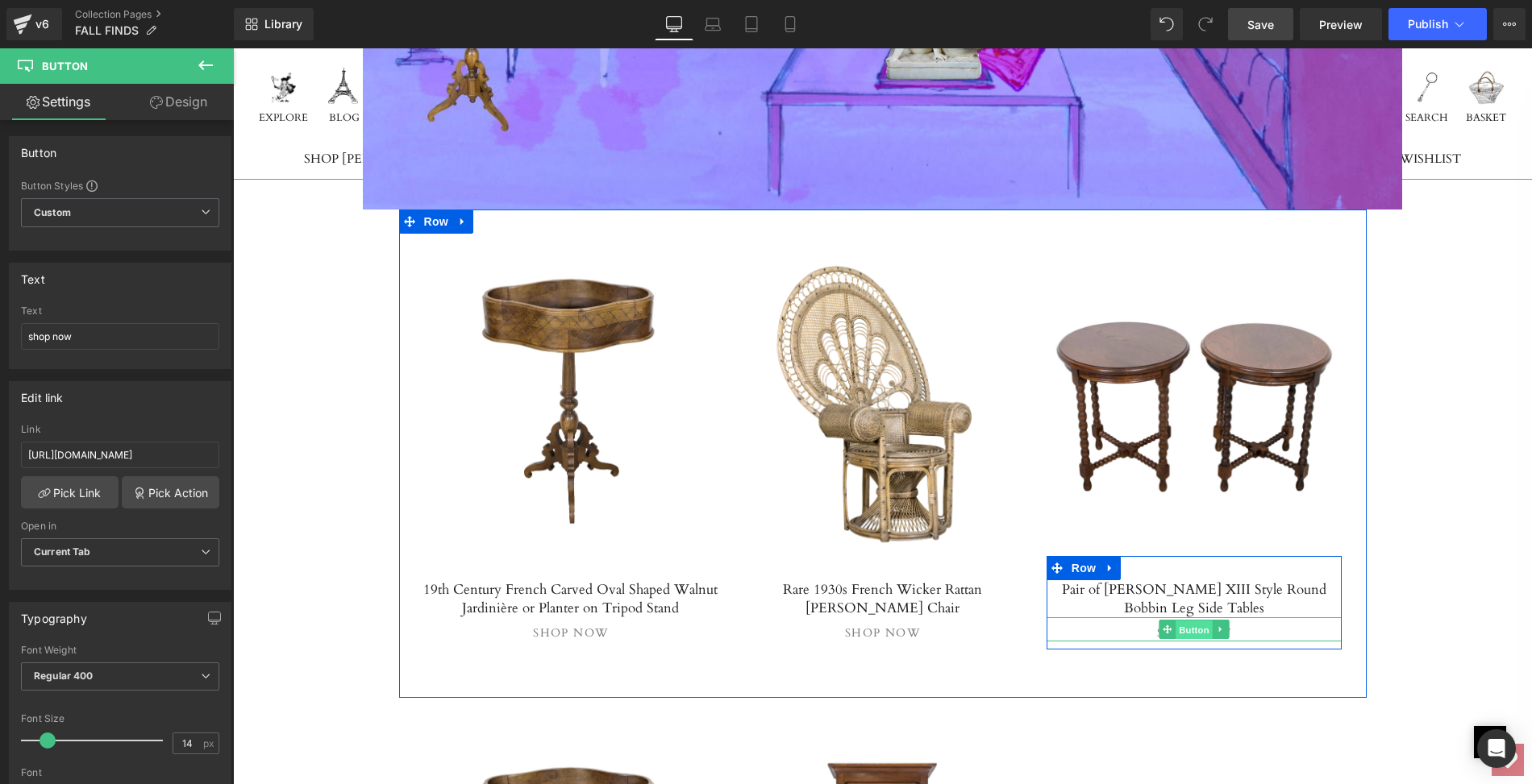
click at [1194, 621] on span "Button" at bounding box center [1194, 630] width 37 height 20
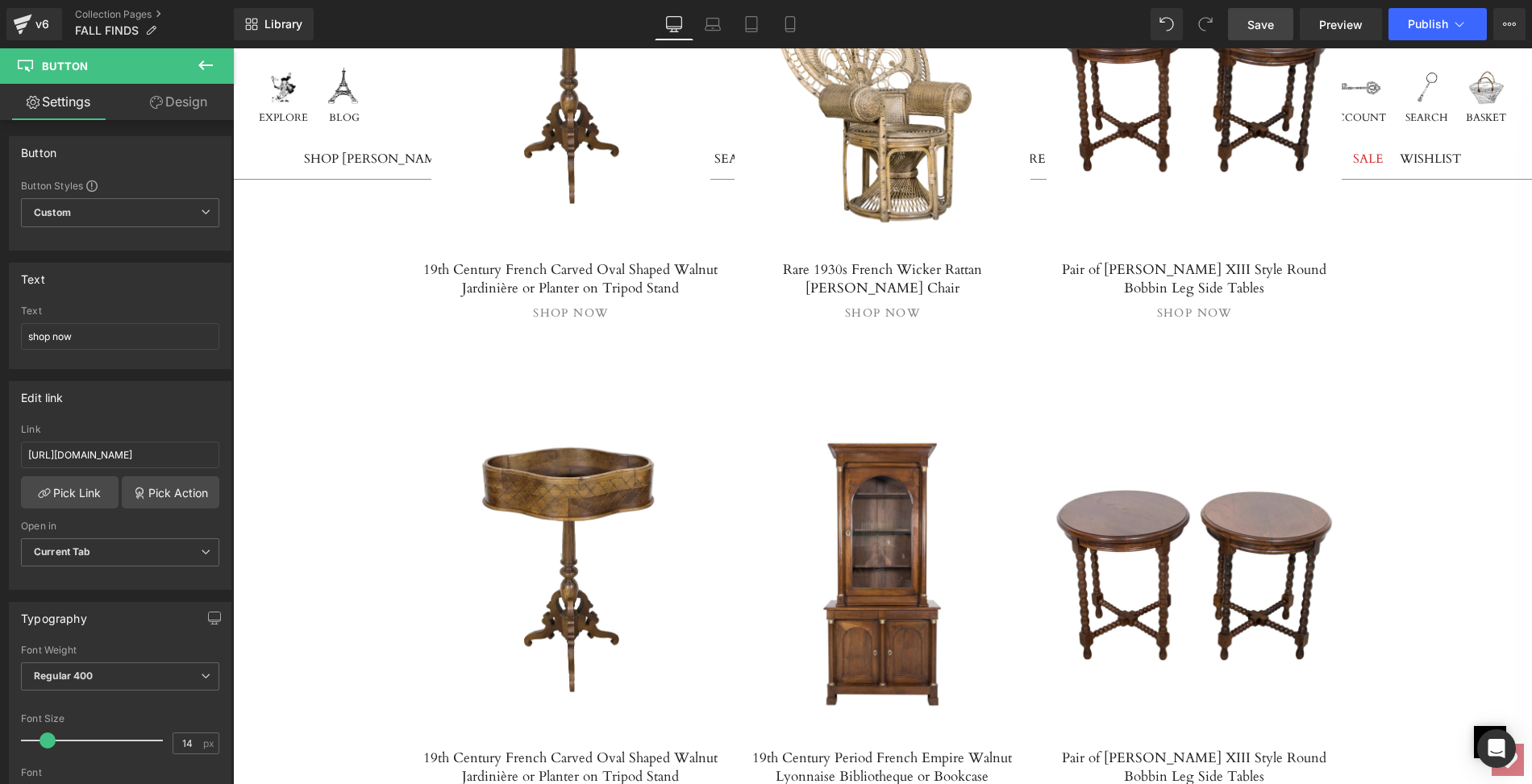
scroll to position [6041, 0]
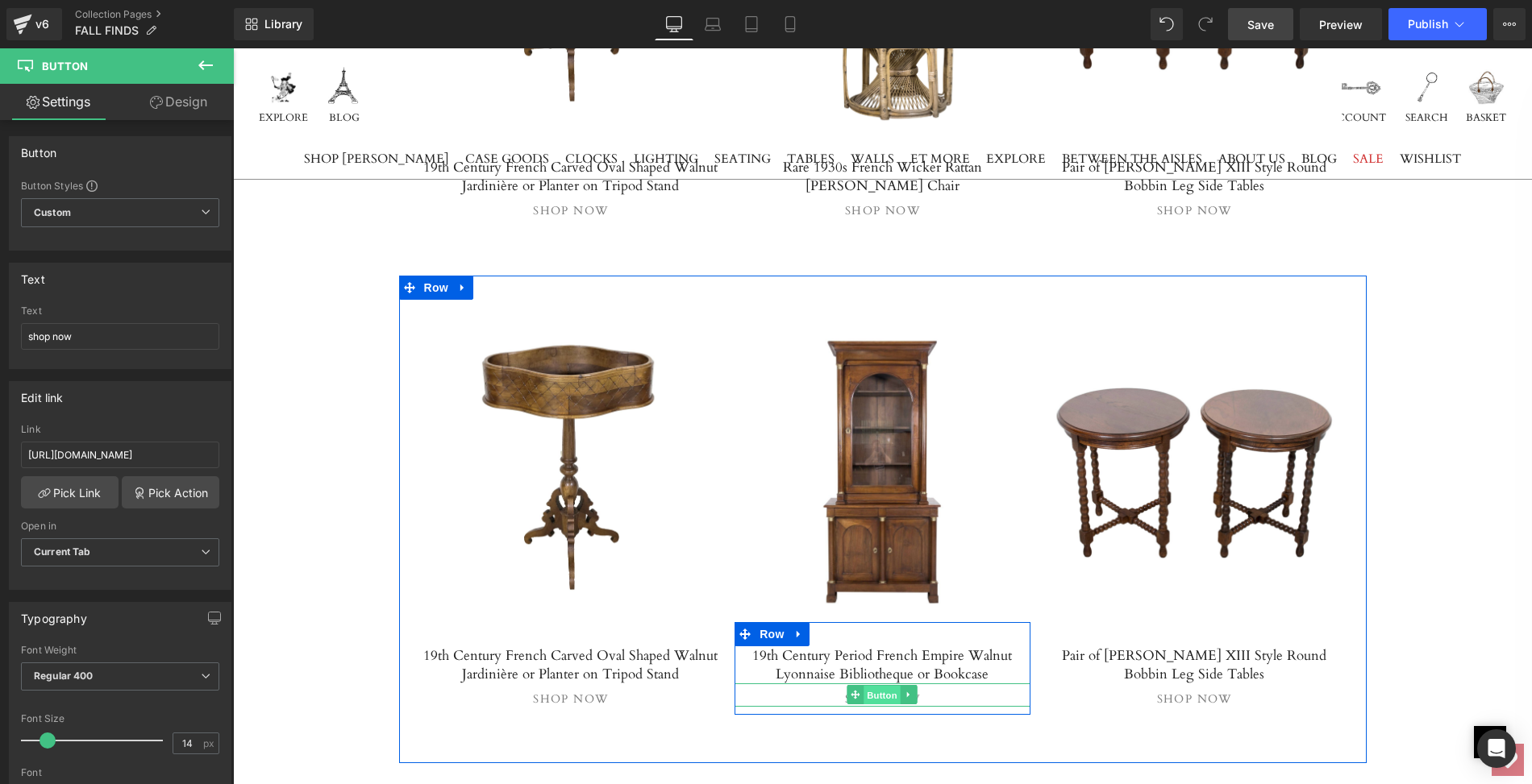
click at [882, 685] on span "Button" at bounding box center [882, 695] width 37 height 20
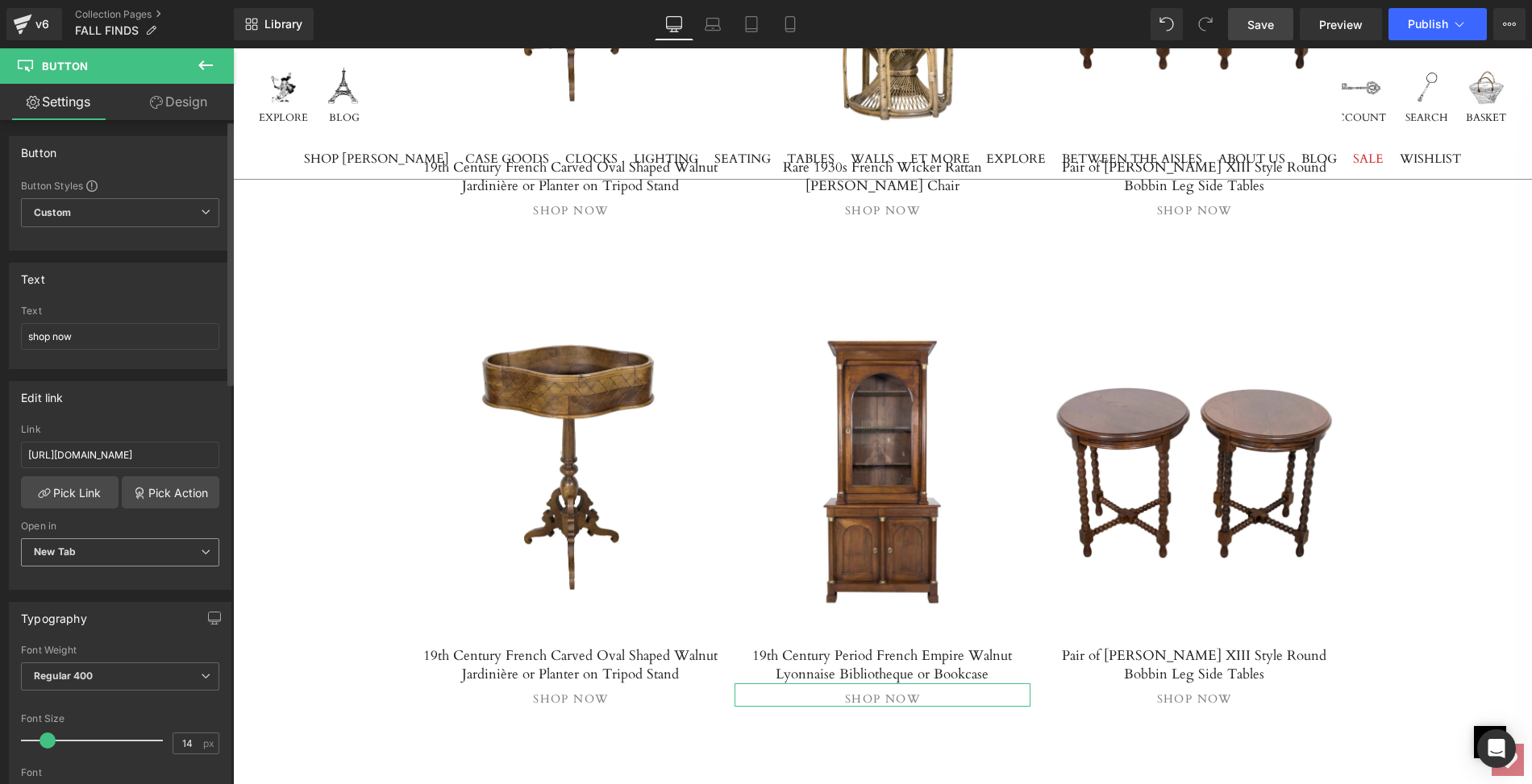
click at [201, 548] on icon at bounding box center [205, 552] width 10 height 10
click at [96, 577] on div "Current Tab" at bounding box center [73, 581] width 57 height 11
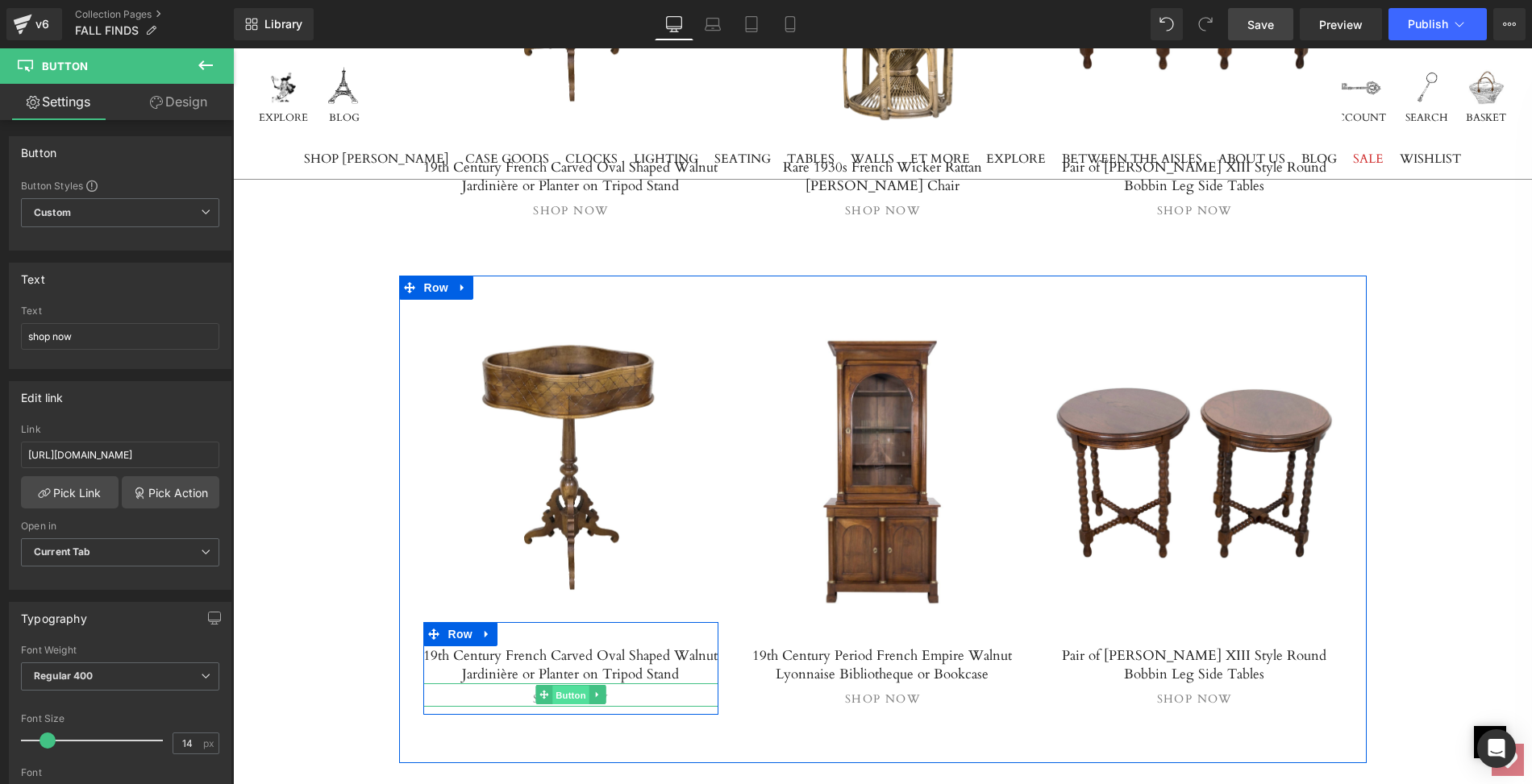
click at [561, 685] on span "Button" at bounding box center [570, 695] width 37 height 20
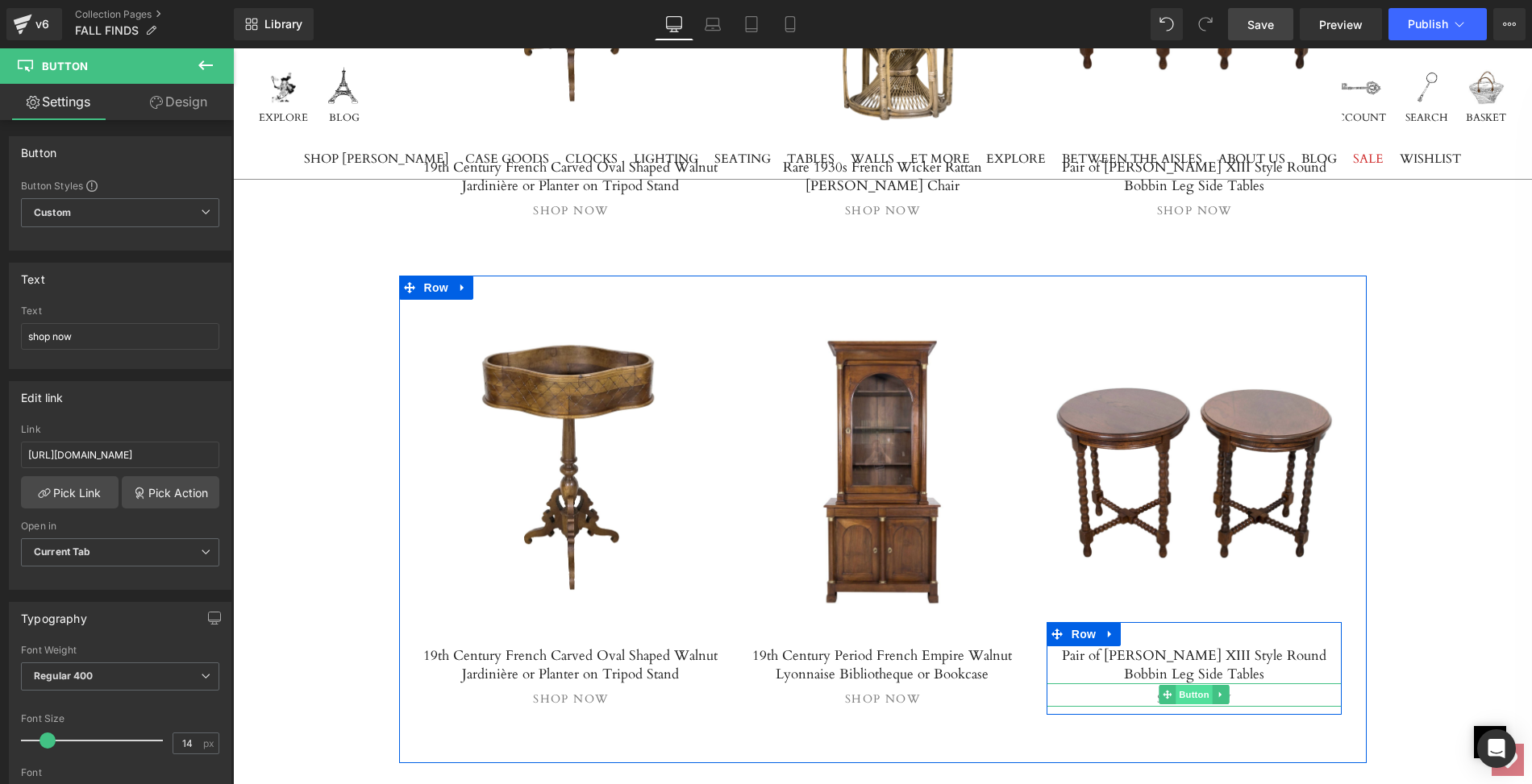
click at [1203, 685] on span "Button" at bounding box center [1194, 695] width 37 height 20
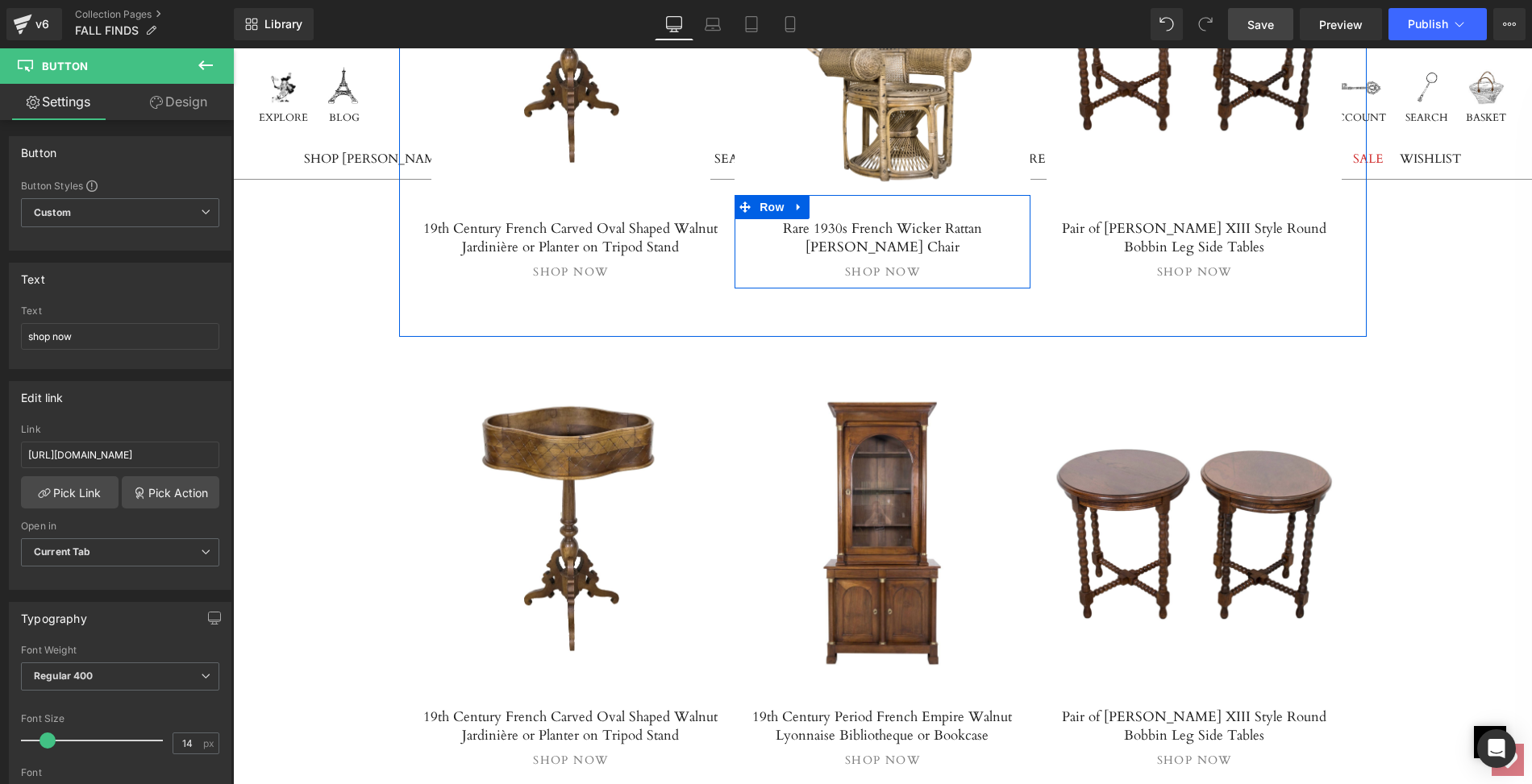
scroll to position [6004, 0]
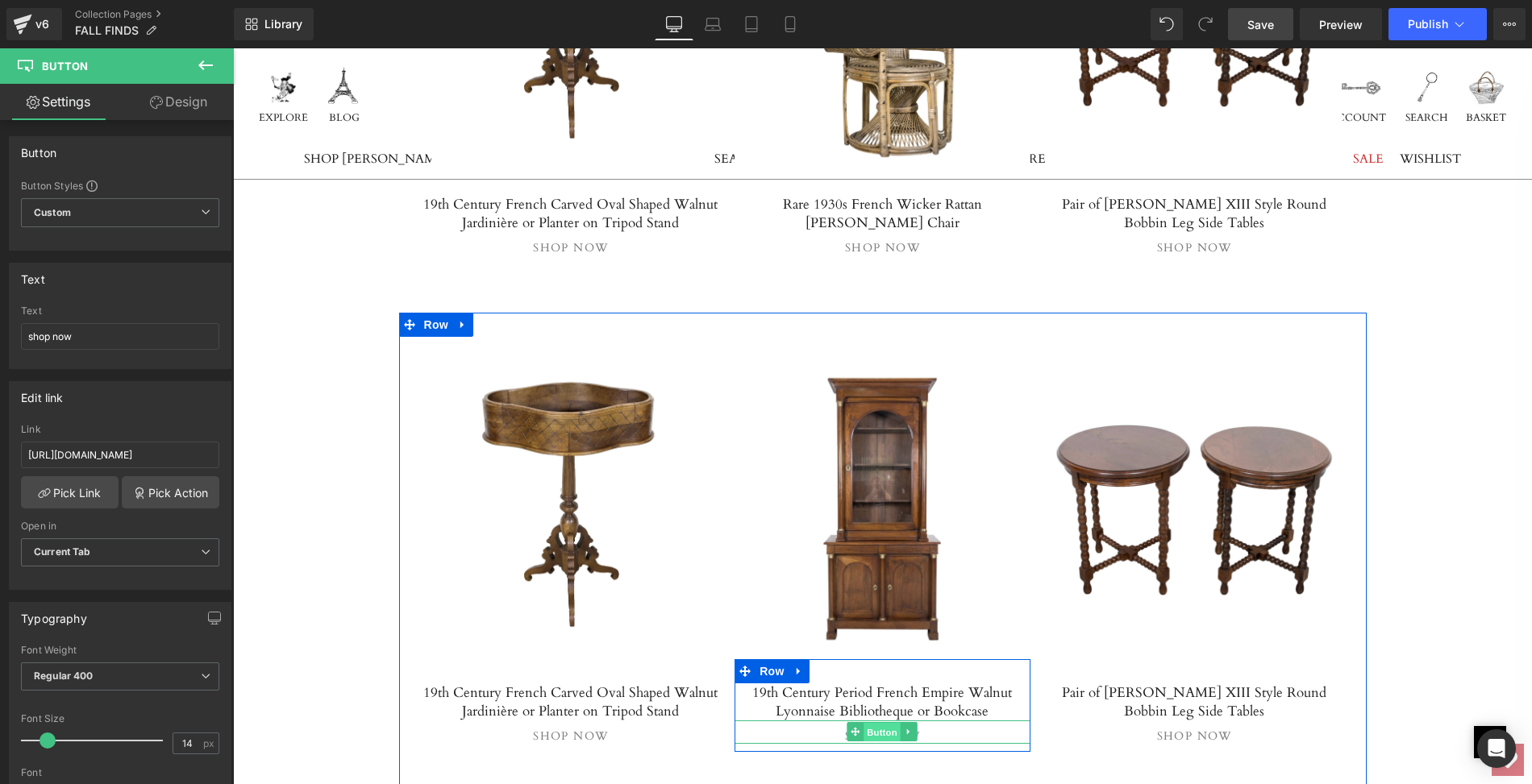
click at [874, 723] on span "Button" at bounding box center [882, 733] width 37 height 20
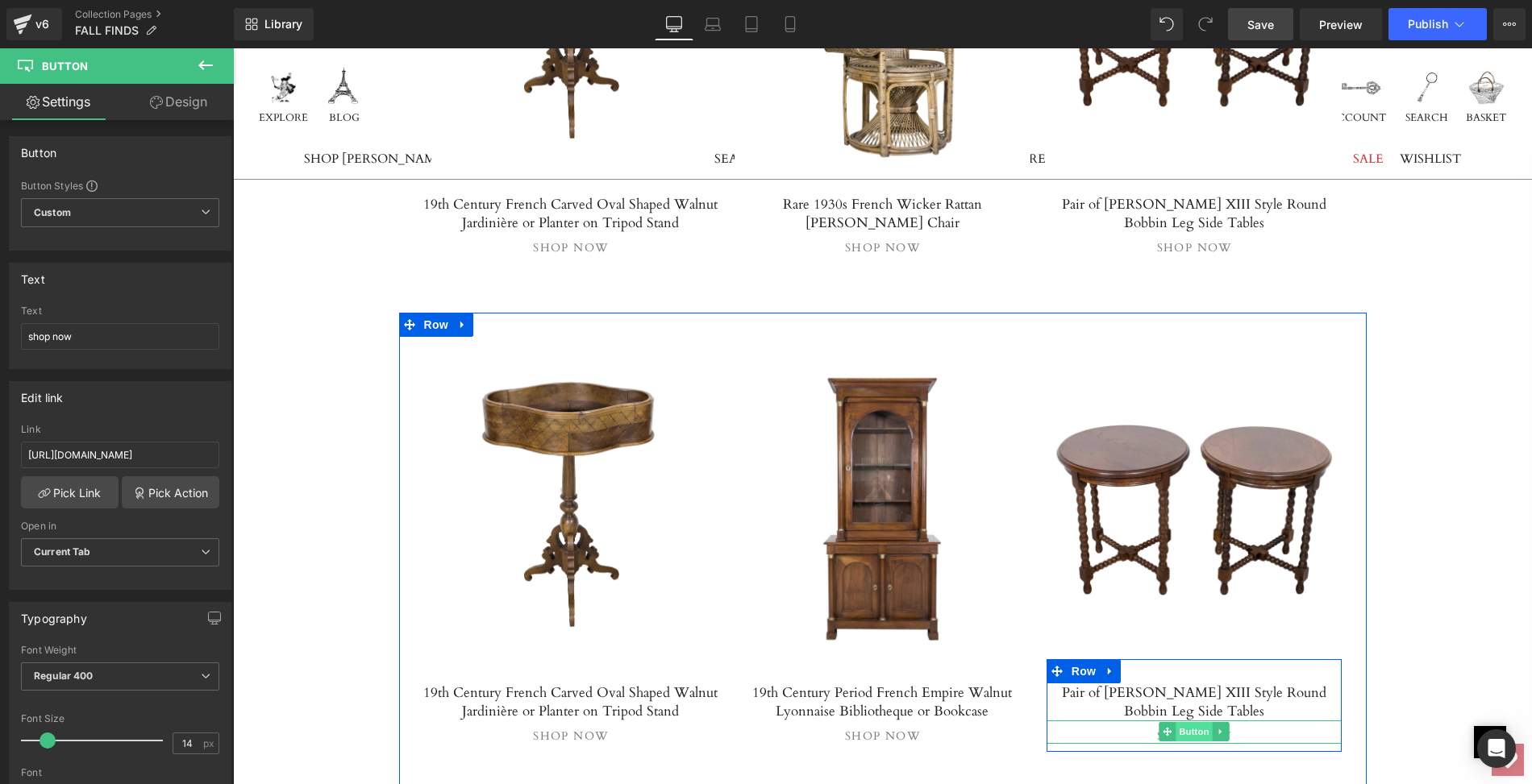
click at [1198, 722] on span "Button" at bounding box center [1194, 732] width 37 height 20
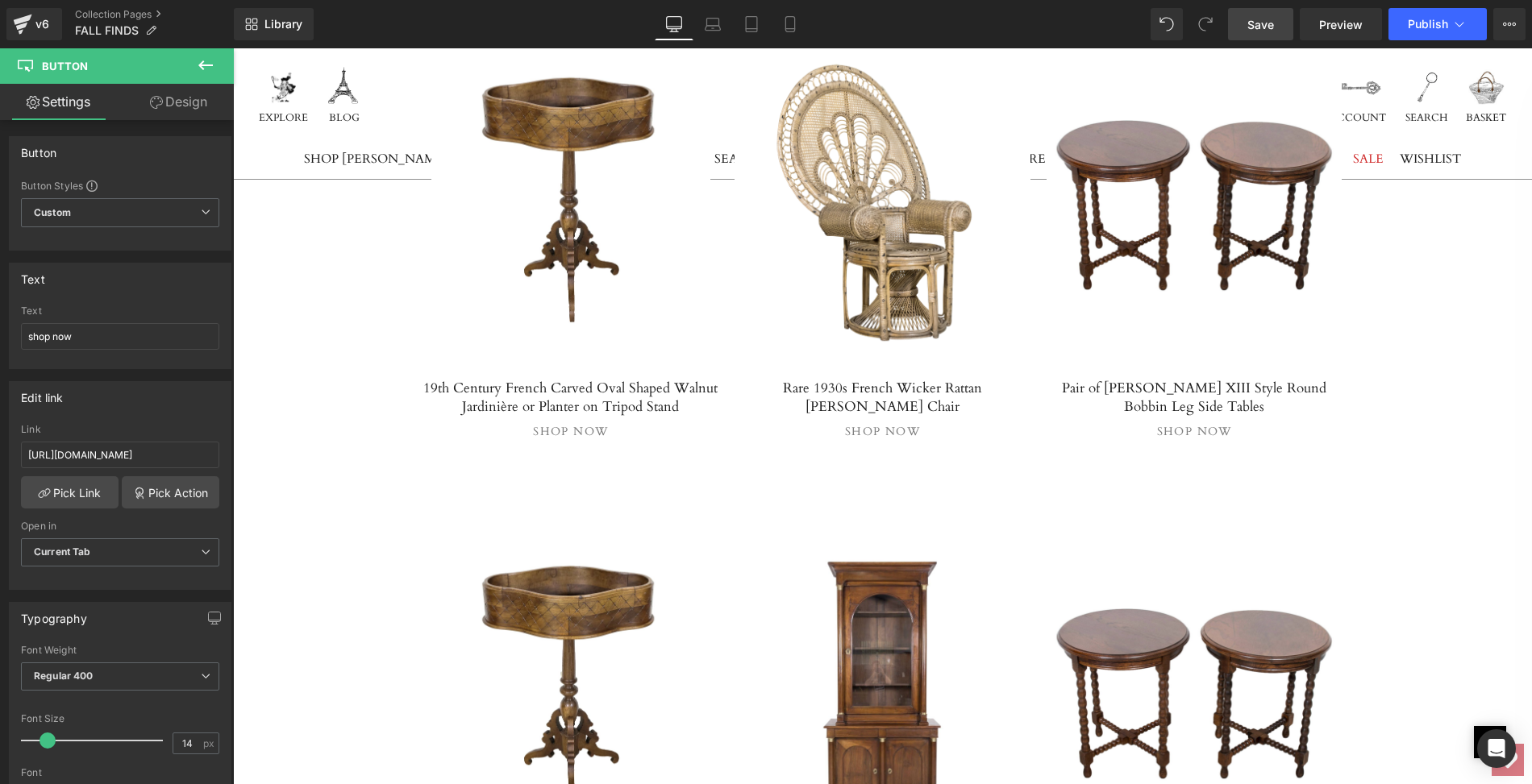
scroll to position [5885, 0]
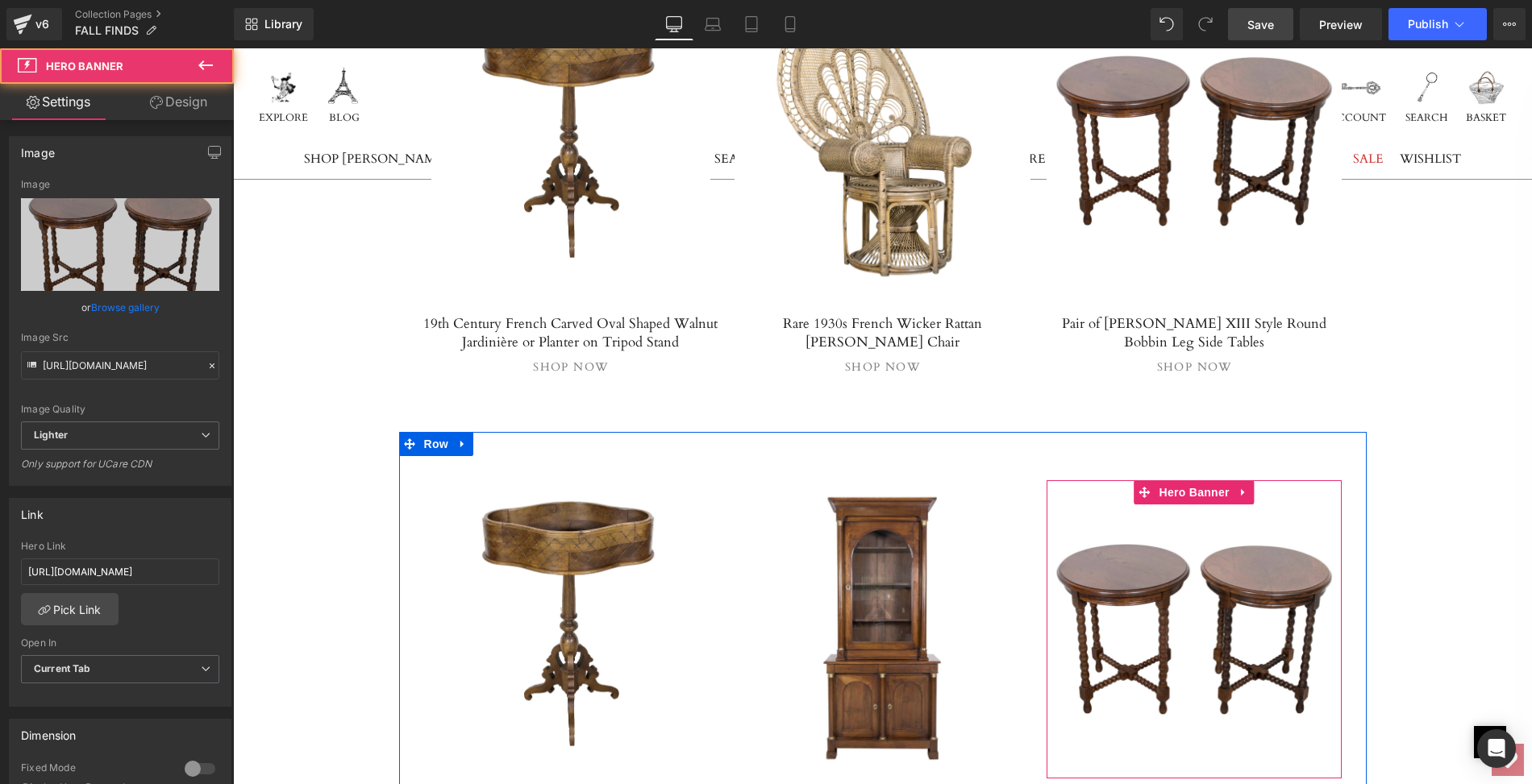
click at [1118, 509] on div at bounding box center [1194, 629] width 296 height 298
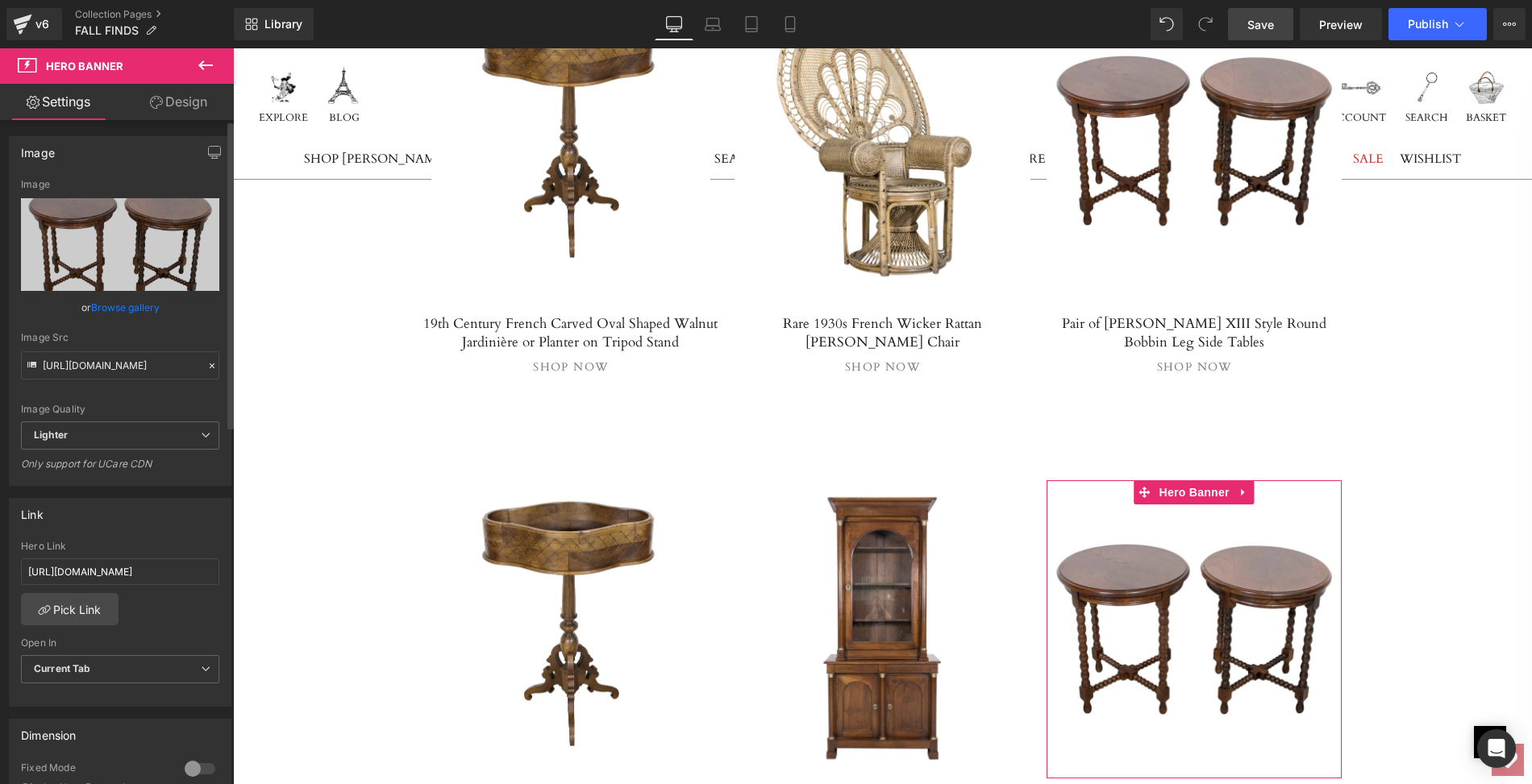
click at [132, 311] on link "Browse gallery" at bounding box center [125, 307] width 68 height 28
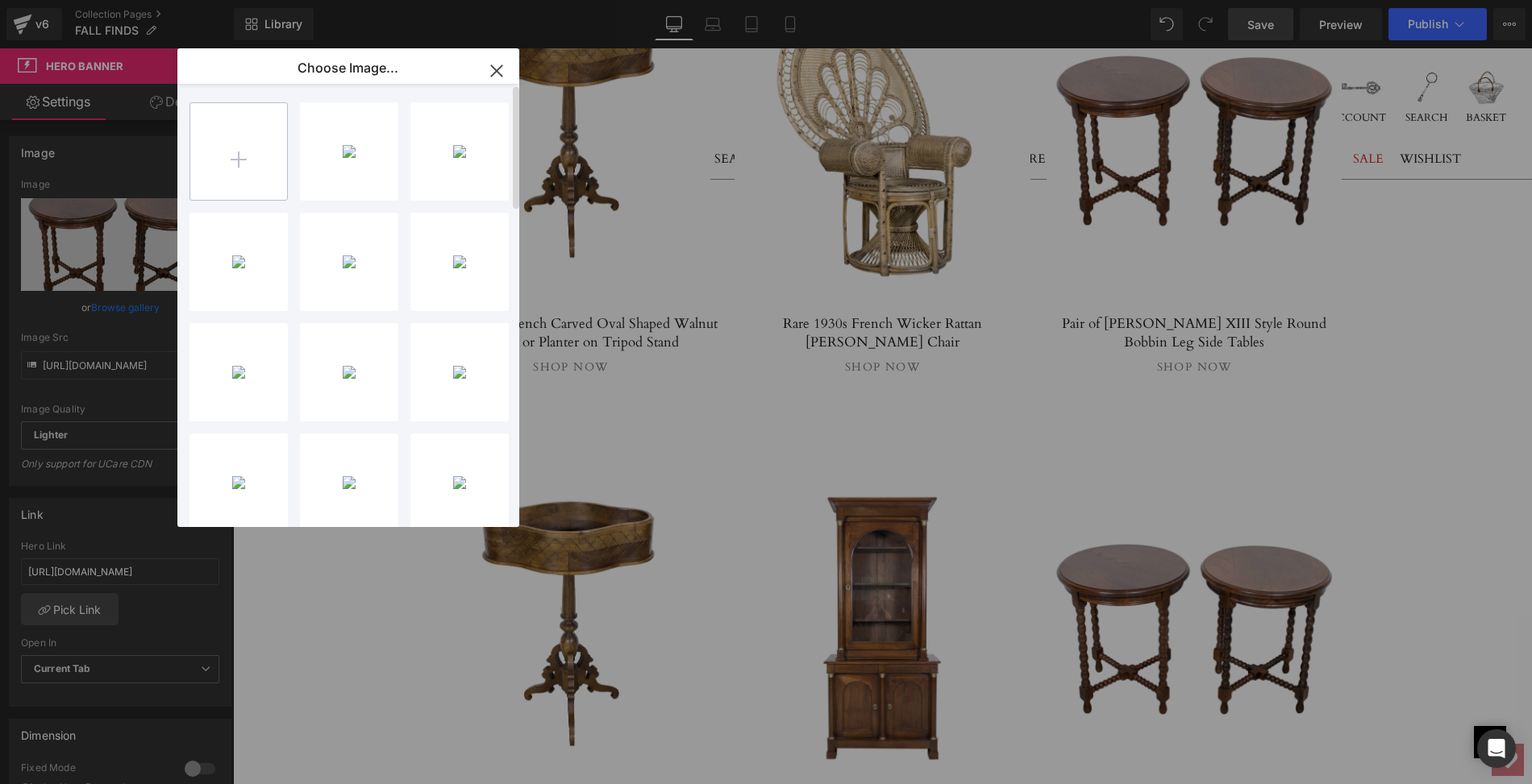
click at [235, 155] on input "file" at bounding box center [239, 152] width 97 height 97
type input "C:\fakepath\LOOPVmainps.png"
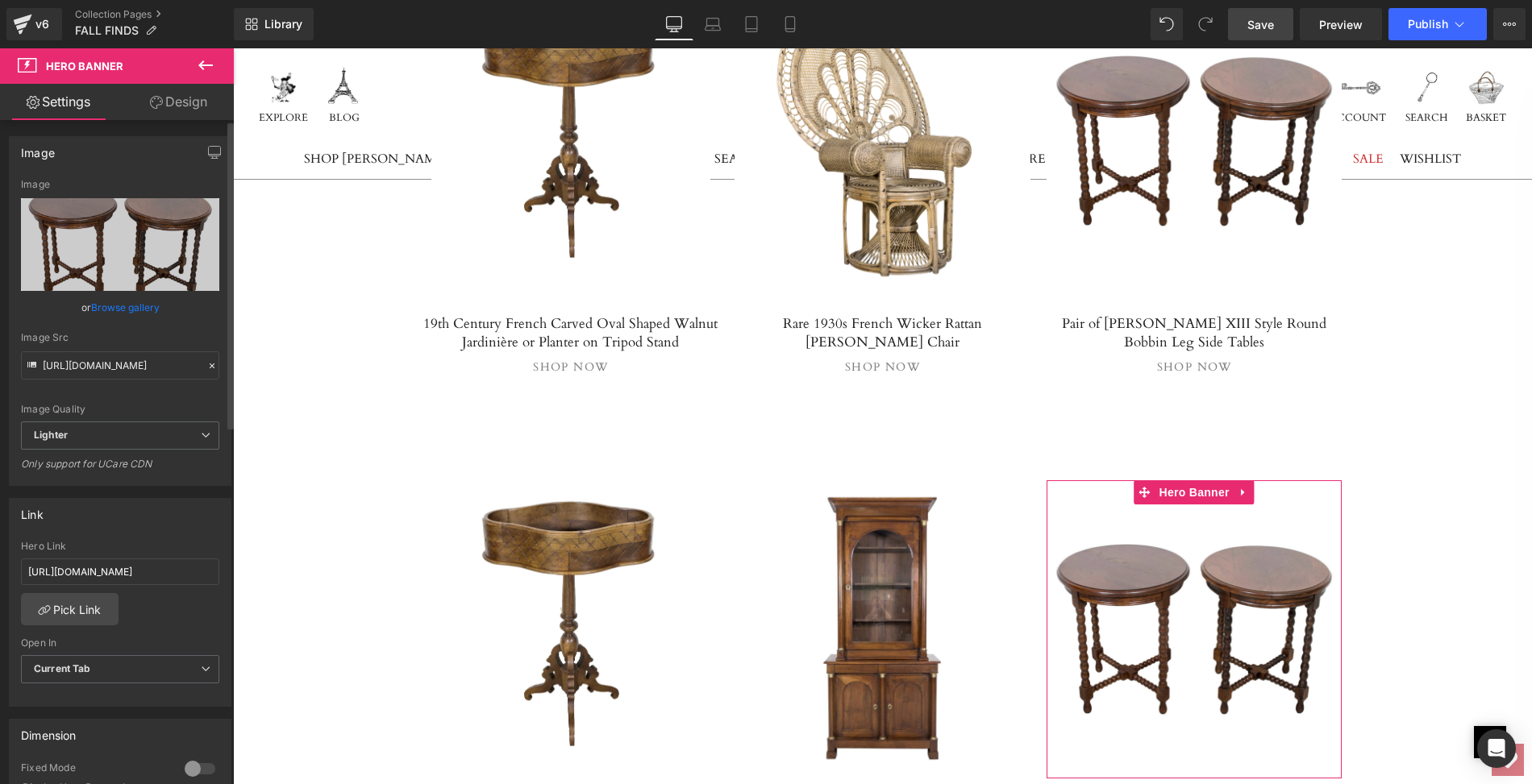
click at [141, 309] on link "Browse gallery" at bounding box center [125, 307] width 68 height 28
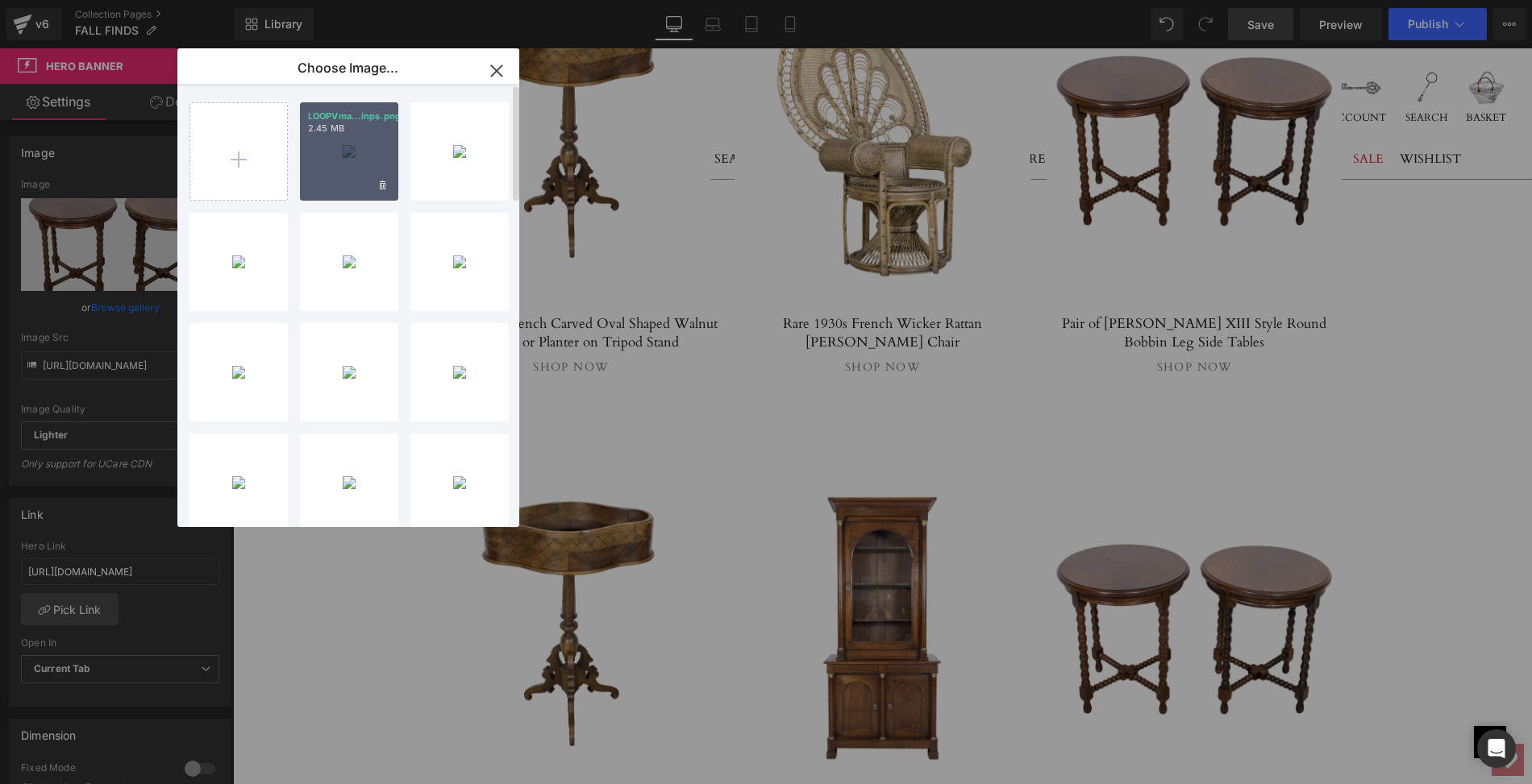
click at [366, 163] on div "LOOPVma...inps.png 2.45 MB" at bounding box center [349, 152] width 99 height 99
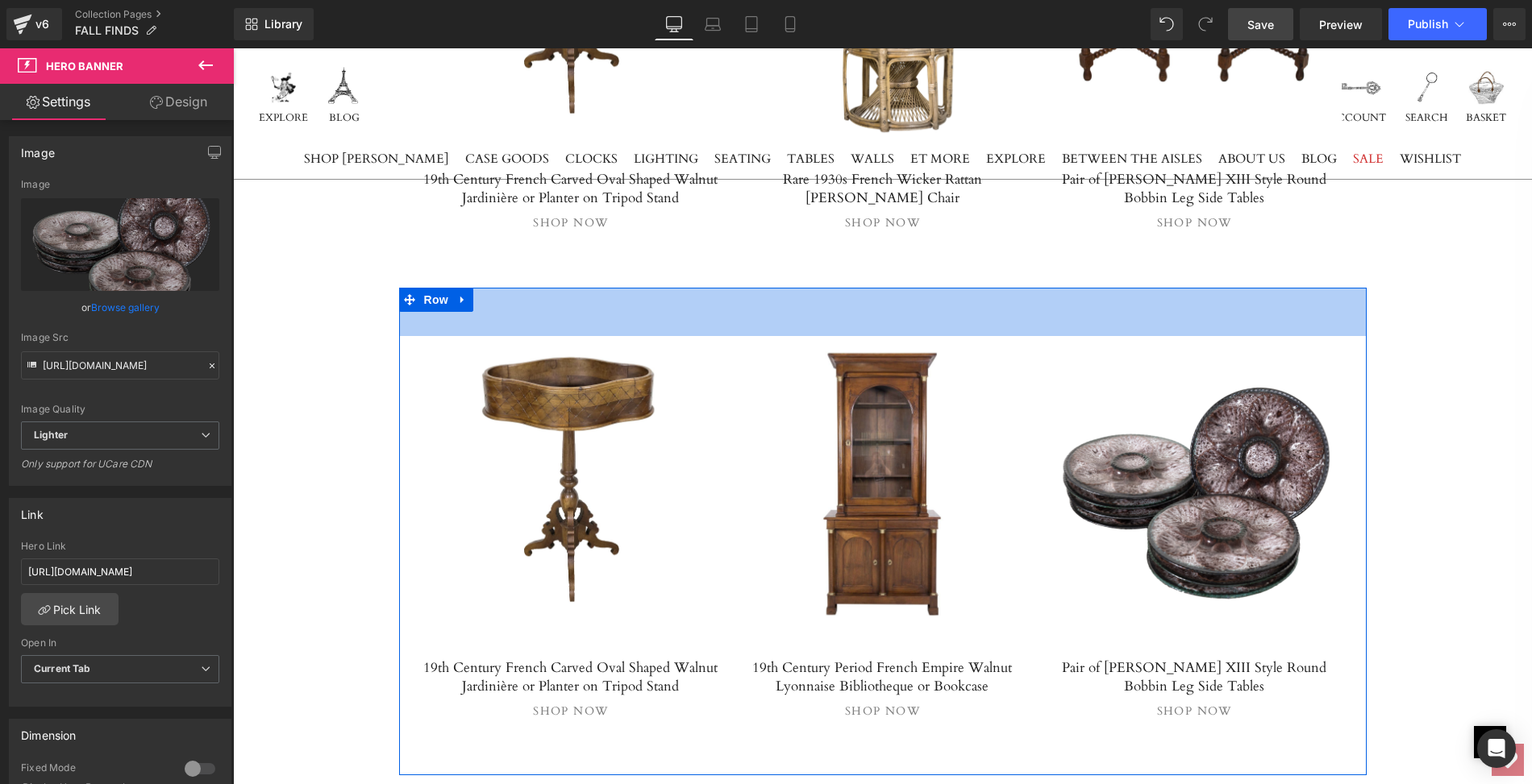
scroll to position [6060, 0]
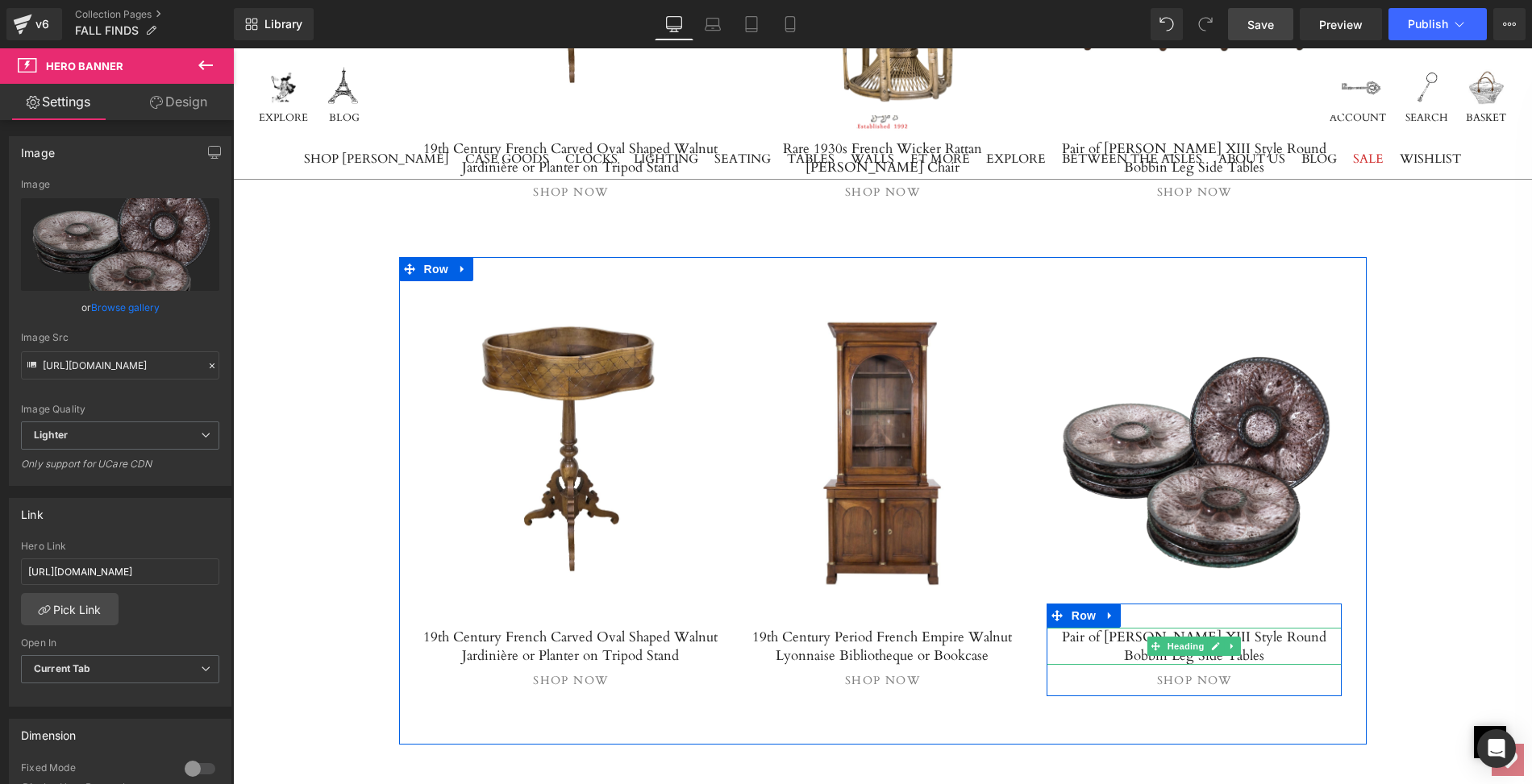
click at [1134, 628] on h5 "Pair of French Louis XIII Style Round Bobbin Leg Side Tables" at bounding box center [1194, 646] width 296 height 37
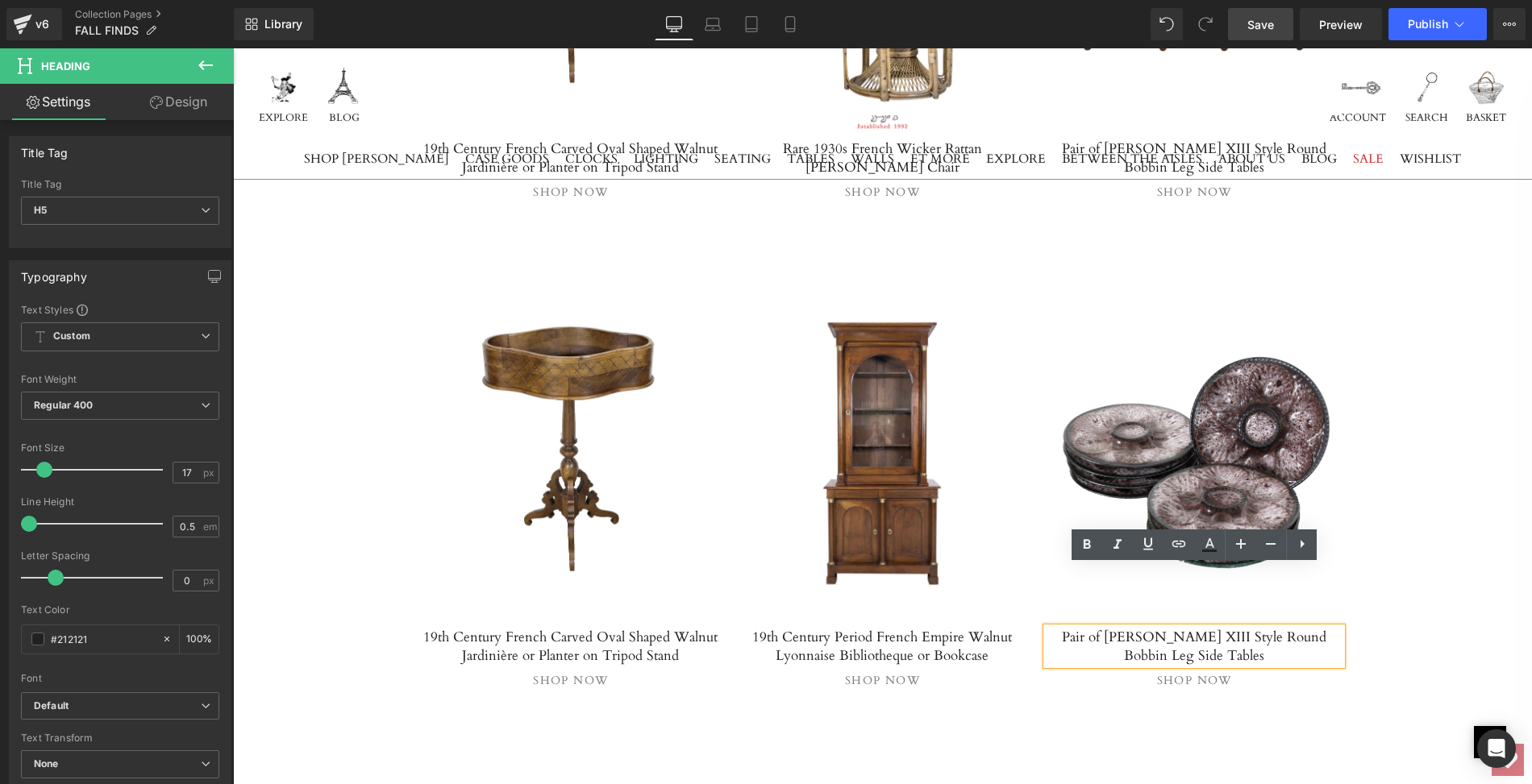
click at [1055, 628] on h5 "Pair of French Louis XIII Style Round Bobbin Leg Side Tables" at bounding box center [1194, 646] width 296 height 37
drag, startPoint x: 1055, startPoint y: 575, endPoint x: 1244, endPoint y: 591, distance: 189.7
click at [1244, 628] on h5 "Pair of French Louis XIII Style Round Bobbin Leg Side Tables" at bounding box center [1194, 646] width 296 height 37
paste div
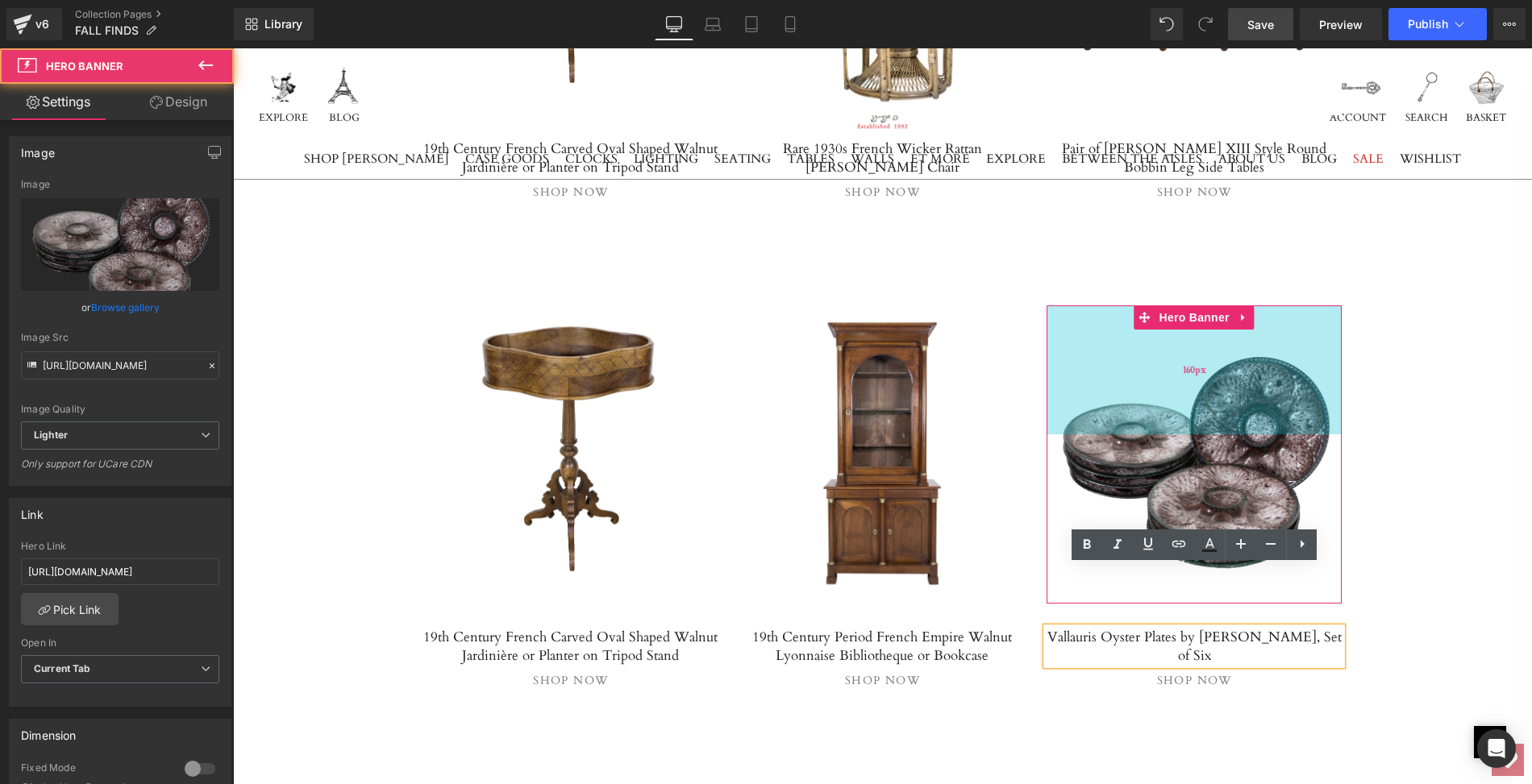
click at [1134, 340] on div "160px" at bounding box center [1194, 369] width 296 height 129
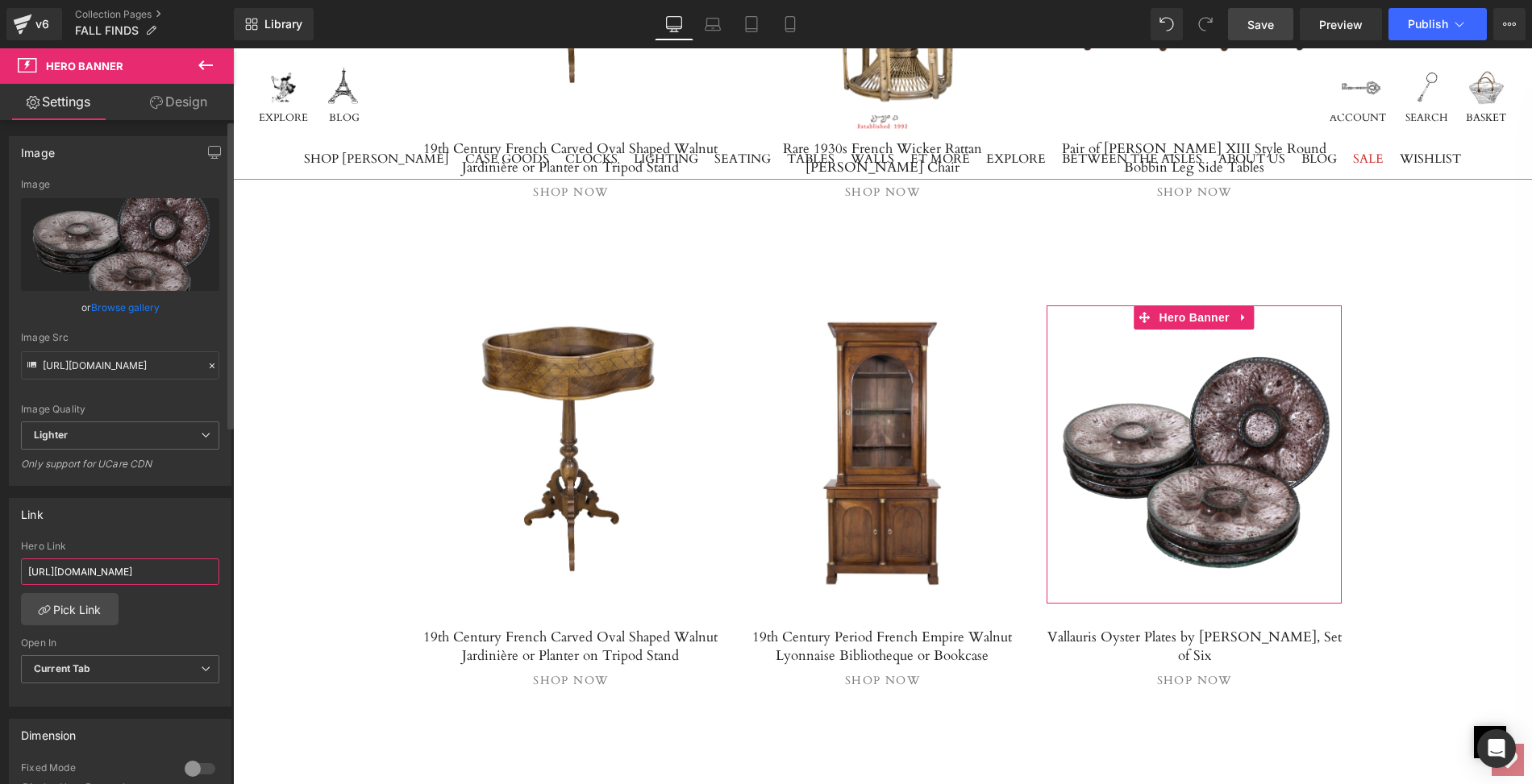
click at [23, 568] on input "https://lolofrenchantiques.com/products/pair-of-french-louis-xiii-style-round-b…" at bounding box center [120, 571] width 198 height 26
drag, startPoint x: 23, startPoint y: 568, endPoint x: 223, endPoint y: 569, distance: 200.0
click at [223, 569] on div "https://lolofrenchantiques.com/products/pair-of-french-louis-xiii-style-round-b…" at bounding box center [120, 623] width 221 height 165
paste input "vallauris-oyster-plates-by-marius-giuge-set-of-six?_pos=1&_sid=0948d7d3a&_ss=r"
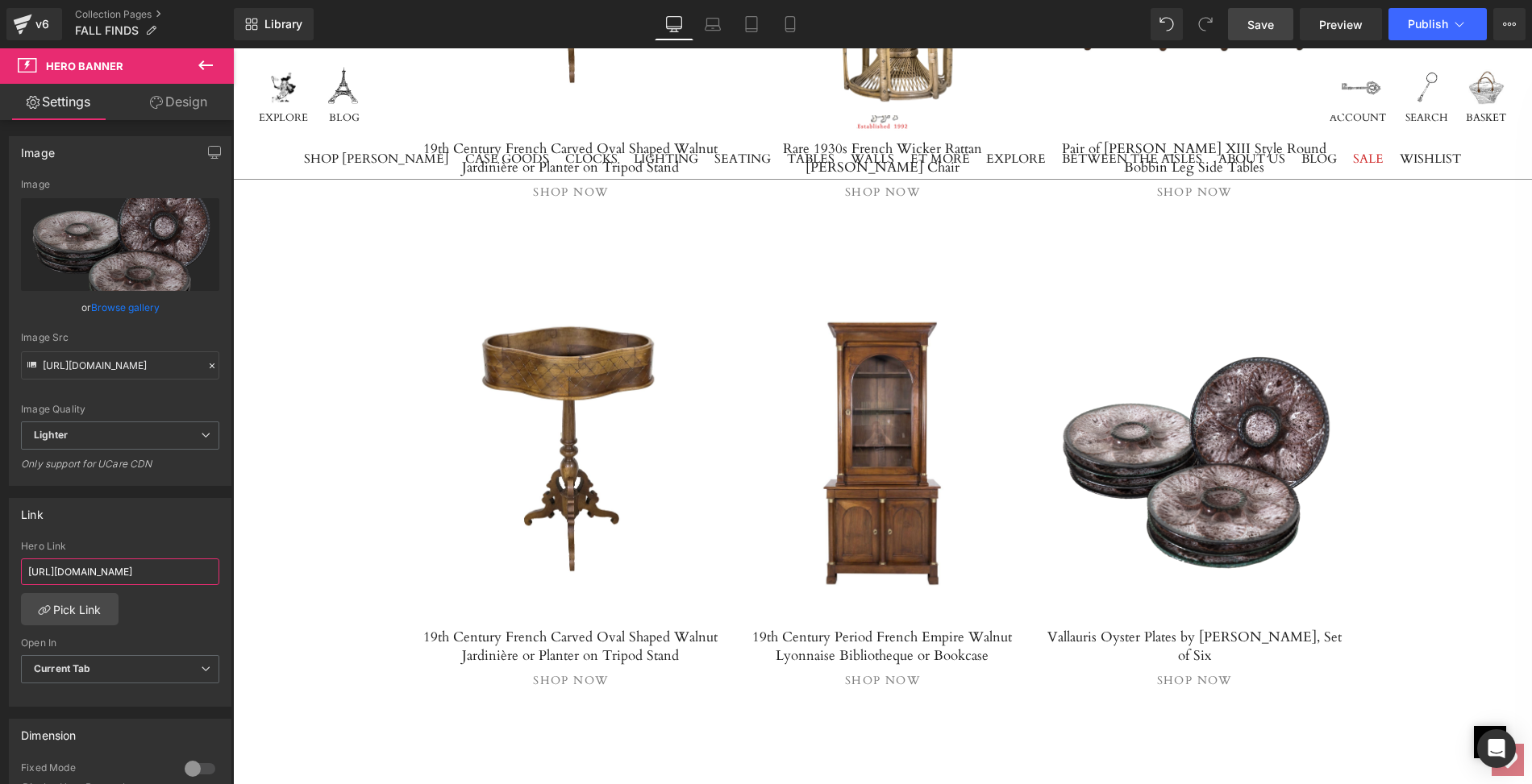
type input "https://lolofrenchantiques.com/products/vallauris-oyster-plates-by-marius-giuge…"
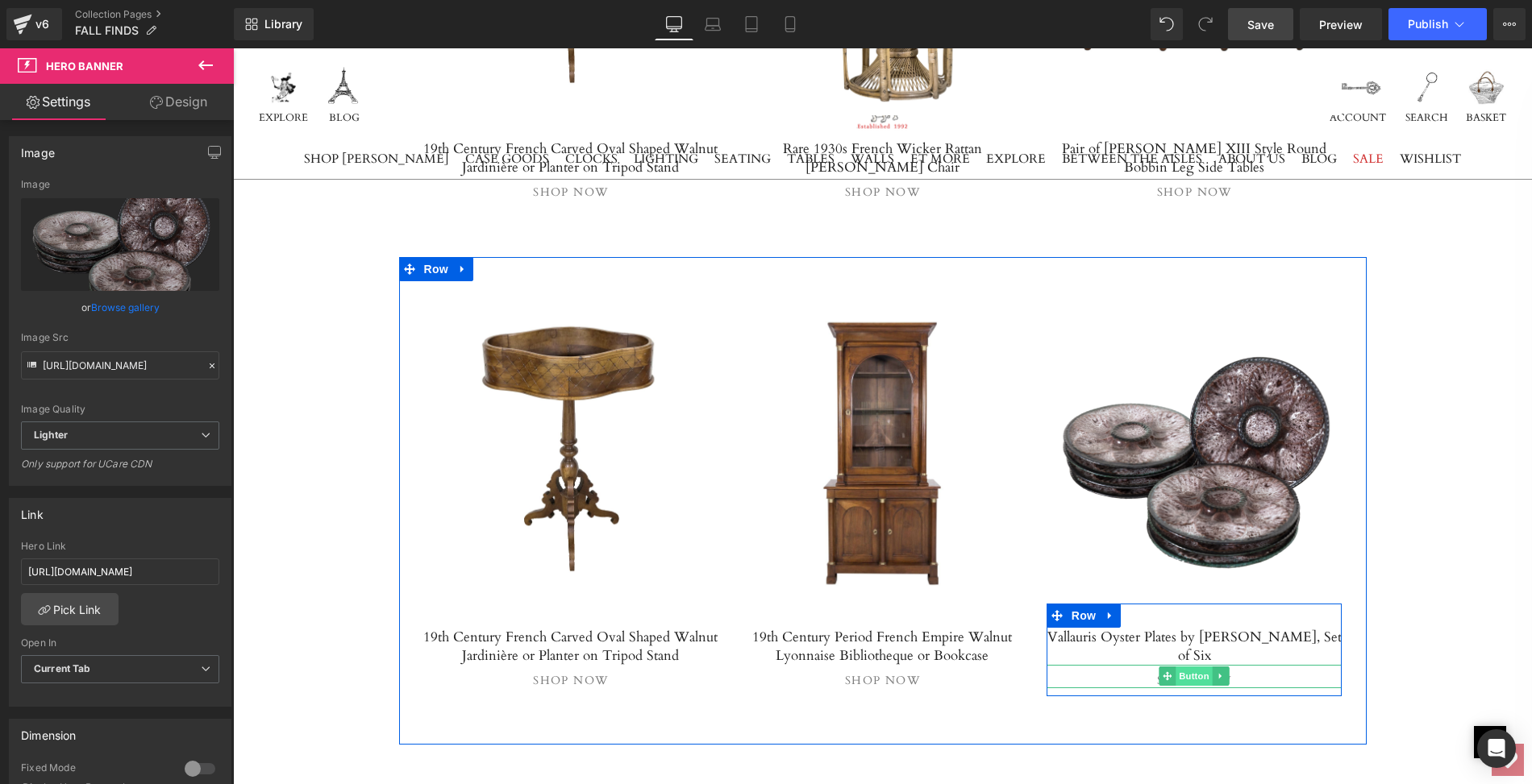
click at [1198, 667] on span "Button" at bounding box center [1194, 676] width 37 height 20
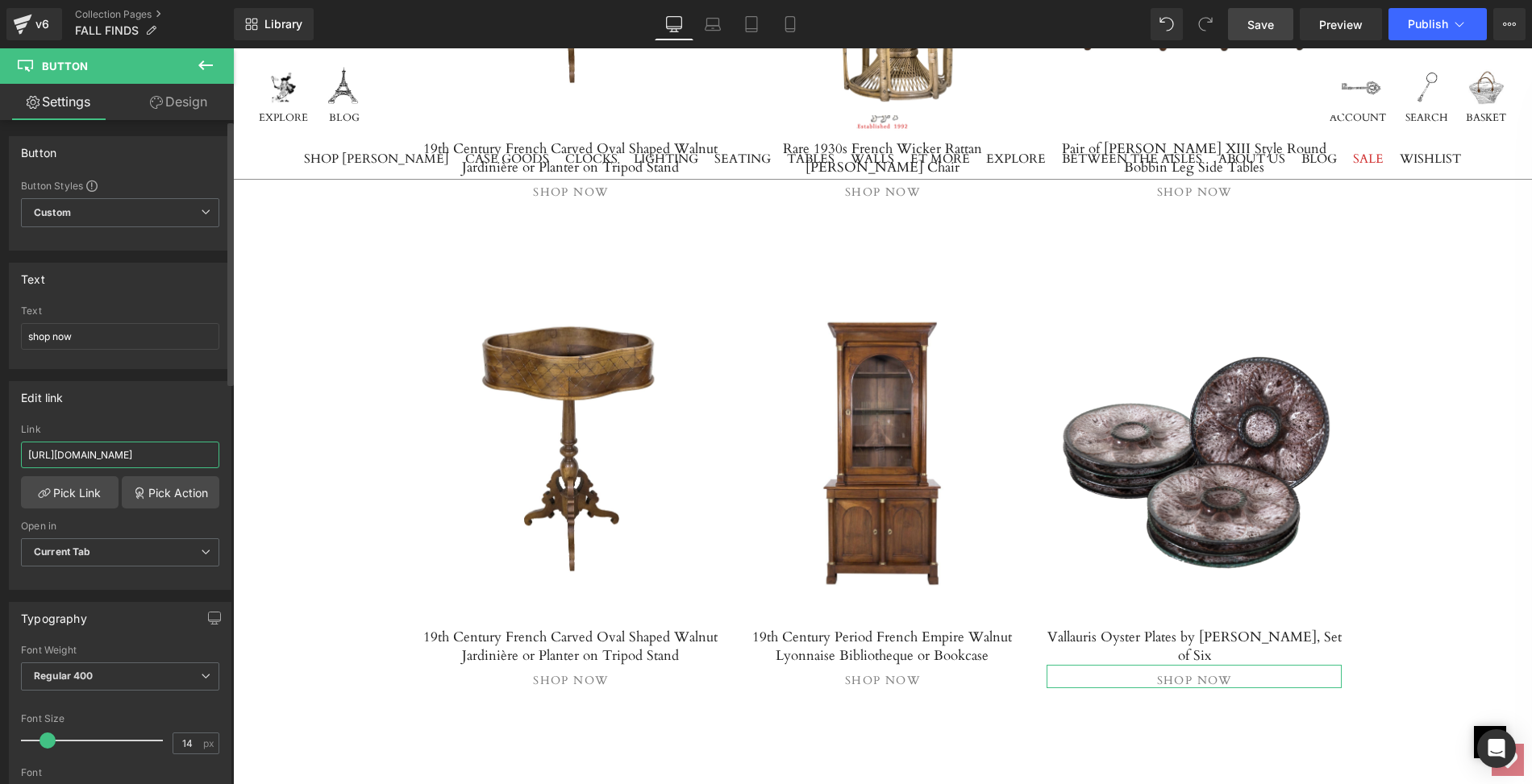
click at [24, 448] on input "https://lolofrenchantiques.com/products/pair-of-french-louis-xiii-style-round-b…" at bounding box center [120, 455] width 198 height 26
drag, startPoint x: 24, startPoint y: 448, endPoint x: 226, endPoint y: 453, distance: 202.1
click at [226, 453] on div "Edit link https://lolofrenchantiques.com/products/pair-of-french-louis-xiii-sty…" at bounding box center [121, 479] width 242 height 221
paste input "vallauris-oyster-plates-by-marius-giuge-set-of-six?_pos=1&_sid=0948d7d3a&_ss=r"
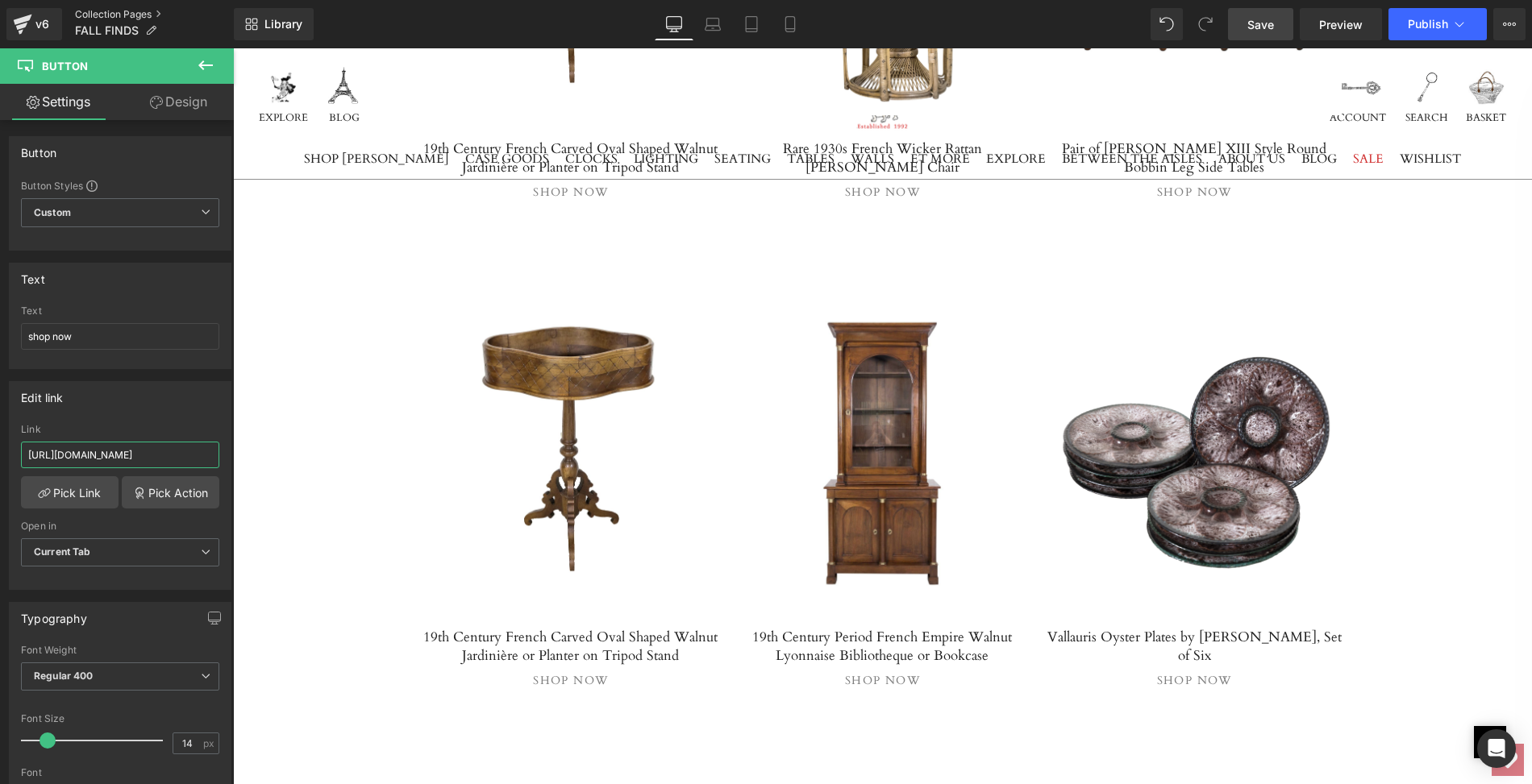
type input "https://lolofrenchantiques.com/products/vallauris-oyster-plates-by-marius-giuge…"
click at [334, 586] on div "Image Image Image Row Image Image Image Row FALL FINDS Heading As the season tu…" at bounding box center [882, 461] width 1299 height 12417
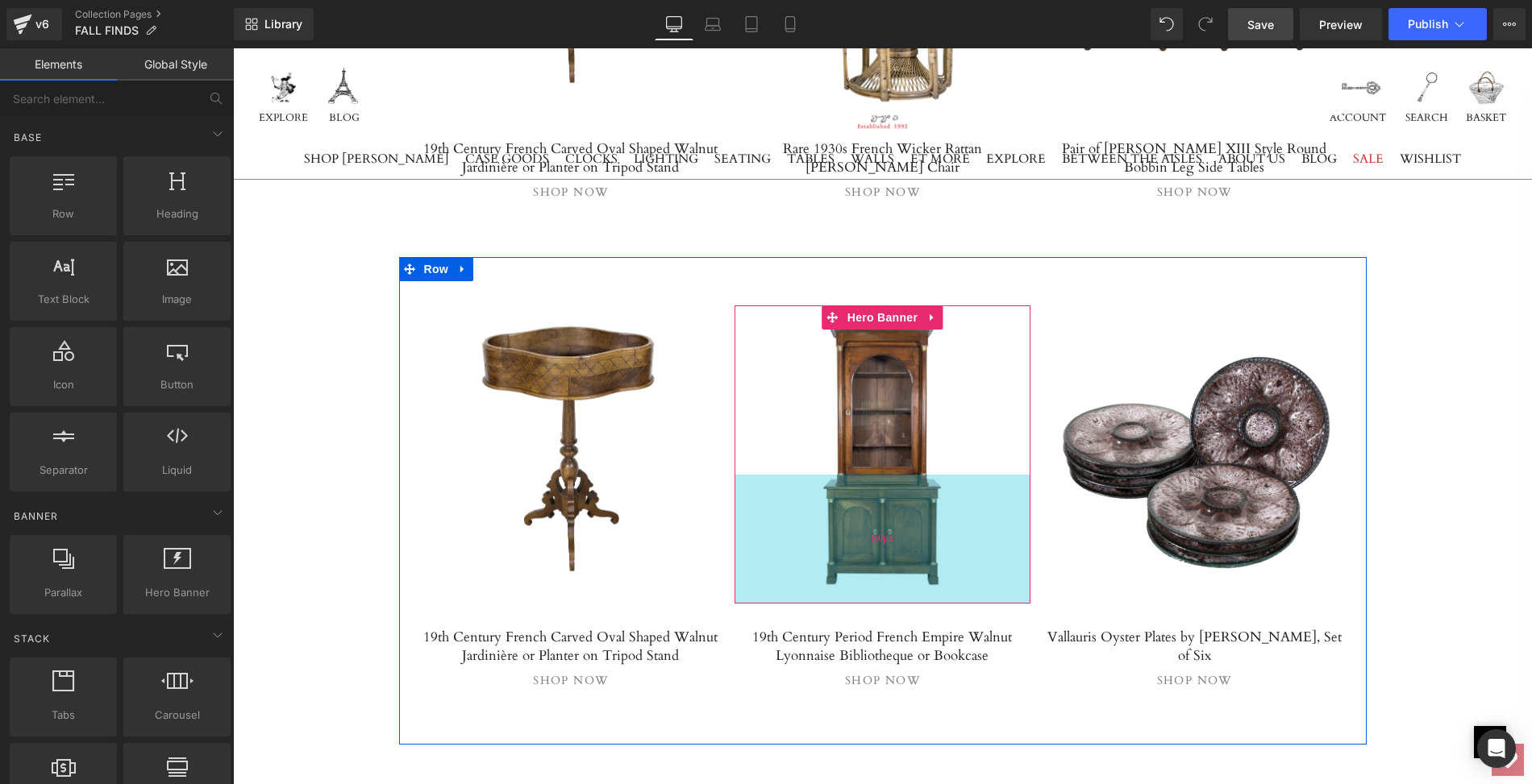
scroll to position [6247, 0]
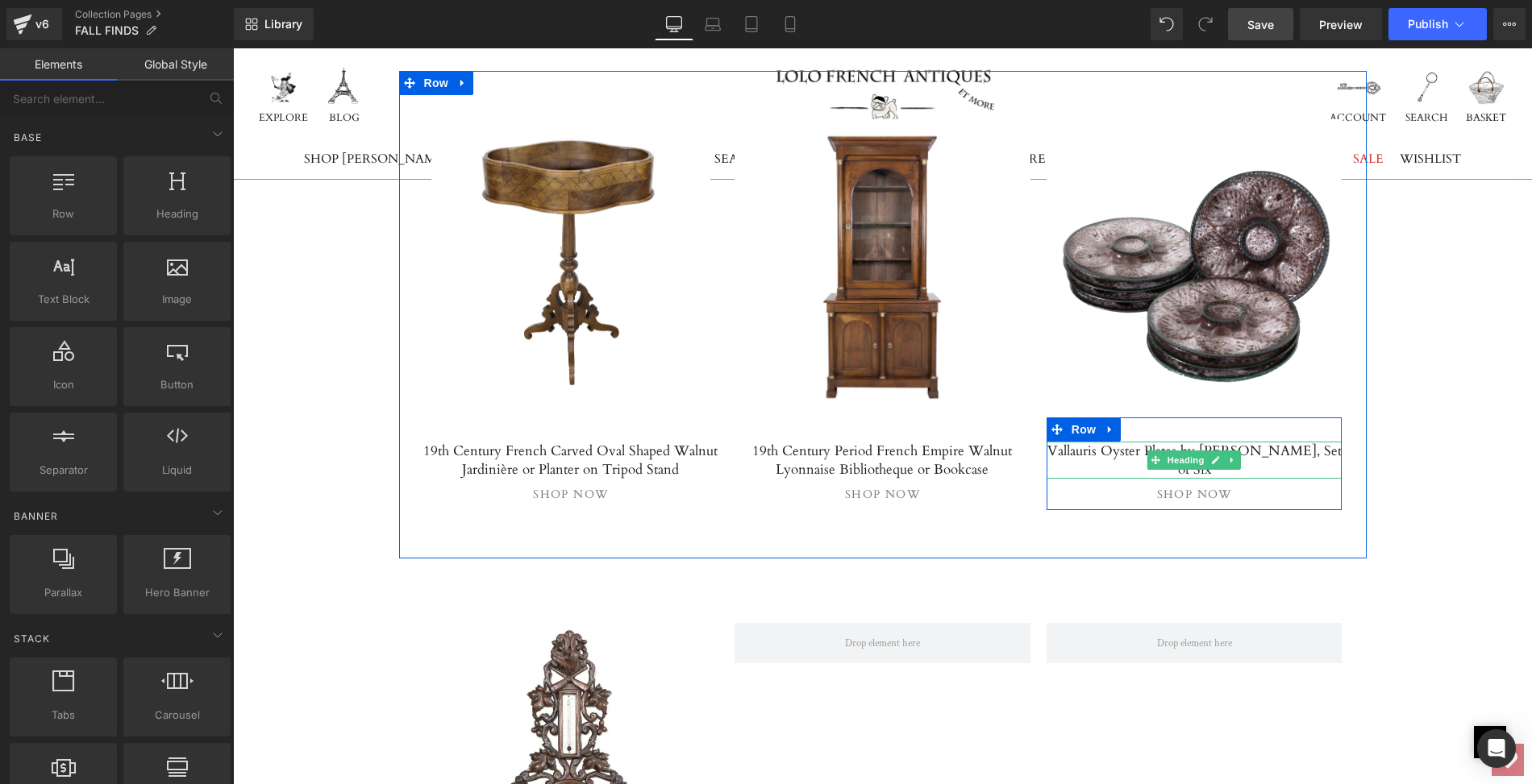
click at [1057, 442] on h5 "Vallauris Oyster Plates by Marius Giuge, Set of Six" at bounding box center [1194, 460] width 296 height 37
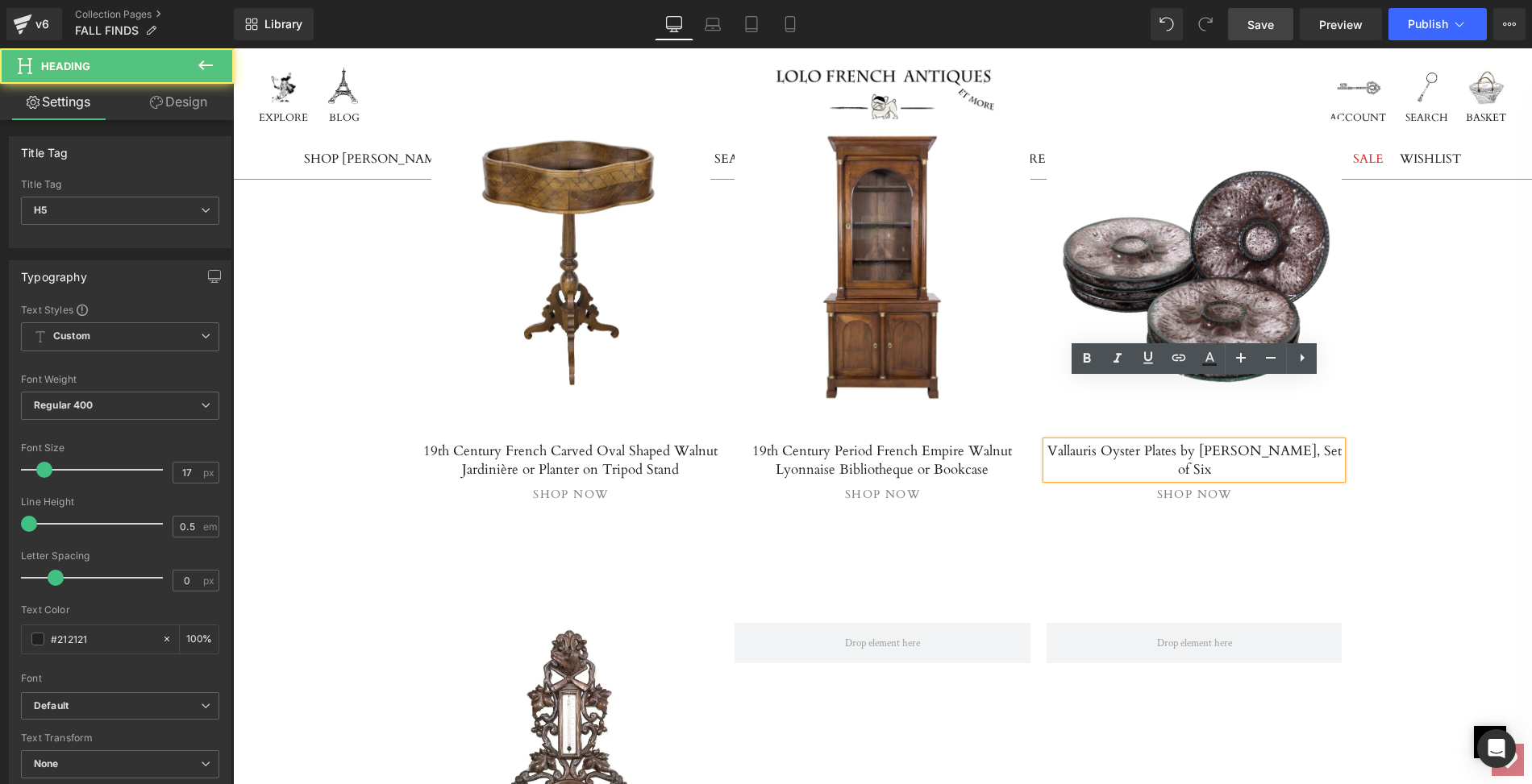
click at [1054, 442] on h5 "Vallauris Oyster Plates by Marius Giuge, Set of Six" at bounding box center [1194, 460] width 296 height 37
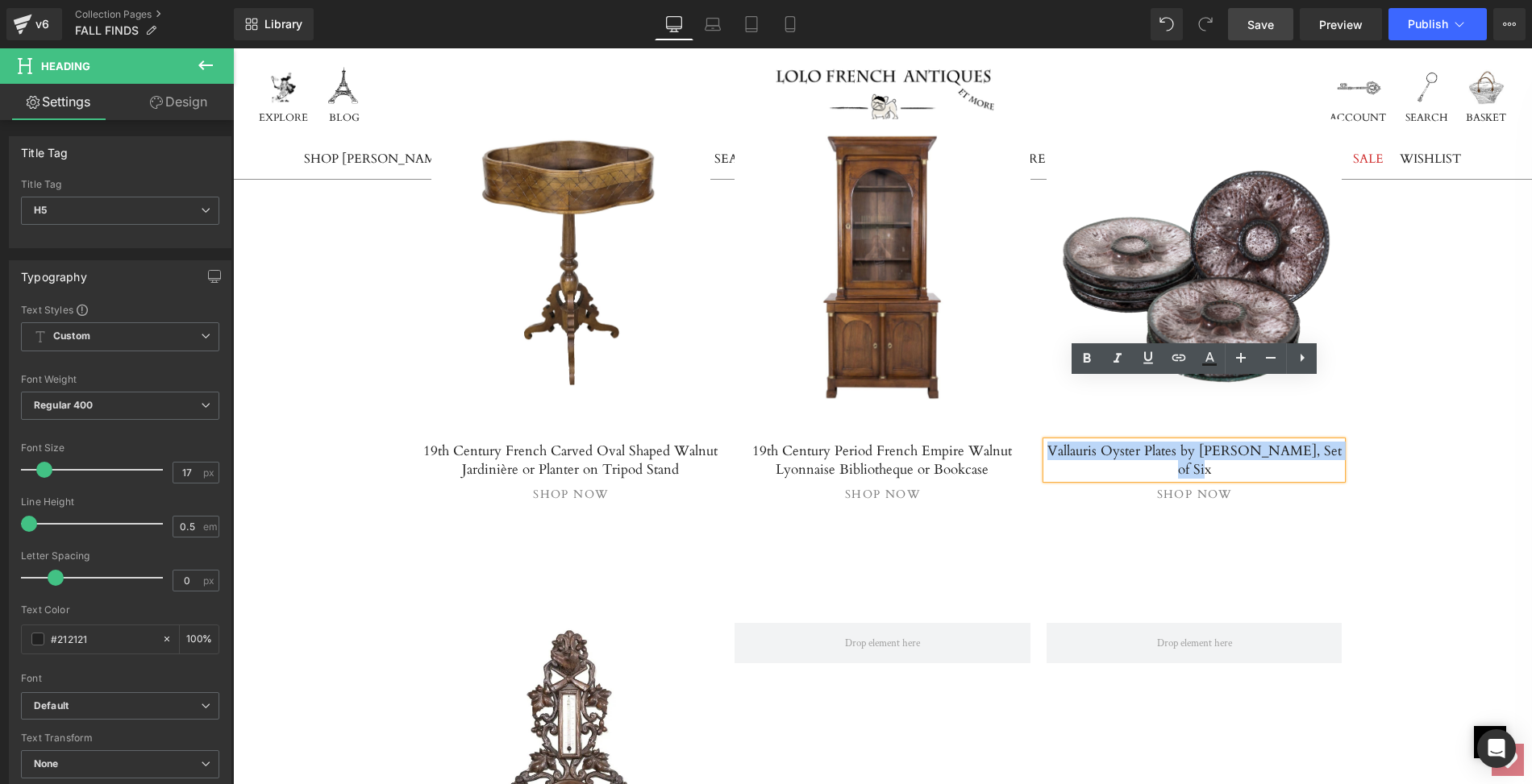
drag, startPoint x: 1054, startPoint y: 390, endPoint x: 1337, endPoint y: 392, distance: 283.0
click at [1337, 442] on h5 "Vallauris Oyster Plates by Marius Giuge, Set of Six" at bounding box center [1194, 460] width 296 height 37
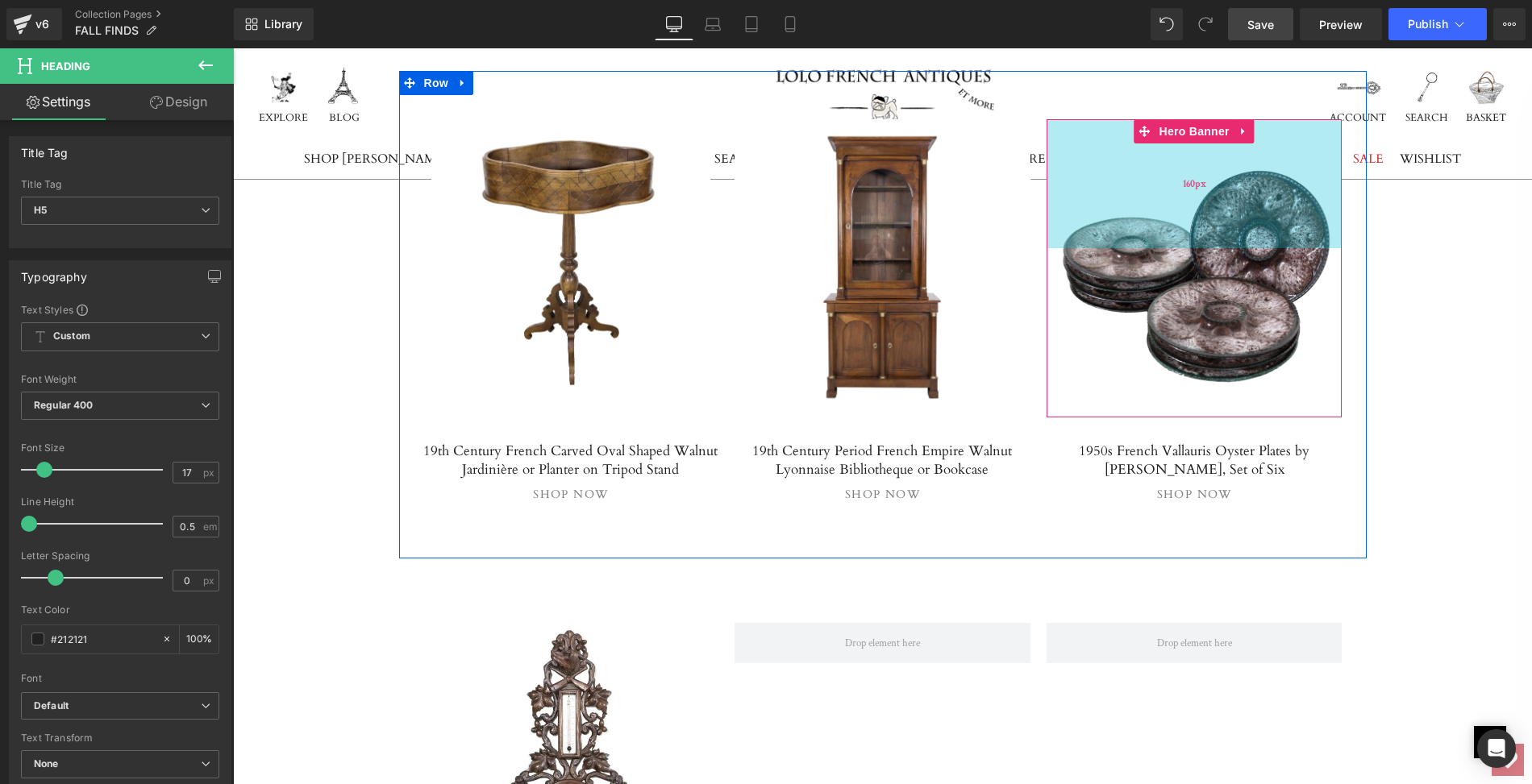
click at [1122, 162] on div "160px" at bounding box center [1194, 183] width 296 height 129
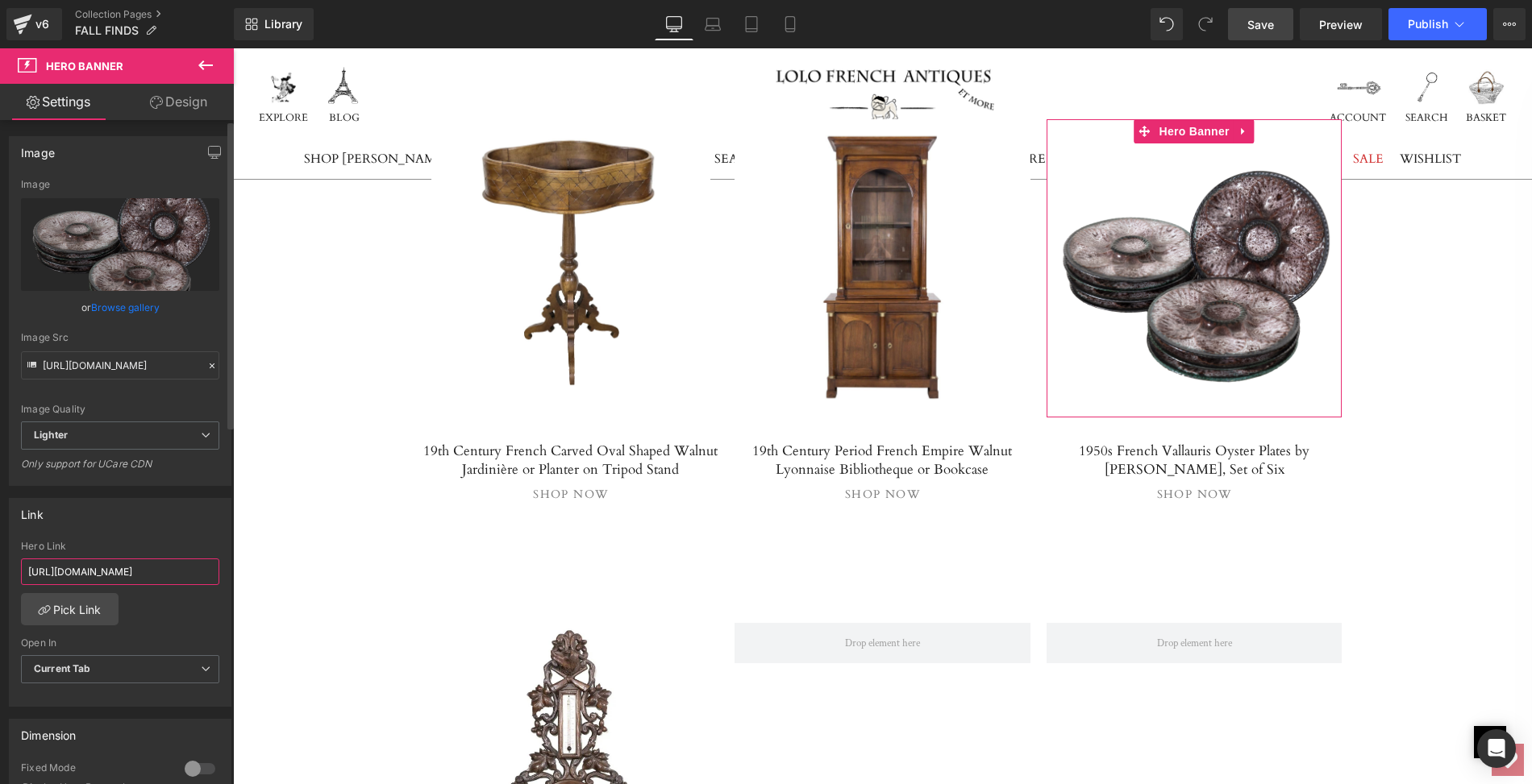
click at [23, 564] on input "https://lolofrenchantiques.com/products/vallauris-oyster-plates-by-marius-giuge…" at bounding box center [120, 571] width 198 height 26
drag, startPoint x: 23, startPoint y: 564, endPoint x: 220, endPoint y: 569, distance: 197.1
click at [220, 569] on div "https://lolofrenchantiques.com/products/vallauris-oyster-plates-by-marius-giuge…" at bounding box center [120, 623] width 221 height 165
paste input "1950s-french-"
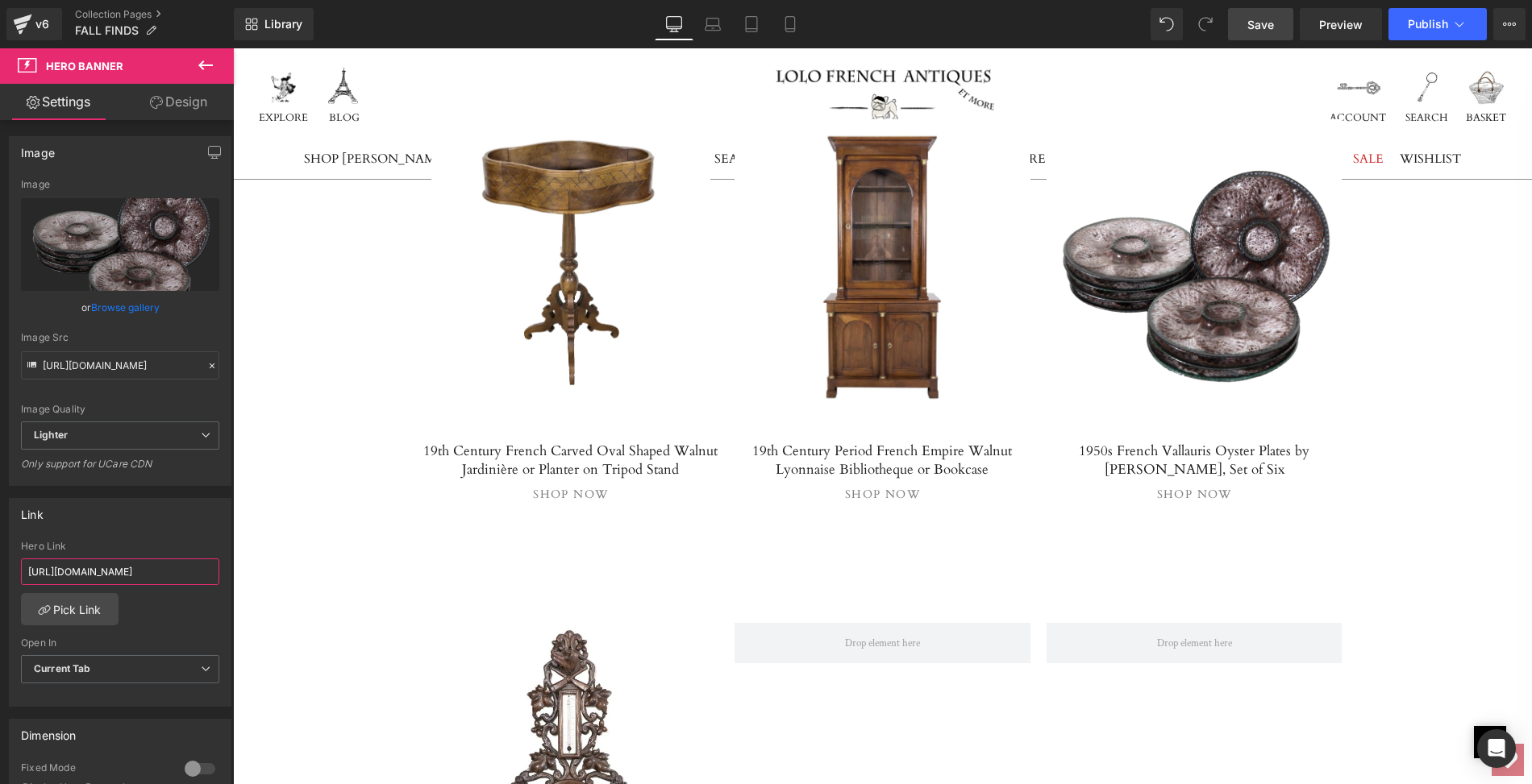
type input "https://lolofrenchantiques.com/products/1950s-french-vallauris-oyster-plates-by…"
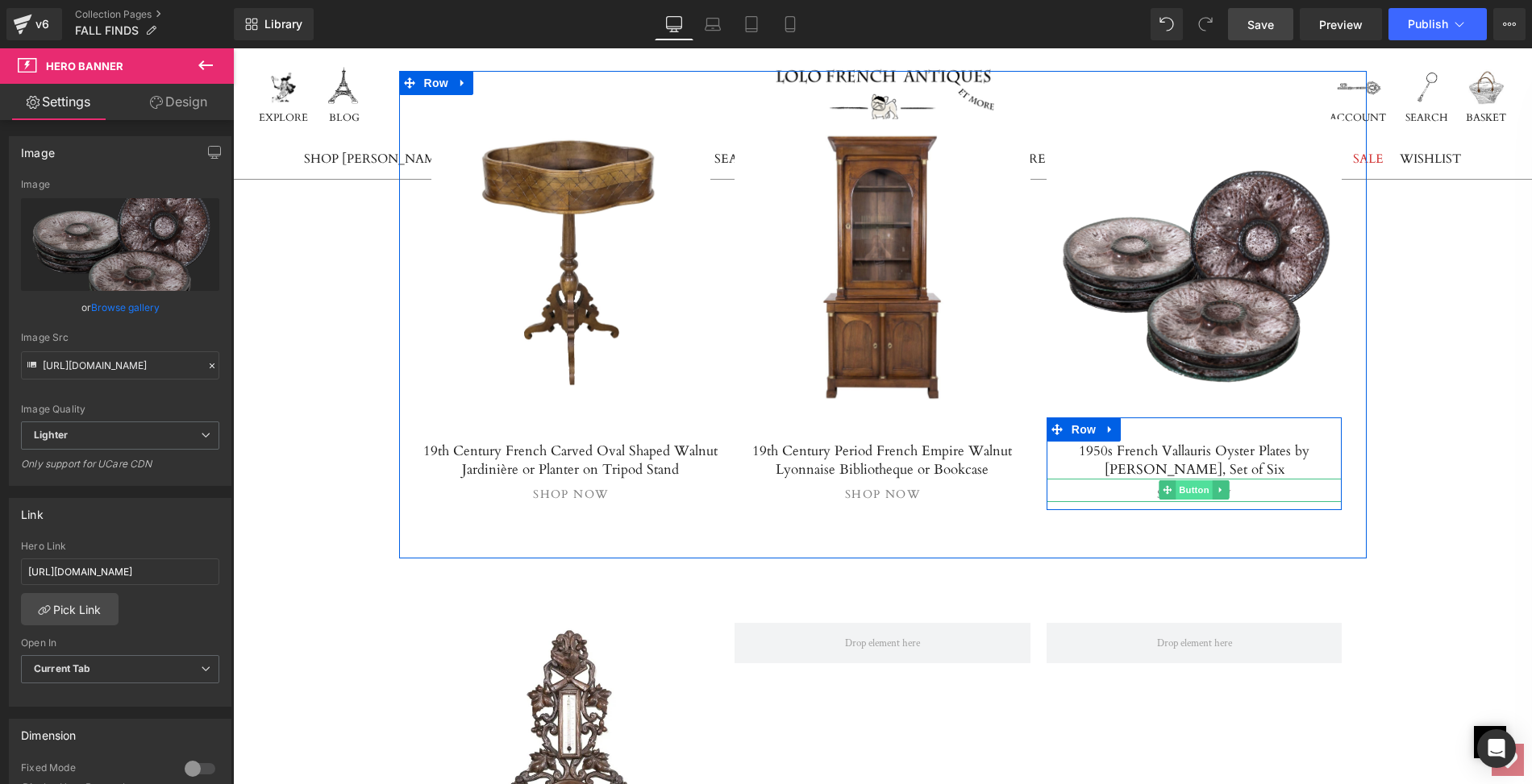
click at [1201, 480] on span "Button" at bounding box center [1194, 490] width 37 height 20
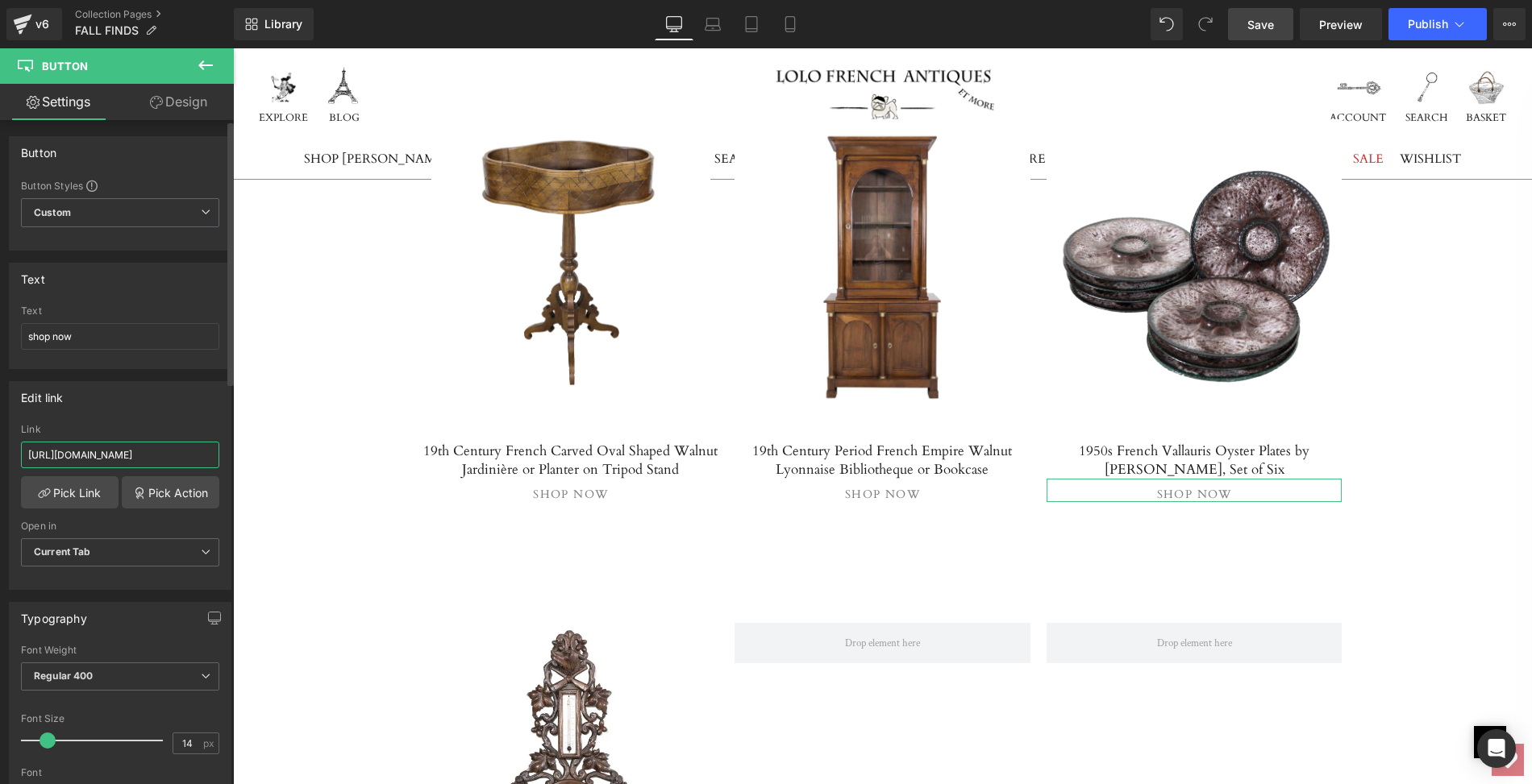
click at [24, 451] on input "https://lolofrenchantiques.com/products/vallauris-oyster-plates-by-marius-giuge…" at bounding box center [120, 455] width 198 height 26
drag, startPoint x: 24, startPoint y: 451, endPoint x: 216, endPoint y: 451, distance: 192.0
click at [216, 451] on div "https://lolofrenchantiques.com/products/vallauris-oyster-plates-by-marius-giuge…" at bounding box center [120, 506] width 221 height 165
paste input "1950s-french-"
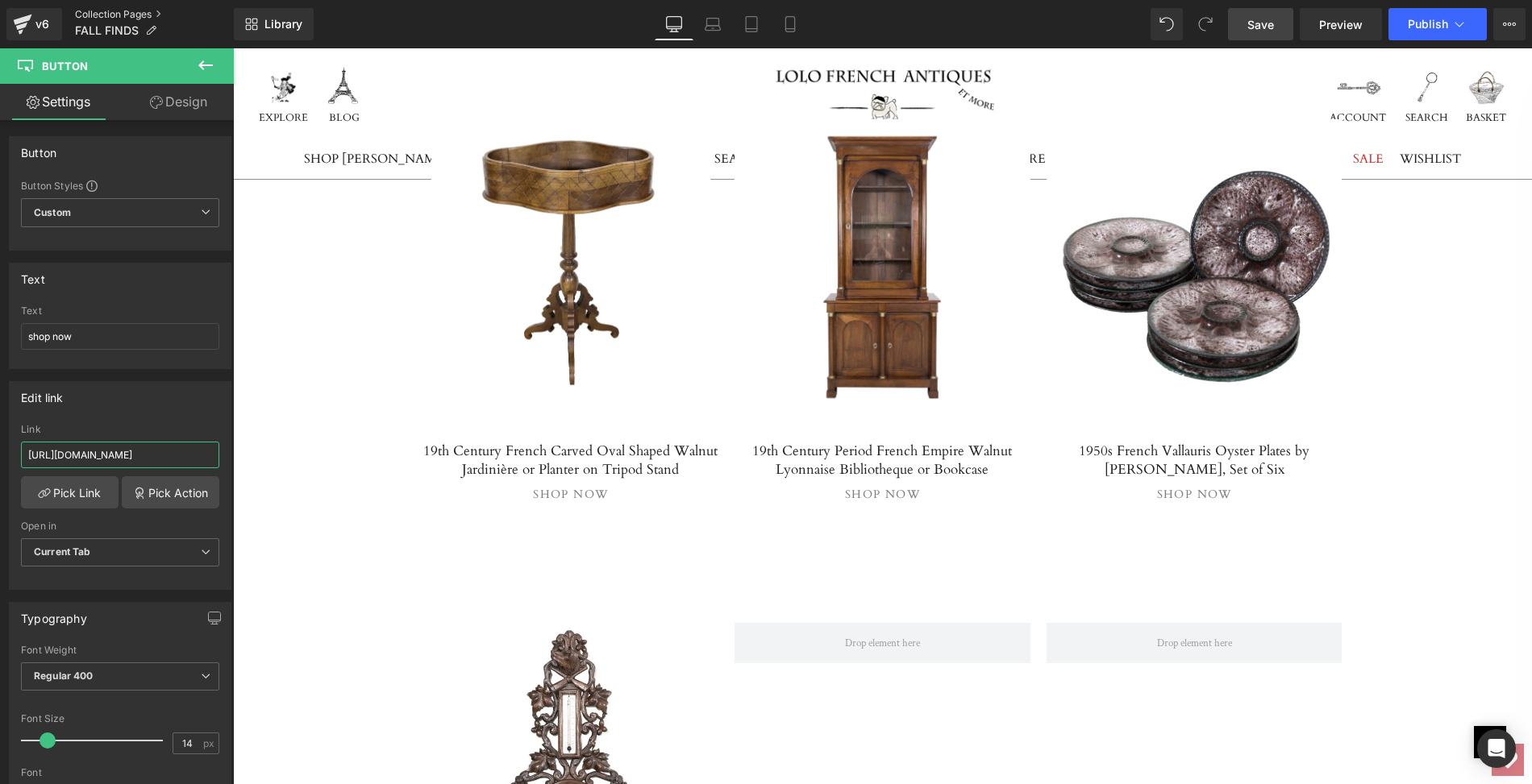
type input "https://lolofrenchantiques.com/products/1950s-french-vallauris-oyster-plates-by…"
click at [1419, 346] on div "Image Image Image Row Image Image Image Row FALL FINDS Heading As the season tu…" at bounding box center [882, 274] width 1299 height 12417
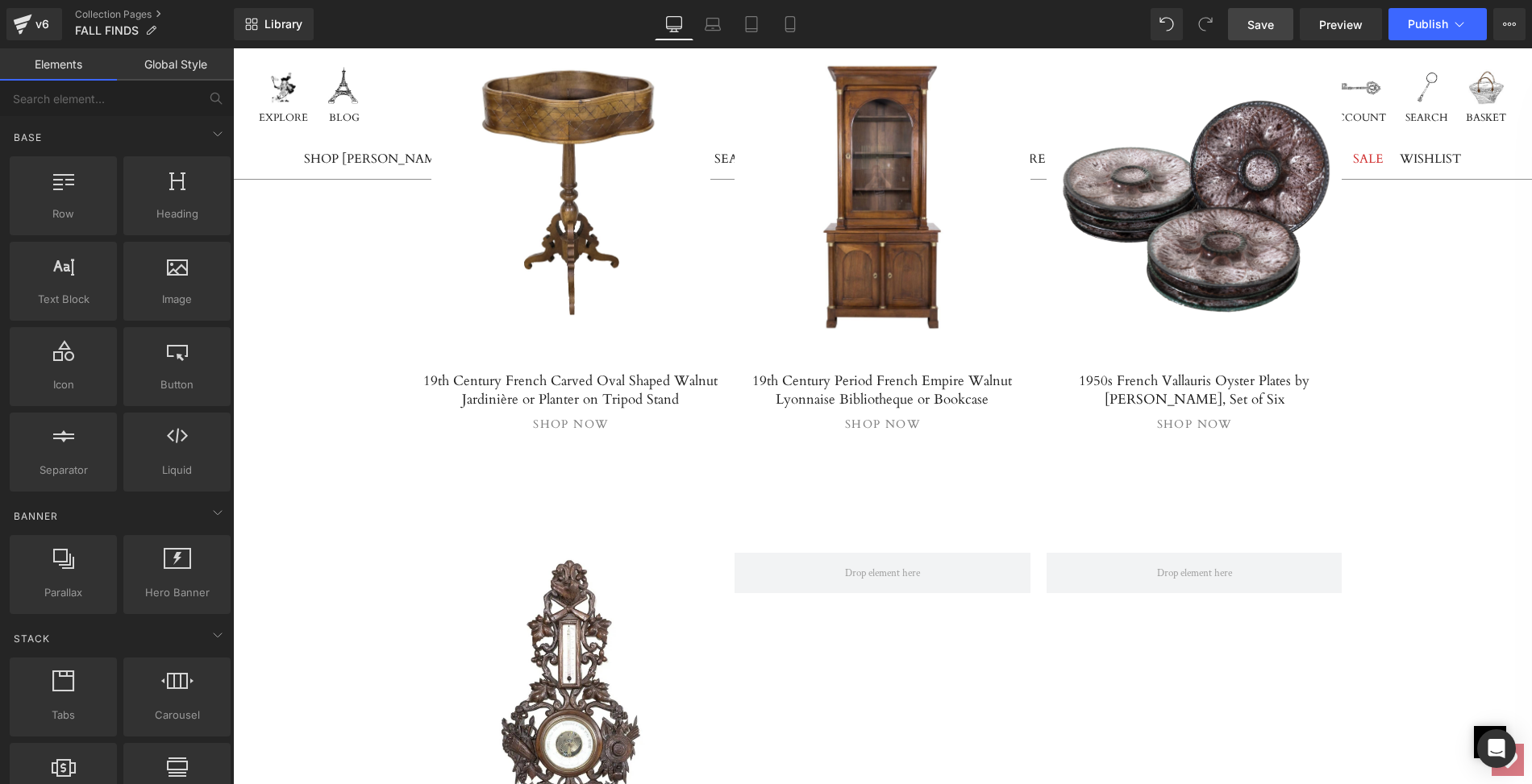
scroll to position [6421, 0]
